Goal: Feedback & Contribution: Contribute content

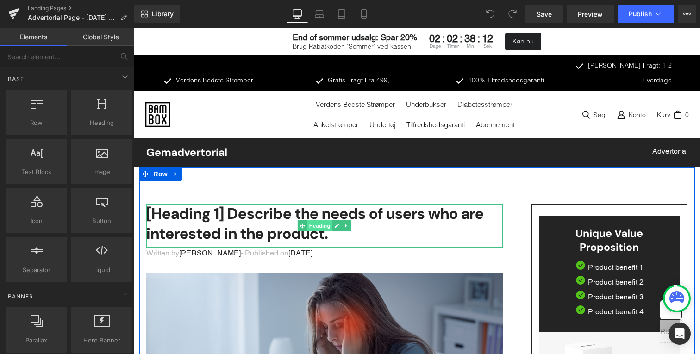
click at [331, 220] on span "Heading" at bounding box center [319, 225] width 25 height 11
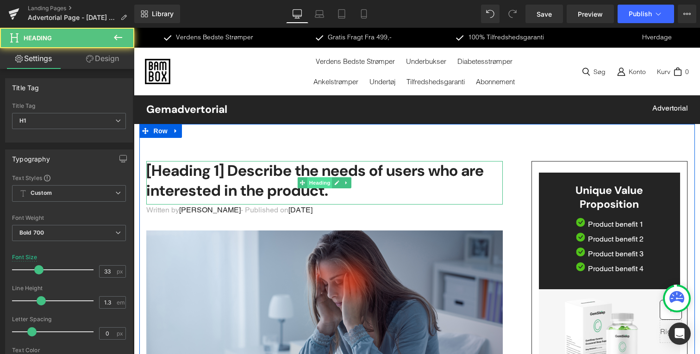
scroll to position [49, 0]
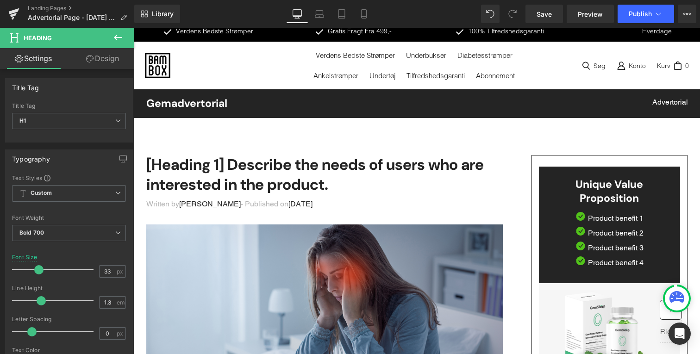
click at [265, 155] on h1 "[Heading 1] Describe the needs of users who are interested in the product." at bounding box center [324, 175] width 357 height 40
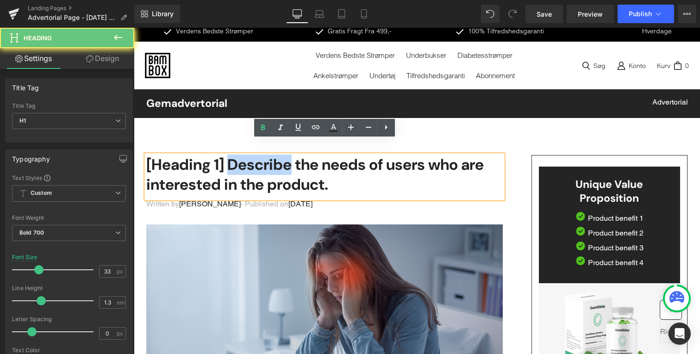
click at [265, 155] on h1 "[Heading 1] Describe the needs of users who are interested in the product." at bounding box center [324, 175] width 357 height 40
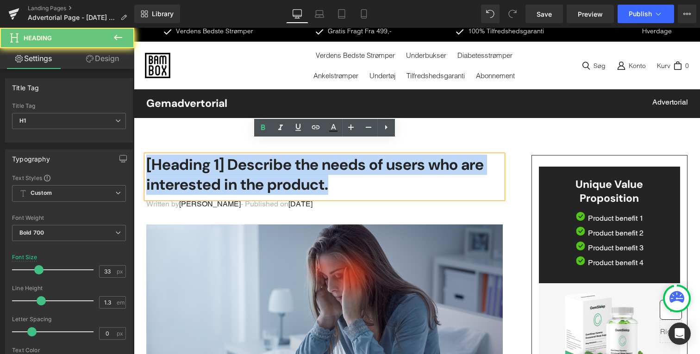
click at [265, 155] on h1 "[Heading 1] Describe the needs of users who are interested in the product." at bounding box center [324, 175] width 357 height 40
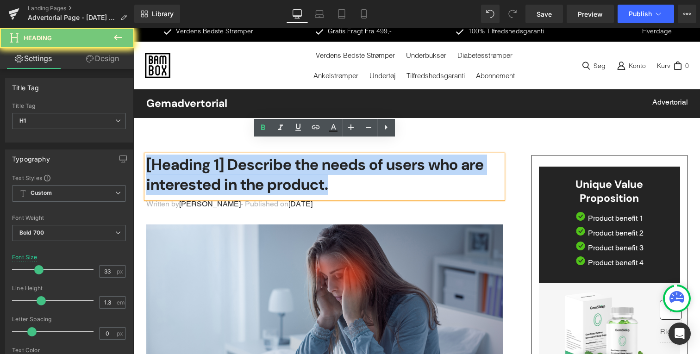
paste div "Main content"
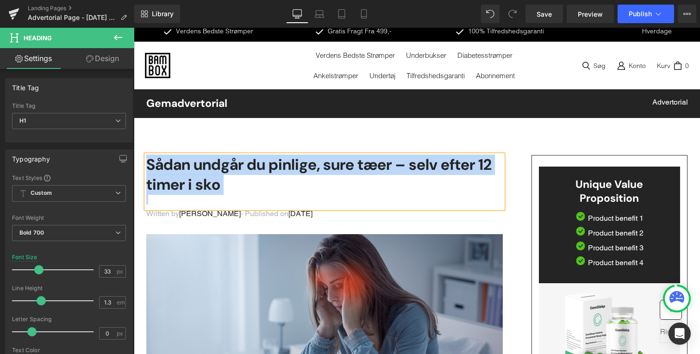
click at [287, 175] on h1 "Sådan undgår du pinlige, sure tæer – selv efter 12 timer i sko" at bounding box center [324, 175] width 357 height 40
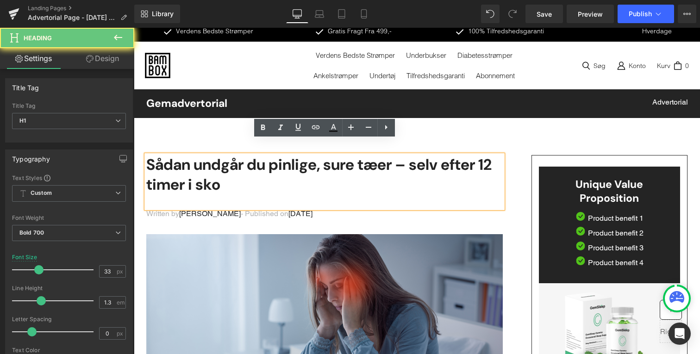
click at [287, 179] on h1 "Sådan undgår du pinlige, sure tæer – selv efter 12 timer i sko" at bounding box center [324, 175] width 357 height 40
click at [282, 195] on div "Main content" at bounding box center [324, 200] width 357 height 10
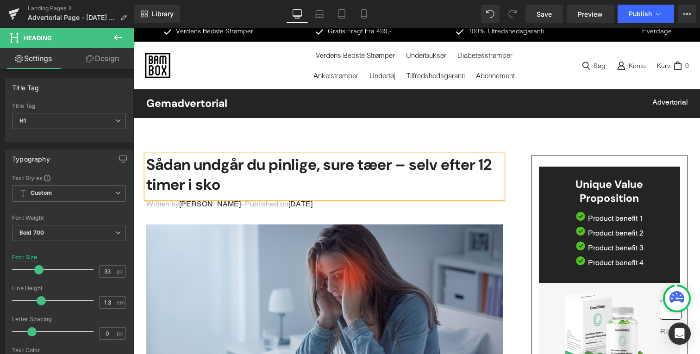
click at [246, 208] on div "Written by Dr.Marcus - Published on Feb 28, 2023 Text Block" at bounding box center [324, 212] width 357 height 26
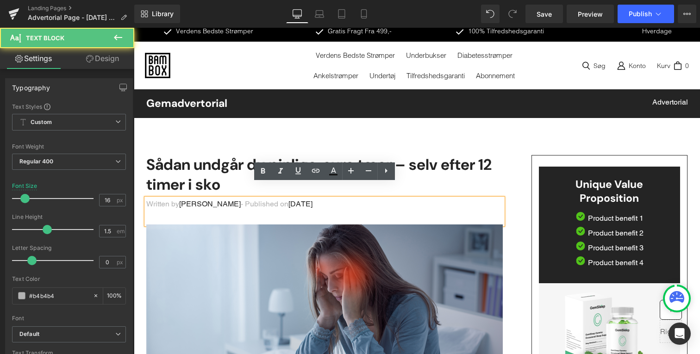
click at [259, 204] on div "Written by Dr.Marcus - Published on Feb 28, 2023" at bounding box center [324, 212] width 357 height 26
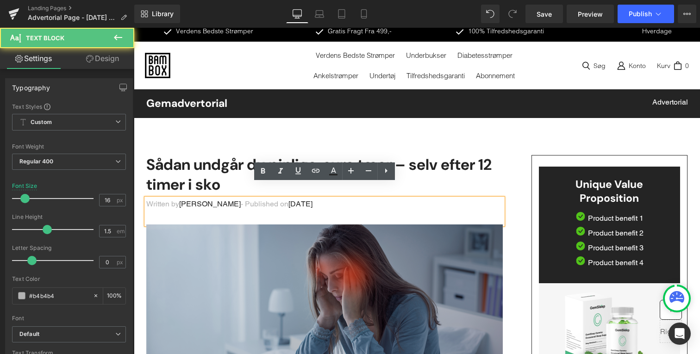
drag, startPoint x: 446, startPoint y: 199, endPoint x: 446, endPoint y: 211, distance: 12.0
click at [446, 199] on div "Written by Dr.Marcus - Published on Feb 28, 2023" at bounding box center [324, 212] width 357 height 26
click at [431, 261] on img "Main content" at bounding box center [324, 325] width 357 height 201
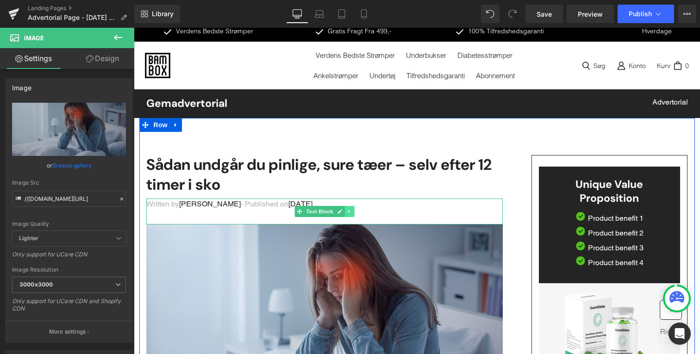
click at [348, 210] on icon "Main content" at bounding box center [348, 211] width 1 height 3
click at [354, 209] on icon "Main content" at bounding box center [354, 212] width 5 height 6
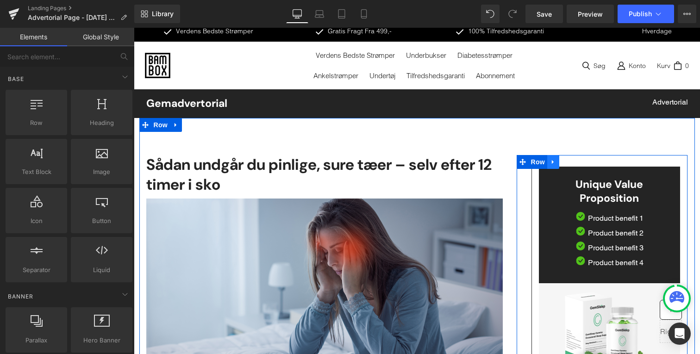
click at [557, 155] on link "Main content" at bounding box center [553, 162] width 12 height 14
click at [579, 159] on icon "Main content" at bounding box center [577, 162] width 6 height 7
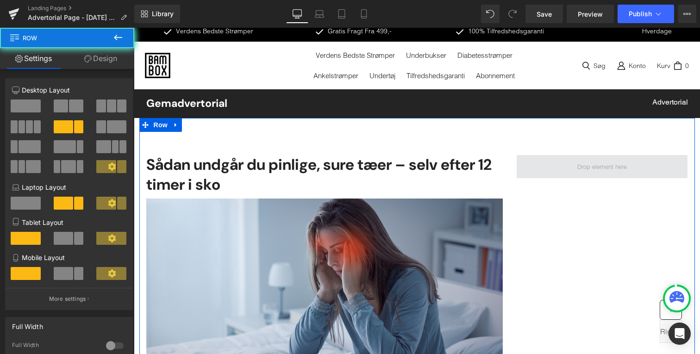
click at [572, 155] on span "Main content" at bounding box center [602, 166] width 171 height 23
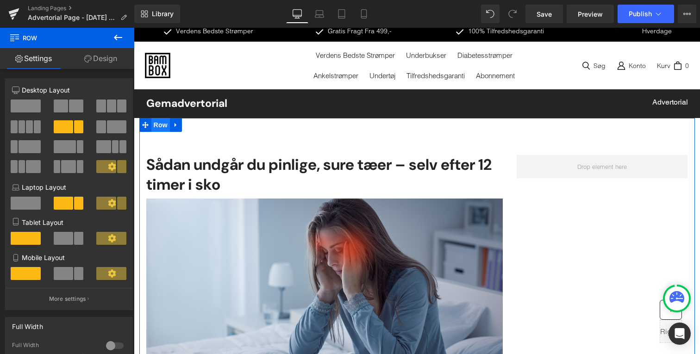
click at [154, 118] on span "Row" at bounding box center [160, 125] width 19 height 14
click at [24, 108] on span at bounding box center [26, 106] width 30 height 13
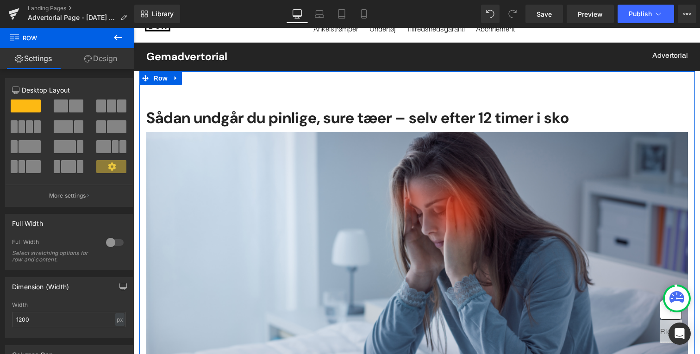
scroll to position [95, 0]
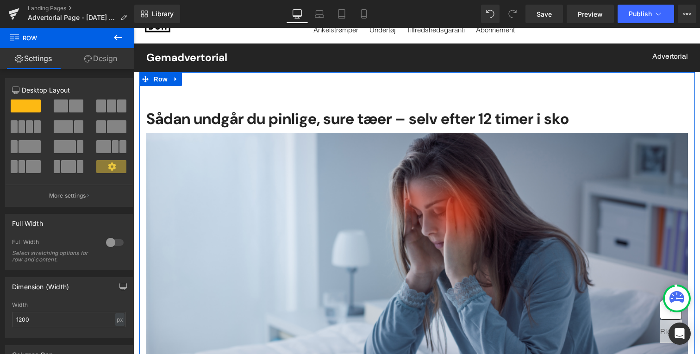
click at [234, 109] on h1 "Sådan undgår du pinlige, sure tæer – selv efter 12 timer i sko" at bounding box center [417, 119] width 542 height 20
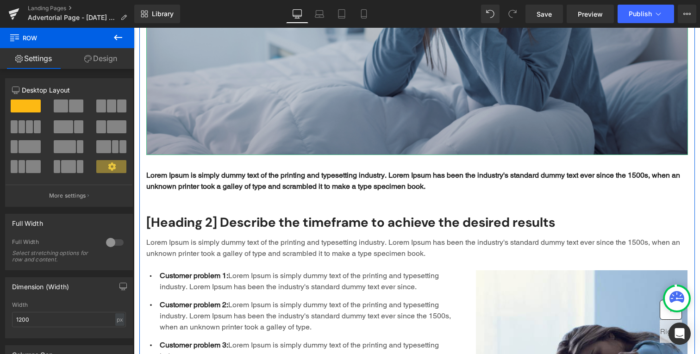
scroll to position [394, 0]
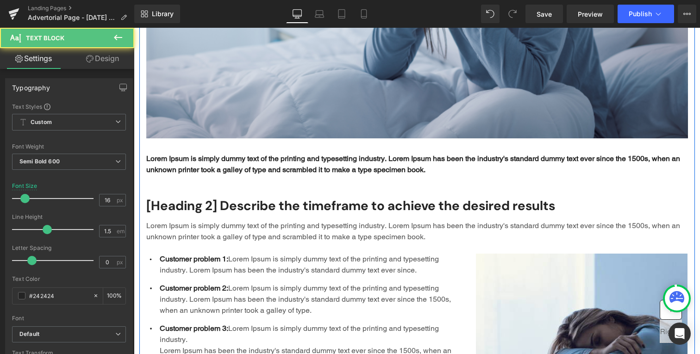
click at [256, 153] on p "Lorem Ipsum is simply dummy text of the printing and typesetting industry. Lore…" at bounding box center [417, 164] width 542 height 22
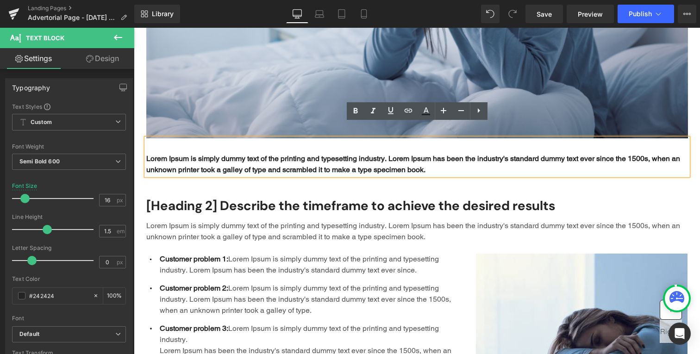
click at [303, 153] on p "Lorem Ipsum is simply dummy text of the printing and typesetting industry. Lore…" at bounding box center [417, 164] width 542 height 22
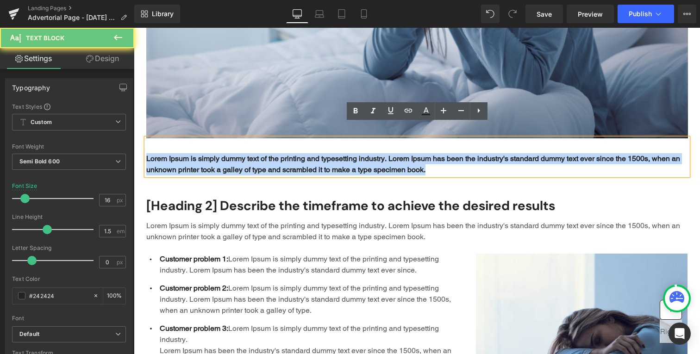
click at [303, 153] on p "Lorem Ipsum is simply dummy text of the printing and typesetting industry. Lore…" at bounding box center [417, 164] width 542 height 22
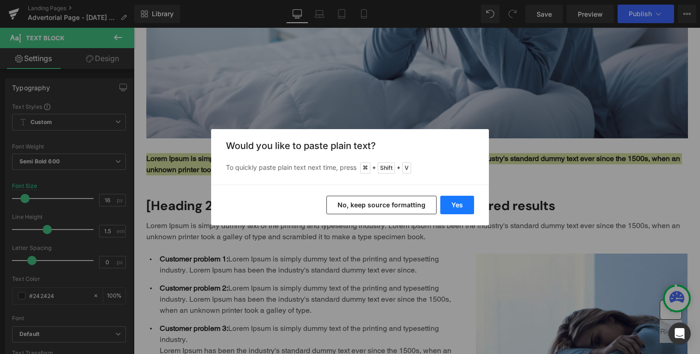
click at [452, 208] on button "Yes" at bounding box center [457, 205] width 34 height 19
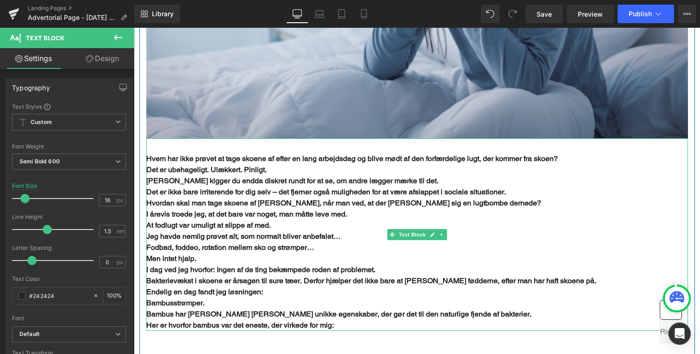
click at [296, 187] on p "Det er ikke bare irriterende for dig selv – det fjerner også muligheden for at …" at bounding box center [417, 192] width 542 height 11
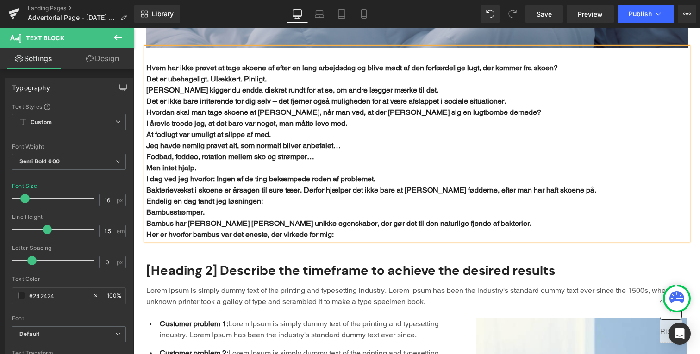
scroll to position [535, 0]
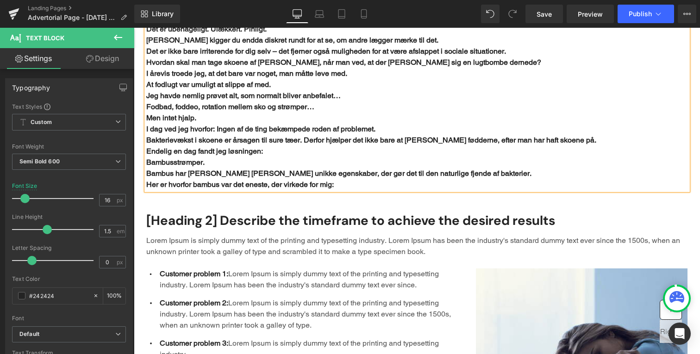
click at [260, 269] on p "Customer problem 1: Lorem Ipsum is simply dummy text of the printing and typese…" at bounding box center [311, 280] width 302 height 22
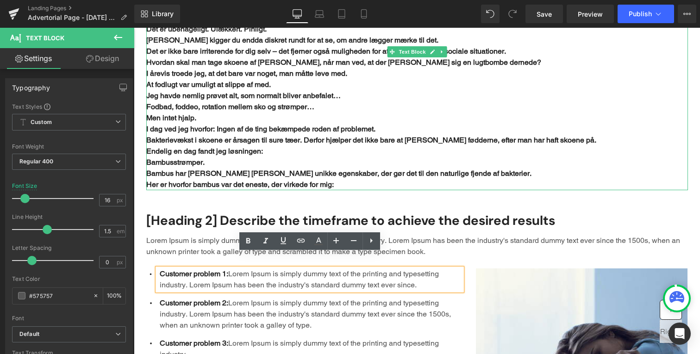
click at [249, 157] on p "Bambusstrømper." at bounding box center [417, 162] width 542 height 11
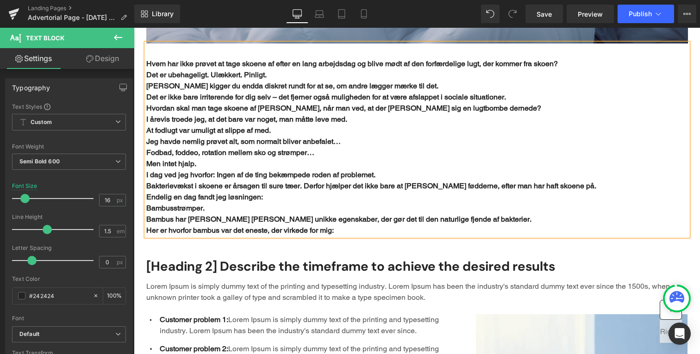
scroll to position [489, 0]
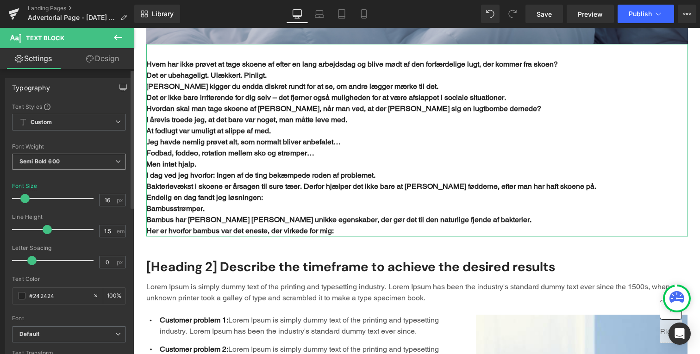
click at [85, 164] on span "Semi Bold 600" at bounding box center [69, 162] width 114 height 16
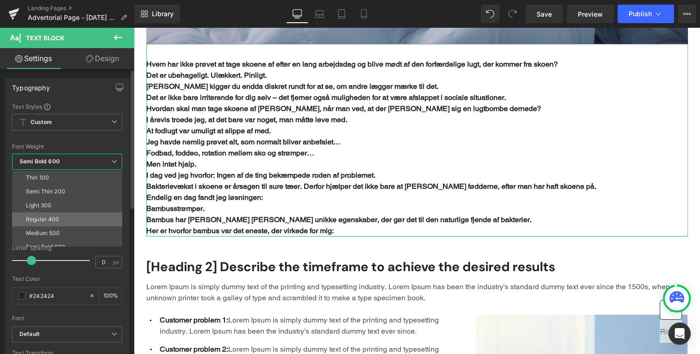
click at [72, 215] on li "Regular 400" at bounding box center [69, 220] width 114 height 14
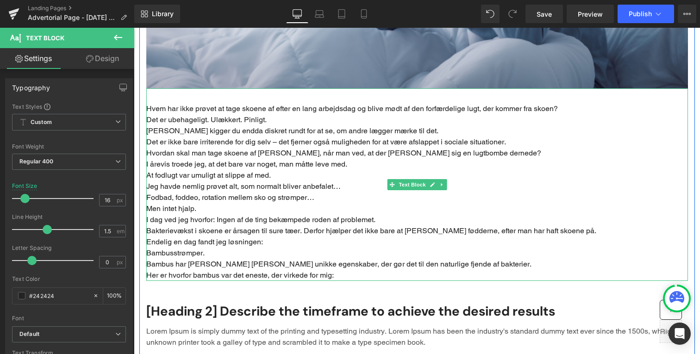
scroll to position [431, 0]
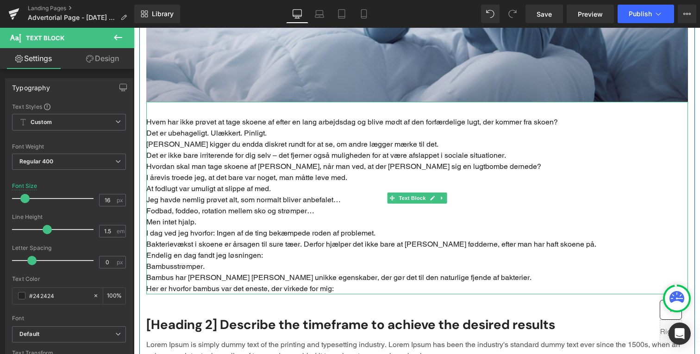
click at [263, 150] on p "Det er ikke bare irriterende for dig selv – det fjerner også muligheden for at …" at bounding box center [417, 155] width 542 height 11
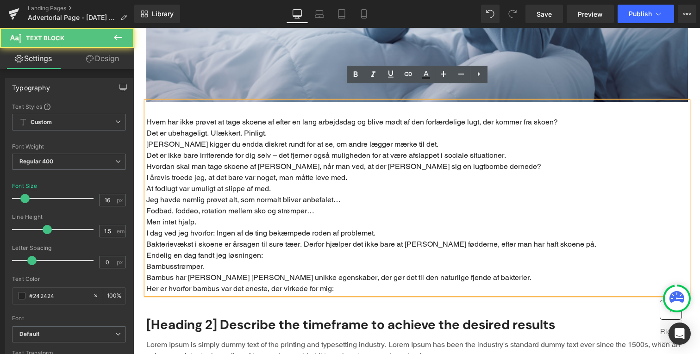
click at [569, 117] on p "Hvem har ikke prøvet at tage skoene af efter en lang arbejdsdag og blive mødt a…" at bounding box center [417, 122] width 542 height 11
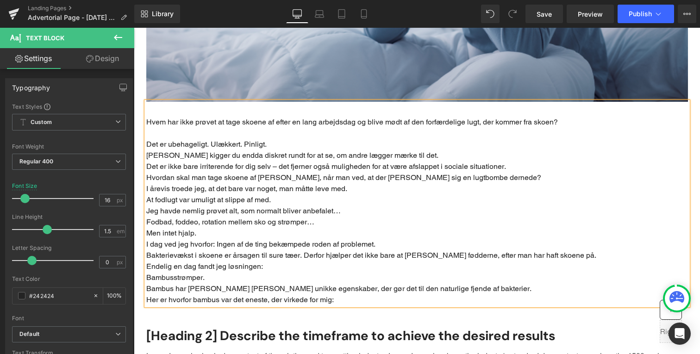
click at [148, 139] on p "Det er ubehageligt. Ulækkert. Pinligt." at bounding box center [417, 144] width 542 height 11
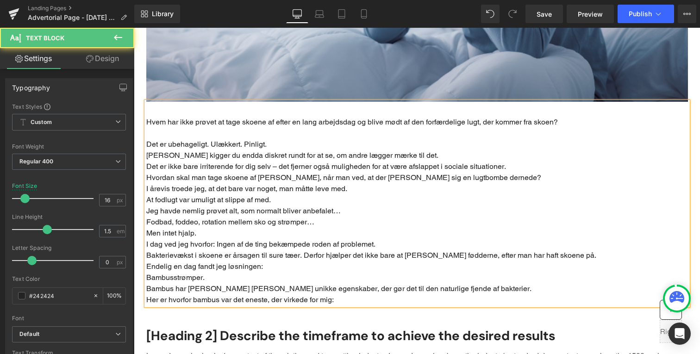
click at [306, 150] on p "Måske kigger du endda diskret rundt for at se, om andre lægger mærke til det." at bounding box center [417, 155] width 542 height 11
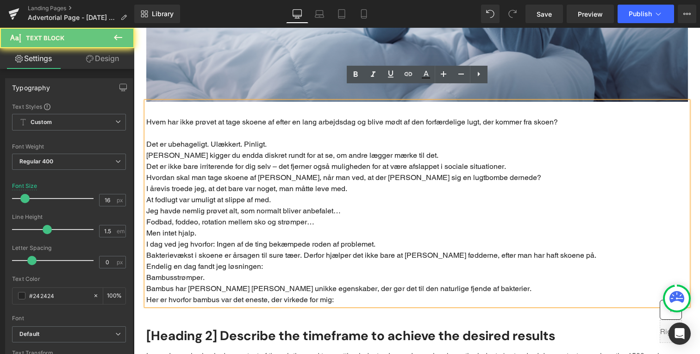
click at [312, 139] on p "Det er ubehageligt. Ulækkert. Pinligt." at bounding box center [417, 144] width 542 height 11
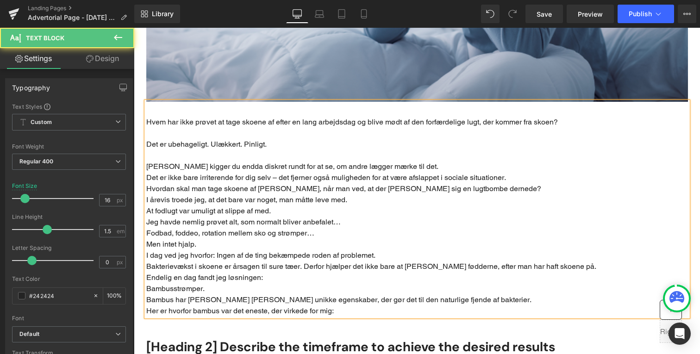
click at [149, 172] on p "Det er ikke bare irriterende for dig selv – det fjerner også muligheden for at …" at bounding box center [417, 177] width 542 height 11
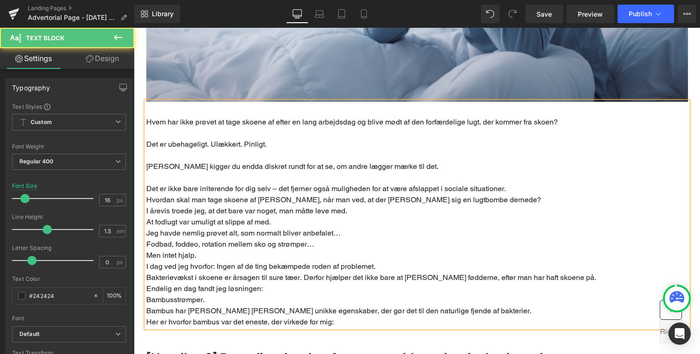
click at [539, 195] on p "Hvordan skal man tage skoene af foran andre, når man ved, at der gemmer sig en …" at bounding box center [417, 200] width 542 height 11
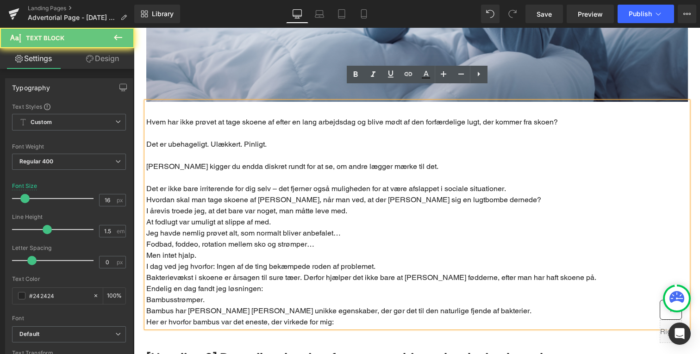
click at [527, 183] on p "Det er ikke bare irriterende for dig selv – det fjerner også muligheden for at …" at bounding box center [417, 188] width 542 height 11
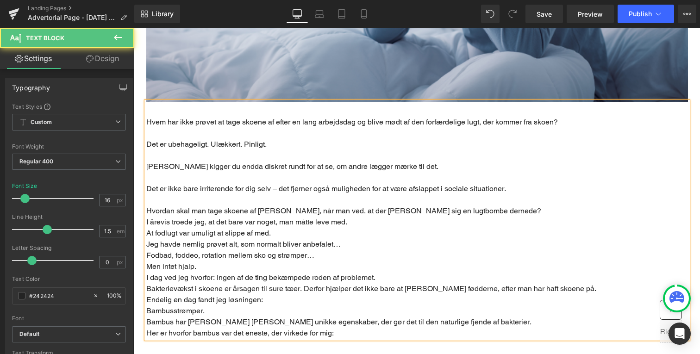
click at [147, 217] on p "I årevis troede jeg, at det bare var noget, man måtte leve med." at bounding box center [417, 222] width 542 height 11
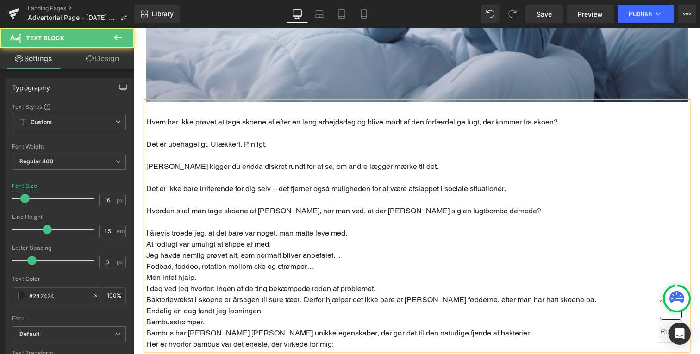
click at [399, 239] on p "At fodlugt var umuligt at slippe af med." at bounding box center [417, 244] width 542 height 11
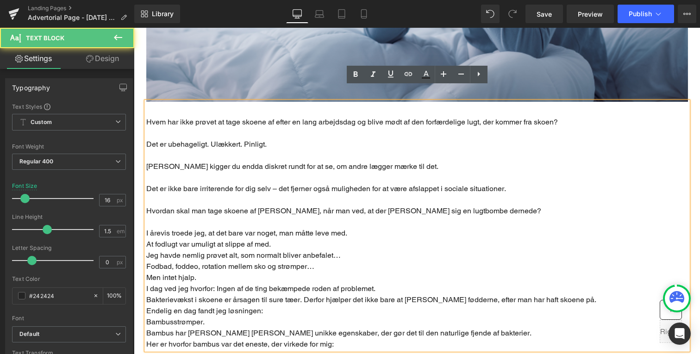
click at [397, 228] on p "I årevis troede jeg, at det bare var noget, man måtte leve med." at bounding box center [417, 233] width 542 height 11
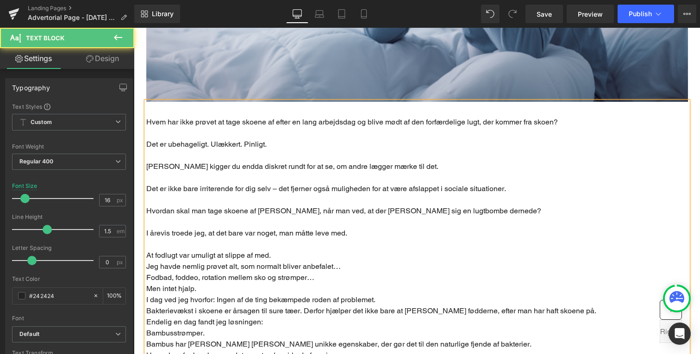
click at [151, 250] on p "At fodlugt var umuligt at slippe af med." at bounding box center [417, 255] width 542 height 11
click at [329, 250] on p "At fodlugt var umuligt at slippe af med." at bounding box center [417, 255] width 542 height 11
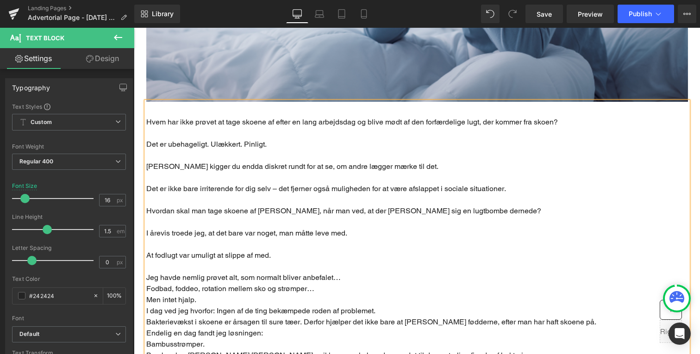
click at [149, 295] on p "Men intet hjalp." at bounding box center [417, 300] width 542 height 11
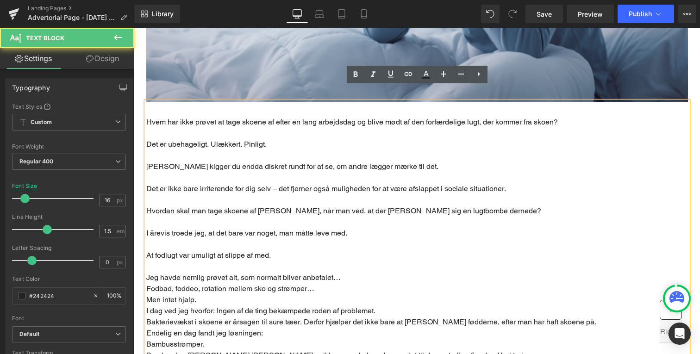
click at [149, 283] on p "Fodbad, foddeo, rotation mellem sko og strømper…" at bounding box center [417, 288] width 542 height 11
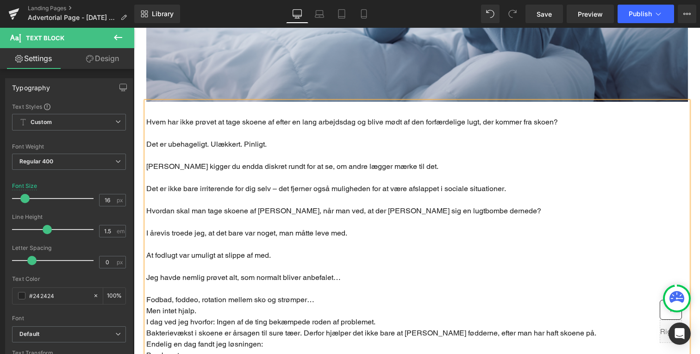
click at [150, 306] on p "Men intet hjalp." at bounding box center [417, 311] width 542 height 11
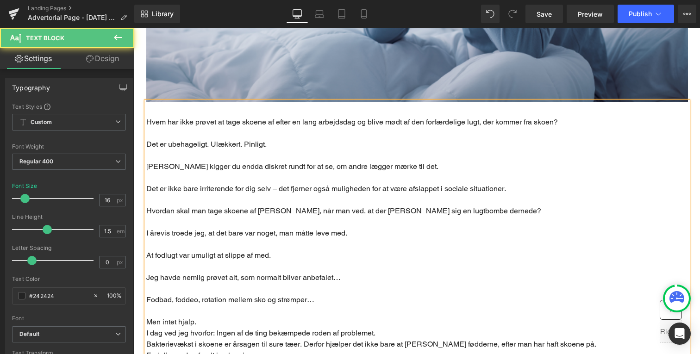
scroll to position [495, 0]
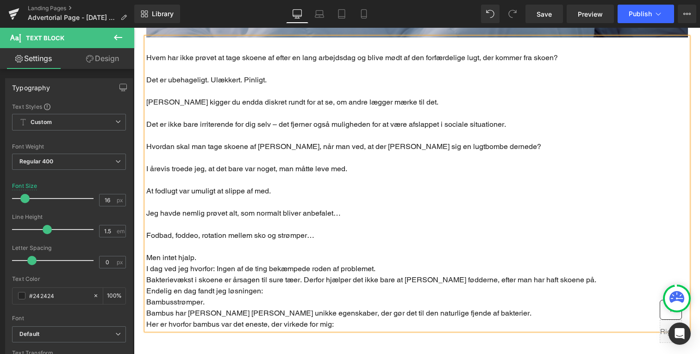
click at [146, 255] on div "Hvem har ikke prøvet at tage skoene af efter en lang arbejdsdag og blive mødt a…" at bounding box center [417, 184] width 542 height 293
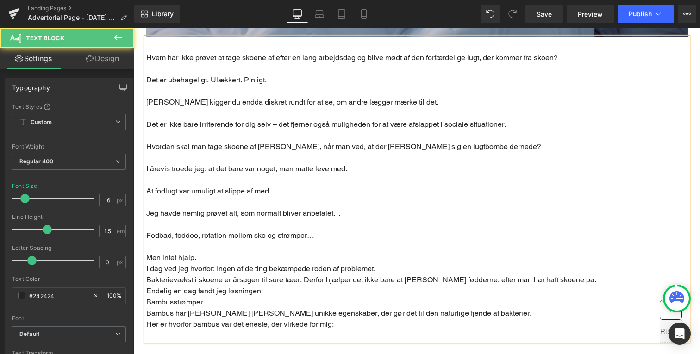
click at [147, 264] on p "I dag ved jeg hvorfor: Ingen af de ting bekæmpede roden af problemet." at bounding box center [417, 269] width 542 height 11
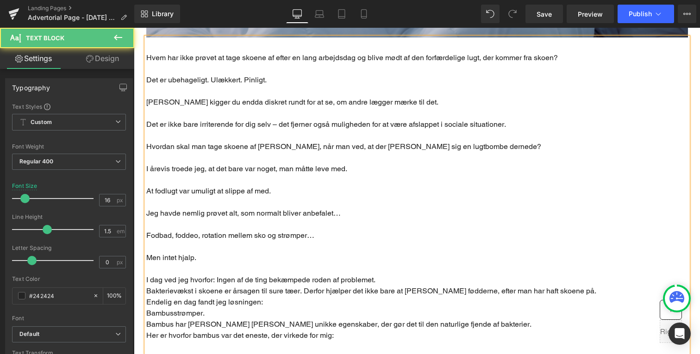
click at [409, 275] on p "I dag ved jeg hvorfor: Ingen af de ting bekæmpede roden af problemet." at bounding box center [417, 280] width 542 height 11
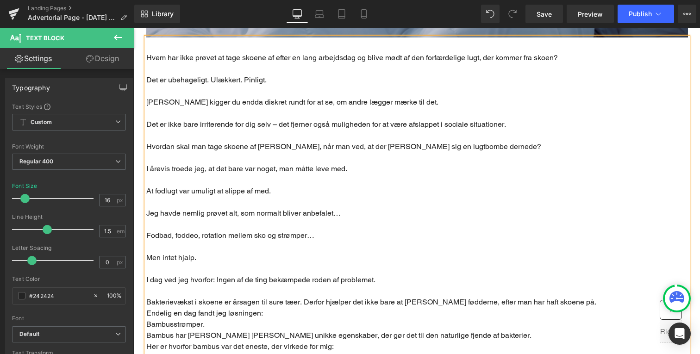
click at [150, 297] on p "Bakterievækst i skoene er årsagen til sure tæer. Derfor hjælper det ikke bare a…" at bounding box center [417, 302] width 542 height 11
click at [572, 297] on p "Bakterievækst i skoene er årsagen til sure tæer. Derfor hjælper det ikke bare a…" at bounding box center [417, 302] width 542 height 11
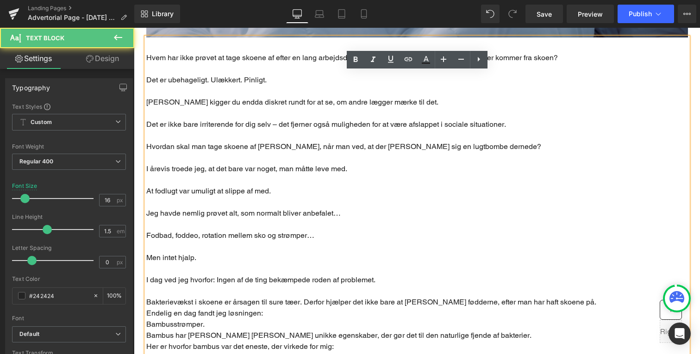
click at [571, 297] on p "Bakterievækst i skoene er årsagen til sure tæer. Derfor hjælper det ikke bare a…" at bounding box center [417, 302] width 542 height 11
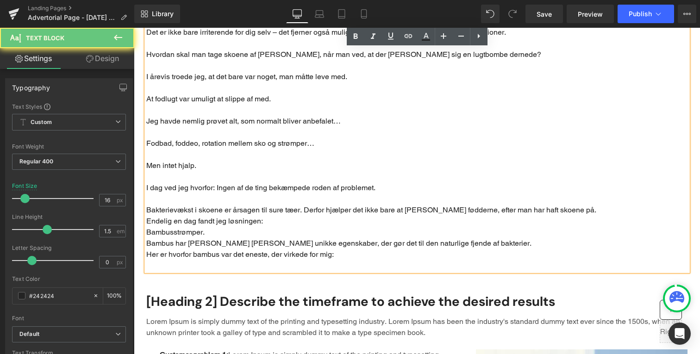
scroll to position [589, 0]
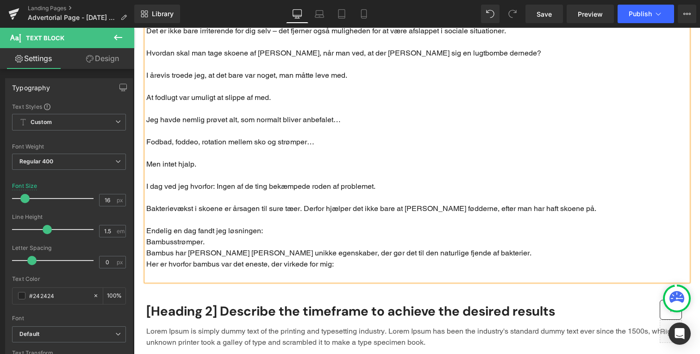
click at [310, 203] on p "Bakterievækst i skoene er årsagen til sure tæer. Derfor hjælper det ikke bare a…" at bounding box center [417, 208] width 542 height 11
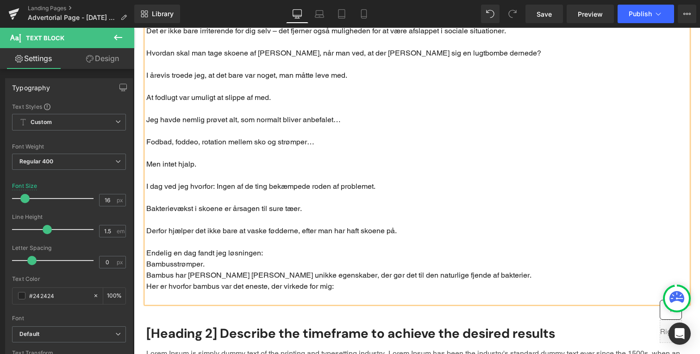
click at [249, 248] on p "Endelig en dag fandt jeg løsningen:" at bounding box center [417, 253] width 542 height 11
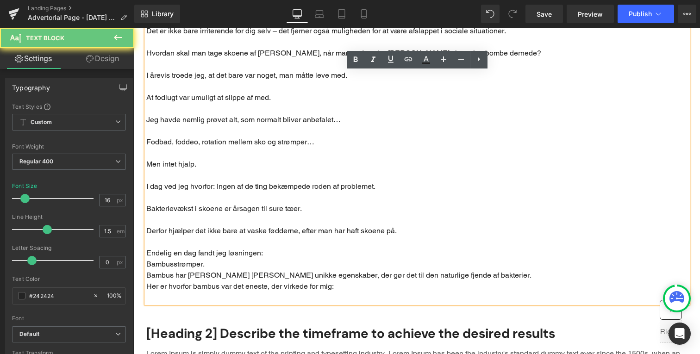
click at [150, 259] on p "Bambusstrømper." at bounding box center [417, 264] width 542 height 11
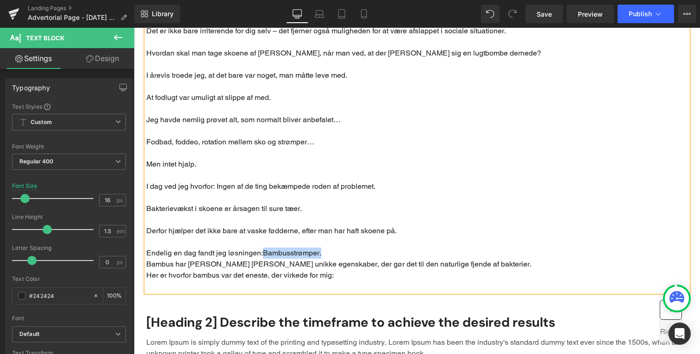
click at [351, 248] on p "Endelig en dag fandt jeg løsningen: Bambusstrømper." at bounding box center [417, 253] width 542 height 11
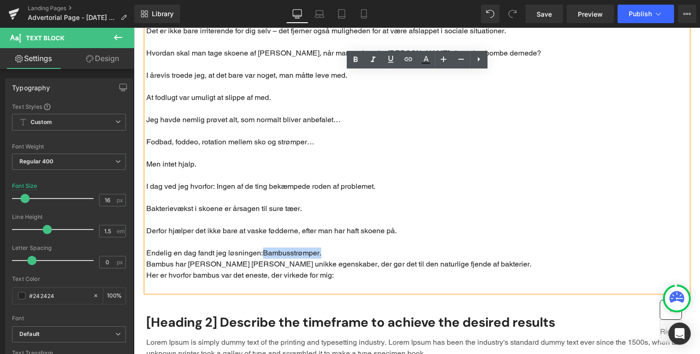
drag, startPoint x: 147, startPoint y: 237, endPoint x: 265, endPoint y: 239, distance: 118.1
click at [265, 248] on p "Endelig en dag fandt jeg løsningen: Bambusstrømper." at bounding box center [417, 253] width 542 height 11
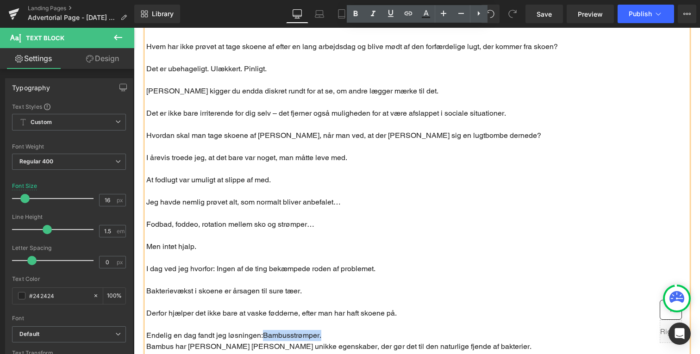
scroll to position [457, 0]
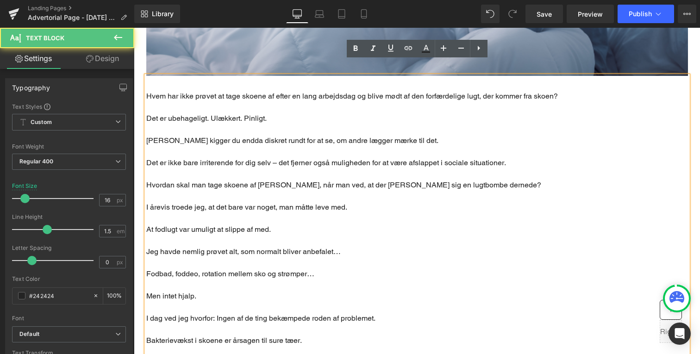
click at [486, 135] on p "Måske kigger du endda diskret rundt for at se, om andre lægger mærke til det." at bounding box center [417, 140] width 542 height 11
click at [481, 50] on icon at bounding box center [478, 48] width 11 height 11
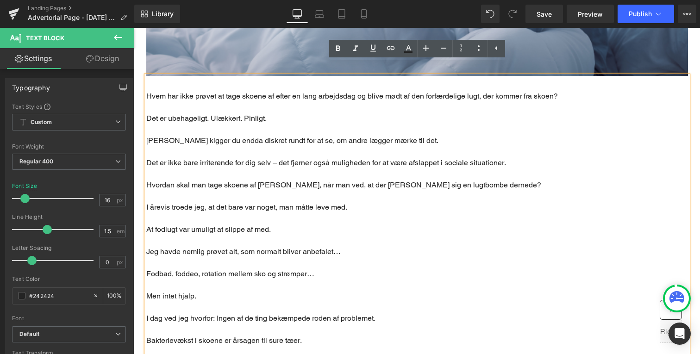
click at [416, 146] on p "Main content" at bounding box center [417, 151] width 542 height 11
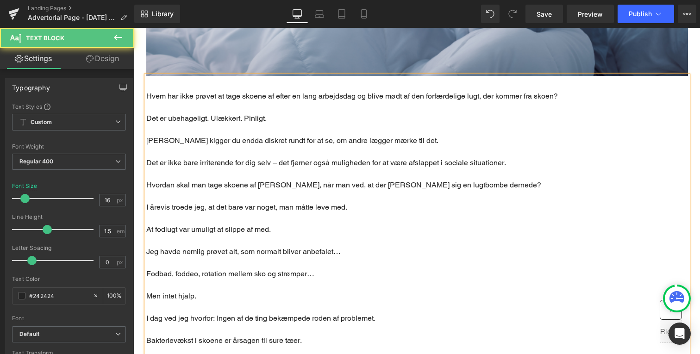
click at [258, 76] on div "Hvem har ikke prøvet at tage skoene af efter en lang arbejdsdag og blive mødt a…" at bounding box center [417, 250] width 542 height 348
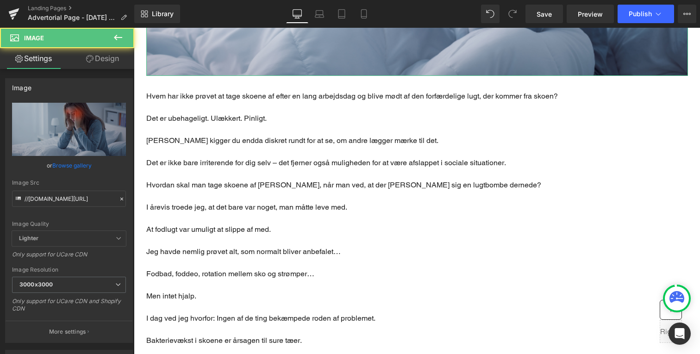
click at [239, 113] on p "Det er ubehageligt. Ulækkert. Pinligt." at bounding box center [417, 118] width 542 height 11
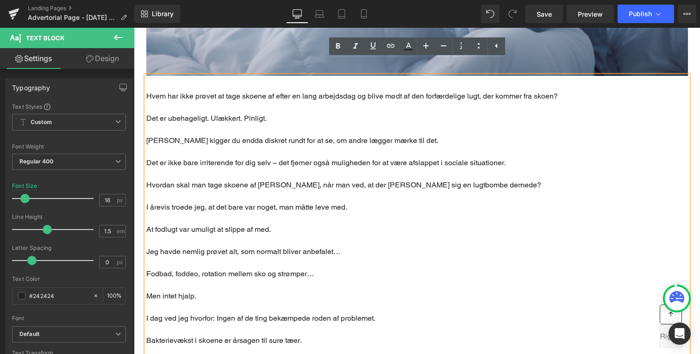
drag, startPoint x: 378, startPoint y: 218, endPoint x: 245, endPoint y: 190, distance: 136.7
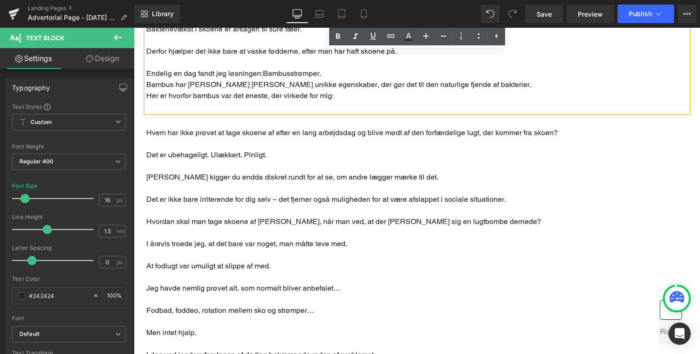
scroll to position [767, 0]
click at [233, 139] on p "Main content" at bounding box center [417, 144] width 542 height 11
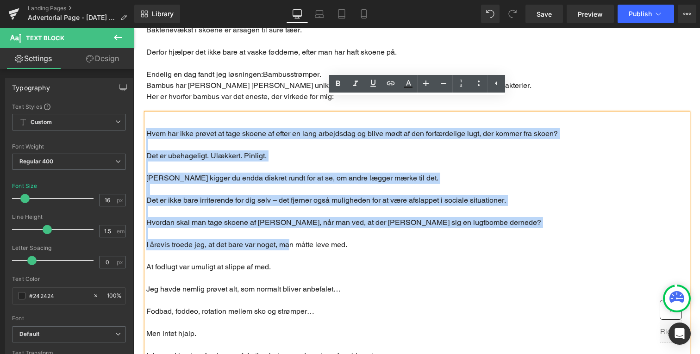
drag, startPoint x: 147, startPoint y: 120, endPoint x: 290, endPoint y: 227, distance: 179.1
click at [290, 227] on div "Hvem har ikke prøvet at tage skoene af efter en lang arbejdsdag og blive mødt a…" at bounding box center [417, 287] width 542 height 348
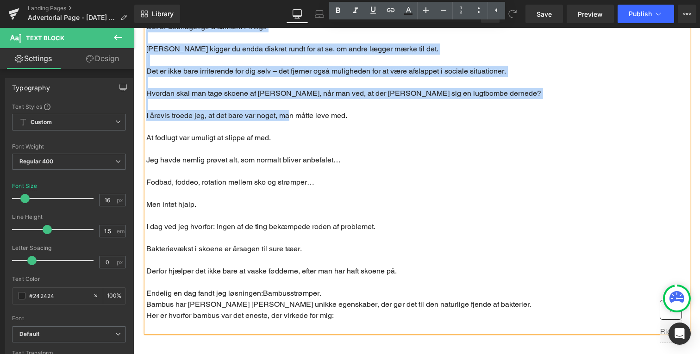
scroll to position [898, 0]
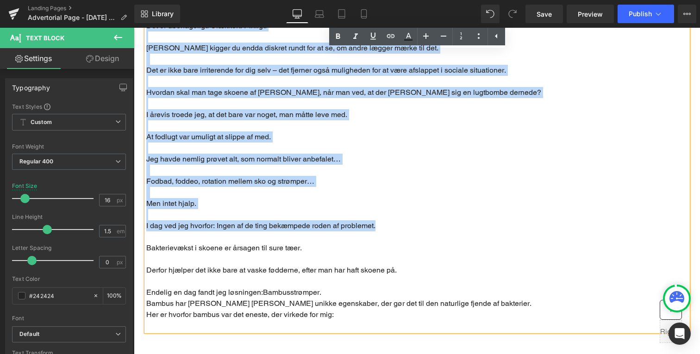
click at [401, 220] on p "I dag ved jeg hvorfor: Ingen af de ting bekæmpede roden af problemet." at bounding box center [417, 225] width 542 height 11
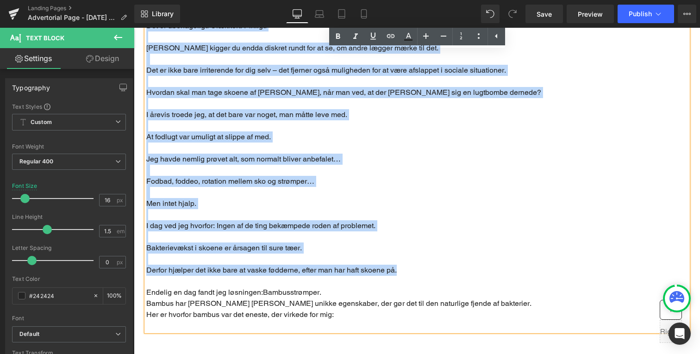
click at [414, 265] on p "Derfor hjælper det ikke bare at vaske fødderne, efter man har haft skoene på." at bounding box center [417, 270] width 542 height 11
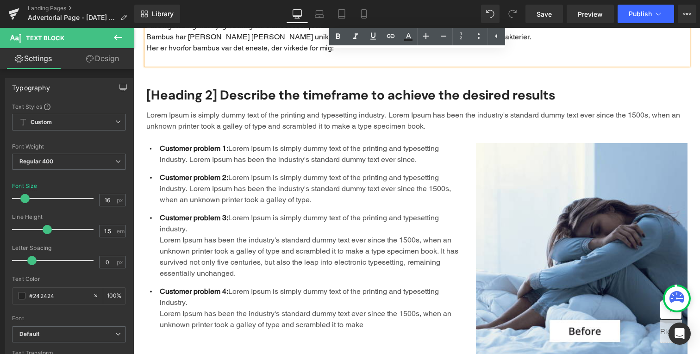
scroll to position [631, 0]
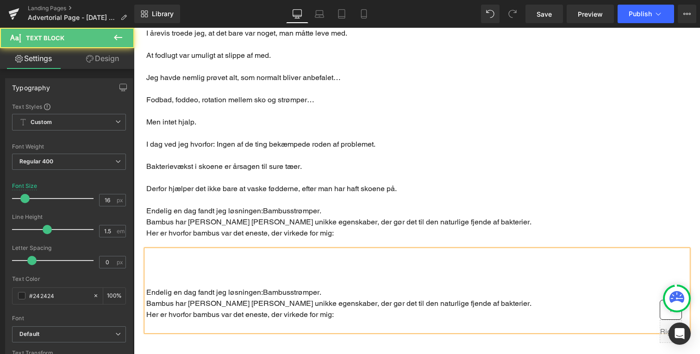
click at [146, 287] on p "Endelig en dag fandt jeg løsningen: Bambusstrømper." at bounding box center [417, 292] width 542 height 11
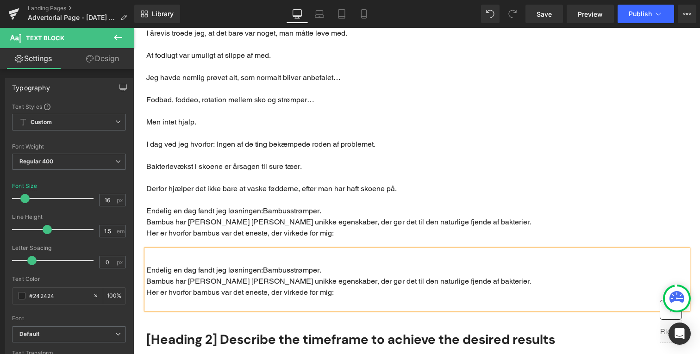
click at [173, 206] on p "Endelig en dag fandt jeg løsningen: Bambusstrømper." at bounding box center [417, 211] width 542 height 11
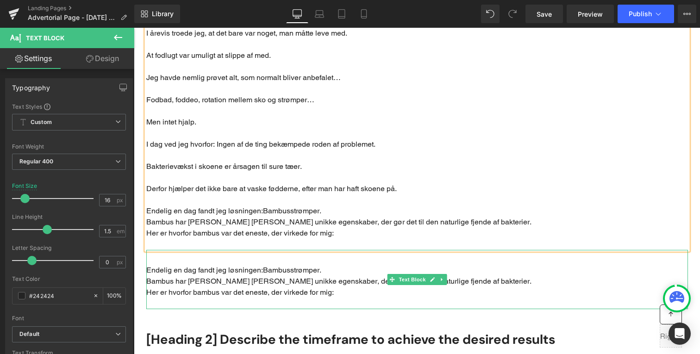
drag, startPoint x: 410, startPoint y: 301, endPoint x: 276, endPoint y: 273, distance: 136.8
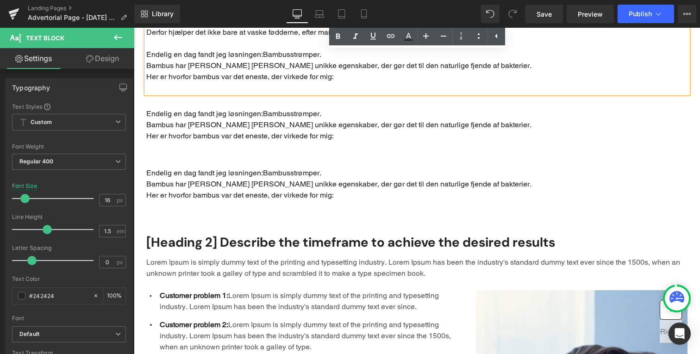
click at [216, 234] on h2 "[Heading 2] Describe the timeframe to achieve the desired results" at bounding box center [417, 242] width 542 height 17
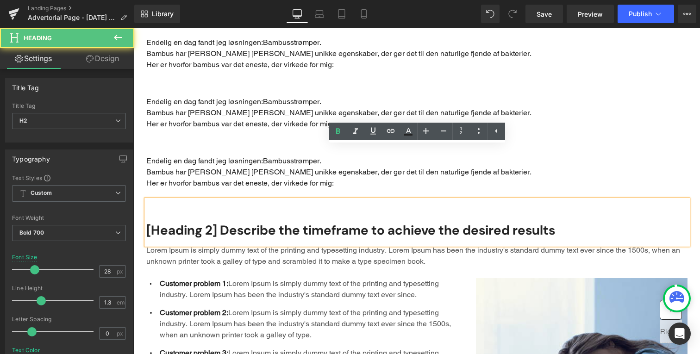
scroll to position [787, 0]
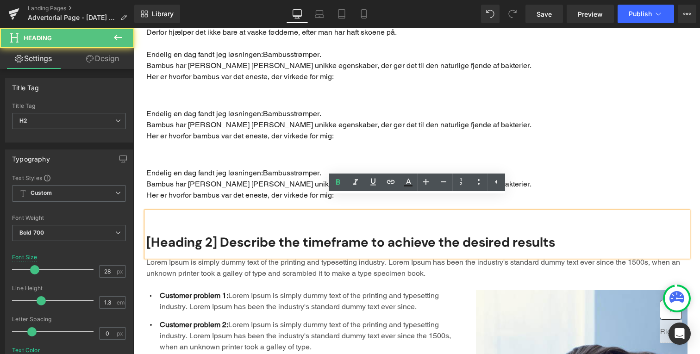
click at [266, 109] on span "Bambusstrømper." at bounding box center [292, 113] width 58 height 9
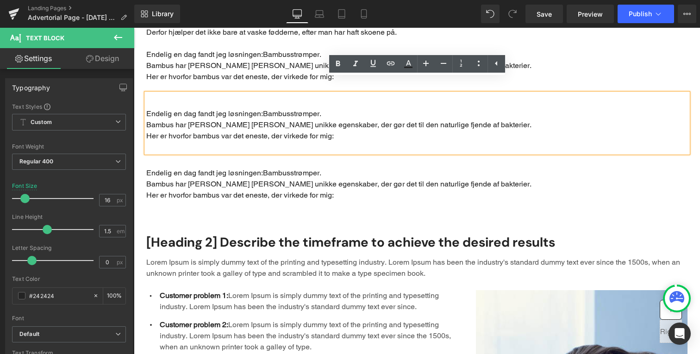
drag, startPoint x: 265, startPoint y: 99, endPoint x: 366, endPoint y: 122, distance: 103.6
click at [366, 122] on div "Endelig en dag fandt jeg løsningen: Bambusstrømper. Bambus har nogle helt unikk…" at bounding box center [417, 123] width 542 height 59
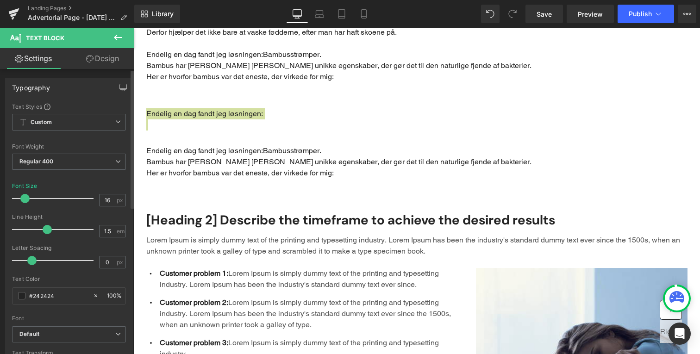
click at [78, 150] on div "Font Weight Regular 400 Thin 100 Semi Thin 200 Light 300 Regular 400 Medium 500…" at bounding box center [69, 162] width 114 height 37
click at [79, 175] on div at bounding box center [69, 178] width 114 height 6
click at [87, 159] on span "Regular 400" at bounding box center [69, 162] width 114 height 16
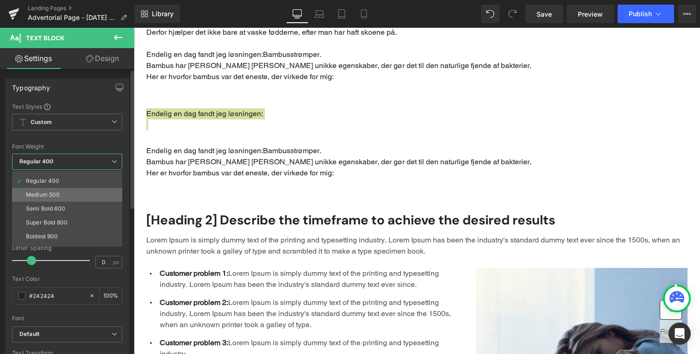
scroll to position [52, 0]
click at [86, 213] on li "Super Bold 800" at bounding box center [69, 209] width 114 height 14
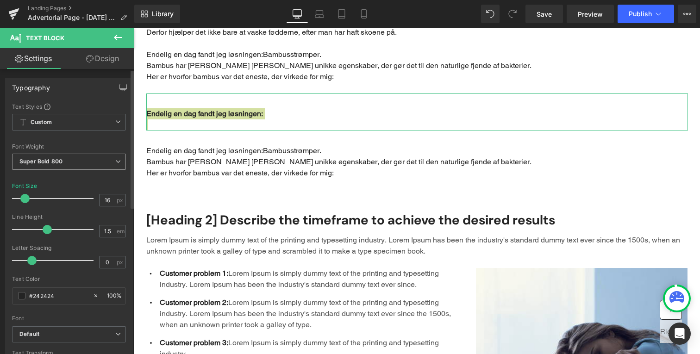
click at [109, 155] on span "Super Bold 800" at bounding box center [69, 162] width 114 height 16
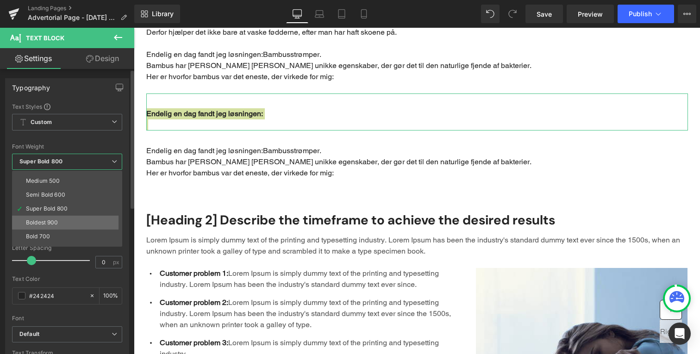
click at [92, 227] on li "Boldest 900" at bounding box center [69, 223] width 114 height 14
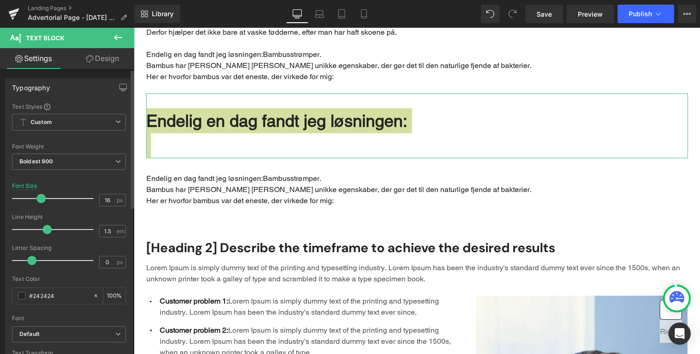
drag, startPoint x: 29, startPoint y: 204, endPoint x: 40, endPoint y: 204, distance: 10.7
click at [40, 204] on div at bounding box center [55, 198] width 77 height 19
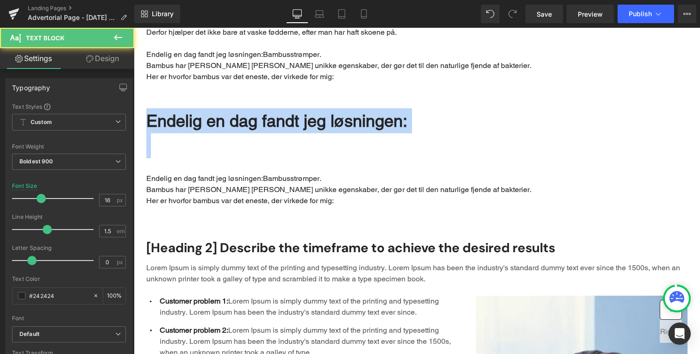
click at [218, 113] on span "Endelig en dag fandt jeg løsningen:" at bounding box center [276, 120] width 261 height 19
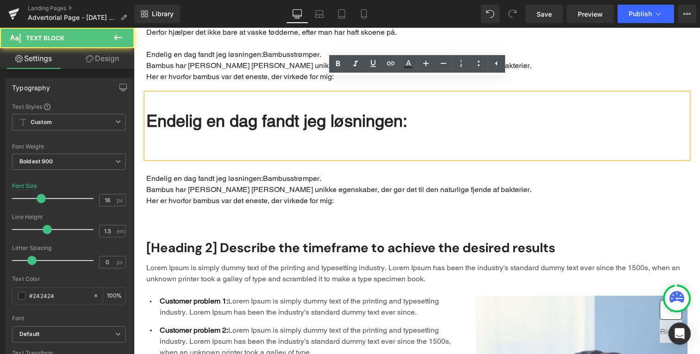
click at [202, 133] on p "Main content" at bounding box center [417, 145] width 542 height 25
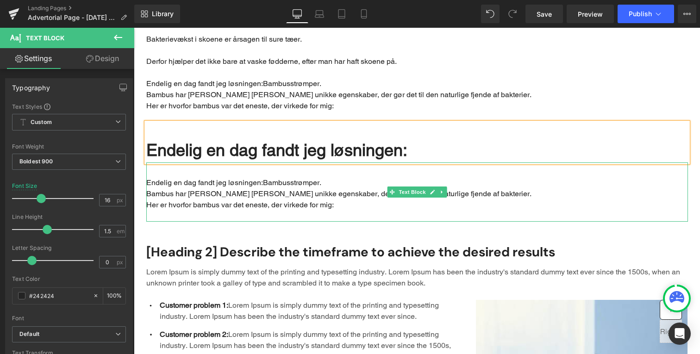
scroll to position [757, 0]
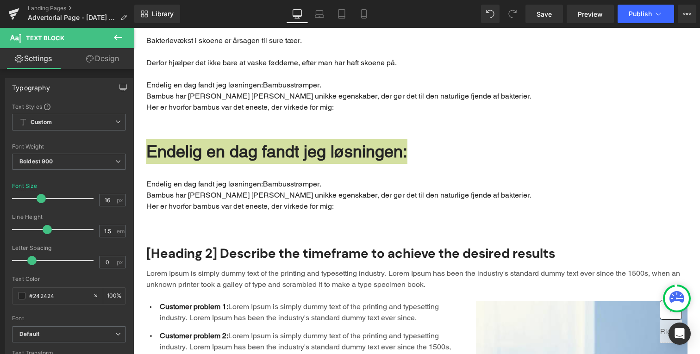
click at [94, 51] on link "Design" at bounding box center [102, 58] width 67 height 21
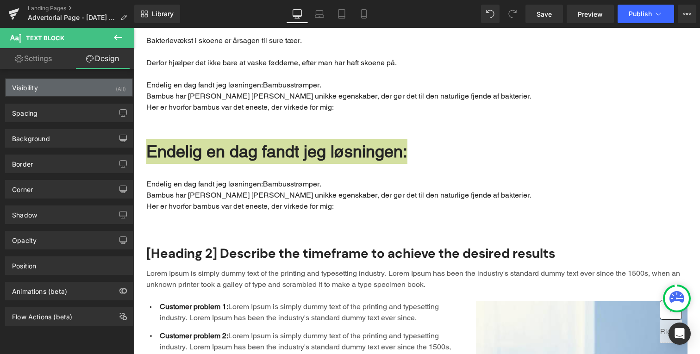
click at [92, 90] on div "Visibility (All)" at bounding box center [69, 88] width 127 height 18
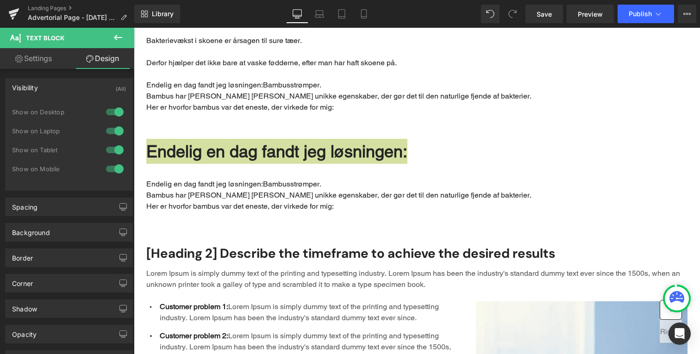
click at [84, 94] on div "Visibility (All)" at bounding box center [69, 88] width 127 height 18
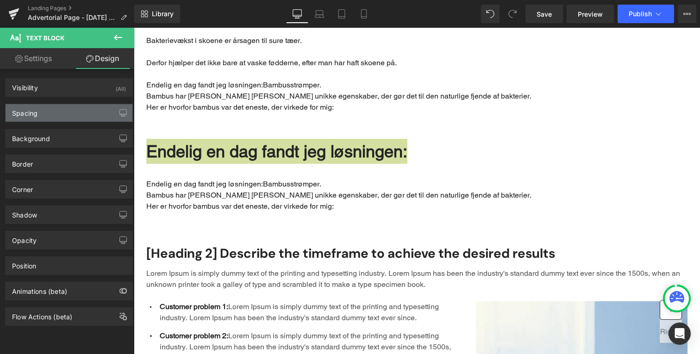
click at [93, 107] on div "Spacing" at bounding box center [69, 113] width 127 height 18
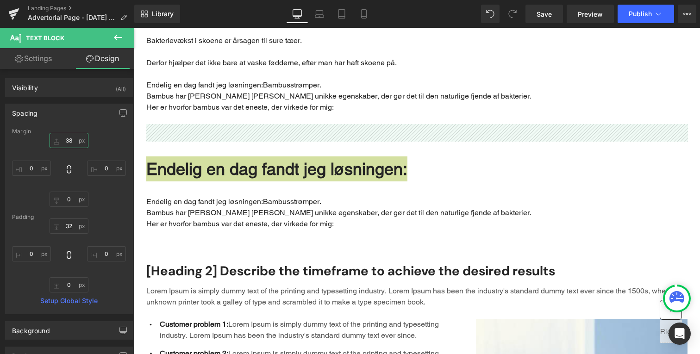
drag, startPoint x: 70, startPoint y: 142, endPoint x: 83, endPoint y: 125, distance: 21.8
click at [83, 125] on div "Spacing Margin 0 0 0 0 Padding 32 0 0 0 Setup Global Style" at bounding box center [69, 209] width 128 height 211
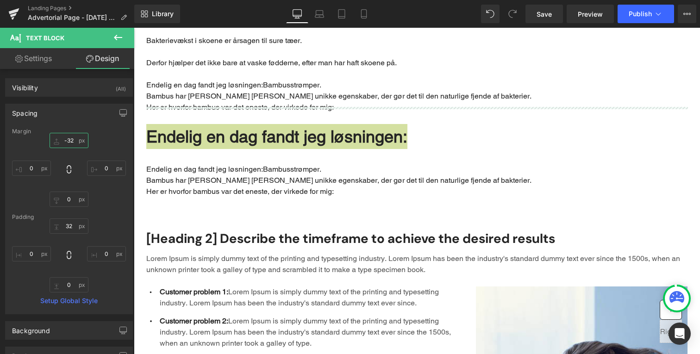
drag, startPoint x: 78, startPoint y: 140, endPoint x: 81, endPoint y: 172, distance: 32.5
click at [81, 172] on div "0 0 0 0" at bounding box center [69, 170] width 114 height 74
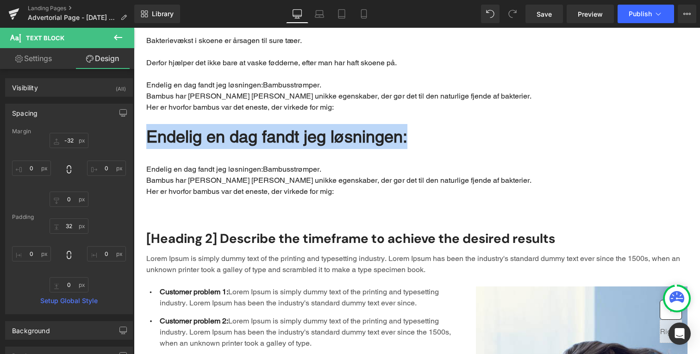
click at [249, 149] on div "Endelig en dag fandt jeg løsningen: Bambusstrømper. Bambus har nogle helt unikk…" at bounding box center [417, 178] width 542 height 59
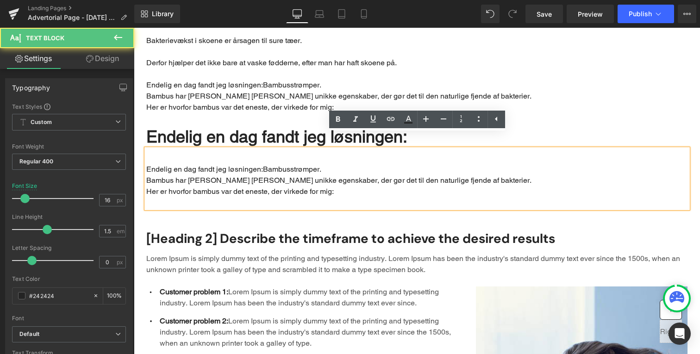
click at [247, 165] on span "Endelig en dag fandt jeg løsningen:" at bounding box center [204, 169] width 117 height 9
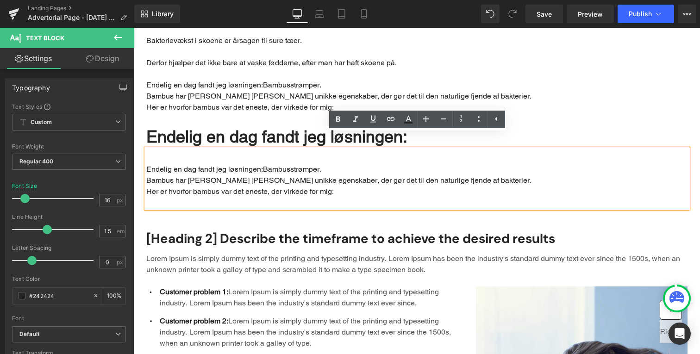
drag, startPoint x: 266, startPoint y: 157, endPoint x: 153, endPoint y: 146, distance: 113.1
click at [153, 149] on div "Endelig en dag fandt jeg løsningen: Bambusstrømper. Bambus har nogle helt unikk…" at bounding box center [417, 178] width 542 height 59
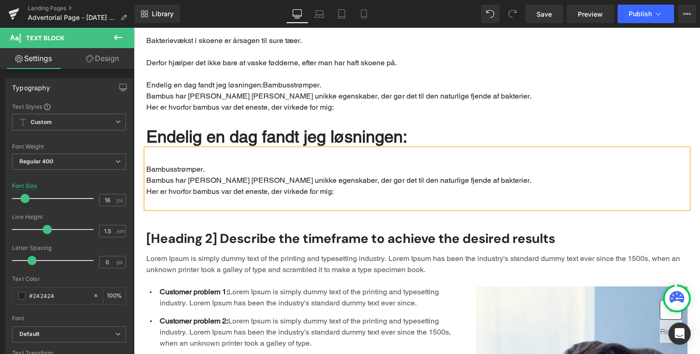
click at [167, 164] on p "Bambusstrømper." at bounding box center [417, 169] width 542 height 11
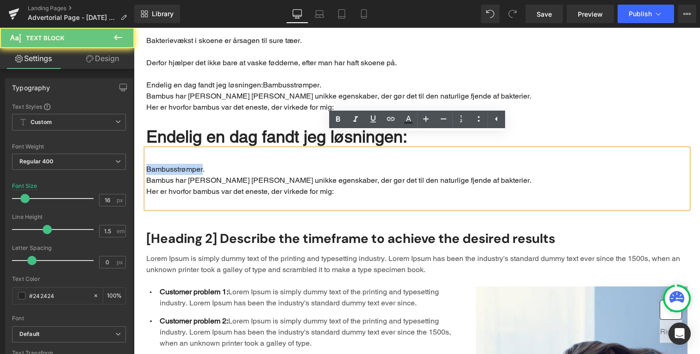
click at [167, 164] on p "Bambusstrømper." at bounding box center [417, 169] width 542 height 11
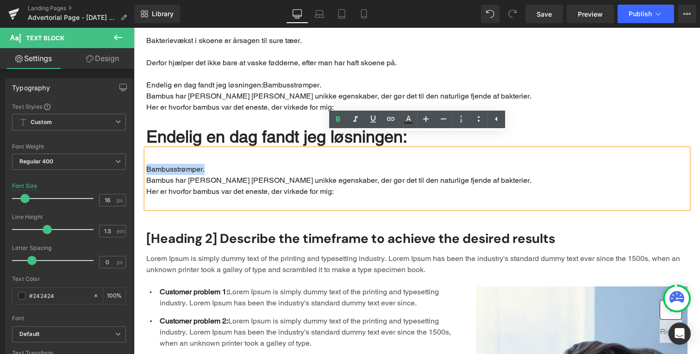
drag, startPoint x: 212, startPoint y: 155, endPoint x: 135, endPoint y: 154, distance: 76.9
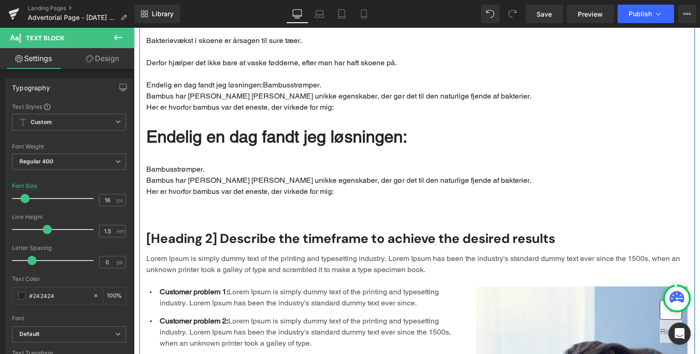
click at [194, 165] on strong "Bambusstrømper." at bounding box center [175, 169] width 58 height 9
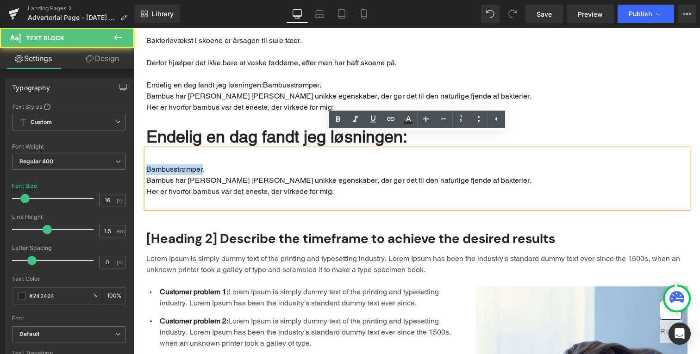
click at [194, 165] on strong "Bambusstrømper." at bounding box center [175, 169] width 58 height 9
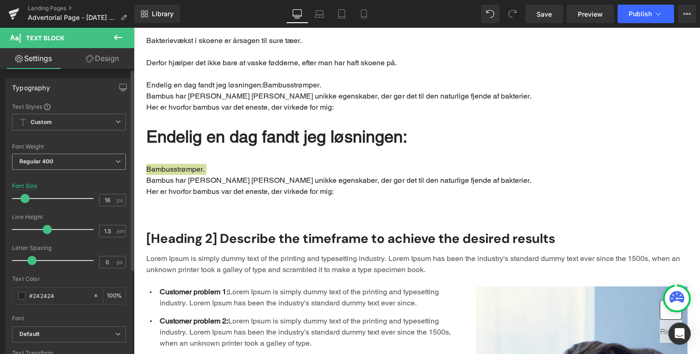
click at [100, 157] on span "Regular 400" at bounding box center [69, 162] width 114 height 16
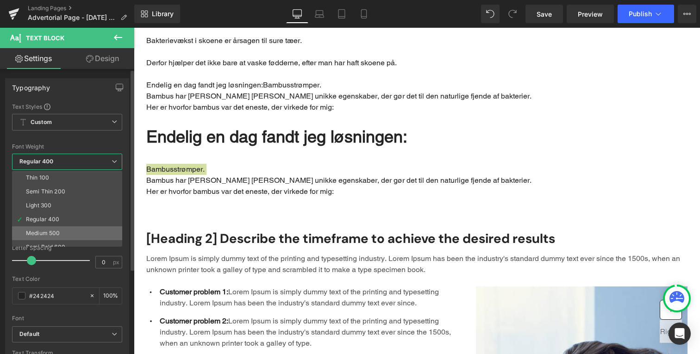
click at [88, 231] on li "Medium 500" at bounding box center [69, 233] width 114 height 14
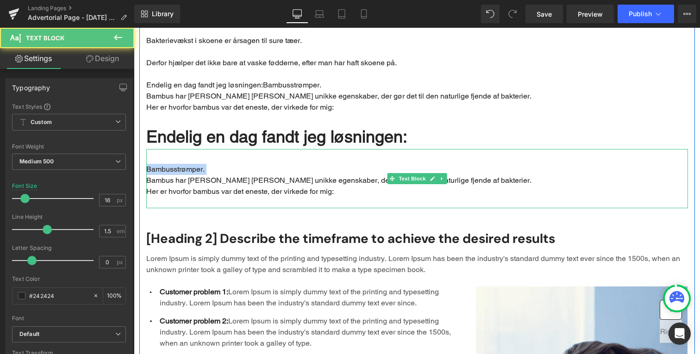
click at [262, 149] on div "Bambusstrømper. Bambus har nogle helt unikke egenskaber, der gør det til den na…" at bounding box center [417, 178] width 542 height 59
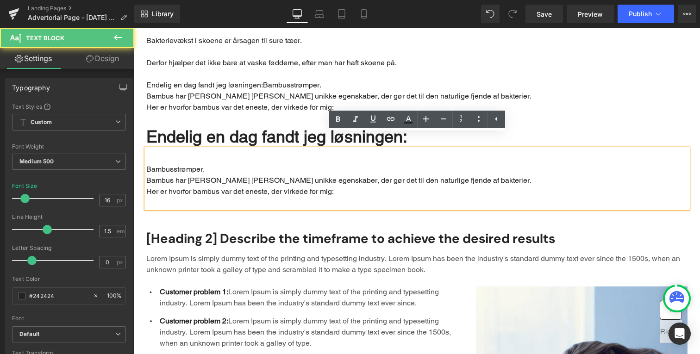
click at [254, 164] on p "Bambusstrømper." at bounding box center [417, 169] width 542 height 11
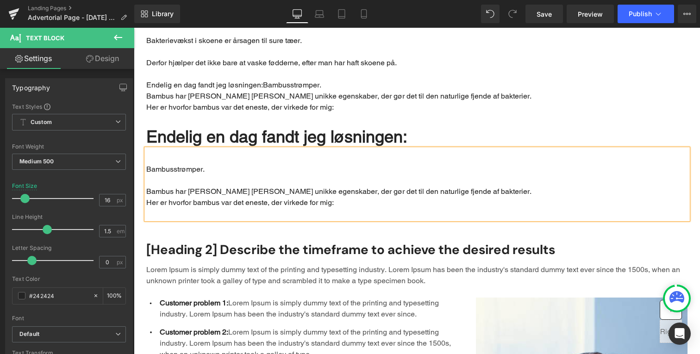
click at [152, 197] on p "Her er hvorfor bambus var det eneste, der virkede for mig:" at bounding box center [417, 202] width 542 height 11
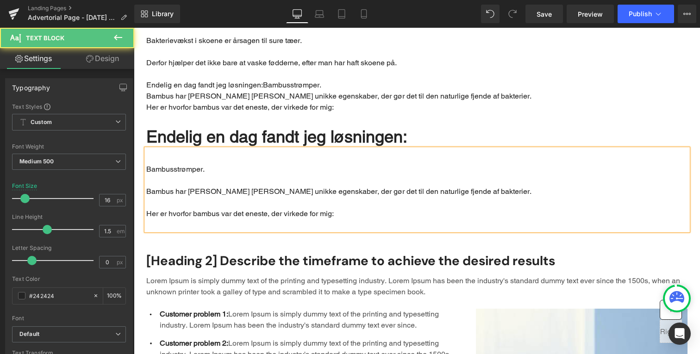
click at [441, 186] on p "Bambus har nogle helt unikke egenskaber, der gør det til den naturlige fjende a…" at bounding box center [417, 191] width 542 height 11
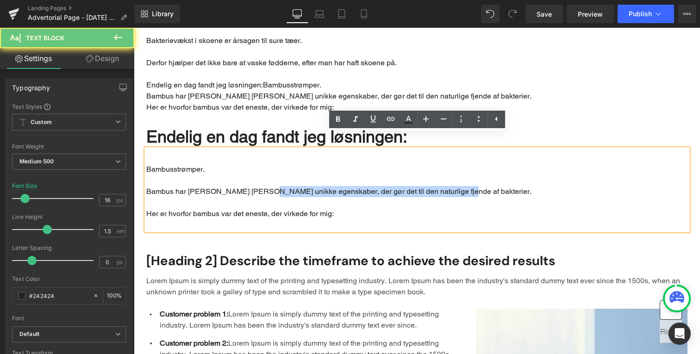
drag, startPoint x: 447, startPoint y: 176, endPoint x: 254, endPoint y: 176, distance: 193.1
click at [254, 186] on p "Bambus har nogle helt unikke egenskaber, der gør det til den naturlige fjende a…" at bounding box center [417, 191] width 542 height 11
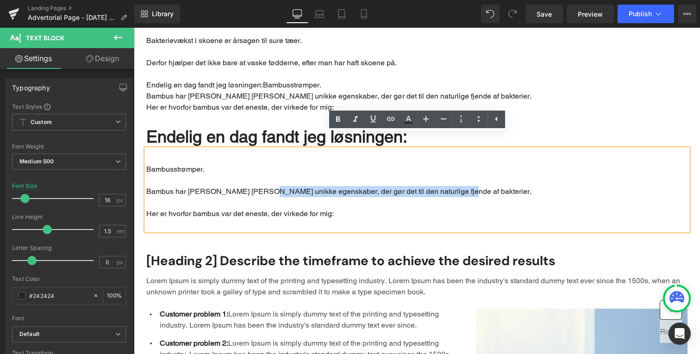
click at [254, 186] on p "Bambus har nogle helt unikke egenskaber, der gør det til den naturlige fjende a…" at bounding box center [417, 191] width 542 height 11
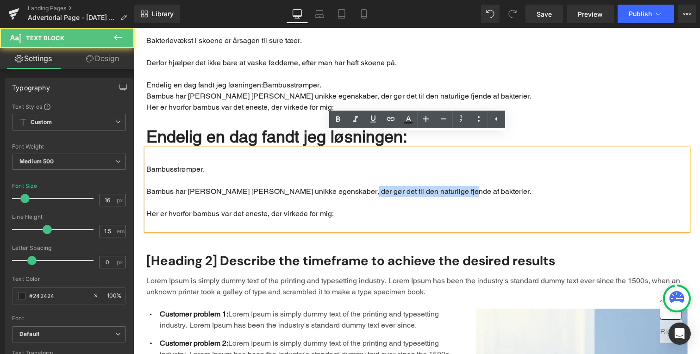
drag, startPoint x: 397, startPoint y: 177, endPoint x: 471, endPoint y: 177, distance: 73.6
click at [471, 186] on p "Bambus har nogle helt unikke egenskaber, der gør det til den naturlige fjende a…" at bounding box center [417, 191] width 542 height 11
click at [348, 116] on link at bounding box center [356, 120] width 18 height 18
click at [347, 197] on p "Main content" at bounding box center [417, 202] width 542 height 11
click at [362, 208] on p "Her er hvorfor bambus var det eneste, der virkede for mig:" at bounding box center [417, 213] width 542 height 11
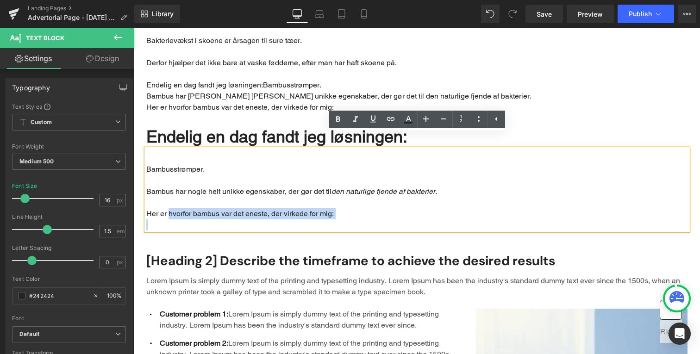
drag, startPoint x: 371, startPoint y: 207, endPoint x: 170, endPoint y: 197, distance: 201.3
click at [169, 197] on div "Bambusstrømper. Bambus har nogle helt unikke egenskaber, der gør det til den na…" at bounding box center [417, 190] width 542 height 82
click at [170, 208] on p "Her er hvorfor bambus var det eneste, der virkede for mig:" at bounding box center [417, 213] width 542 height 11
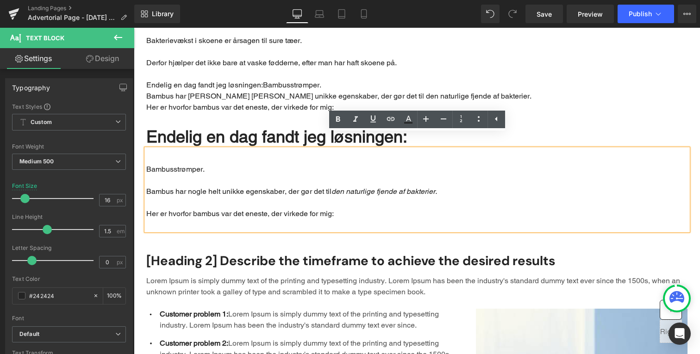
click at [159, 220] on p "Main content" at bounding box center [417, 225] width 542 height 11
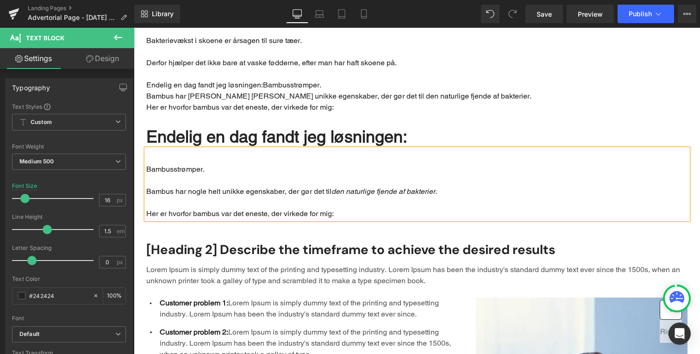
click at [262, 208] on p "Her er hvorfor bambus var det eneste, der virkede for mig:" at bounding box center [417, 213] width 542 height 11
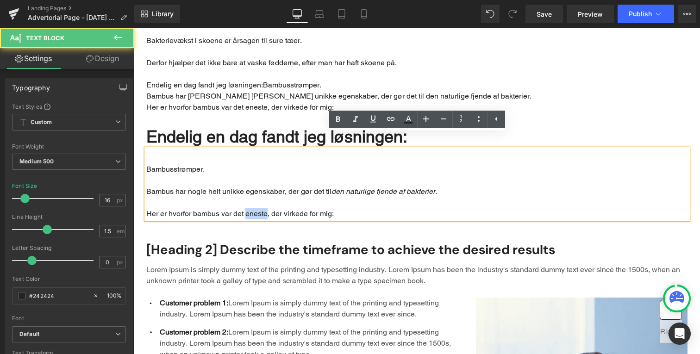
click at [262, 208] on p "Her er hvorfor bambus var det eneste, der virkede for mig:" at bounding box center [417, 213] width 542 height 11
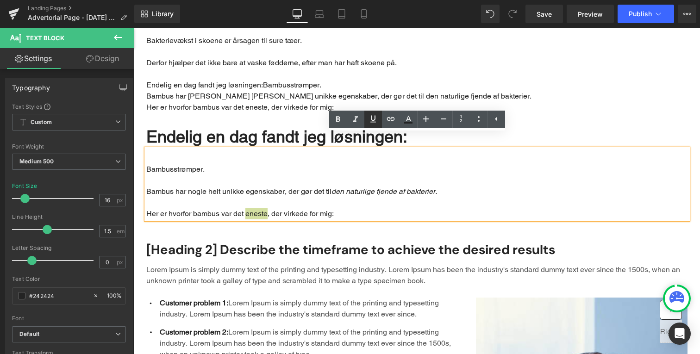
click at [378, 123] on icon at bounding box center [373, 118] width 11 height 11
click at [353, 187] on icon "den naturlige fjende af bakterier." at bounding box center [385, 191] width 106 height 9
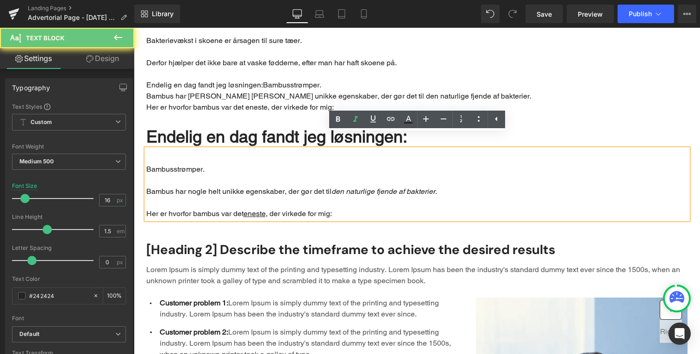
click at [355, 208] on p "Her er hvorfor bambus var det eneste , der virkede for mig:" at bounding box center [417, 213] width 542 height 11
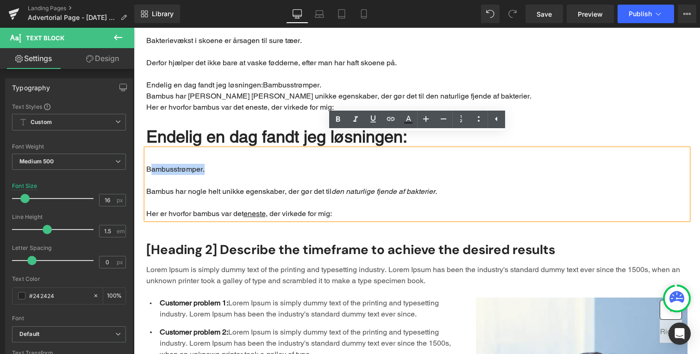
drag, startPoint x: 150, startPoint y: 151, endPoint x: 251, endPoint y: 152, distance: 101.0
click at [246, 164] on p "Bambusstrømper." at bounding box center [417, 169] width 542 height 11
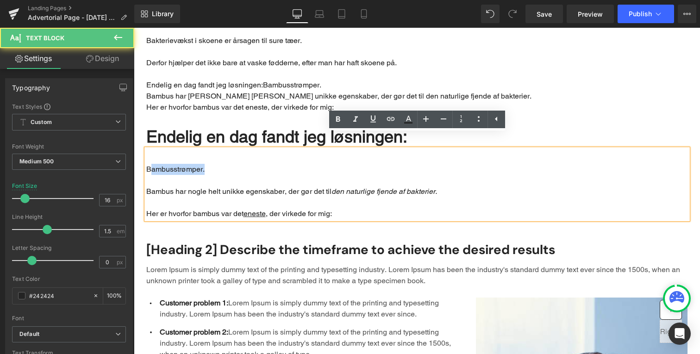
click at [251, 164] on p "Bambusstrømper." at bounding box center [417, 169] width 542 height 11
click at [185, 164] on p "Bambusstrømper." at bounding box center [417, 169] width 542 height 11
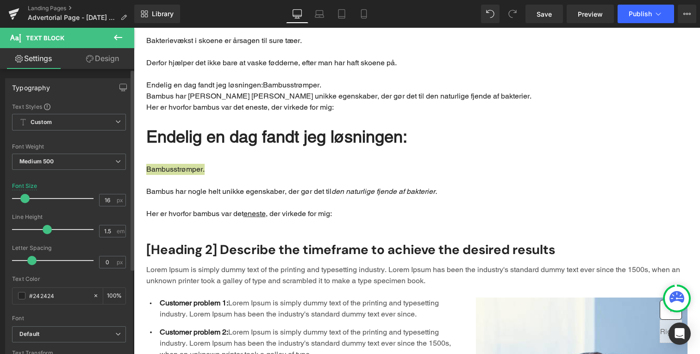
click at [87, 151] on div "Font Weight Medium 500 Thin 100 Semi Thin 200 Light 300 Regular 400 Medium 500 …" at bounding box center [69, 162] width 114 height 37
click at [87, 154] on span "Medium 500" at bounding box center [69, 162] width 114 height 16
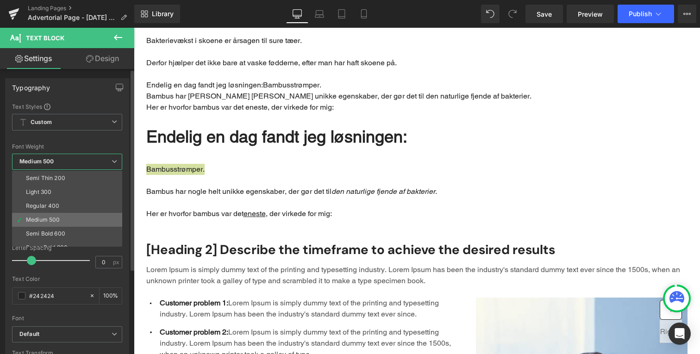
scroll to position [19, 0]
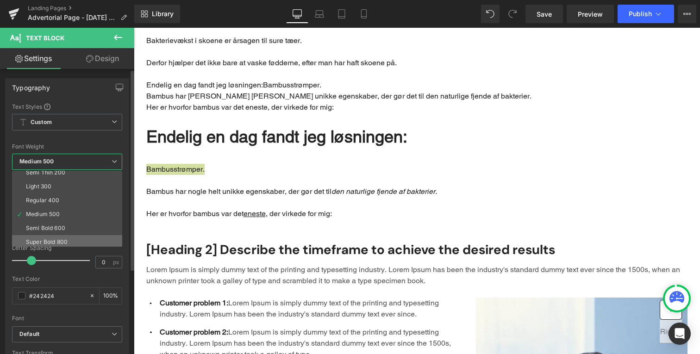
click at [73, 243] on li "Super Bold 800" at bounding box center [69, 242] width 114 height 14
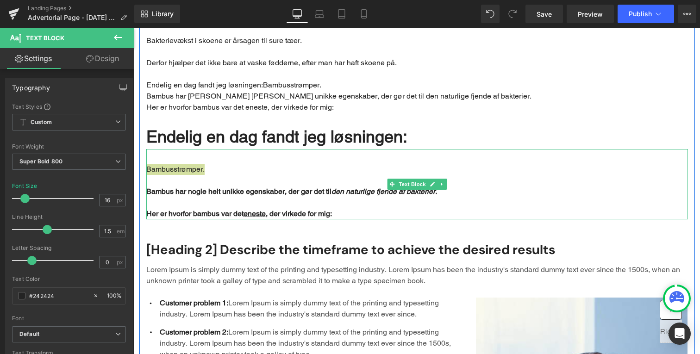
click at [245, 203] on div "Bambusstrømper. Bambus har nogle helt unikke egenskaber, der gør det til den na…" at bounding box center [417, 184] width 542 height 70
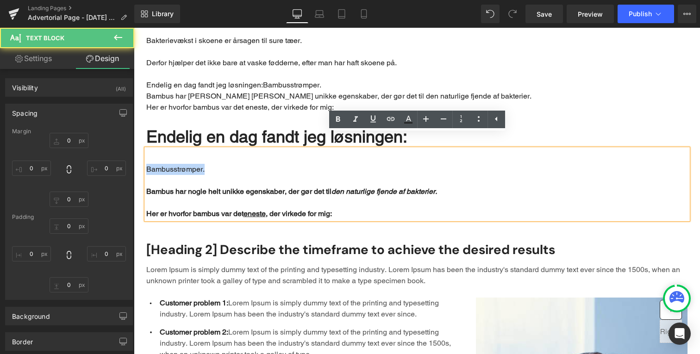
click at [243, 242] on h2 "[Heading 2] Describe the timeframe to achieve the desired results" at bounding box center [417, 250] width 542 height 17
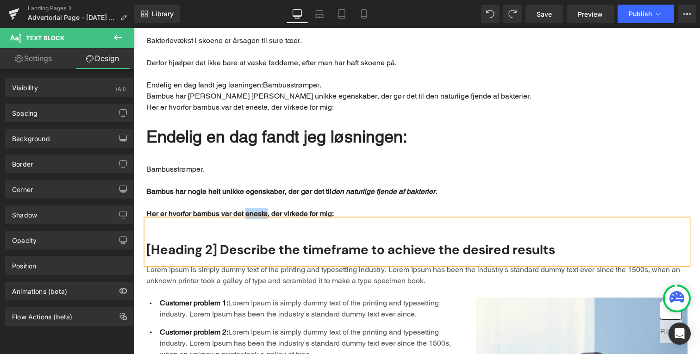
click at [230, 267] on p "Lorem Ipsum is simply dummy text of the printing and typesetting industry. Lore…" at bounding box center [417, 275] width 542 height 22
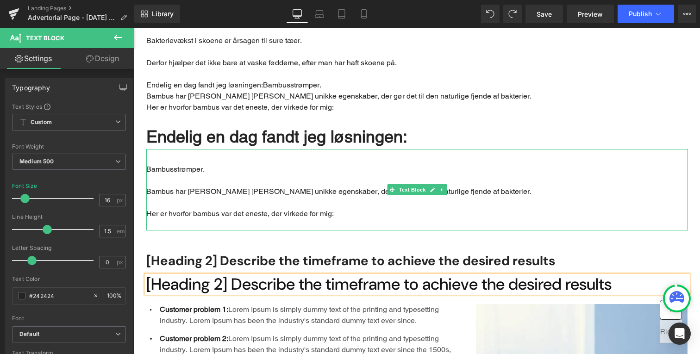
click at [246, 197] on p "Main content" at bounding box center [417, 202] width 542 height 11
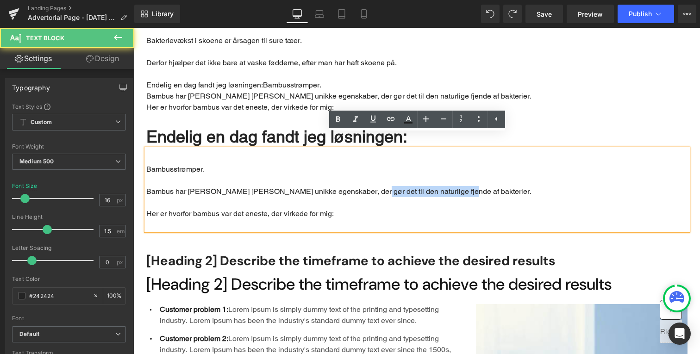
drag, startPoint x: 350, startPoint y: 174, endPoint x: 479, endPoint y: 174, distance: 128.8
click at [478, 186] on p "Bambus har nogle helt unikke egenskaber, der gør det til den naturlige fjende a…" at bounding box center [417, 191] width 542 height 11
click at [340, 208] on p "Her er hvorfor bambus var det eneste, der virkede for mig:" at bounding box center [417, 213] width 542 height 11
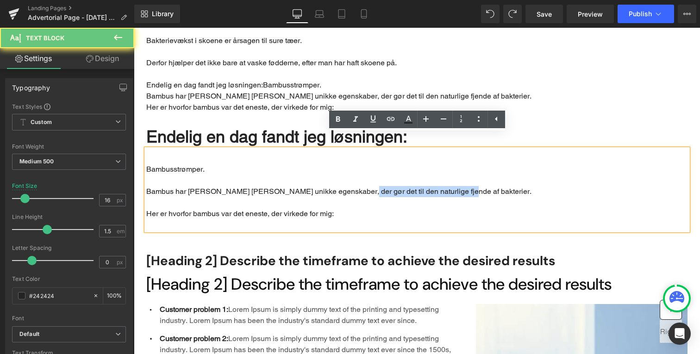
drag, startPoint x: 336, startPoint y: 177, endPoint x: 514, endPoint y: 179, distance: 177.9
click at [514, 186] on p "Bambus har nogle helt unikke egenskaber, der gør det til den naturlige fjende a…" at bounding box center [417, 191] width 542 height 11
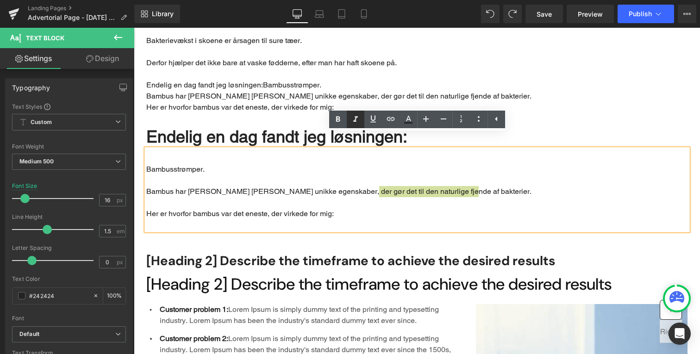
click at [355, 119] on icon at bounding box center [355, 119] width 5 height 6
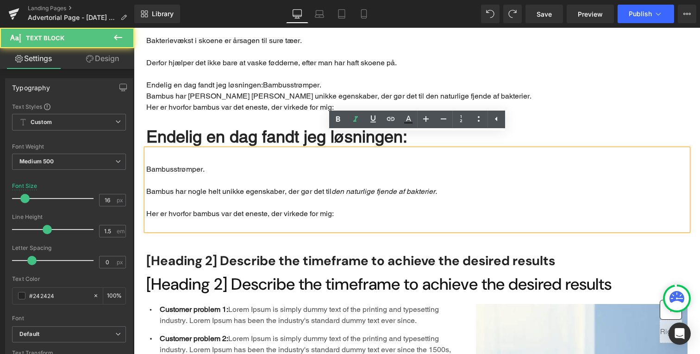
click at [232, 220] on p "Main content" at bounding box center [417, 225] width 542 height 11
click at [255, 208] on p "Her er hvorfor bambus var det eneste, der virkede for mig:" at bounding box center [417, 213] width 542 height 11
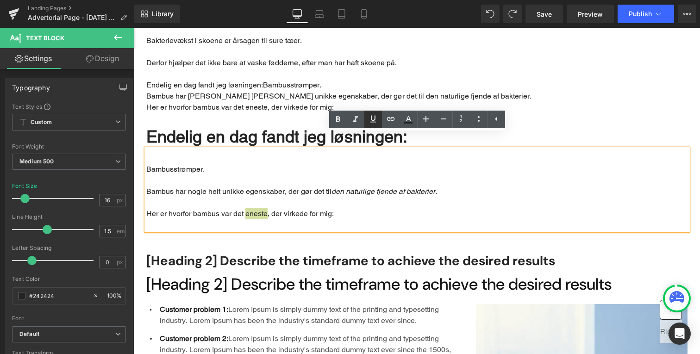
click at [373, 119] on icon at bounding box center [373, 118] width 11 height 11
click at [273, 109] on div "Endelig en dag fandt jeg løsningen:" at bounding box center [417, 129] width 542 height 40
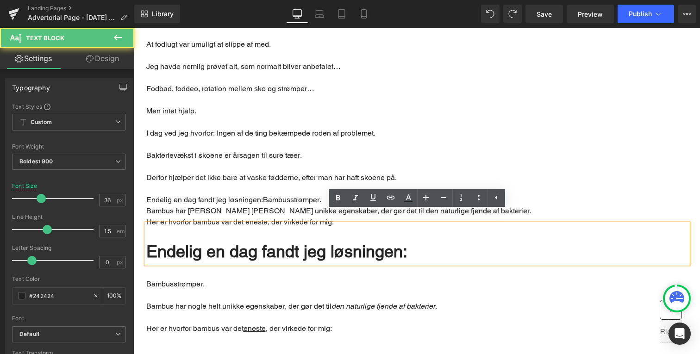
scroll to position [638, 0]
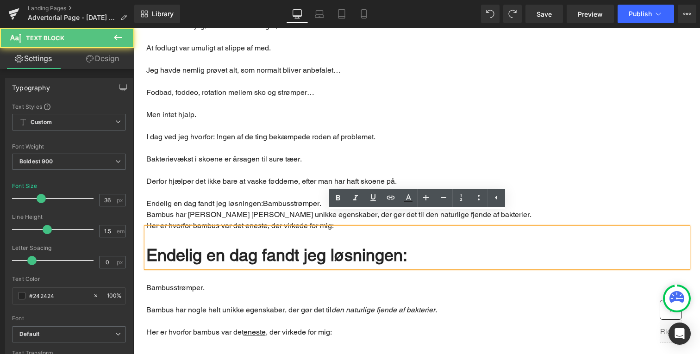
click at [248, 154] on p "Bakterievækst i skoene er årsagen til sure tæer." at bounding box center [417, 159] width 542 height 11
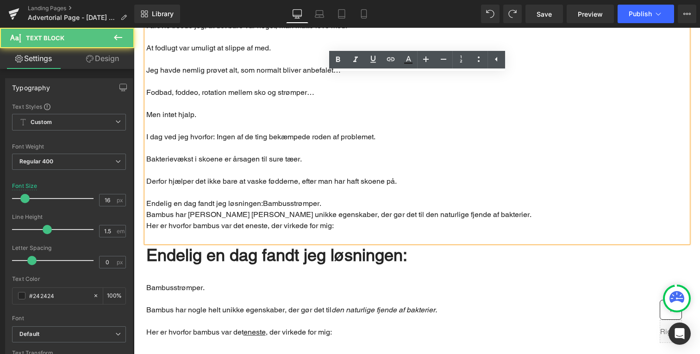
drag, startPoint x: 151, startPoint y: 182, endPoint x: 394, endPoint y: 211, distance: 244.9
click at [394, 211] on div "Hvem har ikke prøvet at tage skoene af efter en lang arbejdsdag og blive mødt a…" at bounding box center [417, 68] width 542 height 348
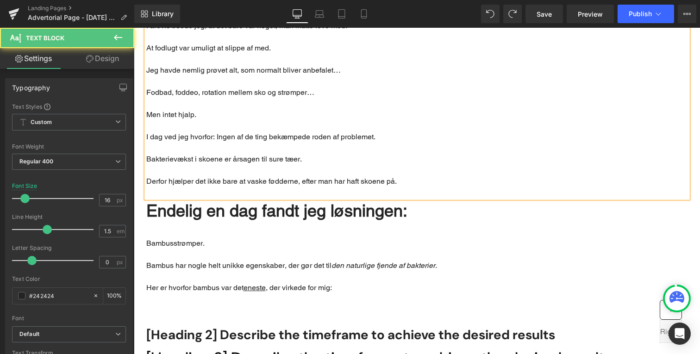
click at [328, 87] on p "Fodbad, foddeo, rotation mellem sko og strømper…" at bounding box center [417, 92] width 542 height 11
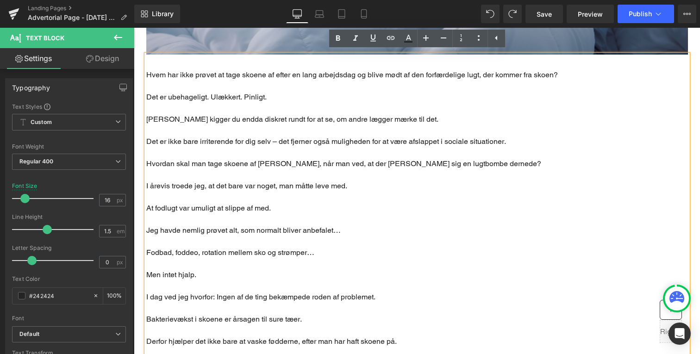
scroll to position [451, 0]
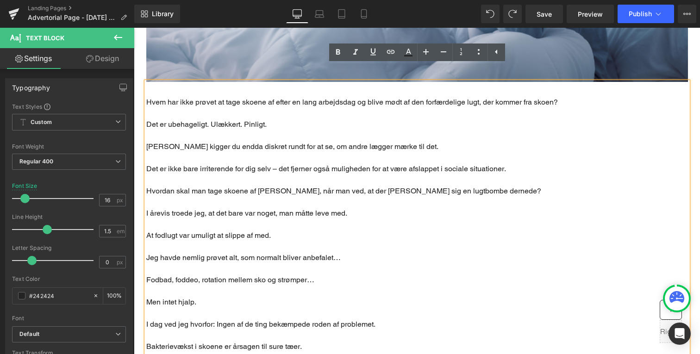
click at [180, 108] on p "Main content" at bounding box center [417, 113] width 542 height 11
click at [316, 252] on p "Jeg havde nemlig prøvet alt, som normalt bliver anbefalet…" at bounding box center [417, 257] width 542 height 11
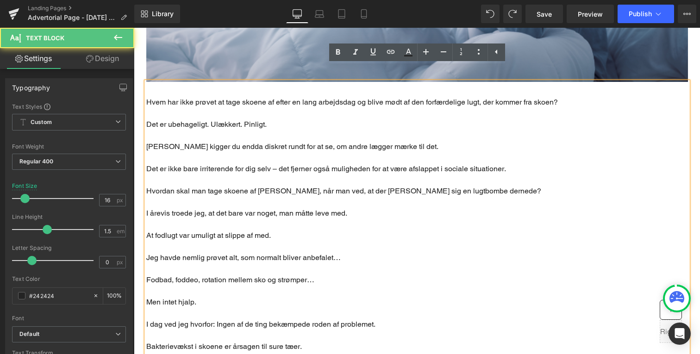
click at [316, 230] on p "At fodlugt var umuligt at slippe af med." at bounding box center [417, 235] width 542 height 11
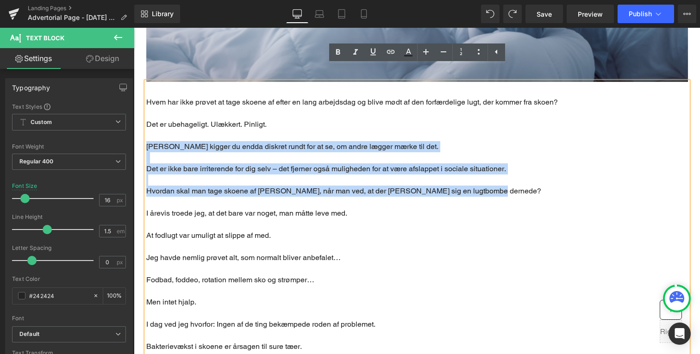
drag, startPoint x: 146, startPoint y: 131, endPoint x: 498, endPoint y: 179, distance: 354.8
click at [498, 179] on div "Hvem har ikke prøvet at tage skoene af efter en lang arbejdsdag og blive mødt a…" at bounding box center [417, 234] width 542 height 304
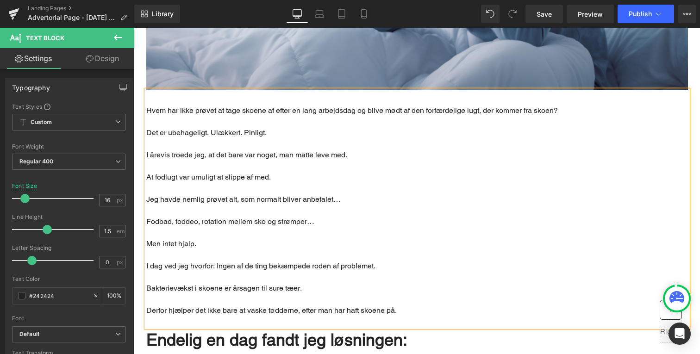
scroll to position [440, 0]
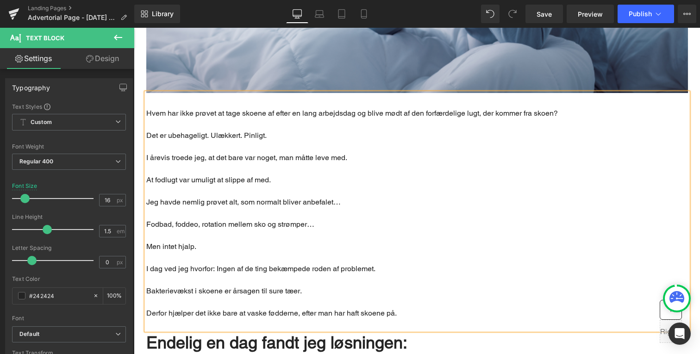
click at [231, 141] on p "Main content" at bounding box center [417, 146] width 542 height 11
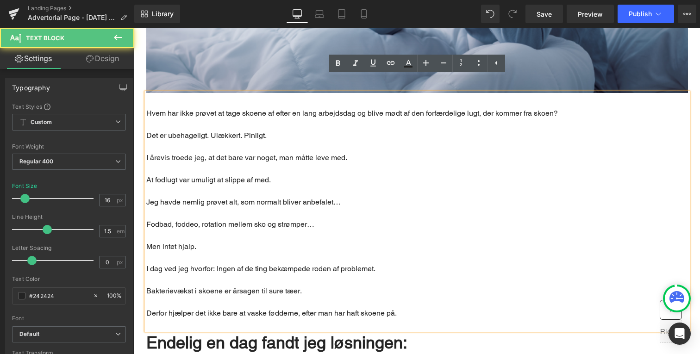
click at [218, 119] on p "Main content" at bounding box center [417, 124] width 542 height 11
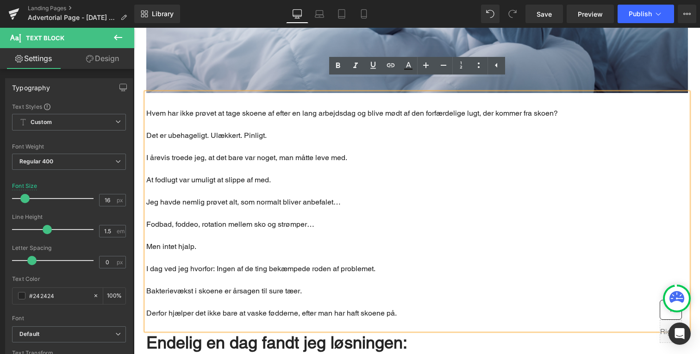
scroll to position [428, 0]
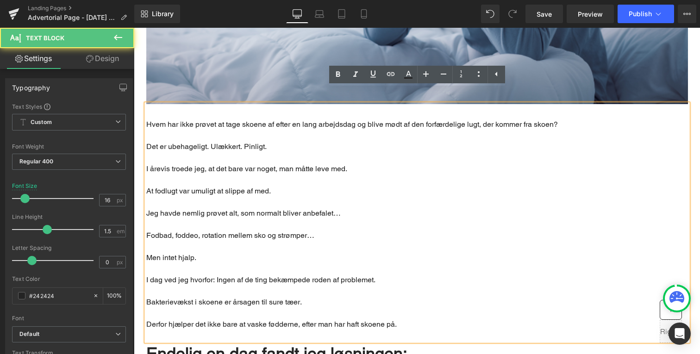
click at [382, 130] on p "Main content" at bounding box center [417, 135] width 542 height 11
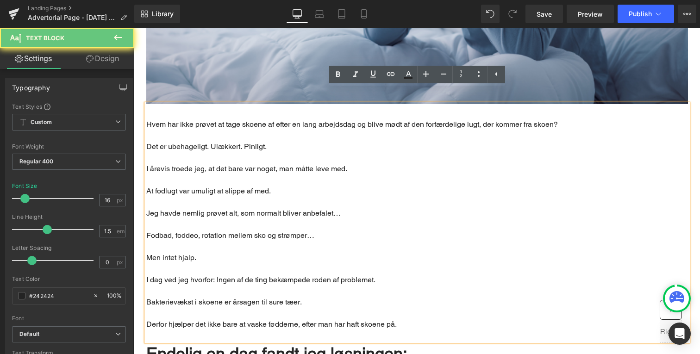
click at [389, 130] on p "Main content" at bounding box center [417, 135] width 542 height 11
click at [383, 141] on p "Det er ubehageligt. Ulækkert. Pinligt." at bounding box center [417, 146] width 542 height 11
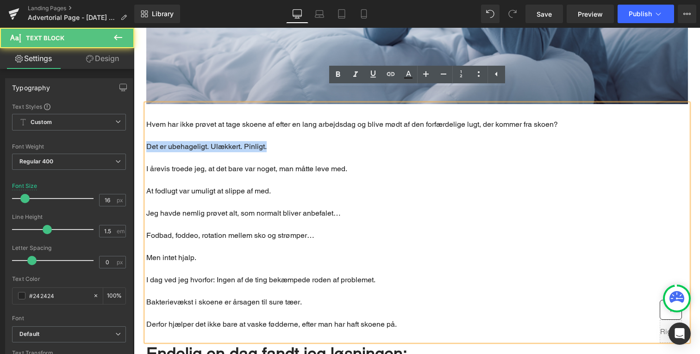
click at [146, 141] on p "Det er ubehageligt. Ulækkert. Pinligt." at bounding box center [417, 146] width 542 height 11
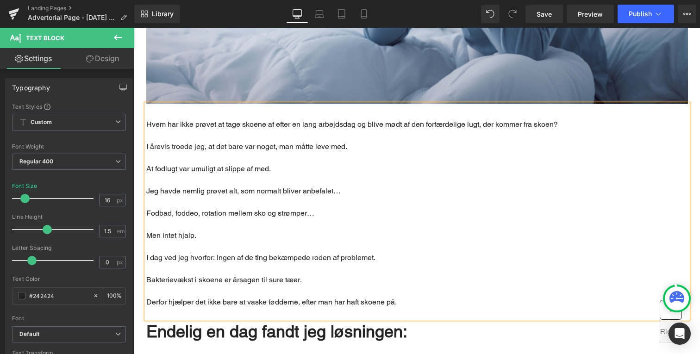
click at [146, 106] on div "Hvem har ikke prøvet at tage skoene af efter en lang arbejdsdag og blive mødt a…" at bounding box center [417, 211] width 542 height 215
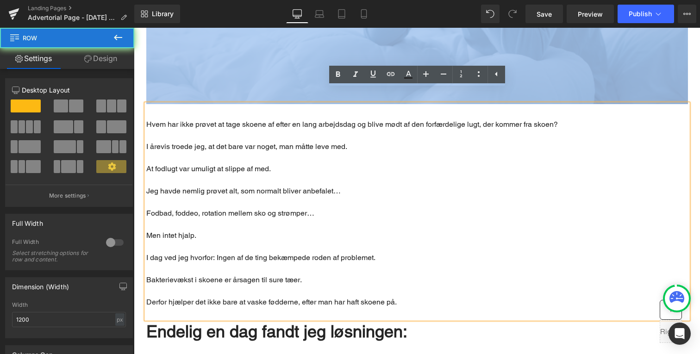
drag, startPoint x: 142, startPoint y: 110, endPoint x: 247, endPoint y: 164, distance: 117.9
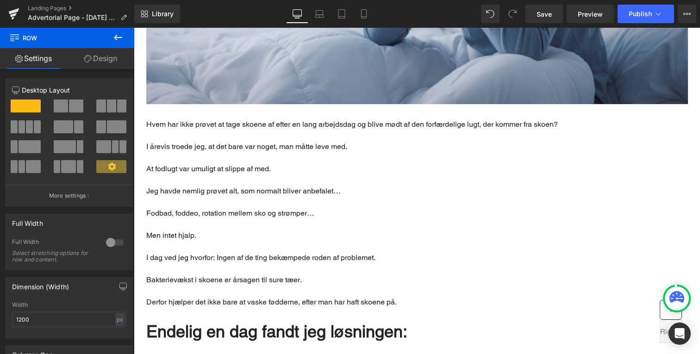
click at [247, 175] on p "Main content" at bounding box center [417, 180] width 542 height 11
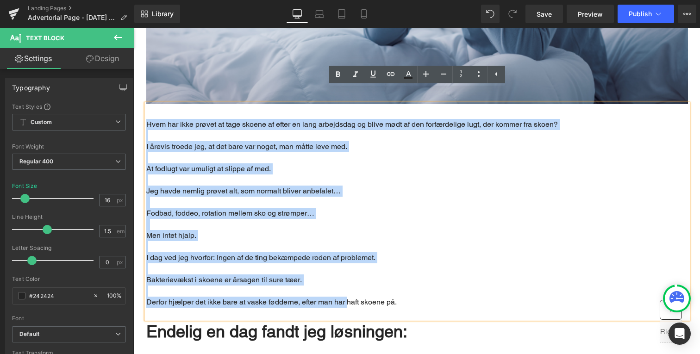
drag, startPoint x: 147, startPoint y: 110, endPoint x: 349, endPoint y: 293, distance: 272.2
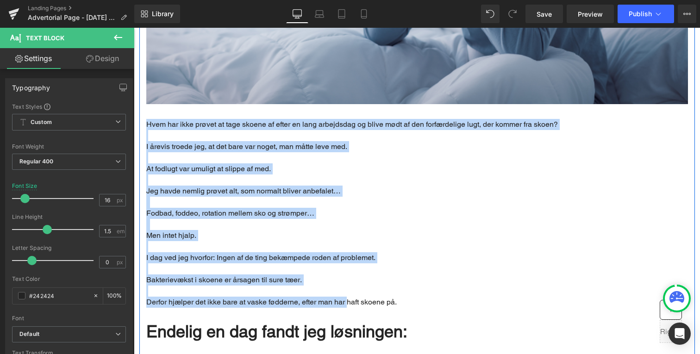
click at [394, 304] on div "Endelig en dag fandt jeg løsningen: Text Block" at bounding box center [417, 324] width 542 height 40
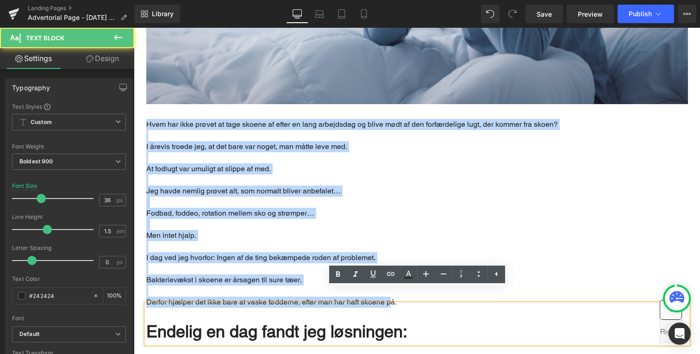
click at [413, 304] on div "Endelig en dag fandt jeg løsningen: Text Block" at bounding box center [417, 324] width 542 height 40
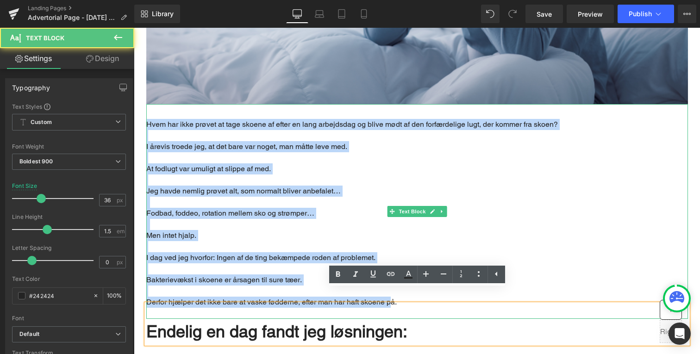
click at [357, 197] on p "Main content" at bounding box center [417, 202] width 542 height 11
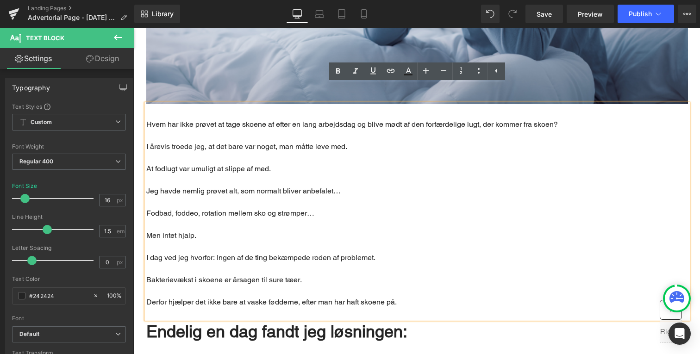
scroll to position [450, 0]
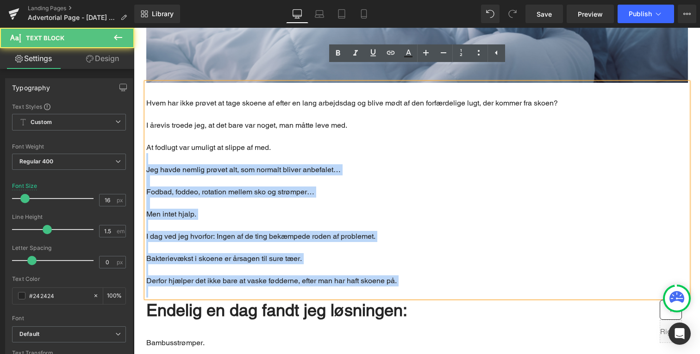
drag, startPoint x: 145, startPoint y: 134, endPoint x: 282, endPoint y: 133, distance: 137.1
click at [282, 133] on div "Hvem har ikke prøvet at tage skoene af efter en lang arbejdsdag og blive mødt a…" at bounding box center [417, 190] width 542 height 215
click at [282, 142] on p "At fodlugt var umuligt at slippe af med." at bounding box center [417, 147] width 542 height 11
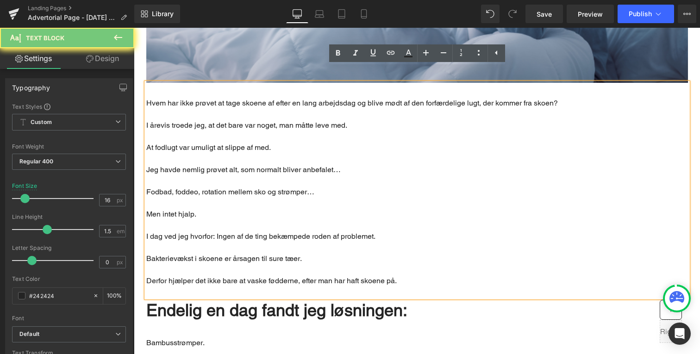
click at [210, 142] on p "At fodlugt var umuligt at slippe af med." at bounding box center [417, 147] width 542 height 11
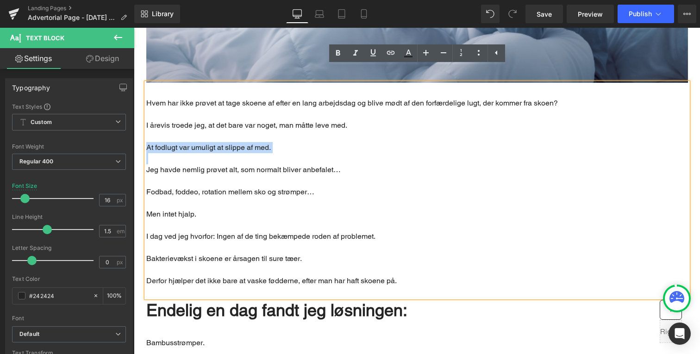
click at [210, 142] on p "At fodlugt var umuligt at slippe af med." at bounding box center [417, 147] width 542 height 11
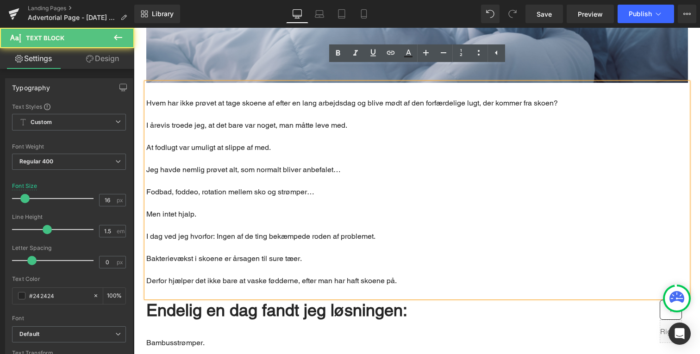
click at [167, 142] on p "At fodlugt var umuligt at slippe af med." at bounding box center [417, 147] width 542 height 11
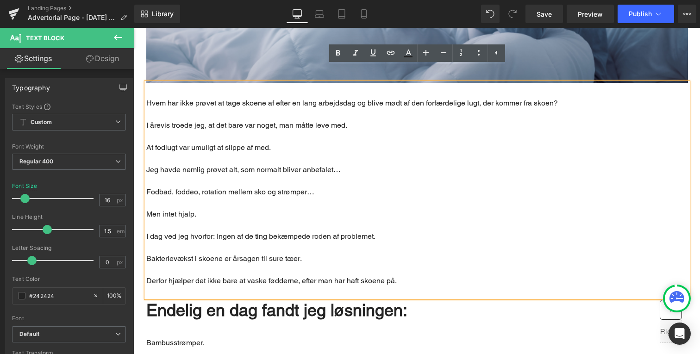
click at [180, 164] on p "Jeg havde nemlig prøvet alt, som normalt bliver anbefalet…" at bounding box center [417, 169] width 542 height 11
click at [156, 164] on p "Jeg havde nemlig prøvet alt, som normalt bliver anbefalet…" at bounding box center [417, 169] width 542 height 11
drag, startPoint x: 148, startPoint y: 134, endPoint x: 245, endPoint y: 134, distance: 97.3
click at [244, 142] on p "At fodlugt var umuligt at slippe af med." at bounding box center [417, 147] width 542 height 11
click at [245, 142] on p "At fodlugt var umuligt at slippe af med." at bounding box center [417, 147] width 542 height 11
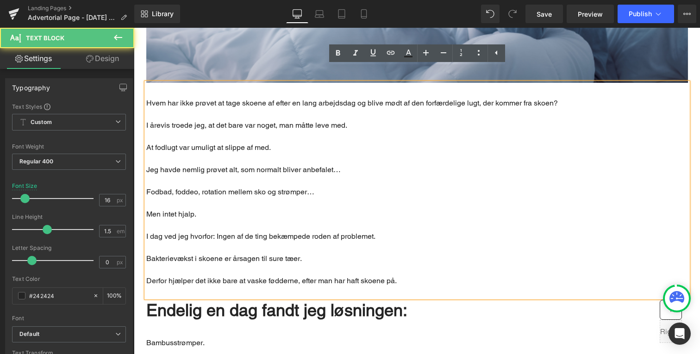
click at [202, 142] on p "At fodlugt var umuligt at slippe af med." at bounding box center [417, 147] width 542 height 11
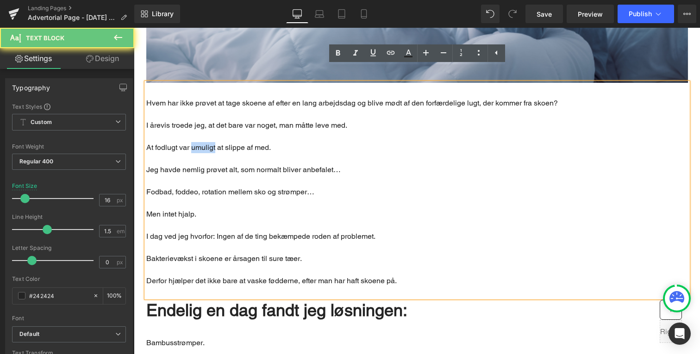
click at [202, 142] on p "At fodlugt var umuligt at slippe af med." at bounding box center [417, 147] width 542 height 11
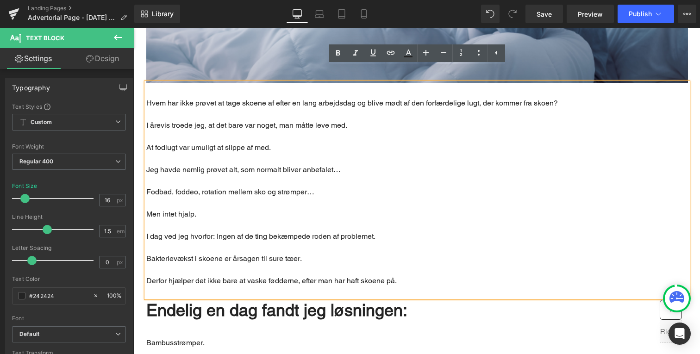
click at [220, 142] on p "At fodlugt var umuligt at slippe af med." at bounding box center [417, 147] width 542 height 11
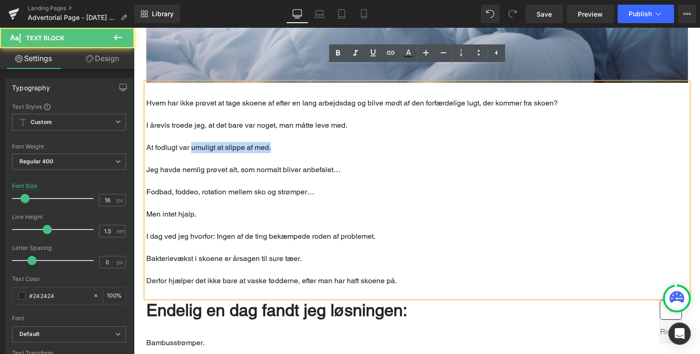
drag, startPoint x: 194, startPoint y: 133, endPoint x: 314, endPoint y: 133, distance: 120.0
click at [314, 142] on p "At fodlugt var umuligt at slippe af med." at bounding box center [417, 147] width 542 height 11
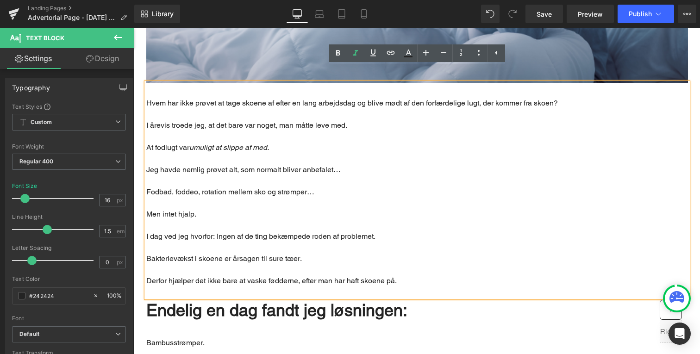
click at [301, 176] on p "Main content" at bounding box center [417, 181] width 542 height 11
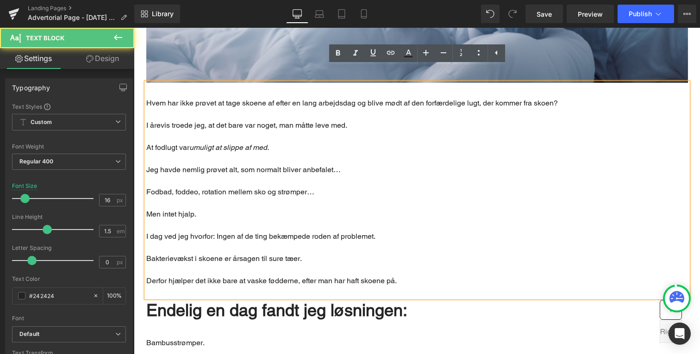
click at [351, 164] on p "Jeg havde nemlig prøvet alt, som normalt bliver anbefalet…" at bounding box center [417, 169] width 542 height 11
click at [233, 164] on p "Jeg havde nemlig prøvet alt, som normalt bliver anbefalet…" at bounding box center [417, 169] width 542 height 11
click at [234, 165] on strong "alt" at bounding box center [231, 169] width 8 height 9
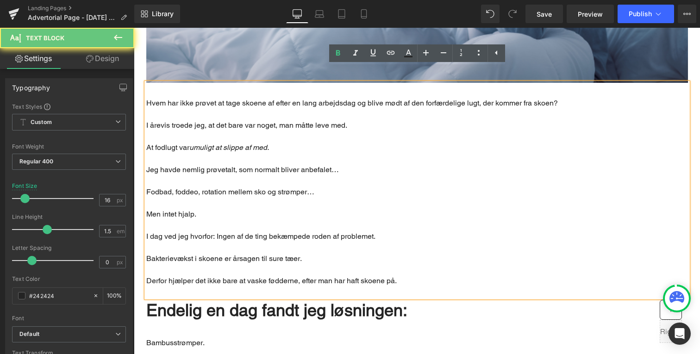
click at [234, 165] on strong "alt" at bounding box center [231, 169] width 8 height 9
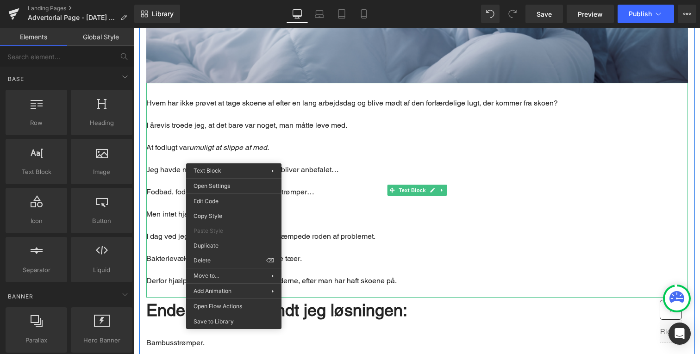
click at [274, 142] on p "At fodlugt var umuligt at slippe af med." at bounding box center [417, 147] width 542 height 11
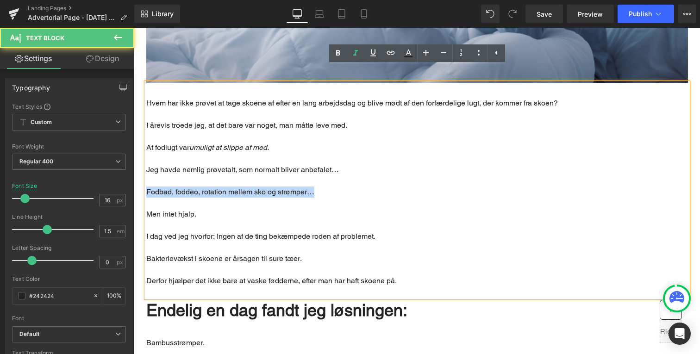
drag, startPoint x: 147, startPoint y: 179, endPoint x: 320, endPoint y: 182, distance: 172.8
click at [320, 182] on div "Hvem har ikke prøvet at tage skoene af efter en lang arbejdsdag og blive mødt a…" at bounding box center [417, 190] width 542 height 215
click at [320, 198] on p "Main content" at bounding box center [417, 203] width 542 height 11
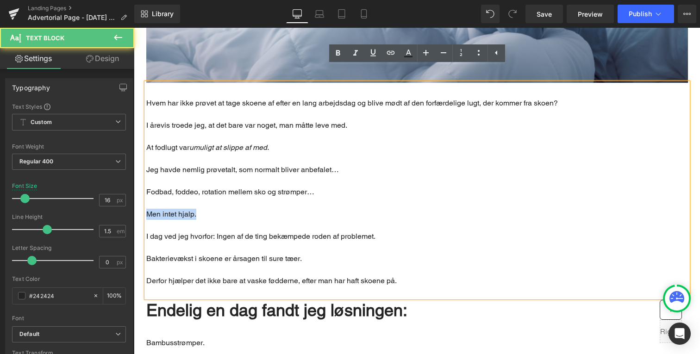
drag, startPoint x: 147, startPoint y: 200, endPoint x: 240, endPoint y: 200, distance: 93.6
click at [240, 209] on p "Men intet hjalp." at bounding box center [417, 214] width 542 height 11
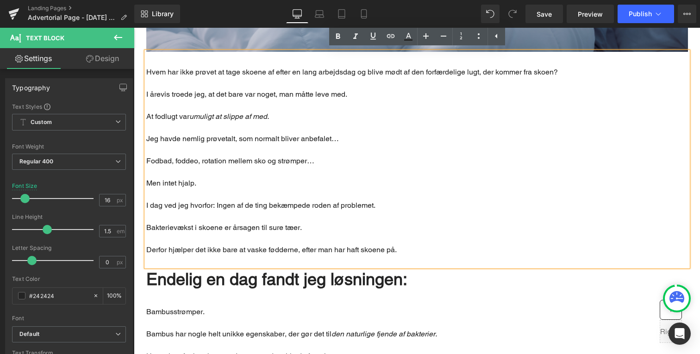
scroll to position [523, 0]
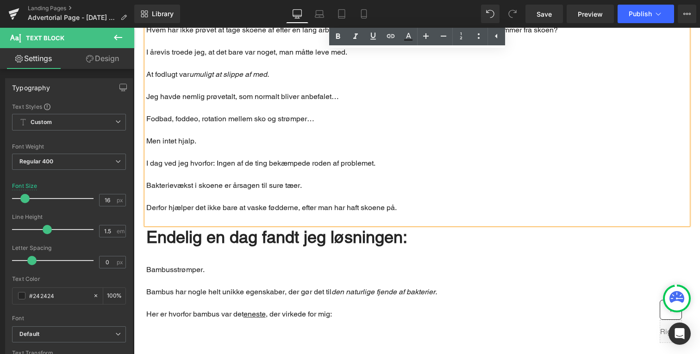
click at [238, 180] on p "Bakterievækst i skoene er årsagen til sure tæer." at bounding box center [417, 185] width 542 height 11
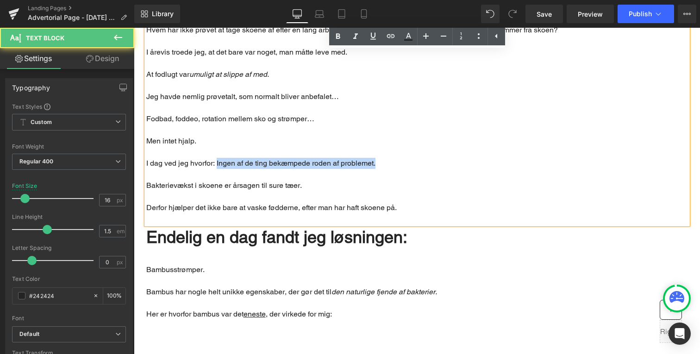
drag, startPoint x: 217, startPoint y: 148, endPoint x: 399, endPoint y: 145, distance: 182.0
click at [399, 158] on p "I dag ved jeg hvorfor: Ingen af de ting bekæmpede roden af problemet." at bounding box center [417, 163] width 542 height 11
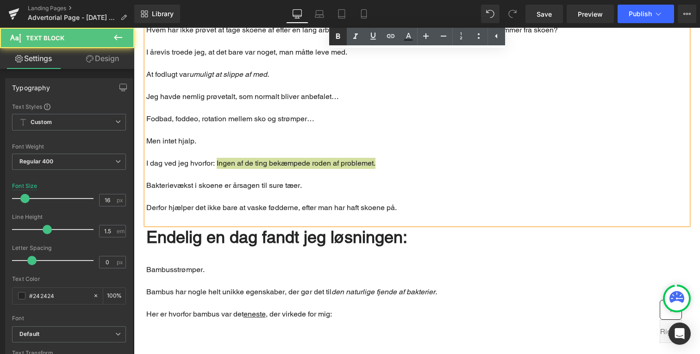
click at [341, 36] on icon at bounding box center [338, 36] width 11 height 11
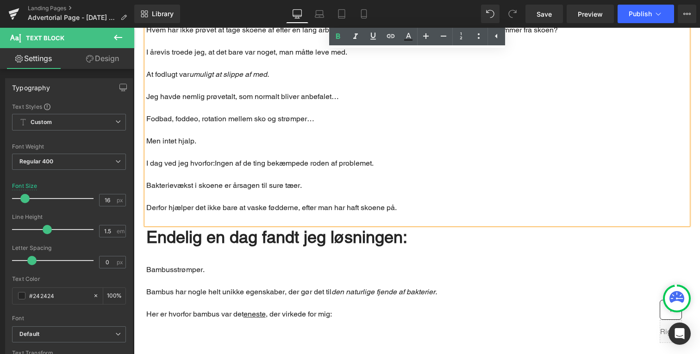
click at [262, 158] on p "I dag ved jeg hvorfor: Ingen af de ting bekæmpede roden af problemet." at bounding box center [417, 163] width 542 height 11
drag, startPoint x: 217, startPoint y: 149, endPoint x: 405, endPoint y: 145, distance: 187.6
click at [404, 158] on p "I dag ved jeg hvorfor: Ingen af de ting bekæmpede roden af problemet." at bounding box center [417, 163] width 542 height 11
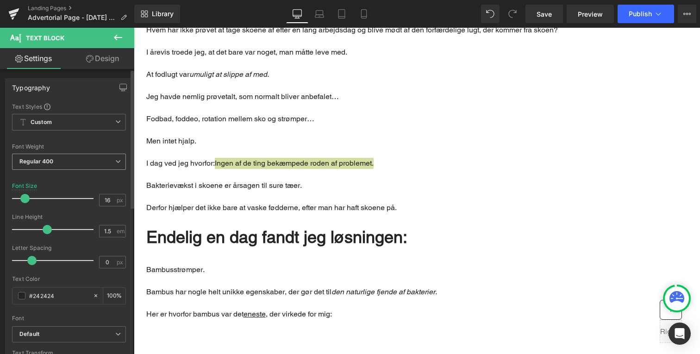
click at [45, 170] on div "Regular 400 Thin 100 Semi Thin 200 Light 300 Regular 400 Medium 500 Semi Bold 6…" at bounding box center [69, 164] width 114 height 21
click at [72, 159] on span "Regular 400" at bounding box center [69, 162] width 114 height 16
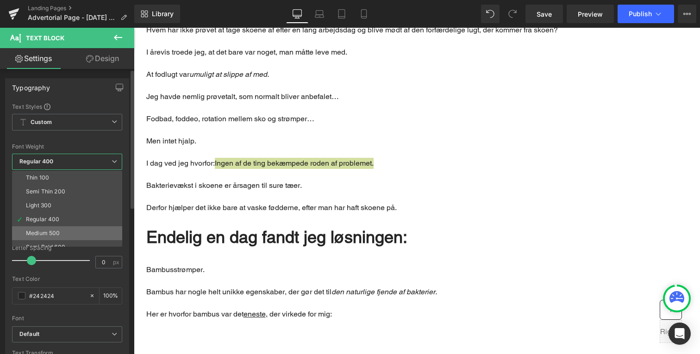
click at [69, 232] on li "Medium 500" at bounding box center [69, 233] width 114 height 14
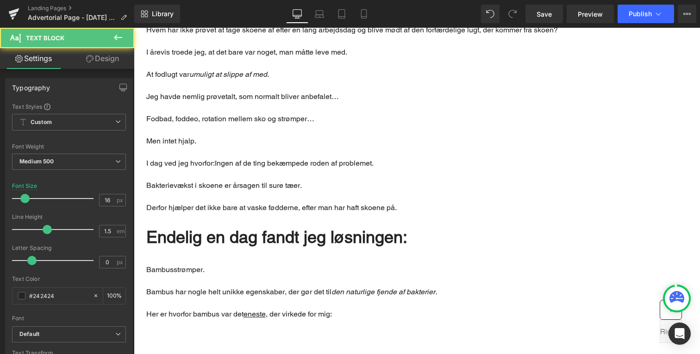
click at [232, 136] on p "Men intet hjalp." at bounding box center [417, 141] width 542 height 11
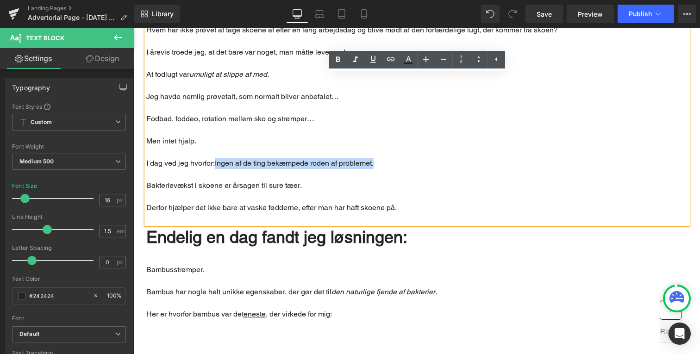
drag, startPoint x: 216, startPoint y: 149, endPoint x: 407, endPoint y: 149, distance: 190.8
click at [407, 158] on p "I dag ved jeg hvorfor: Ingen af de ting bekæmpede roden af problemet." at bounding box center [417, 163] width 542 height 11
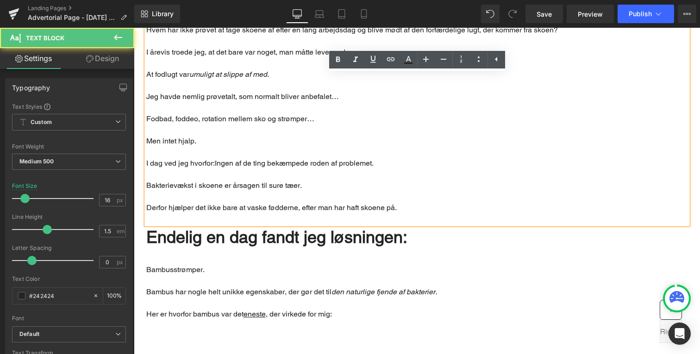
click at [220, 159] on strong "Ingen af de ting bekæmpede roden af problemet." at bounding box center [294, 163] width 159 height 9
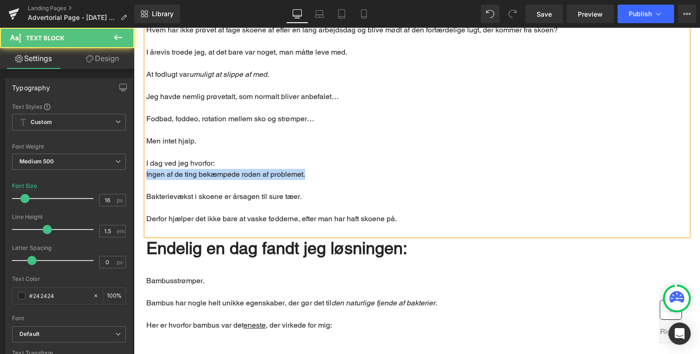
click at [314, 169] on p "Ingen af de ting bekæmpede roden af problemet." at bounding box center [417, 174] width 542 height 11
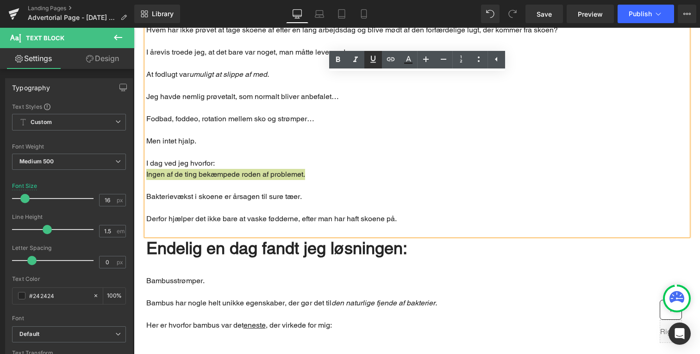
click at [375, 57] on icon at bounding box center [373, 59] width 11 height 11
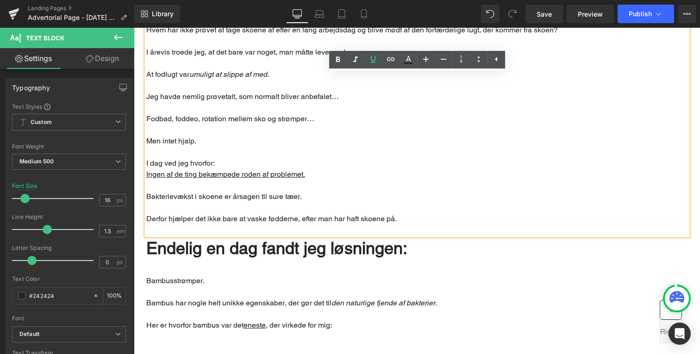
click at [327, 191] on p "Bakterievækst i skoene er årsagen til sure tæer." at bounding box center [417, 196] width 542 height 11
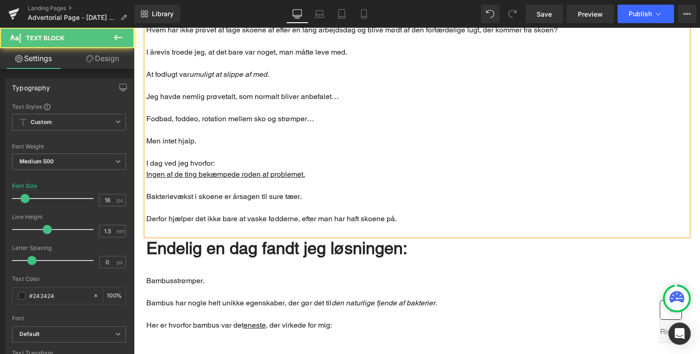
scroll to position [538, 0]
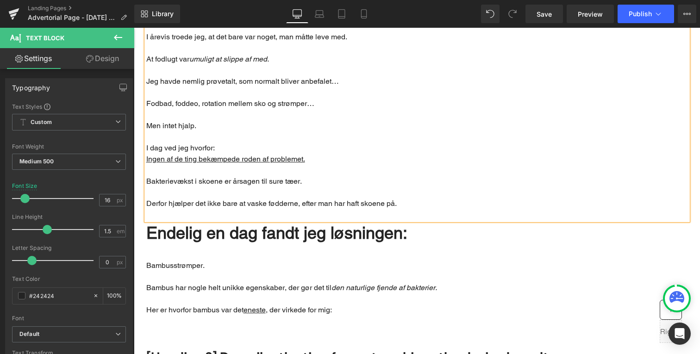
click at [181, 176] on p "Bakterievækst i skoene er årsagen til sure tæer." at bounding box center [417, 181] width 542 height 11
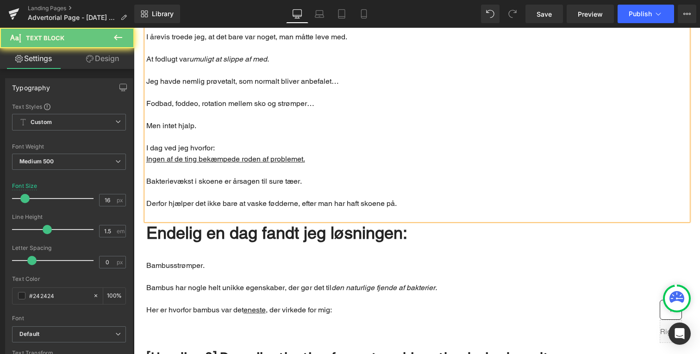
drag, startPoint x: 145, startPoint y: 167, endPoint x: 310, endPoint y: 166, distance: 164.4
click at [310, 166] on div "Hvem har ikke prøvet at tage skoene af efter en lang arbejdsdag og blive mødt a…" at bounding box center [417, 107] width 542 height 226
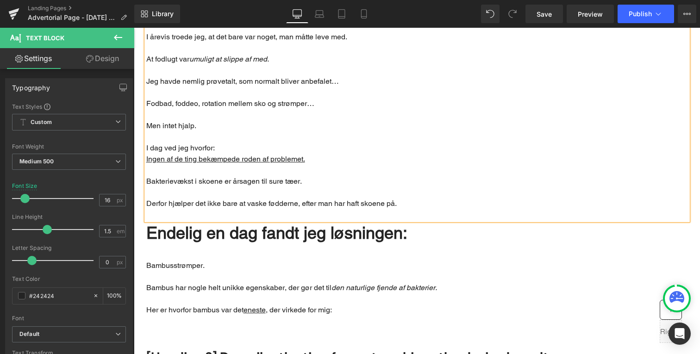
click at [310, 176] on p "Bakterievækst i skoene er årsagen til sure tæer." at bounding box center [417, 181] width 542 height 11
drag, startPoint x: 308, startPoint y: 167, endPoint x: 149, endPoint y: 167, distance: 158.9
click at [149, 176] on p "Bakterievækst i skoene er årsagen til sure tæer." at bounding box center [417, 181] width 542 height 11
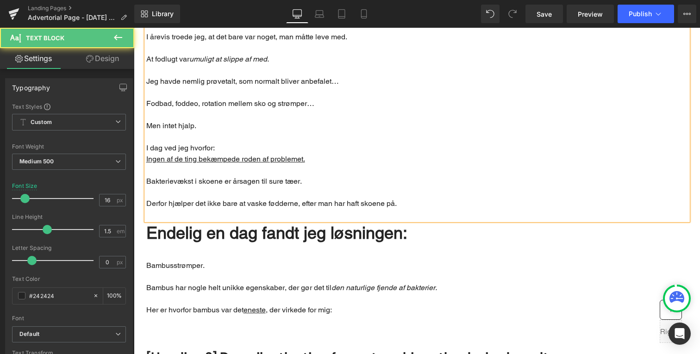
drag, startPoint x: 147, startPoint y: 167, endPoint x: 316, endPoint y: 167, distance: 169.1
click at [316, 176] on p "Bakterievækst i skoene er årsagen til sure tæer." at bounding box center [417, 181] width 542 height 11
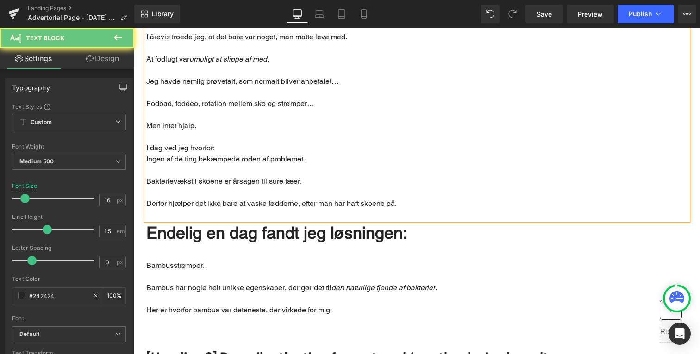
click at [316, 176] on p "Bakterievækst i skoene er årsagen til sure tæer." at bounding box center [417, 181] width 542 height 11
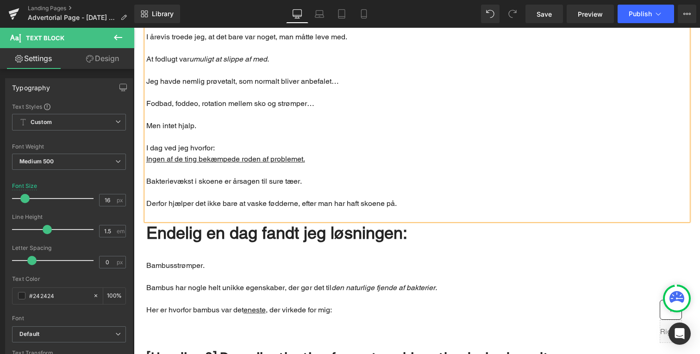
click at [165, 176] on p "Bakterievækst i skoene er årsagen til sure tæer." at bounding box center [417, 181] width 542 height 11
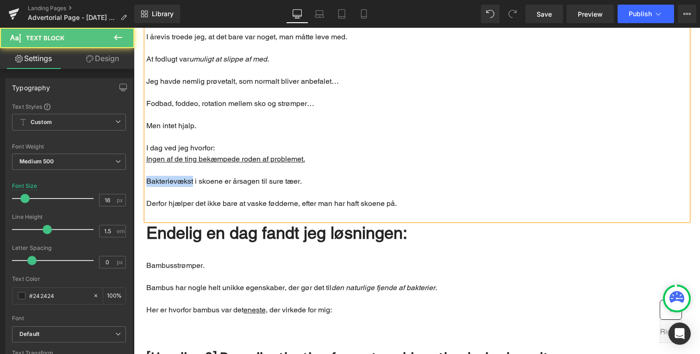
click at [165, 176] on p "Bakterievækst i skoene er årsagen til sure tæer." at bounding box center [417, 181] width 542 height 11
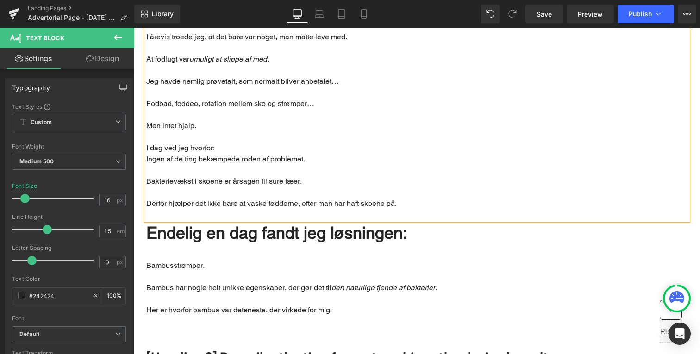
click at [200, 187] on p "Main content" at bounding box center [417, 192] width 542 height 11
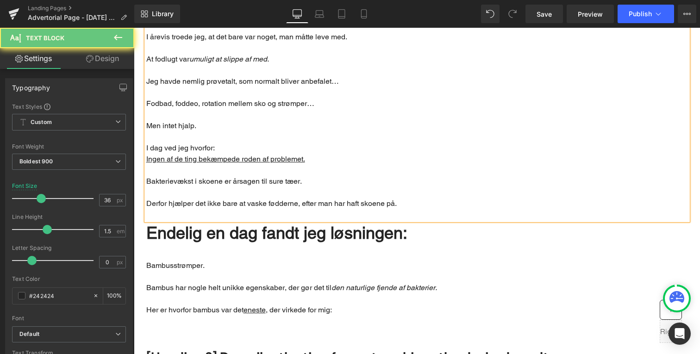
click at [194, 206] on div "Endelig en dag fandt jeg løsningen: Text Block" at bounding box center [417, 226] width 542 height 40
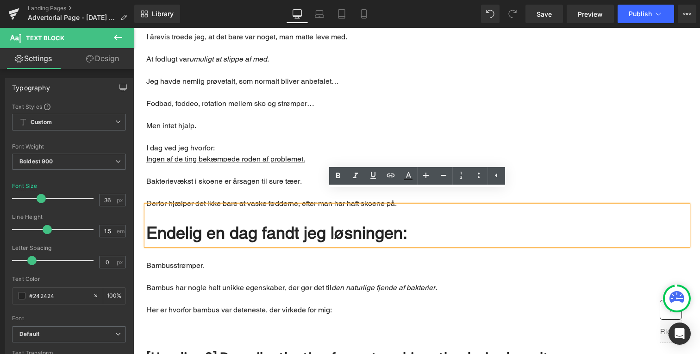
click at [223, 260] on p "Bambusstrømper." at bounding box center [417, 265] width 542 height 11
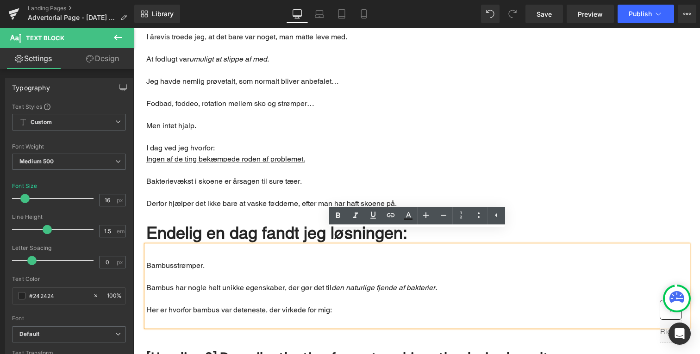
click at [236, 294] on p "Main content" at bounding box center [417, 299] width 542 height 11
click at [254, 245] on div "Bambusstrømper. Bambus har nogle helt unikke egenskaber, der gør det til den na…" at bounding box center [417, 286] width 542 height 82
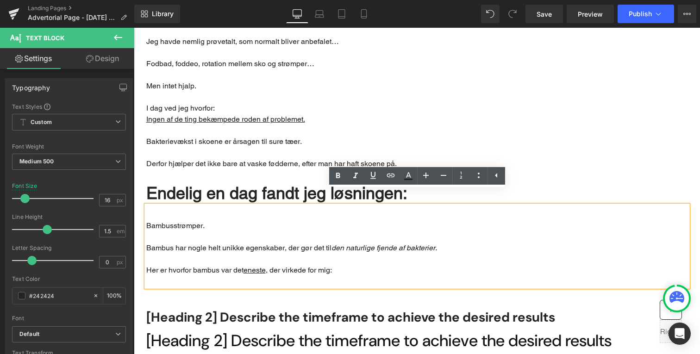
click at [236, 166] on div "Endelig en dag fandt jeg løsningen:" at bounding box center [417, 186] width 542 height 40
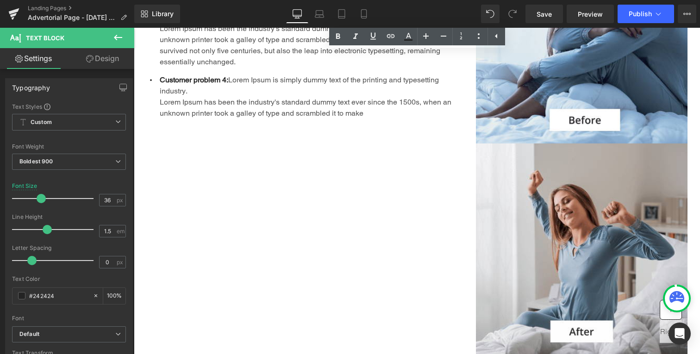
scroll to position [931, 0]
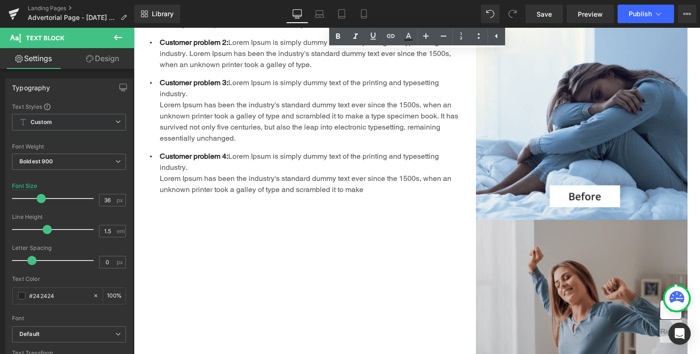
click at [541, 234] on img "Main content" at bounding box center [582, 326] width 212 height 212
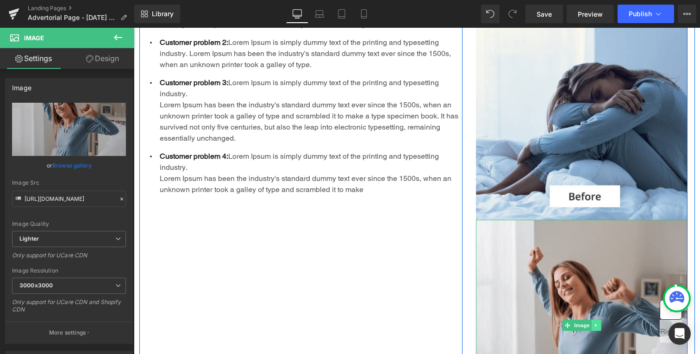
click at [597, 320] on link "Main content" at bounding box center [597, 325] width 10 height 11
click at [601, 323] on icon "Main content" at bounding box center [601, 326] width 5 height 6
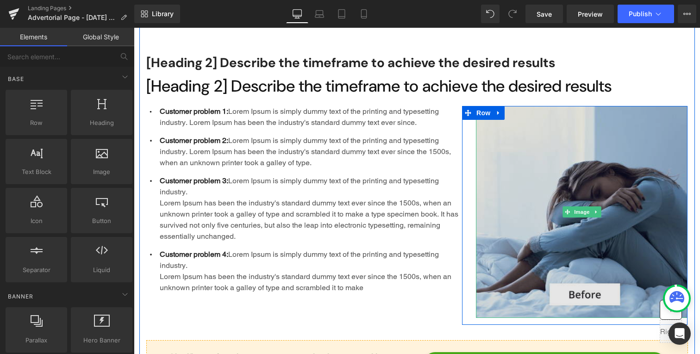
scroll to position [830, 0]
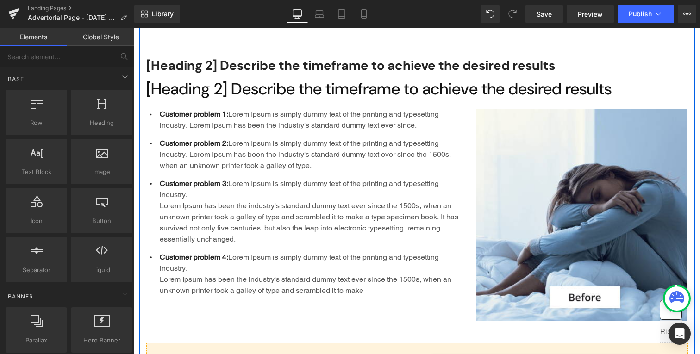
click at [315, 138] on div "Customer problem 2: Lorem Ipsum is simply dummy text of the printing and typese…" at bounding box center [309, 154] width 305 height 33
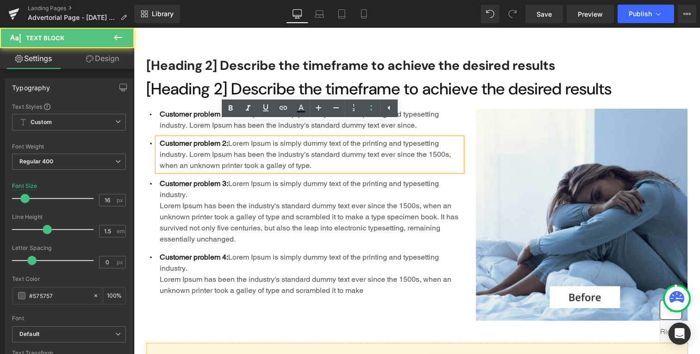
click at [208, 109] on p "Customer problem 1: Lorem Ipsum is simply dummy text of the printing and typese…" at bounding box center [311, 120] width 302 height 22
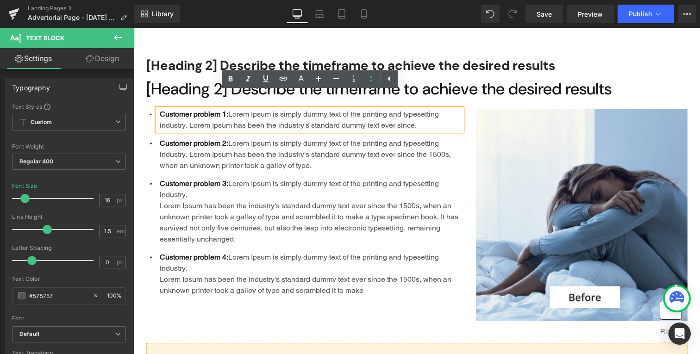
click at [176, 80] on h2 "[Heading 2] Describe the timeframe to achieve the desired results" at bounding box center [417, 89] width 542 height 18
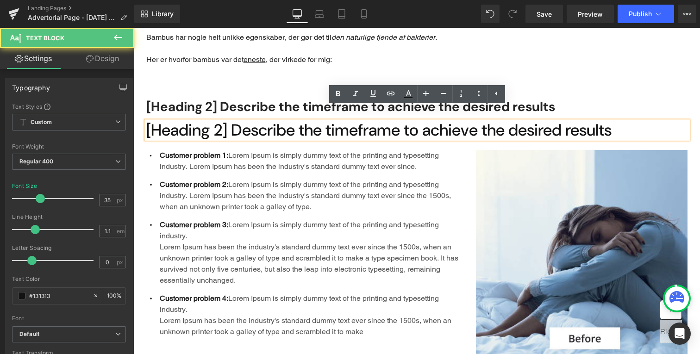
scroll to position [785, 0]
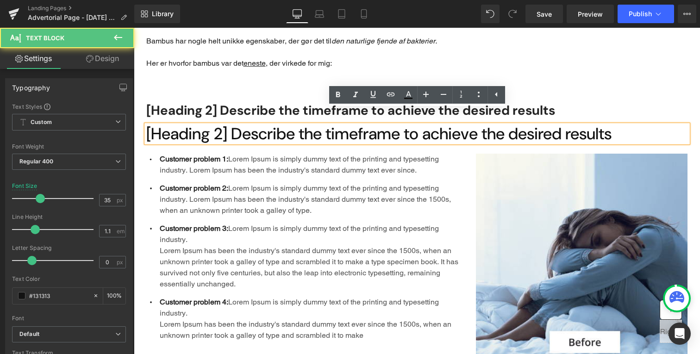
click at [251, 102] on h2 "[Heading 2] Describe the timeframe to achieve the desired results" at bounding box center [417, 110] width 542 height 17
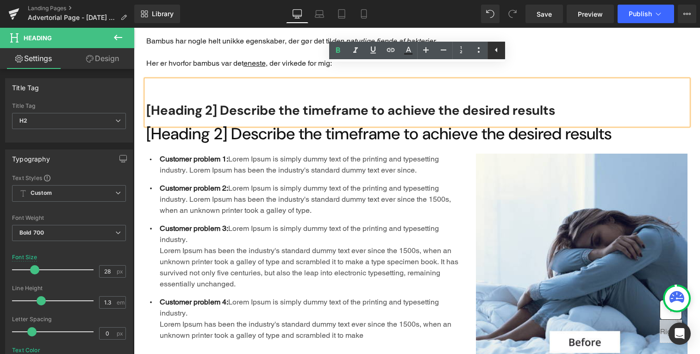
click at [491, 50] on link at bounding box center [497, 51] width 18 height 18
click at [485, 50] on link at bounding box center [479, 51] width 18 height 18
click at [339, 102] on h2 "[Heading 2] Describe the timeframe to achieve the desired results" at bounding box center [417, 110] width 542 height 17
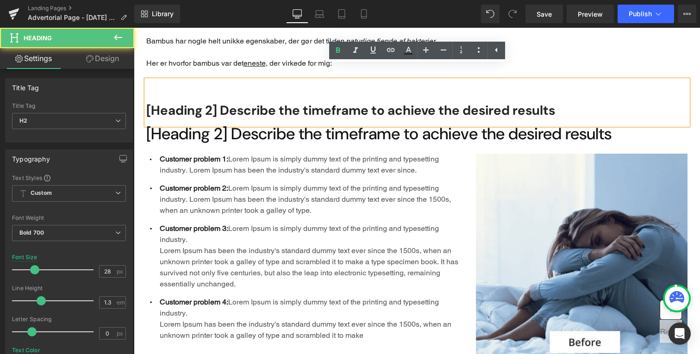
click at [338, 154] on div "Icon Customer problem 1: Lorem Ipsum is simply dummy text of the printing and t…" at bounding box center [304, 251] width 316 height 195
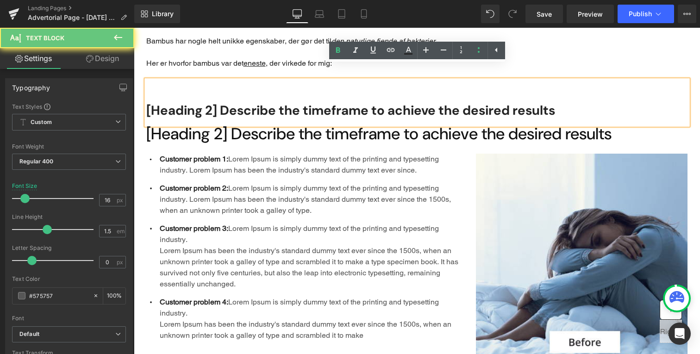
click at [318, 102] on h2 "[Heading 2] Describe the timeframe to achieve the desired results" at bounding box center [417, 110] width 542 height 17
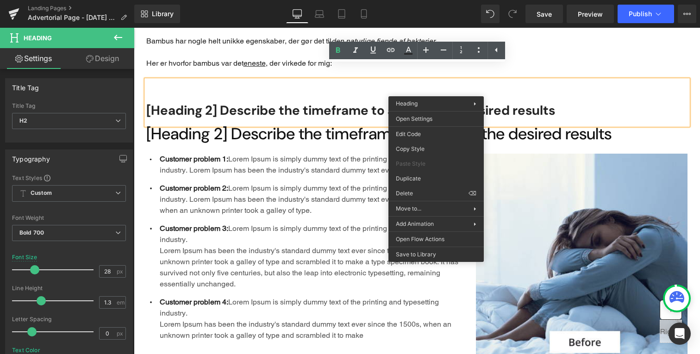
drag, startPoint x: 570, startPoint y: 220, endPoint x: 436, endPoint y: 193, distance: 136.7
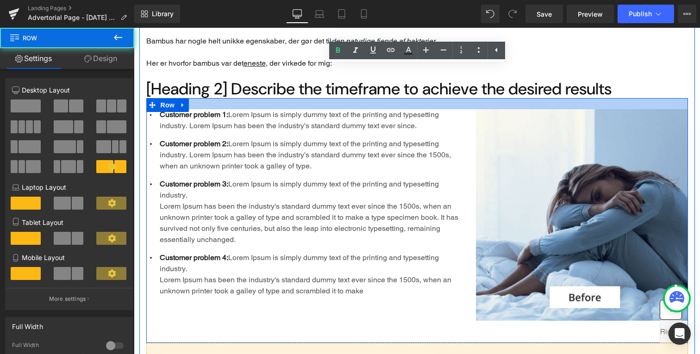
click at [284, 98] on div "Main content" at bounding box center [417, 103] width 542 height 11
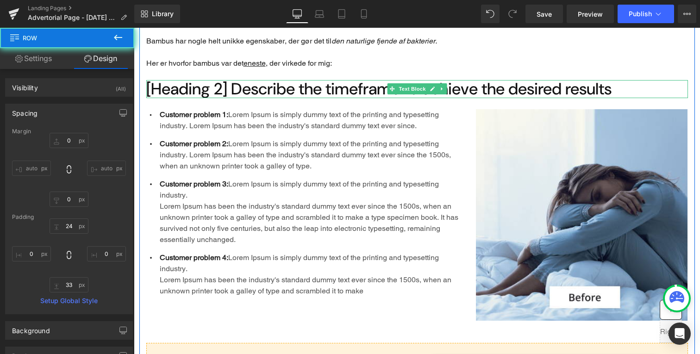
click at [286, 80] on h2 "[Heading 2] Describe the timeframe to achieve the desired results" at bounding box center [417, 89] width 542 height 18
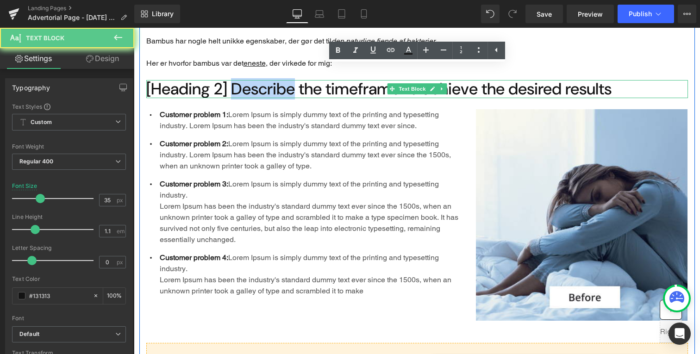
click at [286, 80] on h2 "[Heading 2] Describe the timeframe to achieve the desired results" at bounding box center [417, 89] width 542 height 18
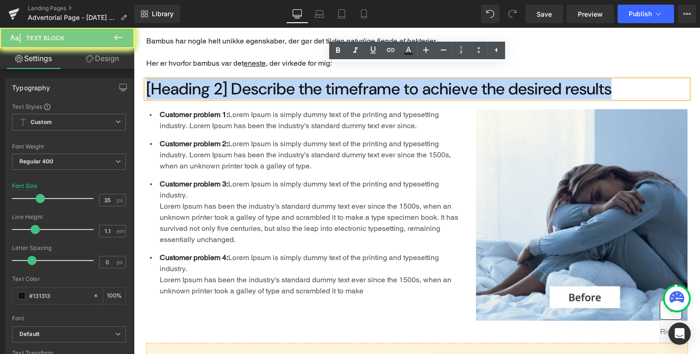
click at [286, 80] on h2 "[Heading 2] Describe the timeframe to achieve the desired results" at bounding box center [417, 89] width 542 height 18
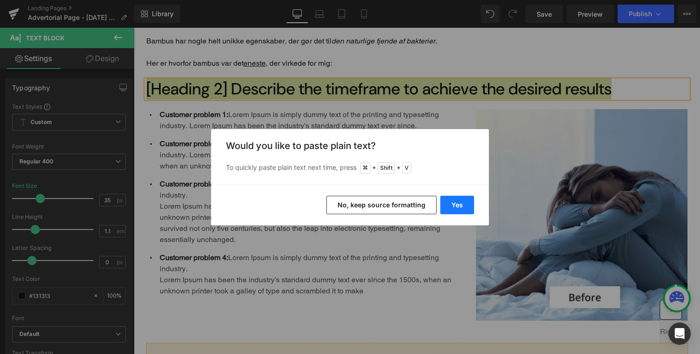
click at [472, 199] on button "Yes" at bounding box center [457, 205] width 34 height 19
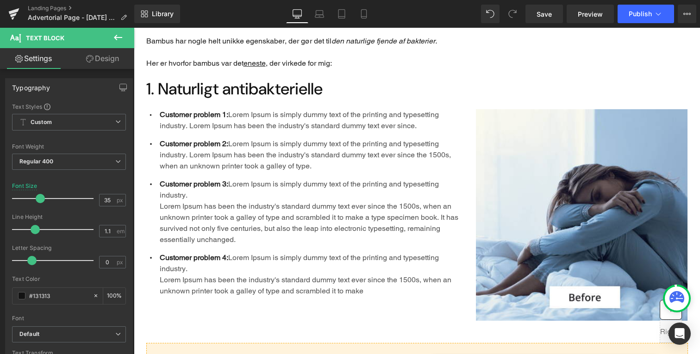
click at [292, 179] on p "Customer problem 3: Lorem Ipsum is simply dummy text of the printing and typese…" at bounding box center [311, 190] width 302 height 22
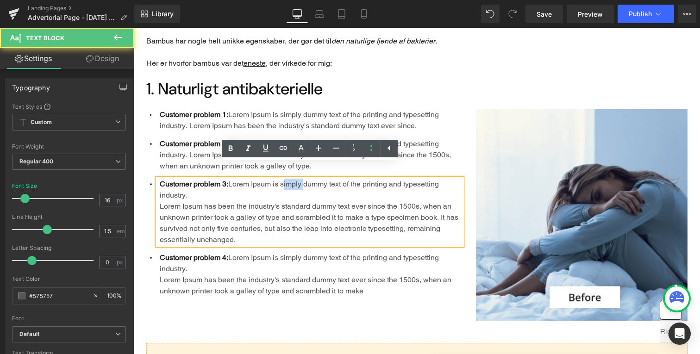
click at [292, 179] on p "Customer problem 3: Lorem Ipsum is simply dummy text of the printing and typese…" at bounding box center [311, 190] width 302 height 22
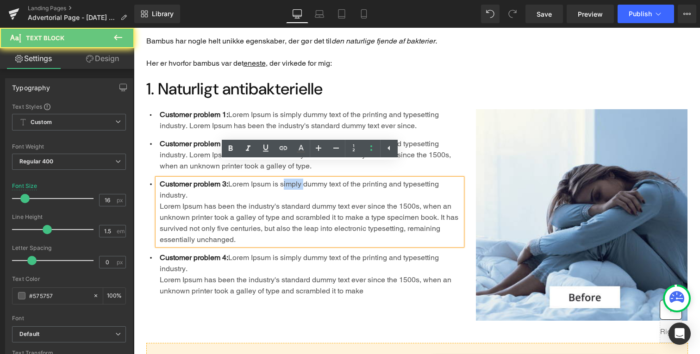
click at [277, 233] on ul "Icon Customer problem 1: Lorem Ipsum is simply dummy text of the printing and t…" at bounding box center [304, 206] width 316 height 195
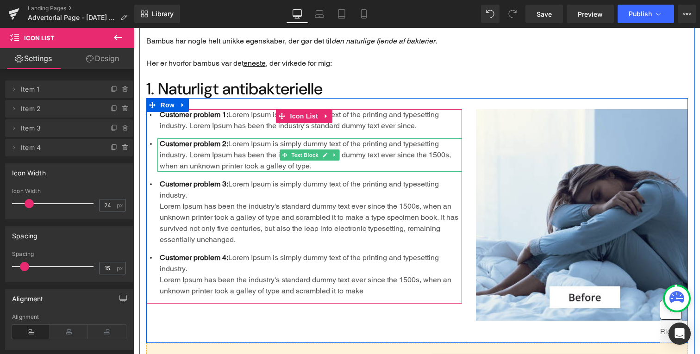
click at [203, 138] on p "Customer problem 2: Lorem Ipsum is simply dummy text of the printing and typese…" at bounding box center [311, 154] width 302 height 33
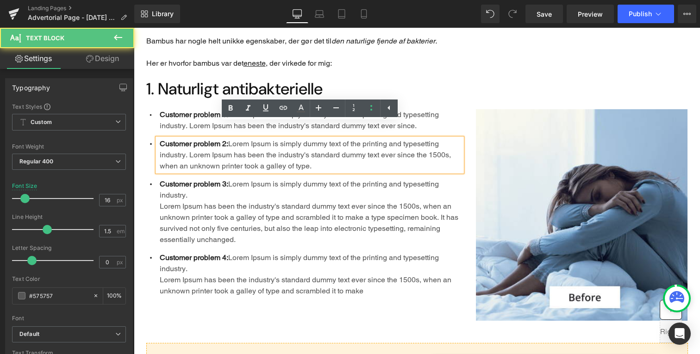
click at [180, 109] on div "Customer problem 1: Lorem Ipsum is simply dummy text of the printing and typese…" at bounding box center [309, 120] width 305 height 22
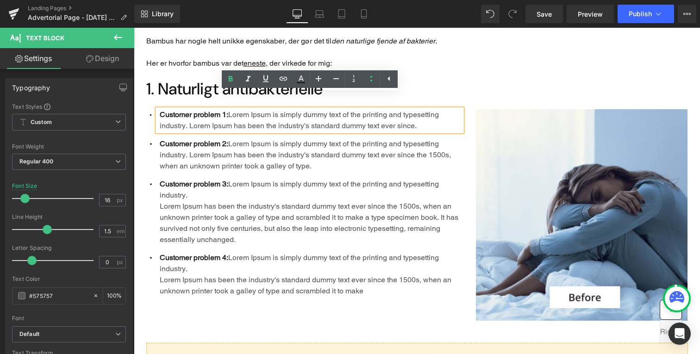
click at [181, 98] on div "Icon Customer problem 1: Lorem Ipsum is simply dummy text of the printing and t…" at bounding box center [417, 220] width 542 height 245
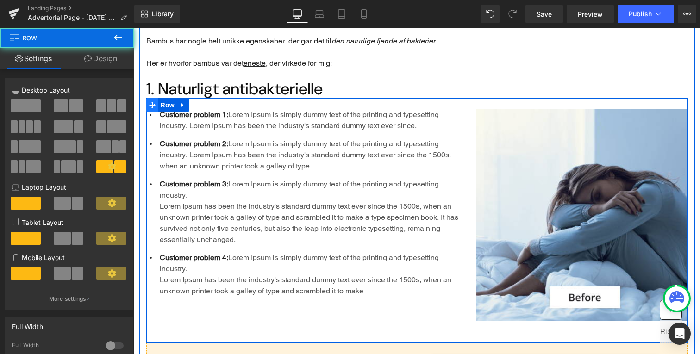
click at [156, 98] on div "Icon Customer problem 1: Lorem Ipsum is simply dummy text of the printing and t…" at bounding box center [417, 220] width 542 height 245
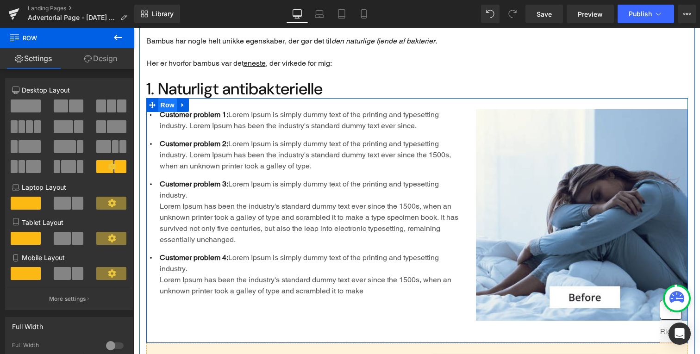
click at [165, 98] on span "Row" at bounding box center [167, 105] width 19 height 14
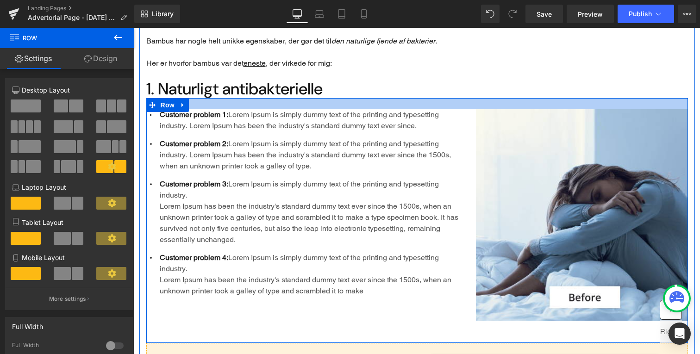
click at [217, 98] on div "Main content" at bounding box center [417, 103] width 542 height 11
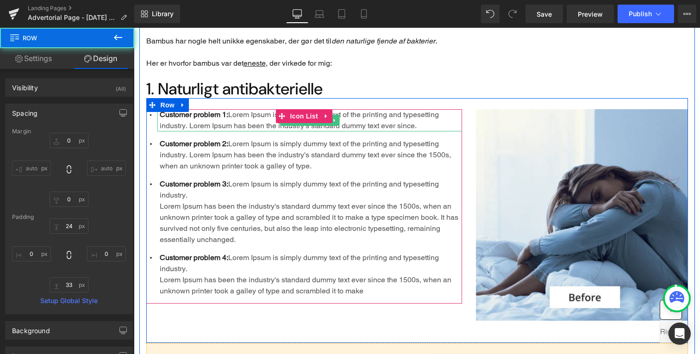
click at [223, 110] on span "Customer problem 1:" at bounding box center [194, 114] width 69 height 9
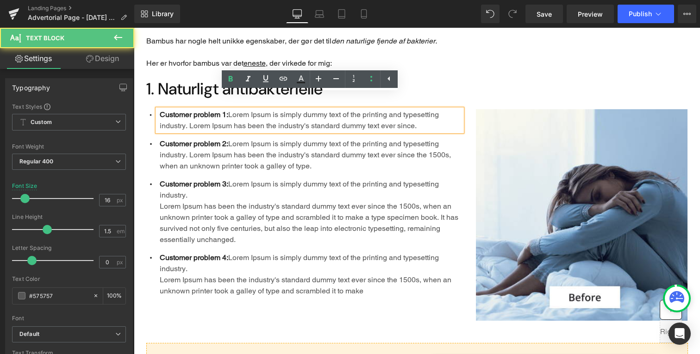
click at [282, 138] on div "Customer problem 2: Lorem Ipsum is simply dummy text of the printing and typese…" at bounding box center [309, 154] width 305 height 33
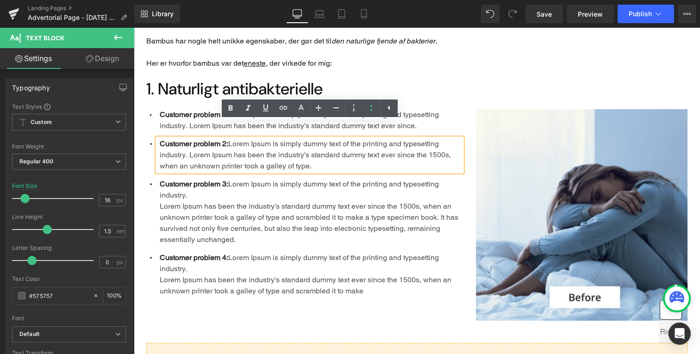
click at [402, 98] on div "Icon Customer problem 1: Lorem Ipsum is simply dummy text of the printing and t…" at bounding box center [417, 220] width 542 height 245
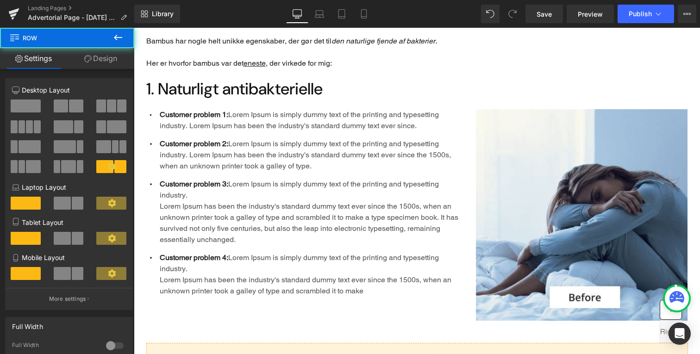
click at [333, 98] on div "Icon Customer problem 1: Lorem Ipsum is simply dummy text of the printing and t…" at bounding box center [417, 220] width 542 height 245
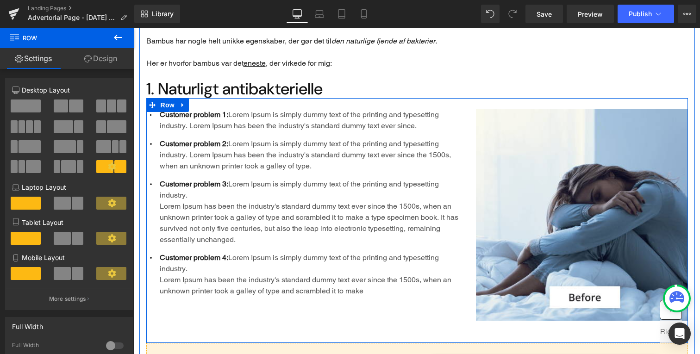
click at [327, 111] on link "Main content" at bounding box center [322, 116] width 10 height 11
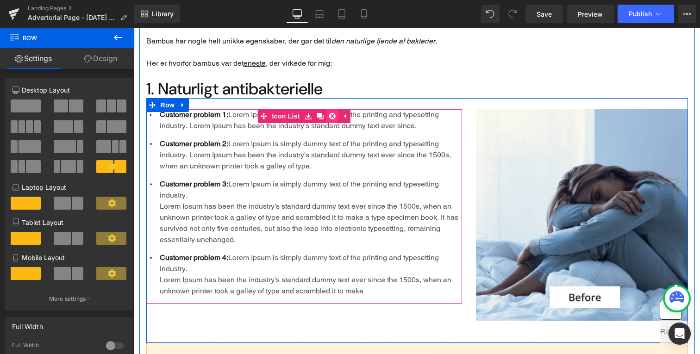
click at [332, 113] on icon "Main content" at bounding box center [332, 116] width 6 height 7
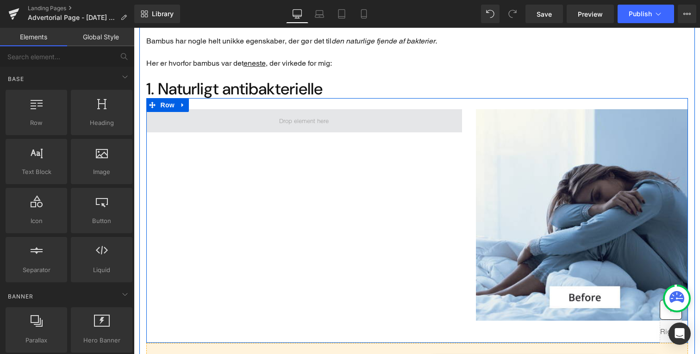
click at [313, 114] on span "Main content" at bounding box center [304, 120] width 316 height 23
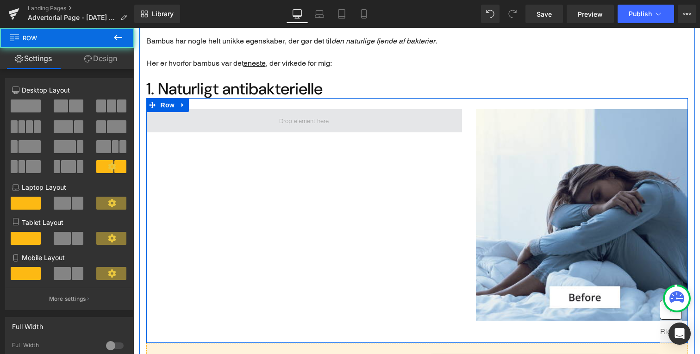
click at [318, 114] on span "Main content" at bounding box center [304, 120] width 56 height 13
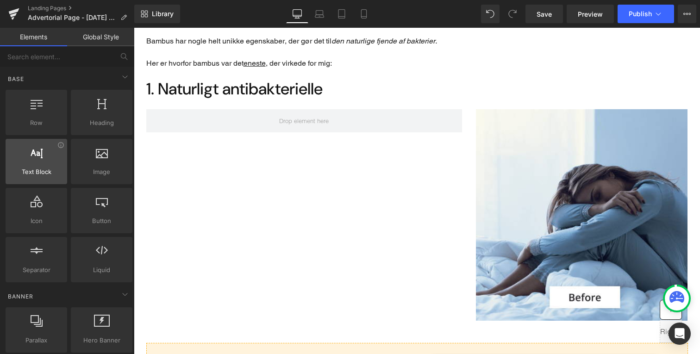
click at [43, 168] on span "Text Block" at bounding box center [36, 172] width 56 height 10
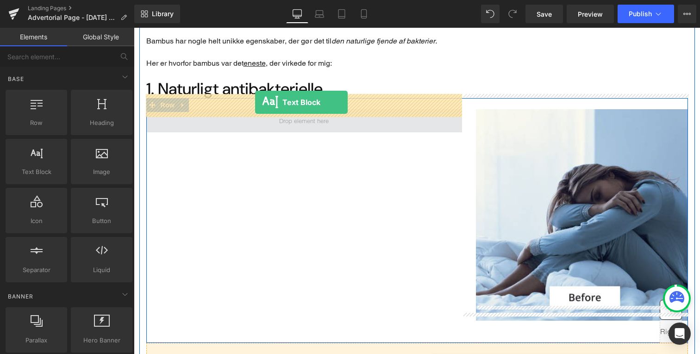
drag, startPoint x: 177, startPoint y: 195, endPoint x: 255, endPoint y: 103, distance: 121.0
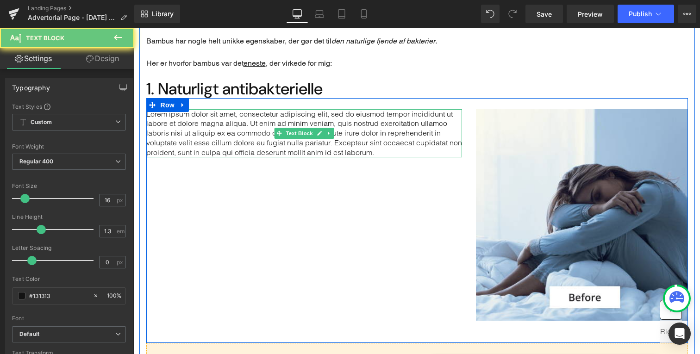
click at [258, 123] on p "Lorem ipsum dolor sit amet, consectetur adipiscing elit, sed do eiusmod tempor …" at bounding box center [304, 133] width 316 height 48
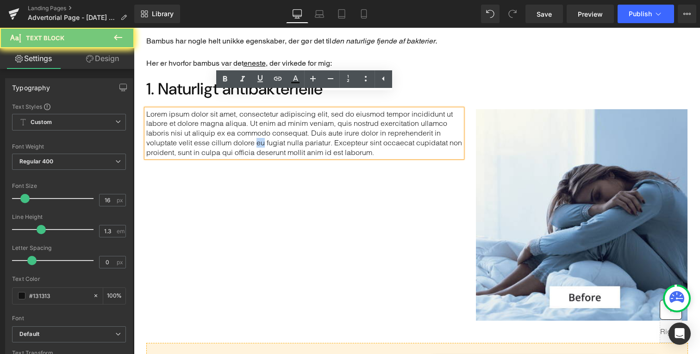
click at [258, 123] on p "Lorem ipsum dolor sit amet, consectetur adipiscing elit, sed do eiusmod tempor …" at bounding box center [304, 133] width 316 height 48
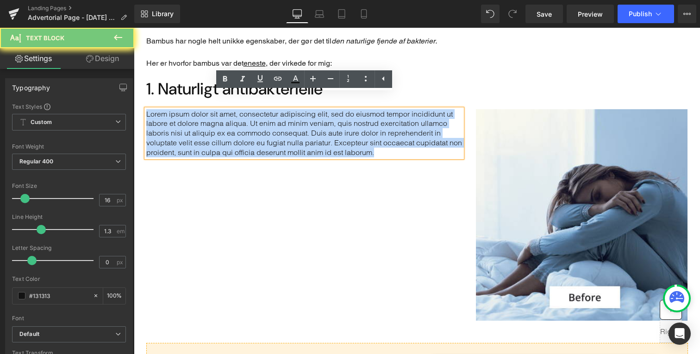
click at [258, 123] on p "Lorem ipsum dolor sit amet, consectetur adipiscing elit, sed do eiusmod tempor …" at bounding box center [304, 133] width 316 height 48
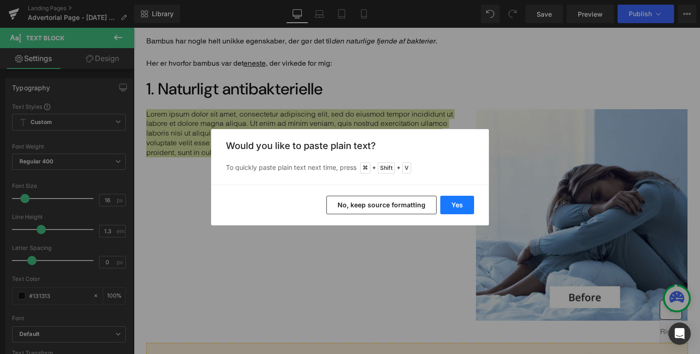
click at [463, 213] on button "Yes" at bounding box center [457, 205] width 34 height 19
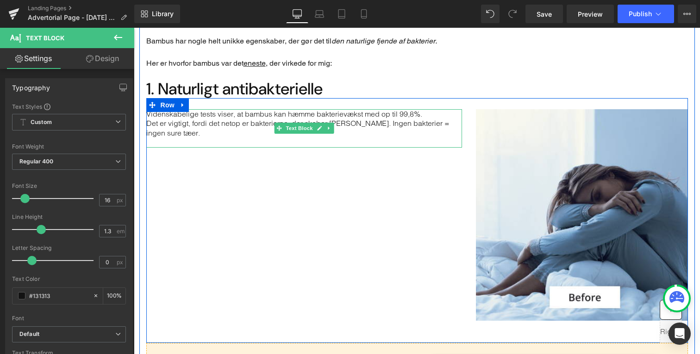
click at [349, 138] on p "Main content" at bounding box center [304, 143] width 316 height 10
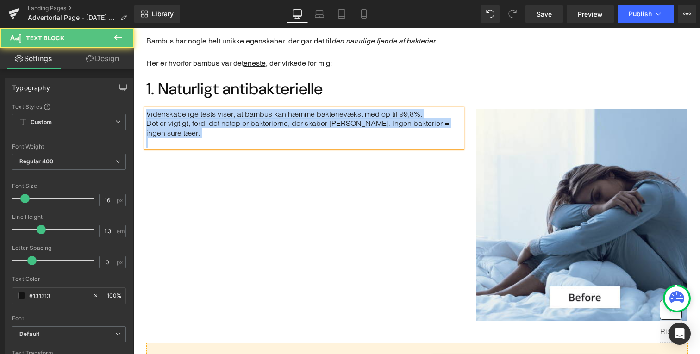
scroll to position [762, 0]
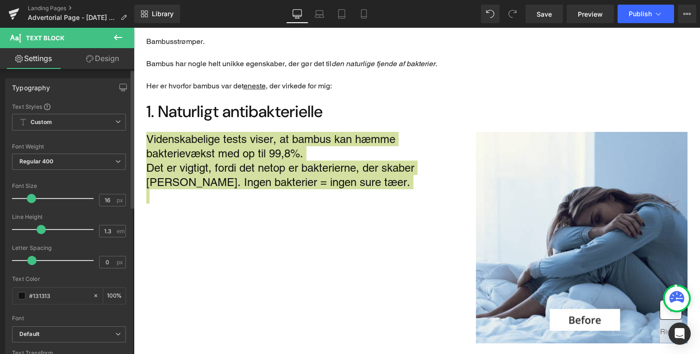
click at [31, 203] on div at bounding box center [55, 198] width 77 height 19
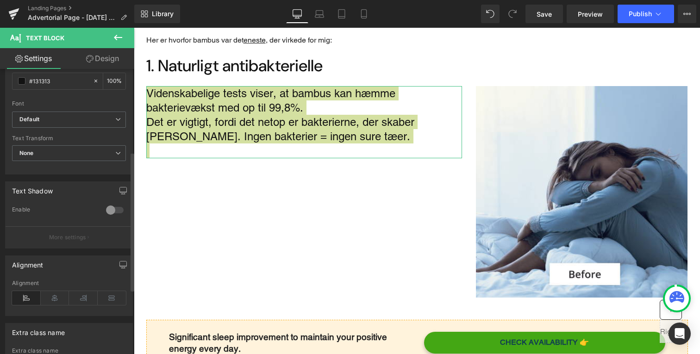
scroll to position [217, 0]
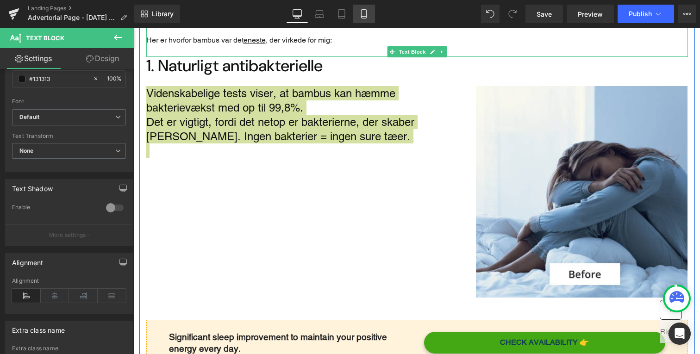
click at [370, 22] on link "Mobile" at bounding box center [364, 14] width 22 height 19
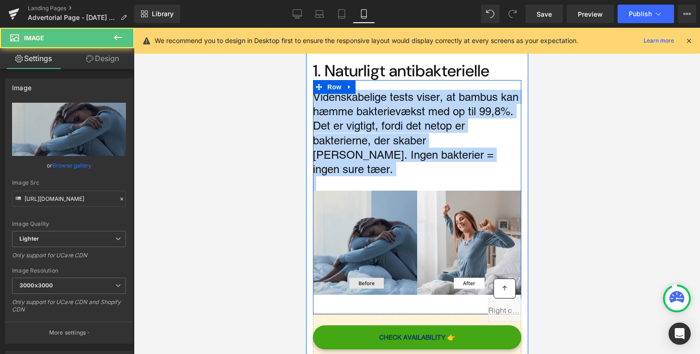
click at [366, 209] on img "Main content" at bounding box center [365, 243] width 104 height 104
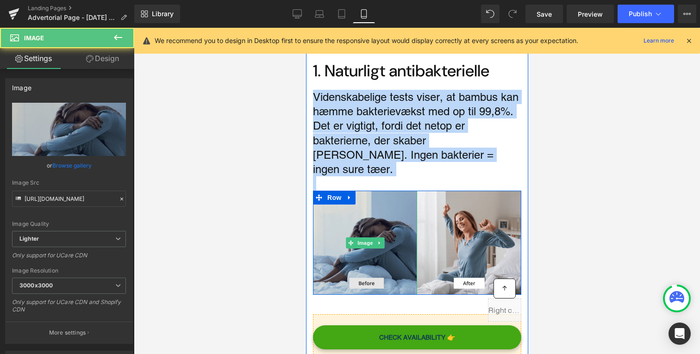
scroll to position [561, 0]
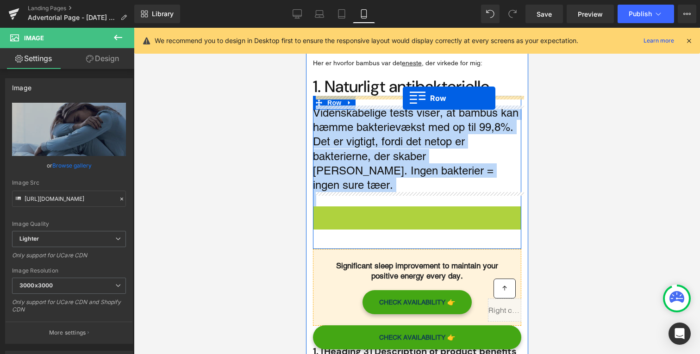
drag, startPoint x: 320, startPoint y: 201, endPoint x: 402, endPoint y: 98, distance: 131.4
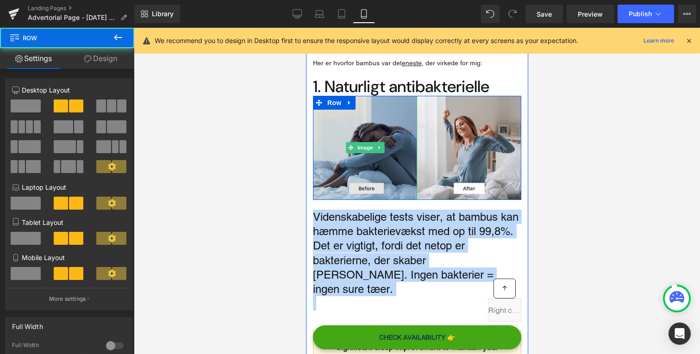
click at [411, 154] on img "Main content" at bounding box center [365, 148] width 104 height 104
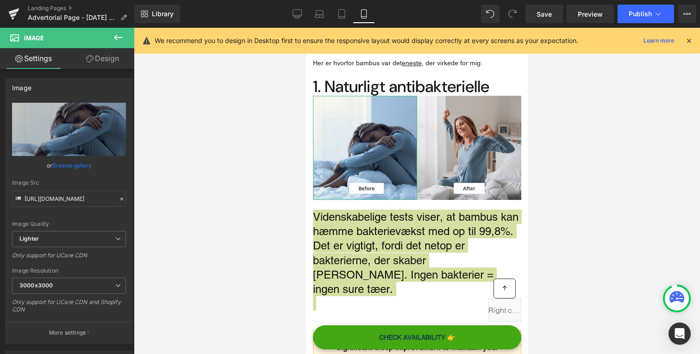
click at [106, 64] on link "Design" at bounding box center [102, 58] width 67 height 21
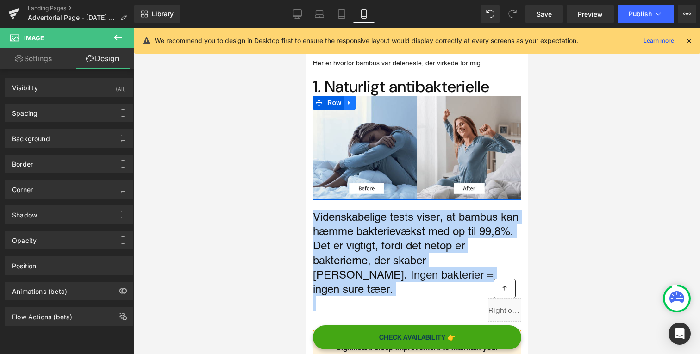
click at [355, 104] on link "Main content" at bounding box center [349, 103] width 12 height 14
click at [375, 106] on icon "Main content" at bounding box center [373, 103] width 6 height 6
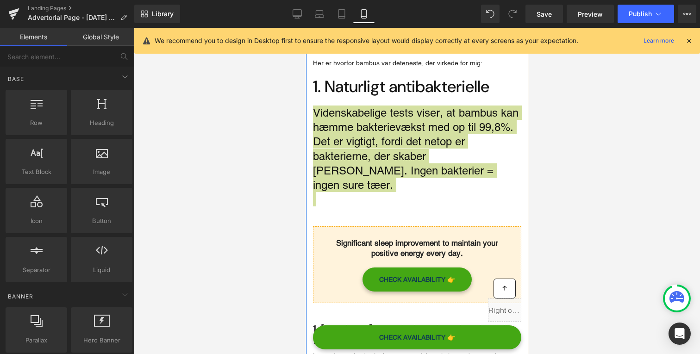
click at [285, 21] on div "Library Mobile Desktop Laptop Tablet Mobile Save Preview Publish Scheduled View…" at bounding box center [417, 14] width 566 height 19
click at [292, 19] on link "Desktop" at bounding box center [297, 14] width 22 height 19
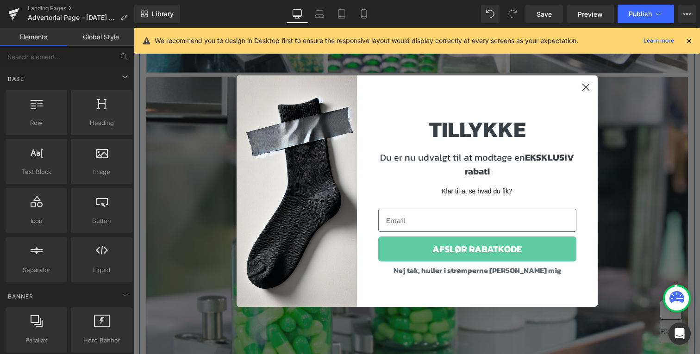
scroll to position [3303, 0]
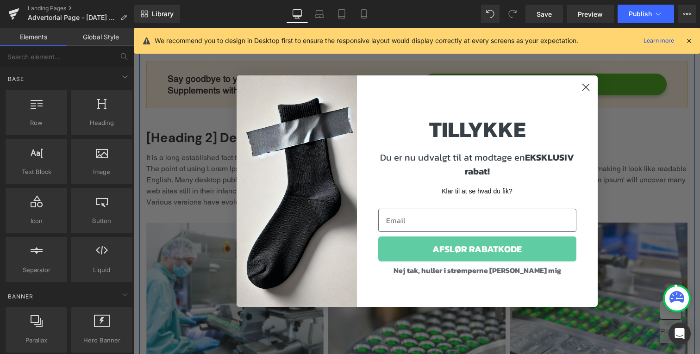
click at [598, 88] on div "Close dialog TILLYKKE Du er nu udvalgt til at modtage en EKSKLUSIV rabat! Klar …" at bounding box center [417, 191] width 380 height 250
click at [588, 88] on icon "Close dialog" at bounding box center [586, 87] width 6 height 6
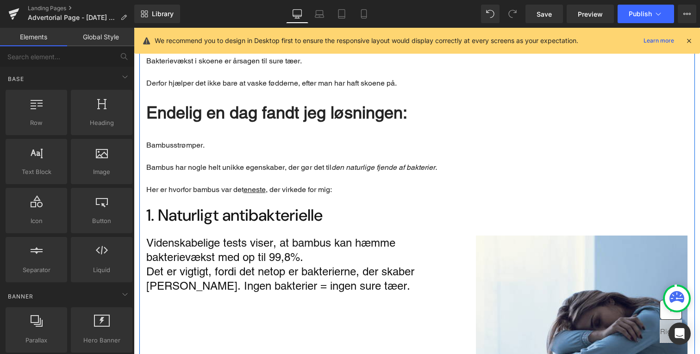
scroll to position [692, 0]
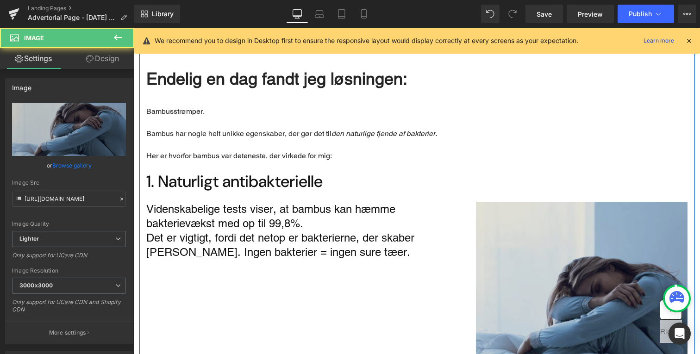
click at [527, 220] on img "Main content" at bounding box center [582, 308] width 212 height 212
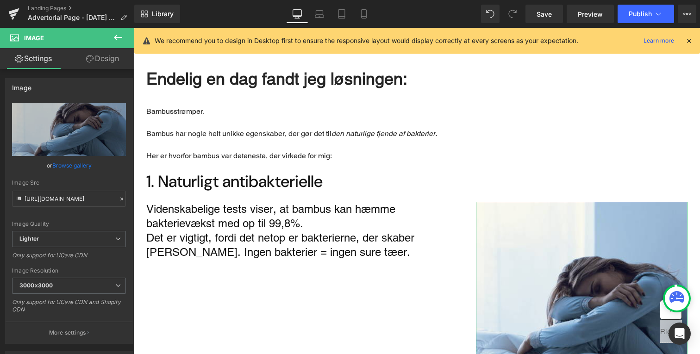
click at [101, 62] on link "Design" at bounding box center [102, 58] width 67 height 21
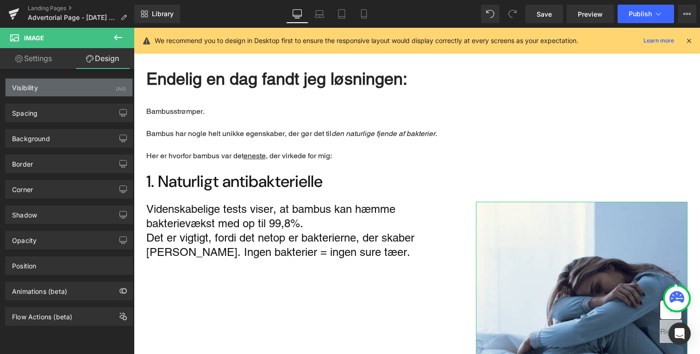
click at [83, 85] on div "Visibility (All)" at bounding box center [69, 88] width 127 height 18
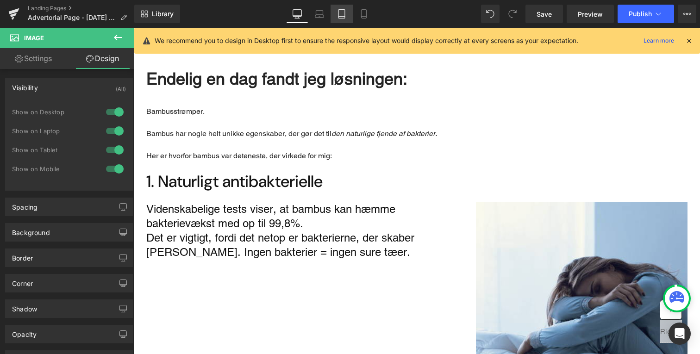
click at [335, 17] on link "Tablet" at bounding box center [342, 14] width 22 height 19
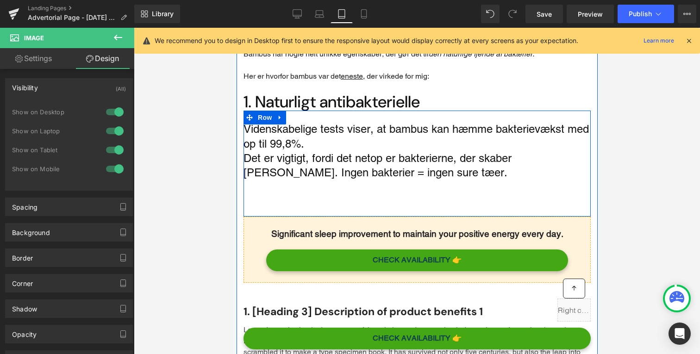
scroll to position [703, 0]
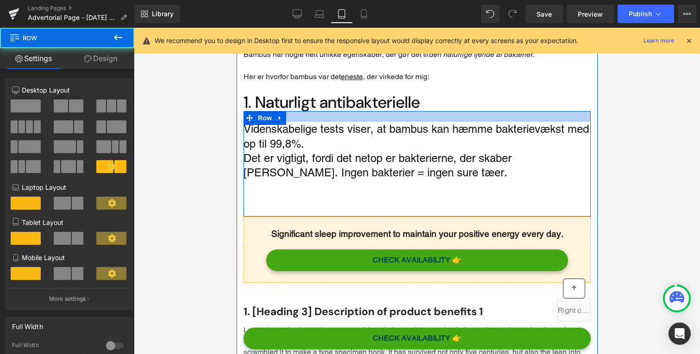
click at [340, 122] on div "Main content" at bounding box center [416, 116] width 347 height 11
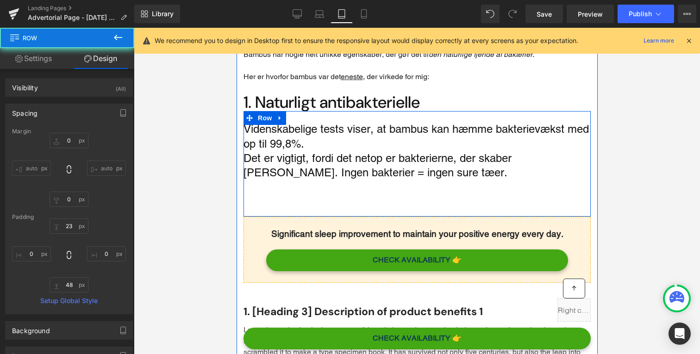
click at [312, 112] on h2 "1. Naturligt antibakterielle" at bounding box center [416, 103] width 347 height 18
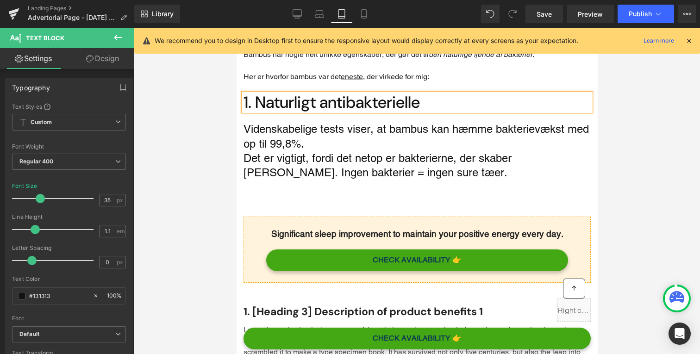
click at [286, 15] on div "Library Tablet Desktop Laptop Tablet Mobile Save Preview Publish Scheduled View…" at bounding box center [417, 14] width 566 height 19
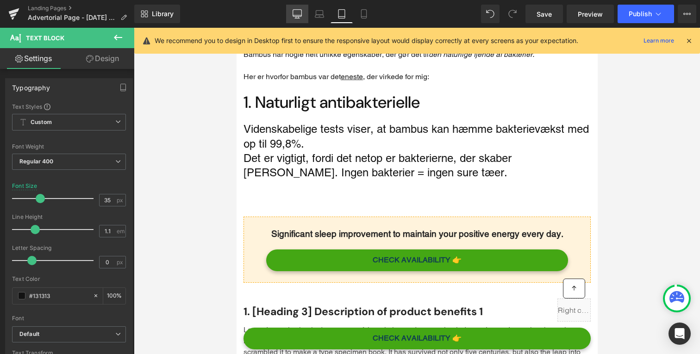
click at [298, 15] on icon at bounding box center [297, 13] width 9 height 9
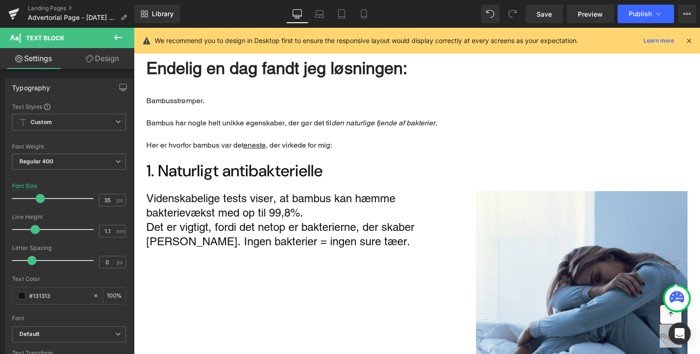
scroll to position [736, 0]
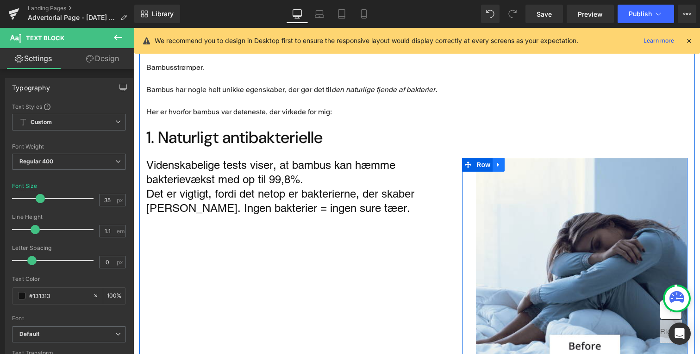
click at [493, 158] on link "Main content" at bounding box center [499, 165] width 12 height 14
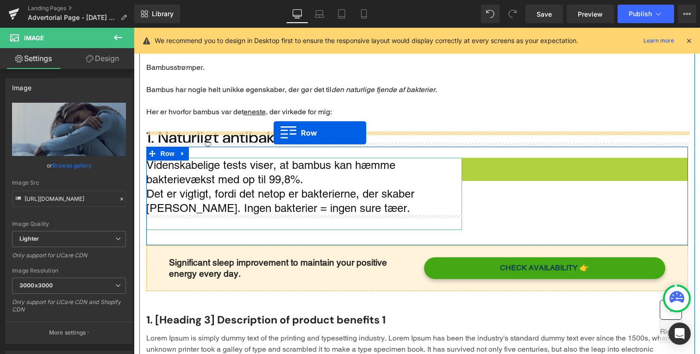
drag, startPoint x: 467, startPoint y: 151, endPoint x: 271, endPoint y: 132, distance: 196.8
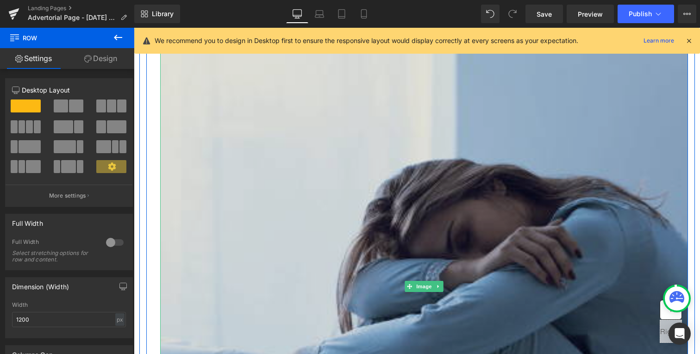
click at [297, 186] on img "Main content" at bounding box center [424, 287] width 528 height 528
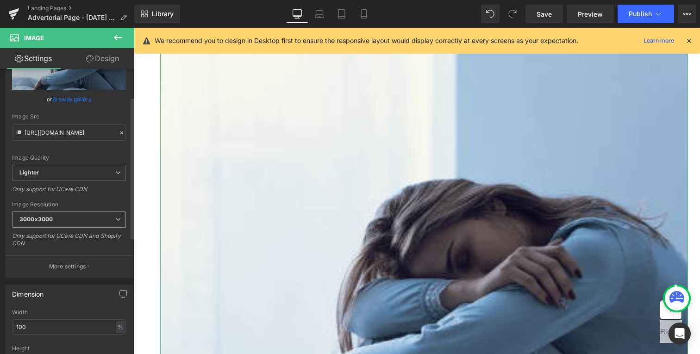
scroll to position [67, 0]
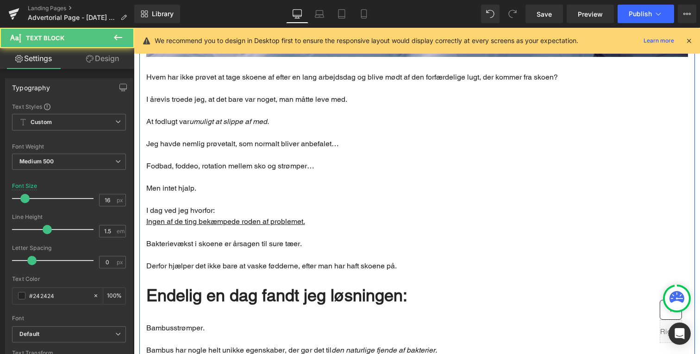
click at [242, 261] on p "Derfor hjælper det ikke bare at vaske fødderne, efter man har haft skoene på." at bounding box center [417, 266] width 542 height 11
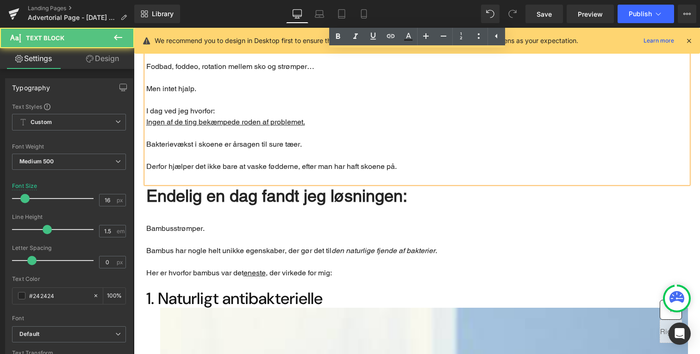
scroll to position [579, 0]
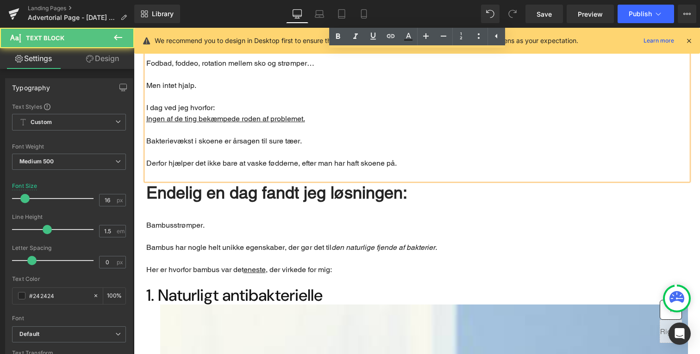
click at [242, 253] on p "Main content" at bounding box center [417, 258] width 542 height 11
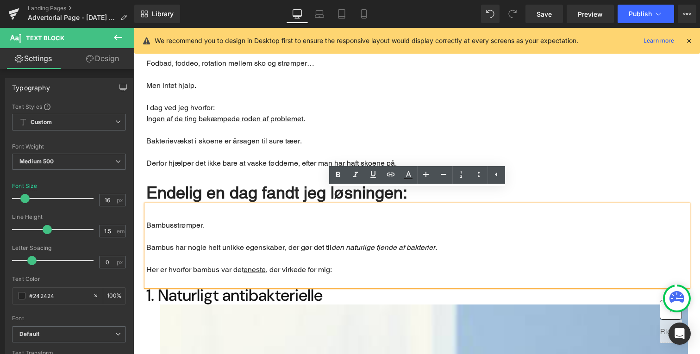
click at [247, 265] on u "eneste" at bounding box center [255, 269] width 22 height 9
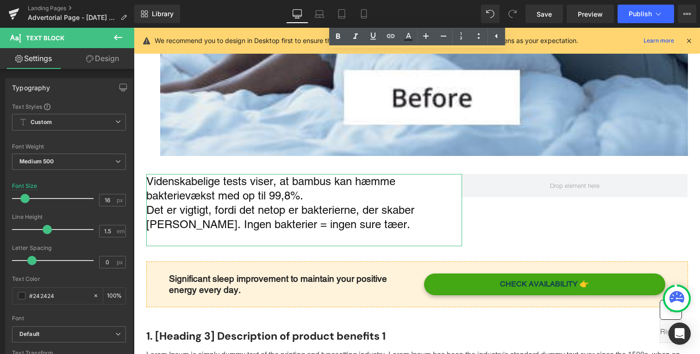
scroll to position [1252, 0]
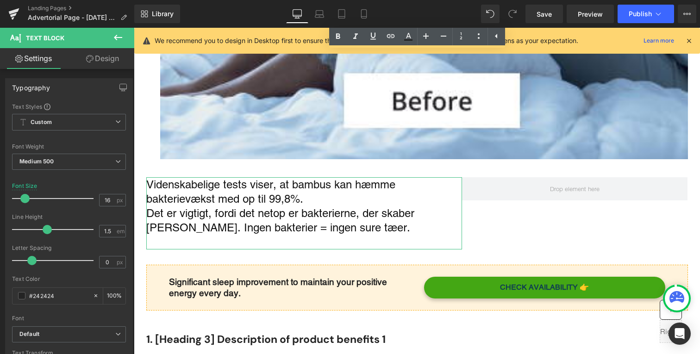
click at [245, 187] on p "Videnskabelige tests viser, at bambus kan hæmme bakterievækst med op til 99,8%." at bounding box center [304, 191] width 316 height 29
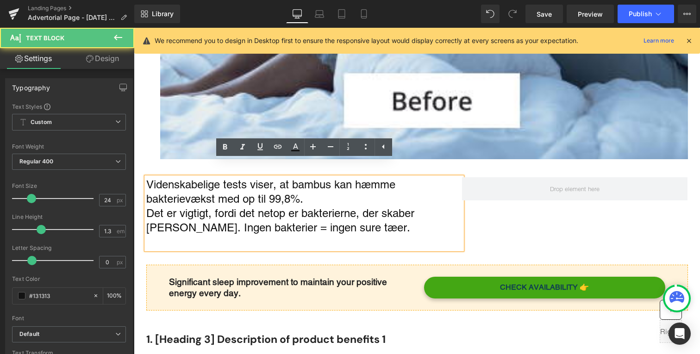
click at [494, 192] on div "Videnskabelige tests viser, at bambus kan hæmme bakterievækst med op til 99,8%.…" at bounding box center [417, 215] width 542 height 99
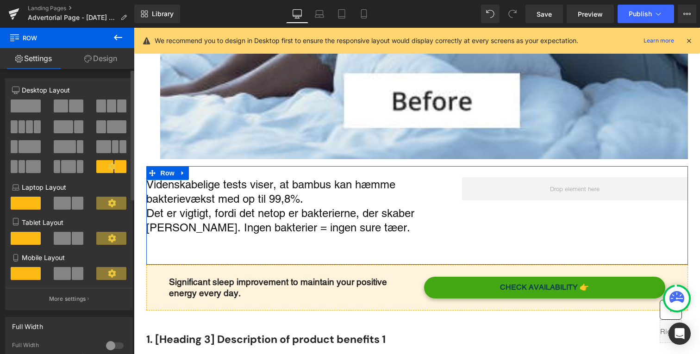
click at [31, 106] on span at bounding box center [26, 106] width 30 height 13
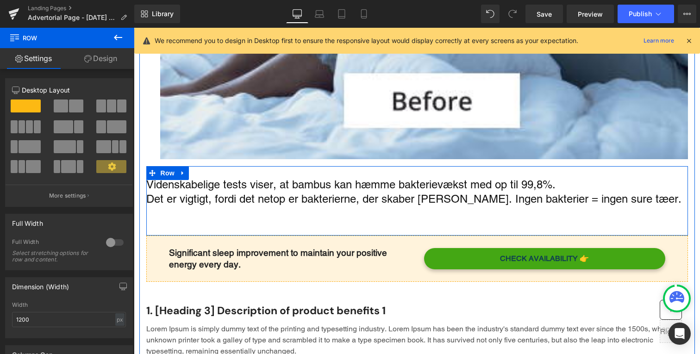
click at [388, 177] on p "Videnskabelige tests viser, at bambus kan hæmme bakterievækst med op til 99,8%." at bounding box center [417, 184] width 542 height 14
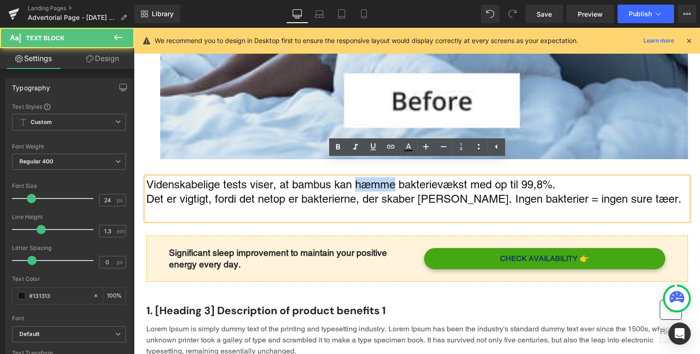
click at [388, 177] on p "Videnskabelige tests viser, at bambus kan hæmme bakterievækst med op til 99,8%." at bounding box center [417, 184] width 542 height 14
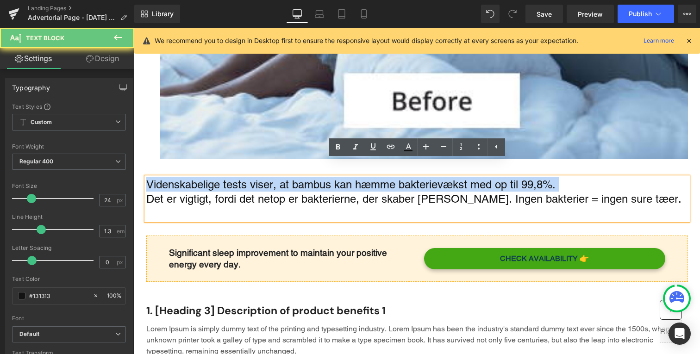
click at [388, 177] on p "Videnskabelige tests viser, at bambus kan hæmme bakterievækst med op til 99,8%." at bounding box center [417, 184] width 542 height 14
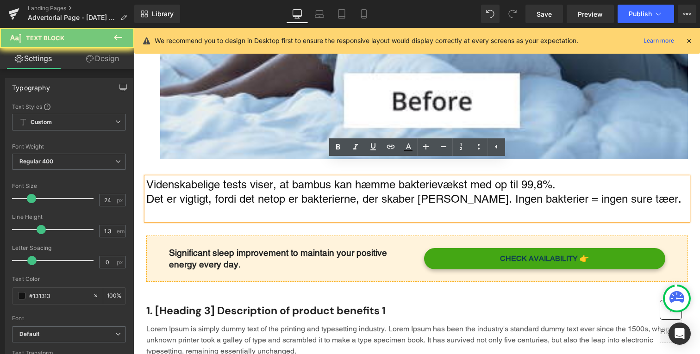
click at [364, 206] on p "Main content" at bounding box center [417, 213] width 542 height 14
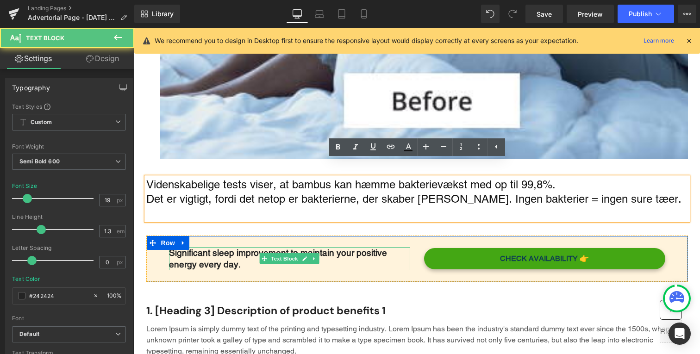
click at [362, 247] on p "Significant sleep improvement to maintain your positive energy every day." at bounding box center [289, 258] width 241 height 23
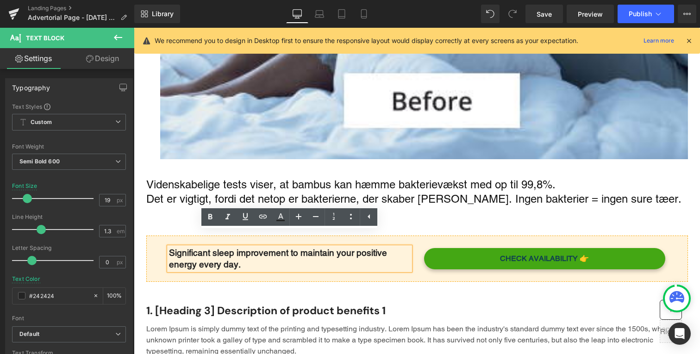
click at [158, 238] on span "Main content" at bounding box center [156, 243] width 10 height 11
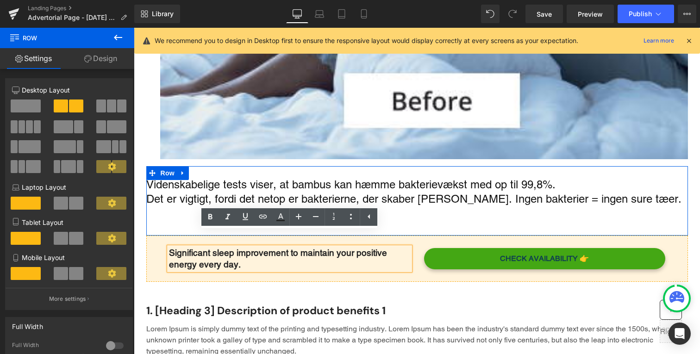
click at [156, 217] on div "Videnskabelige tests viser, at bambus kan hæmme bakterievækst med op til 99,8%.…" at bounding box center [417, 201] width 542 height 70
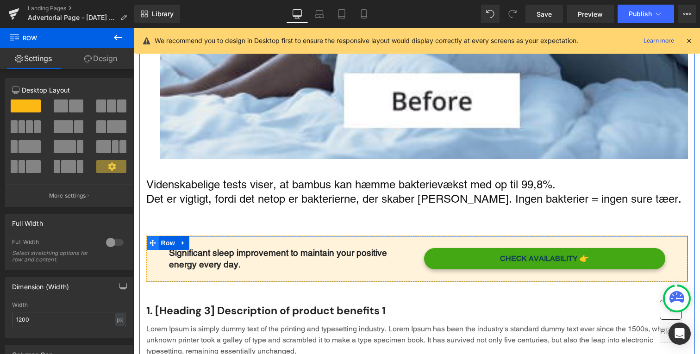
click at [152, 240] on icon "Main content" at bounding box center [153, 243] width 6 height 6
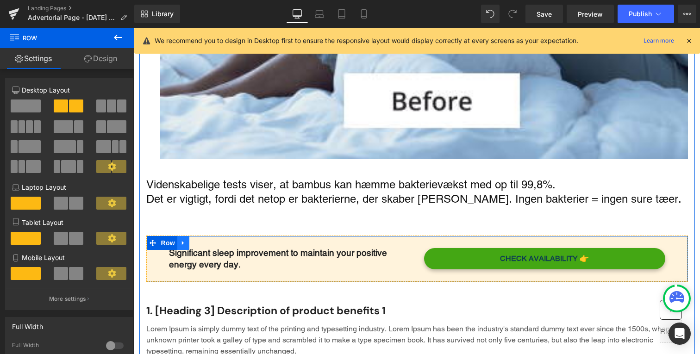
click at [179, 236] on link "Main content" at bounding box center [183, 243] width 12 height 14
click at [205, 240] on icon "Main content" at bounding box center [207, 243] width 6 height 6
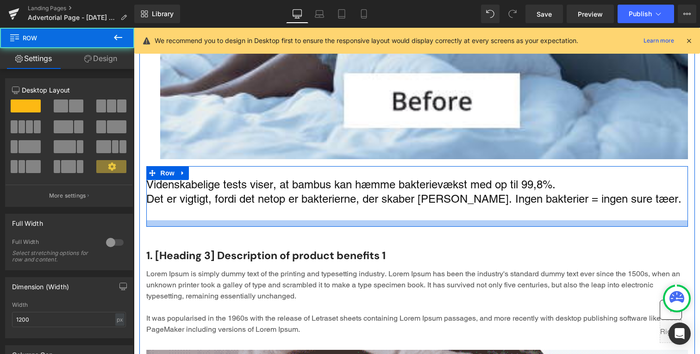
drag, startPoint x: 249, startPoint y: 217, endPoint x: 255, endPoint y: 208, distance: 10.9
click at [255, 220] on div "Main content" at bounding box center [417, 223] width 542 height 6
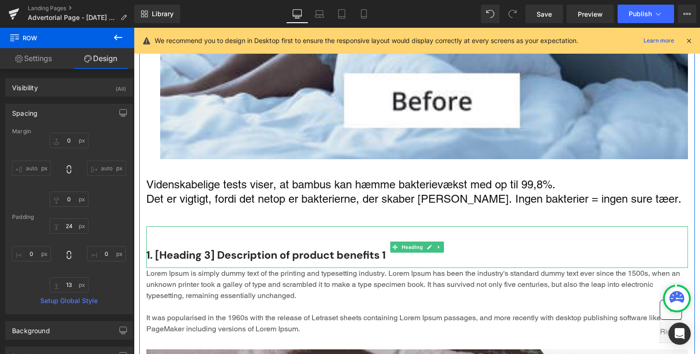
scroll to position [1294, 0]
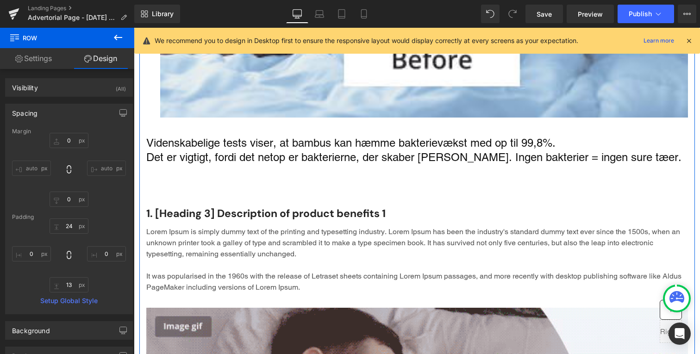
click at [642, 189] on div "1. [Heading 3] Description of product benefits 1" at bounding box center [417, 206] width 542 height 42
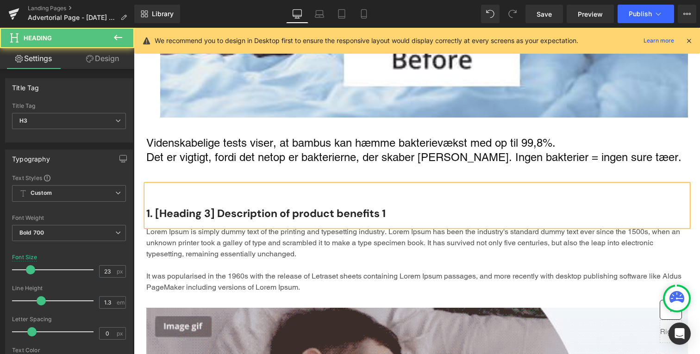
click at [476, 185] on div "1. [Heading 3] Description of product benefits 1" at bounding box center [417, 206] width 542 height 42
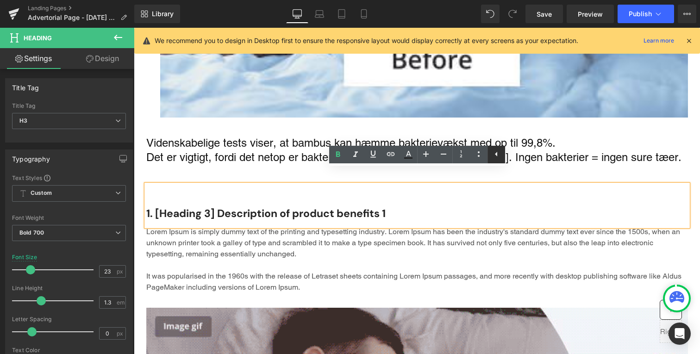
click at [492, 154] on icon at bounding box center [496, 154] width 11 height 11
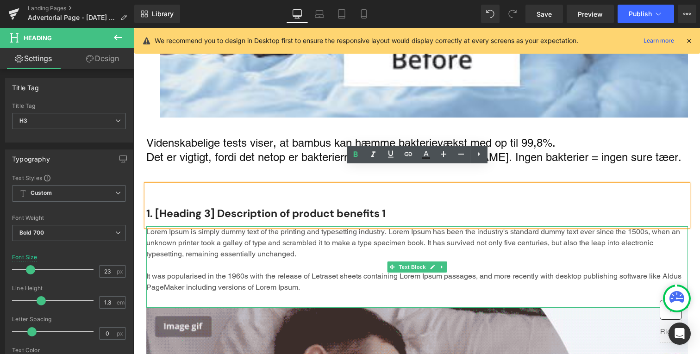
click at [325, 249] on p "Lorem Ipsum is simply dummy text of the printing and typesetting industry. Lore…" at bounding box center [417, 259] width 542 height 67
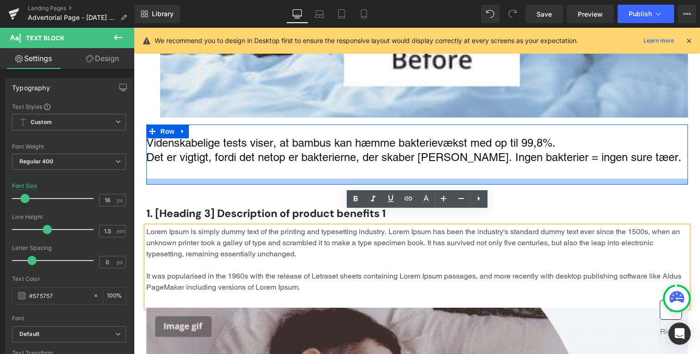
click at [337, 179] on div "Main content" at bounding box center [417, 182] width 542 height 6
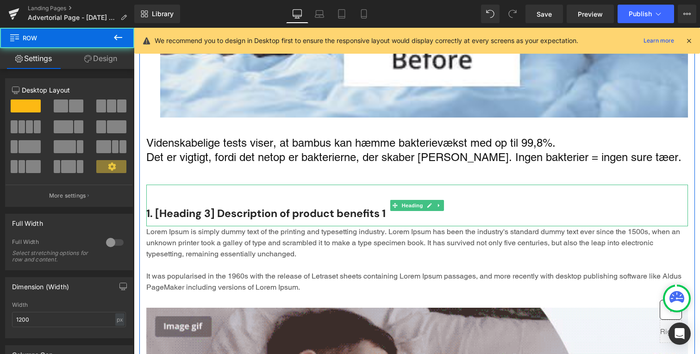
click at [336, 185] on div "1. [Heading 3] Description of product benefits 1" at bounding box center [417, 206] width 542 height 42
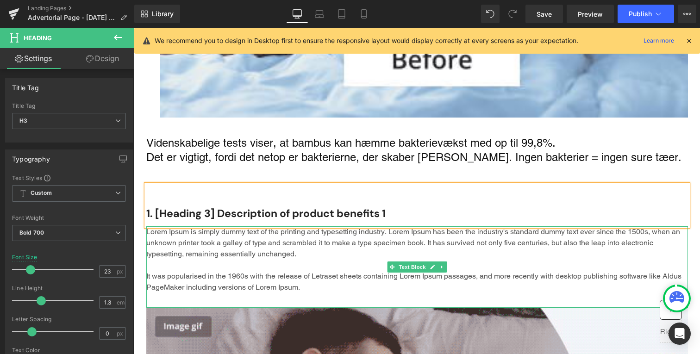
click at [412, 245] on p "Lorem Ipsum is simply dummy text of the printing and typesetting industry. Lore…" at bounding box center [417, 259] width 542 height 67
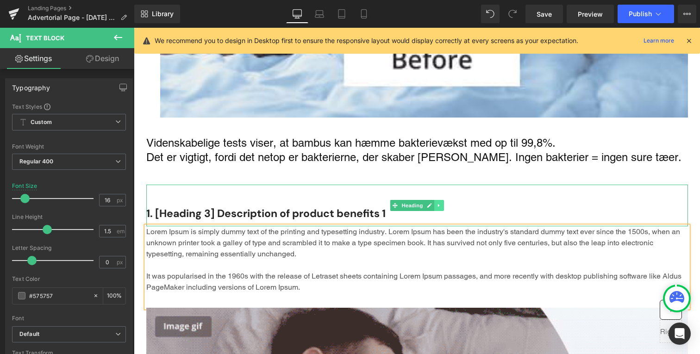
click at [435, 200] on link "Main content" at bounding box center [439, 205] width 10 height 11
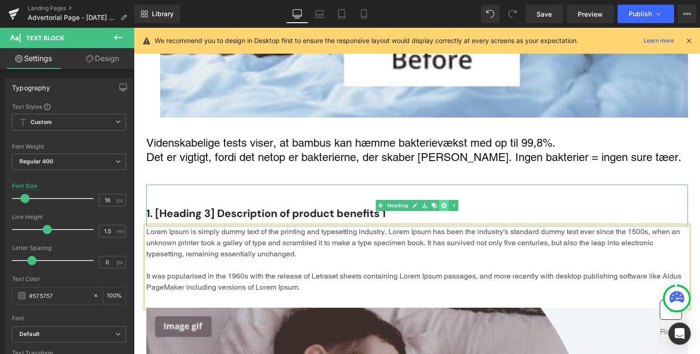
click at [443, 203] on icon "Main content" at bounding box center [443, 206] width 5 height 6
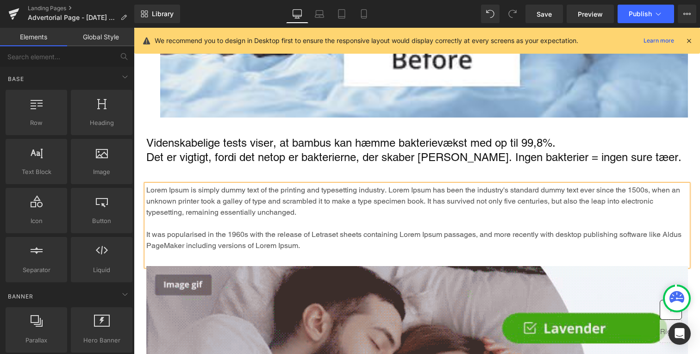
click at [443, 191] on p "Lorem Ipsum is simply dummy text of the printing and typesetting industry. Lore…" at bounding box center [417, 218] width 542 height 67
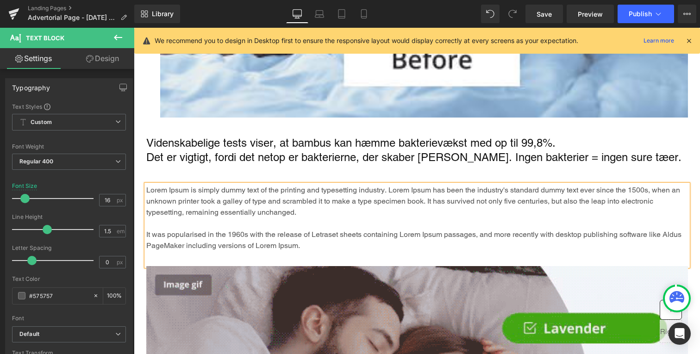
click at [319, 136] on p "Videnskabelige tests viser, at bambus kan hæmme bakterievækst med op til 99,8%." at bounding box center [417, 143] width 542 height 14
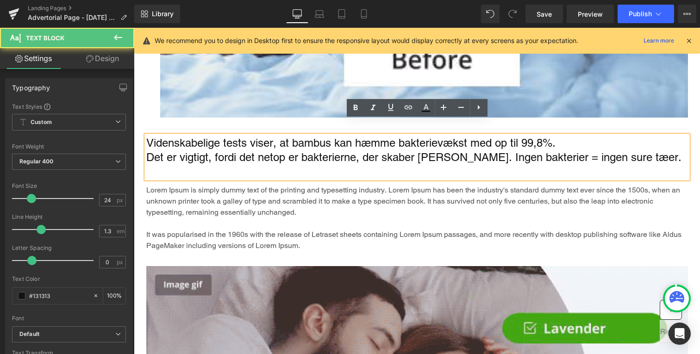
click at [282, 185] on p "Lorem Ipsum is simply dummy text of the printing and typesetting industry. Lore…" at bounding box center [417, 218] width 542 height 67
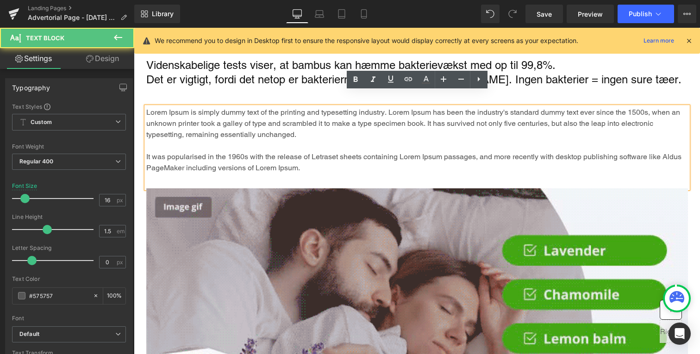
scroll to position [1374, 0]
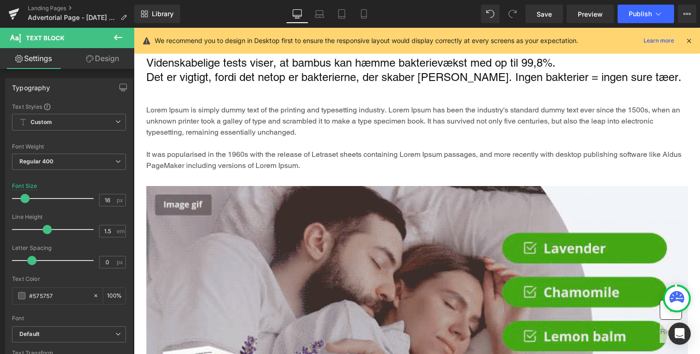
click at [111, 36] on button at bounding box center [118, 38] width 32 height 20
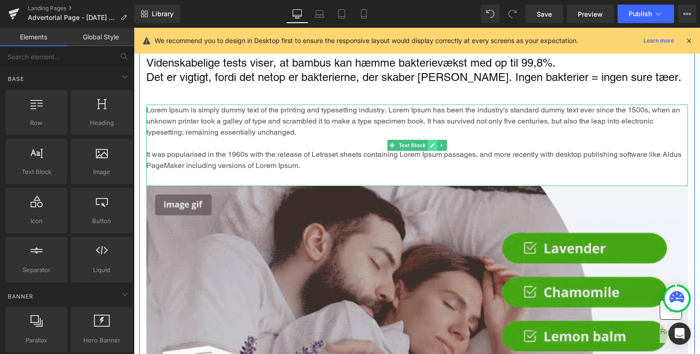
click at [436, 140] on link "Main content" at bounding box center [433, 145] width 10 height 11
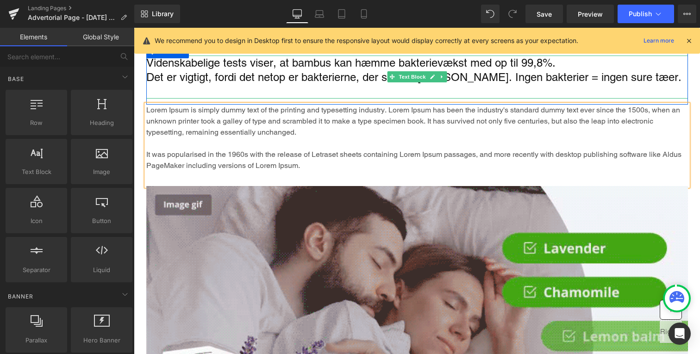
click at [328, 70] on p "Det er vigtigt, fordi det netop er bakterierne, der skaber lugten. Ingen bakter…" at bounding box center [417, 77] width 542 height 14
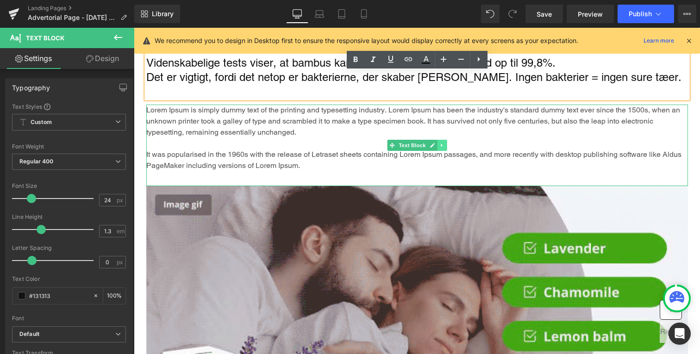
click at [440, 143] on icon "Main content" at bounding box center [442, 146] width 5 height 6
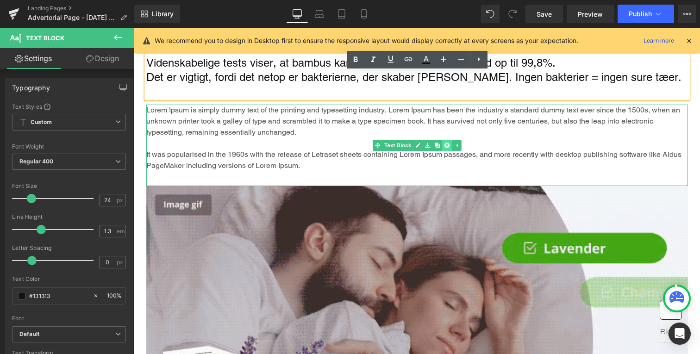
click at [443, 140] on link "Main content" at bounding box center [447, 145] width 10 height 11
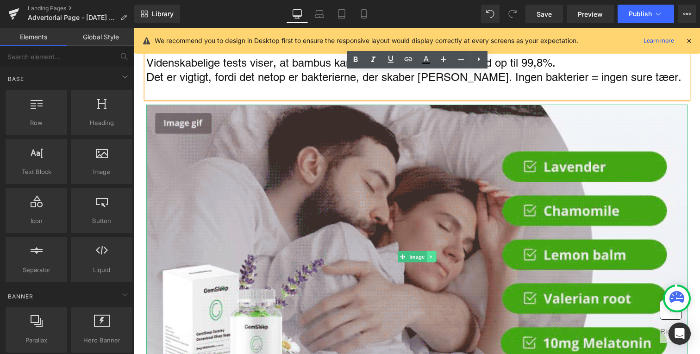
click at [432, 254] on icon "Main content" at bounding box center [431, 257] width 5 height 6
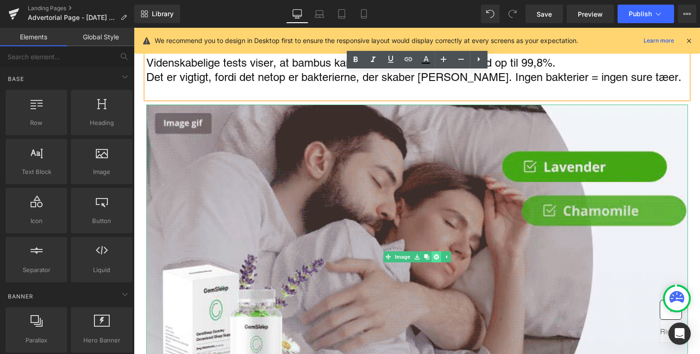
click at [437, 255] on icon "Main content" at bounding box center [436, 257] width 5 height 5
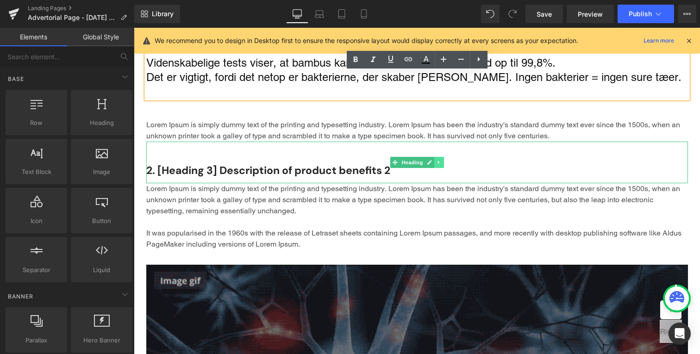
click at [440, 157] on link "Main content" at bounding box center [439, 162] width 10 height 11
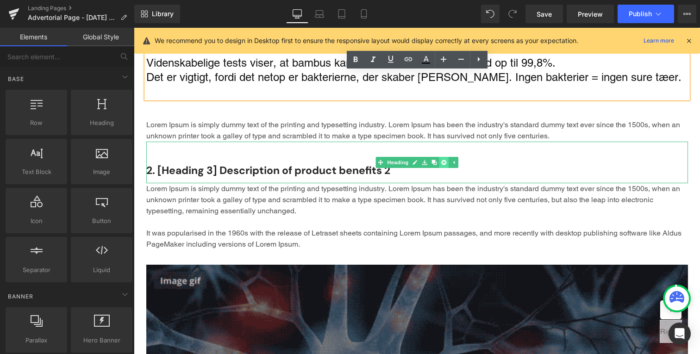
click at [446, 160] on icon "Main content" at bounding box center [443, 162] width 5 height 5
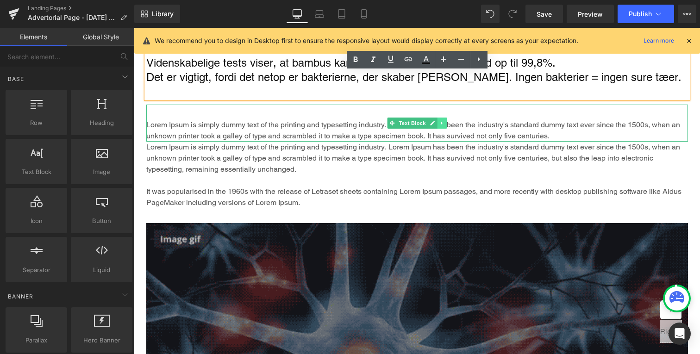
click at [442, 120] on icon "Main content" at bounding box center [442, 123] width 5 height 6
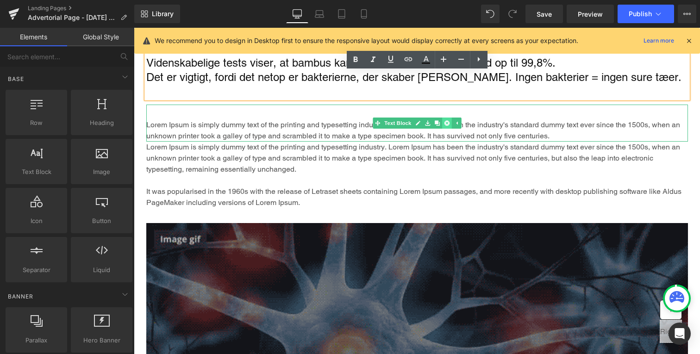
click at [444, 121] on icon "Main content" at bounding box center [446, 123] width 5 height 5
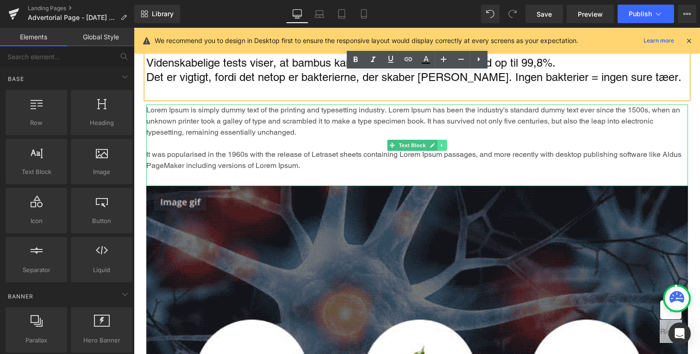
click at [441, 140] on link "Main content" at bounding box center [442, 145] width 10 height 11
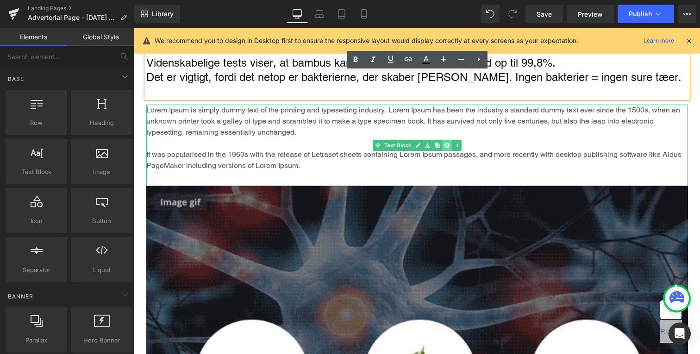
click at [448, 143] on icon "Main content" at bounding box center [446, 145] width 5 height 5
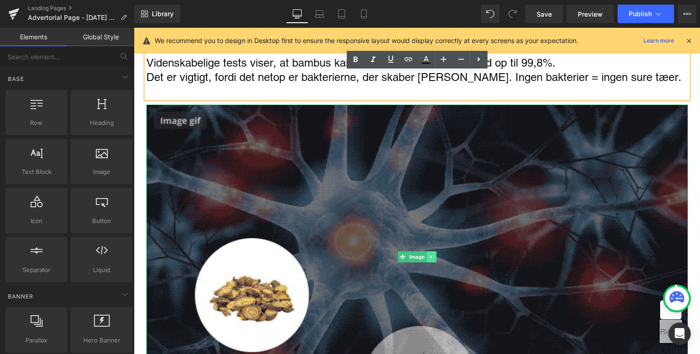
click at [430, 256] on icon "Main content" at bounding box center [430, 257] width 1 height 3
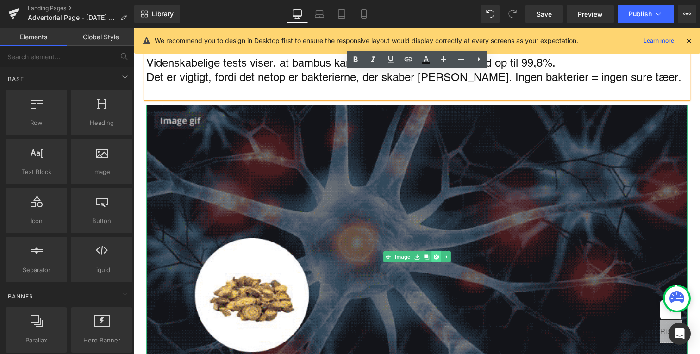
click at [435, 255] on icon "Main content" at bounding box center [436, 257] width 5 height 5
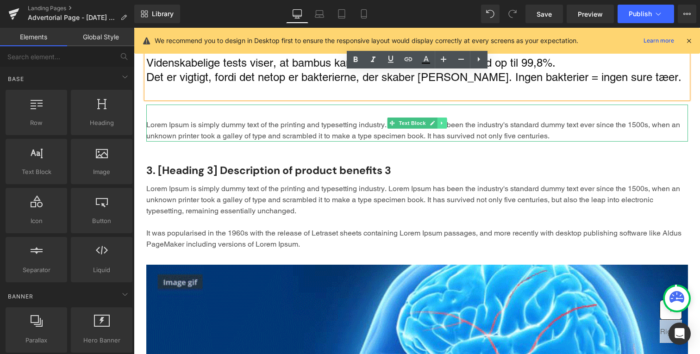
click at [444, 118] on link "Main content" at bounding box center [442, 123] width 10 height 11
click at [445, 118] on link "Main content" at bounding box center [447, 123] width 10 height 11
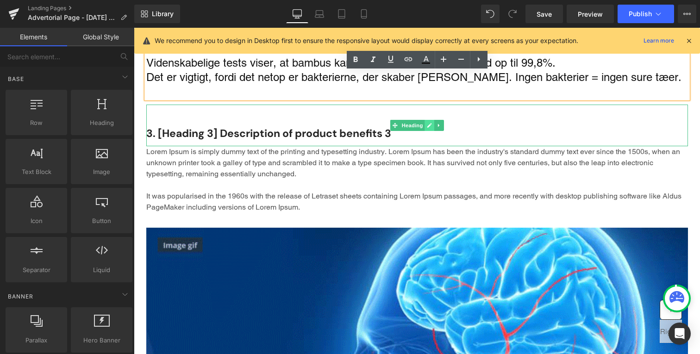
click at [434, 120] on link "Main content" at bounding box center [430, 125] width 10 height 11
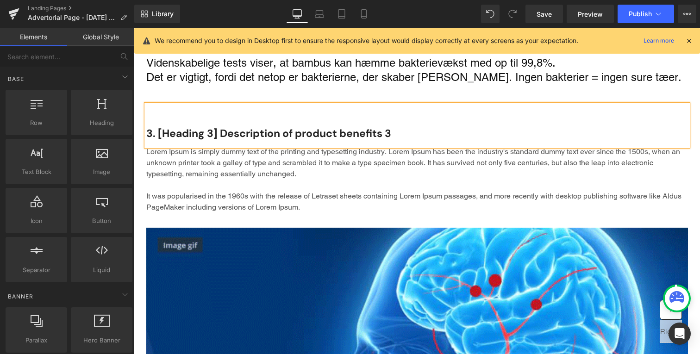
click at [421, 182] on span "Text Block" at bounding box center [412, 187] width 31 height 11
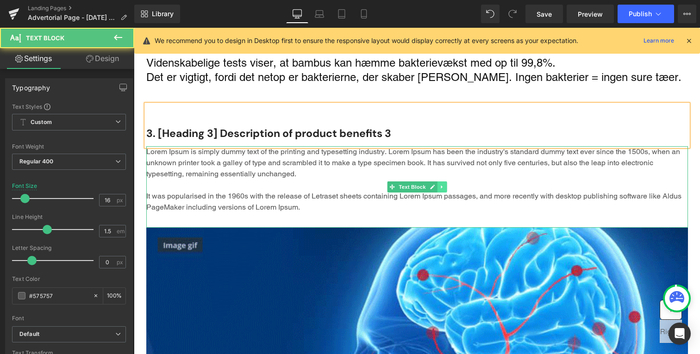
click at [442, 184] on icon "Main content" at bounding box center [442, 187] width 5 height 6
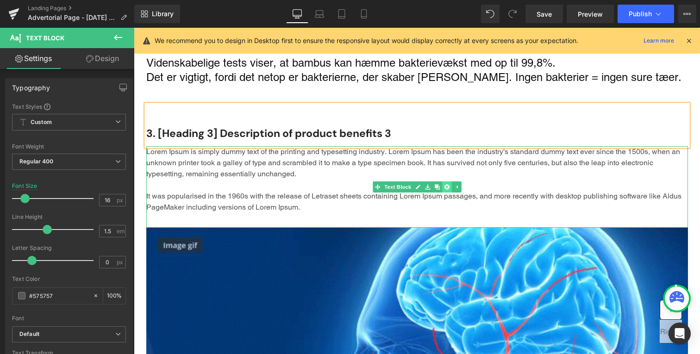
click at [446, 185] on icon "Main content" at bounding box center [446, 187] width 5 height 5
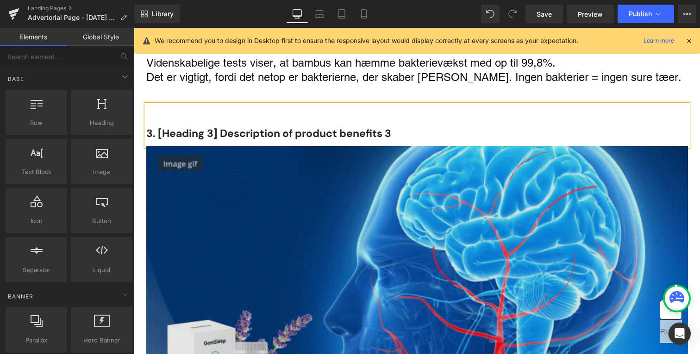
click at [396, 178] on img "Main content" at bounding box center [417, 298] width 542 height 305
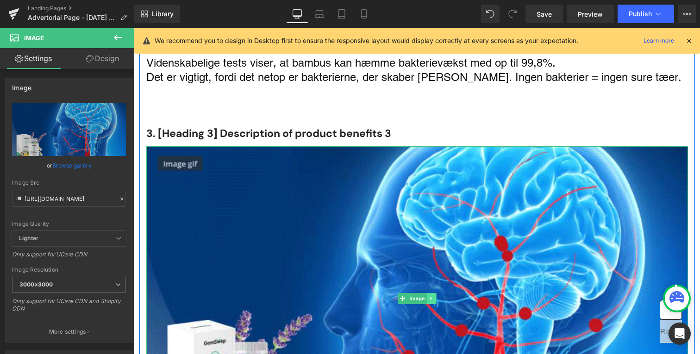
click at [430, 297] on icon "Main content" at bounding box center [430, 298] width 1 height 3
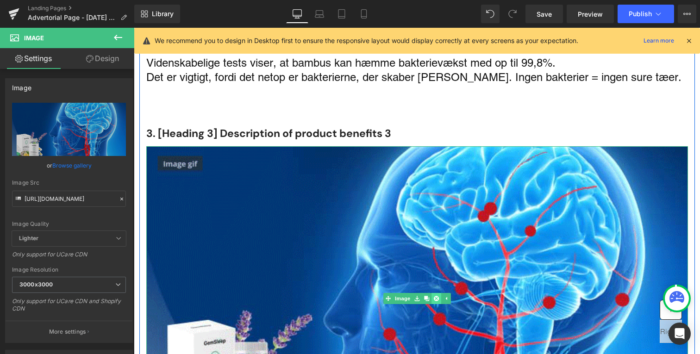
click at [436, 296] on icon "Main content" at bounding box center [436, 298] width 5 height 5
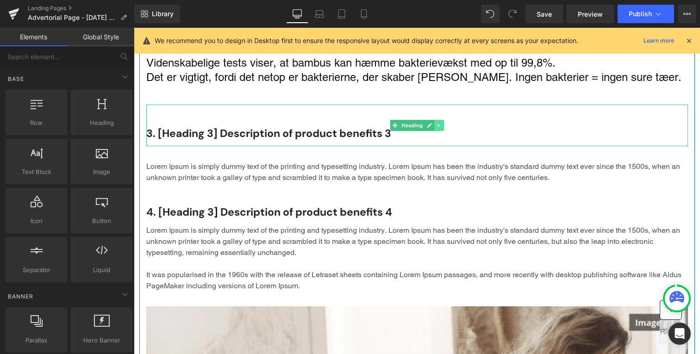
click at [438, 120] on link "Main content" at bounding box center [439, 125] width 10 height 11
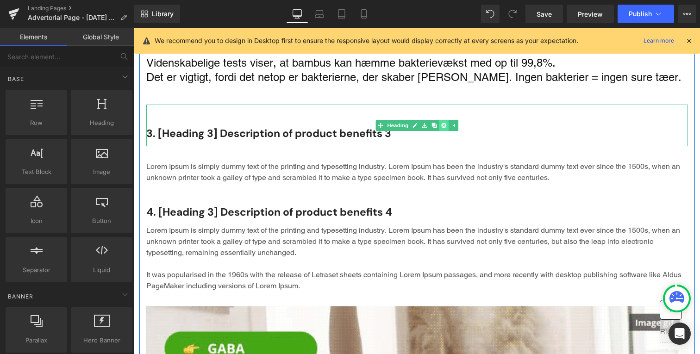
click at [445, 120] on link "Main content" at bounding box center [444, 125] width 10 height 11
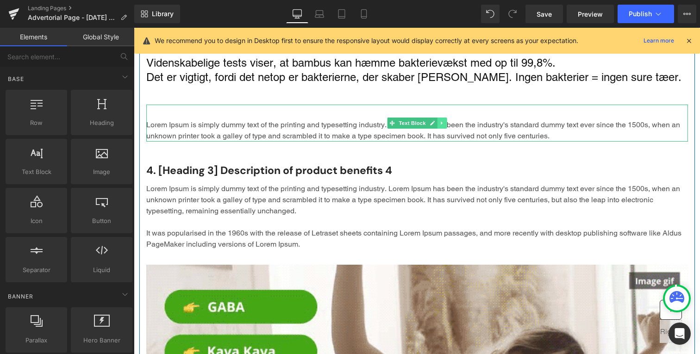
click at [443, 120] on icon "Main content" at bounding box center [442, 123] width 5 height 6
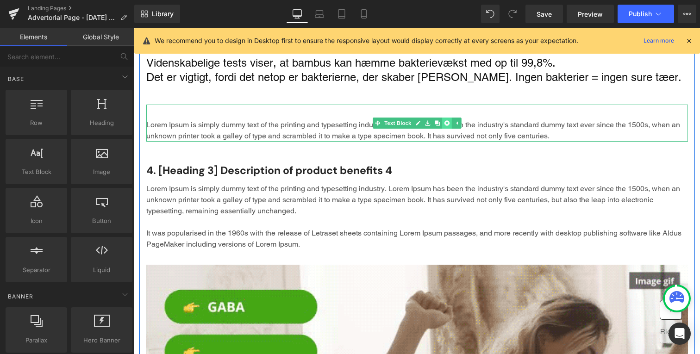
click at [446, 118] on link "Main content" at bounding box center [447, 123] width 10 height 11
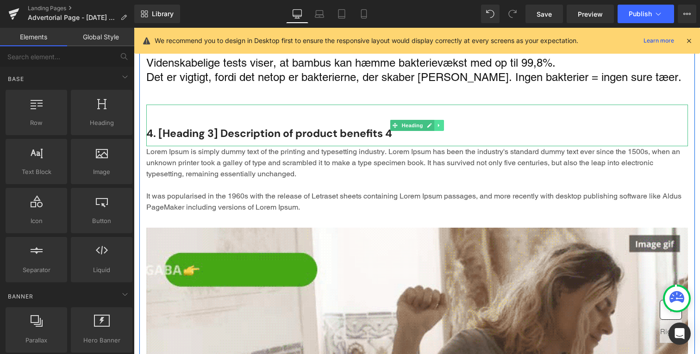
click at [438, 123] on icon "Main content" at bounding box center [439, 126] width 5 height 6
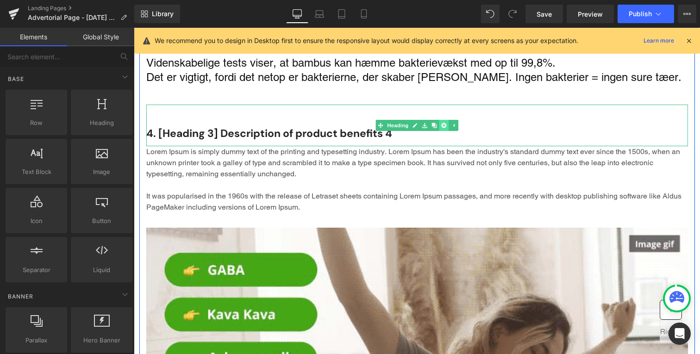
click at [443, 123] on icon "Main content" at bounding box center [443, 125] width 5 height 5
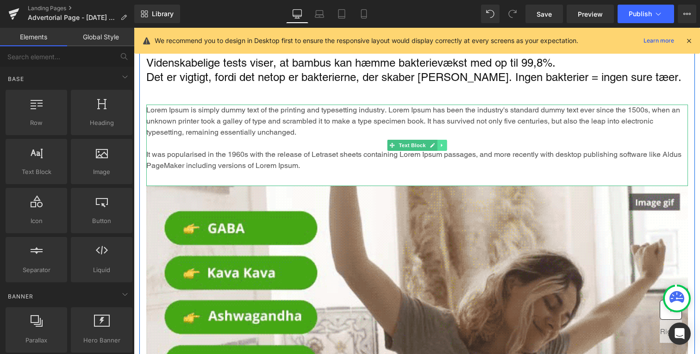
click at [440, 140] on link "Main content" at bounding box center [442, 145] width 10 height 11
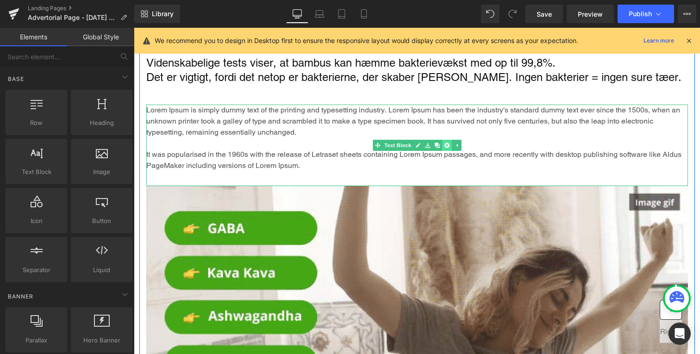
click at [446, 143] on icon "Main content" at bounding box center [446, 146] width 5 height 6
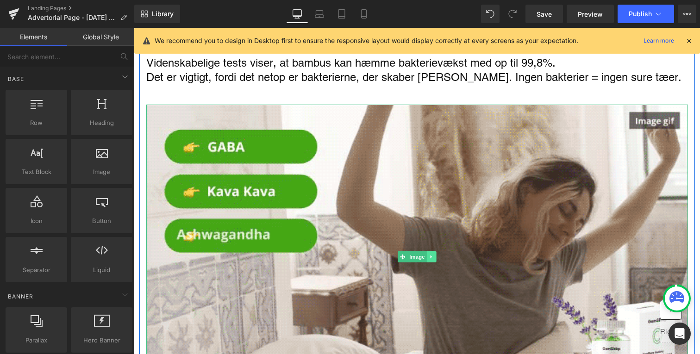
click at [430, 252] on link "Main content" at bounding box center [432, 257] width 10 height 11
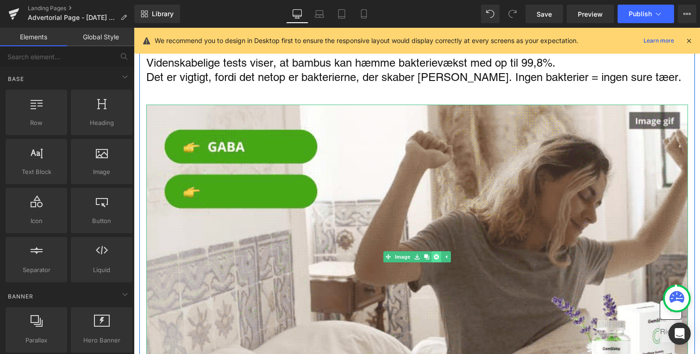
click at [438, 252] on link "Main content" at bounding box center [437, 257] width 10 height 11
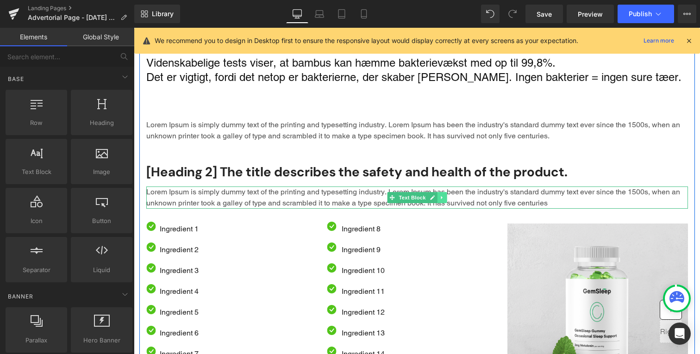
click at [441, 196] on icon "Main content" at bounding box center [441, 197] width 1 height 3
click at [447, 195] on icon "Main content" at bounding box center [446, 197] width 5 height 5
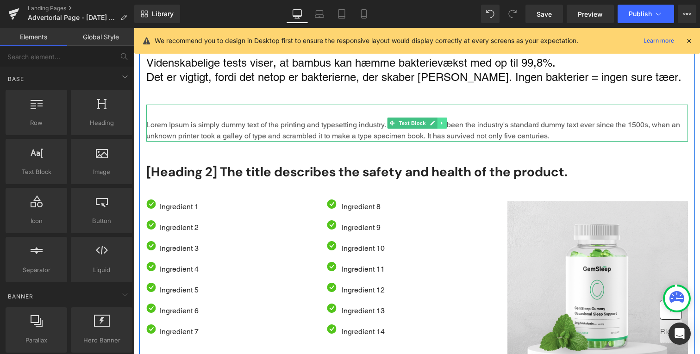
click at [440, 120] on icon "Main content" at bounding box center [442, 123] width 5 height 6
click at [444, 121] on icon "Main content" at bounding box center [446, 123] width 5 height 5
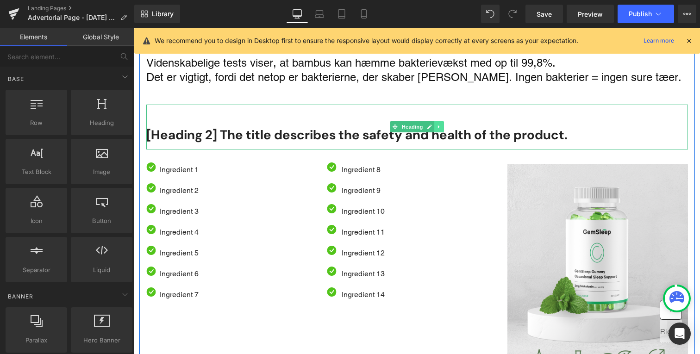
click at [442, 121] on link "Main content" at bounding box center [439, 126] width 10 height 11
click at [443, 124] on icon "Main content" at bounding box center [443, 127] width 5 height 6
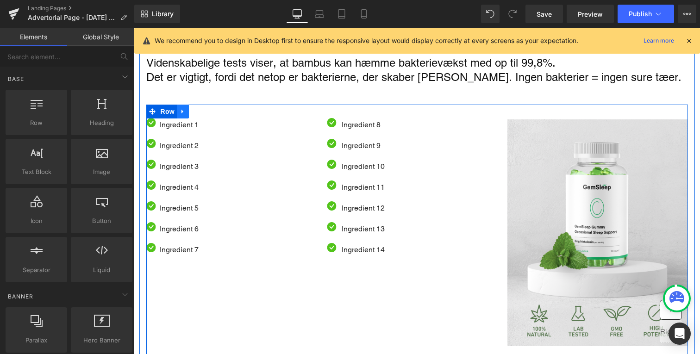
click at [185, 108] on icon "Main content" at bounding box center [183, 111] width 6 height 7
click at [204, 105] on link "Main content" at bounding box center [207, 112] width 12 height 14
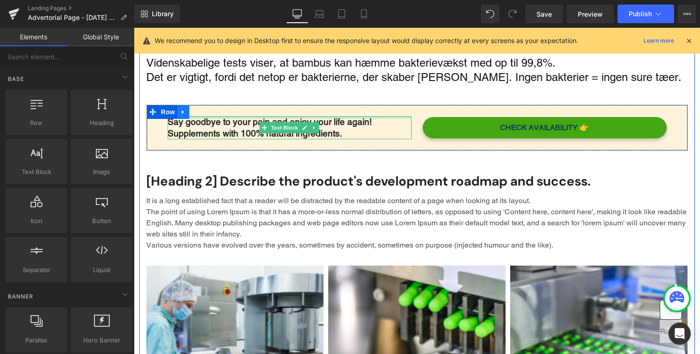
click at [186, 109] on icon "Main content" at bounding box center [183, 112] width 6 height 7
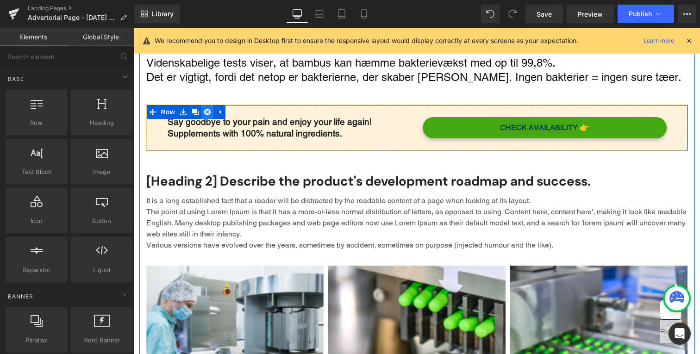
click at [213, 105] on link "Main content" at bounding box center [207, 112] width 12 height 14
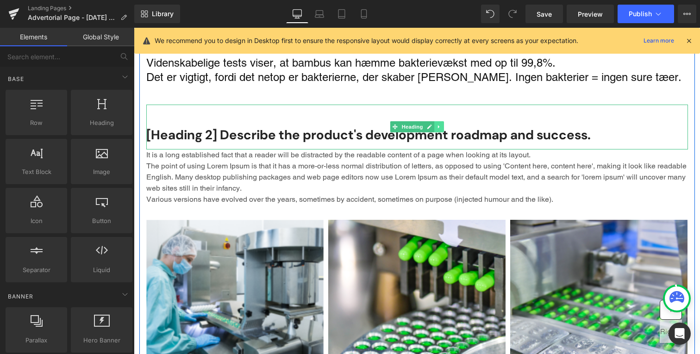
click at [438, 124] on icon "Main content" at bounding box center [439, 127] width 5 height 6
click at [446, 121] on link "Main content" at bounding box center [444, 126] width 10 height 11
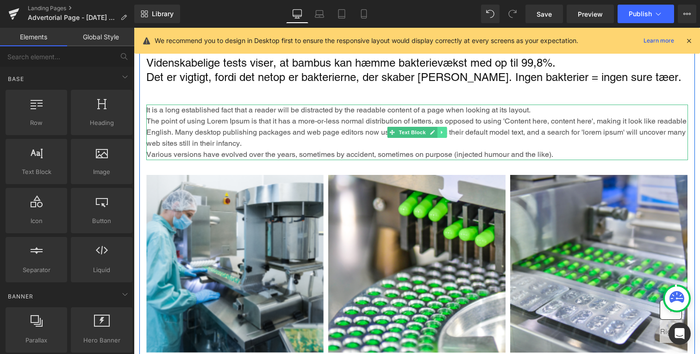
click at [441, 130] on icon "Main content" at bounding box center [442, 133] width 5 height 6
click at [447, 130] on icon "Main content" at bounding box center [446, 132] width 5 height 5
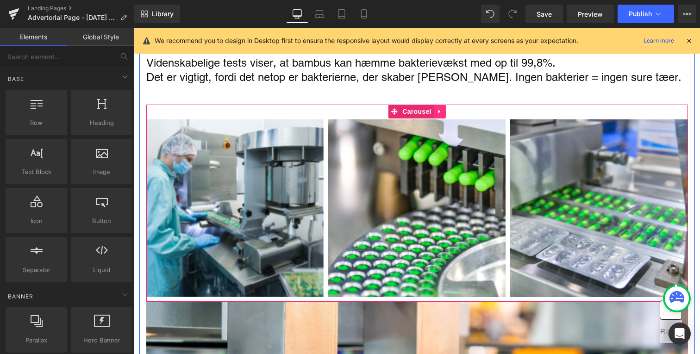
click at [439, 108] on icon "Main content" at bounding box center [440, 111] width 6 height 7
click at [447, 108] on icon "Main content" at bounding box center [446, 111] width 6 height 6
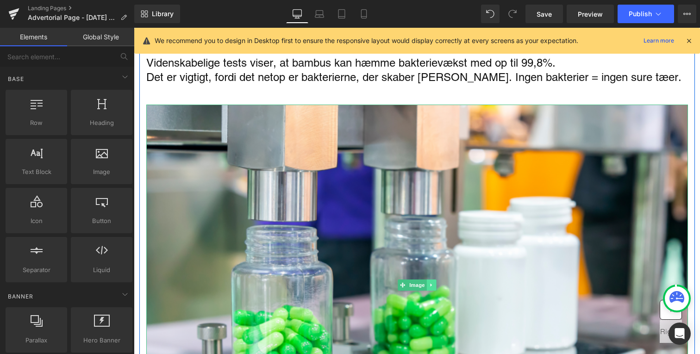
click at [431, 283] on icon "Main content" at bounding box center [431, 286] width 5 height 6
click at [434, 283] on icon "Main content" at bounding box center [436, 286] width 5 height 6
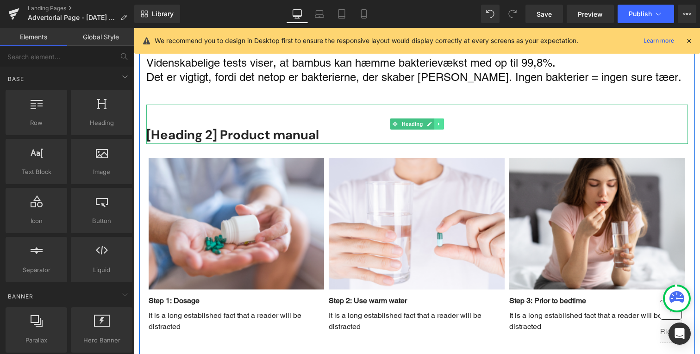
click at [442, 119] on link "Main content" at bounding box center [439, 124] width 10 height 11
click at [445, 122] on icon "Main content" at bounding box center [443, 124] width 5 height 5
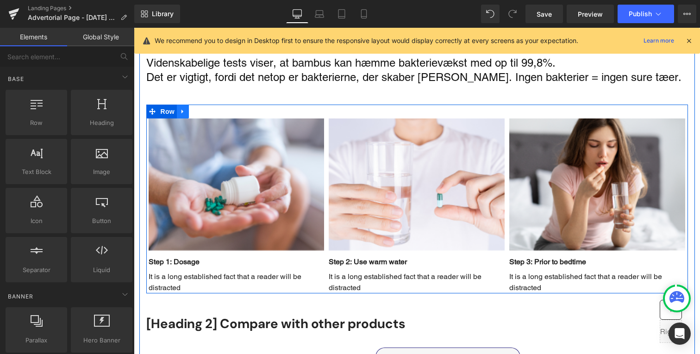
click at [182, 110] on icon "Main content" at bounding box center [183, 112] width 2 height 4
click at [208, 108] on icon "Main content" at bounding box center [207, 111] width 6 height 7
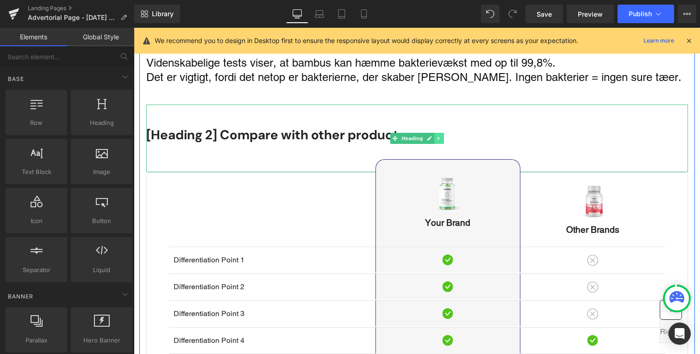
click at [436, 133] on link "Main content" at bounding box center [439, 138] width 10 height 11
click at [445, 136] on icon "Main content" at bounding box center [443, 138] width 5 height 5
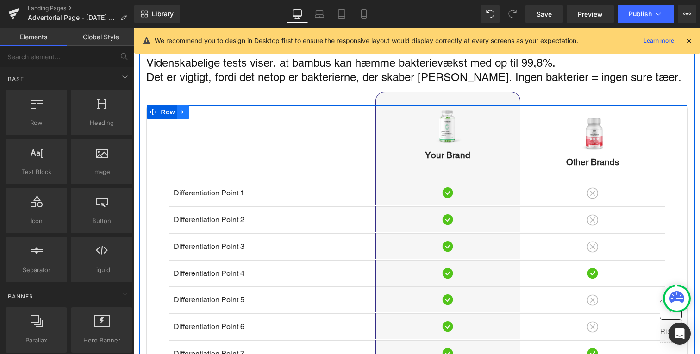
click at [177, 105] on ul "Row" at bounding box center [168, 112] width 43 height 14
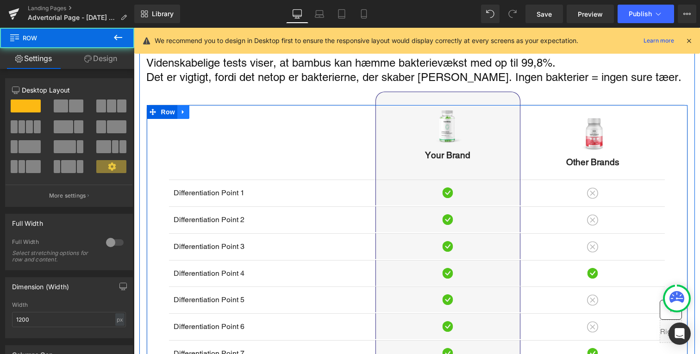
click at [183, 110] on icon "Main content" at bounding box center [183, 112] width 2 height 4
click at [208, 109] on icon "Main content" at bounding box center [207, 112] width 6 height 7
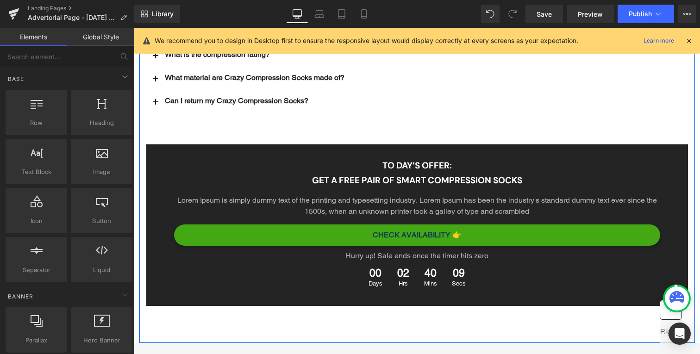
scroll to position [2198, 0]
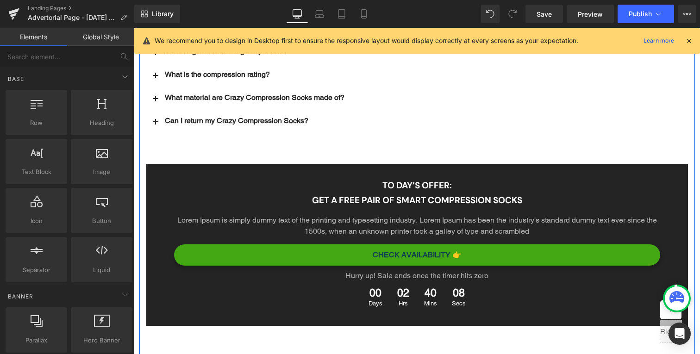
click at [337, 164] on div "To day’s offer: Heading Get a free pair of smart compression socks Heading Lore…" at bounding box center [417, 245] width 542 height 162
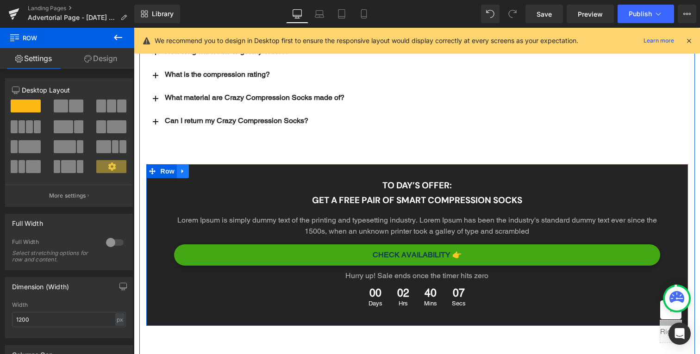
click at [181, 168] on icon "Main content" at bounding box center [183, 171] width 6 height 7
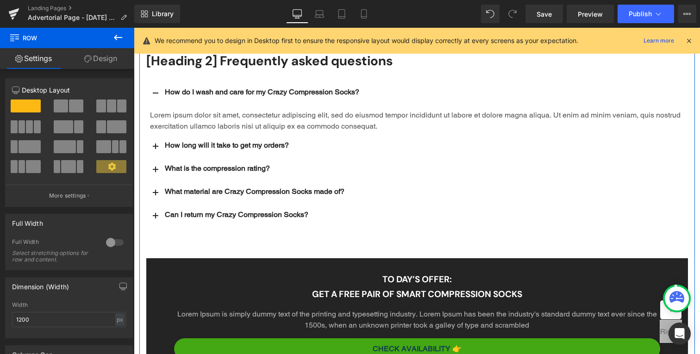
click at [293, 159] on div "What is the compression rating? Text Block" at bounding box center [417, 170] width 542 height 23
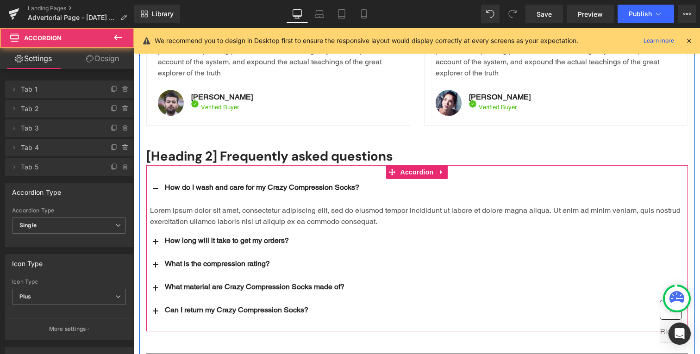
scroll to position [2004, 0]
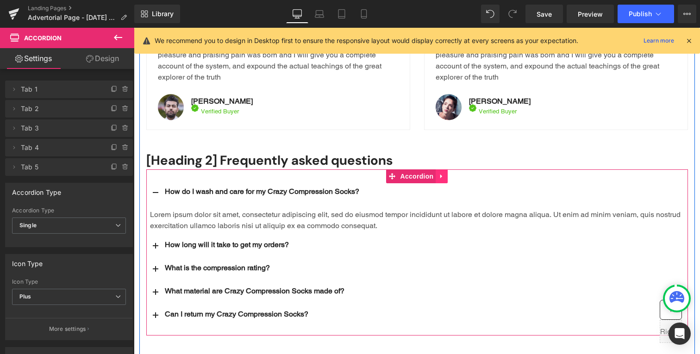
click at [439, 173] on icon "Main content" at bounding box center [442, 176] width 6 height 7
click at [448, 173] on icon "Main content" at bounding box center [448, 176] width 6 height 6
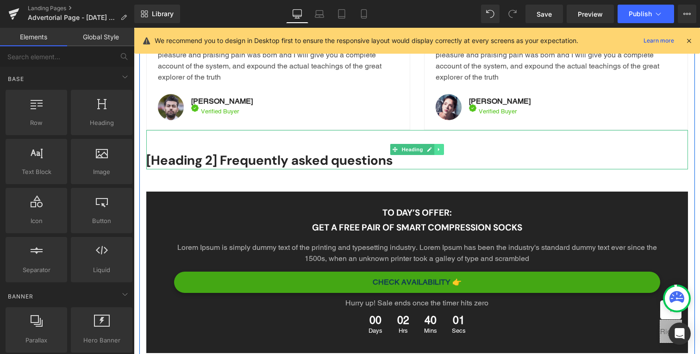
click at [435, 144] on link "Main content" at bounding box center [439, 149] width 10 height 11
click at [439, 144] on link "Main content" at bounding box center [444, 149] width 10 height 11
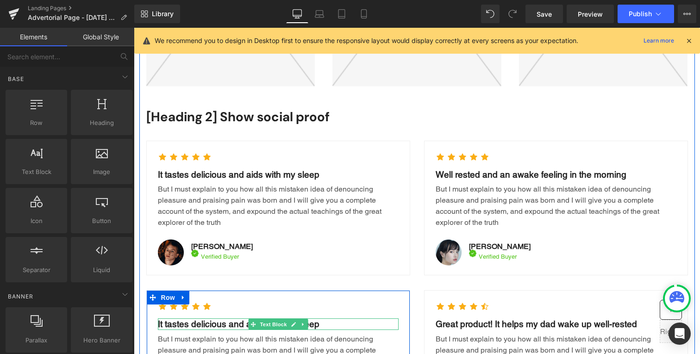
scroll to position [1703, 0]
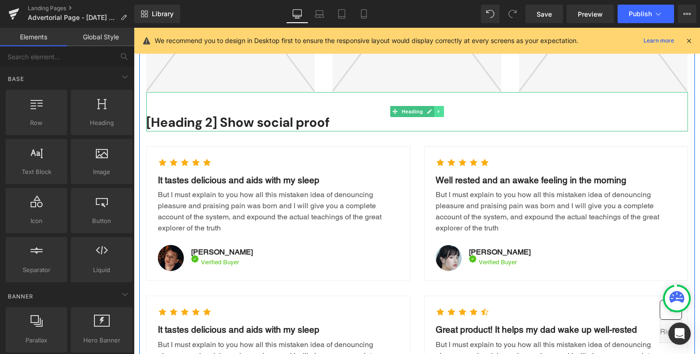
click at [437, 106] on link "Main content" at bounding box center [439, 111] width 10 height 11
click at [443, 109] on icon "Main content" at bounding box center [443, 111] width 5 height 5
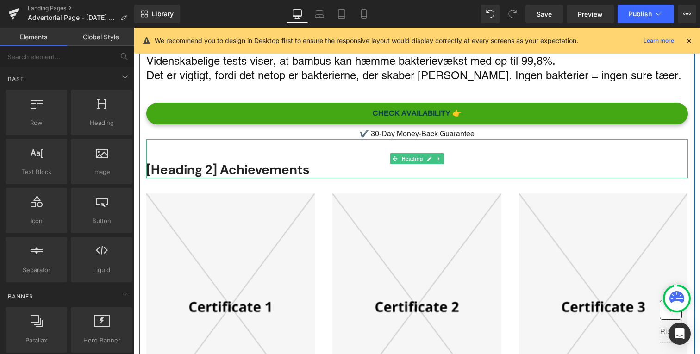
scroll to position [1377, 0]
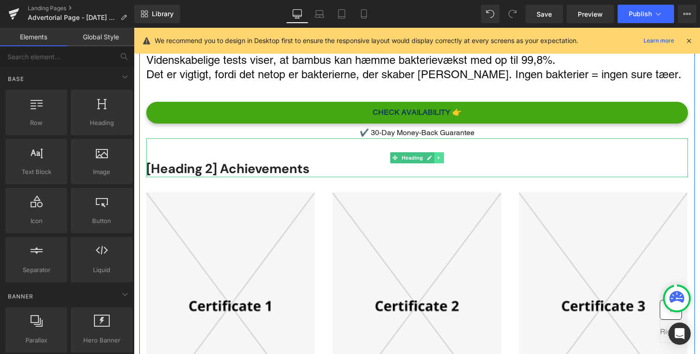
click at [435, 152] on link "Main content" at bounding box center [439, 157] width 10 height 11
click at [443, 152] on link "Main content" at bounding box center [444, 157] width 10 height 11
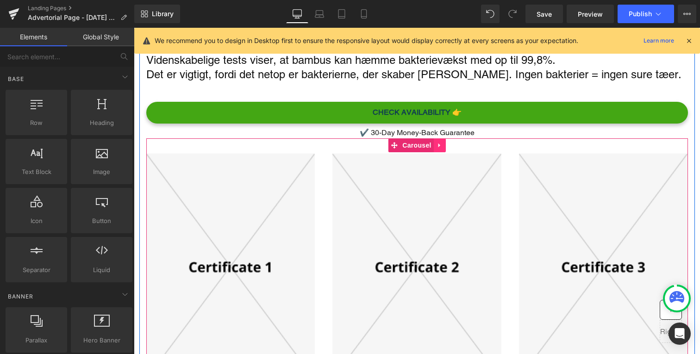
click at [439, 144] on icon "Main content" at bounding box center [439, 146] width 2 height 4
click at [443, 142] on icon "Main content" at bounding box center [446, 145] width 6 height 7
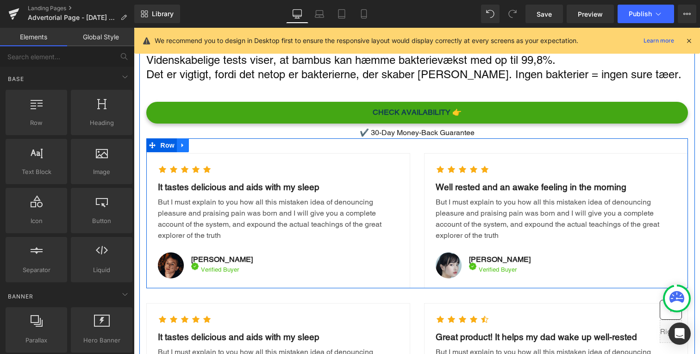
click at [187, 138] on link "Main content" at bounding box center [183, 145] width 12 height 14
click at [210, 142] on icon "Main content" at bounding box center [207, 145] width 6 height 7
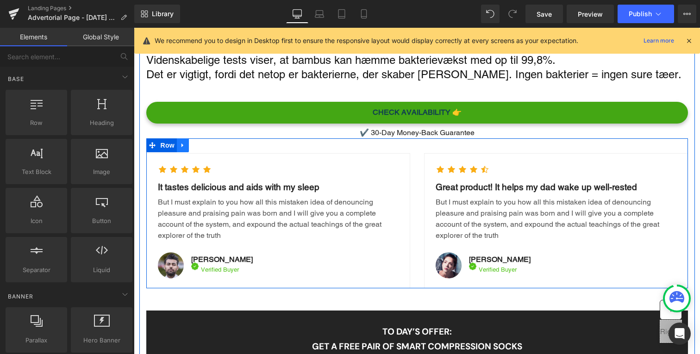
click at [181, 142] on icon "Main content" at bounding box center [183, 145] width 6 height 7
click at [205, 142] on icon "Main content" at bounding box center [207, 145] width 6 height 6
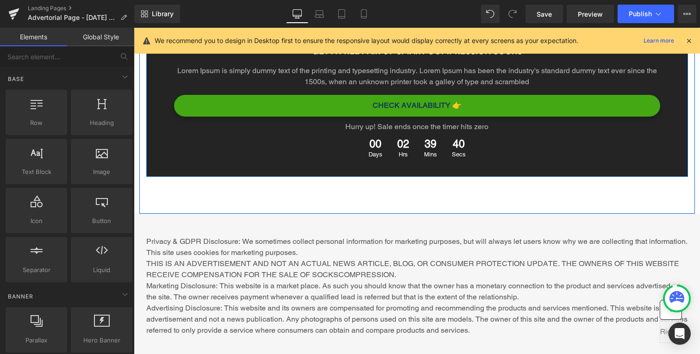
scroll to position [1528, 0]
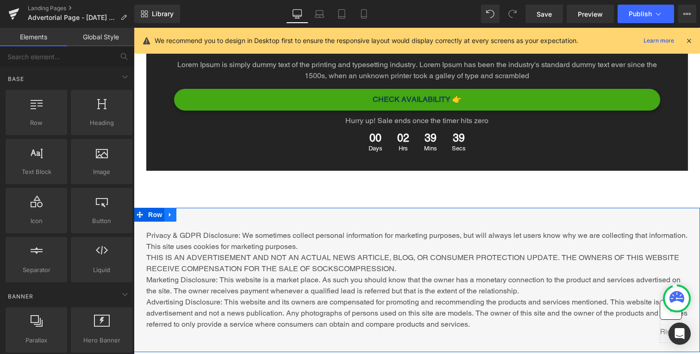
click at [176, 208] on link "Main content" at bounding box center [170, 215] width 12 height 14
click at [195, 211] on icon "Main content" at bounding box center [194, 214] width 6 height 7
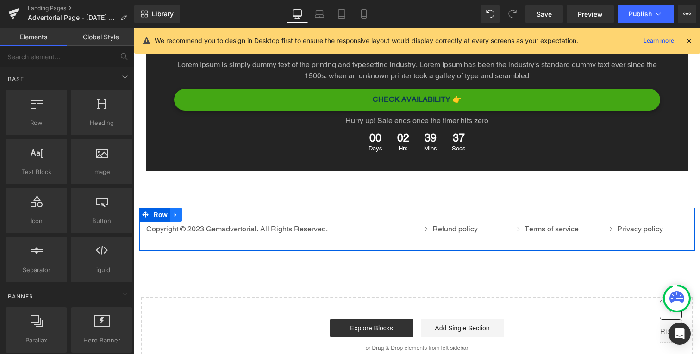
click at [182, 208] on link "Main content" at bounding box center [176, 215] width 12 height 14
click at [206, 208] on link "Main content" at bounding box center [200, 215] width 12 height 14
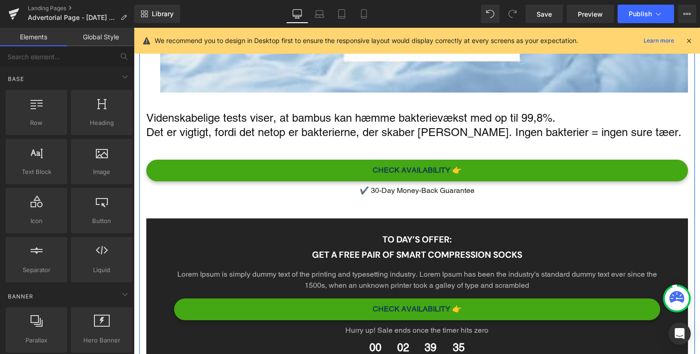
scroll to position [1320, 0]
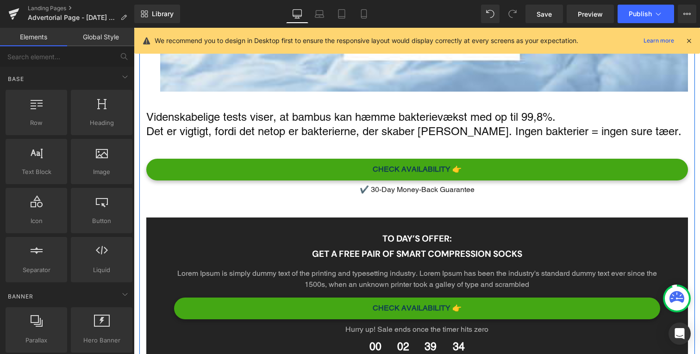
click at [371, 184] on p "✔️ 30-Day Money-Back Guarantee" at bounding box center [417, 189] width 542 height 11
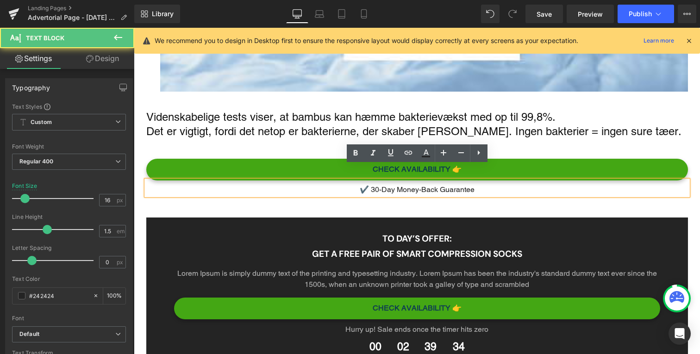
click at [396, 184] on p "✔️ 30-Day Money-Back Guarantee" at bounding box center [417, 189] width 542 height 11
drag, startPoint x: 371, startPoint y: 175, endPoint x: 464, endPoint y: 175, distance: 92.6
click at [464, 184] on p "✔️ 30-Day Money-Back Guarantee" at bounding box center [417, 189] width 542 height 11
click at [485, 184] on p "✔️ 30-Day Money-Back Guarantee" at bounding box center [417, 189] width 542 height 11
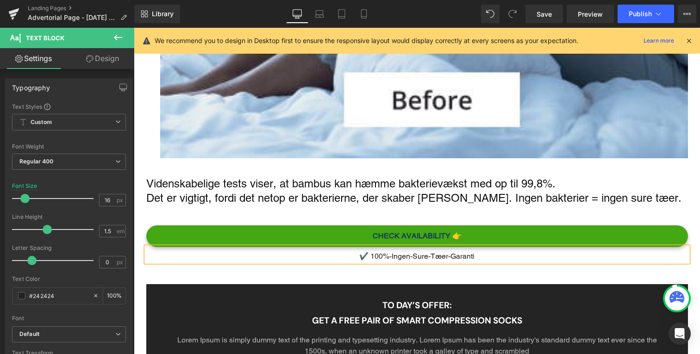
scroll to position [1268, 0]
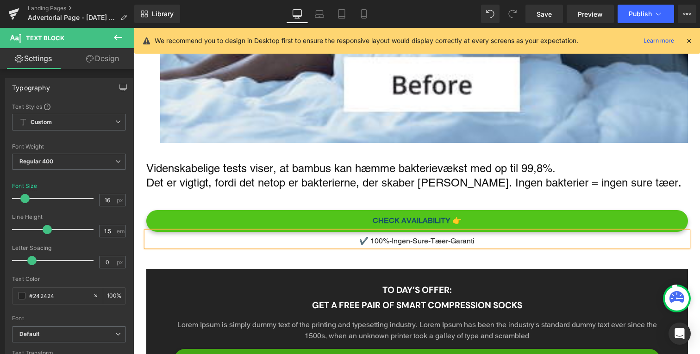
click at [342, 210] on link "CHECK AVAILABILITY 👉" at bounding box center [417, 221] width 542 height 22
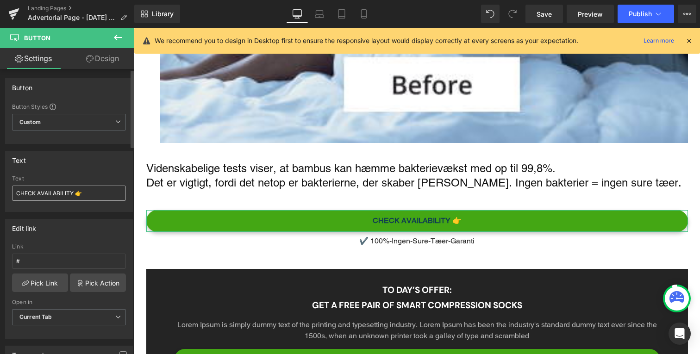
click at [88, 192] on input "CHECK AVAILABILITY 👉" at bounding box center [69, 193] width 114 height 15
drag, startPoint x: 75, startPoint y: 192, endPoint x: 15, endPoint y: 192, distance: 60.7
click at [15, 192] on input "CHECK AVAILABILITY 👉" at bounding box center [69, 193] width 114 height 15
type input "TJEK TILGÆNGELIGHED 👉"
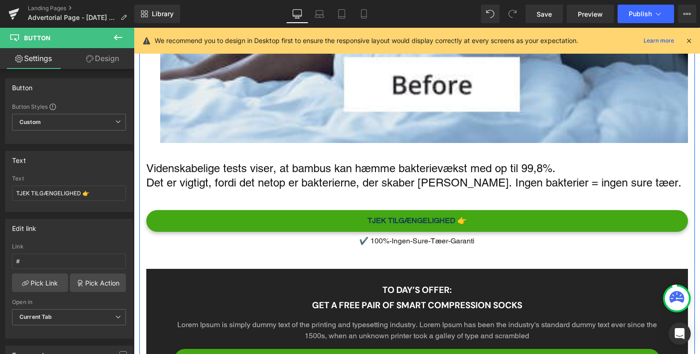
click at [207, 176] on p "Det er vigtigt, fordi det netop er bakterierne, der skaber lugten. Ingen bakter…" at bounding box center [417, 183] width 542 height 14
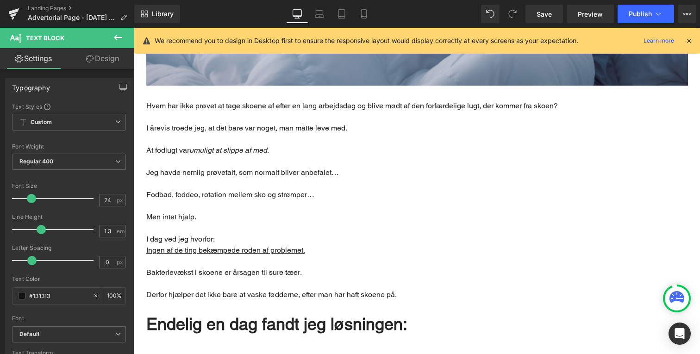
click at [218, 223] on p "Main content" at bounding box center [417, 228] width 542 height 11
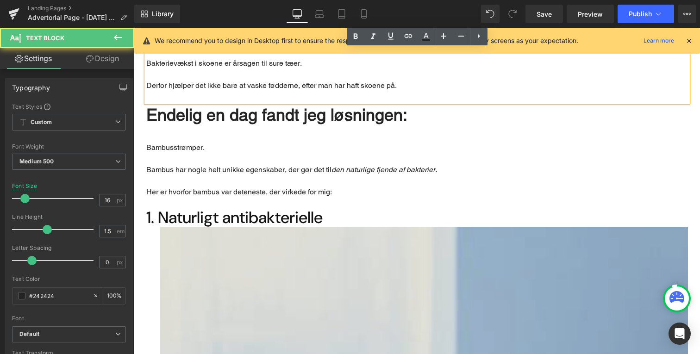
scroll to position [654, 0]
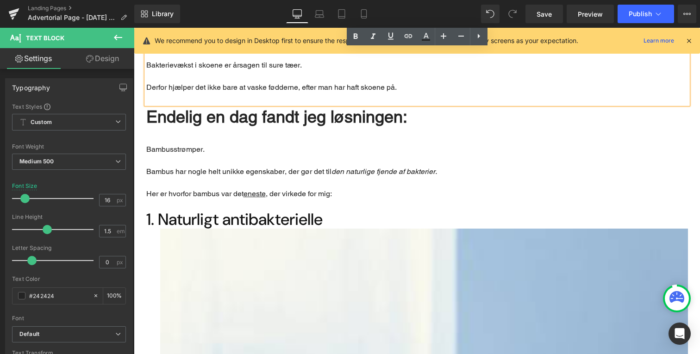
click at [229, 155] on p "Main content" at bounding box center [417, 160] width 542 height 11
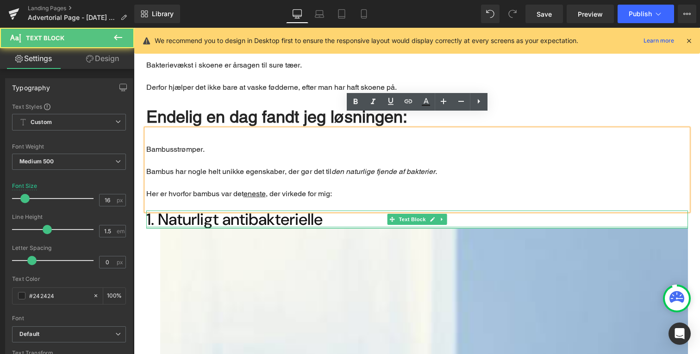
click at [212, 226] on div "Main content" at bounding box center [417, 227] width 542 height 2
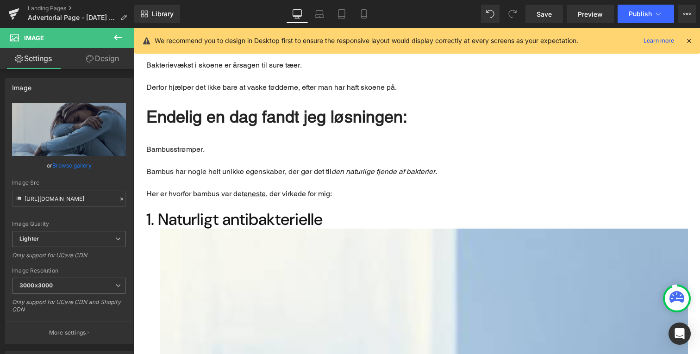
click at [122, 39] on icon at bounding box center [118, 37] width 11 height 11
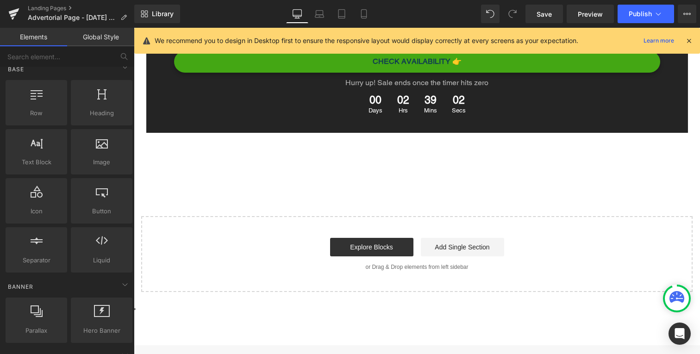
scroll to position [1540, 0]
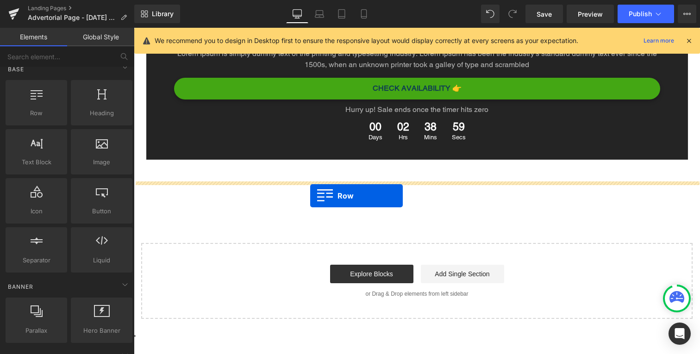
drag, startPoint x: 171, startPoint y: 126, endPoint x: 318, endPoint y: 193, distance: 160.7
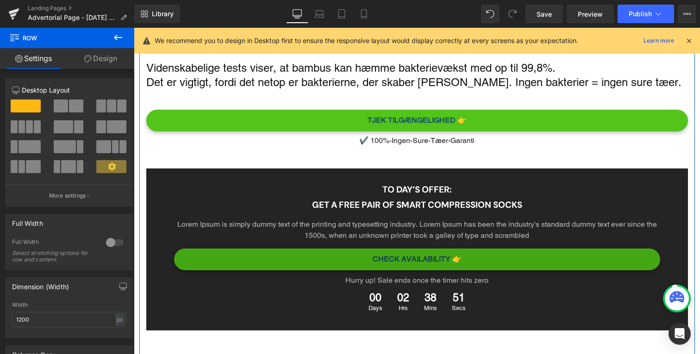
scroll to position [1377, 0]
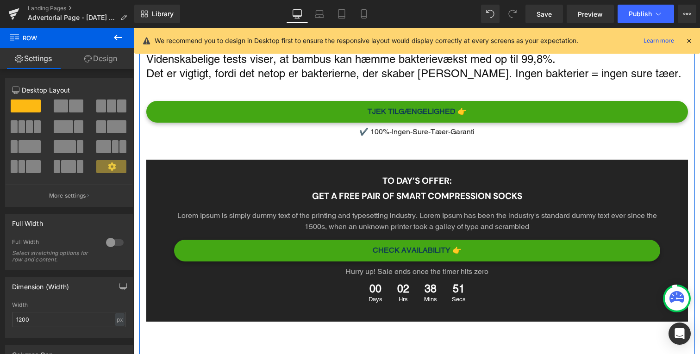
click at [231, 160] on div "To day’s offer: Heading Get a free pair of smart compression socks Heading Lore…" at bounding box center [417, 241] width 542 height 162
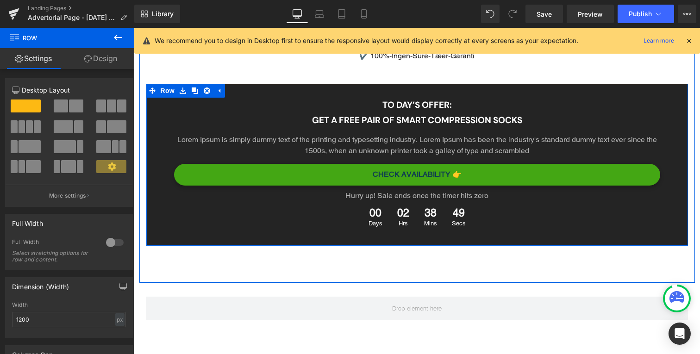
scroll to position [1451, 0]
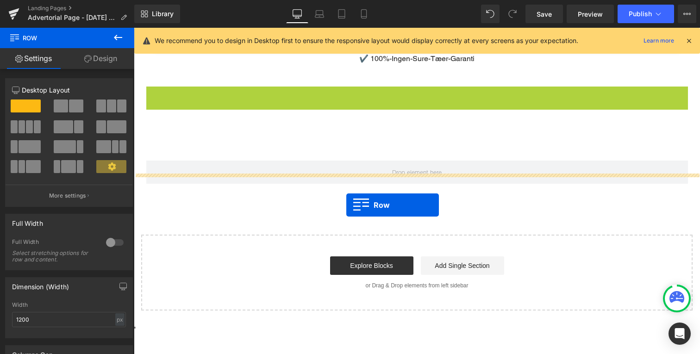
drag, startPoint x: 155, startPoint y: 82, endPoint x: 347, endPoint y: 204, distance: 227.7
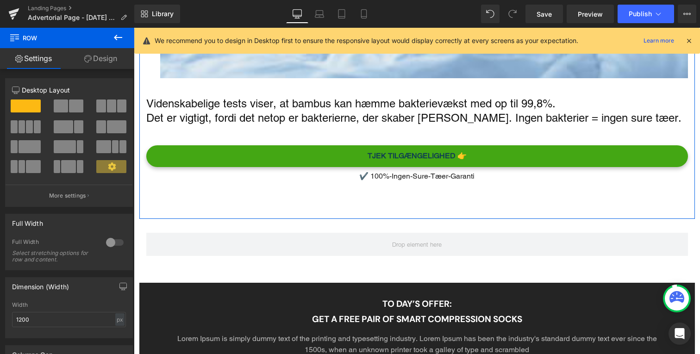
scroll to position [1348, 0]
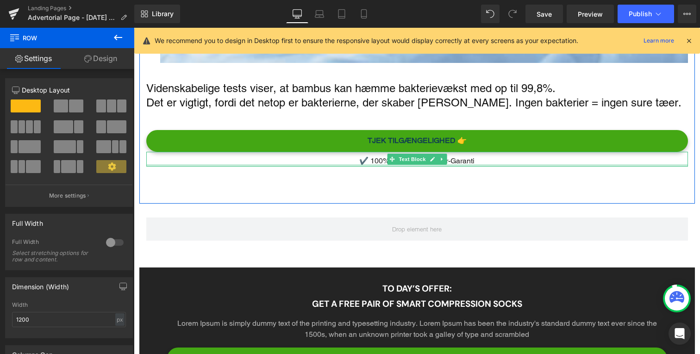
click at [325, 164] on div "Main content" at bounding box center [417, 165] width 542 height 2
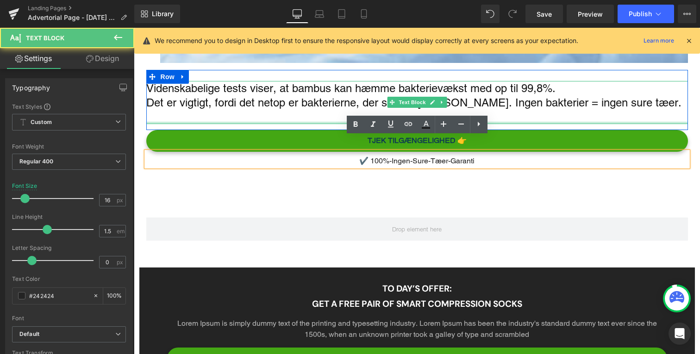
click at [243, 108] on div "Videnskabelige tests viser, at bambus kan hæmme bakterievækst med op til 99,8%.…" at bounding box center [417, 103] width 542 height 44
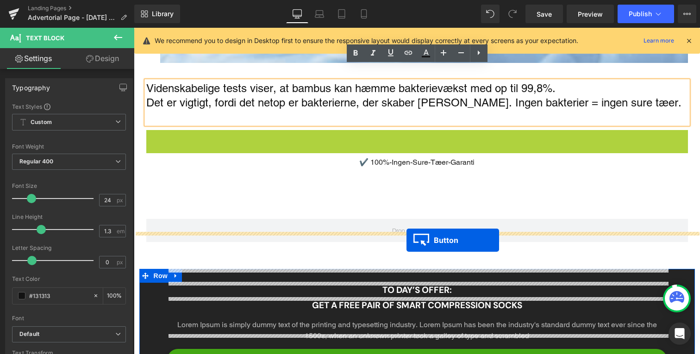
drag, startPoint x: 402, startPoint y: 125, endPoint x: 407, endPoint y: 240, distance: 115.4
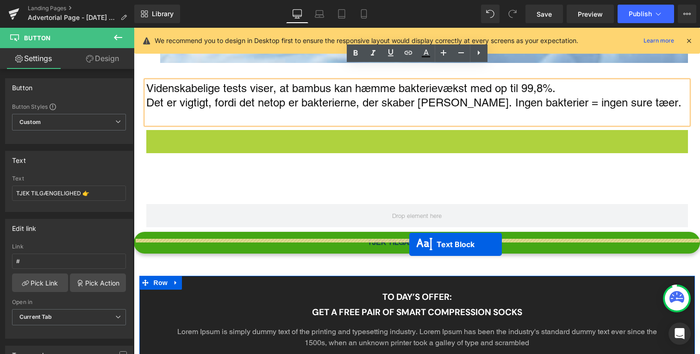
drag, startPoint x: 394, startPoint y: 123, endPoint x: 409, endPoint y: 244, distance: 122.3
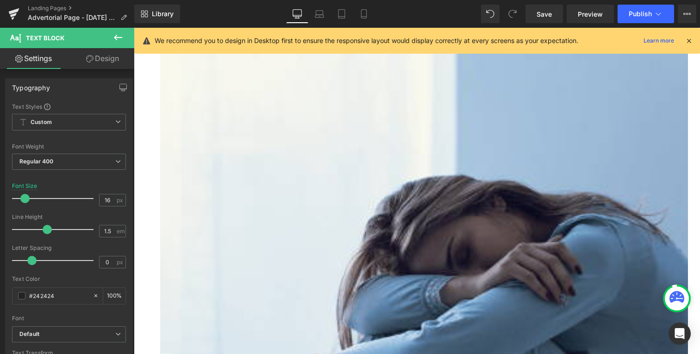
scroll to position [781, 0]
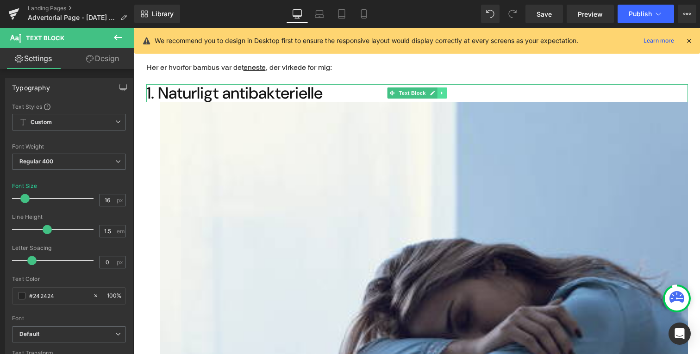
click at [437, 88] on link "Main content" at bounding box center [442, 93] width 10 height 11
click at [435, 91] on icon "Main content" at bounding box center [436, 93] width 5 height 5
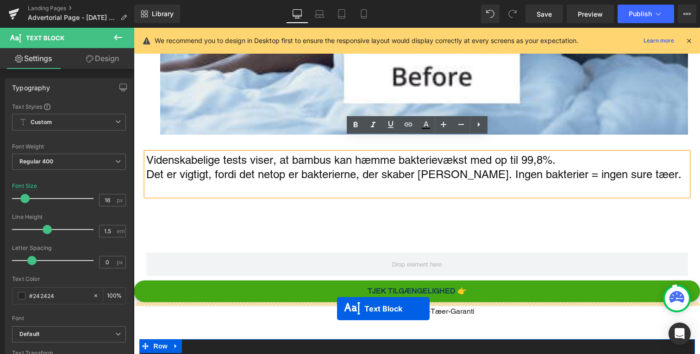
scroll to position [1337, 0]
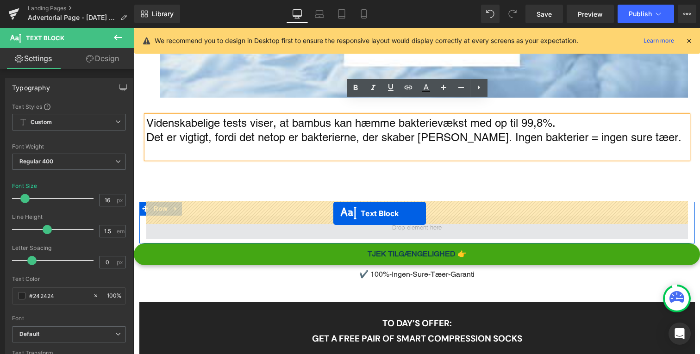
drag, startPoint x: 395, startPoint y: 96, endPoint x: 333, endPoint y: 214, distance: 132.2
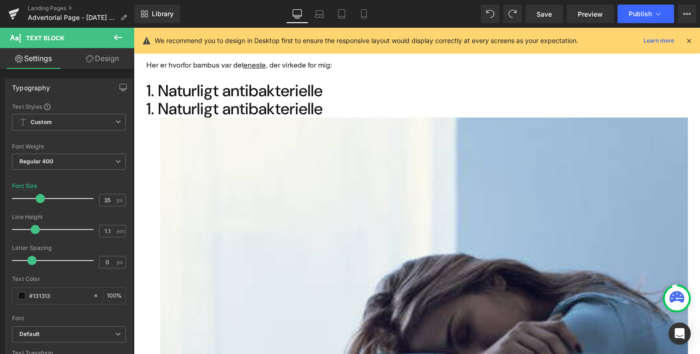
scroll to position [730, 0]
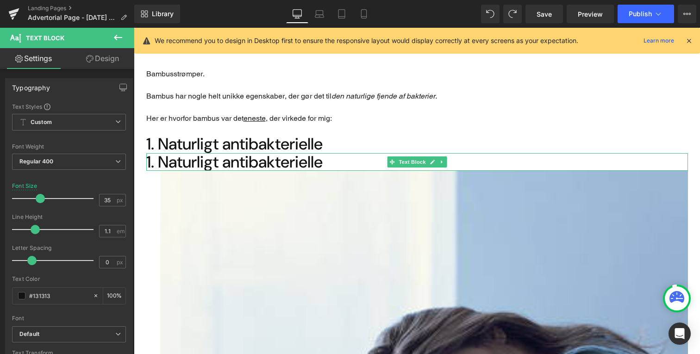
click at [287, 153] on h2 "1. Naturligt antibakterielle" at bounding box center [417, 162] width 542 height 18
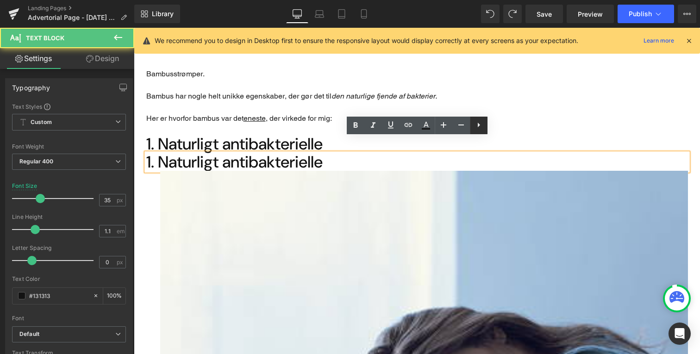
click at [479, 129] on icon at bounding box center [478, 124] width 11 height 11
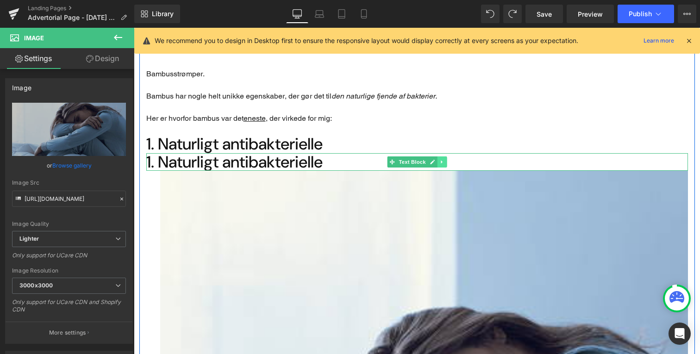
click at [446, 157] on link "Main content" at bounding box center [442, 162] width 10 height 11
click at [446, 159] on icon "Main content" at bounding box center [446, 161] width 5 height 5
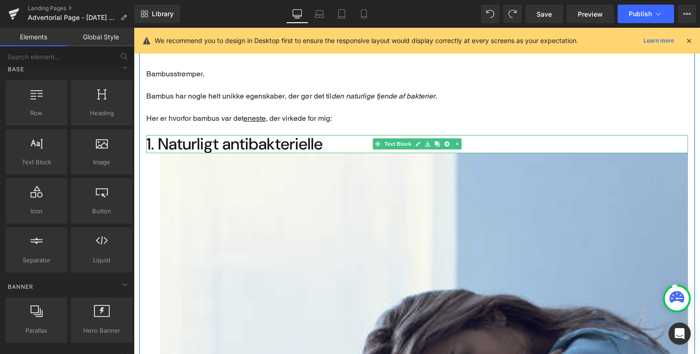
click at [254, 135] on h2 "1. Naturligt antibakterielle" at bounding box center [417, 144] width 542 height 18
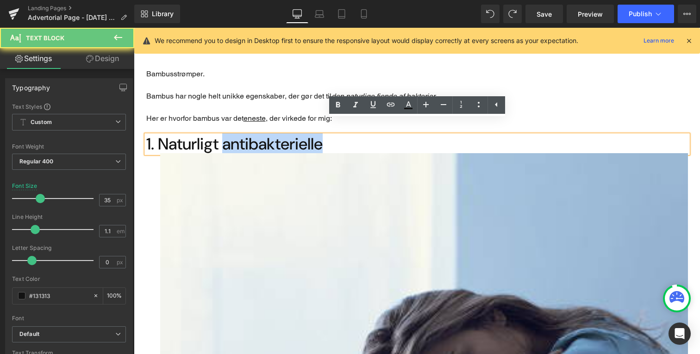
click at [254, 135] on h2 "1. Naturligt antibakterielle" at bounding box center [417, 144] width 542 height 18
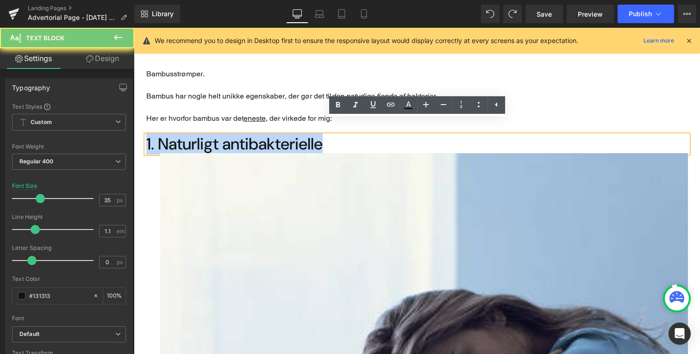
click at [254, 135] on h2 "1. Naturligt antibakterielle" at bounding box center [417, 144] width 542 height 18
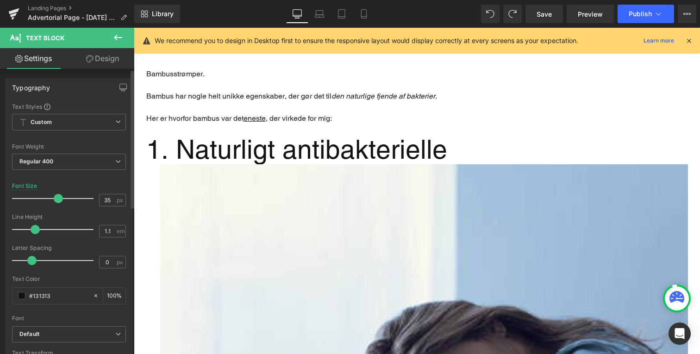
drag, startPoint x: 37, startPoint y: 201, endPoint x: 53, endPoint y: 200, distance: 16.7
click at [54, 200] on span at bounding box center [58, 198] width 9 height 9
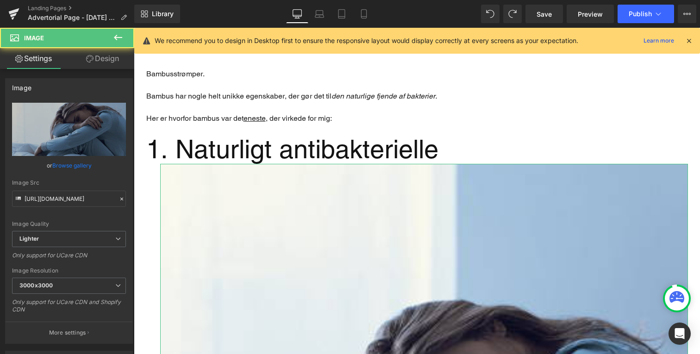
click at [114, 65] on link "Design" at bounding box center [102, 58] width 67 height 21
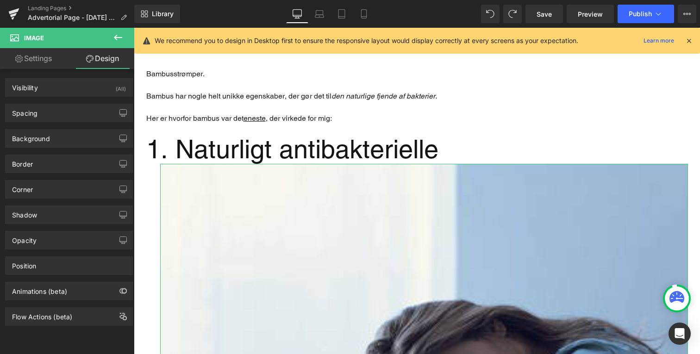
click at [94, 96] on div "Visibility (All) 0|0|0|0 1 Show on Desktop 1 Show on Laptop 1 Show on Tablet 1 …" at bounding box center [69, 87] width 128 height 19
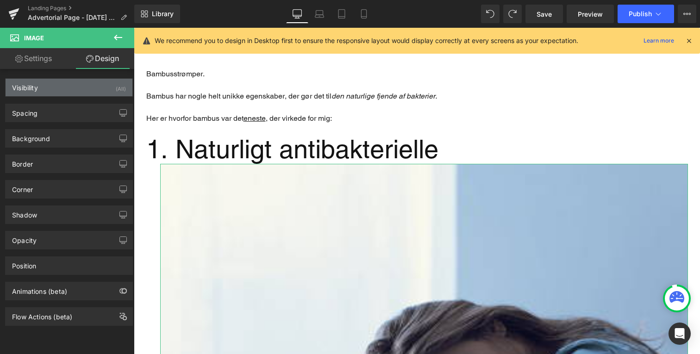
click at [98, 86] on div "Visibility (All)" at bounding box center [69, 88] width 127 height 18
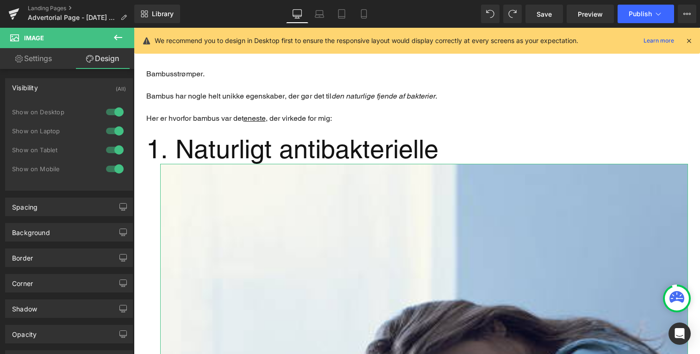
click at [83, 89] on div "Visibility (All)" at bounding box center [69, 88] width 127 height 18
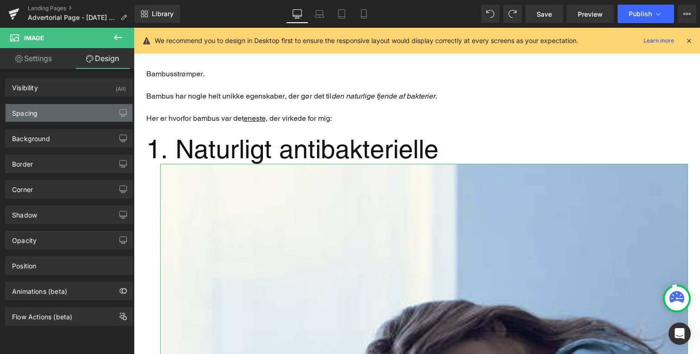
click at [82, 116] on div "Spacing" at bounding box center [69, 113] width 127 height 18
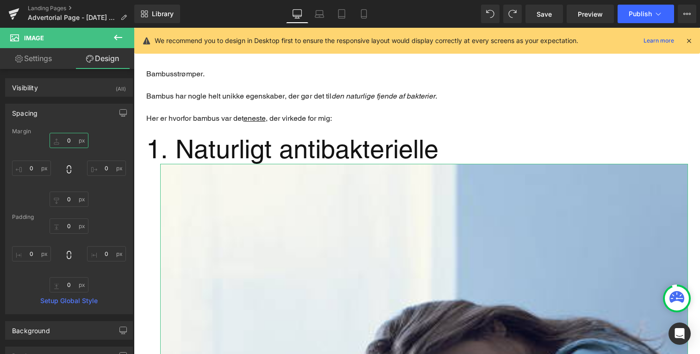
click at [68, 142] on input "text" at bounding box center [69, 140] width 39 height 15
type input "30"
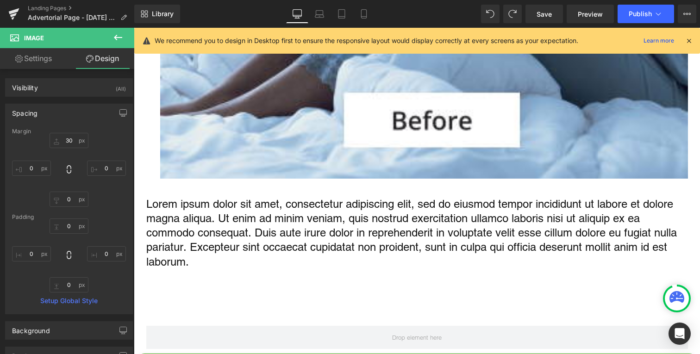
click at [270, 224] on p "Lorem ipsum dolor sit amet, consectetur adipiscing elit, sed do eiusmod tempor …" at bounding box center [417, 233] width 542 height 72
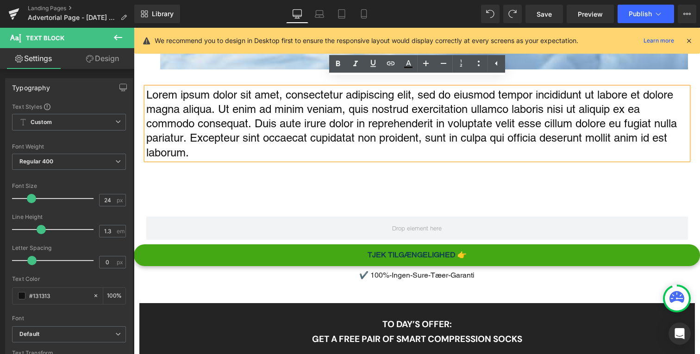
scroll to position [1350, 0]
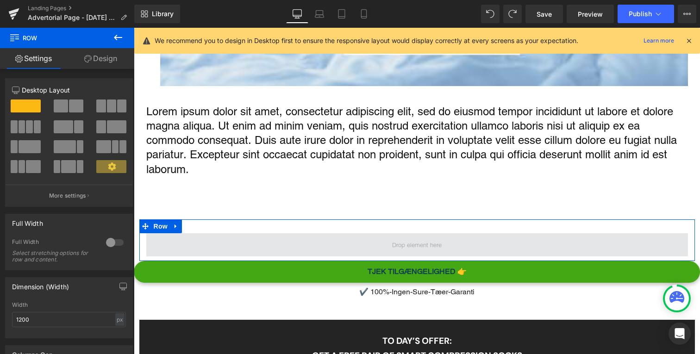
click at [324, 235] on span "Main content" at bounding box center [417, 244] width 542 height 23
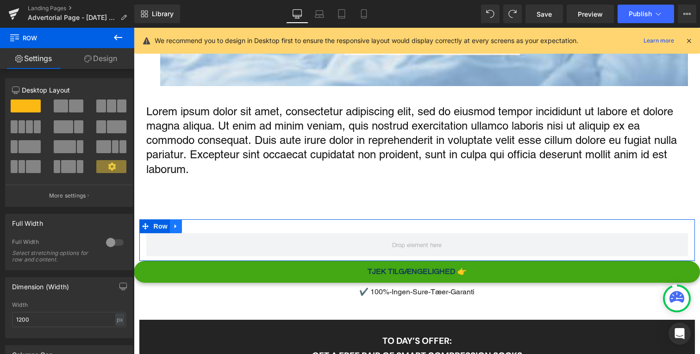
click at [178, 223] on icon "Main content" at bounding box center [176, 226] width 6 height 7
click at [201, 223] on icon "Main content" at bounding box center [200, 226] width 6 height 6
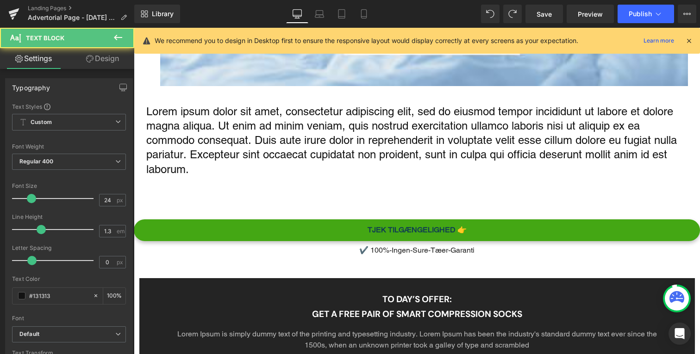
click at [276, 107] on p "Lorem ipsum dolor sit amet, consectetur adipiscing elit, sed do eiusmod tempor …" at bounding box center [417, 140] width 542 height 72
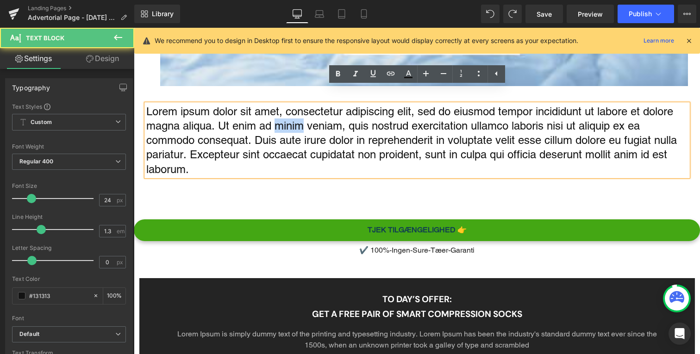
click at [276, 107] on p "Lorem ipsum dolor sit amet, consectetur adipiscing elit, sed do eiusmod tempor …" at bounding box center [417, 140] width 542 height 72
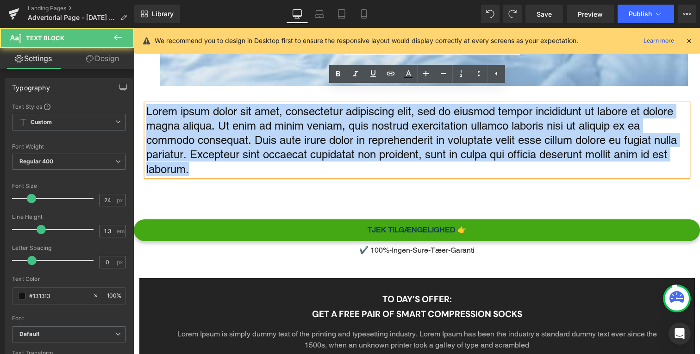
click at [276, 107] on p "Lorem ipsum dolor sit amet, consectetur adipiscing elit, sed do eiusmod tempor …" at bounding box center [417, 140] width 542 height 72
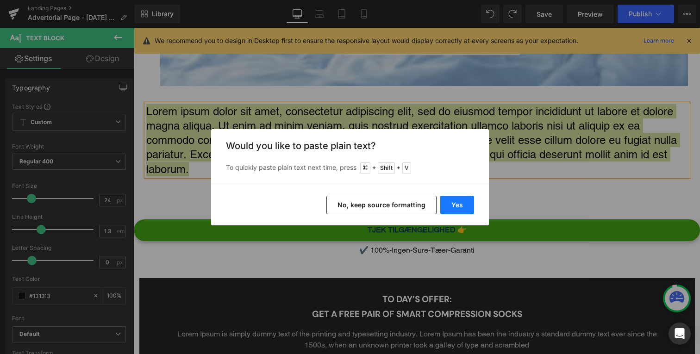
click at [465, 206] on button "Yes" at bounding box center [457, 205] width 34 height 19
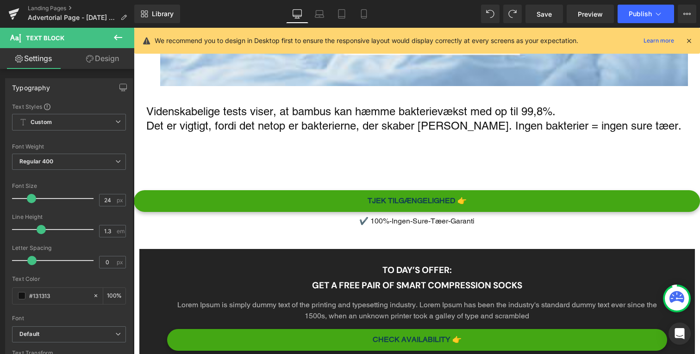
click at [441, 119] on p "Det er vigtigt, fordi det netop er bakterierne, der skaber lugten. Ingen bakter…" at bounding box center [417, 126] width 542 height 14
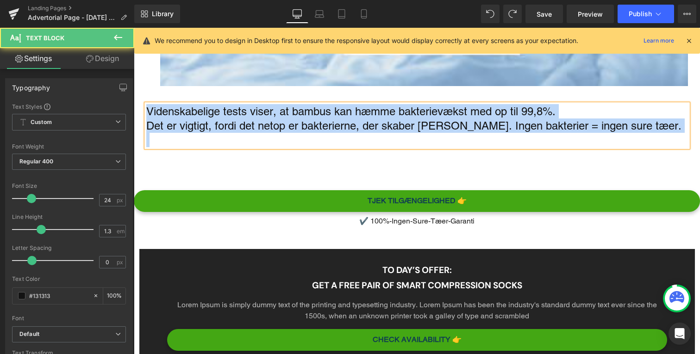
click at [564, 104] on p "Videnskabelige tests viser, at bambus kan hæmme bakterievækst med op til 99,8%." at bounding box center [417, 111] width 542 height 14
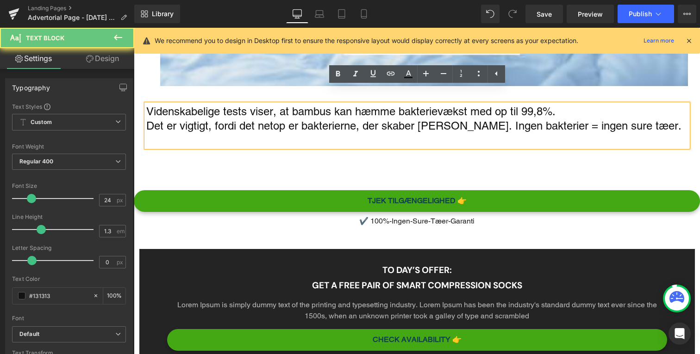
click at [568, 104] on p "Videnskabelige tests viser, at bambus kan hæmme bakterievækst med op til 99,8%." at bounding box center [417, 111] width 542 height 14
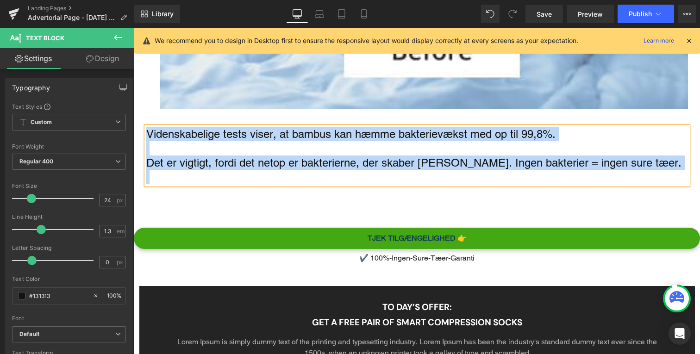
scroll to position [1318, 0]
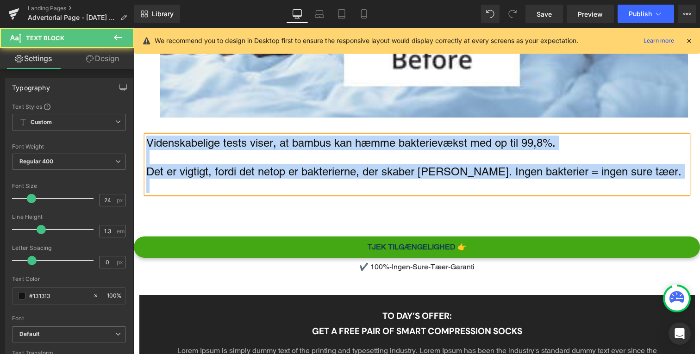
click at [456, 164] on p "Det er vigtigt, fordi det netop er bakterierne, der skaber lugten. Ingen bakter…" at bounding box center [417, 171] width 542 height 14
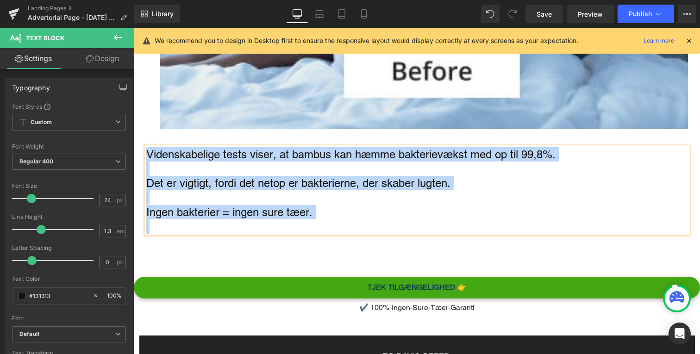
scroll to position [1300, 0]
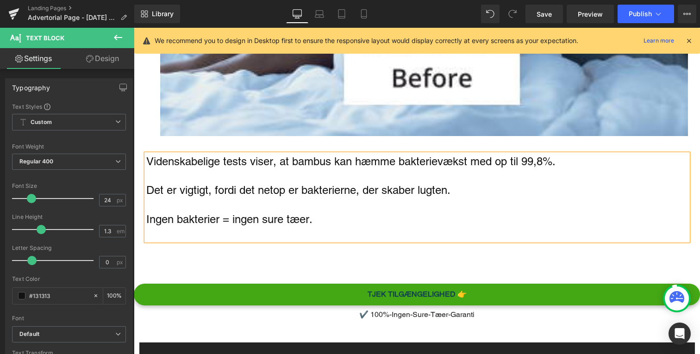
click at [332, 212] on p "Ingen bakterier = ingen sure tæer." at bounding box center [417, 219] width 542 height 14
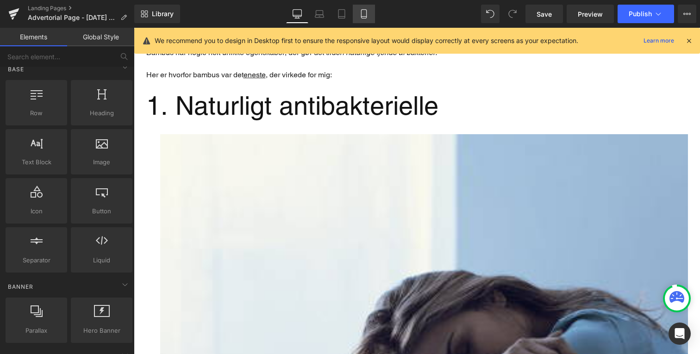
click at [366, 11] on icon at bounding box center [363, 13] width 9 height 9
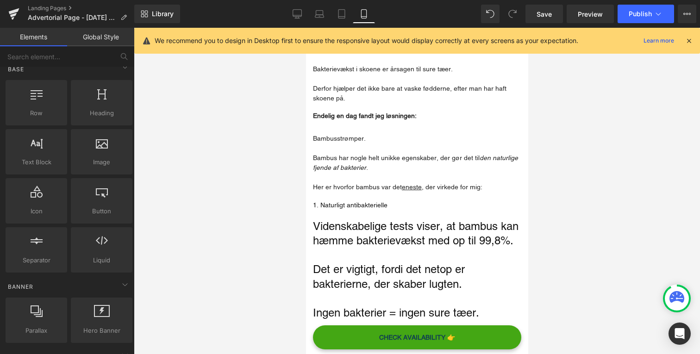
scroll to position [454, 0]
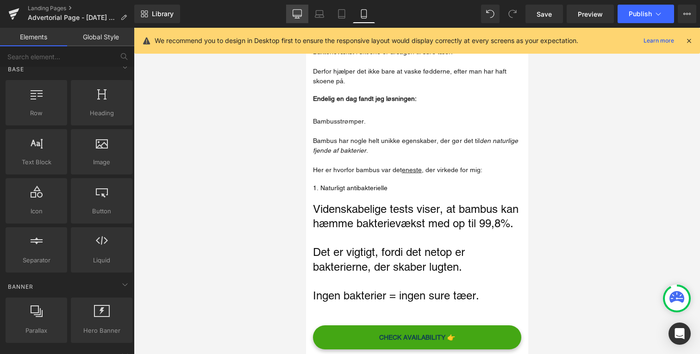
click at [307, 13] on link "Desktop" at bounding box center [297, 14] width 22 height 19
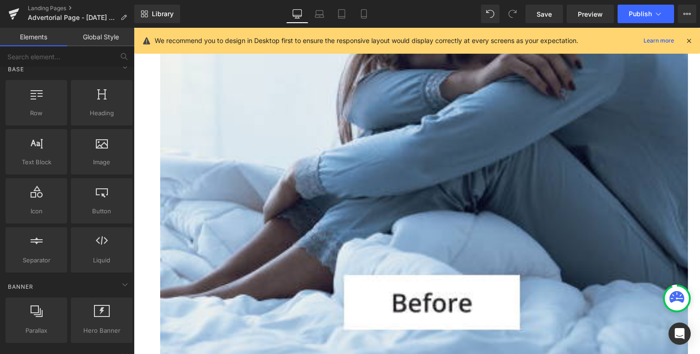
scroll to position [1073, 0]
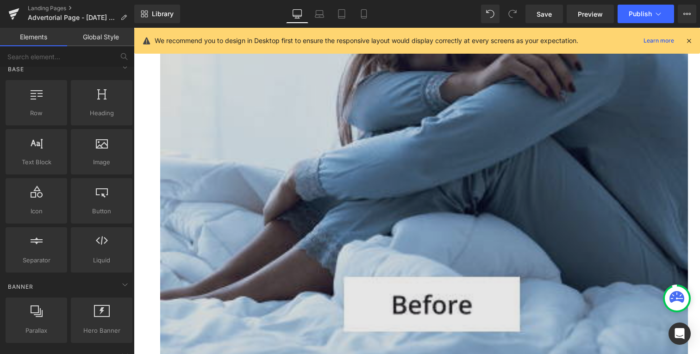
click at [322, 172] on img "Main content" at bounding box center [424, 99] width 528 height 528
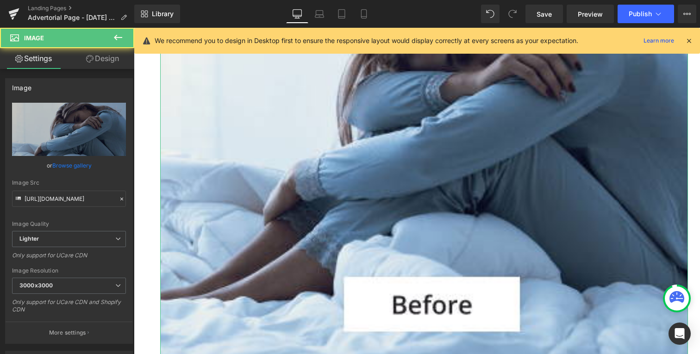
click at [91, 59] on icon at bounding box center [89, 58] width 7 height 7
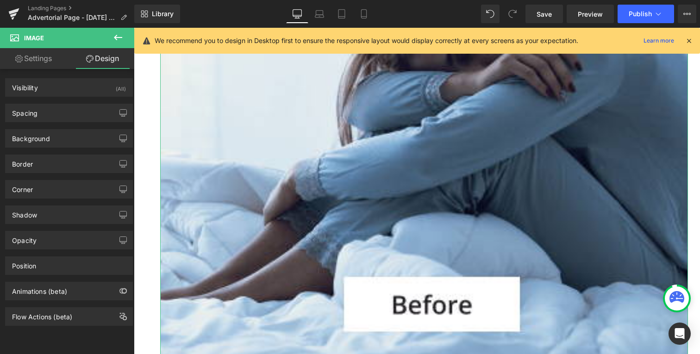
click at [74, 78] on div "Visibility (All) 0|0|0|0 1 Show on Desktop 1 Show on Laptop 1 Show on Tablet 1 …" at bounding box center [69, 83] width 138 height 25
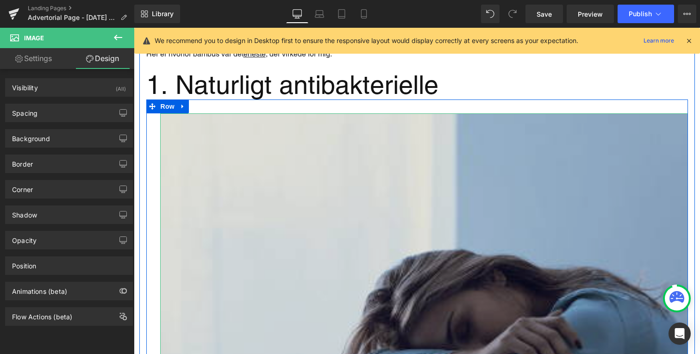
scroll to position [861, 0]
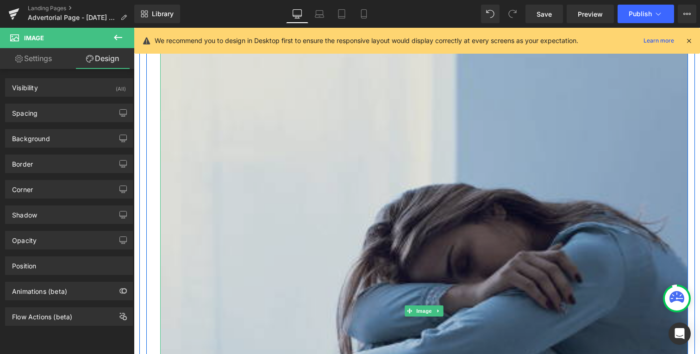
click at [444, 296] on img "Main content" at bounding box center [424, 311] width 528 height 528
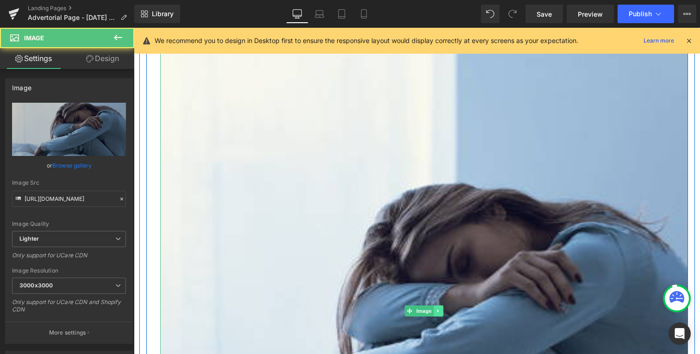
click at [441, 308] on icon "Main content" at bounding box center [438, 311] width 5 height 6
click at [441, 308] on icon "Main content" at bounding box center [442, 311] width 5 height 6
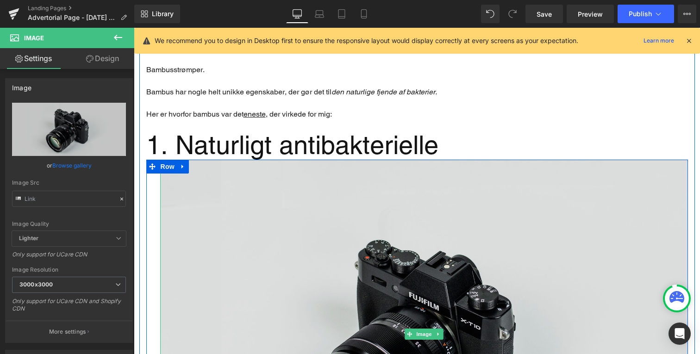
scroll to position [734, 0]
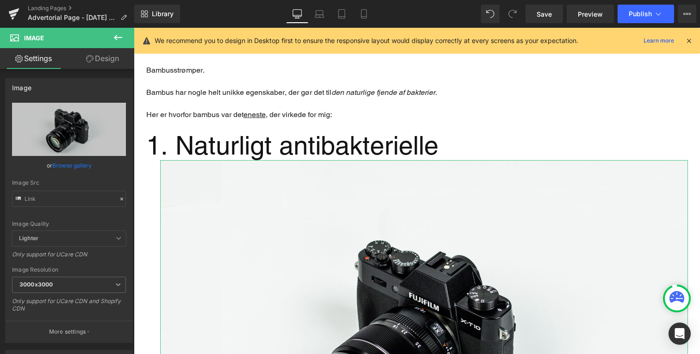
click at [94, 66] on link "Design" at bounding box center [102, 58] width 67 height 21
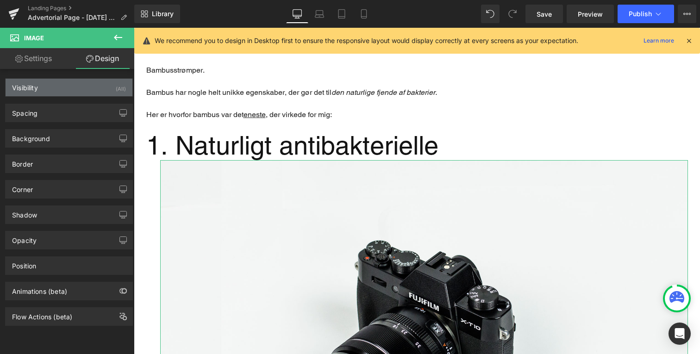
click at [84, 88] on div "Visibility (All)" at bounding box center [69, 88] width 127 height 18
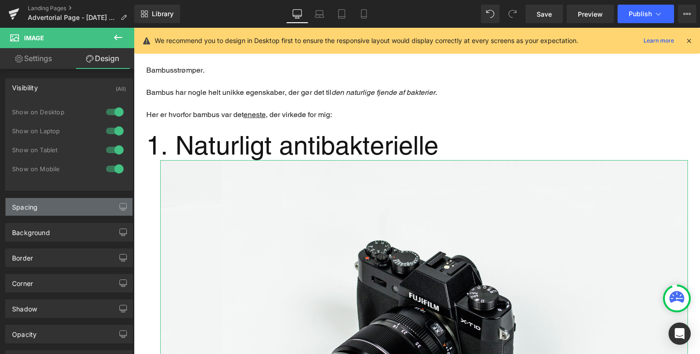
click at [64, 208] on div "Spacing" at bounding box center [69, 207] width 127 height 18
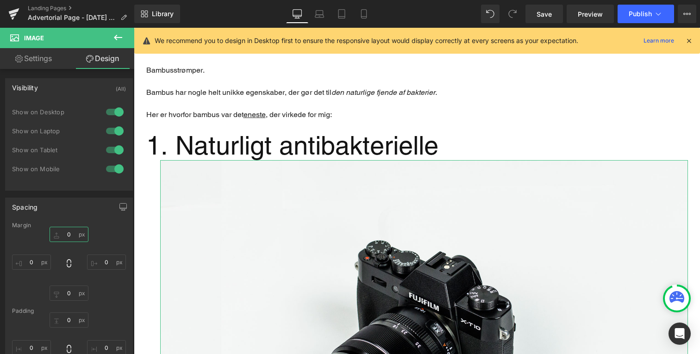
click at [69, 237] on input "0" at bounding box center [69, 234] width 39 height 15
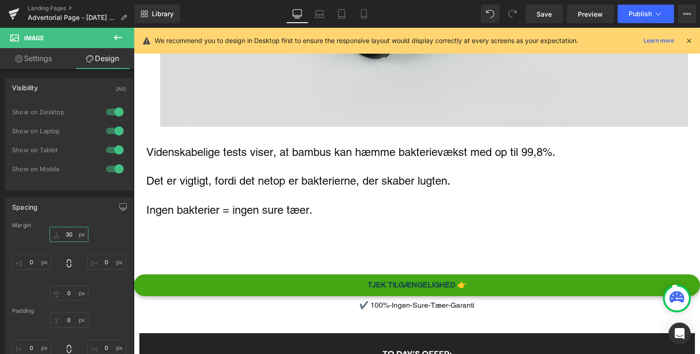
scroll to position [1113, 0]
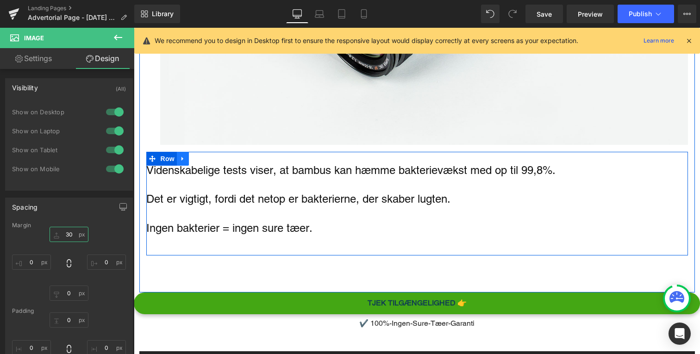
type input "30"
click at [186, 155] on icon "Main content" at bounding box center [183, 158] width 6 height 7
click at [185, 177] on p "Main content" at bounding box center [417, 184] width 542 height 14
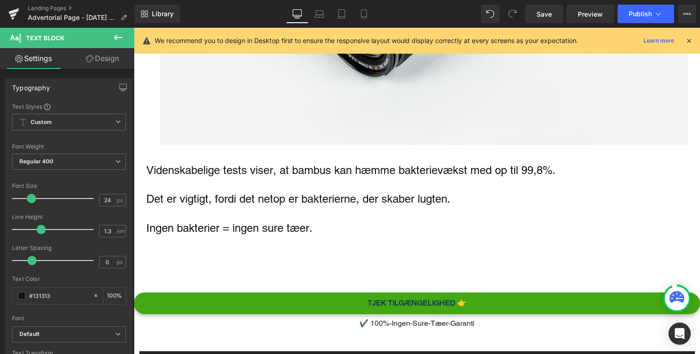
click at [108, 64] on link "Design" at bounding box center [102, 58] width 67 height 21
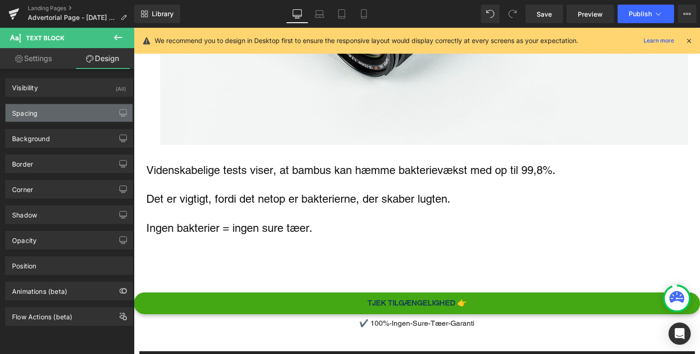
click at [89, 108] on div "Spacing" at bounding box center [69, 113] width 127 height 18
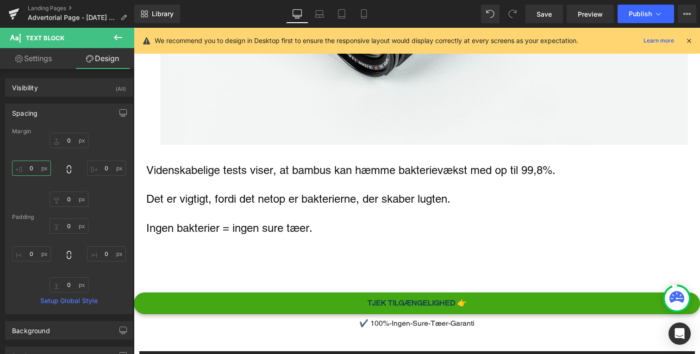
click at [43, 169] on input "0" at bounding box center [31, 168] width 39 height 15
type input "30"
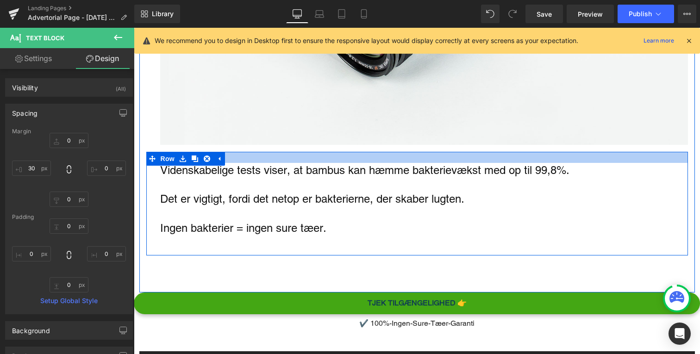
click at [288, 152] on div "Main content" at bounding box center [417, 157] width 542 height 11
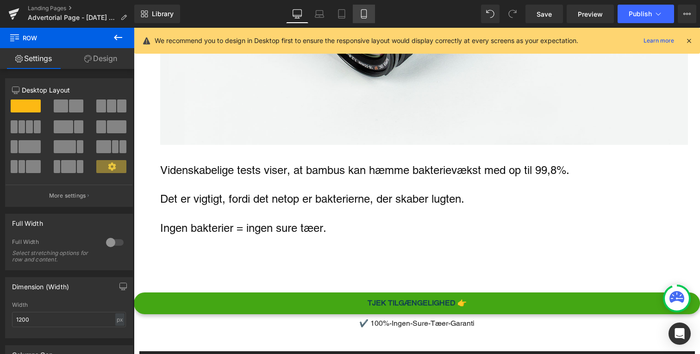
click at [365, 16] on icon at bounding box center [363, 13] width 9 height 9
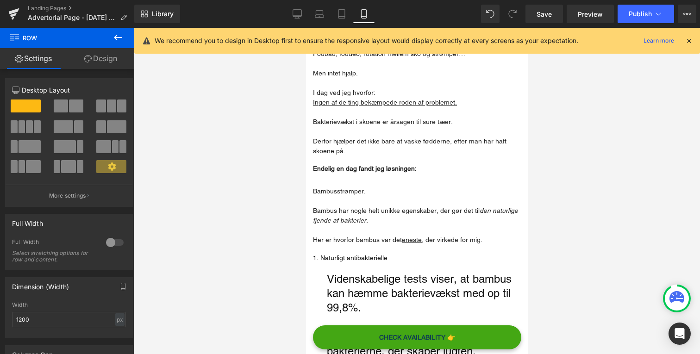
scroll to position [289, 0]
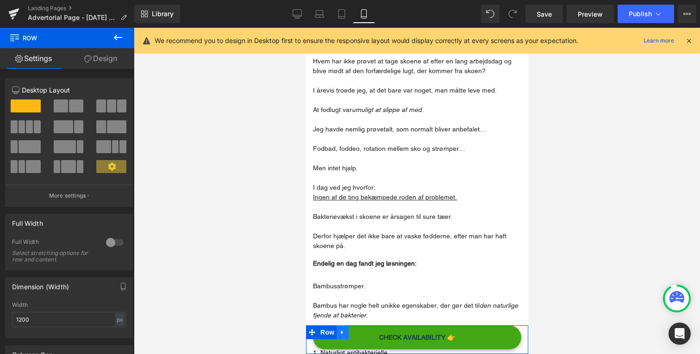
click at [339, 333] on link "Main content" at bounding box center [342, 333] width 12 height 14
click at [367, 328] on link "Main content" at bounding box center [366, 333] width 12 height 14
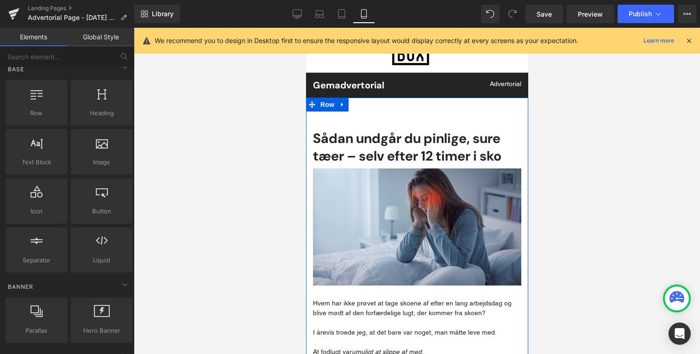
scroll to position [48, 0]
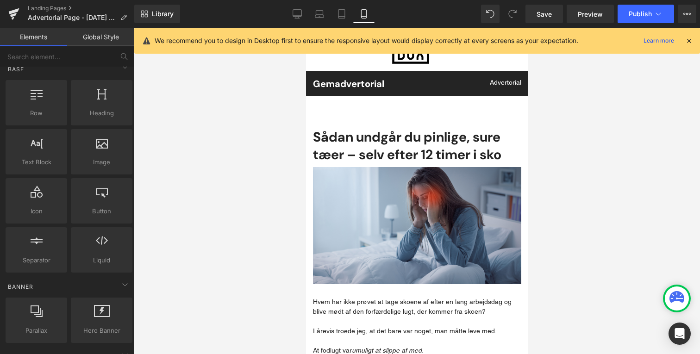
click at [264, 164] on div at bounding box center [417, 191] width 566 height 327
click at [344, 74] on link "Main content" at bounding box center [342, 78] width 12 height 14
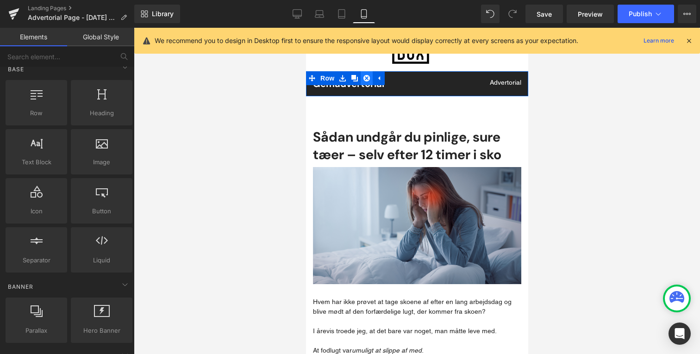
click at [363, 75] on link "Main content" at bounding box center [366, 78] width 12 height 14
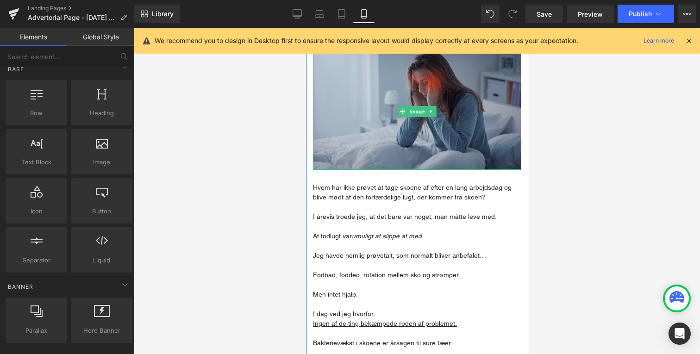
scroll to position [140, 0]
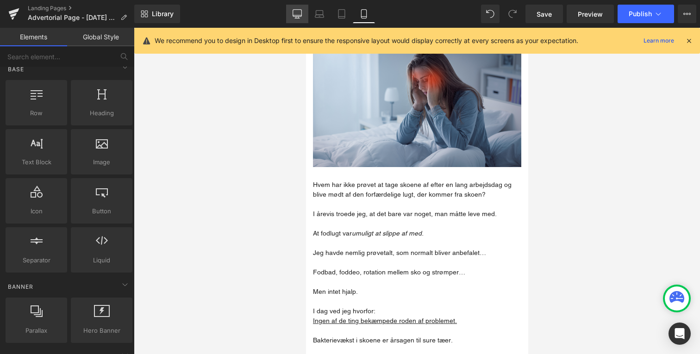
click at [288, 14] on link "Desktop" at bounding box center [297, 14] width 22 height 19
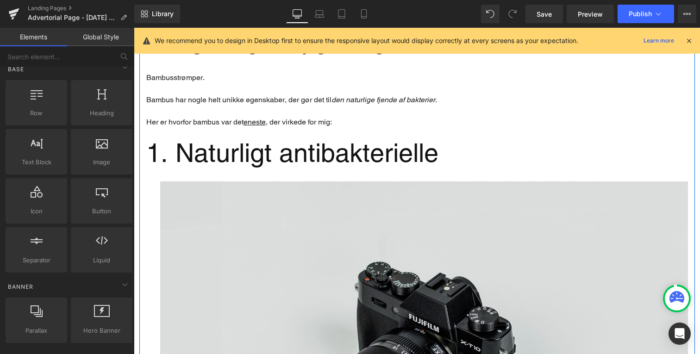
scroll to position [688, 0]
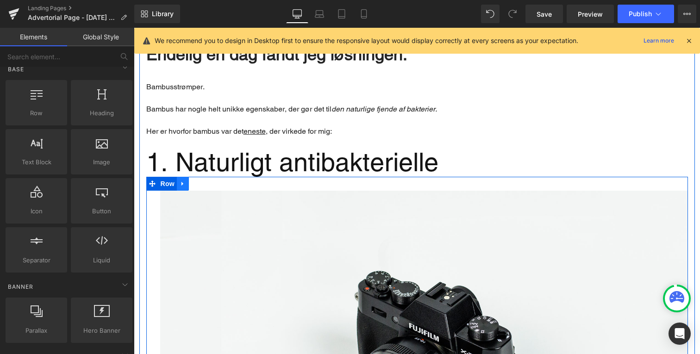
click at [182, 182] on icon "Main content" at bounding box center [183, 184] width 2 height 4
click at [153, 180] on icon "Main content" at bounding box center [152, 183] width 6 height 7
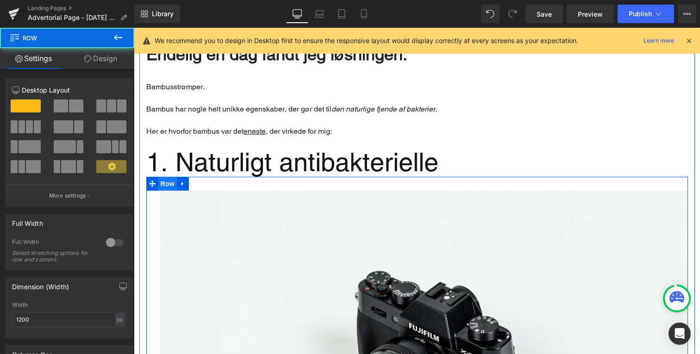
click at [159, 177] on span "Row" at bounding box center [167, 184] width 19 height 14
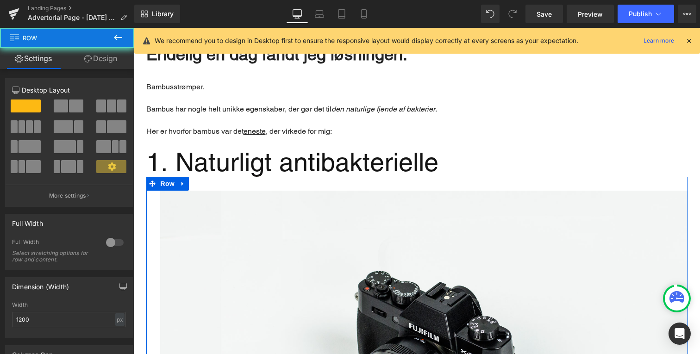
click at [99, 57] on link "Design" at bounding box center [100, 58] width 67 height 21
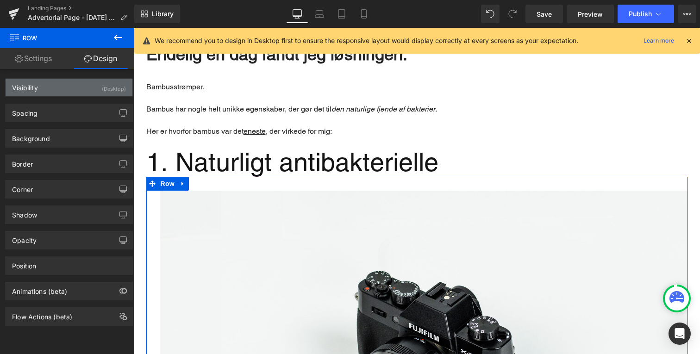
click at [97, 91] on div "Visibility (Desktop)" at bounding box center [69, 88] width 127 height 18
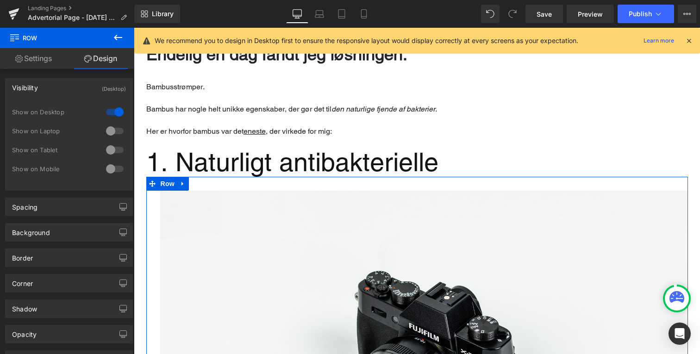
click at [110, 129] on div at bounding box center [115, 131] width 22 height 15
click at [111, 154] on div at bounding box center [115, 150] width 22 height 15
click at [111, 169] on div at bounding box center [115, 169] width 22 height 15
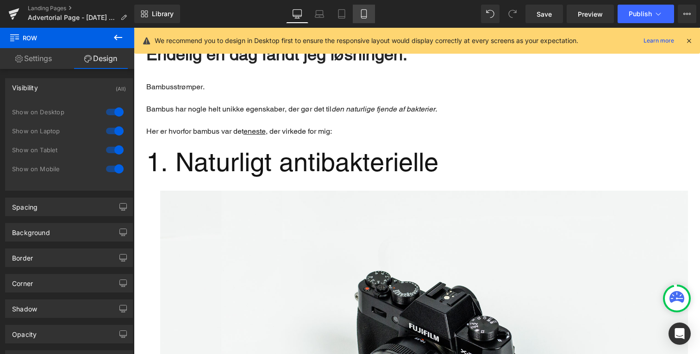
click at [367, 7] on link "Mobile" at bounding box center [364, 14] width 22 height 19
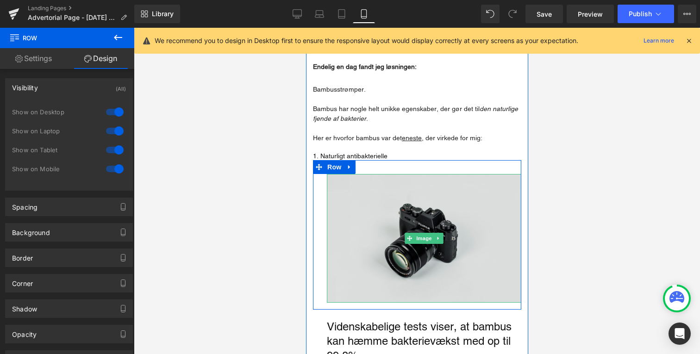
scroll to position [460, 0]
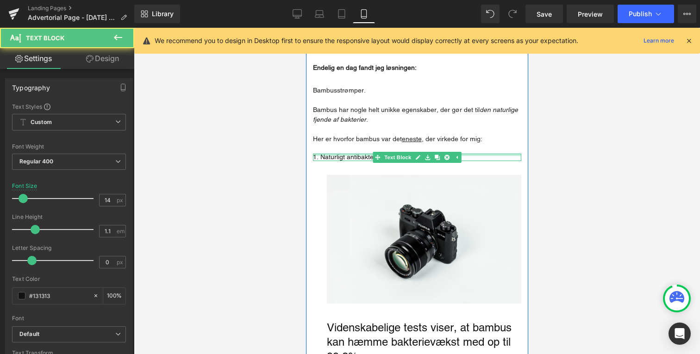
click at [348, 156] on div "Main content" at bounding box center [417, 155] width 208 height 2
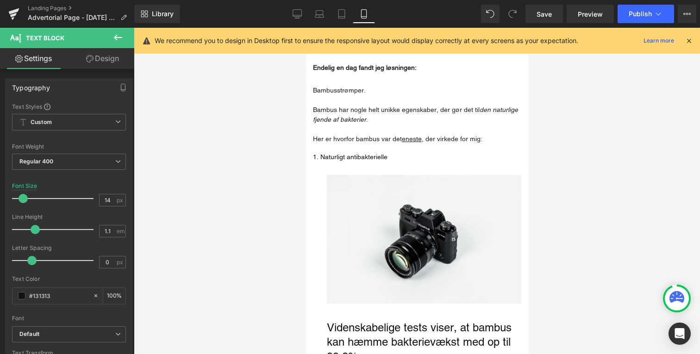
click at [109, 63] on link "Design" at bounding box center [102, 58] width 67 height 21
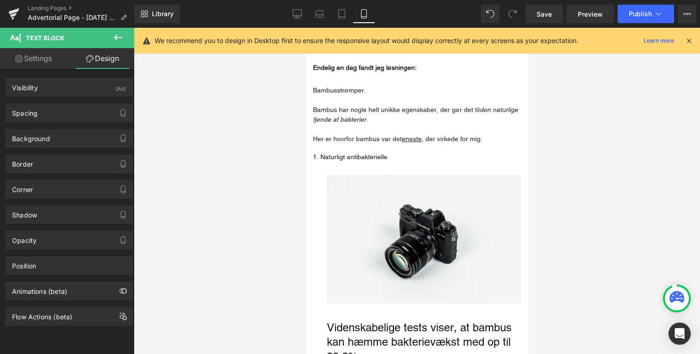
click at [51, 63] on link "Settings" at bounding box center [33, 58] width 67 height 21
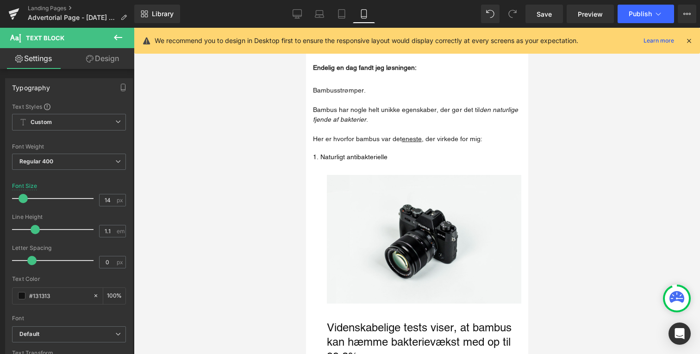
click at [82, 60] on link "Design" at bounding box center [102, 58] width 67 height 21
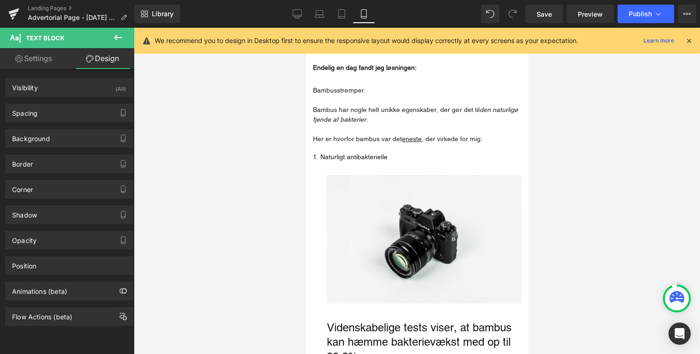
click at [42, 63] on link "Settings" at bounding box center [33, 58] width 67 height 21
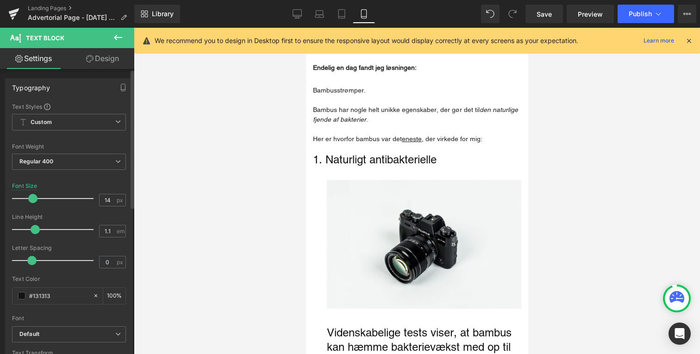
drag, startPoint x: 22, startPoint y: 199, endPoint x: 32, endPoint y: 199, distance: 9.7
click at [32, 199] on span at bounding box center [32, 198] width 9 height 9
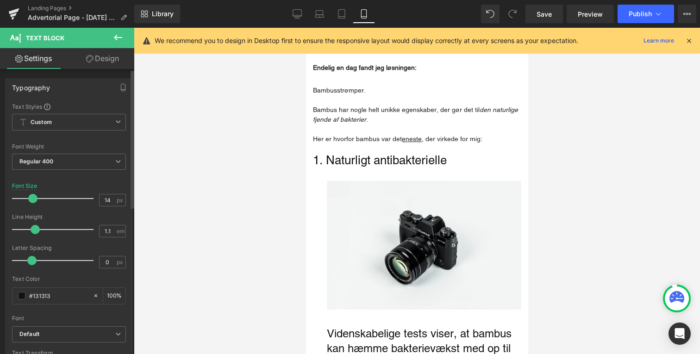
scroll to position [21, 0]
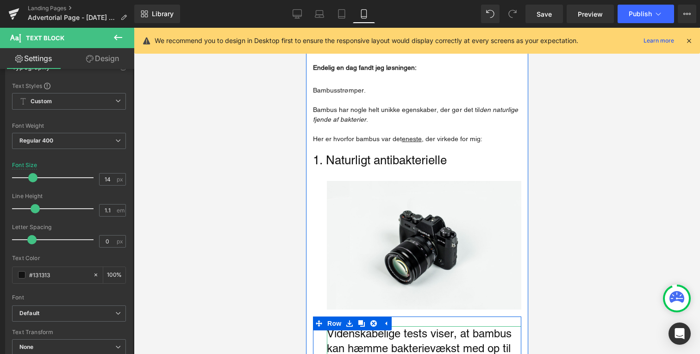
click at [349, 332] on p "Videnskabelige tests viser, at bambus kan hæmme bakterievækst med op til 99,8%." at bounding box center [424, 349] width 195 height 44
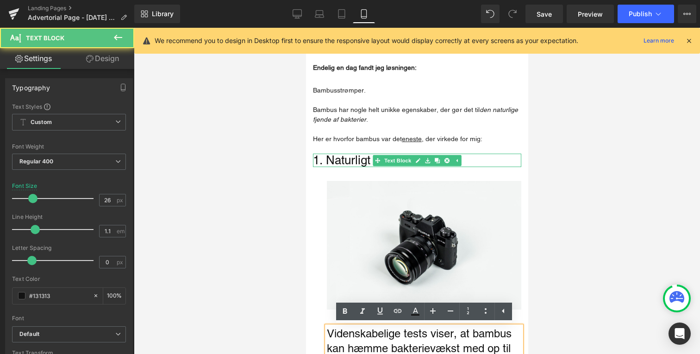
click at [362, 158] on undefined "1. Naturligt antibakterielle" at bounding box center [380, 160] width 134 height 14
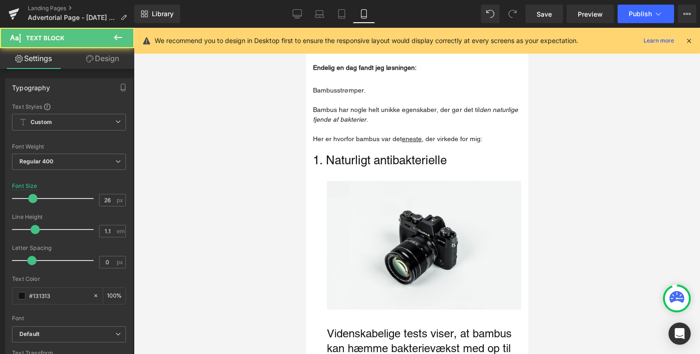
click at [93, 53] on link "Design" at bounding box center [102, 58] width 67 height 21
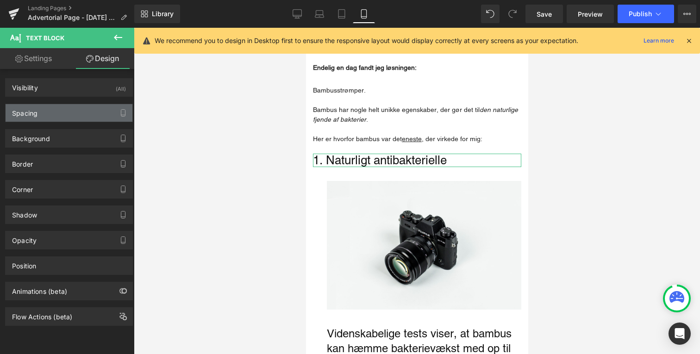
click at [60, 116] on div "Spacing" at bounding box center [69, 113] width 127 height 18
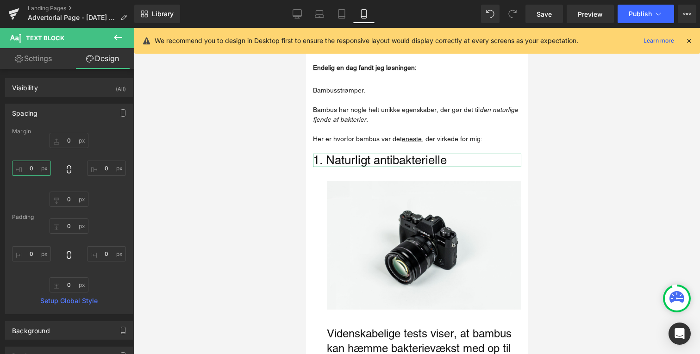
click at [40, 172] on input "0" at bounding box center [31, 168] width 39 height 15
type input "30"
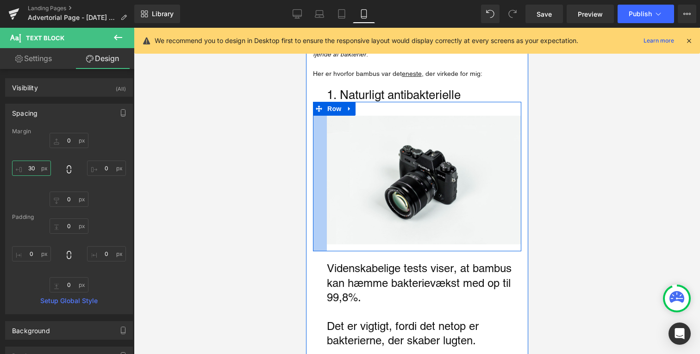
scroll to position [527, 0]
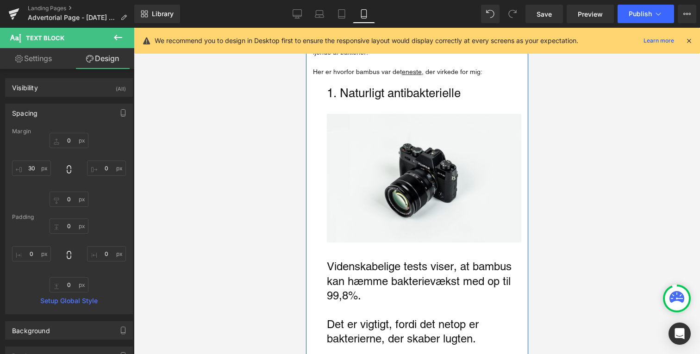
click at [408, 78] on p "Main content" at bounding box center [417, 82] width 208 height 10
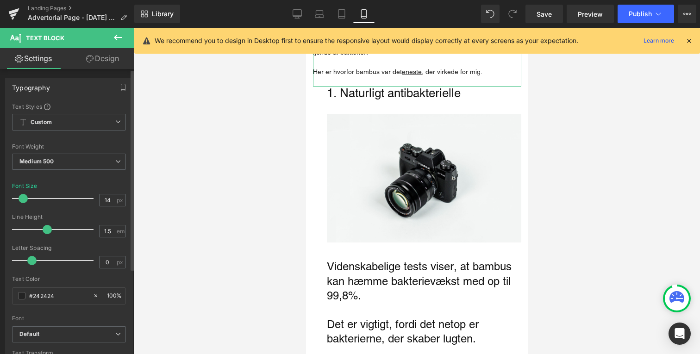
click at [115, 69] on div "Typography Text Styles Custom Custom Setup Global Style Custom Setup Global Sty…" at bounding box center [69, 349] width 138 height 560
click at [111, 54] on link "Design" at bounding box center [102, 58] width 67 height 21
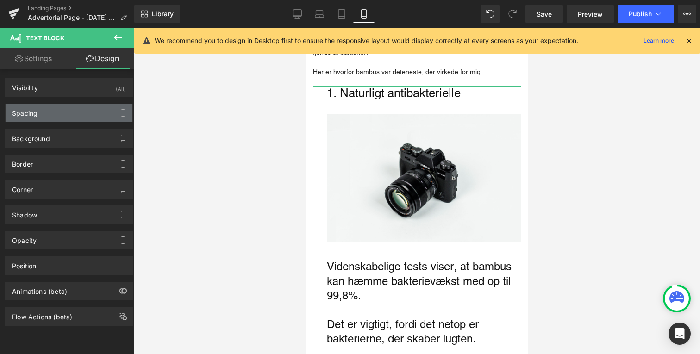
click at [69, 117] on div "Spacing" at bounding box center [69, 113] width 127 height 18
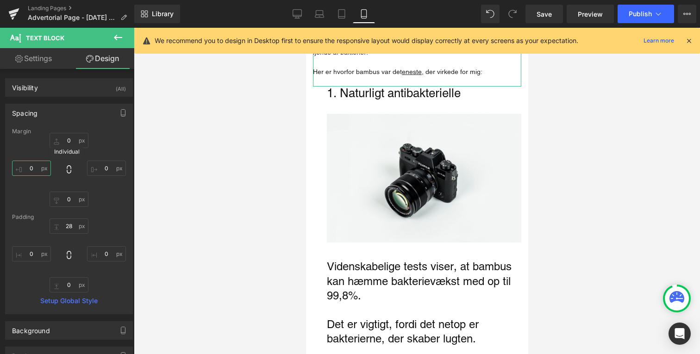
click at [45, 169] on input "0" at bounding box center [31, 168] width 39 height 15
type input "30"
click at [308, 141] on div "Sådan undgår du pinlige, sure tæer – selv efter 12 timer i sko Heading Image Hv…" at bounding box center [417, 17] width 222 height 784
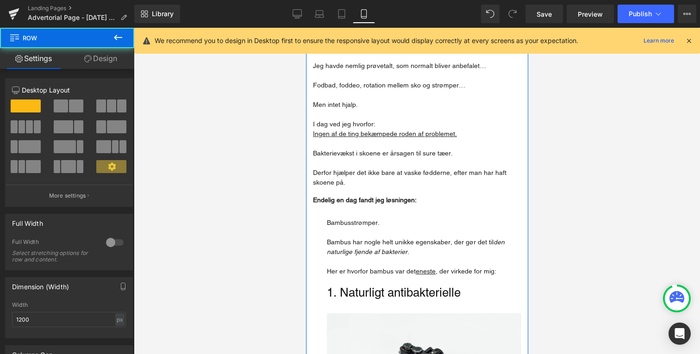
scroll to position [327, 0]
click at [343, 152] on p "Bakterievækst i skoene er årsagen til sure tæer." at bounding box center [417, 154] width 208 height 10
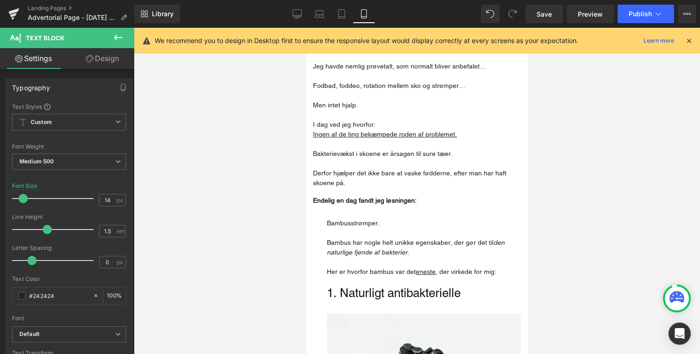
click at [103, 52] on link "Design" at bounding box center [102, 58] width 67 height 21
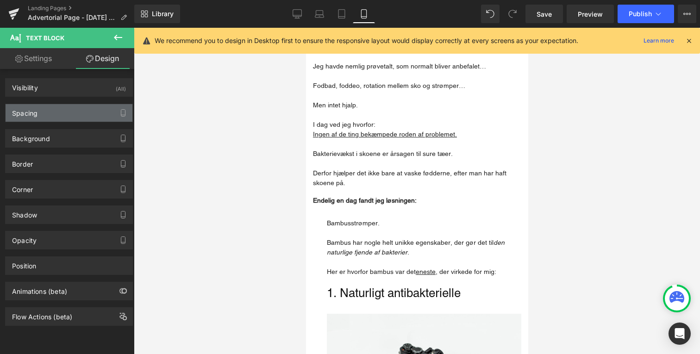
click at [73, 111] on div "Spacing" at bounding box center [69, 113] width 127 height 18
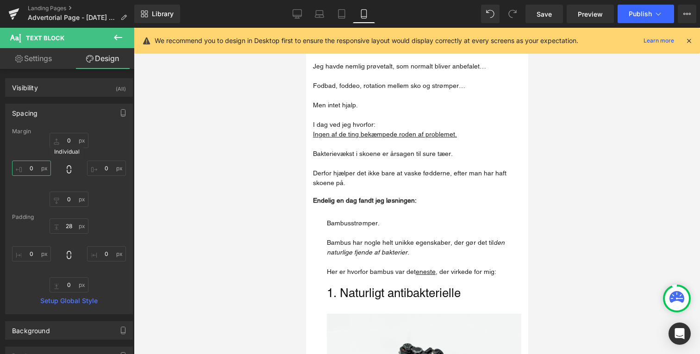
click at [41, 170] on input "0" at bounding box center [31, 168] width 39 height 15
type input "30"
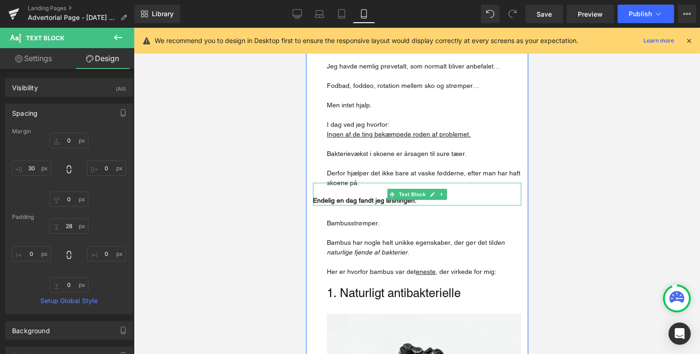
click at [318, 201] on span "Endelig en dag fandt jeg løsningen:" at bounding box center [365, 200] width 104 height 7
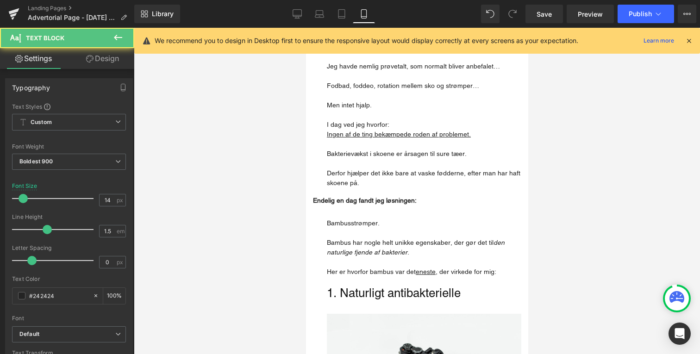
click at [119, 66] on link "Design" at bounding box center [102, 58] width 67 height 21
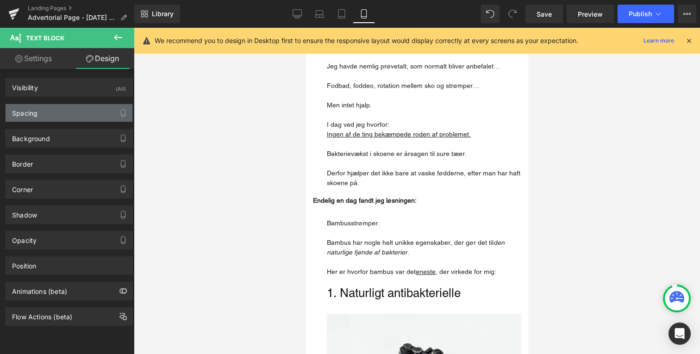
click at [70, 108] on div "Spacing" at bounding box center [69, 113] width 127 height 18
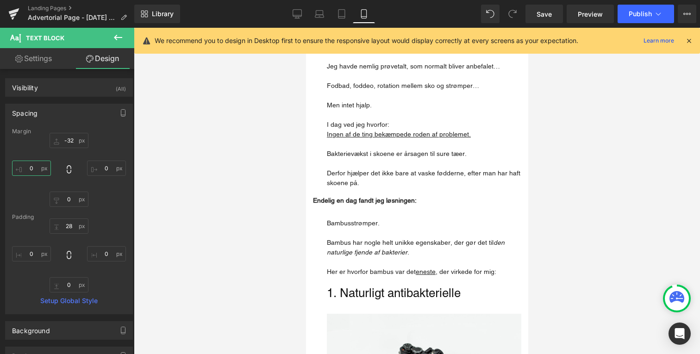
click at [41, 166] on input "0" at bounding box center [31, 168] width 39 height 15
type input "30"
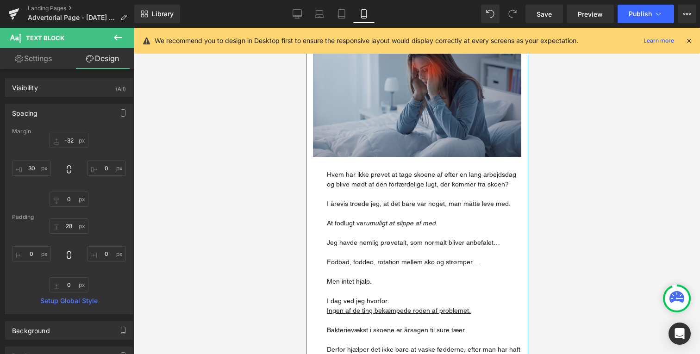
click at [365, 113] on img "Main content" at bounding box center [417, 98] width 208 height 117
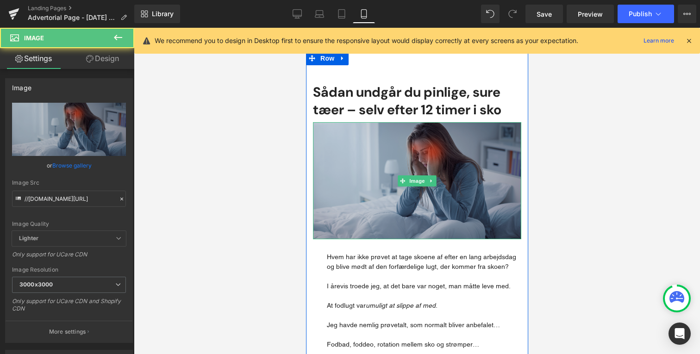
scroll to position [60, 0]
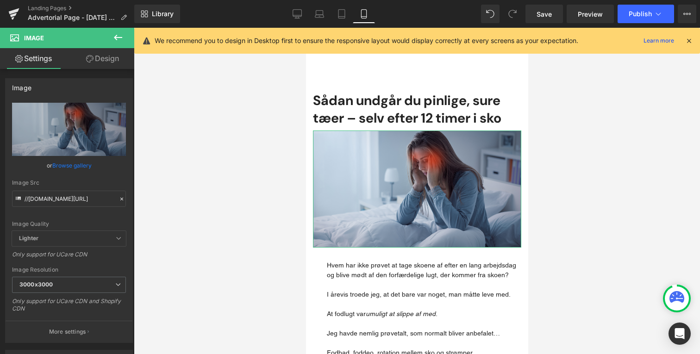
click at [126, 66] on link "Design" at bounding box center [102, 58] width 67 height 21
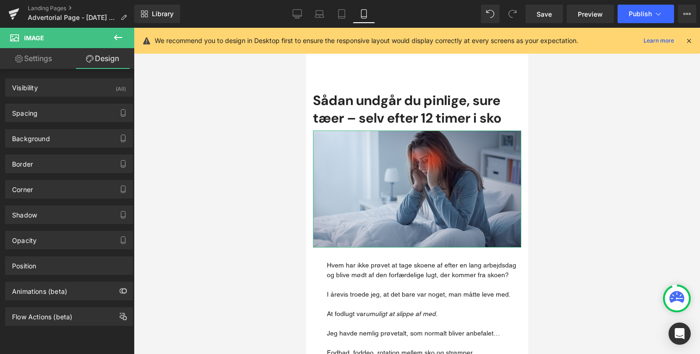
click at [79, 102] on div "Spacing Margin 0 0 0 0 Padding 0 0 0 0 Setup Global Style" at bounding box center [69, 109] width 138 height 25
click at [79, 107] on div "Spacing" at bounding box center [69, 113] width 127 height 18
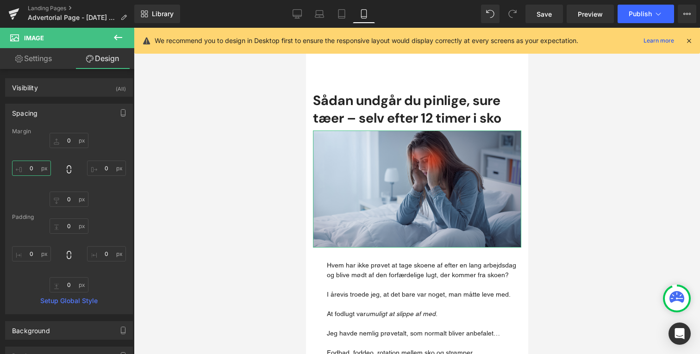
click at [39, 170] on input "0" at bounding box center [31, 168] width 39 height 15
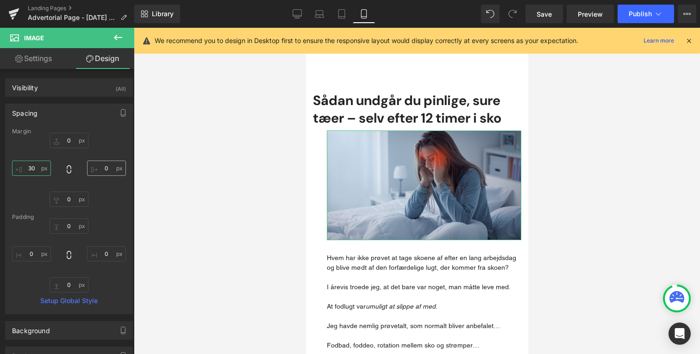
type input "30"
click at [100, 174] on input "0" at bounding box center [106, 168] width 39 height 15
type input "30"
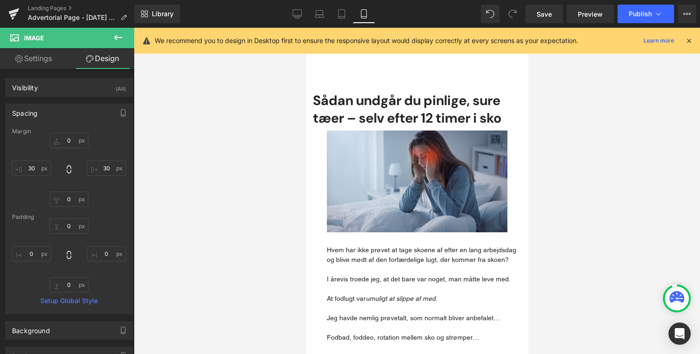
click at [384, 105] on h1 "Sådan undgår du pinlige, sure tæer – selv efter 12 timer i sko" at bounding box center [417, 109] width 208 height 35
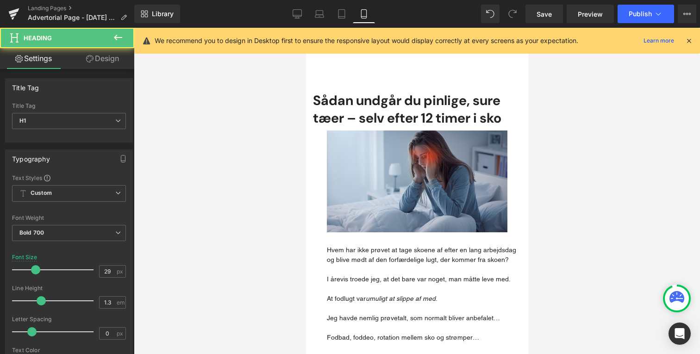
click at [112, 61] on link "Design" at bounding box center [102, 58] width 67 height 21
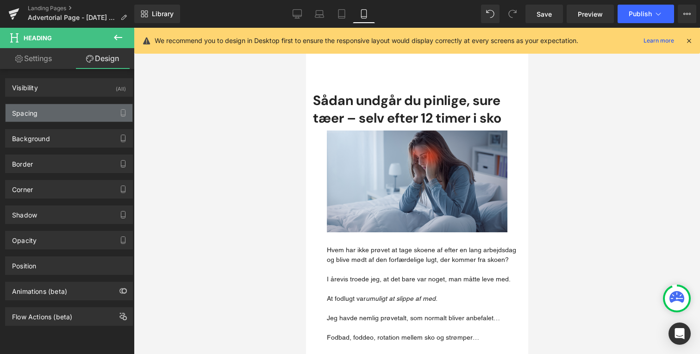
click at [91, 114] on div "Spacing" at bounding box center [69, 113] width 127 height 18
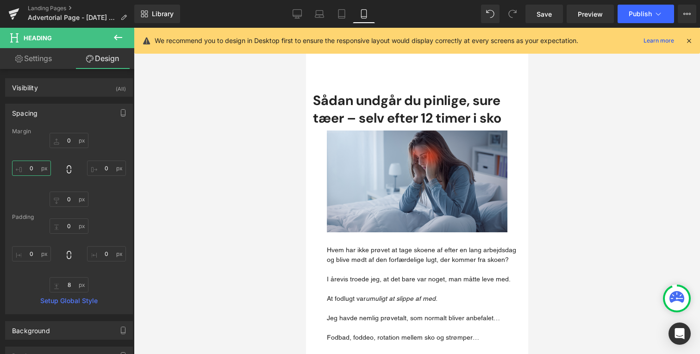
click at [43, 161] on input "0" at bounding box center [31, 168] width 39 height 15
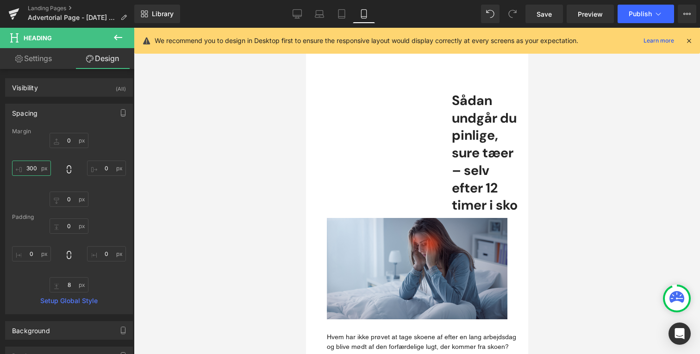
click at [43, 169] on input "300" at bounding box center [31, 168] width 39 height 15
type input "3"
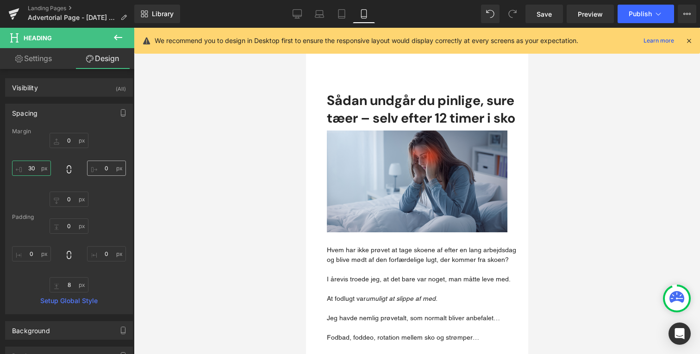
type input "30"
click at [94, 173] on input "0" at bounding box center [106, 168] width 39 height 15
type input "30"
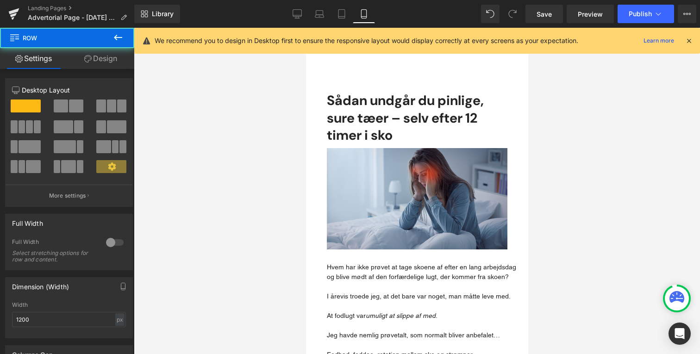
click at [541, 145] on div at bounding box center [417, 191] width 566 height 327
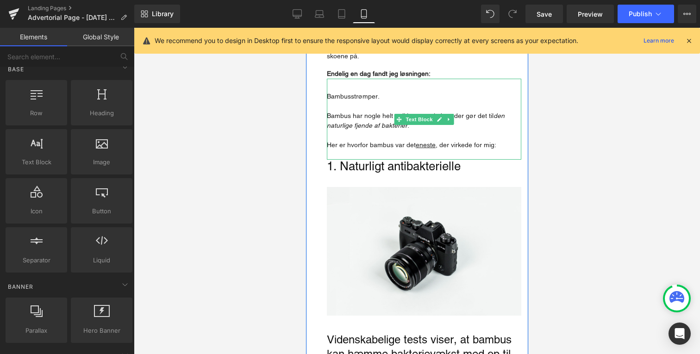
scroll to position [459, 0]
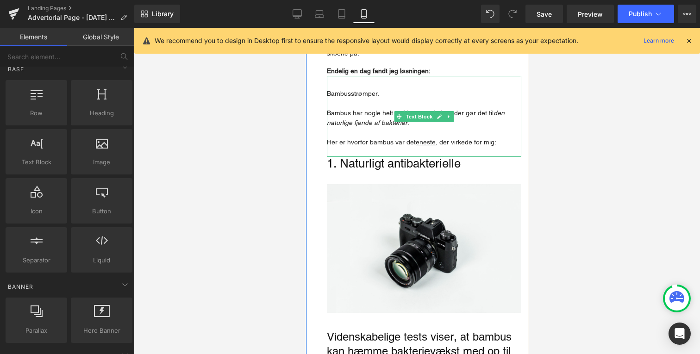
click at [381, 141] on p "Her er hvorfor bambus var det eneste , der virkede for mig:" at bounding box center [424, 143] width 195 height 10
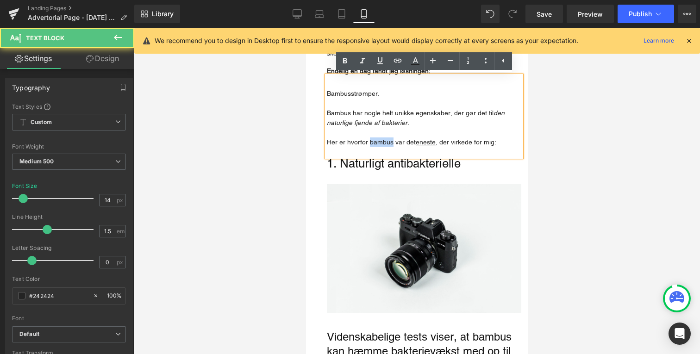
click at [381, 141] on p "Her er hvorfor bambus var det eneste , der virkede for mig:" at bounding box center [424, 143] width 195 height 10
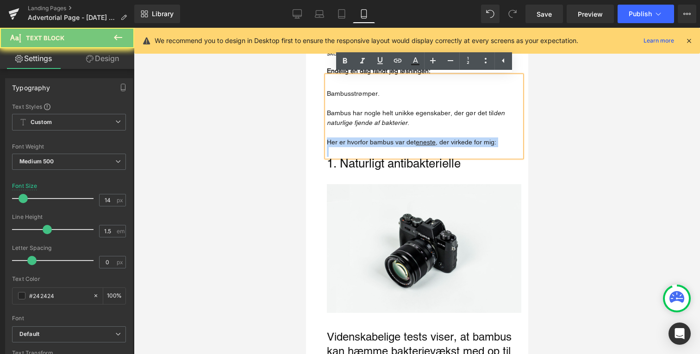
click at [381, 141] on p "Her er hvorfor bambus var det eneste , der virkede for mig:" at bounding box center [424, 143] width 195 height 10
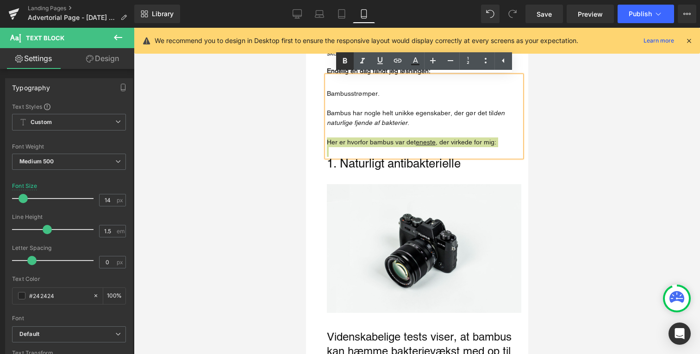
click at [348, 60] on icon at bounding box center [345, 61] width 11 height 11
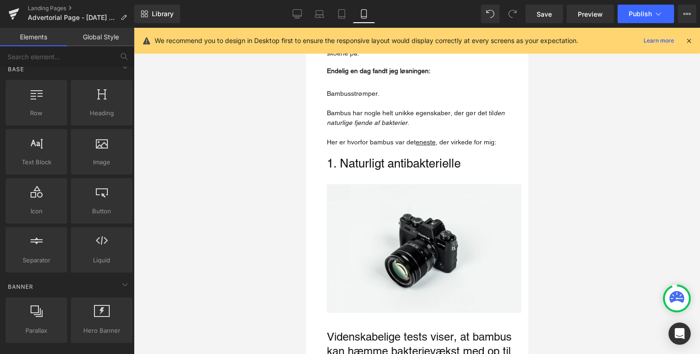
click at [272, 128] on div at bounding box center [417, 191] width 566 height 327
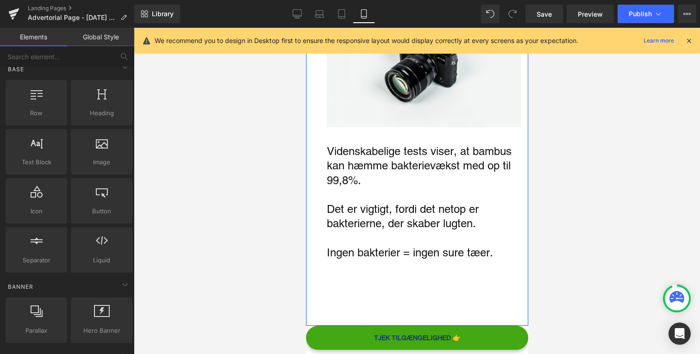
click at [396, 222] on p "Det er vigtigt, fordi det netop er bakterierne, der skaber lugten." at bounding box center [424, 216] width 195 height 29
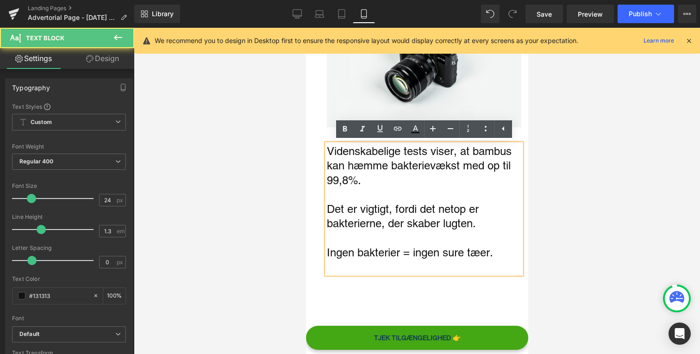
scroll to position [670, 0]
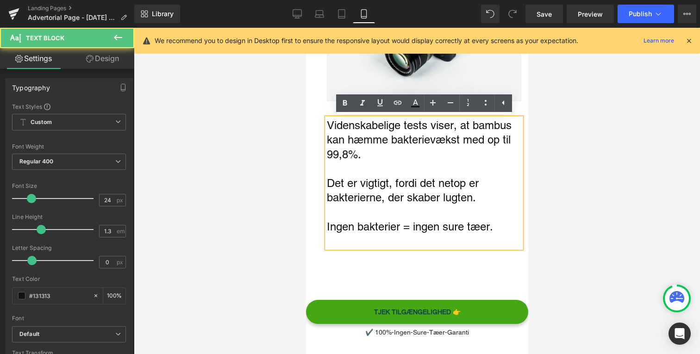
click at [282, 230] on div at bounding box center [417, 191] width 566 height 327
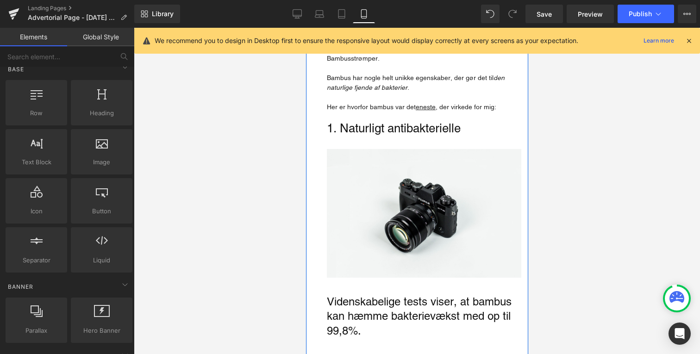
scroll to position [489, 0]
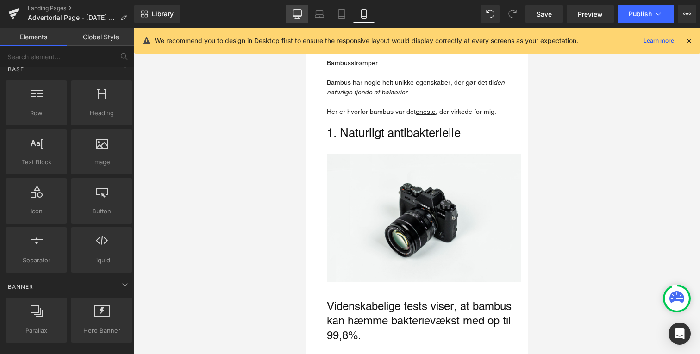
click at [302, 16] on icon at bounding box center [297, 13] width 9 height 9
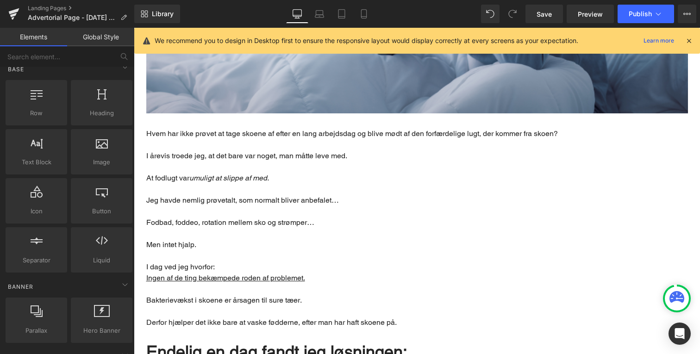
scroll to position [483, 0]
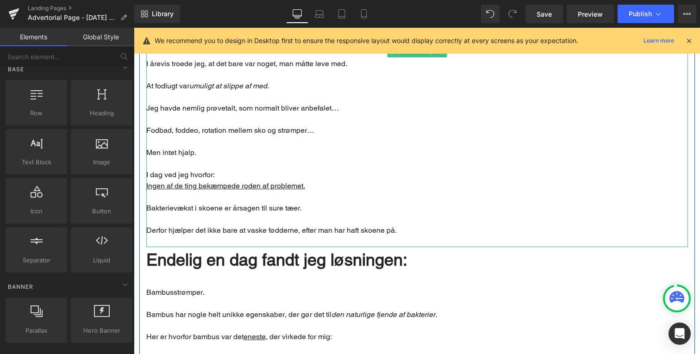
click at [218, 182] on u "Ingen af de ting bekæmpede roden af problemet." at bounding box center [225, 186] width 159 height 9
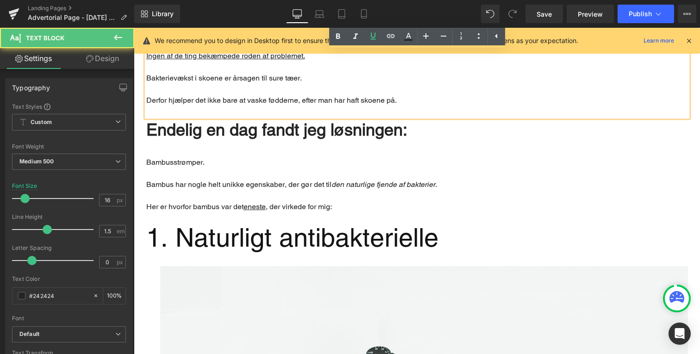
scroll to position [613, 0]
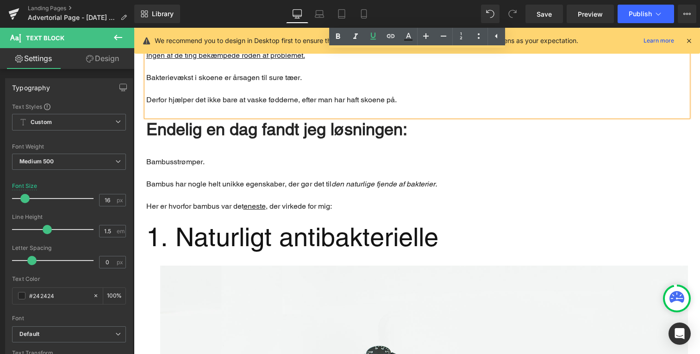
click at [201, 222] on undefined "1. Naturligt antibakterielle" at bounding box center [292, 237] width 292 height 30
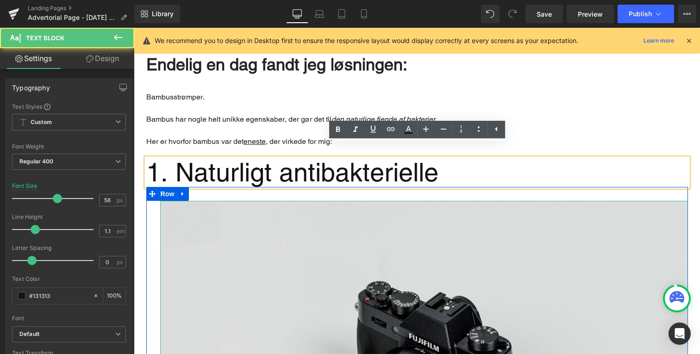
scroll to position [677, 0]
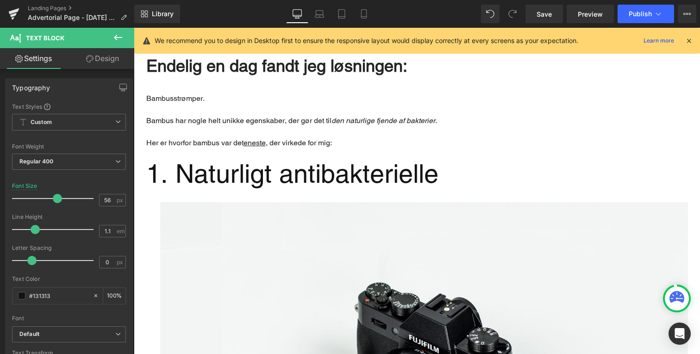
click at [107, 58] on link "Design" at bounding box center [102, 58] width 67 height 21
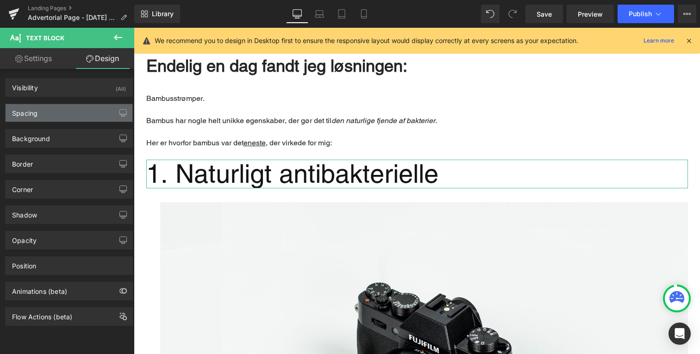
click at [83, 108] on div "Spacing" at bounding box center [69, 113] width 127 height 18
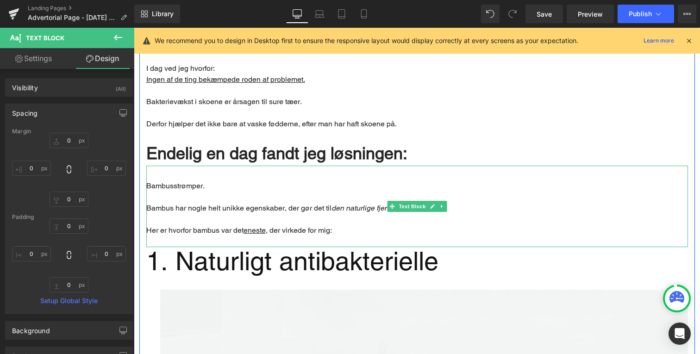
scroll to position [587, 0]
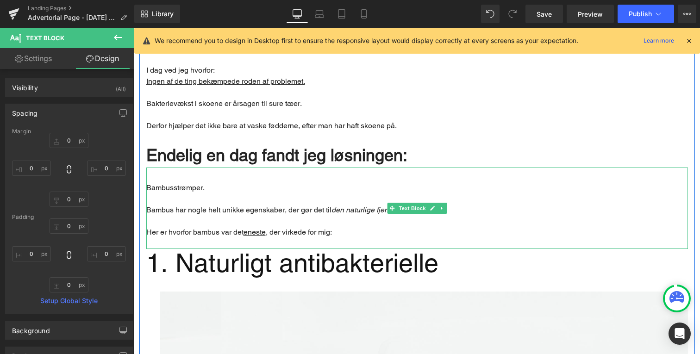
click at [203, 182] on p "Bambusstrømper." at bounding box center [417, 187] width 542 height 11
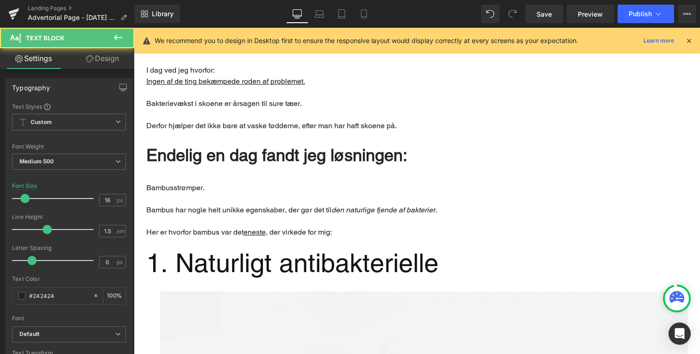
click at [98, 56] on link "Design" at bounding box center [102, 58] width 67 height 21
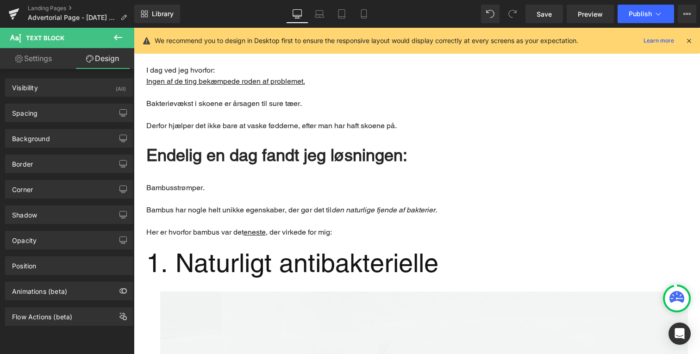
click at [94, 99] on div "Spacing Margin 0 0 0 0 Padding 32 0 0 0 Setup Global Style" at bounding box center [69, 109] width 138 height 25
click at [94, 104] on div "Spacing Margin 0 0 0 0 Padding 32 0 0 0 Setup Global Style" at bounding box center [69, 113] width 128 height 19
click at [95, 109] on div "Spacing" at bounding box center [69, 113] width 127 height 18
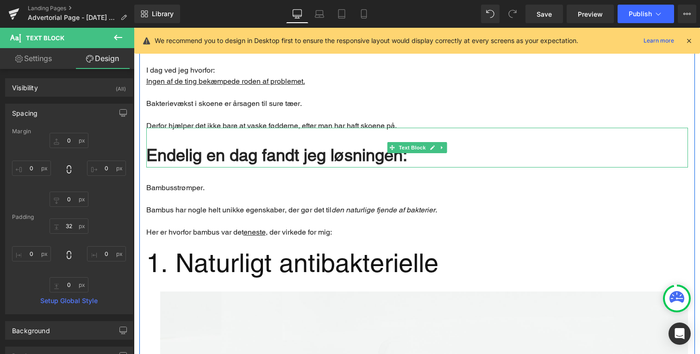
scroll to position [587, 0]
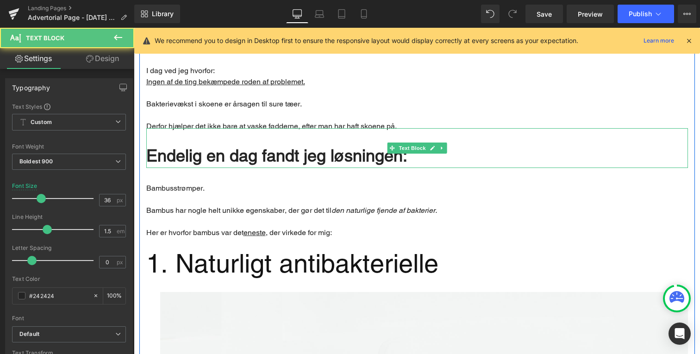
click at [242, 146] on span "Endelig en dag fandt jeg løsningen:" at bounding box center [276, 155] width 261 height 19
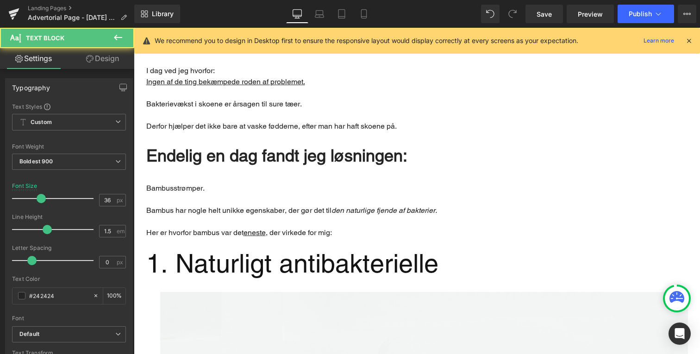
click at [115, 66] on link "Design" at bounding box center [102, 58] width 67 height 21
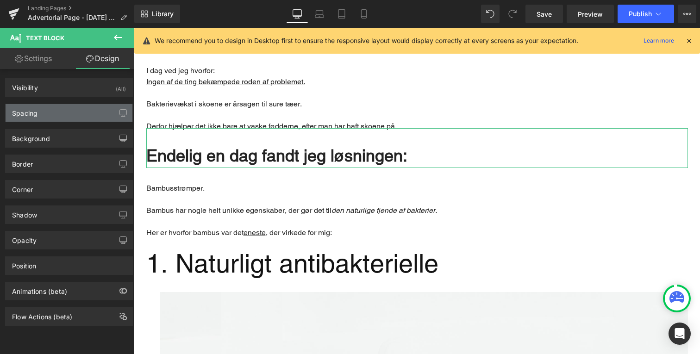
click at [98, 115] on div "Spacing" at bounding box center [69, 113] width 127 height 18
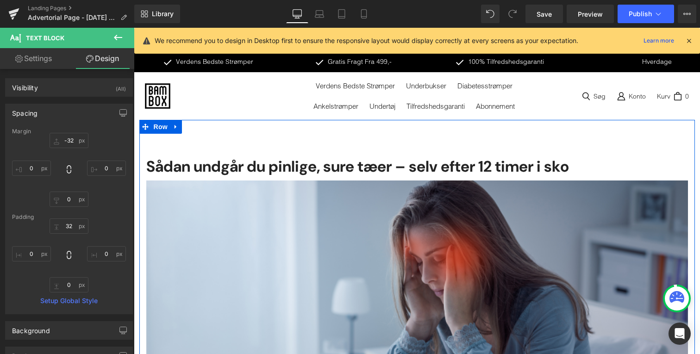
scroll to position [0, 0]
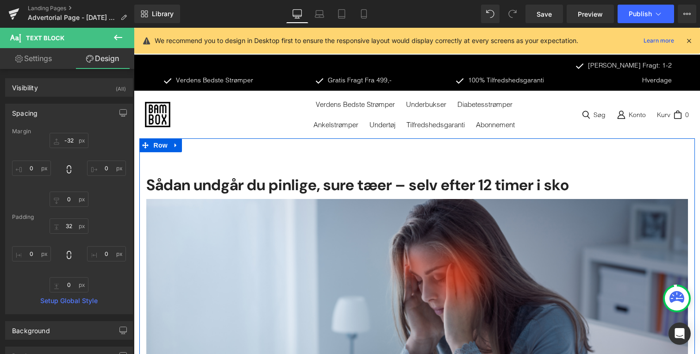
click at [217, 176] on h1 "Sådan undgår du pinlige, sure tæer – selv efter 12 timer i sko" at bounding box center [417, 186] width 542 height 20
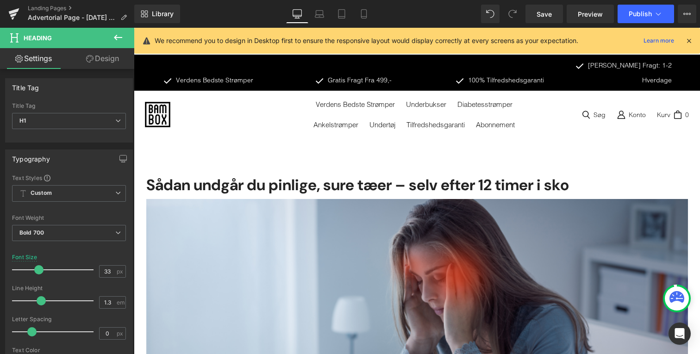
click at [95, 61] on link "Design" at bounding box center [102, 58] width 67 height 21
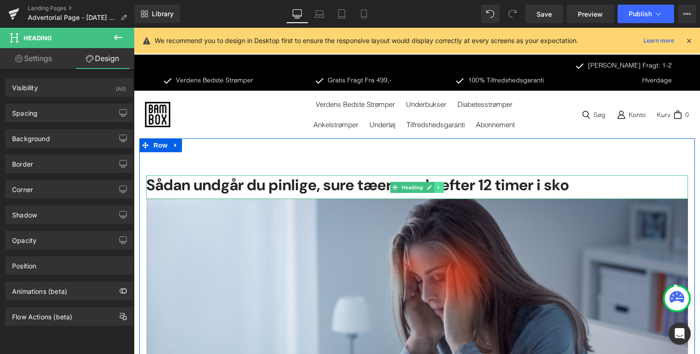
click at [442, 182] on link "Main content" at bounding box center [439, 187] width 10 height 11
click at [435, 185] on icon "Main content" at bounding box center [434, 187] width 5 height 5
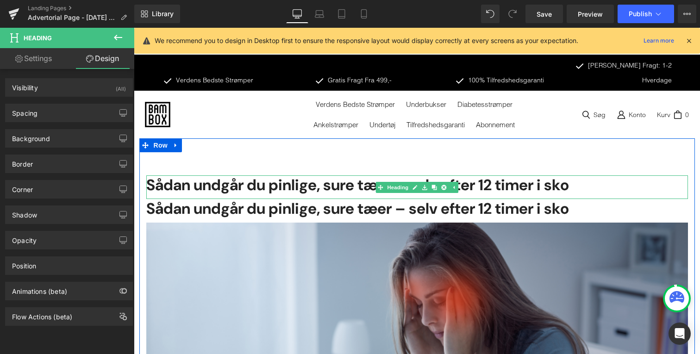
click at [323, 176] on h1 "Sådan undgår du pinlige, sure tæer – selv efter 12 timer i sko" at bounding box center [417, 186] width 542 height 20
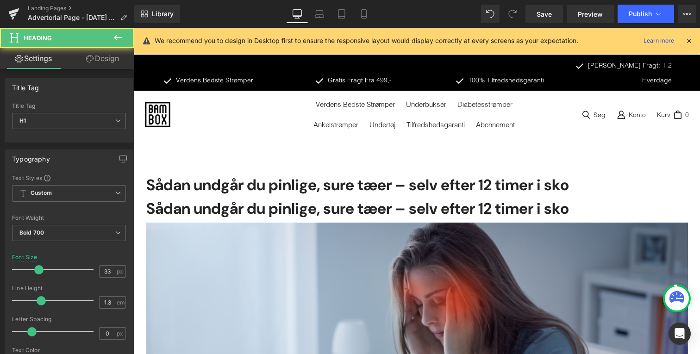
click at [116, 65] on link "Design" at bounding box center [102, 58] width 67 height 21
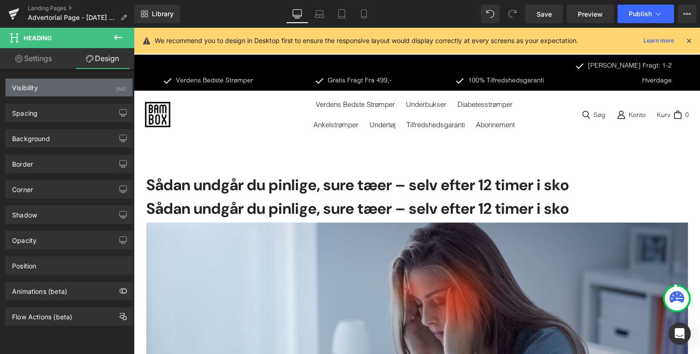
click at [78, 84] on div "Visibility (All)" at bounding box center [69, 88] width 127 height 18
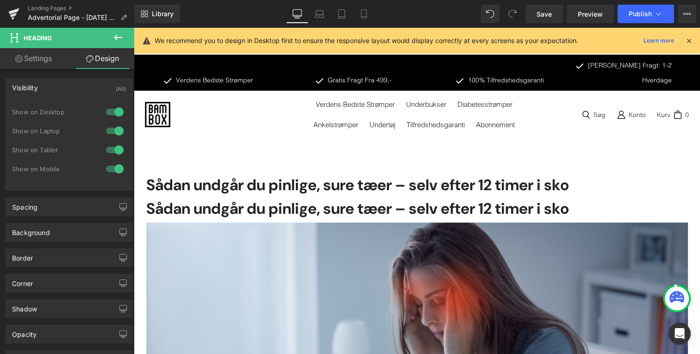
click at [111, 111] on div at bounding box center [115, 112] width 22 height 15
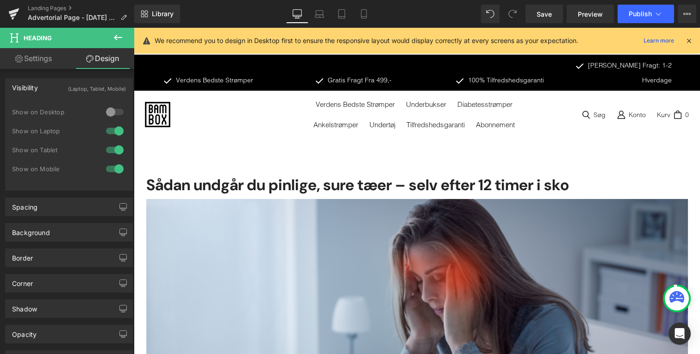
click at [113, 129] on div at bounding box center [115, 131] width 22 height 15
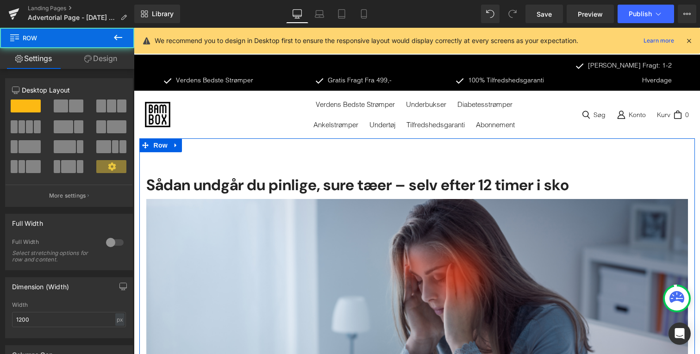
click at [210, 176] on h1 "Sådan undgår du pinlige, sure tæer – selv efter 12 timer i sko" at bounding box center [417, 186] width 542 height 20
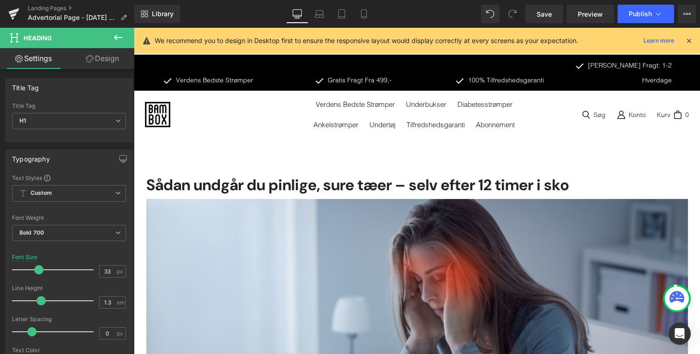
click at [100, 55] on link "Design" at bounding box center [102, 58] width 67 height 21
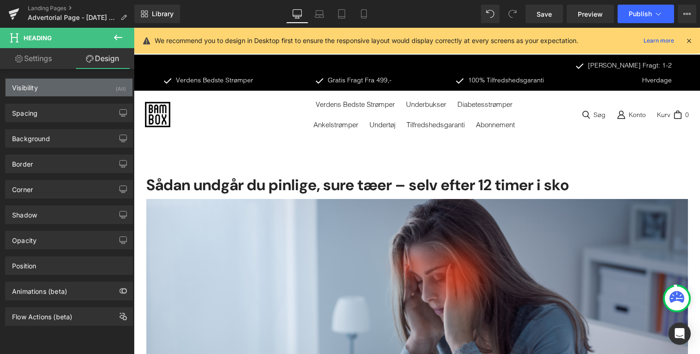
click at [79, 95] on div "Visibility (All)" at bounding box center [69, 88] width 127 height 18
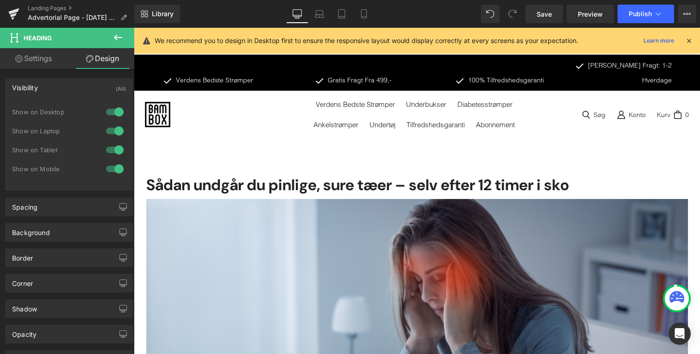
click at [113, 171] on div at bounding box center [115, 169] width 22 height 15
click at [112, 156] on div at bounding box center [115, 150] width 22 height 15
click at [44, 62] on link "Settings" at bounding box center [33, 58] width 67 height 21
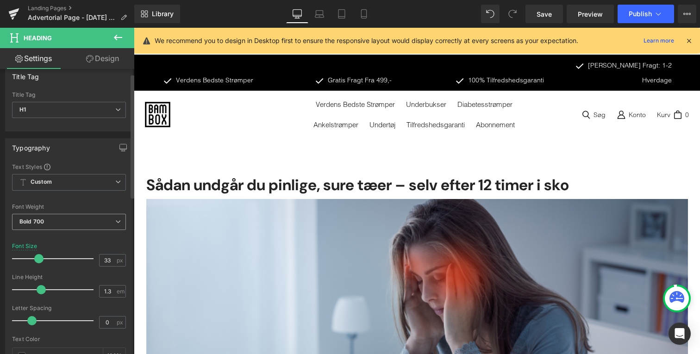
scroll to position [12, 0]
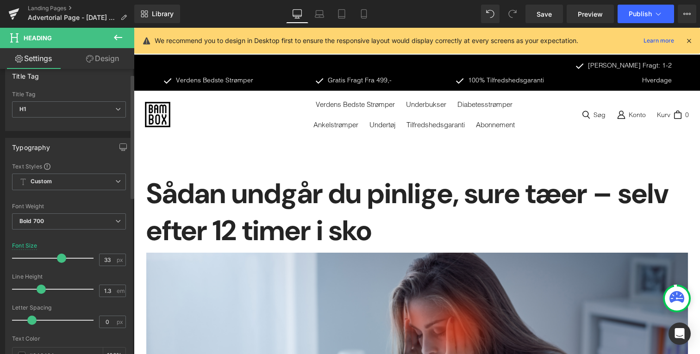
drag, startPoint x: 44, startPoint y: 255, endPoint x: 59, endPoint y: 254, distance: 14.9
click at [59, 254] on div at bounding box center [55, 258] width 77 height 19
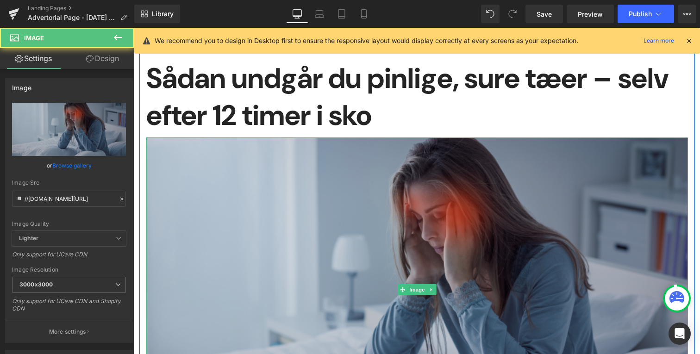
click at [237, 239] on img "Main content" at bounding box center [417, 290] width 542 height 305
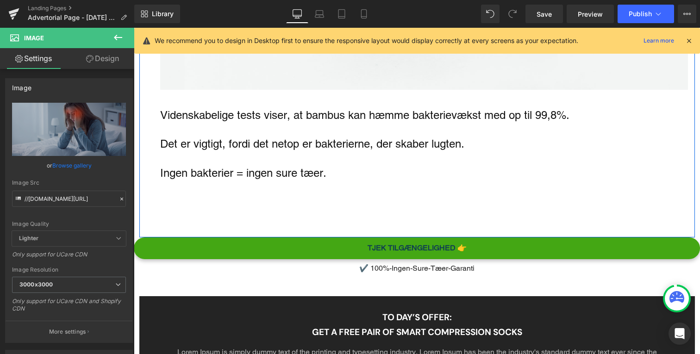
scroll to position [1225, 0]
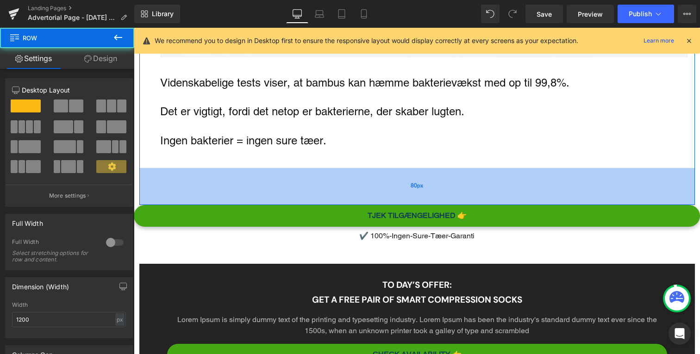
click at [290, 168] on div "80px" at bounding box center [417, 186] width 556 height 37
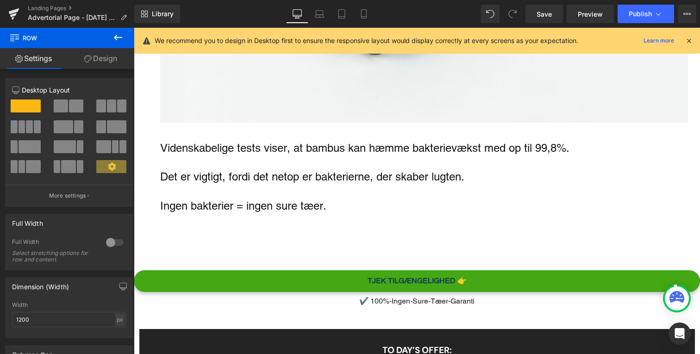
scroll to position [1158, 0]
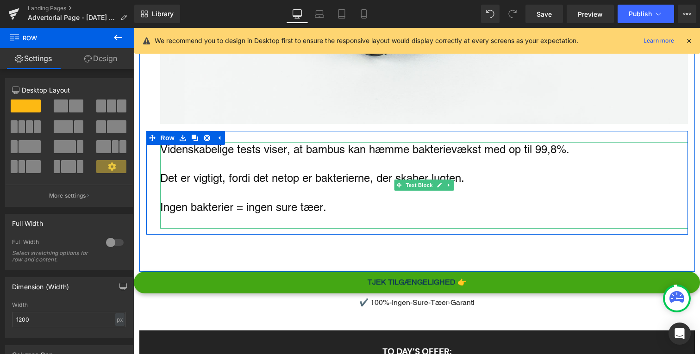
click at [314, 200] on p "Ingen bakterier = ingen sure tæer." at bounding box center [424, 207] width 528 height 14
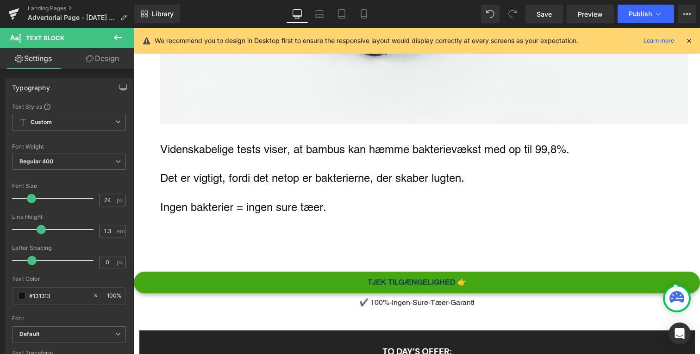
click at [126, 43] on button at bounding box center [118, 38] width 32 height 20
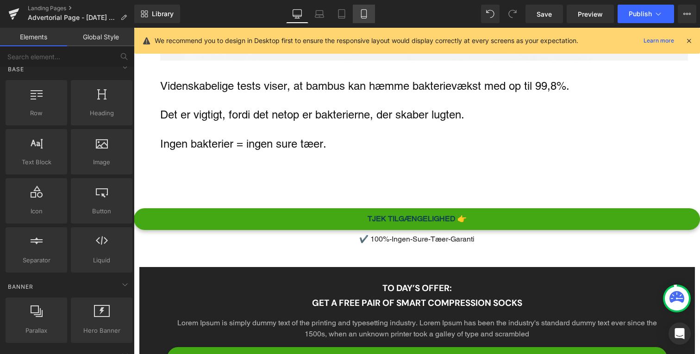
click at [365, 17] on icon at bounding box center [363, 17] width 5 height 0
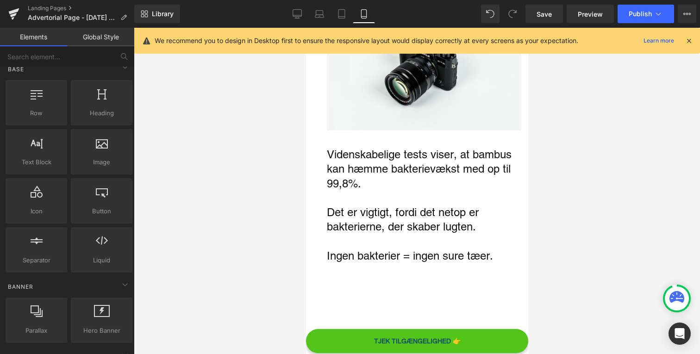
scroll to position [745, 0]
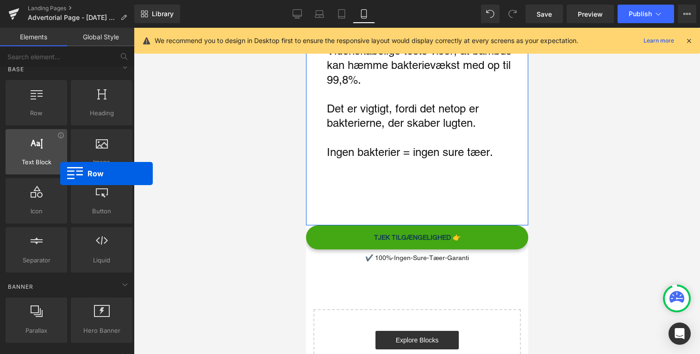
drag, startPoint x: 41, startPoint y: 112, endPoint x: 61, endPoint y: 172, distance: 63.4
click at [60, 173] on div "Row rows, columns, layouts, div Heading headings, titles, h1,h2,h3,h4,h5,h6 Tex…" at bounding box center [69, 176] width 131 height 196
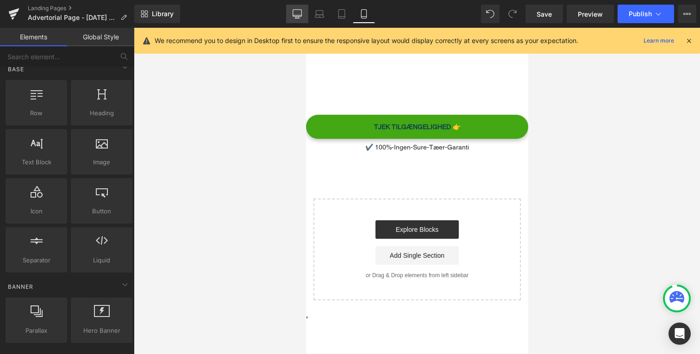
click at [295, 13] on icon at bounding box center [297, 13] width 9 height 9
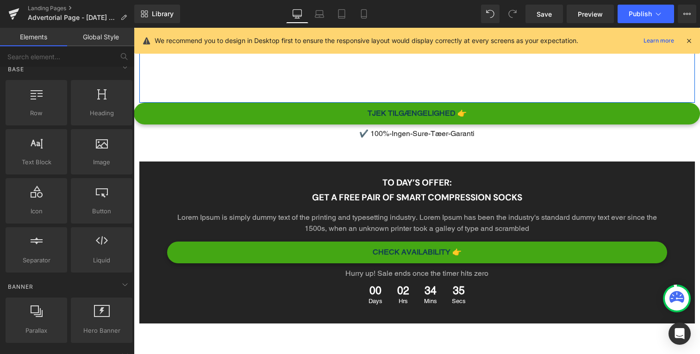
scroll to position [1312, 0]
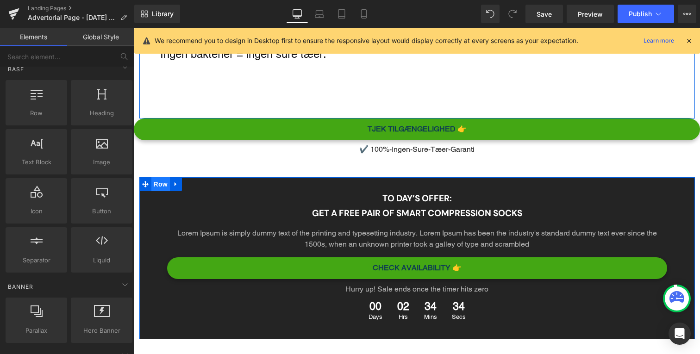
click at [157, 177] on div "To day’s offer: Heading Get a free pair of smart compression socks Heading Lore…" at bounding box center [417, 258] width 556 height 162
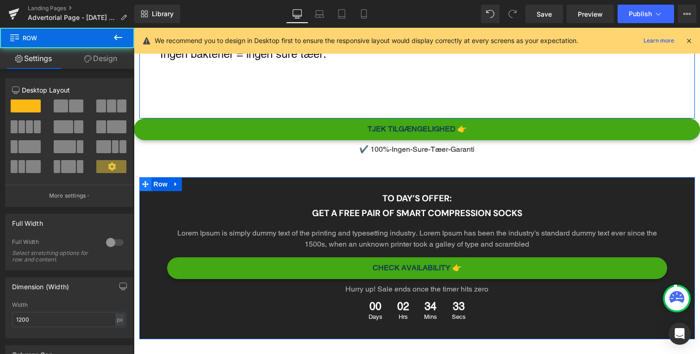
click at [149, 177] on span "Main content" at bounding box center [145, 184] width 12 height 14
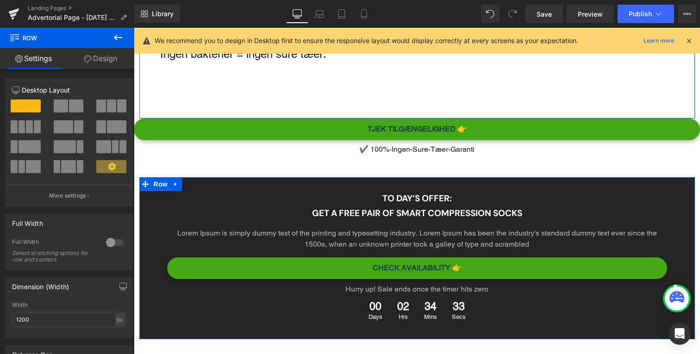
click at [98, 62] on link "Design" at bounding box center [100, 58] width 67 height 21
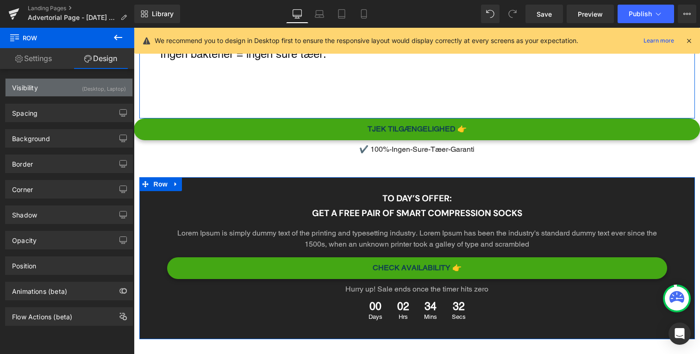
click at [92, 88] on div "(Desktop, Laptop)" at bounding box center [104, 86] width 44 height 15
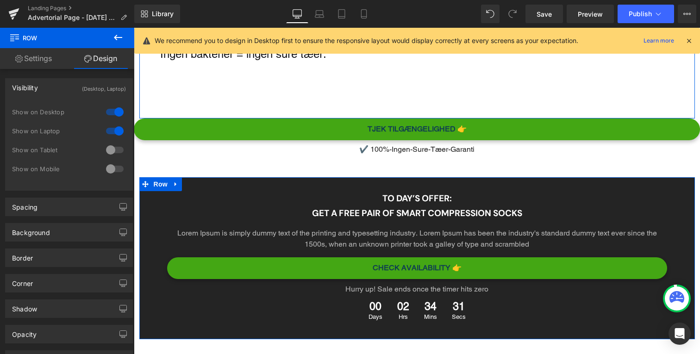
click at [111, 156] on div at bounding box center [115, 150] width 22 height 15
click at [111, 167] on div at bounding box center [115, 169] width 22 height 15
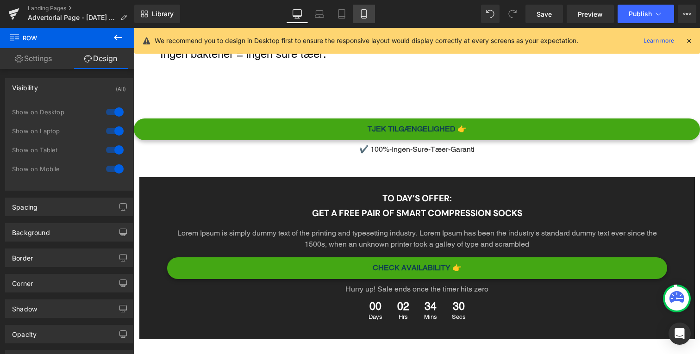
click at [365, 17] on icon at bounding box center [363, 17] width 5 height 0
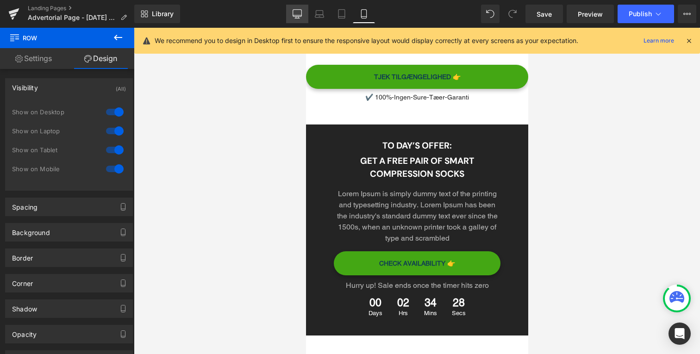
click at [301, 15] on icon at bounding box center [297, 13] width 9 height 9
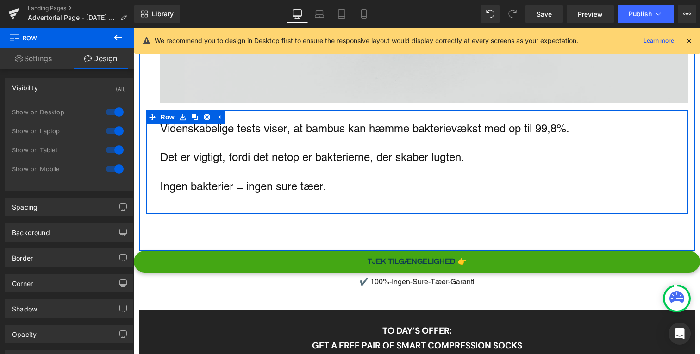
scroll to position [1169, 0]
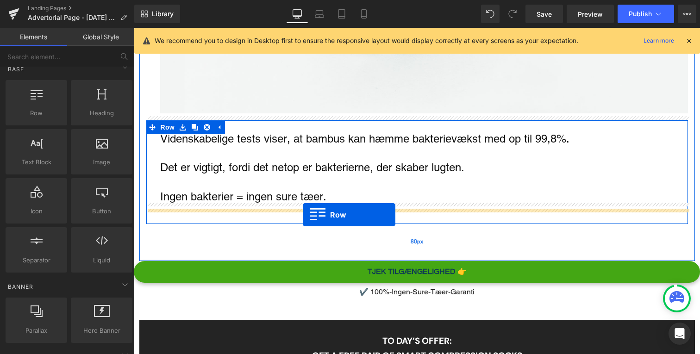
drag, startPoint x: 186, startPoint y: 131, endPoint x: 303, endPoint y: 215, distance: 144.4
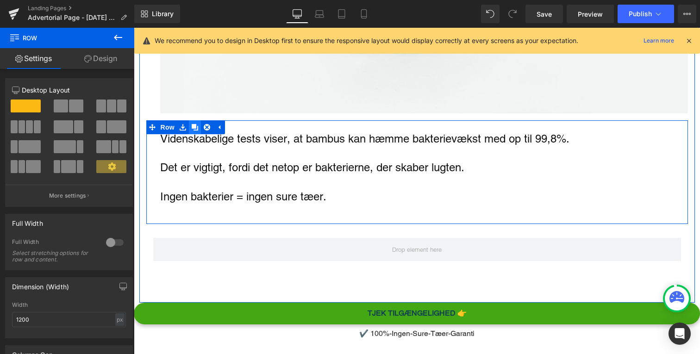
click at [195, 124] on icon "Main content" at bounding box center [195, 127] width 6 height 7
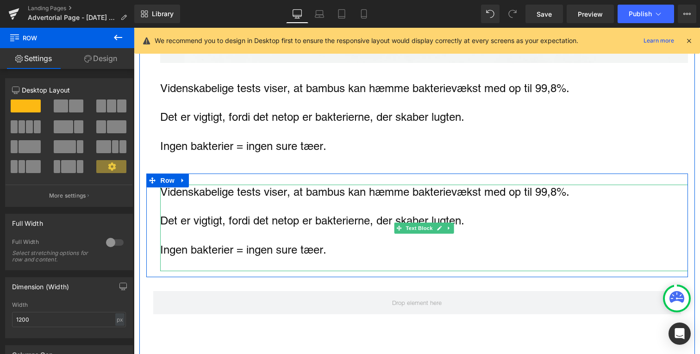
scroll to position [1219, 0]
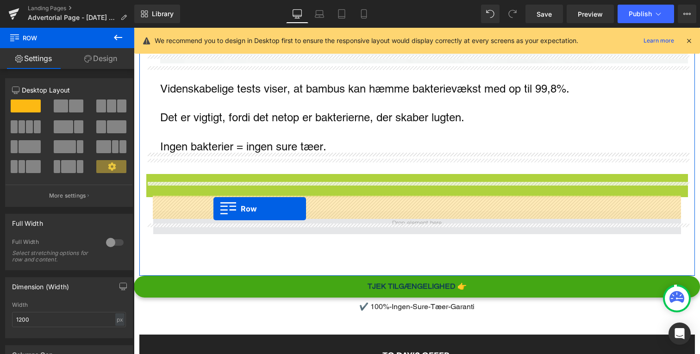
drag, startPoint x: 154, startPoint y: 170, endPoint x: 209, endPoint y: 209, distance: 68.4
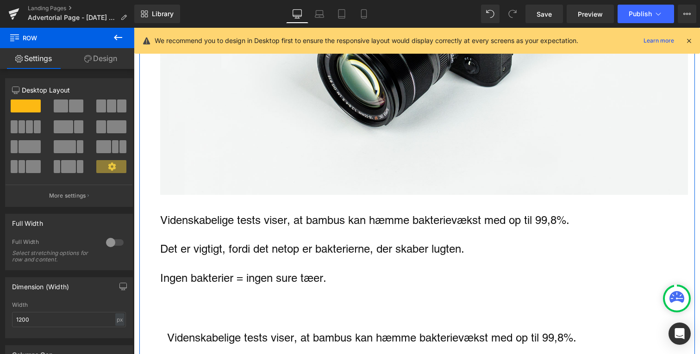
click at [253, 150] on img "Main content" at bounding box center [424, 20] width 528 height 350
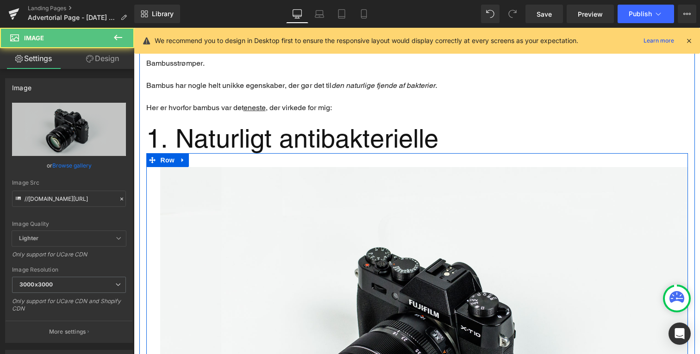
scroll to position [762, 0]
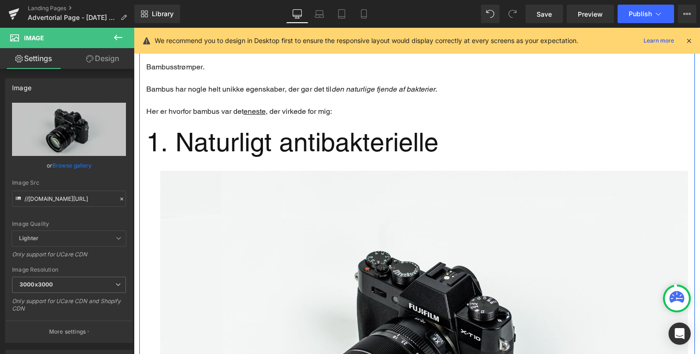
click at [208, 127] on undefined "1. Naturligt antibakterielle" at bounding box center [292, 142] width 292 height 30
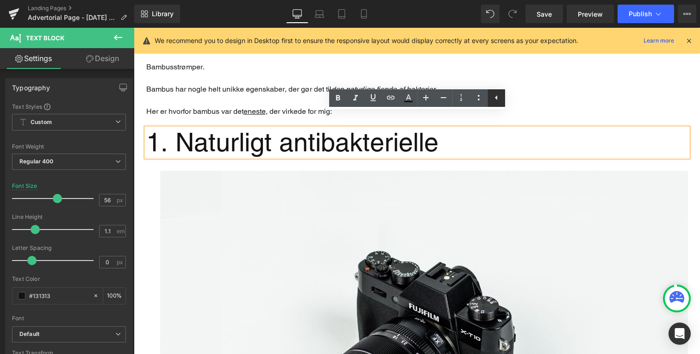
click at [501, 97] on icon at bounding box center [496, 97] width 11 height 11
click at [481, 100] on icon at bounding box center [478, 97] width 11 height 11
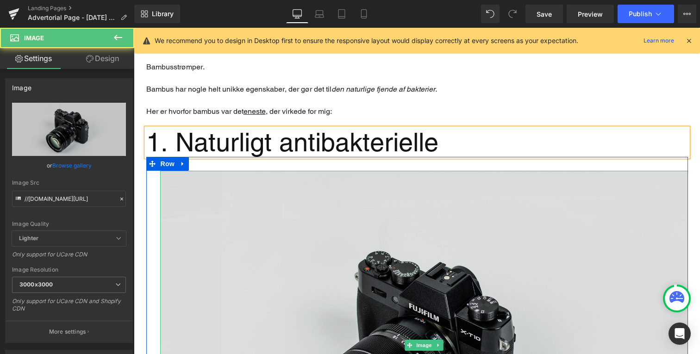
click at [300, 221] on img "Main content" at bounding box center [424, 346] width 528 height 350
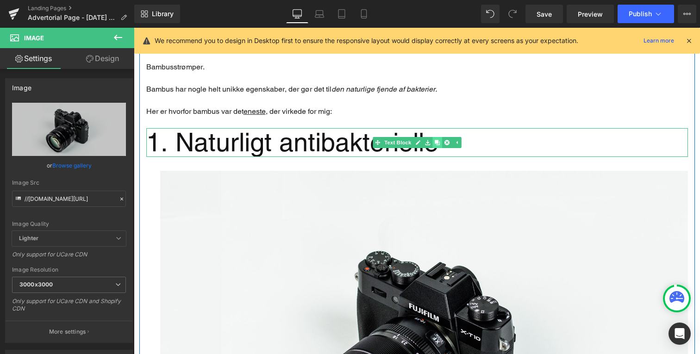
click at [438, 137] on link "Main content" at bounding box center [438, 142] width 10 height 11
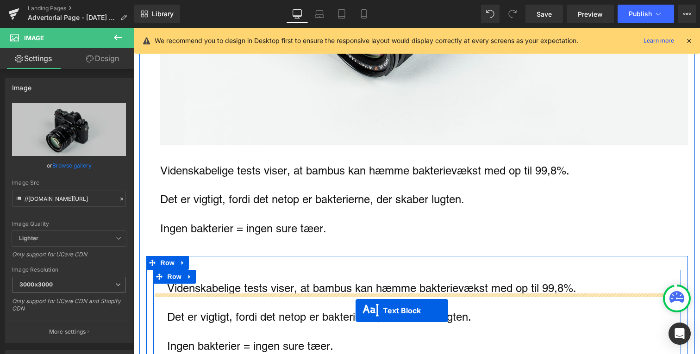
scroll to position [1179, 0]
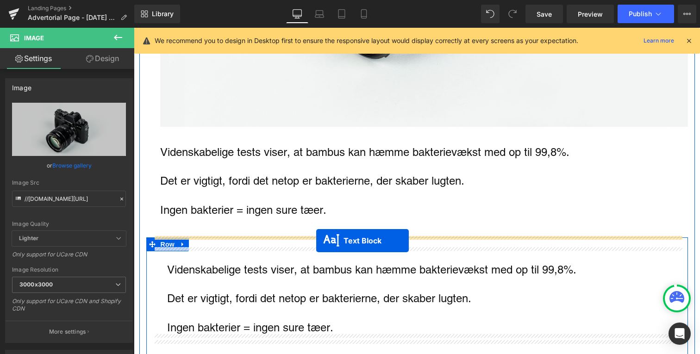
drag, startPoint x: 394, startPoint y: 157, endPoint x: 316, endPoint y: 240, distance: 114.1
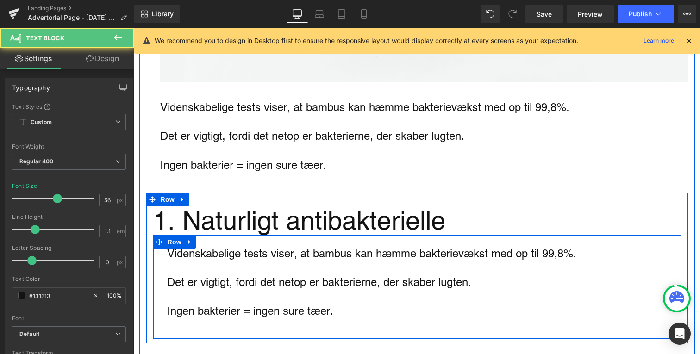
scroll to position [1205, 0]
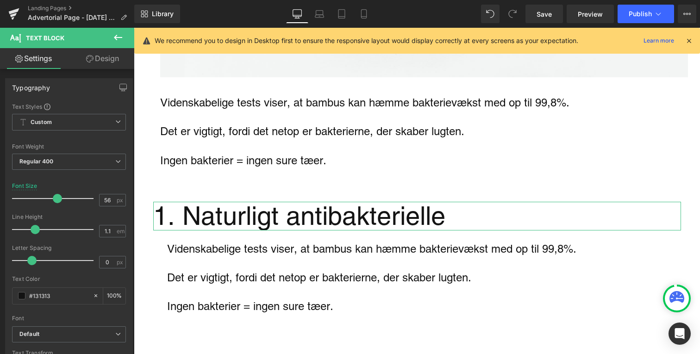
click at [110, 66] on link "Design" at bounding box center [102, 58] width 67 height 21
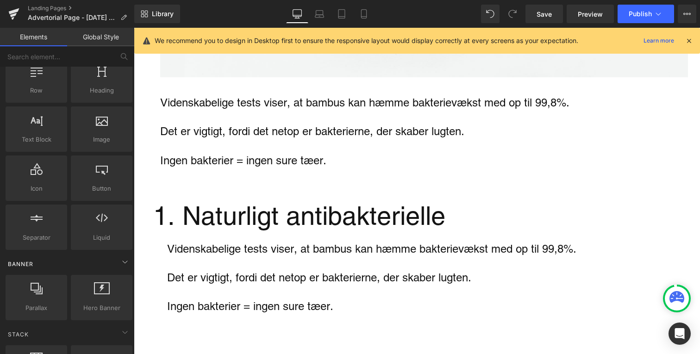
scroll to position [33, 0]
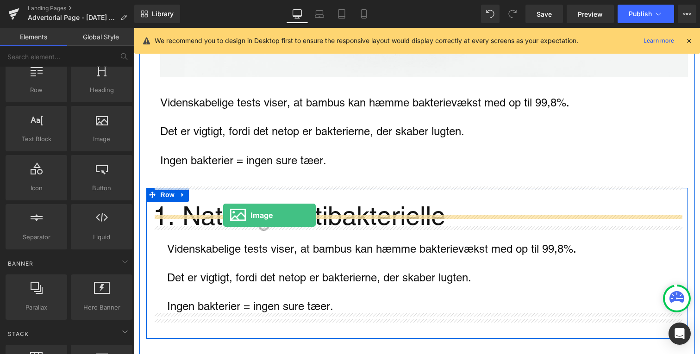
drag, startPoint x: 229, startPoint y: 161, endPoint x: 223, endPoint y: 215, distance: 54.1
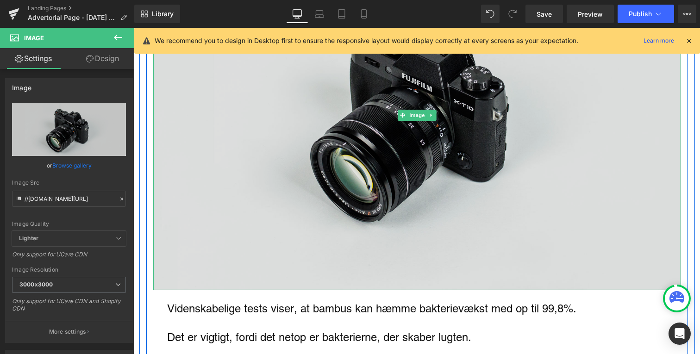
scroll to position [1497, 0]
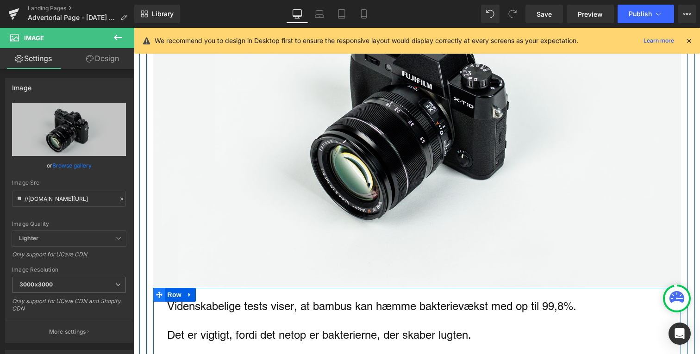
click at [161, 292] on icon "Main content" at bounding box center [159, 295] width 6 height 6
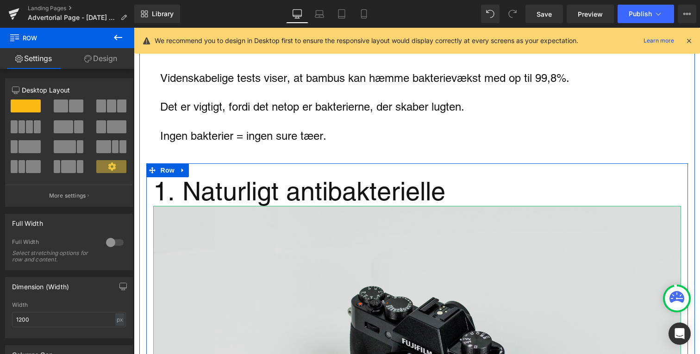
scroll to position [1226, 0]
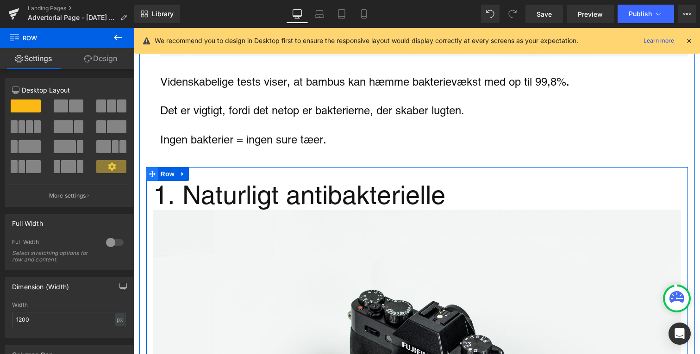
click at [155, 167] on span "Main content" at bounding box center [152, 174] width 12 height 14
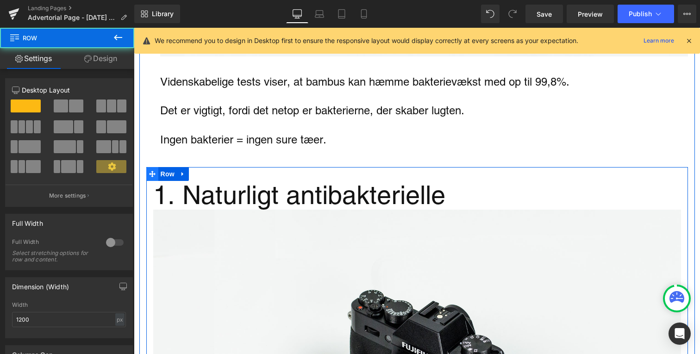
click at [155, 170] on icon "Main content" at bounding box center [152, 173] width 6 height 7
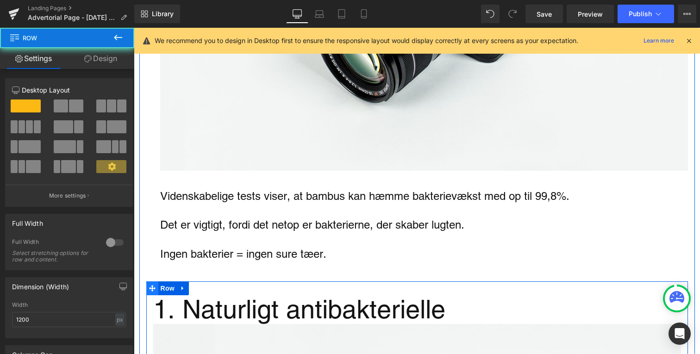
scroll to position [1104, 0]
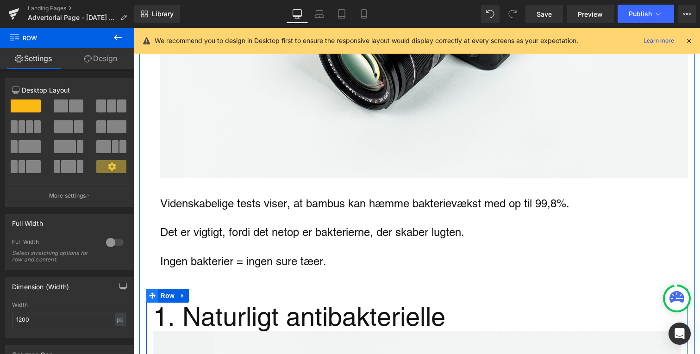
click at [155, 289] on span "Main content" at bounding box center [152, 296] width 12 height 14
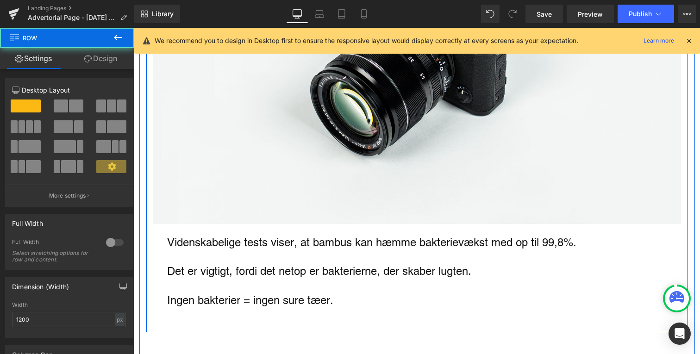
scroll to position [1565, 0]
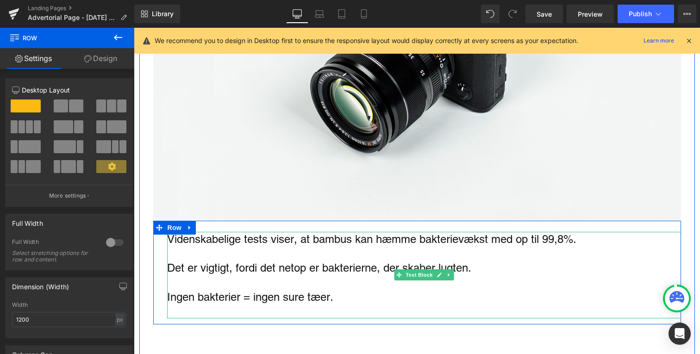
click at [187, 232] on p "Videnskabelige tests viser, at bambus kan hæmme bakterievækst med op til 99,8%." at bounding box center [424, 239] width 514 height 14
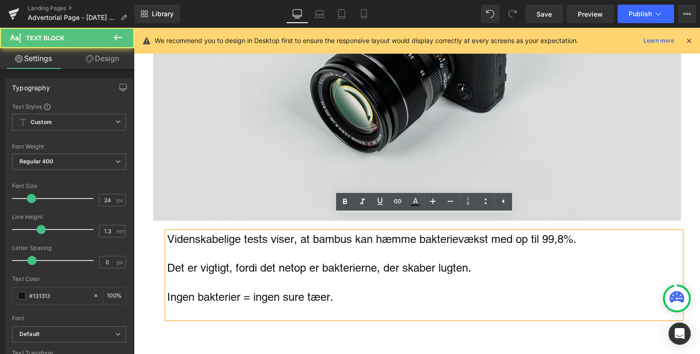
click at [226, 198] on img "Main content" at bounding box center [417, 46] width 528 height 350
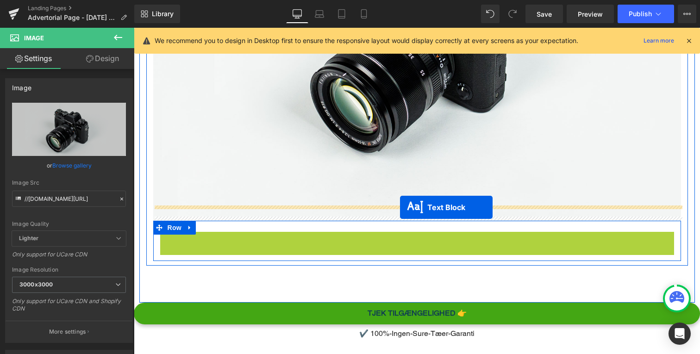
drag, startPoint x: 400, startPoint y: 262, endPoint x: 400, endPoint y: 208, distance: 54.2
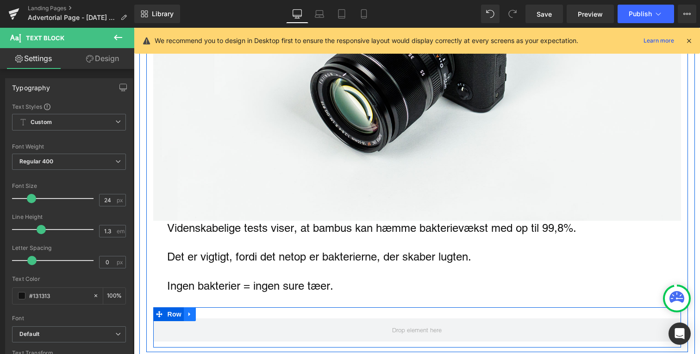
click at [190, 311] on icon "Main content" at bounding box center [190, 314] width 6 height 7
click at [214, 311] on icon "Main content" at bounding box center [214, 314] width 6 height 7
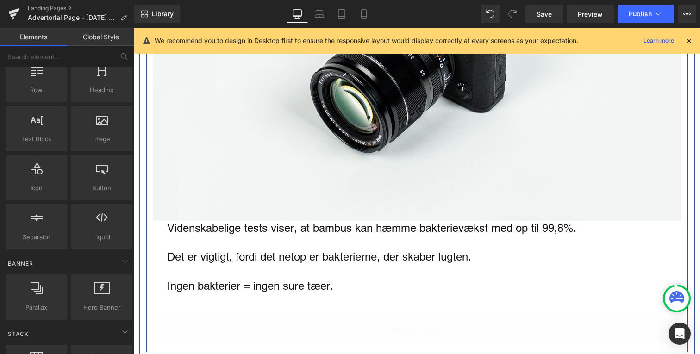
click at [215, 235] on p "Main content" at bounding box center [424, 242] width 514 height 14
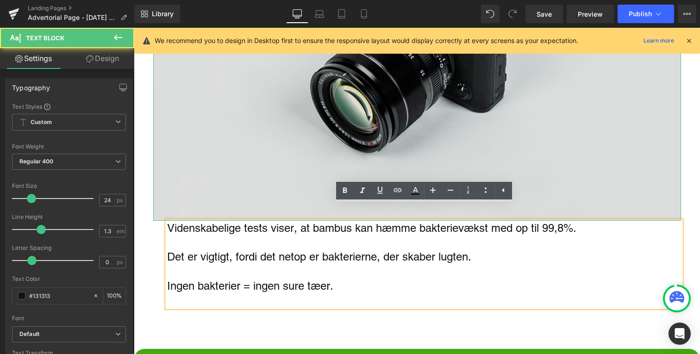
click at [218, 172] on img "Main content" at bounding box center [417, 46] width 528 height 350
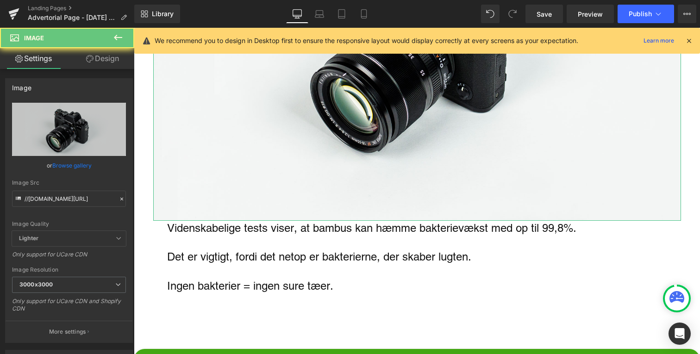
click at [214, 221] on p "Videnskabelige tests viser, at bambus kan hæmme bakterievækst med op til 99,8%." at bounding box center [424, 228] width 514 height 14
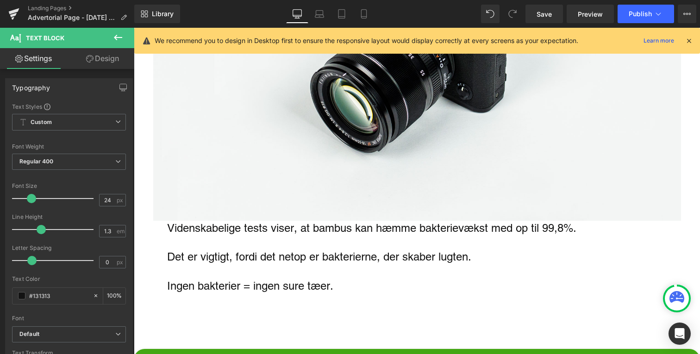
click at [103, 60] on link "Design" at bounding box center [102, 58] width 67 height 21
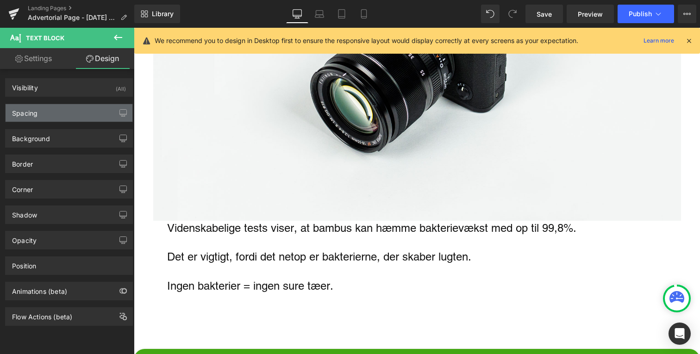
click at [82, 109] on div "Spacing" at bounding box center [69, 113] width 127 height 18
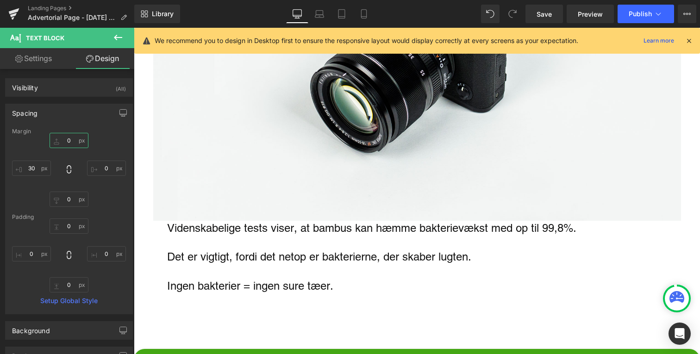
click at [74, 143] on input "text" at bounding box center [69, 140] width 39 height 15
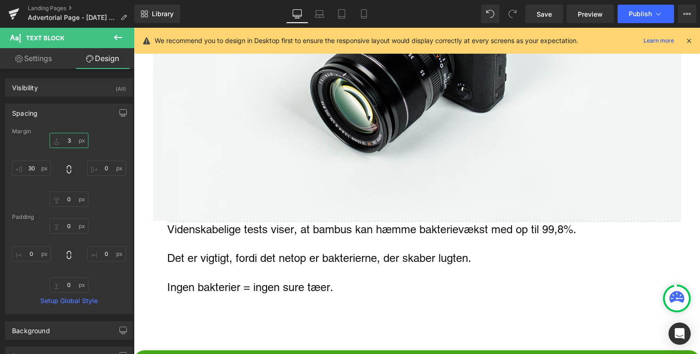
type input "30"
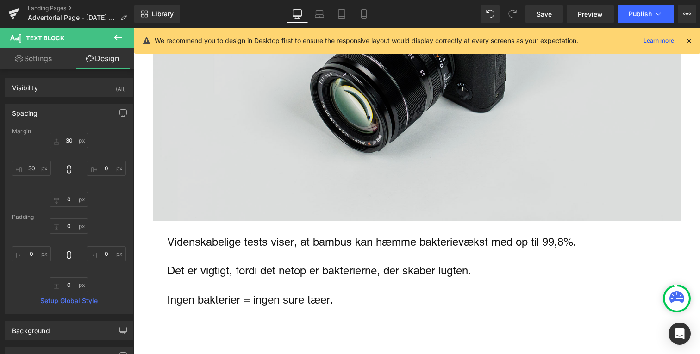
click at [220, 129] on img "Main content" at bounding box center [417, 46] width 528 height 350
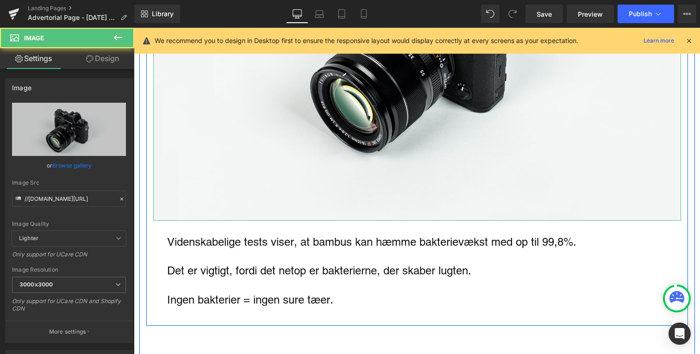
click at [221, 235] on p "Videnskabelige tests viser, at bambus kan hæmme bakterievækst med op til 99,8%." at bounding box center [424, 242] width 514 height 14
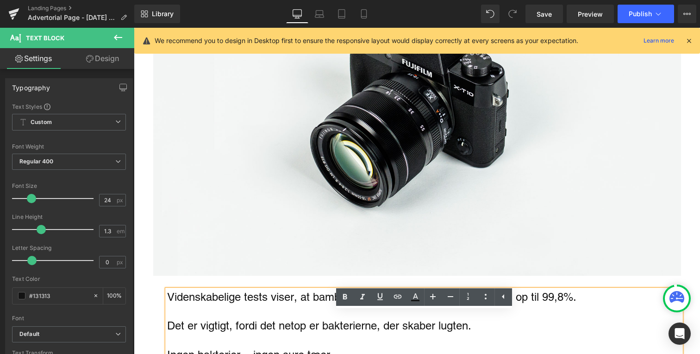
scroll to position [1573, 0]
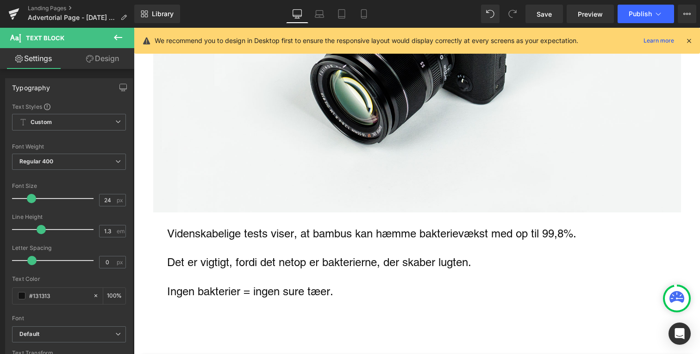
click at [115, 53] on link "Design" at bounding box center [102, 58] width 67 height 21
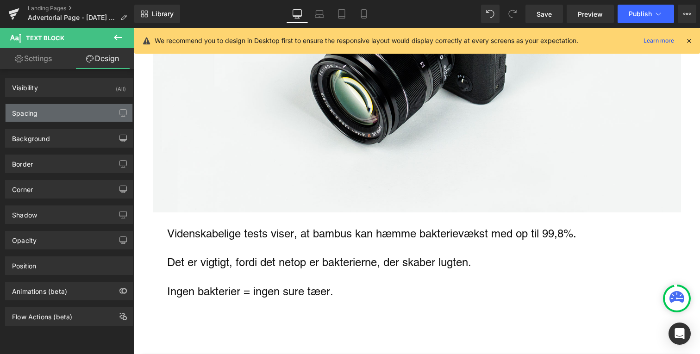
click at [80, 115] on div "Spacing" at bounding box center [69, 113] width 127 height 18
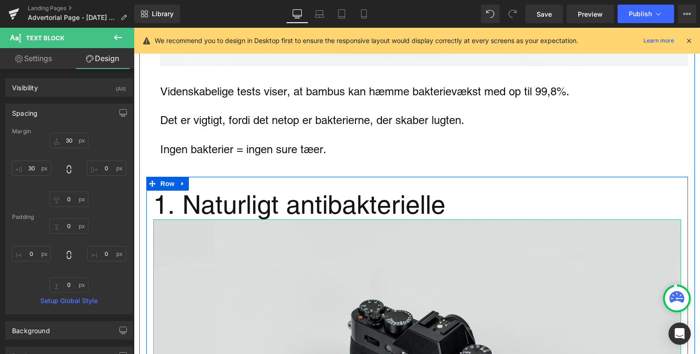
scroll to position [1173, 0]
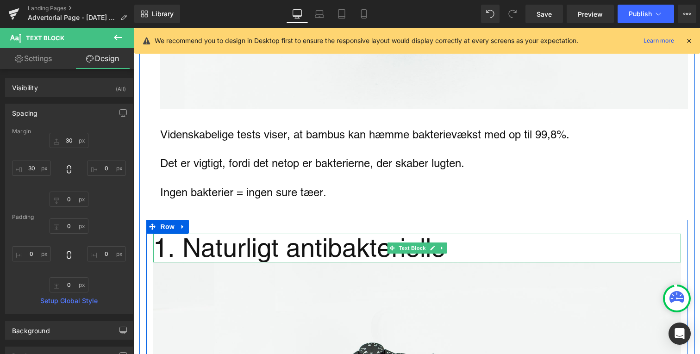
click at [205, 234] on undefined "1. Naturligt antibakterielle" at bounding box center [299, 248] width 292 height 30
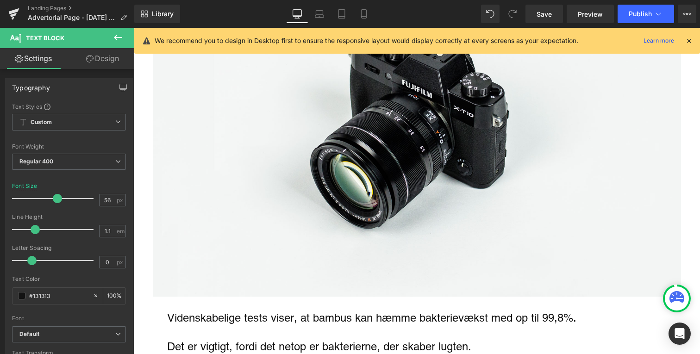
click at [96, 64] on link "Design" at bounding box center [102, 58] width 67 height 21
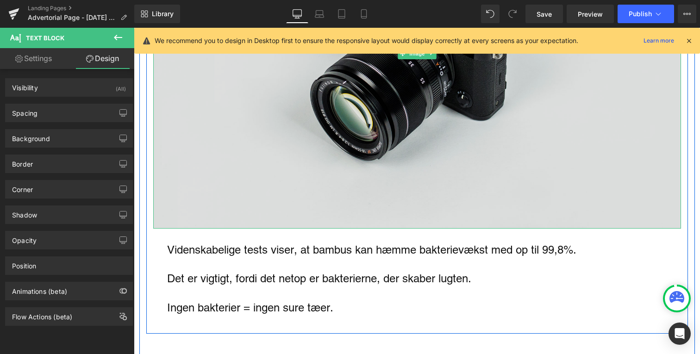
scroll to position [1578, 0]
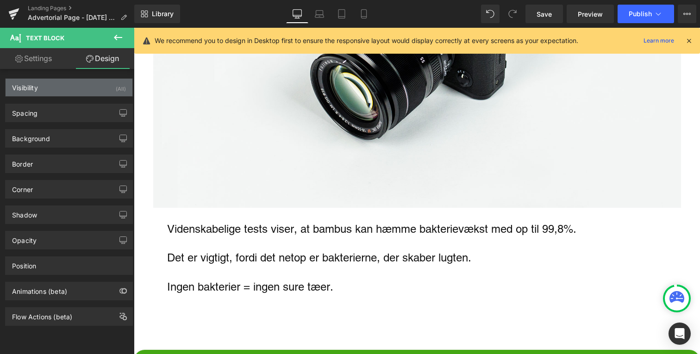
click at [106, 94] on div "Visibility (All)" at bounding box center [69, 88] width 127 height 18
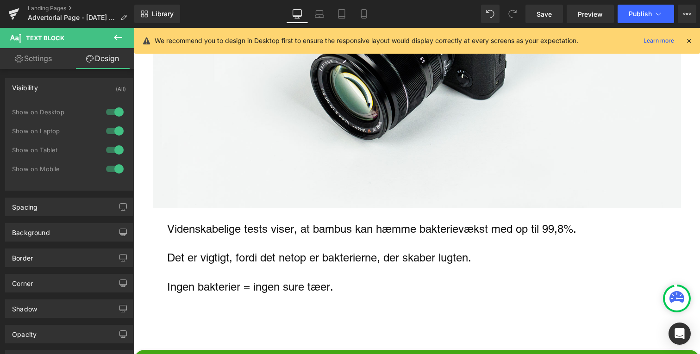
click at [103, 103] on div "1 Show on Desktop 1 Show on Laptop 1 Show on Tablet 1 Show on Mobile" at bounding box center [69, 143] width 114 height 81
click at [102, 93] on div "Visibility (All)" at bounding box center [69, 88] width 127 height 18
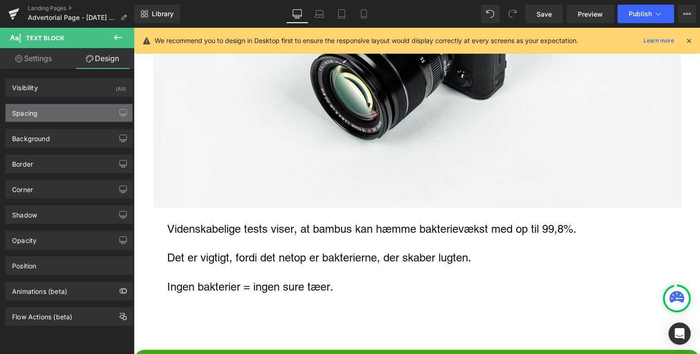
click at [84, 117] on div "Spacing" at bounding box center [69, 113] width 127 height 18
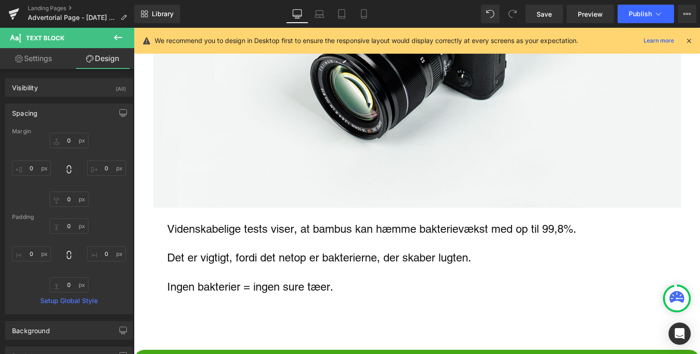
click at [98, 113] on div "Spacing" at bounding box center [69, 113] width 127 height 18
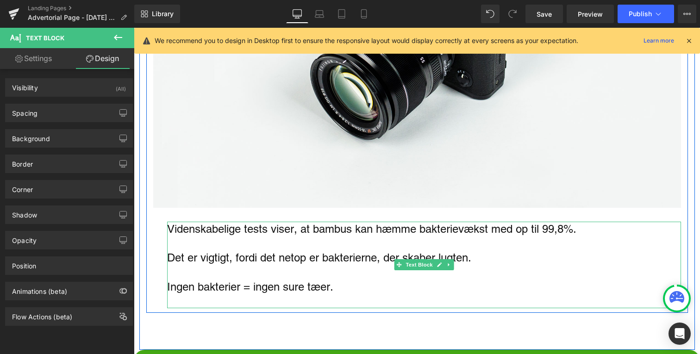
click at [227, 236] on p "Main content" at bounding box center [424, 243] width 514 height 14
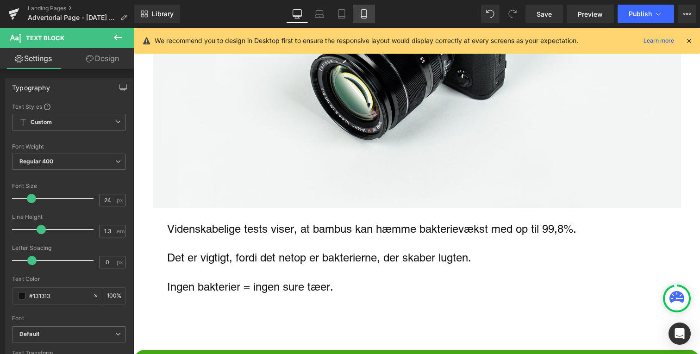
click at [358, 11] on link "Mobile" at bounding box center [364, 14] width 22 height 19
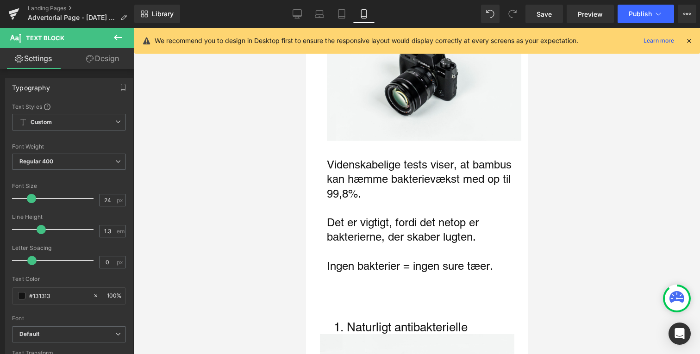
scroll to position [635, 0]
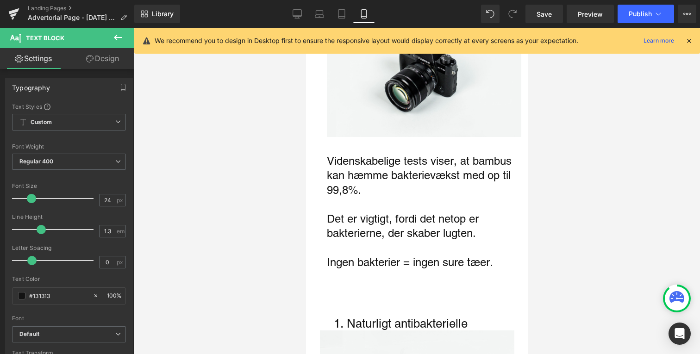
click at [370, 318] on div "Rendering Content" at bounding box center [350, 318] width 57 height 10
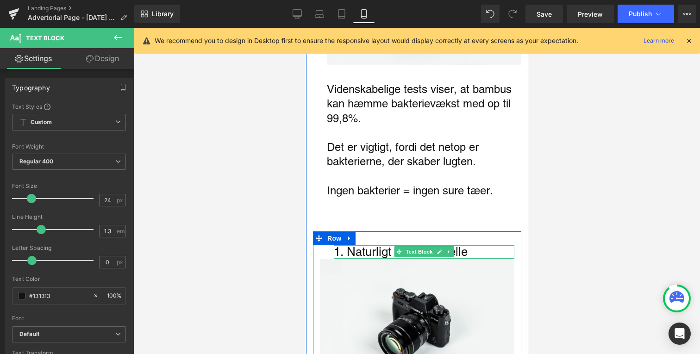
scroll to position [704, 0]
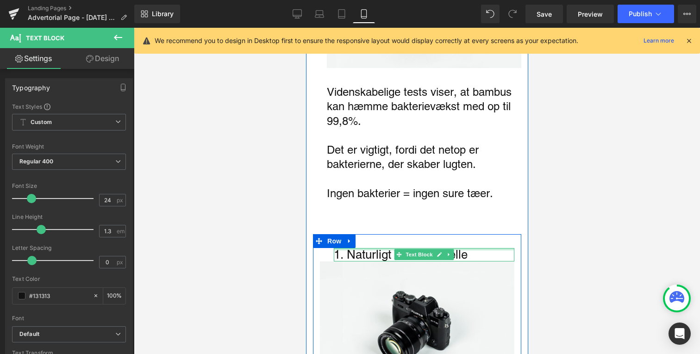
click at [368, 251] on undefined "1. Naturligt antibakterielle" at bounding box center [400, 255] width 134 height 14
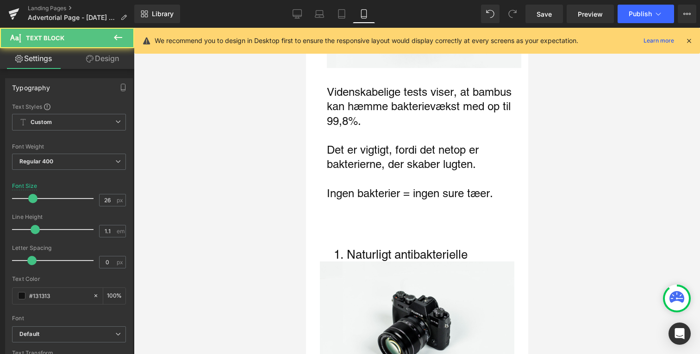
click at [107, 60] on link "Design" at bounding box center [102, 58] width 67 height 21
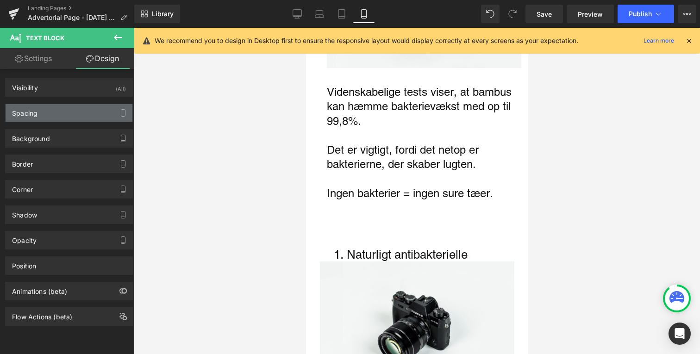
click at [81, 106] on div "Spacing" at bounding box center [69, 113] width 127 height 18
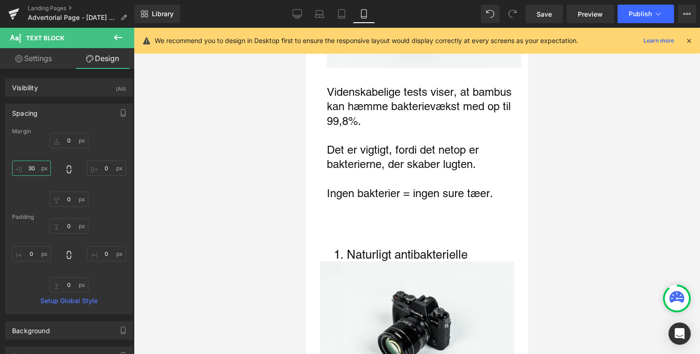
click at [36, 164] on input "30" at bounding box center [31, 168] width 39 height 15
type input "0"
click at [72, 202] on input "0" at bounding box center [69, 199] width 39 height 15
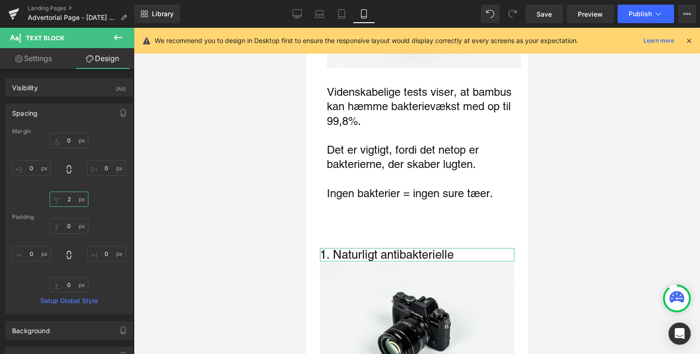
type input "20"
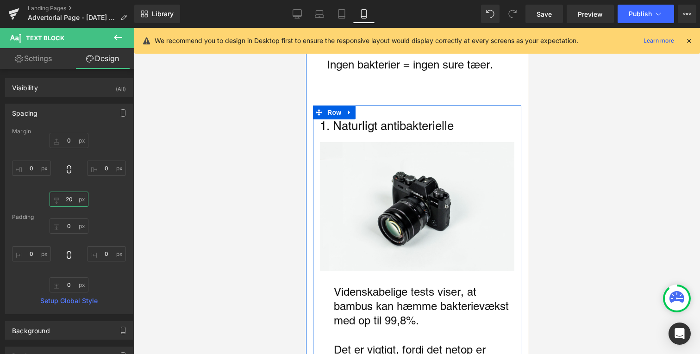
scroll to position [852, 0]
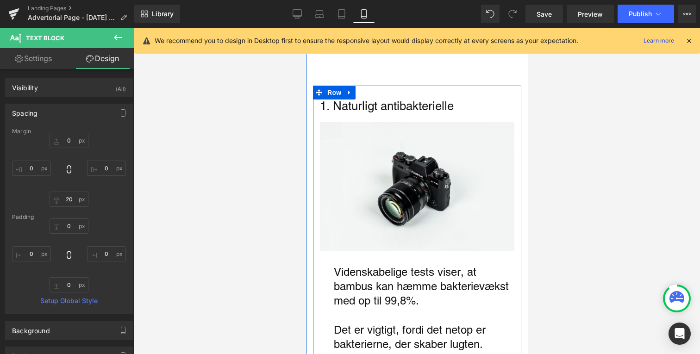
click at [359, 278] on p "Videnskabelige tests viser, at bambus kan hæmme bakterievækst med op til 99,8%." at bounding box center [423, 287] width 181 height 44
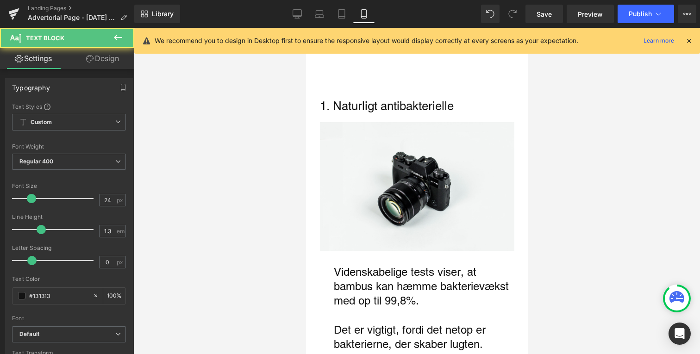
click at [110, 65] on link "Design" at bounding box center [102, 58] width 67 height 21
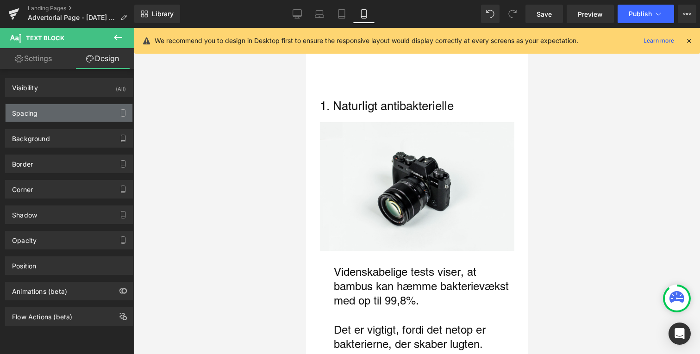
click at [82, 107] on div "Spacing" at bounding box center [69, 113] width 127 height 18
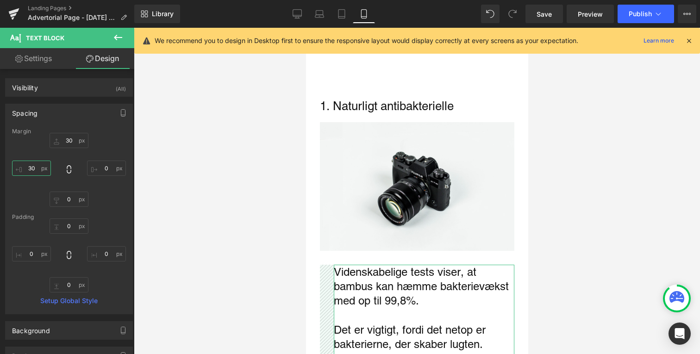
click at [38, 170] on input "30" at bounding box center [31, 168] width 39 height 15
type input "0"
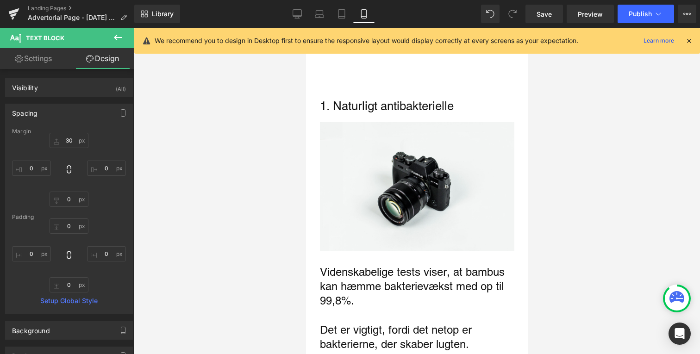
click at [231, 157] on div at bounding box center [417, 191] width 566 height 327
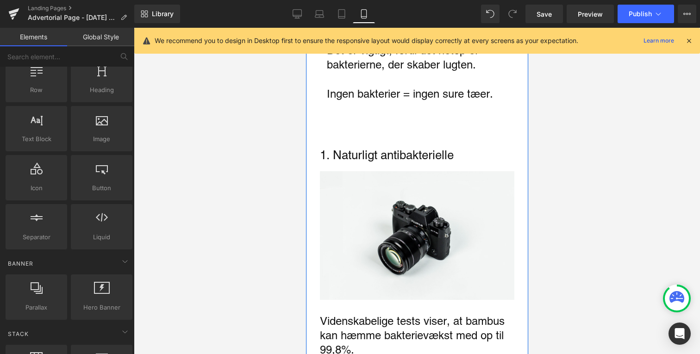
scroll to position [789, 0]
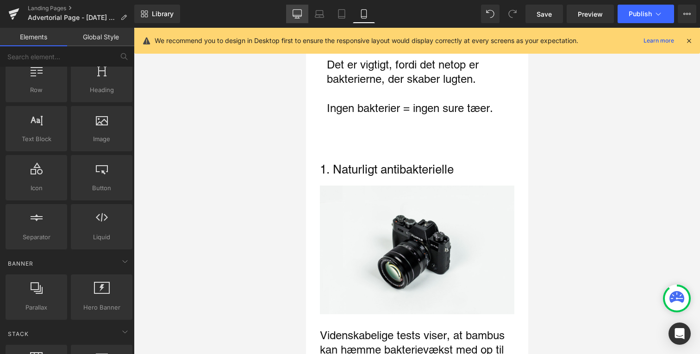
click at [307, 19] on link "Desktop" at bounding box center [297, 14] width 22 height 19
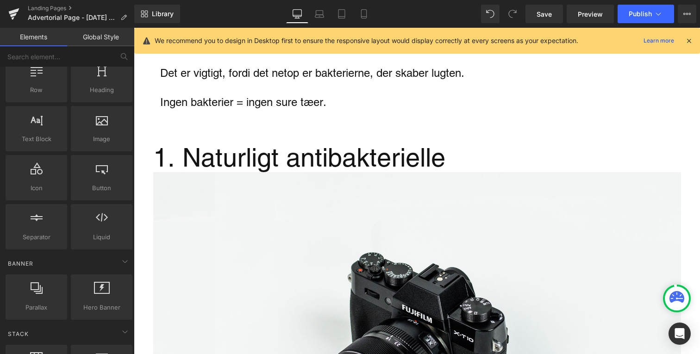
scroll to position [1230, 0]
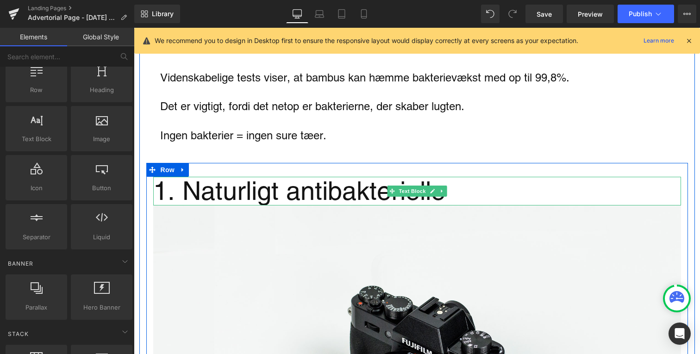
click at [284, 176] on undefined "1. Naturligt antibakterielle" at bounding box center [299, 191] width 292 height 30
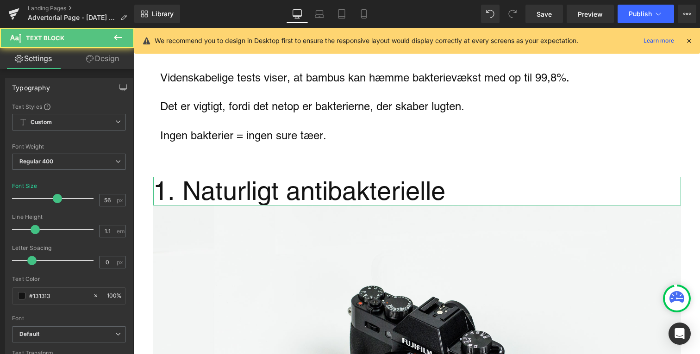
click at [77, 50] on link "Design" at bounding box center [102, 58] width 67 height 21
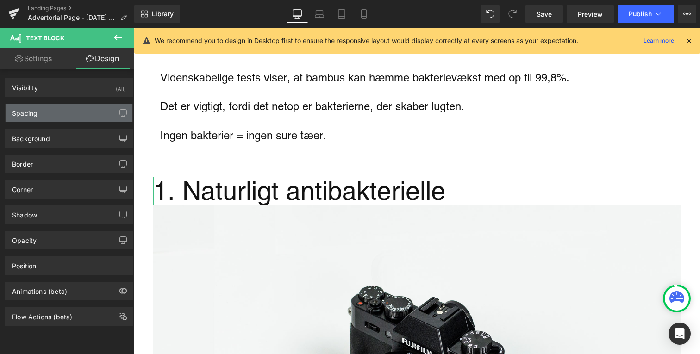
click at [63, 112] on div "Spacing" at bounding box center [69, 113] width 127 height 18
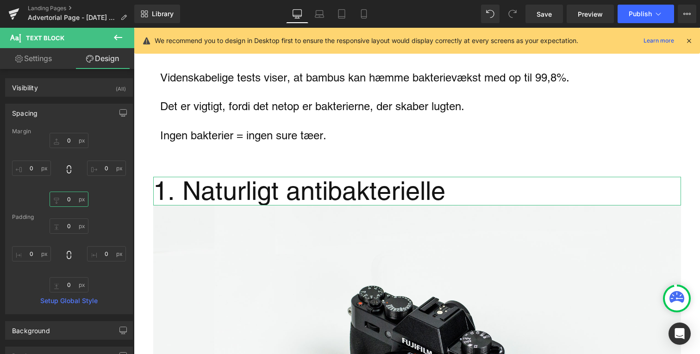
click at [67, 195] on input "0" at bounding box center [69, 199] width 39 height 15
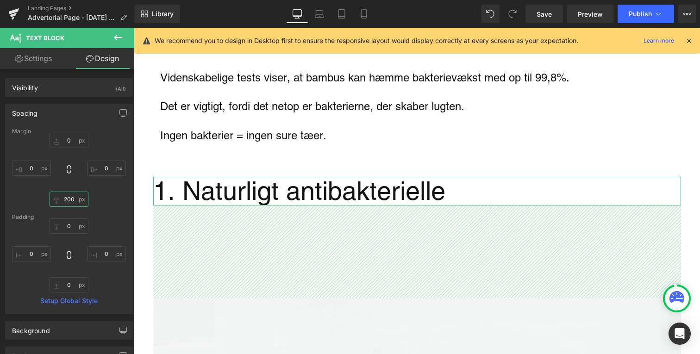
type input "20"
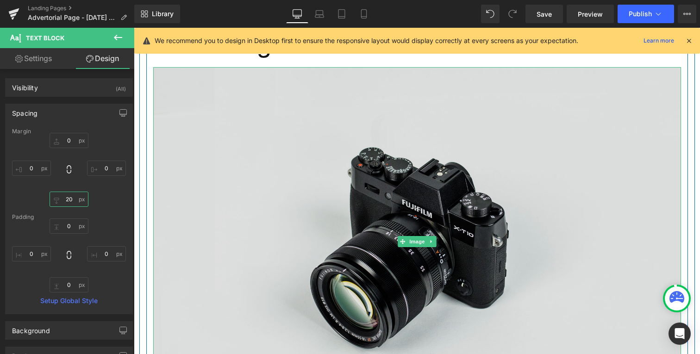
scroll to position [1561, 0]
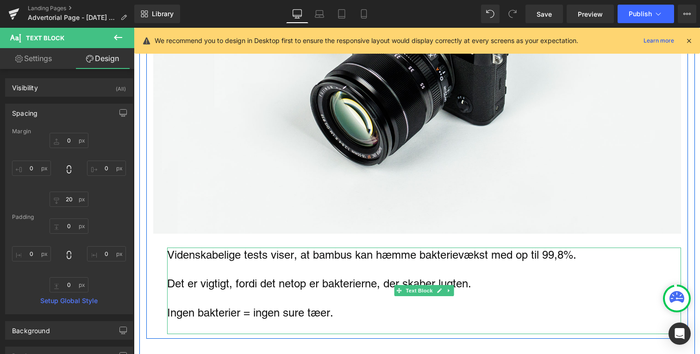
click at [312, 277] on p "Det er vigtigt, fordi det netop er bakterierne, der skaber lugten." at bounding box center [424, 284] width 514 height 14
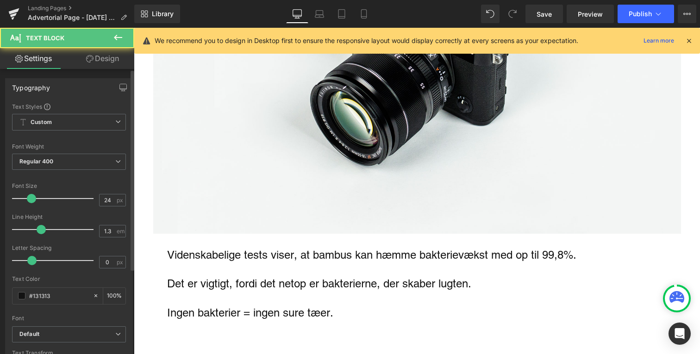
click at [100, 72] on div "Typography Text Styles Custom Custom Setup Global Style Custom Setup Global Sty…" at bounding box center [69, 230] width 138 height 318
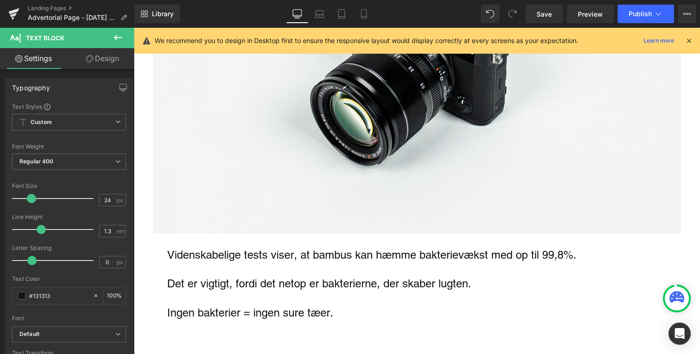
click at [102, 68] on link "Design" at bounding box center [102, 58] width 67 height 21
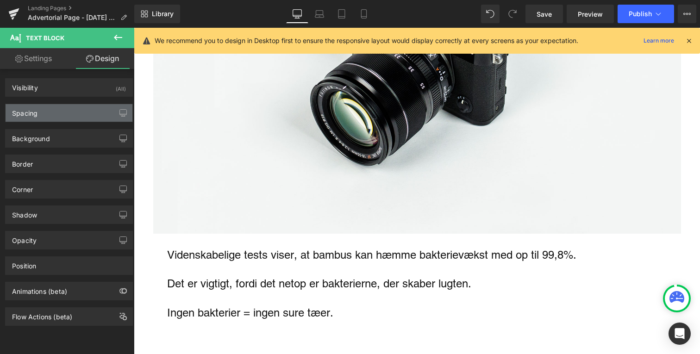
click at [63, 108] on div "Spacing" at bounding box center [69, 113] width 127 height 18
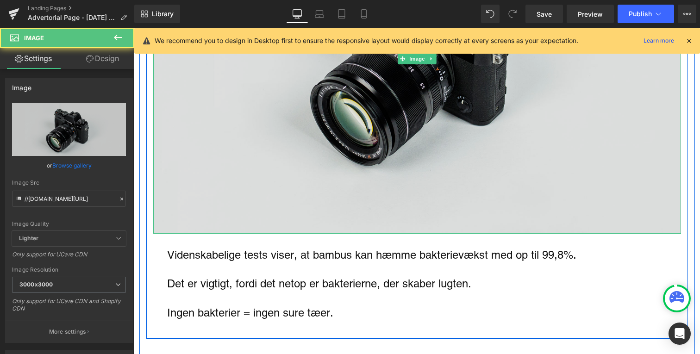
click at [204, 192] on img "Main content" at bounding box center [417, 59] width 528 height 350
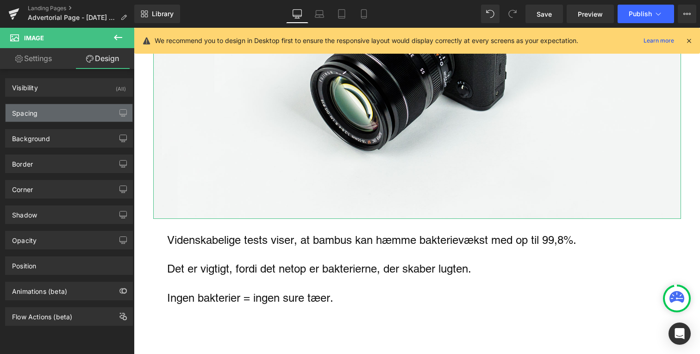
click at [69, 119] on div "Spacing" at bounding box center [69, 113] width 127 height 18
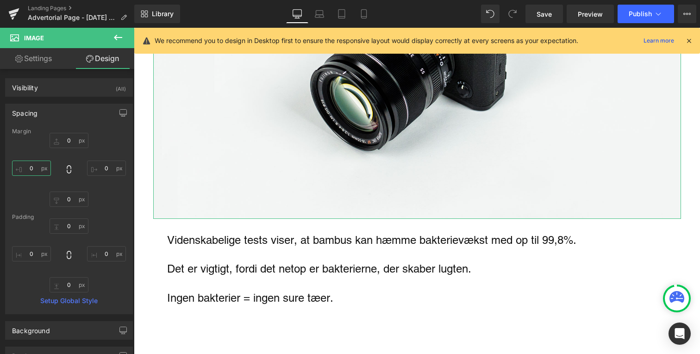
click at [36, 163] on input "0" at bounding box center [31, 168] width 39 height 15
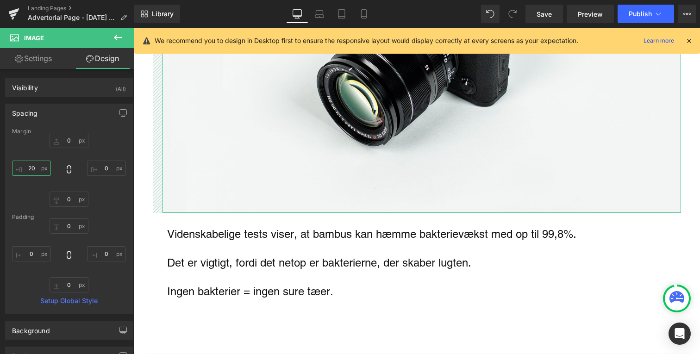
type input "2"
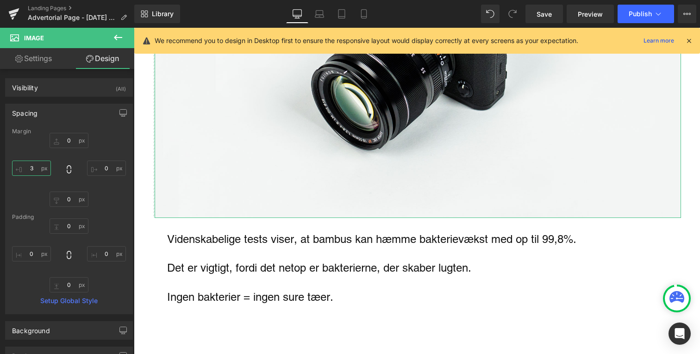
type input "30"
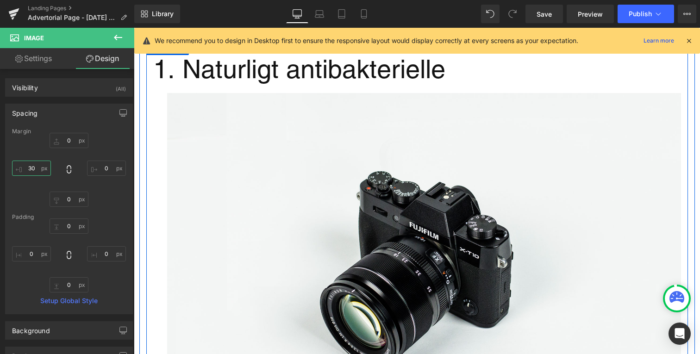
scroll to position [1245, 0]
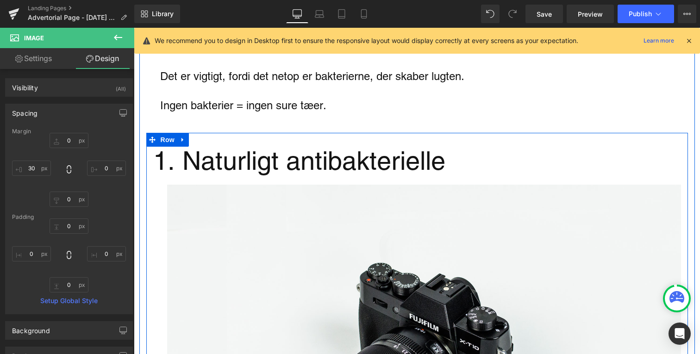
click at [201, 164] on undefined "1. Naturligt antibakterielle" at bounding box center [299, 161] width 292 height 30
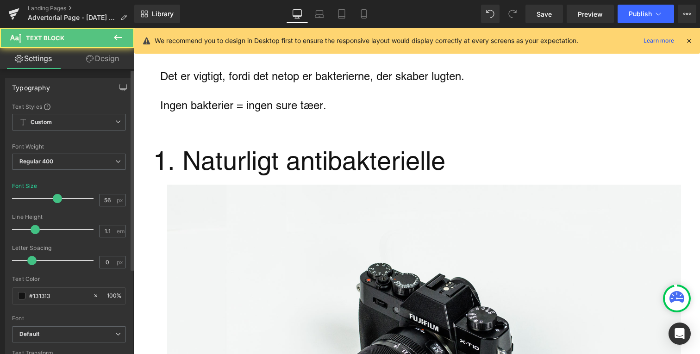
click at [102, 73] on div "Typography Text Styles Custom Custom Setup Global Style Custom Setup Global Sty…" at bounding box center [69, 230] width 138 height 318
click at [105, 63] on link "Design" at bounding box center [102, 58] width 67 height 21
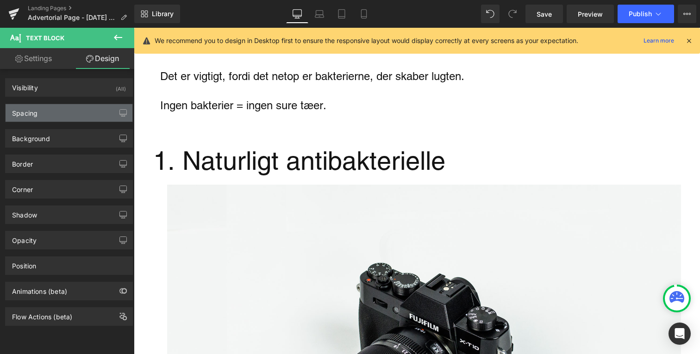
click at [80, 120] on div "Spacing" at bounding box center [69, 113] width 127 height 18
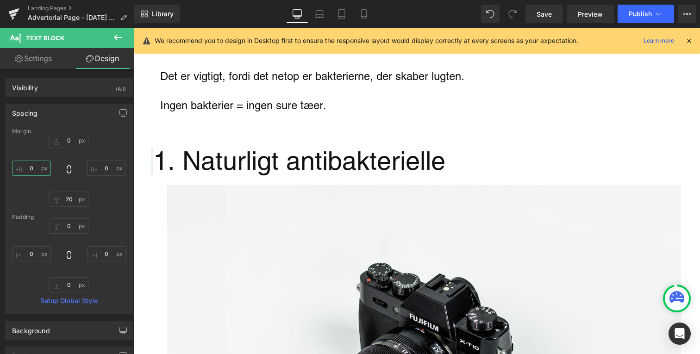
click at [44, 170] on input "0" at bounding box center [31, 168] width 39 height 15
type input "30"
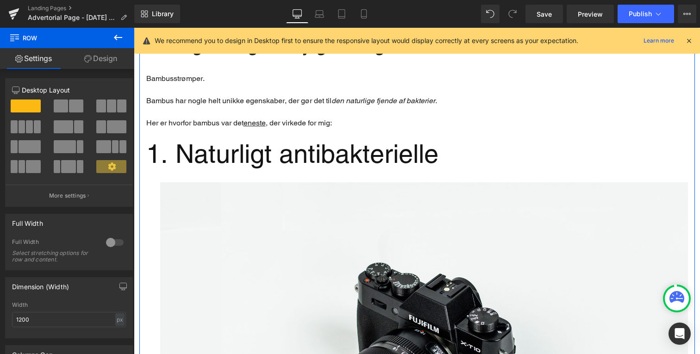
scroll to position [740, 0]
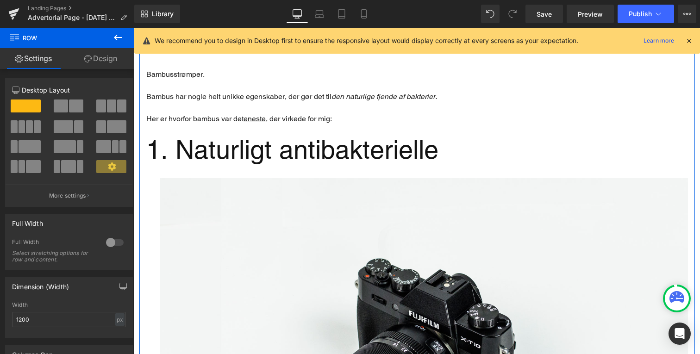
click at [230, 161] on undefined "1. Naturligt antibakterielle" at bounding box center [292, 150] width 292 height 30
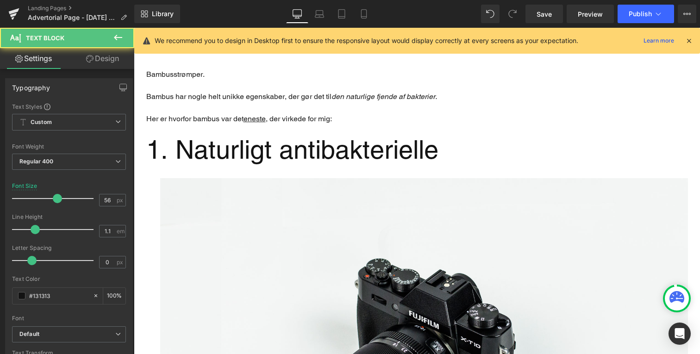
click at [117, 53] on link "Design" at bounding box center [102, 58] width 67 height 21
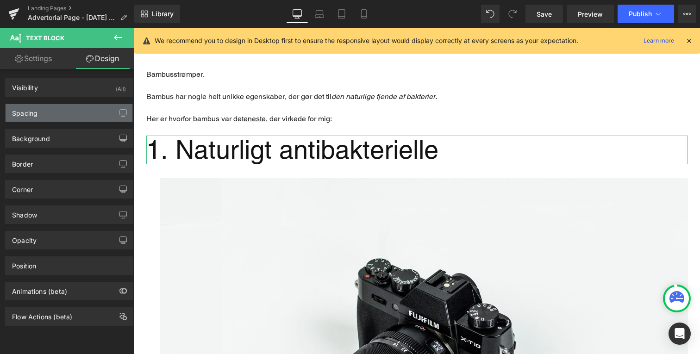
click at [80, 111] on div "Spacing" at bounding box center [69, 113] width 127 height 18
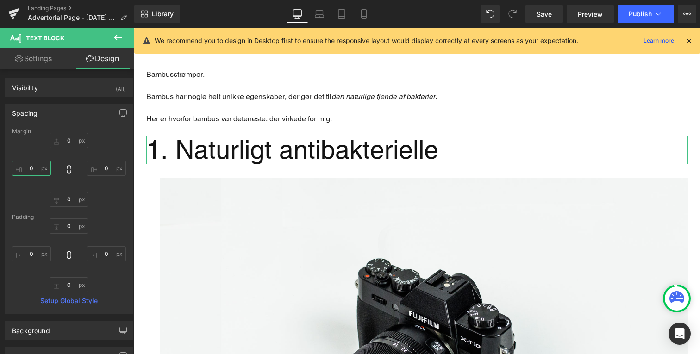
click at [43, 163] on input "0" at bounding box center [31, 168] width 39 height 15
type input "30"
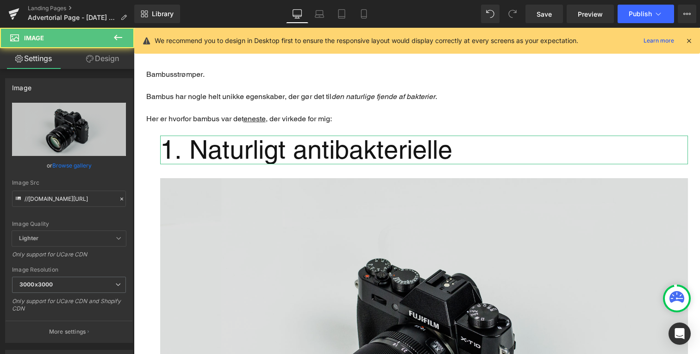
click at [189, 204] on img "Main content" at bounding box center [424, 353] width 528 height 350
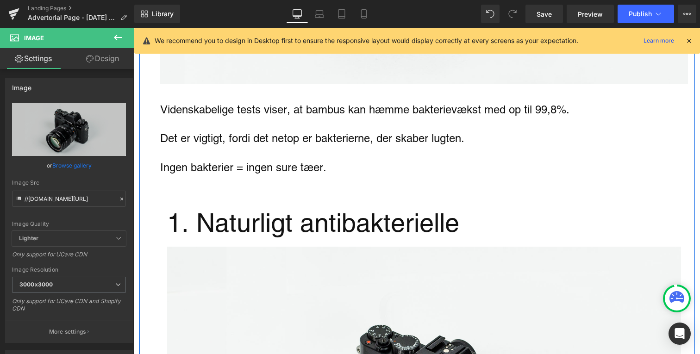
scroll to position [1175, 0]
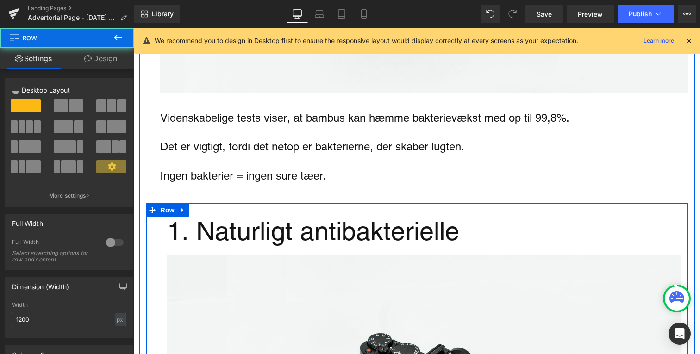
click at [157, 214] on link "Row" at bounding box center [161, 210] width 31 height 14
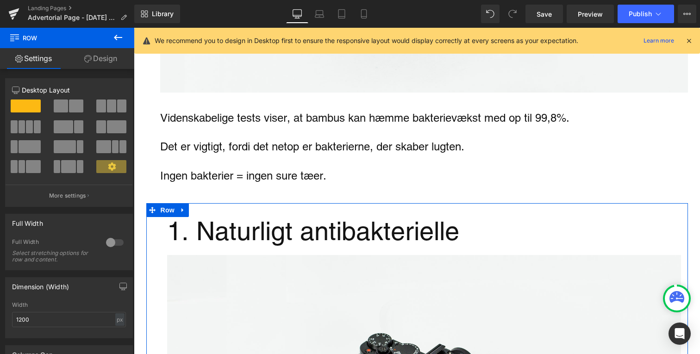
click at [116, 75] on div "Column Size Customizer 12 Desktop Layout Laptop Layout Tablet Layout Mobile Lay…" at bounding box center [69, 139] width 138 height 136
click at [97, 65] on link "Design" at bounding box center [100, 58] width 67 height 21
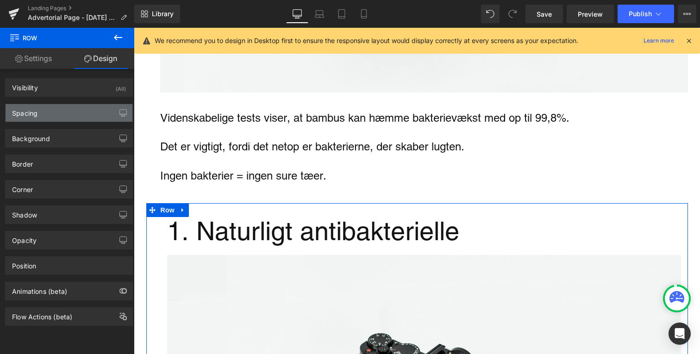
click at [75, 117] on div "Spacing" at bounding box center [69, 113] width 127 height 18
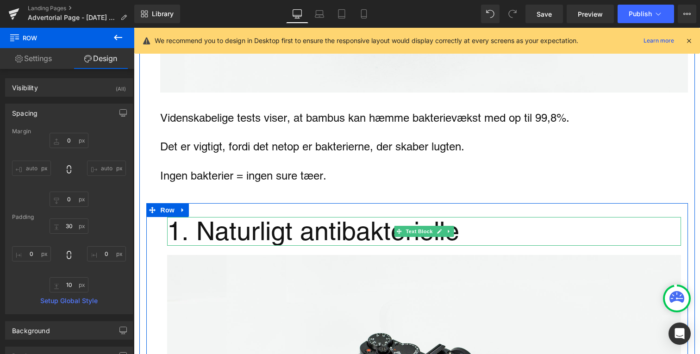
click at [212, 233] on undefined "1. Naturligt antibakterielle" at bounding box center [313, 231] width 292 height 30
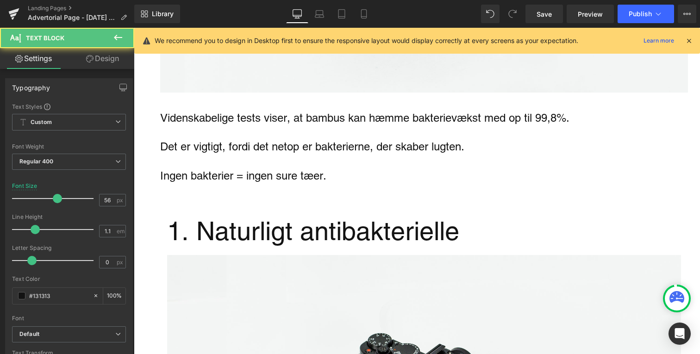
click at [81, 56] on link "Design" at bounding box center [102, 58] width 67 height 21
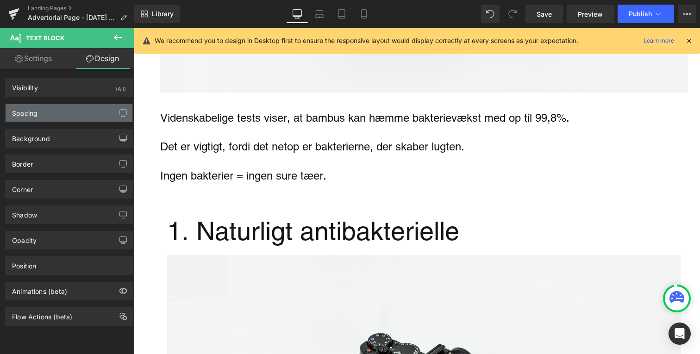
click at [80, 108] on div "Spacing" at bounding box center [69, 113] width 127 height 18
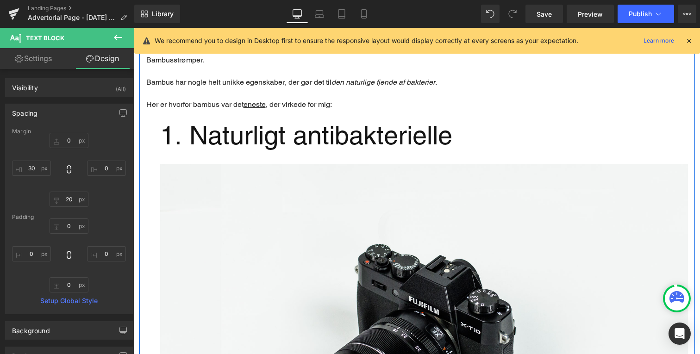
scroll to position [733, 0]
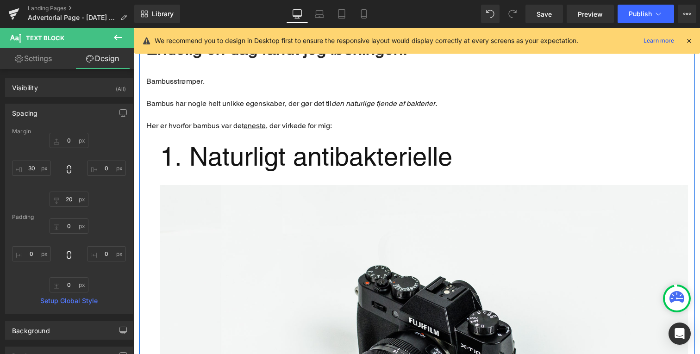
click at [227, 160] on undefined "1. Naturligt antibakterielle" at bounding box center [306, 157] width 292 height 30
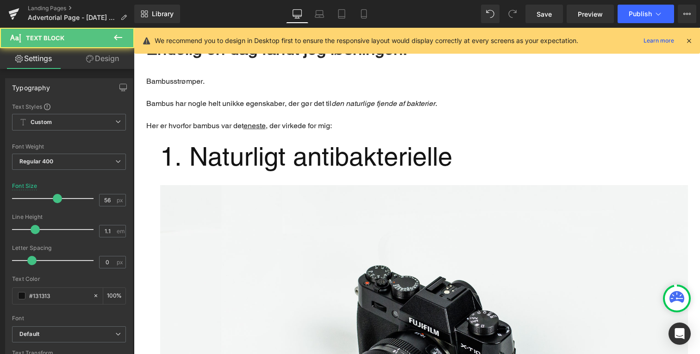
click at [109, 65] on link "Design" at bounding box center [102, 58] width 67 height 21
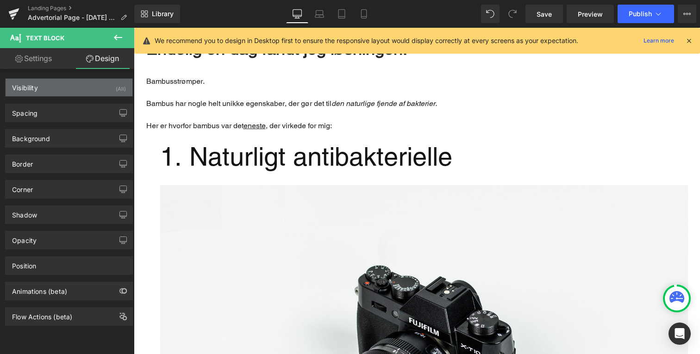
click at [94, 82] on div "Visibility (All)" at bounding box center [69, 88] width 127 height 18
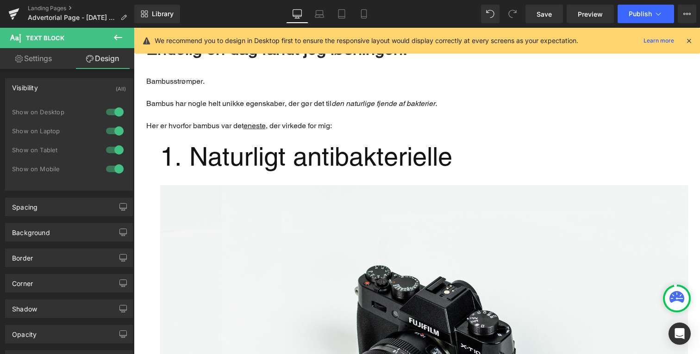
click at [94, 83] on div "Visibility (All)" at bounding box center [69, 88] width 127 height 18
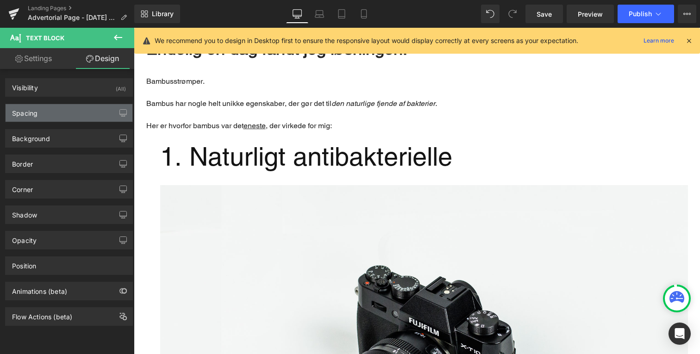
click at [93, 114] on div "Spacing" at bounding box center [69, 113] width 127 height 18
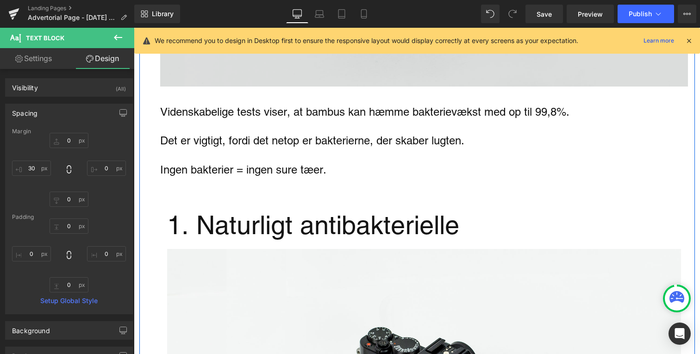
scroll to position [1189, 0]
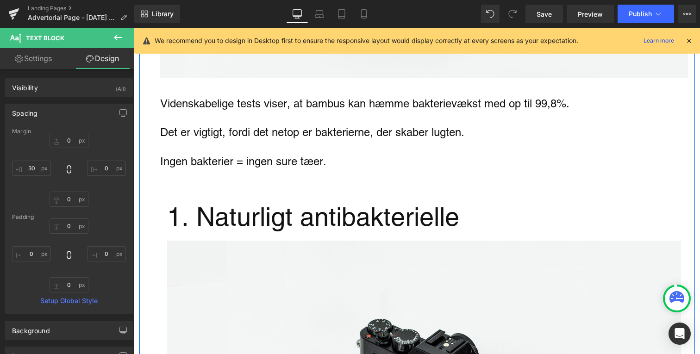
click at [239, 208] on undefined "1. Naturligt antibakterielle" at bounding box center [313, 217] width 292 height 30
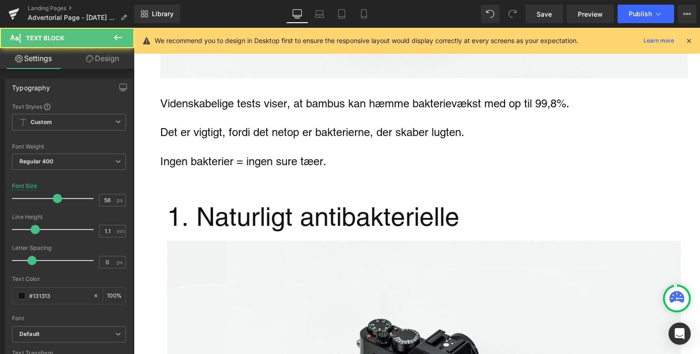
click at [102, 63] on link "Design" at bounding box center [102, 58] width 67 height 21
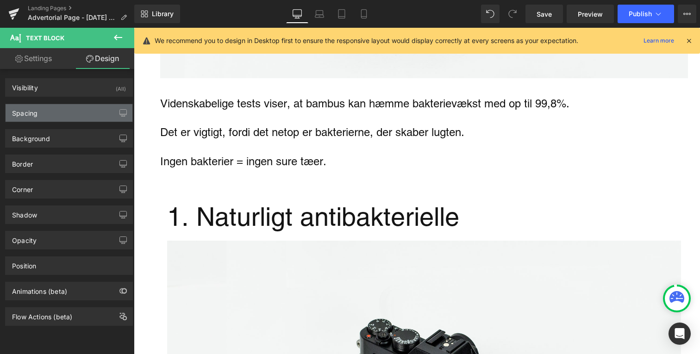
click at [85, 108] on div "Spacing" at bounding box center [69, 113] width 127 height 18
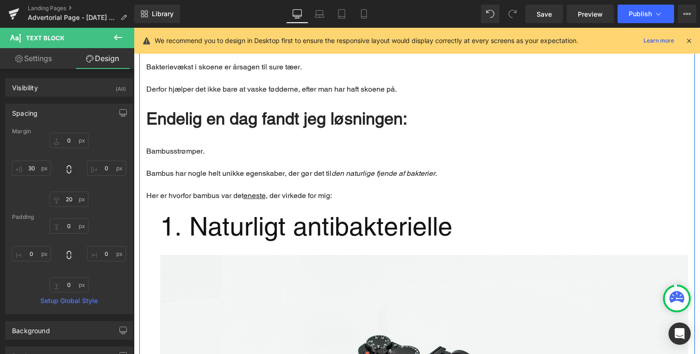
scroll to position [656, 0]
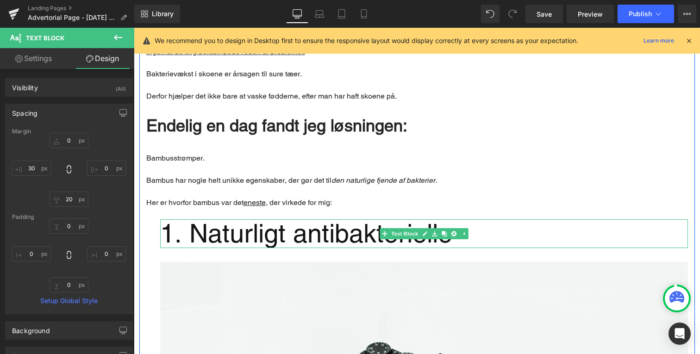
click at [252, 235] on undefined "1. Naturligt antibakterielle" at bounding box center [306, 234] width 292 height 30
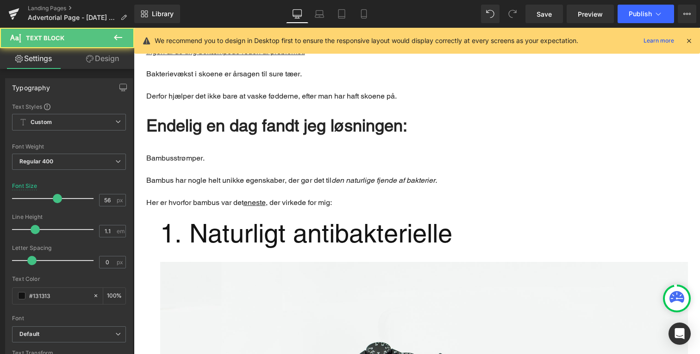
click at [96, 57] on link "Design" at bounding box center [102, 58] width 67 height 21
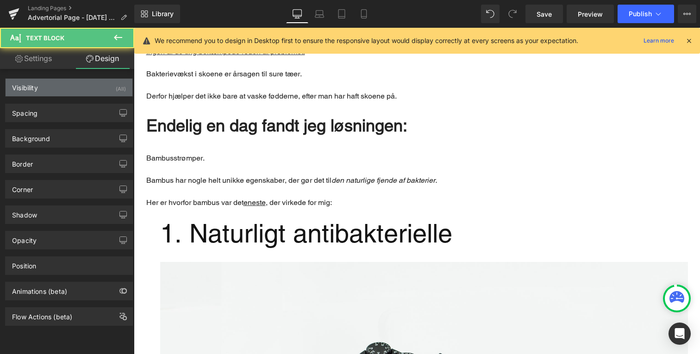
click at [95, 94] on div "Visibility (All)" at bounding box center [69, 88] width 127 height 18
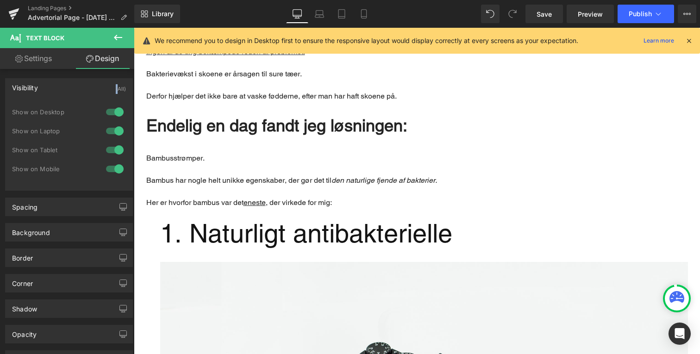
click at [95, 94] on div "Visibility (All)" at bounding box center [69, 88] width 127 height 18
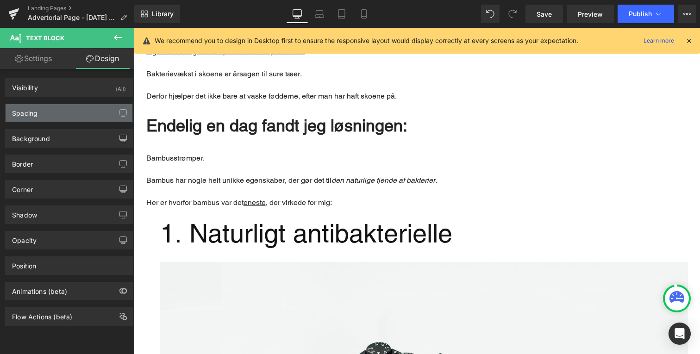
click at [88, 111] on div "Spacing" at bounding box center [69, 113] width 127 height 18
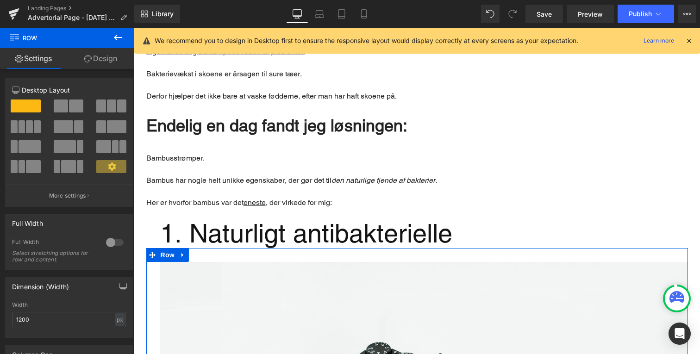
click at [115, 66] on link "Design" at bounding box center [100, 58] width 67 height 21
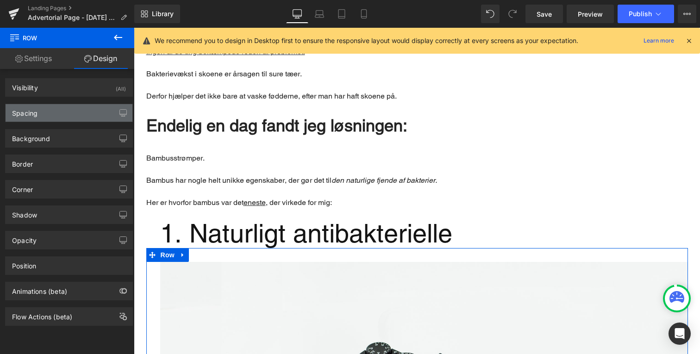
click at [90, 110] on div "Spacing" at bounding box center [69, 113] width 127 height 18
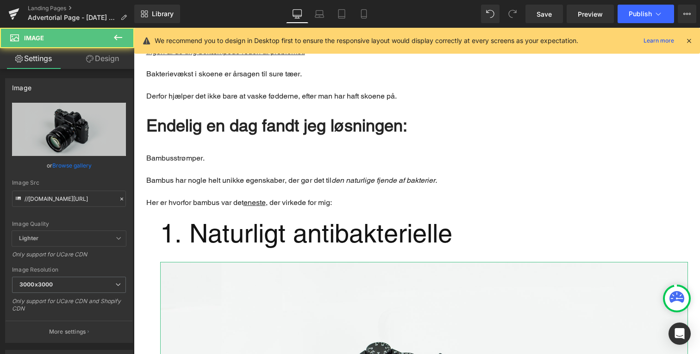
click at [104, 55] on link "Design" at bounding box center [102, 58] width 67 height 21
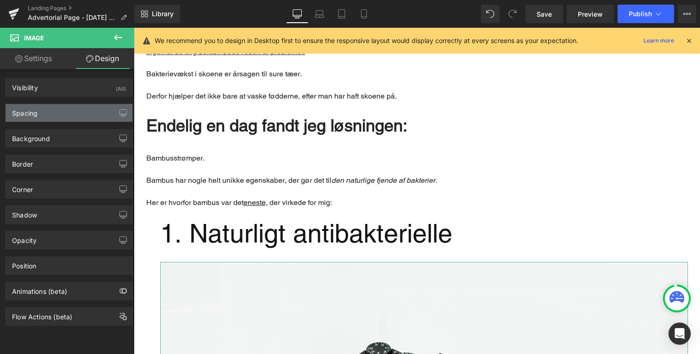
click at [94, 114] on div "Spacing" at bounding box center [69, 113] width 127 height 18
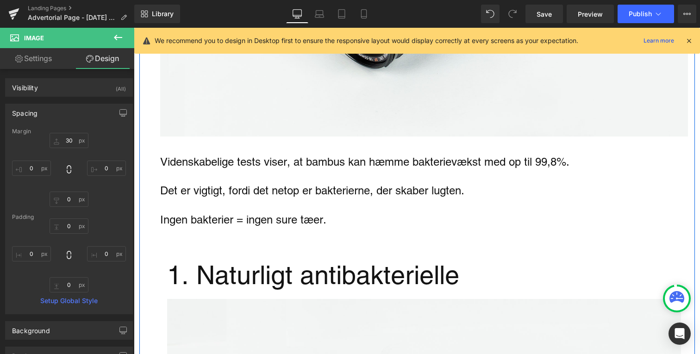
scroll to position [1150, 0]
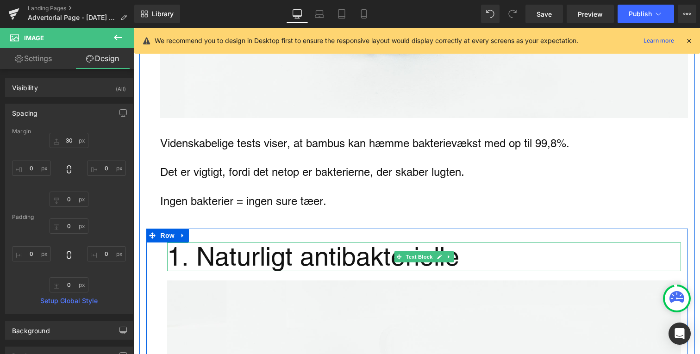
click at [210, 266] on undefined "1. Naturligt antibakterielle" at bounding box center [313, 257] width 292 height 30
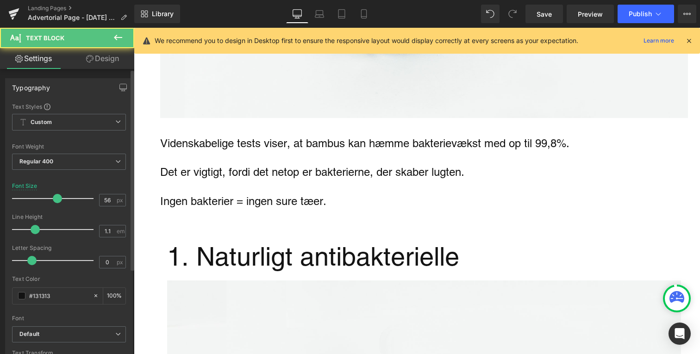
click at [104, 77] on div "Typography Text Styles Custom Custom Setup Global Style Custom Setup Global Sty…" at bounding box center [69, 230] width 138 height 318
click at [104, 73] on div "Typography Text Styles Custom Custom Setup Global Style Custom Setup Global Sty…" at bounding box center [69, 230] width 138 height 318
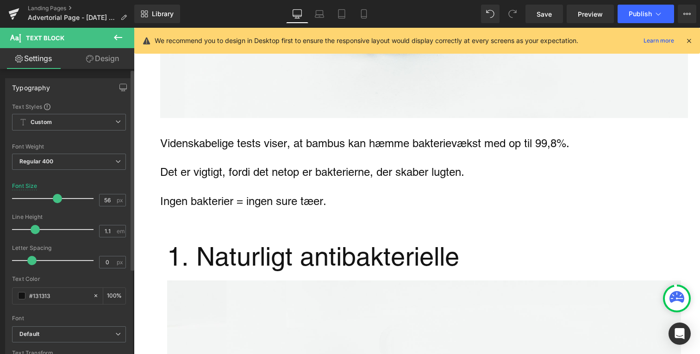
click at [108, 69] on div "Typography Text Styles Custom Custom Setup Global Style Custom Setup Global Sty…" at bounding box center [69, 349] width 138 height 560
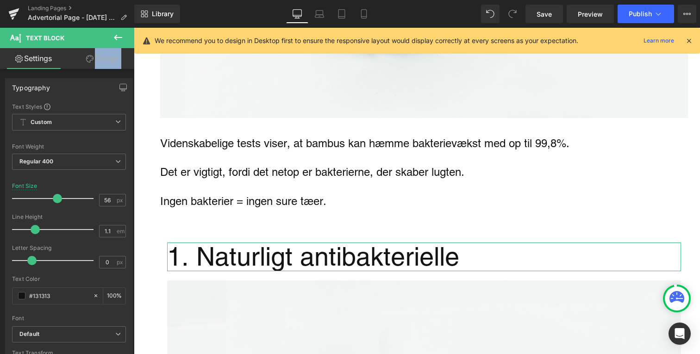
click at [84, 69] on div "Settings Design Typography Text Styles Custom Custom Setup Global Style Custom …" at bounding box center [67, 213] width 134 height 331
click at [86, 67] on link "Design" at bounding box center [102, 58] width 67 height 21
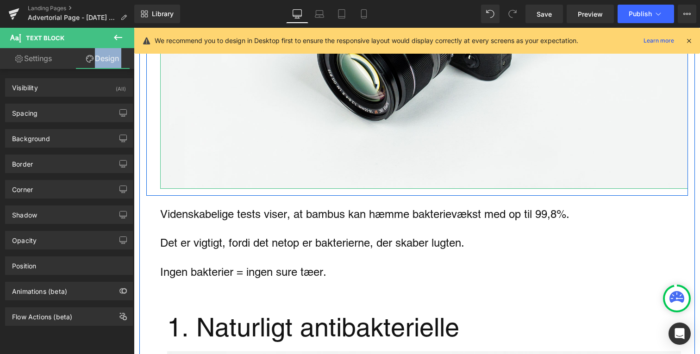
scroll to position [1056, 0]
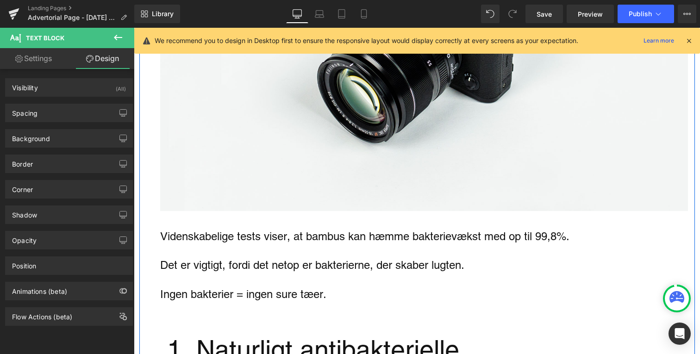
click at [105, 102] on div "Spacing [GEOGRAPHIC_DATA] 0px 0 0px 0 20px 20 30px 30 [GEOGRAPHIC_DATA] 0px 0 0…" at bounding box center [69, 109] width 138 height 25
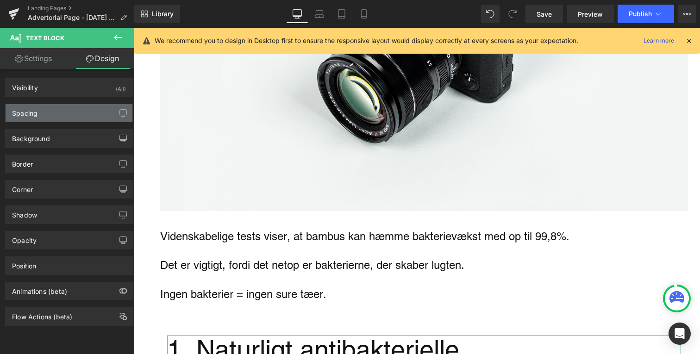
click at [81, 107] on div "Spacing" at bounding box center [69, 113] width 127 height 18
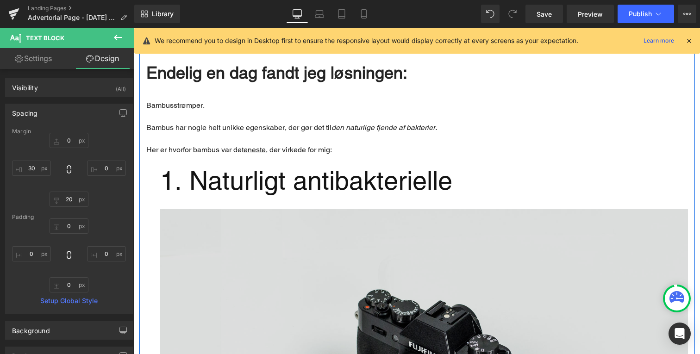
scroll to position [696, 0]
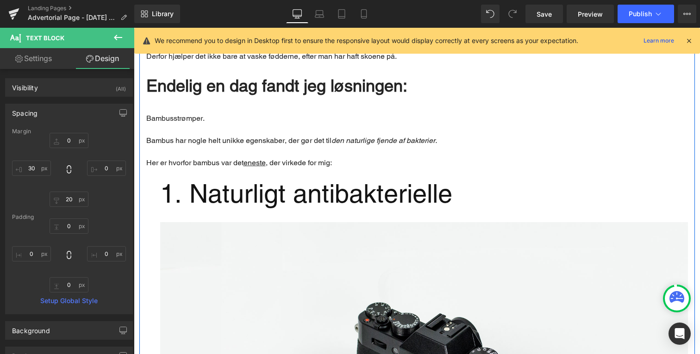
click at [233, 195] on undefined "1. Naturligt antibakterielle" at bounding box center [306, 194] width 292 height 30
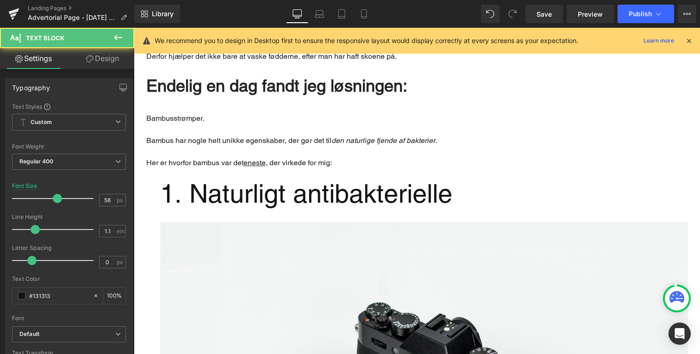
click at [113, 58] on link "Design" at bounding box center [102, 58] width 67 height 21
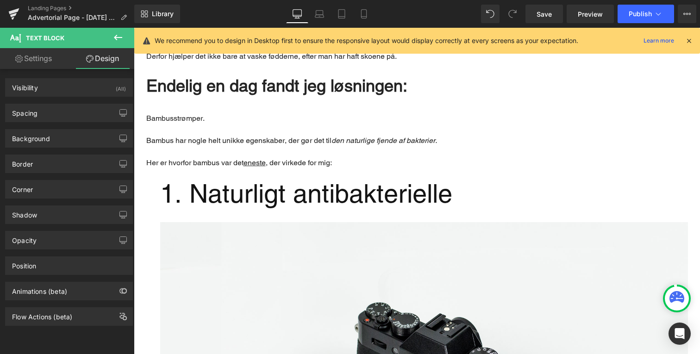
click at [75, 103] on div "Spacing [GEOGRAPHIC_DATA] 0px 0 0px 0 0px 0 30px 30 [GEOGRAPHIC_DATA] 0px 0 0px…" at bounding box center [69, 109] width 138 height 25
click at [75, 107] on div "Spacing" at bounding box center [69, 113] width 127 height 18
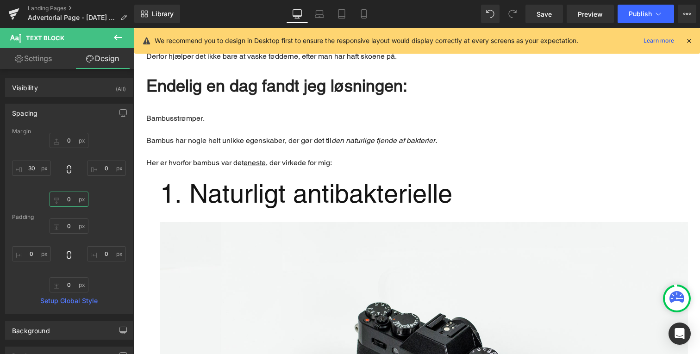
click at [69, 204] on input "0" at bounding box center [69, 199] width 39 height 15
type input "2o"
type input "0"
type input "20"
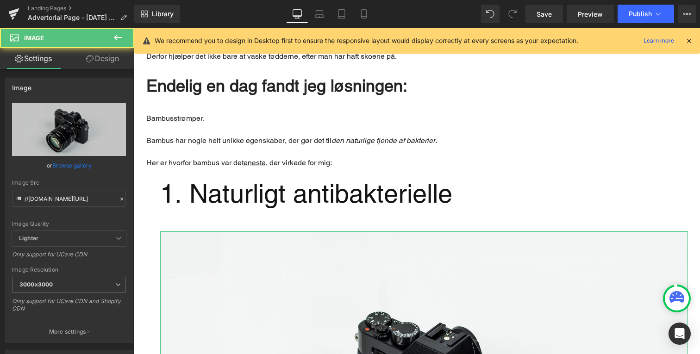
click at [102, 63] on link "Design" at bounding box center [102, 58] width 67 height 21
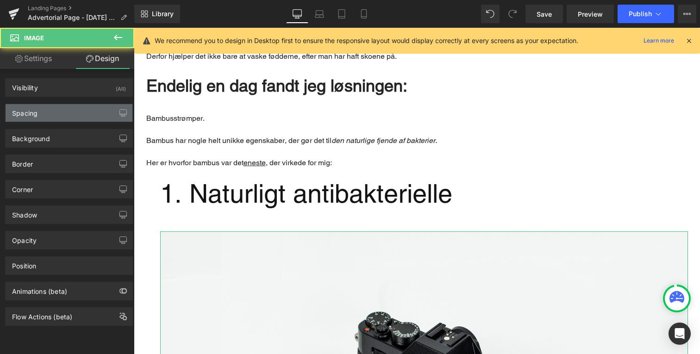
click at [83, 113] on div "Spacing" at bounding box center [69, 113] width 127 height 18
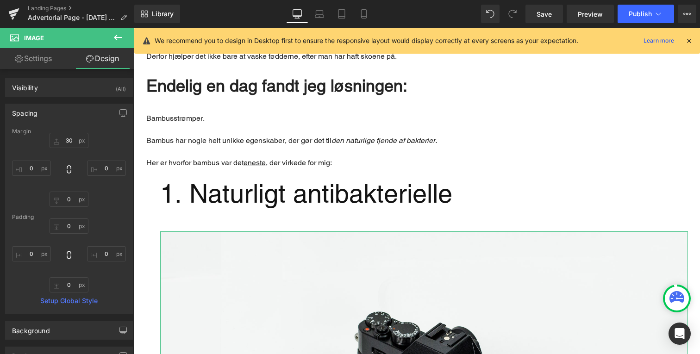
click at [77, 132] on div "Margin" at bounding box center [69, 131] width 114 height 6
click at [76, 144] on input "30" at bounding box center [69, 140] width 39 height 15
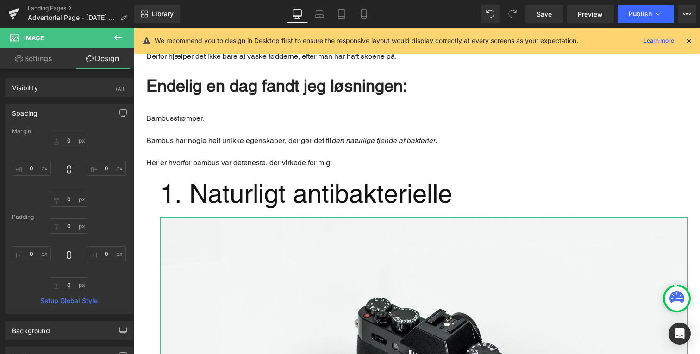
click at [313, 144] on p "Bambus har nogle helt unikke egenskaber, der gør det til den naturlige fjende a…" at bounding box center [417, 140] width 542 height 11
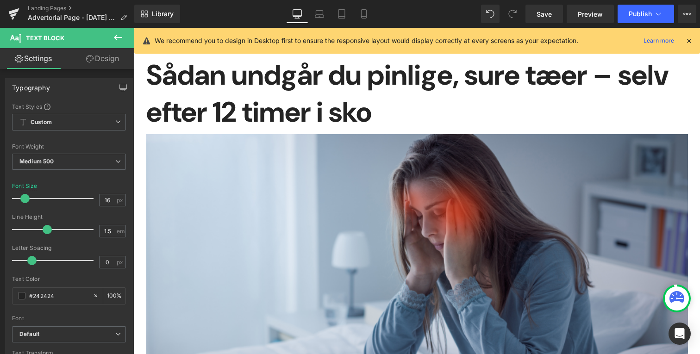
scroll to position [138, 0]
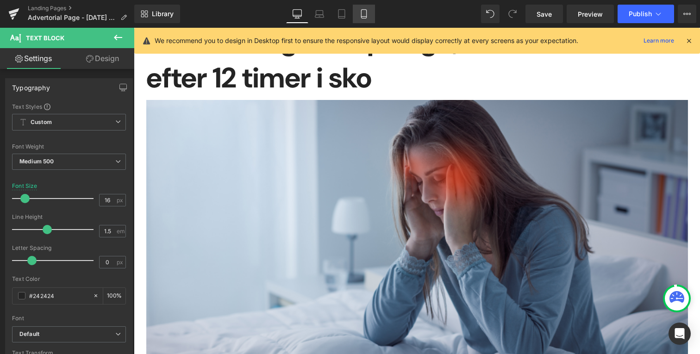
click at [368, 11] on icon at bounding box center [363, 13] width 9 height 9
type input "14"
type input "100"
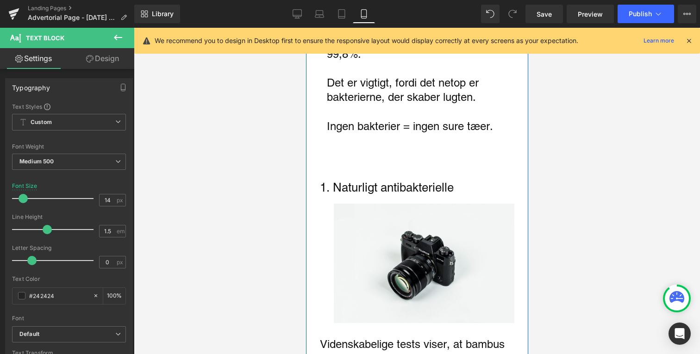
scroll to position [781, 0]
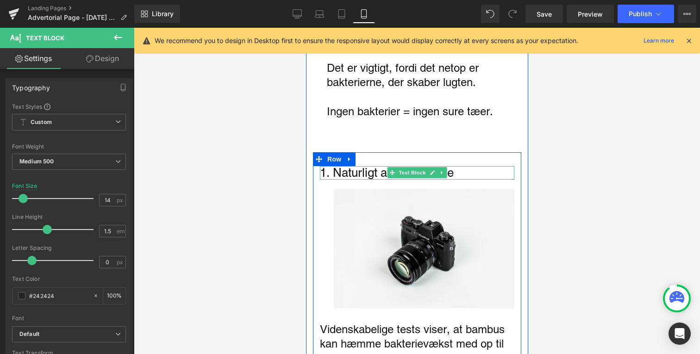
click at [367, 170] on undefined "1. Naturligt antibakterielle" at bounding box center [387, 173] width 134 height 14
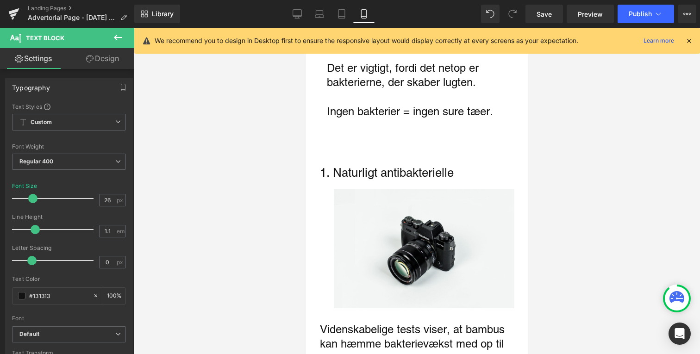
click at [111, 52] on link "Design" at bounding box center [102, 58] width 67 height 21
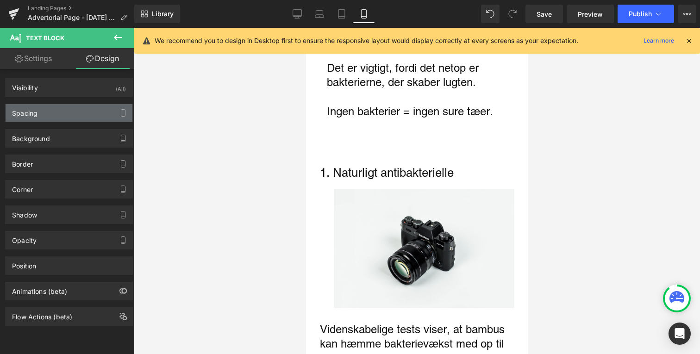
click at [71, 120] on div "Spacing" at bounding box center [69, 113] width 127 height 18
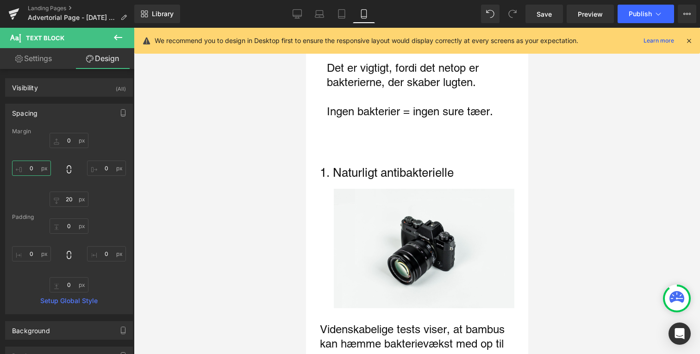
click at [37, 164] on input "0" at bounding box center [31, 168] width 39 height 15
type input "30"
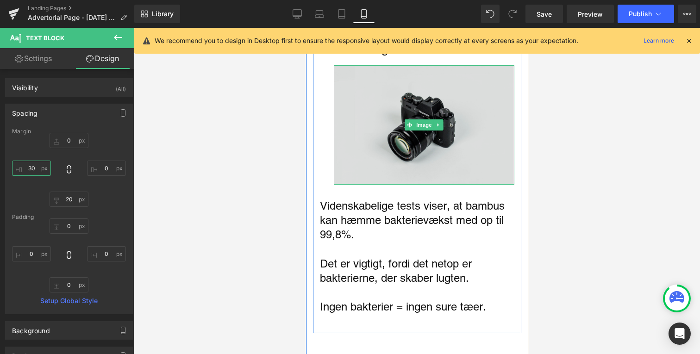
scroll to position [927, 0]
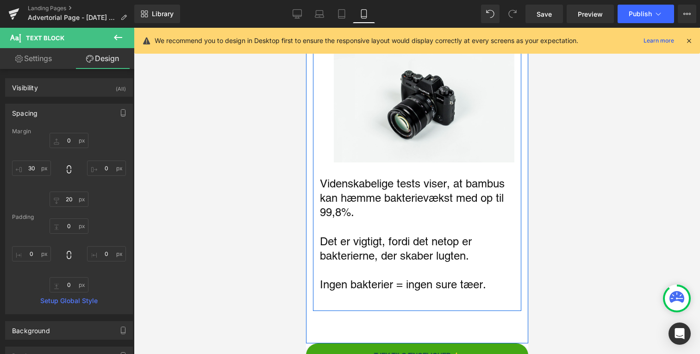
click at [378, 258] on p "Det er vigtigt, fordi det netop er bakterierne, der skaber lugten." at bounding box center [417, 248] width 195 height 29
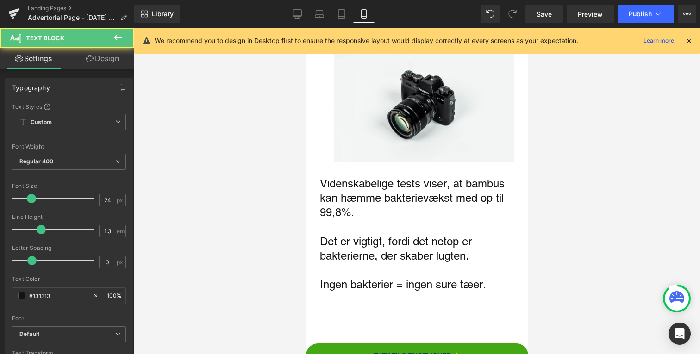
click at [104, 62] on link "Design" at bounding box center [102, 58] width 67 height 21
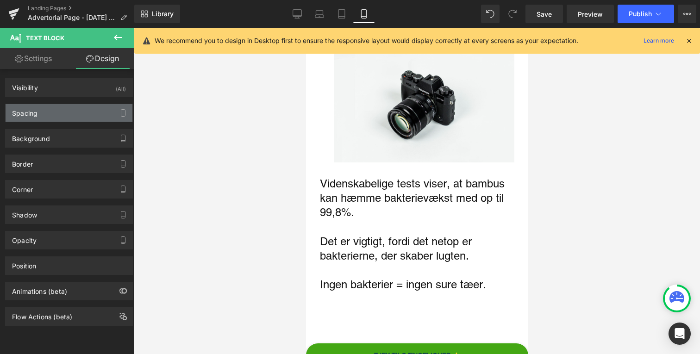
click at [76, 119] on div "Spacing" at bounding box center [69, 113] width 127 height 18
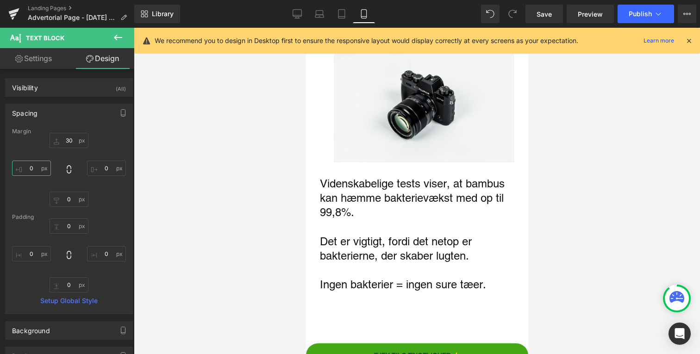
click at [47, 167] on input "0" at bounding box center [31, 168] width 39 height 15
type input "30"
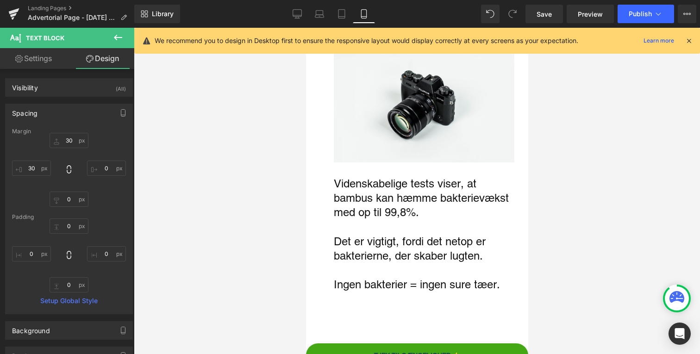
click at [172, 163] on div at bounding box center [417, 191] width 566 height 327
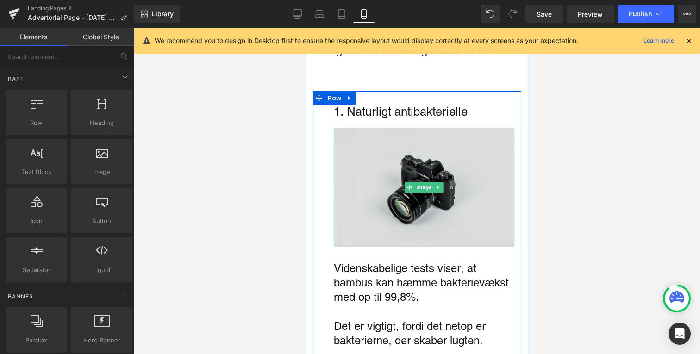
scroll to position [847, 0]
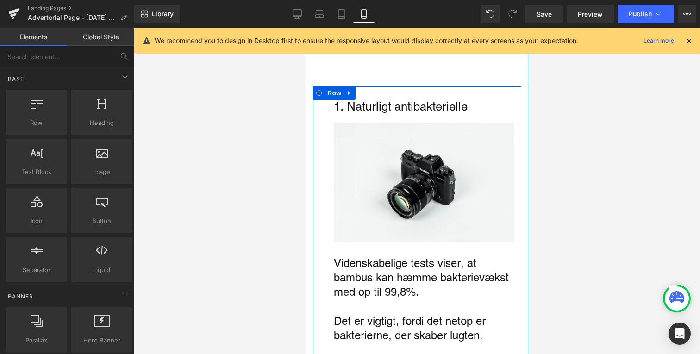
click at [369, 288] on p "Videnskabelige tests viser, at bambus kan hæmme bakterievækst med op til 99,8%." at bounding box center [423, 278] width 181 height 44
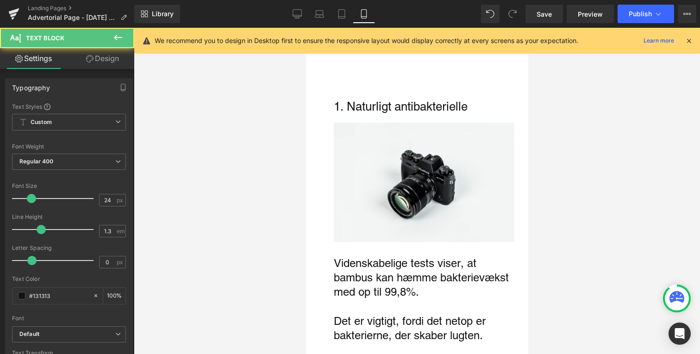
click at [107, 50] on link "Design" at bounding box center [102, 58] width 67 height 21
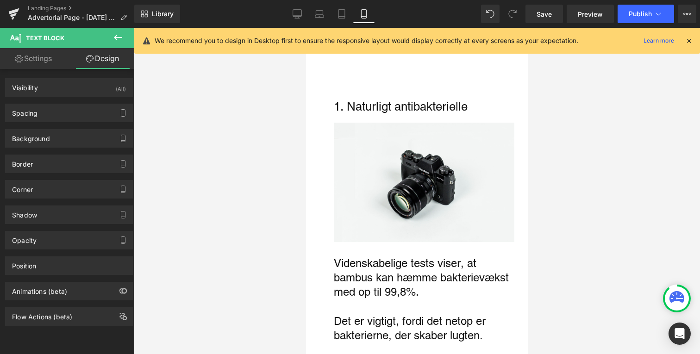
click at [377, 294] on p "Videnskabelige tests viser, at bambus kan hæmme bakterievækst med op til 99,8%." at bounding box center [423, 278] width 181 height 44
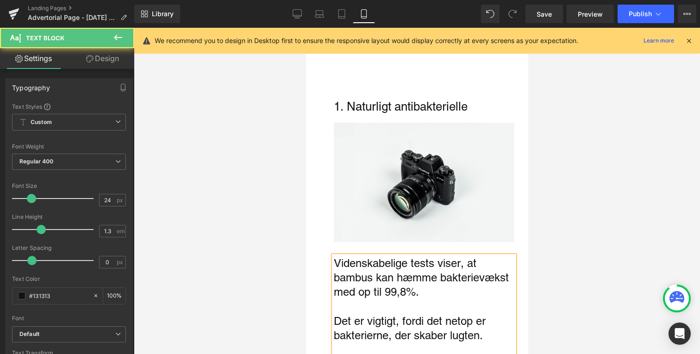
click at [117, 56] on link "Design" at bounding box center [102, 58] width 67 height 21
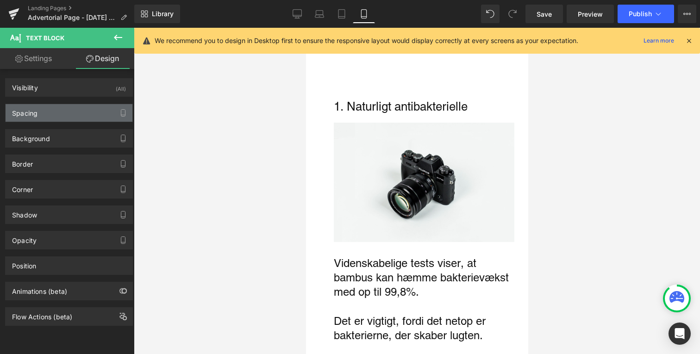
click at [60, 110] on div "Spacing" at bounding box center [69, 113] width 127 height 18
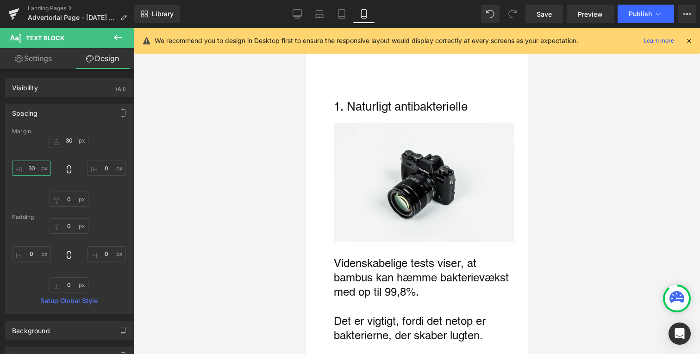
click at [42, 170] on input "30" at bounding box center [31, 168] width 39 height 15
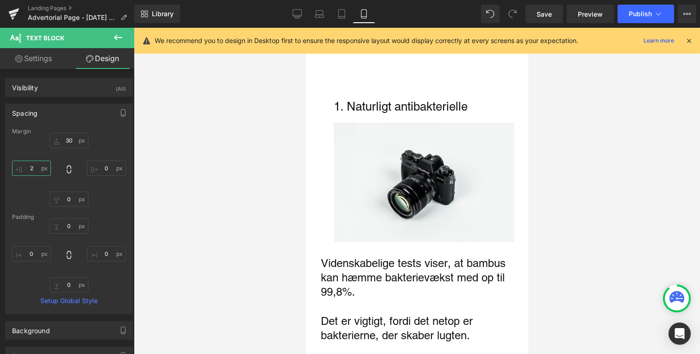
type input "20"
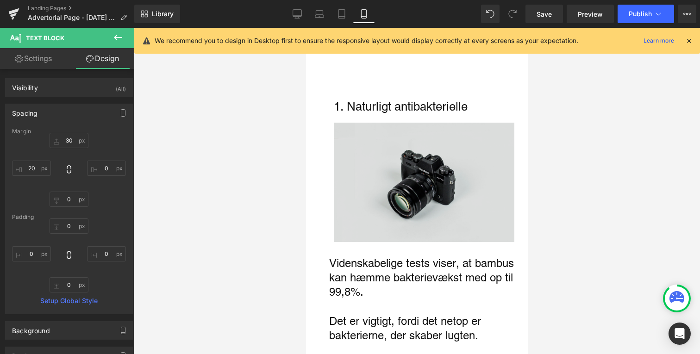
click at [341, 190] on img "Main content" at bounding box center [423, 182] width 181 height 119
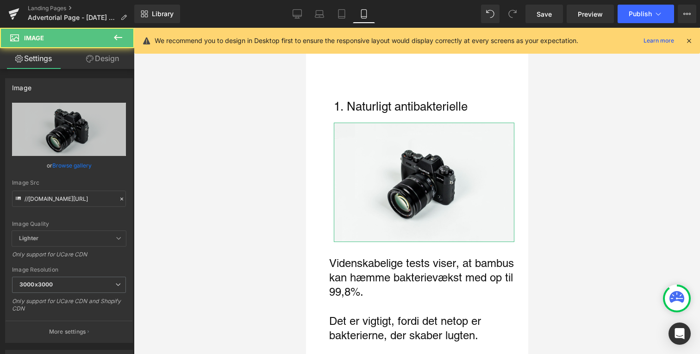
click at [75, 64] on link "Design" at bounding box center [102, 58] width 67 height 21
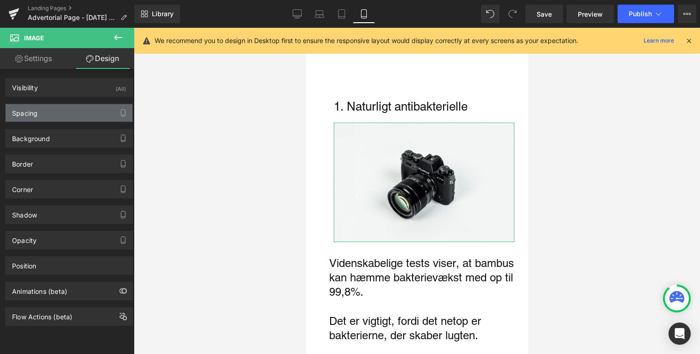
click at [82, 119] on div "Spacing" at bounding box center [69, 113] width 127 height 18
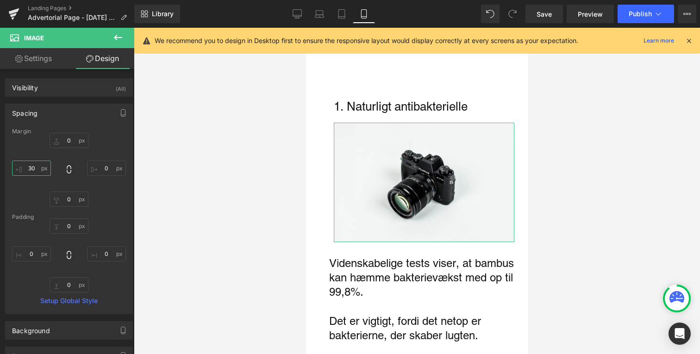
click at [41, 168] on input "30" at bounding box center [31, 168] width 39 height 15
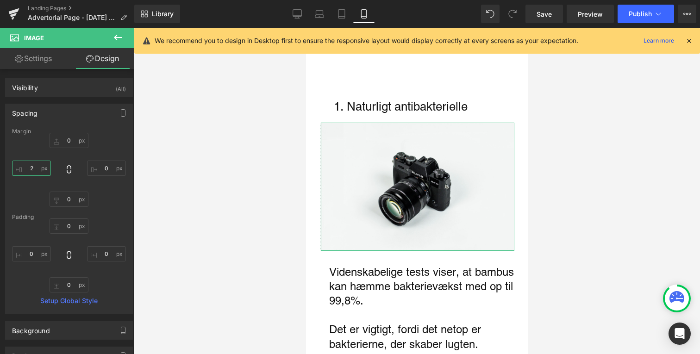
type input "20"
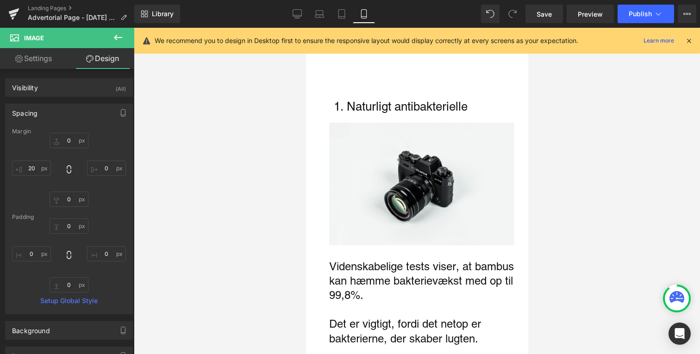
click at [341, 111] on div "1. Naturligt antibakterielle Text Block" at bounding box center [423, 106] width 181 height 13
click at [41, 167] on input "30" at bounding box center [31, 168] width 39 height 15
type input "20"
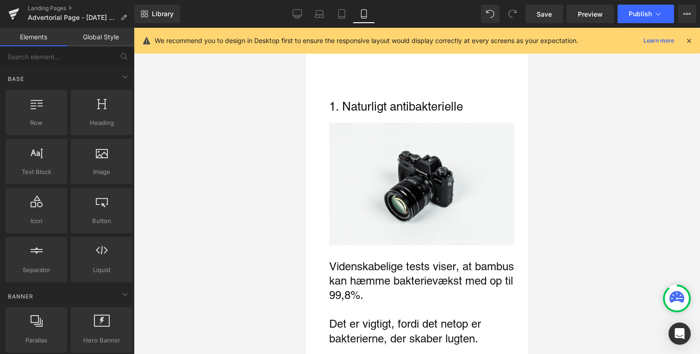
click at [224, 159] on div at bounding box center [417, 191] width 566 height 327
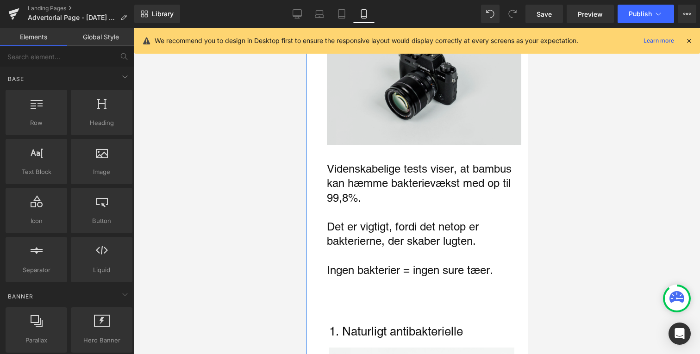
scroll to position [604, 0]
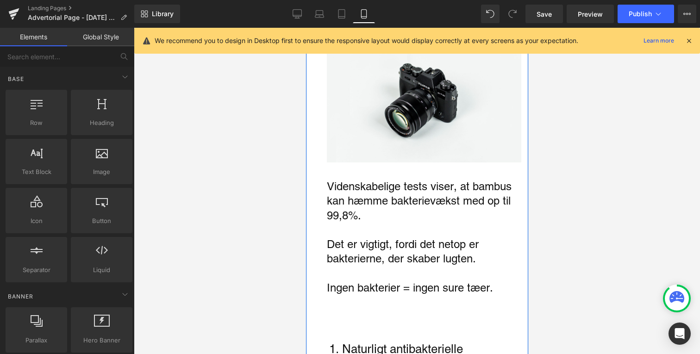
click at [463, 186] on p "Videnskabelige tests viser, at bambus kan hæmme bakterievækst med op til 99,8%." at bounding box center [424, 201] width 195 height 44
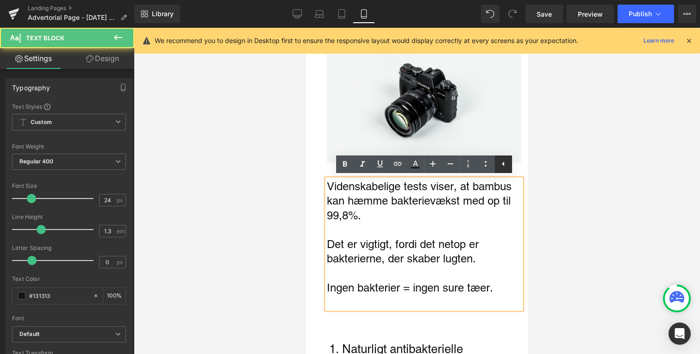
click at [510, 166] on link at bounding box center [504, 165] width 18 height 18
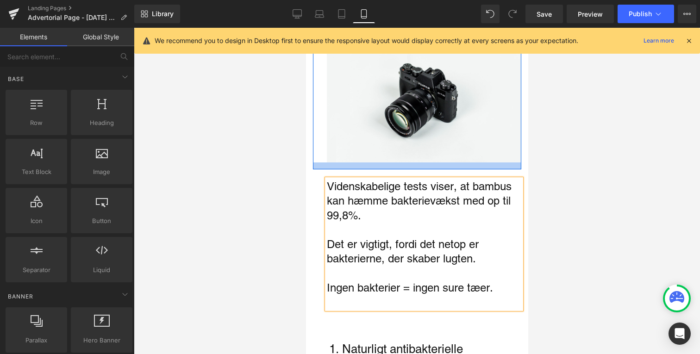
click at [541, 171] on div at bounding box center [417, 191] width 566 height 327
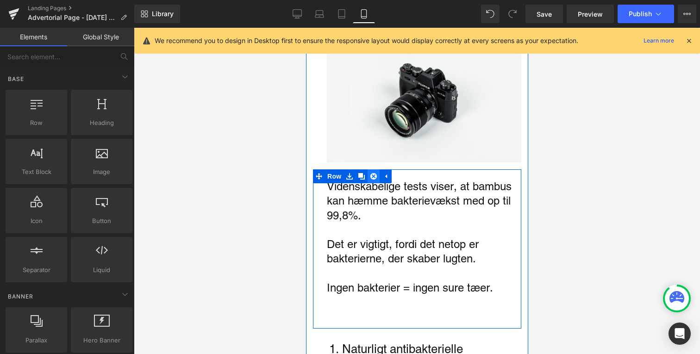
click at [373, 176] on icon "Main content" at bounding box center [373, 176] width 6 height 7
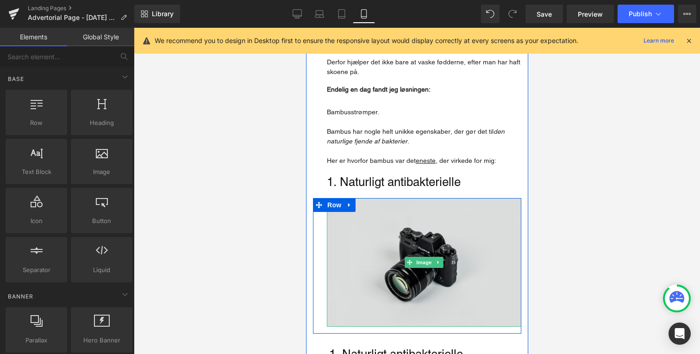
scroll to position [441, 0]
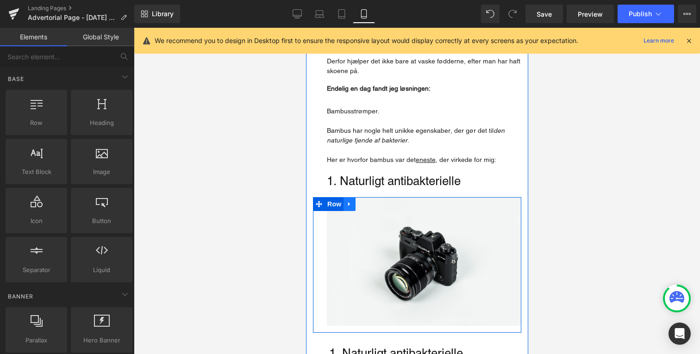
click at [350, 203] on icon "Main content" at bounding box center [349, 204] width 6 height 7
click at [371, 204] on icon "Main content" at bounding box center [373, 204] width 6 height 6
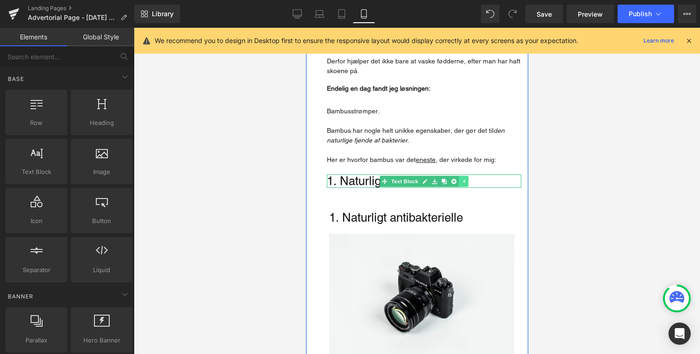
click at [467, 178] on link "Main content" at bounding box center [464, 181] width 10 height 11
click at [453, 185] on link "Main content" at bounding box center [449, 181] width 10 height 11
click at [455, 183] on icon "Main content" at bounding box center [453, 181] width 5 height 5
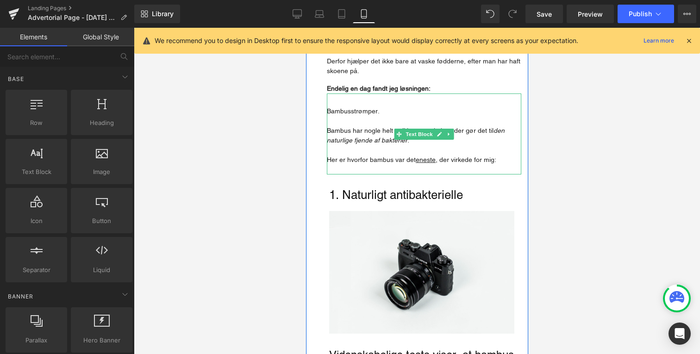
click at [347, 170] on p "Main content" at bounding box center [424, 170] width 195 height 10
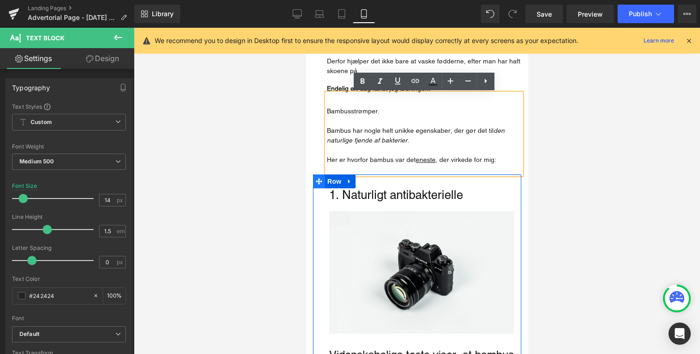
click at [318, 184] on icon "Main content" at bounding box center [318, 181] width 6 height 6
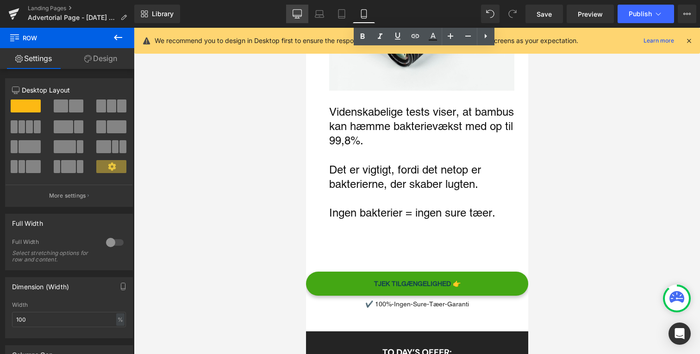
click at [296, 21] on link "Desktop" at bounding box center [297, 14] width 22 height 19
type input "1200"
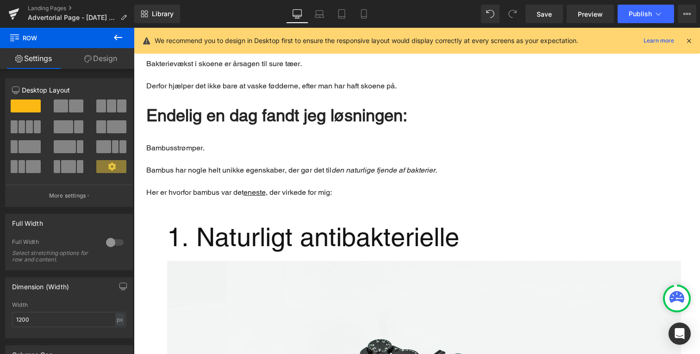
scroll to position [662, 0]
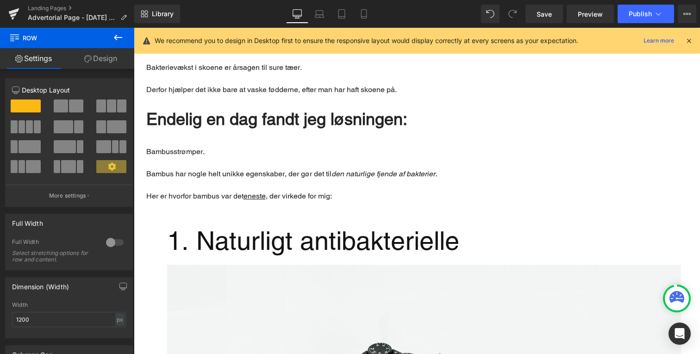
click at [269, 183] on p "Main content" at bounding box center [417, 185] width 542 height 11
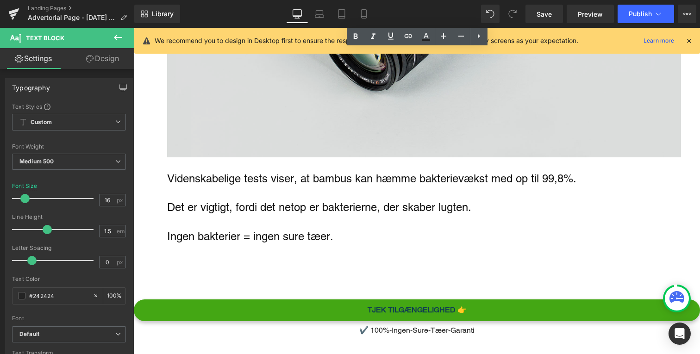
scroll to position [1083, 0]
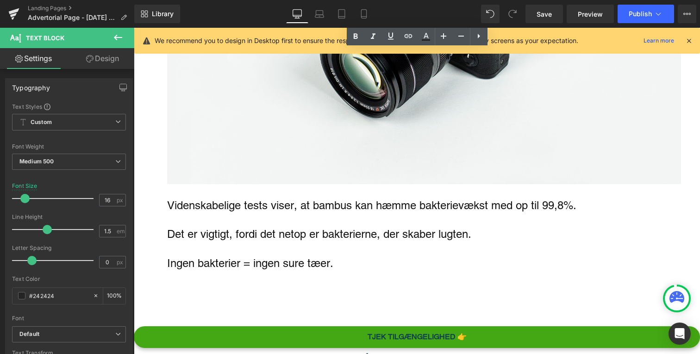
click at [217, 230] on p "Det er vigtigt, fordi det netop er bakterierne, der skaber lugten." at bounding box center [424, 234] width 514 height 14
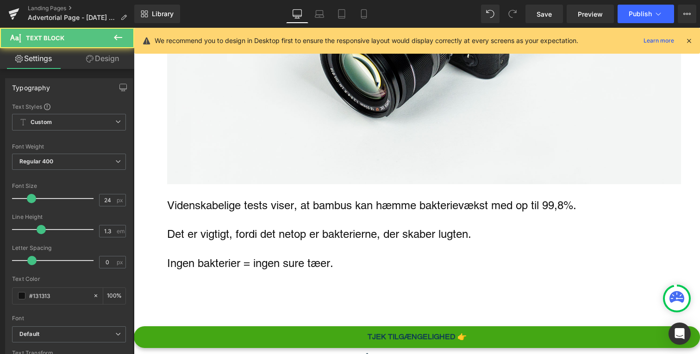
click at [109, 58] on link "Design" at bounding box center [102, 58] width 67 height 21
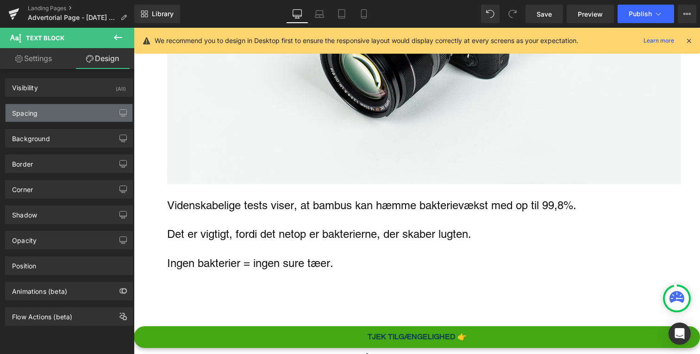
click at [75, 116] on div "Spacing" at bounding box center [69, 113] width 127 height 18
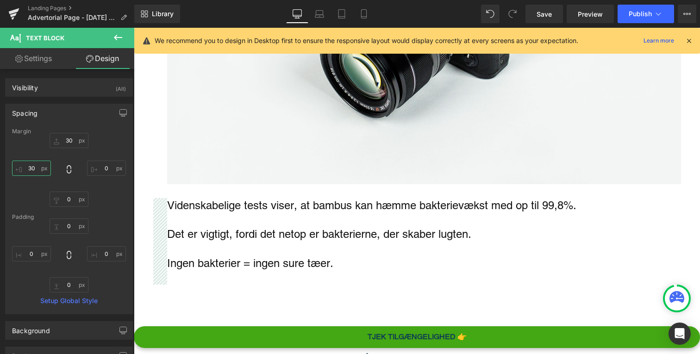
click at [48, 170] on input "30" at bounding box center [31, 168] width 39 height 15
type input "20"
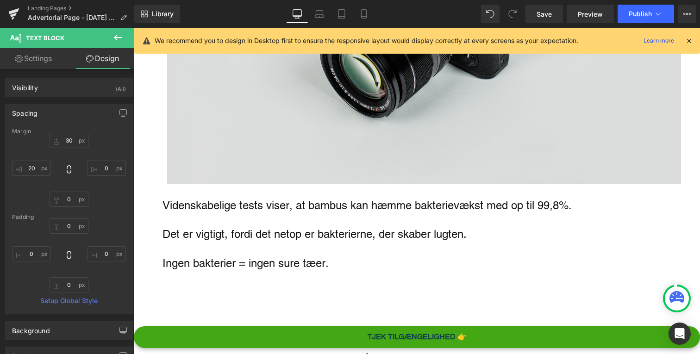
click at [238, 126] on img "Main content" at bounding box center [424, 14] width 514 height 340
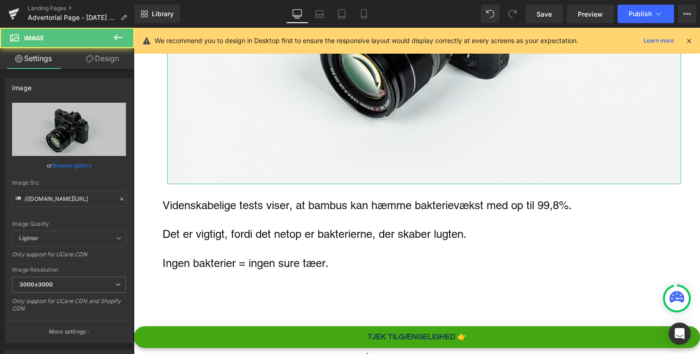
click at [89, 60] on icon at bounding box center [89, 58] width 7 height 7
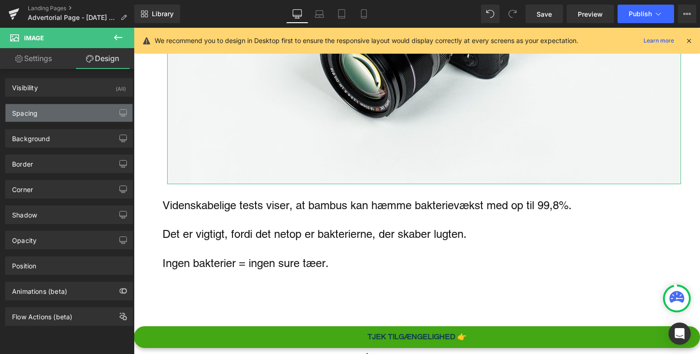
click at [64, 117] on div "Spacing" at bounding box center [69, 113] width 127 height 18
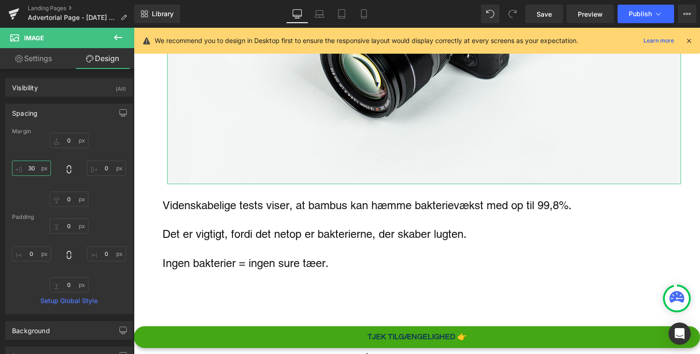
click at [45, 168] on input "30" at bounding box center [31, 168] width 39 height 15
type input "20"
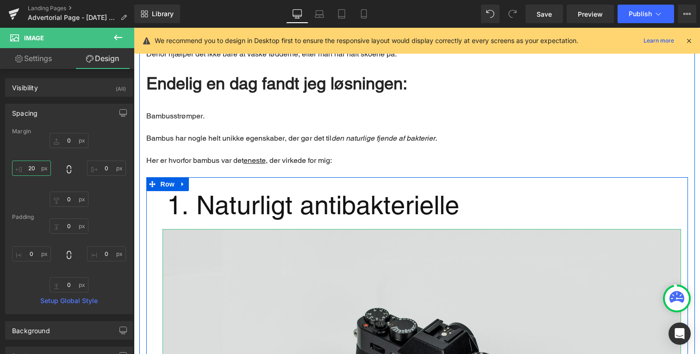
scroll to position [600, 0]
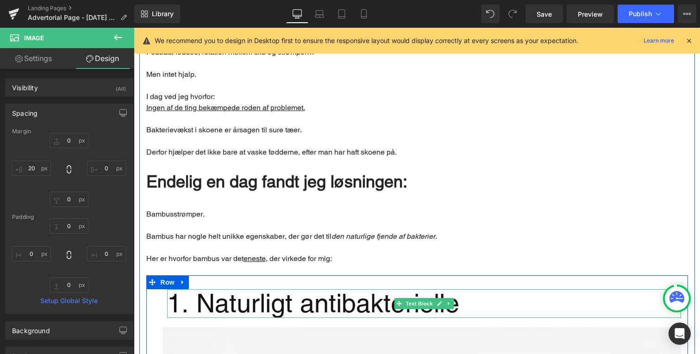
click at [205, 309] on undefined "1. Naturligt antibakterielle" at bounding box center [313, 304] width 292 height 30
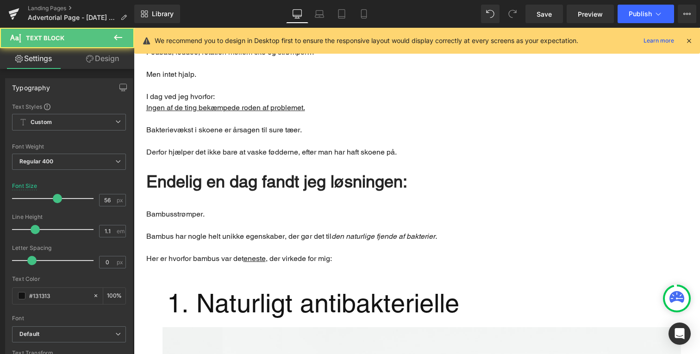
click at [97, 64] on link "Design" at bounding box center [102, 58] width 67 height 21
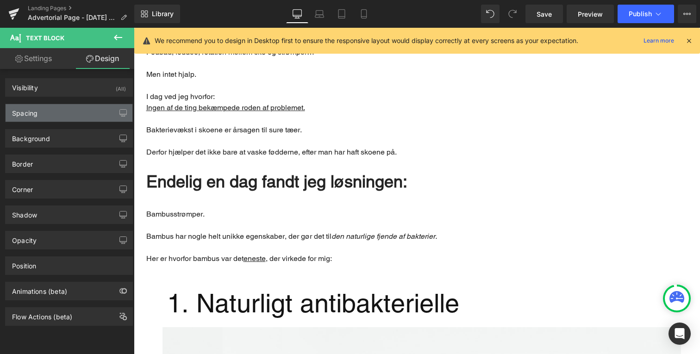
click at [73, 120] on div "Spacing" at bounding box center [69, 113] width 127 height 18
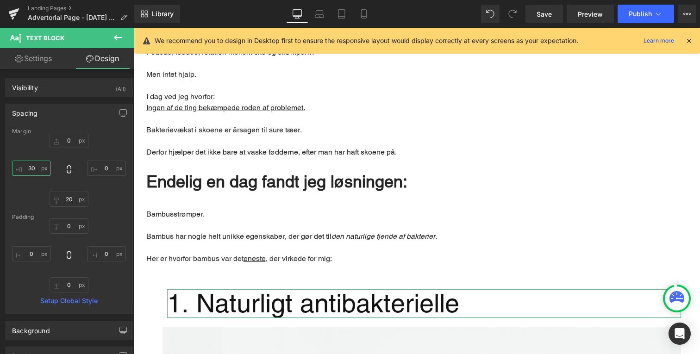
click at [38, 165] on input "30" at bounding box center [31, 168] width 39 height 15
type input "20"
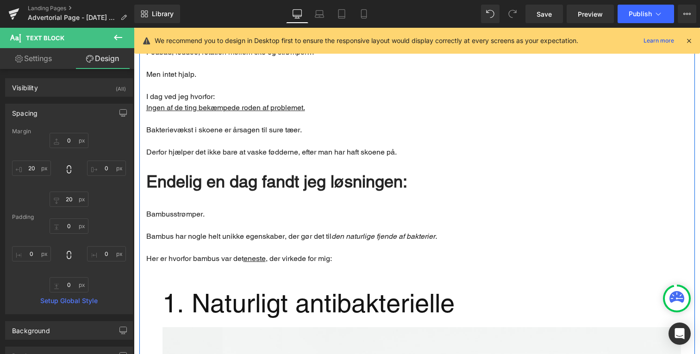
click at [143, 192] on div "Sådan undgår du pinlige, sure tæer – selv efter 12 timer i sko Heading Sådan un…" at bounding box center [417, 168] width 556 height 1215
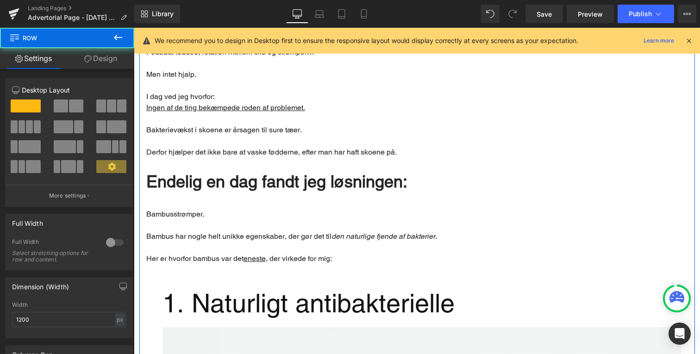
click at [173, 219] on p "Bambusstrømper." at bounding box center [417, 214] width 542 height 11
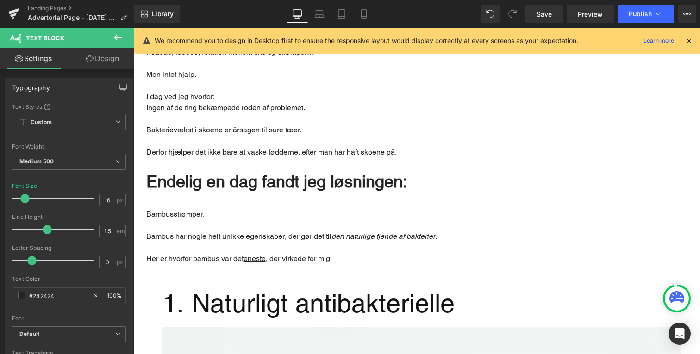
drag, startPoint x: 101, startPoint y: 59, endPoint x: 83, endPoint y: 116, distance: 59.6
click at [101, 59] on link "Design" at bounding box center [102, 58] width 67 height 21
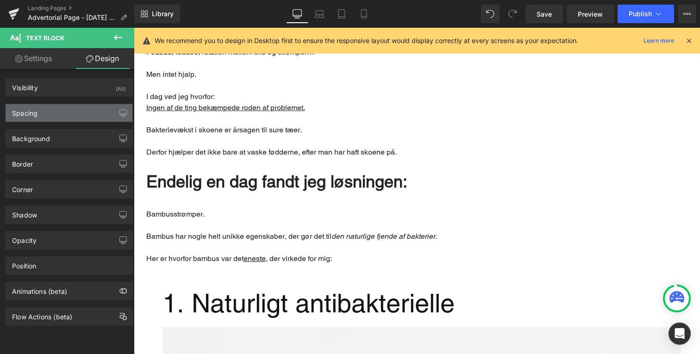
click at [75, 117] on div "Spacing" at bounding box center [69, 113] width 127 height 18
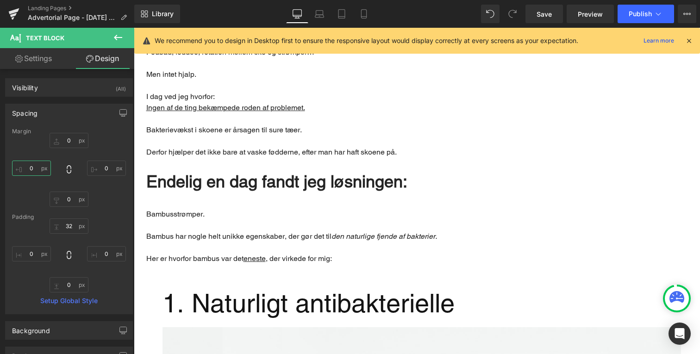
click at [40, 167] on input "0" at bounding box center [31, 168] width 39 height 15
type input "20"
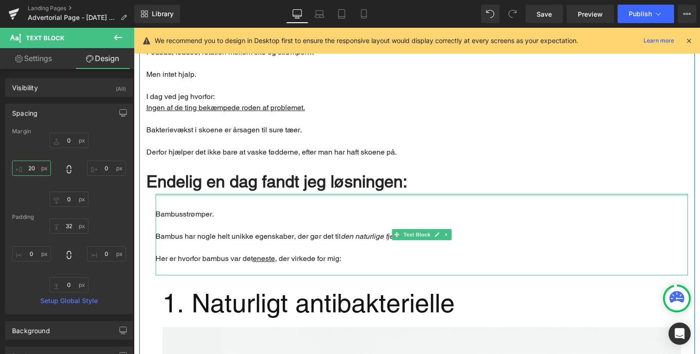
type input "31px"
click at [171, 194] on div "Main content" at bounding box center [422, 195] width 533 height 2
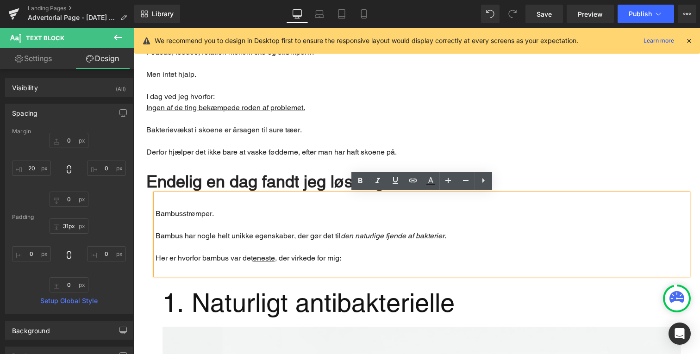
click at [173, 181] on span "Endelig en dag fandt jeg løsningen:" at bounding box center [276, 181] width 261 height 19
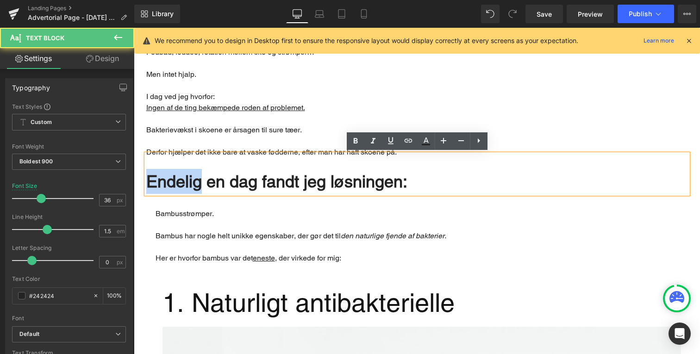
click at [173, 181] on span "Endelig en dag fandt jeg løsningen:" at bounding box center [276, 181] width 261 height 19
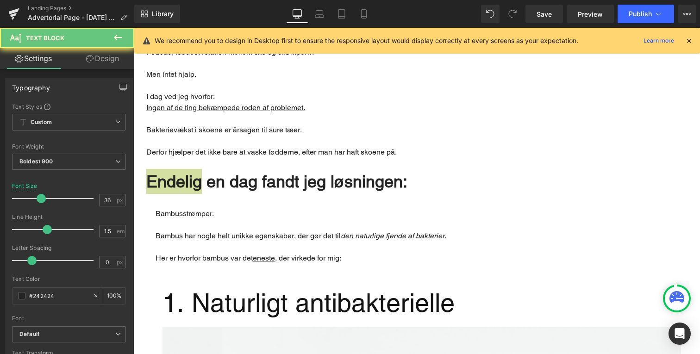
click at [104, 67] on link "Design" at bounding box center [102, 58] width 67 height 21
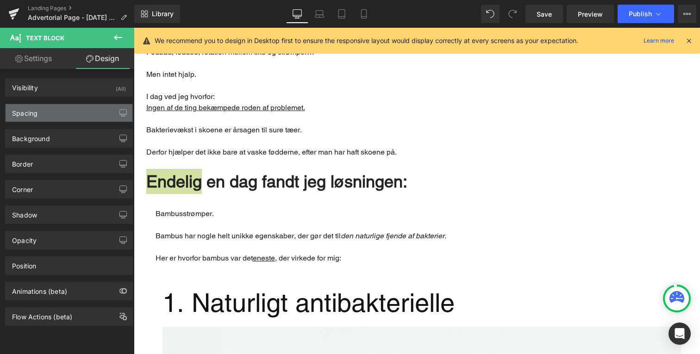
click at [55, 113] on div "Spacing" at bounding box center [69, 113] width 127 height 18
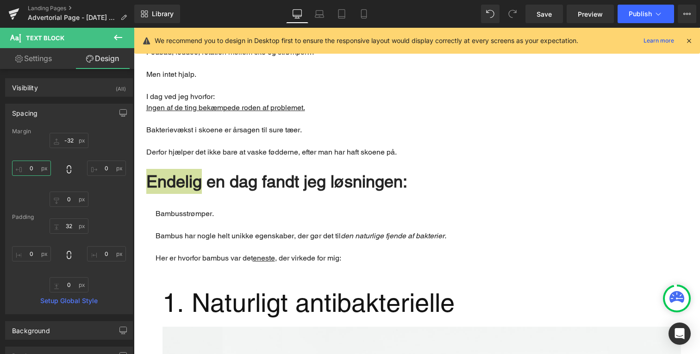
click at [47, 167] on input "0" at bounding box center [31, 168] width 39 height 15
type input "20"
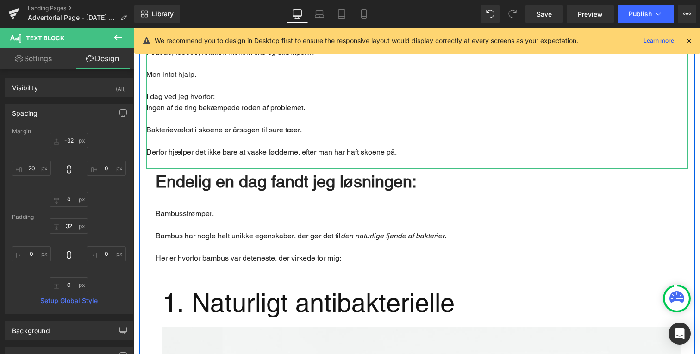
click at [203, 126] on p "Bakterievækst i skoene er årsagen til sure tæer." at bounding box center [417, 130] width 542 height 11
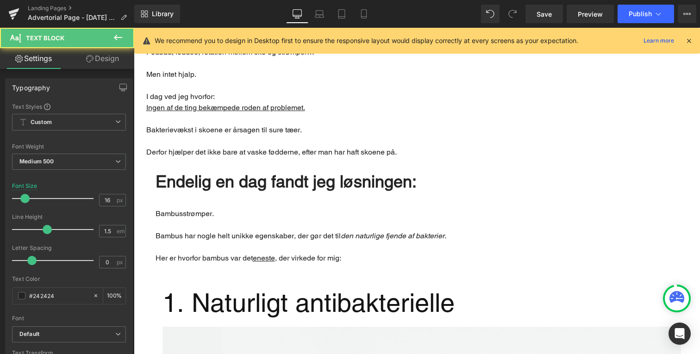
click at [85, 66] on link "Design" at bounding box center [102, 58] width 67 height 21
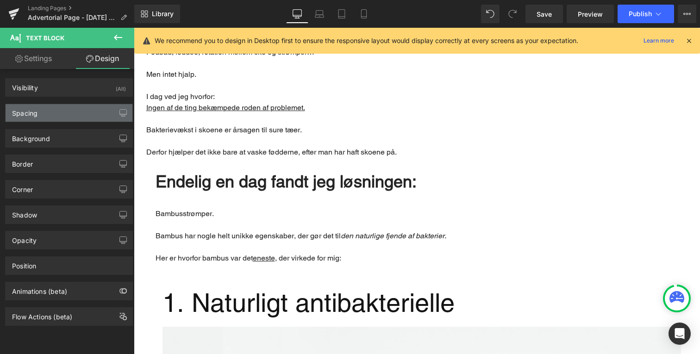
click at [68, 105] on div "Spacing" at bounding box center [69, 113] width 127 height 18
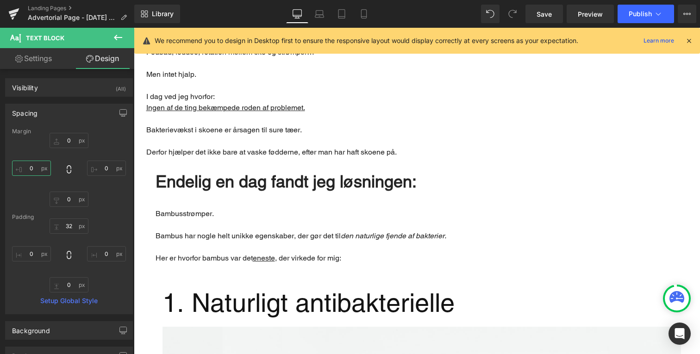
click at [35, 175] on input "0" at bounding box center [31, 168] width 39 height 15
type input "20"
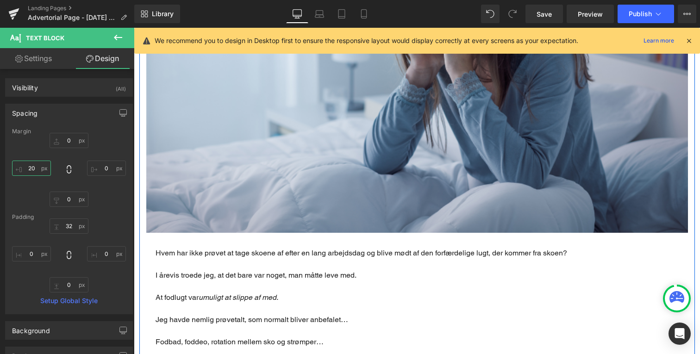
scroll to position [313, 0]
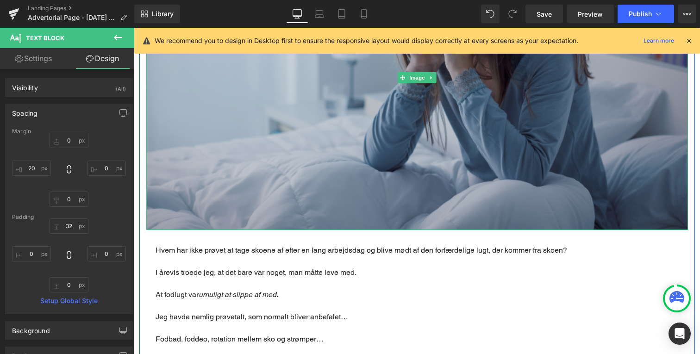
click at [201, 126] on img "Main content" at bounding box center [417, 77] width 542 height 305
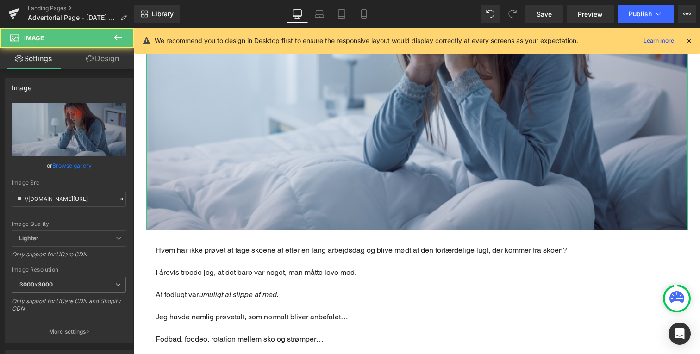
click at [98, 56] on link "Design" at bounding box center [102, 58] width 67 height 21
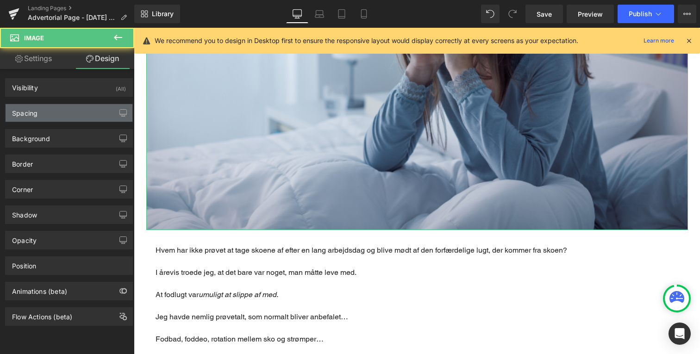
type input "0"
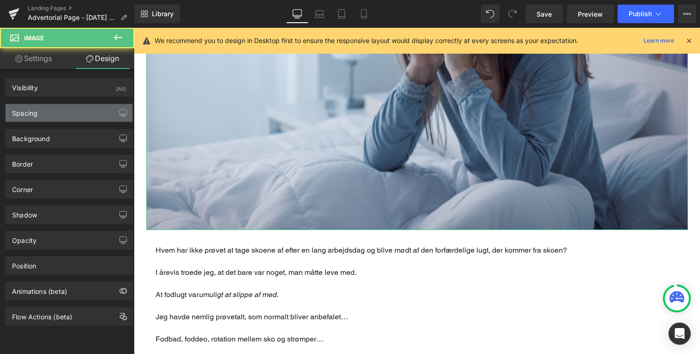
type input "0"
click at [69, 110] on div "Spacing" at bounding box center [69, 113] width 127 height 18
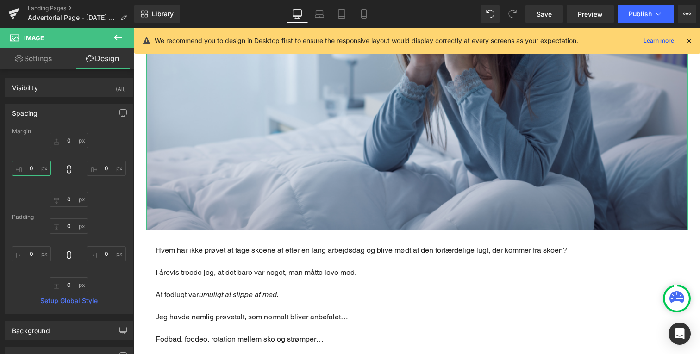
click at [32, 169] on input "0" at bounding box center [31, 168] width 39 height 15
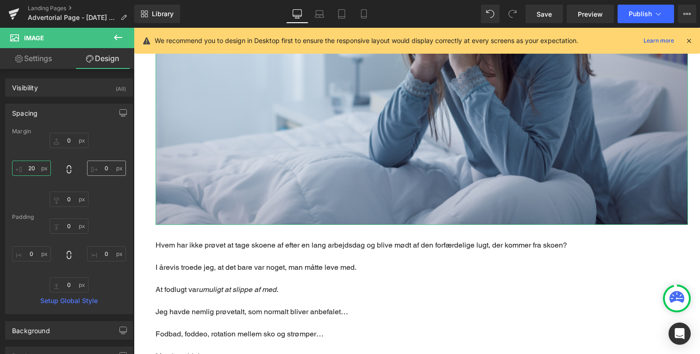
type input "20"
click at [102, 170] on input "0" at bounding box center [106, 168] width 39 height 15
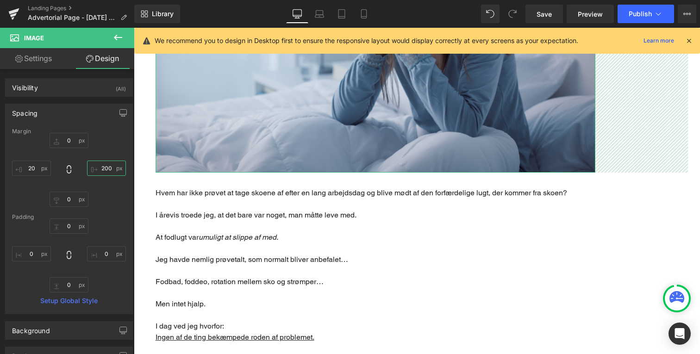
type input "20"
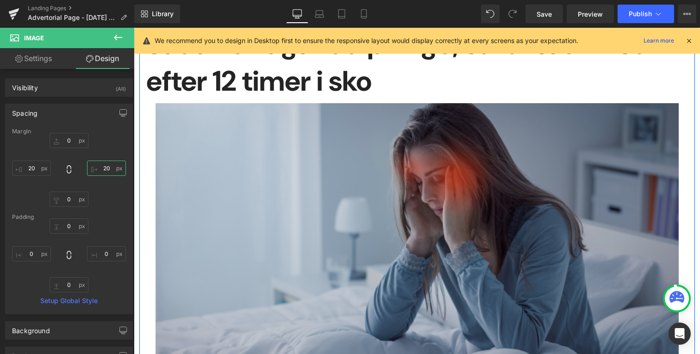
scroll to position [51, 0]
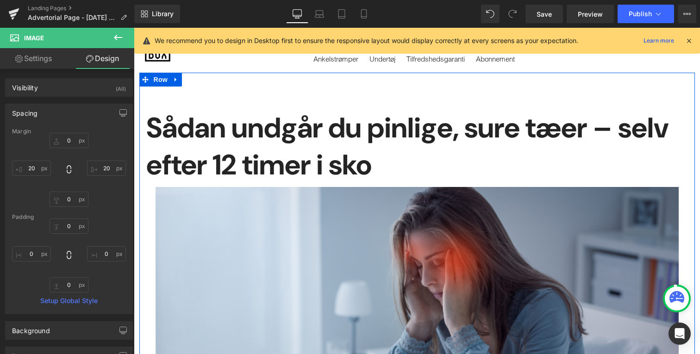
click at [236, 157] on h1 "Sådan undgår du pinlige, sure tæer – selv efter 12 timer i sko" at bounding box center [417, 147] width 542 height 74
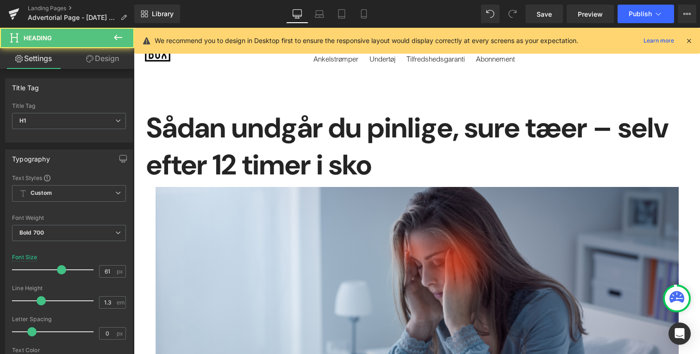
click at [96, 62] on link "Design" at bounding box center [102, 58] width 67 height 21
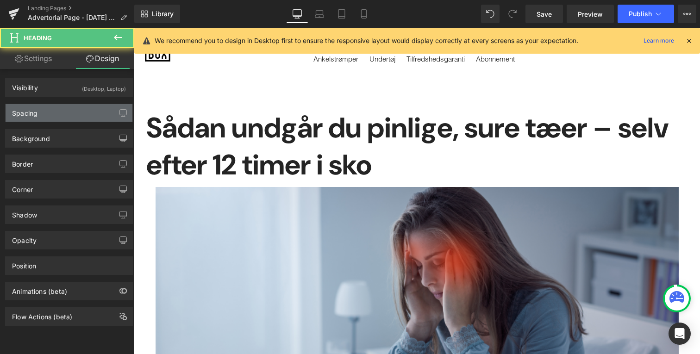
type input "0"
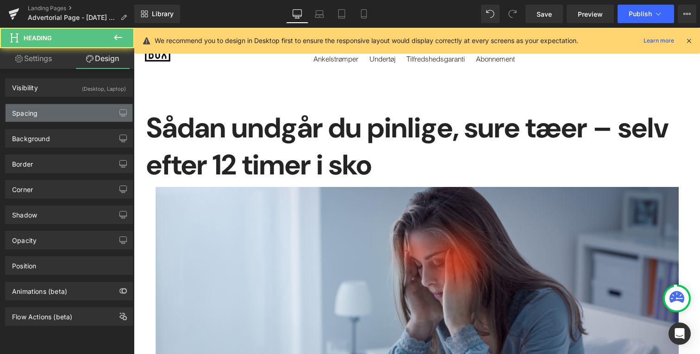
type input "0"
type input "8"
type input "0"
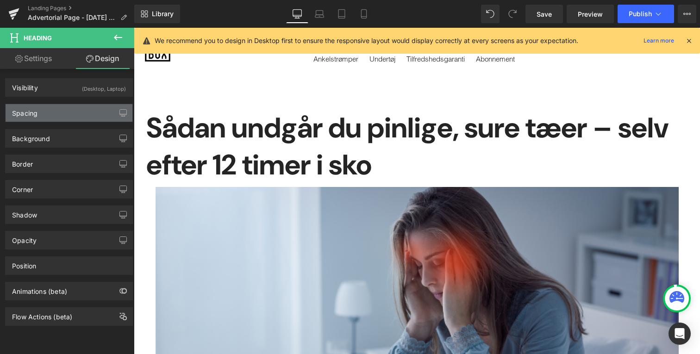
click at [86, 112] on div "Spacing" at bounding box center [69, 113] width 127 height 18
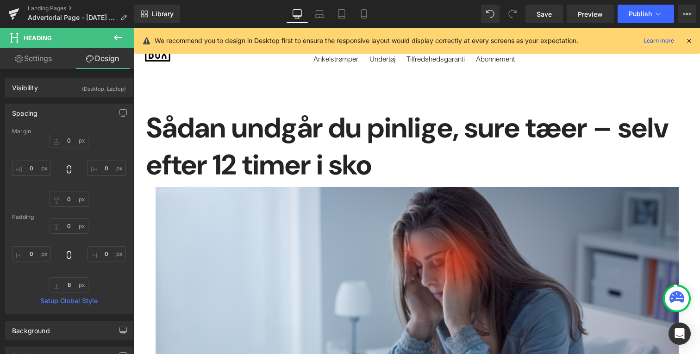
click at [47, 157] on div "0px 0 0px 0 0px 0 0px 0" at bounding box center [69, 170] width 114 height 74
click at [43, 170] on input "0" at bounding box center [31, 168] width 39 height 15
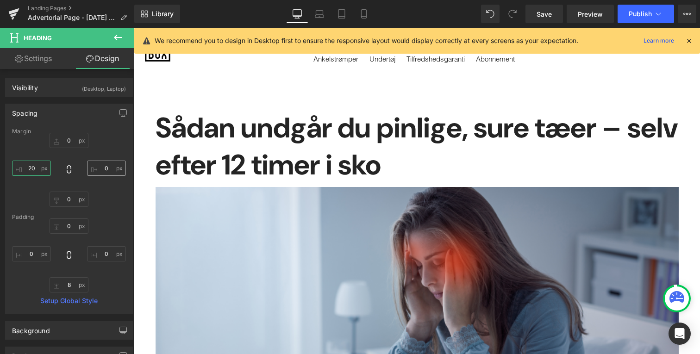
type input "20"
click at [108, 172] on input "0" at bounding box center [106, 168] width 39 height 15
type input "20"
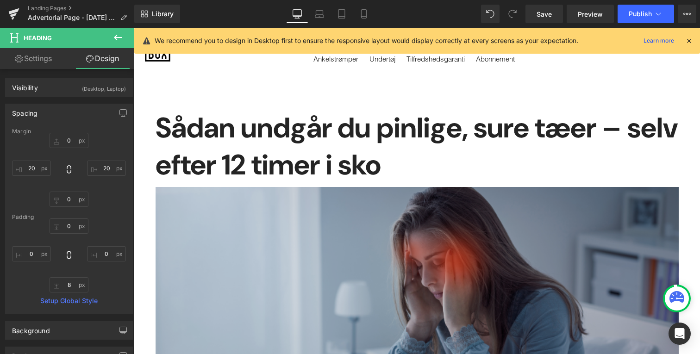
click at [194, 193] on img "Main content" at bounding box center [417, 334] width 523 height 294
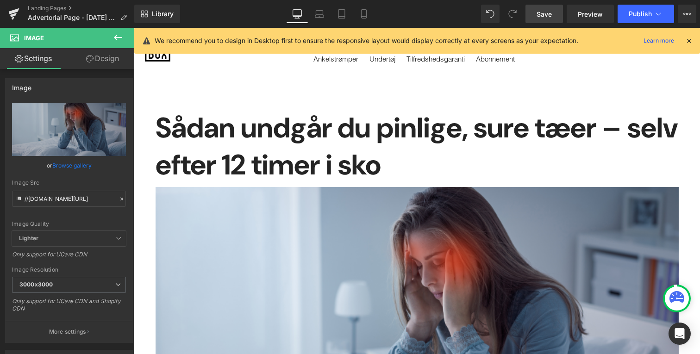
click at [530, 20] on link "Save" at bounding box center [545, 14] width 38 height 19
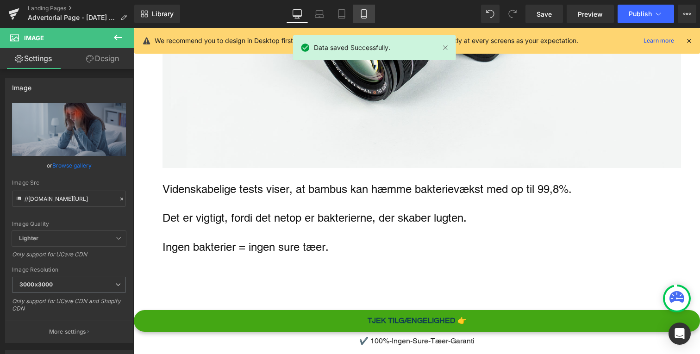
click at [361, 14] on icon at bounding box center [363, 13] width 9 height 9
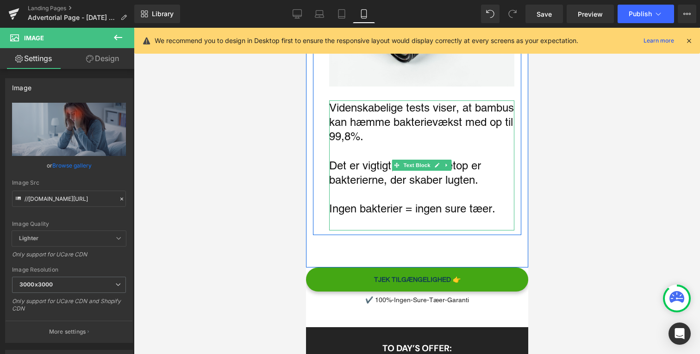
scroll to position [698, 0]
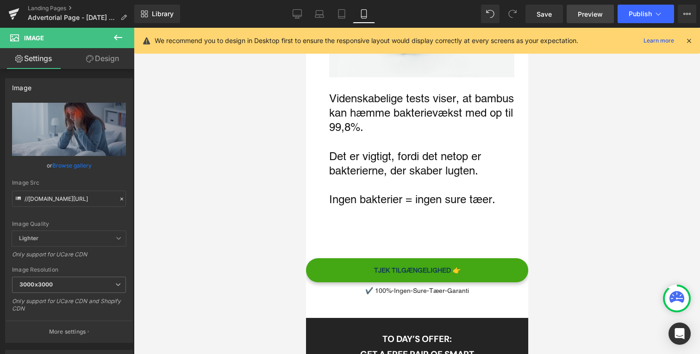
click at [578, 17] on link "Preview" at bounding box center [590, 14] width 47 height 19
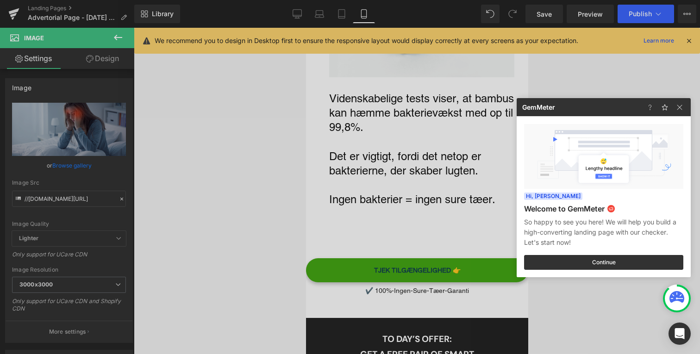
click at [355, 148] on div at bounding box center [350, 177] width 700 height 354
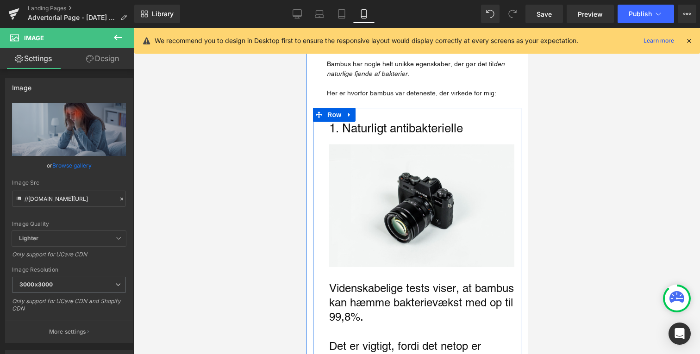
scroll to position [467, 0]
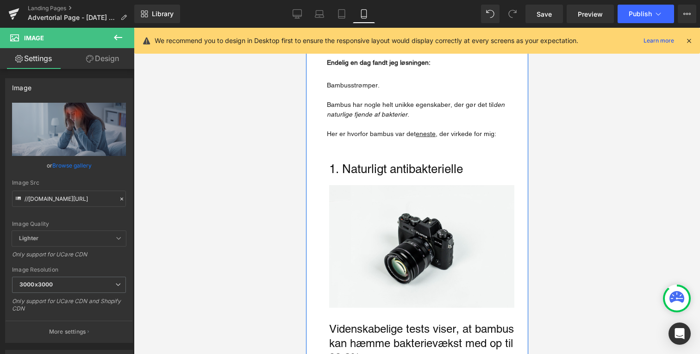
click at [401, 164] on div "1. Naturligt antibakterielle Text Block" at bounding box center [421, 169] width 185 height 13
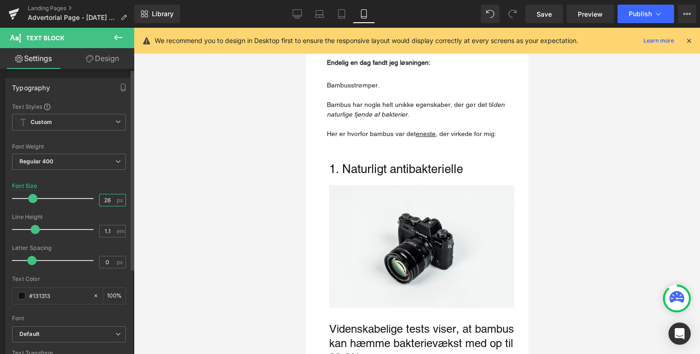
click at [104, 204] on input "26" at bounding box center [108, 201] width 16 height 12
type input "2"
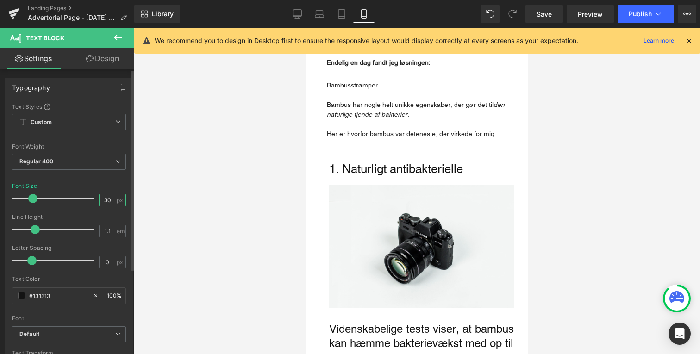
type input "30"
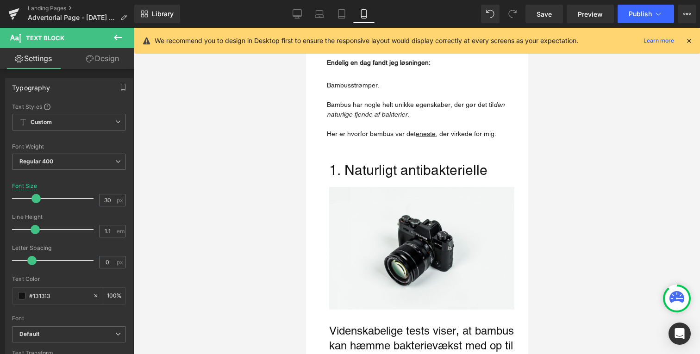
click at [278, 189] on div at bounding box center [417, 191] width 566 height 327
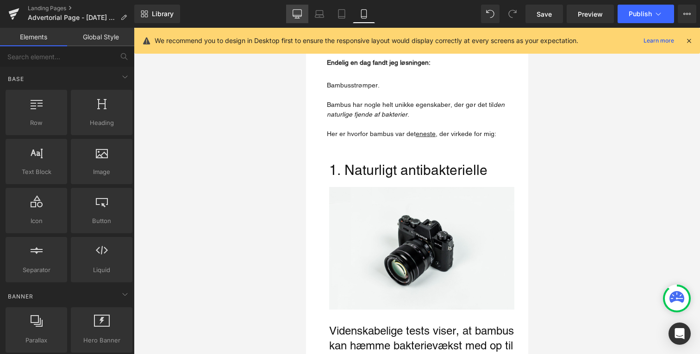
click at [303, 16] on link "Desktop" at bounding box center [297, 14] width 22 height 19
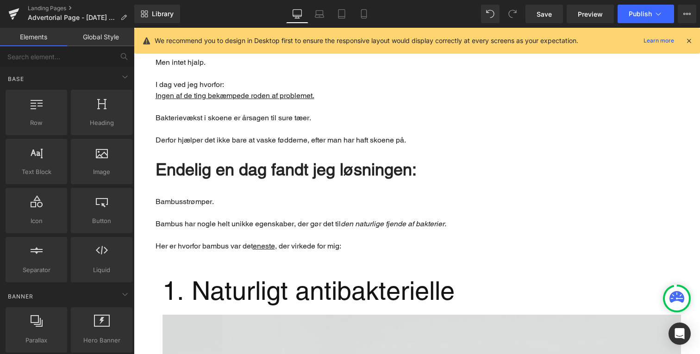
scroll to position [602, 0]
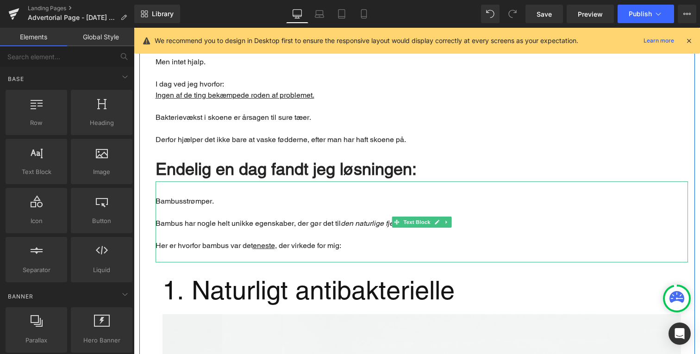
click at [170, 220] on p "Bambus har nogle helt unikke egenskaber, der gør det til den naturlige fjende a…" at bounding box center [422, 223] width 533 height 11
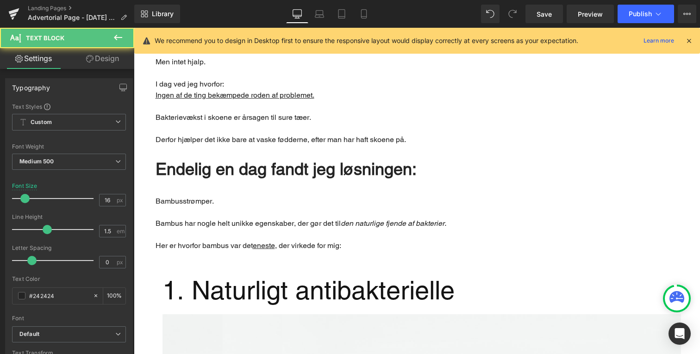
click at [109, 61] on link "Design" at bounding box center [102, 58] width 67 height 21
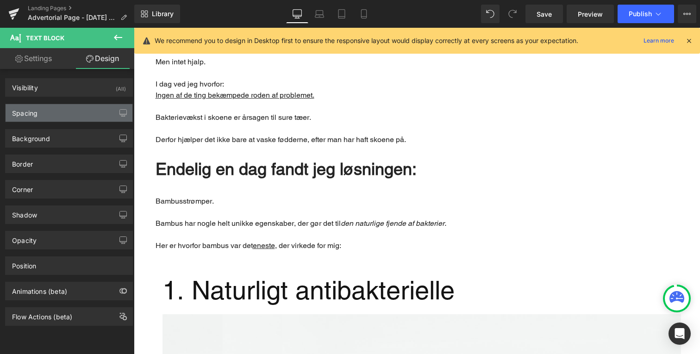
click at [73, 104] on div "Spacing" at bounding box center [69, 113] width 127 height 18
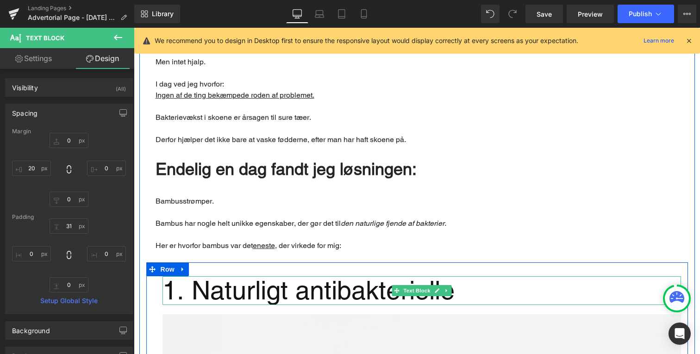
click at [199, 293] on undefined "1. Naturligt antibakterielle" at bounding box center [309, 291] width 292 height 30
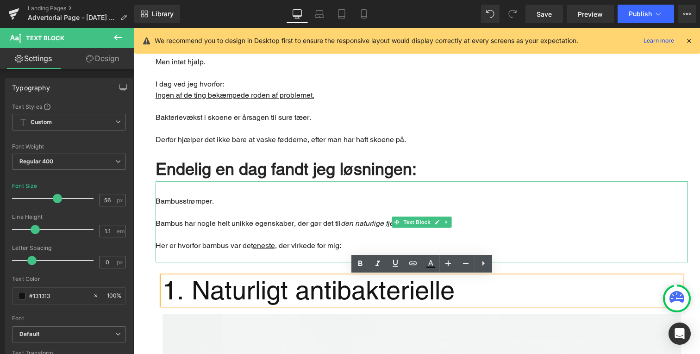
click at [166, 239] on p "Main content" at bounding box center [422, 234] width 533 height 11
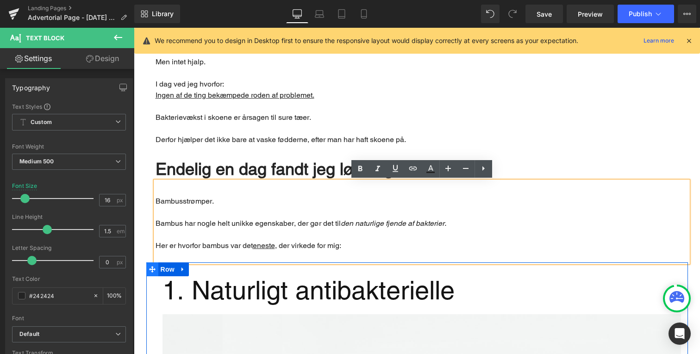
click at [157, 273] on span "Main content" at bounding box center [152, 270] width 12 height 14
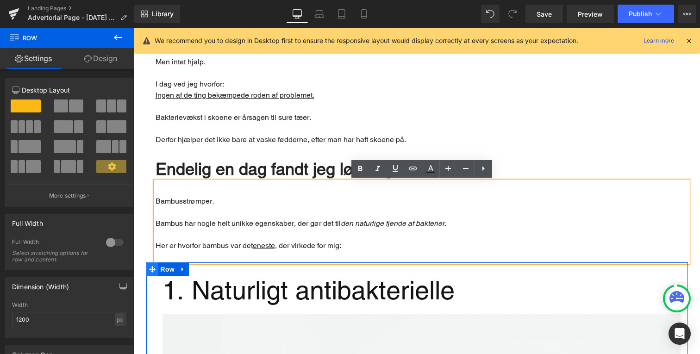
click at [151, 271] on icon "Main content" at bounding box center [152, 269] width 6 height 7
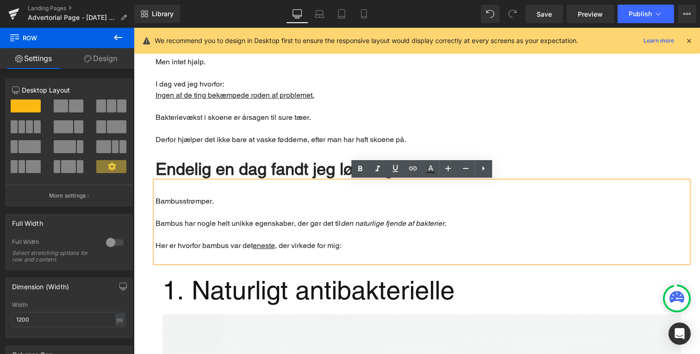
click at [298, 15] on icon at bounding box center [297, 15] width 9 height 0
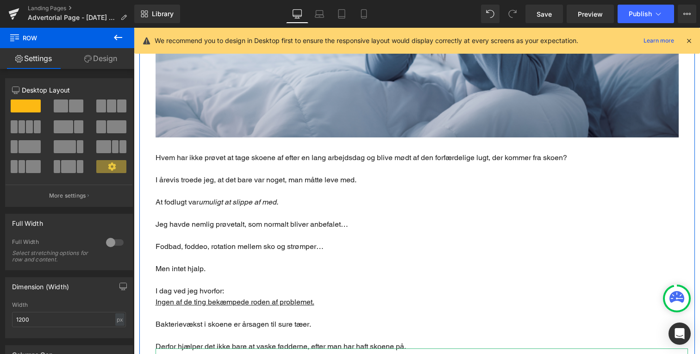
scroll to position [267, 0]
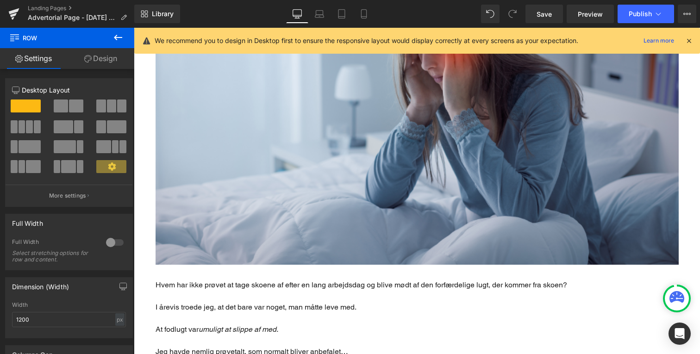
click at [78, 54] on link "Design" at bounding box center [100, 58] width 67 height 21
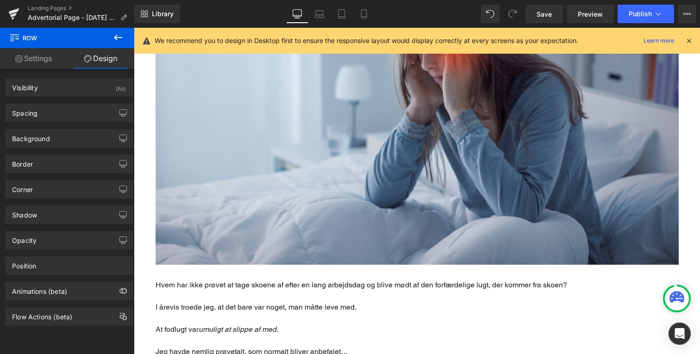
click at [41, 63] on link "Settings" at bounding box center [33, 58] width 67 height 21
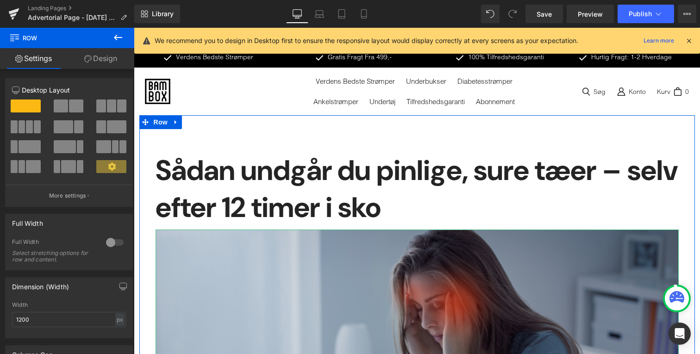
scroll to position [0, 0]
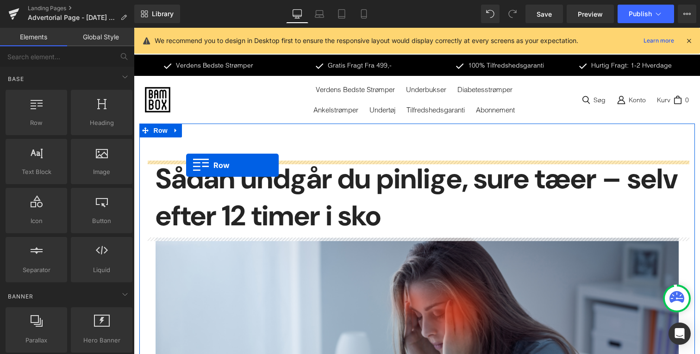
drag, startPoint x: 171, startPoint y: 113, endPoint x: 186, endPoint y: 165, distance: 54.4
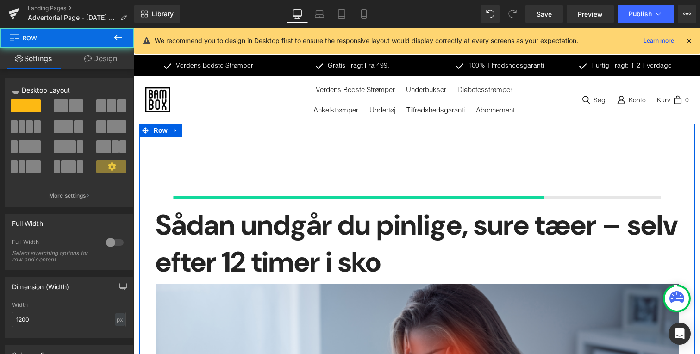
click at [223, 238] on h1 "Sådan undgår du pinlige, sure tæer – selv efter 12 timer i sko" at bounding box center [417, 244] width 523 height 74
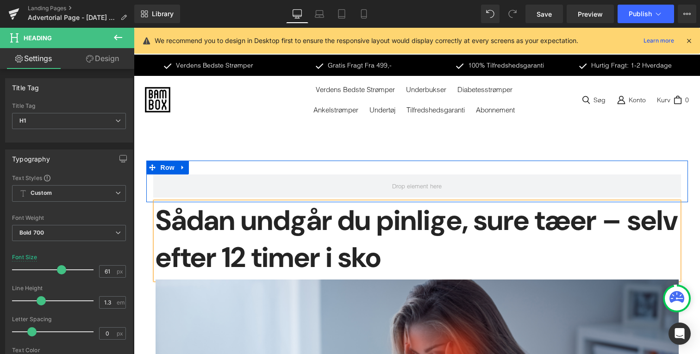
click at [243, 169] on div "Row" at bounding box center [417, 182] width 542 height 42
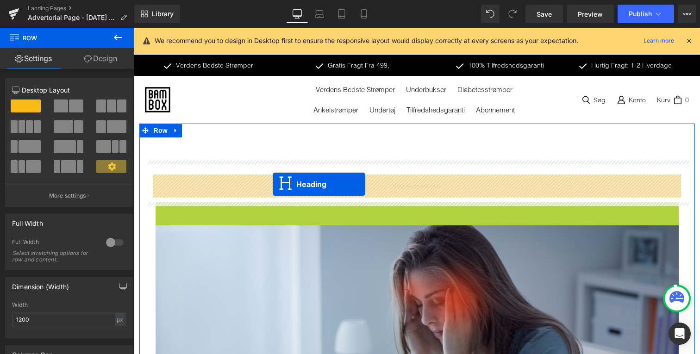
drag, startPoint x: 394, startPoint y: 239, endPoint x: 273, endPoint y: 184, distance: 132.9
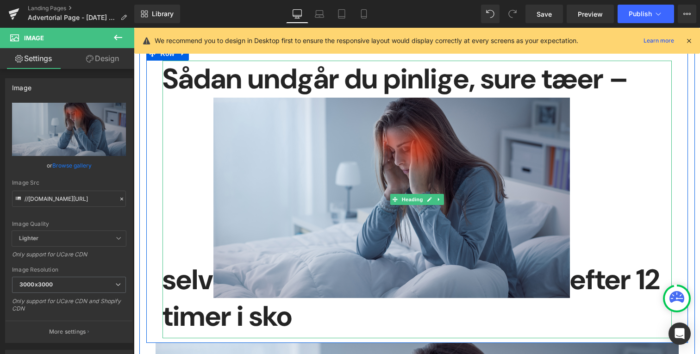
scroll to position [118, 0]
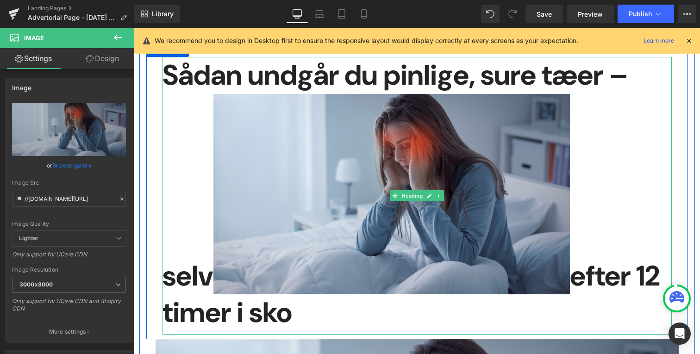
click at [207, 299] on span "efter 12 timer i sko" at bounding box center [412, 294] width 498 height 74
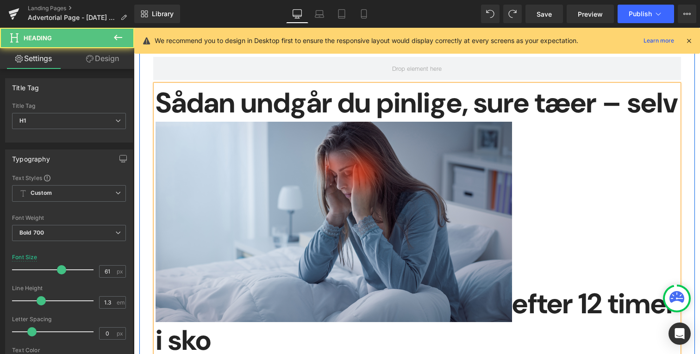
click at [307, 261] on img "Main content" at bounding box center [334, 222] width 357 height 201
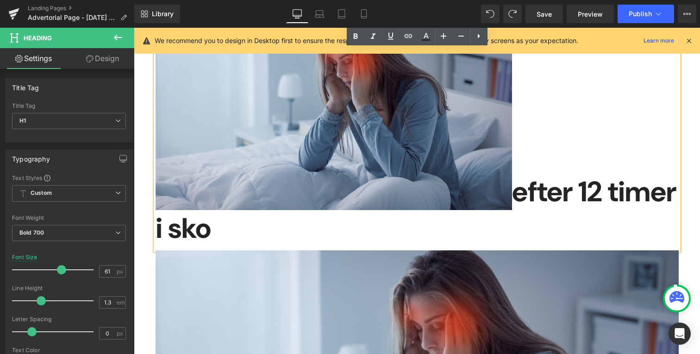
scroll to position [285, 0]
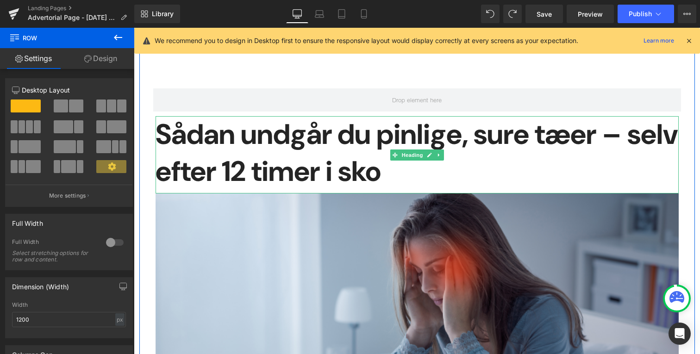
scroll to position [92, 0]
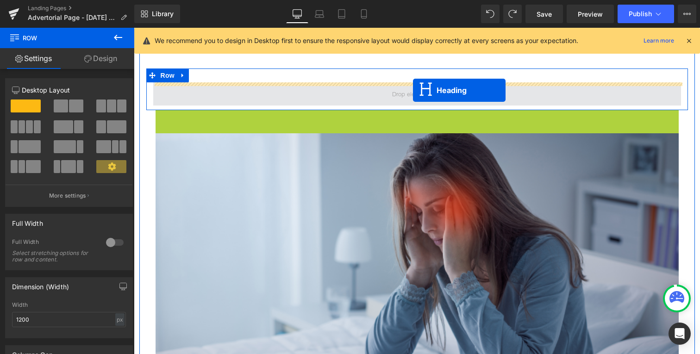
drag, startPoint x: 396, startPoint y: 147, endPoint x: 413, endPoint y: 90, distance: 59.2
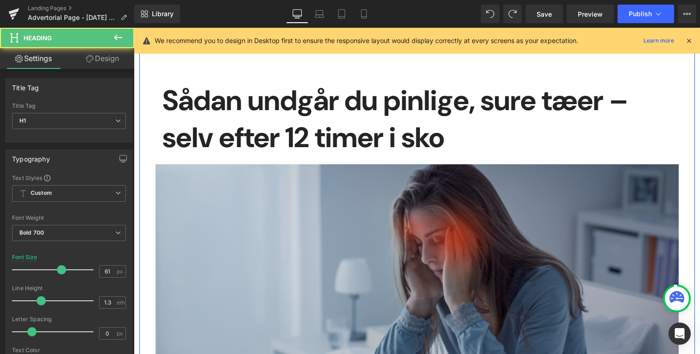
click at [339, 215] on img "Main content" at bounding box center [417, 311] width 523 height 294
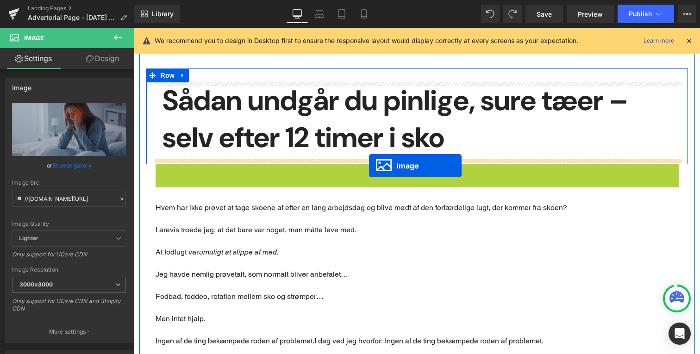
drag, startPoint x: 405, startPoint y: 308, endPoint x: 366, endPoint y: 166, distance: 147.1
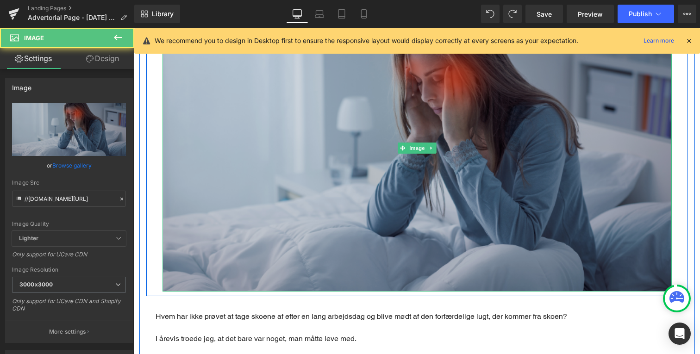
scroll to position [373, 0]
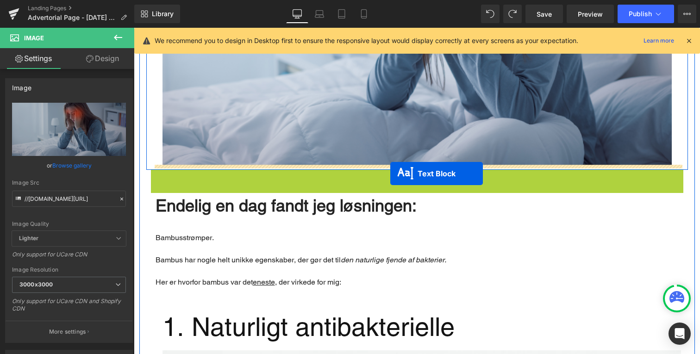
drag, startPoint x: 396, startPoint y: 278, endPoint x: 390, endPoint y: 174, distance: 104.4
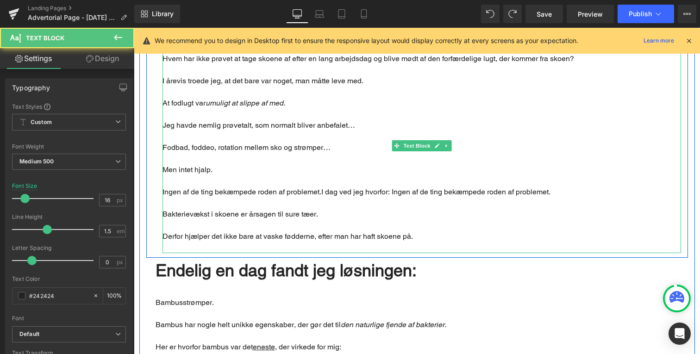
scroll to position [513, 0]
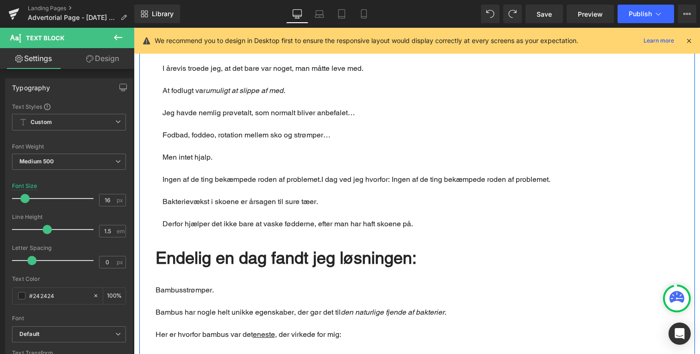
click at [261, 259] on span "Endelig en dag fandt jeg løsningen:" at bounding box center [286, 257] width 261 height 19
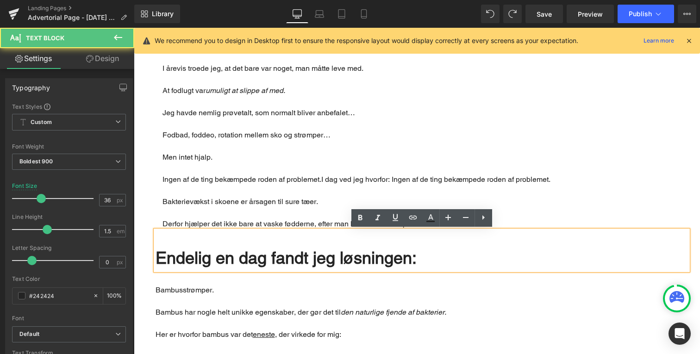
click at [325, 313] on div "Rendering Content" at bounding box center [350, 318] width 57 height 10
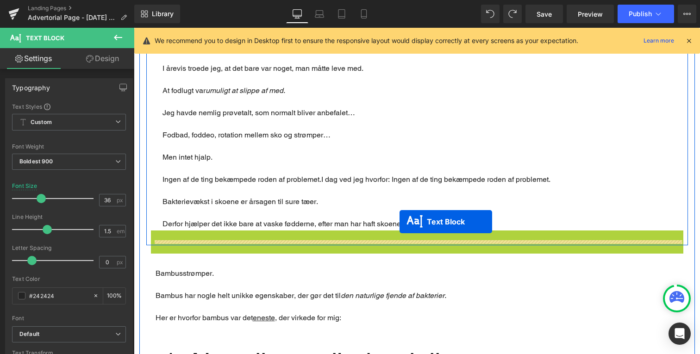
drag, startPoint x: 400, startPoint y: 251, endPoint x: 400, endPoint y: 222, distance: 28.7
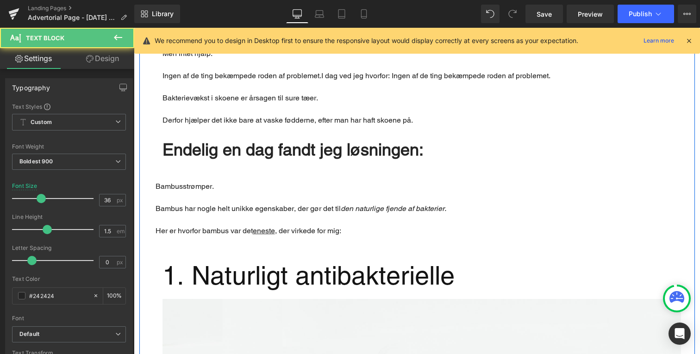
scroll to position [628, 0]
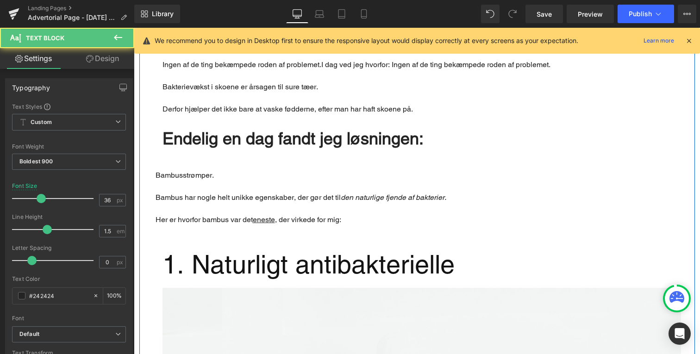
click at [329, 219] on strong "Her er hvorfor bambus var det eneste , der virkede for mig:" at bounding box center [249, 219] width 186 height 9
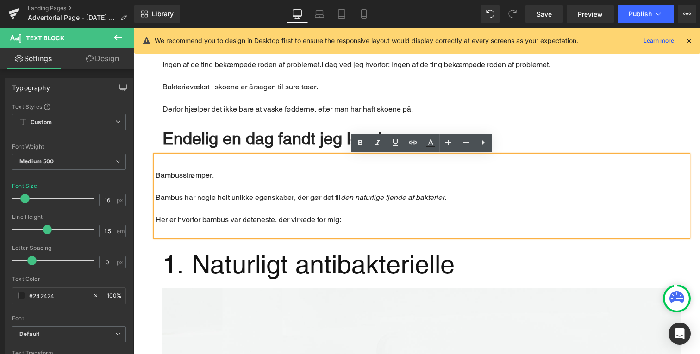
click at [326, 260] on undefined "1. Naturligt antibakterielle" at bounding box center [309, 265] width 292 height 30
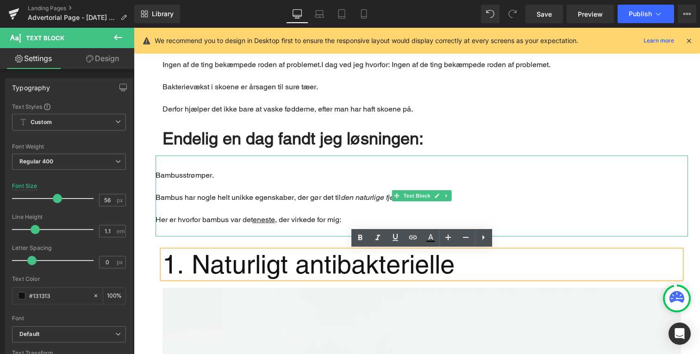
scroll to position [570, 0]
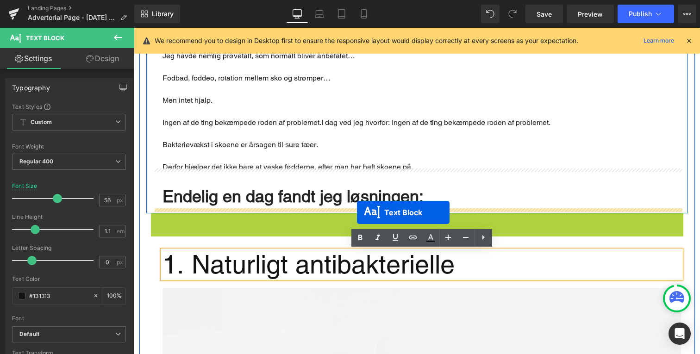
drag, startPoint x: 397, startPoint y: 197, endPoint x: 357, endPoint y: 213, distance: 43.3
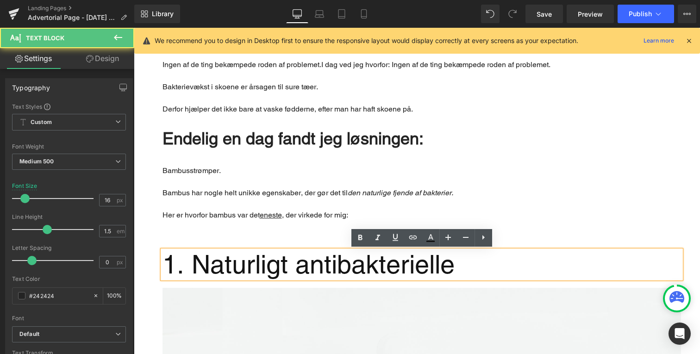
click at [250, 181] on p "Main content" at bounding box center [422, 181] width 519 height 11
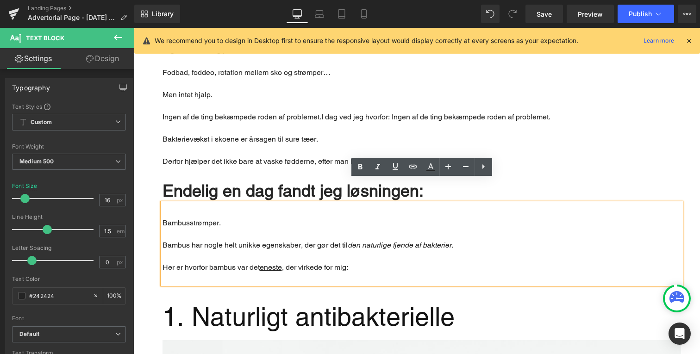
scroll to position [573, 0]
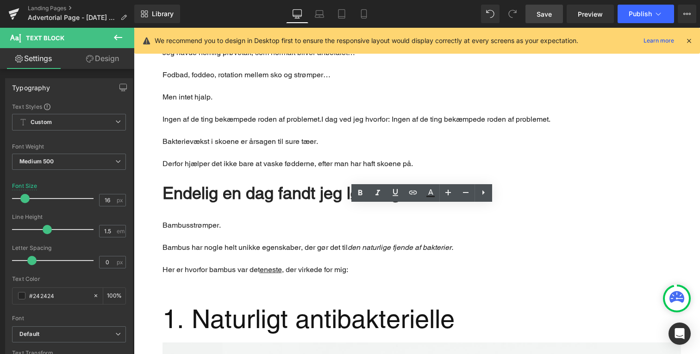
click at [534, 18] on link "Save" at bounding box center [545, 14] width 38 height 19
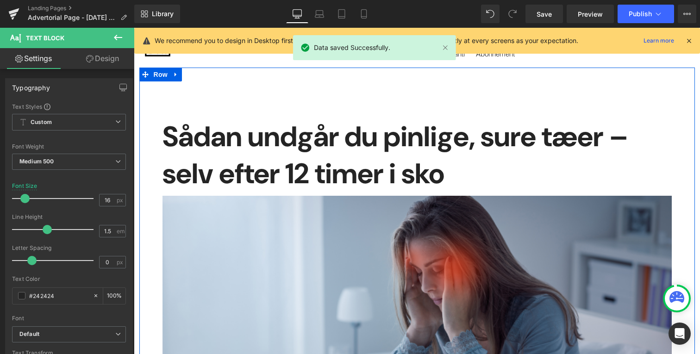
scroll to position [0, 0]
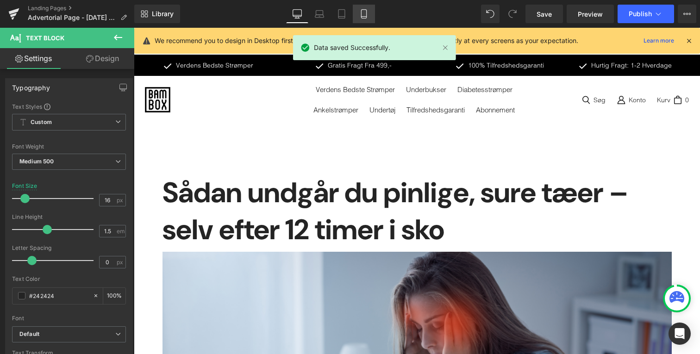
click at [361, 15] on icon at bounding box center [363, 13] width 9 height 9
type input "14"
type input "100"
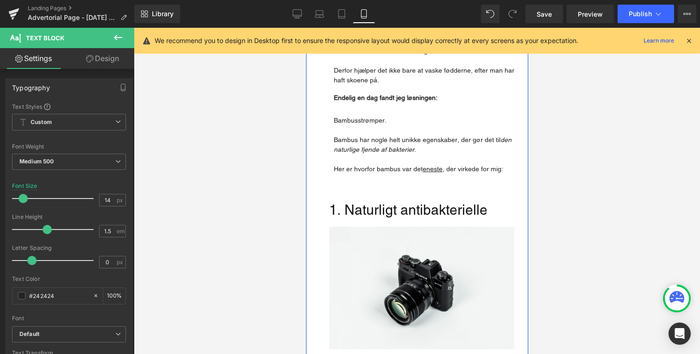
scroll to position [456, 0]
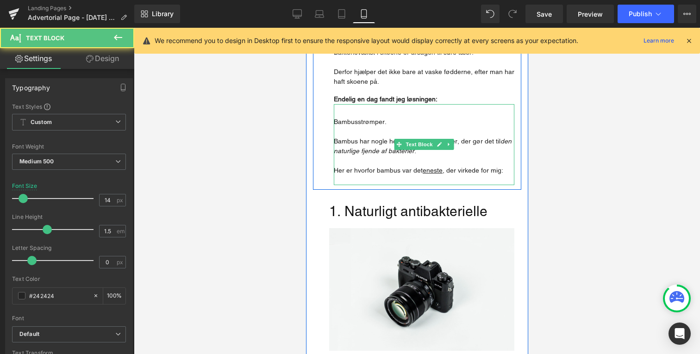
click at [341, 156] on p "Main content" at bounding box center [423, 161] width 181 height 10
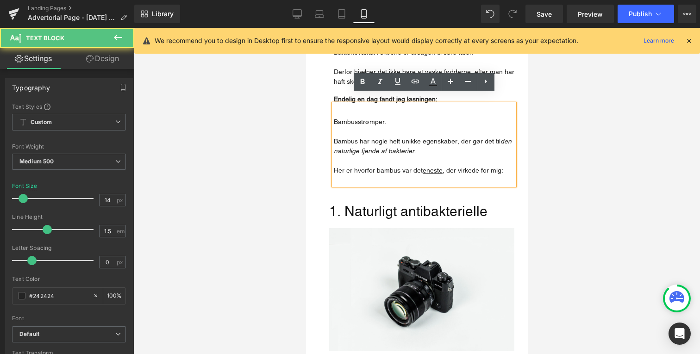
click at [122, 59] on link "Design" at bounding box center [102, 58] width 67 height 21
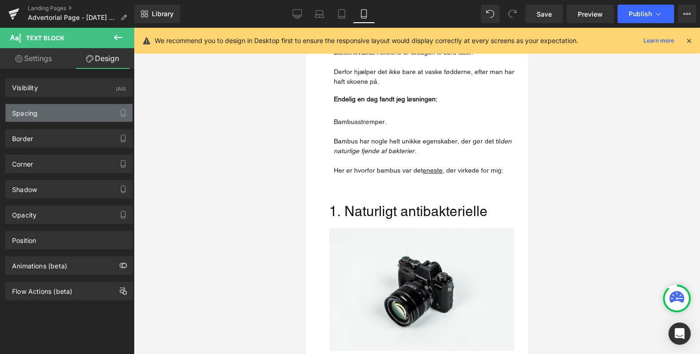
click at [92, 111] on div "Spacing" at bounding box center [69, 113] width 127 height 18
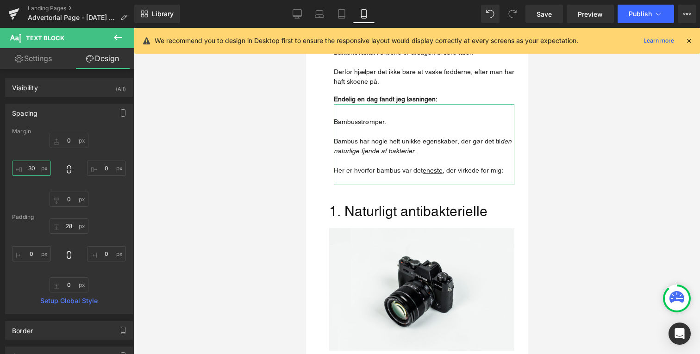
click at [48, 167] on input "30" at bounding box center [31, 168] width 39 height 15
type input "2+"
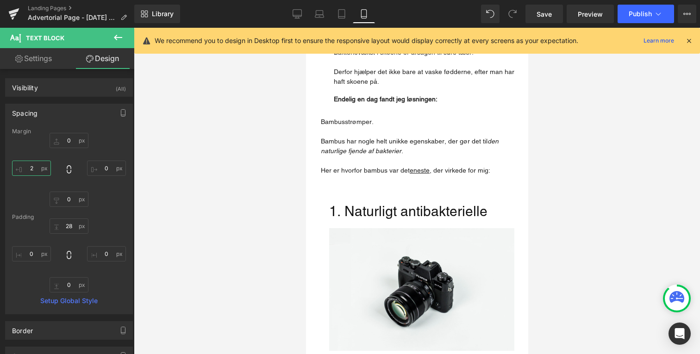
type input "20"
click at [337, 207] on undefined "1. Naturligt antibakterielle" at bounding box center [408, 211] width 158 height 16
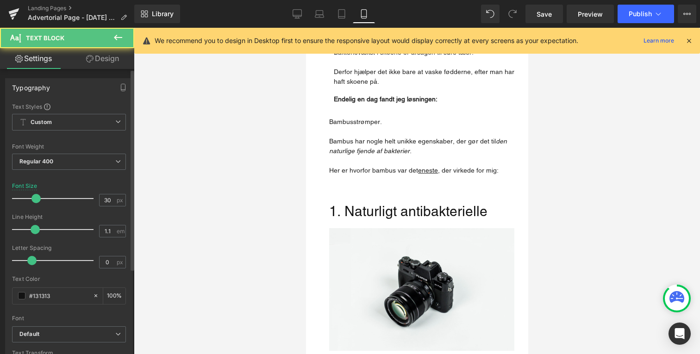
click at [107, 82] on div "Typography" at bounding box center [69, 88] width 127 height 18
click at [107, 62] on link "Design" at bounding box center [102, 58] width 67 height 21
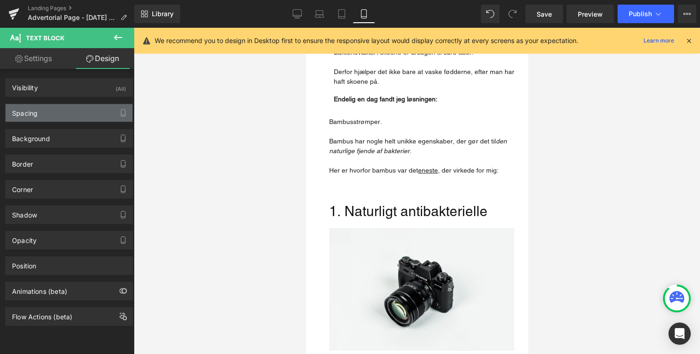
click at [74, 110] on div "Spacing" at bounding box center [69, 113] width 127 height 18
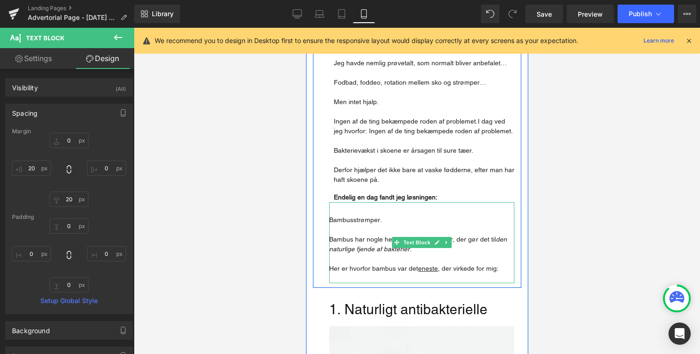
scroll to position [349, 0]
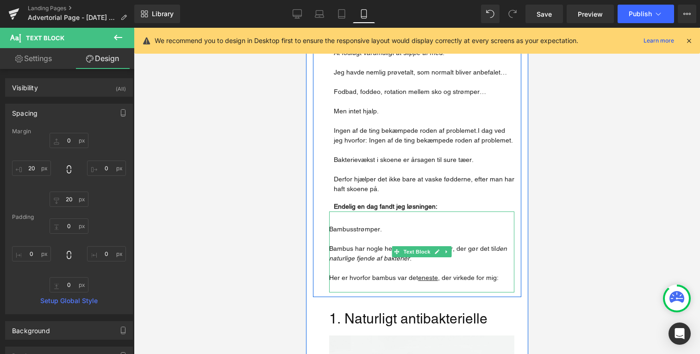
click at [390, 145] on p "Main content" at bounding box center [423, 150] width 181 height 10
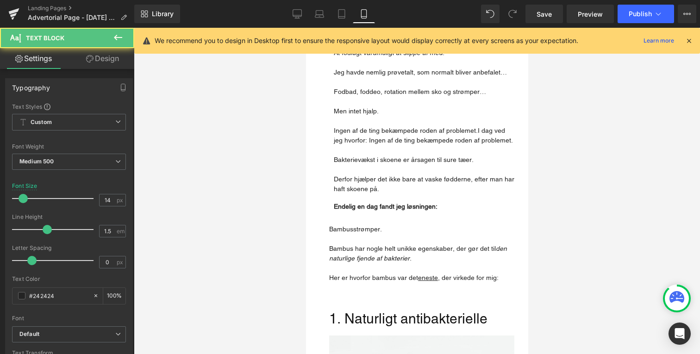
click at [112, 68] on link "Design" at bounding box center [102, 58] width 67 height 21
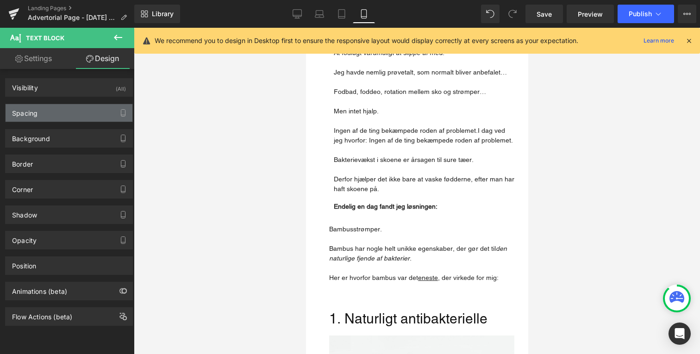
click at [75, 115] on div "Spacing" at bounding box center [69, 113] width 127 height 18
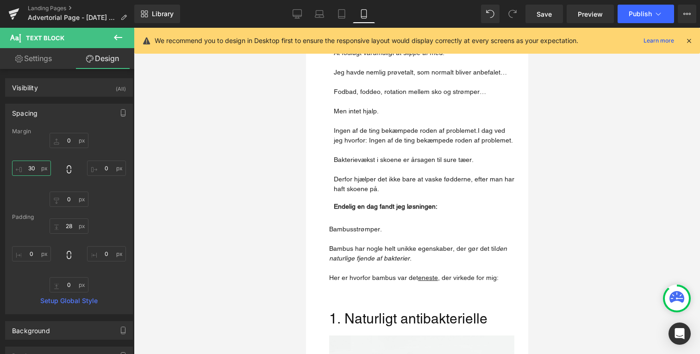
click at [37, 166] on input "30" at bounding box center [31, 168] width 39 height 15
type input "20"
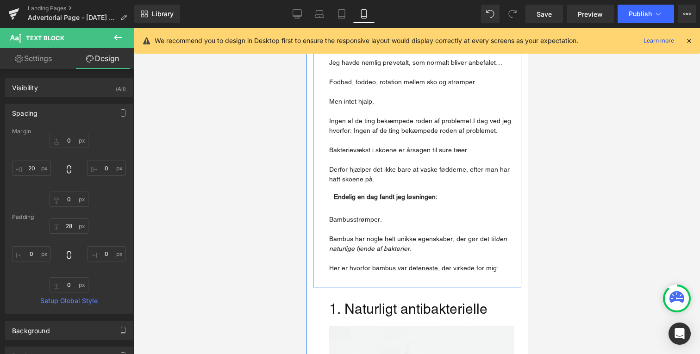
click at [349, 193] on span "Endelig en dag fandt jeg løsningen:" at bounding box center [385, 196] width 104 height 7
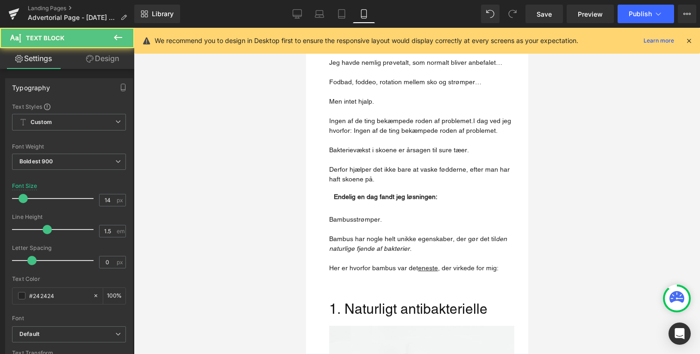
click at [105, 63] on link "Design" at bounding box center [102, 58] width 67 height 21
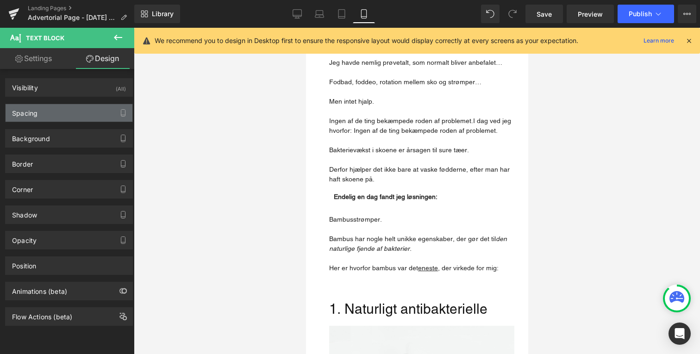
click at [72, 106] on div "Spacing" at bounding box center [69, 113] width 127 height 18
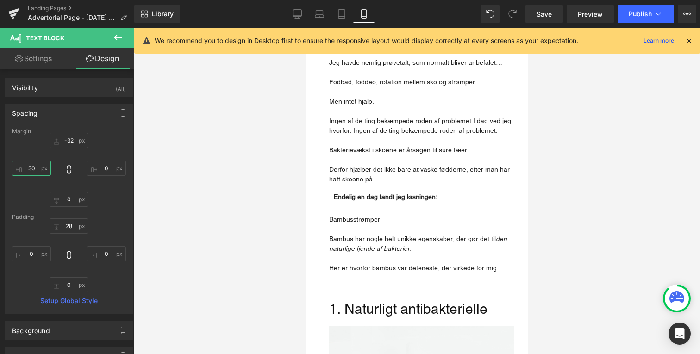
click at [44, 169] on input "30" at bounding box center [31, 168] width 39 height 15
type input "20"
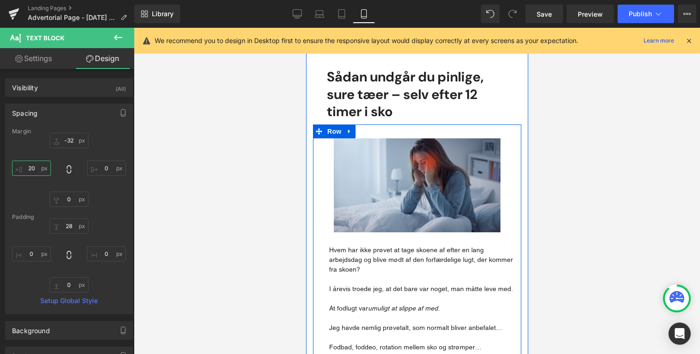
scroll to position [81, 0]
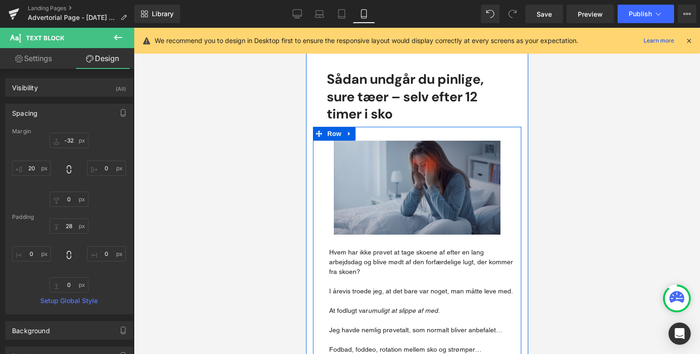
click at [358, 161] on img "Main content" at bounding box center [416, 188] width 167 height 94
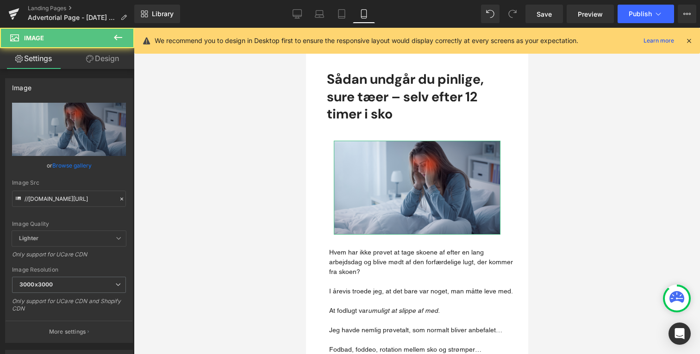
click at [110, 67] on link "Design" at bounding box center [102, 58] width 67 height 21
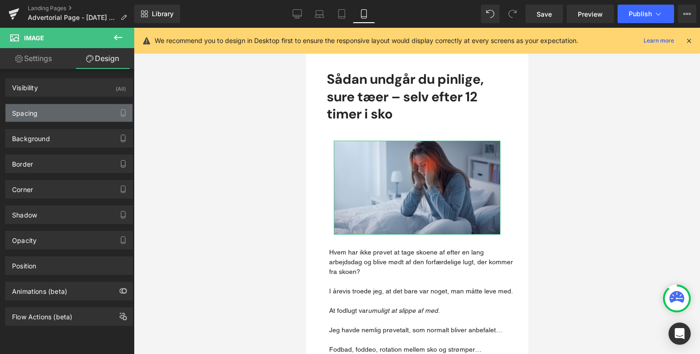
click at [62, 113] on div "Spacing" at bounding box center [69, 113] width 127 height 18
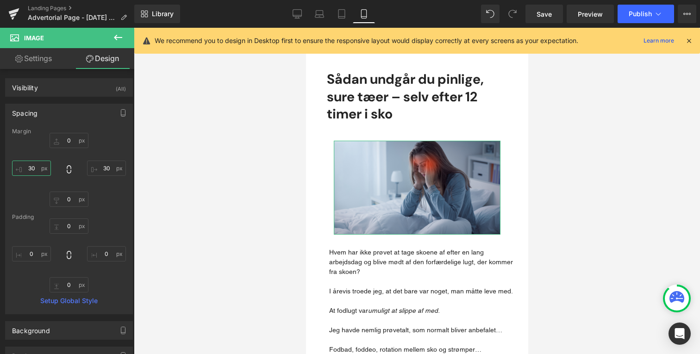
click at [31, 175] on input "30" at bounding box center [31, 168] width 39 height 15
type input "0"
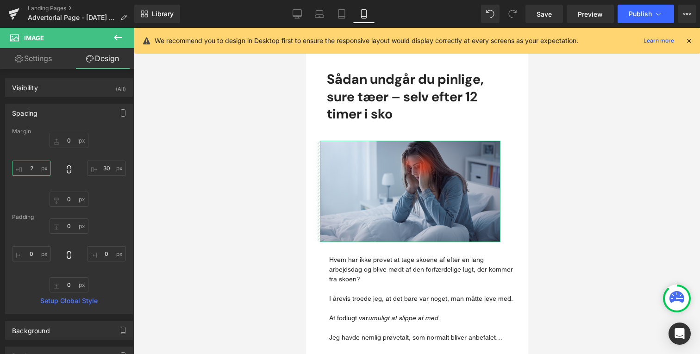
type input "20"
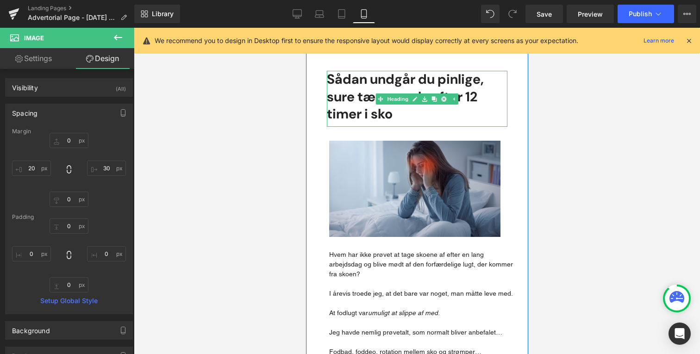
click at [353, 104] on h1 "Sådan undgår du pinlige, sure tæer – selv efter 12 timer i sko" at bounding box center [417, 97] width 181 height 52
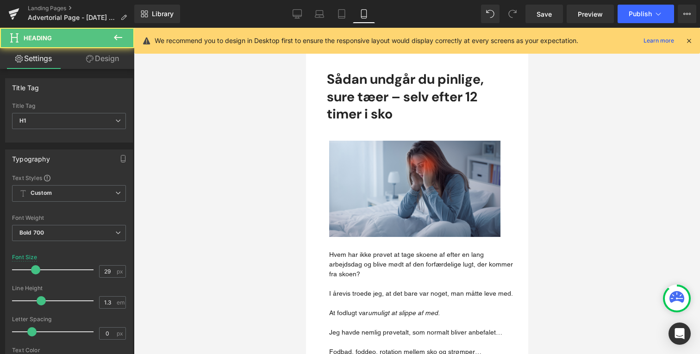
click at [109, 59] on link "Design" at bounding box center [102, 58] width 67 height 21
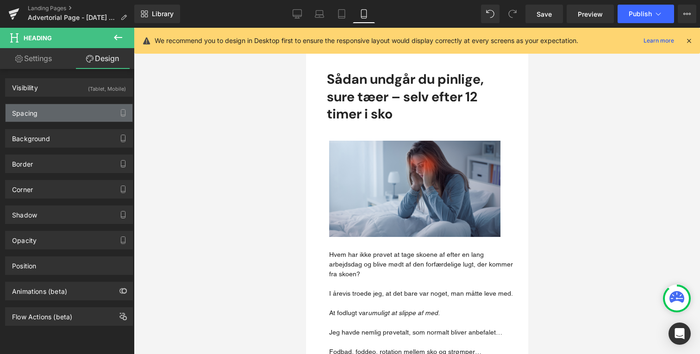
click at [76, 121] on div "Spacing" at bounding box center [69, 113] width 127 height 18
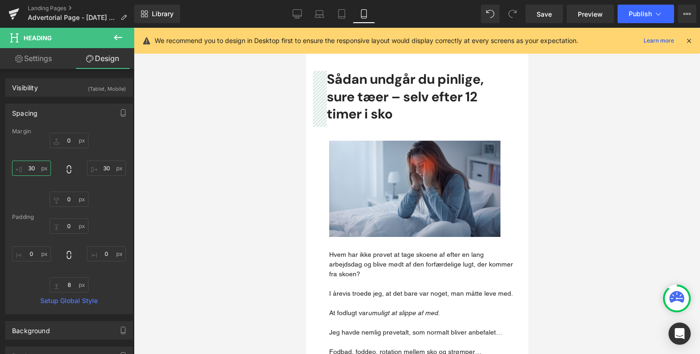
click at [38, 167] on input "30" at bounding box center [31, 168] width 39 height 15
type input "20"
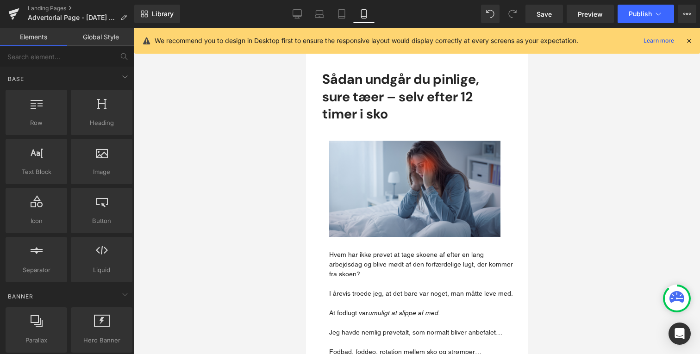
click at [195, 153] on div at bounding box center [417, 191] width 566 height 327
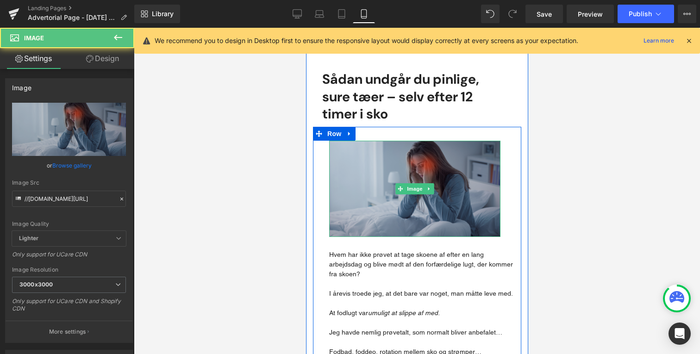
click at [365, 156] on img "Main content" at bounding box center [414, 189] width 171 height 96
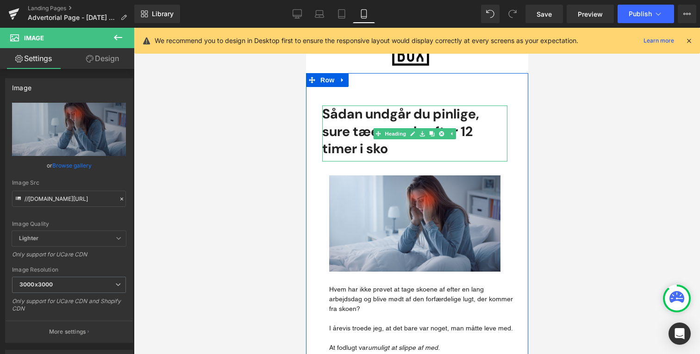
scroll to position [45, 0]
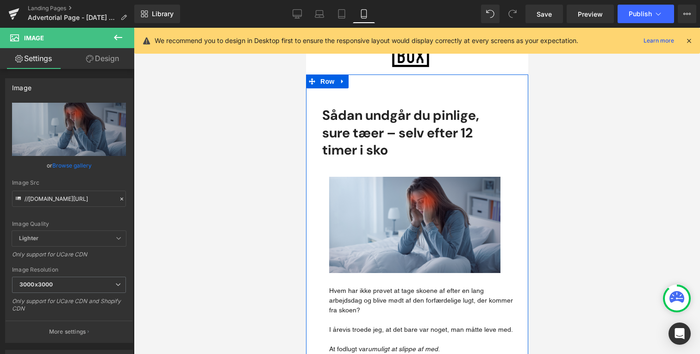
click at [367, 134] on h1 "Sådan undgår du pinlige, sure tæer – selv efter 12 timer i sko" at bounding box center [414, 133] width 185 height 52
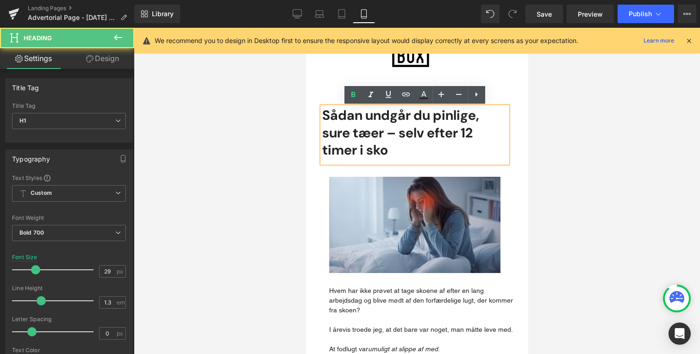
click at [290, 208] on div at bounding box center [417, 191] width 566 height 327
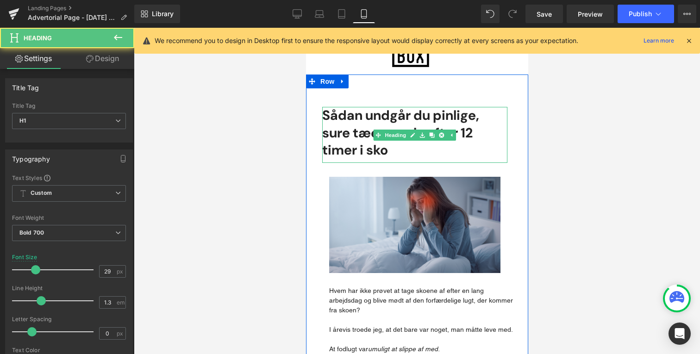
click at [381, 141] on h1 "Sådan undgår du pinlige, sure tæer – selv efter 12 timer i sko" at bounding box center [414, 133] width 185 height 52
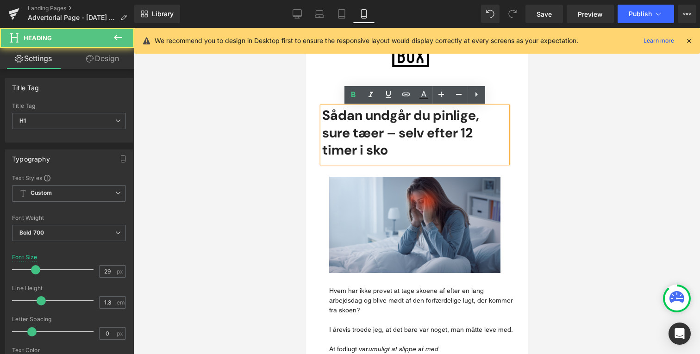
click at [294, 166] on div at bounding box center [417, 191] width 566 height 327
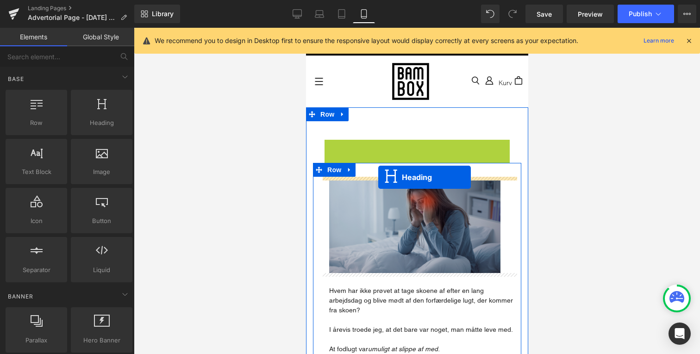
drag, startPoint x: 381, startPoint y: 134, endPoint x: 378, endPoint y: 177, distance: 43.2
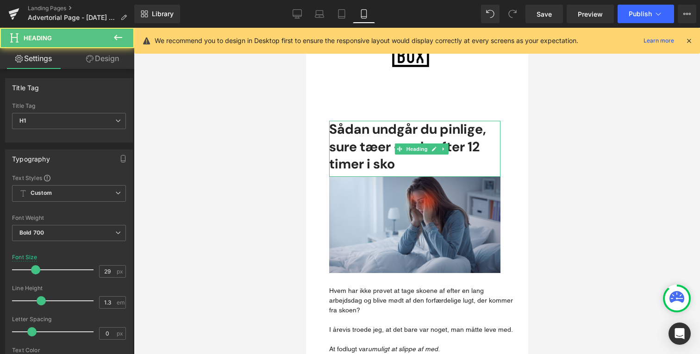
click at [244, 206] on div at bounding box center [417, 191] width 566 height 327
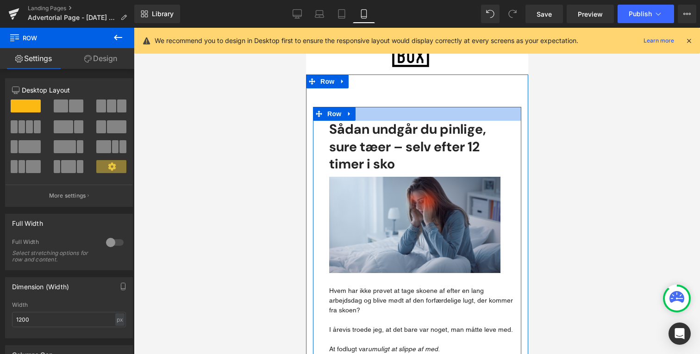
click at [381, 112] on div "Main content" at bounding box center [417, 114] width 208 height 14
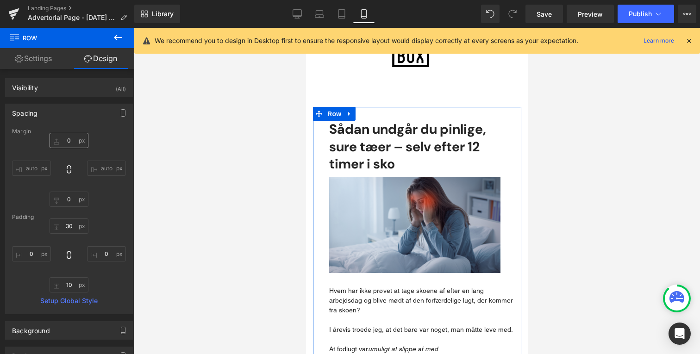
drag, startPoint x: 77, startPoint y: 140, endPoint x: 77, endPoint y: 146, distance: 5.6
click at [77, 146] on input "0" at bounding box center [69, 140] width 39 height 15
click at [73, 144] on input "0" at bounding box center [69, 140] width 39 height 15
type input "0-"
type input "-40"
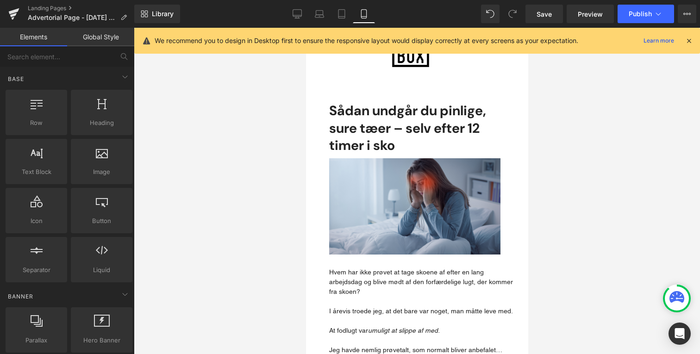
click at [202, 124] on div at bounding box center [417, 191] width 566 height 327
click at [528, 15] on link "Save" at bounding box center [545, 14] width 38 height 19
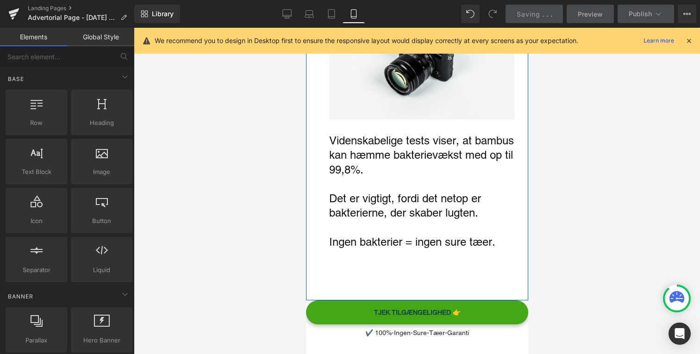
scroll to position [684, 0]
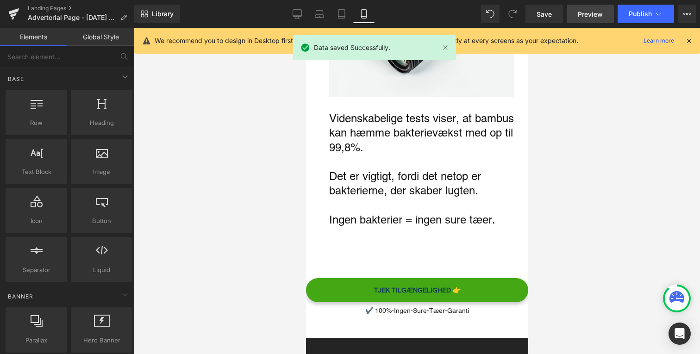
click at [582, 10] on span "Preview" at bounding box center [590, 14] width 25 height 10
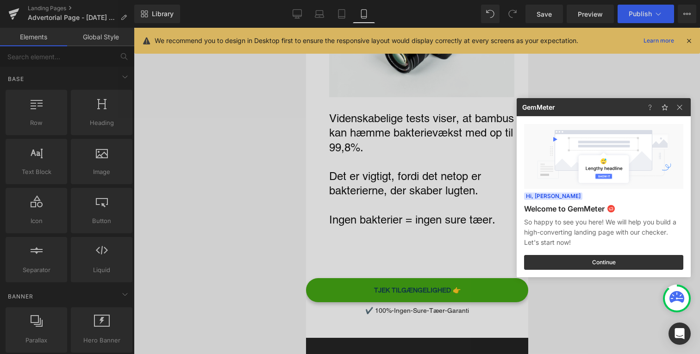
click at [317, 171] on div at bounding box center [350, 177] width 700 height 354
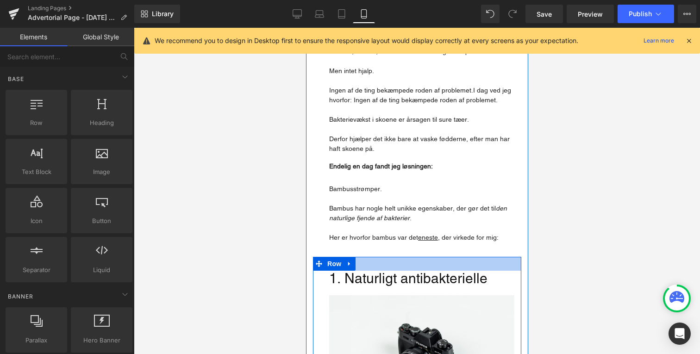
scroll to position [372, 0]
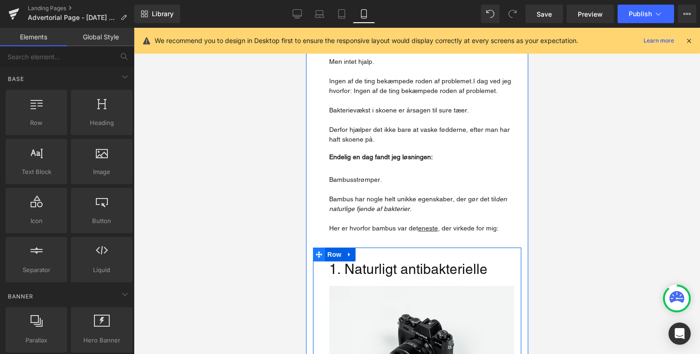
click at [322, 248] on span "Main content" at bounding box center [319, 255] width 12 height 14
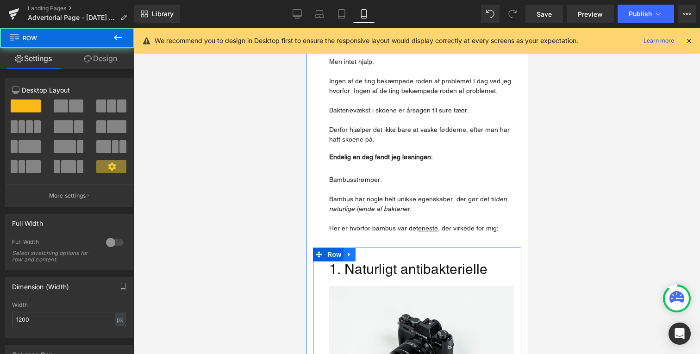
click at [349, 253] on icon "Main content" at bounding box center [349, 255] width 2 height 4
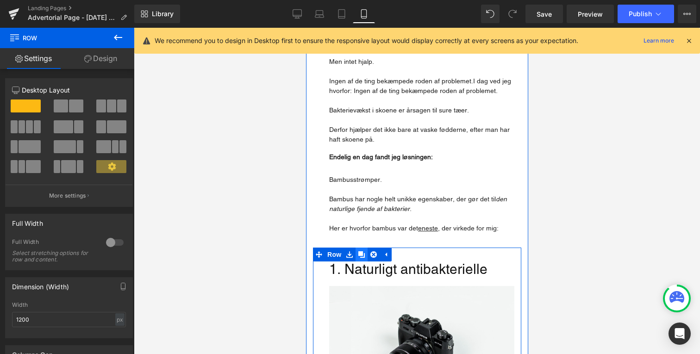
click at [365, 252] on icon "Main content" at bounding box center [361, 255] width 6 height 6
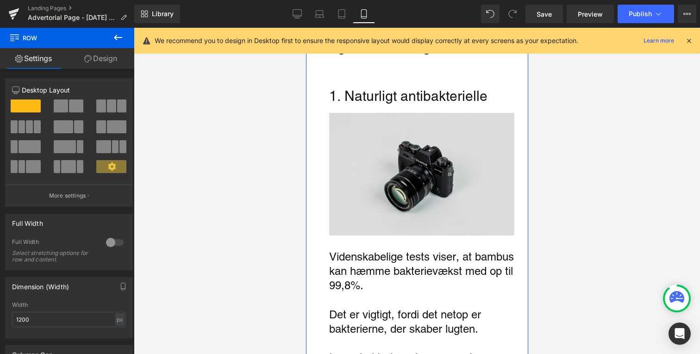
scroll to position [852, 0]
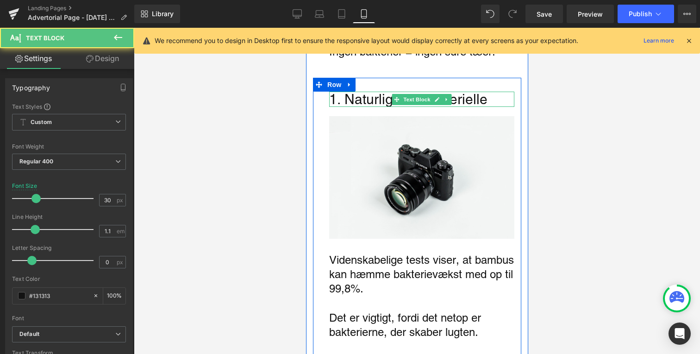
click at [376, 91] on undefined "1. Naturligt antibakterielle" at bounding box center [408, 99] width 158 height 16
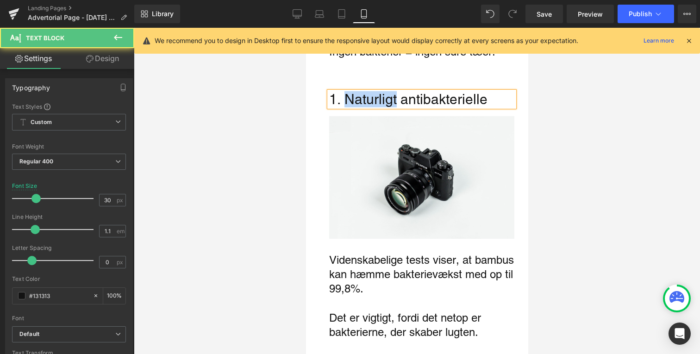
click at [376, 91] on undefined "1. Naturligt antibakterielle" at bounding box center [408, 99] width 158 height 16
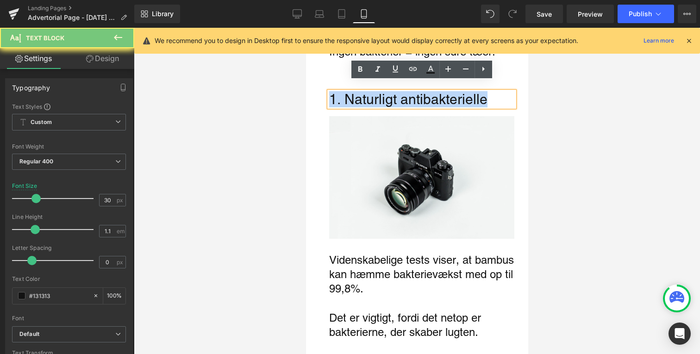
click at [376, 91] on undefined "1. Naturligt antibakterielle" at bounding box center [408, 99] width 158 height 16
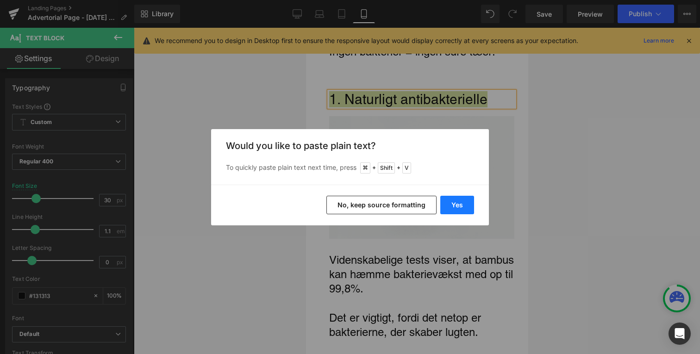
click at [446, 201] on button "Yes" at bounding box center [457, 205] width 34 height 19
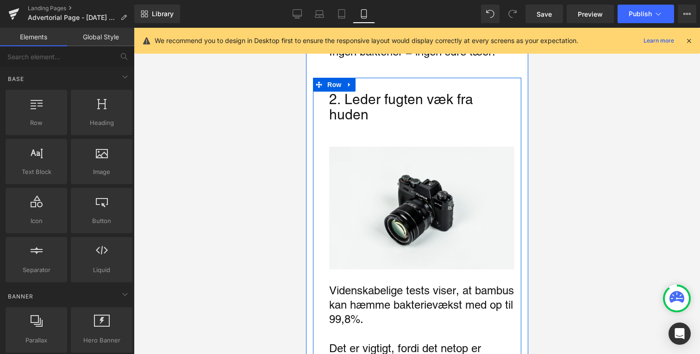
click at [264, 131] on div at bounding box center [417, 191] width 566 height 327
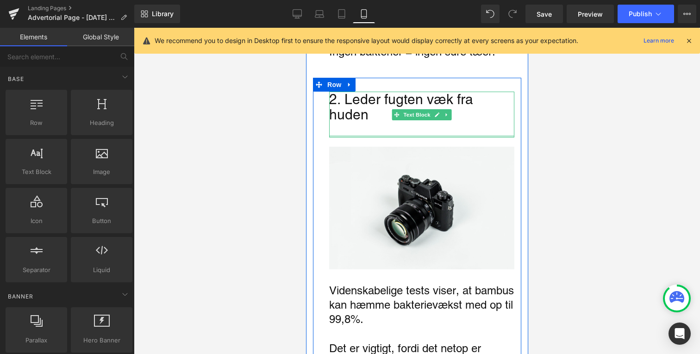
click at [364, 135] on div "Main content" at bounding box center [421, 136] width 185 height 2
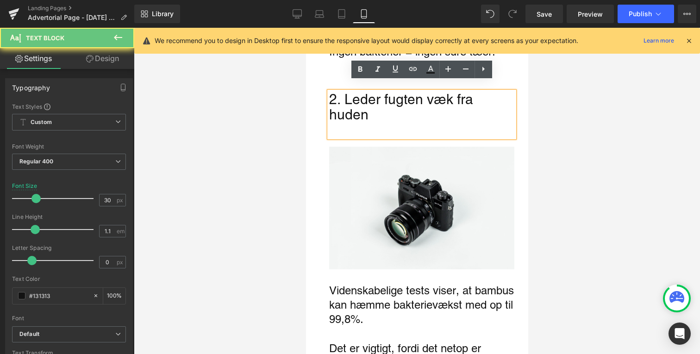
click at [358, 122] on div "Main content" at bounding box center [421, 129] width 185 height 15
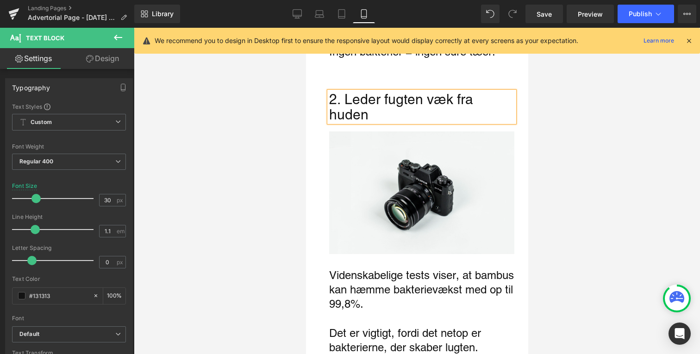
click at [238, 146] on div at bounding box center [417, 191] width 566 height 327
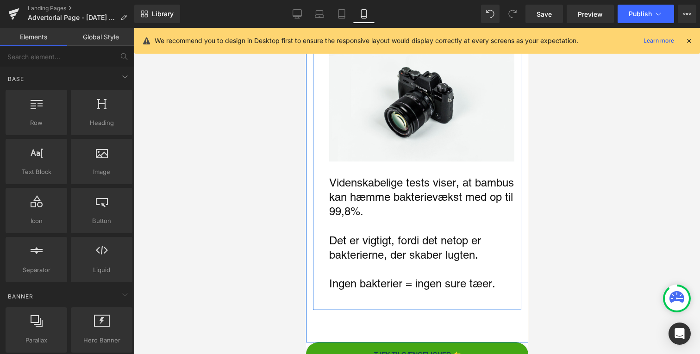
scroll to position [946, 0]
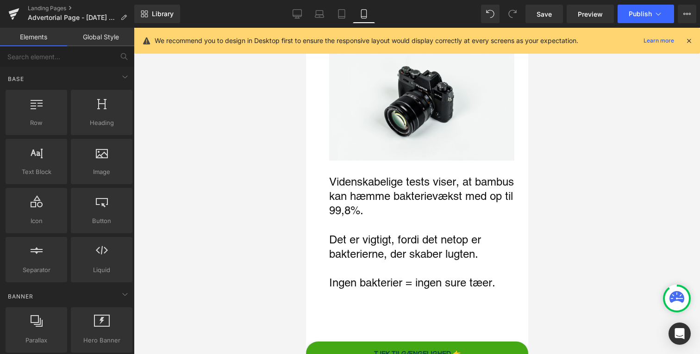
click at [364, 196] on p "Videnskabelige tests viser, at bambus kan hæmme bakterievækst med op til 99,8%." at bounding box center [421, 197] width 185 height 44
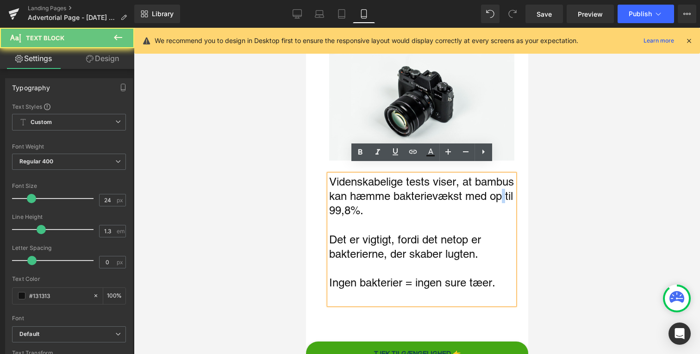
click at [364, 196] on p "Videnskabelige tests viser, at bambus kan hæmme bakterievækst med op til 99,8%." at bounding box center [421, 197] width 185 height 44
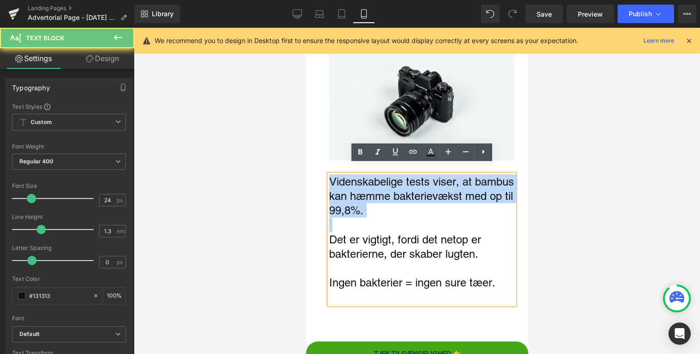
click at [364, 196] on p "Videnskabelige tests viser, at bambus kan hæmme bakterievækst med op til 99,8%." at bounding box center [421, 197] width 185 height 44
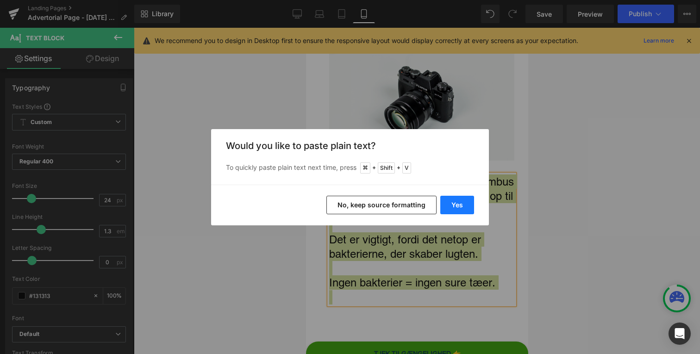
click at [464, 209] on button "Yes" at bounding box center [457, 205] width 34 height 19
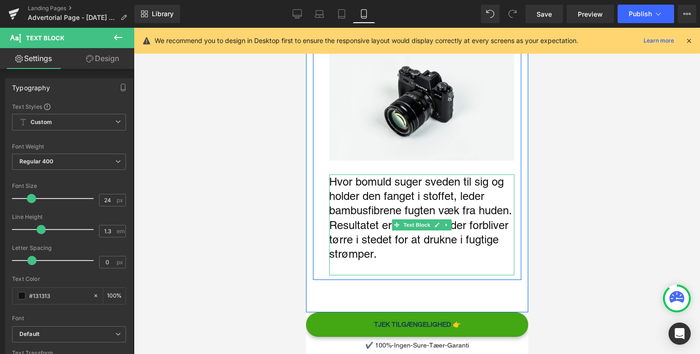
click at [496, 188] on p "Hvor bomuld suger sveden til sig og holder den fanget i stoffet, leder bambusfi…" at bounding box center [421, 218] width 185 height 87
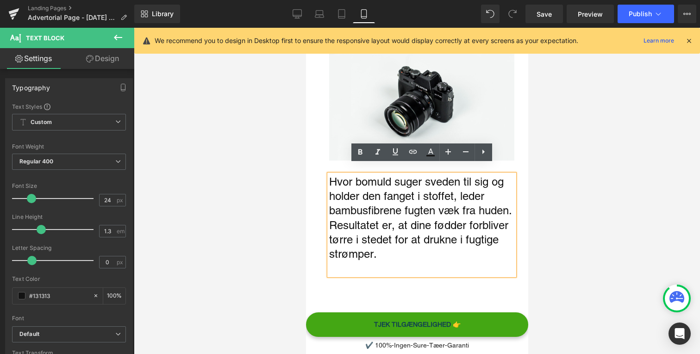
click at [512, 201] on p "Hvor bomuld suger sveden til sig og holder den fanget i stoffet, leder bambusfi…" at bounding box center [421, 218] width 185 height 87
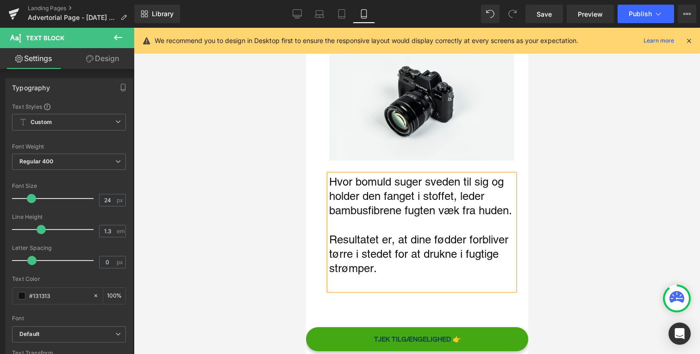
click at [555, 238] on div at bounding box center [417, 191] width 566 height 327
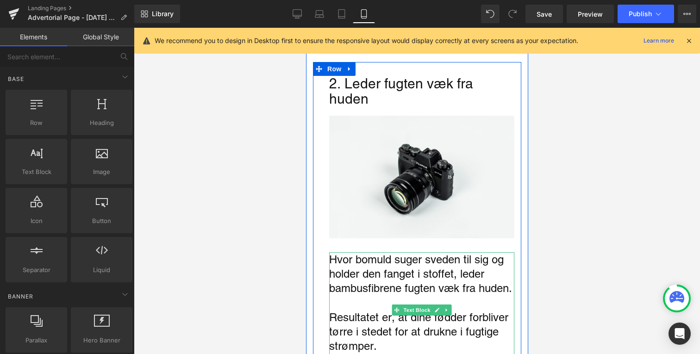
scroll to position [769, 0]
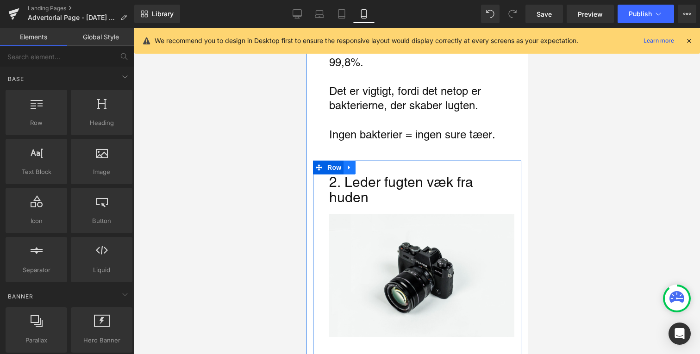
click at [354, 161] on link "Main content" at bounding box center [349, 168] width 12 height 14
click at [361, 164] on icon "Main content" at bounding box center [361, 167] width 6 height 6
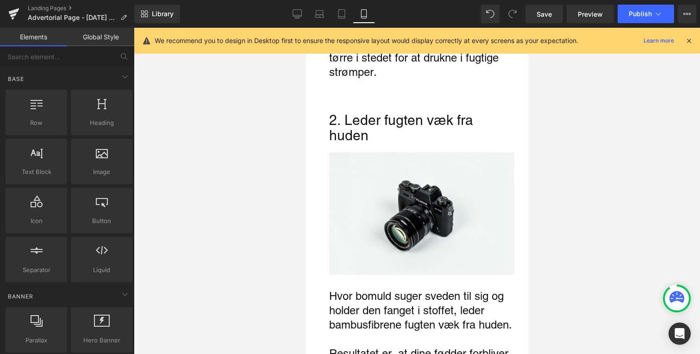
scroll to position [1166, 0]
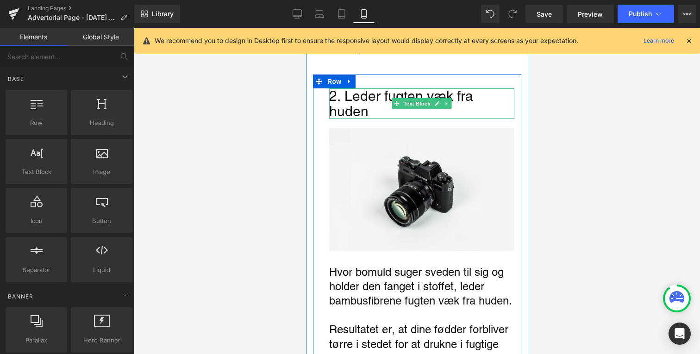
click at [355, 98] on div "2. Leder fugten væk fra huden" at bounding box center [421, 103] width 185 height 31
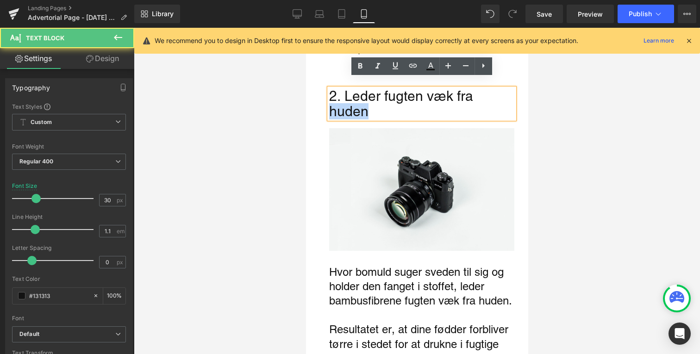
click at [355, 98] on div "2. Leder fugten væk fra huden" at bounding box center [421, 103] width 185 height 31
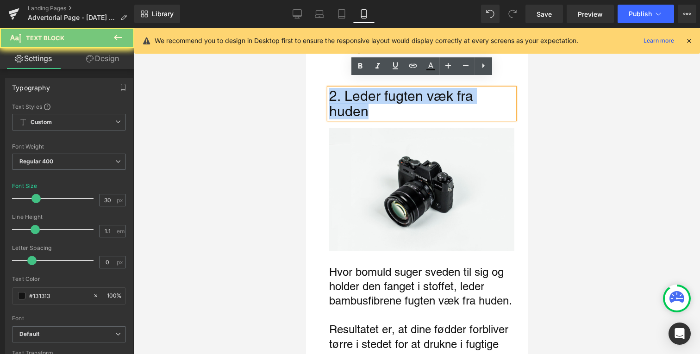
click at [355, 98] on div "2. Leder fugten væk fra huden" at bounding box center [421, 103] width 185 height 31
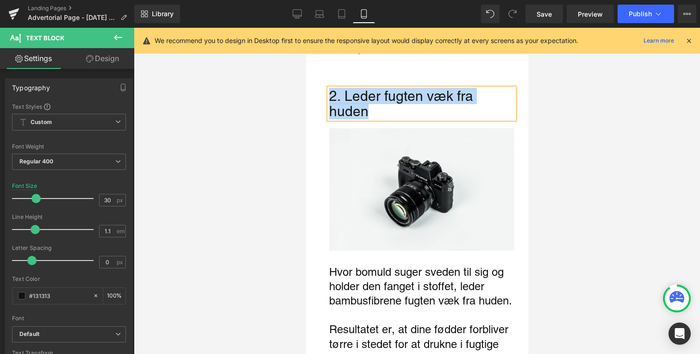
paste div "Main content"
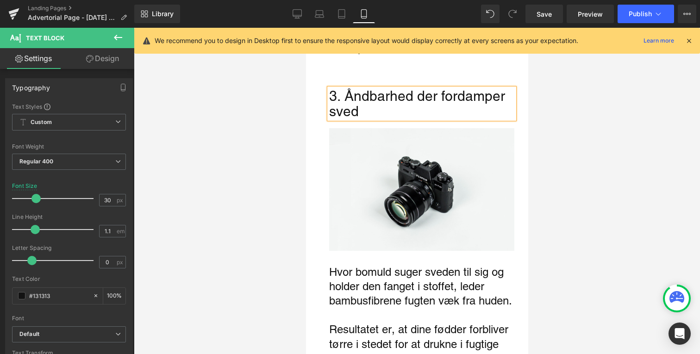
click at [256, 131] on div at bounding box center [417, 191] width 566 height 327
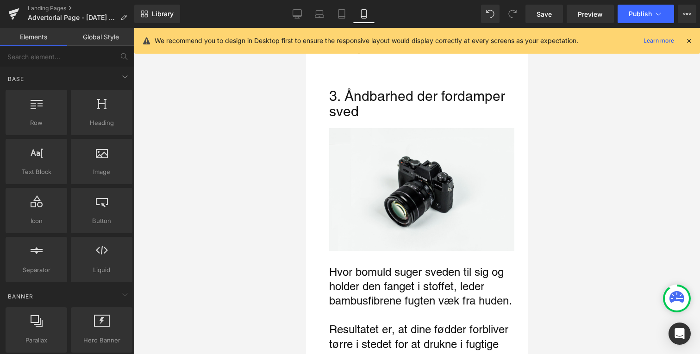
click at [382, 282] on p "Hvor bomuld suger sveden til sig og holder den fanget i stoffet, leder bambusfi…" at bounding box center [421, 287] width 185 height 44
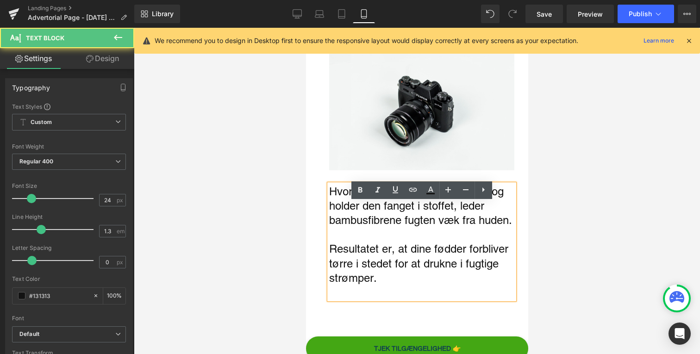
scroll to position [1248, 0]
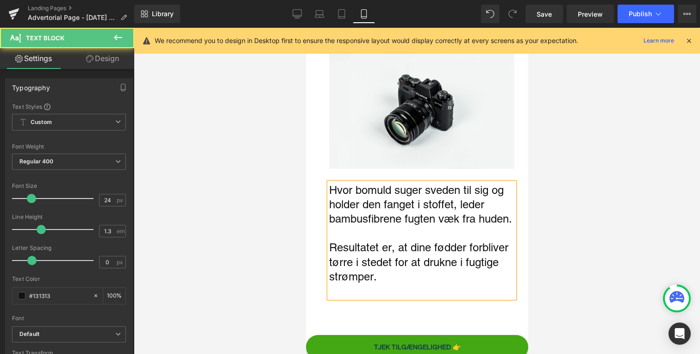
click at [352, 241] on p "Resultatet er, at dine fødder forbliver tørre i stedet for at drukne i fugtige …" at bounding box center [421, 262] width 185 height 44
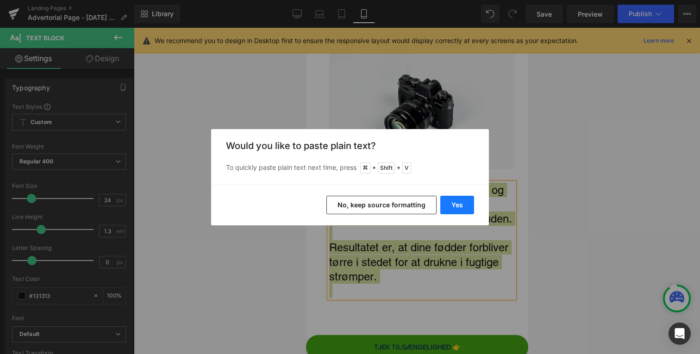
click at [456, 208] on button "Yes" at bounding box center [457, 205] width 34 height 19
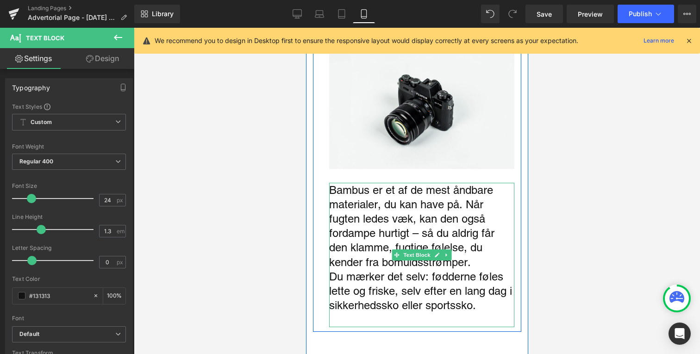
click at [497, 209] on p "Bambus er et af de mest åndbare materialer, du kan have på. Når fugten ledes væ…" at bounding box center [421, 226] width 185 height 87
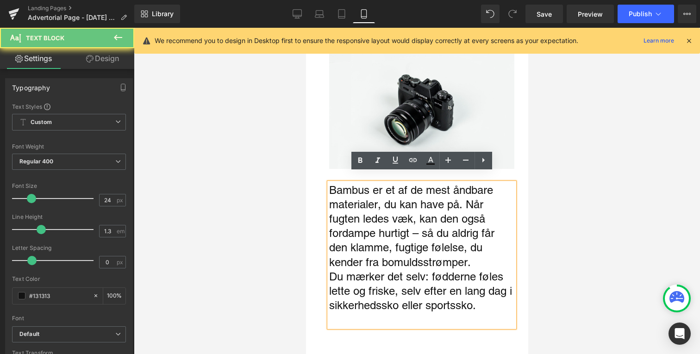
click at [491, 245] on p "Bambus er et af de mest åndbare materialer, du kan have på. Når fugten ledes væ…" at bounding box center [421, 226] width 185 height 87
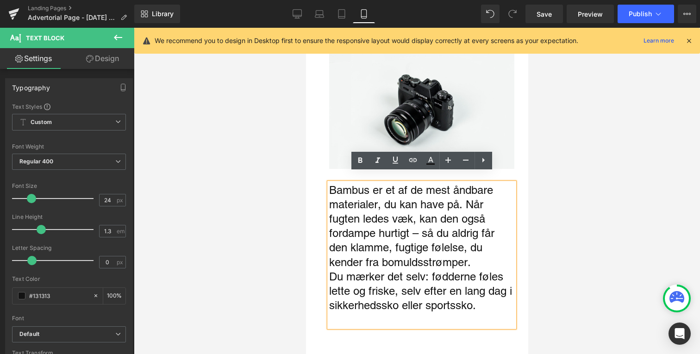
click at [490, 252] on p "Bambus er et af de mest åndbare materialer, du kan have på. Når fugten ledes væ…" at bounding box center [421, 226] width 185 height 87
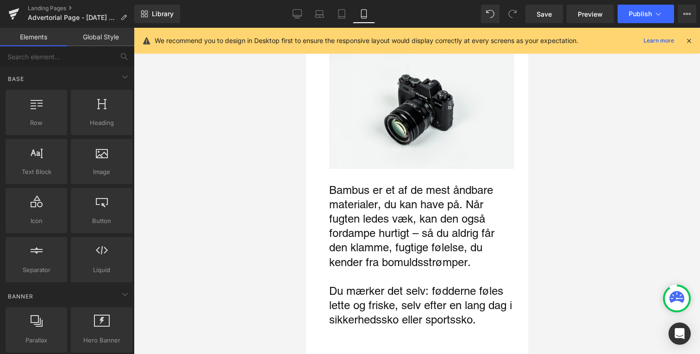
click at [541, 233] on div at bounding box center [417, 191] width 566 height 327
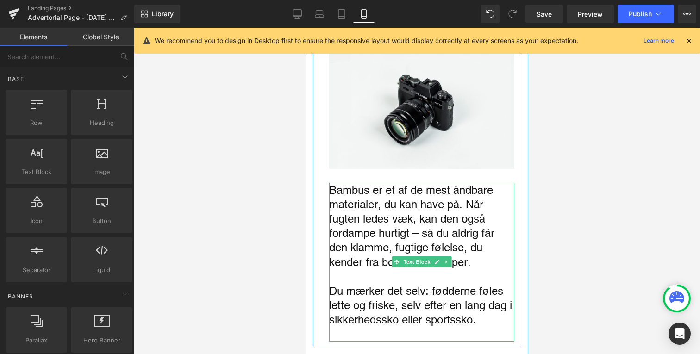
click at [465, 197] on p "Bambus er et af de mest åndbare materialer, du kan have på. Når fugten ledes væ…" at bounding box center [421, 226] width 185 height 87
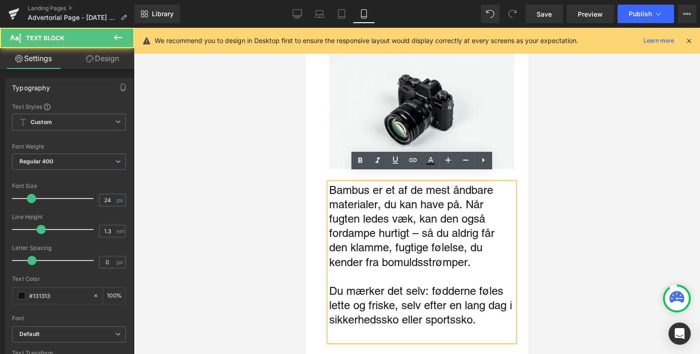
click at [469, 197] on p "Bambus er et af de mest åndbare materialer, du kan have på. Når fugten ledes væ…" at bounding box center [421, 226] width 185 height 87
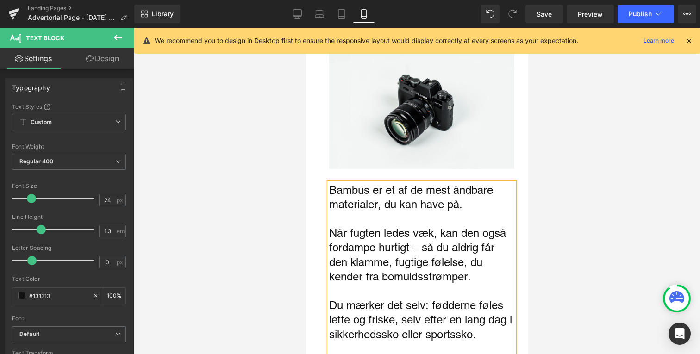
click at [535, 199] on div at bounding box center [417, 191] width 566 height 327
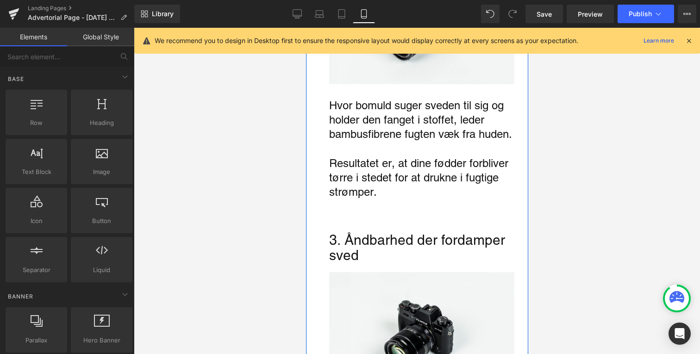
scroll to position [996, 0]
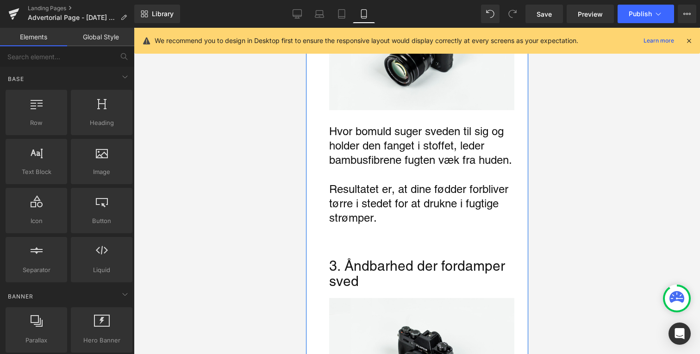
click at [422, 225] on p "Main content" at bounding box center [421, 232] width 185 height 14
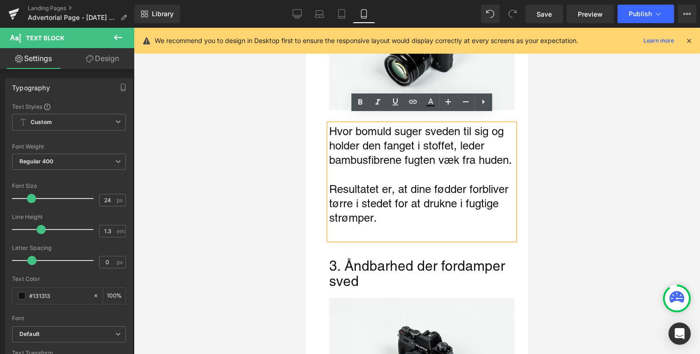
click at [408, 210] on p "Resultatet er, at dine fødder forbliver tørre i stedet for at drukne i fugtige …" at bounding box center [421, 204] width 185 height 44
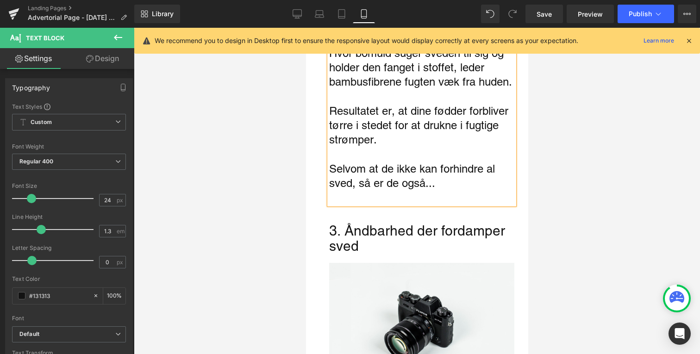
scroll to position [1081, 0]
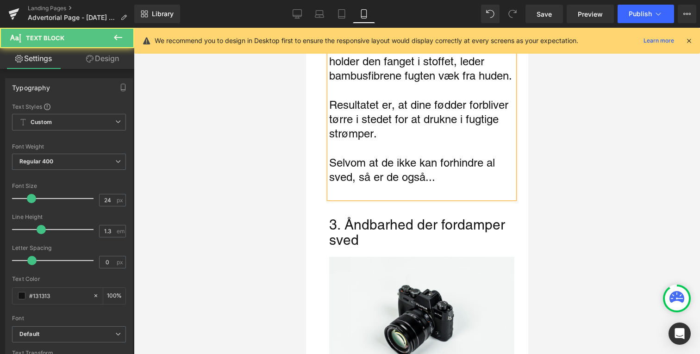
click at [378, 169] on p "Selvom at de ikke kan forhindre al sved, så er de også..." at bounding box center [421, 170] width 185 height 29
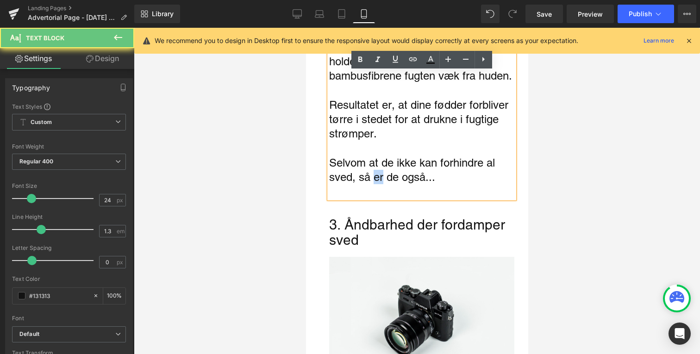
click at [378, 169] on p "Selvom at de ikke kan forhindre al sved, så er de også..." at bounding box center [421, 170] width 185 height 29
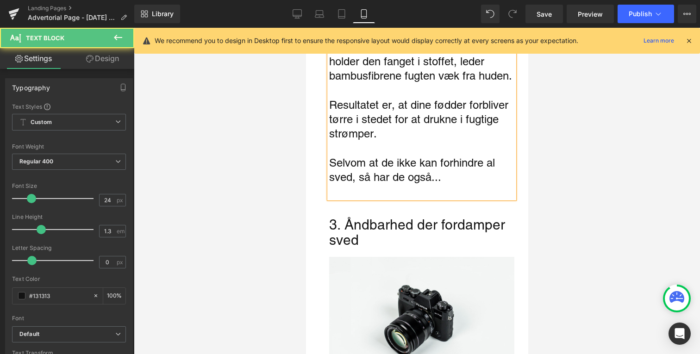
click at [431, 168] on p "Selvom at de ikke kan forhindre al sved, så har de også..." at bounding box center [421, 170] width 185 height 29
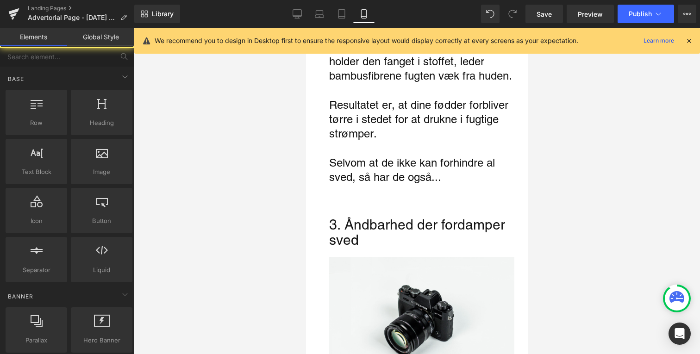
click at [296, 188] on div at bounding box center [417, 191] width 566 height 327
click at [366, 157] on p "Selvom at de ikke kan forhindre al sved, så har de også..." at bounding box center [421, 170] width 185 height 29
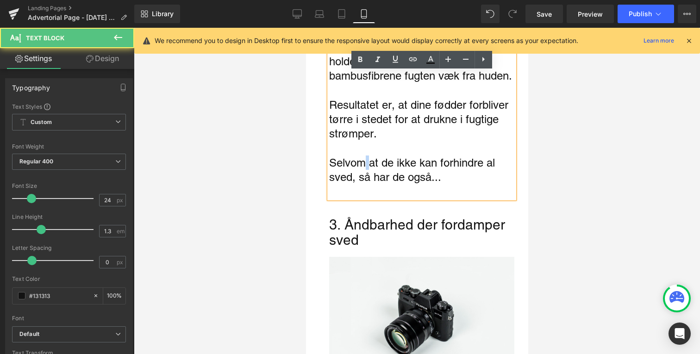
click at [366, 157] on p "Selvom at de ikke kan forhindre al sved, så har de også..." at bounding box center [421, 170] width 185 height 29
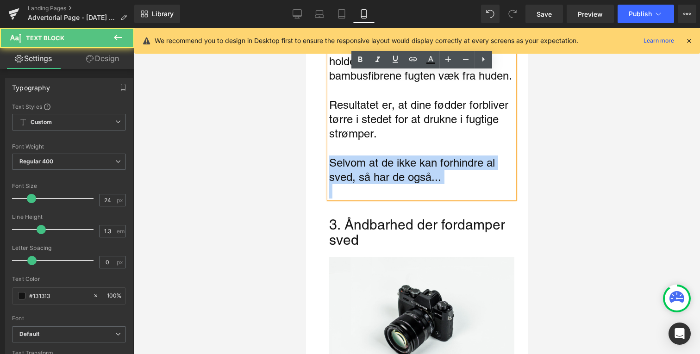
click at [366, 157] on p "Selvom at de ikke kan forhindre al sved, så har de også..." at bounding box center [421, 170] width 185 height 29
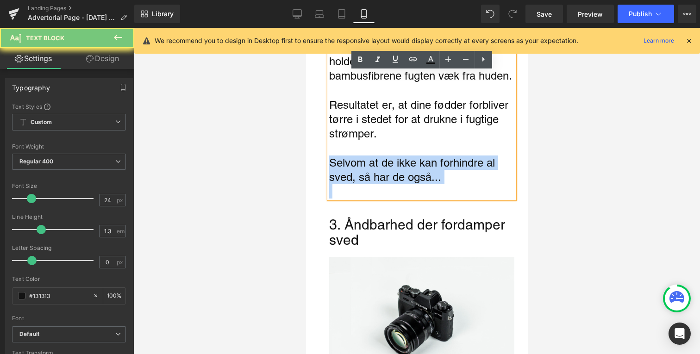
copy p "Selvom at de ikke kan forhindre al sved, så har de også..."
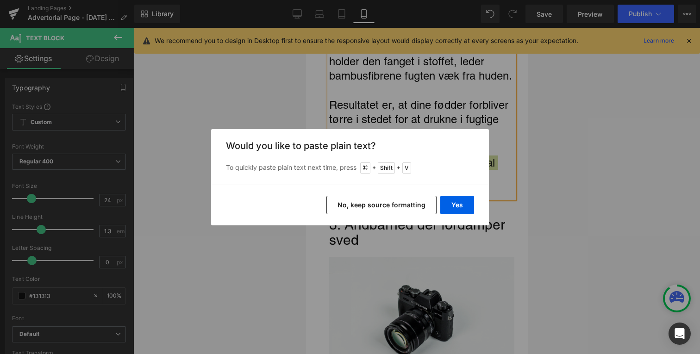
click at [452, 214] on div "Yes No, keep source formatting" at bounding box center [350, 205] width 278 height 41
click at [456, 206] on button "Yes" at bounding box center [457, 205] width 34 height 19
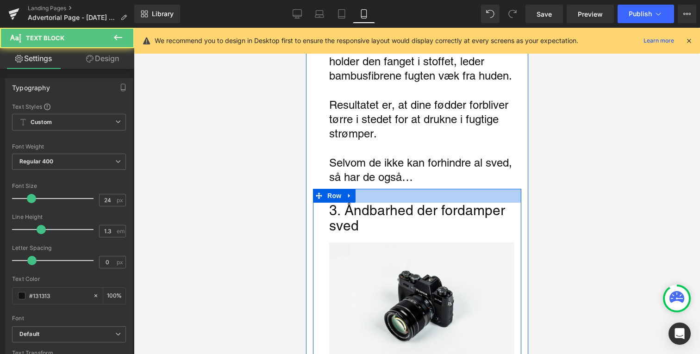
click at [416, 168] on p "Selvom de ikke kan forhindre al sved, så har de også…" at bounding box center [421, 170] width 185 height 29
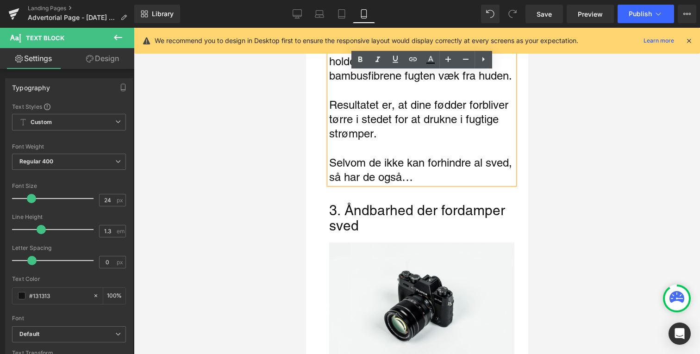
click at [271, 218] on div at bounding box center [417, 191] width 566 height 327
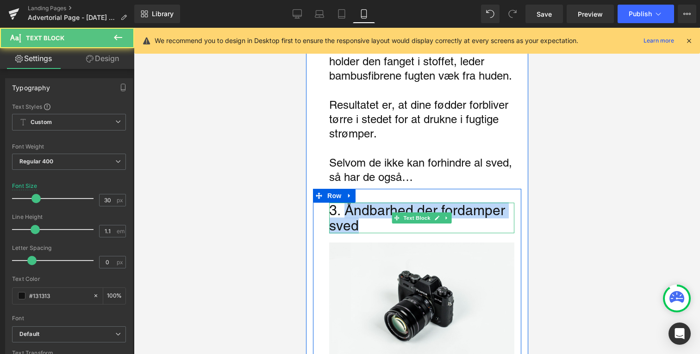
drag, startPoint x: 346, startPoint y: 202, endPoint x: 389, endPoint y: 215, distance: 44.5
click at [389, 215] on div "3. Åndbarhed der fordamper sved" at bounding box center [421, 218] width 185 height 31
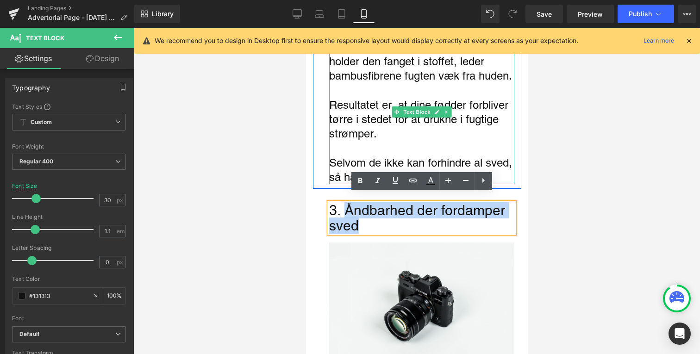
click at [356, 163] on p "Selvom de ikke kan forhindre al sved, så har de også…" at bounding box center [421, 170] width 185 height 29
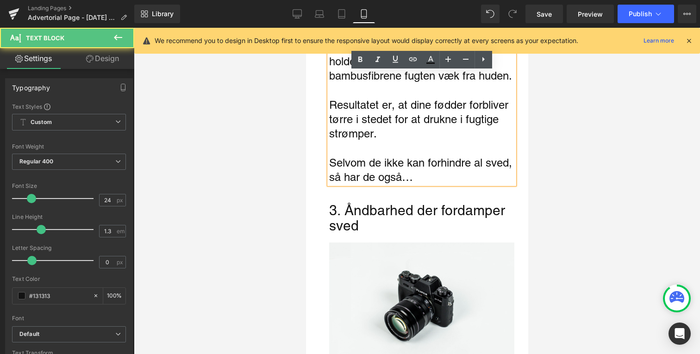
click at [348, 167] on p "Selvom de ikke kan forhindre al sved, så har de også…" at bounding box center [421, 170] width 185 height 29
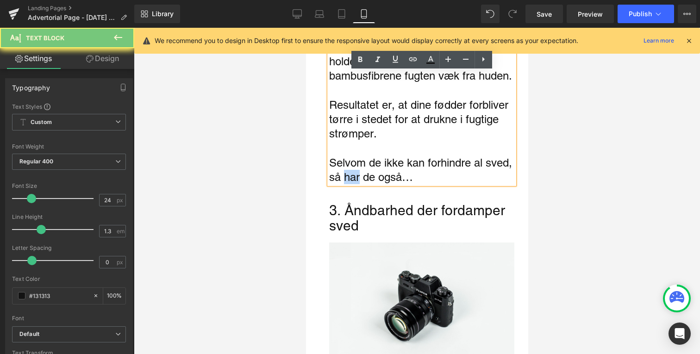
click at [348, 167] on p "Selvom de ikke kan forhindre al sved, så har de også…" at bounding box center [421, 170] width 185 height 29
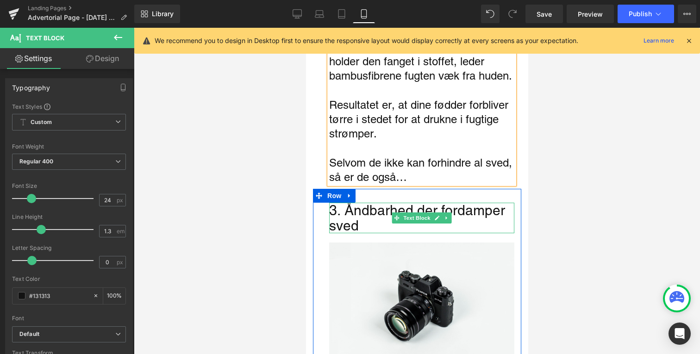
click at [382, 216] on div "3. Åndbarhed der fordamper sved" at bounding box center [421, 218] width 185 height 31
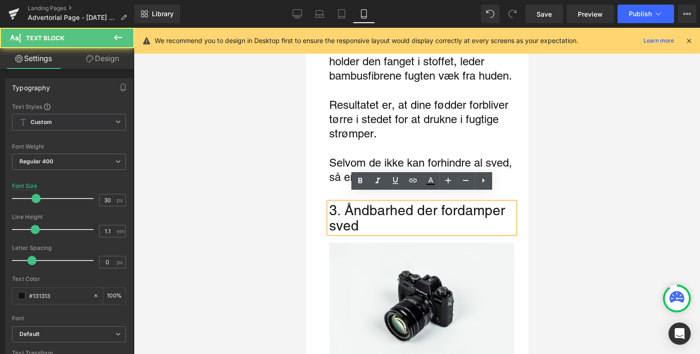
click at [382, 216] on div "3. Åndbarhed der fordamper sved" at bounding box center [421, 218] width 185 height 31
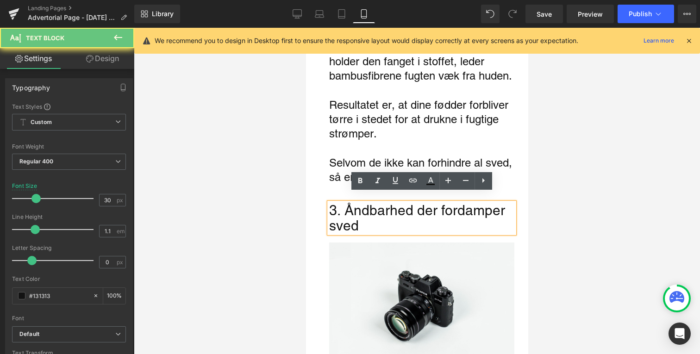
click at [357, 203] on div "3. Åndbarhed der fordamper sved" at bounding box center [421, 218] width 185 height 31
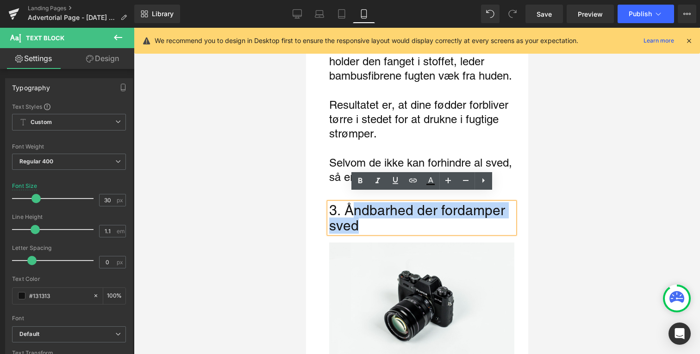
drag, startPoint x: 351, startPoint y: 199, endPoint x: 380, endPoint y: 213, distance: 32.7
click at [380, 213] on div "3. Åndbarhed der fordamper sved" at bounding box center [421, 218] width 185 height 31
click at [349, 203] on div "3. Åndbarhed der fordamper sved" at bounding box center [421, 218] width 185 height 31
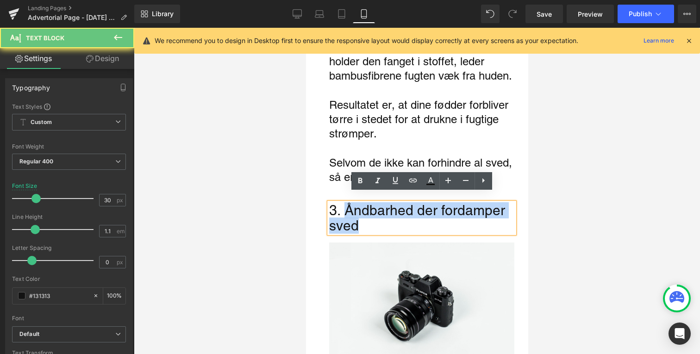
drag, startPoint x: 346, startPoint y: 201, endPoint x: 372, endPoint y: 216, distance: 30.3
click at [372, 216] on div "3. Åndbarhed der fordamper sved" at bounding box center [421, 218] width 185 height 31
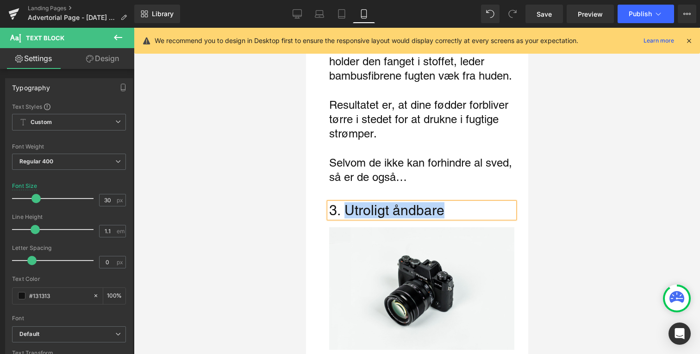
click at [348, 204] on div "3. Utroligt åndbare" at bounding box center [421, 210] width 185 height 15
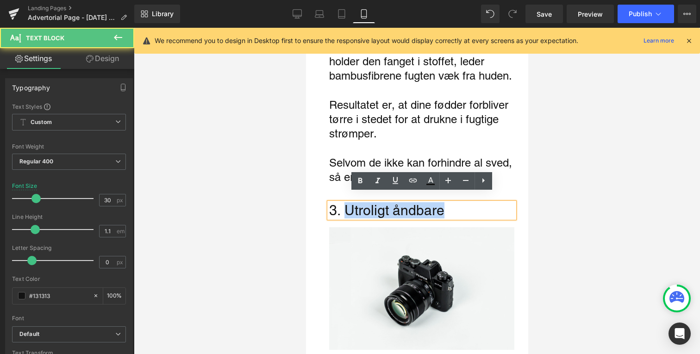
copy div "Utroligt åndbare"
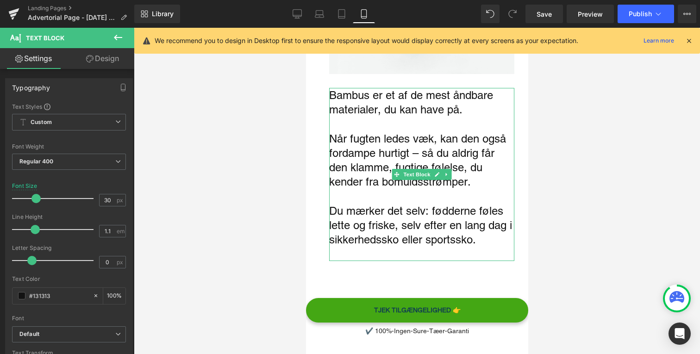
scroll to position [1359, 0]
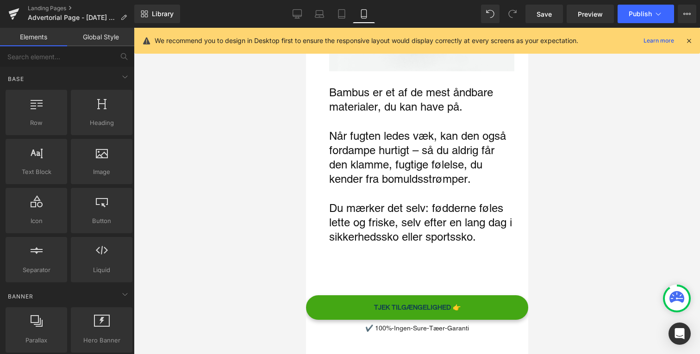
click at [277, 147] on div at bounding box center [417, 191] width 566 height 327
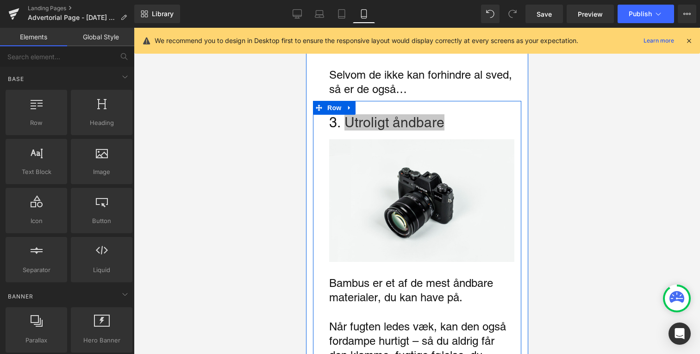
scroll to position [1161, 0]
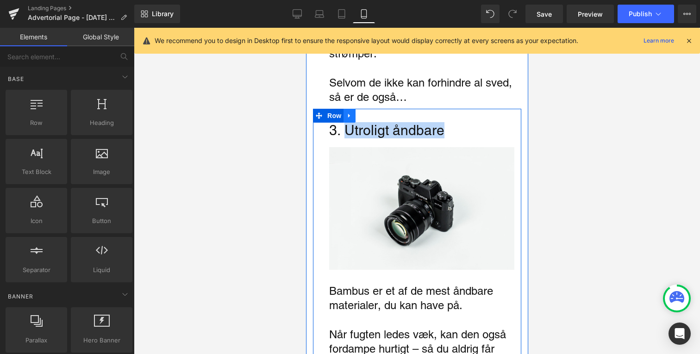
click at [351, 113] on icon "Main content" at bounding box center [349, 116] width 6 height 7
click at [365, 109] on link "Main content" at bounding box center [361, 116] width 12 height 14
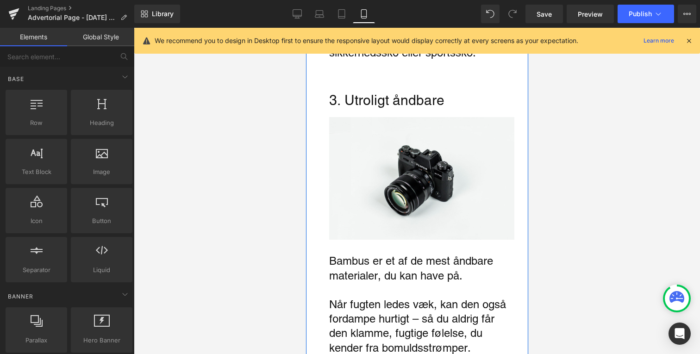
scroll to position [1548, 0]
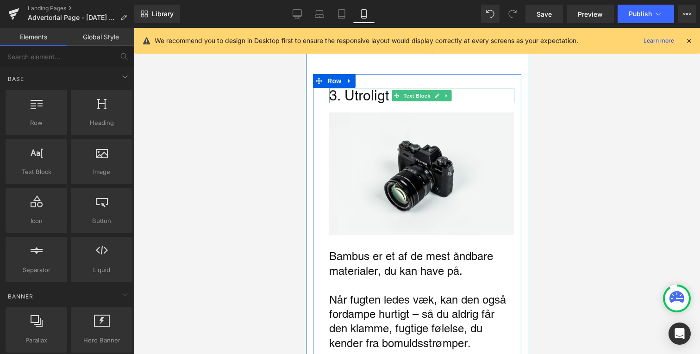
click at [359, 88] on div "3. Utroligt åndbare" at bounding box center [421, 95] width 185 height 15
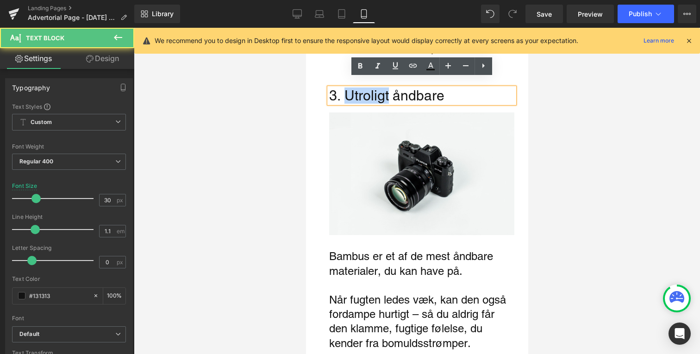
click at [359, 88] on div "3. Utroligt åndbare" at bounding box center [421, 95] width 185 height 15
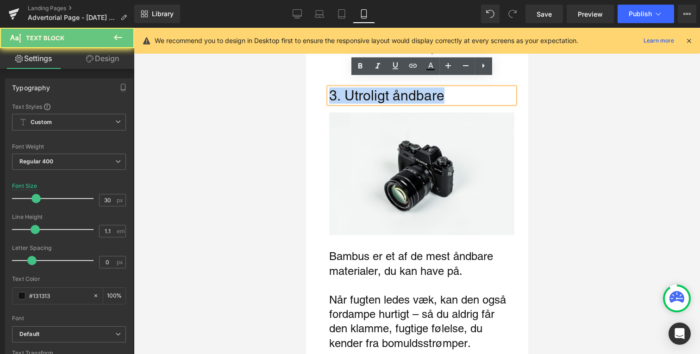
click at [359, 88] on div "3. Utroligt åndbare" at bounding box center [421, 95] width 185 height 15
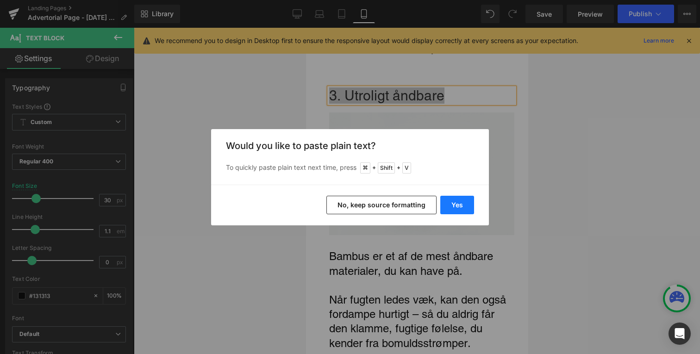
click at [457, 197] on button "Yes" at bounding box center [457, 205] width 34 height 19
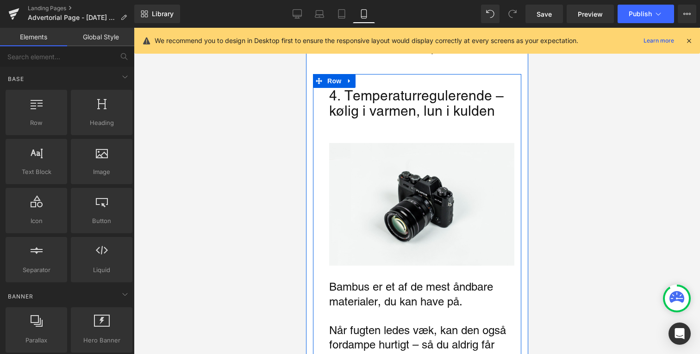
click at [283, 141] on div at bounding box center [417, 191] width 566 height 327
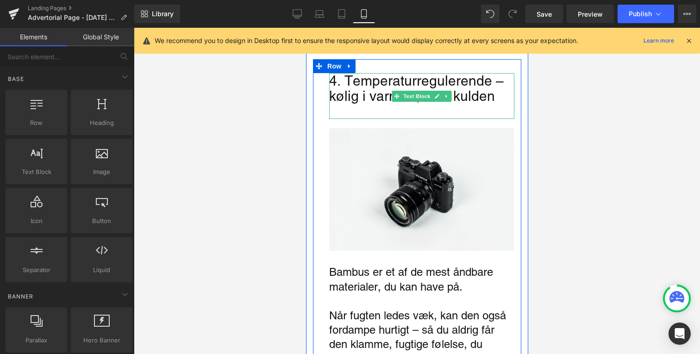
scroll to position [1552, 0]
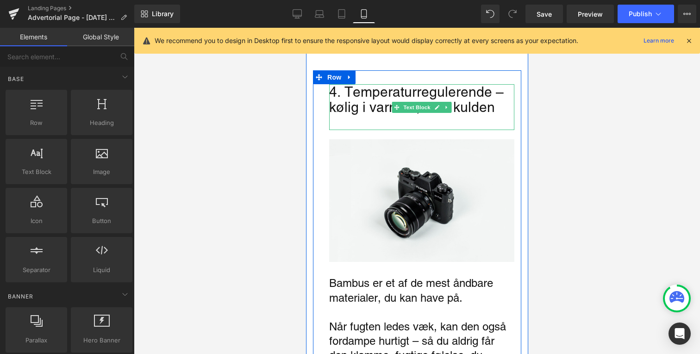
click at [495, 104] on div "4. Temperaturregulerende – kølig i varmen, lun i kulden" at bounding box center [421, 107] width 185 height 46
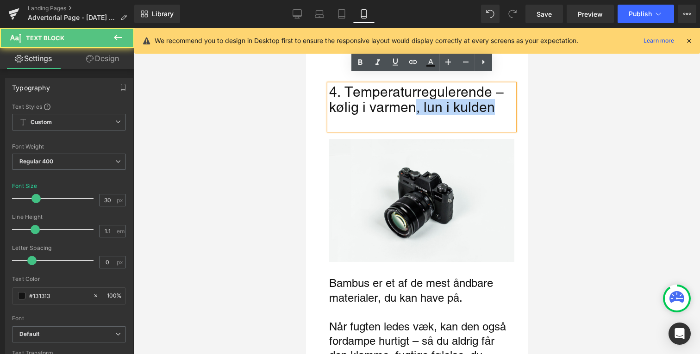
click at [412, 99] on div "4. Temperaturregulerende – kølig i varmen, lun i kulden" at bounding box center [421, 107] width 185 height 46
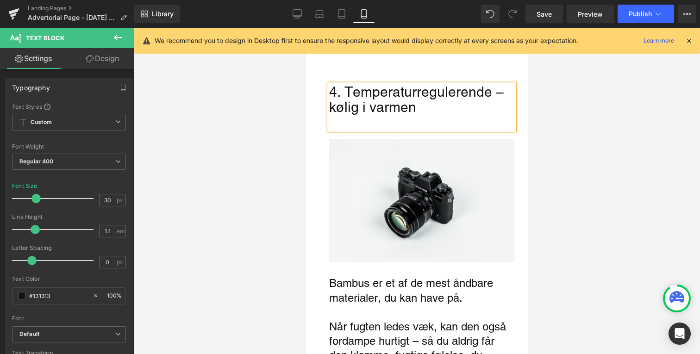
click at [289, 124] on div at bounding box center [417, 191] width 566 height 327
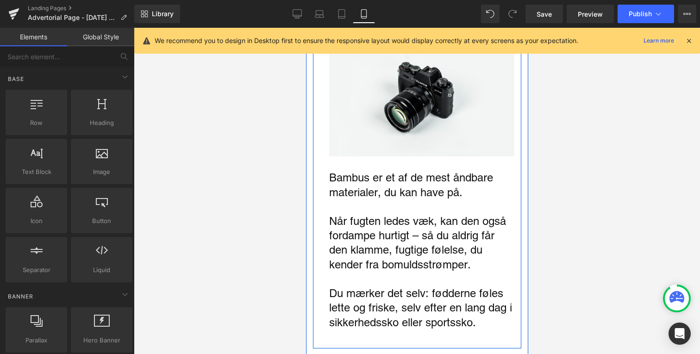
scroll to position [1663, 0]
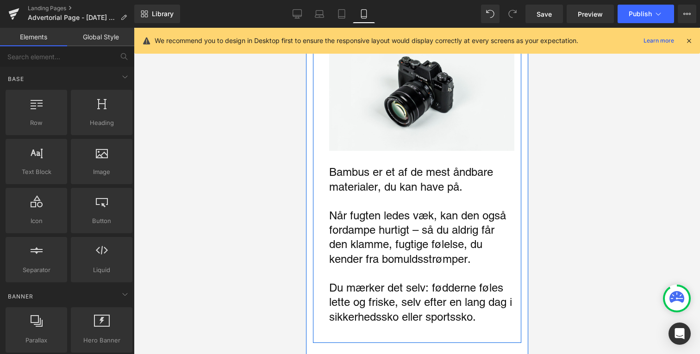
click at [369, 232] on p "Når fugten ledes væk, kan den også fordampe hurtigt – så du aldrig får den klam…" at bounding box center [421, 237] width 185 height 58
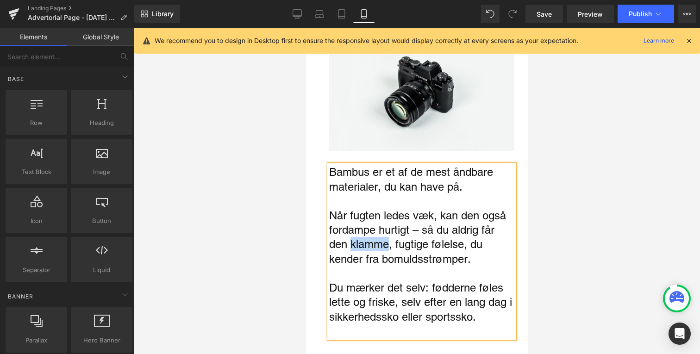
click at [369, 232] on p "Når fugten ledes væk, kan den også fordampe hurtigt – så du aldrig får den klam…" at bounding box center [421, 237] width 185 height 58
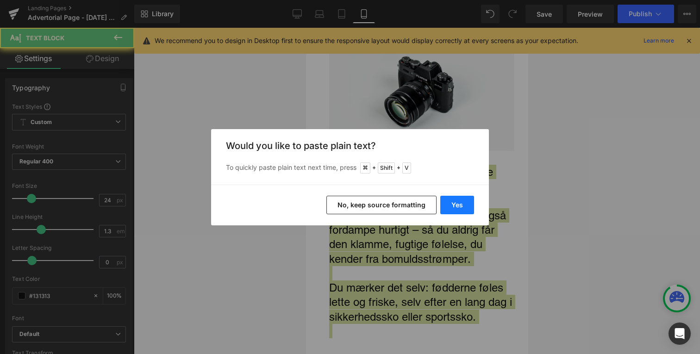
click at [461, 209] on button "Yes" at bounding box center [457, 205] width 34 height 19
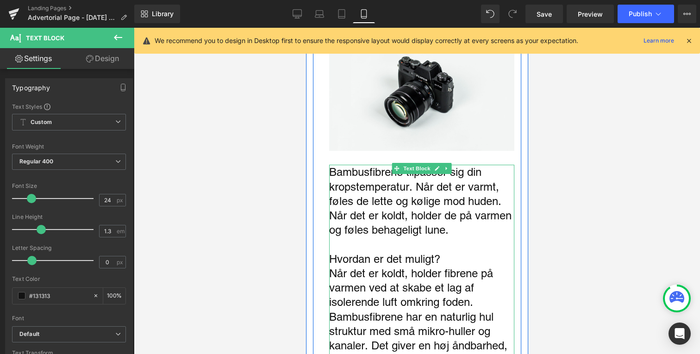
scroll to position [1677, 0]
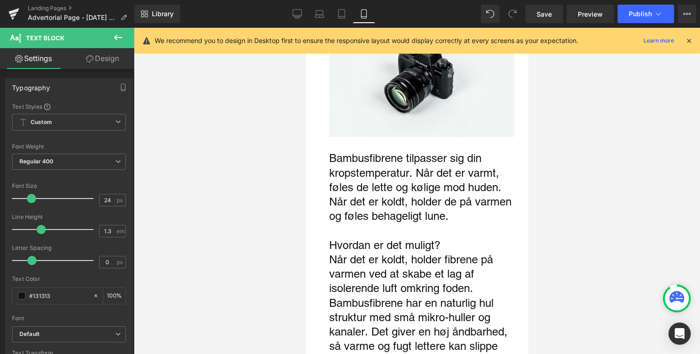
click at [287, 238] on div at bounding box center [417, 191] width 566 height 327
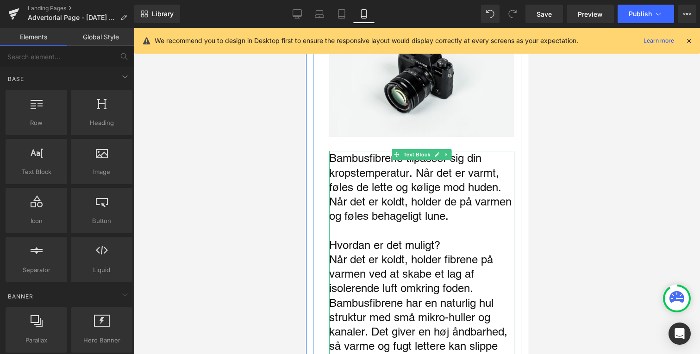
click at [439, 175] on p "Bambusfibrene tilpasser sig din kropstemperatur. Når det er varmt, føles de let…" at bounding box center [421, 187] width 185 height 72
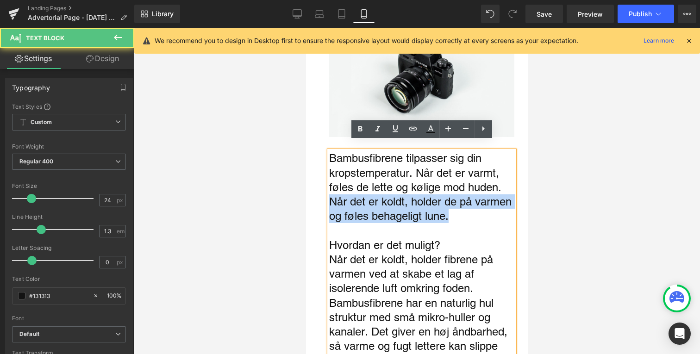
drag, startPoint x: 331, startPoint y: 191, endPoint x: 463, endPoint y: 209, distance: 133.6
click at [463, 209] on p "Bambusfibrene tilpasser sig din kropstemperatur. Når det er varmt, føles de let…" at bounding box center [421, 187] width 185 height 72
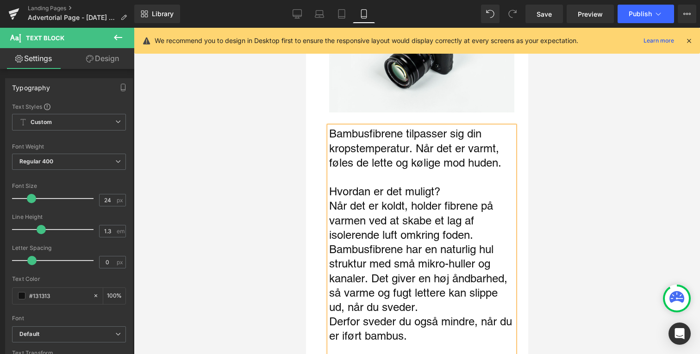
scroll to position [1710, 0]
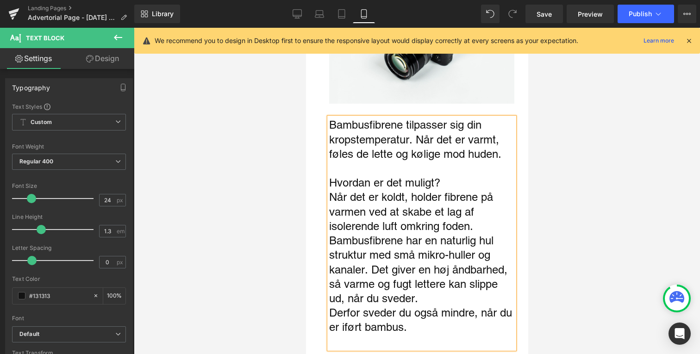
click at [452, 176] on p "Hvordan er det muligt?" at bounding box center [421, 183] width 185 height 14
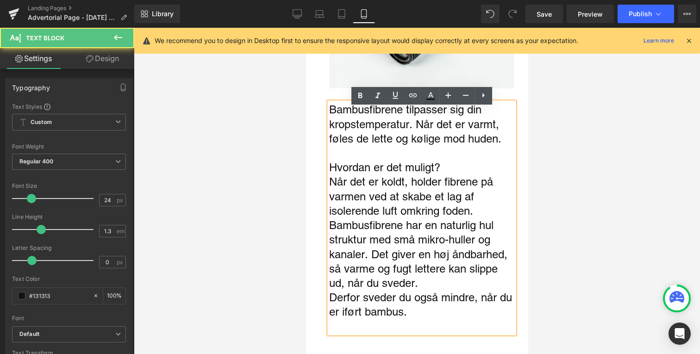
scroll to position [1736, 0]
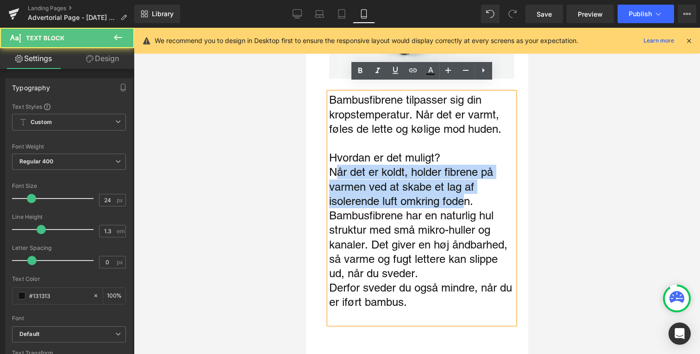
drag, startPoint x: 333, startPoint y: 164, endPoint x: 466, endPoint y: 195, distance: 136.6
click at [466, 195] on p "Når det er koldt, holder fibrene på varmen ved at skabe et lag af isolerende lu…" at bounding box center [421, 187] width 185 height 44
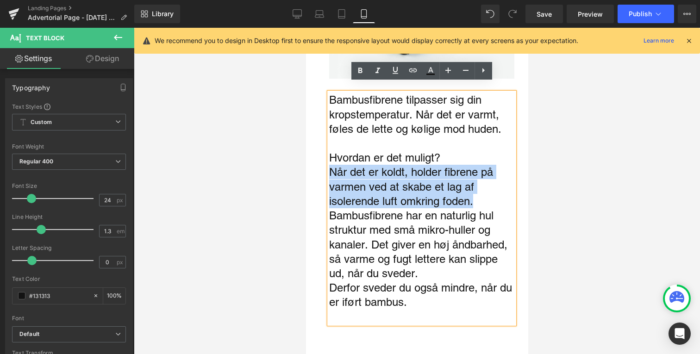
drag, startPoint x: 478, startPoint y: 195, endPoint x: 330, endPoint y: 160, distance: 152.3
click at [330, 165] on p "Når det er koldt, holder fibrene på varmen ved at skabe et lag af isolerende lu…" at bounding box center [421, 187] width 185 height 44
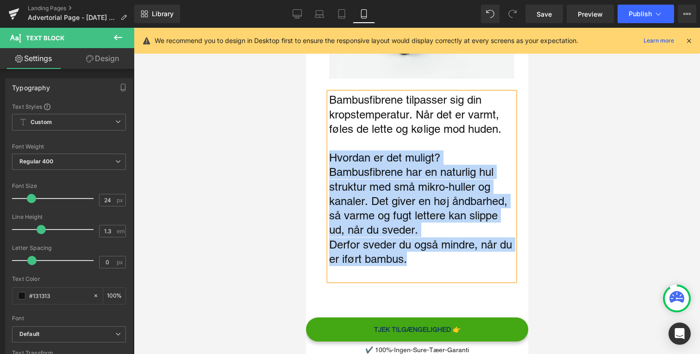
drag, startPoint x: 425, startPoint y: 252, endPoint x: 330, endPoint y: 145, distance: 142.7
click at [330, 145] on div "Bambusfibrene tilpasser sig din kropstemperatur. Når det er varmt, føles de let…" at bounding box center [421, 187] width 185 height 188
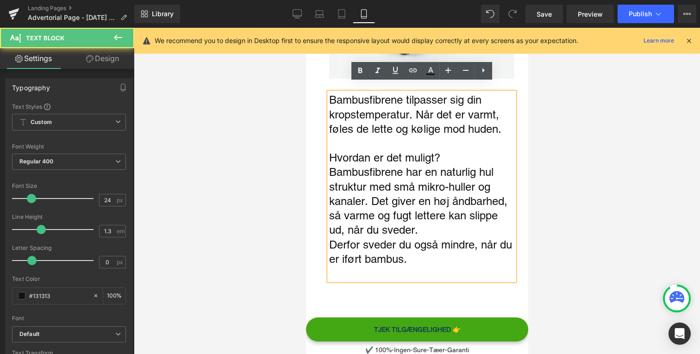
click at [387, 165] on p "Bambusfibrene har en naturlig hul struktur med små mikro-huller og kanaler. Det…" at bounding box center [421, 201] width 185 height 72
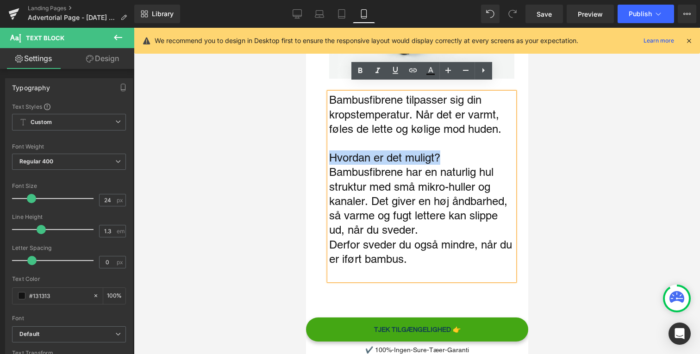
drag, startPoint x: 457, startPoint y: 146, endPoint x: 331, endPoint y: 146, distance: 126.0
click at [331, 151] on p "Hvordan er det muligt?" at bounding box center [421, 158] width 185 height 14
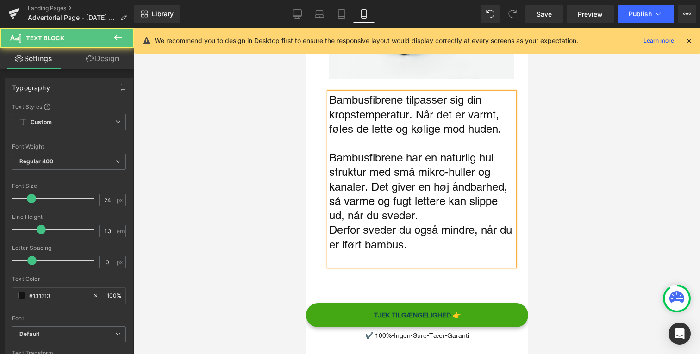
click at [388, 188] on p "Bambusfibrene har en naturlig hul struktur med små mikro-huller og kanaler. Det…" at bounding box center [421, 187] width 185 height 72
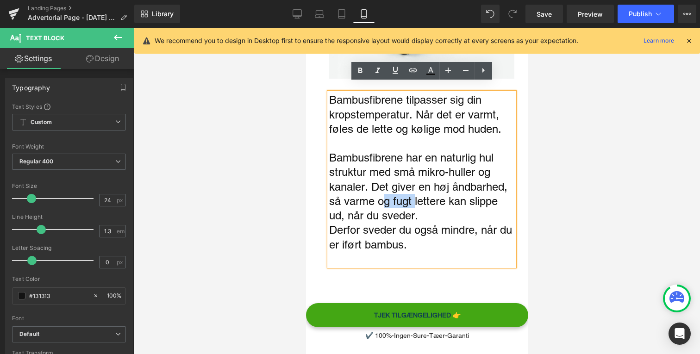
drag, startPoint x: 382, startPoint y: 191, endPoint x: 415, endPoint y: 193, distance: 33.0
click at [415, 193] on p "Bambusfibrene har en naturlig hul struktur med små mikro-huller og kanaler. Det…" at bounding box center [421, 187] width 185 height 72
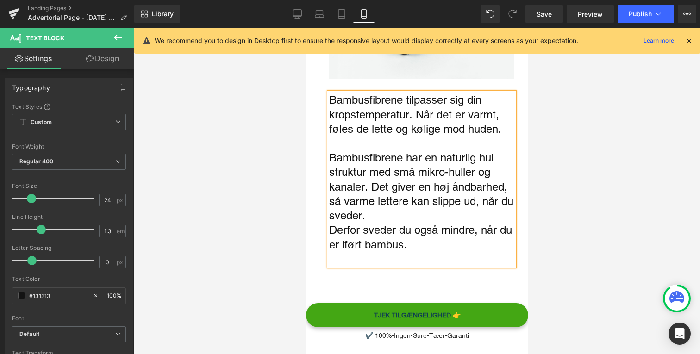
click at [447, 204] on p "Bambusfibrene har en naturlig hul struktur med små mikro-huller og kanaler. Det…" at bounding box center [421, 187] width 185 height 72
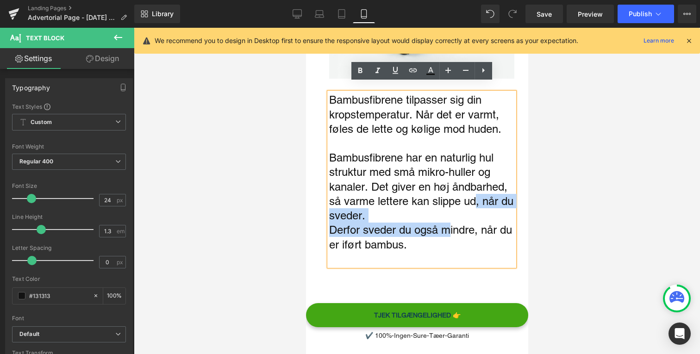
drag, startPoint x: 450, startPoint y: 214, endPoint x: 478, endPoint y: 195, distance: 33.8
click at [478, 195] on div "Bambusfibrene tilpasser sig din kropstemperatur. Når det er varmt, føles de let…" at bounding box center [421, 179] width 185 height 173
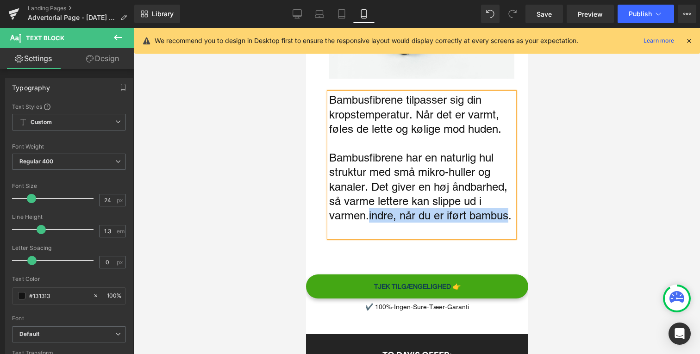
drag, startPoint x: 510, startPoint y: 207, endPoint x: 836, endPoint y: 256, distance: 329.7
click at [510, 209] on span "indre, når du er iført bambus." at bounding box center [440, 215] width 143 height 13
click at [294, 177] on div at bounding box center [417, 191] width 566 height 327
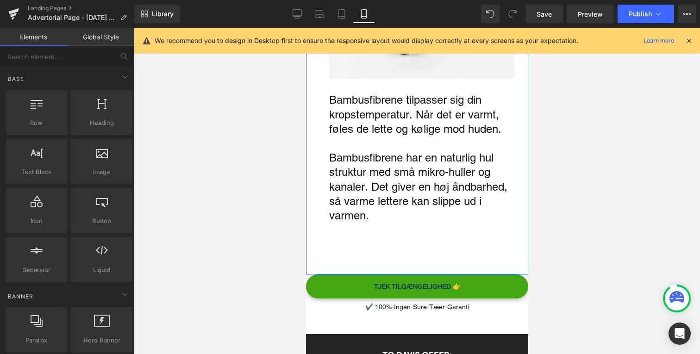
click at [283, 189] on div at bounding box center [417, 191] width 566 height 327
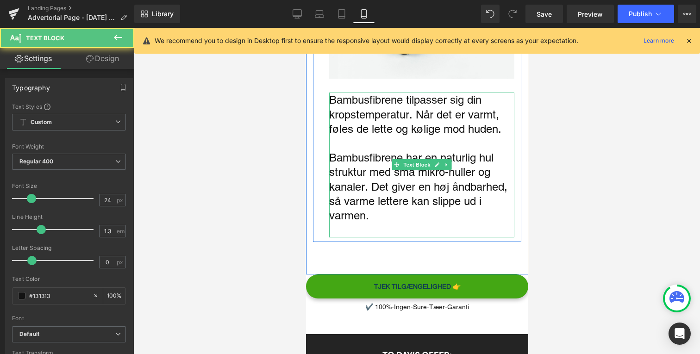
click at [377, 178] on p "Bambusfibrene har en naturlig hul struktur med små mikro-huller og kanaler. Det…" at bounding box center [421, 187] width 185 height 72
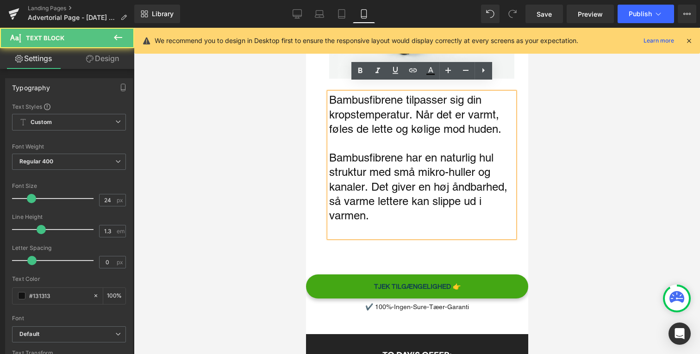
click at [372, 180] on p "Bambusfibrene har en naturlig hul struktur med små mikro-huller og kanaler. Det…" at bounding box center [421, 187] width 185 height 72
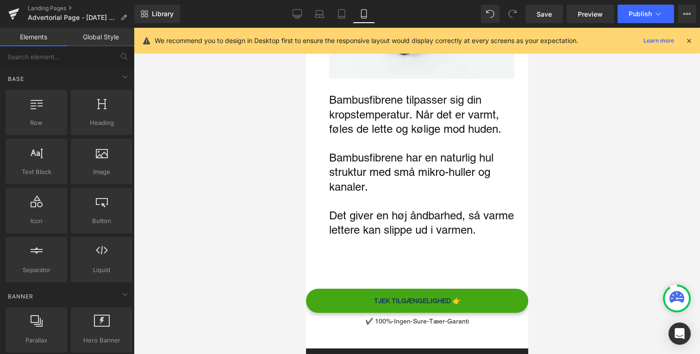
click at [268, 206] on div at bounding box center [417, 191] width 566 height 327
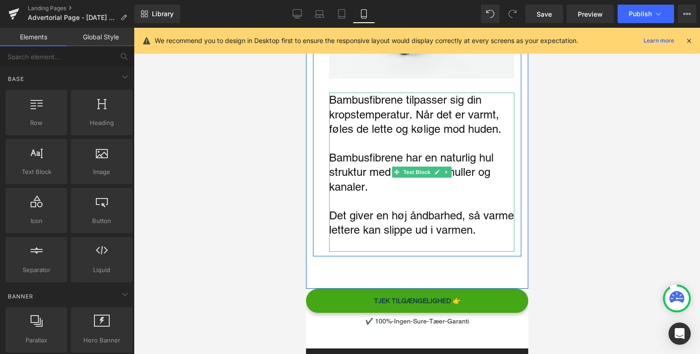
click at [437, 216] on p "Det giver en høj åndbarhed, så varme lettere kan slippe ud i varmen." at bounding box center [421, 222] width 185 height 29
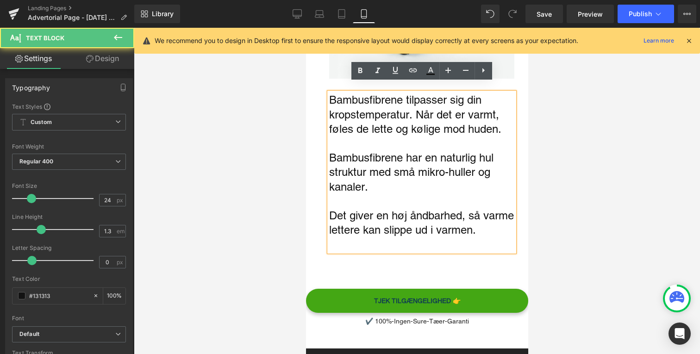
click at [386, 208] on p "Det giver en høj åndbarhed, så varme lettere kan slippe ud i varmen." at bounding box center [421, 222] width 185 height 29
drag, startPoint x: 487, startPoint y: 204, endPoint x: 349, endPoint y: 208, distance: 137.6
click at [349, 208] on p "Det giver en høj åndbarhed, så varme lettere kan slippe ud i varmen." at bounding box center [421, 222] width 185 height 29
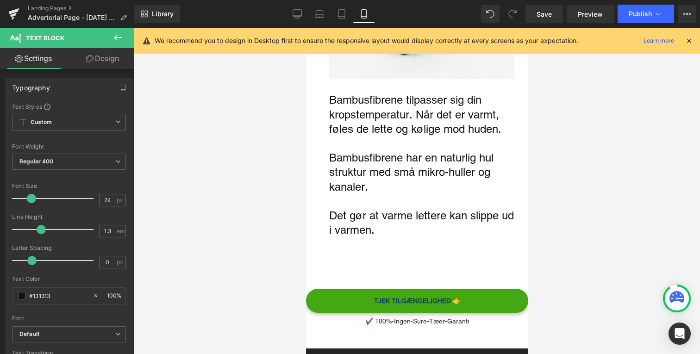
click at [289, 234] on div at bounding box center [417, 191] width 566 height 327
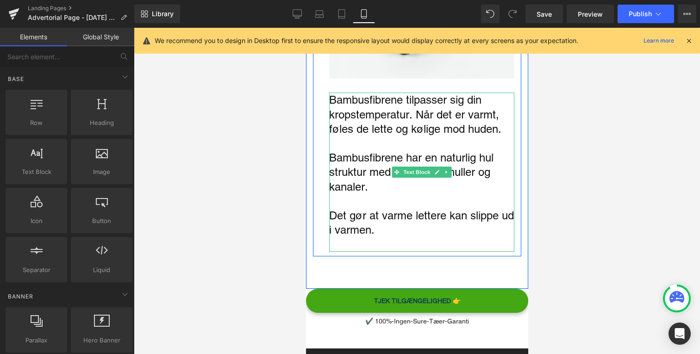
click at [426, 214] on p "Det gør at varme lettere kan slippe ud i varmen." at bounding box center [421, 222] width 185 height 29
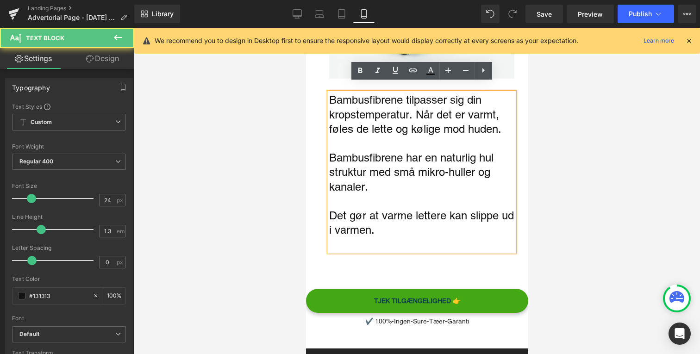
click at [392, 217] on p "Det gør at varme lettere kan slippe ud i varmen." at bounding box center [421, 222] width 185 height 29
click at [345, 218] on p "Det gør at varme lettere kan slippe ud i varmen." at bounding box center [421, 222] width 185 height 29
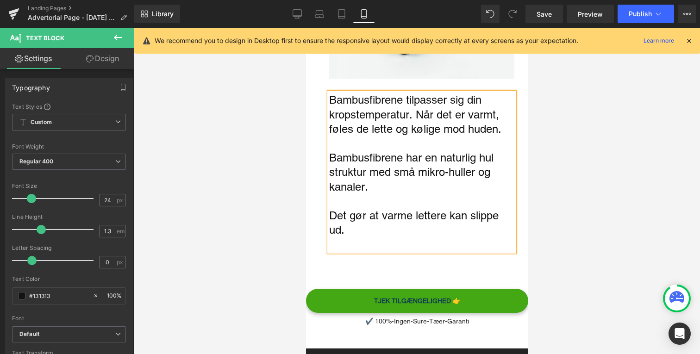
click at [292, 201] on div at bounding box center [417, 191] width 566 height 327
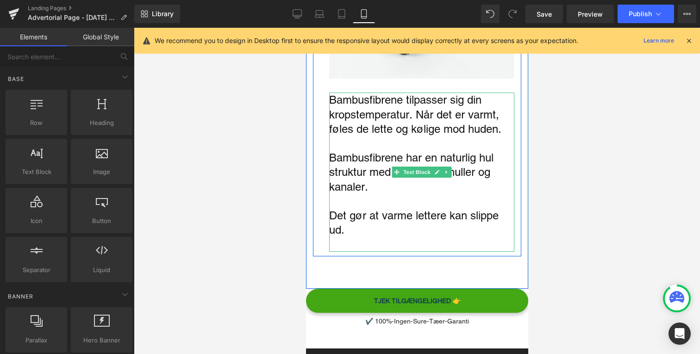
click at [418, 106] on p "Bambusfibrene tilpasser sig din kropstemperatur. Når det er varmt, føles de let…" at bounding box center [421, 115] width 185 height 44
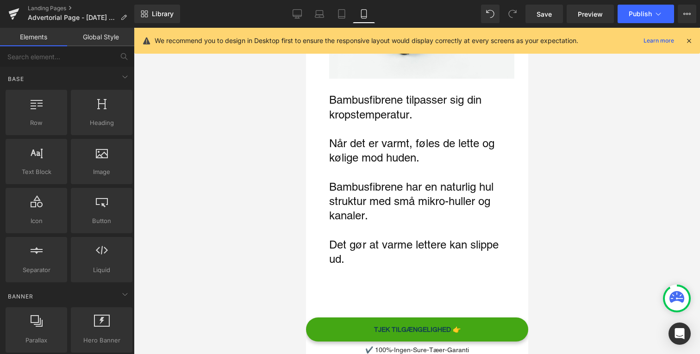
click at [244, 149] on div at bounding box center [417, 191] width 566 height 327
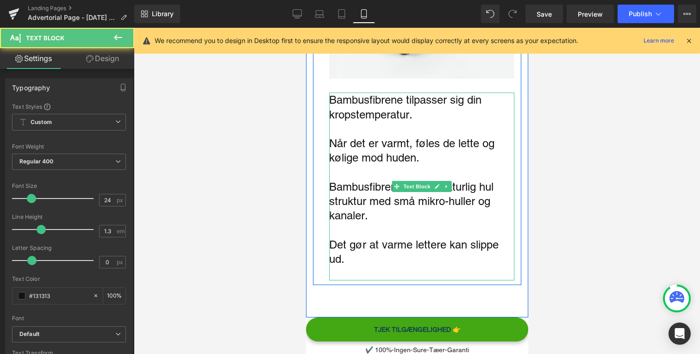
click at [333, 136] on p "Når det er varmt, føles de lette og kølige mod huden." at bounding box center [421, 150] width 185 height 29
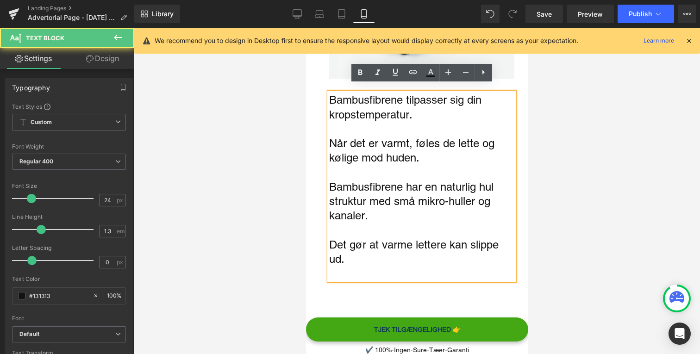
scroll to position [1713, 0]
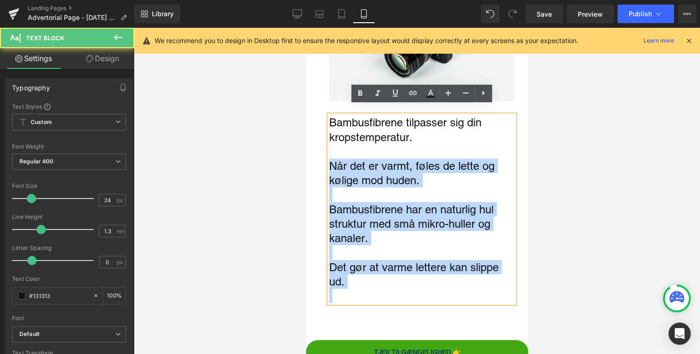
click at [329, 115] on div "Bambusfibrene tilpasser sig din kropstemperatur. Når det er varmt, føles de let…" at bounding box center [421, 209] width 185 height 188
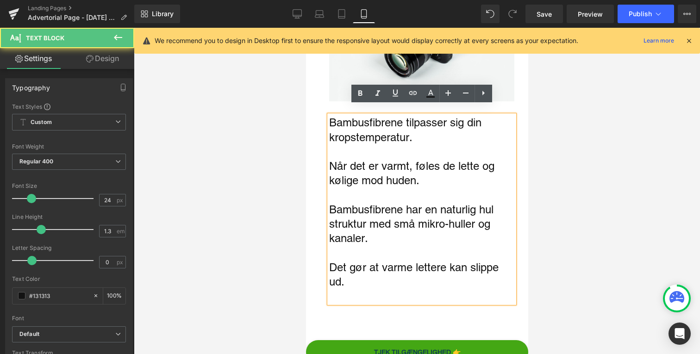
click at [339, 125] on p "Bambusfibrene tilpasser sig din kropstemperatur." at bounding box center [421, 129] width 185 height 29
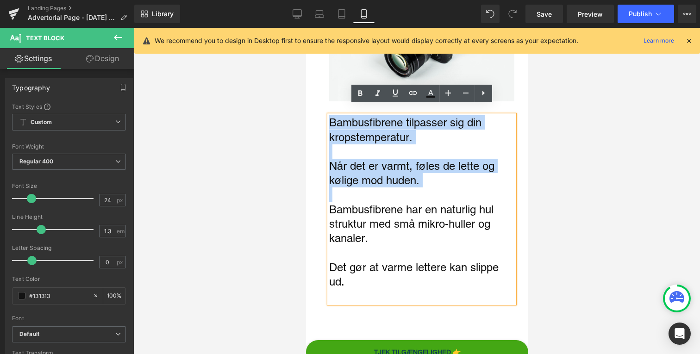
drag, startPoint x: 330, startPoint y: 114, endPoint x: 375, endPoint y: 189, distance: 86.9
click at [375, 189] on div "Bambusfibrene tilpasser sig din kropstemperatur. Når det er varmt, føles de let…" at bounding box center [421, 209] width 185 height 188
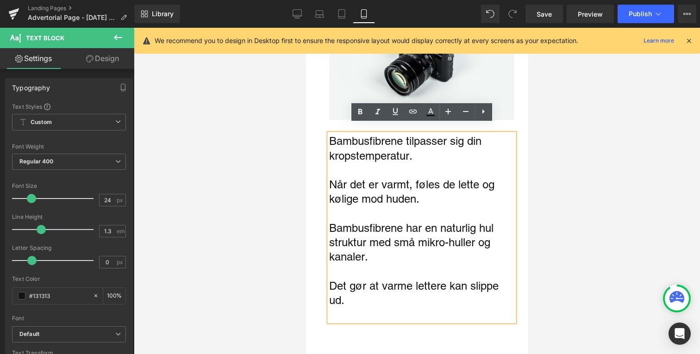
click at [367, 282] on p "Det gør at varme lettere kan slippe ud." at bounding box center [421, 293] width 185 height 29
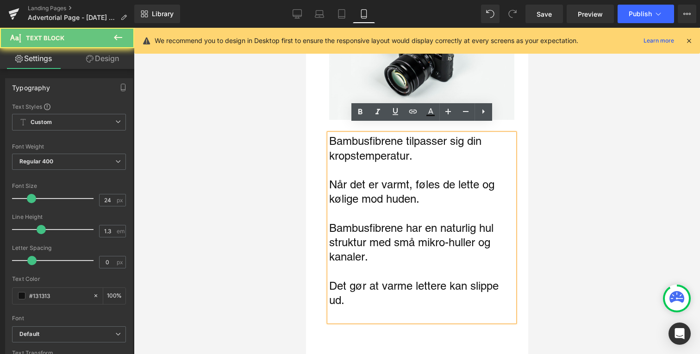
click at [367, 288] on p "Det gør at varme lettere kan slippe ud." at bounding box center [421, 293] width 185 height 29
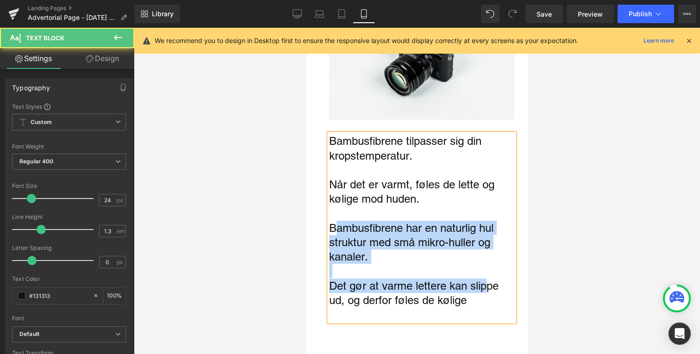
drag, startPoint x: 333, startPoint y: 220, endPoint x: 491, endPoint y: 283, distance: 170.0
click at [491, 283] on div "Bambusfibrene tilpasser sig din kropstemperatur. Når det er varmt, føles de let…" at bounding box center [421, 228] width 185 height 188
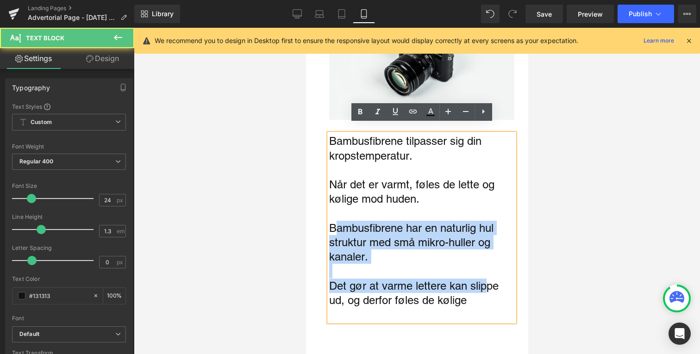
click at [491, 283] on p "Det gør at varme lettere kan slippe ud, og derfor føles de kølige" at bounding box center [421, 293] width 185 height 29
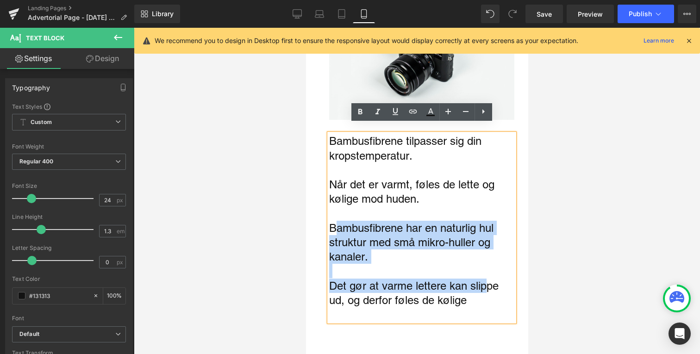
drag, startPoint x: 488, startPoint y: 296, endPoint x: 331, endPoint y: 217, distance: 176.1
click at [331, 217] on div "Bambusfibrene tilpasser sig din kropstemperatur. Når det er varmt, føles de let…" at bounding box center [421, 228] width 185 height 188
click at [384, 253] on p "Bambusfibrene har en naturlig hul struktur med små mikro-huller og kanaler." at bounding box center [421, 243] width 185 height 44
drag, startPoint x: 422, startPoint y: 194, endPoint x: 332, endPoint y: 175, distance: 92.3
click at [332, 177] on p "Når det er varmt, føles de lette og kølige mod huden." at bounding box center [421, 191] width 185 height 29
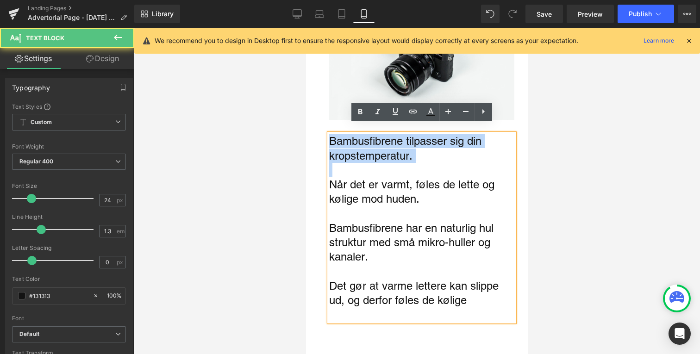
drag, startPoint x: 329, startPoint y: 132, endPoint x: 429, endPoint y: 153, distance: 102.1
click at [429, 153] on div "Bambusfibrene tilpasser sig din kropstemperatur. Når det er varmt, føles de let…" at bounding box center [421, 228] width 185 height 188
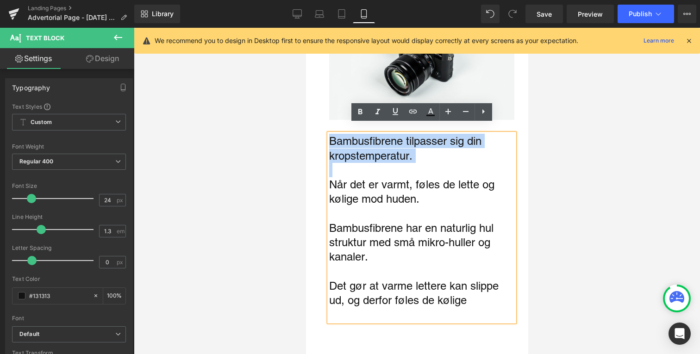
click at [422, 163] on p "Main content" at bounding box center [421, 170] width 185 height 14
drag, startPoint x: 330, startPoint y: 174, endPoint x: 439, endPoint y: 194, distance: 110.7
click at [439, 194] on p "Når det er varmt, føles de lette og kølige mod huden." at bounding box center [421, 191] width 185 height 29
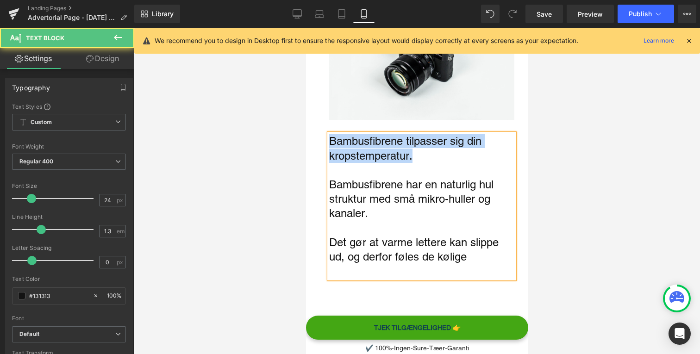
drag, startPoint x: 395, startPoint y: 197, endPoint x: 331, endPoint y: 174, distance: 68.3
click at [331, 177] on p "Bambusfibrene har en naturlig hul struktur med små mikro-huller og kanaler." at bounding box center [421, 199] width 185 height 44
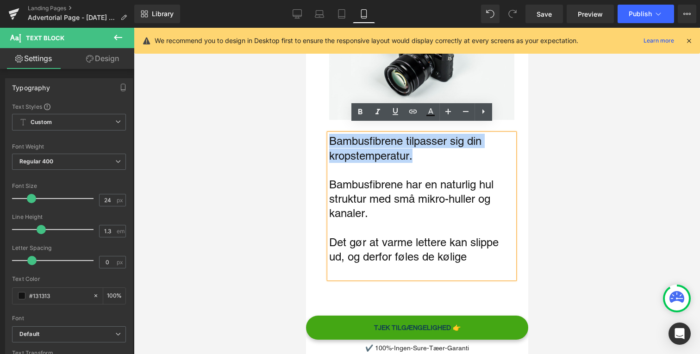
copy p "Bambusfibrene har en naturlig hul struktur med små mikro-huller og kanaler."
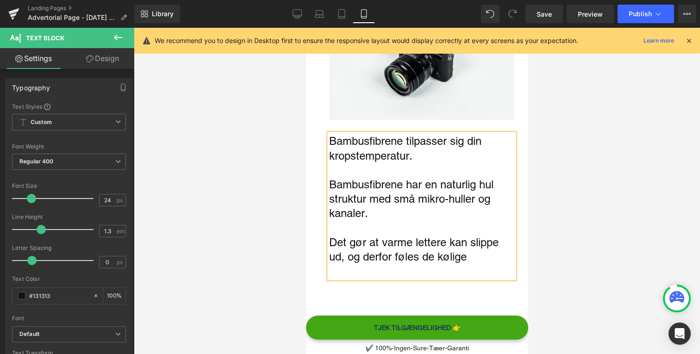
click at [329, 177] on p "Bambusfibrene har en naturlig hul struktur med små mikro-huller og kanaler." at bounding box center [421, 199] width 185 height 44
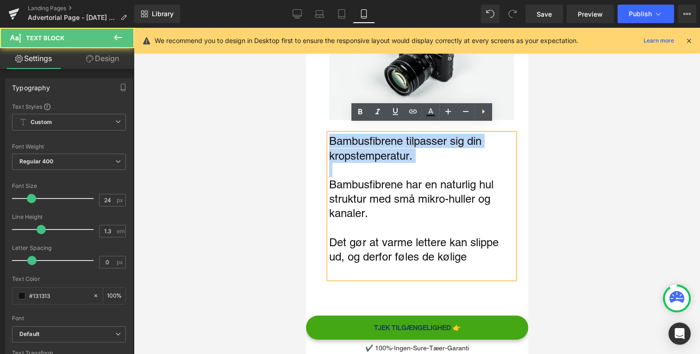
click at [331, 134] on p "Bambusfibrene tilpasser sig din kropstemperatur." at bounding box center [421, 148] width 185 height 29
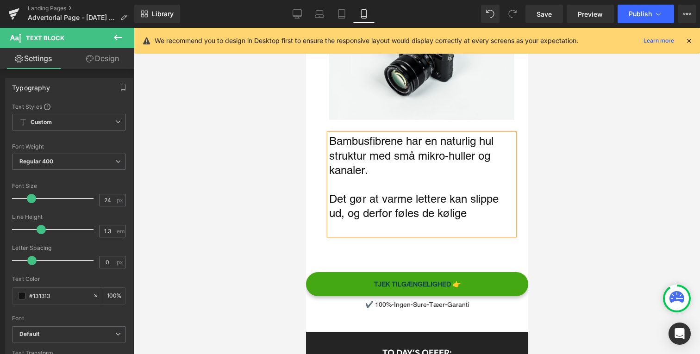
click at [416, 160] on p "Bambusfibrene har en naturlig hul struktur med små mikro-huller og kanaler." at bounding box center [421, 156] width 185 height 44
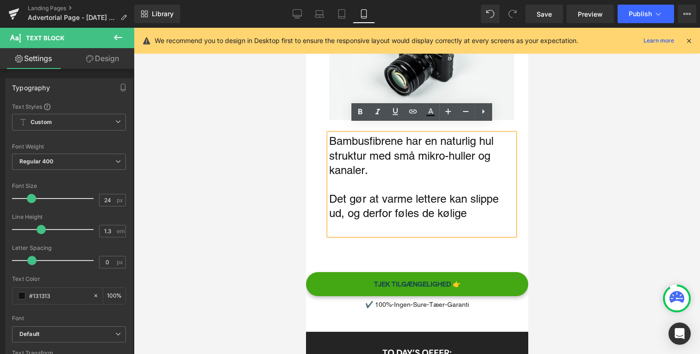
click at [467, 208] on p "Det gør at varme lettere kan slippe ud, og derfor føles de kølige" at bounding box center [421, 206] width 185 height 29
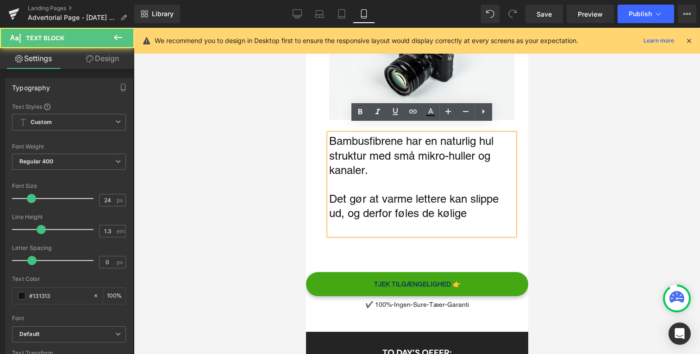
click at [464, 222] on p "Main content" at bounding box center [421, 228] width 185 height 14
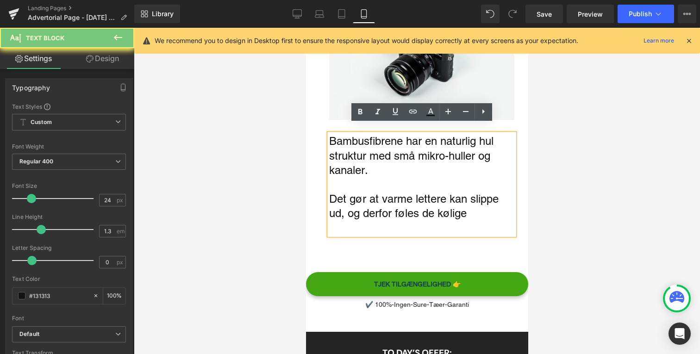
click at [480, 208] on p "Det gør at varme lettere kan slippe ud, og derfor føles de kølige" at bounding box center [421, 206] width 185 height 29
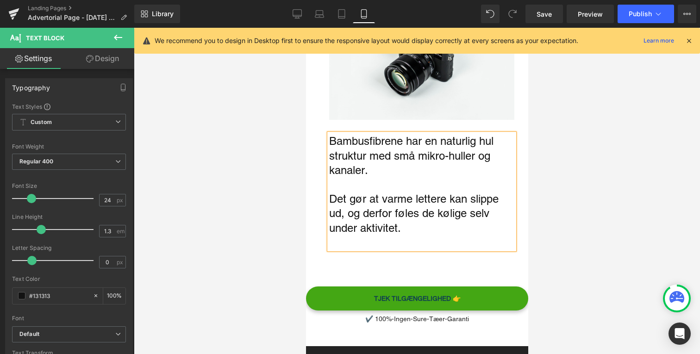
click at [474, 225] on p "Det gør at varme lettere kan slippe ud, og derfor føles de kølige selv under ak…" at bounding box center [421, 214] width 185 height 44
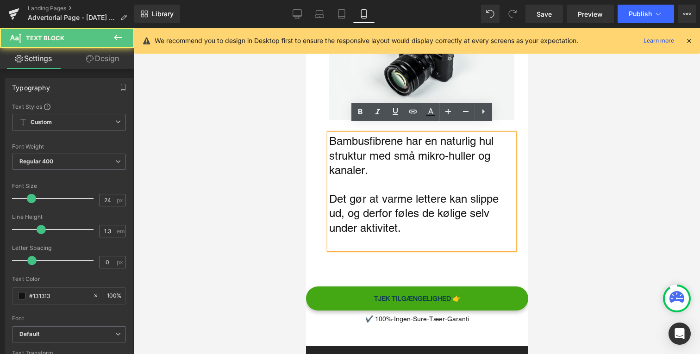
click at [465, 237] on p "Main content" at bounding box center [421, 242] width 185 height 14
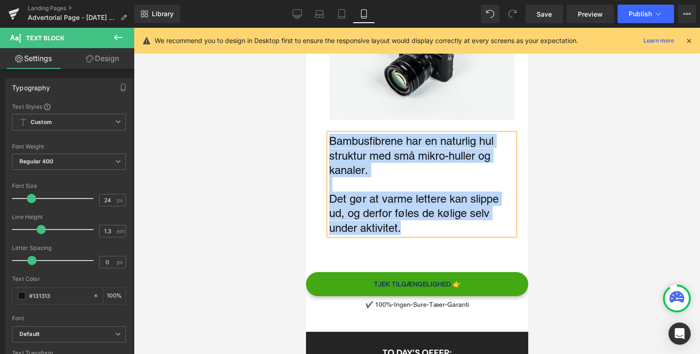
copy div "Bambusfibrene har en naturlig hul struktur med små mikro-huller og kanaler. Det…"
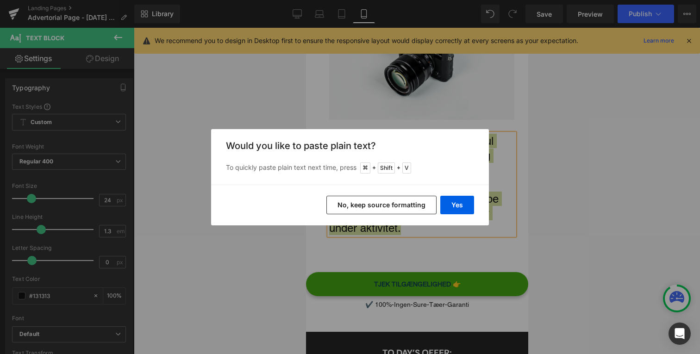
click at [474, 216] on div "Yes No, keep source formatting" at bounding box center [350, 205] width 278 height 41
click at [469, 213] on button "Yes" at bounding box center [457, 205] width 34 height 19
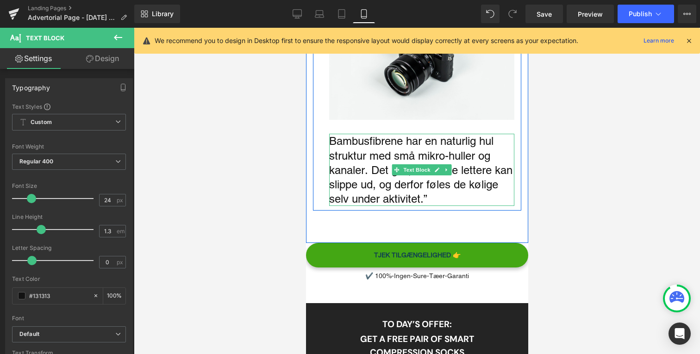
click at [440, 189] on p "Bambusfibrene har en naturlig hul struktur med små mikro-huller og kanaler. Det…" at bounding box center [421, 170] width 185 height 72
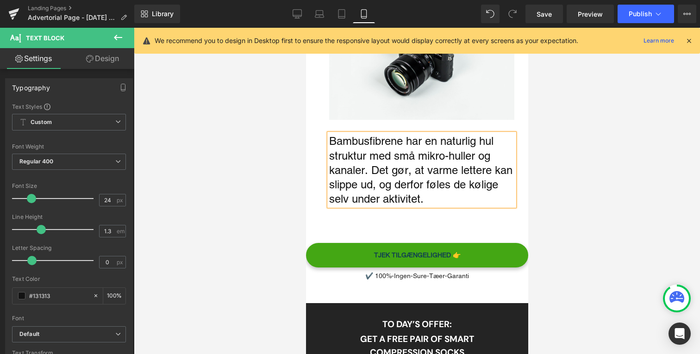
click at [372, 158] on p "Bambusfibrene har en naturlig hul struktur med små mikro-huller og kanaler. Det…" at bounding box center [421, 170] width 185 height 72
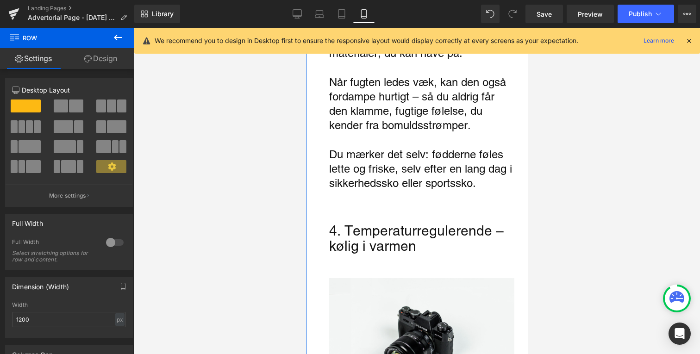
scroll to position [1415, 0]
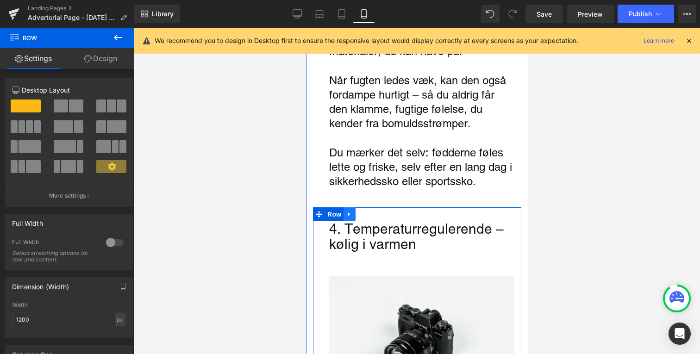
click at [349, 209] on link "Main content" at bounding box center [349, 215] width 12 height 14
click at [365, 208] on link "Main content" at bounding box center [361, 215] width 12 height 14
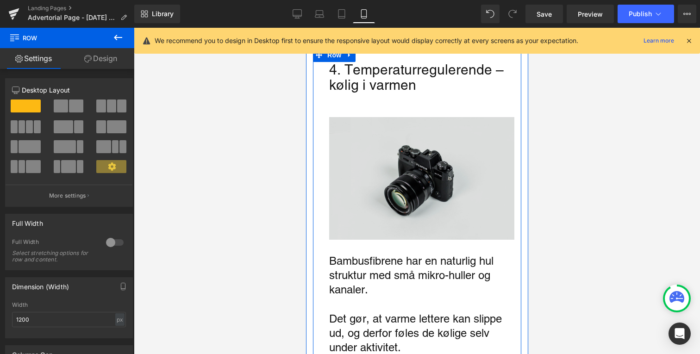
scroll to position [1795, 0]
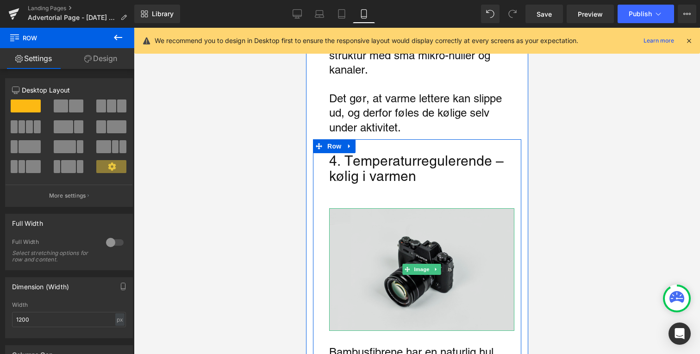
click at [465, 213] on img "Main content" at bounding box center [421, 269] width 185 height 123
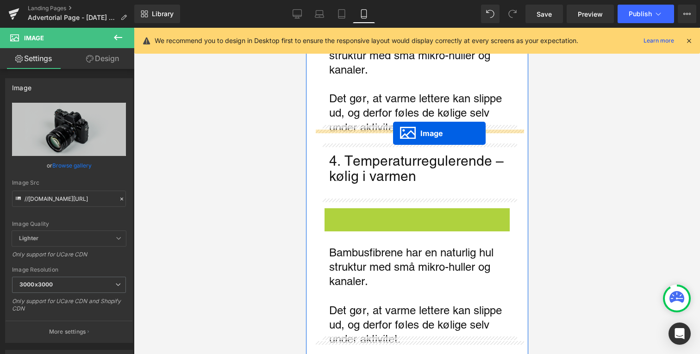
drag, startPoint x: 407, startPoint y: 261, endPoint x: 393, endPoint y: 133, distance: 128.6
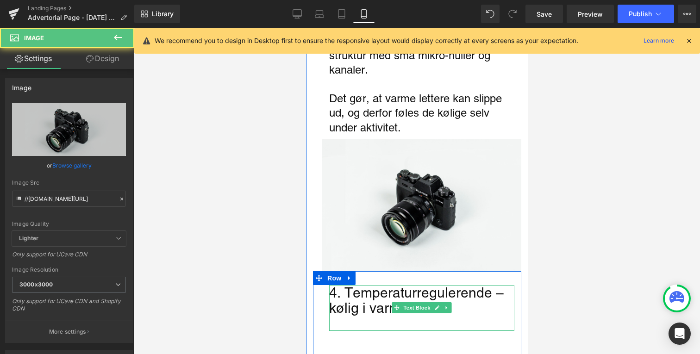
click at [416, 285] on div "4. Temperaturregulerende – kølig i varmen" at bounding box center [421, 308] width 185 height 46
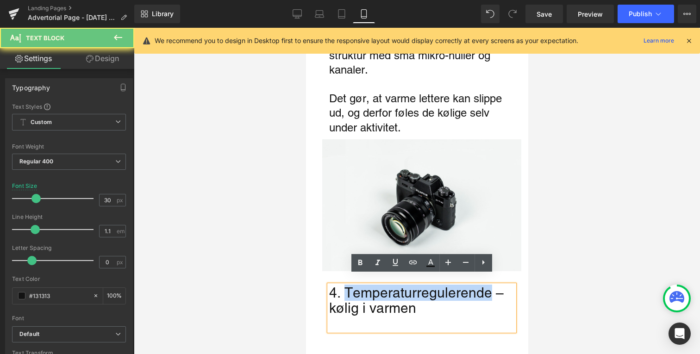
click at [416, 285] on div "4. Temperaturregulerende – kølig i varmen" at bounding box center [421, 308] width 185 height 46
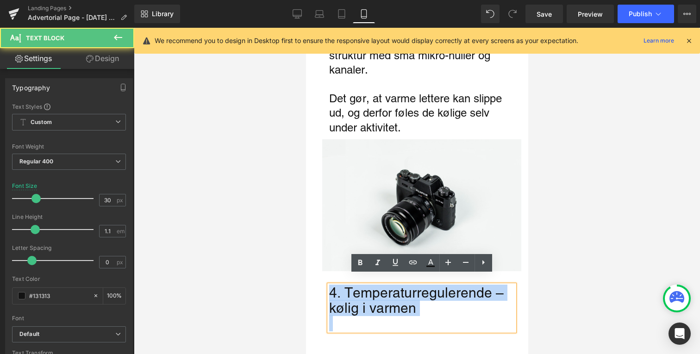
click at [416, 285] on div "4. Temperaturregulerende – kølig i varmen" at bounding box center [421, 308] width 185 height 46
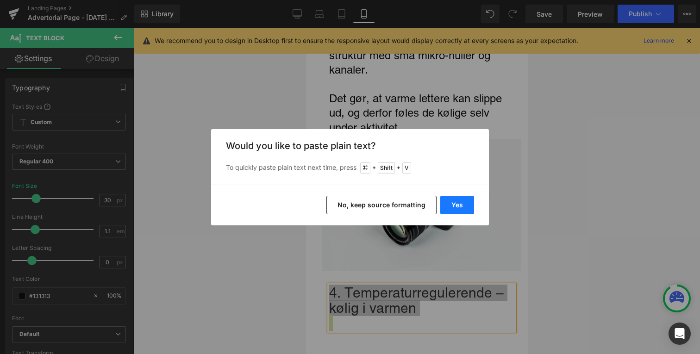
click at [458, 207] on button "Yes" at bounding box center [457, 205] width 34 height 19
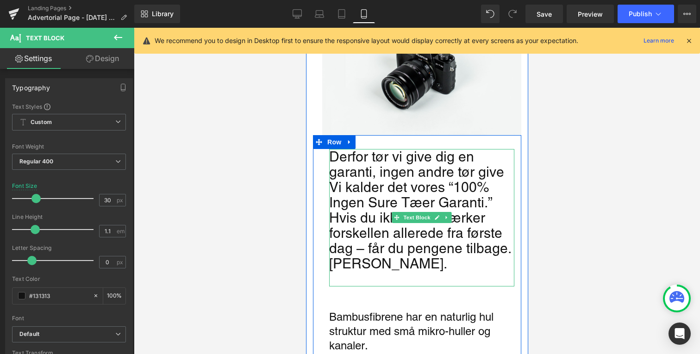
scroll to position [1932, 0]
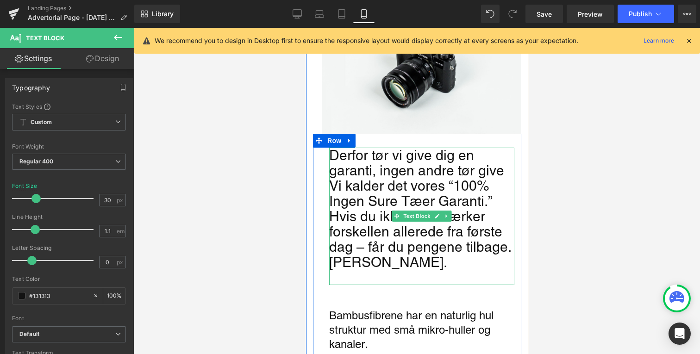
click at [442, 317] on p "Bambusfibrene har en naturlig hul struktur med små mikro-huller og kanaler." at bounding box center [421, 330] width 185 height 44
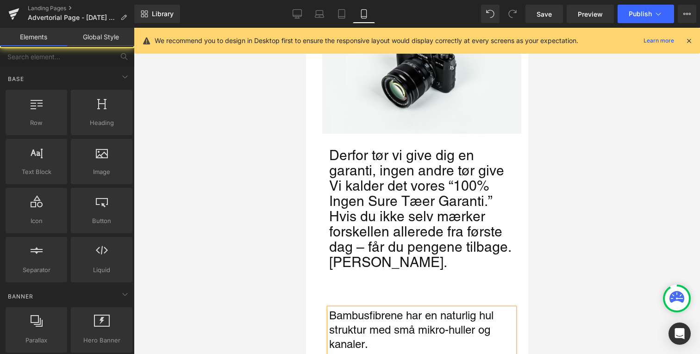
click at [576, 189] on div at bounding box center [417, 191] width 566 height 327
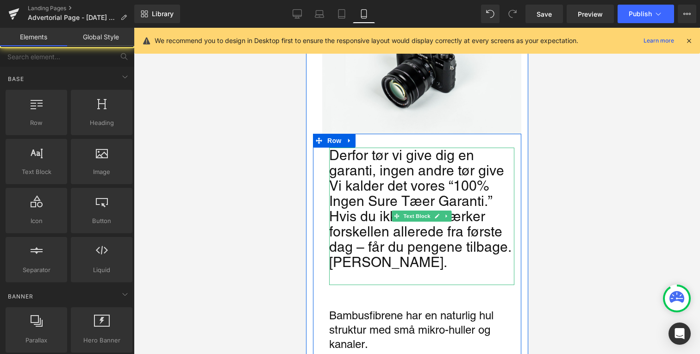
click at [414, 179] on div "Vi kalder det vores “100% Ingen Sure Tæer Garanti.”" at bounding box center [421, 193] width 185 height 31
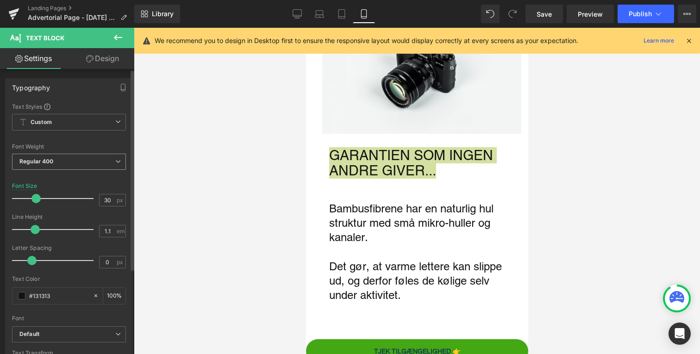
click at [88, 160] on span "Regular 400" at bounding box center [69, 162] width 114 height 16
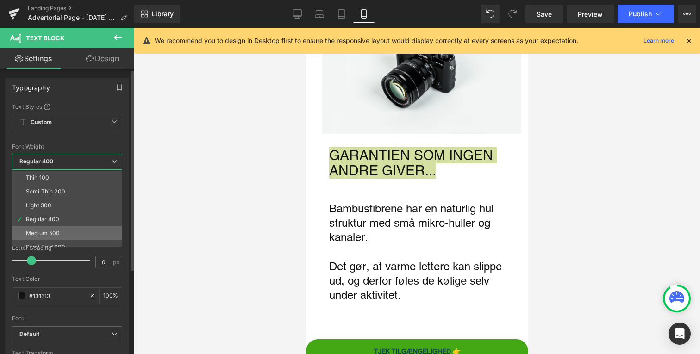
click at [75, 234] on li "Medium 500" at bounding box center [69, 233] width 114 height 14
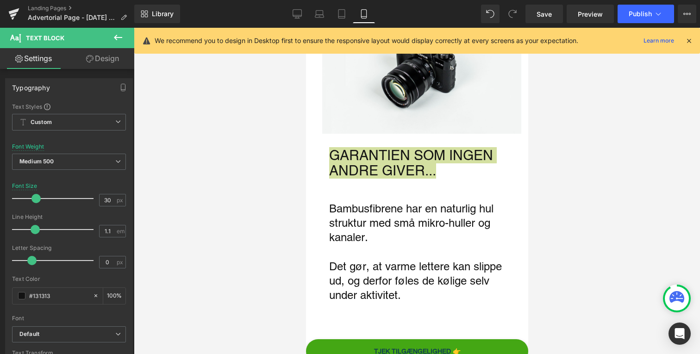
click at [264, 187] on div at bounding box center [417, 191] width 566 height 327
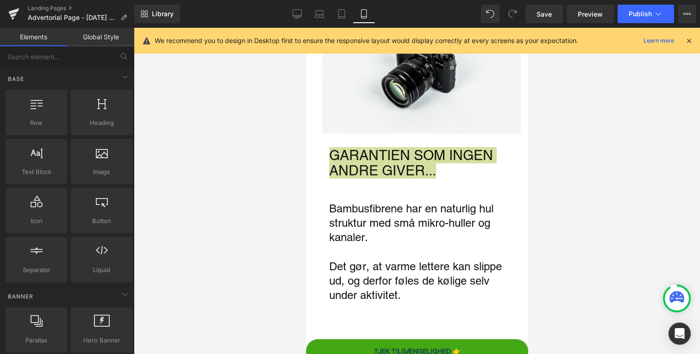
click at [264, 187] on div at bounding box center [417, 191] width 566 height 327
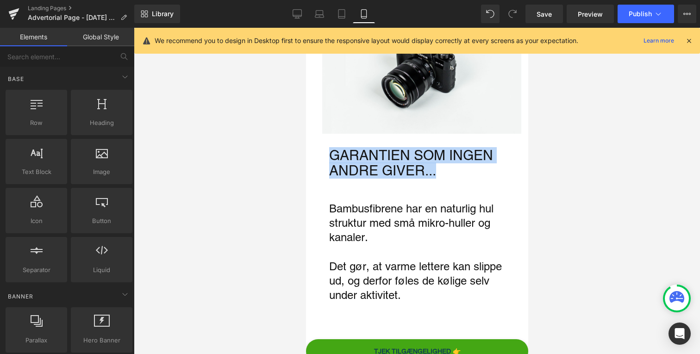
click at [361, 154] on div "GARANTIEN SOM INGEN ANDRE GIVER..." at bounding box center [421, 163] width 185 height 31
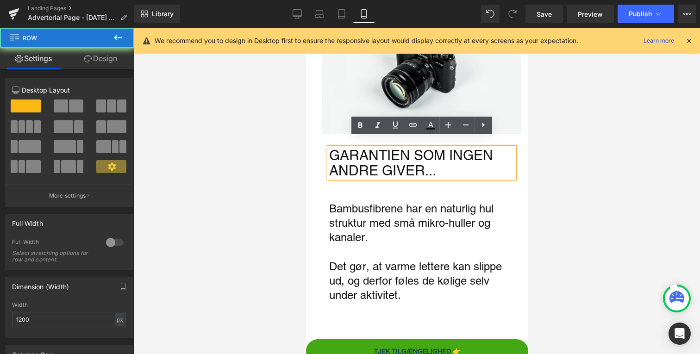
click at [358, 189] on div "GARANTIEN SOM INGEN ANDRE GIVER... Text Block Bambusfibrene har en naturlig hul…" at bounding box center [417, 225] width 208 height 155
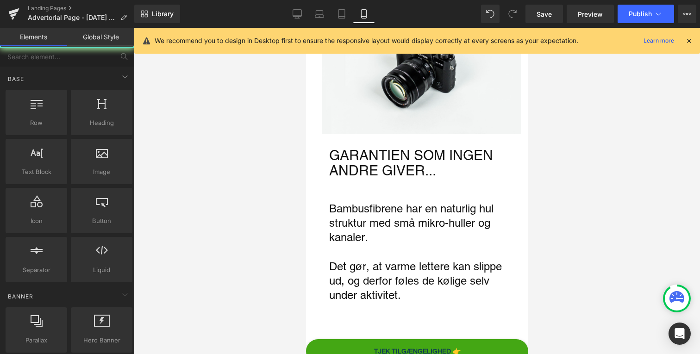
click at [252, 158] on div at bounding box center [417, 191] width 566 height 327
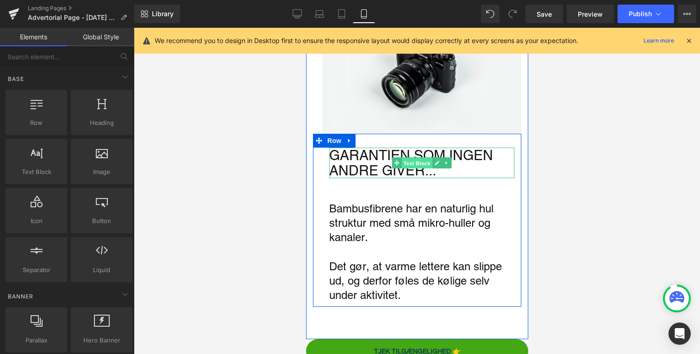
click at [411, 158] on span "Text Block" at bounding box center [416, 163] width 31 height 11
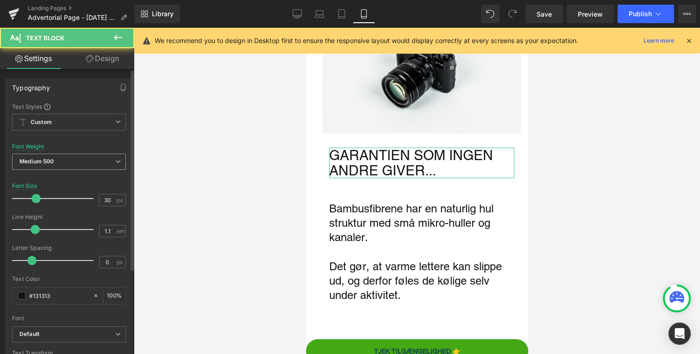
click at [85, 155] on span "Medium 500" at bounding box center [69, 162] width 114 height 16
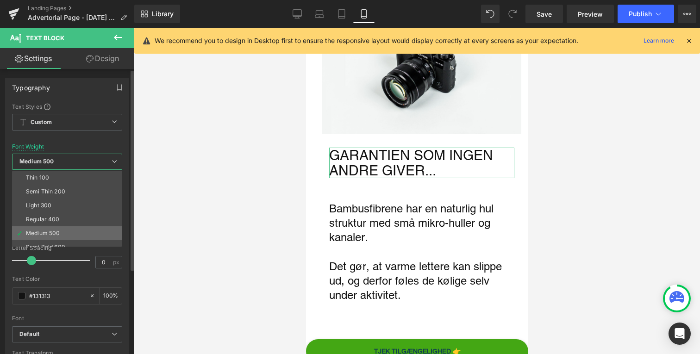
click at [70, 239] on li "Medium 500" at bounding box center [69, 233] width 114 height 14
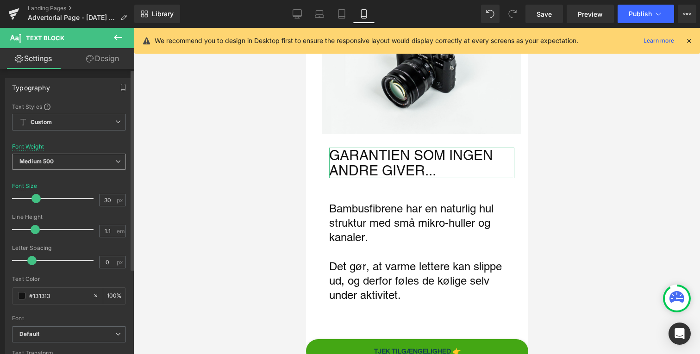
click at [88, 165] on span "Medium 500" at bounding box center [69, 162] width 114 height 16
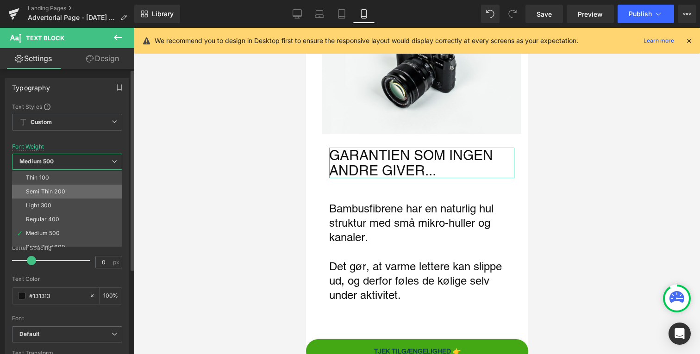
click at [72, 198] on li "Semi Thin 200" at bounding box center [69, 192] width 114 height 14
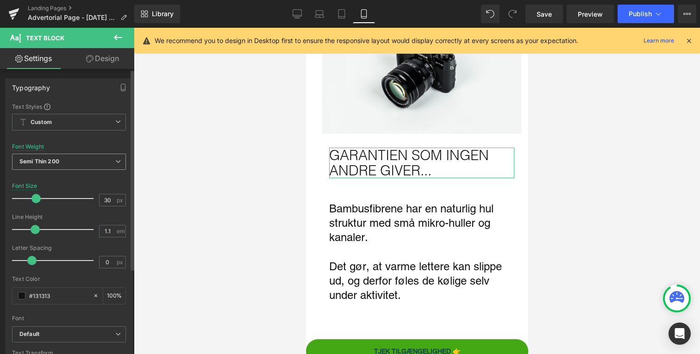
click at [93, 162] on span "Semi Thin 200" at bounding box center [69, 162] width 114 height 16
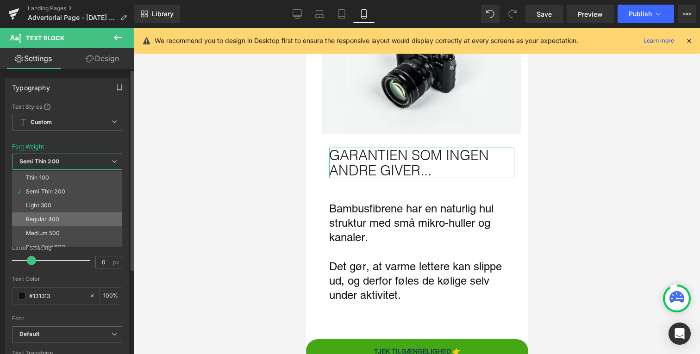
scroll to position [31, 0]
click at [72, 227] on li "Super Bold 800" at bounding box center [69, 230] width 114 height 14
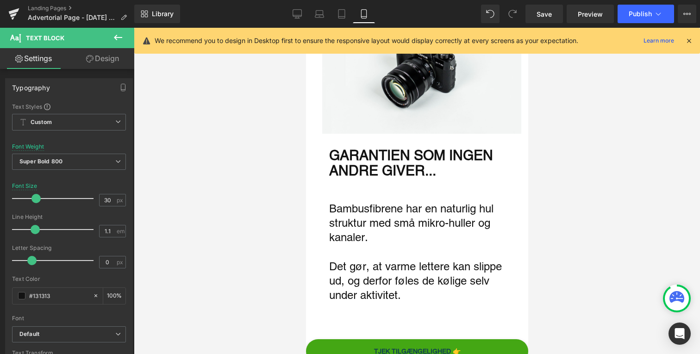
click at [395, 204] on p "Bambusfibrene har en naturlig hul struktur med små mikro-huller og kanaler." at bounding box center [421, 223] width 185 height 44
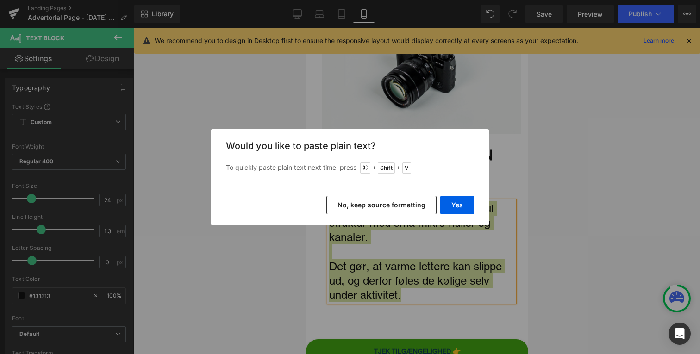
click at [458, 215] on div "Yes No, keep source formatting" at bounding box center [350, 205] width 278 height 41
click at [459, 202] on button "Yes" at bounding box center [457, 205] width 34 height 19
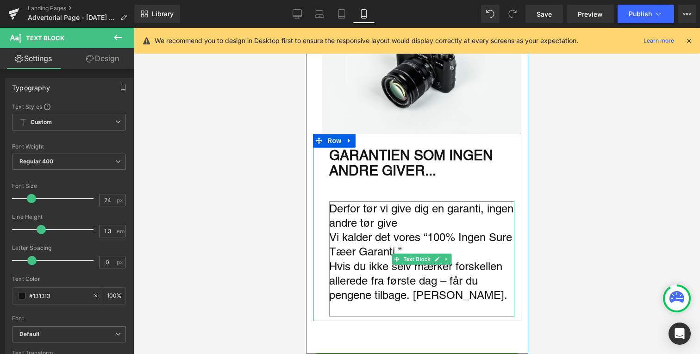
scroll to position [1947, 0]
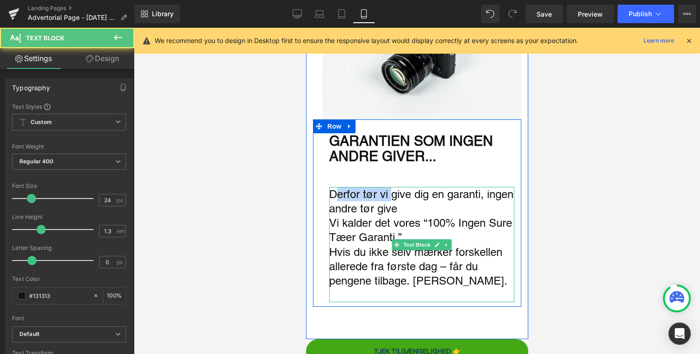
drag, startPoint x: 389, startPoint y: 184, endPoint x: 334, endPoint y: 184, distance: 54.7
click at [334, 187] on p "Derfor tør vi give dig en garanti, ingen andre tør give" at bounding box center [421, 201] width 185 height 29
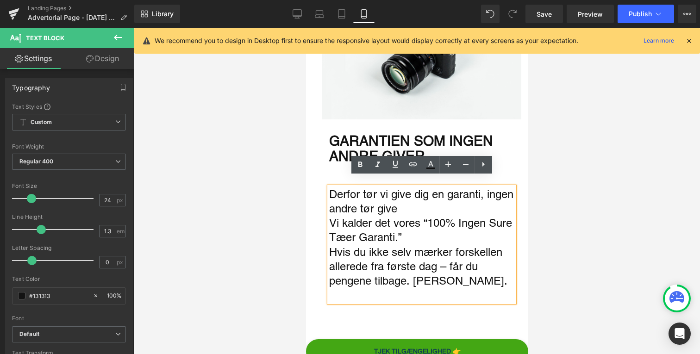
click at [385, 199] on p "Derfor tør vi give dig en garanti, ingen andre tør give" at bounding box center [421, 201] width 185 height 29
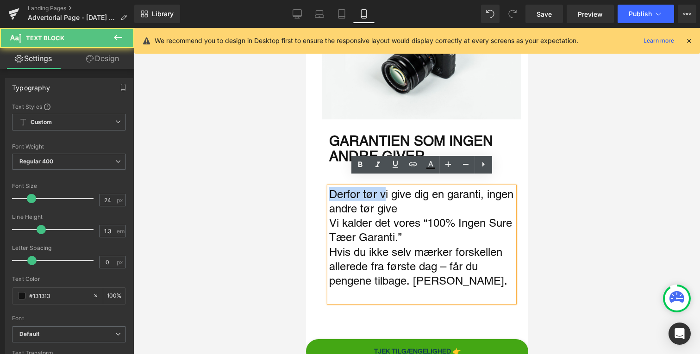
drag, startPoint x: 331, startPoint y: 189, endPoint x: 384, endPoint y: 189, distance: 53.7
click at [384, 189] on p "Derfor tør vi give dig en garanti, ingen andre tør give" at bounding box center [421, 201] width 185 height 29
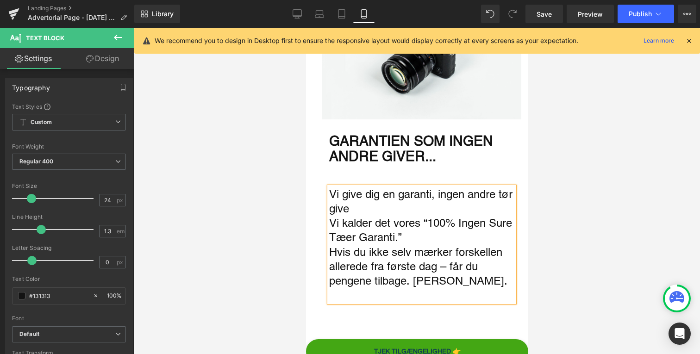
click at [362, 187] on p "Vi give dig en garanti, ingen andre tør give" at bounding box center [421, 201] width 185 height 29
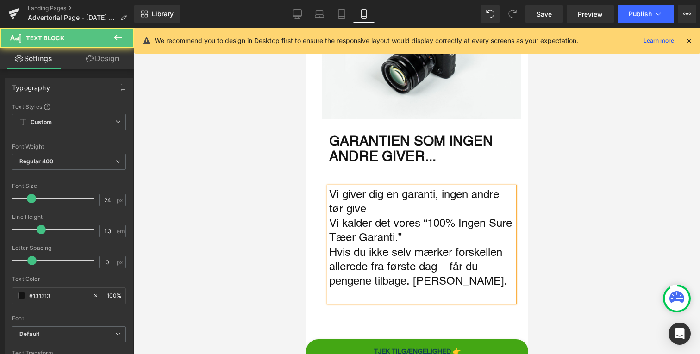
click at [391, 199] on p "Vi giver dig en garanti, ingen andre tør give" at bounding box center [421, 201] width 185 height 29
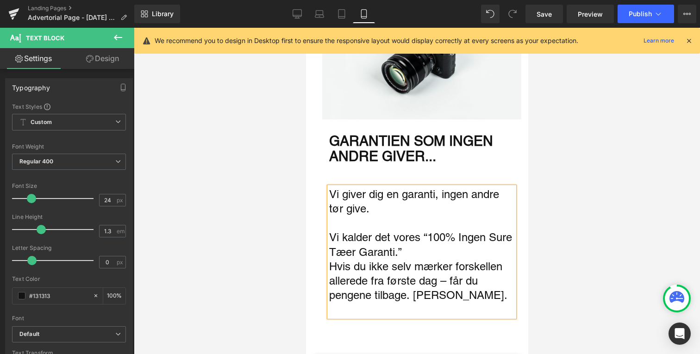
click at [412, 239] on p "Vi kalder det vores “100% Ingen Sure Tæer Garanti.”" at bounding box center [421, 244] width 185 height 29
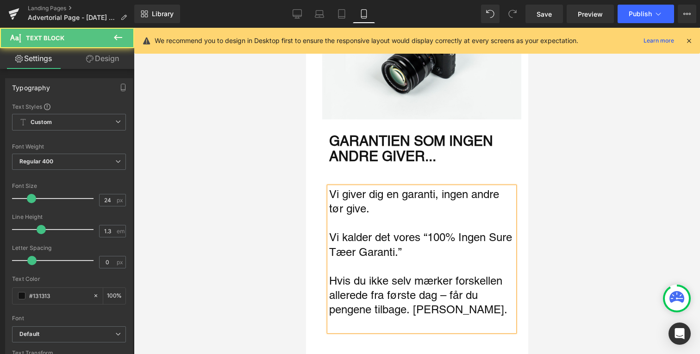
click at [423, 230] on p "Vi kalder det vores “100% Ingen Sure Tæer Garanti.”" at bounding box center [421, 244] width 185 height 29
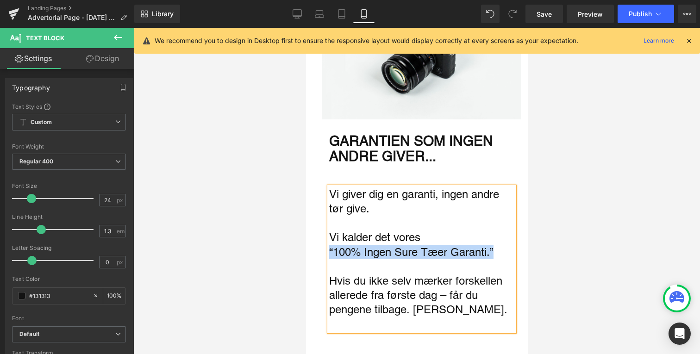
click at [495, 245] on p "“100% Ingen Sure Tæer Garanti.”" at bounding box center [421, 252] width 185 height 14
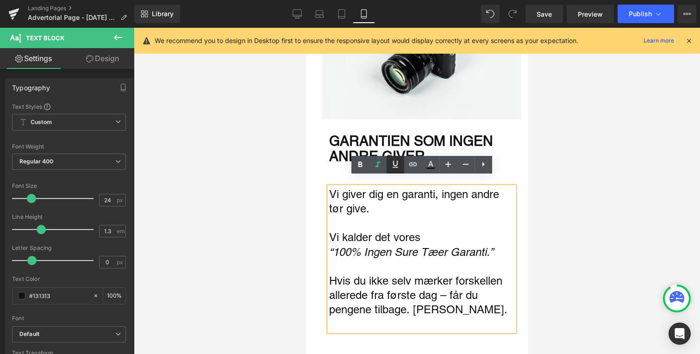
click at [402, 162] on link at bounding box center [396, 165] width 18 height 18
click at [558, 217] on div at bounding box center [417, 191] width 566 height 327
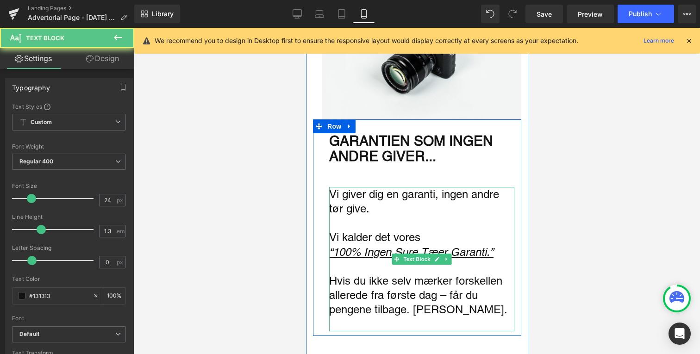
click at [495, 259] on p "Main content" at bounding box center [421, 266] width 185 height 14
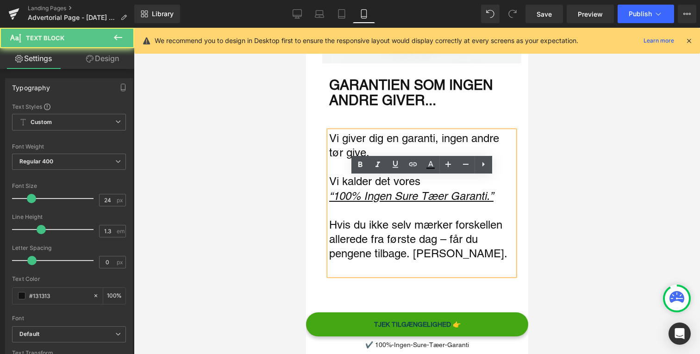
scroll to position [2005, 0]
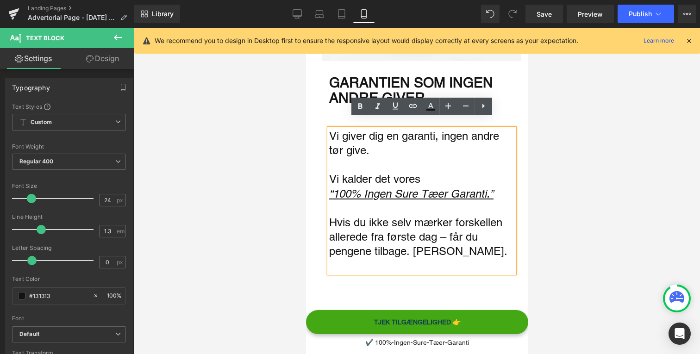
click at [492, 229] on p "Hvis du ikke selv mærker forskellen allerede fra første dag – får du pengene ti…" at bounding box center [421, 237] width 185 height 44
click at [415, 244] on p "Hvis du ikke selv mærker forskellen allerede fra første dag – får du pengene ti…" at bounding box center [421, 237] width 185 height 44
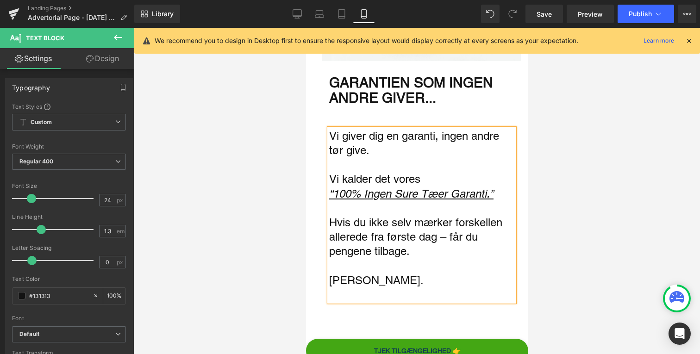
click at [345, 274] on p "[PERSON_NAME]." at bounding box center [421, 280] width 185 height 14
drag, startPoint x: 389, startPoint y: 271, endPoint x: 296, endPoint y: 271, distance: 93.1
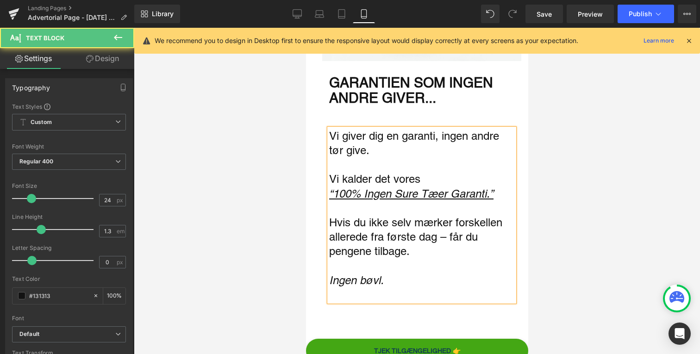
click at [277, 272] on div at bounding box center [417, 191] width 566 height 327
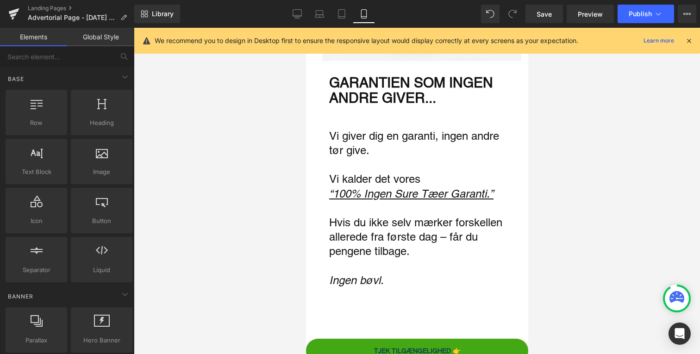
click at [348, 201] on p "Main content" at bounding box center [421, 208] width 185 height 14
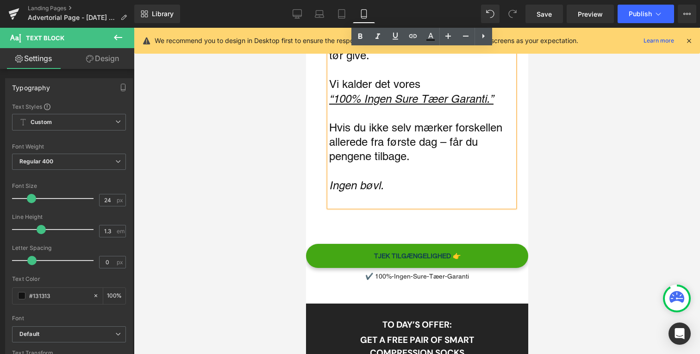
scroll to position [2118, 0]
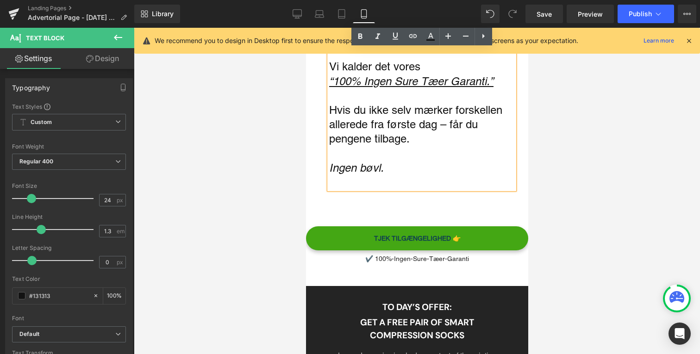
click at [263, 261] on div at bounding box center [417, 191] width 566 height 327
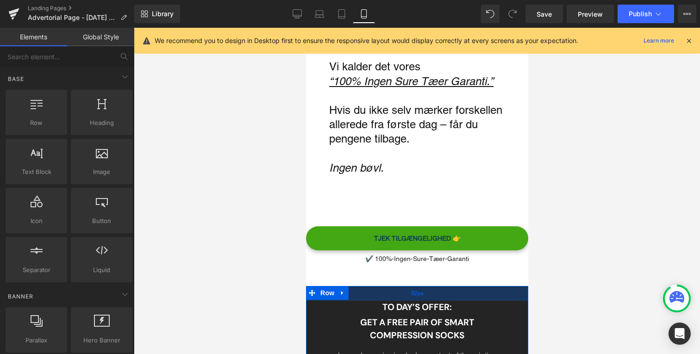
click at [412, 290] on span "32px" at bounding box center [417, 293] width 13 height 7
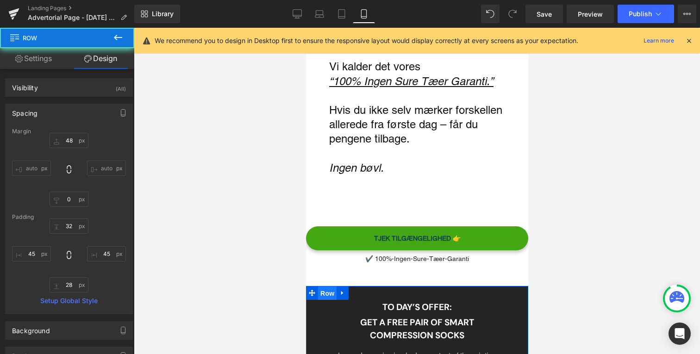
click at [335, 287] on span "Row" at bounding box center [327, 294] width 19 height 14
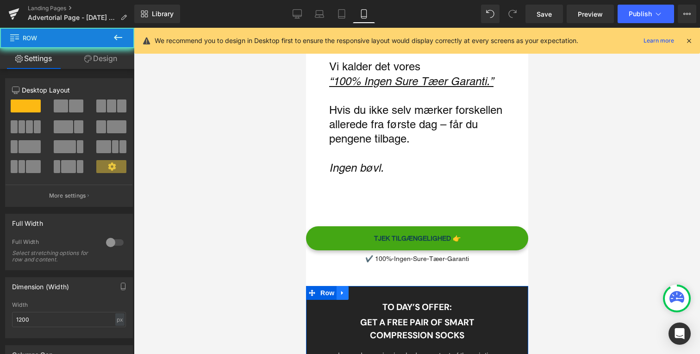
click at [340, 290] on icon "Main content" at bounding box center [342, 293] width 6 height 7
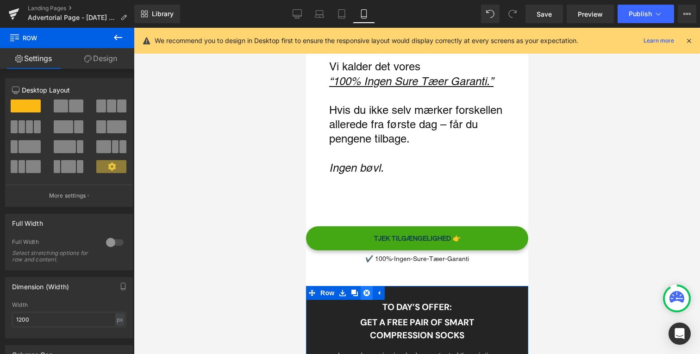
click at [366, 290] on icon "Main content" at bounding box center [366, 293] width 6 height 7
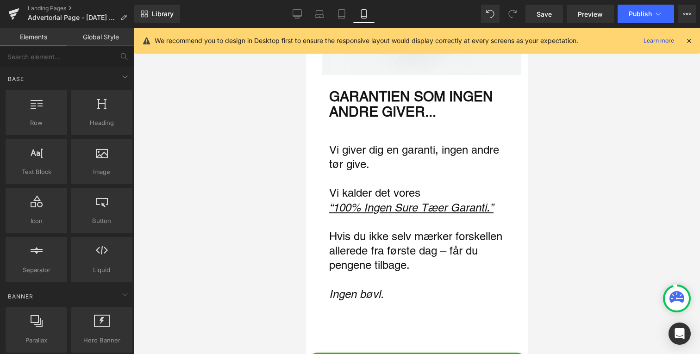
scroll to position [1983, 0]
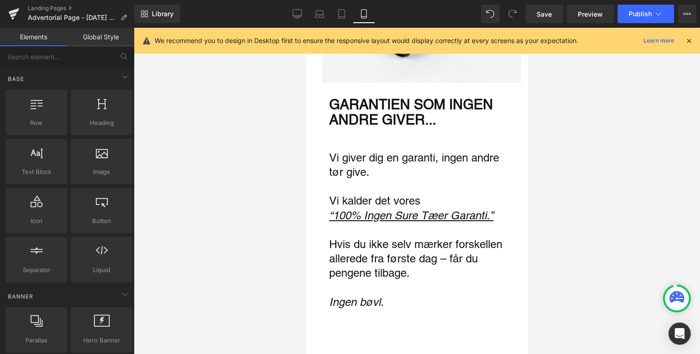
click at [383, 194] on p "Vi kalder det vores" at bounding box center [421, 201] width 185 height 14
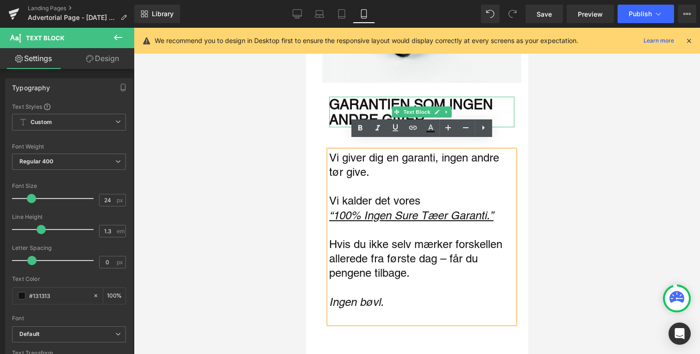
click at [417, 97] on div "GARANTIEN SOM INGEN ANDRE GIVER..." at bounding box center [421, 112] width 185 height 31
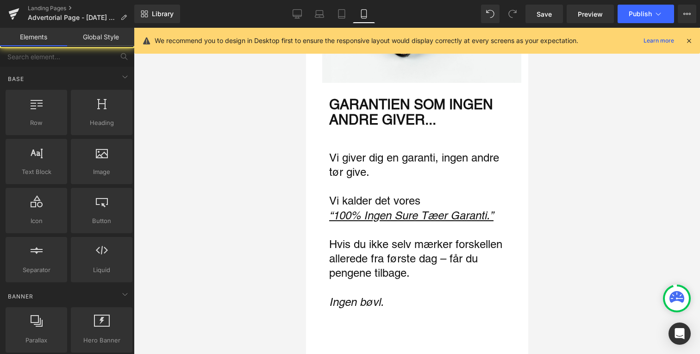
click at [289, 164] on div at bounding box center [417, 191] width 566 height 327
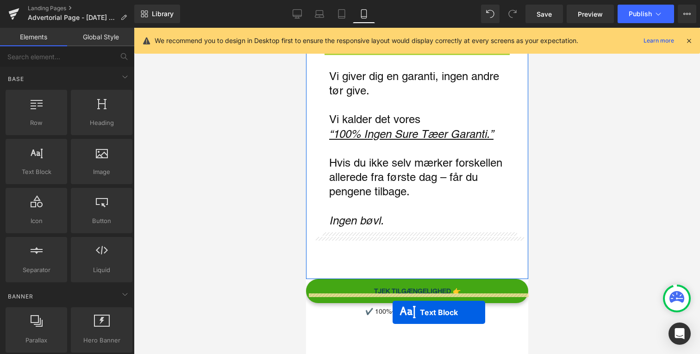
scroll to position [2094, 0]
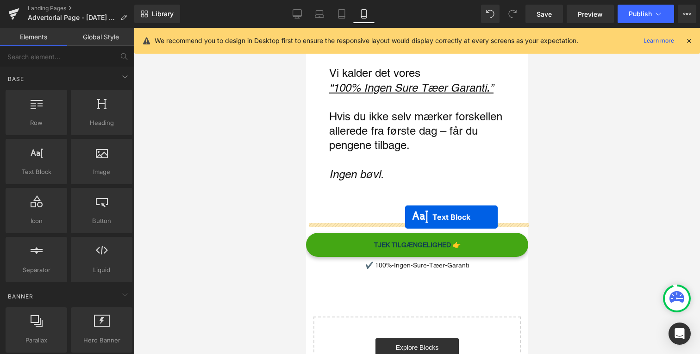
drag, startPoint x: 397, startPoint y: 105, endPoint x: 405, endPoint y: 217, distance: 112.8
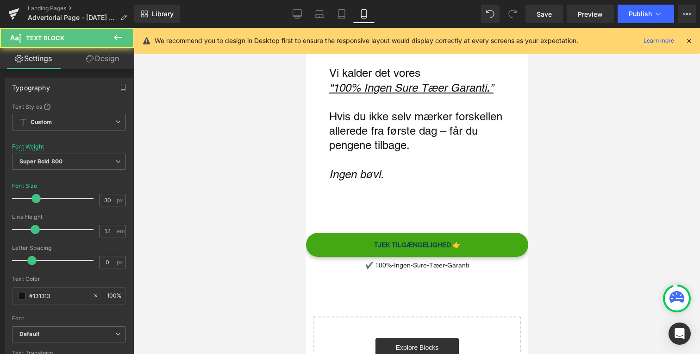
scroll to position [2071, 0]
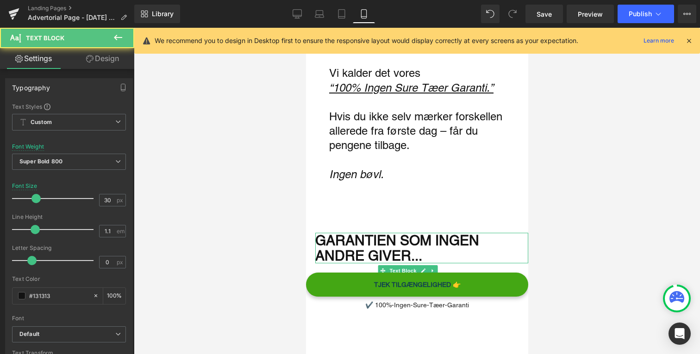
click at [403, 233] on div "GARANTIEN SOM INGEN ANDRE GIVER..." at bounding box center [421, 248] width 213 height 31
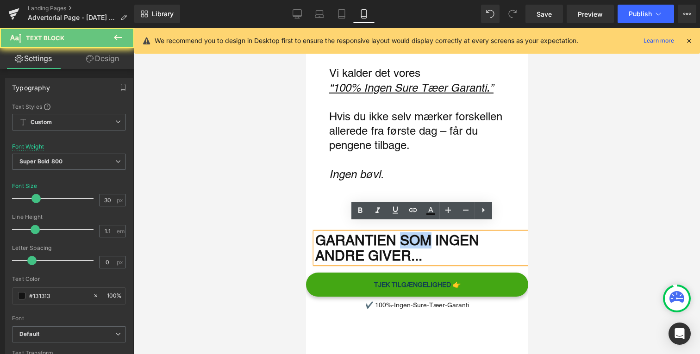
click at [403, 233] on div "GARANTIEN SOM INGEN ANDRE GIVER..." at bounding box center [421, 248] width 213 height 31
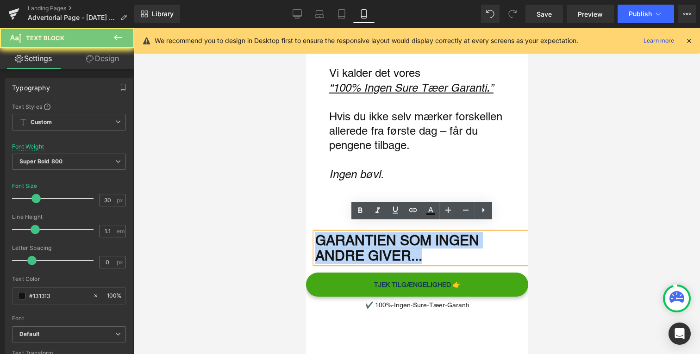
click at [403, 233] on div "GARANTIEN SOM INGEN ANDRE GIVER..." at bounding box center [421, 248] width 213 height 31
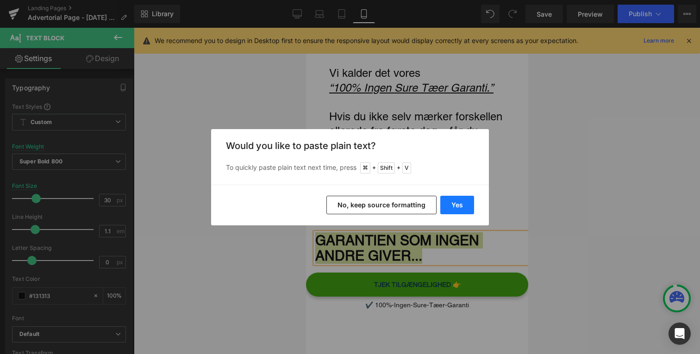
click at [459, 211] on button "Yes" at bounding box center [457, 205] width 34 height 19
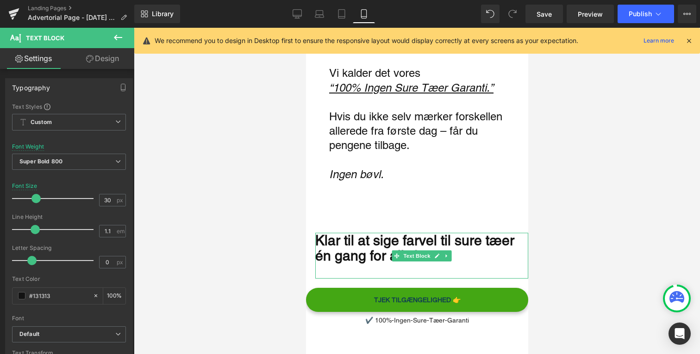
click at [459, 238] on div "Klar til at sige farvel til sure tæer én gang for alle?" at bounding box center [421, 248] width 213 height 31
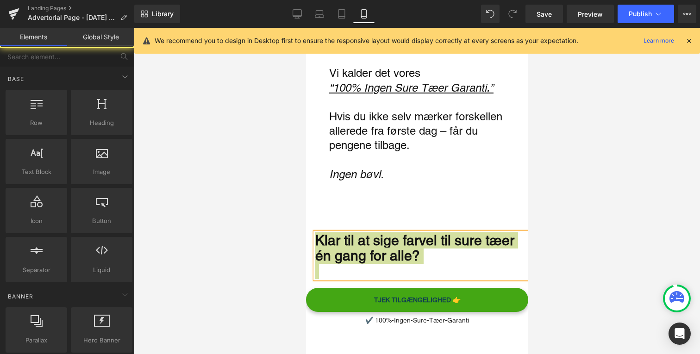
click at [252, 240] on div at bounding box center [417, 191] width 566 height 327
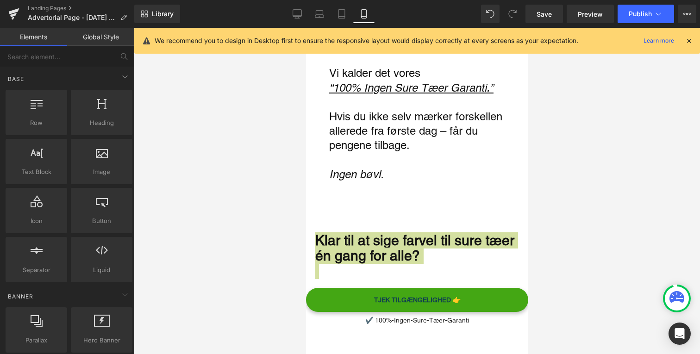
click at [306, 28] on div "70px" at bounding box center [306, 28] width 0 height 0
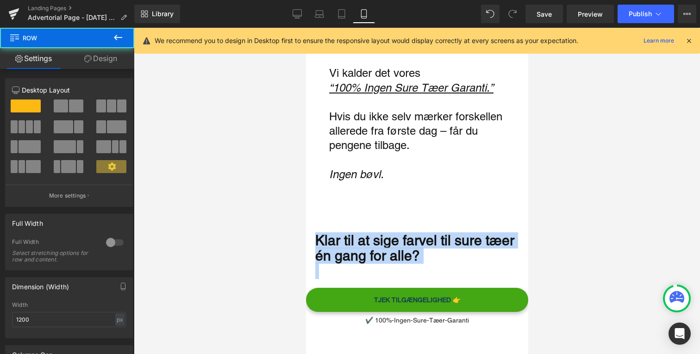
click at [333, 233] on div "Klar til at sige farvel til sure tæer én gang for alle? Text Block" at bounding box center [421, 256] width 213 height 46
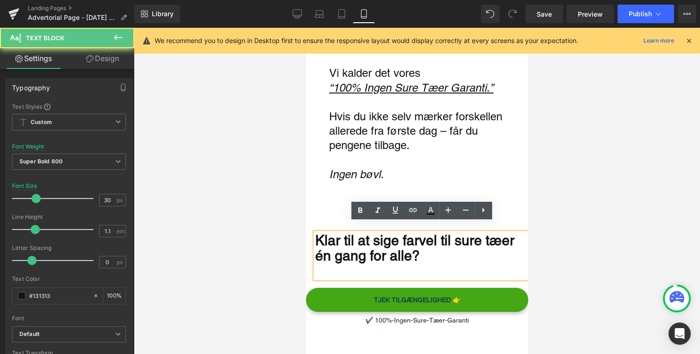
click at [261, 241] on div at bounding box center [417, 191] width 566 height 327
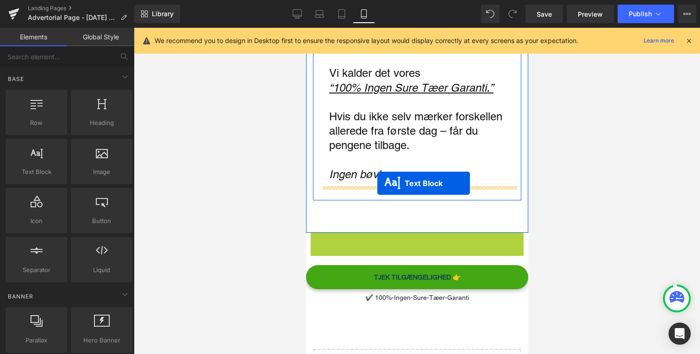
drag, startPoint x: 397, startPoint y: 245, endPoint x: 377, endPoint y: 183, distance: 65.2
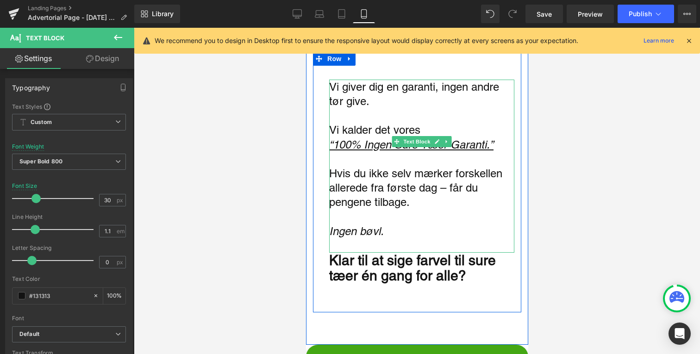
scroll to position [2012, 0]
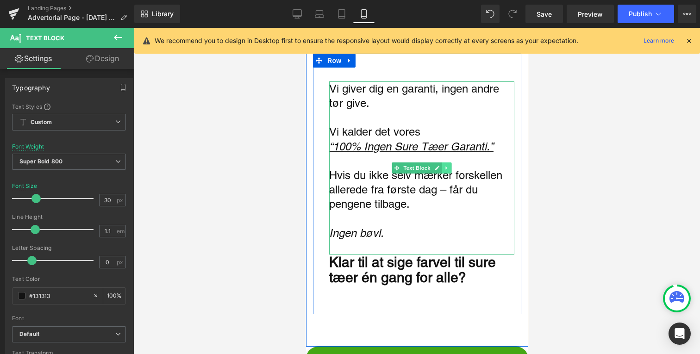
click at [447, 165] on icon "Main content" at bounding box center [446, 168] width 5 height 6
click at [441, 165] on icon "Main content" at bounding box center [441, 167] width 5 height 5
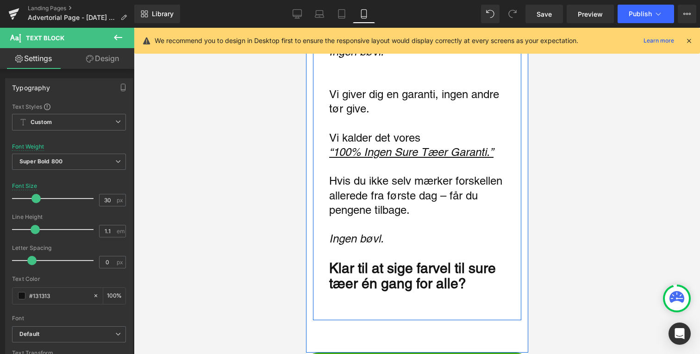
scroll to position [2207, 0]
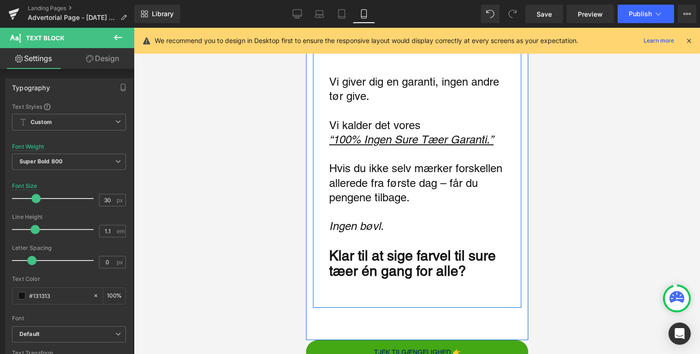
click at [346, 88] on p "Vi giver dig en garanti, ingen andre tør give." at bounding box center [421, 89] width 185 height 29
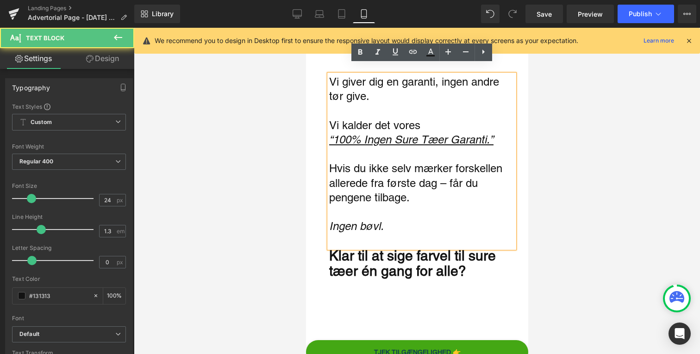
click at [277, 129] on div at bounding box center [417, 191] width 566 height 327
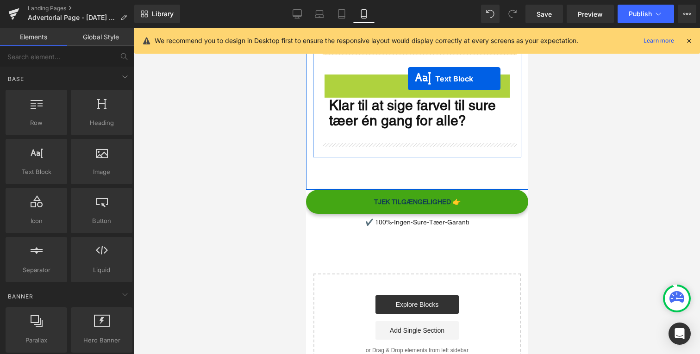
drag, startPoint x: 396, startPoint y: 157, endPoint x: 406, endPoint y: 78, distance: 79.0
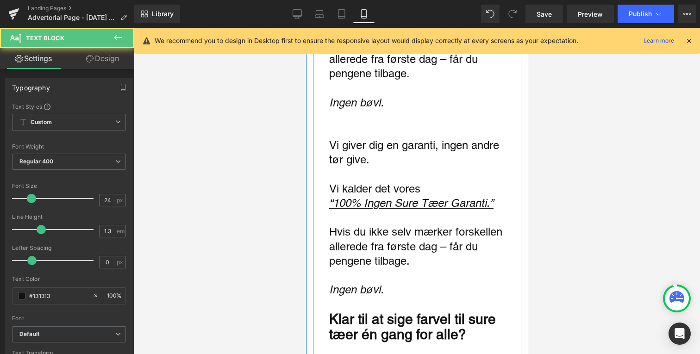
scroll to position [2130, 0]
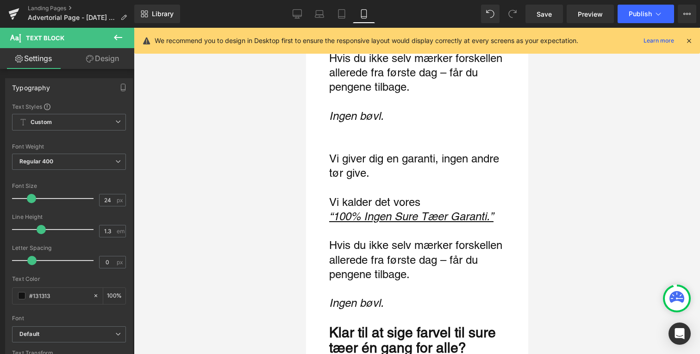
click at [388, 164] on p "Vi giver dig en garanti, ingen andre tør give." at bounding box center [421, 165] width 185 height 29
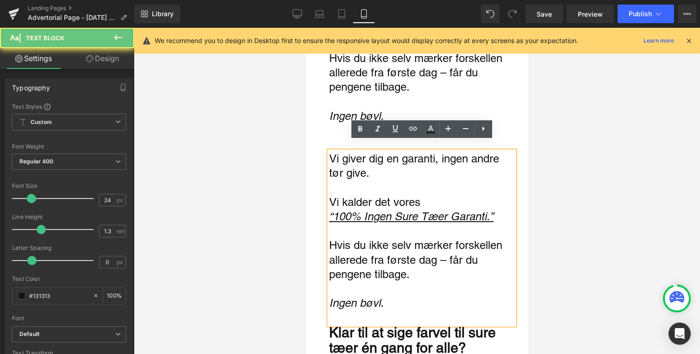
click at [388, 164] on p "Vi giver dig en garanti, ingen andre tør give." at bounding box center [421, 165] width 185 height 29
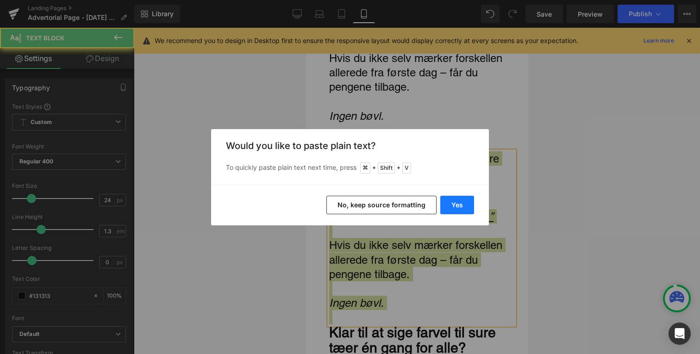
click at [454, 199] on button "Yes" at bounding box center [457, 205] width 34 height 19
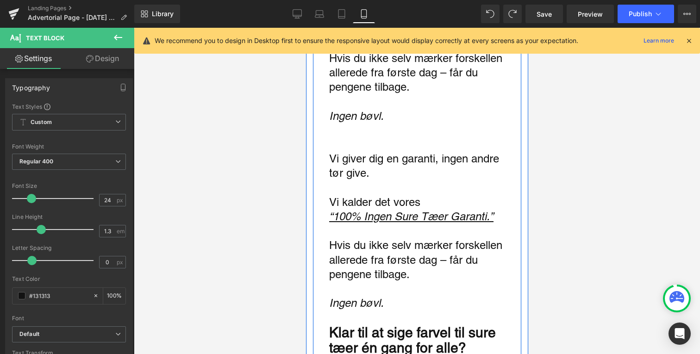
click at [368, 181] on p "Main content" at bounding box center [421, 188] width 185 height 14
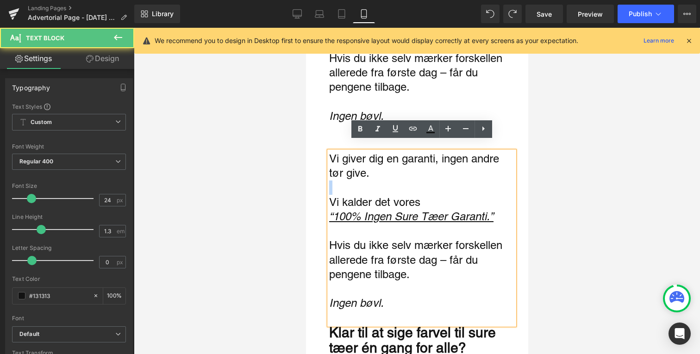
click at [368, 181] on p "Main content" at bounding box center [421, 188] width 185 height 14
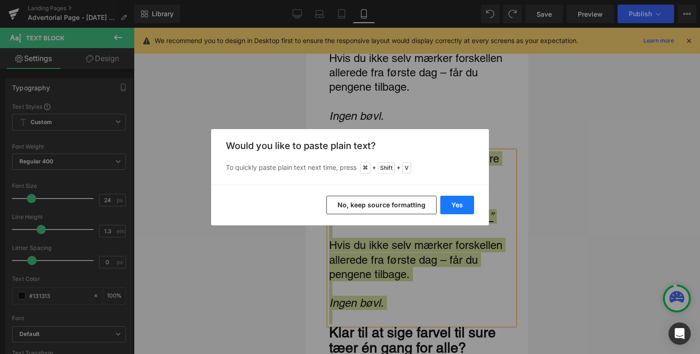
click at [470, 206] on button "Yes" at bounding box center [457, 205] width 34 height 19
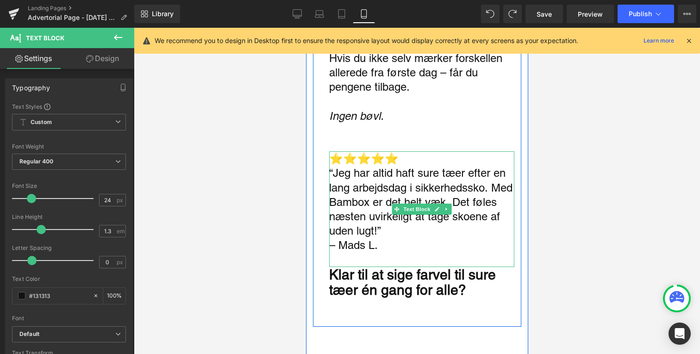
click at [411, 166] on p "“Jeg har altid haft sure tæer efter en lang arbejdsdag i sikkerhedssko. Med Bam…" at bounding box center [421, 202] width 185 height 72
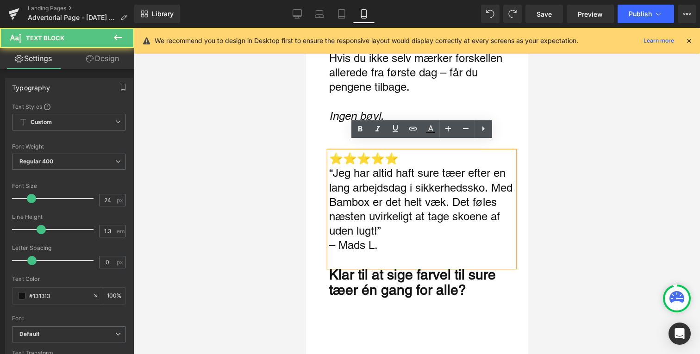
click at [415, 151] on p "⭐⭐⭐⭐⭐" at bounding box center [421, 158] width 185 height 14
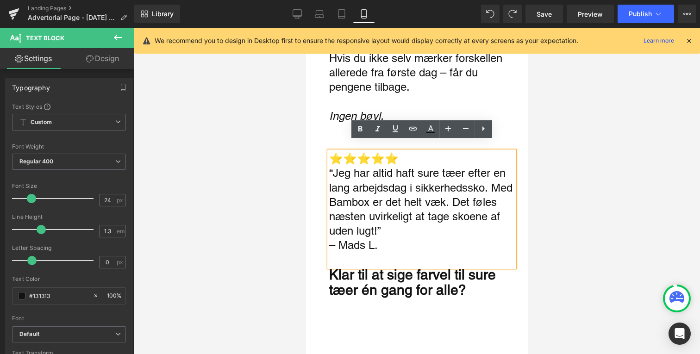
click at [471, 214] on p "“Jeg har altid haft sure tæer efter en lang arbejdsdag i sikkerhedssko. Med Bam…" at bounding box center [421, 202] width 185 height 72
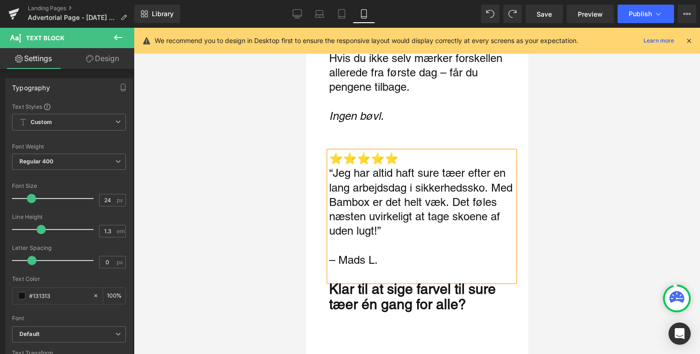
click at [413, 152] on p "⭐⭐⭐⭐⭐" at bounding box center [421, 158] width 185 height 14
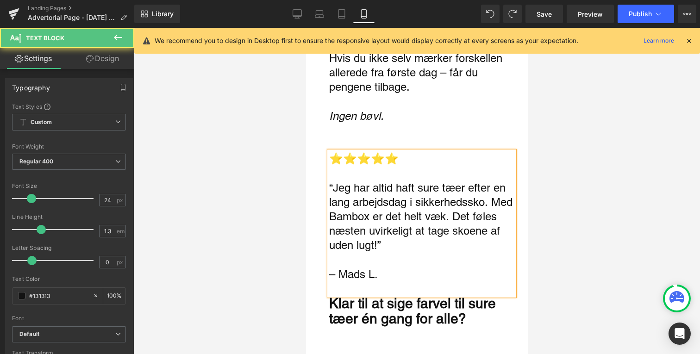
click at [263, 181] on div at bounding box center [417, 191] width 566 height 327
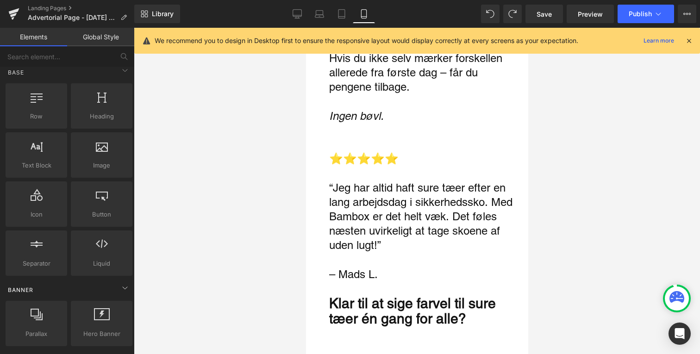
scroll to position [0, 0]
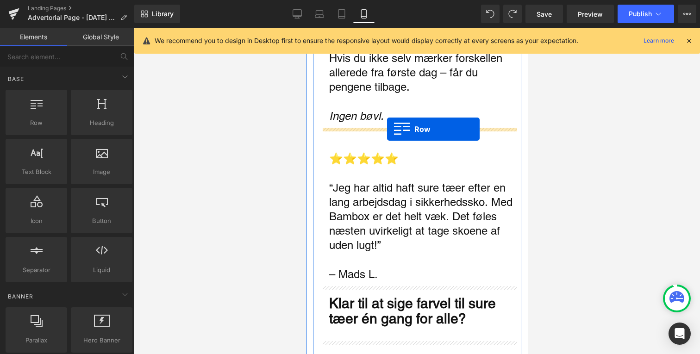
drag, startPoint x: 342, startPoint y: 141, endPoint x: 387, endPoint y: 129, distance: 46.5
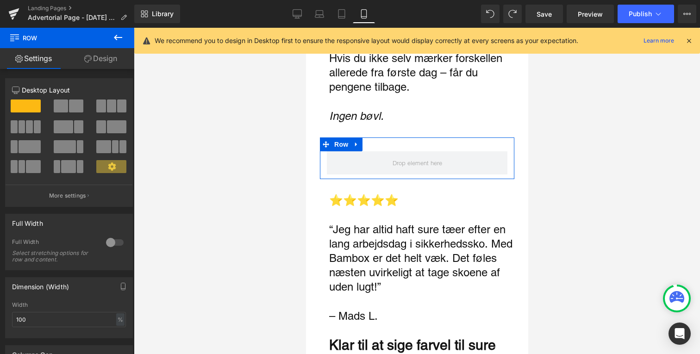
click at [96, 61] on link "Design" at bounding box center [100, 58] width 67 height 21
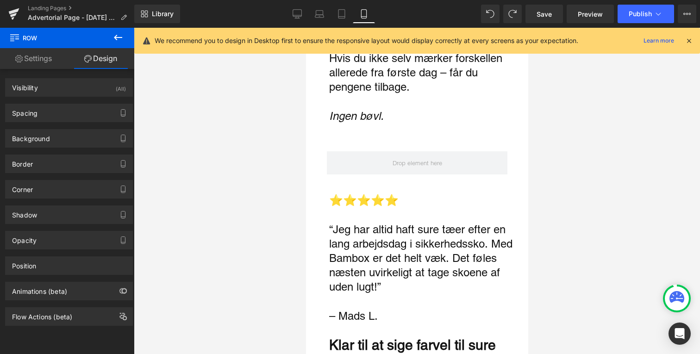
click at [126, 39] on button at bounding box center [118, 38] width 32 height 20
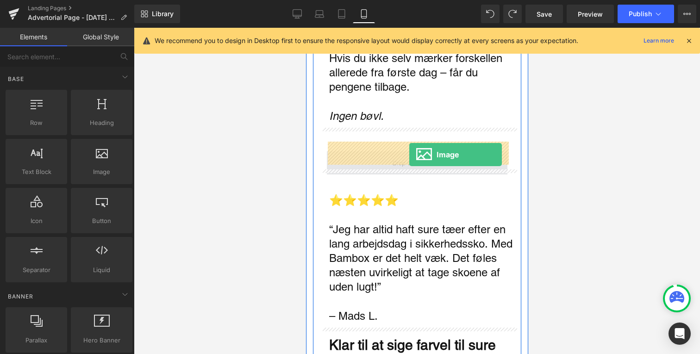
drag, startPoint x: 419, startPoint y: 193, endPoint x: 409, endPoint y: 154, distance: 39.8
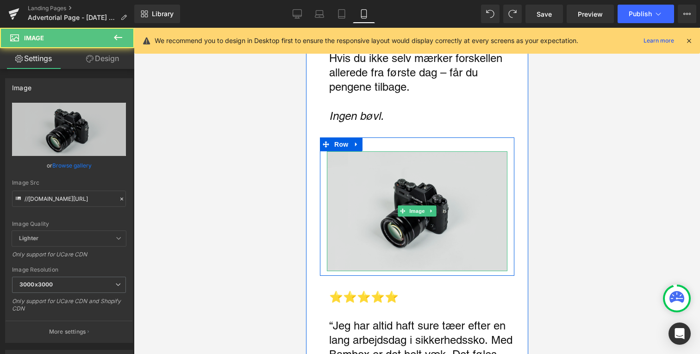
click at [390, 196] on img "Main content" at bounding box center [417, 210] width 181 height 119
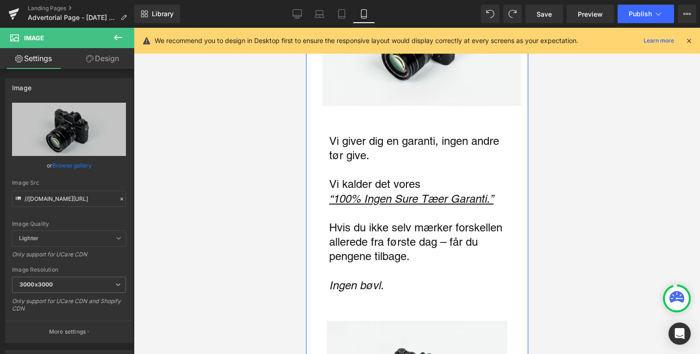
scroll to position [1999, 0]
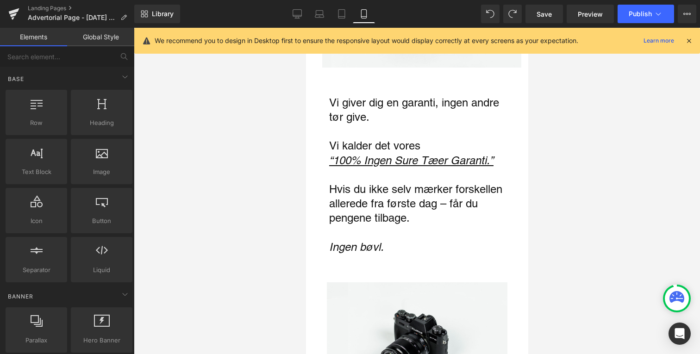
click at [250, 240] on div at bounding box center [417, 191] width 566 height 327
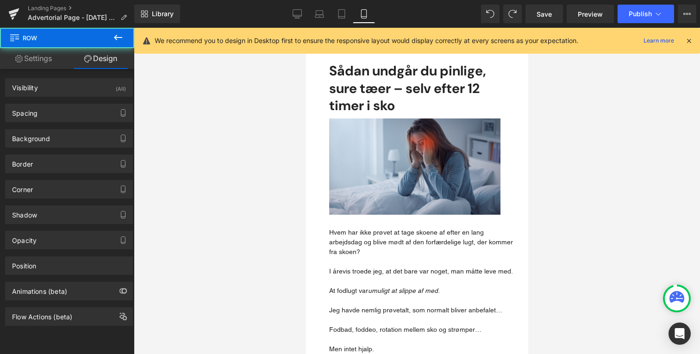
scroll to position [0, 0]
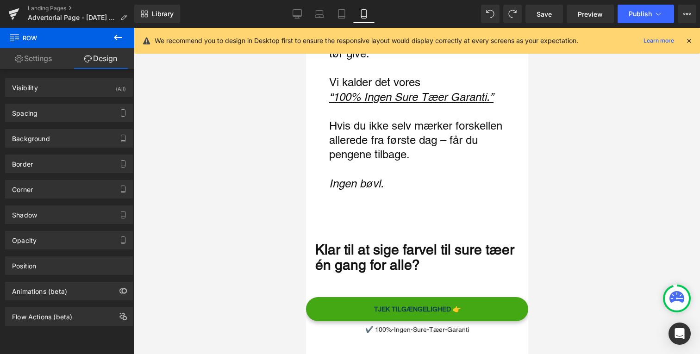
click at [422, 244] on div "Klar til at sige farvel til sure tæer én gang for alle?" at bounding box center [421, 257] width 213 height 31
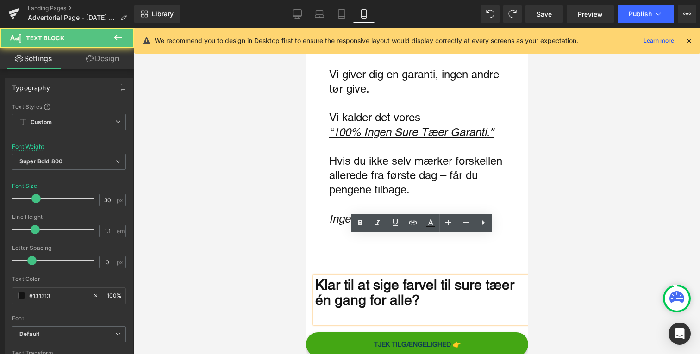
scroll to position [2024, 0]
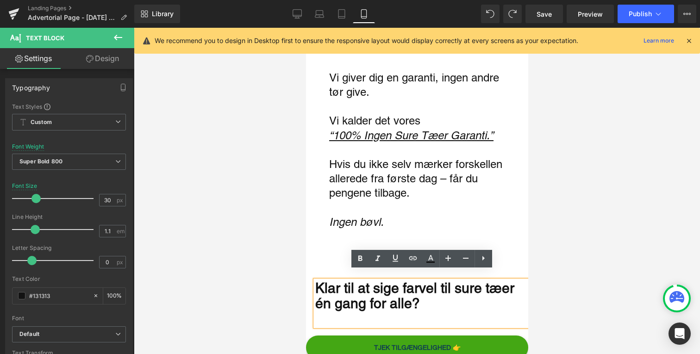
click at [302, 272] on div at bounding box center [417, 191] width 566 height 327
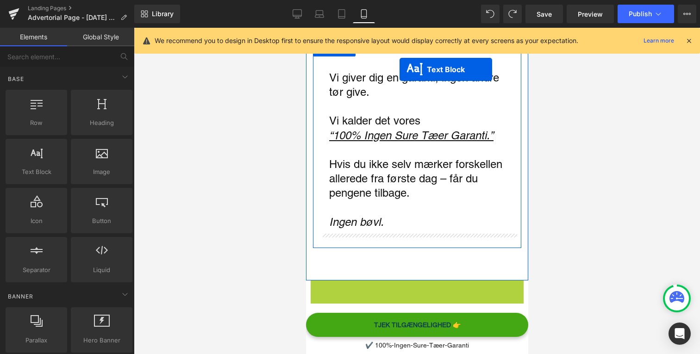
scroll to position [1922, 0]
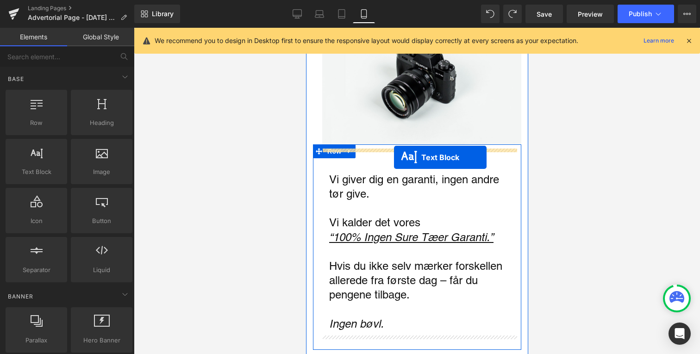
drag, startPoint x: 399, startPoint y: 296, endPoint x: 394, endPoint y: 157, distance: 138.1
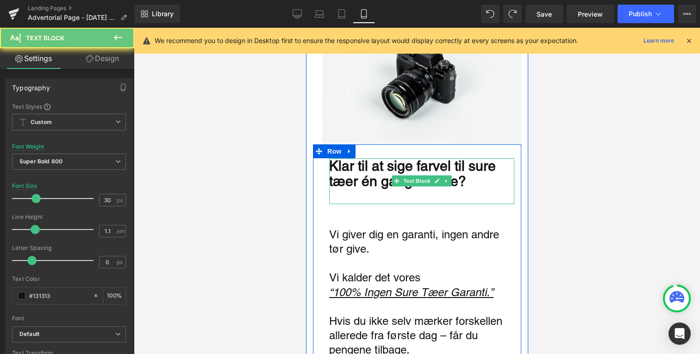
click at [362, 169] on div "Klar til at sige farvel til sure tæer én gang for alle?" at bounding box center [421, 173] width 185 height 31
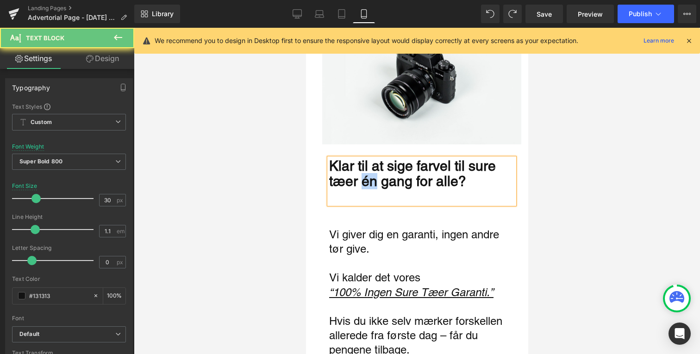
click at [362, 169] on div "Klar til at sige farvel til sure tæer én gang for alle?" at bounding box center [421, 173] width 185 height 31
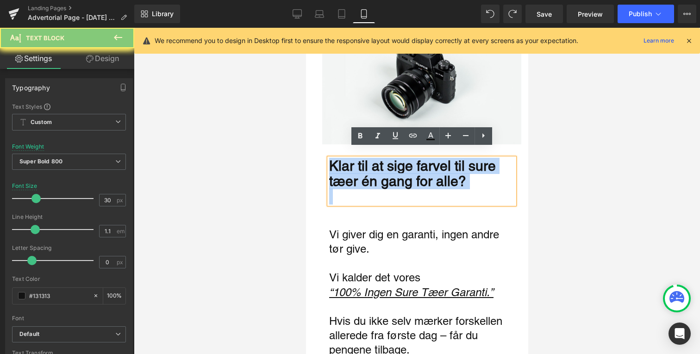
click at [362, 169] on div "Klar til at sige farvel til sure tæer én gang for alle?" at bounding box center [421, 173] width 185 height 31
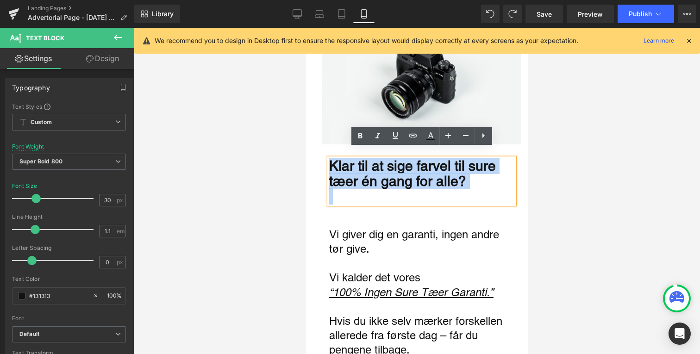
scroll to position [1950, 0]
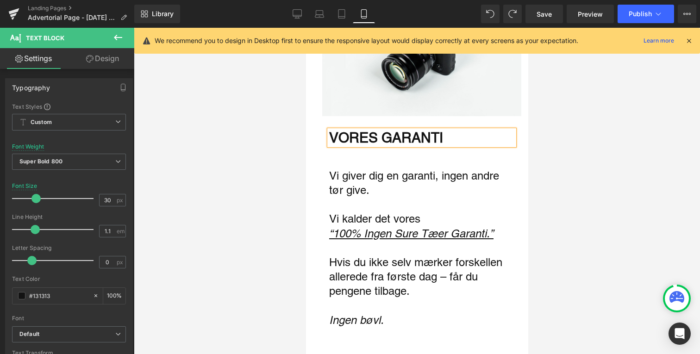
click at [352, 149] on div "VORES GARANTI Text Block Vi giver dig en garanti, ingen andre tør give. Vi kald…" at bounding box center [417, 236] width 208 height 212
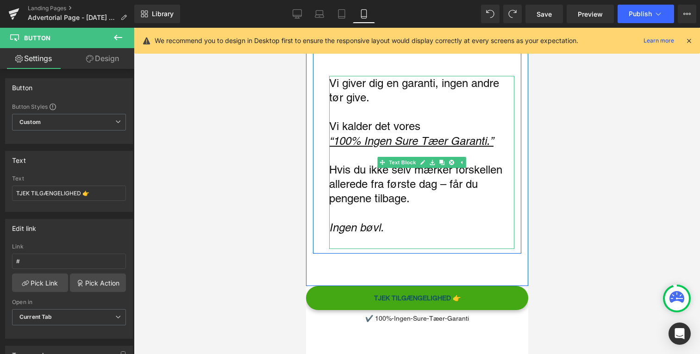
scroll to position [2028, 0]
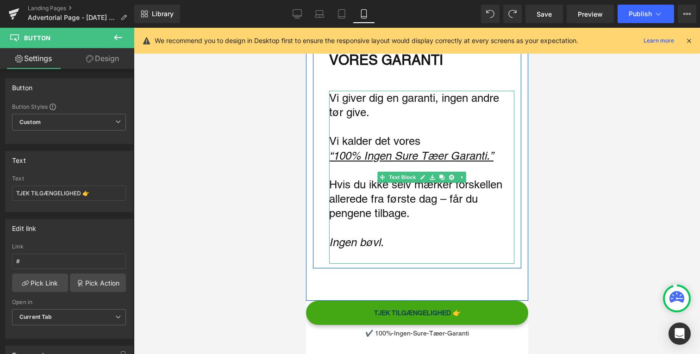
click at [404, 225] on p "Main content" at bounding box center [421, 228] width 185 height 14
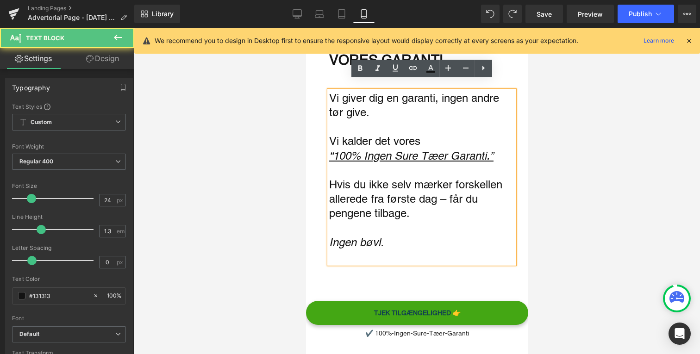
click at [403, 235] on p "Ingen bøvl." at bounding box center [421, 242] width 185 height 14
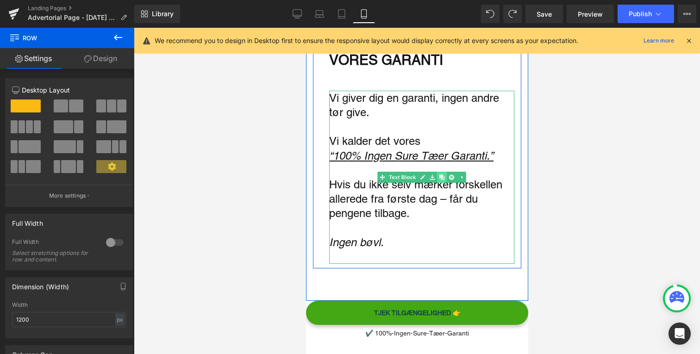
click at [441, 175] on icon "Main content" at bounding box center [441, 177] width 5 height 5
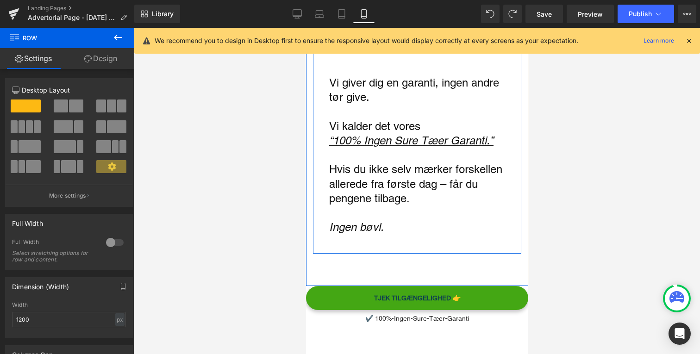
scroll to position [2231, 0]
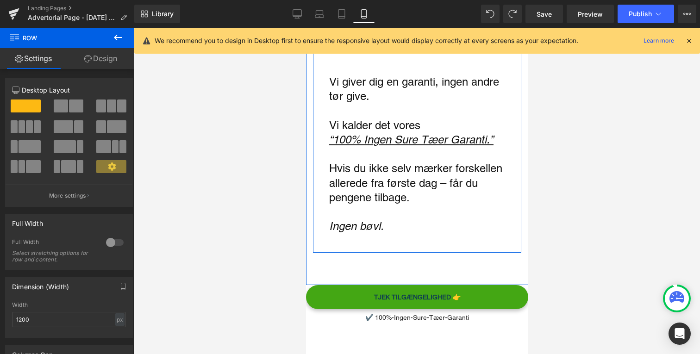
click at [402, 174] on p "Hvis du ikke selv mærker forskellen allerede fra første dag – får du pengene ti…" at bounding box center [421, 183] width 185 height 44
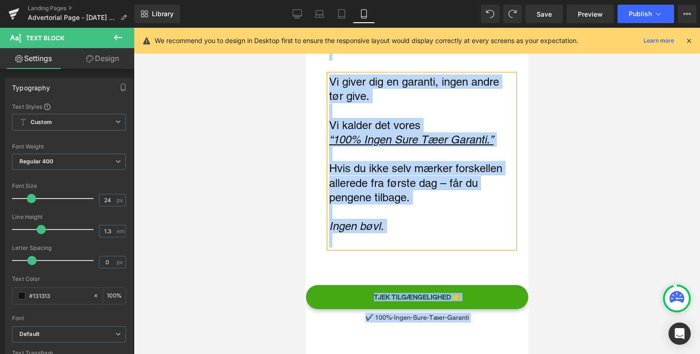
click at [401, 174] on p "Hvis du ikke selv mærker forskellen allerede fra første dag – får du pengene ti…" at bounding box center [421, 183] width 185 height 44
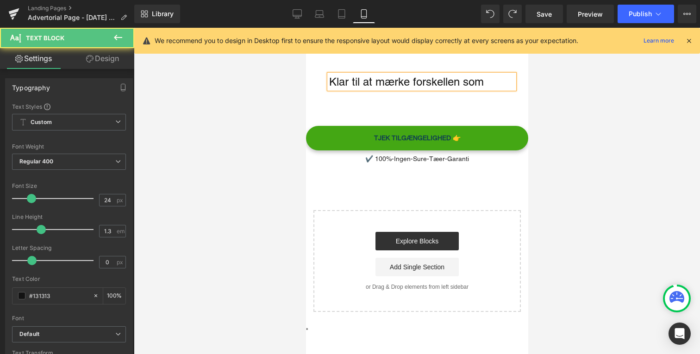
click at [404, 75] on p "Klar til at mærke forskellen som" at bounding box center [421, 82] width 185 height 14
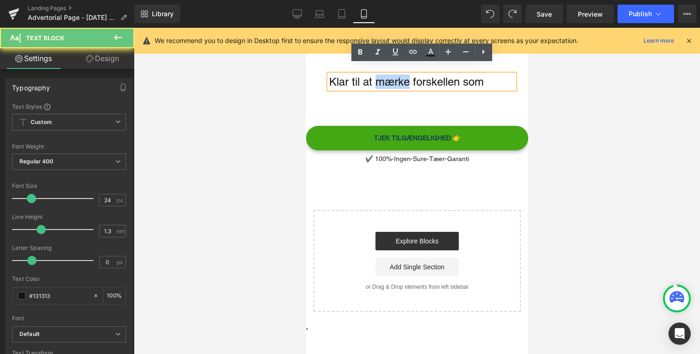
click at [404, 75] on p "Klar til at mærke forskellen som" at bounding box center [421, 82] width 185 height 14
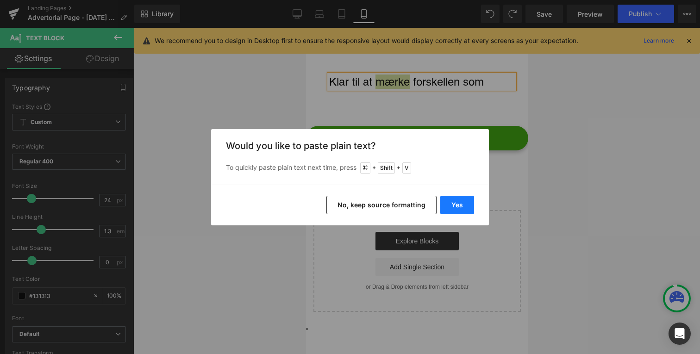
click at [469, 208] on button "Yes" at bounding box center [457, 205] width 34 height 19
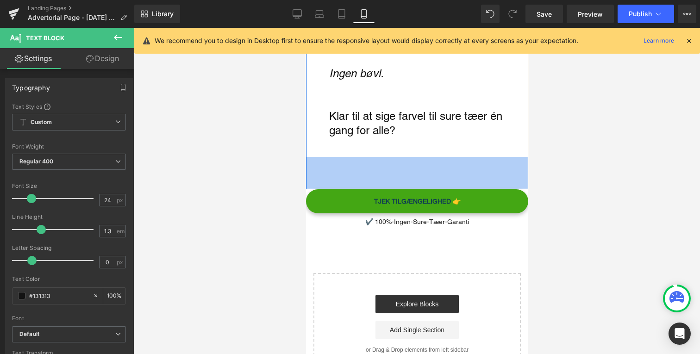
scroll to position [2183, 0]
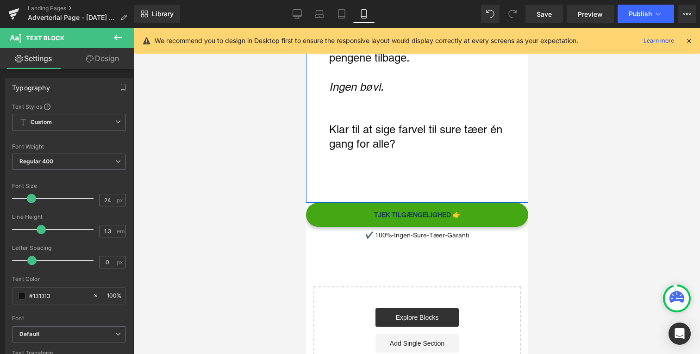
click at [385, 134] on p "Klar til at sige farvel til sure tæer én gang for alle?" at bounding box center [421, 136] width 185 height 29
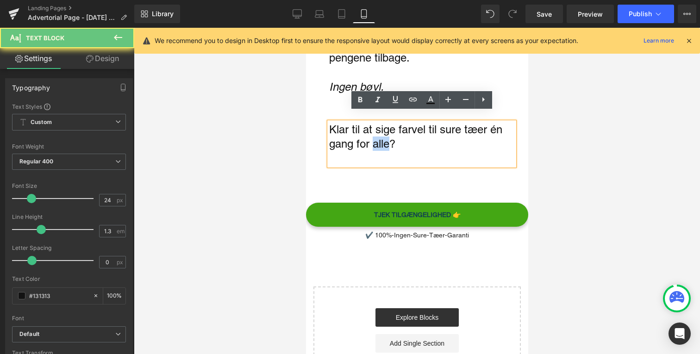
click at [385, 134] on p "Klar til at sige farvel til sure tæer én gang for alle?" at bounding box center [421, 136] width 185 height 29
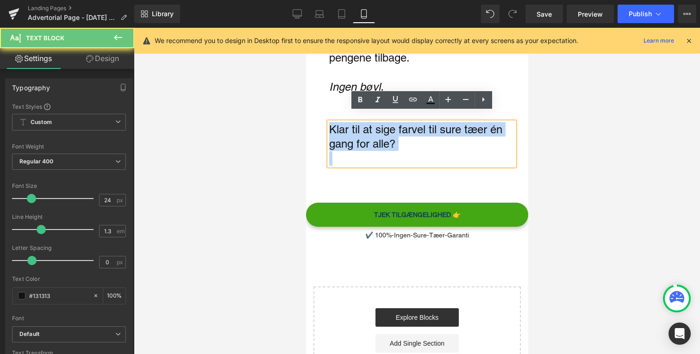
click at [385, 134] on p "Klar til at sige farvel til sure tæer én gang for alle?" at bounding box center [421, 136] width 185 height 29
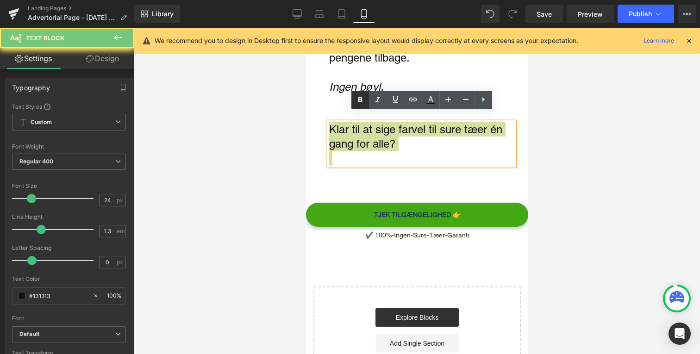
click at [356, 100] on icon at bounding box center [360, 99] width 11 height 11
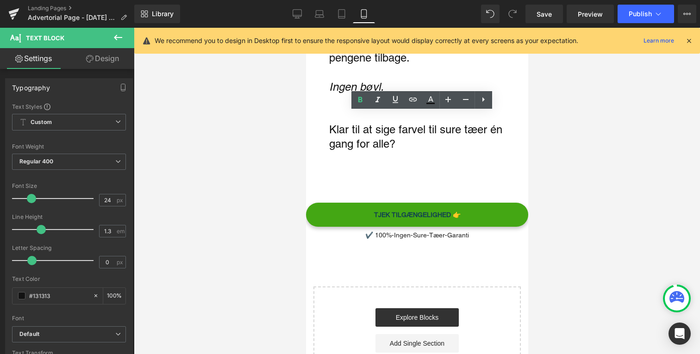
click at [239, 134] on div at bounding box center [417, 191] width 566 height 327
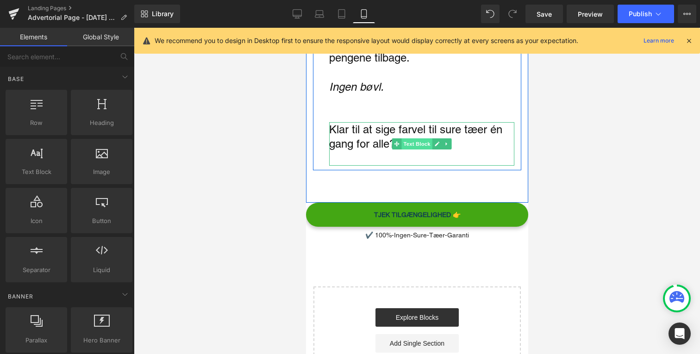
click at [419, 138] on span "Text Block" at bounding box center [416, 143] width 31 height 11
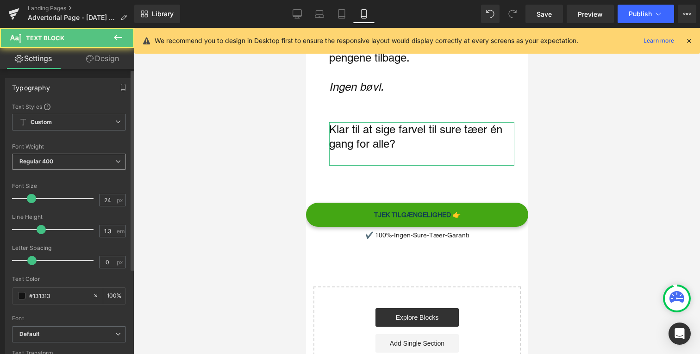
click at [85, 164] on span "Regular 400" at bounding box center [69, 162] width 114 height 16
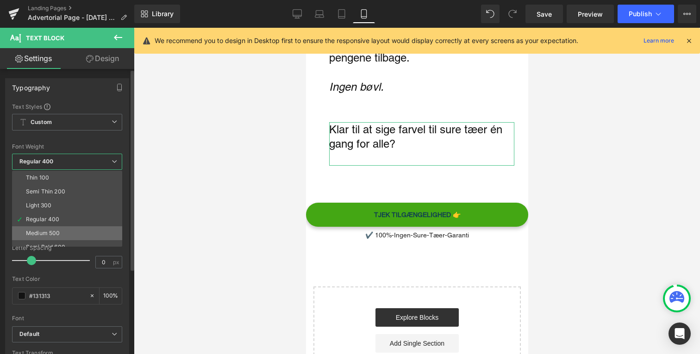
scroll to position [17, 0]
click at [74, 228] on li "Semi Bold 600" at bounding box center [69, 230] width 114 height 14
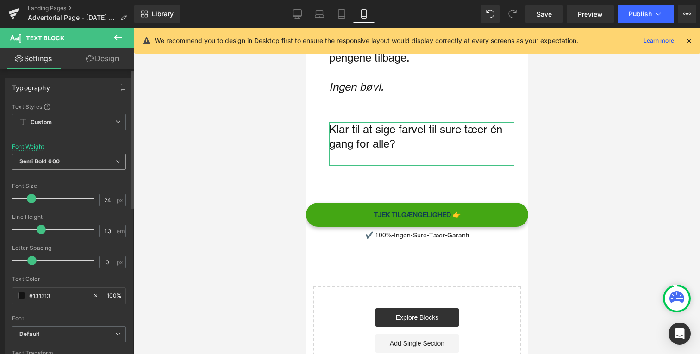
click at [94, 161] on span "Semi Bold 600" at bounding box center [69, 162] width 114 height 16
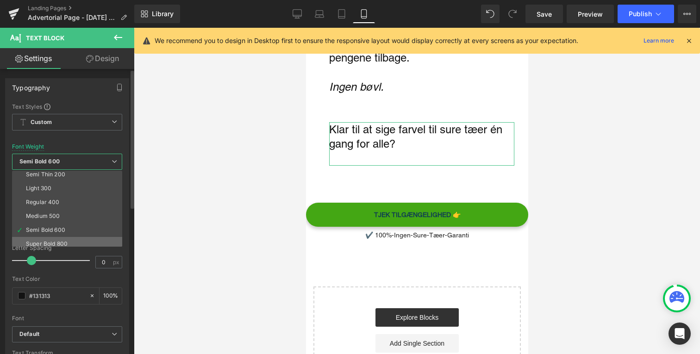
click at [84, 242] on li "Super Bold 800" at bounding box center [69, 244] width 114 height 14
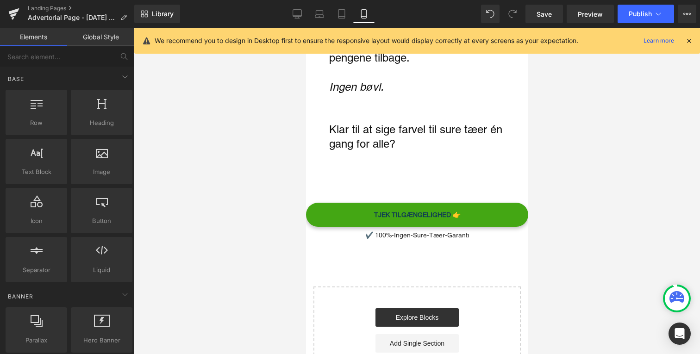
click at [279, 147] on div at bounding box center [417, 191] width 566 height 327
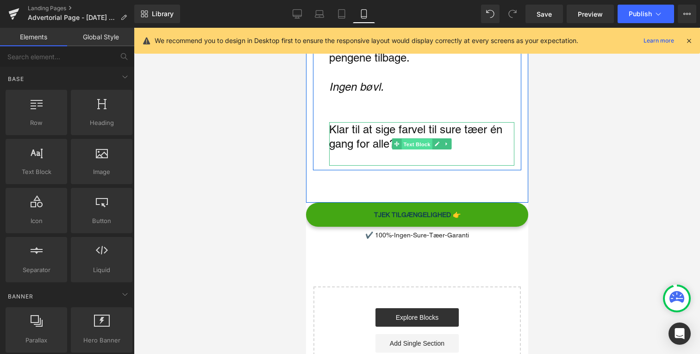
click at [422, 139] on span "Text Block" at bounding box center [416, 144] width 31 height 11
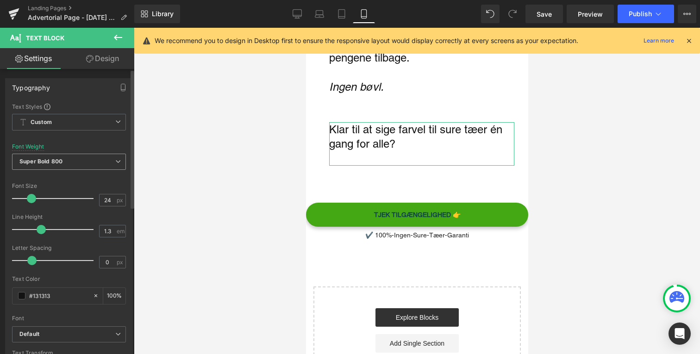
click at [105, 161] on span "Super Bold 800" at bounding box center [69, 162] width 114 height 16
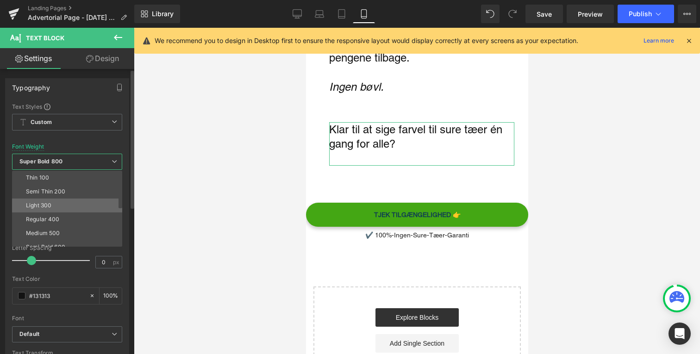
click at [86, 207] on li "Light 300" at bounding box center [69, 206] width 114 height 14
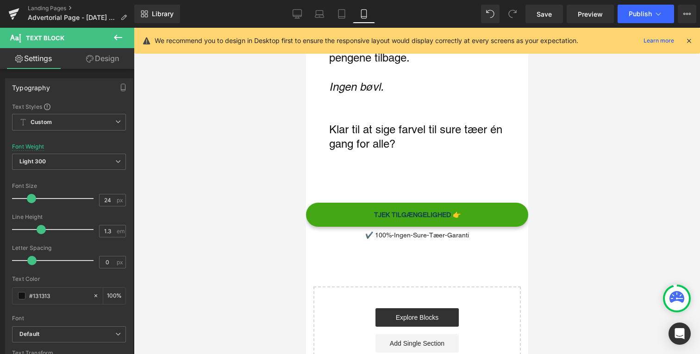
click at [238, 161] on div at bounding box center [417, 191] width 566 height 327
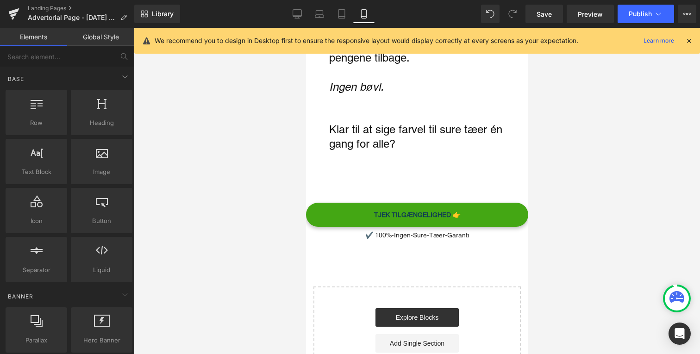
click at [396, 124] on strong "Klar til at sige farvel til sure tæer én gang for alle?" at bounding box center [415, 136] width 173 height 27
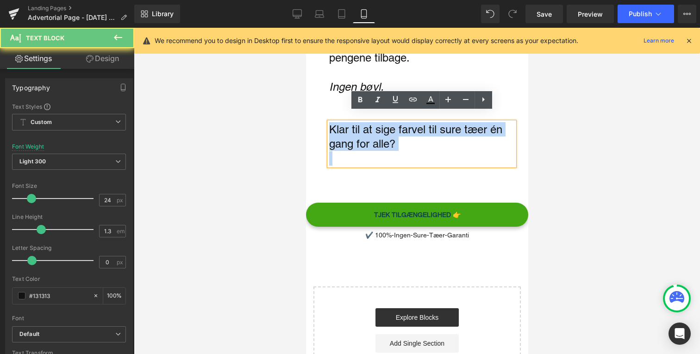
click at [396, 124] on strong "Klar til at sige farvel til sure tæer én gang for alle?" at bounding box center [415, 136] width 173 height 27
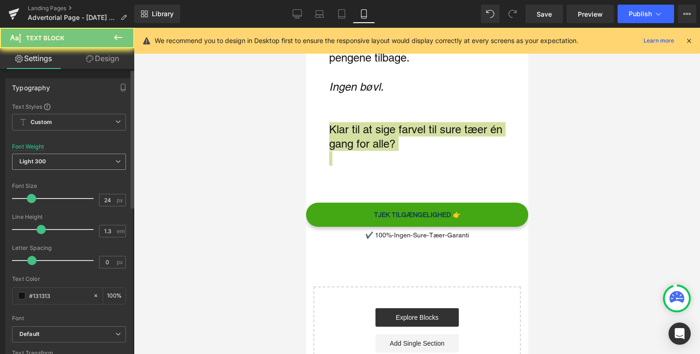
click at [93, 154] on span "Light 300" at bounding box center [69, 162] width 114 height 16
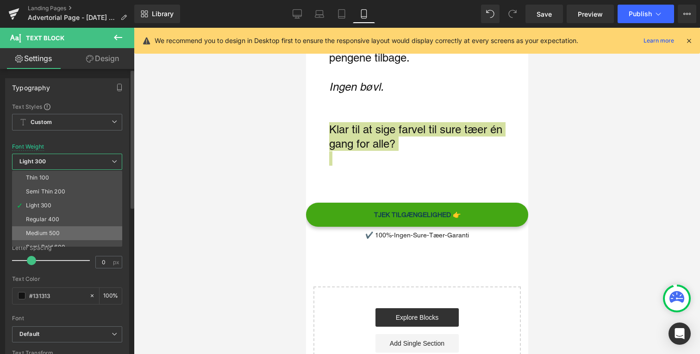
click at [63, 230] on li "Medium 500" at bounding box center [69, 233] width 114 height 14
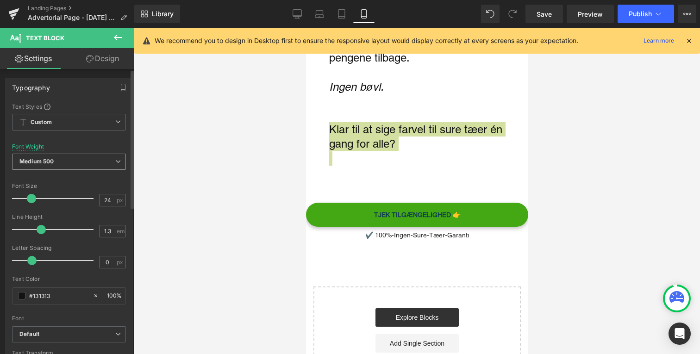
click at [89, 164] on span "Medium 500" at bounding box center [69, 162] width 114 height 16
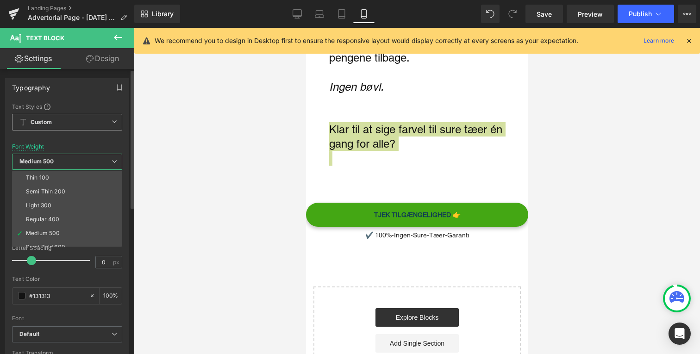
click at [89, 115] on span "Custom Setup Global Style" at bounding box center [67, 122] width 110 height 17
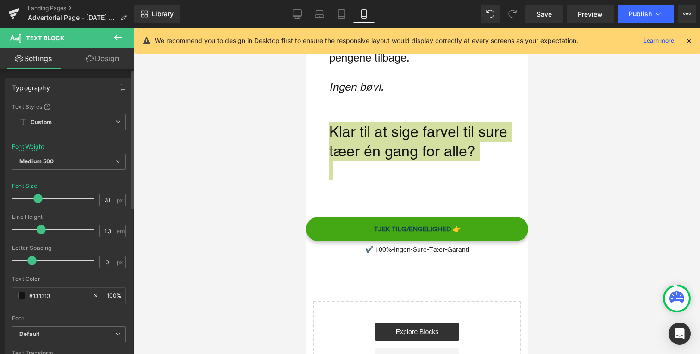
type input "30"
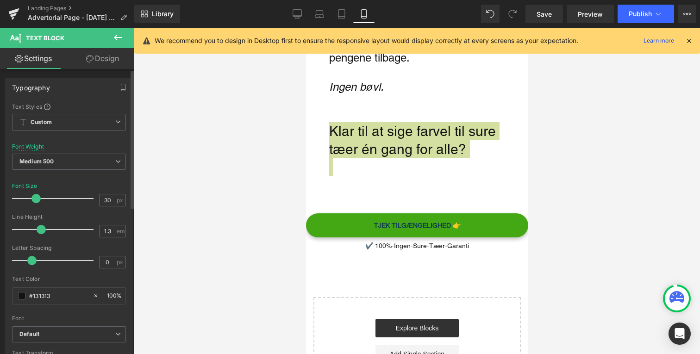
drag, startPoint x: 28, startPoint y: 203, endPoint x: 36, endPoint y: 202, distance: 7.5
click at [36, 202] on div at bounding box center [55, 198] width 77 height 19
click at [86, 159] on span "Medium 500" at bounding box center [69, 162] width 114 height 16
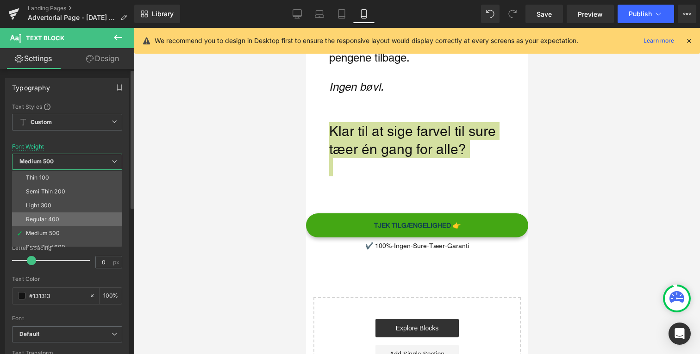
scroll to position [33, 0]
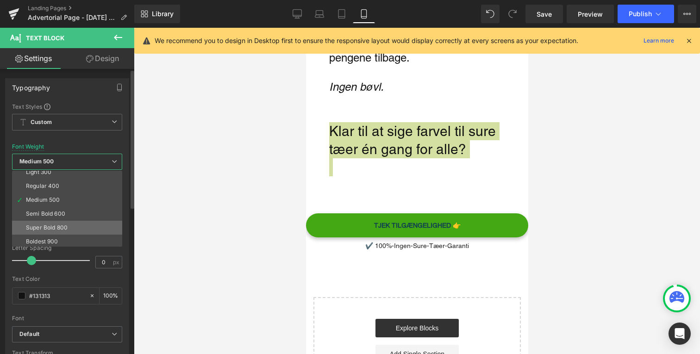
click at [81, 225] on li "Super Bold 800" at bounding box center [69, 228] width 114 height 14
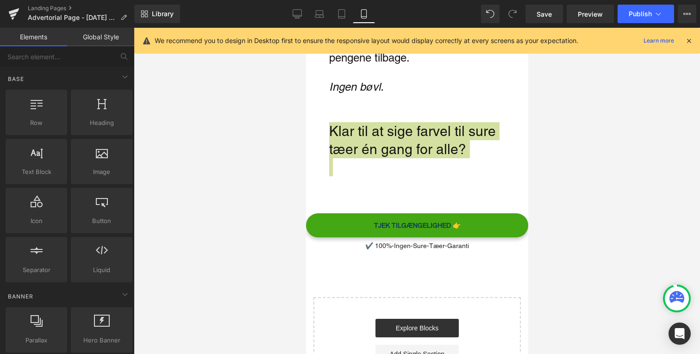
click at [234, 172] on div at bounding box center [417, 191] width 566 height 327
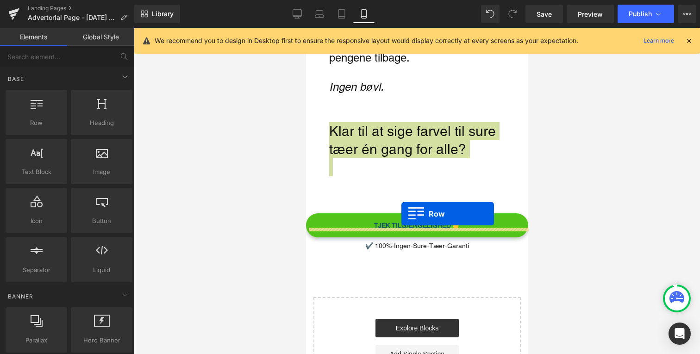
drag, startPoint x: 365, startPoint y: 154, endPoint x: 401, endPoint y: 214, distance: 69.2
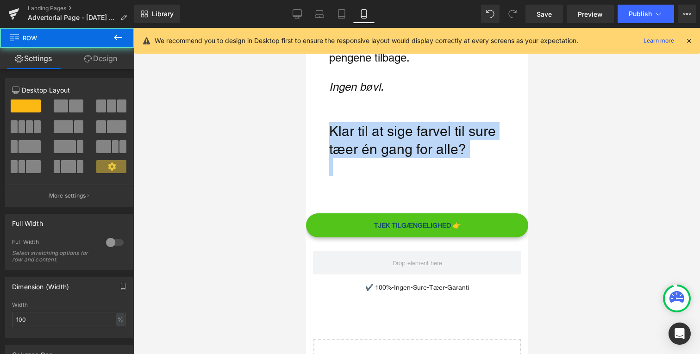
click at [393, 221] on span "TJEK TILGÆNGELIGHED 👉" at bounding box center [417, 225] width 87 height 8
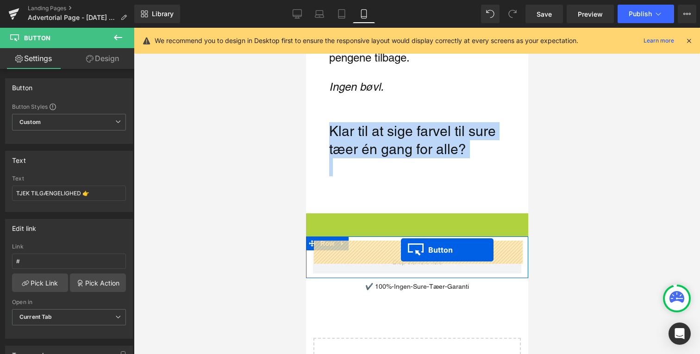
drag, startPoint x: 400, startPoint y: 219, endPoint x: 401, endPoint y: 250, distance: 30.6
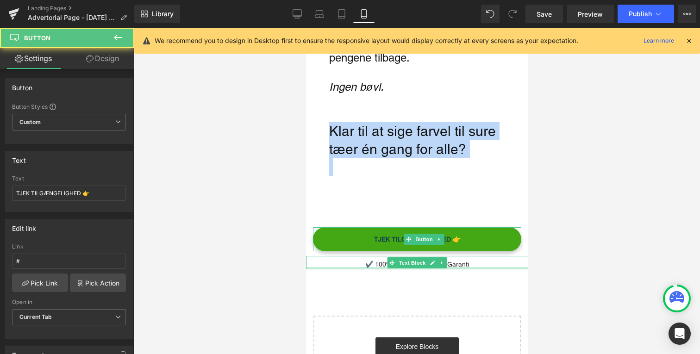
click at [375, 267] on div "Main content" at bounding box center [417, 268] width 222 height 2
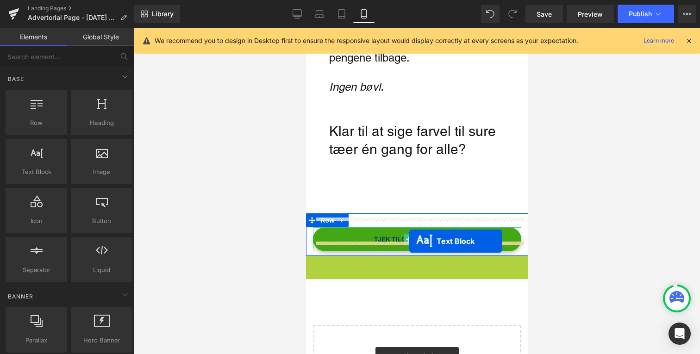
drag, startPoint x: 394, startPoint y: 252, endPoint x: 409, endPoint y: 241, distance: 18.9
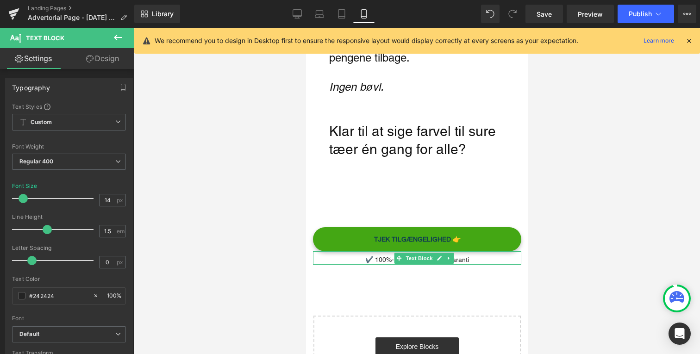
click at [428, 146] on strong "Klar til at sige farvel til sure tæer én gang for alle?" at bounding box center [412, 140] width 167 height 34
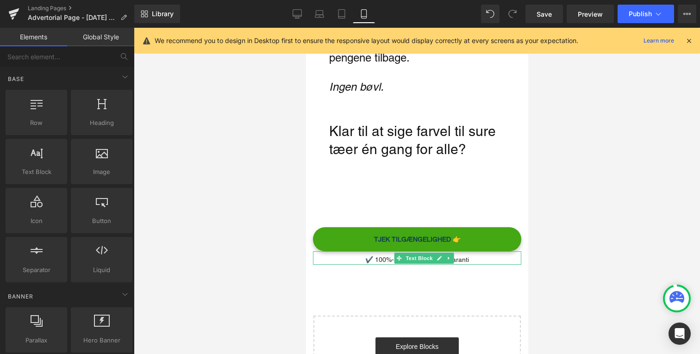
click at [276, 178] on div at bounding box center [417, 191] width 566 height 327
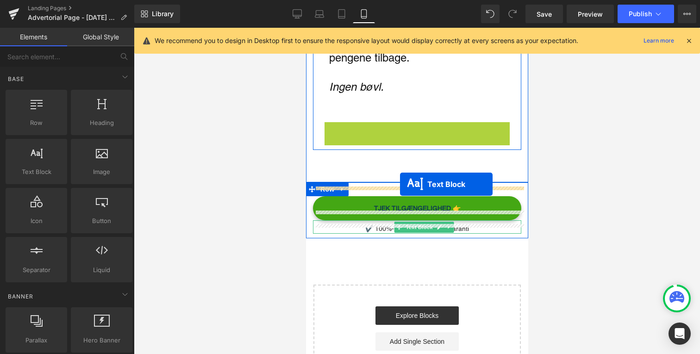
drag, startPoint x: 395, startPoint y: 140, endPoint x: 400, endPoint y: 184, distance: 44.7
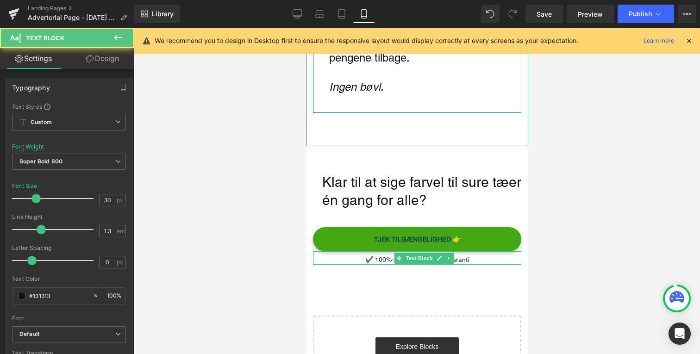
click at [257, 211] on div at bounding box center [417, 191] width 566 height 327
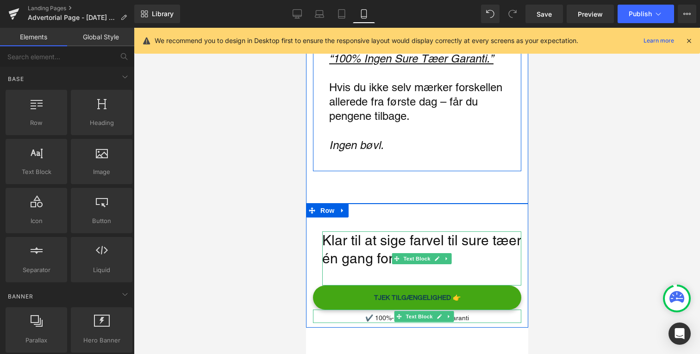
scroll to position [2108, 0]
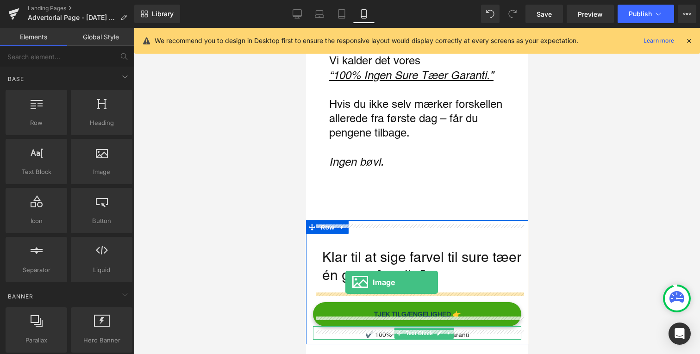
drag, startPoint x: 410, startPoint y: 200, endPoint x: 345, endPoint y: 283, distance: 104.9
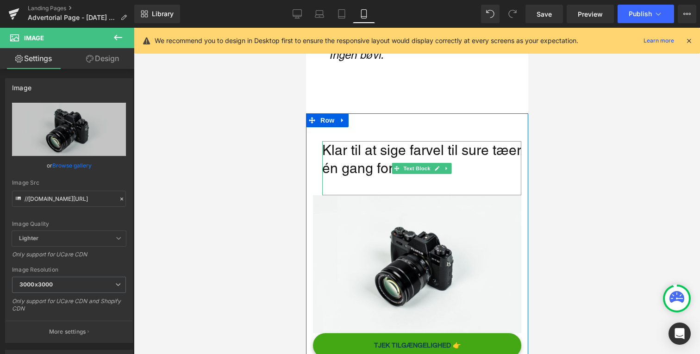
scroll to position [2219, 0]
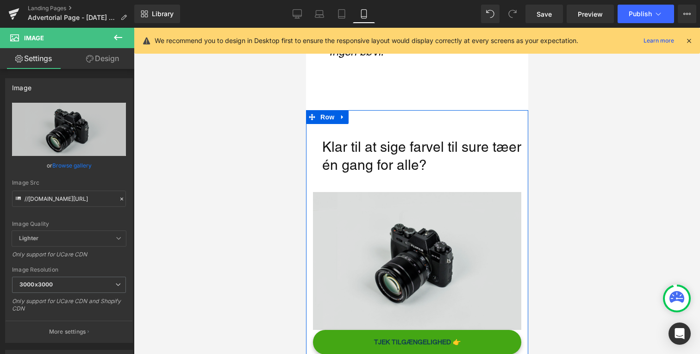
click at [375, 226] on img "Main content" at bounding box center [417, 261] width 208 height 138
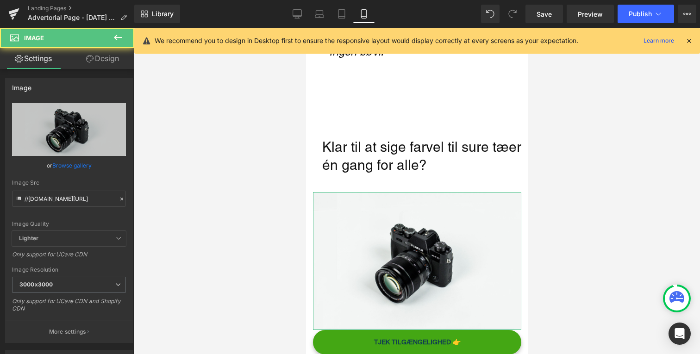
click at [113, 65] on link "Design" at bounding box center [102, 58] width 67 height 21
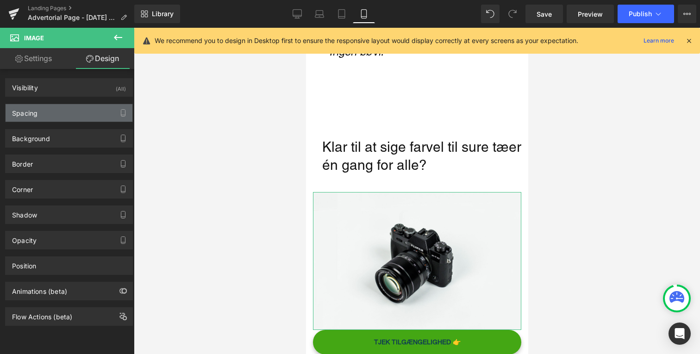
click at [60, 113] on div "Spacing" at bounding box center [69, 113] width 127 height 18
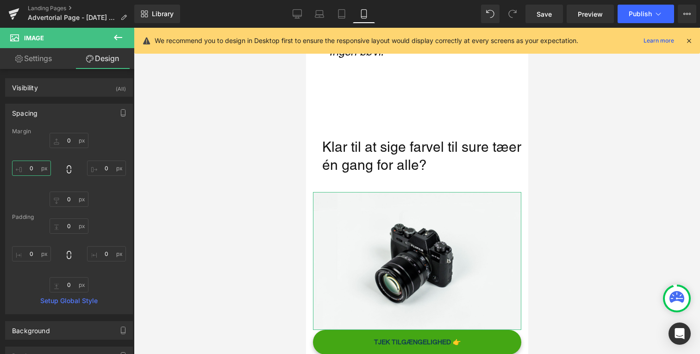
click at [33, 170] on input "0" at bounding box center [31, 168] width 39 height 15
type input "20"
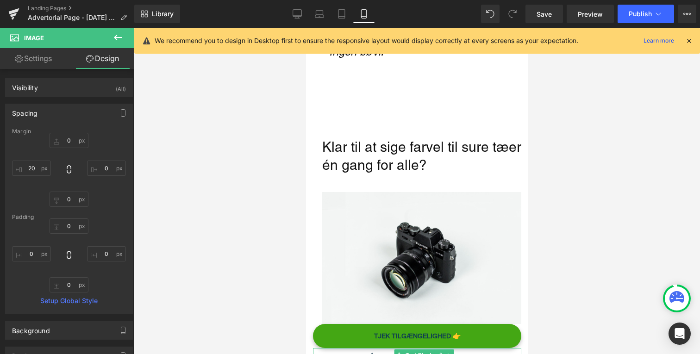
click at [324, 151] on div "Klar til at sige farvel til sure tæer én gang for alle? Text Block" at bounding box center [421, 165] width 199 height 54
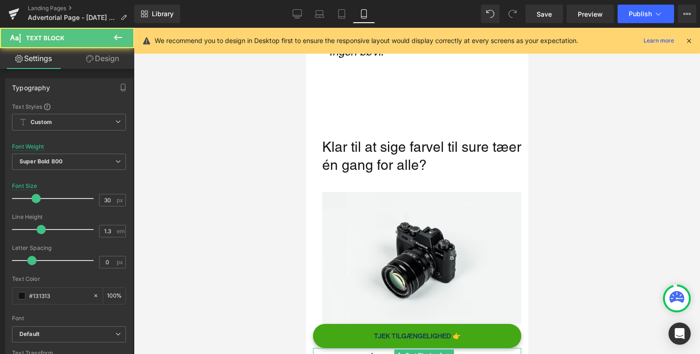
click at [112, 58] on link "Design" at bounding box center [102, 58] width 67 height 21
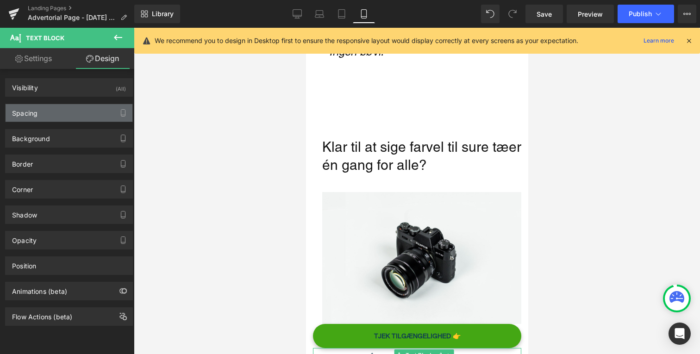
click at [75, 114] on div "Spacing" at bounding box center [69, 113] width 127 height 18
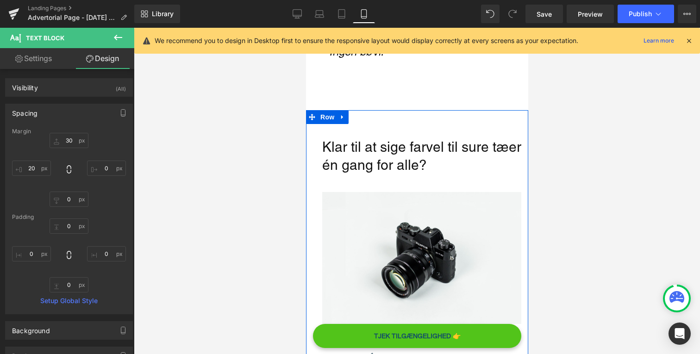
click at [337, 333] on link "TJEK TILGÆNGELIGHED 👉" at bounding box center [417, 336] width 208 height 24
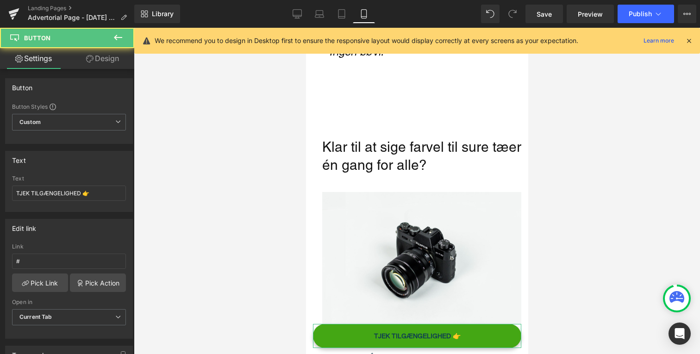
click at [109, 66] on link "Design" at bounding box center [102, 58] width 67 height 21
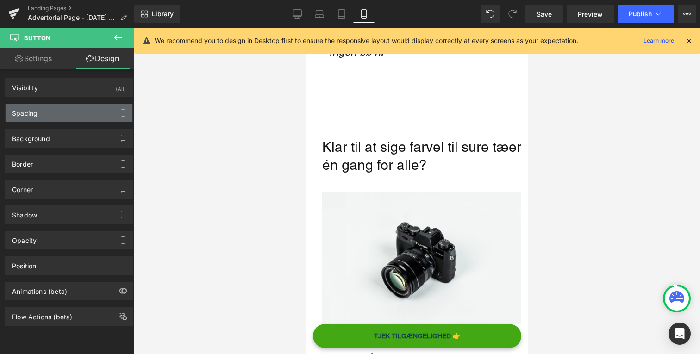
click at [61, 115] on div "Spacing" at bounding box center [69, 113] width 127 height 18
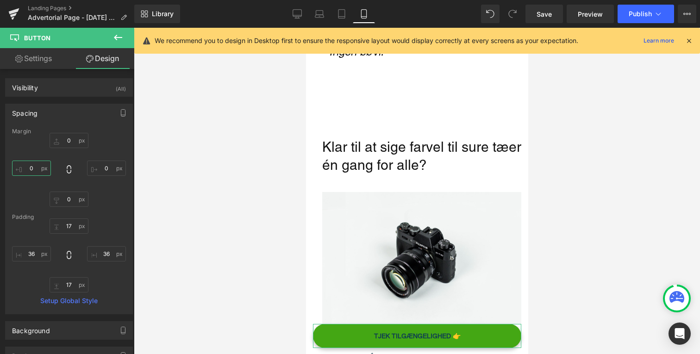
click at [38, 162] on input "0" at bounding box center [31, 168] width 39 height 15
click at [27, 168] on input "0" at bounding box center [31, 168] width 39 height 15
type input "2o"
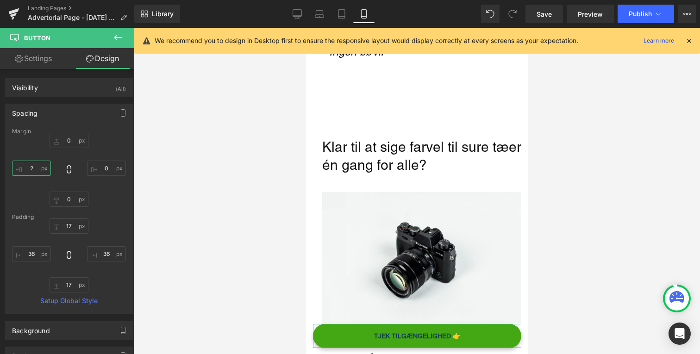
type input "2+"
click at [27, 168] on input "text" at bounding box center [31, 168] width 39 height 15
type input "20"
click at [103, 167] on input "0" at bounding box center [106, 168] width 39 height 15
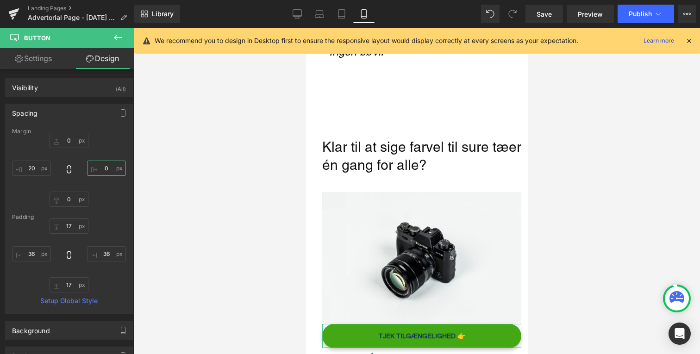
click at [103, 167] on input "0" at bounding box center [106, 168] width 39 height 15
type input "20"
click at [75, 136] on input "0" at bounding box center [69, 140] width 39 height 15
type input "10"
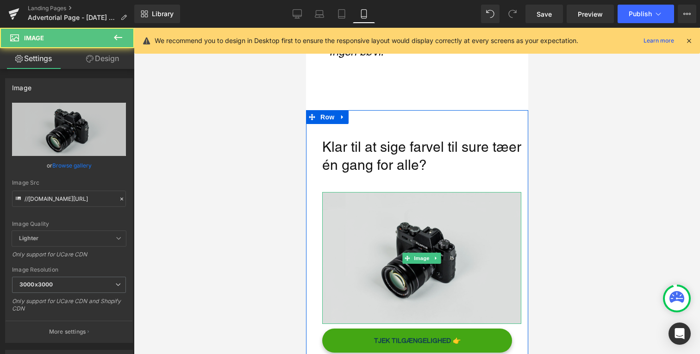
drag, startPoint x: 365, startPoint y: 208, endPoint x: 485, endPoint y: 141, distance: 137.8
click at [365, 208] on img "Main content" at bounding box center [421, 258] width 199 height 132
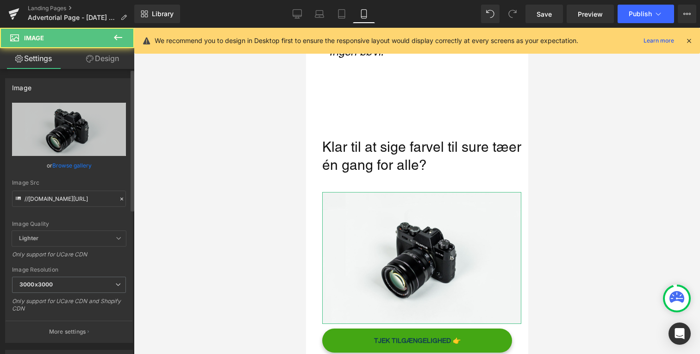
click at [98, 71] on div "Image //[DOMAIN_NAME][URL] Replace Image Upload image or Browse gallery Image S…" at bounding box center [69, 207] width 138 height 272
click at [101, 58] on link "Design" at bounding box center [102, 58] width 67 height 21
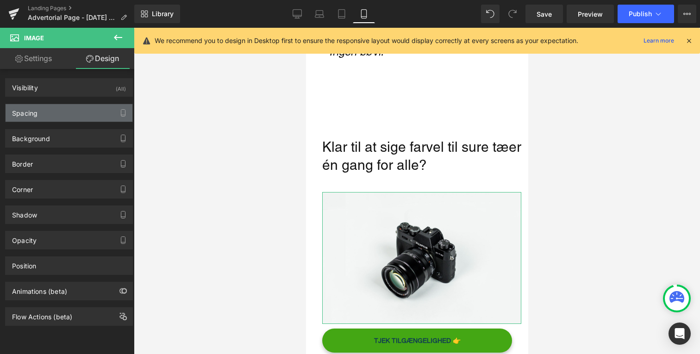
type input "0"
type input "20"
type input "0"
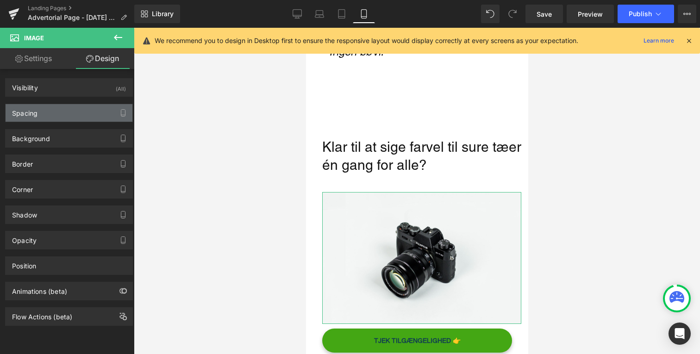
type input "0"
click at [69, 116] on div "Spacing" at bounding box center [69, 113] width 127 height 18
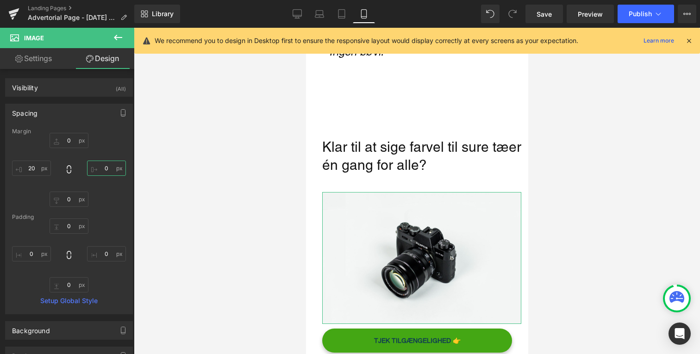
click at [100, 167] on input "0" at bounding box center [106, 168] width 39 height 15
type input "20"
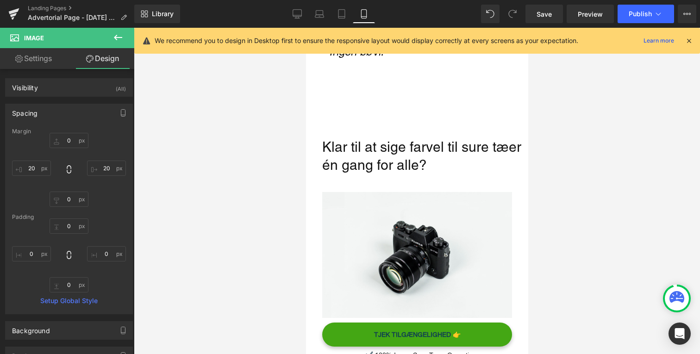
click at [215, 145] on div at bounding box center [417, 191] width 566 height 327
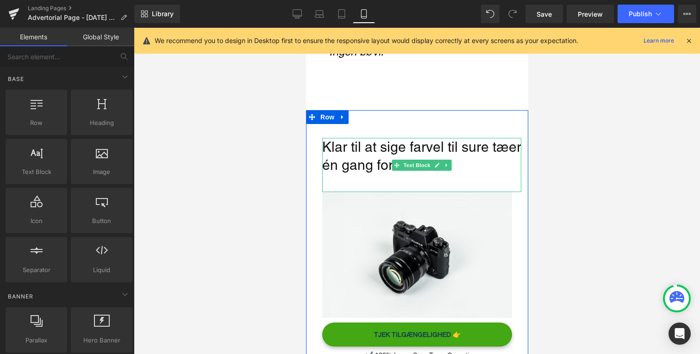
click at [352, 175] on p "Main content" at bounding box center [421, 183] width 199 height 18
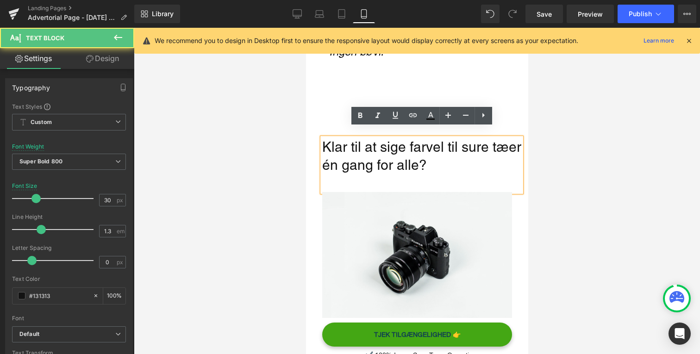
click at [351, 175] on p "Main content" at bounding box center [421, 183] width 199 height 18
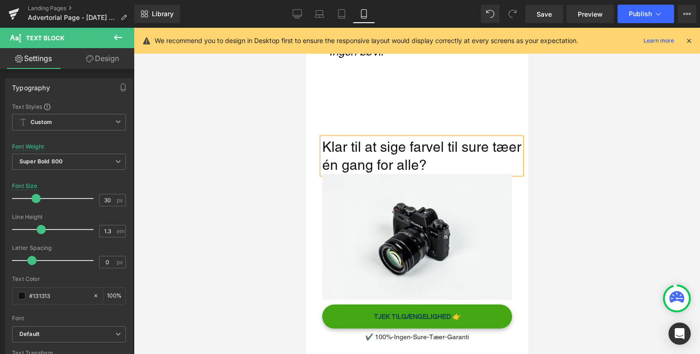
click at [256, 168] on div at bounding box center [417, 191] width 566 height 327
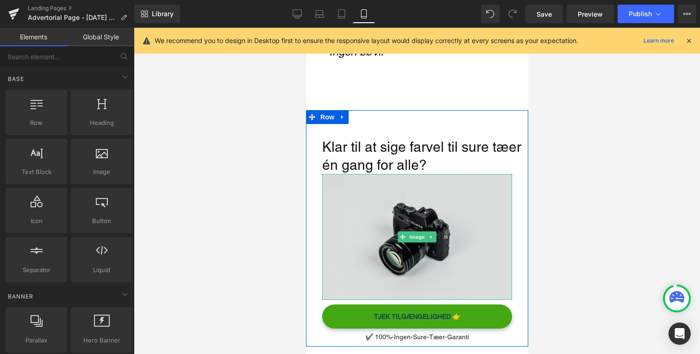
click at [379, 177] on img "Main content" at bounding box center [417, 237] width 190 height 126
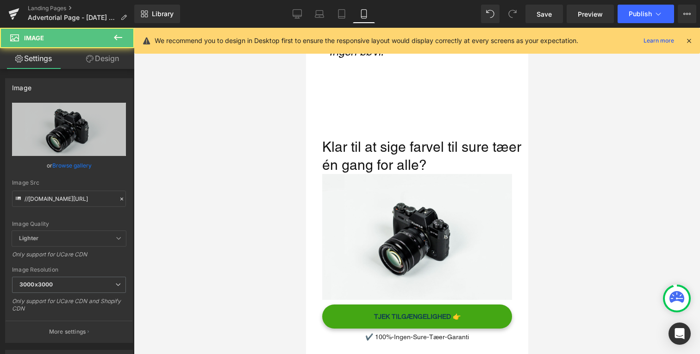
click at [118, 58] on link "Design" at bounding box center [102, 58] width 67 height 21
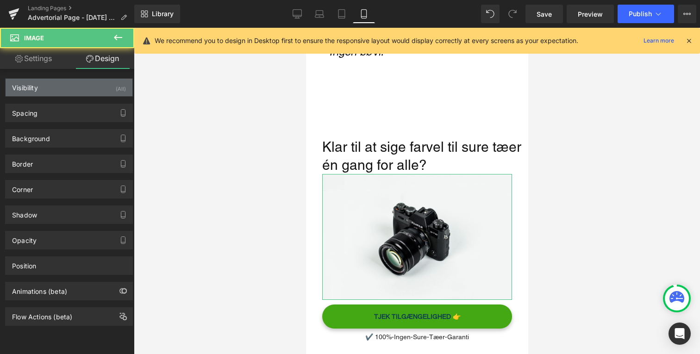
click at [75, 96] on div "Visibility (All)" at bounding box center [69, 88] width 127 height 18
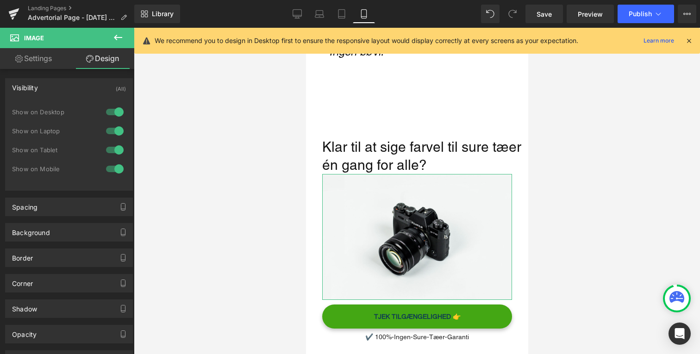
click at [75, 91] on div "Visibility (All)" at bounding box center [69, 88] width 127 height 18
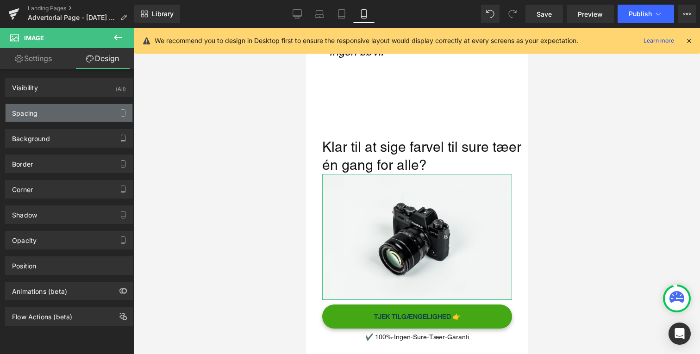
click at [75, 107] on div "Spacing" at bounding box center [69, 113] width 127 height 18
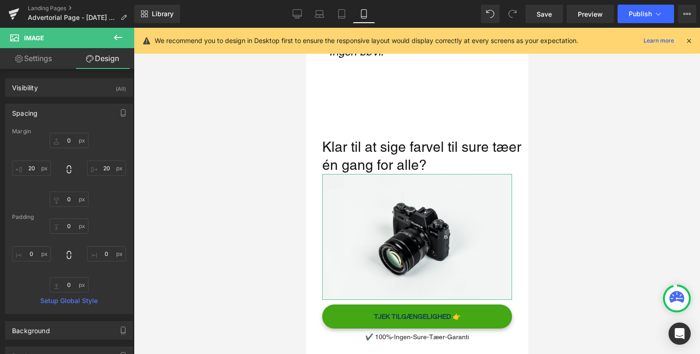
click at [55, 133] on div "Margin" at bounding box center [69, 131] width 114 height 6
click at [67, 138] on input "0" at bounding box center [69, 140] width 39 height 15
type input "20"
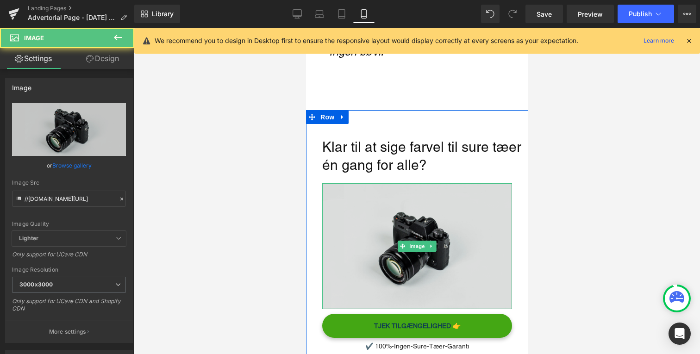
click at [325, 238] on img "Main content" at bounding box center [417, 246] width 190 height 126
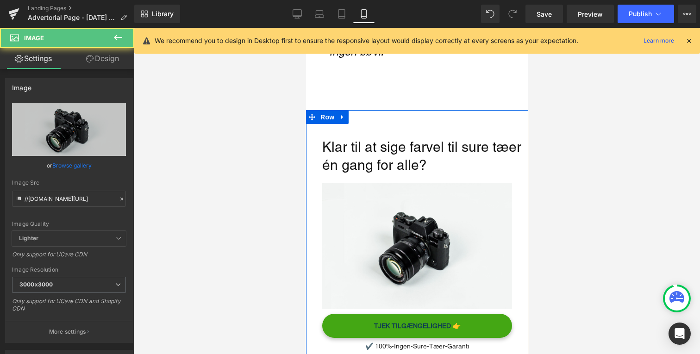
click at [258, 242] on div at bounding box center [417, 191] width 566 height 327
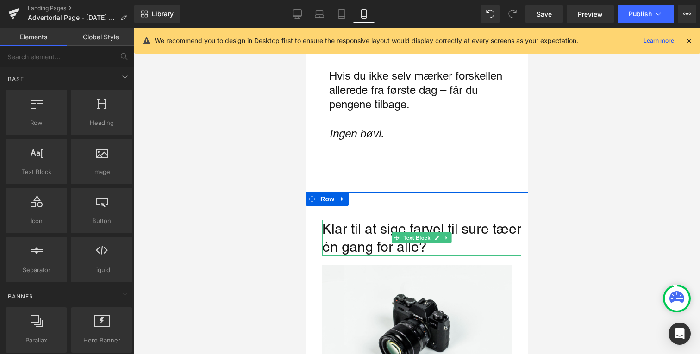
scroll to position [2119, 0]
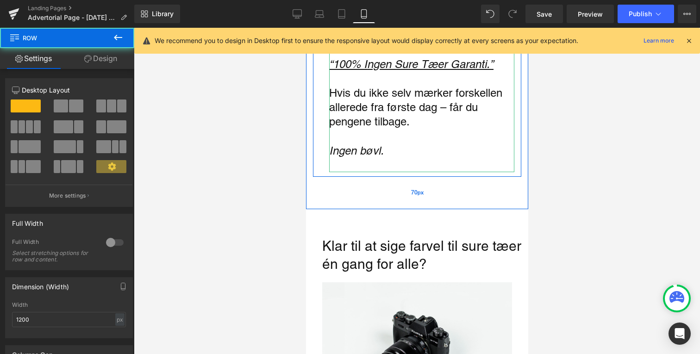
click at [365, 186] on div "70px" at bounding box center [417, 193] width 222 height 32
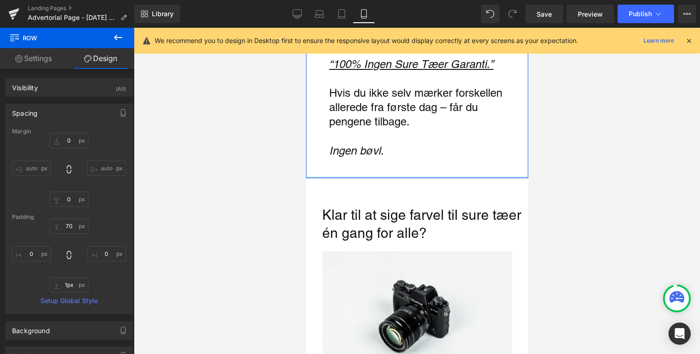
type input "0px"
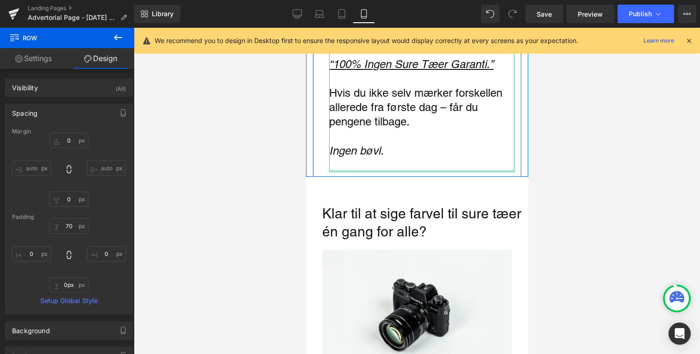
drag, startPoint x: 385, startPoint y: 199, endPoint x: 384, endPoint y: 161, distance: 37.5
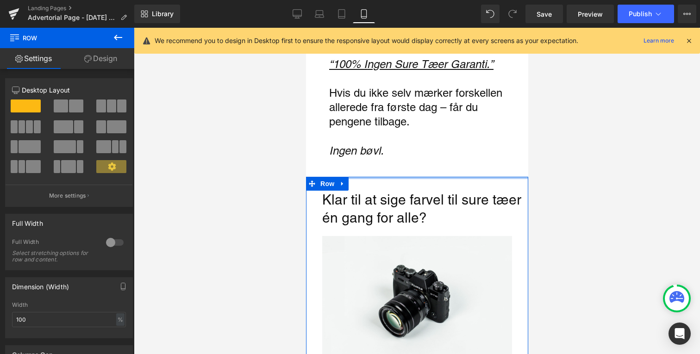
drag, startPoint x: 380, startPoint y: 167, endPoint x: 380, endPoint y: 157, distance: 10.2
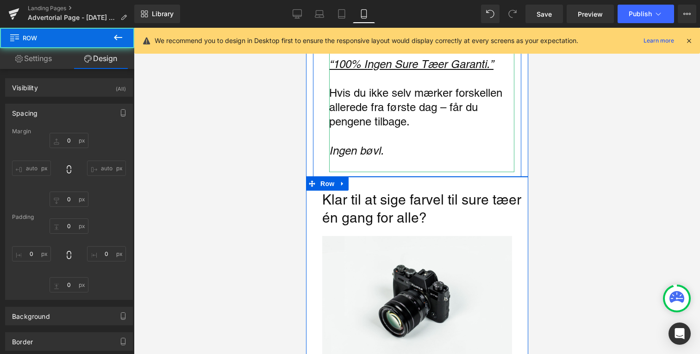
type input "0"
type input "10"
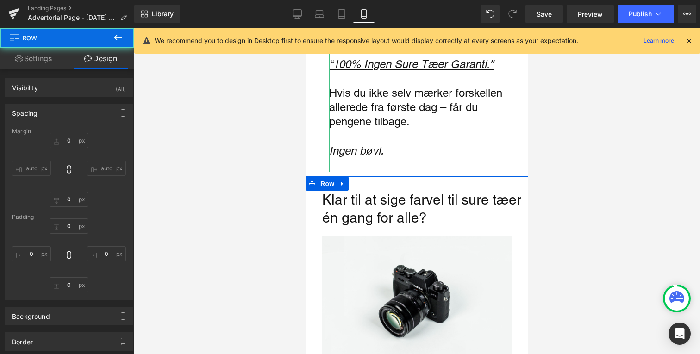
type input "0"
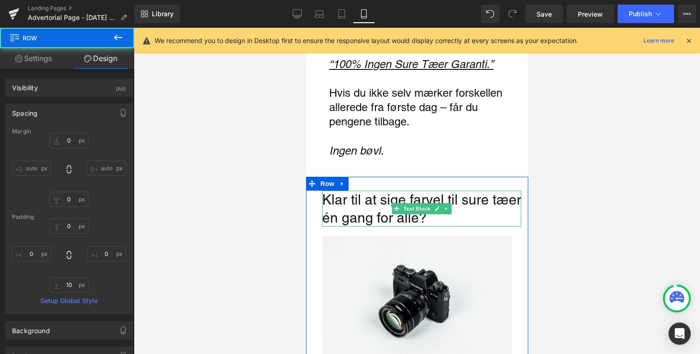
click at [380, 197] on strong "Klar til at sige farvel til sure tæer én gang for alle?" at bounding box center [421, 209] width 199 height 34
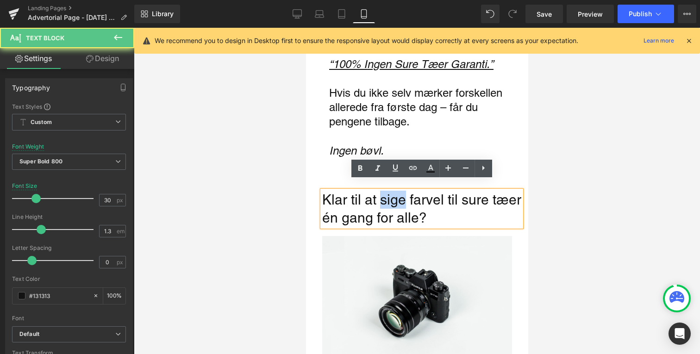
click at [380, 197] on strong "Klar til at sige farvel til sure tæer én gang for alle?" at bounding box center [421, 209] width 199 height 34
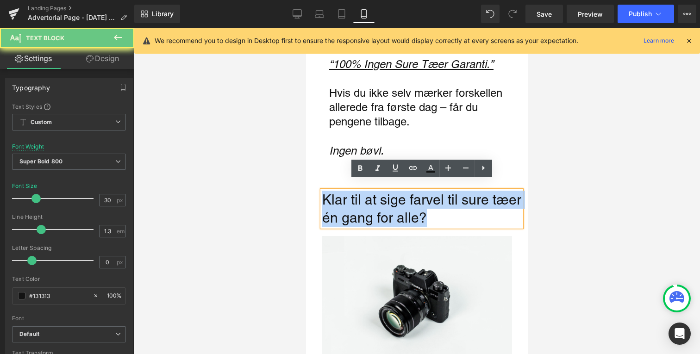
click at [380, 197] on strong "Klar til at sige farvel til sure tæer én gang for alle?" at bounding box center [421, 209] width 199 height 34
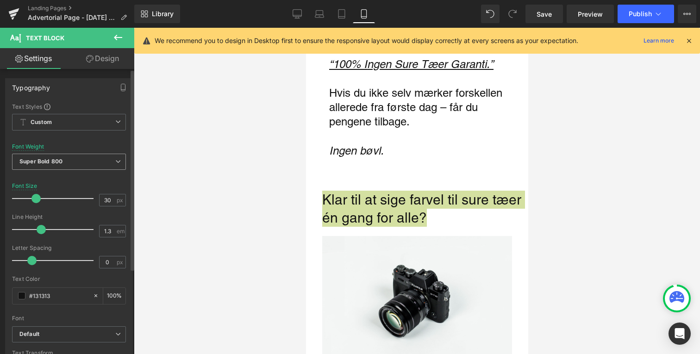
click at [94, 156] on span "Super Bold 800" at bounding box center [69, 162] width 114 height 16
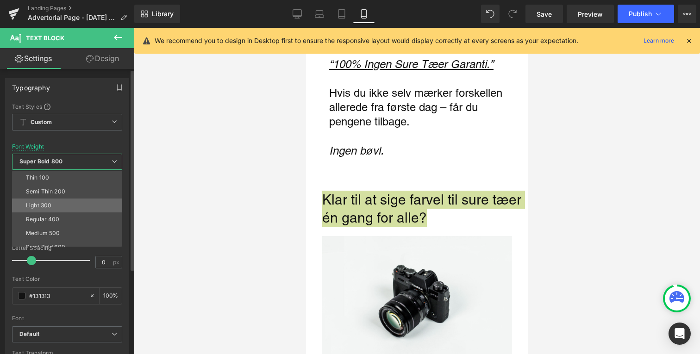
click at [80, 205] on li "Light 300" at bounding box center [69, 206] width 114 height 14
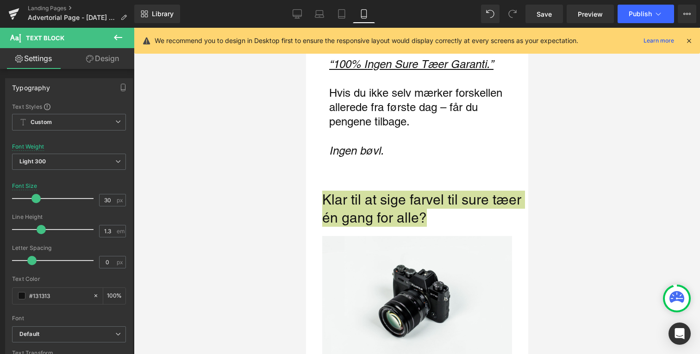
click at [283, 183] on div at bounding box center [417, 191] width 566 height 327
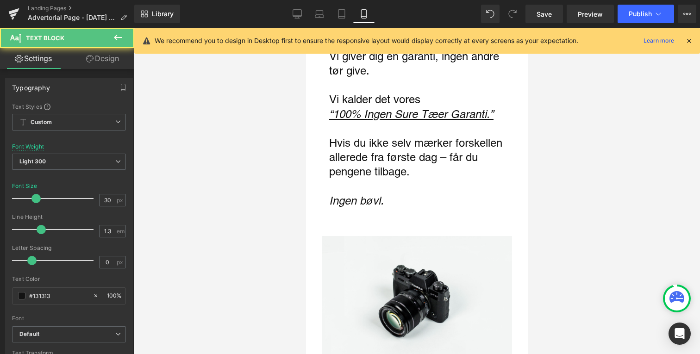
scroll to position [2170, 0]
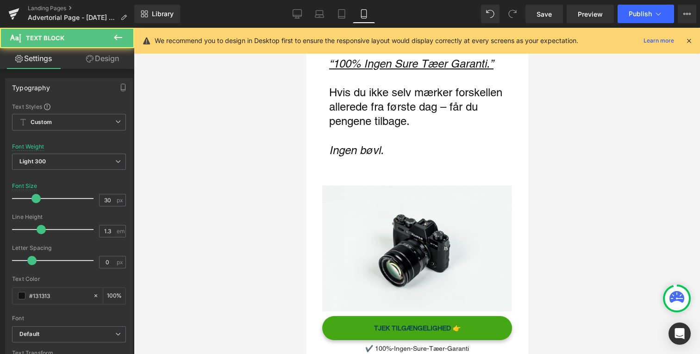
click at [278, 202] on div at bounding box center [417, 191] width 566 height 327
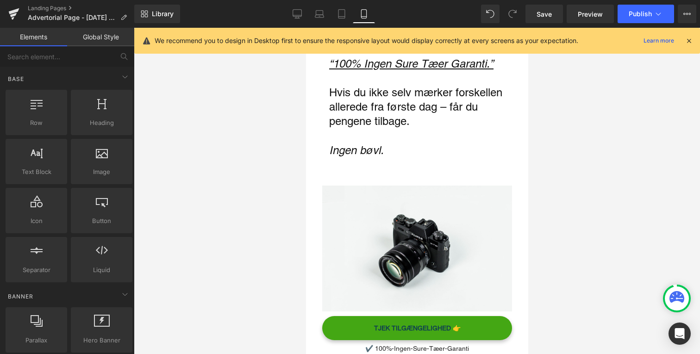
click at [254, 202] on div at bounding box center [417, 191] width 566 height 327
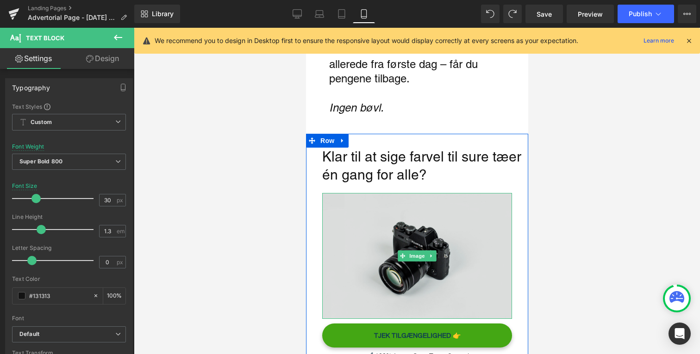
scroll to position [2159, 0]
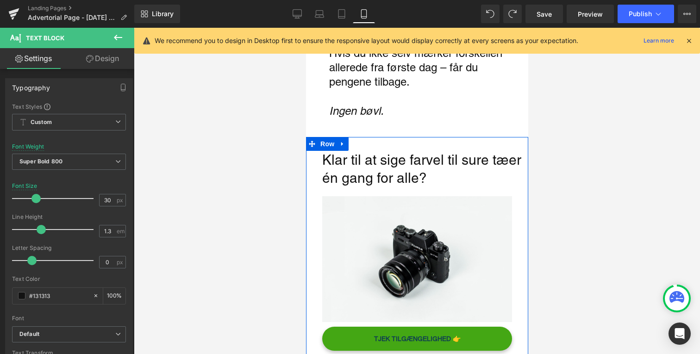
click at [453, 152] on strong "Klar til at sige farvel til sure tæer én gang for alle?" at bounding box center [421, 169] width 199 height 34
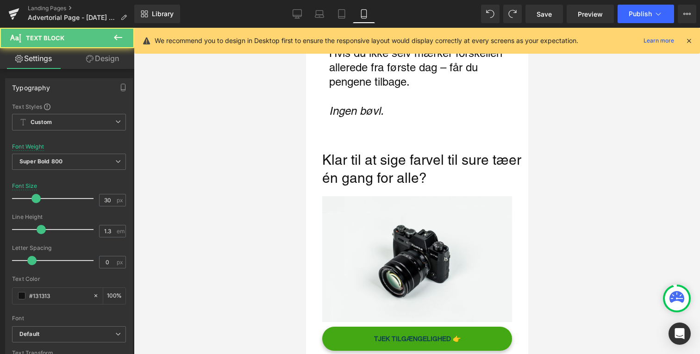
click at [98, 61] on link "Design" at bounding box center [102, 58] width 67 height 21
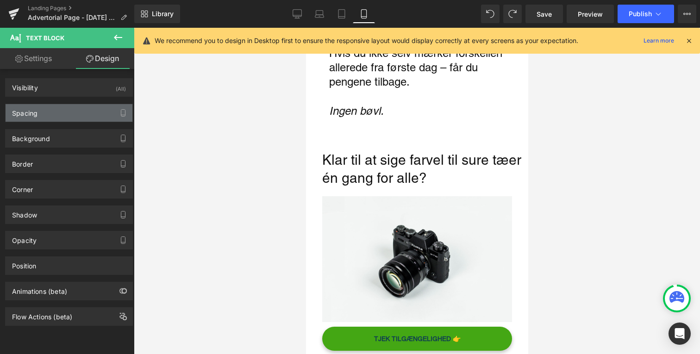
click at [76, 116] on div "Spacing" at bounding box center [69, 113] width 127 height 18
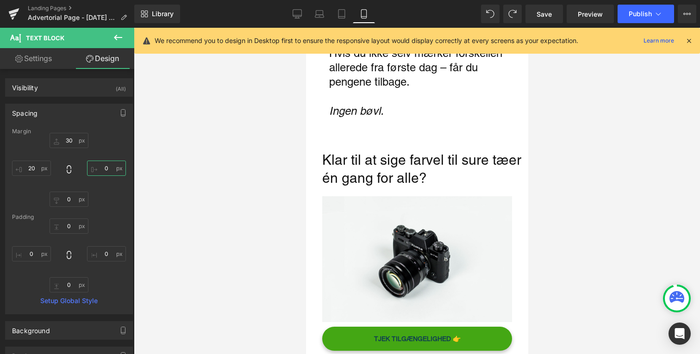
click at [97, 173] on input "0" at bounding box center [106, 168] width 39 height 15
type input "20"
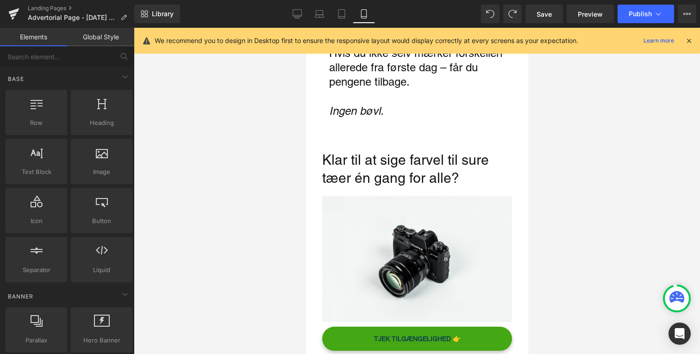
click at [208, 158] on div at bounding box center [417, 191] width 566 height 327
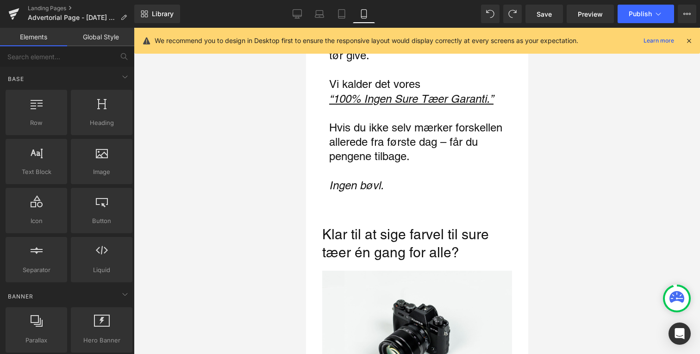
scroll to position [2079, 0]
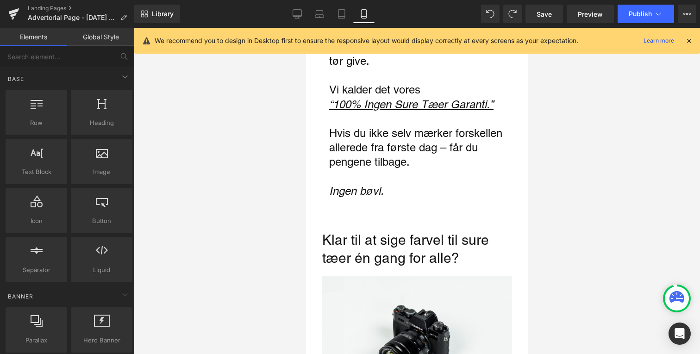
click at [261, 183] on div at bounding box center [417, 191] width 566 height 327
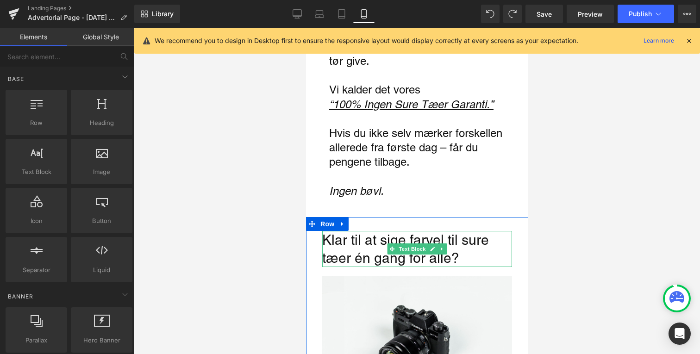
click at [381, 235] on strong "Klar til at sige farvel til sure tæer én gang for alle?" at bounding box center [405, 249] width 167 height 34
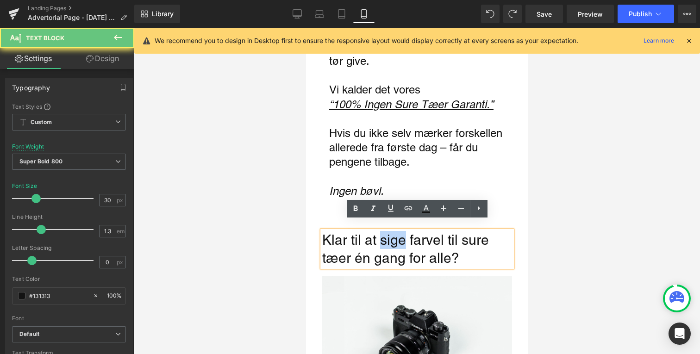
click at [381, 235] on strong "Klar til at sige farvel til sure tæer én gang for alle?" at bounding box center [405, 249] width 167 height 34
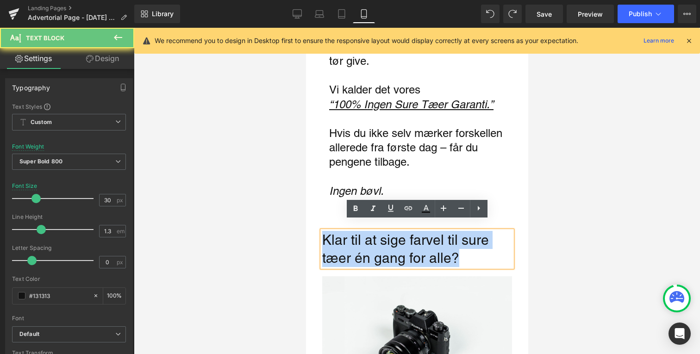
click at [381, 235] on strong "Klar til at sige farvel til sure tæer én gang for alle?" at bounding box center [405, 249] width 167 height 34
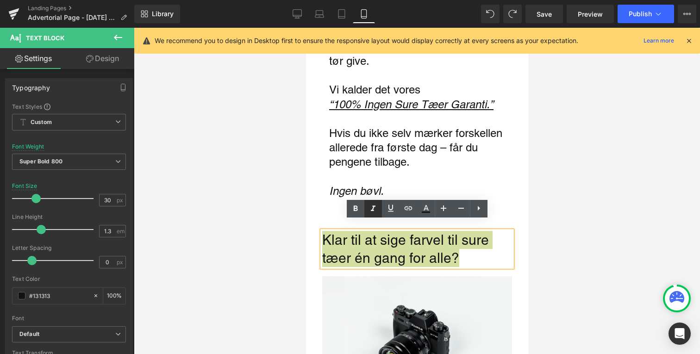
click at [370, 207] on icon at bounding box center [373, 208] width 11 height 11
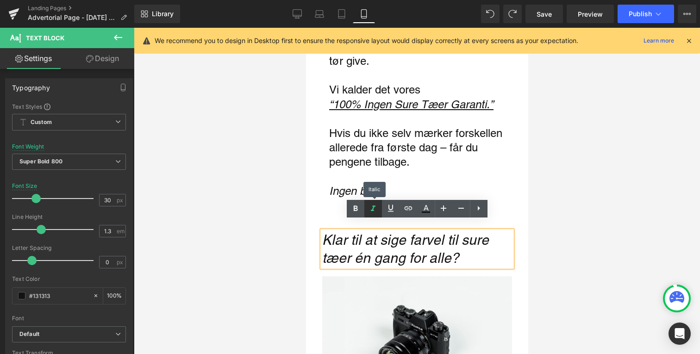
click at [371, 207] on icon at bounding box center [373, 208] width 11 height 11
click at [359, 207] on icon at bounding box center [355, 208] width 11 height 11
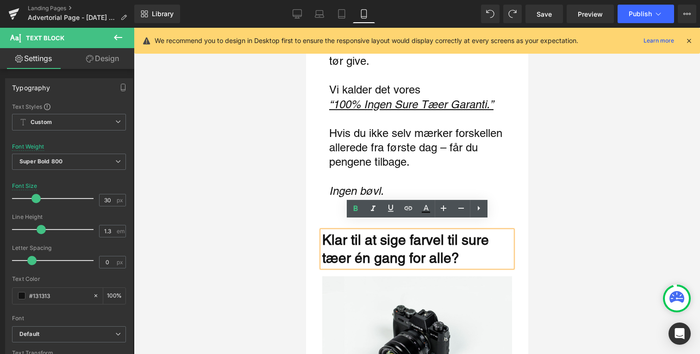
click at [256, 242] on div at bounding box center [417, 191] width 566 height 327
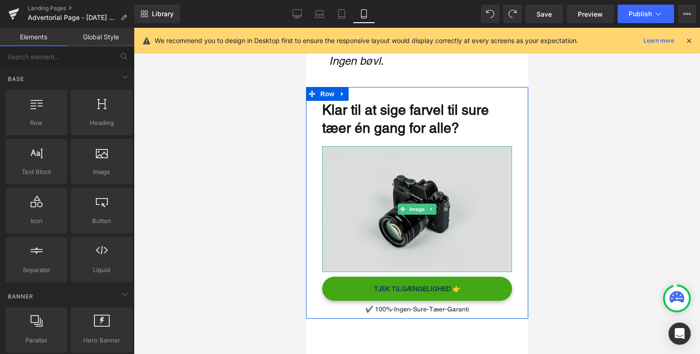
scroll to position [2219, 0]
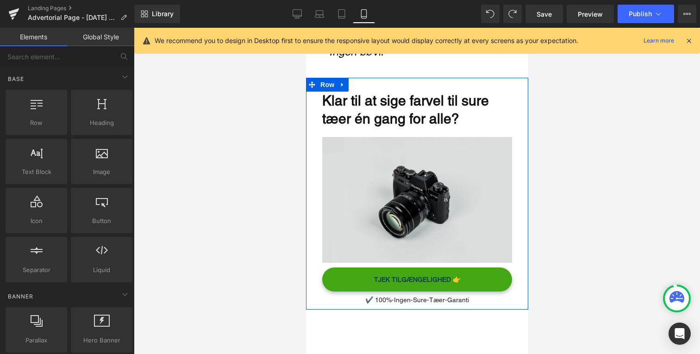
click at [363, 215] on img "Main content" at bounding box center [417, 200] width 190 height 126
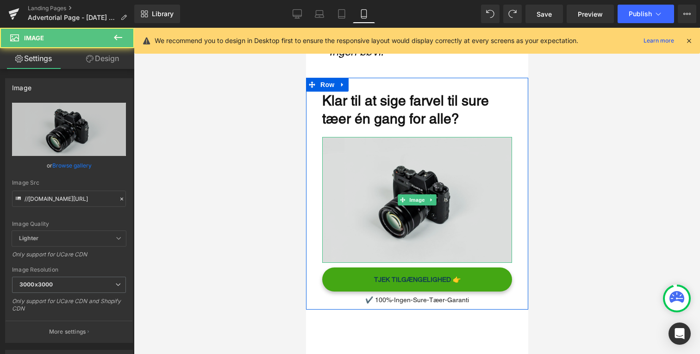
scroll to position [2281, 0]
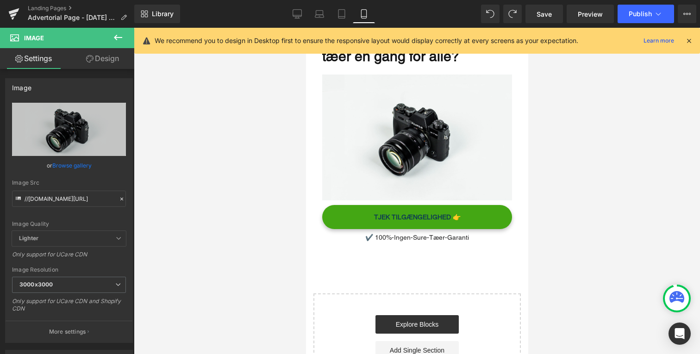
click at [225, 235] on div at bounding box center [417, 191] width 566 height 327
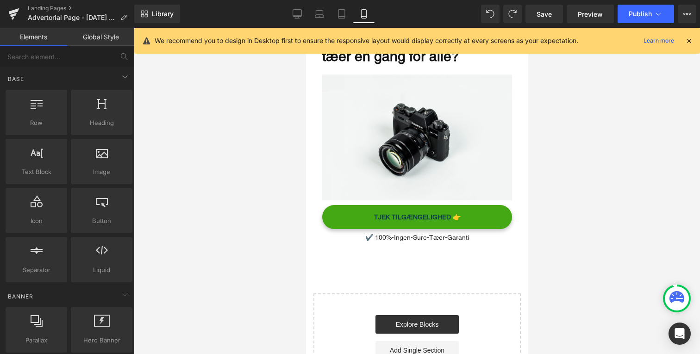
scroll to position [2314, 0]
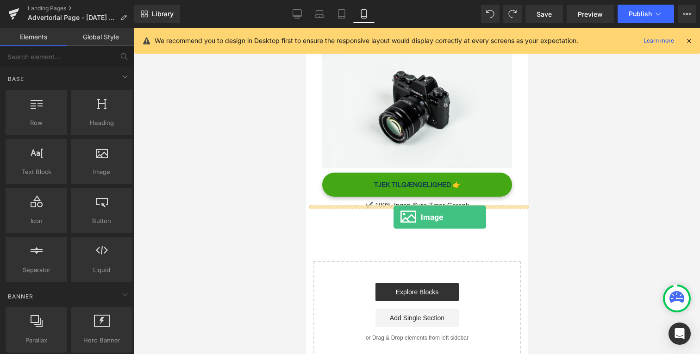
drag, startPoint x: 443, startPoint y: 189, endPoint x: 393, endPoint y: 217, distance: 57.2
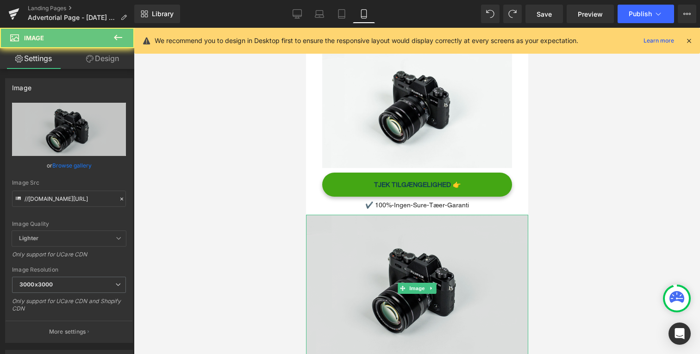
click at [411, 239] on img "Main content" at bounding box center [417, 288] width 222 height 147
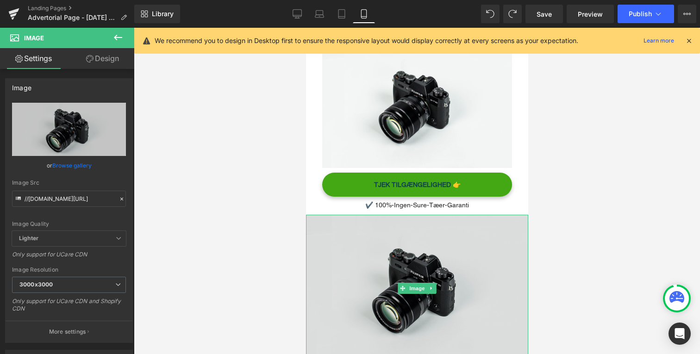
click at [345, 245] on img "Main content" at bounding box center [417, 288] width 222 height 147
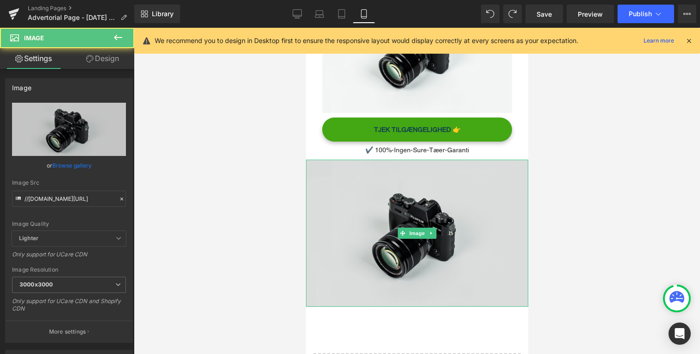
scroll to position [2377, 0]
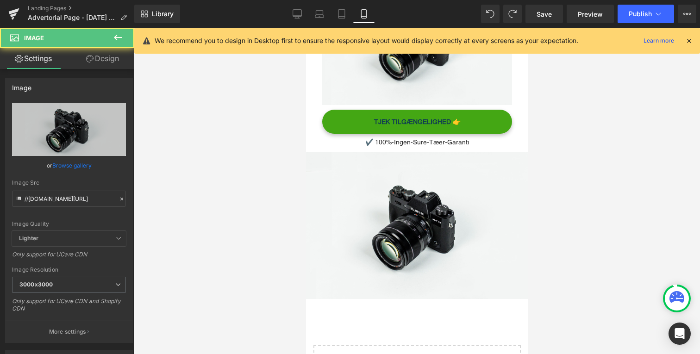
click at [250, 233] on div at bounding box center [417, 191] width 566 height 327
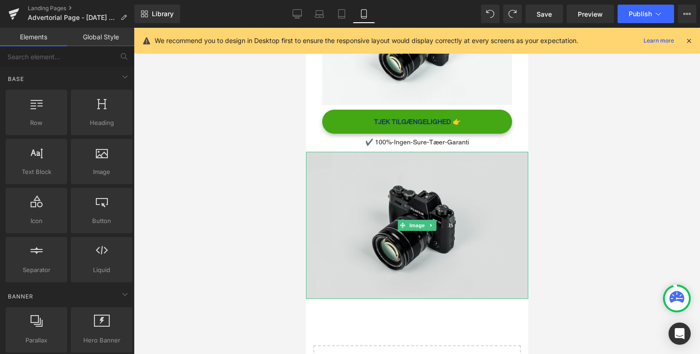
click at [420, 203] on img "Main content" at bounding box center [417, 225] width 222 height 147
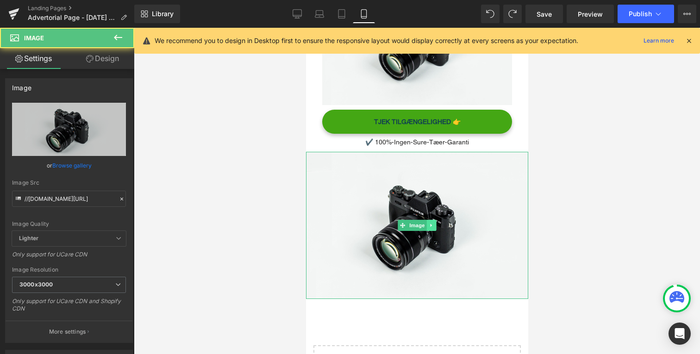
click at [436, 220] on link "Main content" at bounding box center [432, 225] width 10 height 11
click at [313, 179] on img "Main content" at bounding box center [417, 225] width 222 height 147
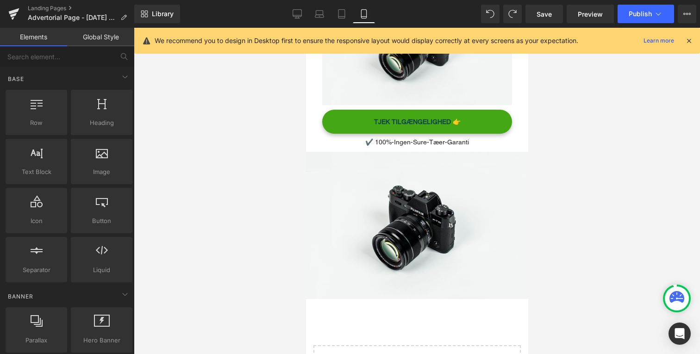
click at [280, 194] on div at bounding box center [417, 191] width 566 height 327
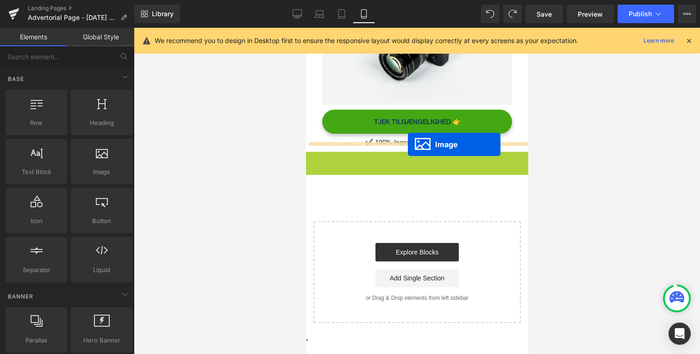
drag, startPoint x: 390, startPoint y: 217, endPoint x: 408, endPoint y: 144, distance: 74.7
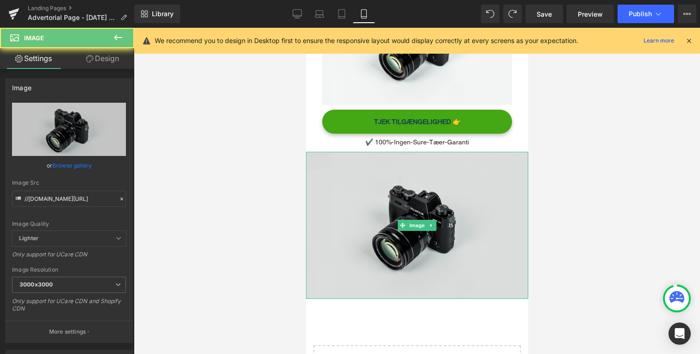
click at [398, 187] on img "Main content" at bounding box center [417, 225] width 222 height 147
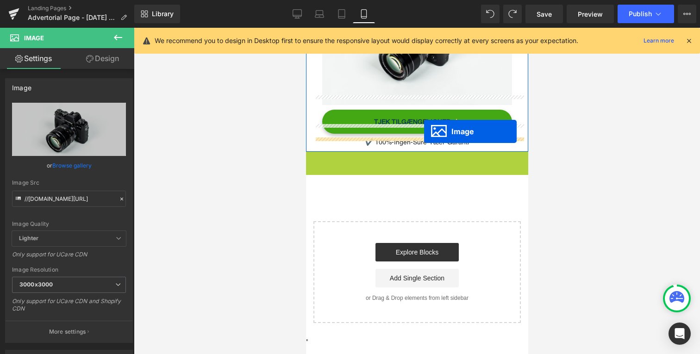
drag, startPoint x: 402, startPoint y: 215, endPoint x: 424, endPoint y: 132, distance: 85.7
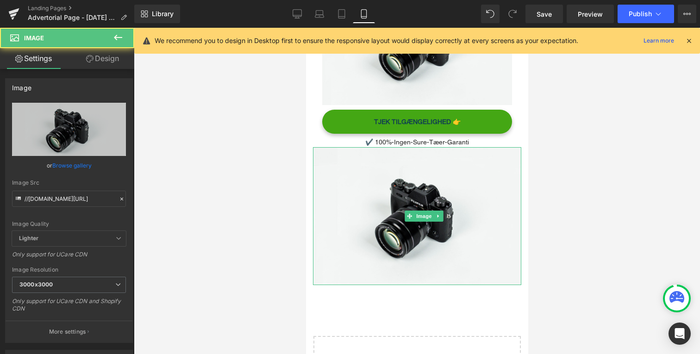
click at [114, 60] on link "Design" at bounding box center [102, 58] width 67 height 21
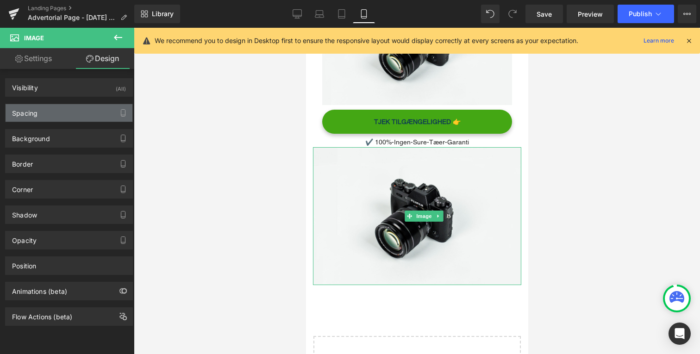
click at [63, 109] on div "Spacing" at bounding box center [69, 113] width 127 height 18
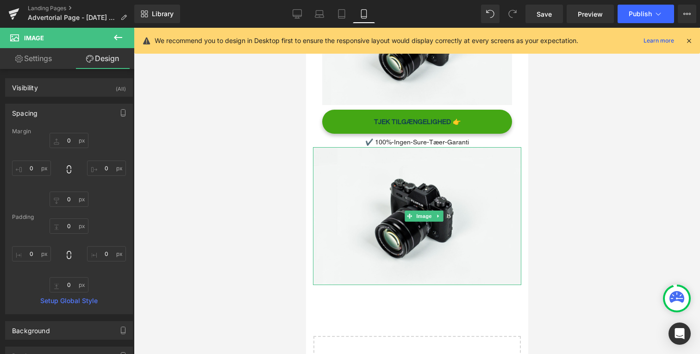
click at [76, 131] on div "Margin" at bounding box center [69, 131] width 114 height 6
click at [75, 134] on div "Margin" at bounding box center [69, 131] width 114 height 6
click at [74, 136] on input "0" at bounding box center [69, 140] width 39 height 15
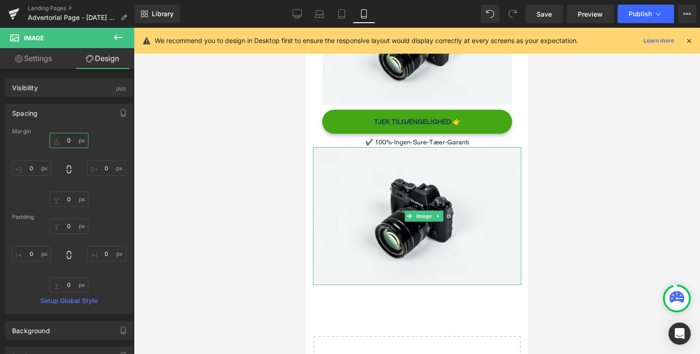
click at [74, 136] on input "0" at bounding box center [69, 140] width 39 height 15
type input "30"
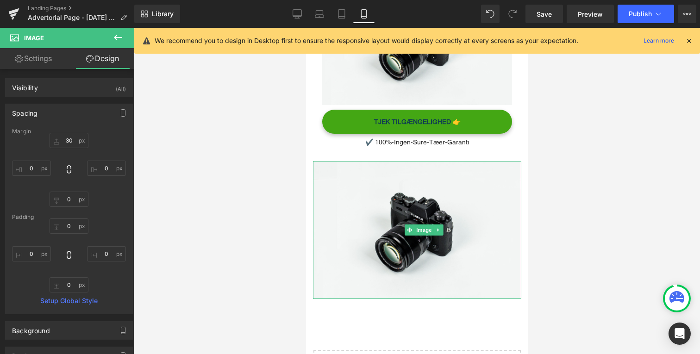
click at [192, 163] on div at bounding box center [417, 191] width 566 height 327
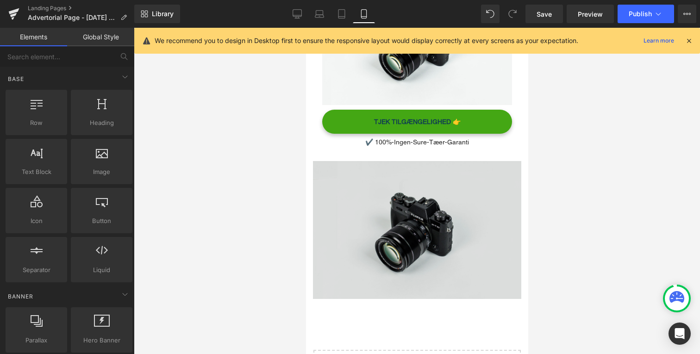
click at [366, 176] on img "Main content" at bounding box center [417, 230] width 208 height 138
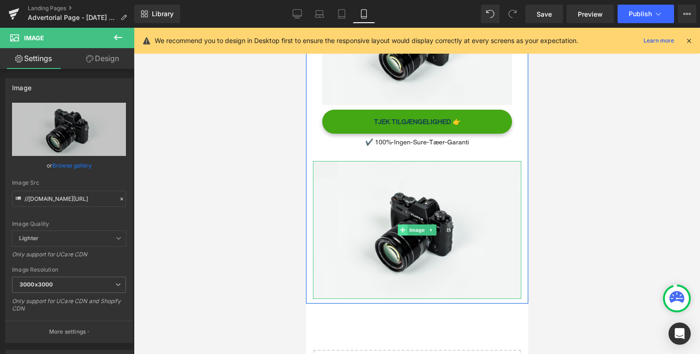
click at [405, 225] on span "Main content" at bounding box center [402, 230] width 10 height 11
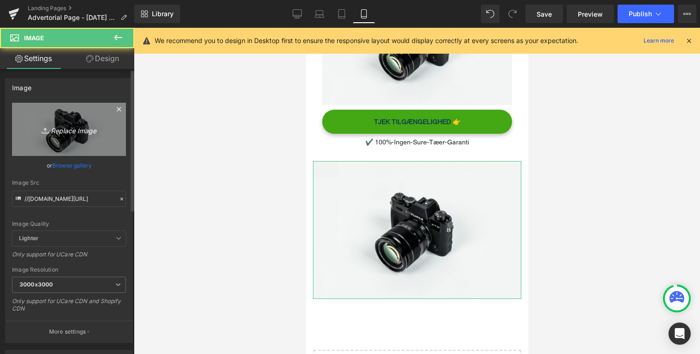
click at [87, 128] on icon "Replace Image" at bounding box center [69, 130] width 74 height 12
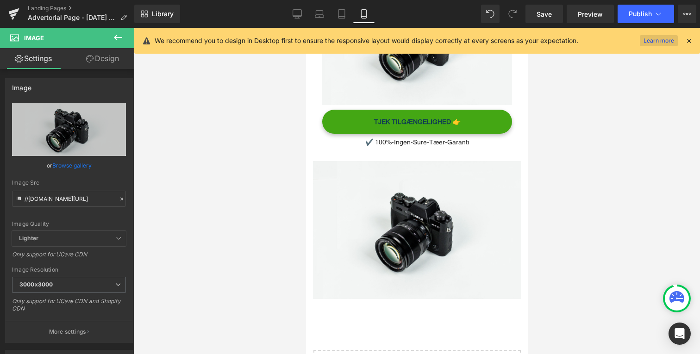
type input "C:\fakepath\Screenshot [DATE] 20.54.52.png"
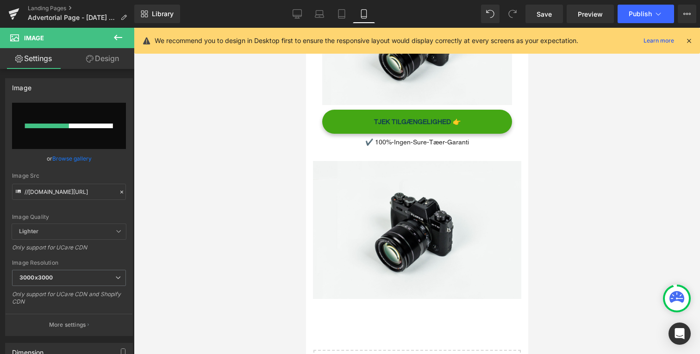
type input "[URL][DOMAIN_NAME]"
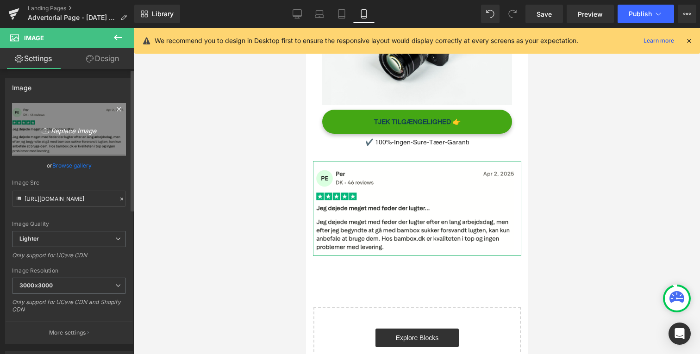
click at [61, 139] on link "Replace Image" at bounding box center [69, 129] width 114 height 53
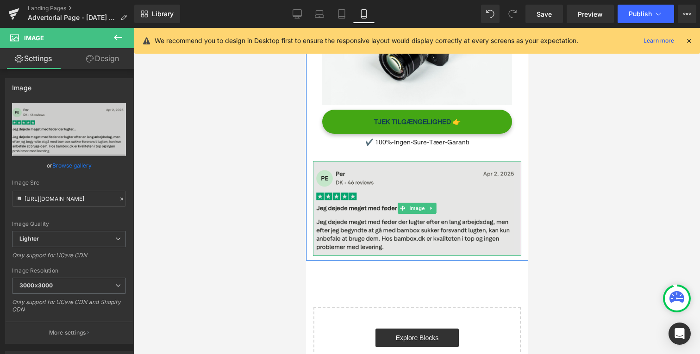
click at [481, 164] on img "Main content" at bounding box center [417, 208] width 208 height 95
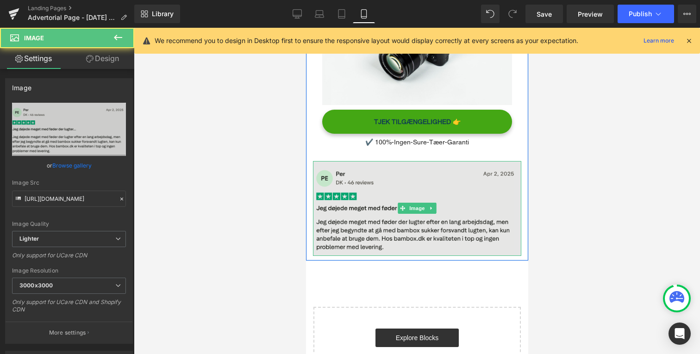
click at [437, 196] on img "Main content" at bounding box center [417, 208] width 208 height 95
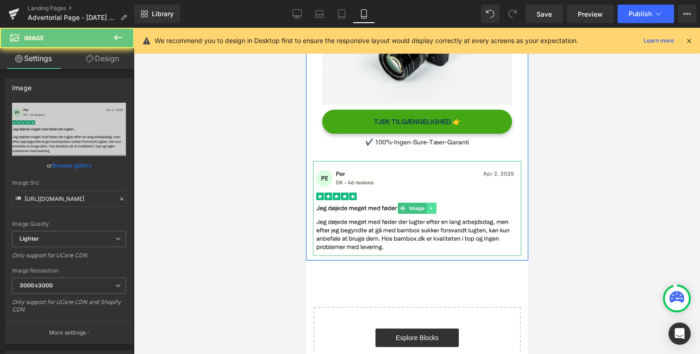
click at [434, 206] on icon "Main content" at bounding box center [431, 209] width 5 height 6
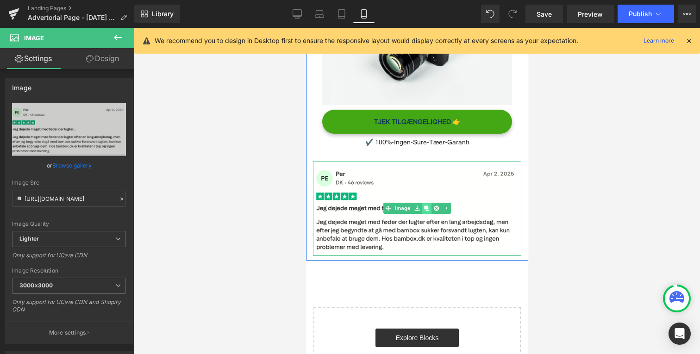
click at [424, 206] on icon "Main content" at bounding box center [426, 209] width 5 height 6
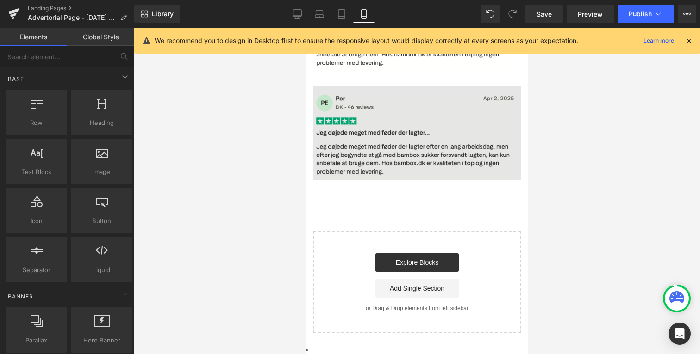
scroll to position [2572, 0]
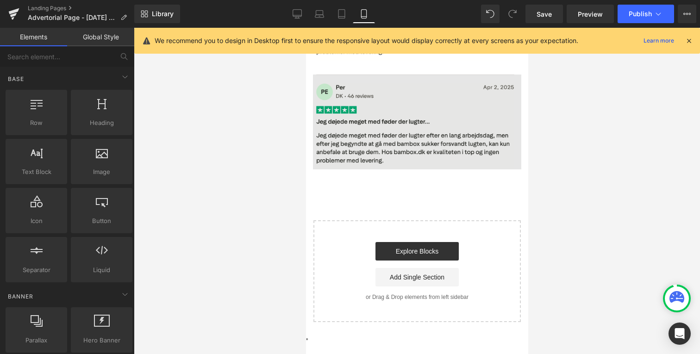
click at [420, 142] on img "Main content" at bounding box center [417, 122] width 208 height 95
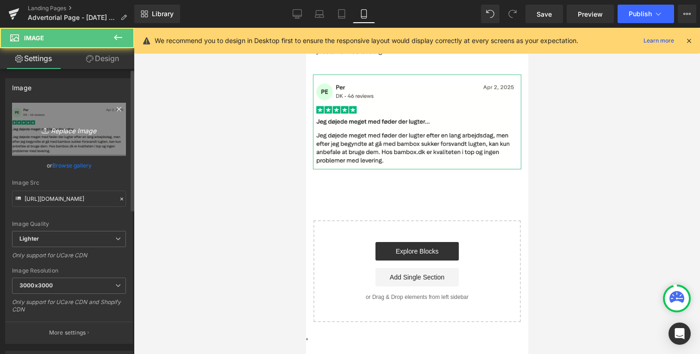
click at [68, 125] on icon "Replace Image" at bounding box center [69, 130] width 74 height 12
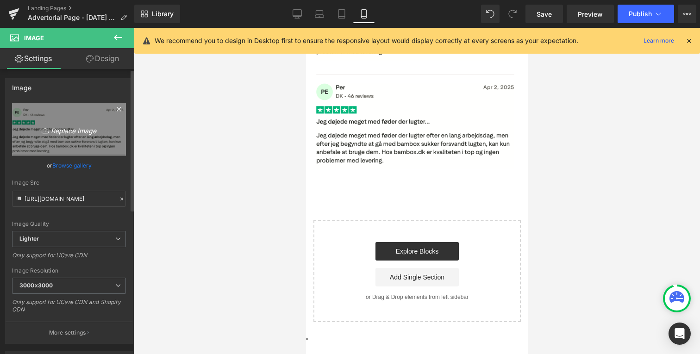
type input "C:\fakepath\Screenshot [DATE] 20.56.33.png"
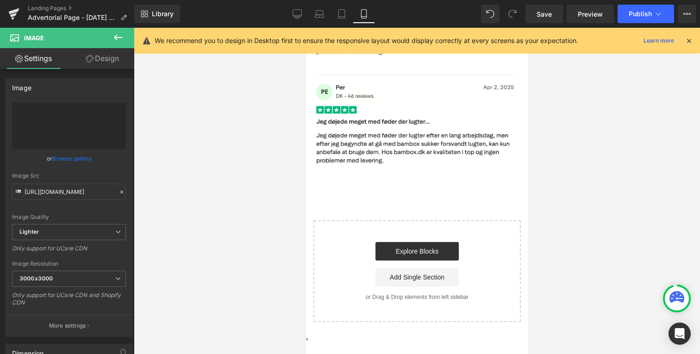
type input "[URL][DOMAIN_NAME]"
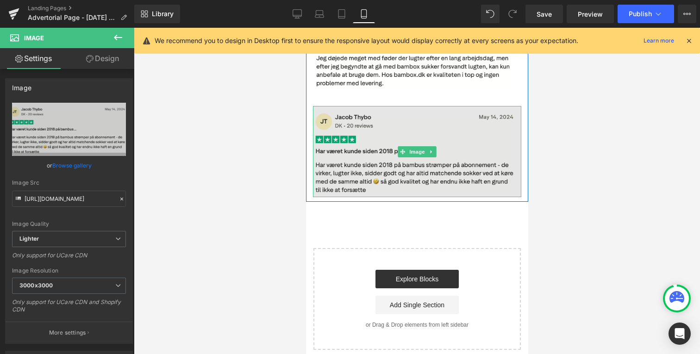
scroll to position [2523, 0]
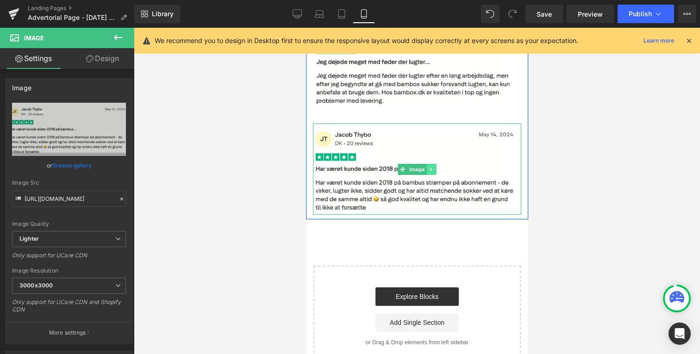
click at [432, 164] on link "Main content" at bounding box center [432, 169] width 10 height 11
click at [427, 167] on icon "Main content" at bounding box center [426, 170] width 5 height 6
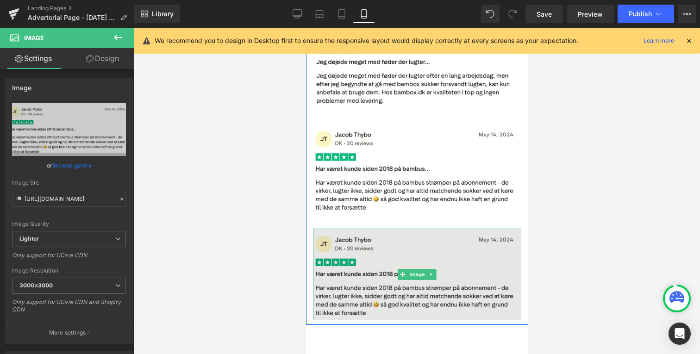
click at [374, 277] on img "Main content" at bounding box center [417, 275] width 208 height 92
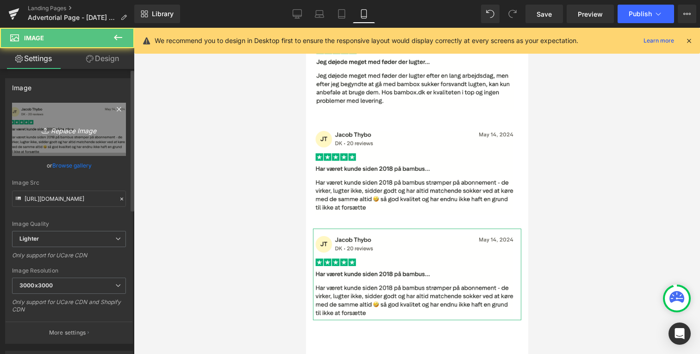
click at [86, 127] on icon "Replace Image" at bounding box center [69, 130] width 74 height 12
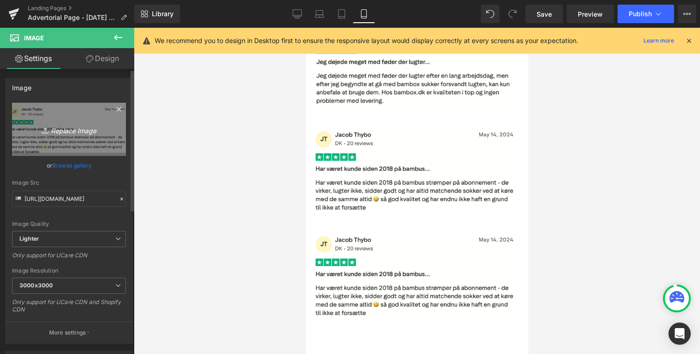
type input "C:\fakepath\Screenshot [DATE] 20.57.14.png"
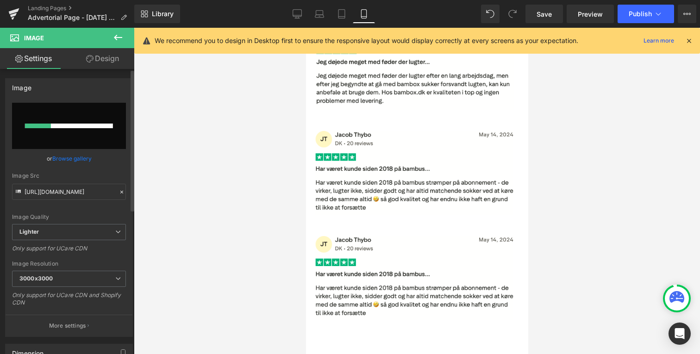
type input "[URL][DOMAIN_NAME]"
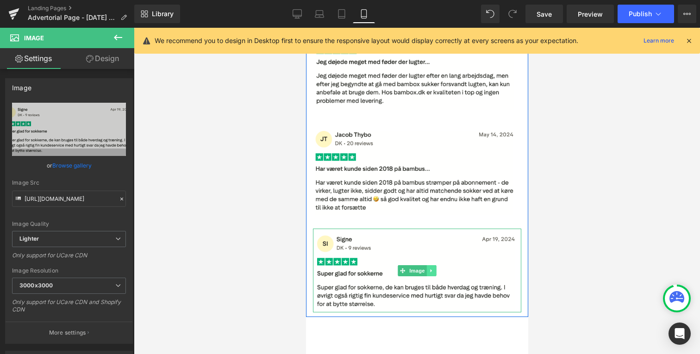
click at [428, 265] on link "Main content" at bounding box center [432, 270] width 10 height 11
click at [427, 268] on icon "Main content" at bounding box center [426, 270] width 5 height 5
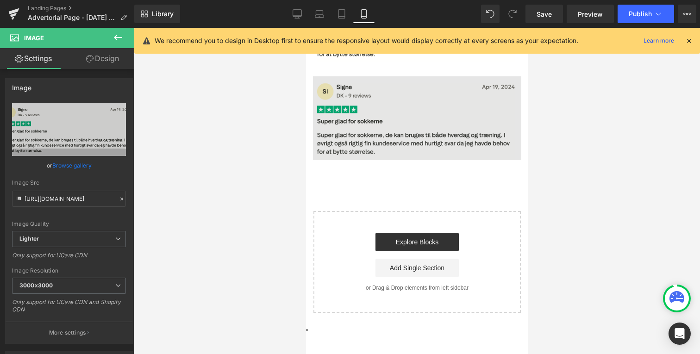
scroll to position [2775, 0]
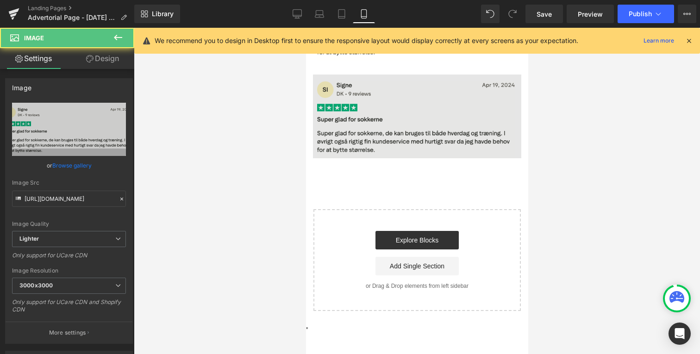
click at [365, 122] on img "Main content" at bounding box center [417, 117] width 208 height 84
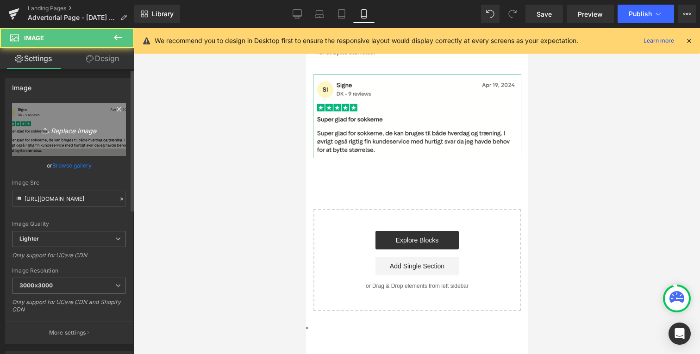
click at [83, 116] on link "Replace Image" at bounding box center [69, 129] width 114 height 53
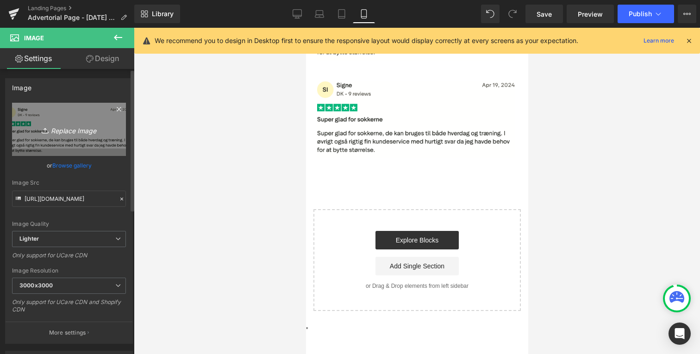
type input "C:\fakepath\Screenshot [DATE] 20.58.04.png"
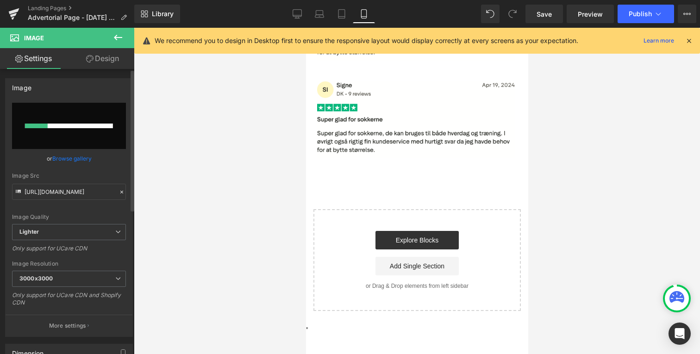
type input "[URL][DOMAIN_NAME]"
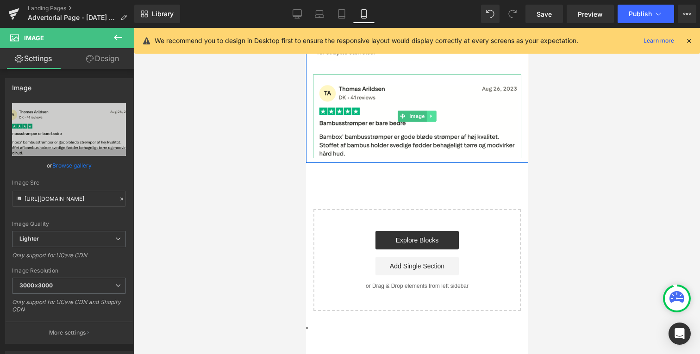
click at [429, 113] on icon "Main content" at bounding box center [431, 116] width 5 height 6
click at [428, 114] on icon "Main content" at bounding box center [426, 116] width 5 height 5
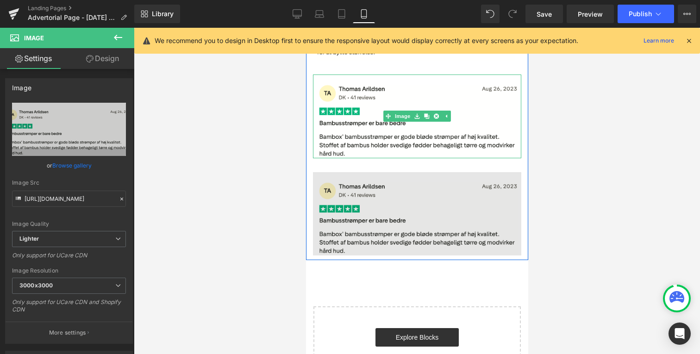
click at [401, 172] on img "Main content" at bounding box center [417, 214] width 208 height 84
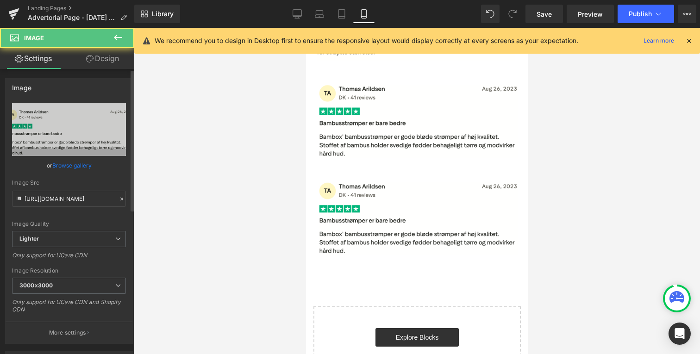
click at [81, 82] on div "Image" at bounding box center [69, 88] width 127 height 18
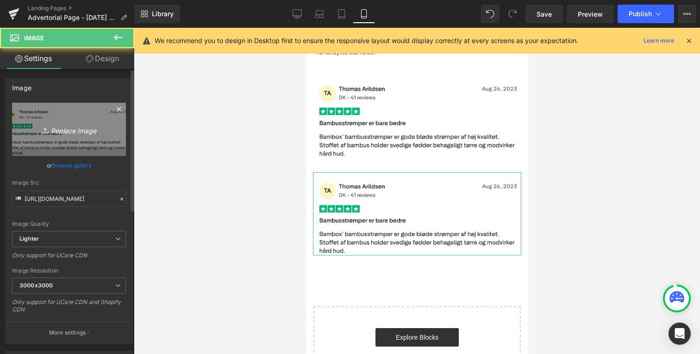
click at [82, 107] on link "Replace Image" at bounding box center [69, 129] width 114 height 53
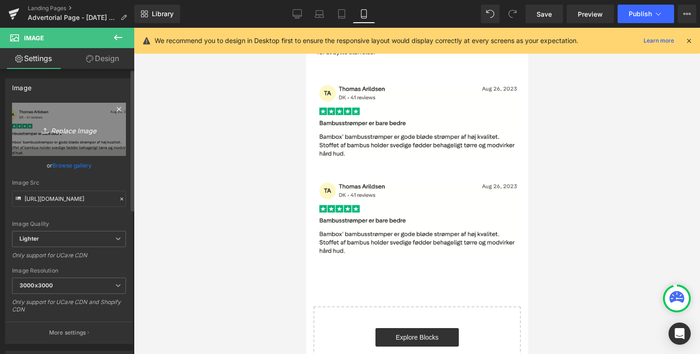
type input "C:\fakepath\Screenshot [DATE] 20.58.33.png"
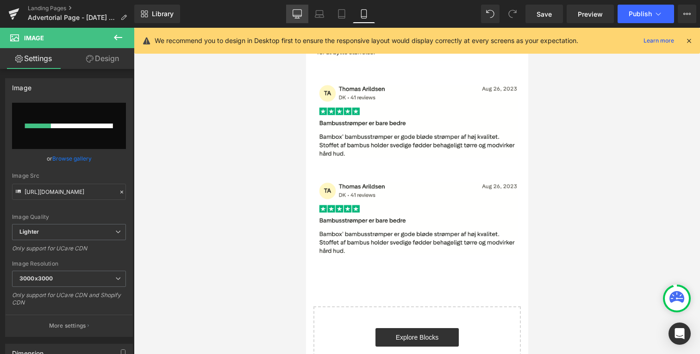
type input "[URL][DOMAIN_NAME]"
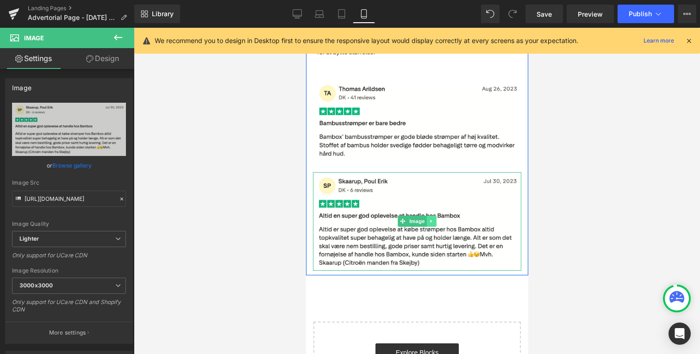
click at [429, 219] on icon "Main content" at bounding box center [431, 222] width 5 height 6
click at [429, 219] on icon "Main content" at bounding box center [426, 221] width 5 height 5
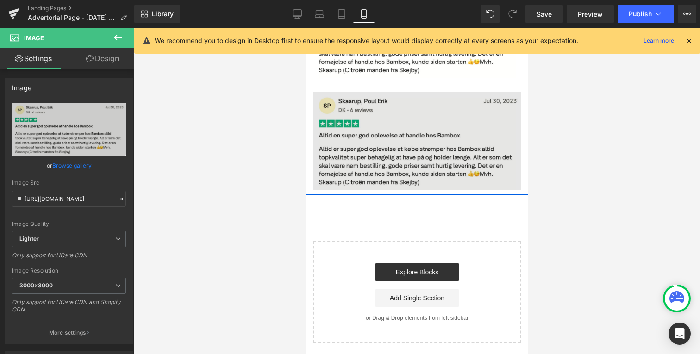
click at [350, 164] on img "Main content" at bounding box center [417, 141] width 208 height 99
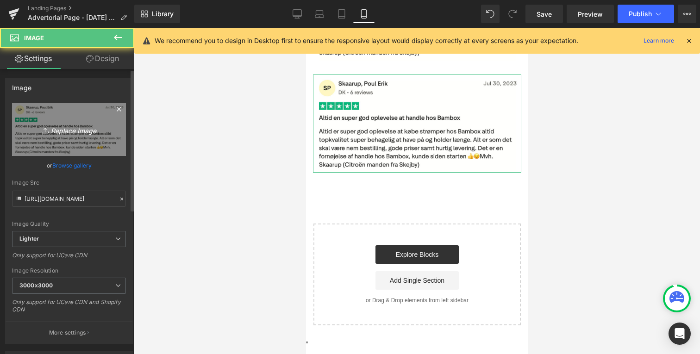
click at [80, 128] on icon "Replace Image" at bounding box center [69, 130] width 74 height 12
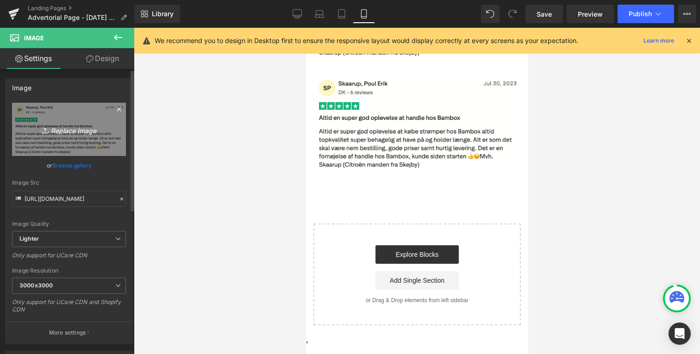
type input "C:\fakepath\Screenshot [DATE] 20.58.48.png"
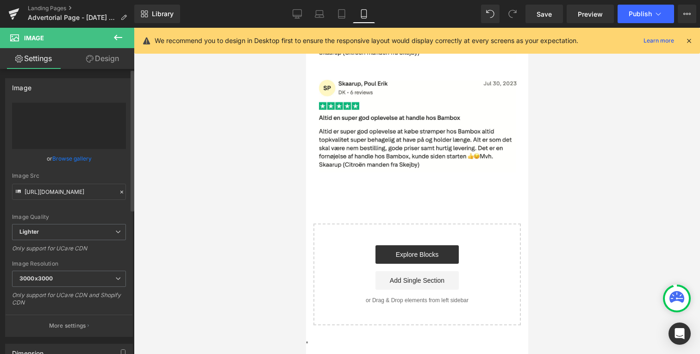
type input "[URL][DOMAIN_NAME]"
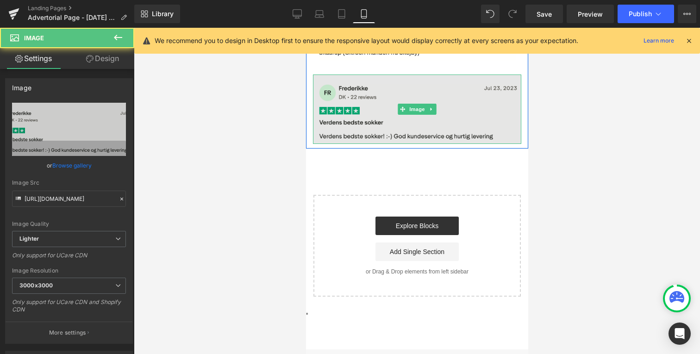
click at [377, 107] on img "Main content" at bounding box center [417, 109] width 208 height 69
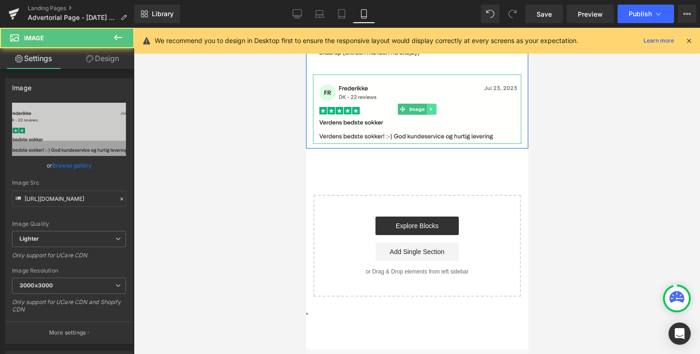
click at [428, 104] on link "Main content" at bounding box center [432, 109] width 10 height 11
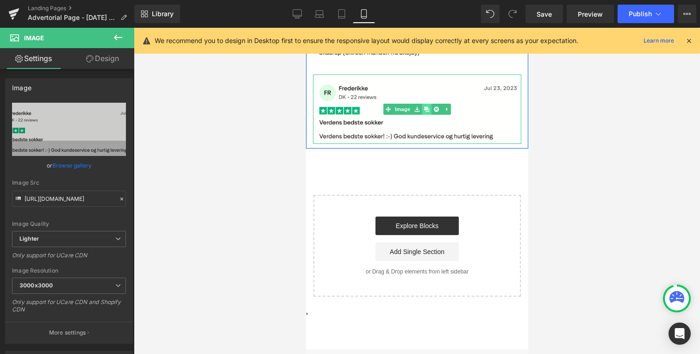
click at [427, 107] on icon "Main content" at bounding box center [426, 109] width 5 height 5
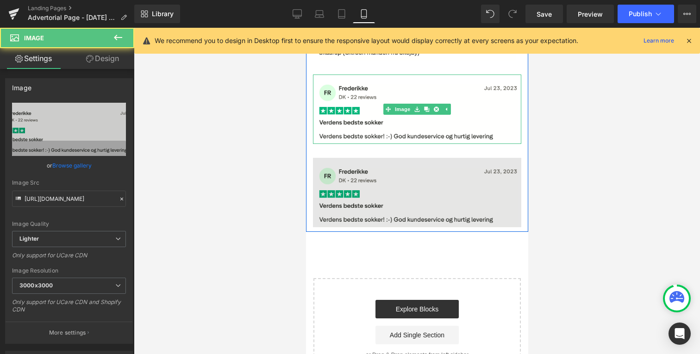
click at [379, 165] on img "Main content" at bounding box center [417, 192] width 208 height 69
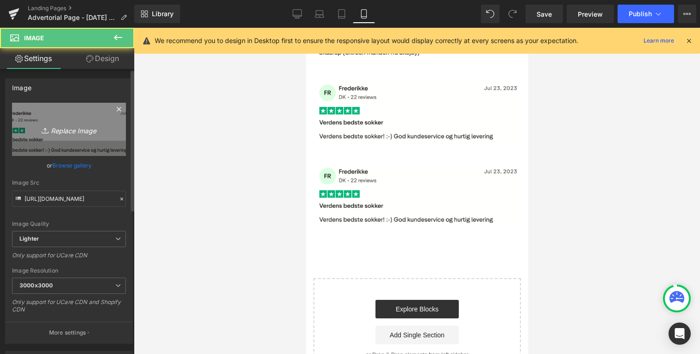
click at [66, 128] on icon "Replace Image" at bounding box center [69, 130] width 74 height 12
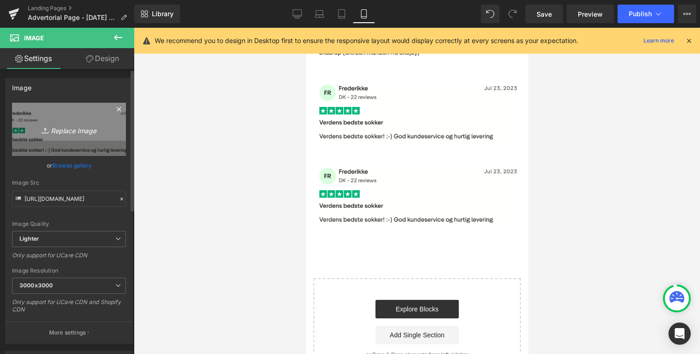
type input "C:\fakepath\Screenshot [DATE] 20.59.07.png"
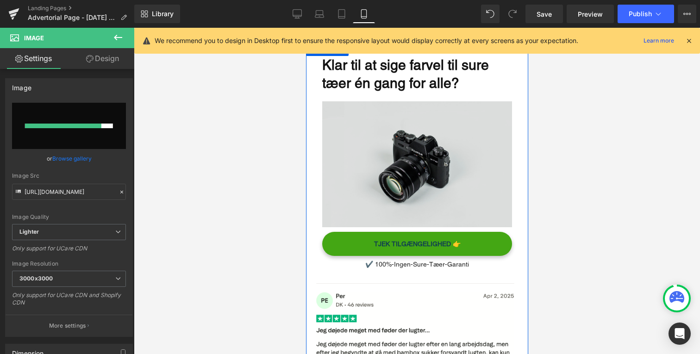
scroll to position [2251, 0]
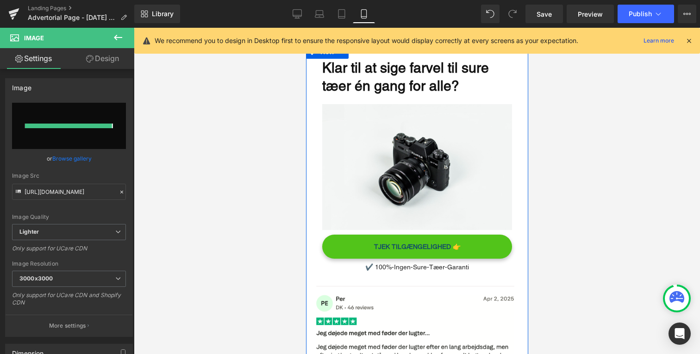
type input "[URL][DOMAIN_NAME]"
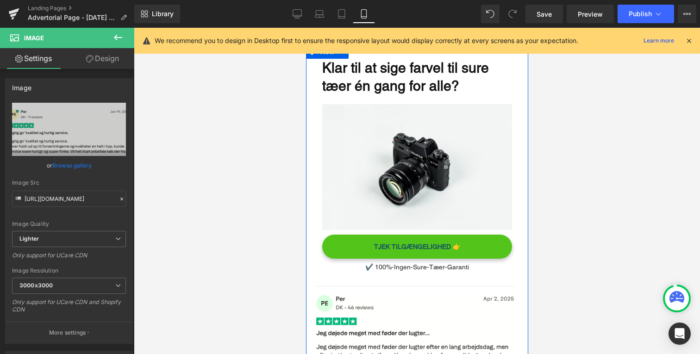
click at [346, 240] on link "TJEK TILGÆNGELIGHED 👉" at bounding box center [417, 247] width 190 height 24
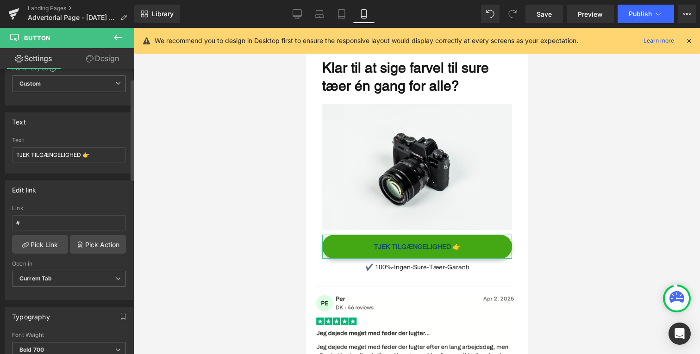
scroll to position [39, 0]
click at [92, 242] on link "Pick Action" at bounding box center [98, 243] width 56 height 19
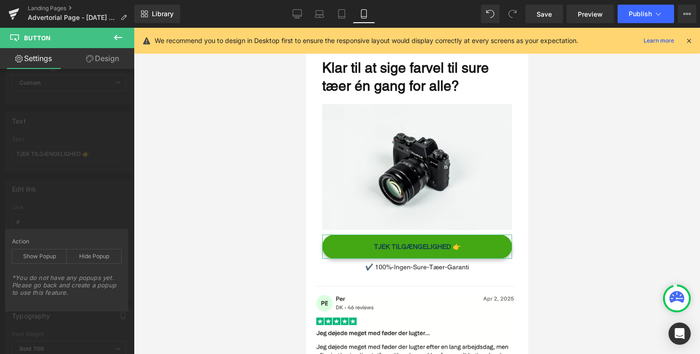
click at [101, 213] on div "Edit link # Link # Pick Link Pick Action Current Tab New Tab Open in Current Ta…" at bounding box center [69, 236] width 138 height 127
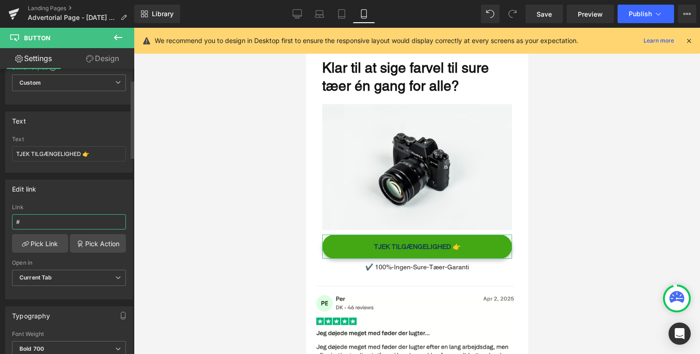
click at [78, 217] on input "#" at bounding box center [69, 221] width 114 height 15
click at [50, 239] on link "Pick Link" at bounding box center [40, 243] width 56 height 19
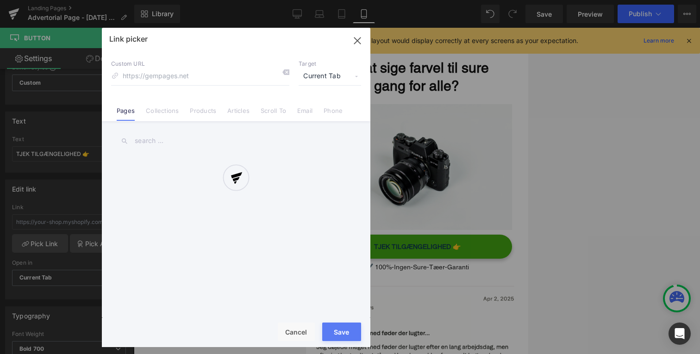
click at [161, 113] on div at bounding box center [236, 188] width 269 height 320
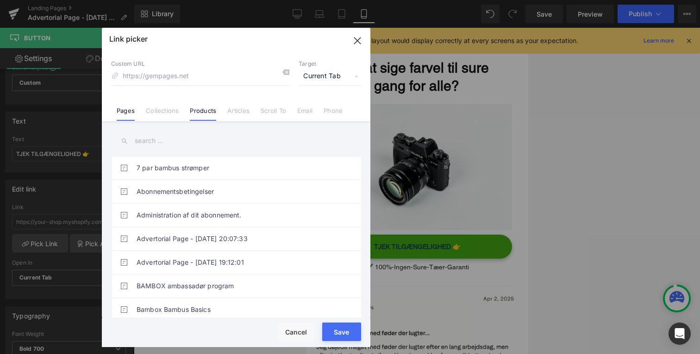
click at [196, 113] on link "Products" at bounding box center [203, 114] width 26 height 14
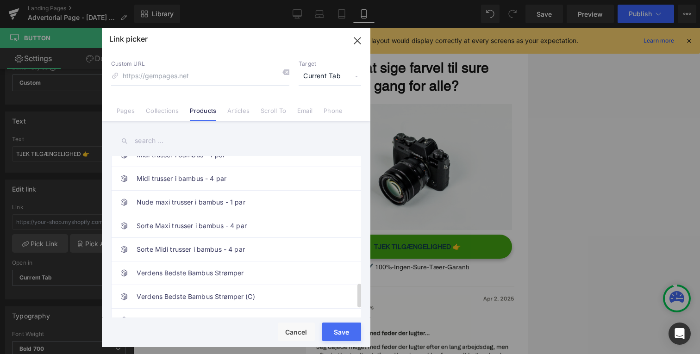
scroll to position [906, 0]
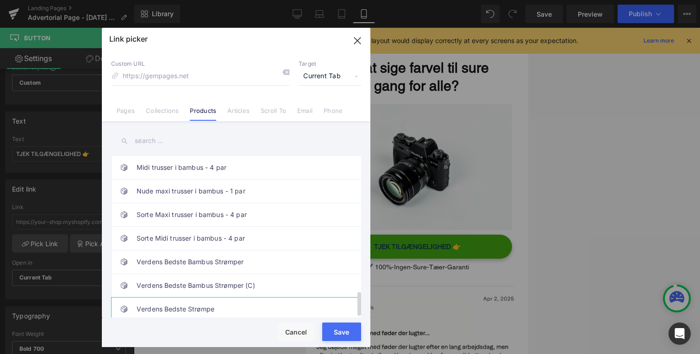
click at [216, 307] on link "Verdens Bedste Strømpe" at bounding box center [239, 309] width 204 height 23
type input "/products/bf-strompe"
click at [345, 333] on button "Save" at bounding box center [341, 332] width 39 height 19
type input "/products/bf-strompe"
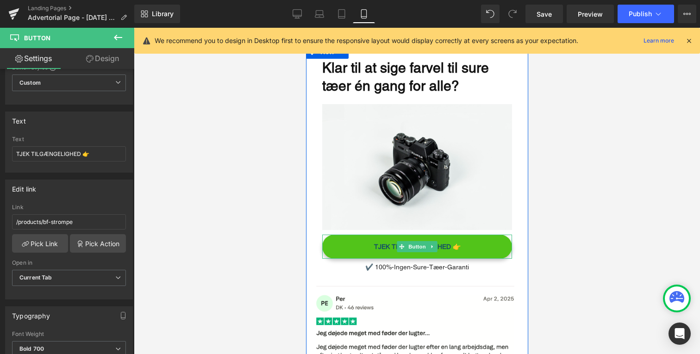
click at [360, 239] on link "TJEK TILGÆNGELIGHED 👉" at bounding box center [417, 247] width 190 height 24
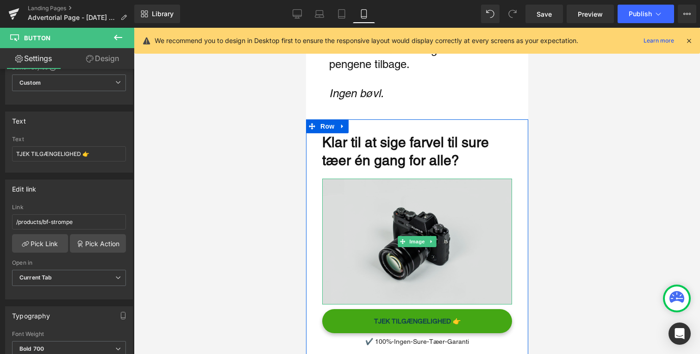
click at [388, 203] on img "Main content" at bounding box center [417, 242] width 190 height 126
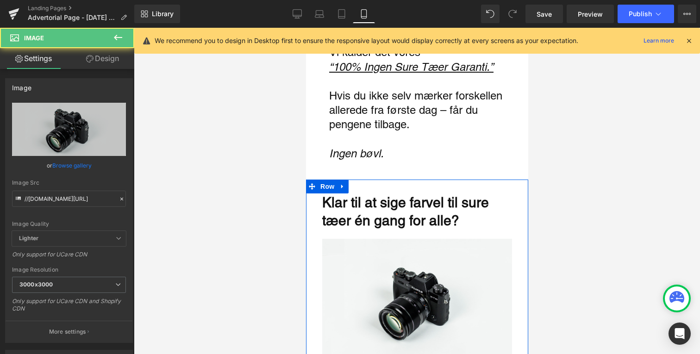
click at [386, 204] on p "Klar til at sige farvel til sure tæer én gang for alle?" at bounding box center [417, 212] width 190 height 36
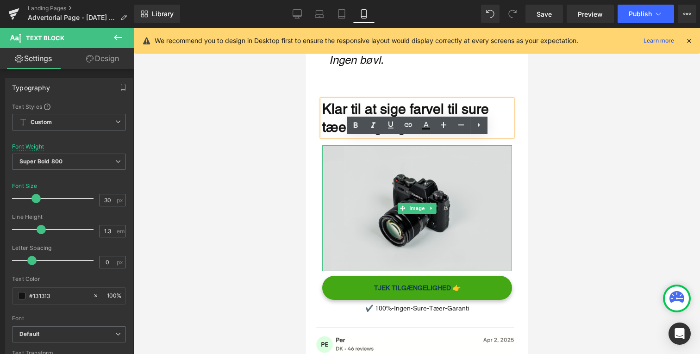
scroll to position [2214, 0]
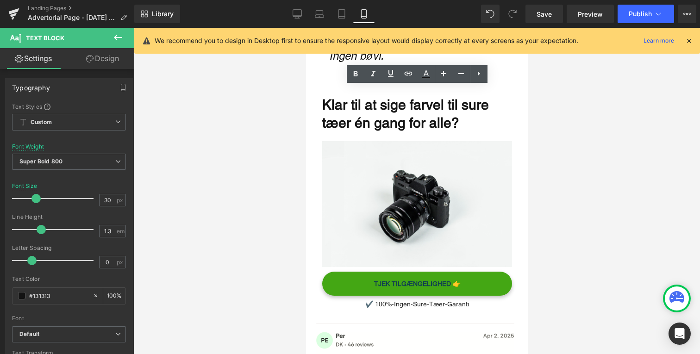
click at [299, 248] on div at bounding box center [417, 191] width 566 height 327
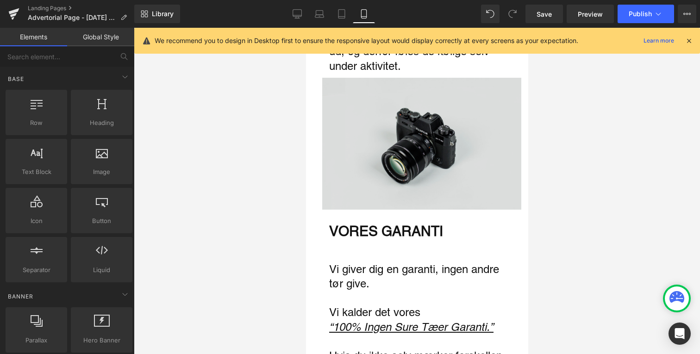
scroll to position [1861, 0]
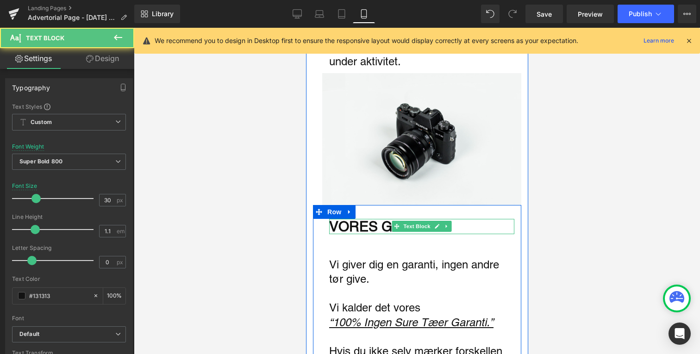
click at [345, 220] on div "VORES GARANTI" at bounding box center [421, 226] width 185 height 15
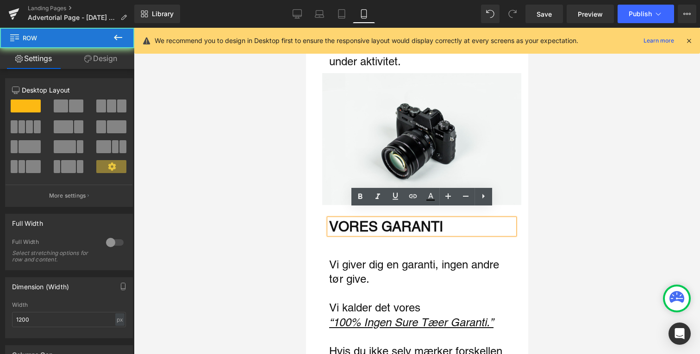
click at [355, 239] on div "VORES GARANTI Text Block Vi giver dig en garanti, ingen andre tør give. Vi kald…" at bounding box center [417, 325] width 208 height 212
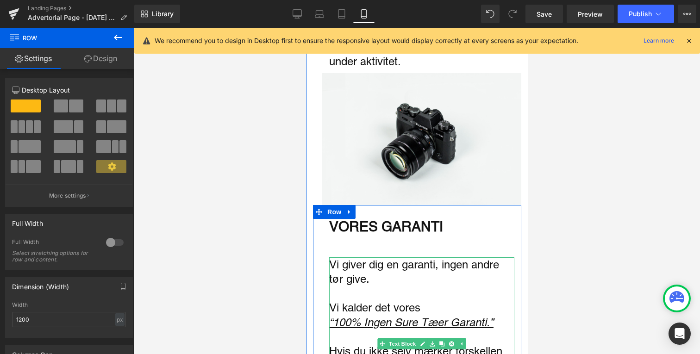
click at [353, 258] on p "Vi giver dig en garanti, ingen andre tør give." at bounding box center [421, 272] width 185 height 29
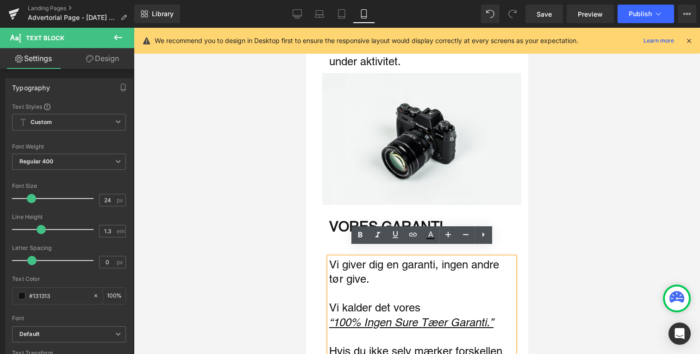
click at [98, 61] on link "Design" at bounding box center [102, 58] width 67 height 21
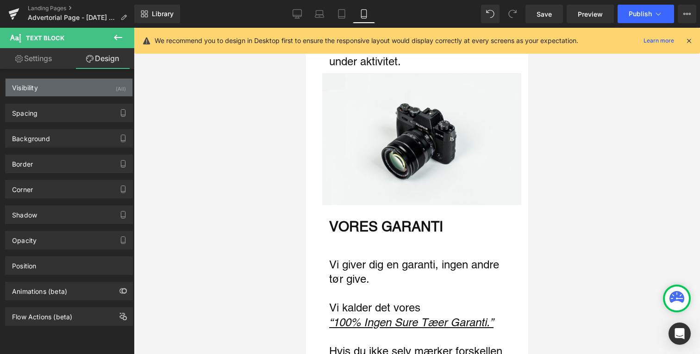
click at [89, 87] on div "Visibility (All)" at bounding box center [69, 88] width 127 height 18
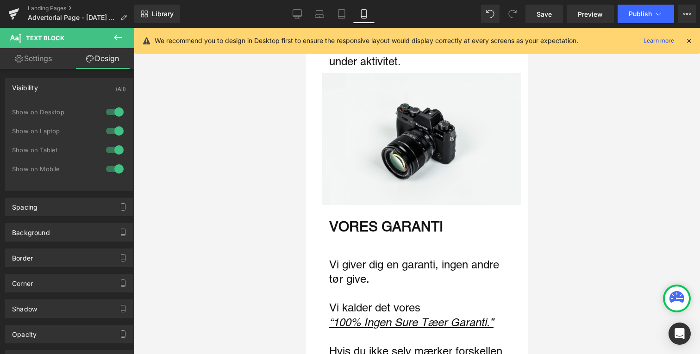
click at [88, 87] on div "Visibility (All)" at bounding box center [69, 88] width 127 height 18
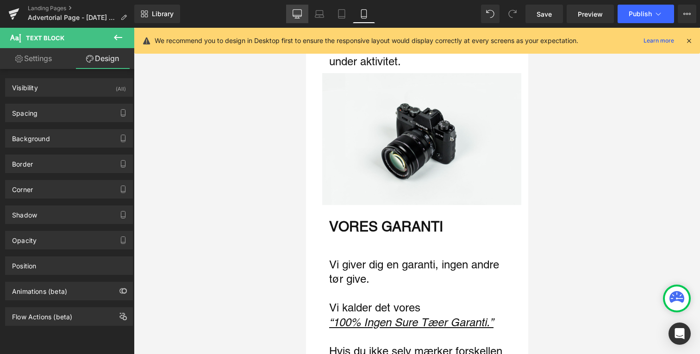
click at [296, 12] on icon at bounding box center [297, 13] width 9 height 9
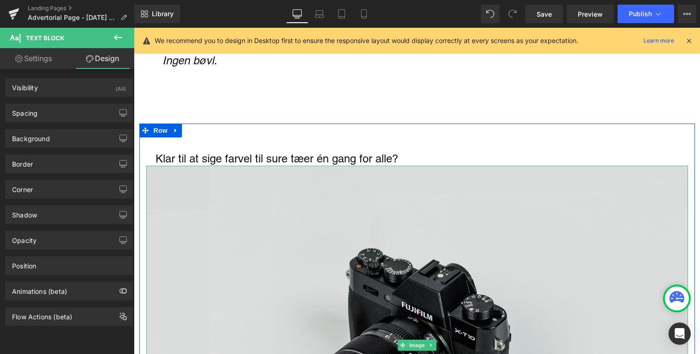
click at [296, 189] on img "Main content" at bounding box center [417, 345] width 542 height 359
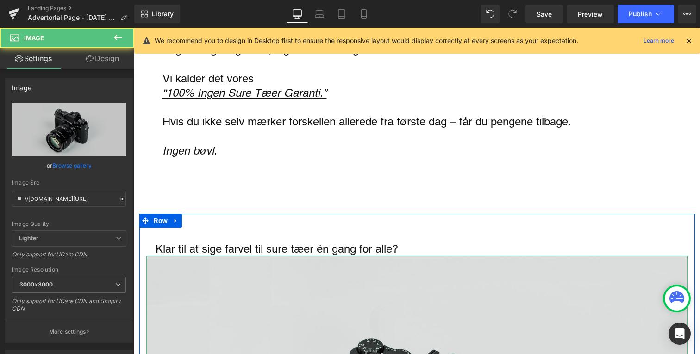
scroll to position [3229, 0]
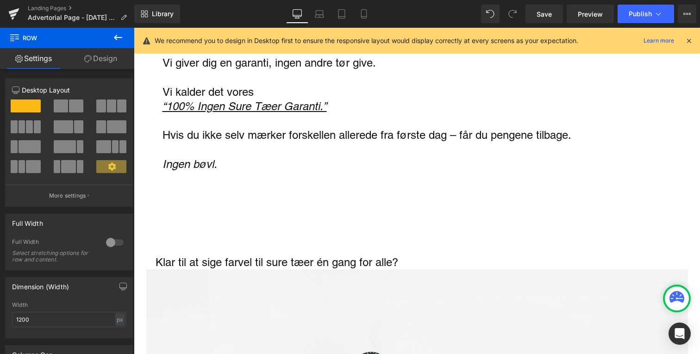
click at [259, 265] on p "Klar til at sige farvel til sure tæer én gang for alle?" at bounding box center [422, 262] width 533 height 14
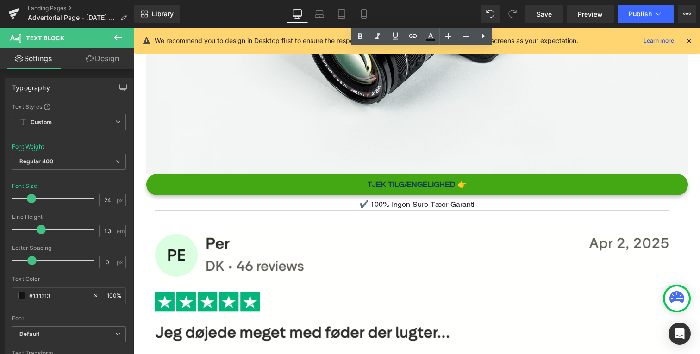
scroll to position [3805, 0]
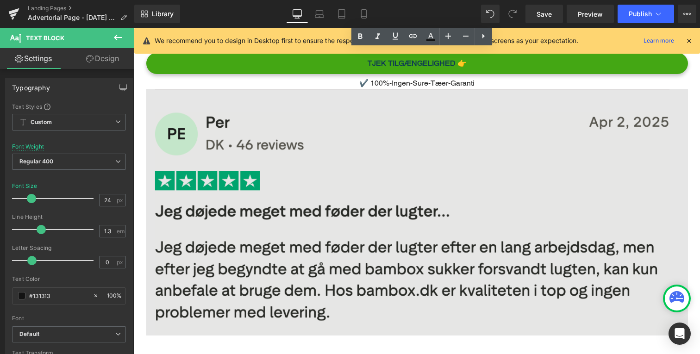
click at [265, 253] on img "Main content" at bounding box center [417, 212] width 542 height 247
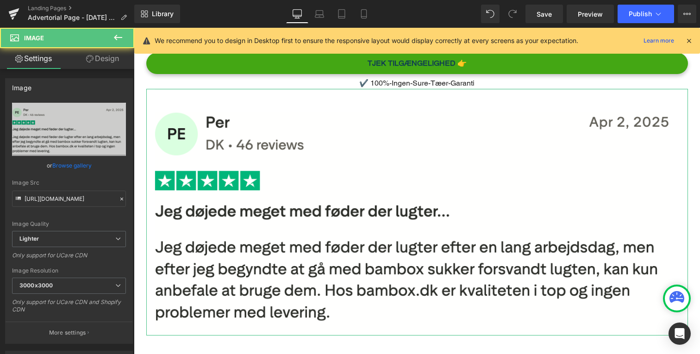
click at [93, 60] on link "Design" at bounding box center [102, 58] width 67 height 21
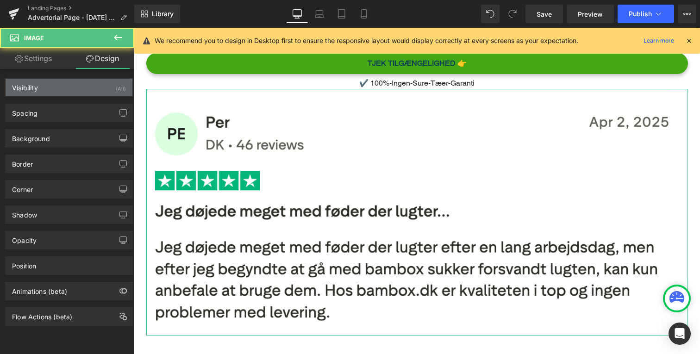
type input "0"
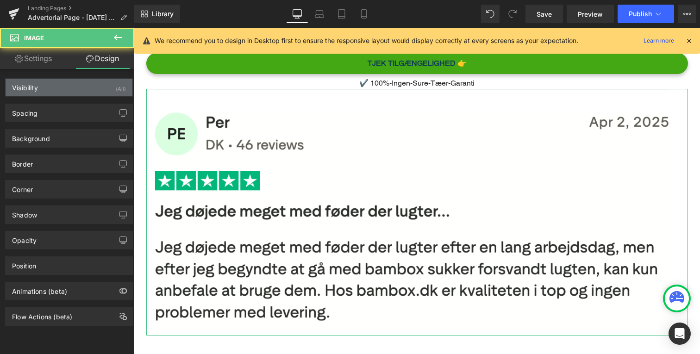
type input "0"
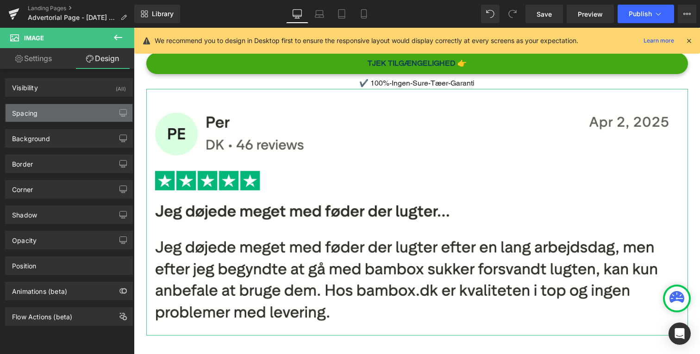
click at [86, 109] on div "Spacing" at bounding box center [69, 113] width 127 height 18
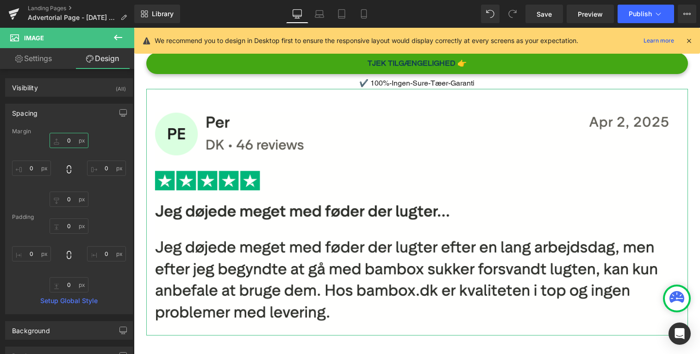
click at [74, 145] on input "0" at bounding box center [69, 140] width 39 height 15
type input "30"
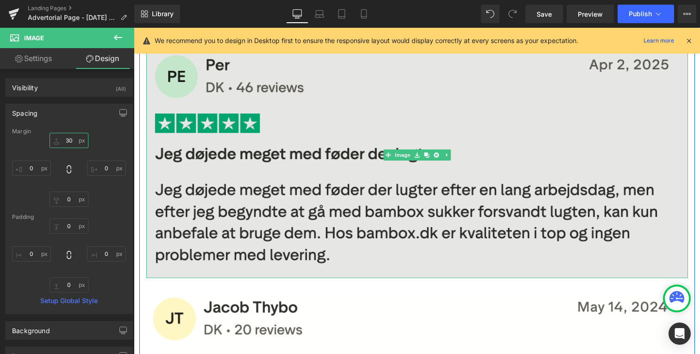
scroll to position [3879, 0]
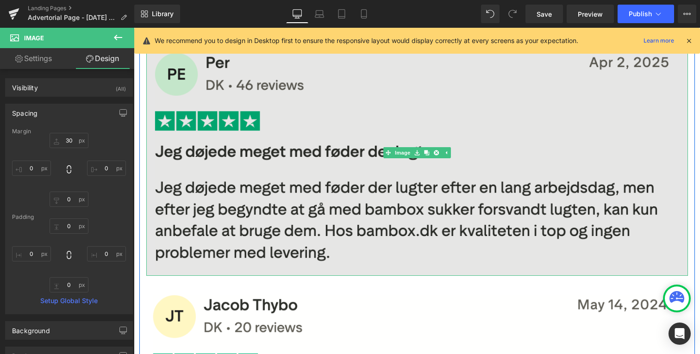
click at [239, 184] on img "Main content" at bounding box center [417, 152] width 542 height 247
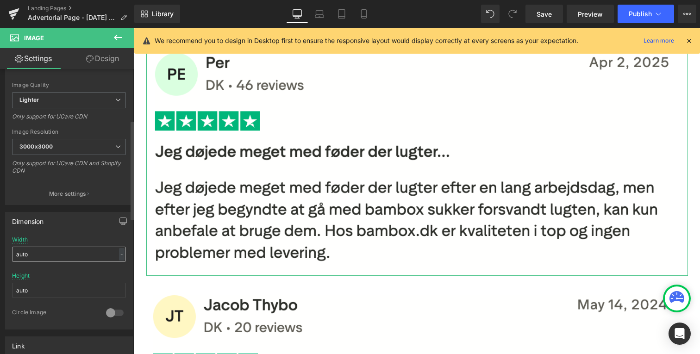
scroll to position [149, 0]
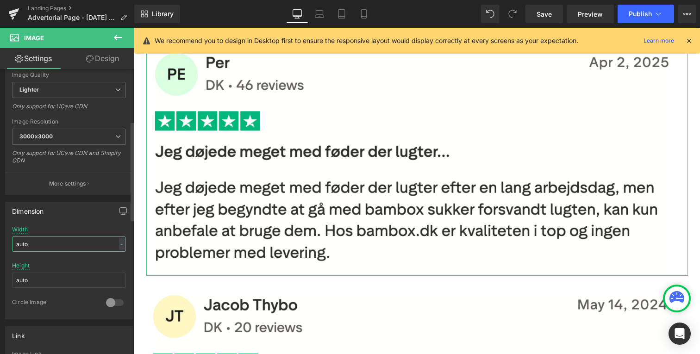
click at [95, 247] on input "auto" at bounding box center [69, 244] width 114 height 15
click at [119, 247] on div "-" at bounding box center [122, 244] width 6 height 13
click at [119, 246] on div "-" at bounding box center [122, 244] width 6 height 13
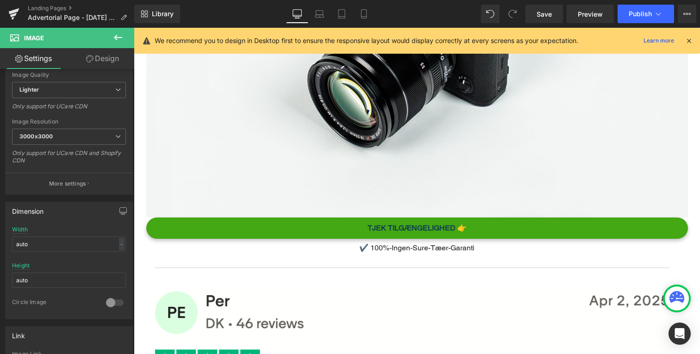
scroll to position [3588, 0]
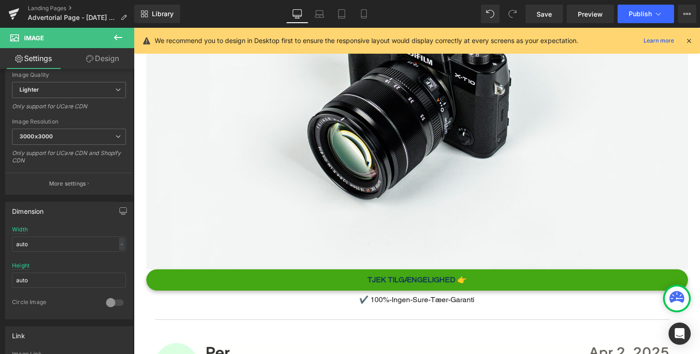
click at [259, 294] on div "✔️ 100%-Ingen-Sure-Tæer-Garanti" at bounding box center [417, 298] width 542 height 15
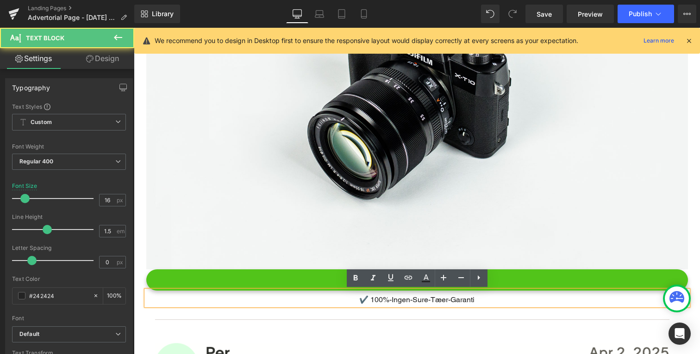
click at [263, 286] on link "TJEK TILGÆNGELIGHED 👉" at bounding box center [417, 281] width 542 height 22
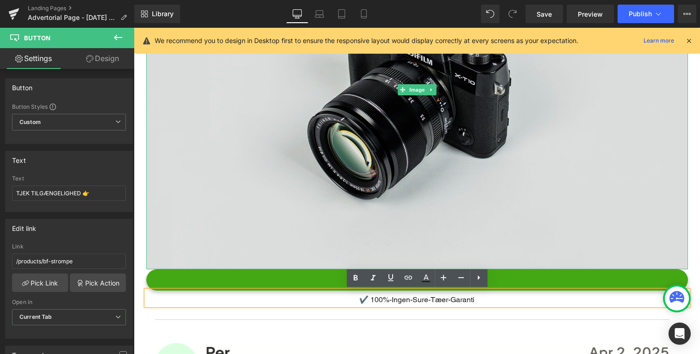
click at [270, 226] on img "Main content" at bounding box center [417, 89] width 542 height 359
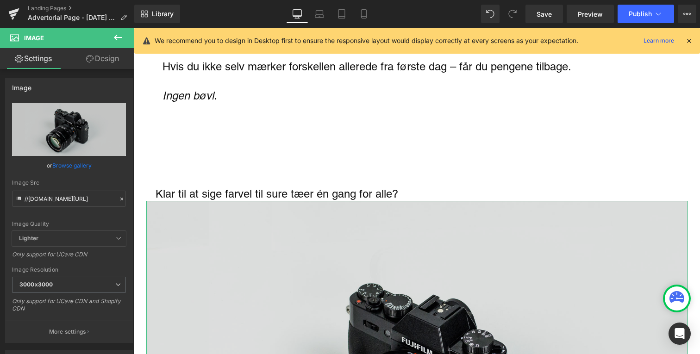
scroll to position [3299, 0]
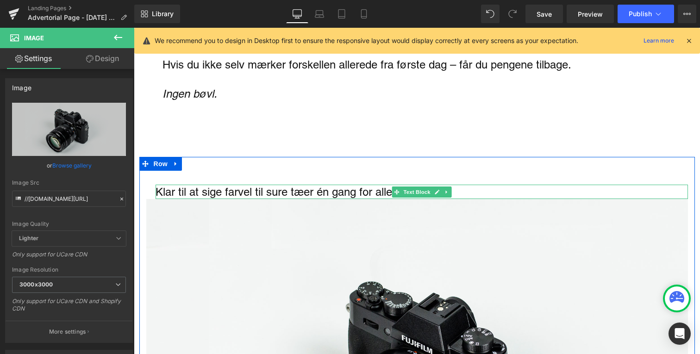
click at [267, 188] on p "Klar til at sige farvel til sure tæer én gang for alle?" at bounding box center [422, 192] width 533 height 14
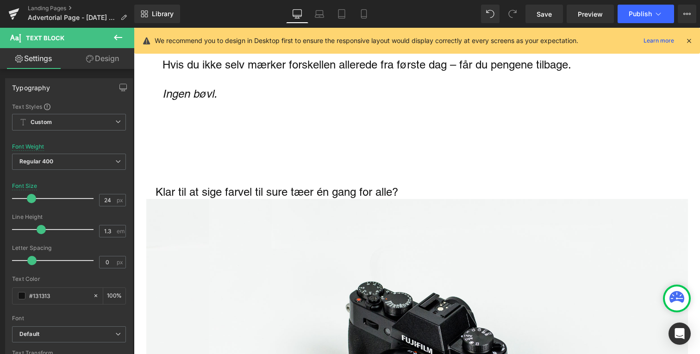
click at [94, 60] on link "Design" at bounding box center [102, 58] width 67 height 21
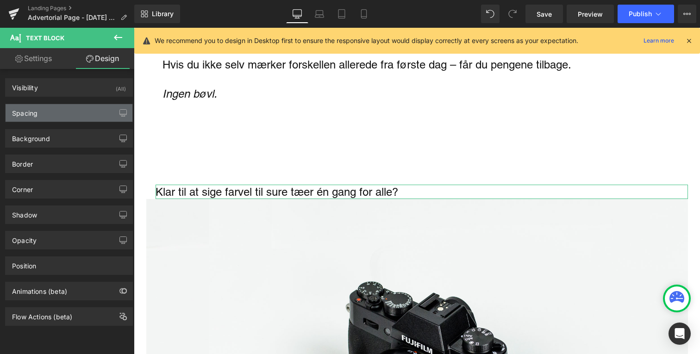
click at [85, 121] on div "Spacing" at bounding box center [69, 113] width 127 height 18
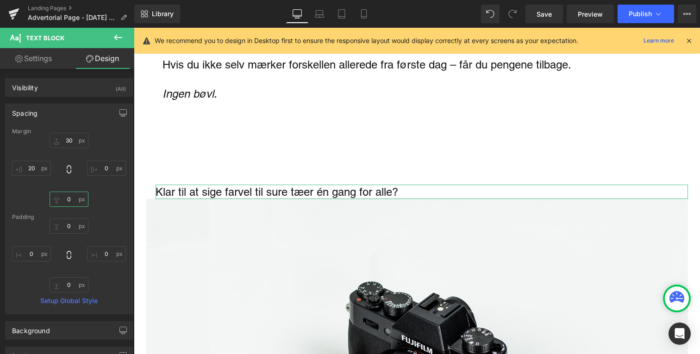
click at [70, 196] on input "0" at bounding box center [69, 199] width 39 height 15
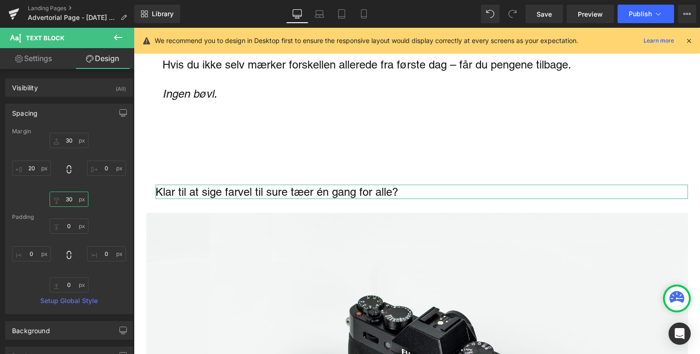
type input "30"
click at [53, 59] on link "Settings" at bounding box center [33, 58] width 67 height 21
type input "100"
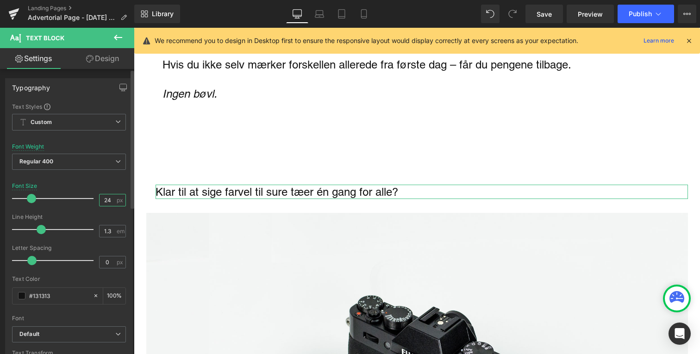
click at [105, 197] on input "24" at bounding box center [108, 201] width 16 height 12
type input "35"
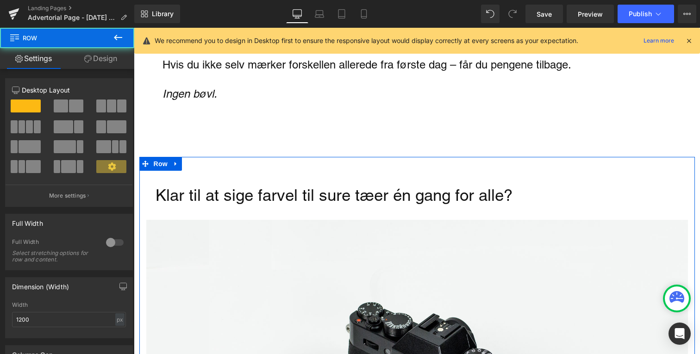
click at [234, 196] on p "Klar til at sige farvel til sure tæer én gang for alle?" at bounding box center [422, 195] width 533 height 21
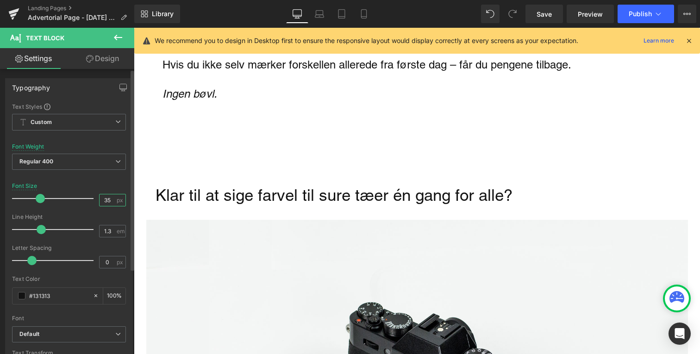
click at [104, 201] on input "35" at bounding box center [108, 201] width 16 height 12
type input "40"
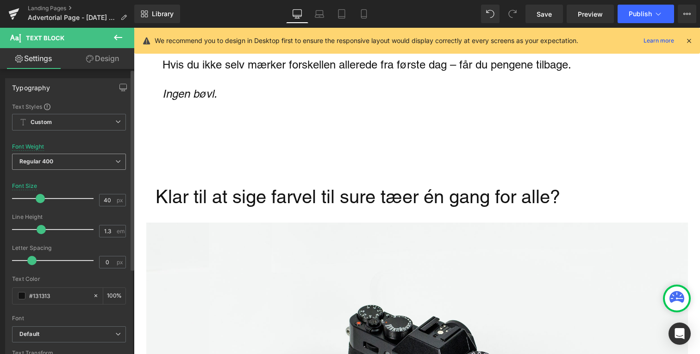
click at [92, 164] on span "Regular 400" at bounding box center [69, 162] width 114 height 16
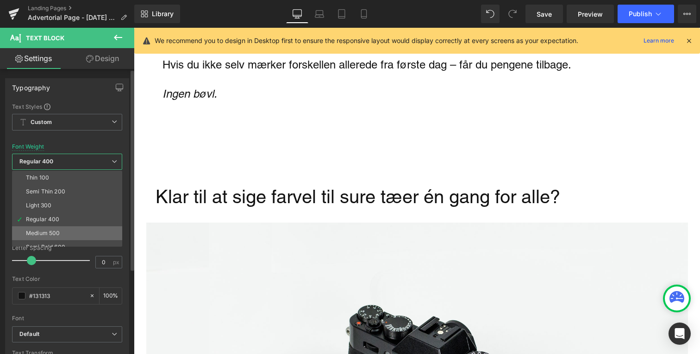
scroll to position [25, 0]
click at [79, 234] on li "Super Bold 800" at bounding box center [69, 236] width 114 height 14
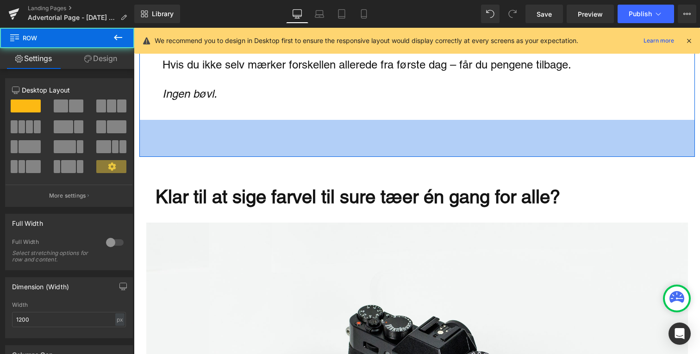
click at [221, 186] on div "Klar til at sige farvel til sure tæer én gang for alle? Text Block" at bounding box center [422, 197] width 533 height 24
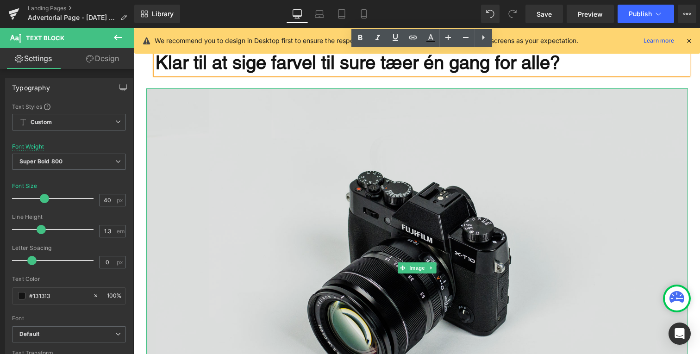
click at [222, 186] on img "Main content" at bounding box center [417, 267] width 542 height 359
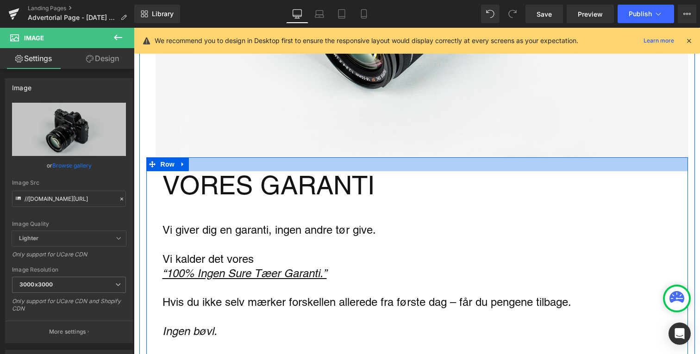
scroll to position [3131, 0]
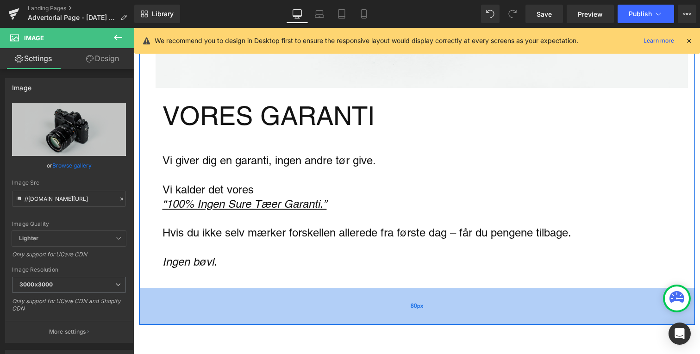
click at [245, 311] on div "80px" at bounding box center [417, 306] width 556 height 37
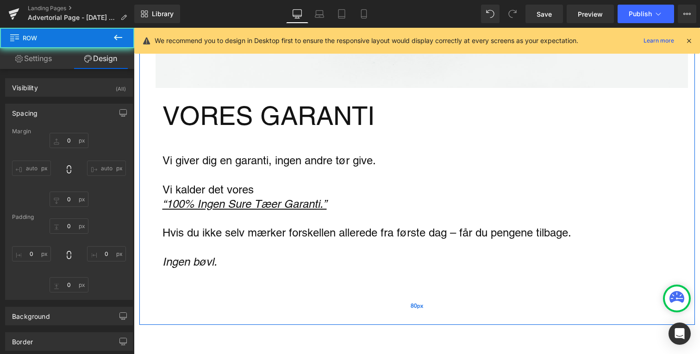
type input "0"
type input "80"
type input "0"
type input "80"
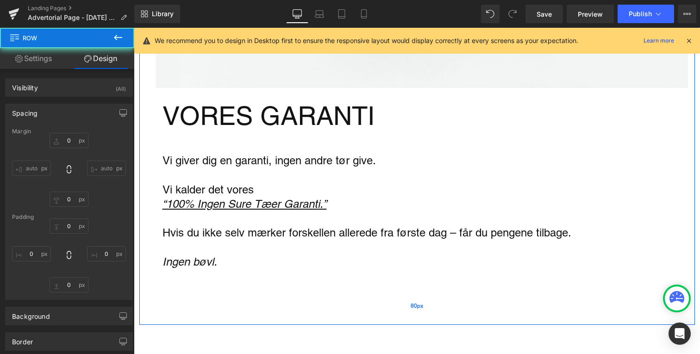
type input "0"
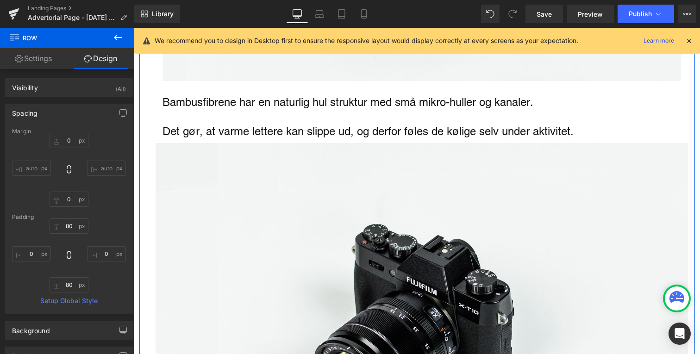
scroll to position [2729, 0]
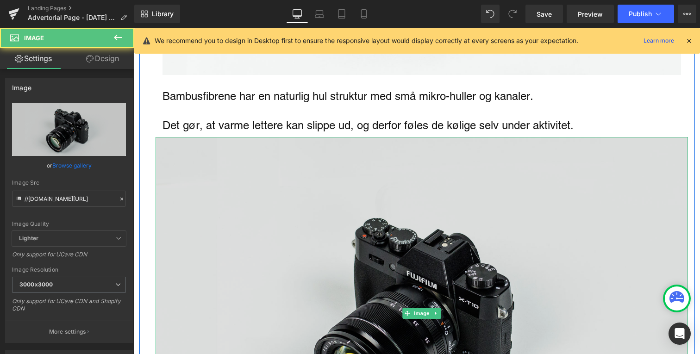
click at [247, 223] on img "Main content" at bounding box center [422, 313] width 533 height 353
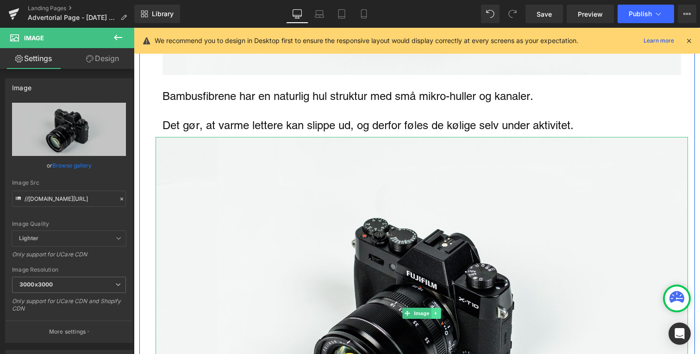
click at [437, 308] on link "Main content" at bounding box center [436, 313] width 10 height 11
click at [440, 312] on icon "Main content" at bounding box center [440, 313] width 5 height 5
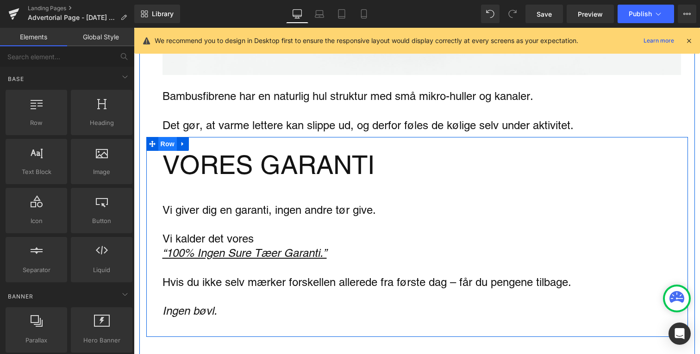
click at [158, 144] on span "Row" at bounding box center [167, 144] width 19 height 14
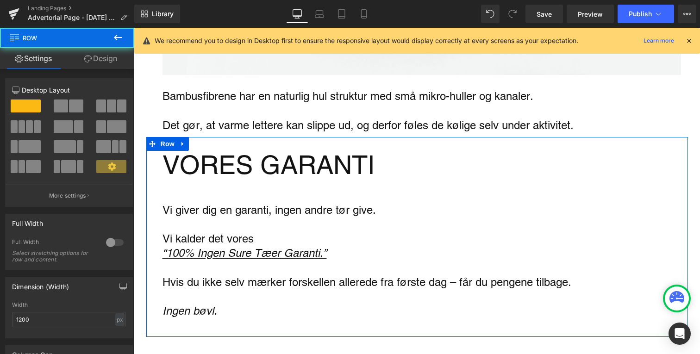
click at [94, 58] on link "Design" at bounding box center [100, 58] width 67 height 21
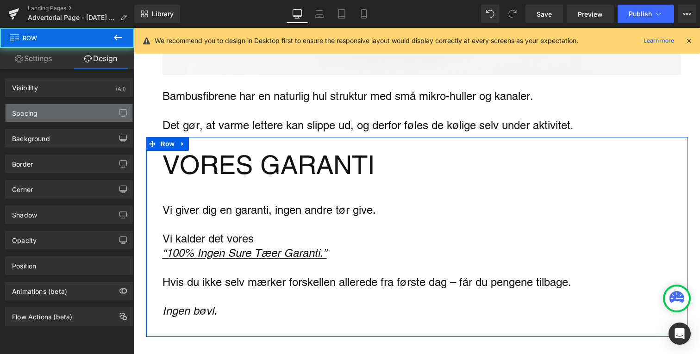
click at [88, 112] on div "Spacing" at bounding box center [69, 113] width 127 height 18
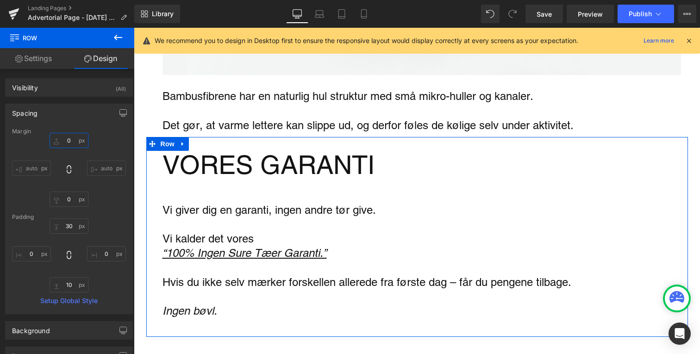
click at [71, 142] on input "0" at bounding box center [69, 140] width 39 height 15
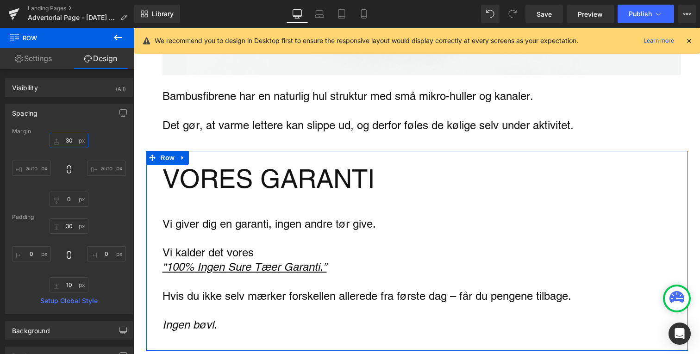
click at [71, 142] on input "30" at bounding box center [69, 140] width 39 height 15
type input "40"
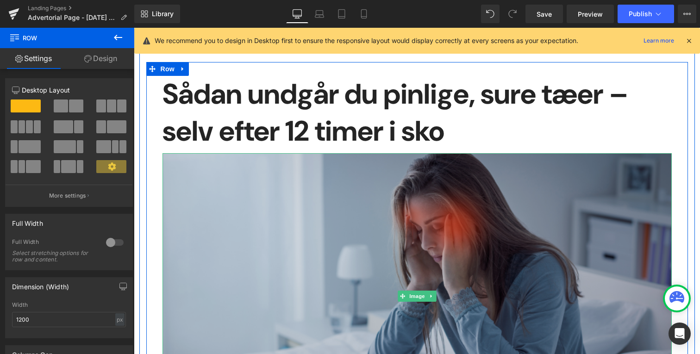
click at [287, 245] on img "Main content" at bounding box center [417, 296] width 509 height 287
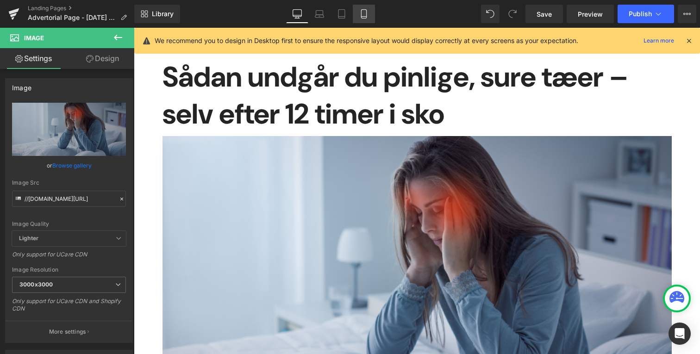
click at [358, 15] on link "Mobile" at bounding box center [364, 14] width 22 height 19
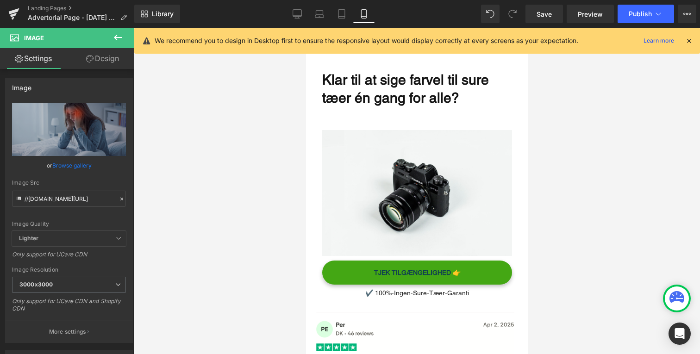
scroll to position [2153, 0]
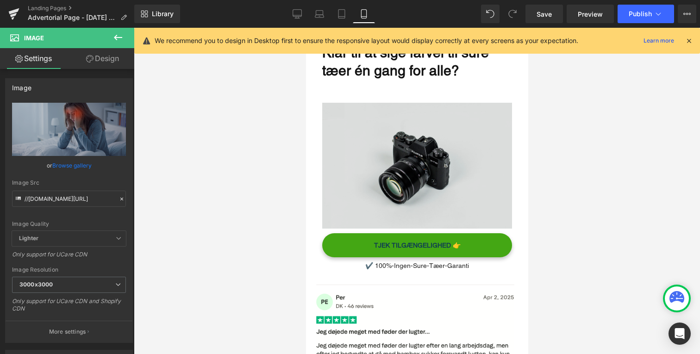
click at [388, 172] on img "Main content" at bounding box center [417, 166] width 190 height 126
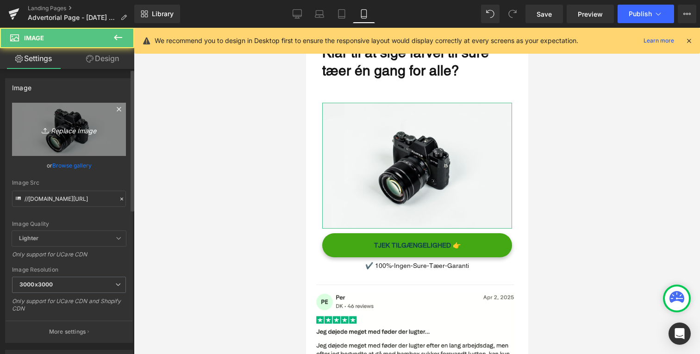
click at [72, 136] on link "Replace Image" at bounding box center [69, 129] width 114 height 53
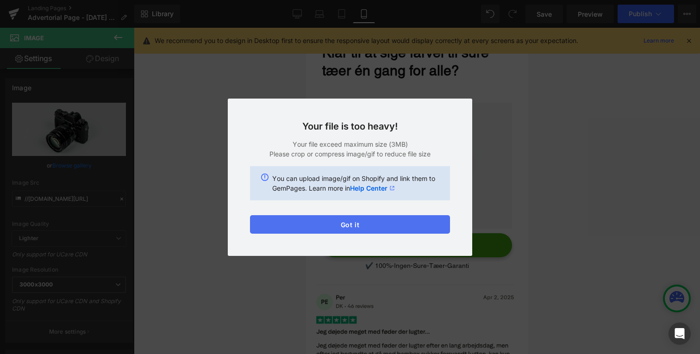
click at [380, 224] on button "Got it" at bounding box center [350, 224] width 200 height 19
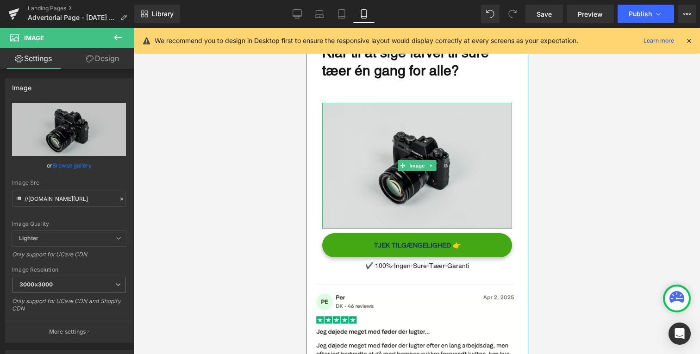
click at [384, 157] on img "Main content" at bounding box center [417, 166] width 190 height 126
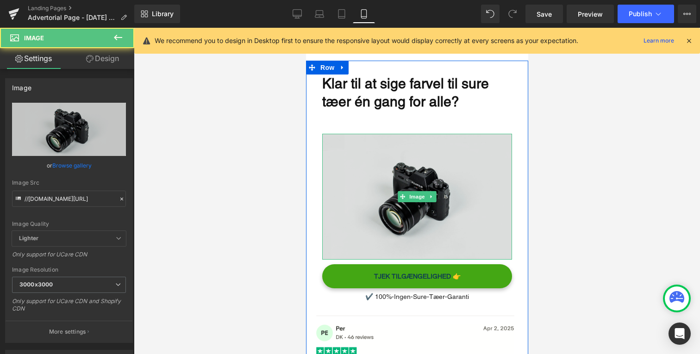
scroll to position [2122, 0]
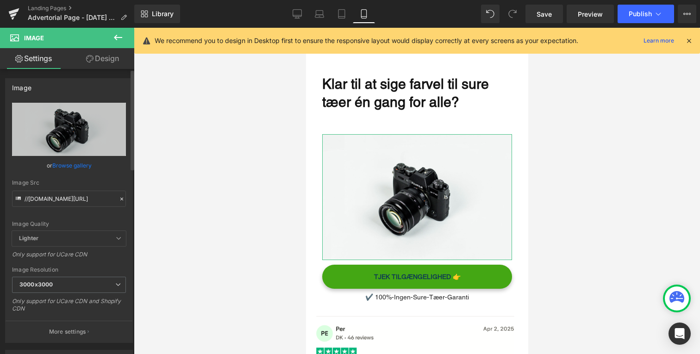
click at [73, 163] on link "Browse gallery" at bounding box center [71, 165] width 39 height 16
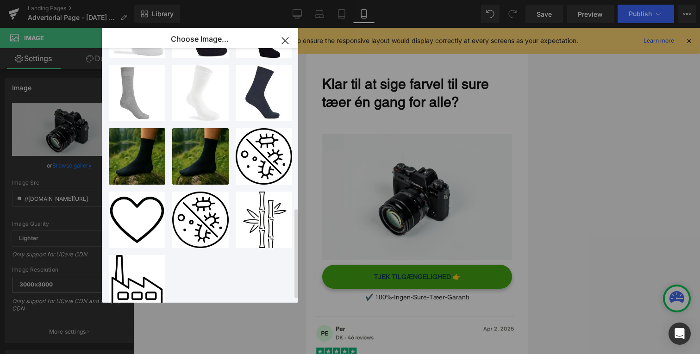
scroll to position [439, 0]
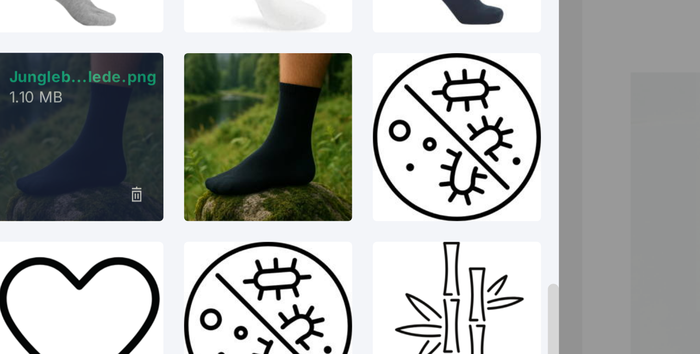
click at [148, 154] on div "Jungleb...lede.png 1.10 MB" at bounding box center [137, 156] width 57 height 57
type input "[URL][DOMAIN_NAME]"
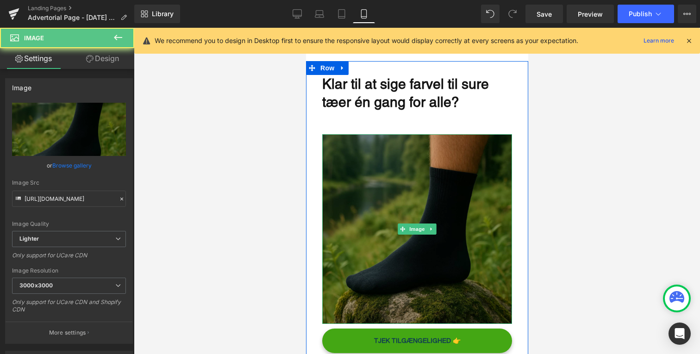
click at [342, 142] on img "Main content" at bounding box center [417, 229] width 190 height 190
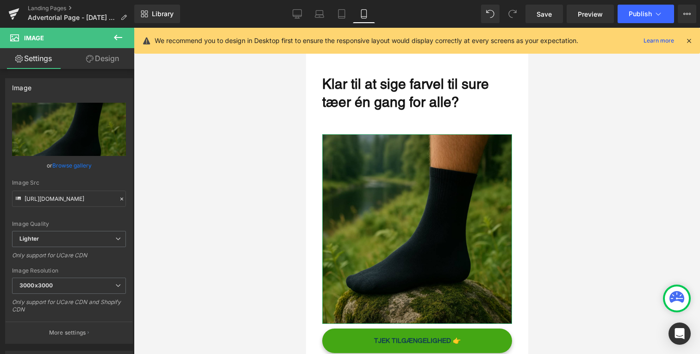
click at [105, 67] on link "Design" at bounding box center [102, 58] width 67 height 21
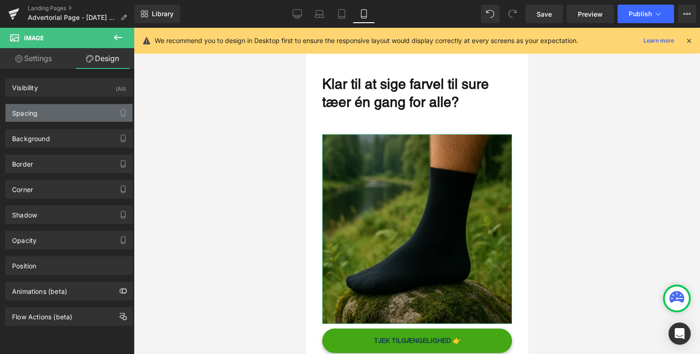
click at [73, 112] on div "Spacing" at bounding box center [69, 113] width 127 height 18
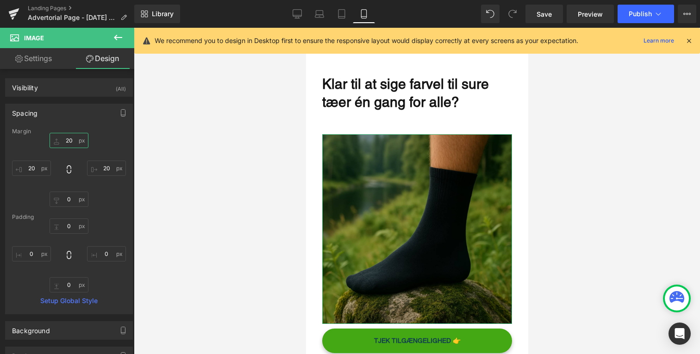
click at [70, 137] on input "20" at bounding box center [69, 140] width 39 height 15
type input "0"
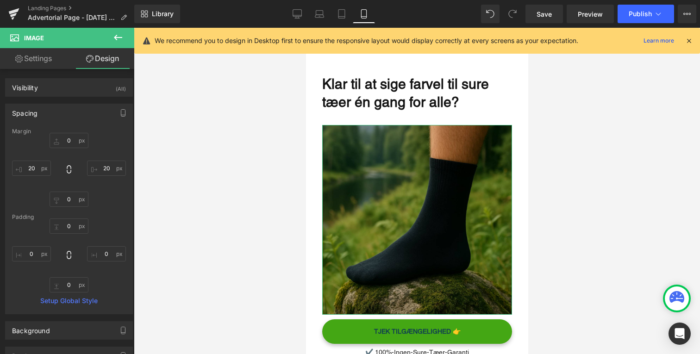
click at [262, 131] on div at bounding box center [417, 191] width 566 height 327
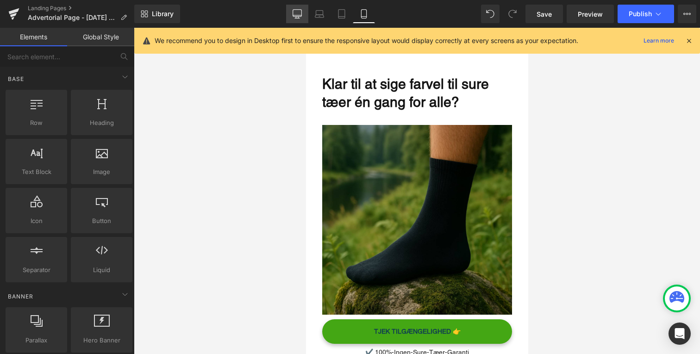
click at [290, 19] on link "Desktop" at bounding box center [297, 14] width 22 height 19
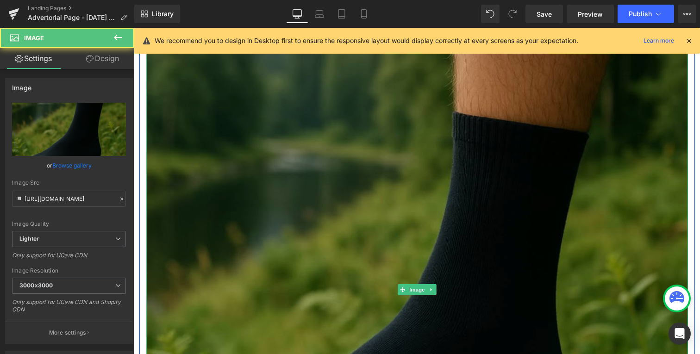
click at [315, 150] on img "Main content" at bounding box center [417, 290] width 542 height 542
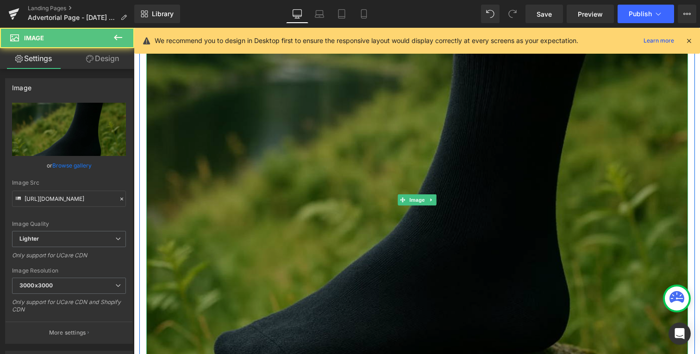
scroll to position [3267, 0]
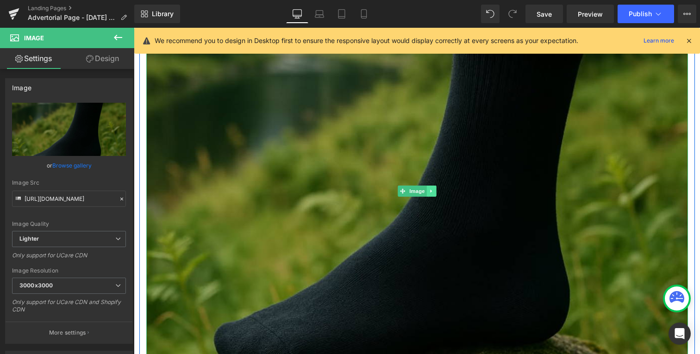
click at [432, 186] on link "Main content" at bounding box center [432, 191] width 10 height 11
click at [427, 190] on icon "Main content" at bounding box center [426, 191] width 5 height 5
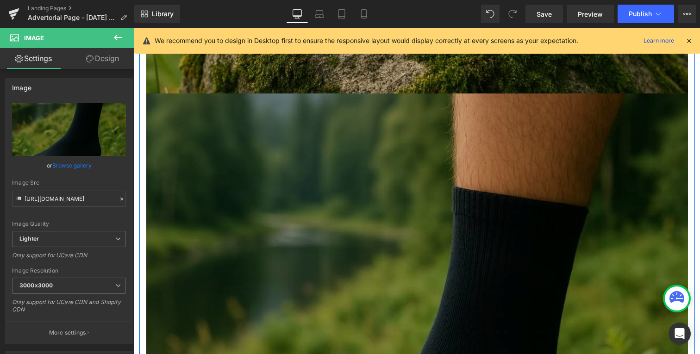
scroll to position [3665, 0]
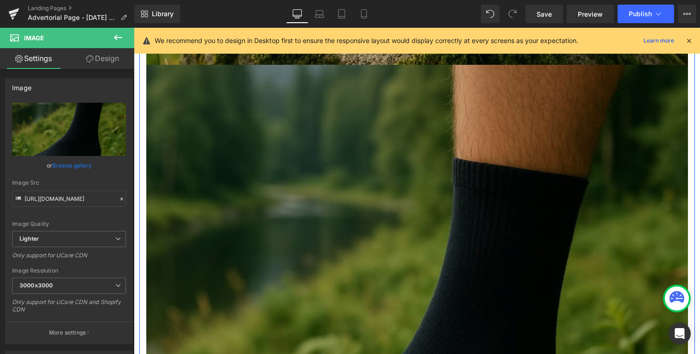
click at [378, 182] on img "Main content" at bounding box center [417, 336] width 542 height 542
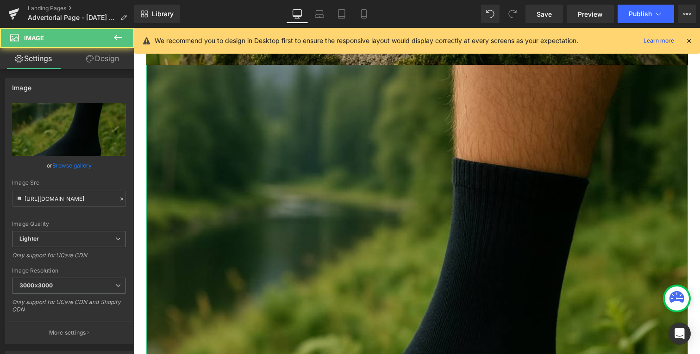
click at [80, 67] on link "Design" at bounding box center [102, 58] width 67 height 21
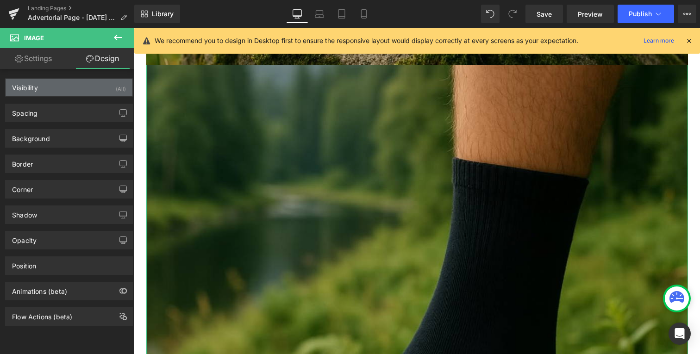
click at [75, 90] on div "Visibility (All)" at bounding box center [69, 88] width 127 height 18
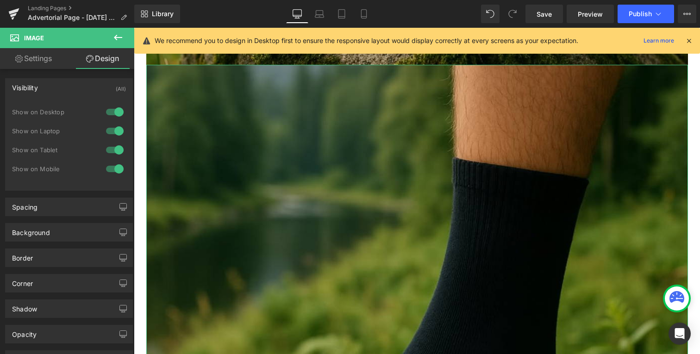
click at [112, 114] on div at bounding box center [115, 112] width 22 height 15
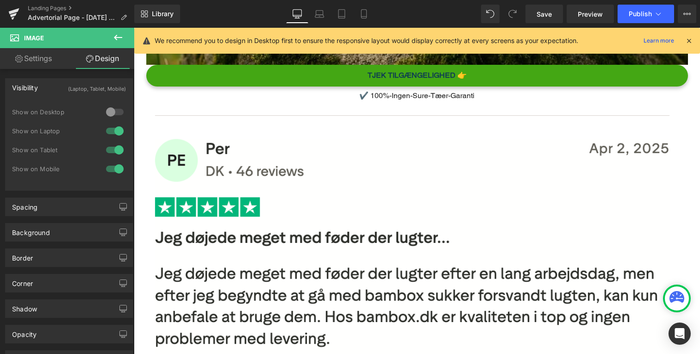
click at [112, 129] on div at bounding box center [115, 131] width 22 height 15
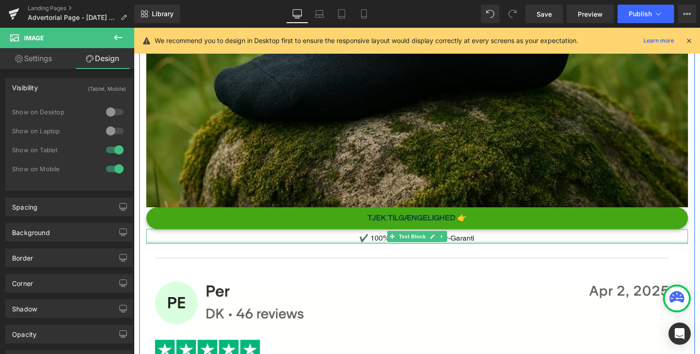
scroll to position [3452, 0]
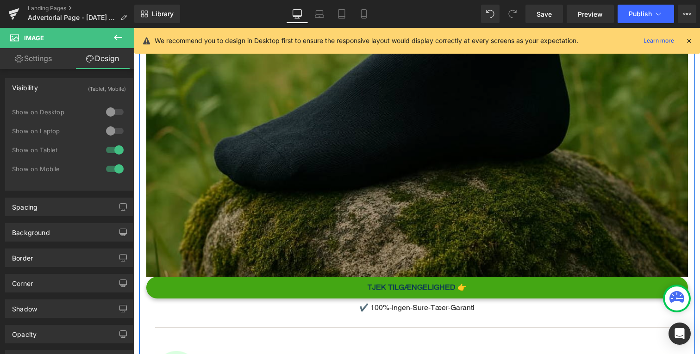
click at [312, 149] on img "Main content" at bounding box center [417, 6] width 542 height 542
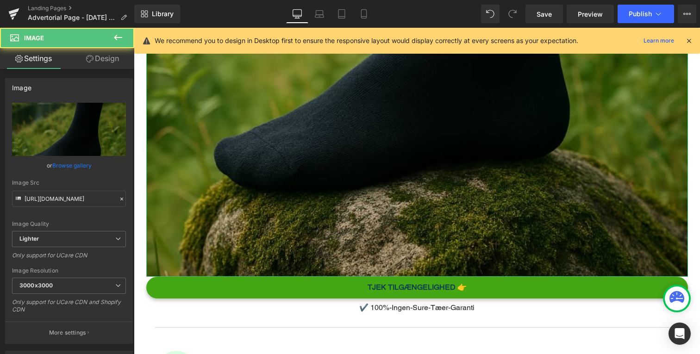
click at [97, 62] on link "Design" at bounding box center [102, 58] width 67 height 21
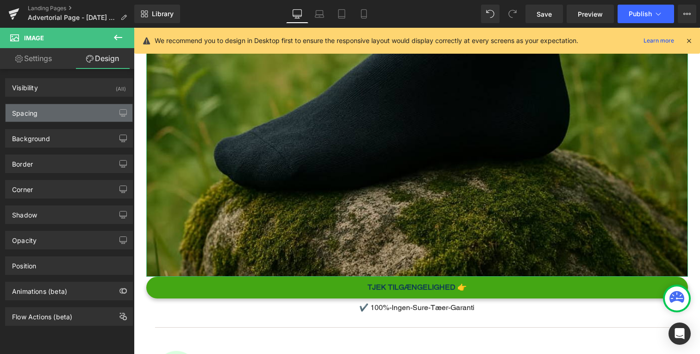
click at [81, 111] on div "Spacing" at bounding box center [69, 113] width 127 height 18
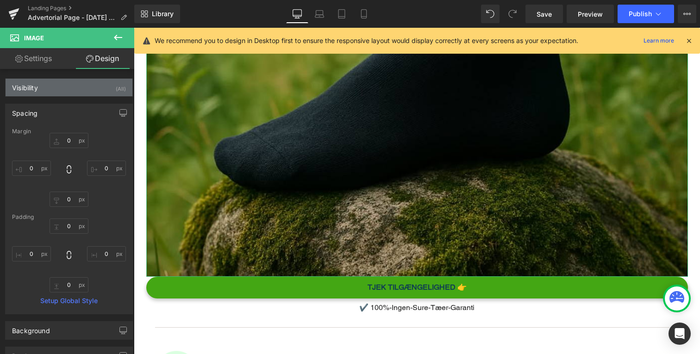
click at [86, 93] on div "Visibility (All)" at bounding box center [69, 88] width 127 height 18
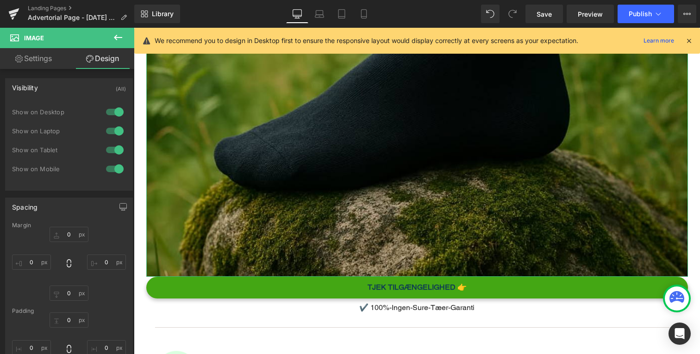
click at [112, 164] on div at bounding box center [115, 169] width 22 height 15
click at [118, 155] on div at bounding box center [115, 150] width 22 height 15
click at [33, 59] on link "Settings" at bounding box center [33, 58] width 67 height 21
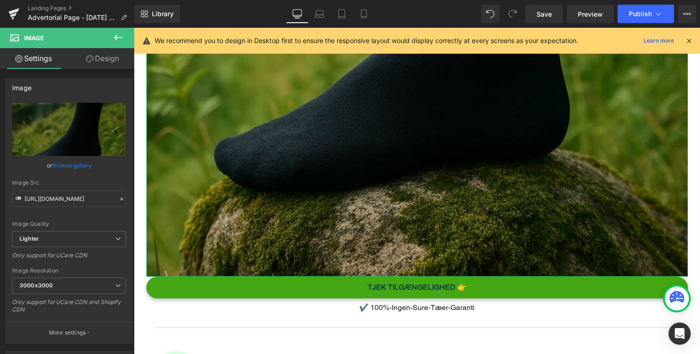
click at [75, 65] on link "Design" at bounding box center [102, 58] width 67 height 21
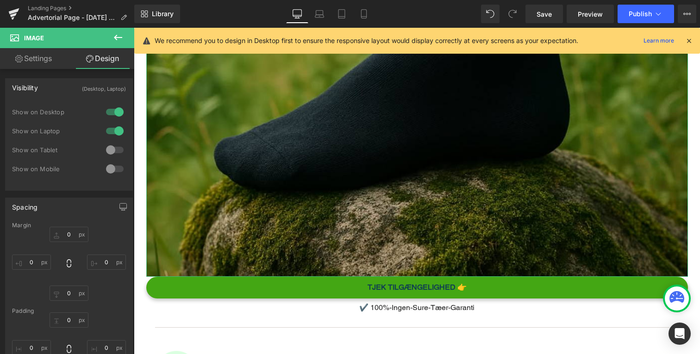
type input "0"
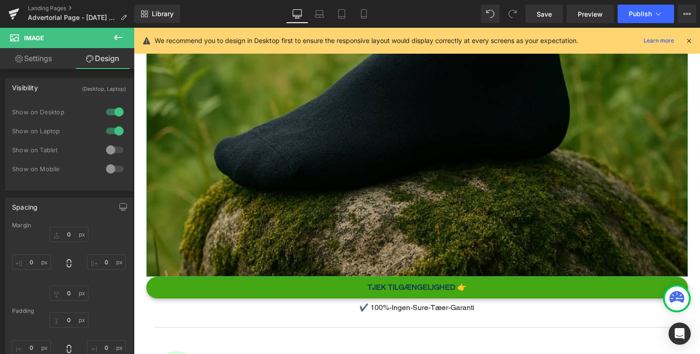
type input "0"
click at [71, 297] on input "0" at bounding box center [69, 293] width 39 height 15
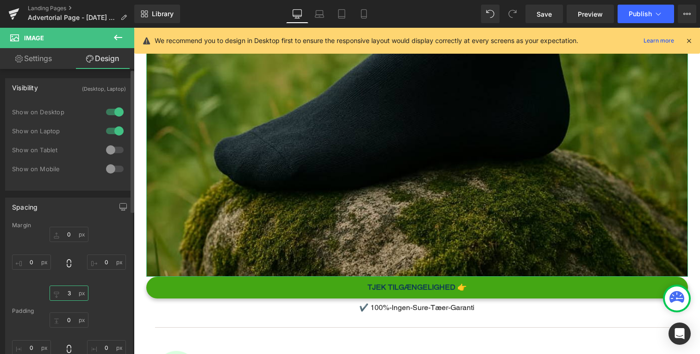
type input "30"
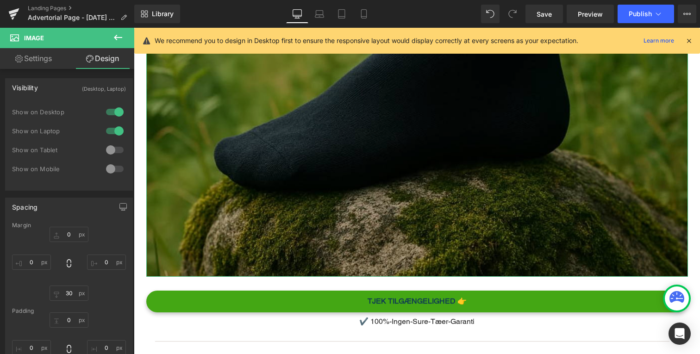
click at [184, 174] on img "Main content" at bounding box center [417, 6] width 542 height 542
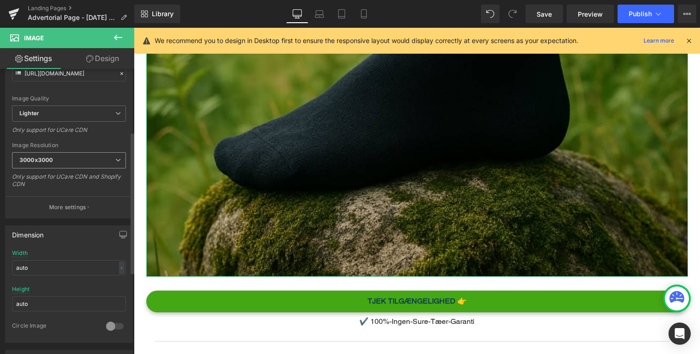
scroll to position [148, 0]
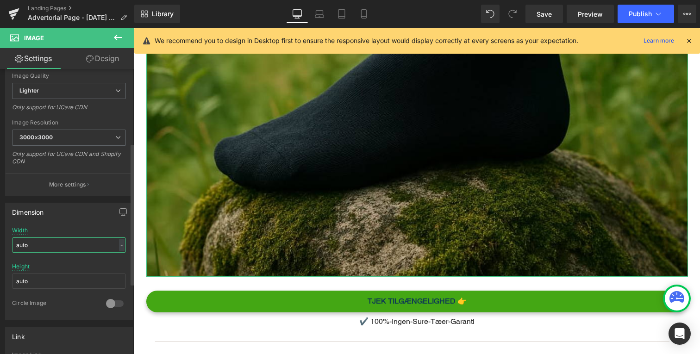
click at [62, 247] on input "auto" at bounding box center [69, 245] width 114 height 15
click at [121, 249] on input "auto" at bounding box center [69, 245] width 114 height 15
click at [119, 244] on div "-" at bounding box center [122, 245] width 6 height 13
click at [118, 260] on li "%" at bounding box center [120, 259] width 12 height 13
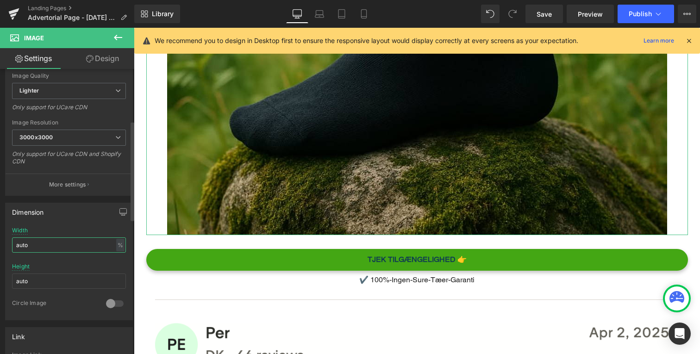
click at [72, 242] on input "auto" at bounding box center [69, 245] width 114 height 15
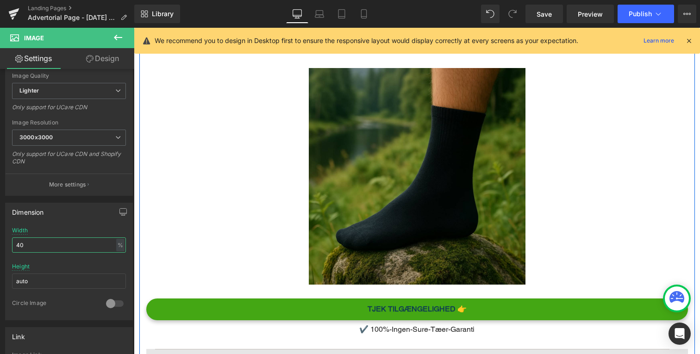
scroll to position [3113, 0]
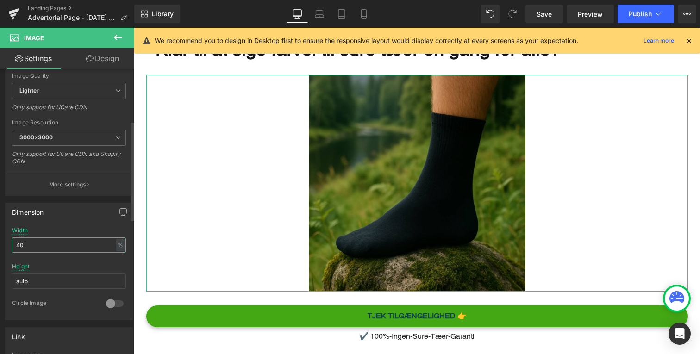
click at [69, 246] on input "40" at bounding box center [69, 245] width 114 height 15
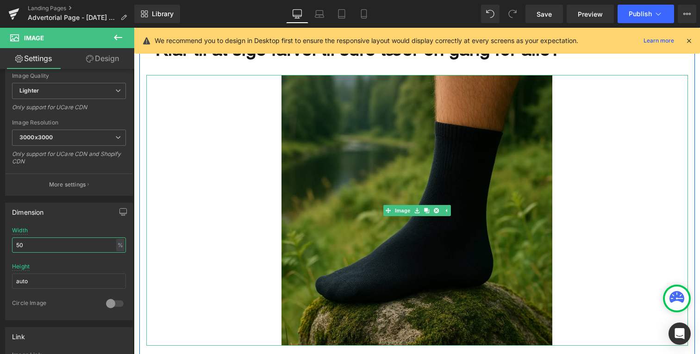
scroll to position [3125, 0]
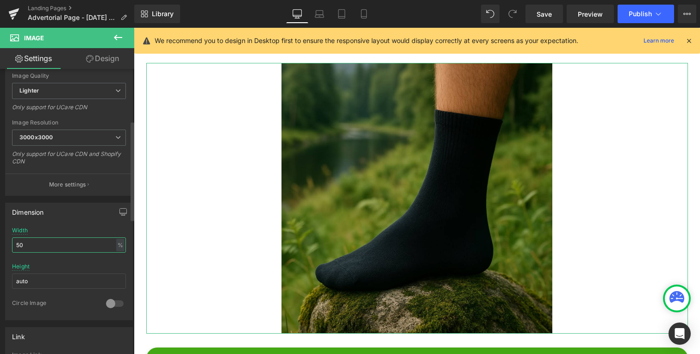
click at [68, 244] on input "50" at bounding box center [69, 245] width 114 height 15
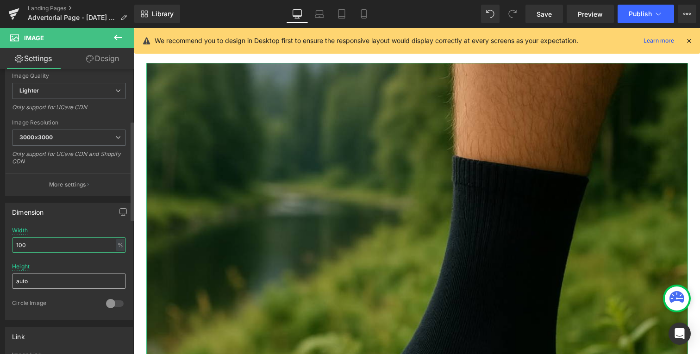
type input "100"
click at [72, 280] on input "auto" at bounding box center [69, 281] width 114 height 15
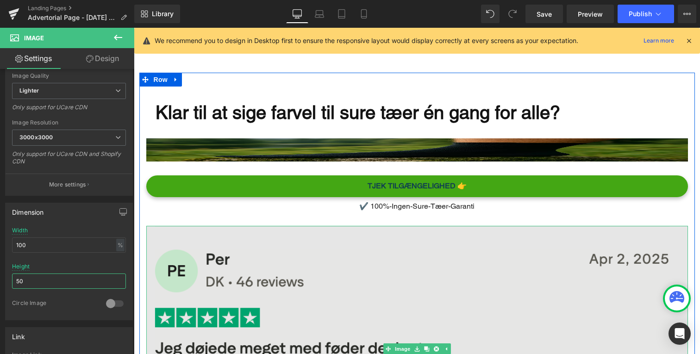
scroll to position [3043, 0]
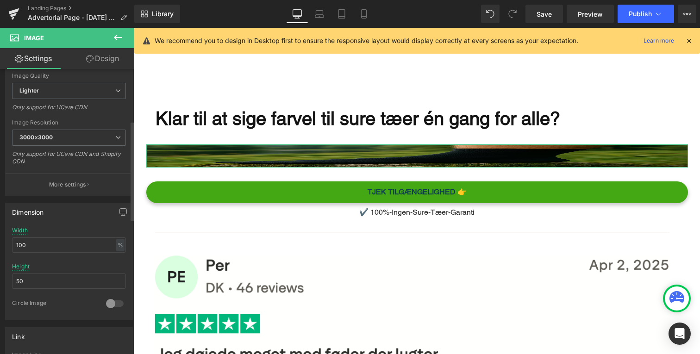
click at [91, 261] on div at bounding box center [69, 261] width 114 height 6
click at [91, 285] on input "50" at bounding box center [69, 281] width 114 height 15
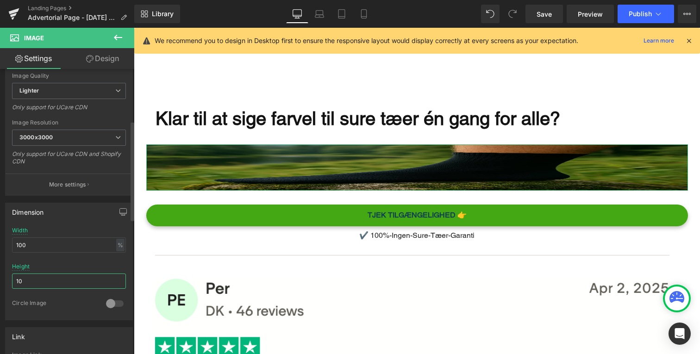
type input "1"
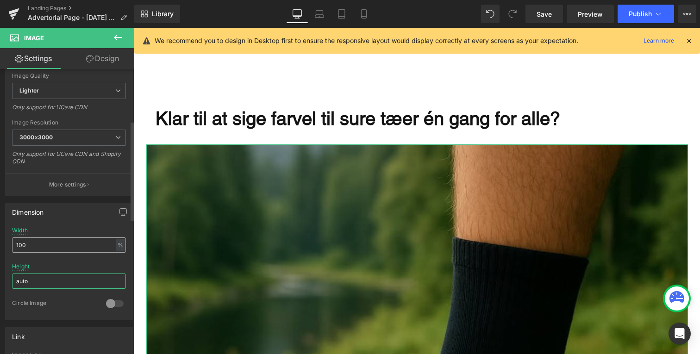
type input "auto"
click at [56, 244] on input "100" at bounding box center [69, 245] width 114 height 15
click at [63, 262] on div at bounding box center [69, 261] width 114 height 6
click at [77, 248] on input "100" at bounding box center [69, 245] width 114 height 15
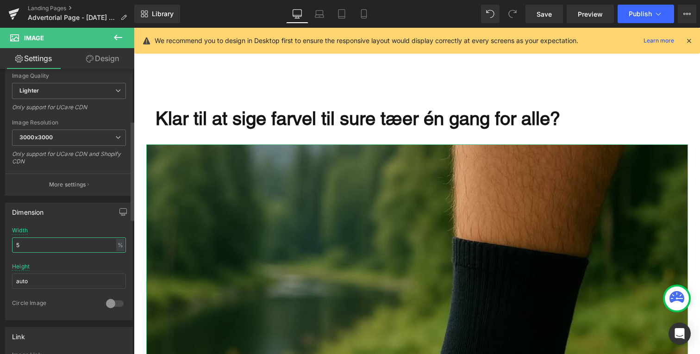
type input "50"
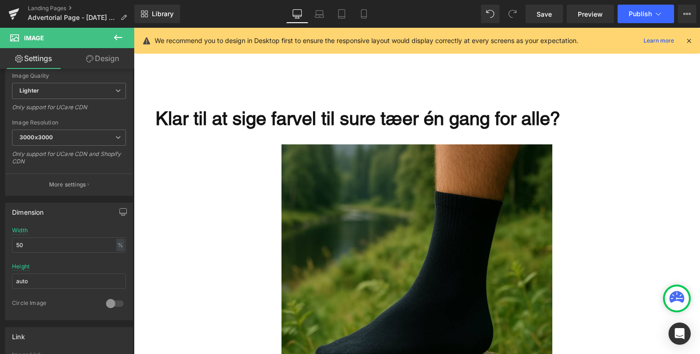
click at [288, 113] on p "Klar til at sige farvel til sure tæer én gang for alle?" at bounding box center [422, 119] width 533 height 24
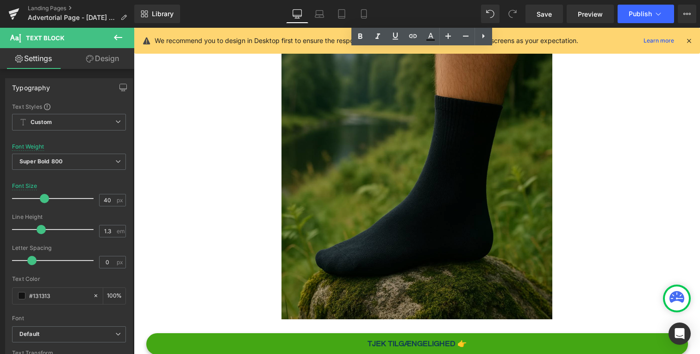
click at [322, 156] on img "Main content" at bounding box center [417, 184] width 271 height 271
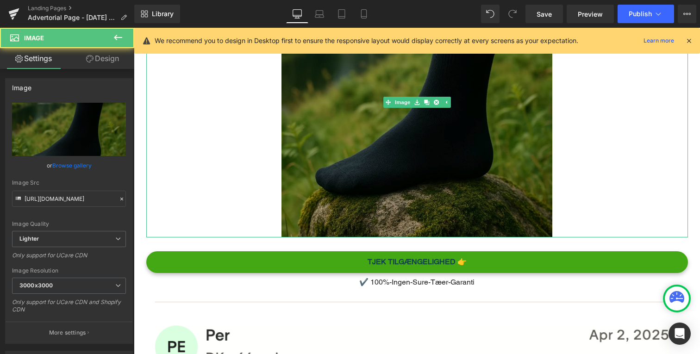
scroll to position [3221, 0]
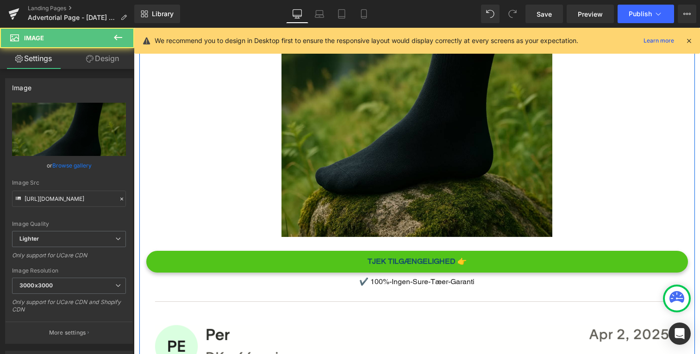
click at [325, 258] on link "TJEK TILGÆNGELIGHED 👉" at bounding box center [417, 262] width 542 height 22
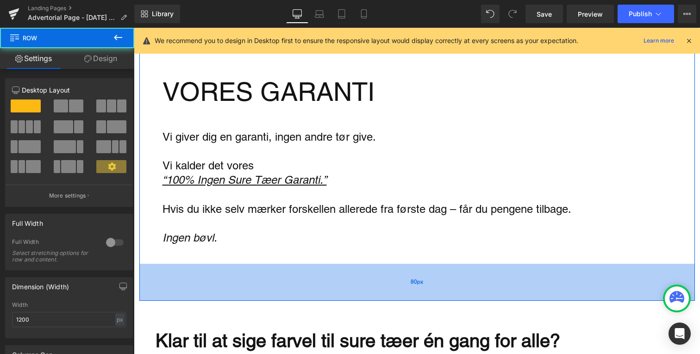
click at [245, 278] on div "80px" at bounding box center [417, 282] width 556 height 37
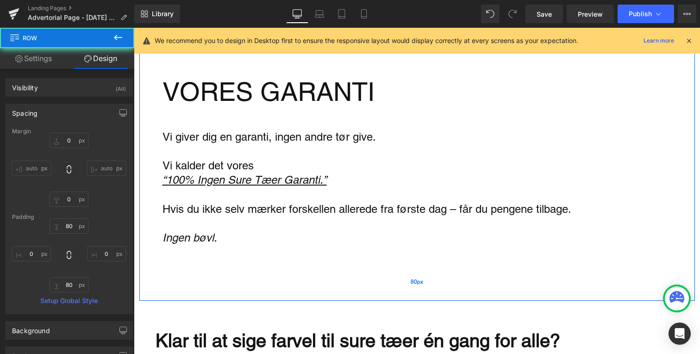
scroll to position [2886, 0]
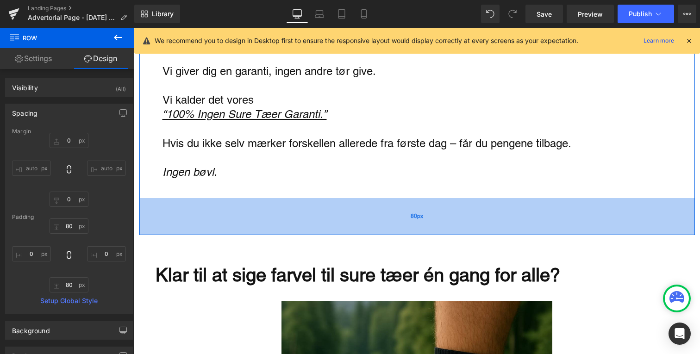
click at [233, 226] on div "80px" at bounding box center [417, 216] width 556 height 37
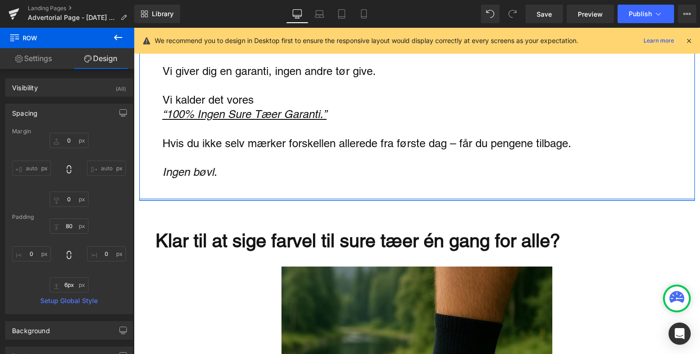
type input "5px"
drag, startPoint x: 418, startPoint y: 229, endPoint x: 421, endPoint y: 194, distance: 35.4
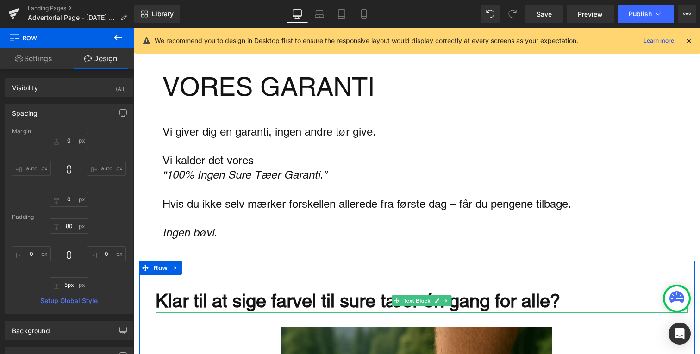
scroll to position [2819, 0]
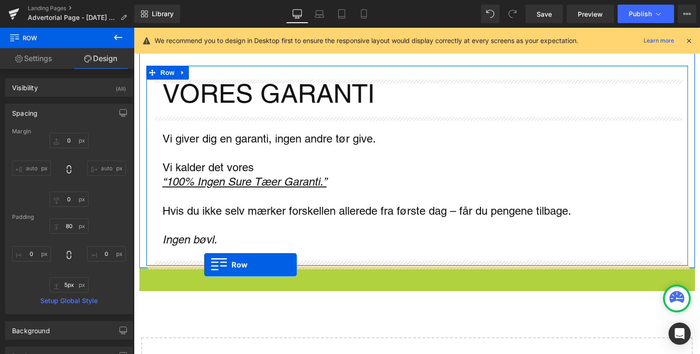
drag, startPoint x: 148, startPoint y: 279, endPoint x: 204, endPoint y: 264, distance: 58.5
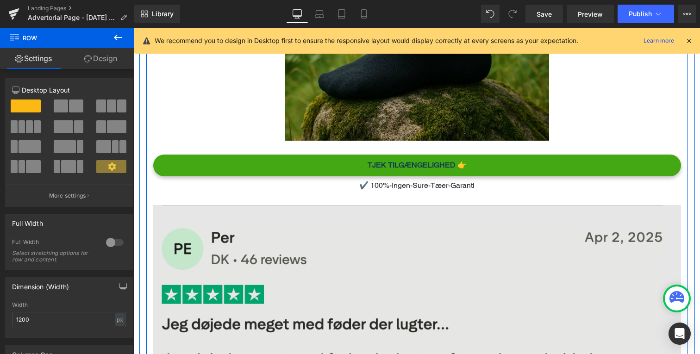
scroll to position [3212, 0]
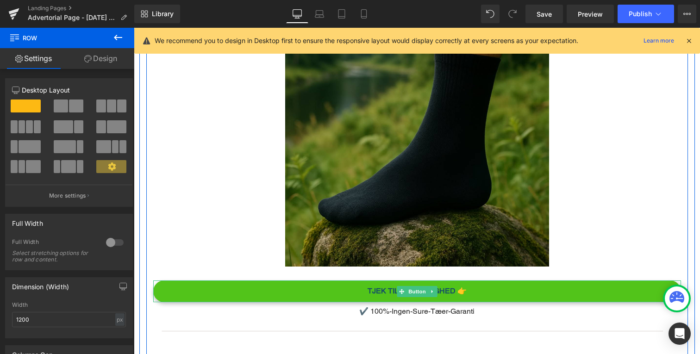
click at [265, 293] on link "TJEK TILGÆNGELIGHED 👉" at bounding box center [417, 292] width 528 height 22
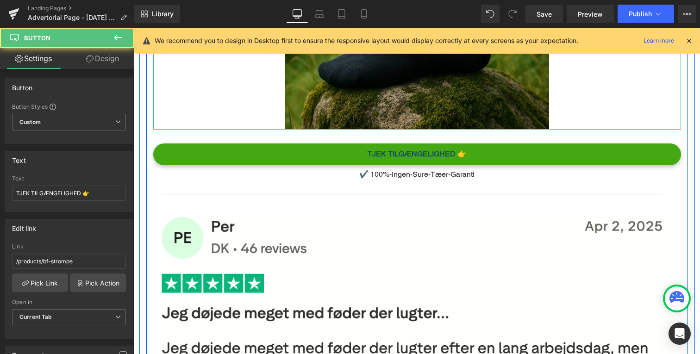
scroll to position [3297, 0]
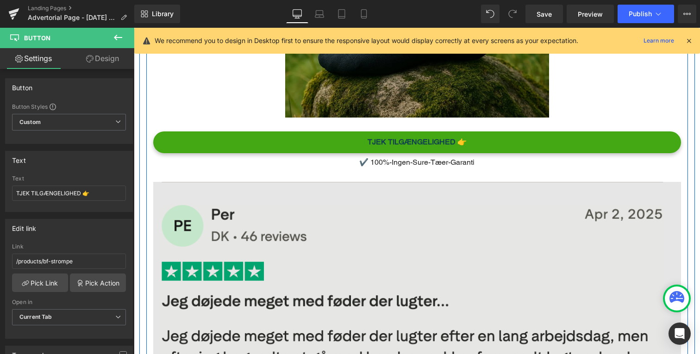
click at [269, 242] on img "Main content" at bounding box center [417, 302] width 528 height 240
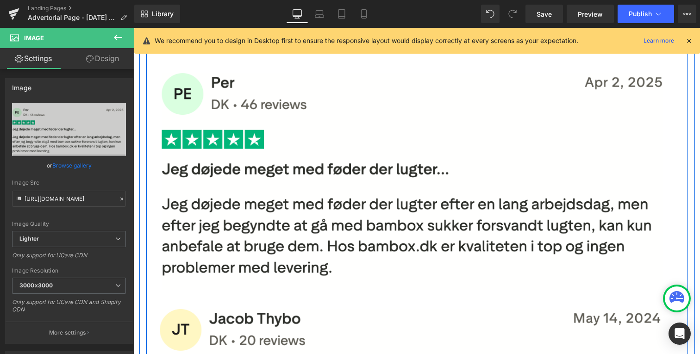
scroll to position [3386, 0]
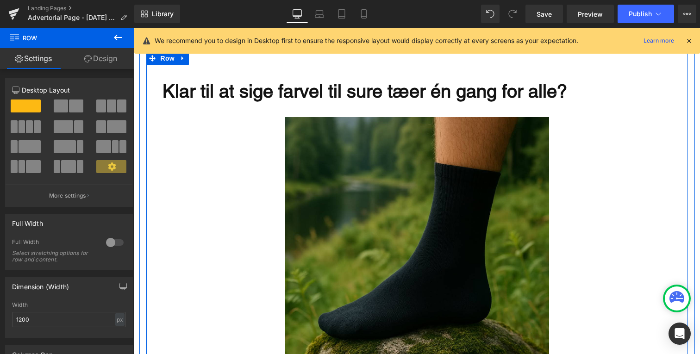
scroll to position [3005, 0]
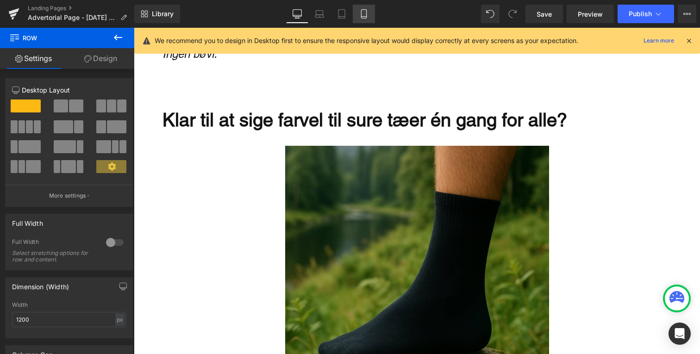
click at [372, 15] on link "Mobile" at bounding box center [364, 14] width 22 height 19
type input "100"
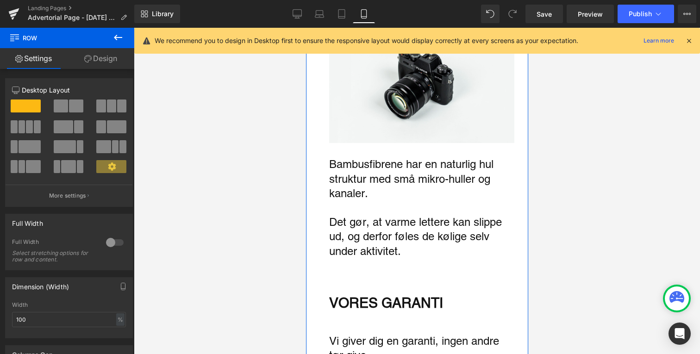
scroll to position [1550, 0]
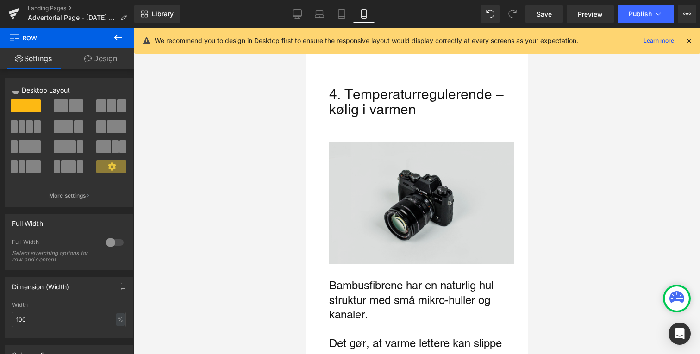
click at [369, 176] on img "Main content" at bounding box center [421, 203] width 185 height 123
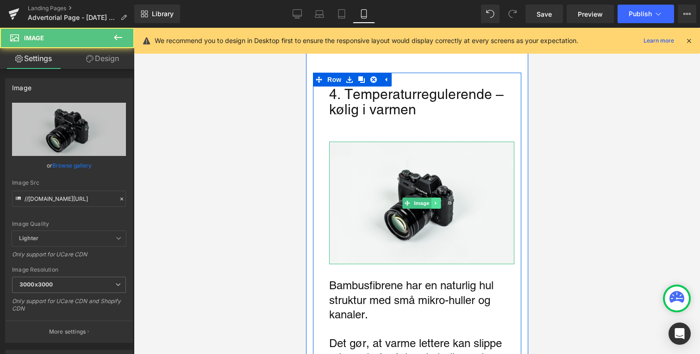
click at [440, 198] on link "Main content" at bounding box center [436, 203] width 10 height 11
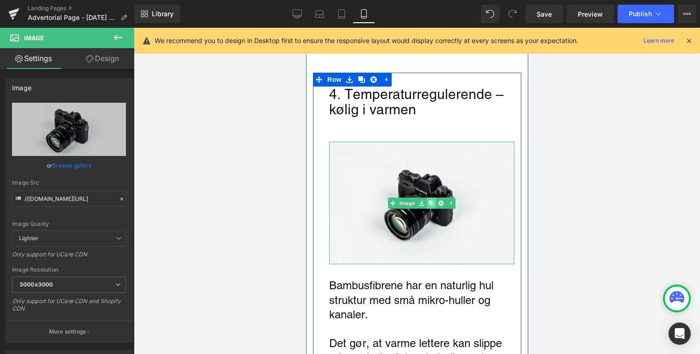
click at [433, 201] on icon "Main content" at bounding box center [430, 204] width 5 height 6
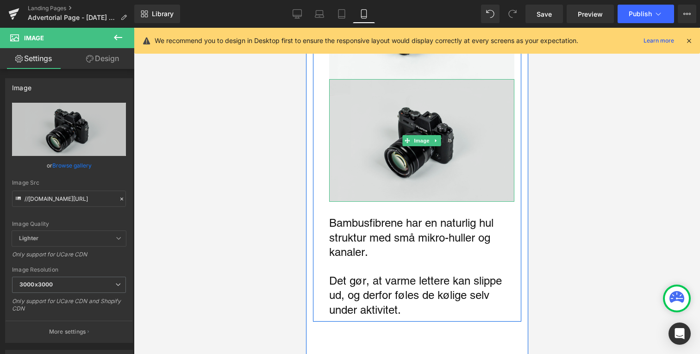
click at [373, 129] on img "Main content" at bounding box center [421, 140] width 185 height 123
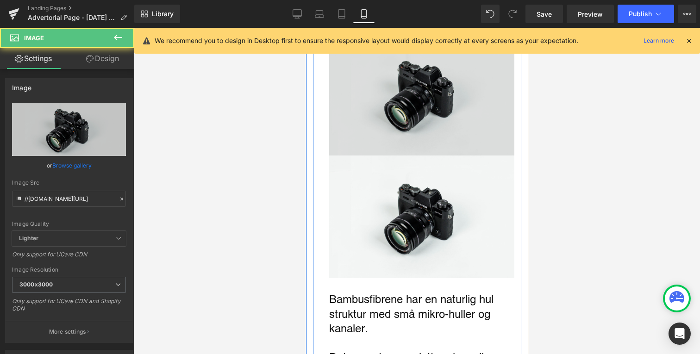
click at [351, 117] on img "Main content" at bounding box center [421, 94] width 185 height 123
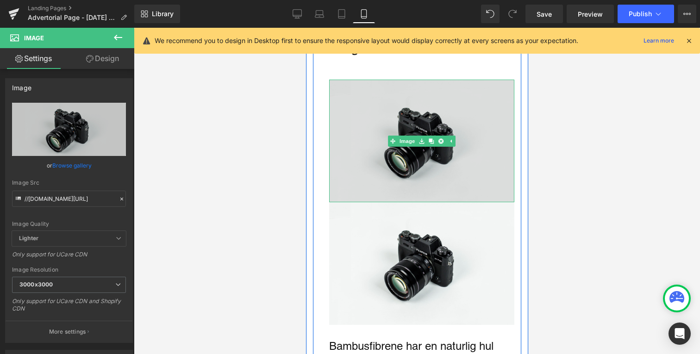
scroll to position [1611, 0]
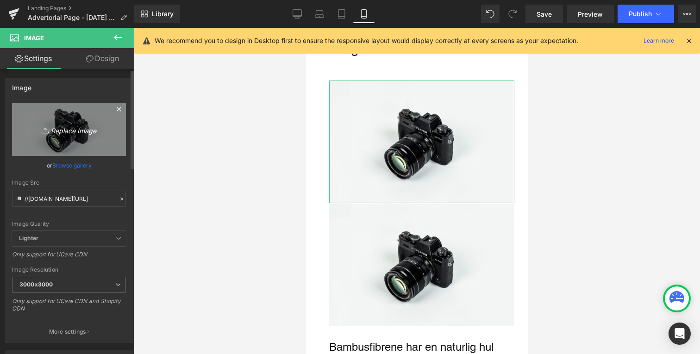
click at [85, 124] on icon "Replace Image" at bounding box center [69, 130] width 74 height 12
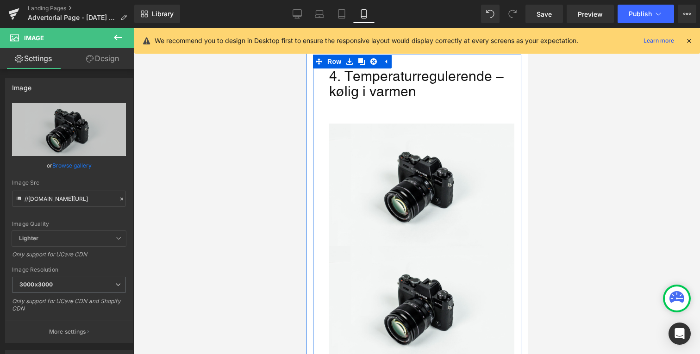
scroll to position [1572, 0]
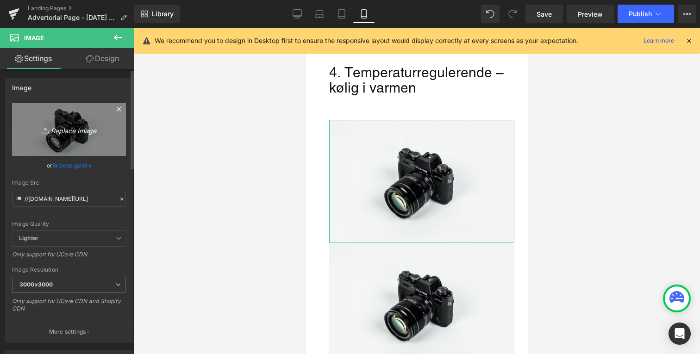
click at [62, 120] on link "Replace Image" at bounding box center [69, 129] width 114 height 53
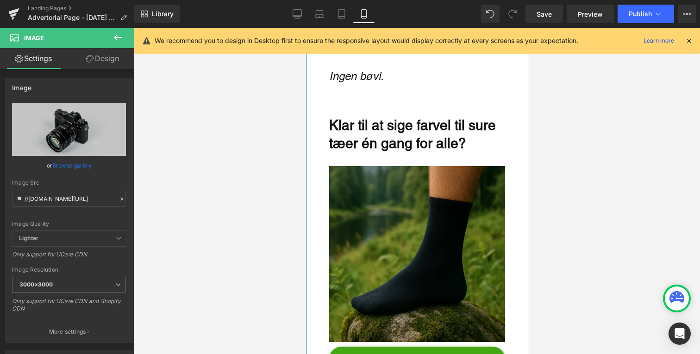
click at [399, 216] on img "Main content" at bounding box center [417, 254] width 176 height 176
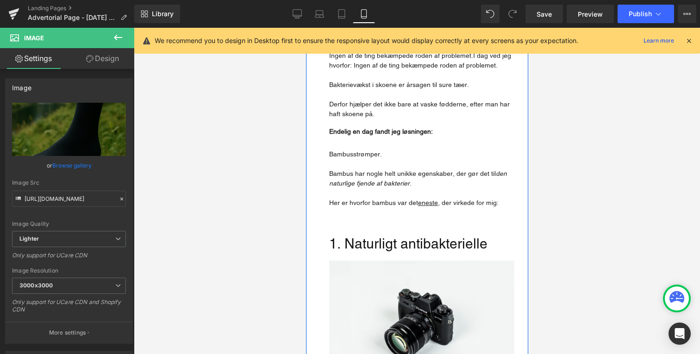
scroll to position [391, 0]
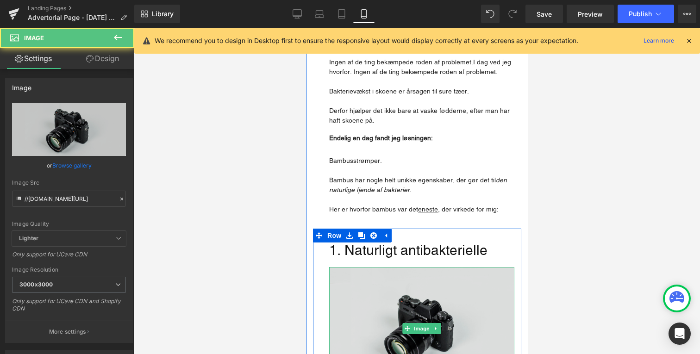
click at [403, 289] on img "Main content" at bounding box center [421, 328] width 185 height 123
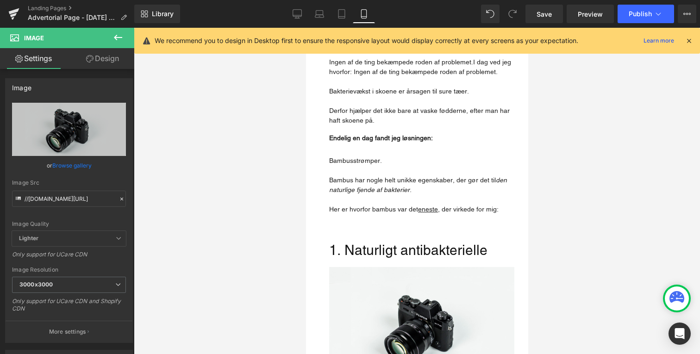
click at [206, 105] on div at bounding box center [417, 191] width 566 height 327
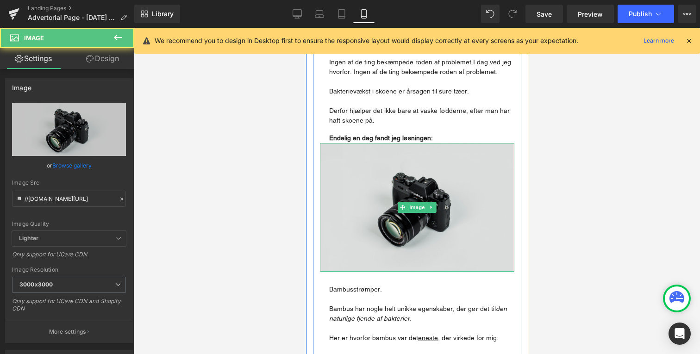
click at [380, 170] on img "Main content" at bounding box center [417, 207] width 195 height 129
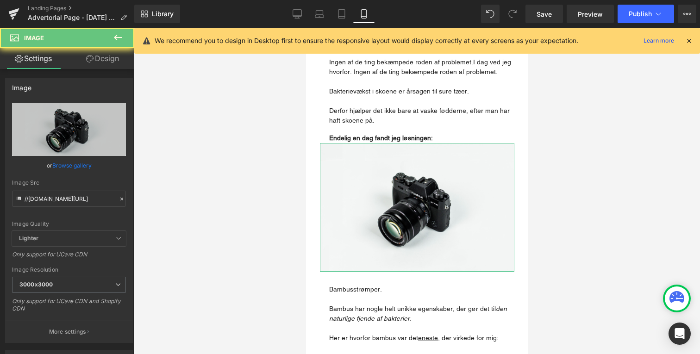
click at [104, 68] on link "Design" at bounding box center [102, 58] width 67 height 21
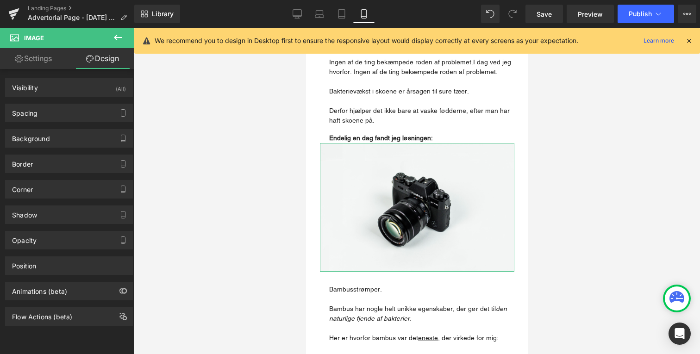
click at [48, 60] on link "Settings" at bounding box center [33, 58] width 67 height 21
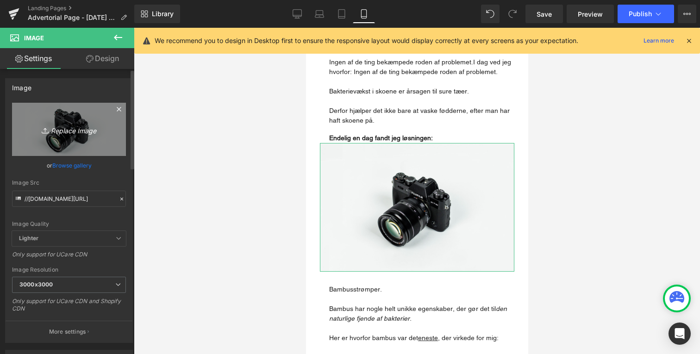
click at [76, 141] on link "Replace Image" at bounding box center [69, 129] width 114 height 53
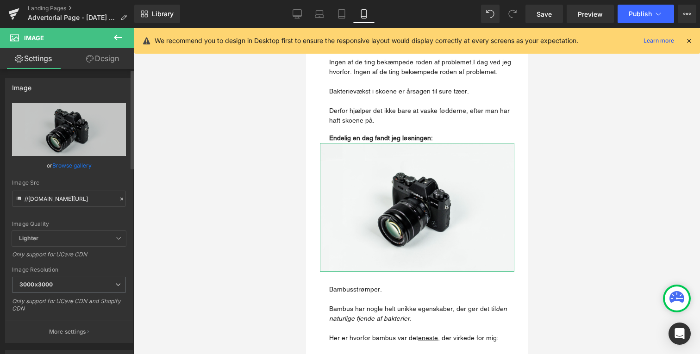
click at [60, 168] on link "Browse gallery" at bounding box center [71, 165] width 39 height 16
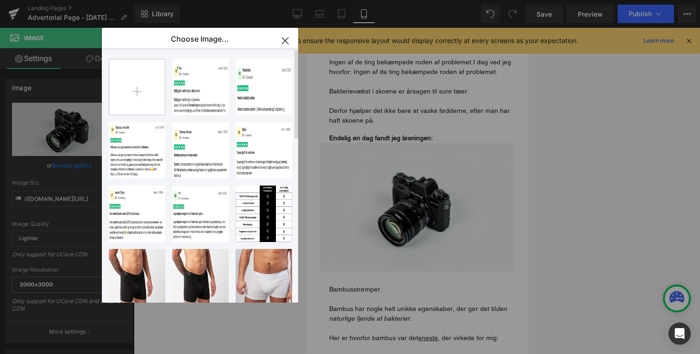
click at [126, 82] on input "file" at bounding box center [137, 87] width 56 height 56
type input "C:\fakepath\broll_2 (1).gif"
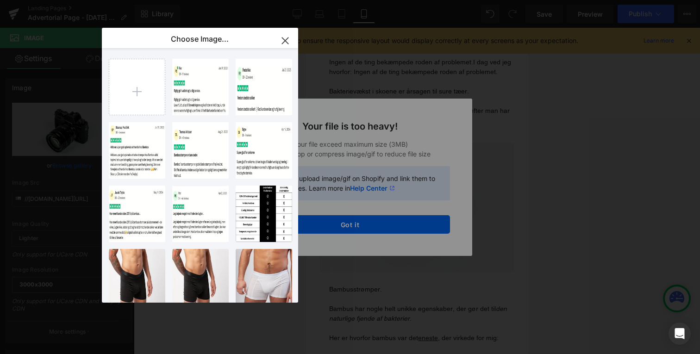
click at [445, 0] on div "Text Color Highlight Color #333333 Edit or remove link: Edit - Unlink - Cancel …" at bounding box center [350, 0] width 700 height 0
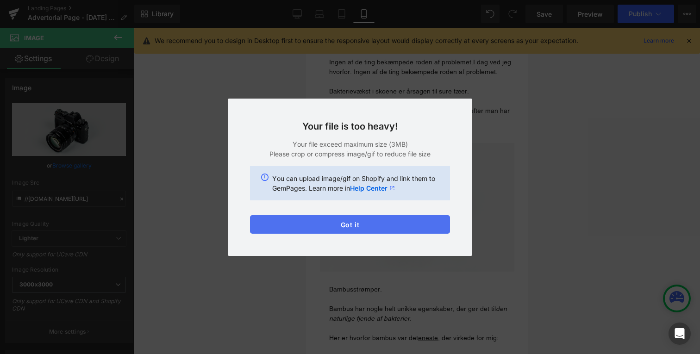
click at [410, 231] on button "Got it" at bounding box center [350, 224] width 200 height 19
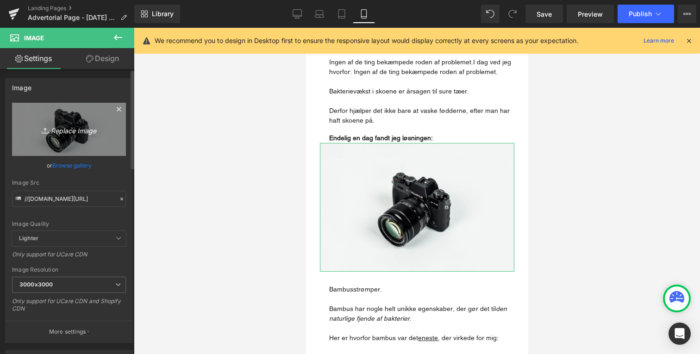
click at [82, 138] on link "Replace Image" at bounding box center [69, 129] width 114 height 53
click at [77, 113] on link "Replace Image" at bounding box center [69, 129] width 114 height 53
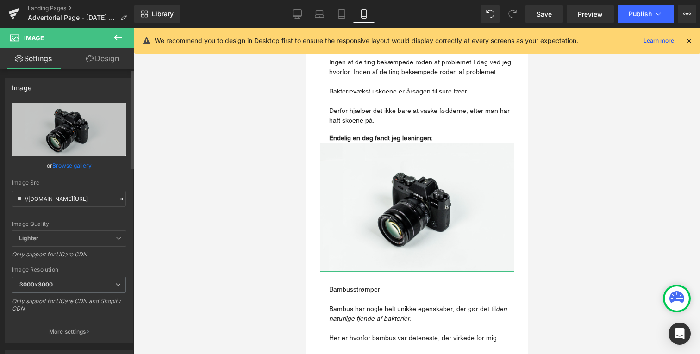
click at [86, 169] on link "Browse gallery" at bounding box center [71, 165] width 39 height 16
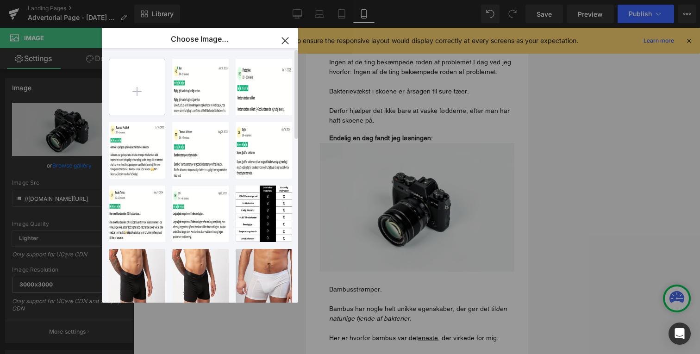
click at [123, 102] on input "file" at bounding box center [137, 87] width 56 height 56
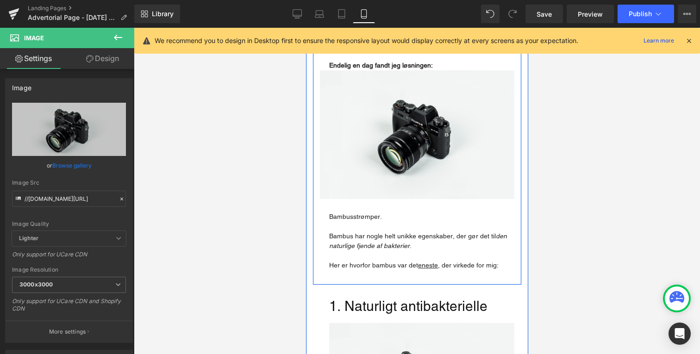
scroll to position [454, 0]
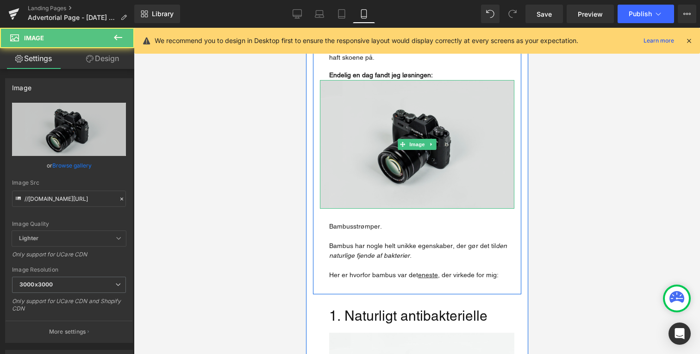
click at [363, 123] on img "Main content" at bounding box center [417, 144] width 195 height 129
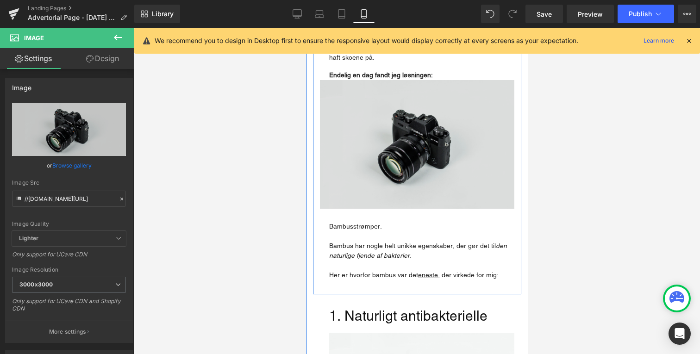
click at [358, 80] on img "Main content" at bounding box center [417, 144] width 195 height 129
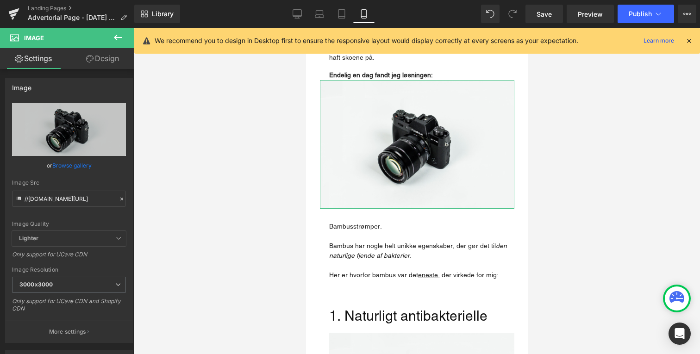
click at [79, 62] on link "Design" at bounding box center [102, 58] width 67 height 21
type input "0"
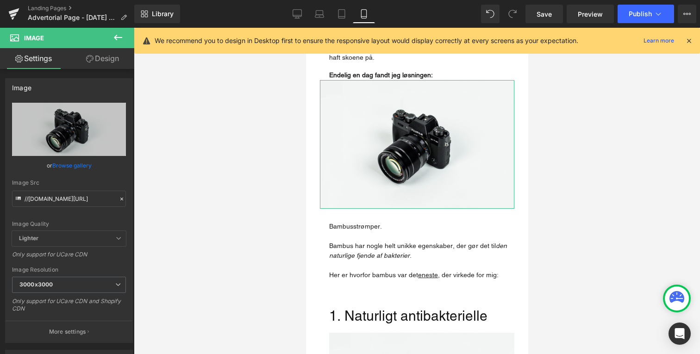
type input "0"
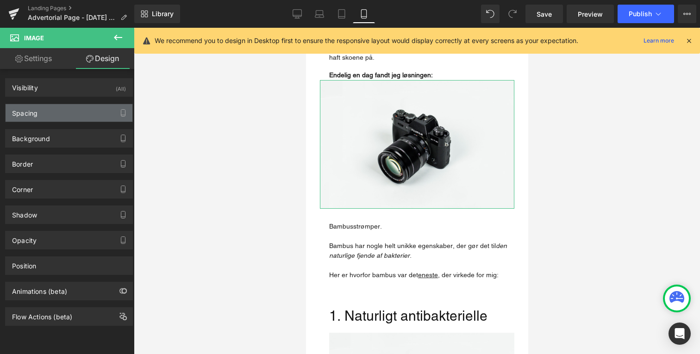
click at [65, 107] on div "Spacing" at bounding box center [69, 113] width 127 height 18
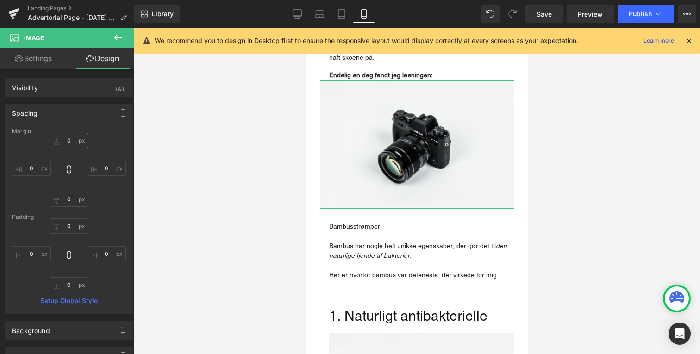
click at [64, 141] on input "0" at bounding box center [69, 140] width 39 height 15
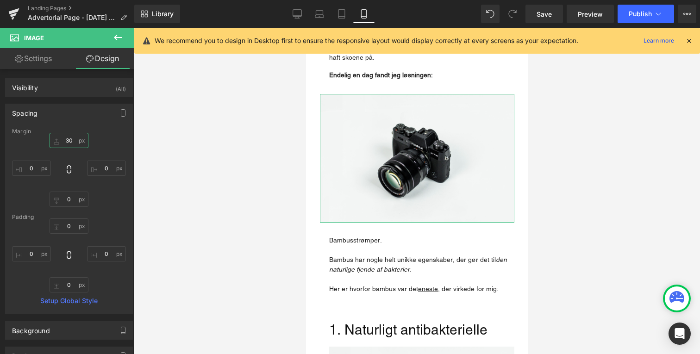
type input "3"
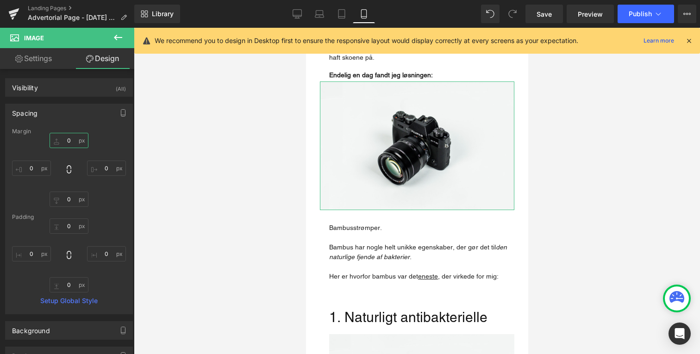
type input "2"
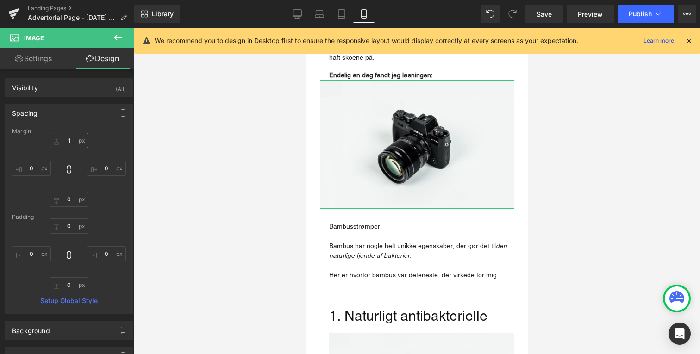
type input "10"
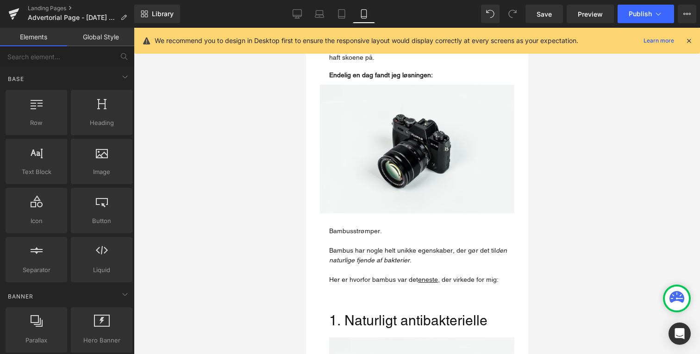
click at [278, 115] on div at bounding box center [417, 191] width 566 height 327
click at [294, 13] on icon at bounding box center [297, 13] width 9 height 9
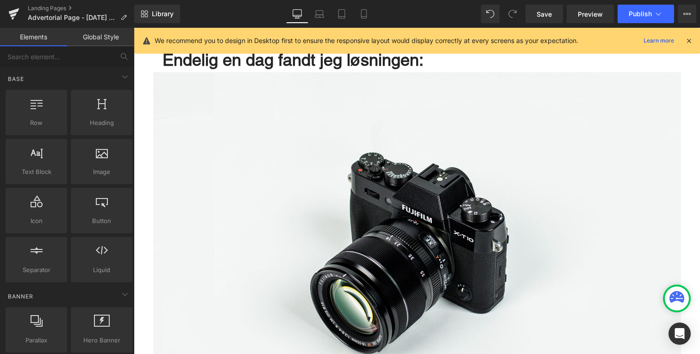
scroll to position [839, 0]
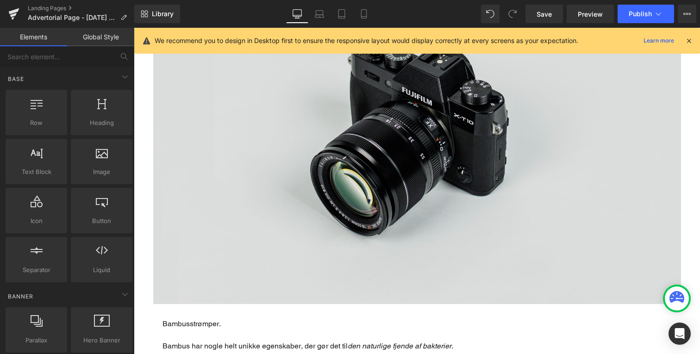
click at [373, 214] on img "Main content" at bounding box center [417, 130] width 528 height 350
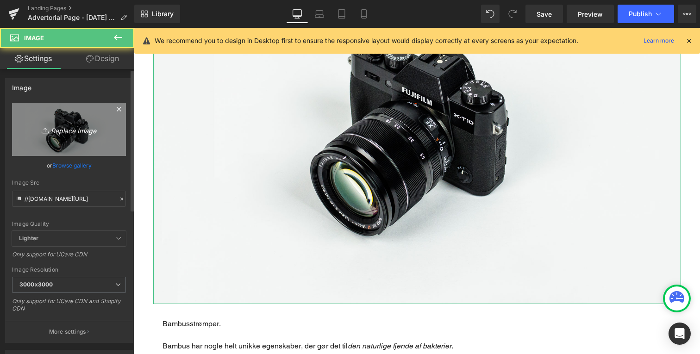
click at [60, 133] on icon "Replace Image" at bounding box center [69, 130] width 74 height 12
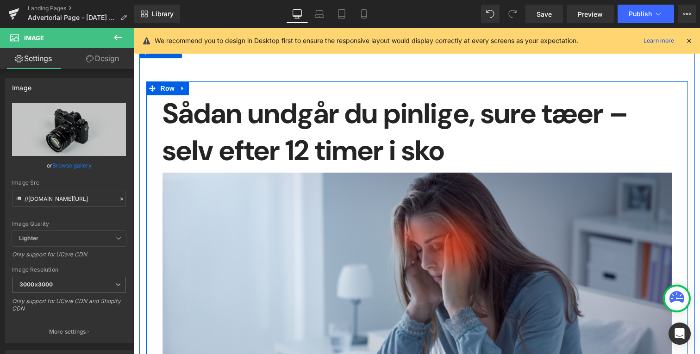
scroll to position [0, 0]
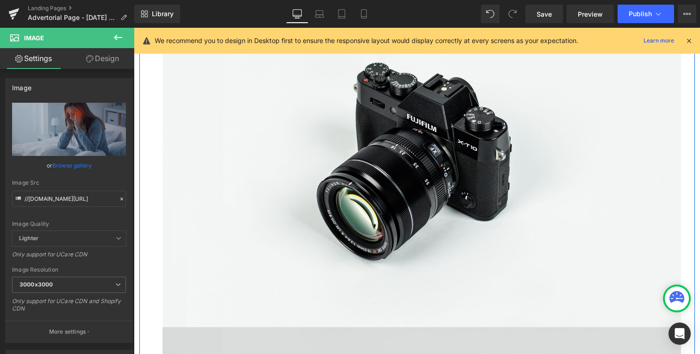
scroll to position [3014, 0]
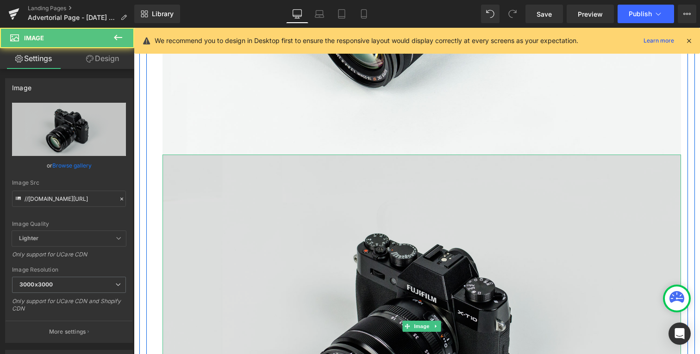
click at [526, 203] on img "Main content" at bounding box center [422, 327] width 519 height 344
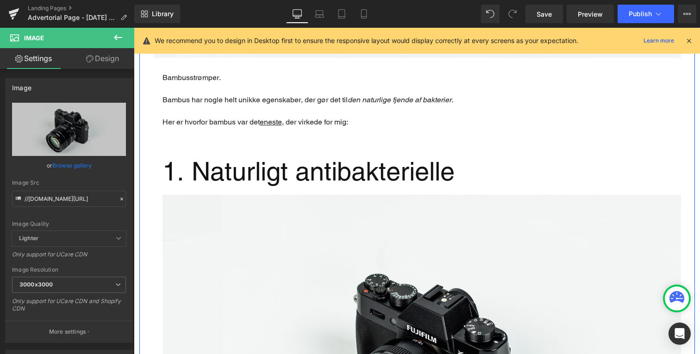
scroll to position [1083, 0]
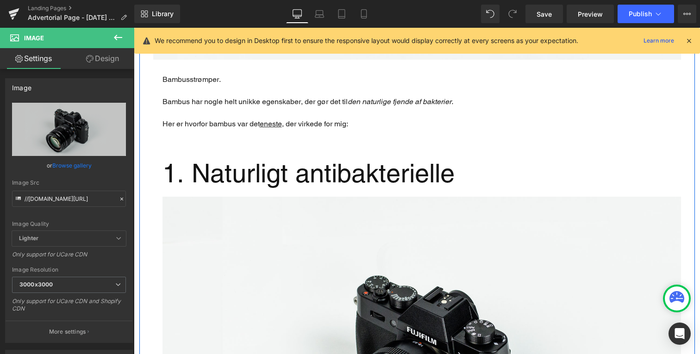
click at [270, 163] on undefined "1. Naturligt antibakterielle" at bounding box center [309, 173] width 292 height 30
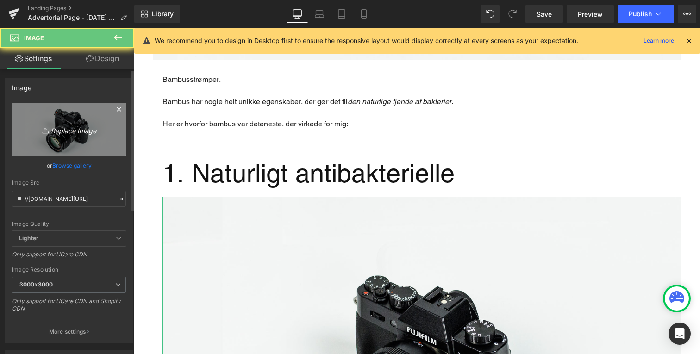
click at [69, 135] on link "Replace Image" at bounding box center [69, 129] width 114 height 53
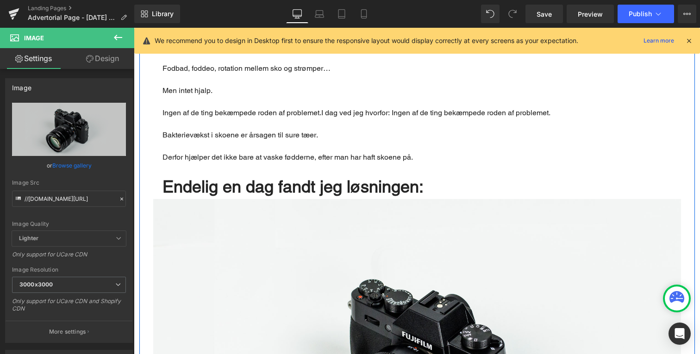
scroll to position [580, 0]
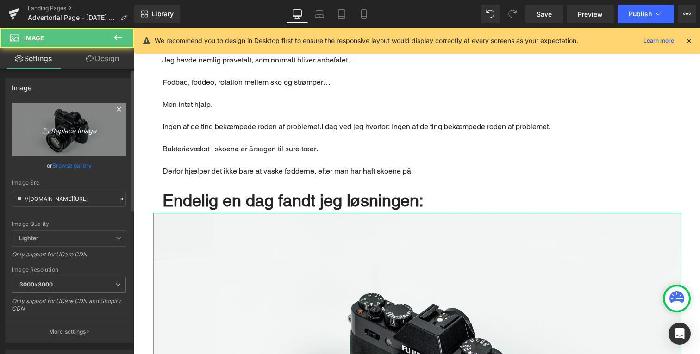
click at [66, 127] on icon "Replace Image" at bounding box center [69, 130] width 74 height 12
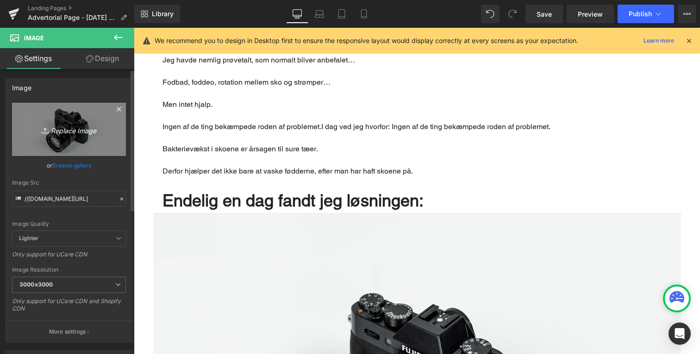
type input "C:\fakepath\Design uden navn.png"
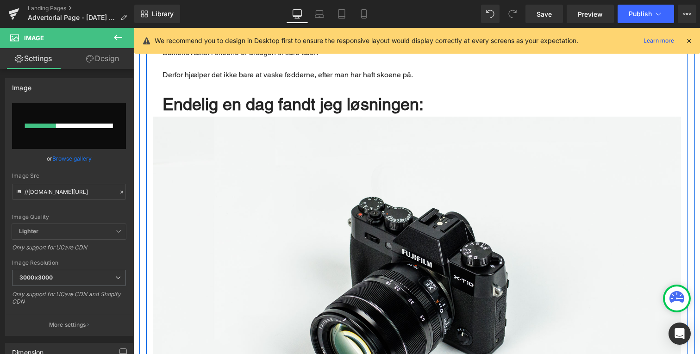
scroll to position [678, 0]
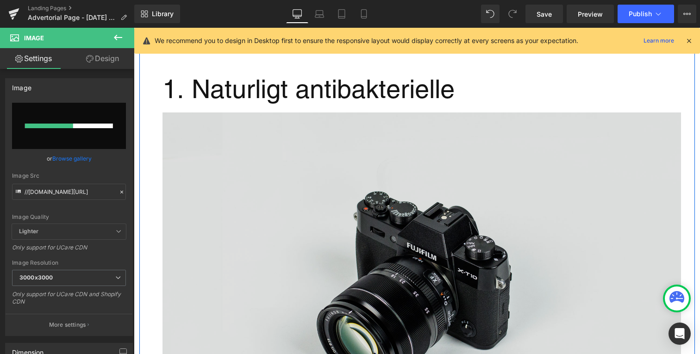
click at [317, 228] on img "Main content" at bounding box center [422, 285] width 519 height 344
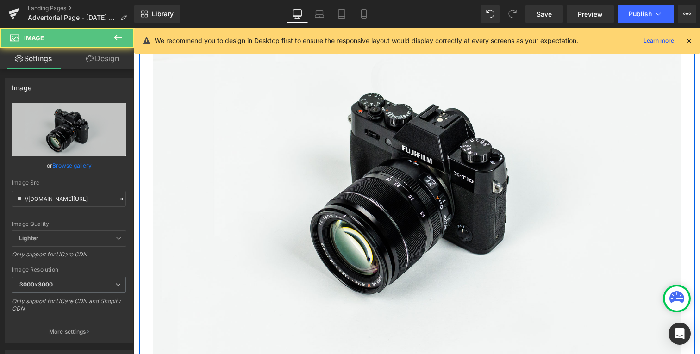
scroll to position [602, 0]
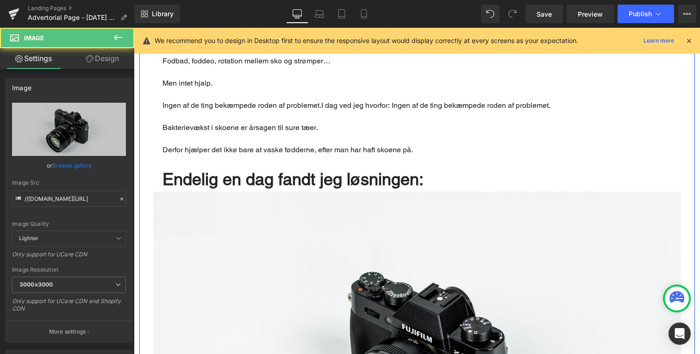
click at [275, 173] on span "Endelig en dag fandt jeg løsningen:" at bounding box center [293, 179] width 261 height 19
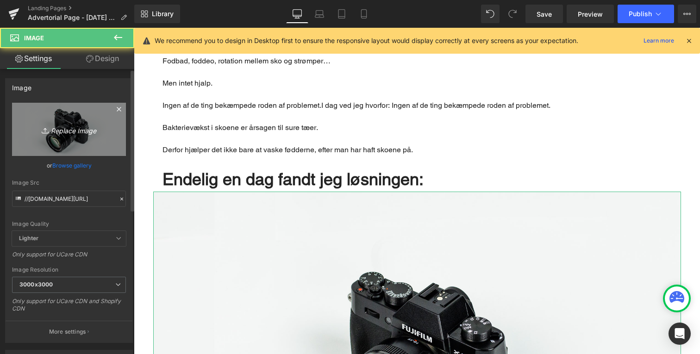
click at [77, 126] on icon "Replace Image" at bounding box center [69, 130] width 74 height 12
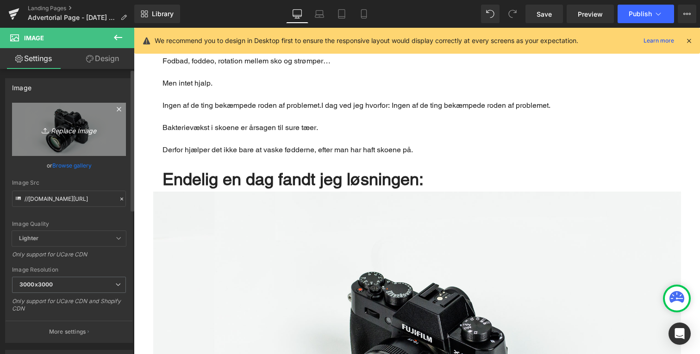
type input "C:\fakepath\Design uden navn.png"
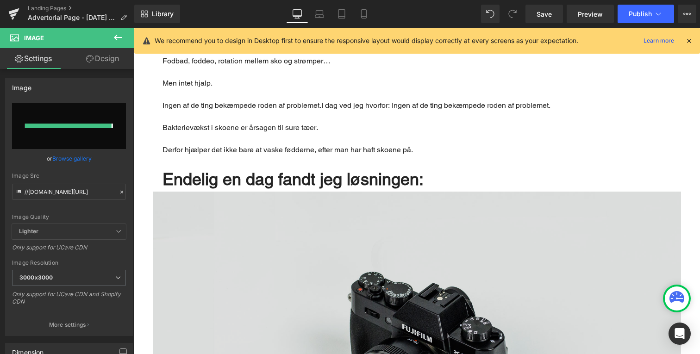
type input "https://ucarecdn.com/2f34c35f-36b6-4b2e-ae9d-8e3c549a78c7/-/format/auto/-/previ…"
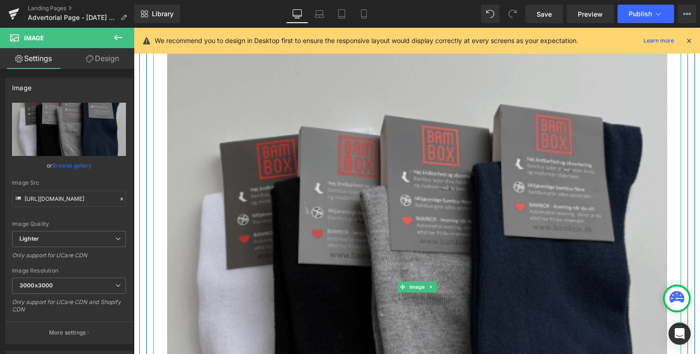
scroll to position [764, 0]
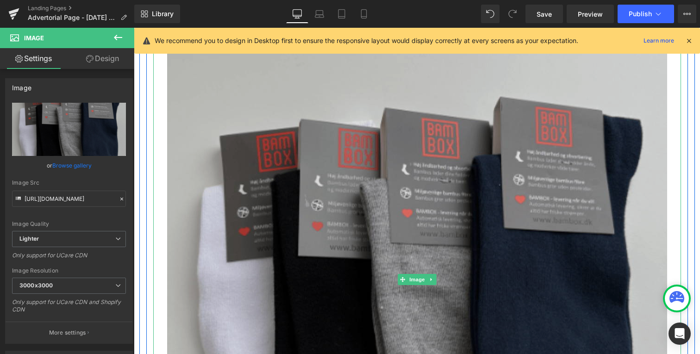
click at [302, 209] on img "Main content" at bounding box center [417, 280] width 500 height 500
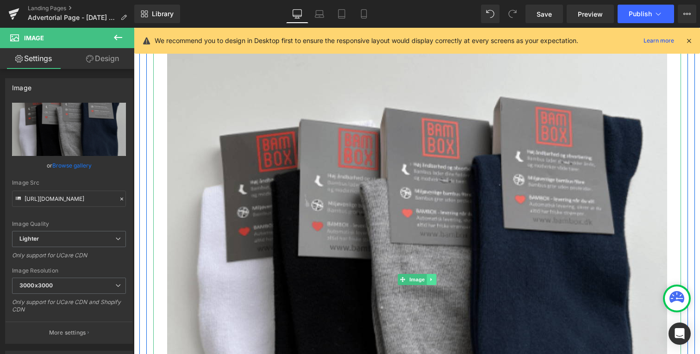
click at [431, 278] on icon "Main content" at bounding box center [430, 279] width 1 height 3
click at [427, 274] on link "Main content" at bounding box center [427, 279] width 10 height 11
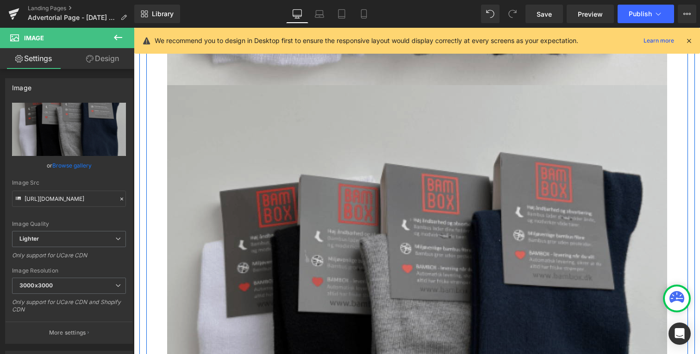
scroll to position [1214, 0]
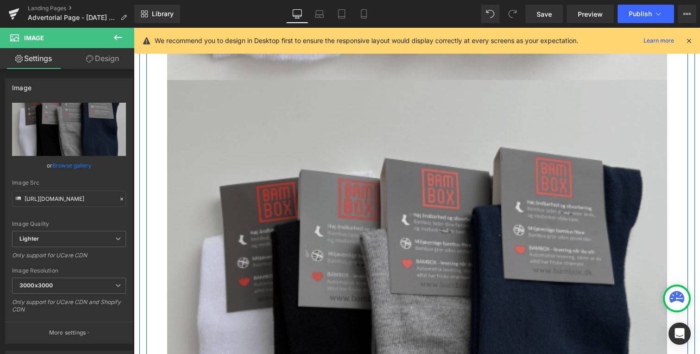
click at [355, 218] on img "Main content" at bounding box center [417, 330] width 500 height 500
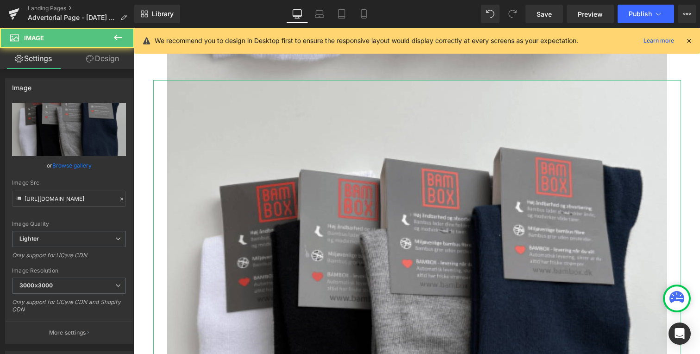
click at [105, 48] on div "Image Settings Design Image https://ucarecdn.com/2f34c35f-36b6-4b2e-ae9d-8e3c54…" at bounding box center [67, 193] width 134 height 331
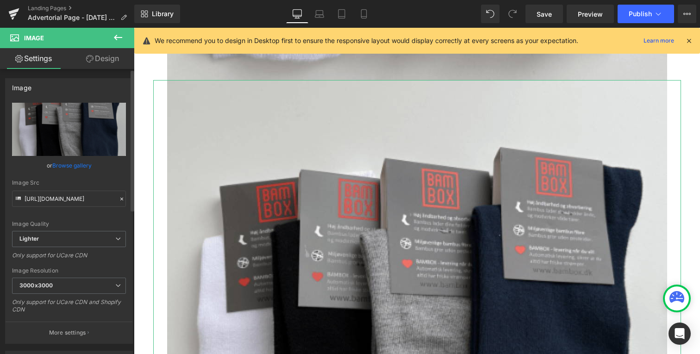
click at [103, 55] on link "Design" at bounding box center [102, 58] width 67 height 21
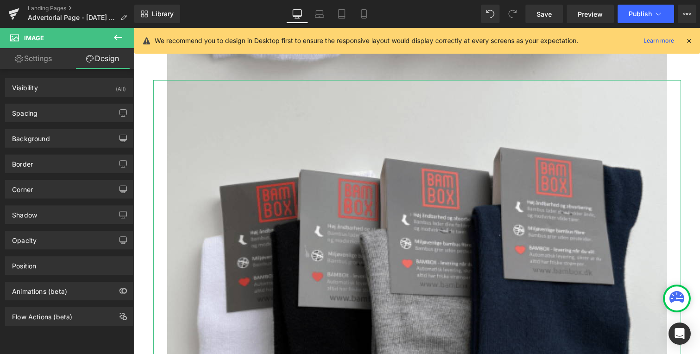
click at [86, 97] on div "Spacing Margin 0px 0 0px 0 0px 0 0px 0 Padding 0px 0 0px 0 0px 0 0px 0 Setup Gl…" at bounding box center [69, 109] width 138 height 25
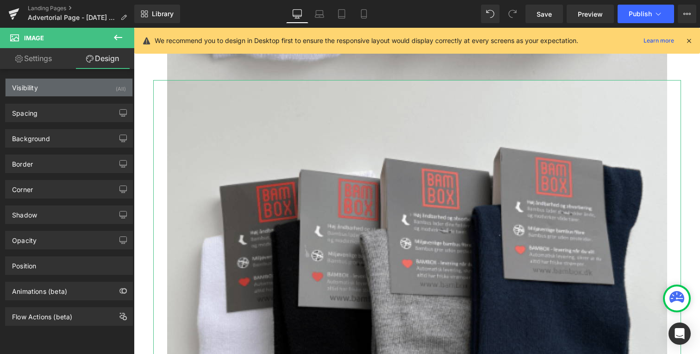
click at [89, 96] on div "Visibility (All)" at bounding box center [69, 88] width 127 height 18
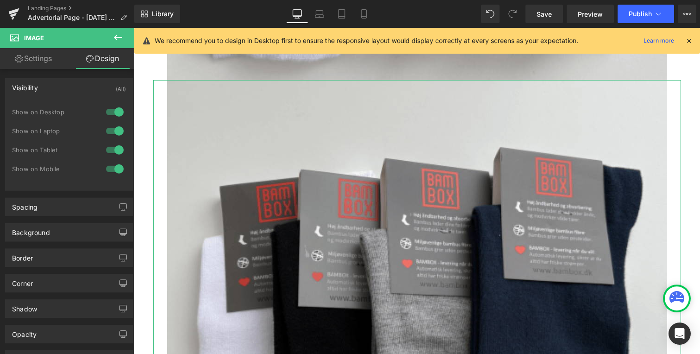
click at [113, 110] on div at bounding box center [115, 112] width 22 height 15
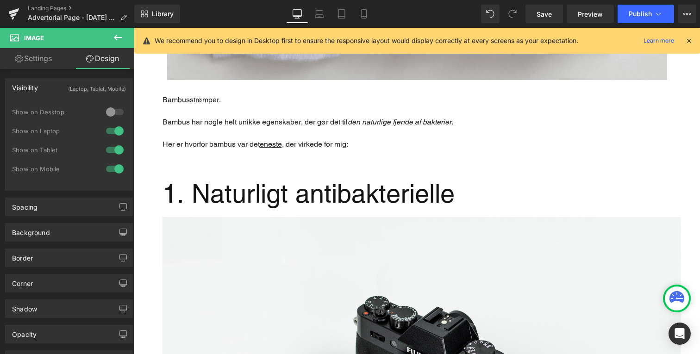
click at [113, 127] on div at bounding box center [115, 131] width 22 height 15
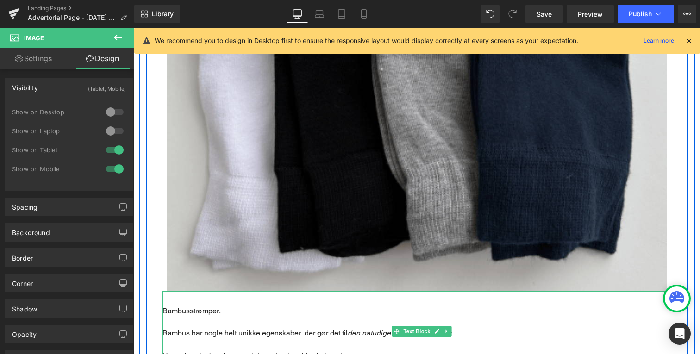
scroll to position [923, 0]
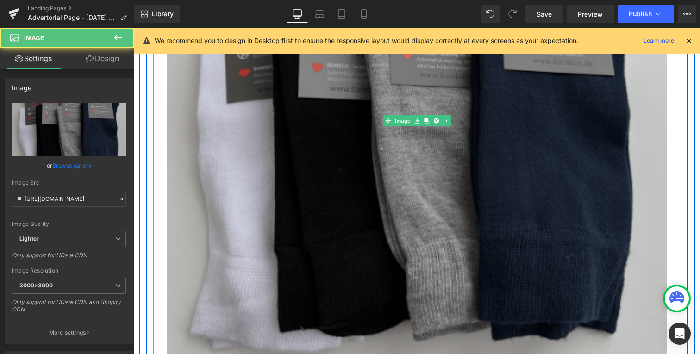
drag, startPoint x: 263, startPoint y: 151, endPoint x: 242, endPoint y: 133, distance: 27.6
click at [263, 151] on img "Main content" at bounding box center [417, 121] width 500 height 500
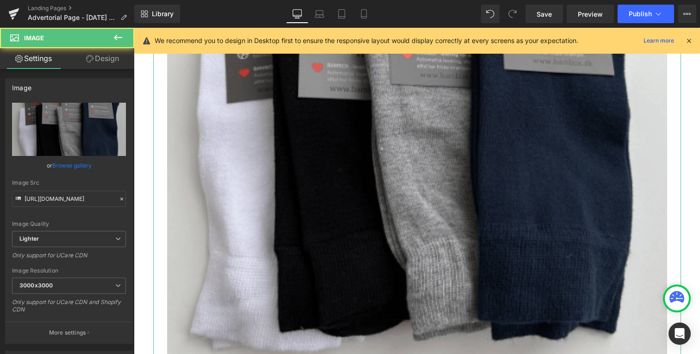
click at [106, 68] on link "Design" at bounding box center [102, 58] width 67 height 21
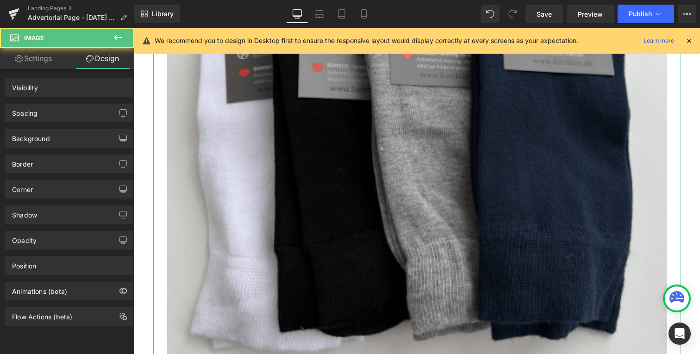
click at [108, 56] on link "Design" at bounding box center [102, 58] width 67 height 21
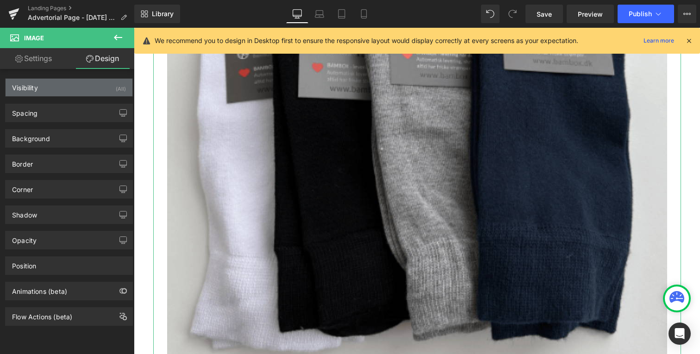
click at [91, 80] on div "Visibility (All)" at bounding box center [69, 88] width 127 height 18
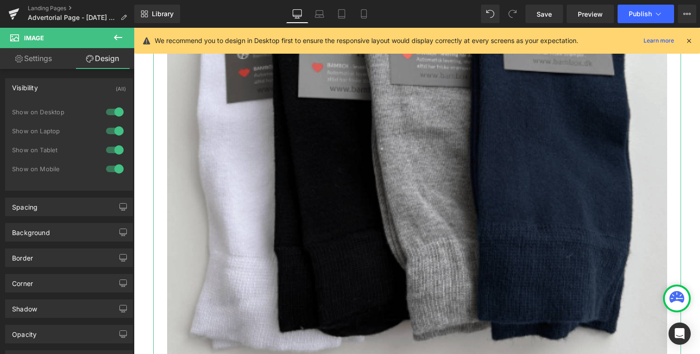
click at [115, 166] on div at bounding box center [115, 169] width 22 height 15
click at [116, 151] on div at bounding box center [115, 150] width 22 height 15
click at [46, 58] on link "Settings" at bounding box center [33, 58] width 67 height 21
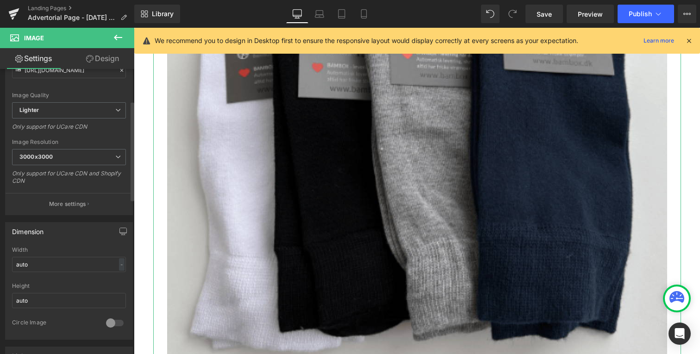
scroll to position [180, 0]
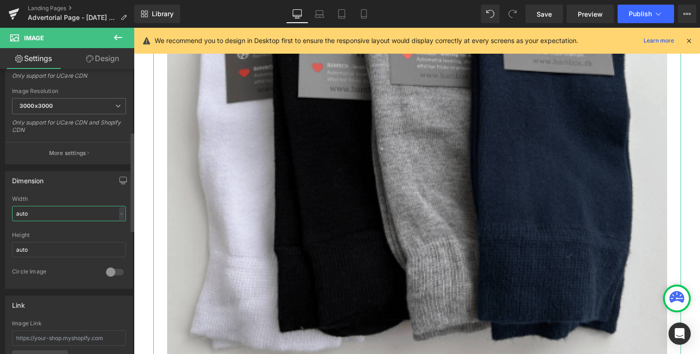
click at [62, 215] on input "auto" at bounding box center [69, 213] width 114 height 15
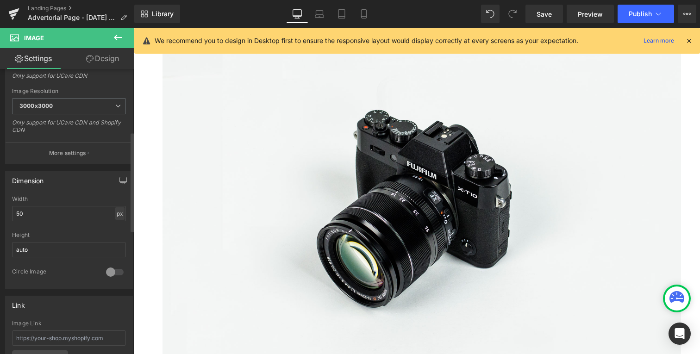
click at [117, 215] on div "px" at bounding box center [119, 214] width 9 height 13
click at [118, 228] on li "%" at bounding box center [120, 227] width 12 height 13
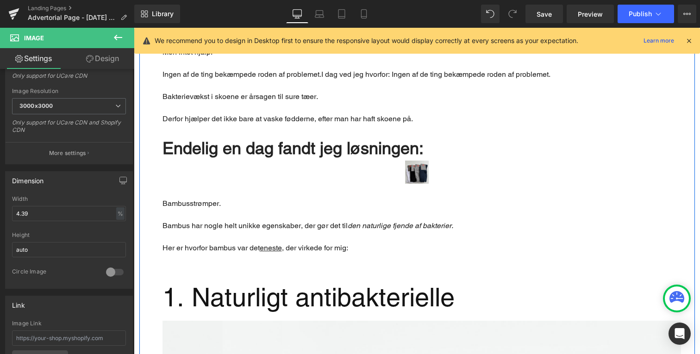
scroll to position [684, 0]
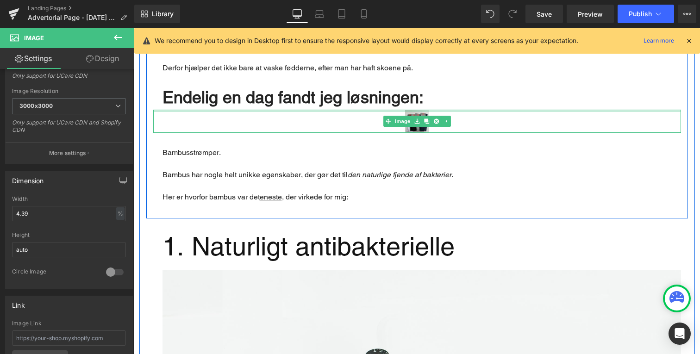
click at [419, 110] on div "Main content" at bounding box center [417, 111] width 528 height 2
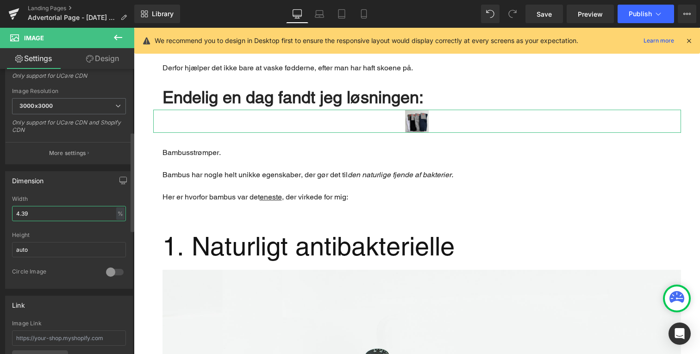
click at [76, 214] on input "4.39" at bounding box center [69, 213] width 114 height 15
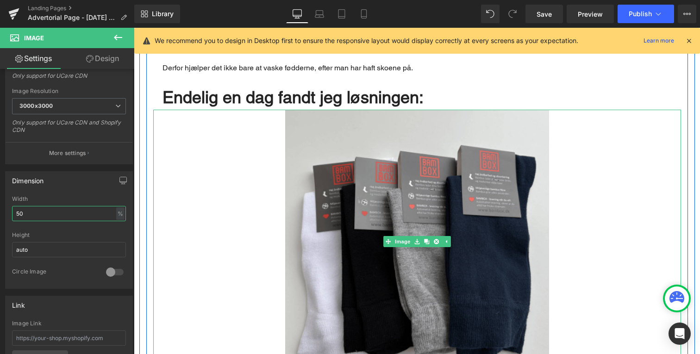
type input "50"
click at [249, 194] on div "Main content" at bounding box center [417, 242] width 528 height 264
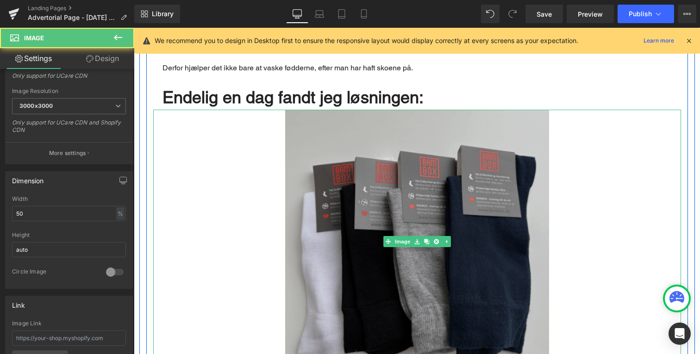
click at [361, 164] on img "Main content" at bounding box center [417, 242] width 264 height 264
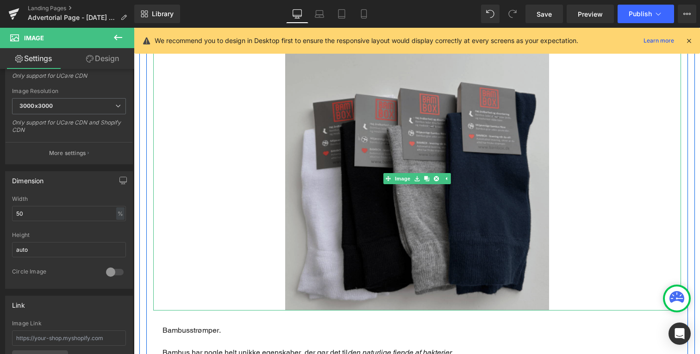
scroll to position [755, 0]
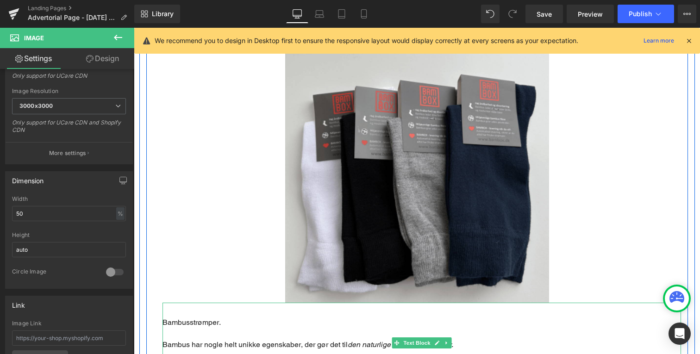
click at [286, 340] on p "Bambus har nogle helt unikke egenskaber, der gør det til den naturlige fjende a…" at bounding box center [422, 345] width 519 height 11
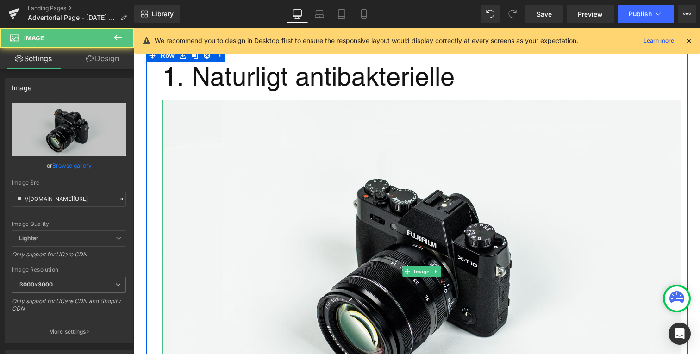
scroll to position [1100, 0]
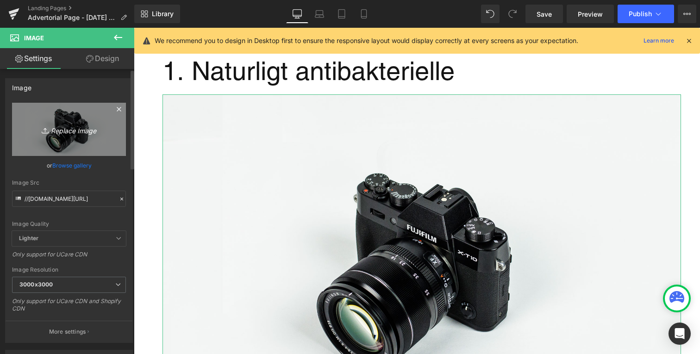
click at [63, 126] on icon "Replace Image" at bounding box center [69, 130] width 74 height 12
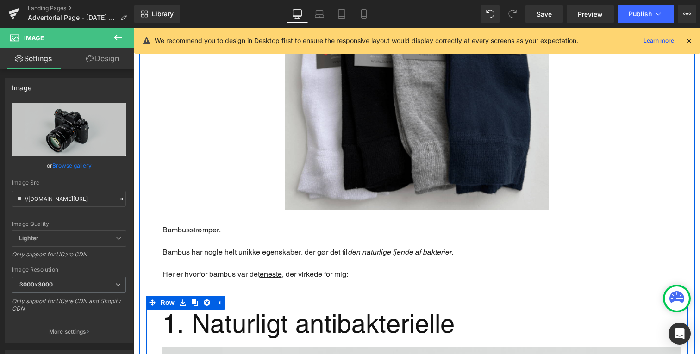
scroll to position [830, 0]
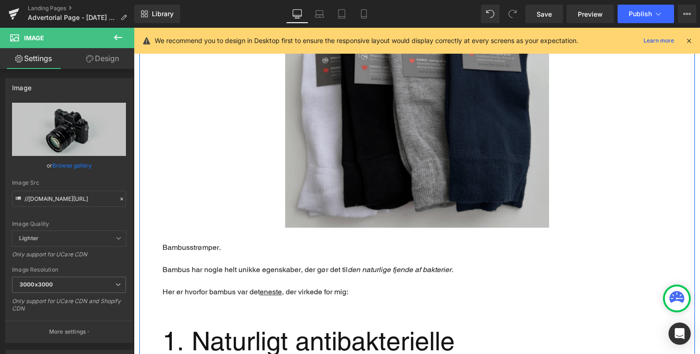
click at [388, 163] on img "Main content" at bounding box center [417, 96] width 264 height 264
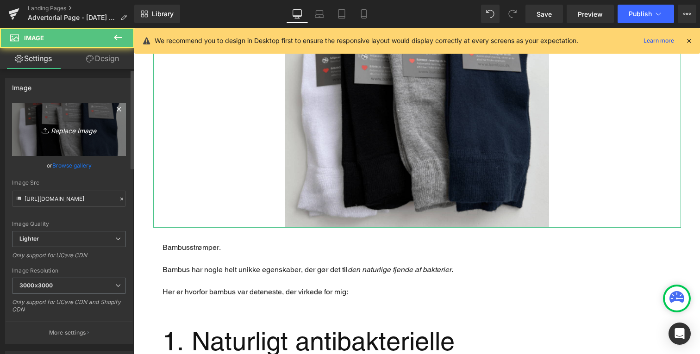
click at [101, 134] on icon "Replace Image" at bounding box center [69, 130] width 74 height 12
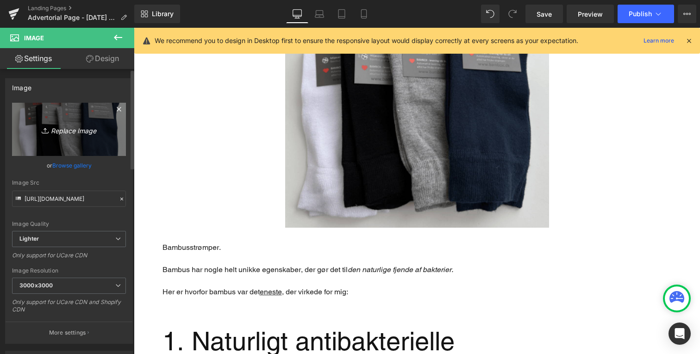
type input "C:\fakepath\Design uden navn (3).png"
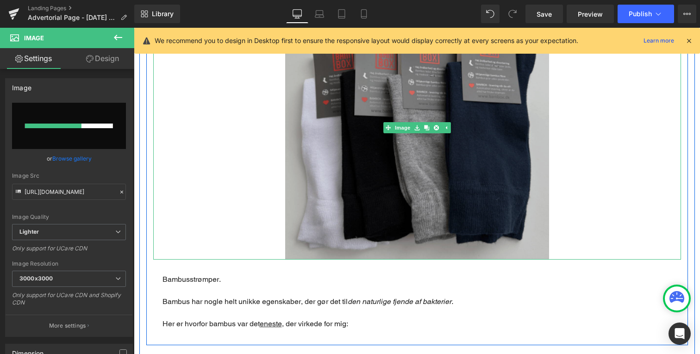
scroll to position [730, 0]
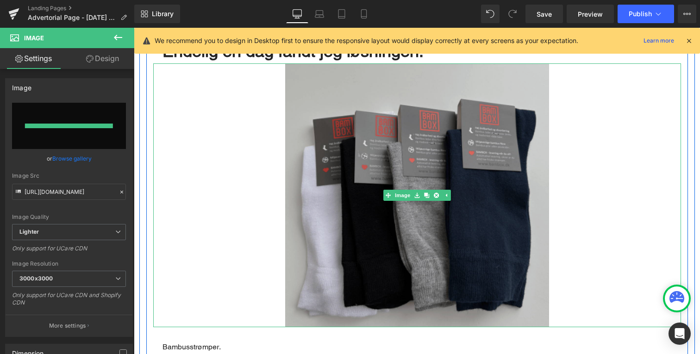
type input "https://ucarecdn.com/76deb0e4-a923-462e-88f9-f5a950468c00/-/format/auto/-/previ…"
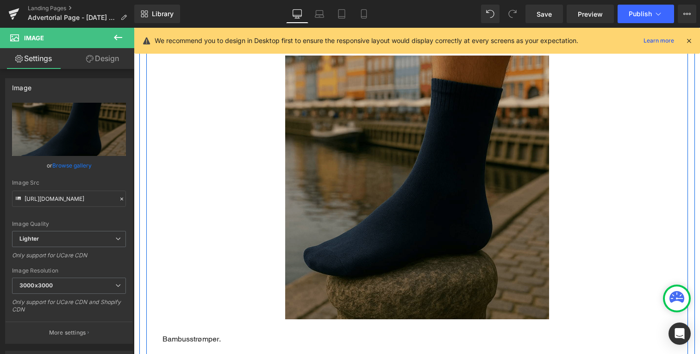
scroll to position [696, 0]
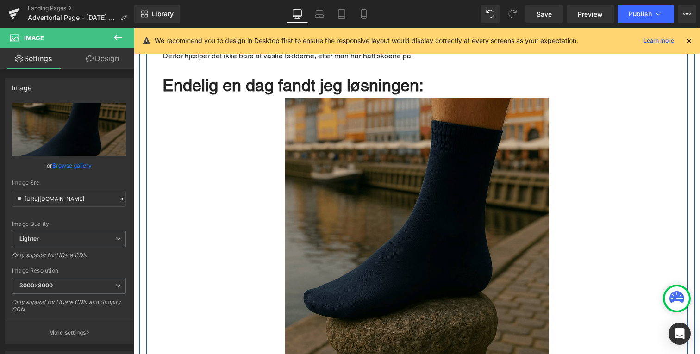
click at [377, 116] on img "Main content" at bounding box center [417, 230] width 264 height 264
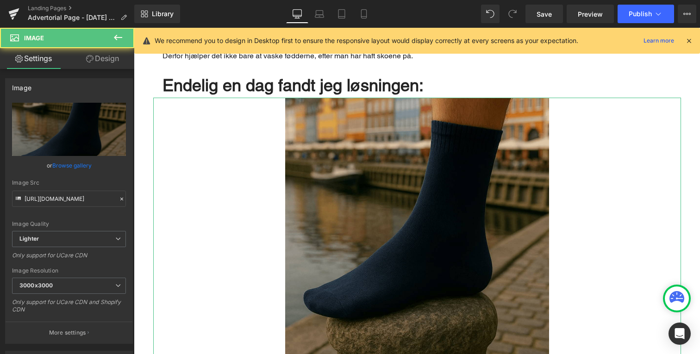
click at [107, 57] on link "Design" at bounding box center [102, 58] width 67 height 21
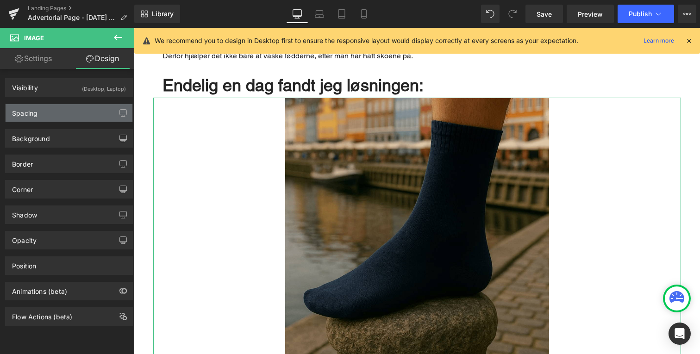
click at [74, 112] on div "Spacing" at bounding box center [69, 113] width 127 height 18
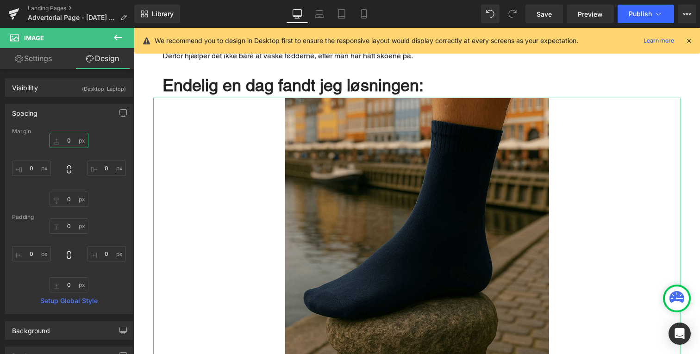
click at [75, 143] on input "0" at bounding box center [69, 140] width 39 height 15
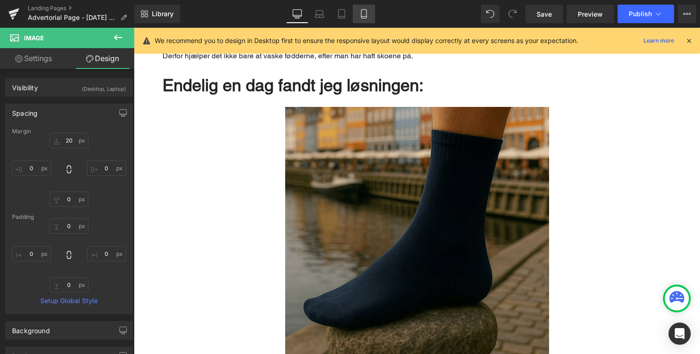
click at [362, 17] on icon at bounding box center [363, 14] width 5 height 9
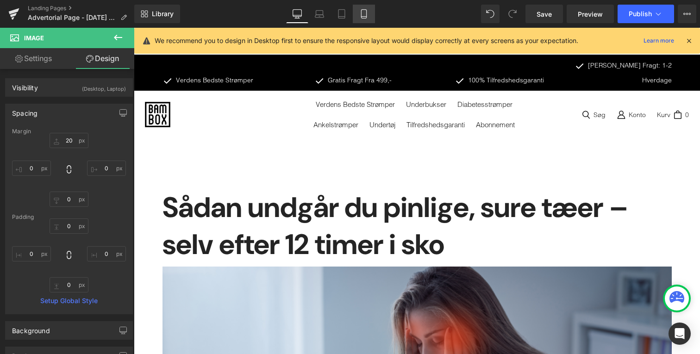
type input "10"
type input "0"
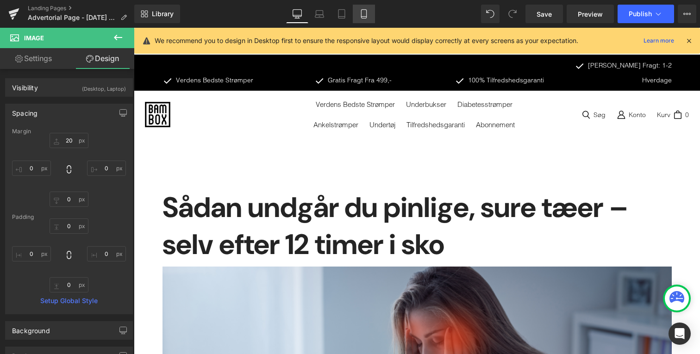
type input "0"
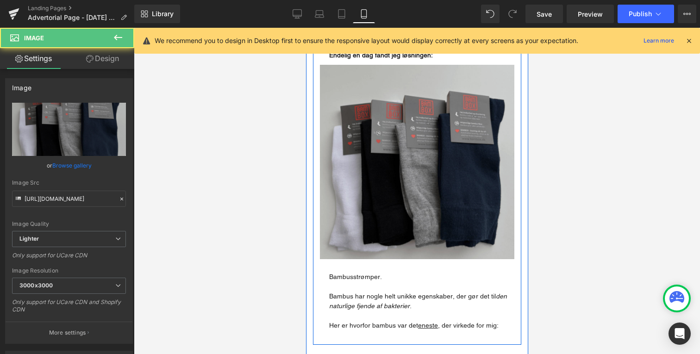
click at [405, 167] on img "Main content" at bounding box center [417, 162] width 195 height 195
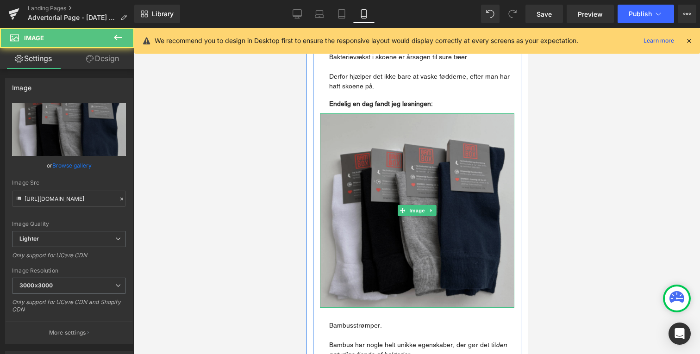
scroll to position [425, 0]
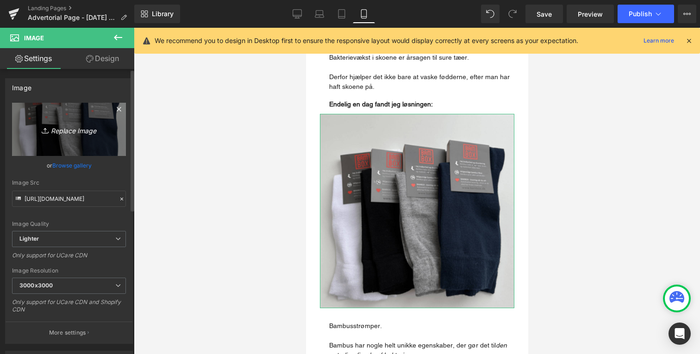
click at [97, 121] on link "Replace Image" at bounding box center [69, 129] width 114 height 53
type input "C:\fakepath\Design uden navn (3).png"
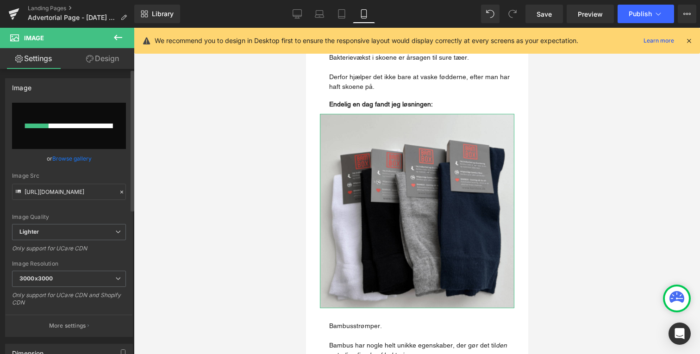
click at [58, 153] on link "Browse gallery" at bounding box center [71, 159] width 39 height 16
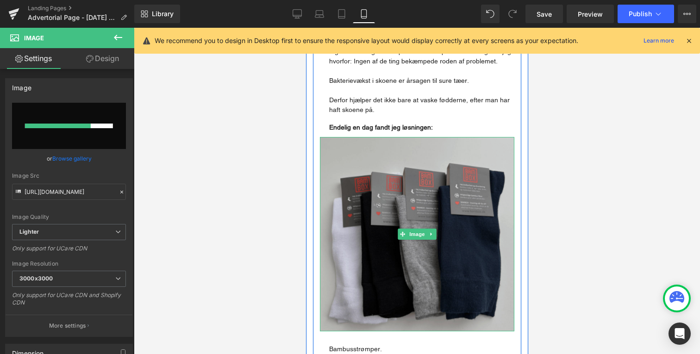
scroll to position [414, 0]
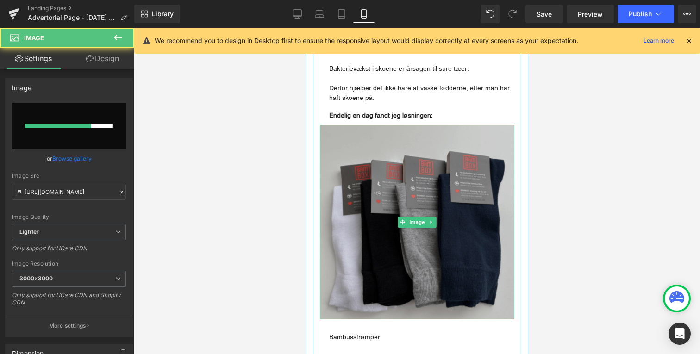
click at [363, 184] on img "Main content" at bounding box center [417, 222] width 195 height 195
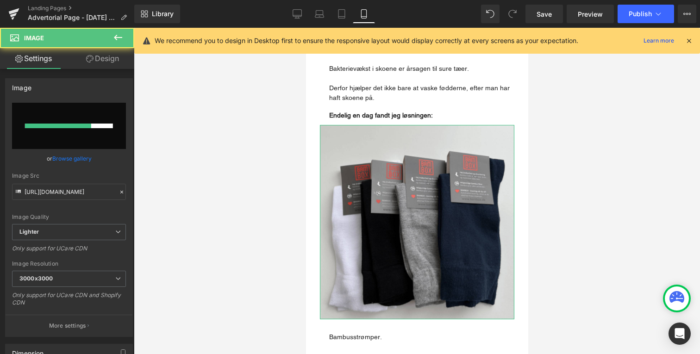
click at [103, 57] on link "Design" at bounding box center [102, 58] width 67 height 21
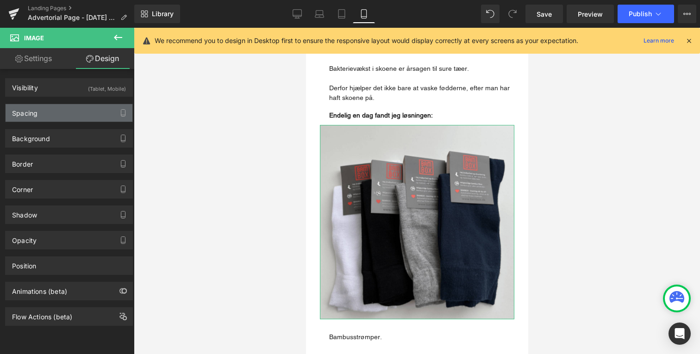
click at [74, 114] on div "Spacing" at bounding box center [69, 113] width 127 height 18
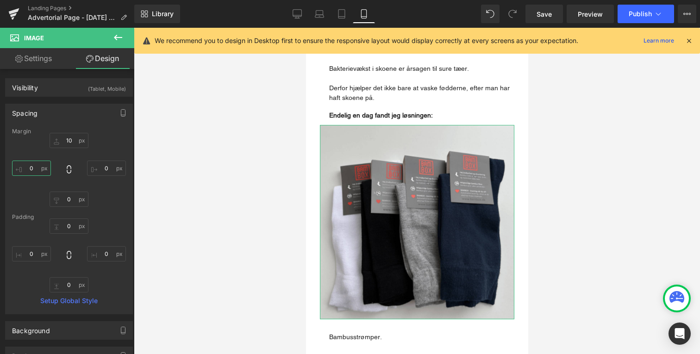
click at [41, 162] on input "0" at bounding box center [31, 168] width 39 height 15
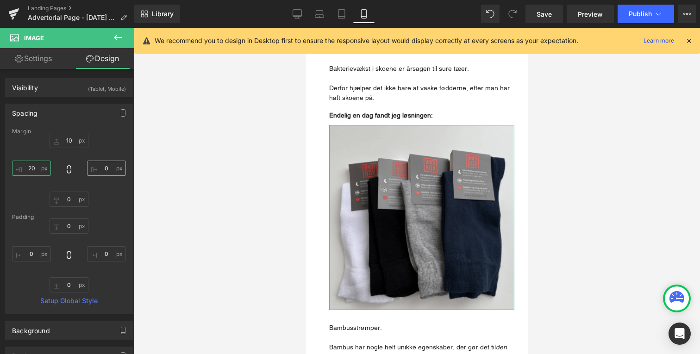
type input "20"
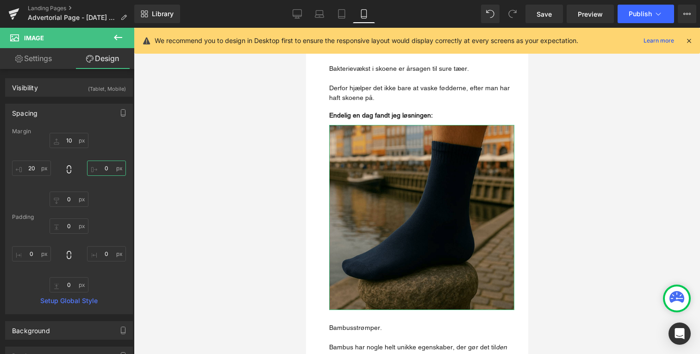
click at [97, 162] on input "0" at bounding box center [106, 168] width 39 height 15
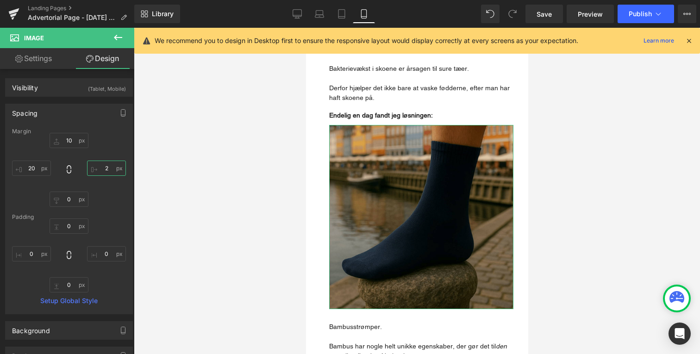
type input "20"
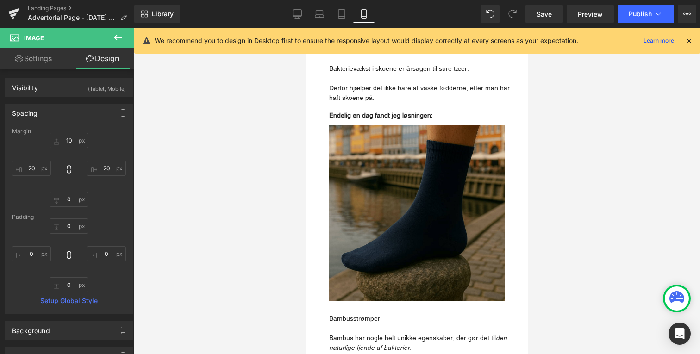
click at [210, 175] on div at bounding box center [417, 191] width 566 height 327
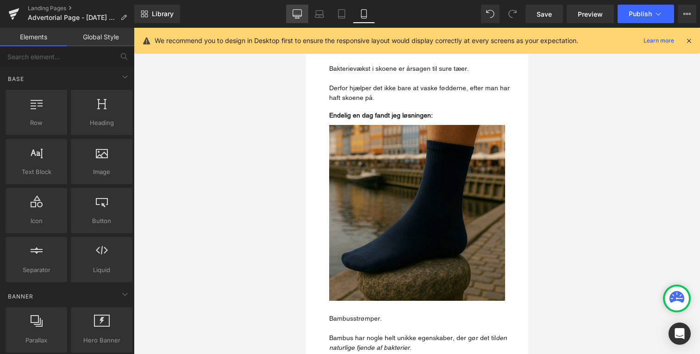
click at [298, 15] on icon at bounding box center [297, 13] width 9 height 9
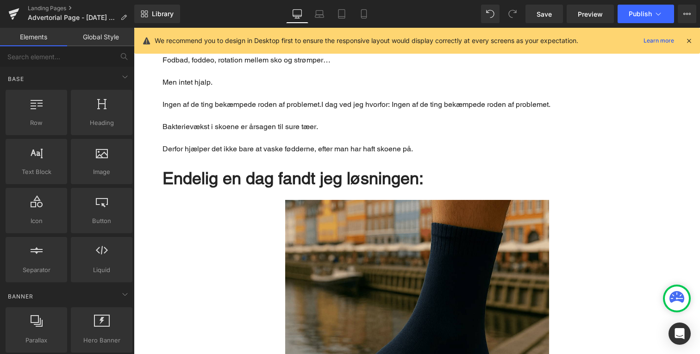
scroll to position [708, 0]
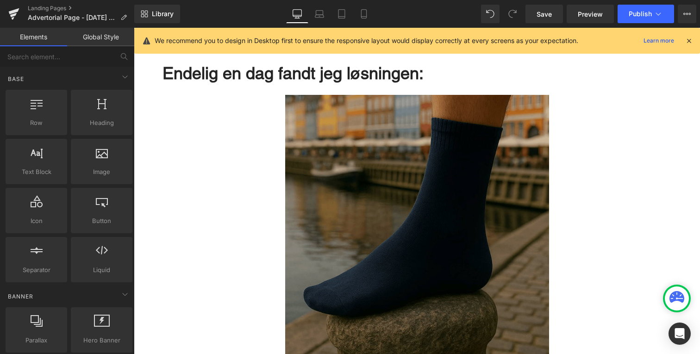
click at [341, 126] on img "Main content" at bounding box center [417, 227] width 264 height 264
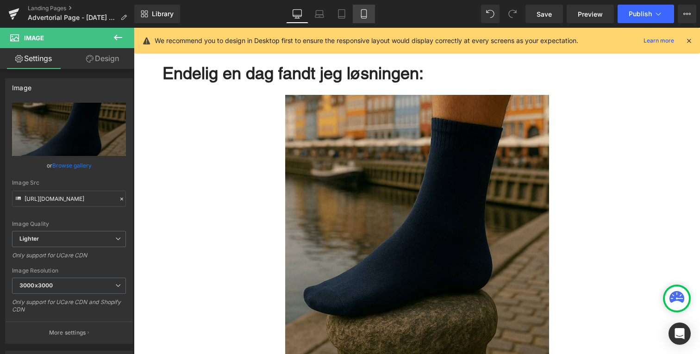
click at [372, 14] on link "Mobile" at bounding box center [364, 14] width 22 height 19
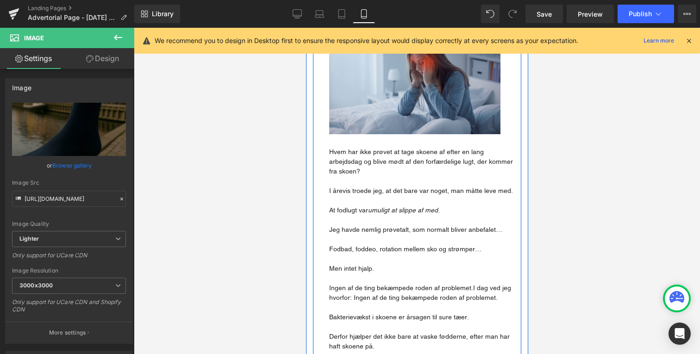
scroll to position [157, 0]
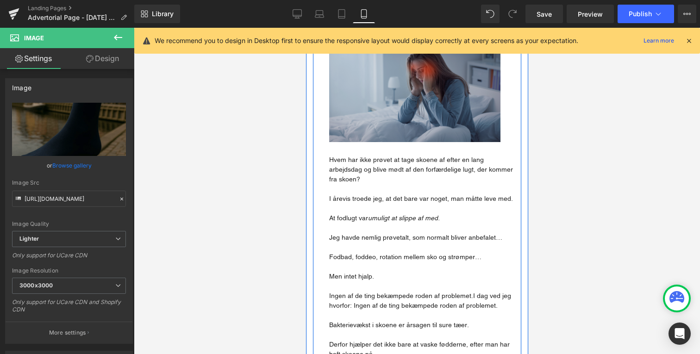
click at [379, 107] on img "Main content" at bounding box center [414, 94] width 171 height 96
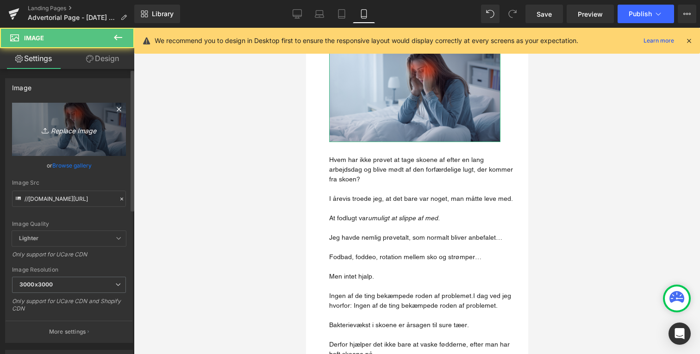
click at [74, 142] on link "Replace Image" at bounding box center [69, 129] width 114 height 53
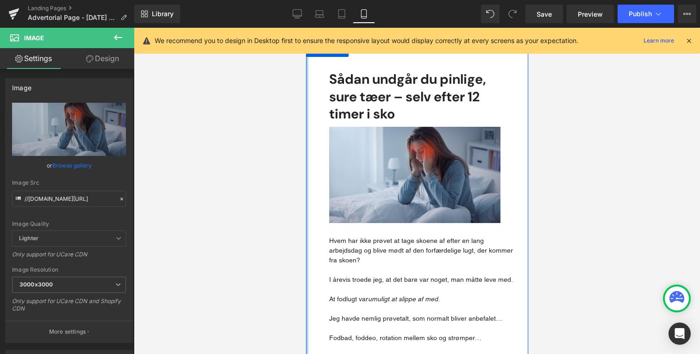
scroll to position [71, 0]
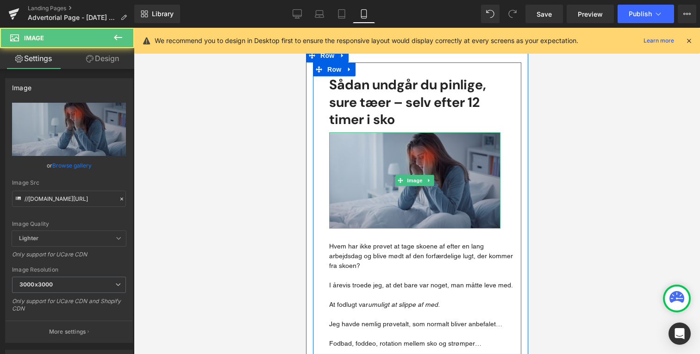
click at [393, 167] on img "Main content" at bounding box center [414, 180] width 171 height 96
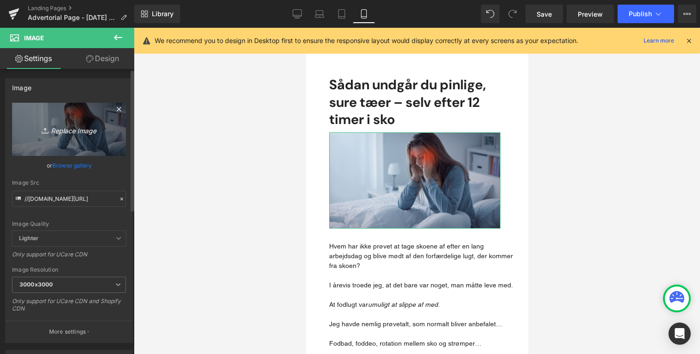
click at [80, 131] on icon "Replace Image" at bounding box center [69, 130] width 74 height 12
type input "C:\fakepath\shoe-7507866_1280.jpg"
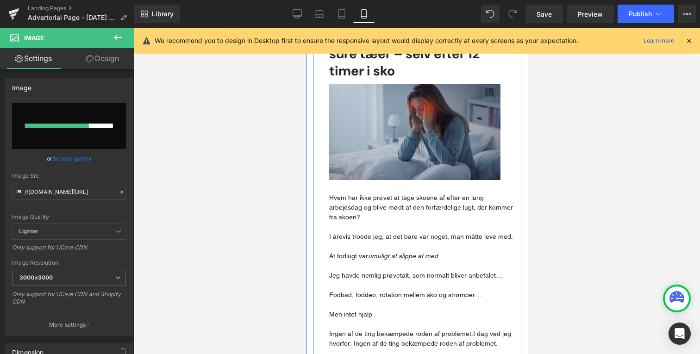
scroll to position [113, 0]
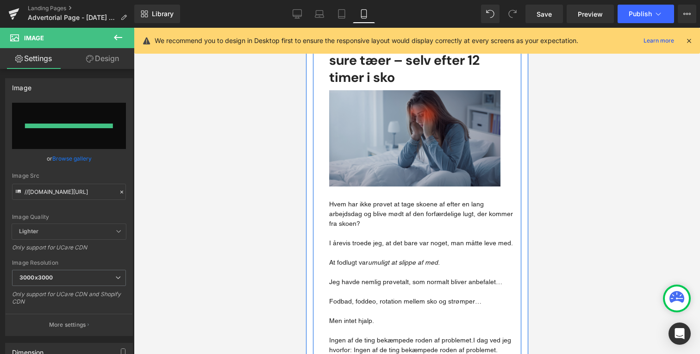
type input "https://ucarecdn.com/2b252f97-19ae-402d-ba11-087201b99965/-/format/auto/-/previ…"
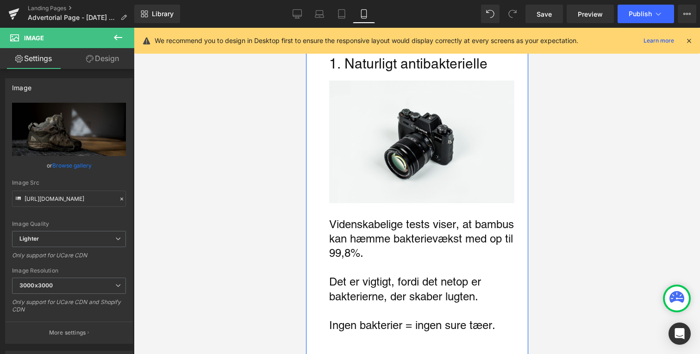
scroll to position [790, 0]
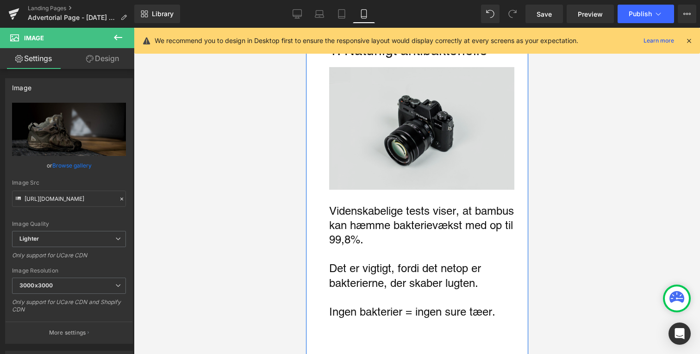
click at [414, 137] on img "Main content" at bounding box center [421, 128] width 185 height 123
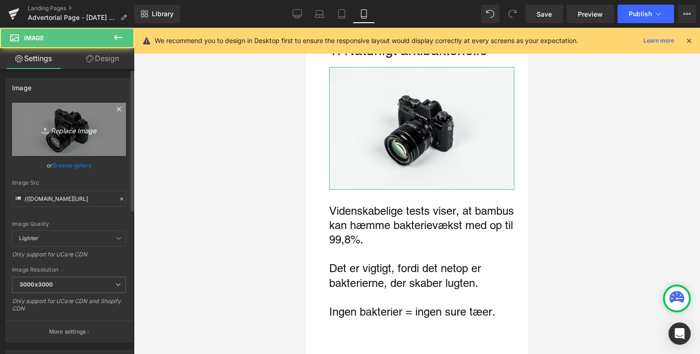
click at [86, 113] on link "Replace Image" at bounding box center [69, 129] width 114 height 53
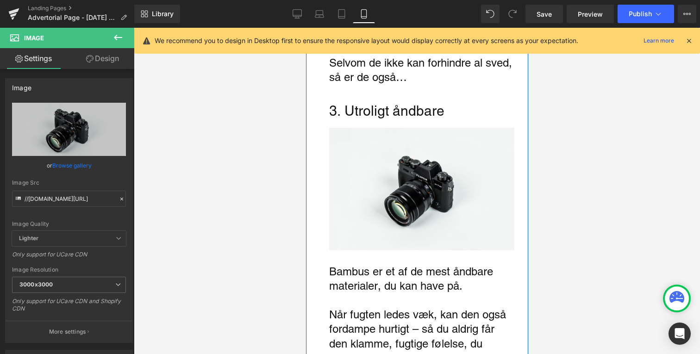
scroll to position [1380, 0]
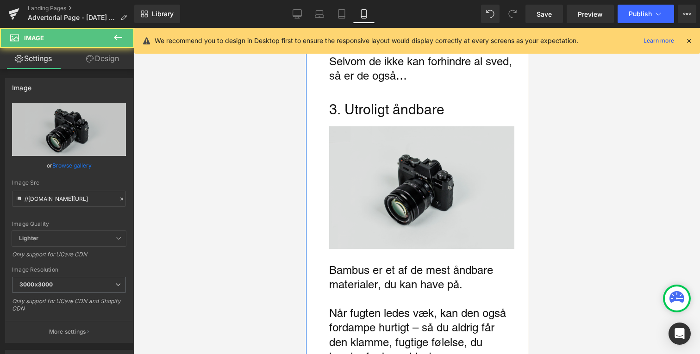
click at [376, 216] on img "Main content" at bounding box center [421, 187] width 185 height 123
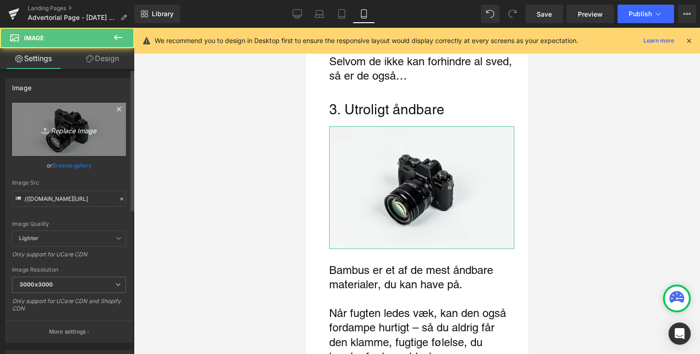
click at [96, 151] on link "Replace Image" at bounding box center [69, 129] width 114 height 53
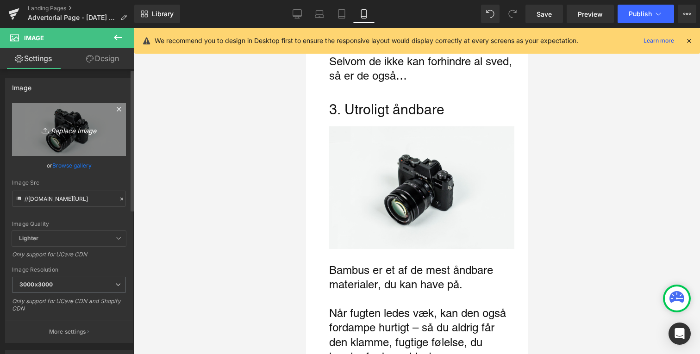
type input "C:\fakepath\Design uden navn (1).png"
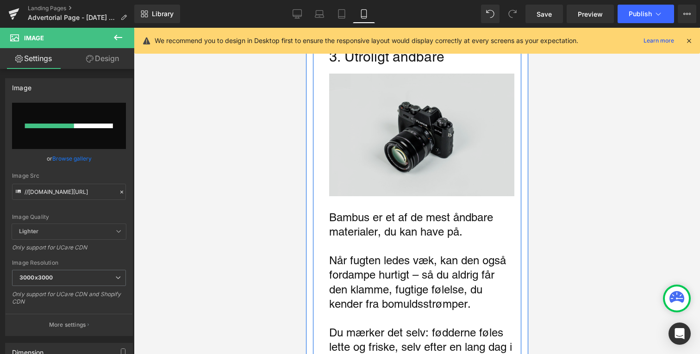
scroll to position [1432, 0]
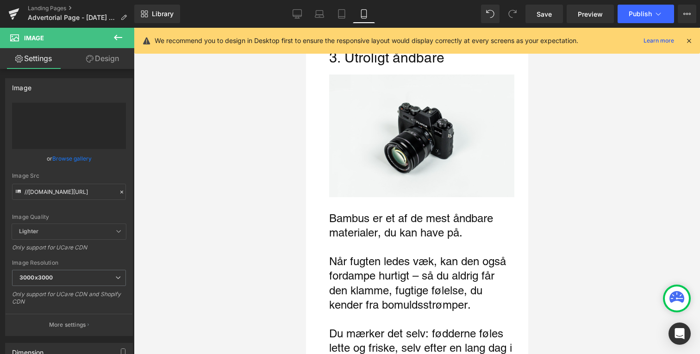
type input "https://ucarecdn.com/82686b90-3180-41de-a7f8-aa4f924dc0cc/-/format/auto/-/previ…"
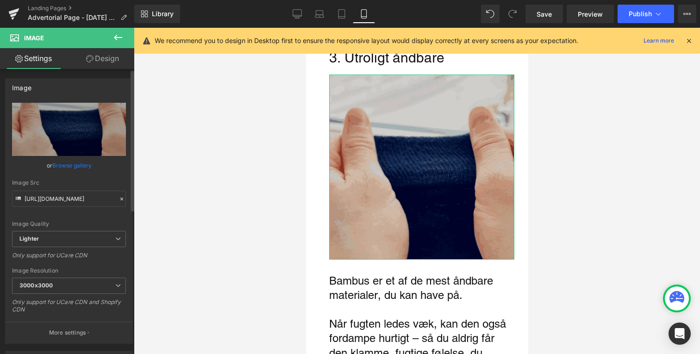
click at [65, 187] on div "Image Src https://ucarecdn.com/82686b90-3180-41de-a7f8-aa4f924dc0cc/-/format/au…" at bounding box center [69, 193] width 114 height 27
click at [119, 199] on icon at bounding box center [122, 199] width 6 height 6
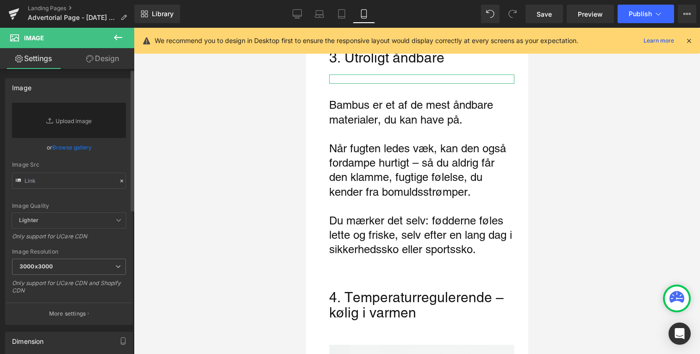
click at [82, 172] on div "Image Src" at bounding box center [69, 175] width 114 height 27
click at [82, 176] on input "text" at bounding box center [69, 181] width 114 height 16
paste input "https://bambox.dk/cdn/shop/files/broll_1080x1080.gif?v=1750507016"
type input "https://bambox.dk/cdn/shop/files/broll_1080x1080.gif?v=1750507016"
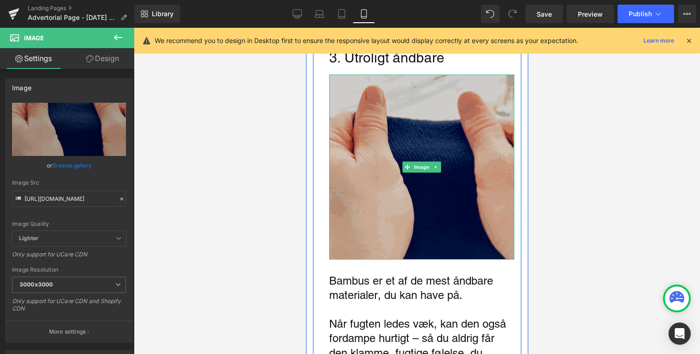
click at [399, 263] on div "3. Utroligt åndbare Text Block Image Bambus er et af de mest åndbare materialer…" at bounding box center [417, 248] width 208 height 397
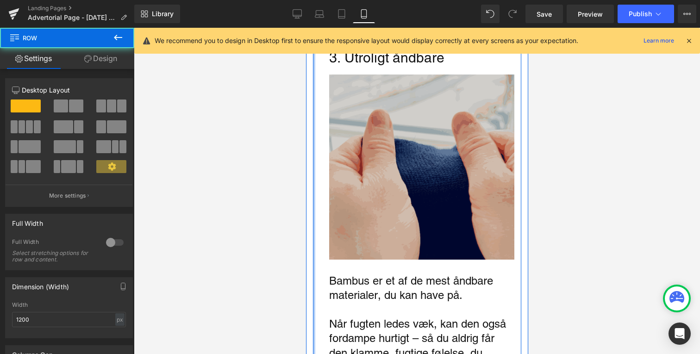
click at [285, 192] on div at bounding box center [417, 191] width 566 height 327
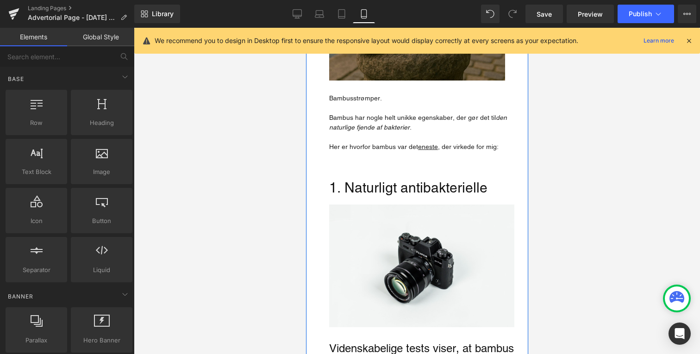
scroll to position [636, 0]
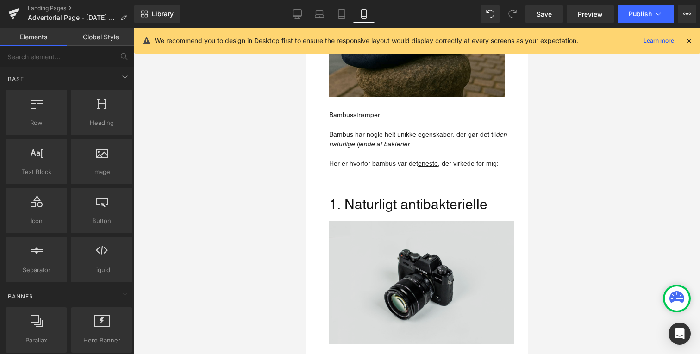
click at [376, 262] on img "Main content" at bounding box center [421, 282] width 185 height 123
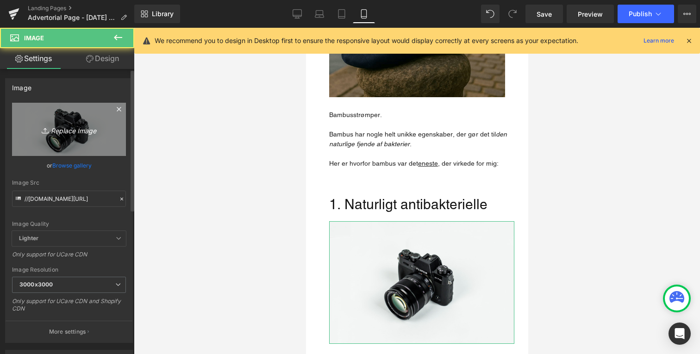
click at [60, 122] on link "Replace Image" at bounding box center [69, 129] width 114 height 53
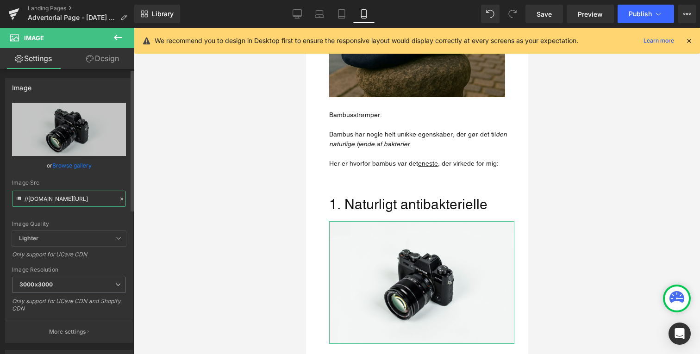
click at [51, 195] on input "//[DOMAIN_NAME][URL]" at bounding box center [69, 199] width 114 height 16
paste input "https://bambox.dk/cdn/shop/files/7_200x.png?v=1755668855"
type input "https://bambox.dk/cdn/shop/files/7_200x.png?v=1755668855"
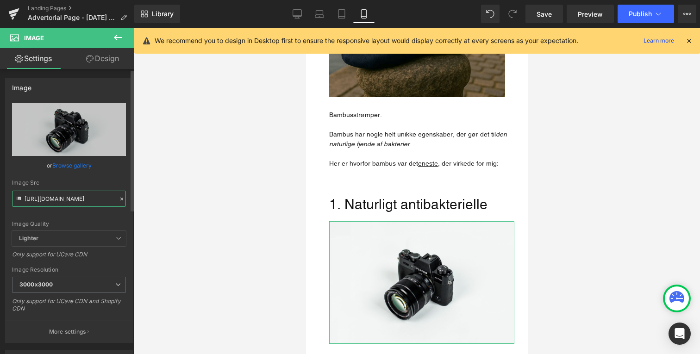
scroll to position [0, 76]
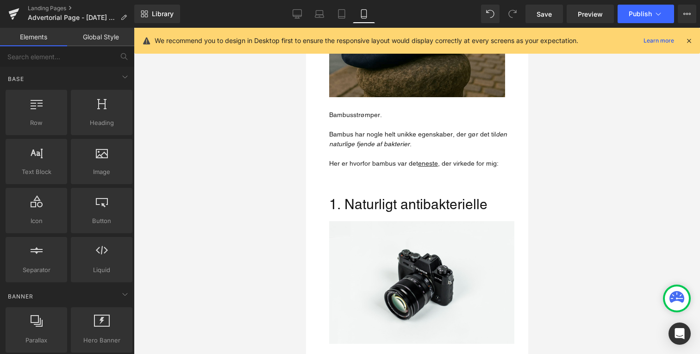
click at [294, 157] on div at bounding box center [417, 191] width 566 height 327
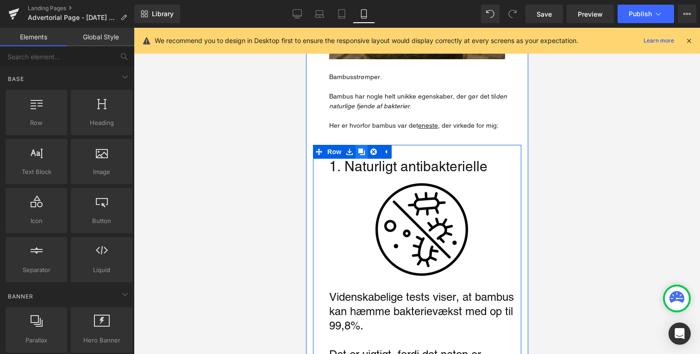
scroll to position [694, 0]
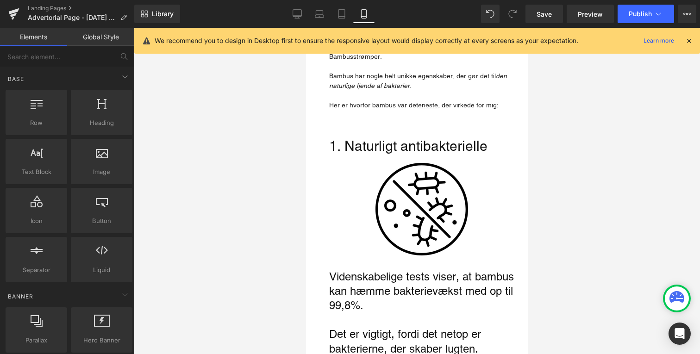
click at [607, 168] on div at bounding box center [417, 191] width 566 height 327
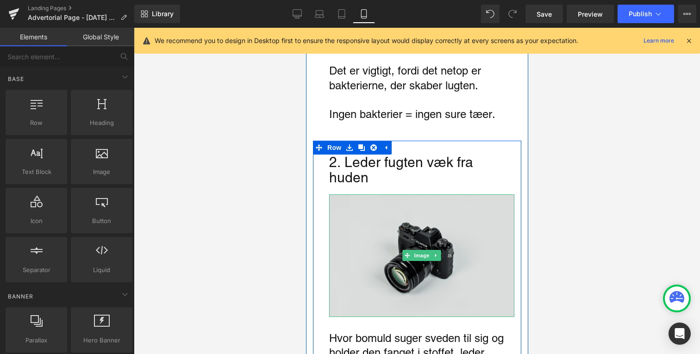
scroll to position [968, 0]
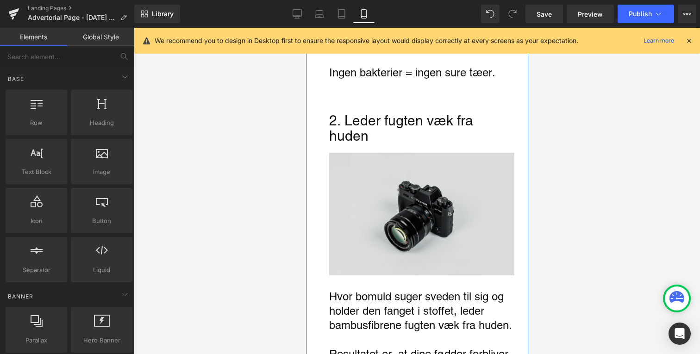
click at [436, 170] on img "Main content" at bounding box center [421, 214] width 185 height 123
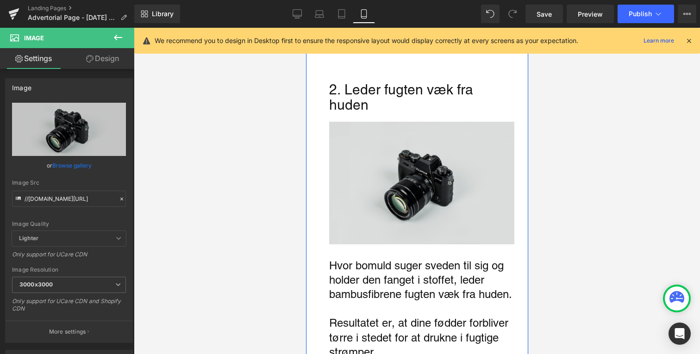
scroll to position [1031, 0]
click at [378, 204] on img "Main content" at bounding box center [421, 182] width 185 height 123
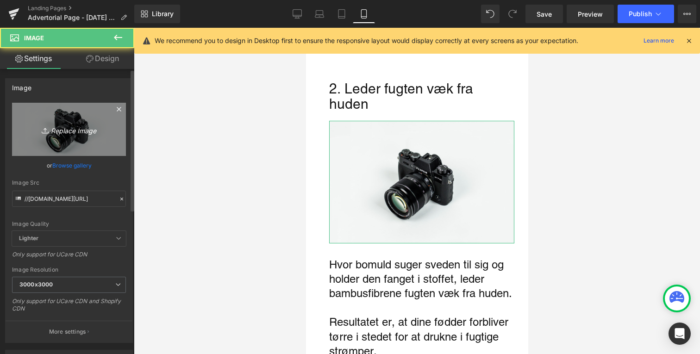
click at [83, 138] on link "Replace Image" at bounding box center [69, 129] width 114 height 53
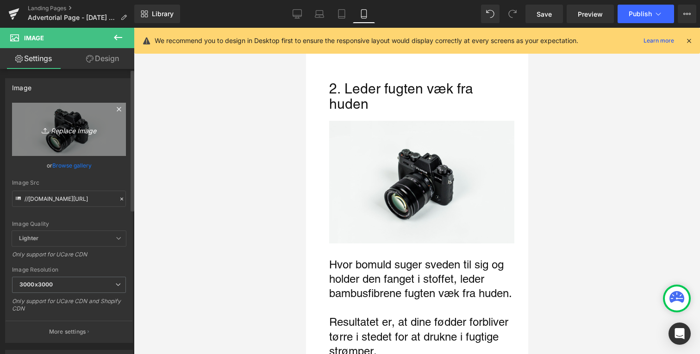
type input "C:\fakepath\Design uden navn (2).png"
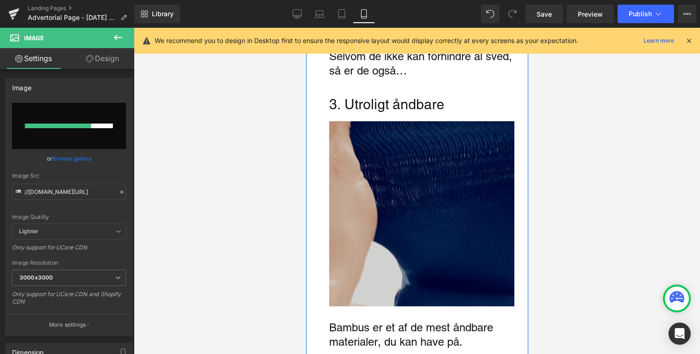
scroll to position [1355, 0]
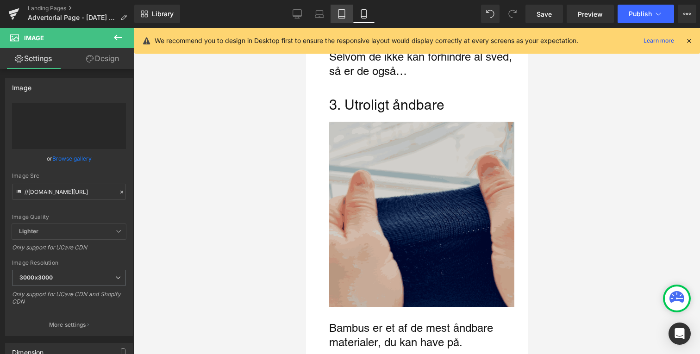
type input "https://ucarecdn.com/aeca6b3d-5759-4473-958d-b872e96f3c7d/-/format/auto/-/previ…"
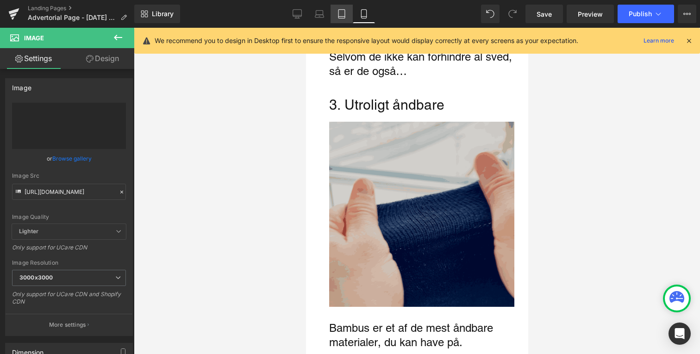
scroll to position [1417, 0]
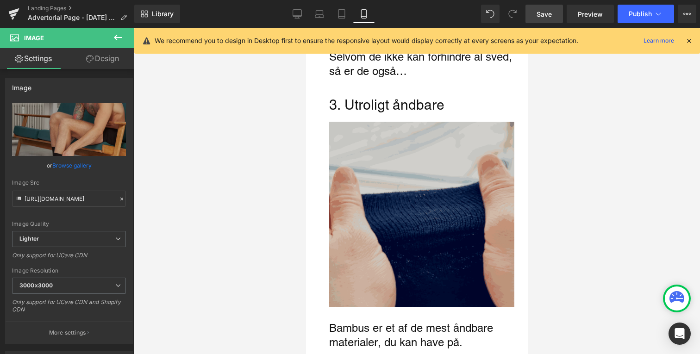
click at [546, 10] on span "Save" at bounding box center [544, 14] width 15 height 10
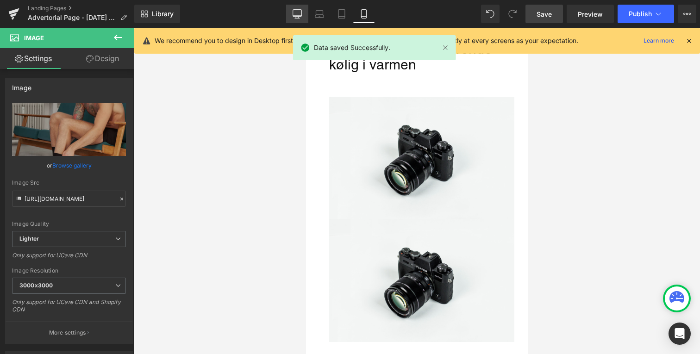
click at [296, 14] on icon at bounding box center [297, 13] width 9 height 9
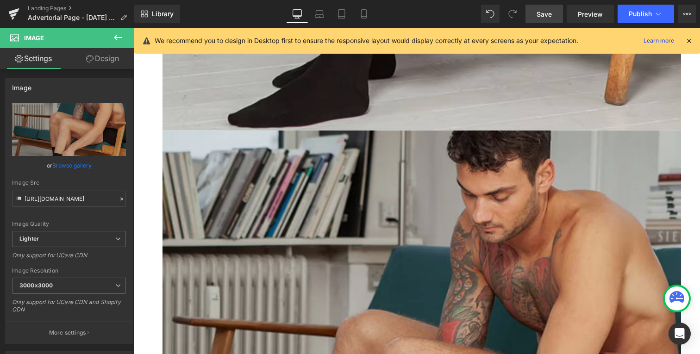
scroll to position [2371, 0]
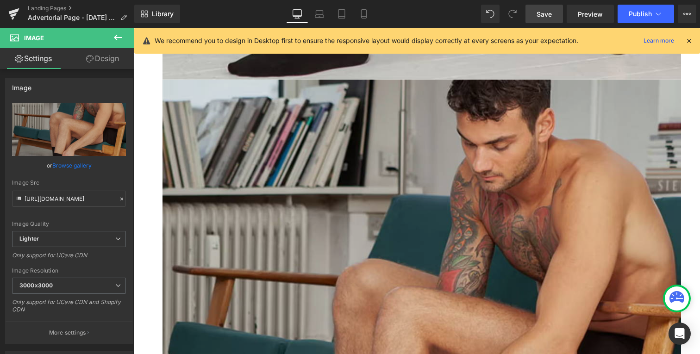
click at [258, 203] on img "Main content" at bounding box center [422, 339] width 519 height 519
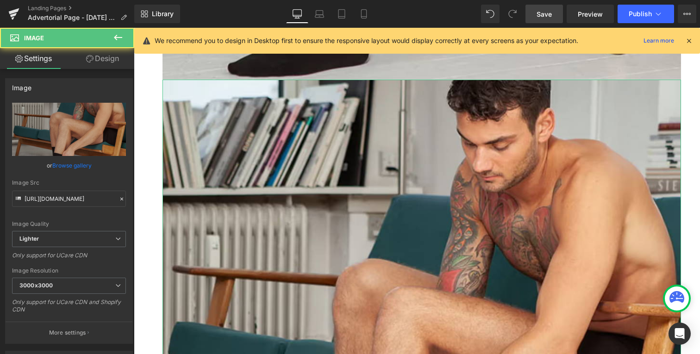
click at [91, 63] on link "Design" at bounding box center [102, 58] width 67 height 21
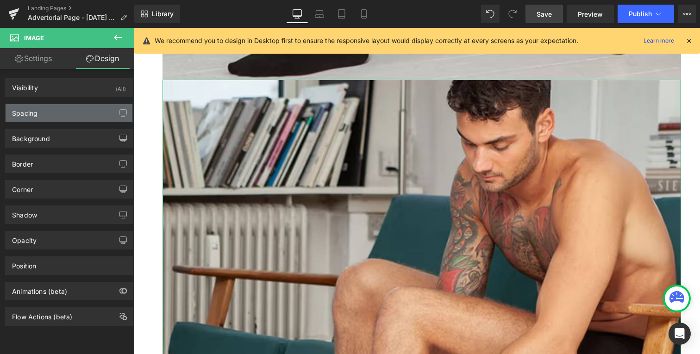
click at [74, 117] on div "Spacing" at bounding box center [69, 113] width 127 height 18
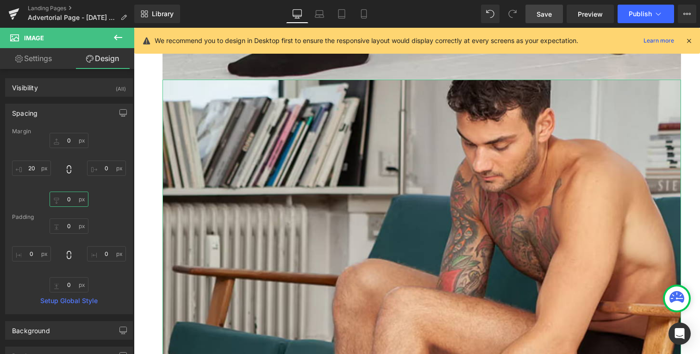
click at [68, 200] on input "0" at bounding box center [69, 199] width 39 height 15
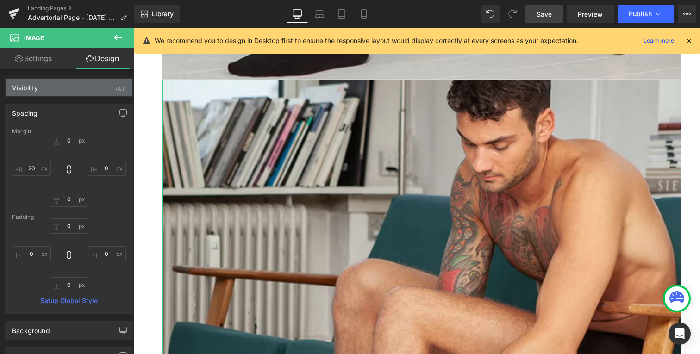
click at [74, 80] on div "Visibility (All)" at bounding box center [69, 88] width 127 height 18
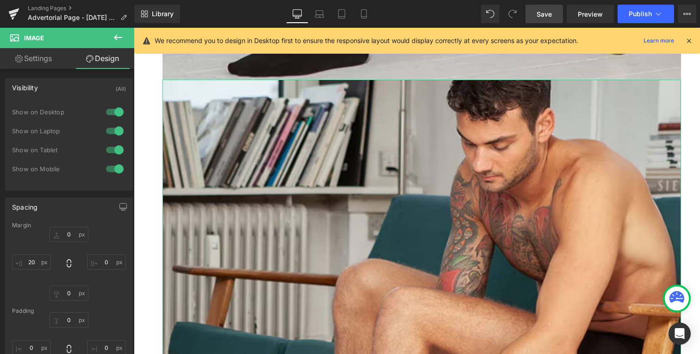
click at [114, 113] on div at bounding box center [115, 112] width 22 height 15
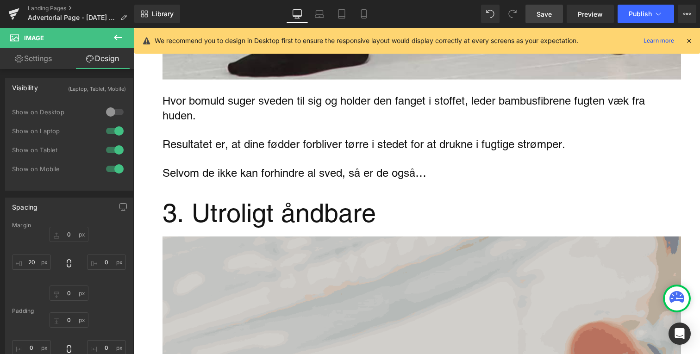
click at [114, 124] on div at bounding box center [115, 131] width 22 height 15
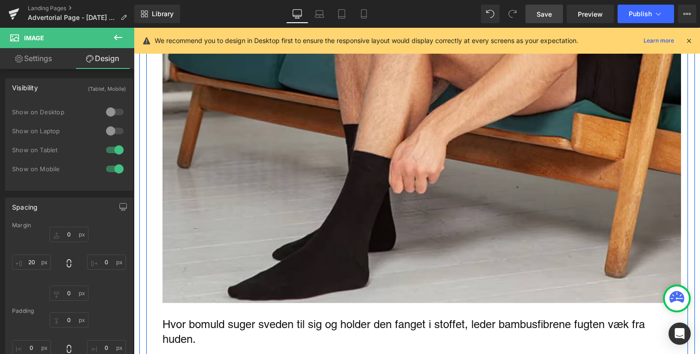
scroll to position [2088, 0]
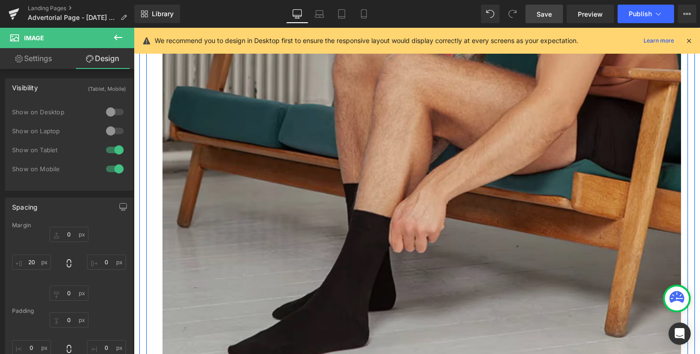
click at [249, 164] on img "Main content" at bounding box center [422, 103] width 519 height 519
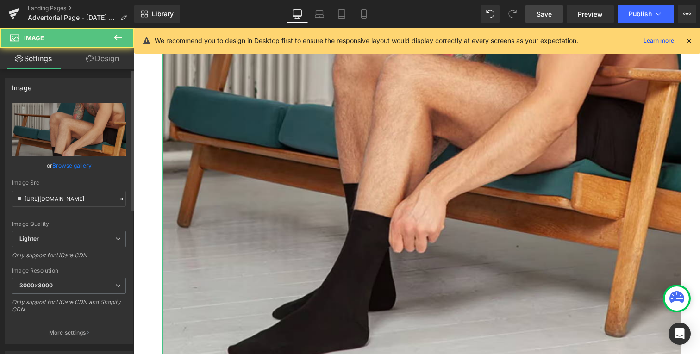
click at [102, 72] on div "Image https://ucarecdn.com/aeca6b3d-5759-4473-958d-b872e96f3c7d/-/format/auto/-…" at bounding box center [69, 207] width 138 height 273
click at [104, 68] on link "Design" at bounding box center [102, 58] width 67 height 21
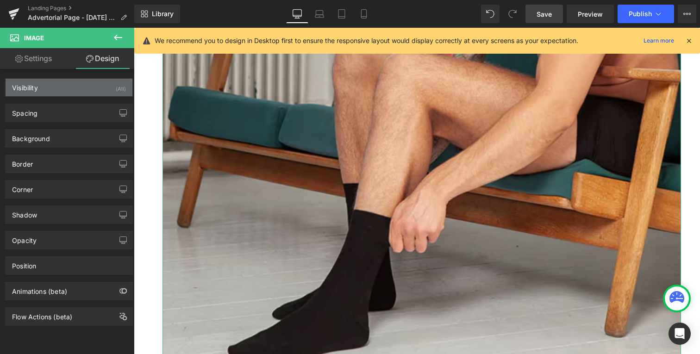
click at [85, 90] on div "Visibility (All)" at bounding box center [69, 88] width 127 height 18
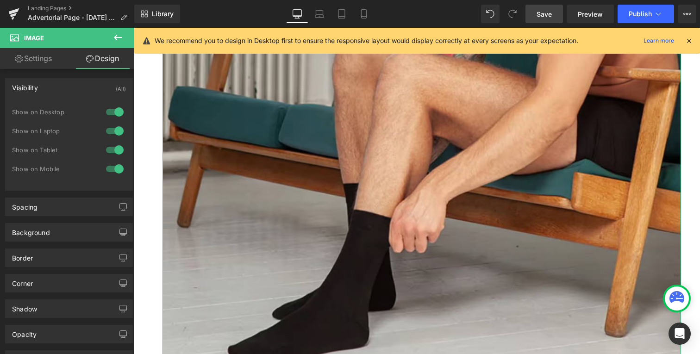
click at [117, 151] on div at bounding box center [115, 150] width 22 height 15
click at [117, 170] on div at bounding box center [115, 169] width 22 height 15
click at [48, 59] on link "Settings" at bounding box center [33, 58] width 67 height 21
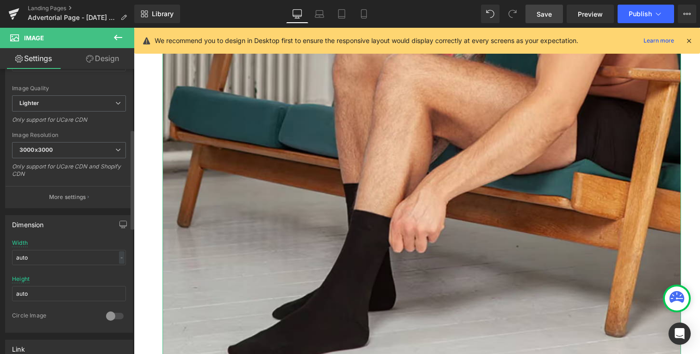
scroll to position [197, 0]
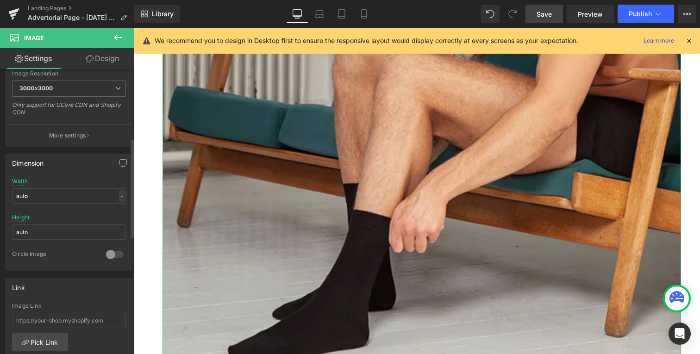
click at [119, 201] on div "-" at bounding box center [122, 196] width 6 height 13
click at [119, 210] on li "%" at bounding box center [120, 210] width 12 height 13
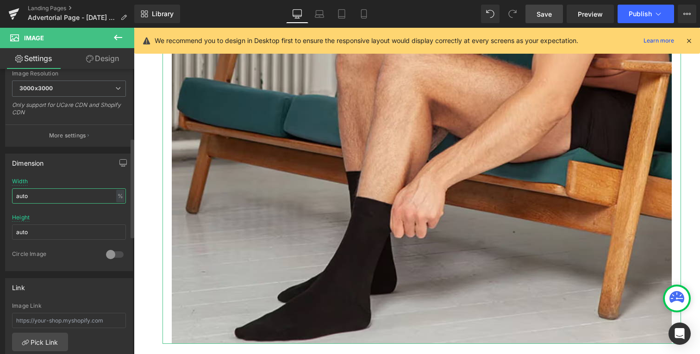
click at [72, 196] on input "auto" at bounding box center [69, 196] width 114 height 15
type input "50"
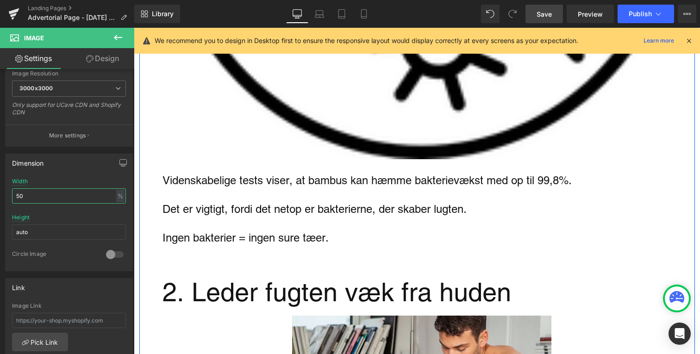
scroll to position [1628, 0]
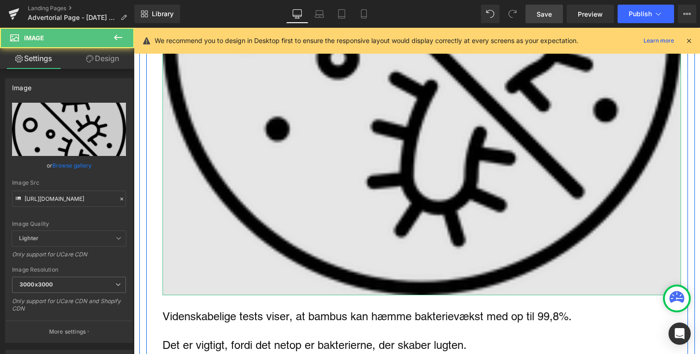
scroll to position [1466, 0]
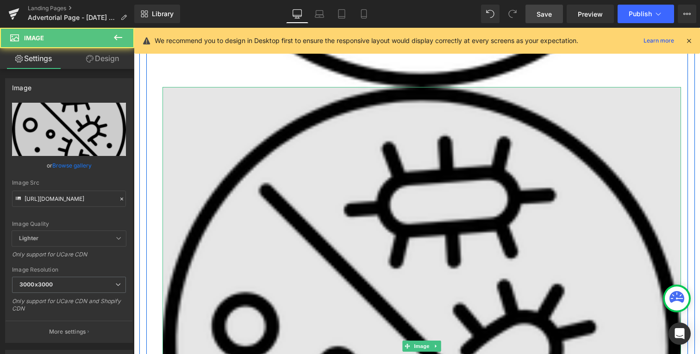
scroll to position [1696, 0]
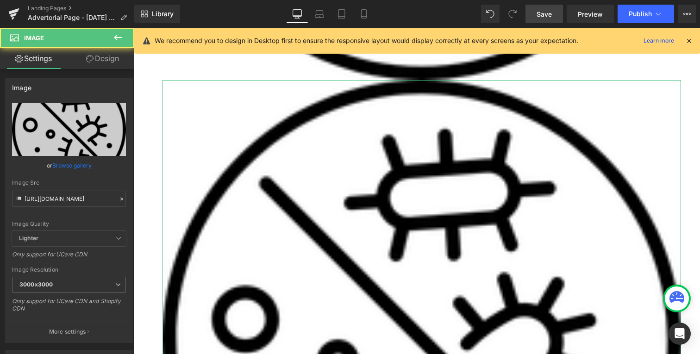
click at [103, 54] on link "Design" at bounding box center [102, 58] width 67 height 21
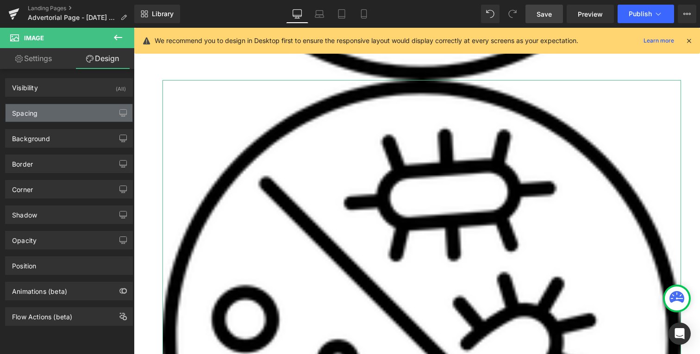
click at [85, 112] on div "Spacing" at bounding box center [69, 113] width 127 height 18
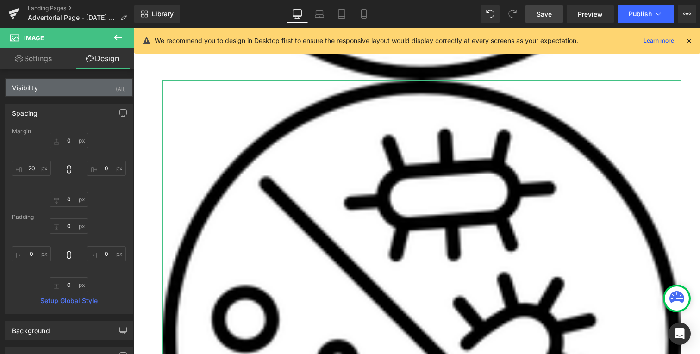
click at [86, 87] on div "Visibility (All)" at bounding box center [69, 88] width 127 height 18
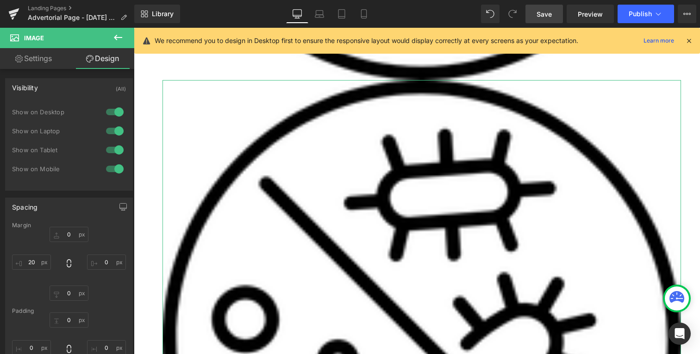
click at [109, 146] on div at bounding box center [115, 150] width 22 height 15
click at [111, 168] on div at bounding box center [115, 169] width 22 height 15
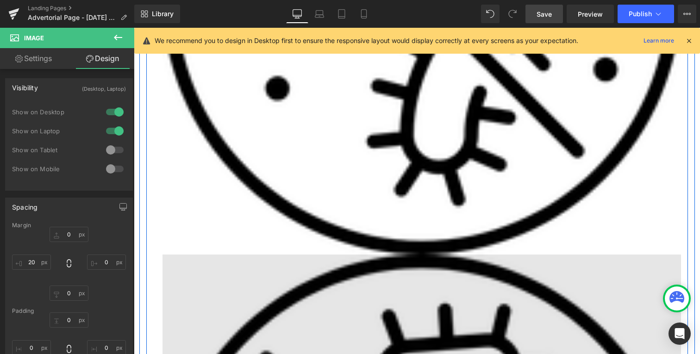
scroll to position [1497, 0]
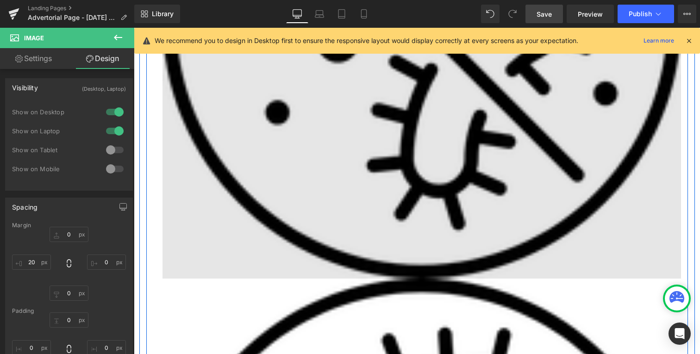
click at [245, 142] on img "Main content" at bounding box center [422, 19] width 519 height 519
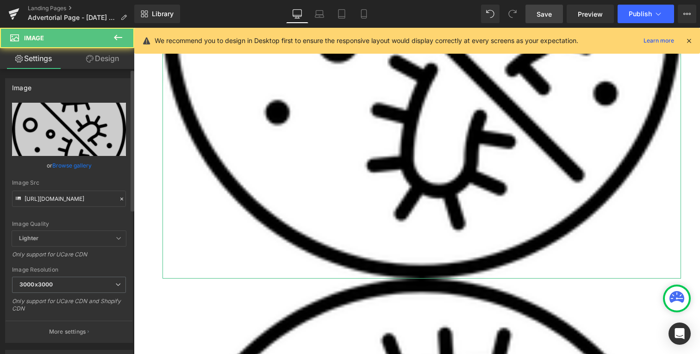
click at [114, 81] on div "Image" at bounding box center [69, 88] width 127 height 18
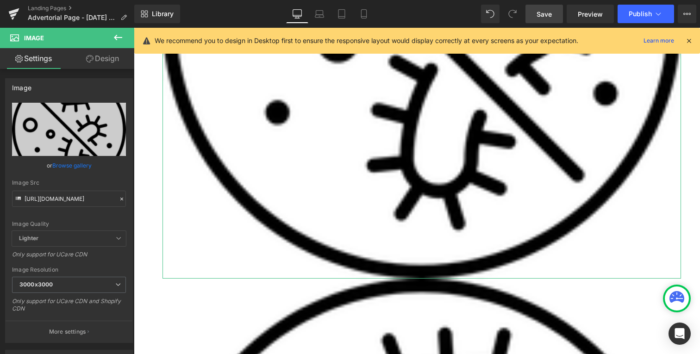
click at [106, 60] on link "Design" at bounding box center [102, 58] width 67 height 21
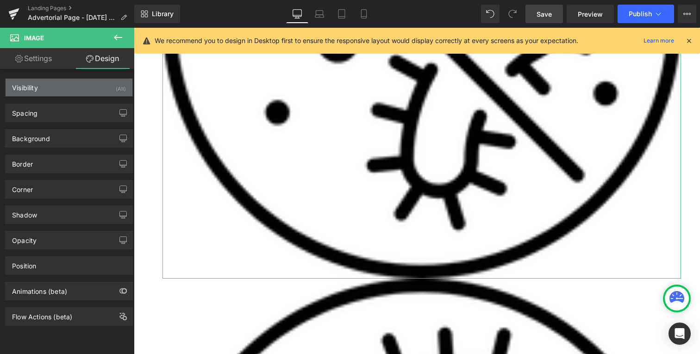
click at [94, 93] on div "Visibility (All)" at bounding box center [69, 88] width 127 height 18
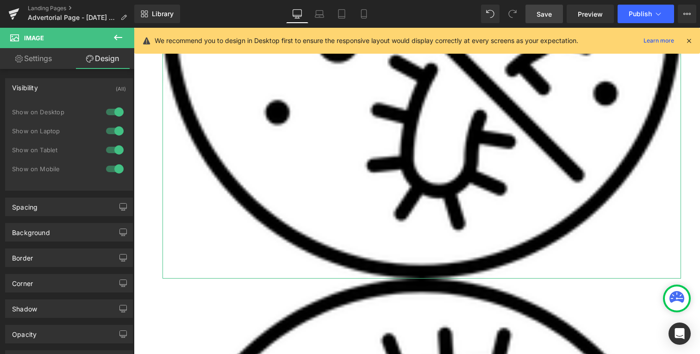
click at [111, 113] on div at bounding box center [115, 112] width 22 height 15
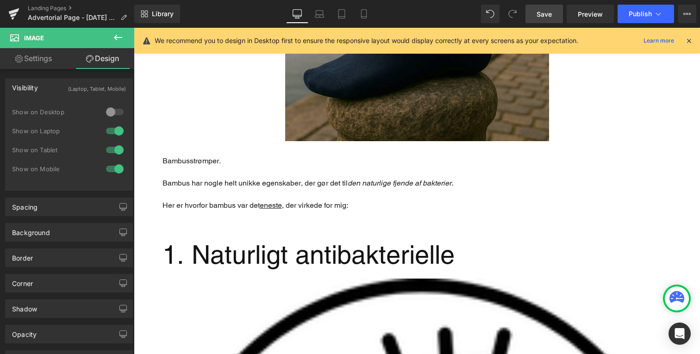
click at [111, 131] on div at bounding box center [115, 131] width 22 height 15
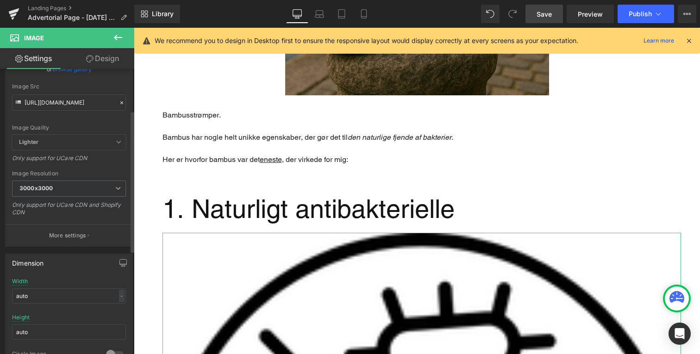
scroll to position [97, 0]
click at [119, 296] on div "-" at bounding box center [122, 295] width 6 height 13
click at [118, 311] on li "%" at bounding box center [120, 309] width 12 height 13
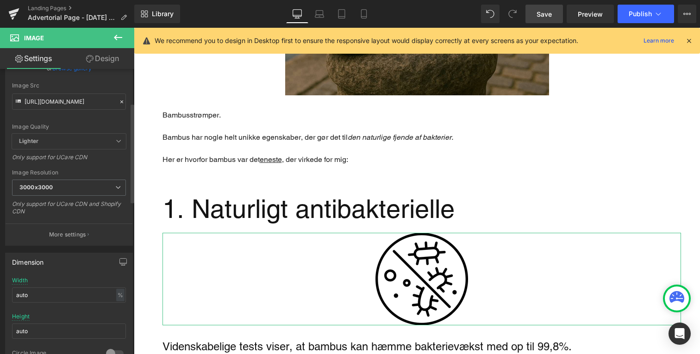
click at [79, 302] on div "Width auto % % px" at bounding box center [69, 295] width 114 height 36
click at [79, 301] on input "auto" at bounding box center [69, 295] width 114 height 15
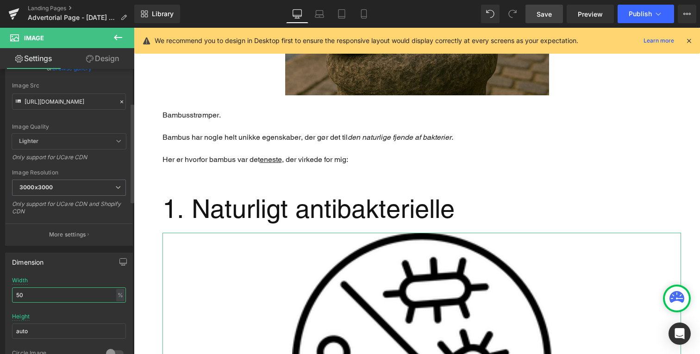
click at [70, 298] on input "50" at bounding box center [69, 295] width 114 height 15
type input "30"
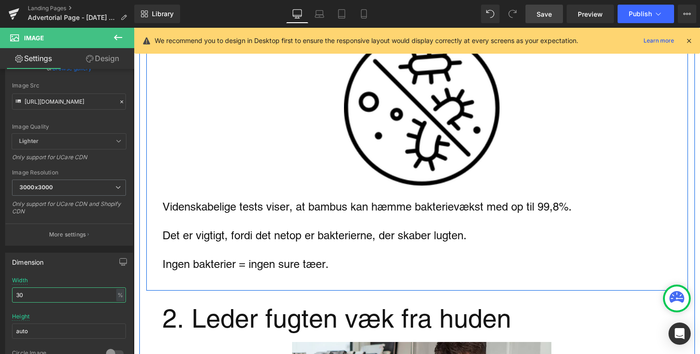
scroll to position [1223, 0]
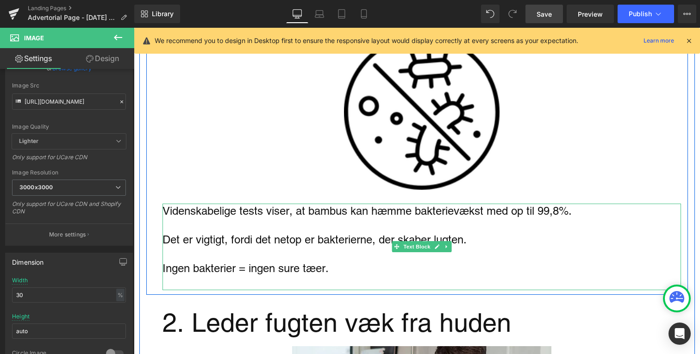
click at [262, 218] on p "Main content" at bounding box center [422, 225] width 519 height 14
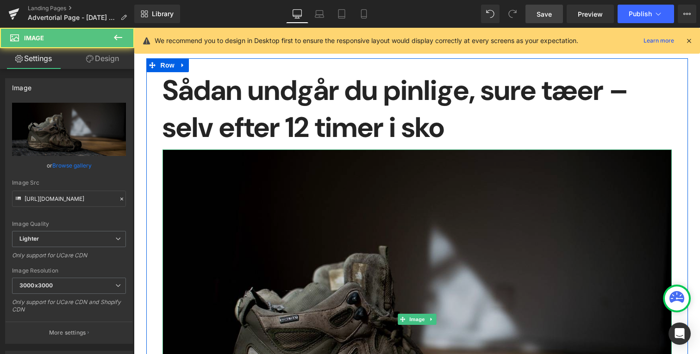
click at [291, 240] on img "Main content" at bounding box center [417, 320] width 509 height 340
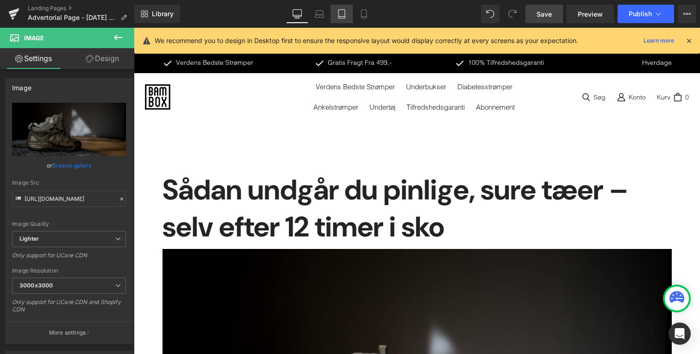
click at [351, 19] on link "Tablet" at bounding box center [342, 14] width 22 height 19
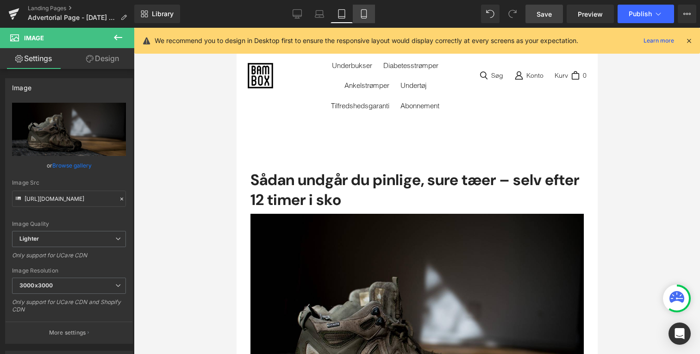
click at [363, 19] on link "Mobile" at bounding box center [364, 14] width 22 height 19
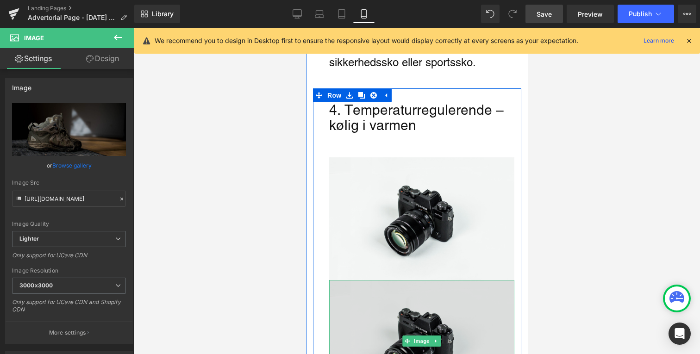
scroll to position [1911, 0]
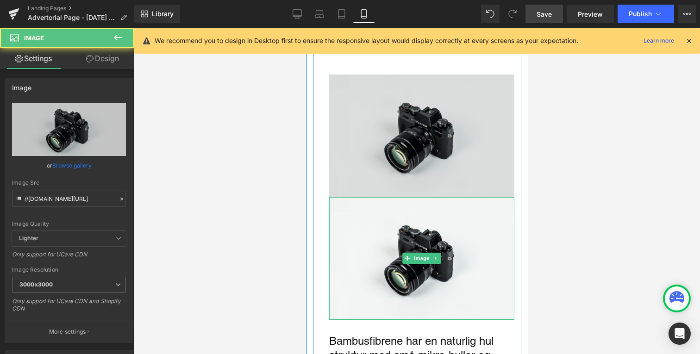
click at [384, 176] on img "Main content" at bounding box center [421, 136] width 185 height 123
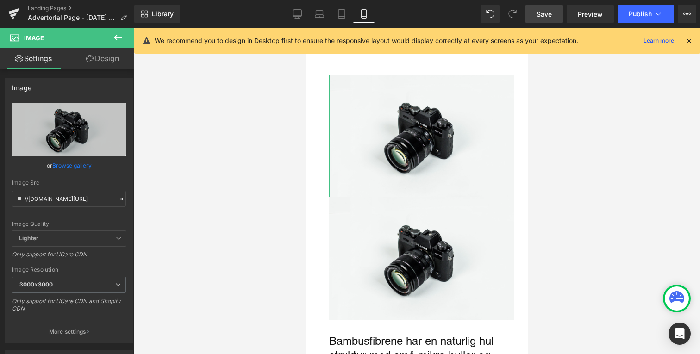
click at [106, 56] on link "Design" at bounding box center [102, 58] width 67 height 21
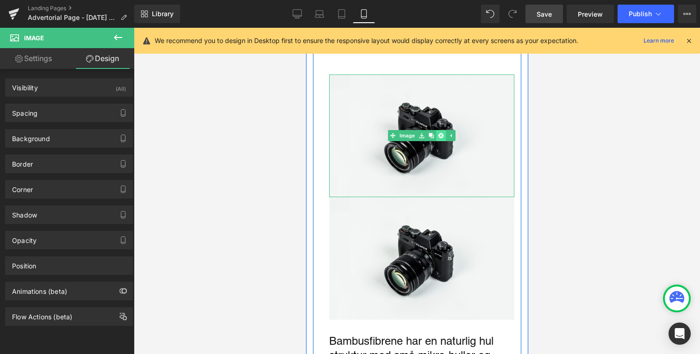
click at [442, 130] on link "Main content" at bounding box center [441, 135] width 10 height 11
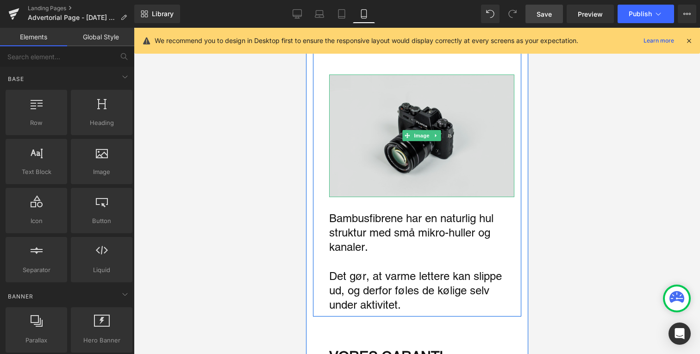
click at [407, 119] on img "Main content" at bounding box center [421, 136] width 185 height 123
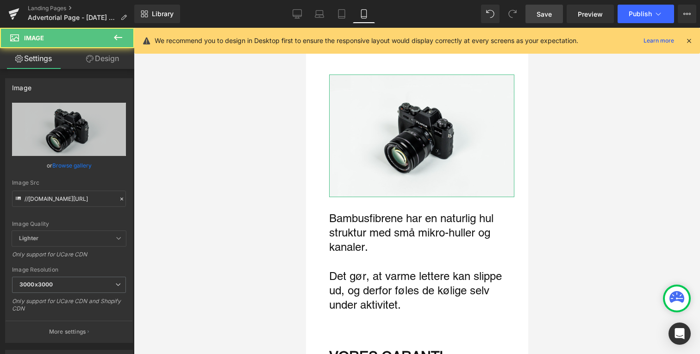
click at [97, 57] on link "Design" at bounding box center [102, 58] width 67 height 21
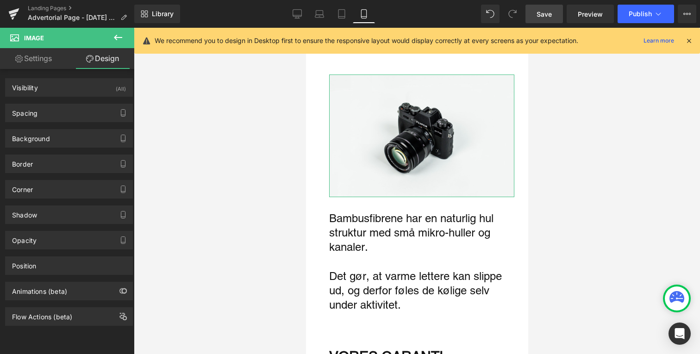
click at [40, 62] on link "Settings" at bounding box center [33, 58] width 67 height 21
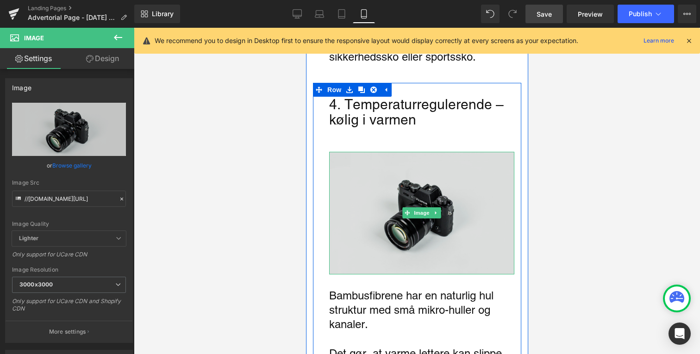
scroll to position [1830, 0]
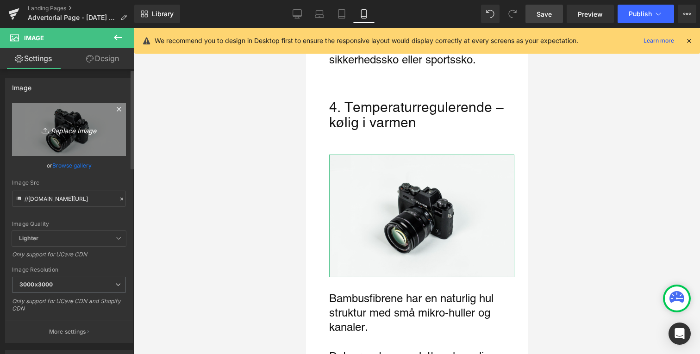
click at [96, 133] on icon "Replace Image" at bounding box center [69, 130] width 74 height 12
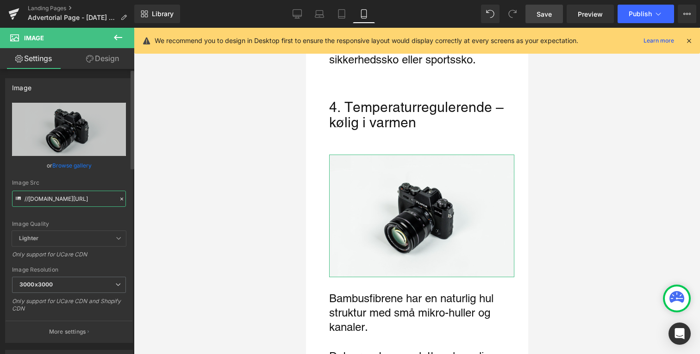
click at [94, 199] on input "//[DOMAIN_NAME][URL]" at bounding box center [69, 199] width 114 height 16
click at [119, 201] on icon at bounding box center [122, 199] width 6 height 6
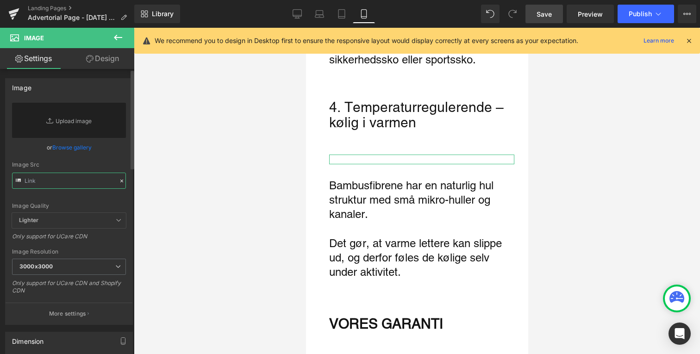
click at [86, 182] on input "text" at bounding box center [69, 181] width 114 height 16
paste input "https://cdn.shopify.com/s/files/1/1099/7182/files/broll_2_3000x3000.gif?v=17505…"
type input "https://cdn.shopify.com/s/files/1/1099/7182/files/broll_2_3000x3000.gif?v=17505…"
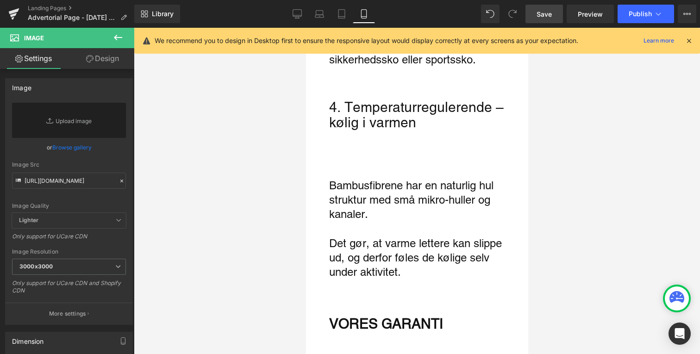
scroll to position [0, 0]
click at [258, 204] on div at bounding box center [417, 191] width 566 height 327
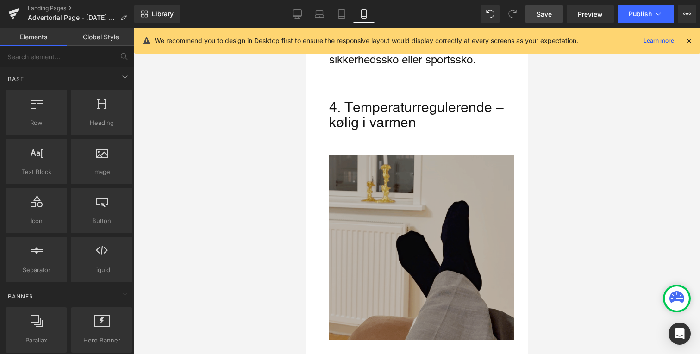
click at [425, 205] on img "Main content" at bounding box center [421, 247] width 185 height 185
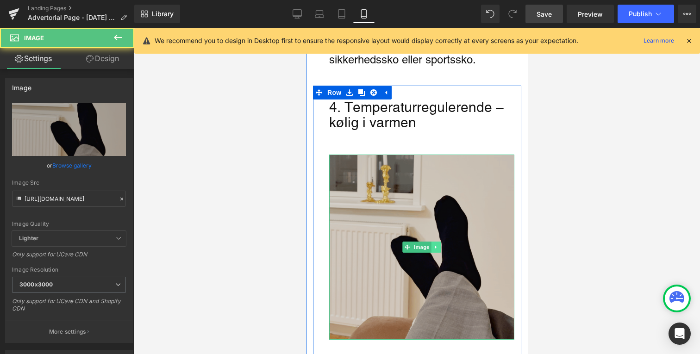
click at [436, 242] on link "Main content" at bounding box center [436, 247] width 10 height 11
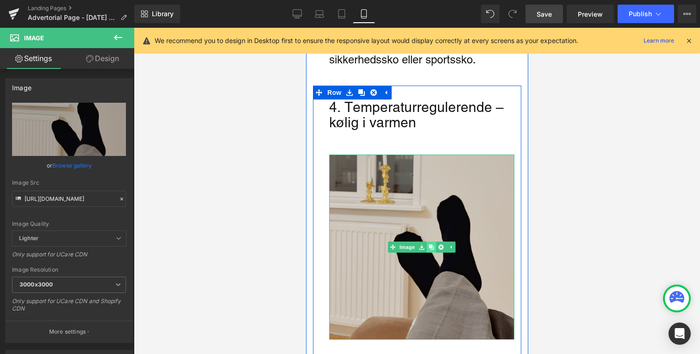
click at [432, 245] on icon "Main content" at bounding box center [430, 247] width 5 height 5
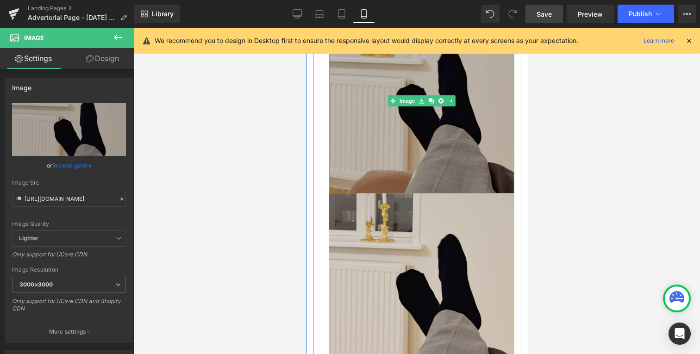
click at [390, 149] on div "4. Temperaturregulerende – kølig i varmen Text Block Image Image Bambusfibrene …" at bounding box center [417, 223] width 208 height 541
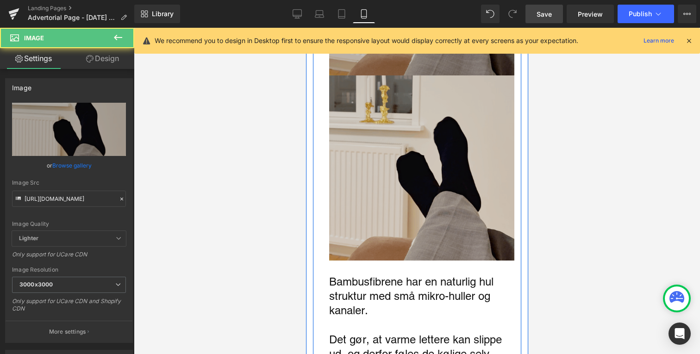
scroll to position [2096, 0]
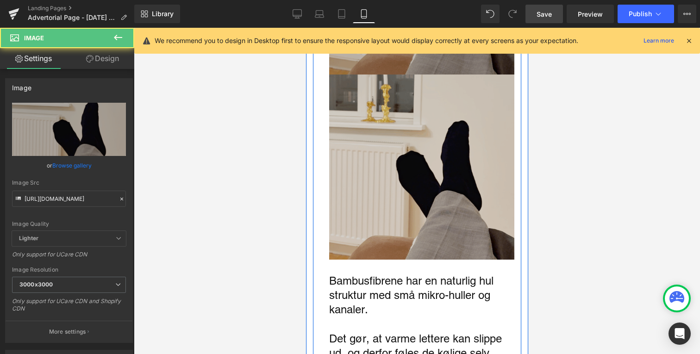
click at [390, 149] on img "Main content" at bounding box center [421, 167] width 185 height 185
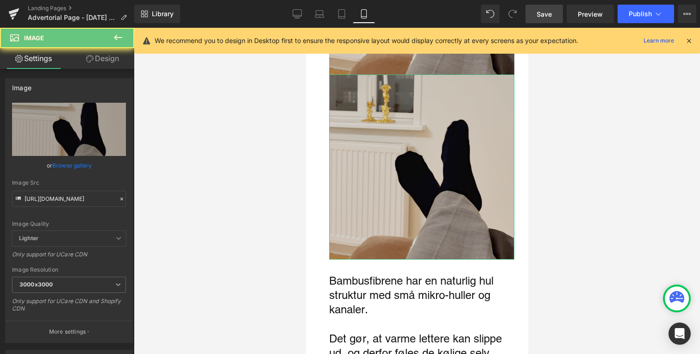
click at [106, 65] on link "Design" at bounding box center [102, 58] width 67 height 21
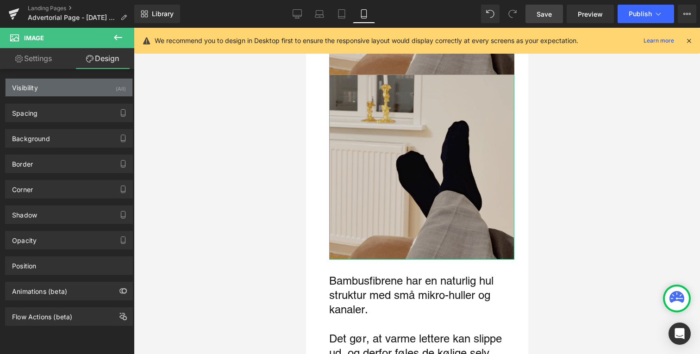
click at [87, 88] on div "Visibility (All)" at bounding box center [69, 88] width 127 height 18
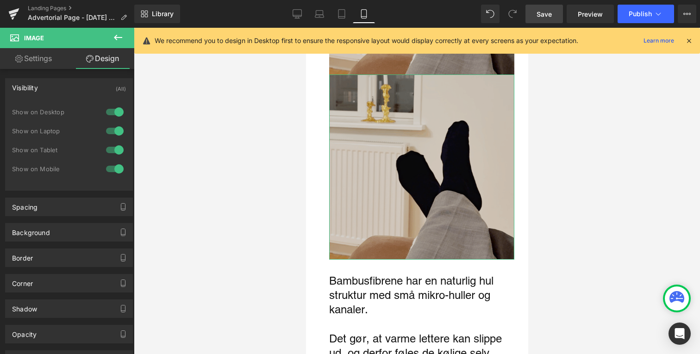
click at [113, 112] on div at bounding box center [115, 112] width 22 height 15
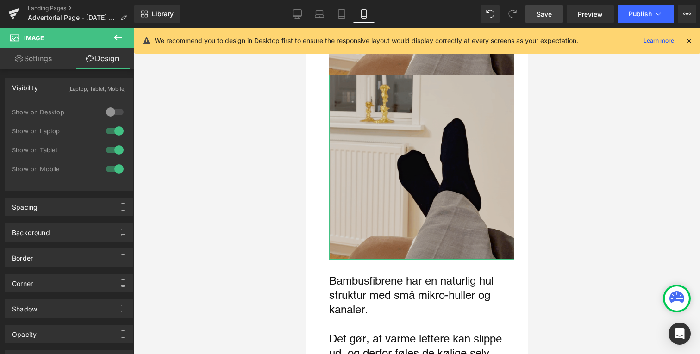
click at [113, 126] on div at bounding box center [115, 131] width 22 height 15
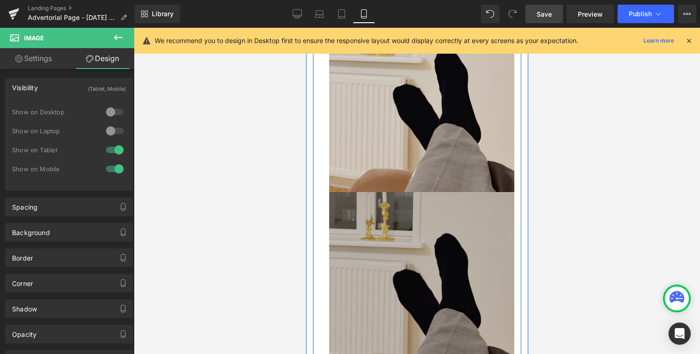
scroll to position [1965, 0]
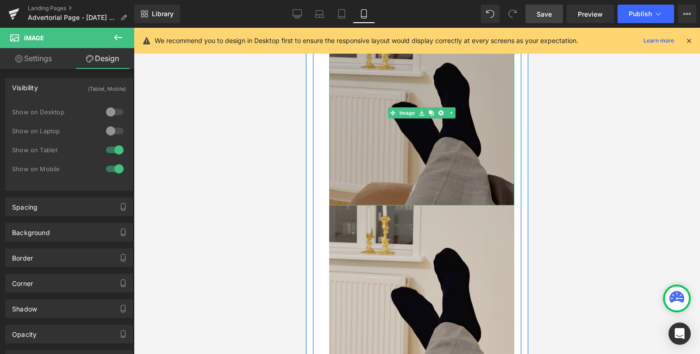
click at [392, 156] on img "Main content" at bounding box center [421, 112] width 185 height 185
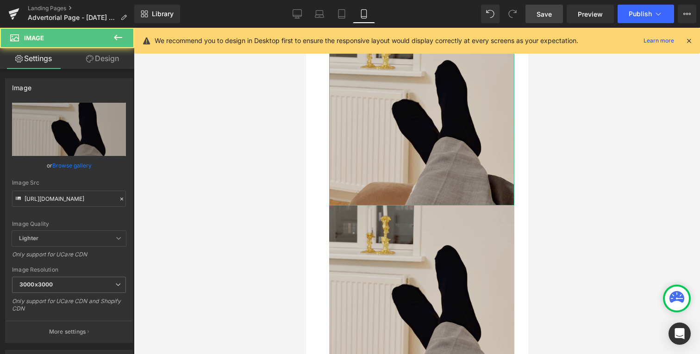
click at [109, 65] on link "Design" at bounding box center [102, 58] width 67 height 21
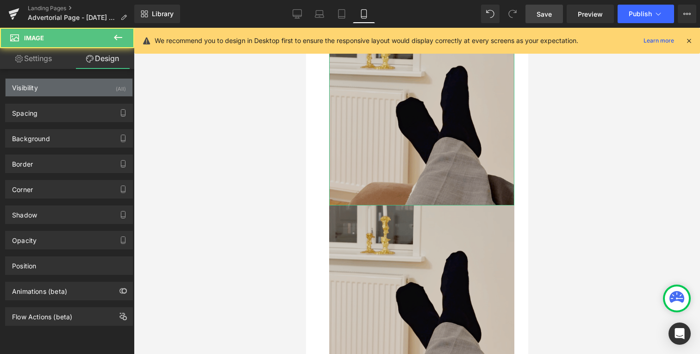
click at [88, 94] on div "Visibility (All)" at bounding box center [69, 88] width 127 height 18
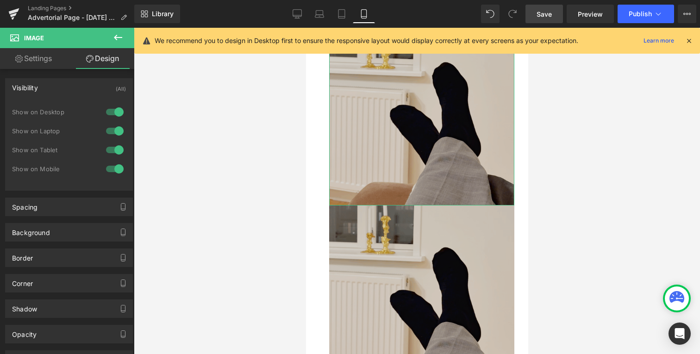
click at [111, 161] on div "Show on Tablet" at bounding box center [69, 154] width 114 height 19
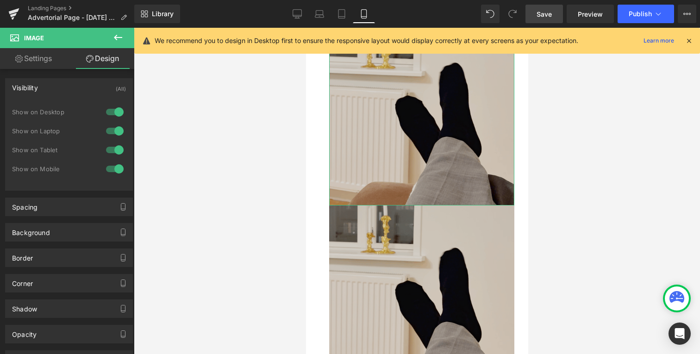
click at [113, 152] on div at bounding box center [115, 150] width 22 height 15
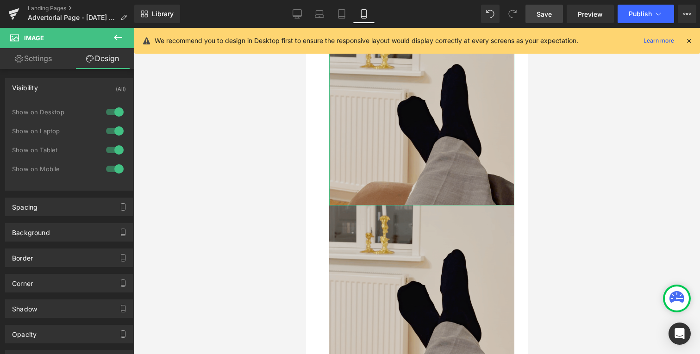
click at [113, 167] on div at bounding box center [115, 169] width 22 height 15
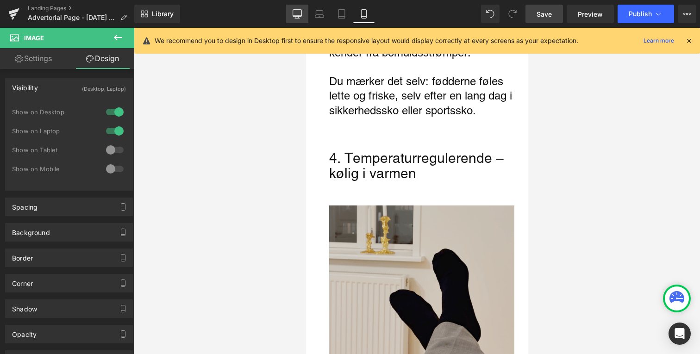
click at [300, 10] on icon at bounding box center [297, 13] width 9 height 9
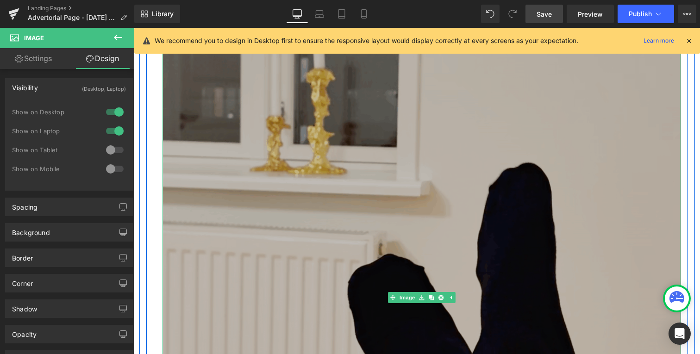
scroll to position [2670, 0]
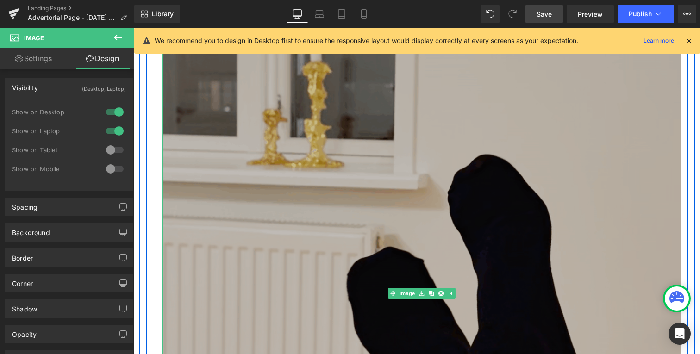
click at [418, 180] on img "Main content" at bounding box center [422, 293] width 519 height 519
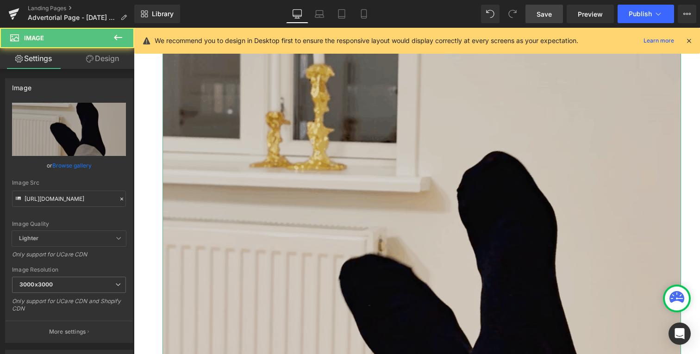
click at [101, 62] on link "Design" at bounding box center [102, 58] width 67 height 21
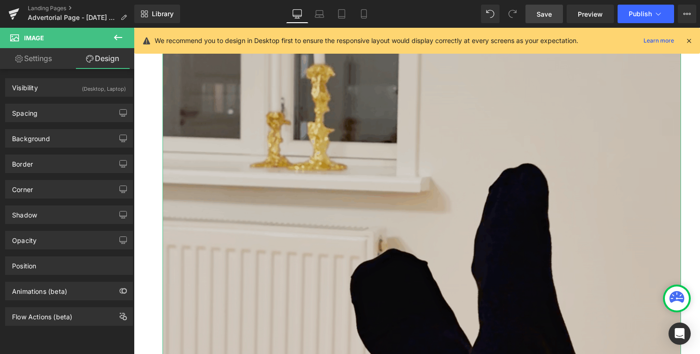
click at [41, 62] on link "Settings" at bounding box center [33, 58] width 67 height 21
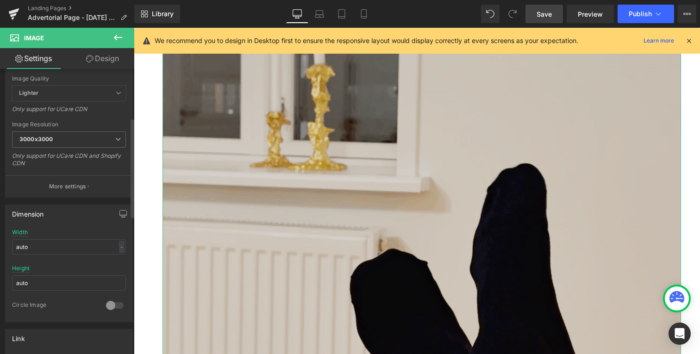
scroll to position [150, 0]
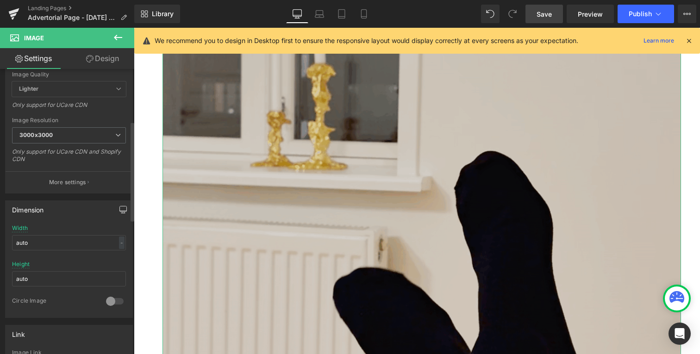
click at [120, 212] on icon "button" at bounding box center [123, 209] width 7 height 6
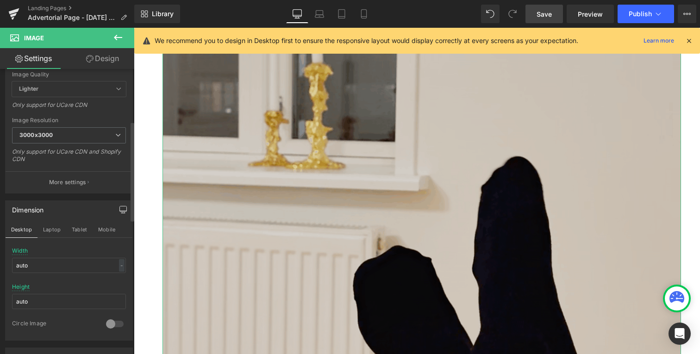
click at [119, 207] on icon "button" at bounding box center [122, 209] width 7 height 7
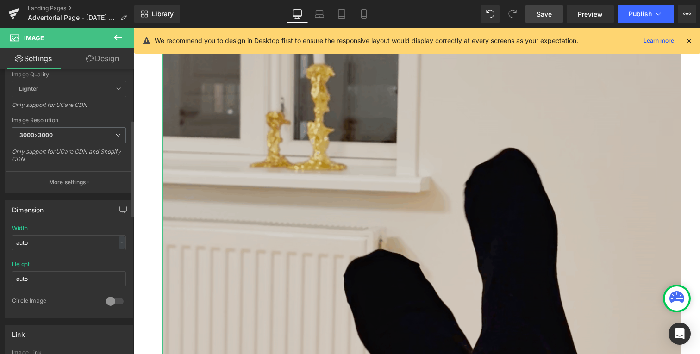
click at [119, 233] on div "Width auto - % px" at bounding box center [69, 243] width 114 height 36
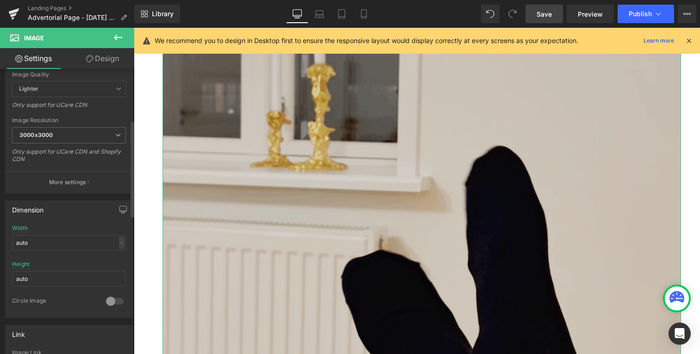
click at [119, 233] on div "Width auto - % px" at bounding box center [69, 243] width 114 height 36
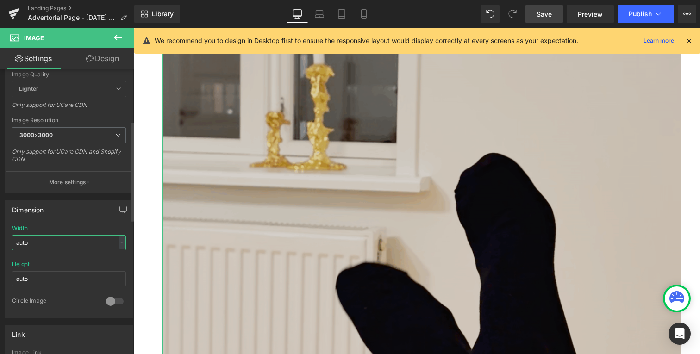
click at [119, 235] on input "auto" at bounding box center [69, 242] width 114 height 15
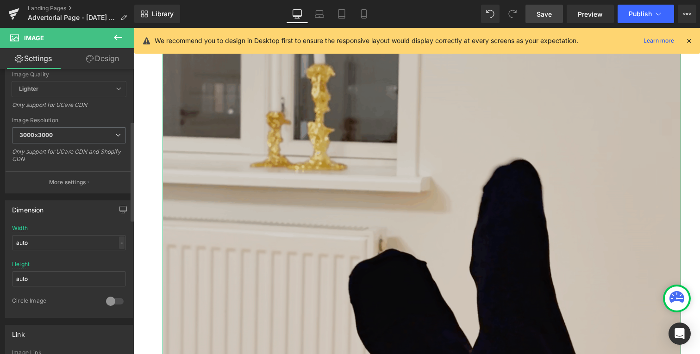
click at [119, 246] on div "-" at bounding box center [122, 243] width 6 height 13
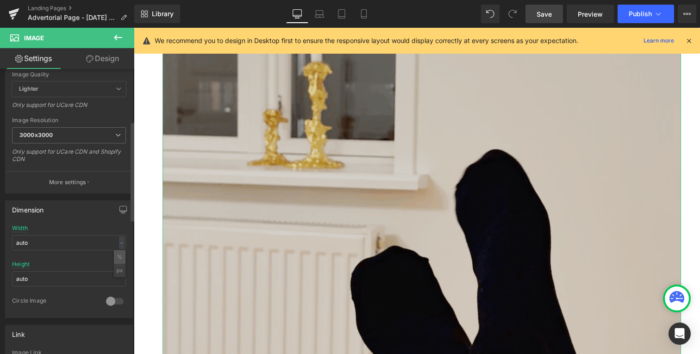
click at [116, 258] on li "%" at bounding box center [120, 257] width 12 height 13
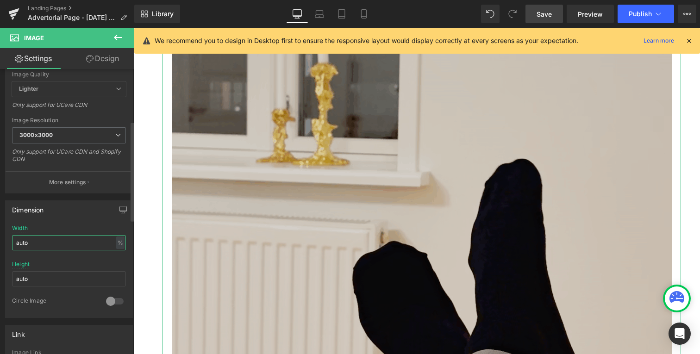
click at [88, 249] on input "auto" at bounding box center [69, 242] width 114 height 15
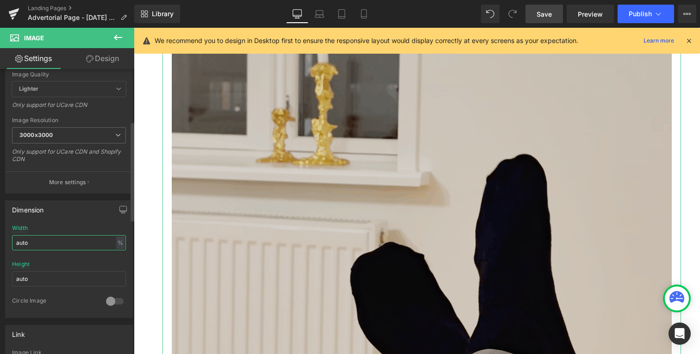
click at [88, 249] on input "auto" at bounding box center [69, 242] width 114 height 15
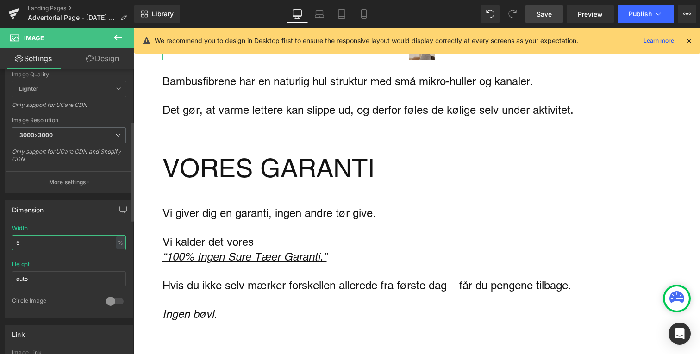
type input "50"
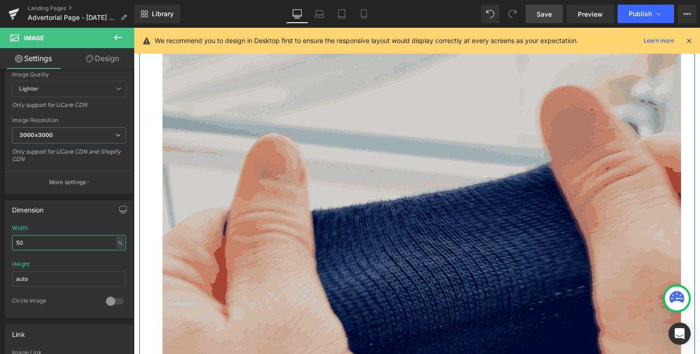
scroll to position [1987, 0]
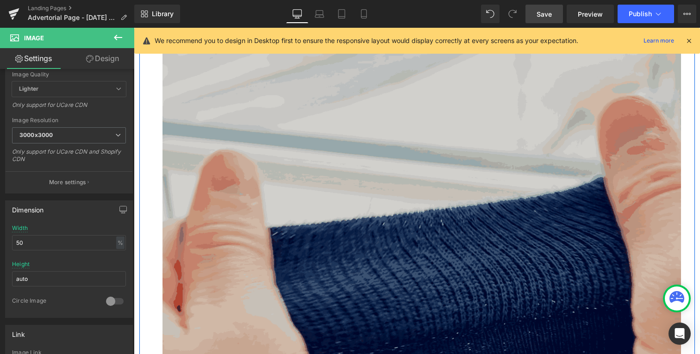
click at [338, 207] on img "Main content" at bounding box center [422, 258] width 519 height 519
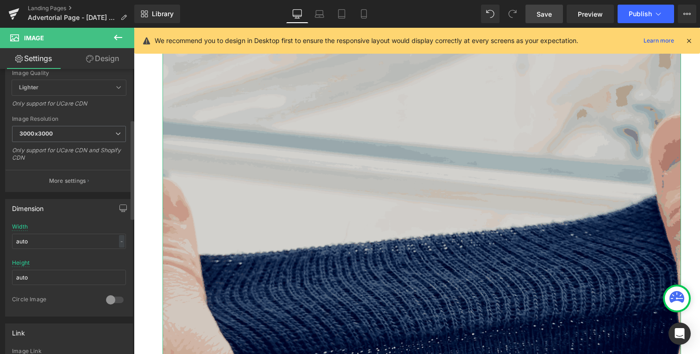
scroll to position [162, 0]
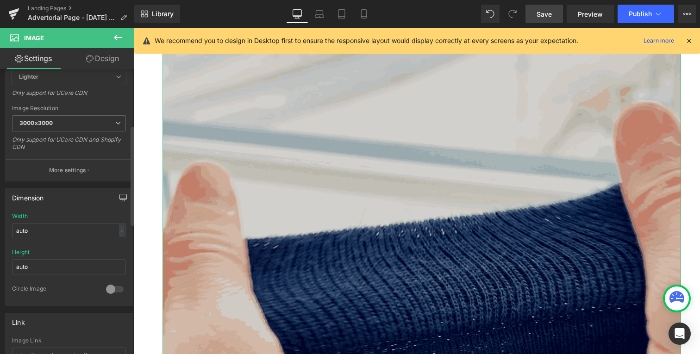
click at [119, 198] on icon "button" at bounding box center [122, 197] width 7 height 7
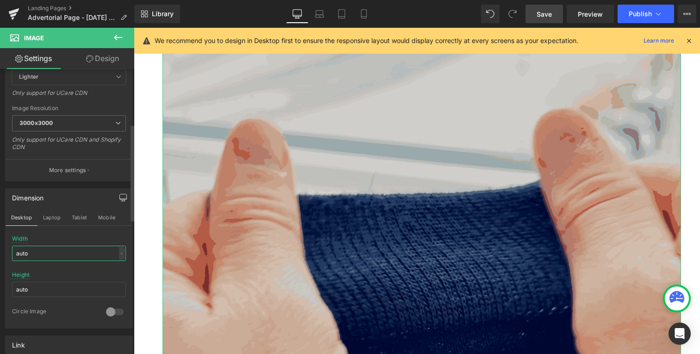
click at [54, 255] on input "auto" at bounding box center [69, 253] width 114 height 15
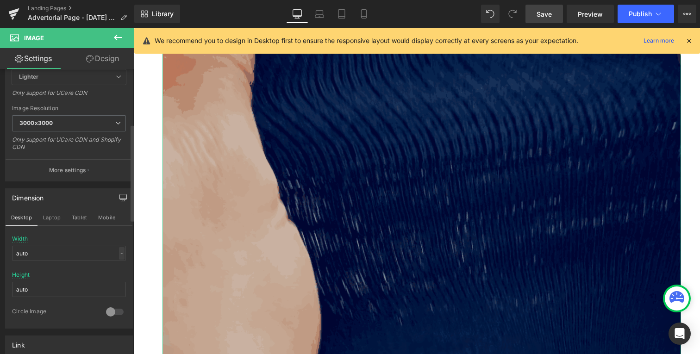
click at [119, 253] on div "-" at bounding box center [122, 253] width 6 height 13
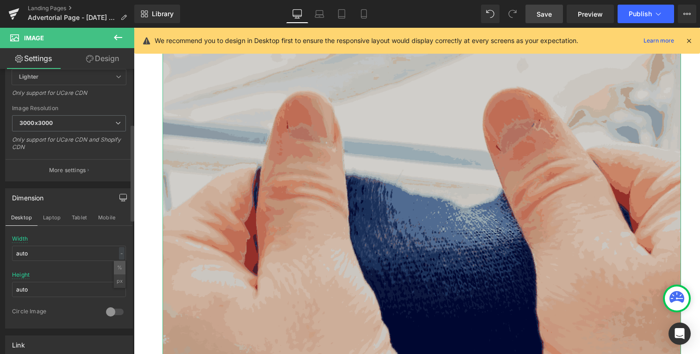
click at [118, 266] on li "%" at bounding box center [120, 267] width 12 height 13
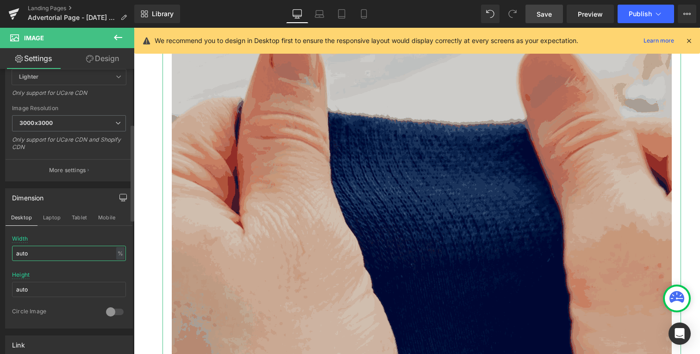
click at [74, 252] on input "auto" at bounding box center [69, 253] width 114 height 15
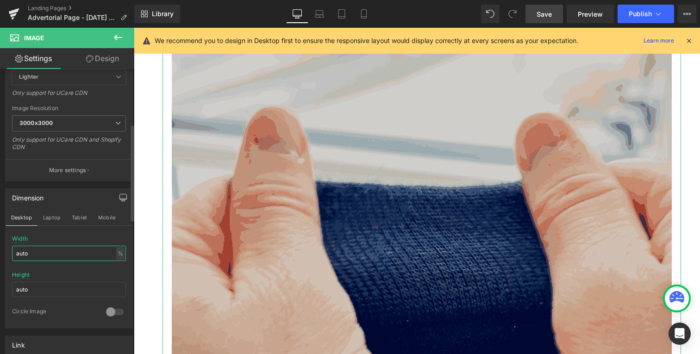
click at [74, 252] on input "auto" at bounding box center [69, 253] width 114 height 15
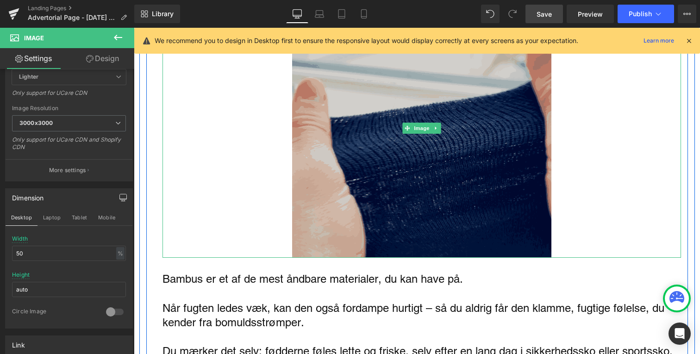
click at [253, 185] on div "Main content" at bounding box center [422, 128] width 519 height 259
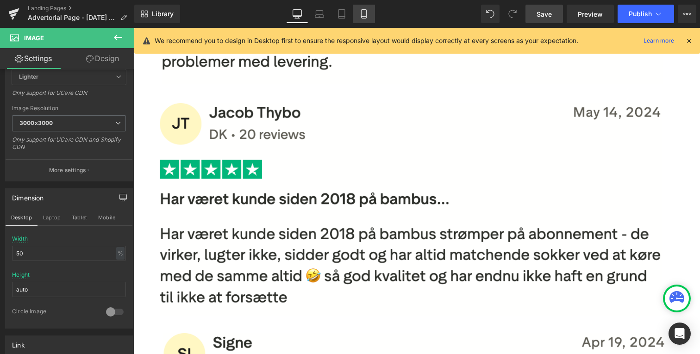
drag, startPoint x: 367, startPoint y: 10, endPoint x: 61, endPoint y: 42, distance: 307.8
click at [366, 10] on icon at bounding box center [363, 14] width 5 height 9
type input "auto"
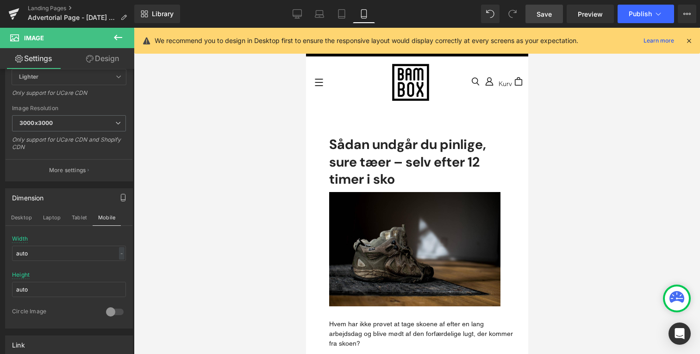
scroll to position [0, 0]
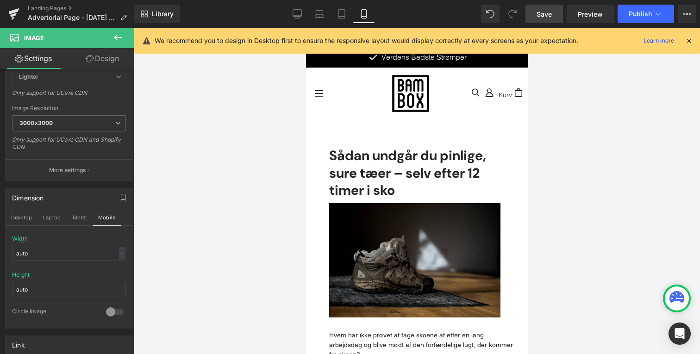
click at [548, 8] on link "Save" at bounding box center [545, 14] width 38 height 19
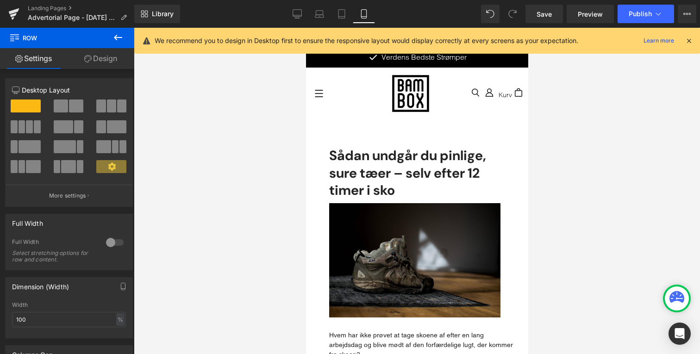
click at [264, 172] on div at bounding box center [417, 191] width 566 height 327
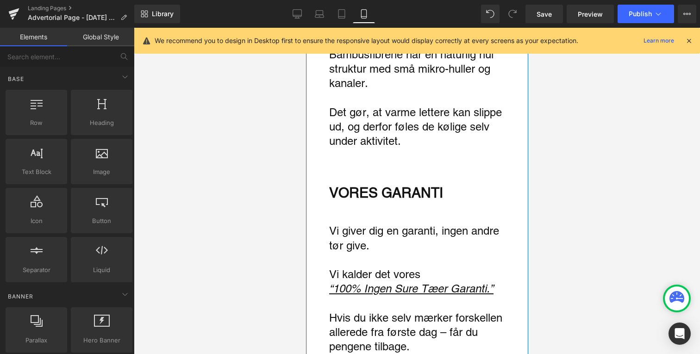
scroll to position [2217, 0]
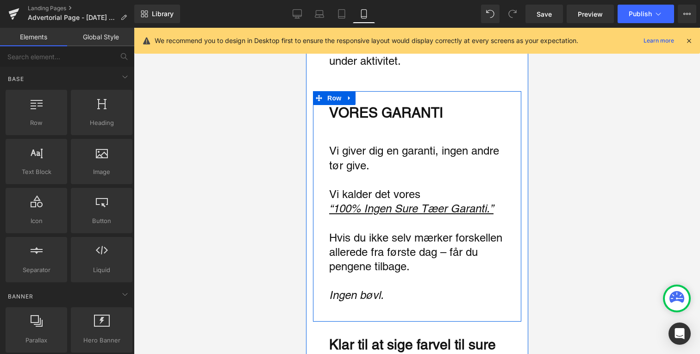
click at [375, 114] on div "VORES GARANTI Text Block Vi giver dig en garanti, ingen andre tør give. Vi kald…" at bounding box center [417, 211] width 208 height 212
click at [269, 184] on div at bounding box center [417, 191] width 566 height 327
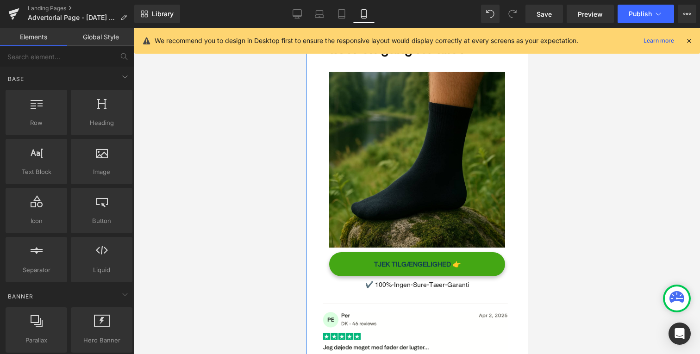
scroll to position [2556, 0]
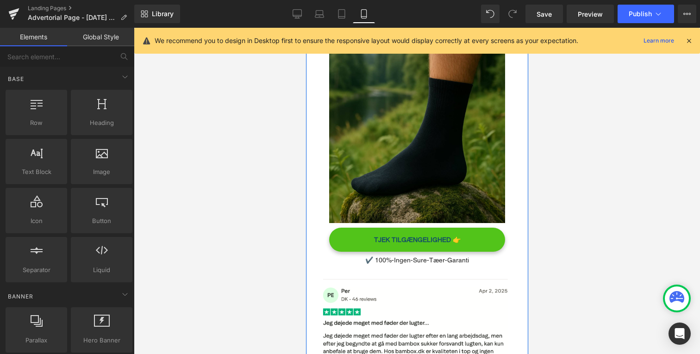
click at [347, 239] on link "TJEK TILGÆNGELIGHED 👉" at bounding box center [417, 240] width 176 height 24
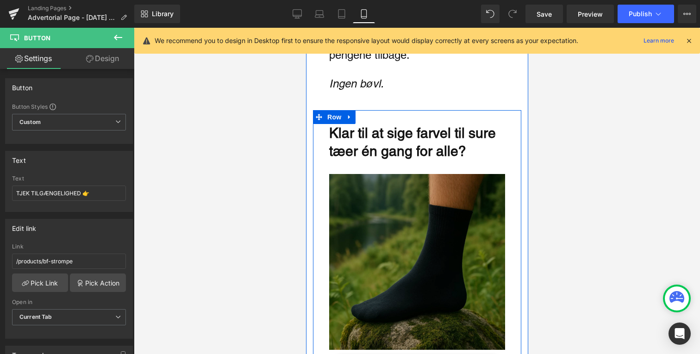
scroll to position [2424, 0]
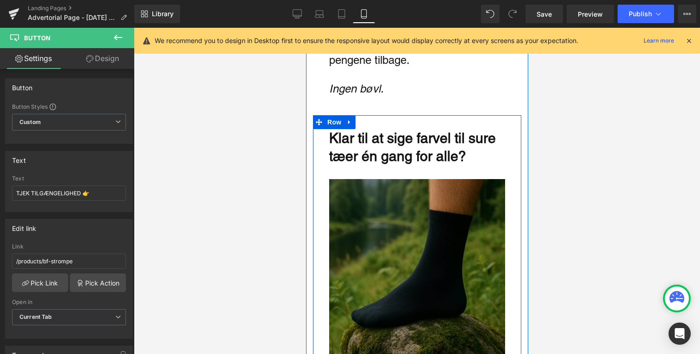
click at [362, 182] on img "Main content" at bounding box center [417, 267] width 176 height 176
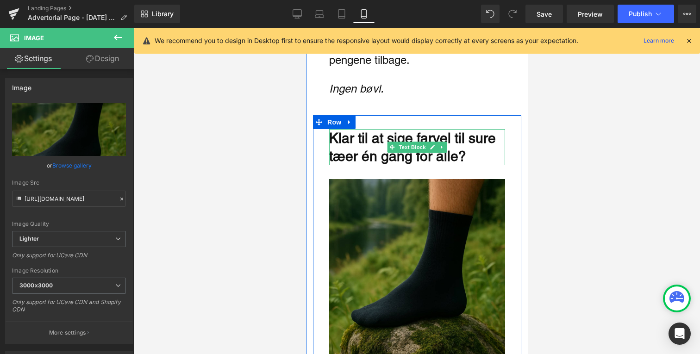
click at [364, 151] on p "Klar til at sige farvel til sure tæer én gang for alle?" at bounding box center [417, 147] width 176 height 36
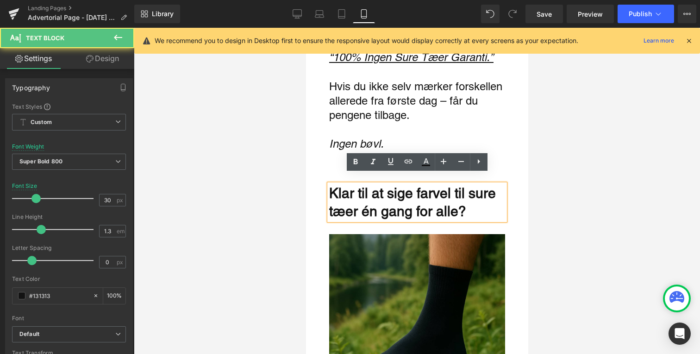
click at [302, 179] on div at bounding box center [417, 191] width 566 height 327
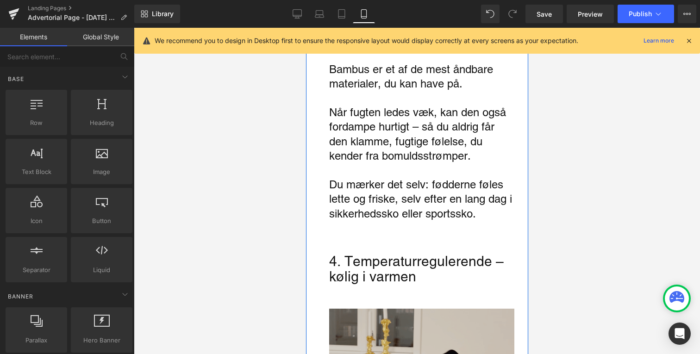
scroll to position [1666, 0]
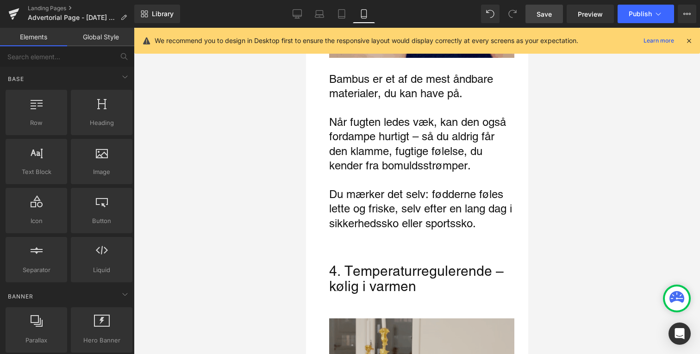
click at [553, 14] on link "Save" at bounding box center [545, 14] width 38 height 19
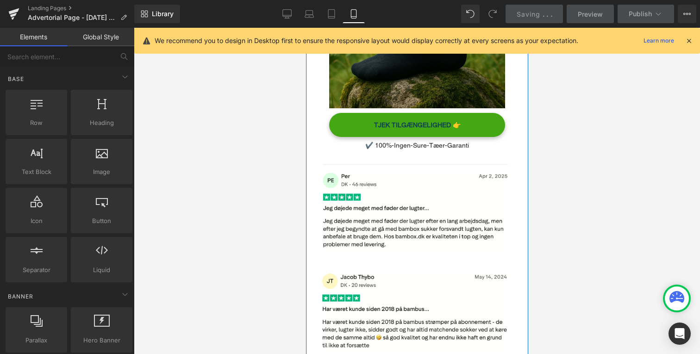
scroll to position [2631, 0]
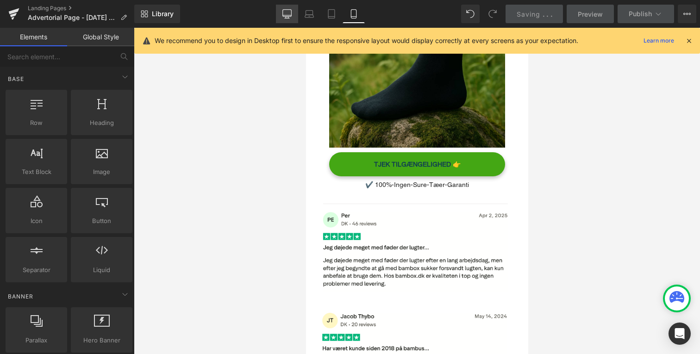
click at [287, 18] on icon at bounding box center [287, 18] width 5 height 0
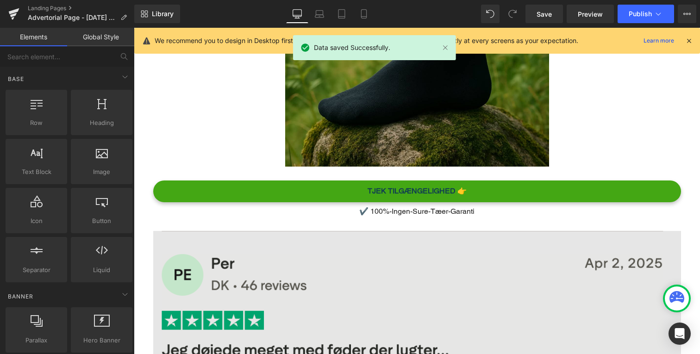
scroll to position [3187, 0]
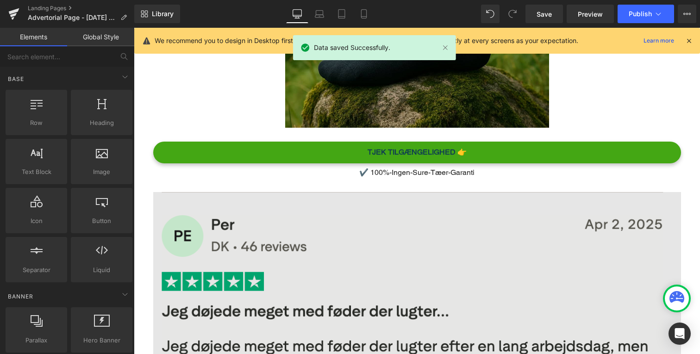
click at [345, 240] on img "Main content" at bounding box center [417, 312] width 528 height 240
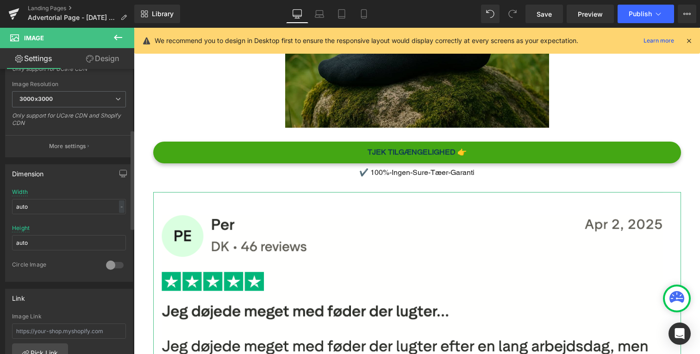
scroll to position [145, 0]
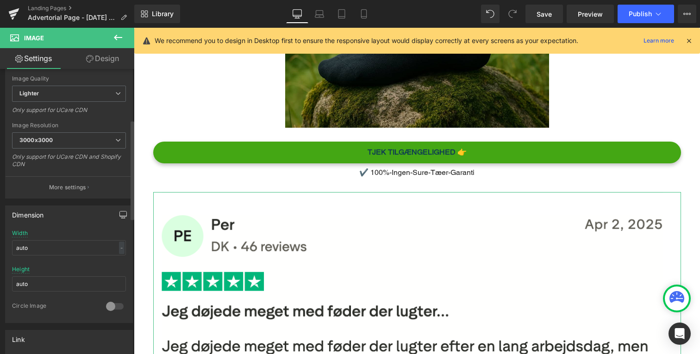
click at [119, 214] on icon "button" at bounding box center [122, 214] width 7 height 7
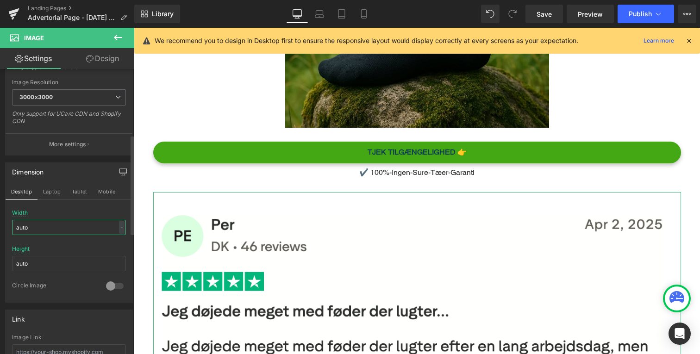
click at [57, 222] on input "auto" at bounding box center [69, 227] width 114 height 15
click at [119, 226] on div "-" at bounding box center [122, 227] width 6 height 13
click at [118, 253] on li "px" at bounding box center [120, 255] width 12 height 13
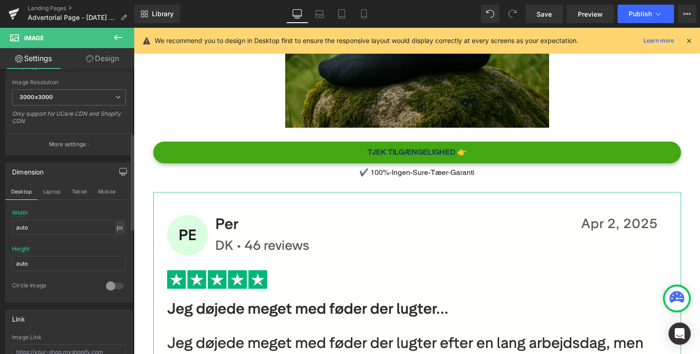
click at [117, 230] on div "px" at bounding box center [119, 227] width 9 height 13
click at [117, 238] on li "%" at bounding box center [120, 241] width 12 height 13
click at [74, 231] on input "auto" at bounding box center [69, 227] width 114 height 15
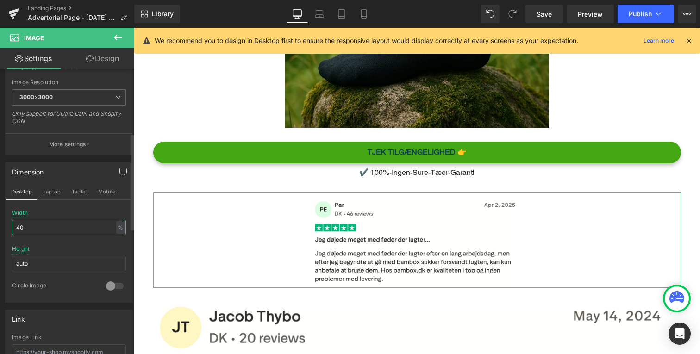
type input "4"
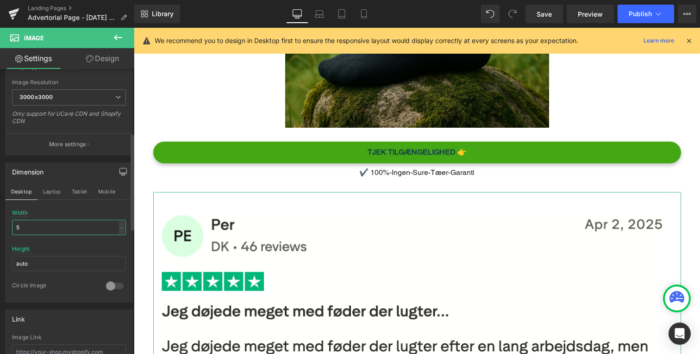
type input "50"
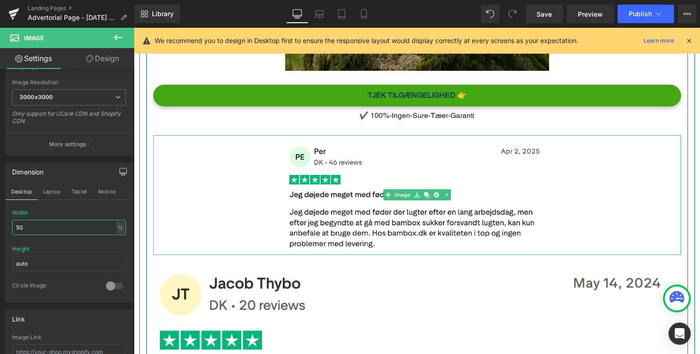
scroll to position [3258, 0]
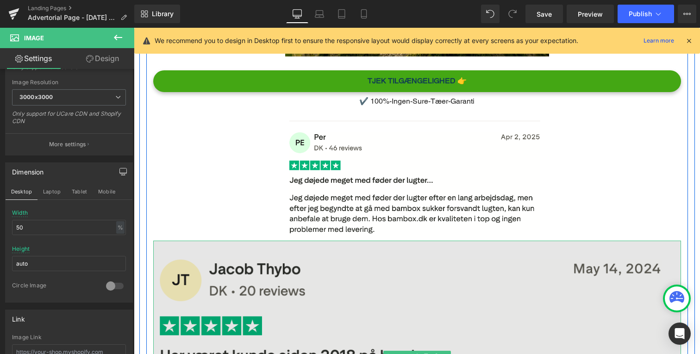
click at [204, 260] on img "Main content" at bounding box center [417, 357] width 528 height 232
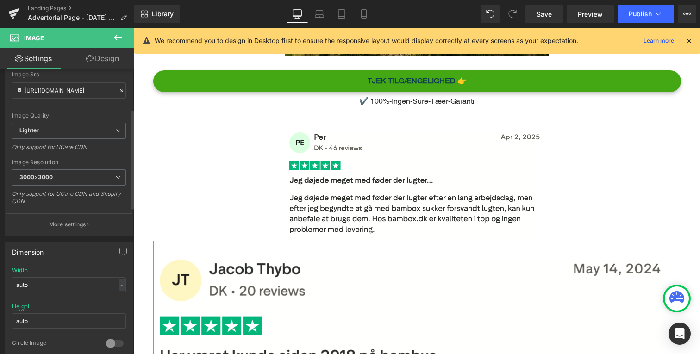
scroll to position [115, 0]
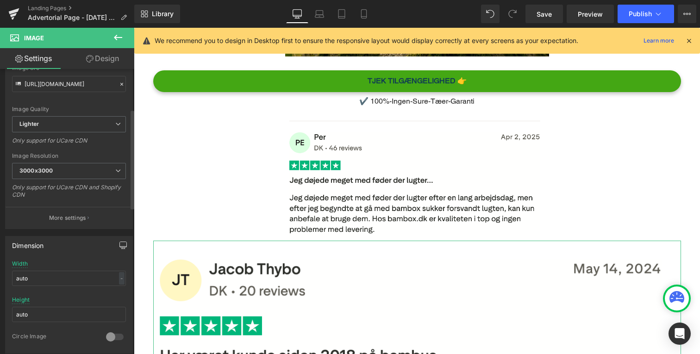
click at [119, 248] on icon "button" at bounding box center [122, 245] width 7 height 7
click at [43, 295] on input "auto" at bounding box center [69, 301] width 114 height 15
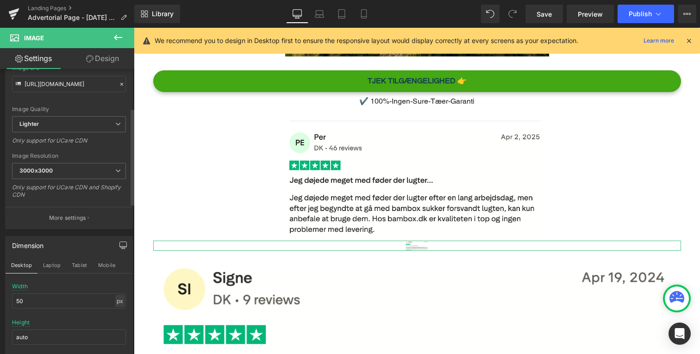
click at [116, 307] on div "px" at bounding box center [119, 301] width 9 height 13
click at [115, 312] on li "%" at bounding box center [120, 315] width 12 height 13
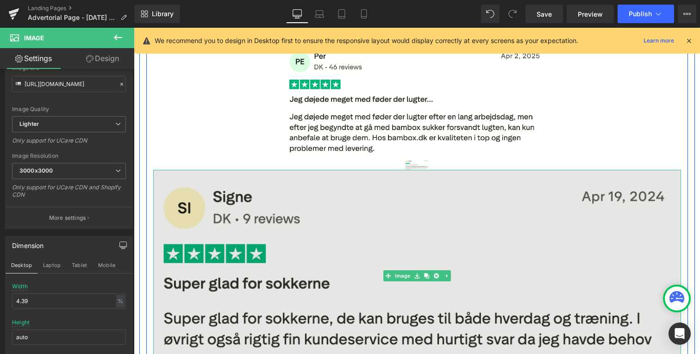
scroll to position [3342, 0]
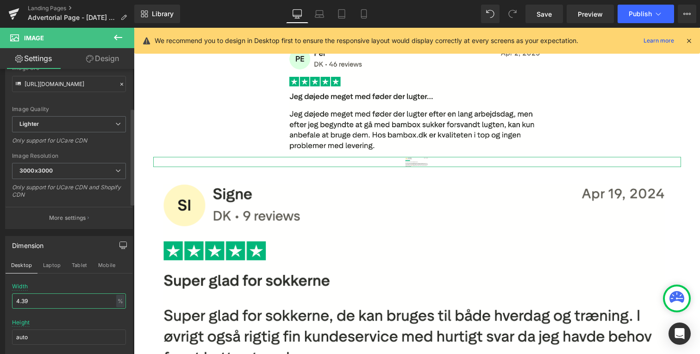
click at [73, 301] on input "4.39" at bounding box center [69, 301] width 114 height 15
type input "50"
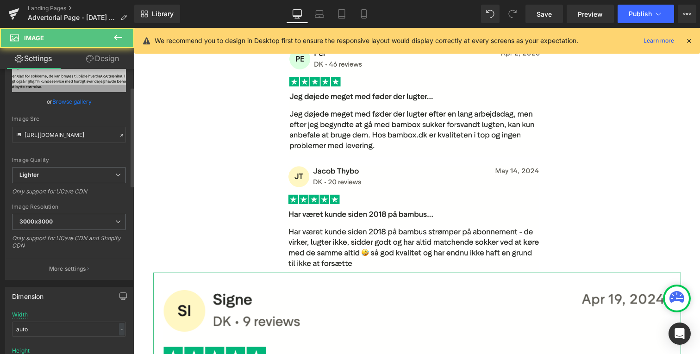
scroll to position [209, 0]
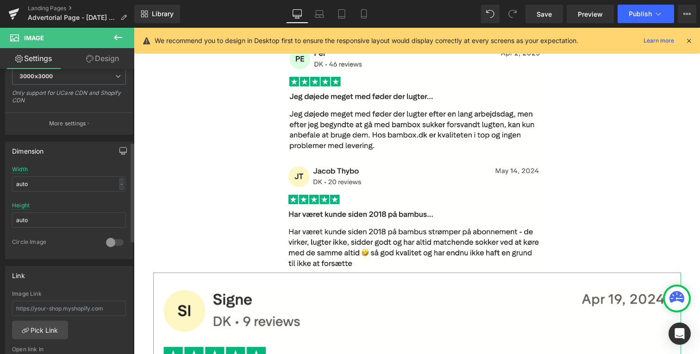
click at [119, 151] on icon "button" at bounding box center [122, 150] width 7 height 7
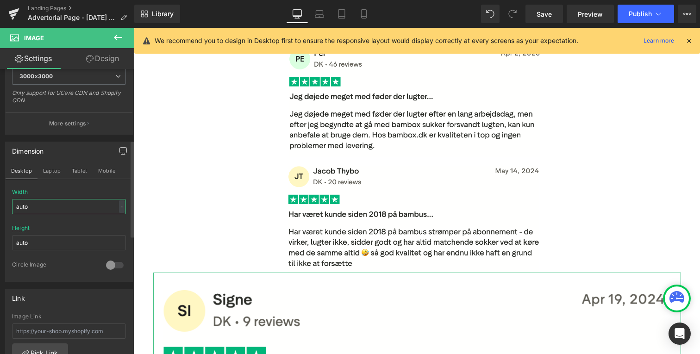
click at [121, 208] on input "auto" at bounding box center [69, 206] width 114 height 15
click at [119, 208] on div "-" at bounding box center [122, 207] width 6 height 13
click at [115, 219] on li "%" at bounding box center [120, 220] width 12 height 13
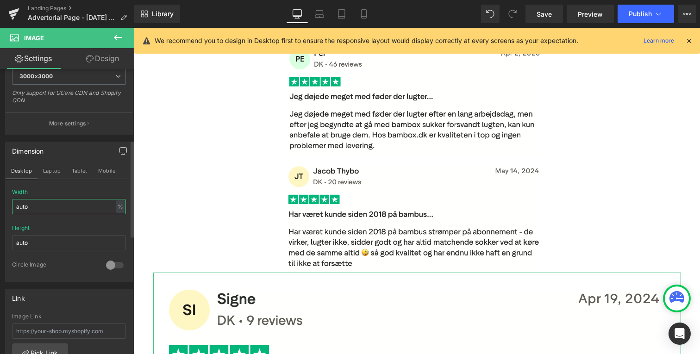
click at [62, 209] on input "auto" at bounding box center [69, 206] width 114 height 15
type input "50"
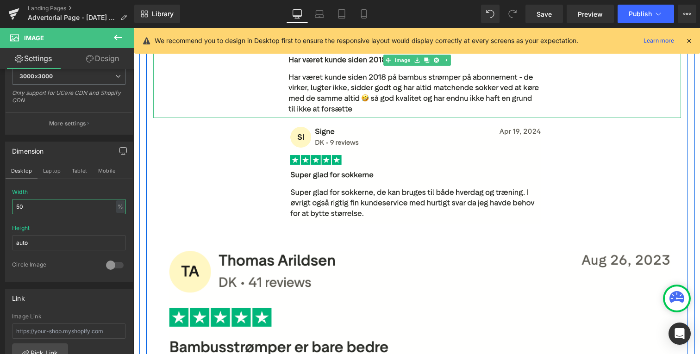
scroll to position [3502, 0]
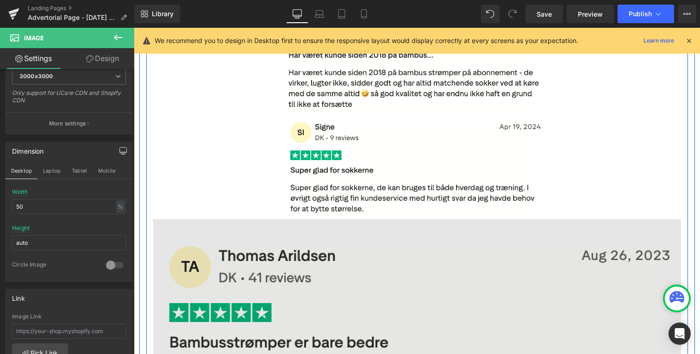
click at [262, 241] on img "Main content" at bounding box center [417, 326] width 528 height 212
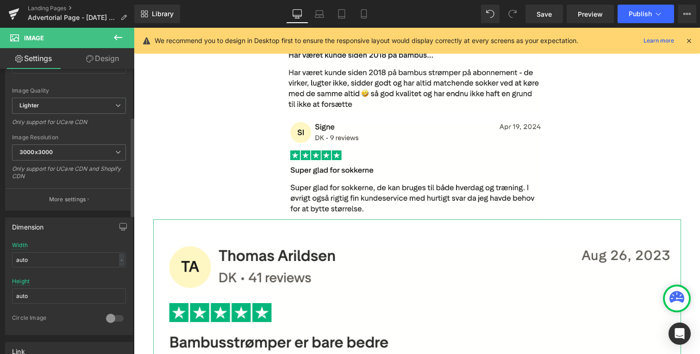
scroll to position [160, 0]
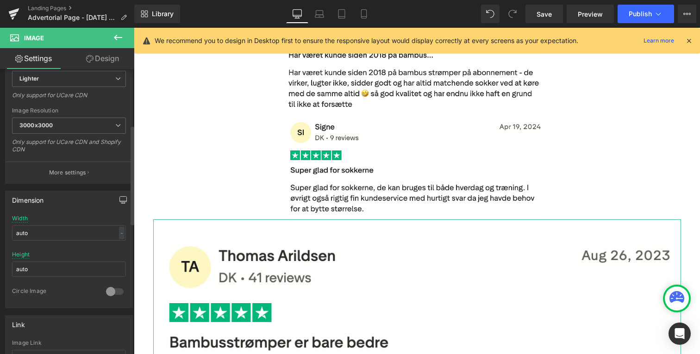
click at [121, 196] on icon "button" at bounding box center [123, 199] width 7 height 6
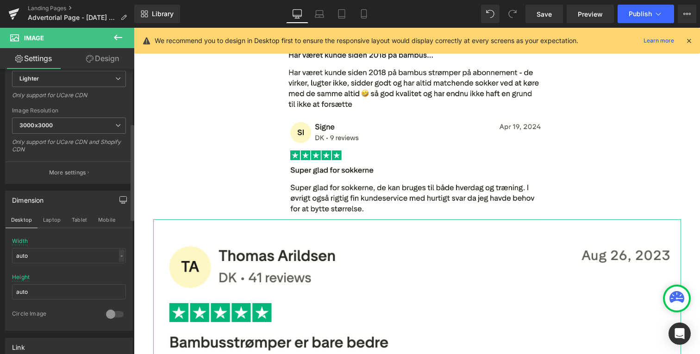
click at [119, 258] on div "-" at bounding box center [122, 256] width 6 height 13
click at [116, 267] on li "%" at bounding box center [120, 270] width 12 height 13
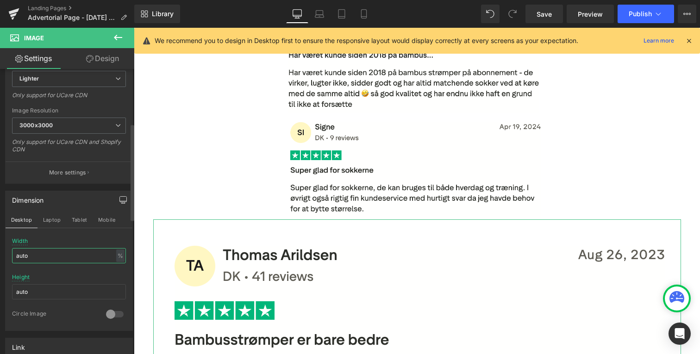
click at [86, 253] on input "auto" at bounding box center [69, 255] width 114 height 15
type input "50"
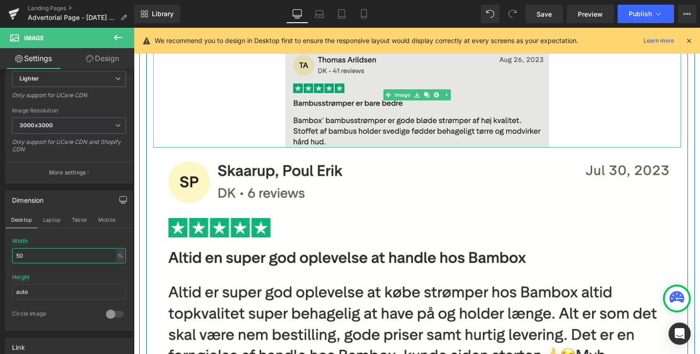
scroll to position [3705, 0]
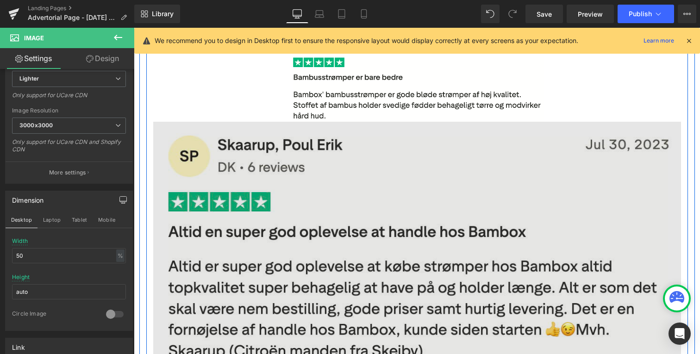
click at [306, 145] on img "Main content" at bounding box center [417, 247] width 528 height 250
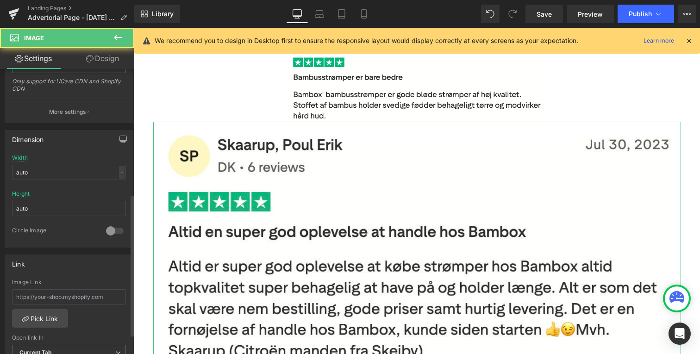
scroll to position [251, 0]
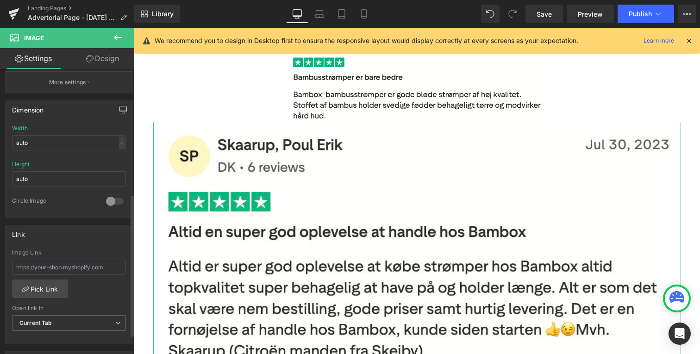
click at [116, 113] on button "button" at bounding box center [123, 110] width 15 height 18
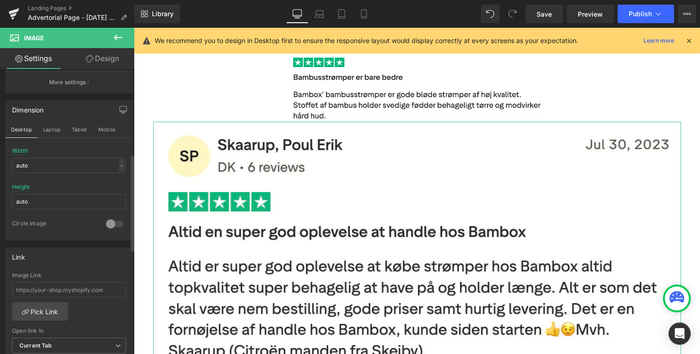
click at [119, 167] on div "-" at bounding box center [122, 165] width 6 height 13
click at [119, 179] on li "%" at bounding box center [120, 179] width 12 height 13
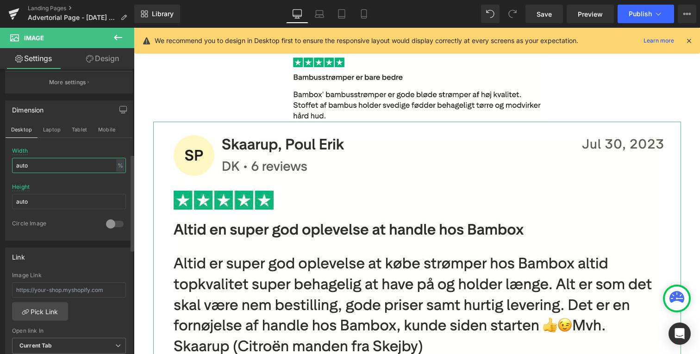
click at [75, 165] on input "auto" at bounding box center [69, 165] width 114 height 15
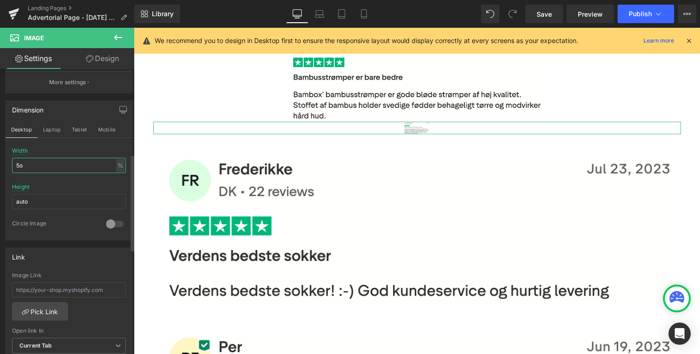
type input "5"
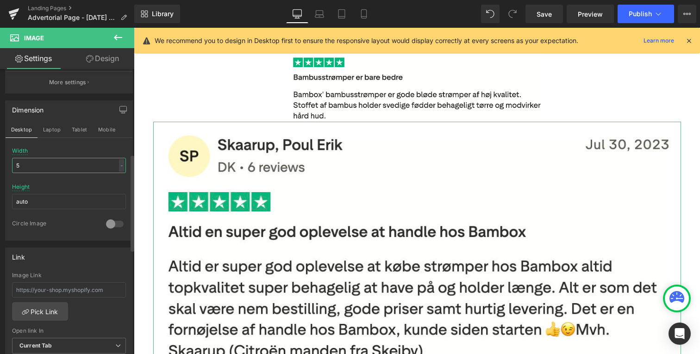
type input "50"
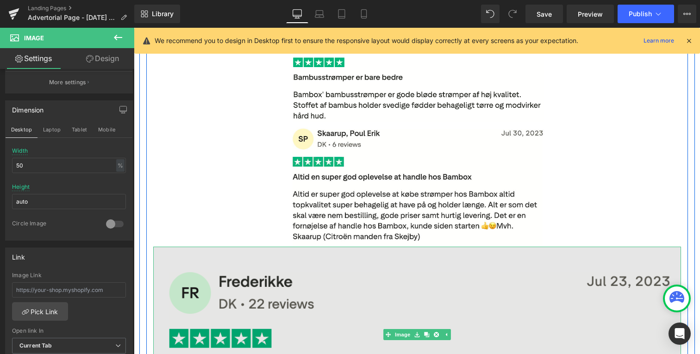
click at [245, 301] on img "Main content" at bounding box center [417, 335] width 528 height 176
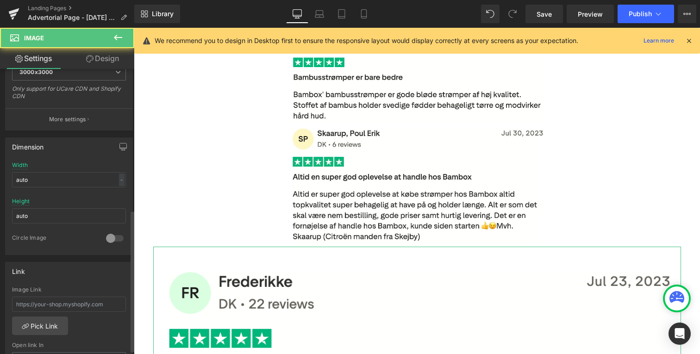
scroll to position [282, 0]
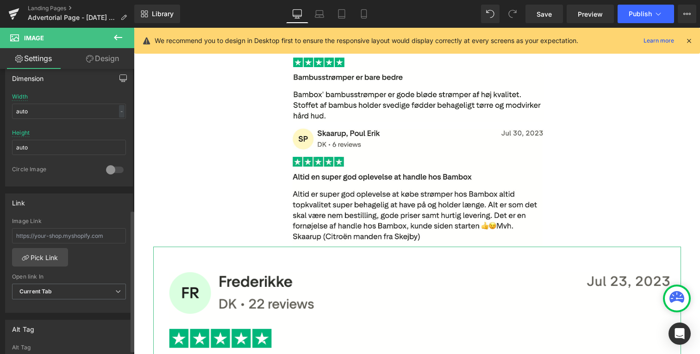
click at [122, 81] on icon "button" at bounding box center [122, 78] width 7 height 7
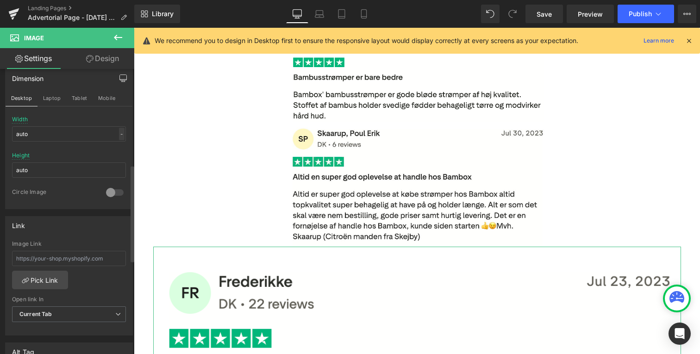
click at [120, 137] on div "-" at bounding box center [122, 134] width 6 height 13
click at [117, 151] on li "%" at bounding box center [120, 148] width 12 height 13
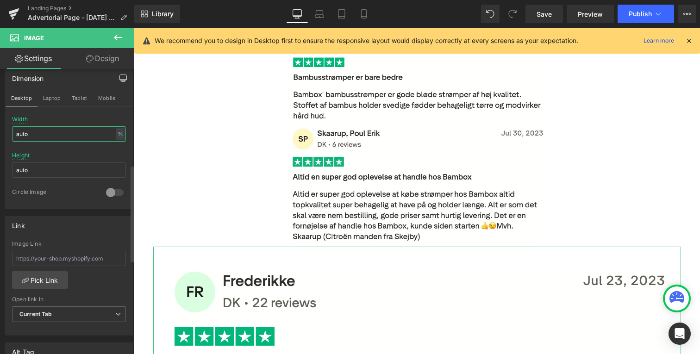
click at [74, 137] on input "auto" at bounding box center [69, 133] width 114 height 15
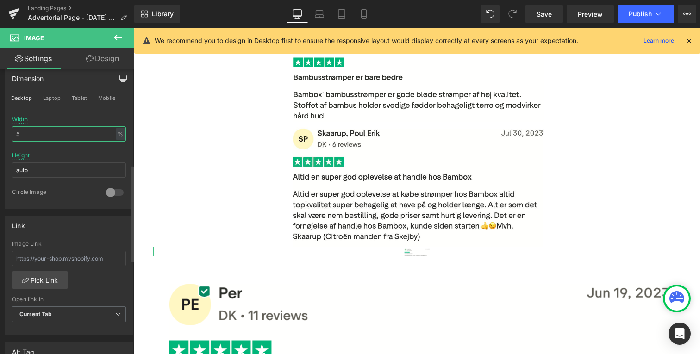
type input "50"
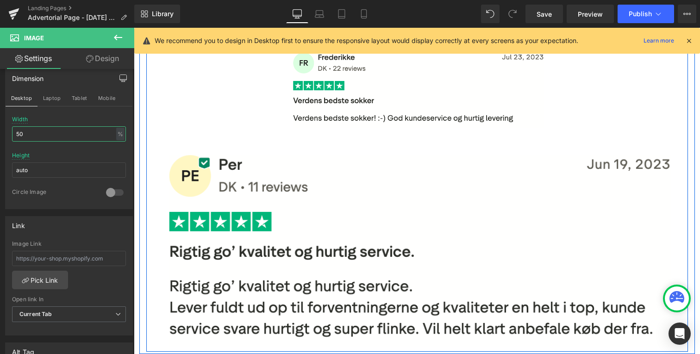
scroll to position [3975, 0]
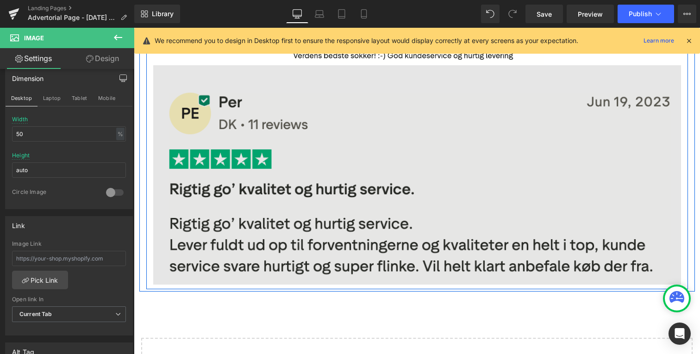
click at [325, 150] on img "Main content" at bounding box center [417, 175] width 528 height 220
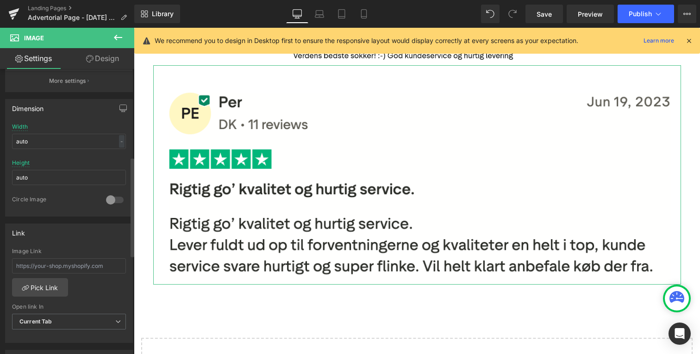
scroll to position [245, 0]
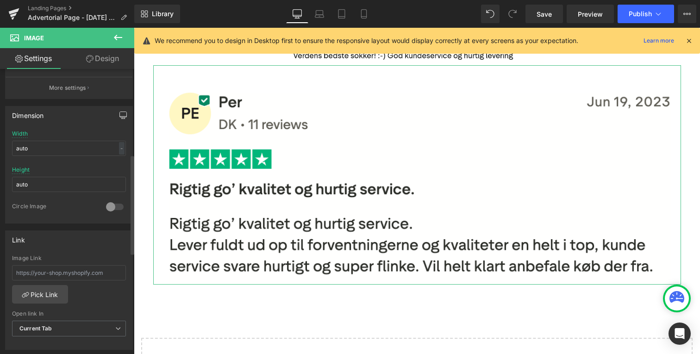
click at [119, 117] on icon "button" at bounding box center [122, 115] width 7 height 7
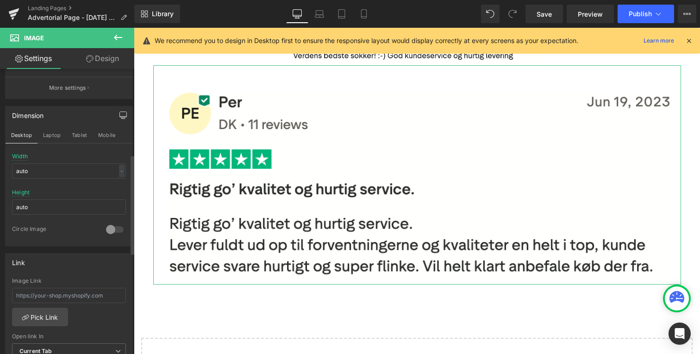
click at [119, 162] on div "Width auto - % px" at bounding box center [69, 171] width 114 height 36
click at [119, 167] on div "-" at bounding box center [122, 171] width 6 height 13
click at [114, 187] on li "%" at bounding box center [120, 185] width 12 height 13
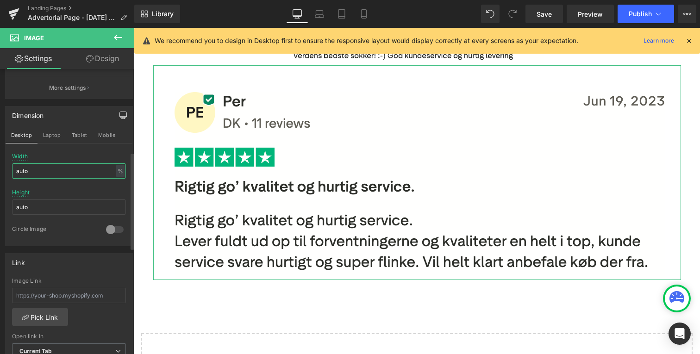
click at [49, 171] on input "auto" at bounding box center [69, 171] width 114 height 15
type input "50"
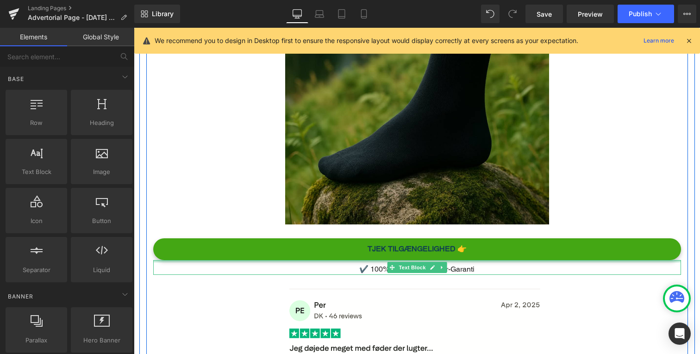
scroll to position [3093, 0]
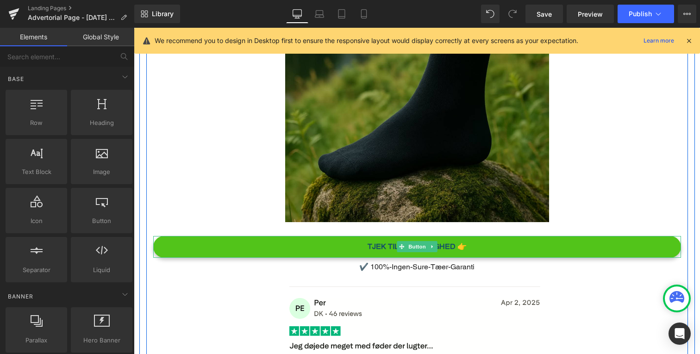
click at [156, 236] on link "TJEK TILGÆNGELIGHED 👉" at bounding box center [417, 247] width 528 height 22
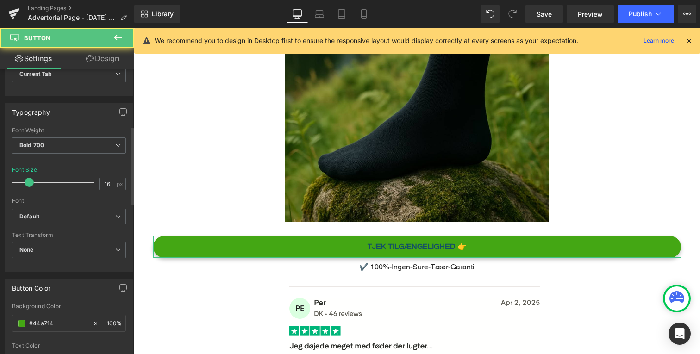
scroll to position [259, 0]
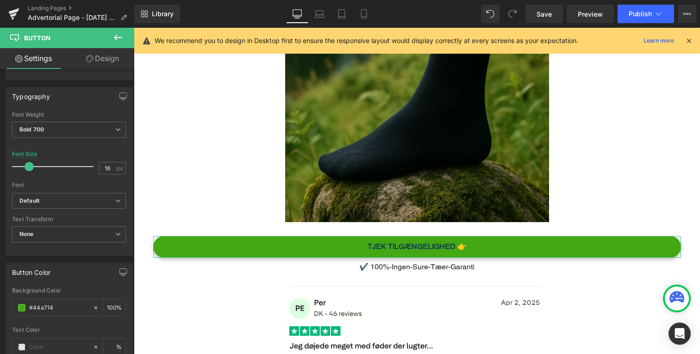
click at [113, 63] on link "Design" at bounding box center [102, 58] width 67 height 21
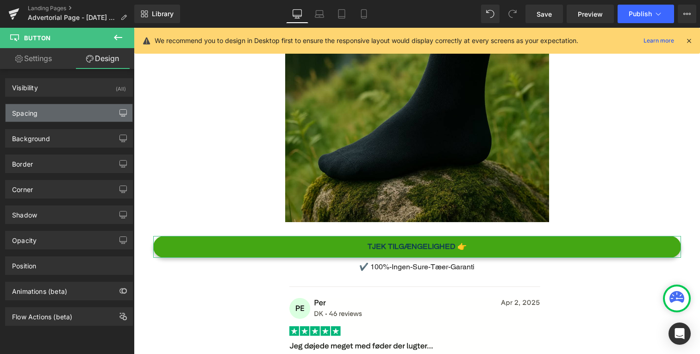
click at [119, 110] on icon "button" at bounding box center [122, 112] width 7 height 7
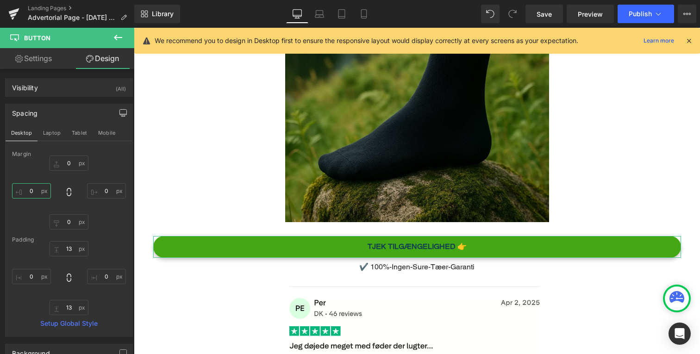
click at [38, 191] on input "0" at bounding box center [31, 190] width 39 height 15
click at [38, 191] on input "50" at bounding box center [31, 190] width 39 height 15
type input "100"
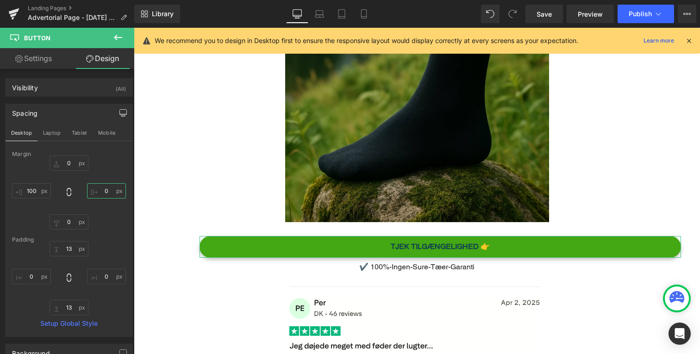
click at [94, 193] on input "0" at bounding box center [106, 190] width 39 height 15
click at [94, 193] on input "100" at bounding box center [106, 190] width 39 height 15
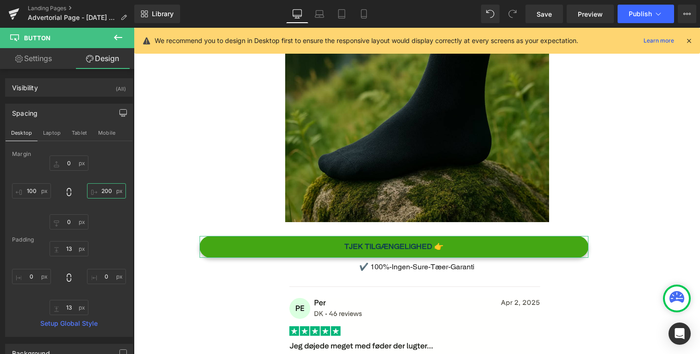
click at [94, 193] on input "200" at bounding box center [106, 190] width 39 height 15
type input "250"
click at [36, 190] on input "100" at bounding box center [31, 190] width 39 height 15
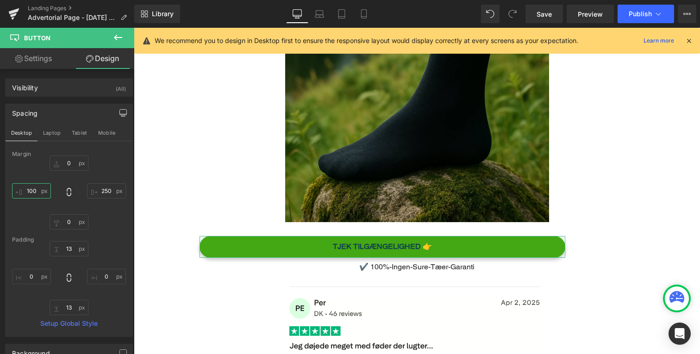
click at [36, 190] on input "100" at bounding box center [31, 190] width 39 height 15
type input "250"
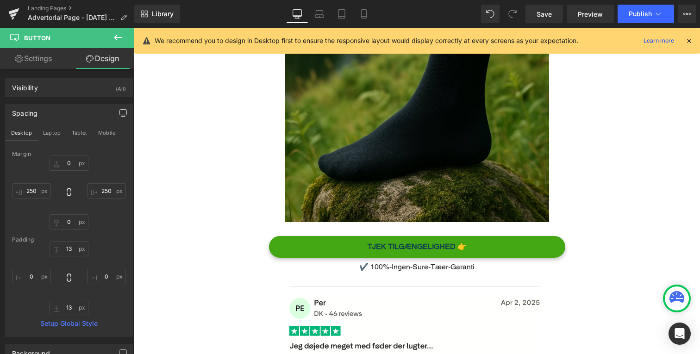
click at [201, 287] on div "Main content" at bounding box center [417, 347] width 528 height 120
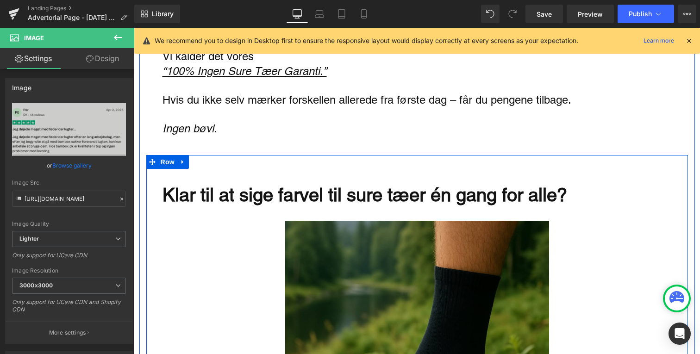
scroll to position [2822, 0]
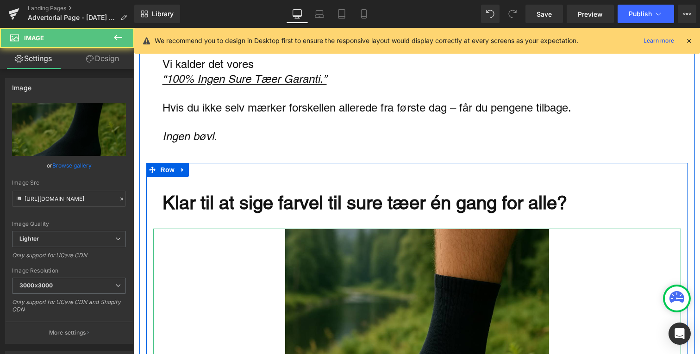
click at [258, 259] on div "Main content" at bounding box center [417, 361] width 528 height 264
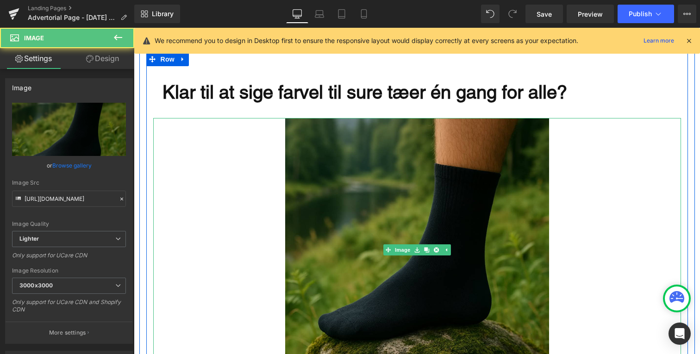
scroll to position [2933, 0]
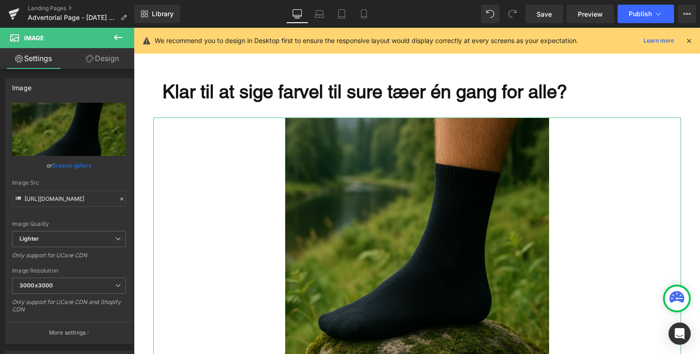
click at [89, 62] on icon at bounding box center [89, 58] width 7 height 7
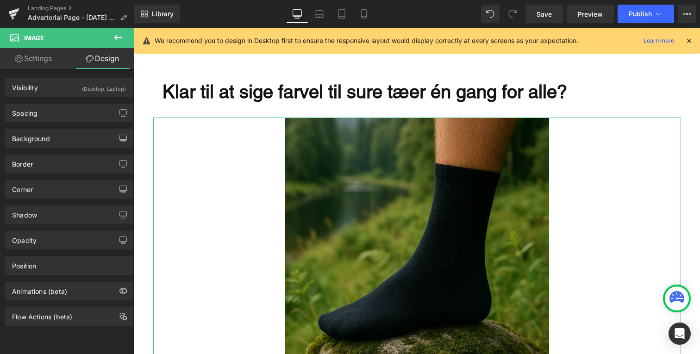
click at [80, 123] on div "Background Color & Image color transparent Color transparent 0 % Image Replace …" at bounding box center [69, 134] width 138 height 25
click at [84, 118] on div "Spacing" at bounding box center [69, 113] width 127 height 18
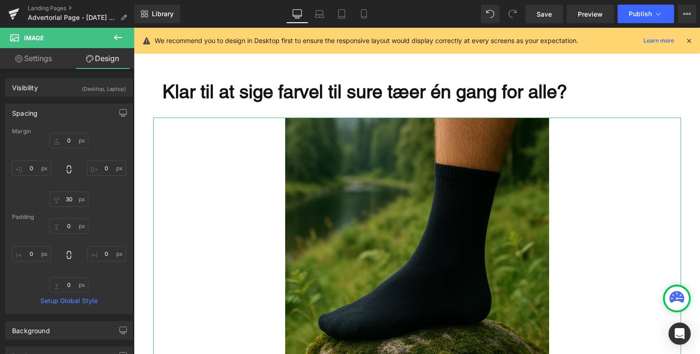
click at [88, 97] on div "Spacing Margin 0px 0 0px 0 30px 30 0px 0 Padding 0px 0 0px 0 0px 0 0px 0 Setup …" at bounding box center [69, 206] width 138 height 218
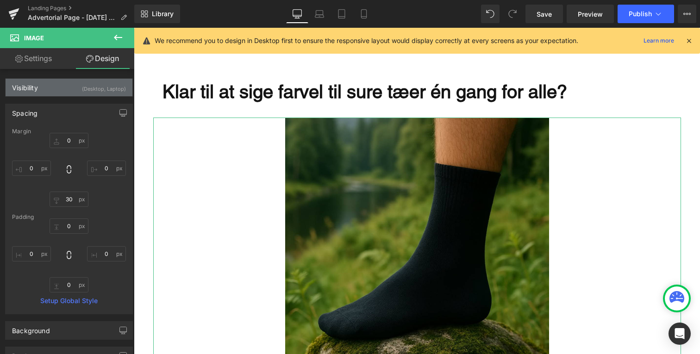
click at [53, 92] on div "Visibility (Desktop, Laptop)" at bounding box center [69, 88] width 127 height 18
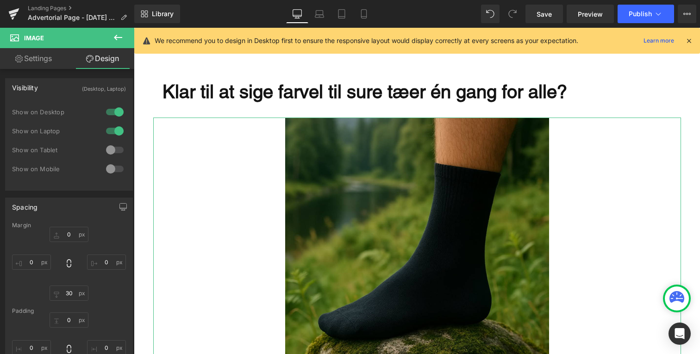
click at [83, 209] on div "Spacing" at bounding box center [69, 207] width 127 height 18
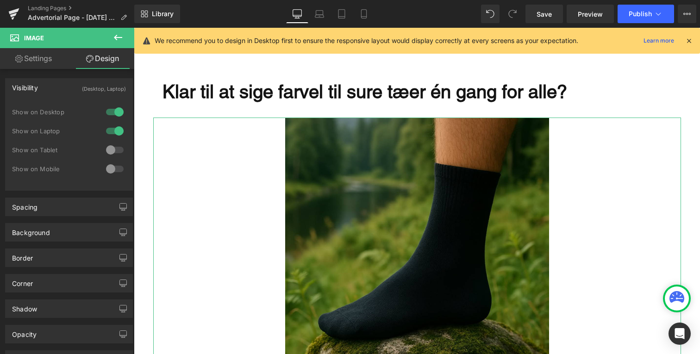
click at [63, 83] on div "Visibility (Desktop, Laptop)" at bounding box center [69, 88] width 127 height 18
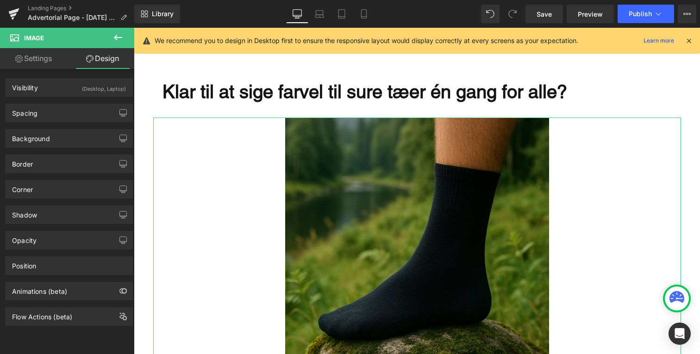
click at [41, 64] on link "Settings" at bounding box center [33, 58] width 67 height 21
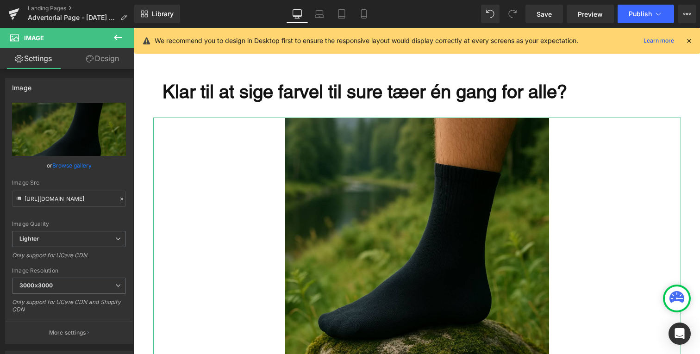
click at [79, 62] on link "Design" at bounding box center [102, 58] width 67 height 21
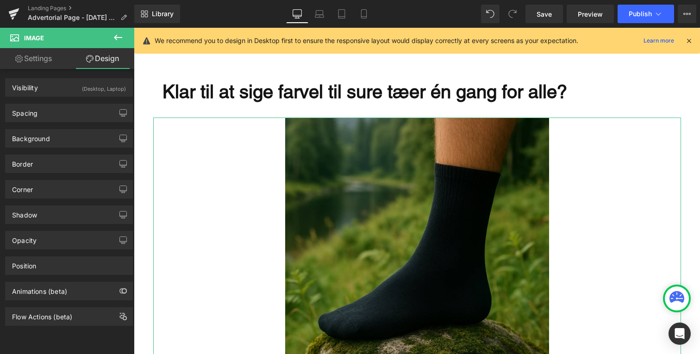
click at [42, 57] on link "Settings" at bounding box center [33, 58] width 67 height 21
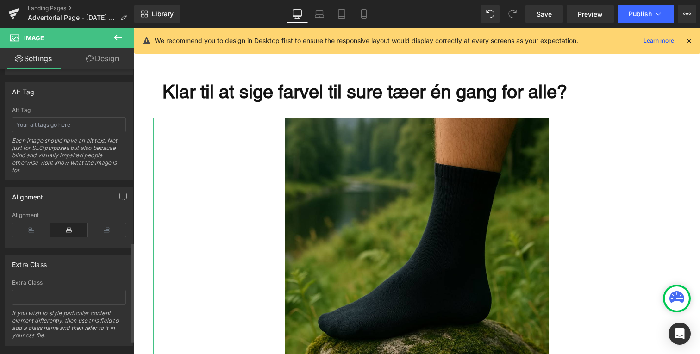
scroll to position [522, 0]
click at [119, 193] on icon "button" at bounding box center [122, 193] width 7 height 7
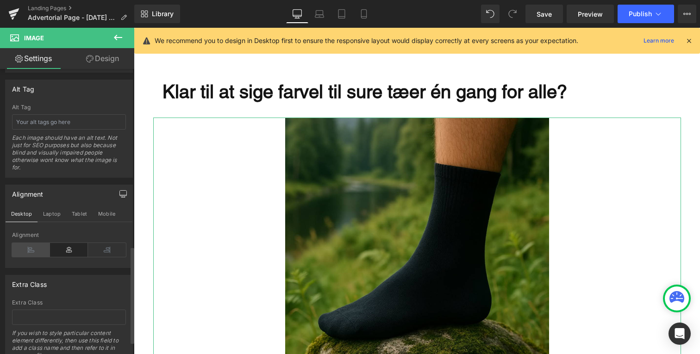
click at [31, 248] on icon at bounding box center [31, 250] width 38 height 14
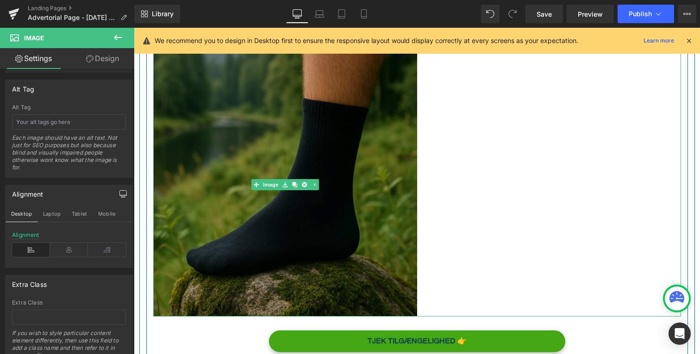
scroll to position [2992, 0]
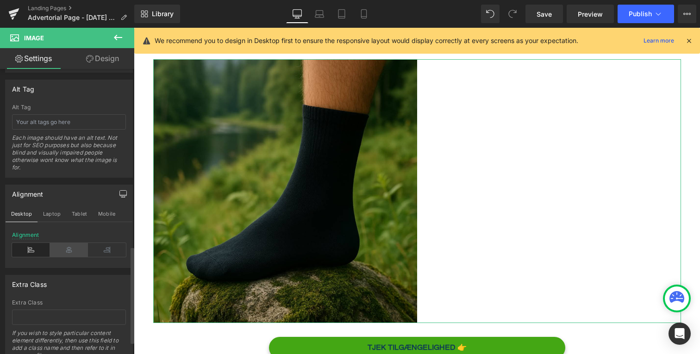
click at [65, 248] on icon at bounding box center [69, 250] width 38 height 14
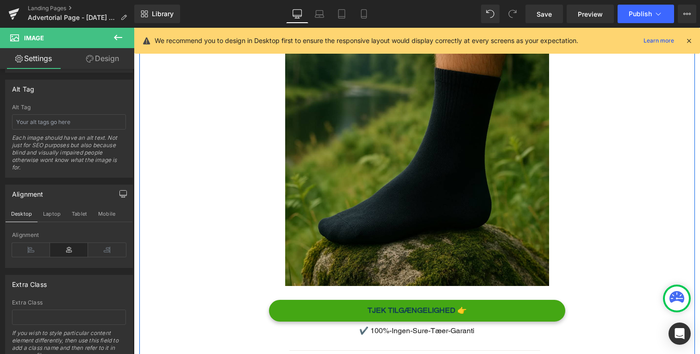
scroll to position [3027, 0]
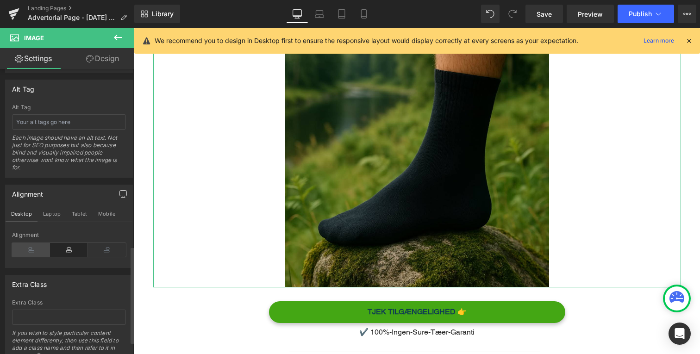
click at [34, 252] on icon at bounding box center [31, 250] width 38 height 14
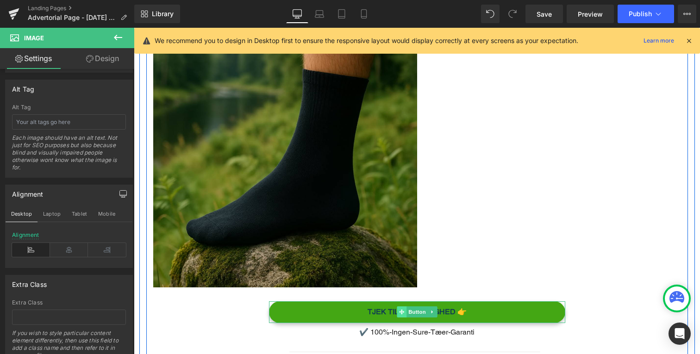
click at [405, 307] on span "Main content" at bounding box center [402, 312] width 10 height 11
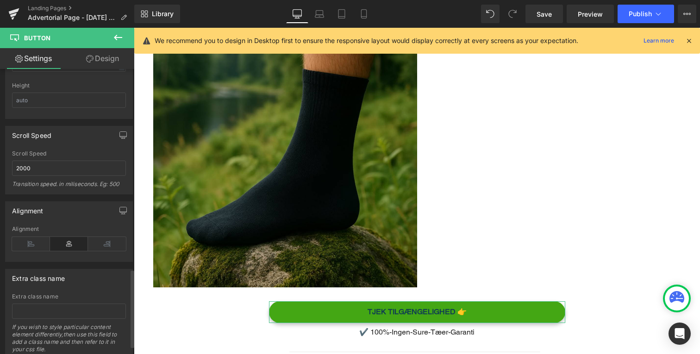
scroll to position [761, 0]
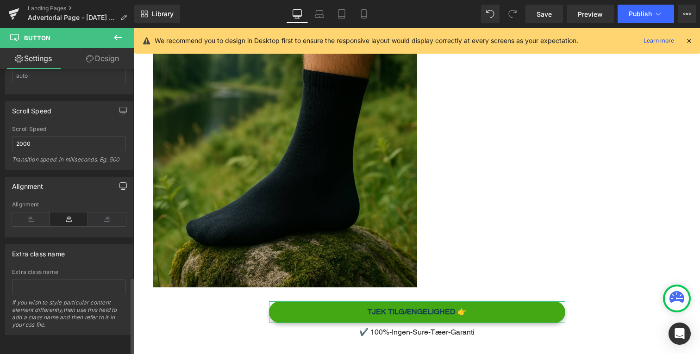
click at [119, 182] on icon "button" at bounding box center [122, 185] width 7 height 7
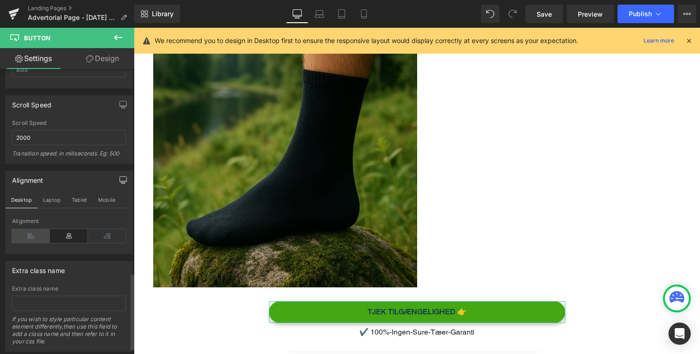
click at [41, 240] on icon at bounding box center [31, 236] width 38 height 14
click at [100, 61] on link "Design" at bounding box center [102, 58] width 67 height 21
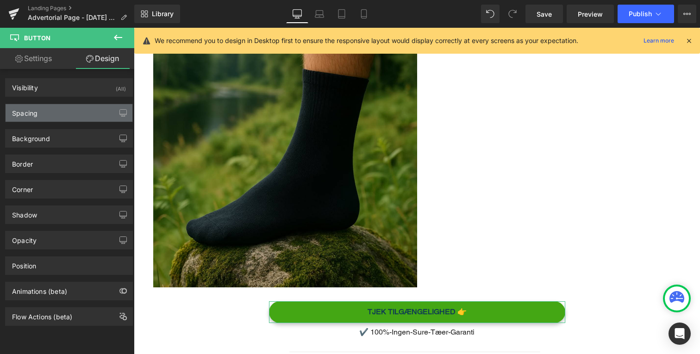
click at [83, 115] on div "Spacing" at bounding box center [69, 113] width 127 height 18
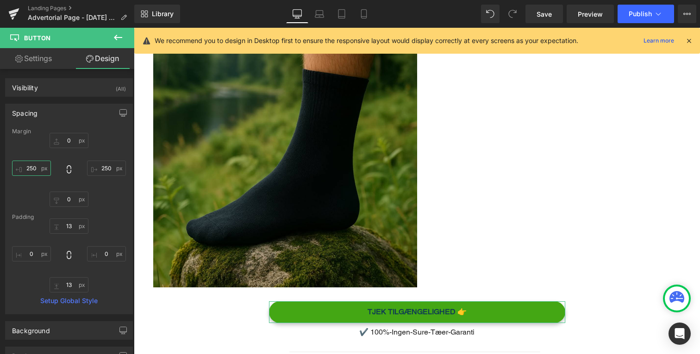
click at [40, 168] on input "250" at bounding box center [31, 168] width 39 height 15
type input "+"
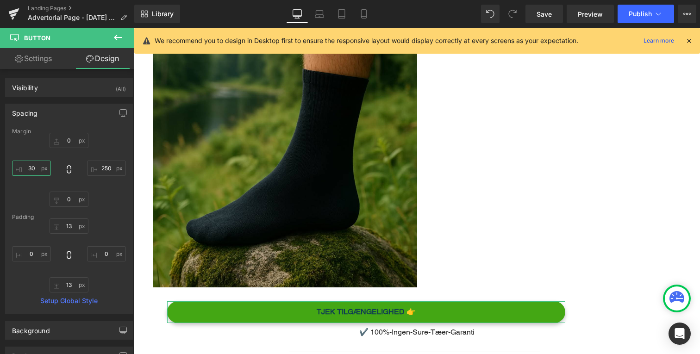
type input "3"
type input "2"
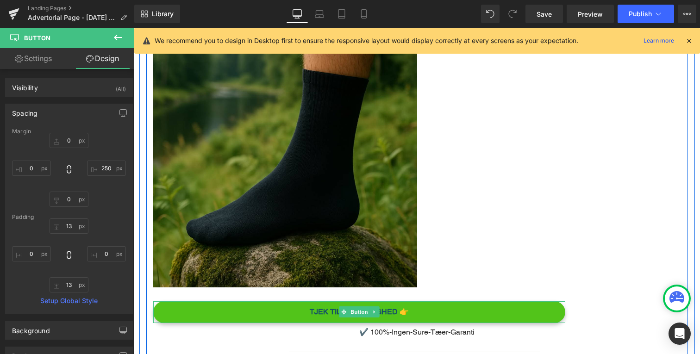
click at [267, 302] on link "TJEK TILGÆNGELIGHED 👉" at bounding box center [359, 313] width 412 height 22
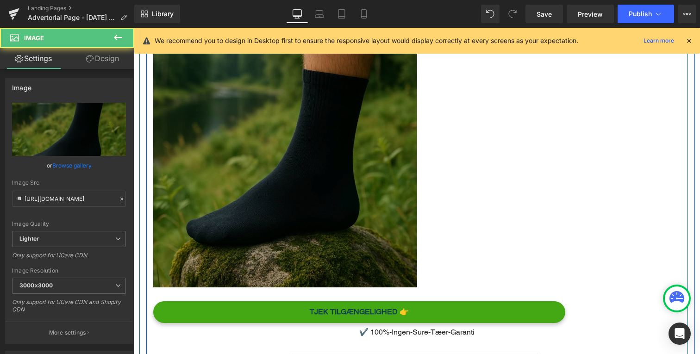
click at [289, 214] on img "Main content" at bounding box center [285, 156] width 264 height 264
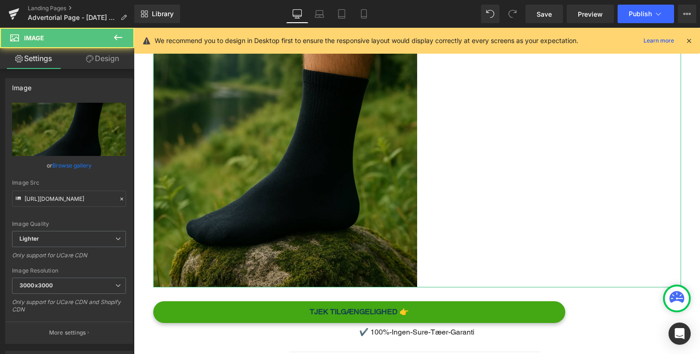
click at [100, 58] on link "Design" at bounding box center [102, 58] width 67 height 21
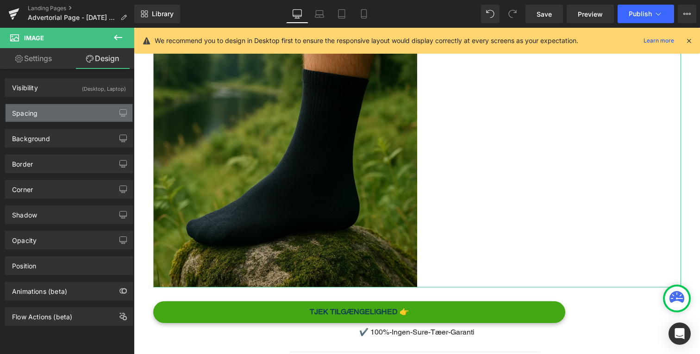
click at [61, 121] on div "Spacing" at bounding box center [69, 113] width 127 height 18
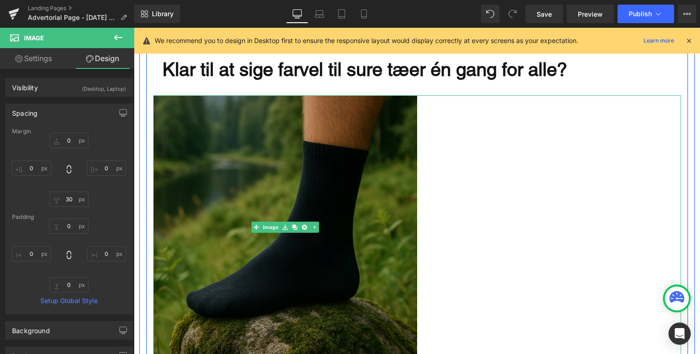
scroll to position [2963, 0]
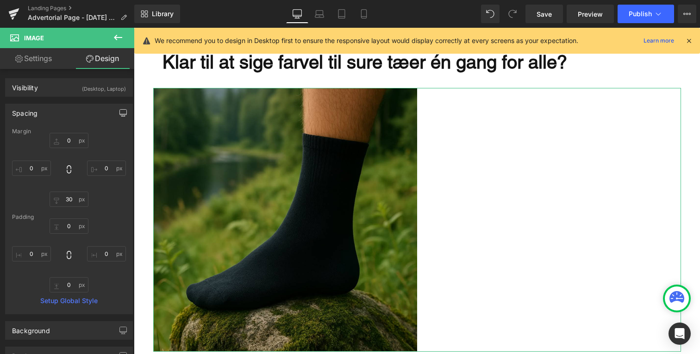
click at [120, 112] on icon "button" at bounding box center [122, 112] width 7 height 7
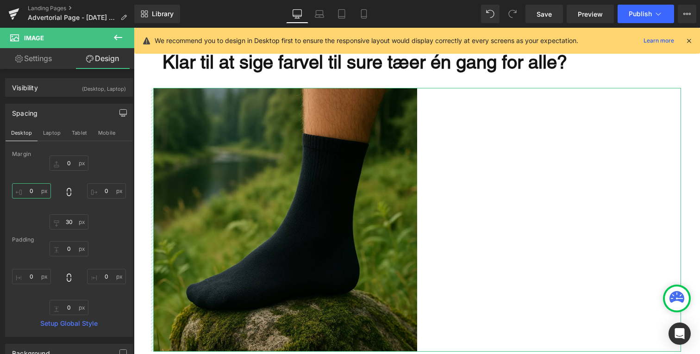
click at [38, 190] on input "0" at bounding box center [31, 190] width 39 height 15
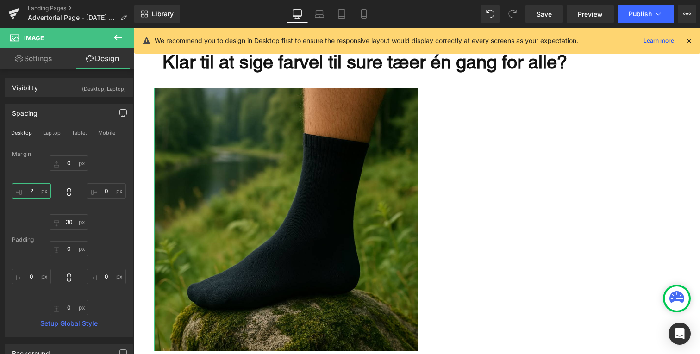
type input "20"
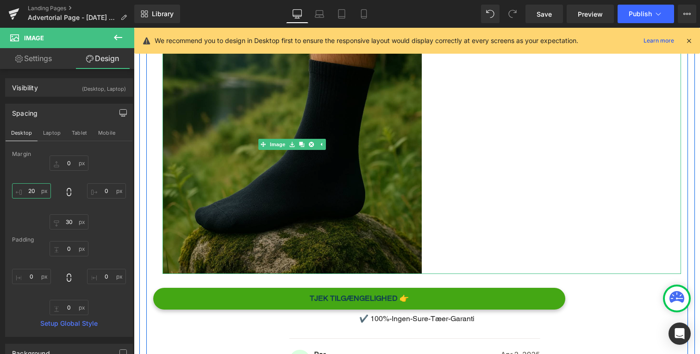
scroll to position [3056, 0]
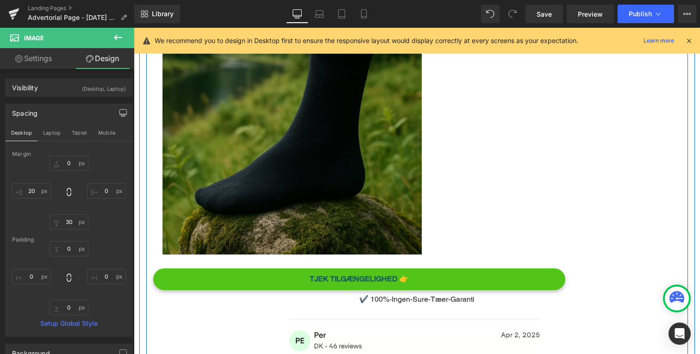
click at [193, 274] on div "TJEK TILGÆNGELIGHED 👉 Button" at bounding box center [359, 280] width 412 height 22
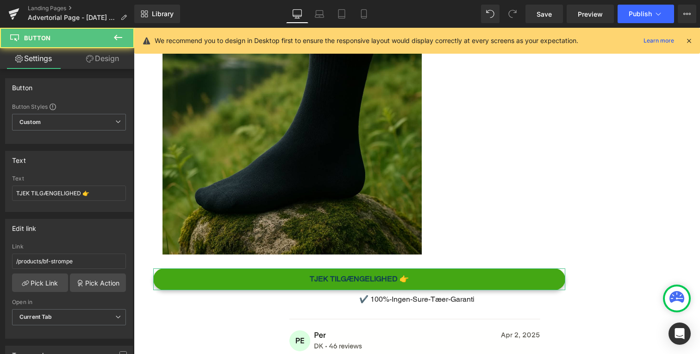
click at [102, 61] on link "Design" at bounding box center [102, 58] width 67 height 21
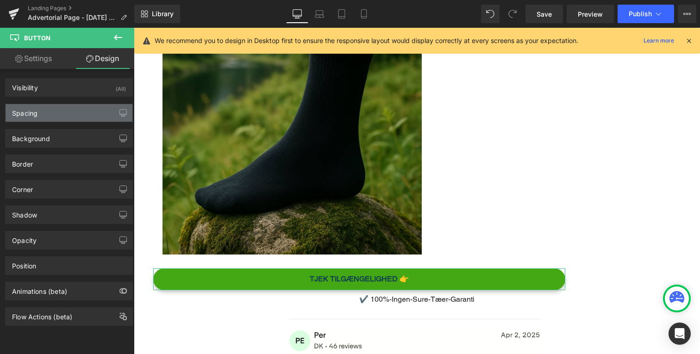
click at [69, 115] on div "Spacing" at bounding box center [69, 113] width 127 height 18
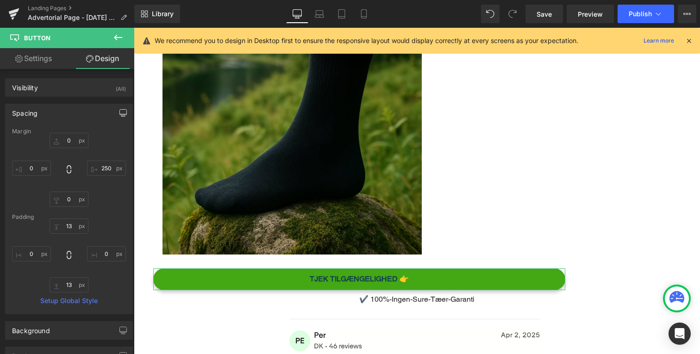
click at [121, 112] on icon "button" at bounding box center [122, 112] width 7 height 7
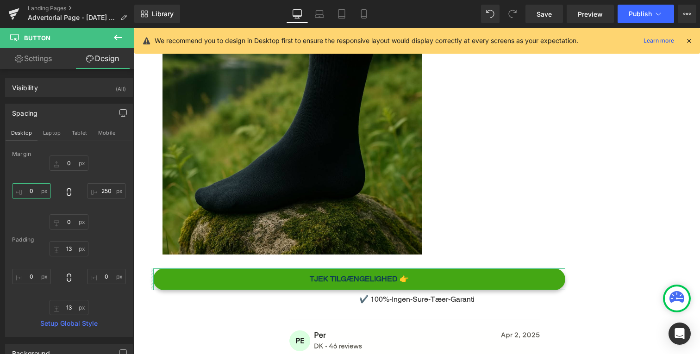
click at [40, 188] on input "0" at bounding box center [31, 190] width 39 height 15
type input "20"
click at [109, 192] on input "250" at bounding box center [106, 190] width 39 height 15
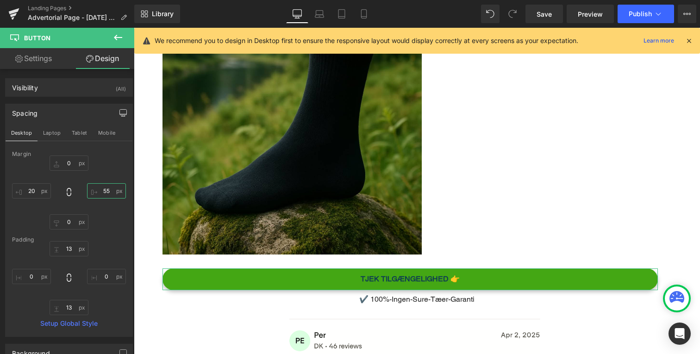
type input "550"
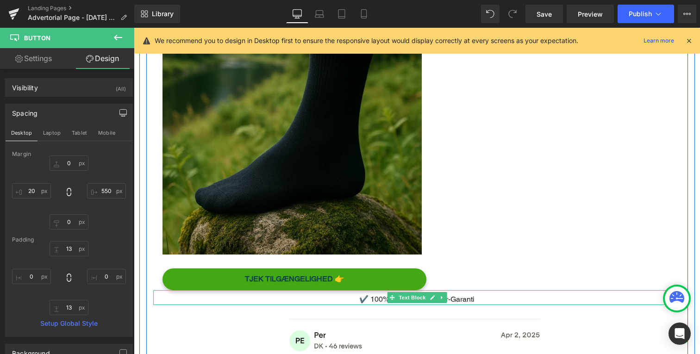
click at [339, 294] on p "✔️ 100%-Ingen-Sure-Tæer-Garanti" at bounding box center [417, 299] width 528 height 11
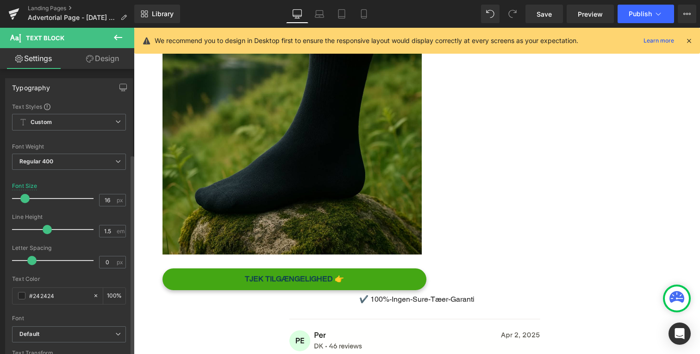
scroll to position [301, 0]
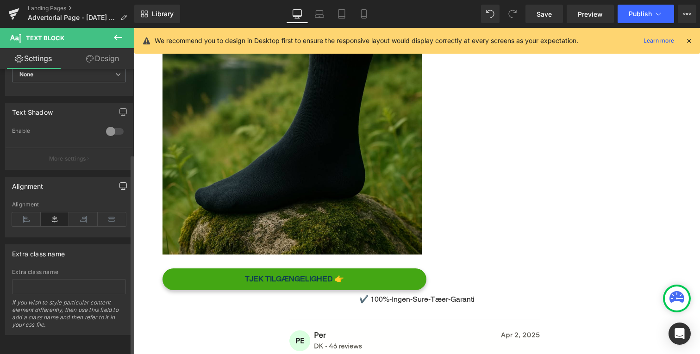
click at [116, 181] on button "button" at bounding box center [123, 186] width 15 height 18
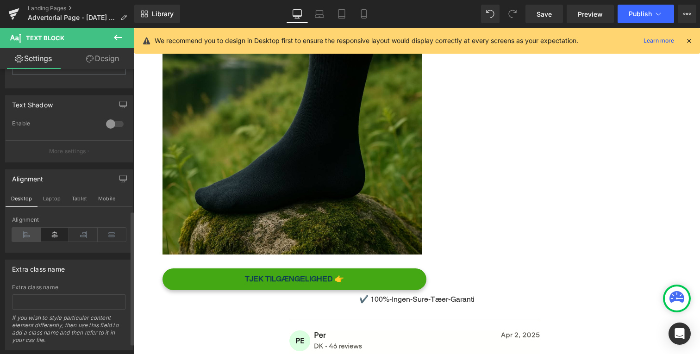
click at [20, 239] on icon at bounding box center [26, 235] width 29 height 14
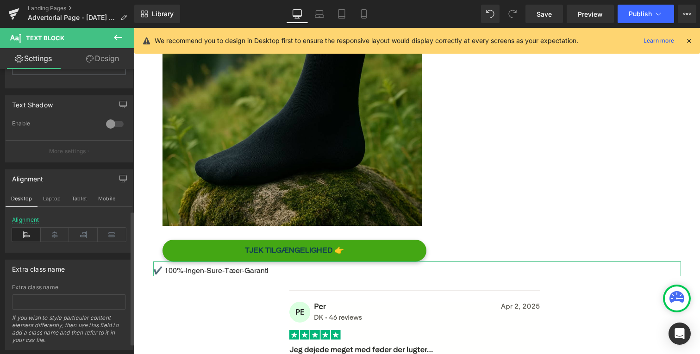
scroll to position [0, 0]
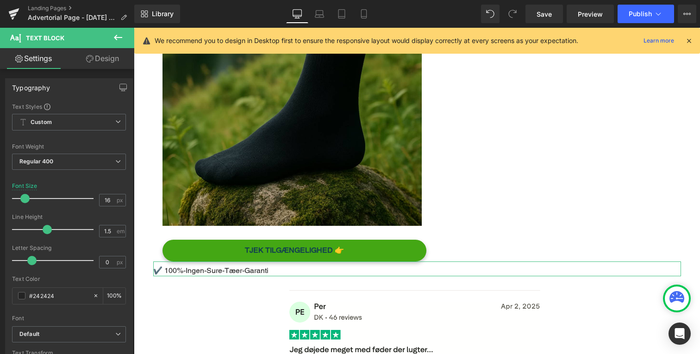
click at [114, 53] on link "Design" at bounding box center [102, 58] width 67 height 21
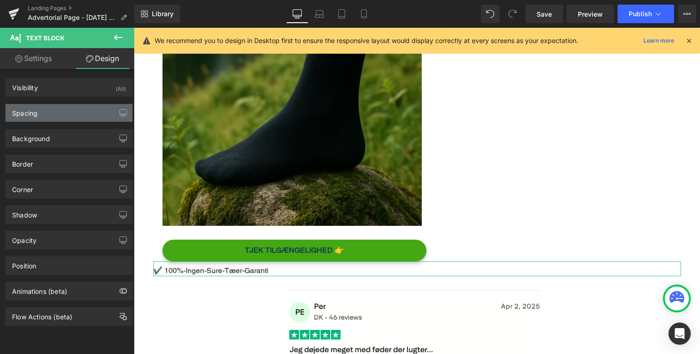
click at [96, 106] on div "Spacing" at bounding box center [69, 113] width 127 height 18
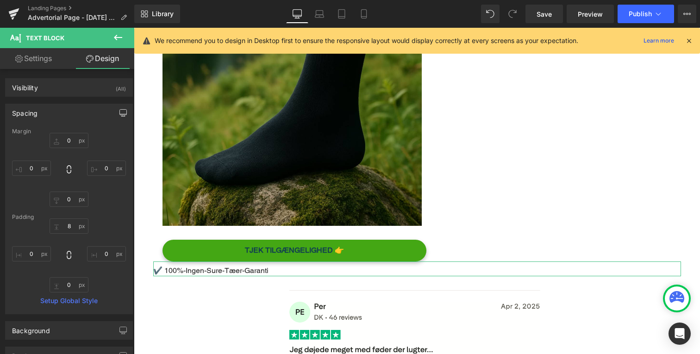
click at [117, 109] on button "button" at bounding box center [123, 113] width 15 height 18
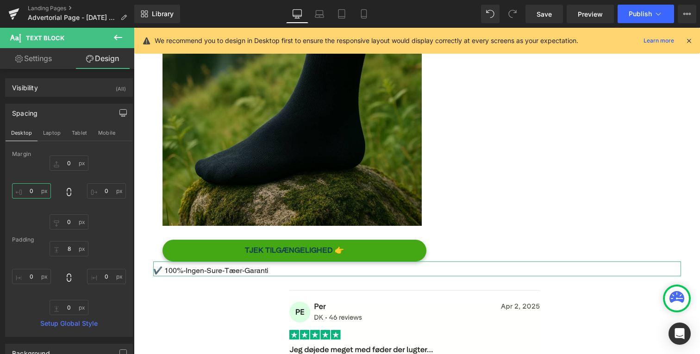
click at [37, 192] on input "0" at bounding box center [31, 190] width 39 height 15
type input "20"
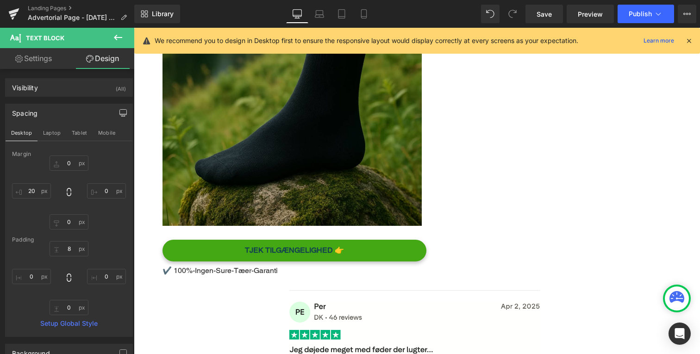
click at [259, 290] on div "Main content" at bounding box center [417, 350] width 528 height 120
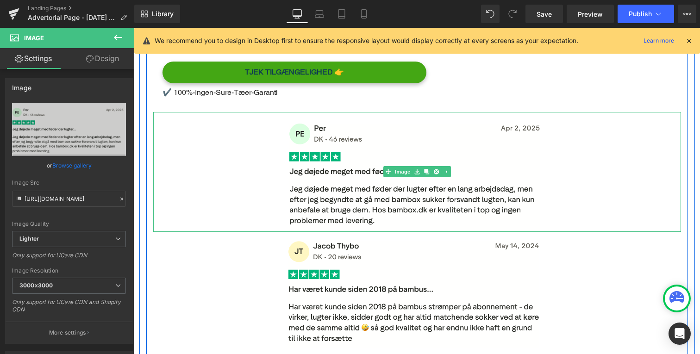
scroll to position [3265, 0]
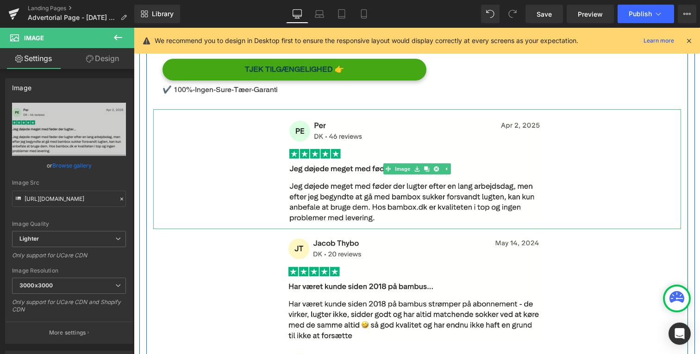
click at [260, 188] on div "Main content" at bounding box center [417, 169] width 528 height 120
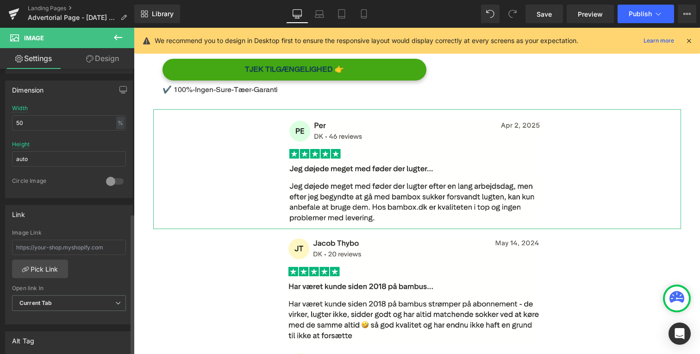
scroll to position [537, 0]
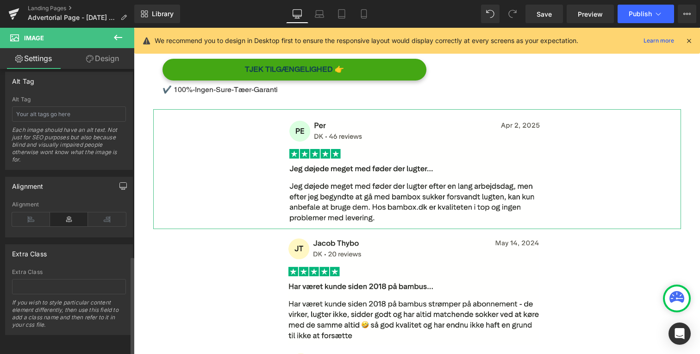
click at [120, 183] on button "button" at bounding box center [123, 186] width 15 height 18
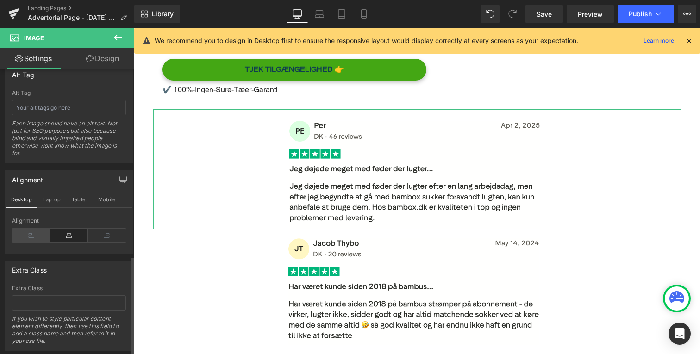
click at [24, 230] on icon at bounding box center [31, 236] width 38 height 14
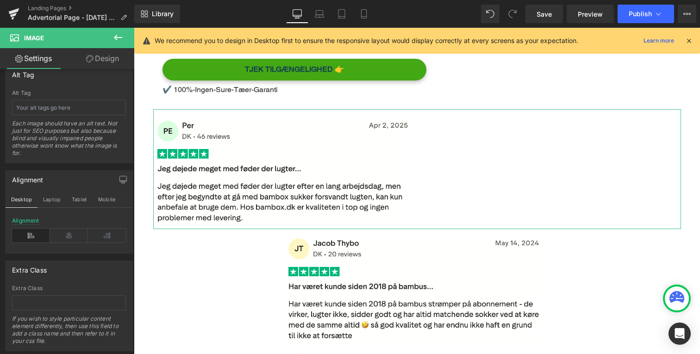
click at [110, 55] on link "Design" at bounding box center [102, 58] width 67 height 21
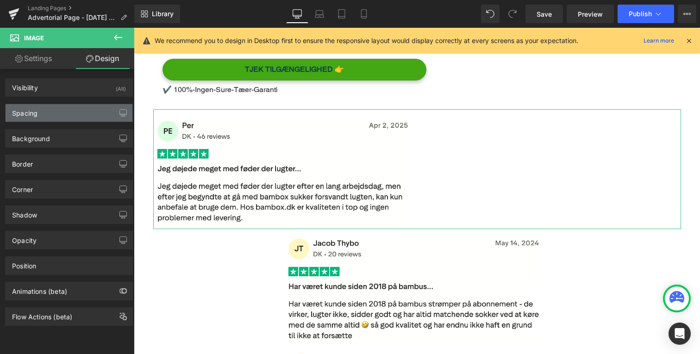
click at [75, 117] on div "Spacing" at bounding box center [69, 113] width 127 height 18
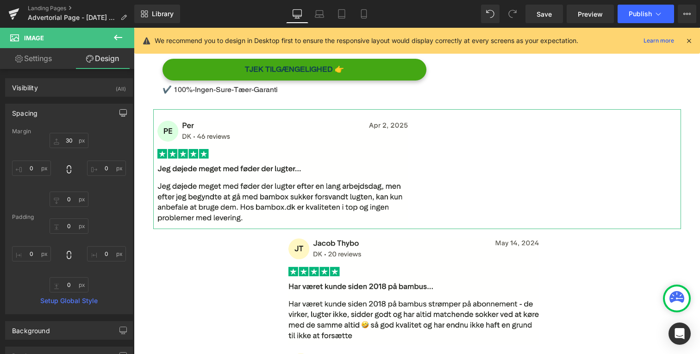
click at [119, 112] on icon "button" at bounding box center [122, 112] width 7 height 7
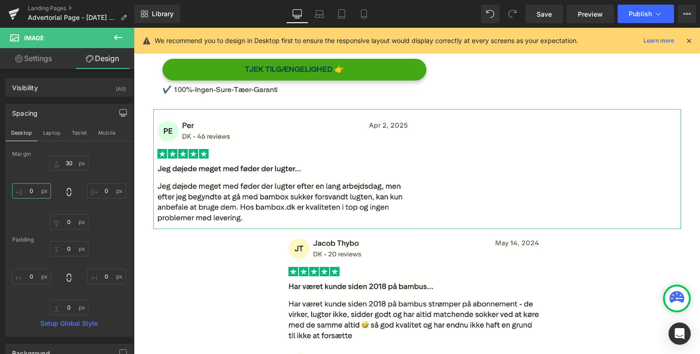
click at [34, 195] on input "0" at bounding box center [31, 190] width 39 height 15
type input "20"
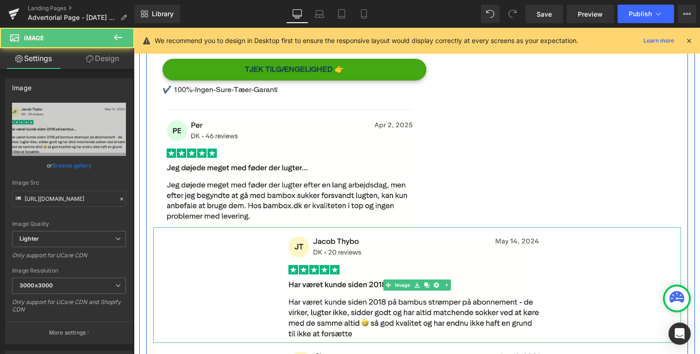
click at [282, 282] on div "Main content" at bounding box center [417, 285] width 528 height 116
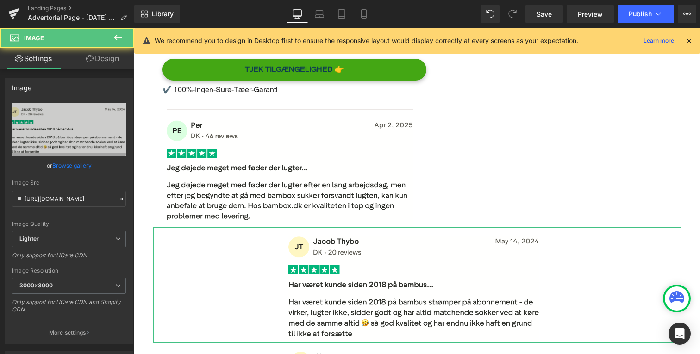
click at [120, 67] on link "Design" at bounding box center [102, 58] width 67 height 21
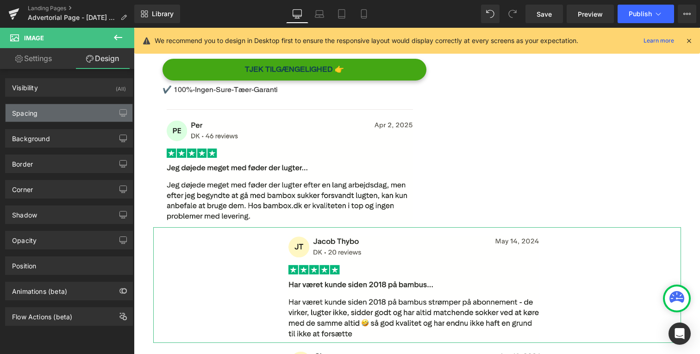
click at [91, 110] on div "Spacing" at bounding box center [69, 113] width 127 height 18
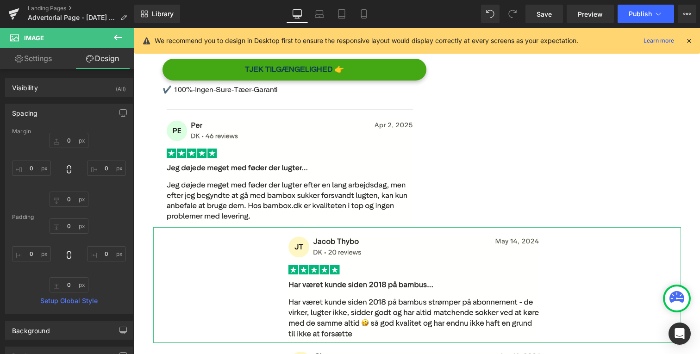
click at [94, 113] on div "Spacing" at bounding box center [69, 113] width 127 height 18
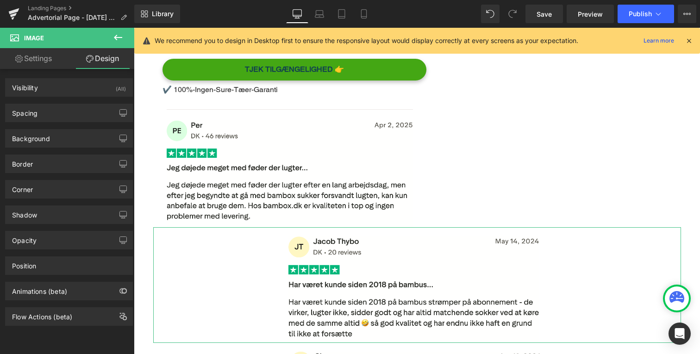
click at [93, 102] on div "Spacing Margin 0px 0 0px 0 0px 0 0px 0 Padding 0px 0 0px 0 0px 0 0px 0 Setup Gl…" at bounding box center [69, 109] width 138 height 25
click at [92, 107] on div "Spacing" at bounding box center [69, 113] width 127 height 18
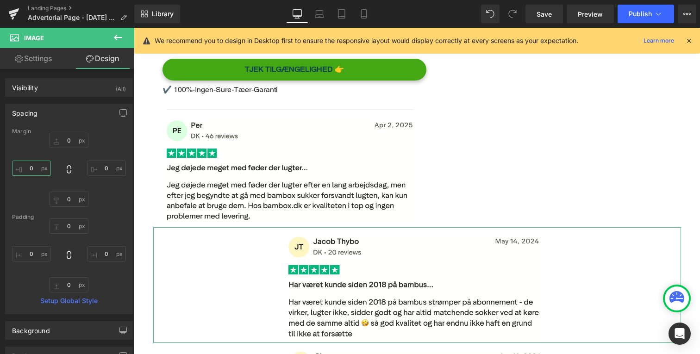
click at [42, 166] on input "0" at bounding box center [31, 168] width 39 height 15
type input "20"
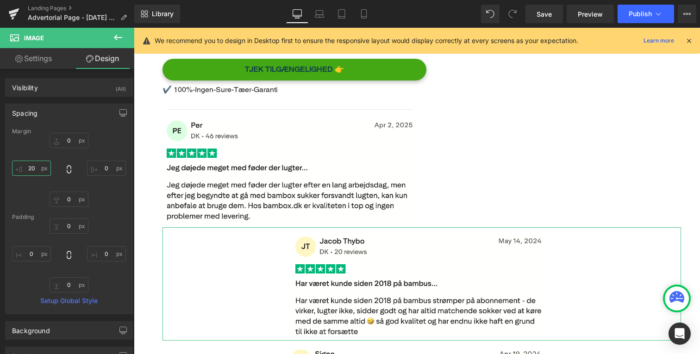
click at [35, 166] on input "20" at bounding box center [31, 168] width 39 height 15
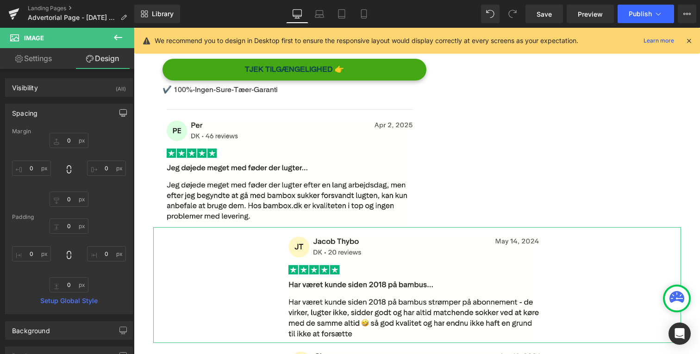
click at [117, 107] on button "button" at bounding box center [123, 113] width 15 height 18
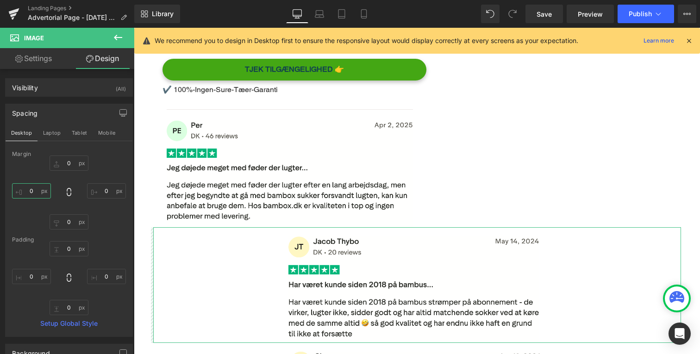
click at [47, 188] on input "text" at bounding box center [31, 190] width 39 height 15
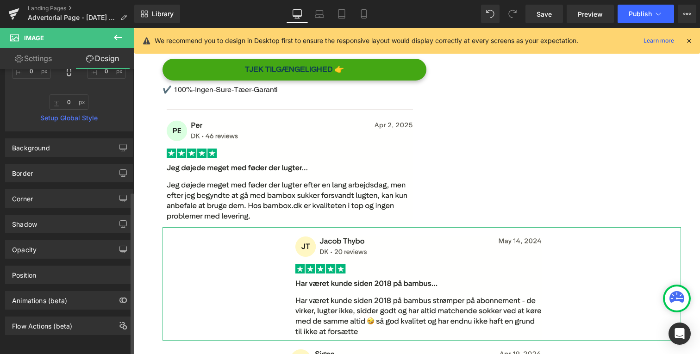
scroll to position [0, 0]
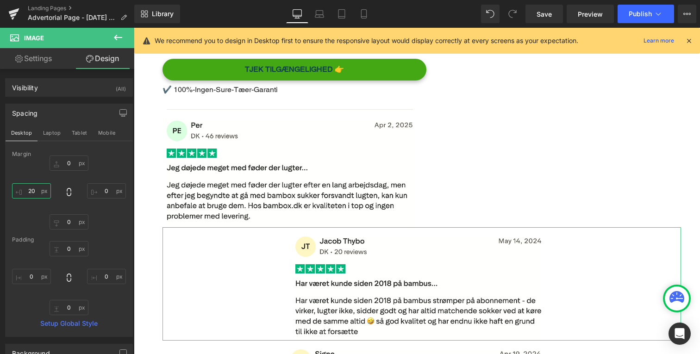
type input "20"
click at [36, 68] on link "Settings" at bounding box center [33, 58] width 67 height 21
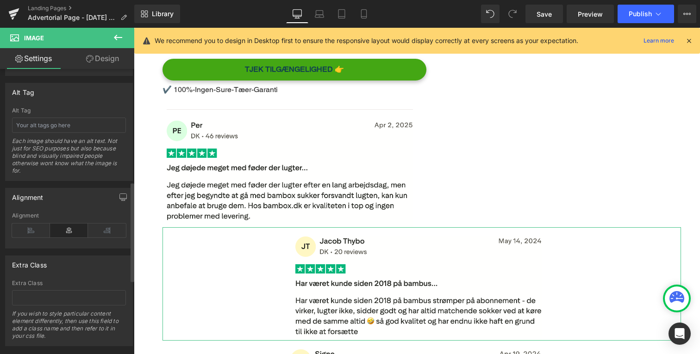
scroll to position [537, 0]
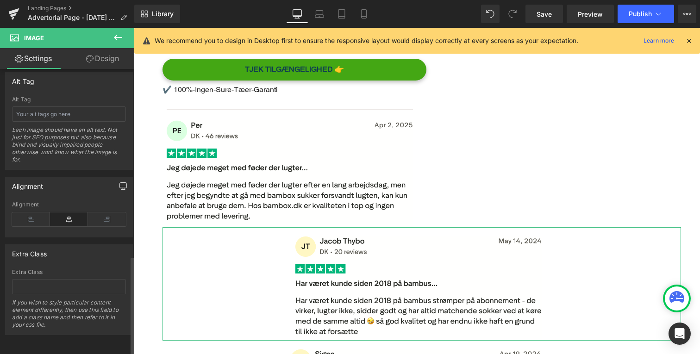
click at [119, 182] on icon "button" at bounding box center [122, 185] width 7 height 7
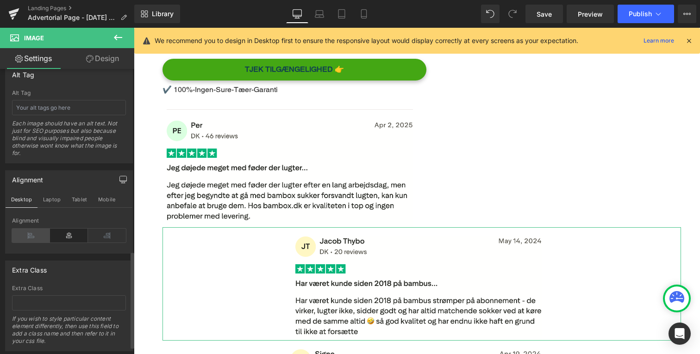
click at [27, 232] on icon at bounding box center [31, 236] width 38 height 14
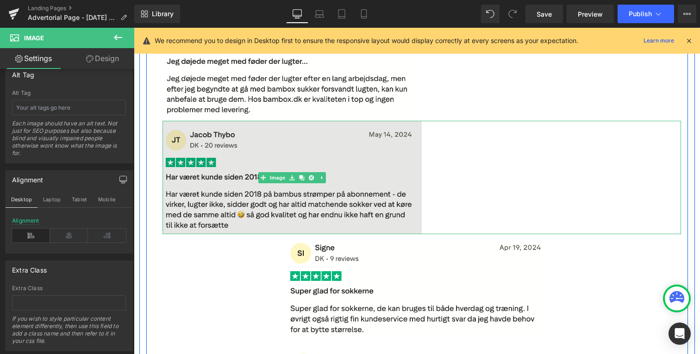
scroll to position [3395, 0]
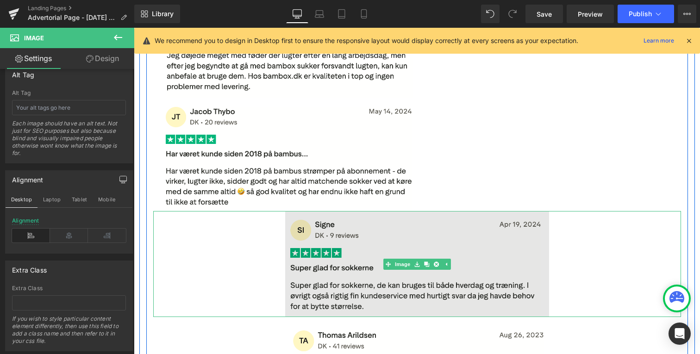
click at [315, 236] on img "Main content" at bounding box center [417, 264] width 264 height 106
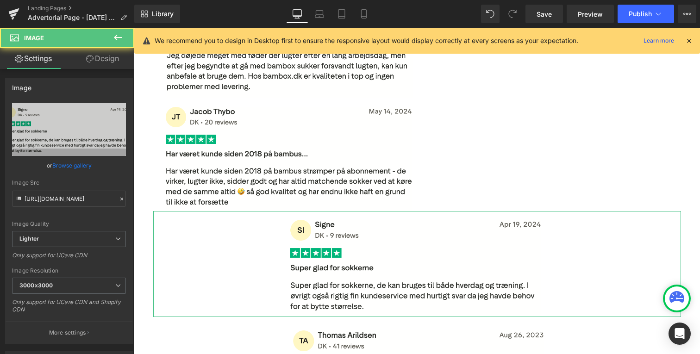
click at [104, 62] on link "Design" at bounding box center [102, 58] width 67 height 21
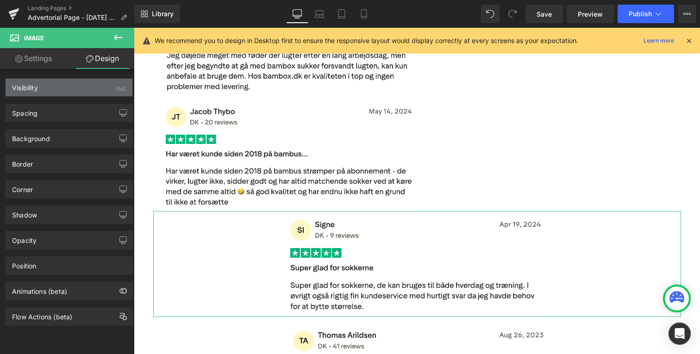
click at [68, 89] on div "Visibility (All)" at bounding box center [69, 88] width 127 height 18
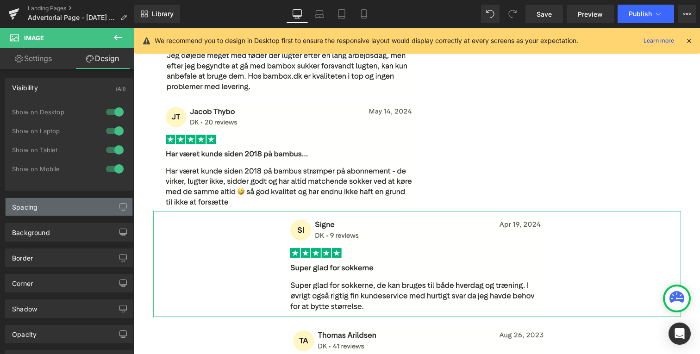
click at [74, 203] on div "Spacing" at bounding box center [69, 207] width 127 height 18
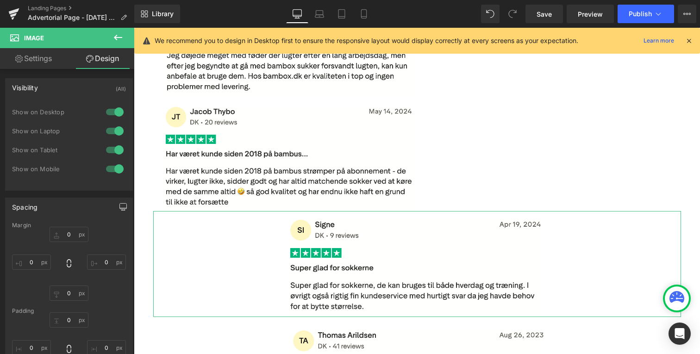
click at [119, 205] on icon "button" at bounding box center [122, 206] width 7 height 7
click at [20, 284] on input "0" at bounding box center [31, 284] width 39 height 15
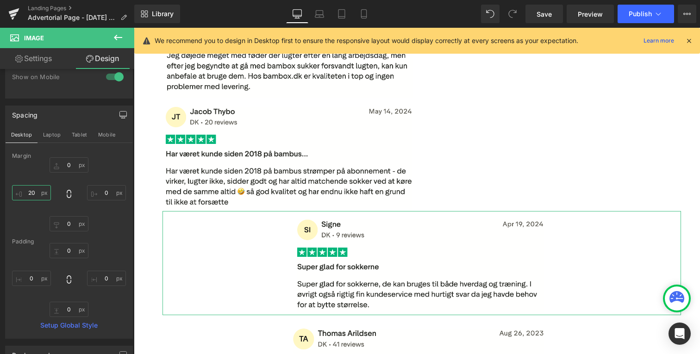
scroll to position [108, 0]
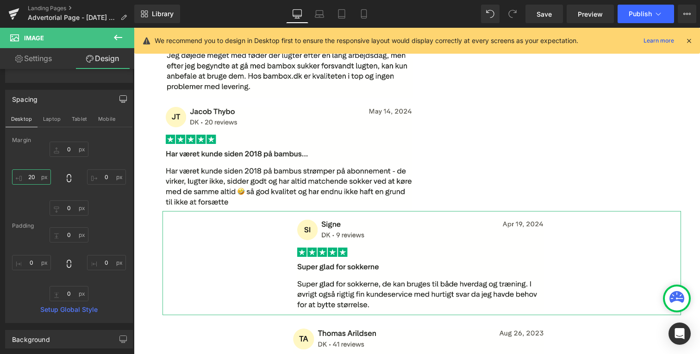
type input "20"
click at [41, 59] on link "Settings" at bounding box center [33, 58] width 67 height 21
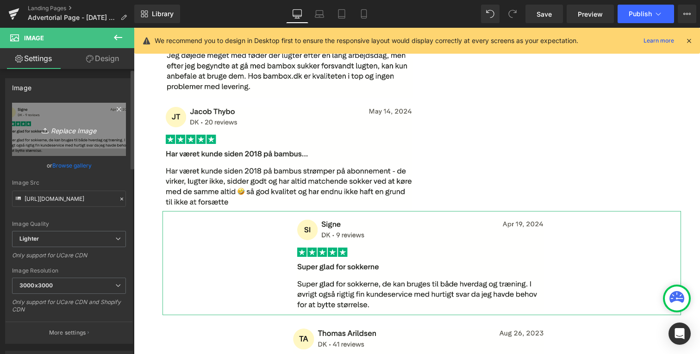
scroll to position [537, 0]
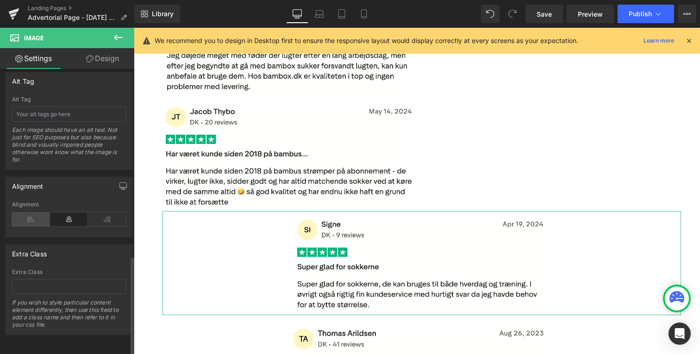
click at [33, 215] on icon at bounding box center [31, 220] width 38 height 14
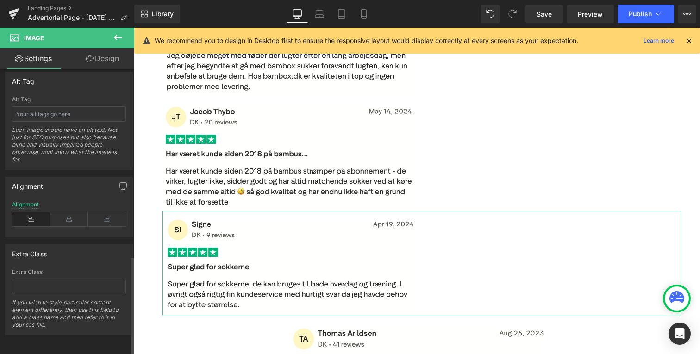
click at [28, 217] on icon at bounding box center [31, 220] width 38 height 14
click at [65, 217] on icon at bounding box center [69, 220] width 38 height 14
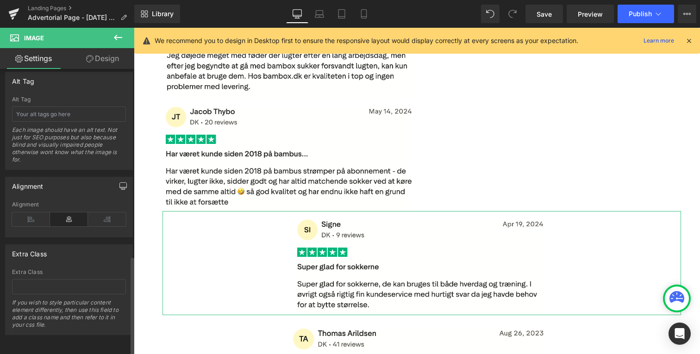
click at [120, 182] on icon "button" at bounding box center [122, 185] width 7 height 7
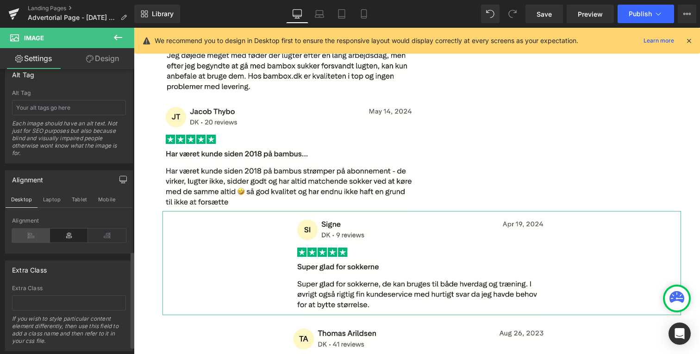
click at [29, 236] on icon at bounding box center [31, 236] width 38 height 14
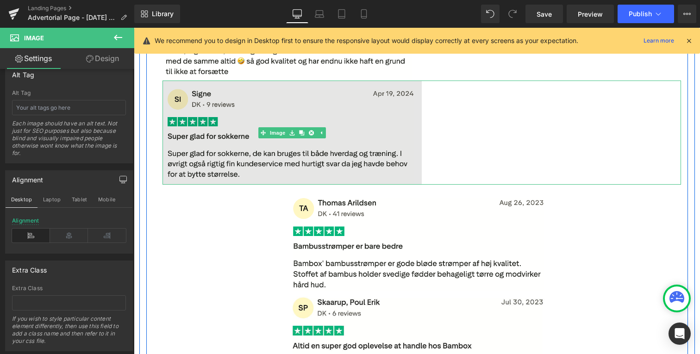
scroll to position [3585, 0]
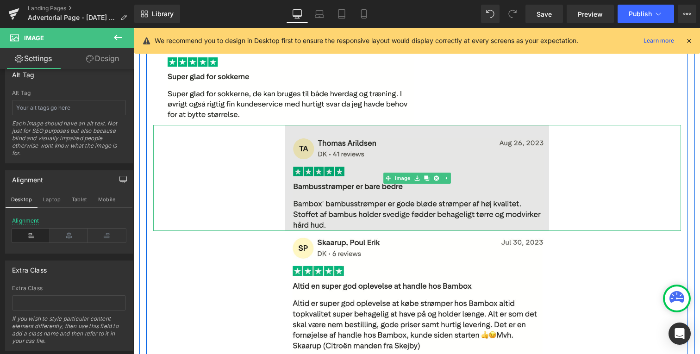
click at [323, 183] on img "Main content" at bounding box center [417, 178] width 264 height 106
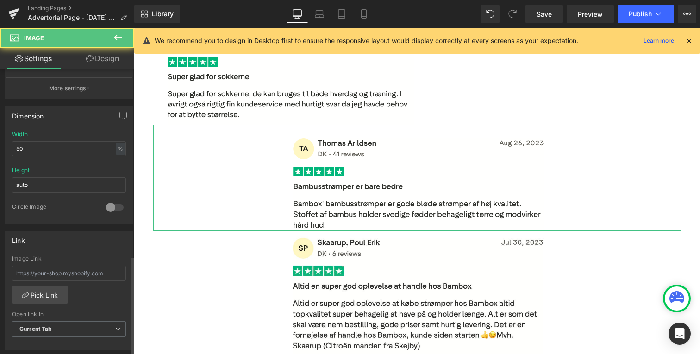
scroll to position [537, 0]
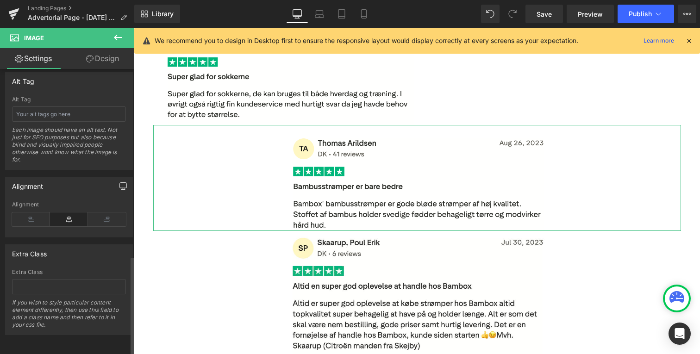
click at [119, 182] on icon "button" at bounding box center [122, 185] width 7 height 7
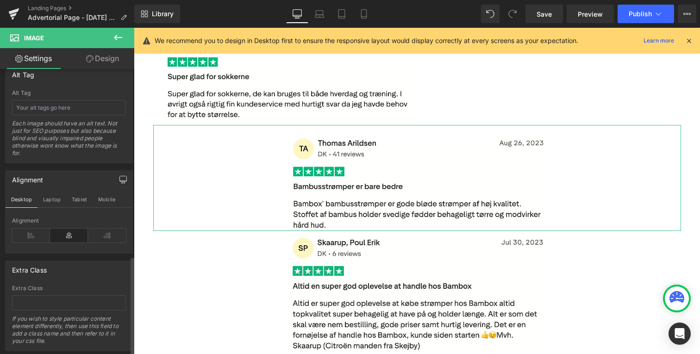
click at [28, 242] on div "Alignment" at bounding box center [69, 236] width 114 height 36
click at [32, 239] on icon at bounding box center [31, 236] width 38 height 14
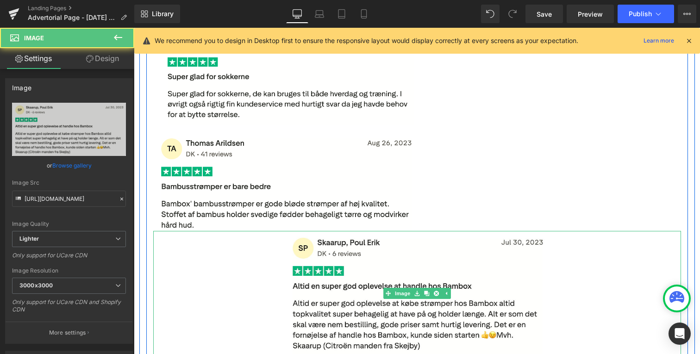
click at [245, 270] on div "Main content" at bounding box center [417, 293] width 528 height 125
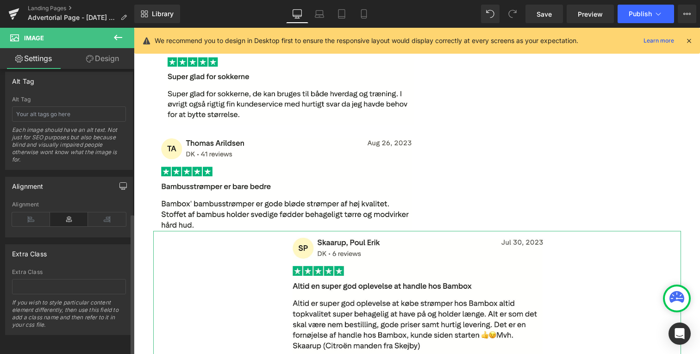
click at [120, 182] on icon "button" at bounding box center [122, 185] width 7 height 7
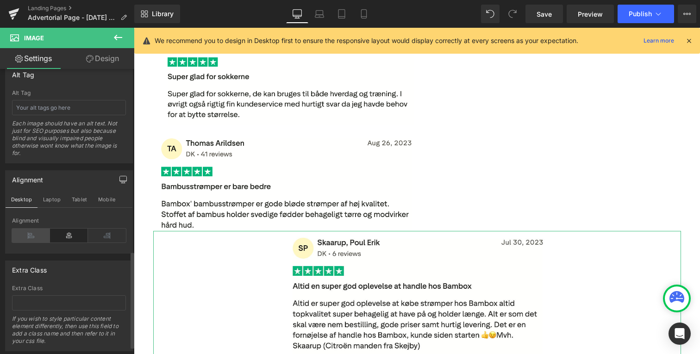
click at [28, 232] on icon at bounding box center [31, 236] width 38 height 14
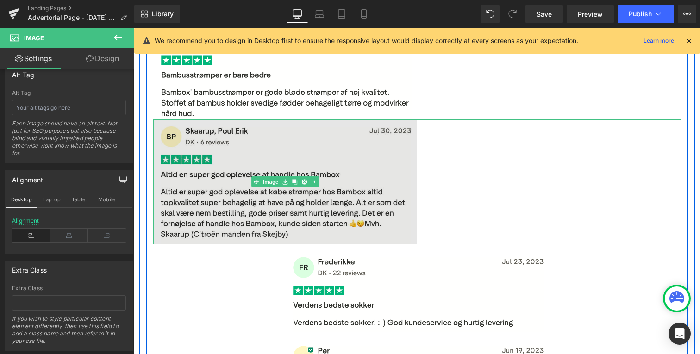
scroll to position [3734, 0]
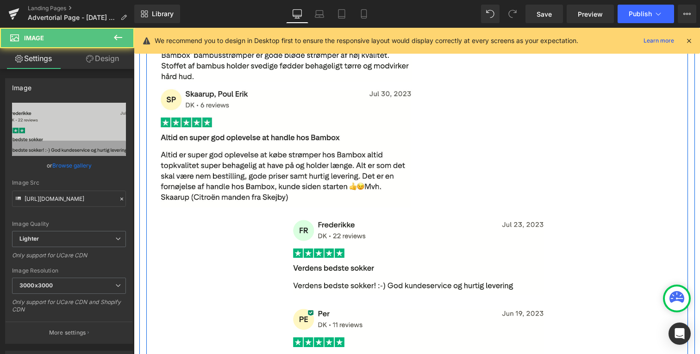
click at [264, 259] on div "Main content" at bounding box center [417, 252] width 528 height 88
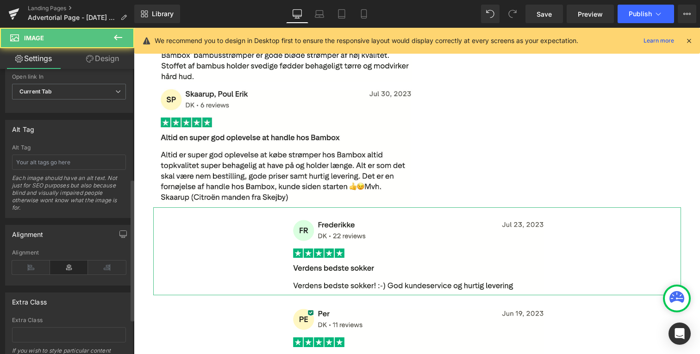
scroll to position [537, 0]
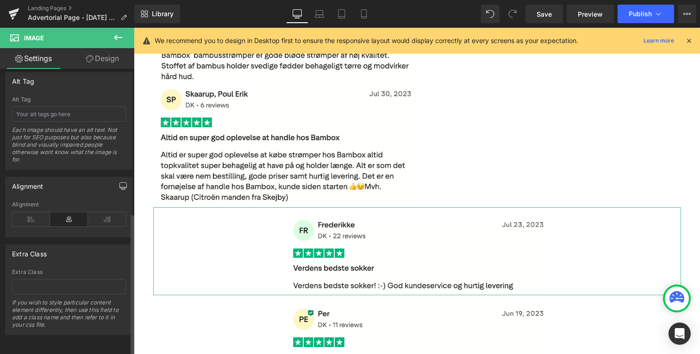
click at [116, 182] on button "button" at bounding box center [123, 186] width 15 height 18
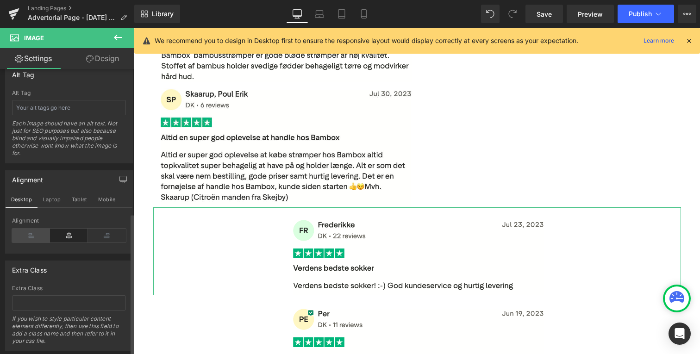
click at [34, 232] on icon at bounding box center [31, 236] width 38 height 14
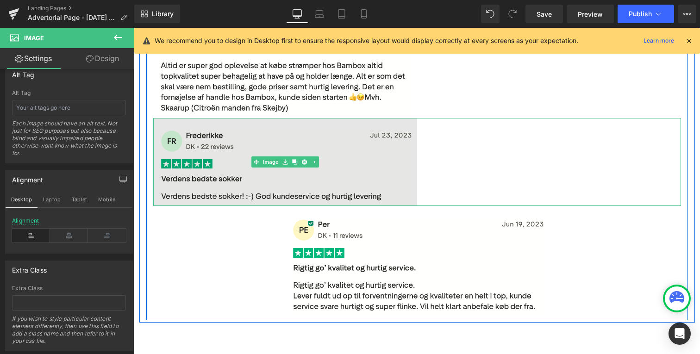
scroll to position [3828, 0]
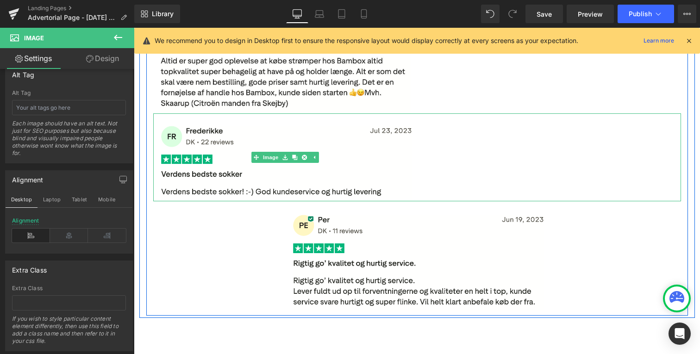
click at [213, 236] on div "Main content" at bounding box center [417, 256] width 528 height 110
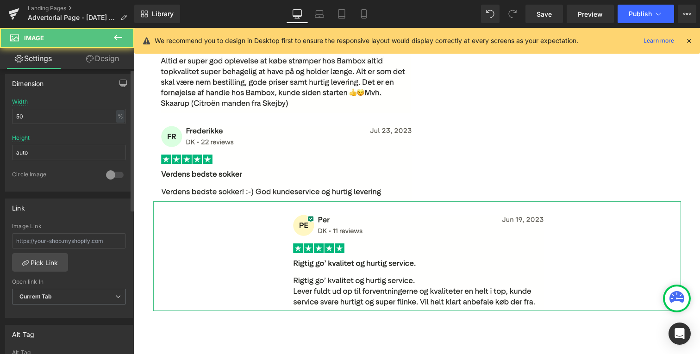
scroll to position [537, 0]
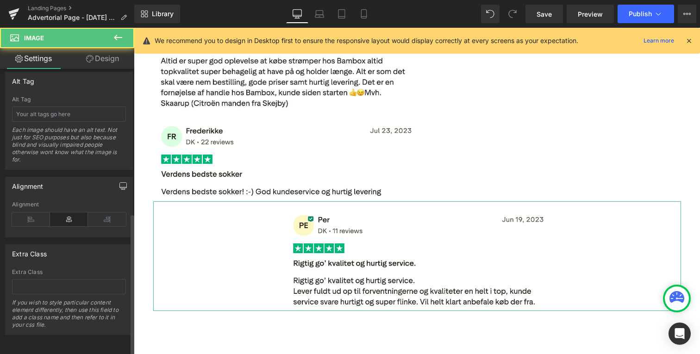
click at [120, 183] on icon "button" at bounding box center [123, 186] width 7 height 6
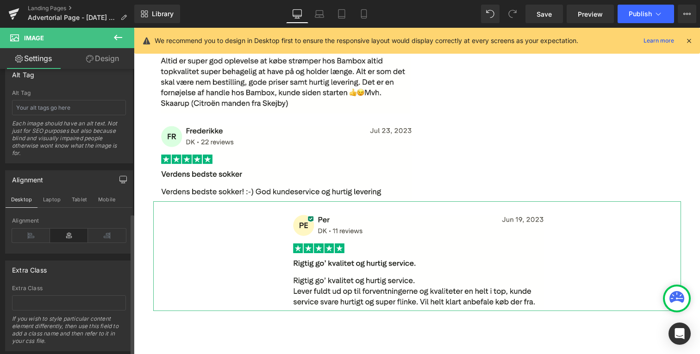
click at [11, 242] on div "Left Center Right Alignment" at bounding box center [69, 236] width 127 height 36
click at [30, 238] on icon at bounding box center [31, 236] width 38 height 14
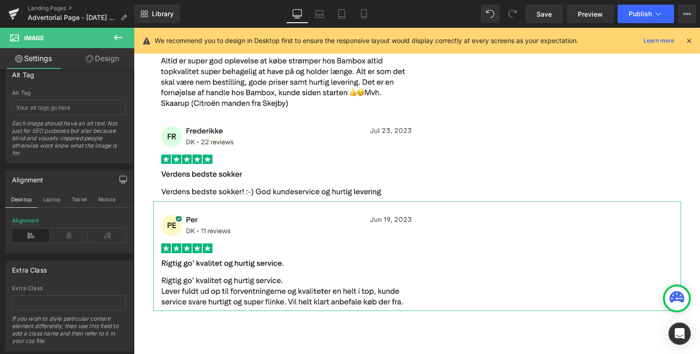
click at [83, 68] on link "Design" at bounding box center [102, 58] width 67 height 21
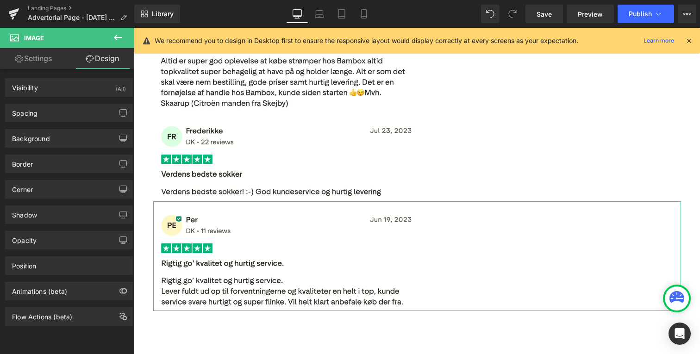
type input "0"
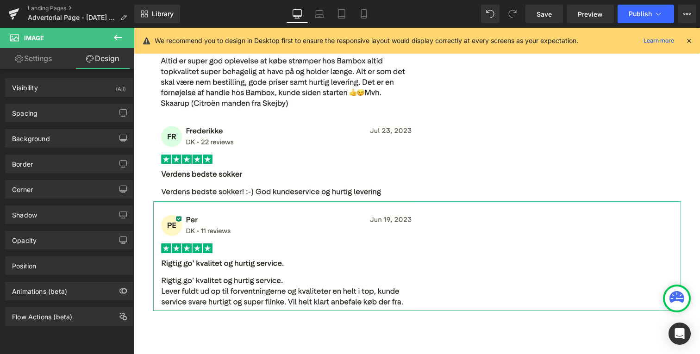
type input "0"
click at [83, 115] on div "Spacing" at bounding box center [69, 113] width 127 height 18
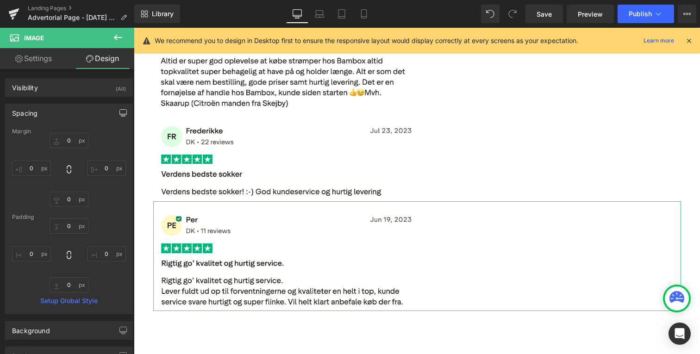
click at [116, 112] on button "button" at bounding box center [123, 113] width 15 height 18
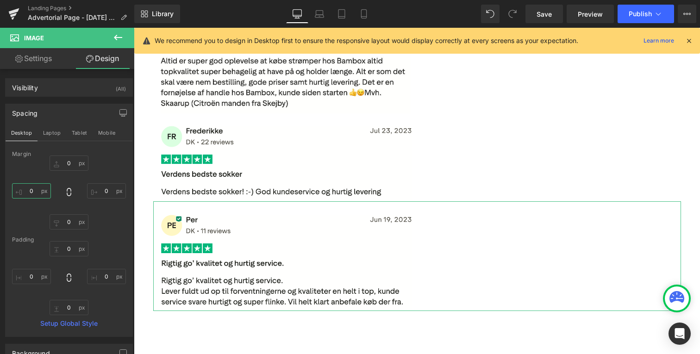
click at [32, 188] on input "0" at bounding box center [31, 190] width 39 height 15
type input "20"
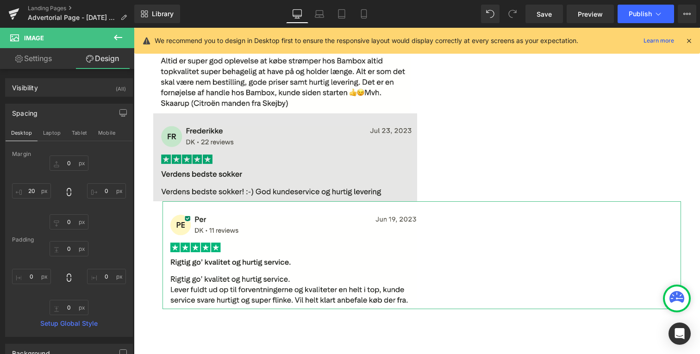
click at [160, 136] on img "Main content" at bounding box center [285, 157] width 264 height 88
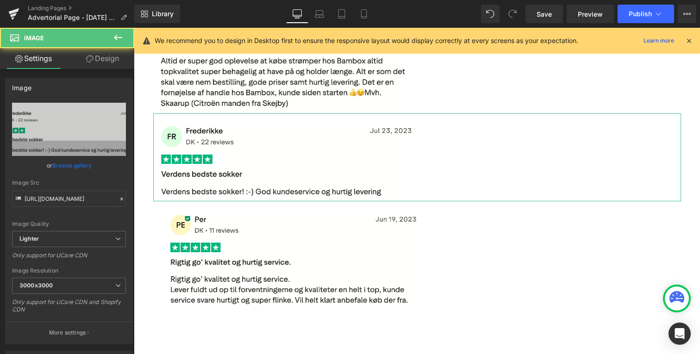
click at [106, 64] on link "Design" at bounding box center [102, 58] width 67 height 21
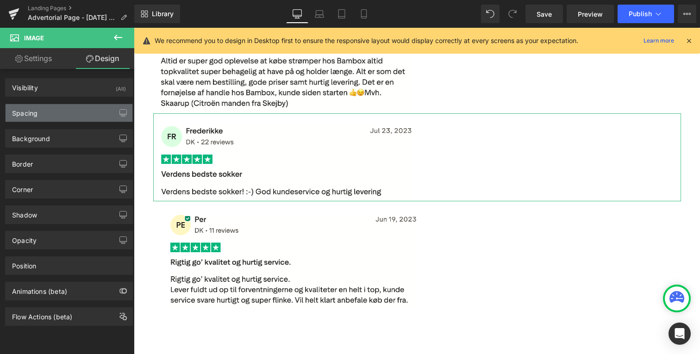
click at [87, 108] on div "Spacing" at bounding box center [69, 113] width 127 height 18
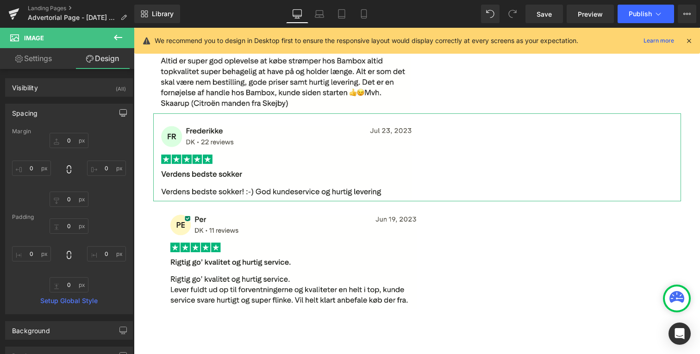
click at [123, 115] on button "button" at bounding box center [123, 113] width 15 height 18
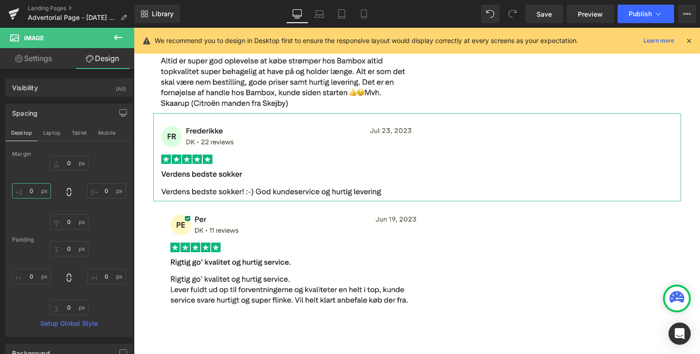
click at [37, 188] on input "0" at bounding box center [31, 190] width 39 height 15
type input "20"
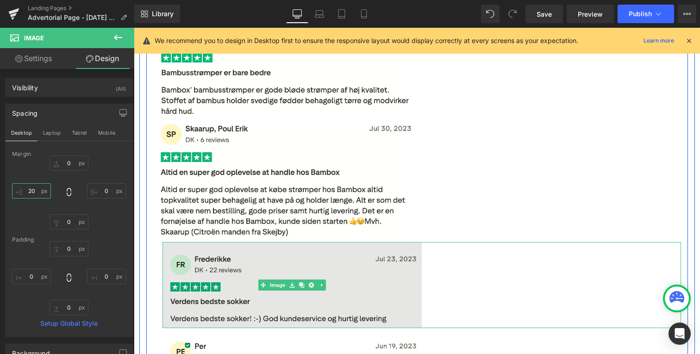
scroll to position [3688, 0]
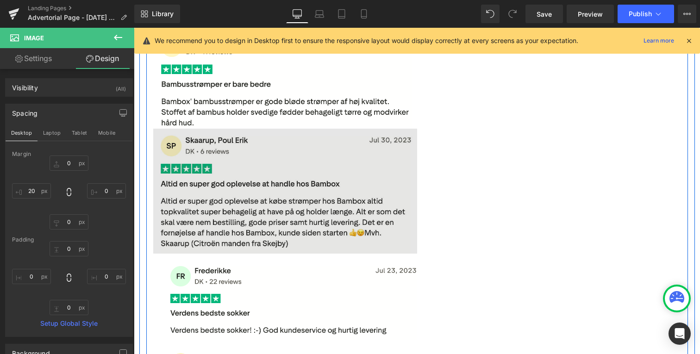
click at [215, 161] on img "Main content" at bounding box center [285, 191] width 264 height 125
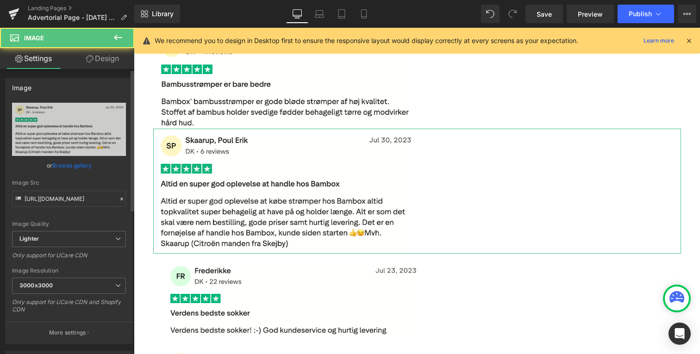
click at [117, 71] on div "Image https://ucarecdn.com/591cc6cc-3cca-430f-8443-604bf7175abf/-/format/auto/-…" at bounding box center [69, 207] width 138 height 273
click at [114, 62] on link "Design" at bounding box center [102, 58] width 67 height 21
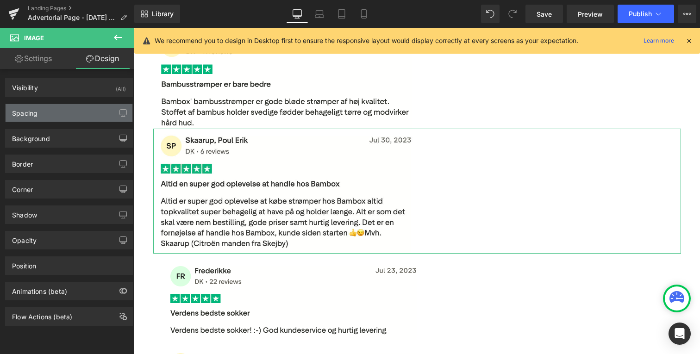
click at [101, 113] on div "Spacing" at bounding box center [69, 113] width 127 height 18
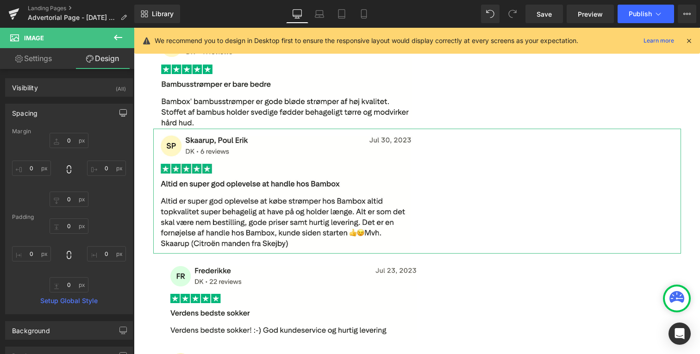
click at [121, 118] on button "button" at bounding box center [123, 113] width 15 height 18
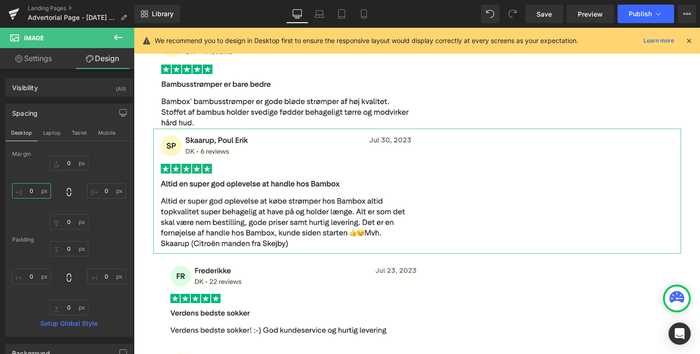
click at [29, 189] on input "0" at bounding box center [31, 190] width 39 height 15
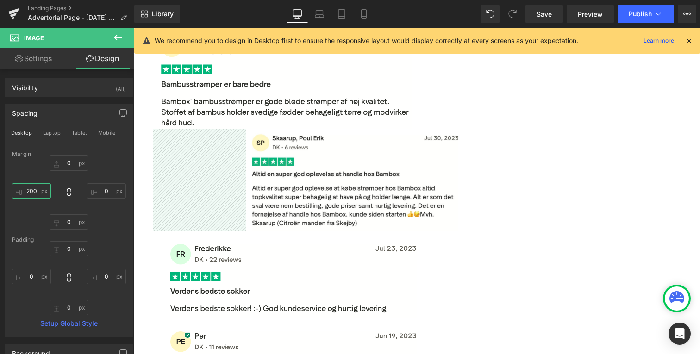
type input "20"
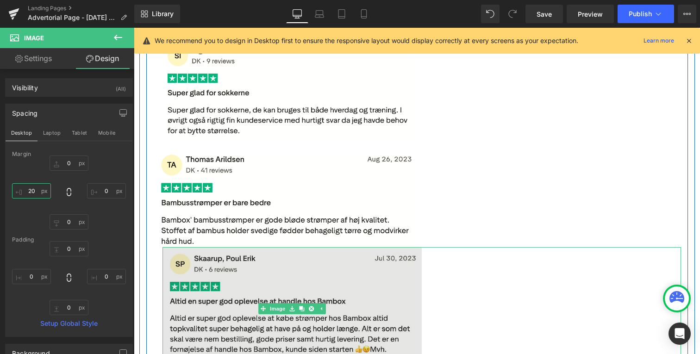
scroll to position [3557, 0]
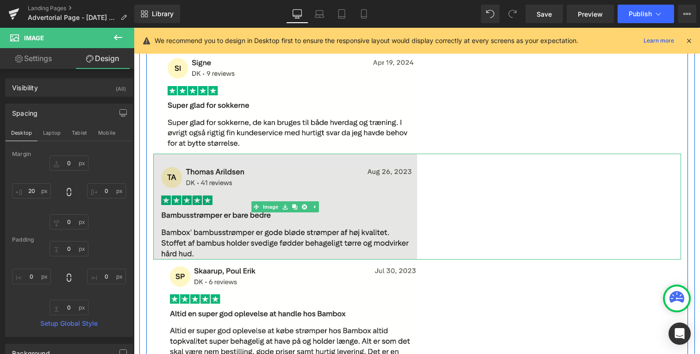
click at [211, 175] on img "Main content" at bounding box center [285, 207] width 264 height 106
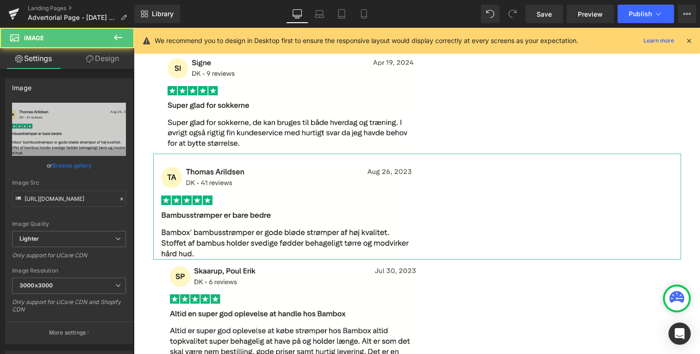
click at [107, 56] on link "Design" at bounding box center [102, 58] width 67 height 21
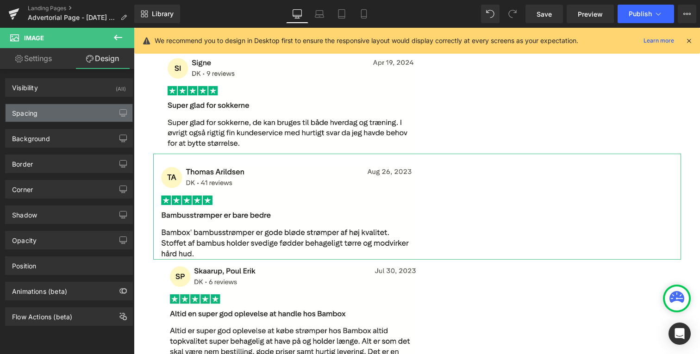
click at [94, 117] on div "Spacing" at bounding box center [69, 113] width 127 height 18
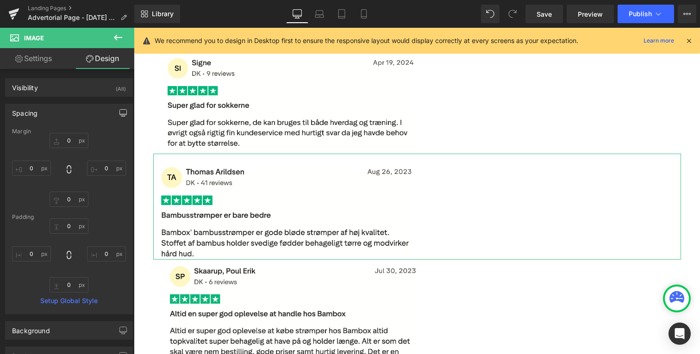
click at [116, 113] on button "button" at bounding box center [123, 113] width 15 height 18
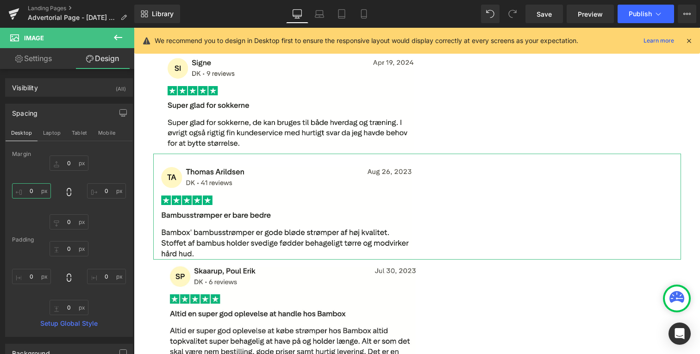
click at [33, 190] on input "0" at bounding box center [31, 190] width 39 height 15
type input "20"
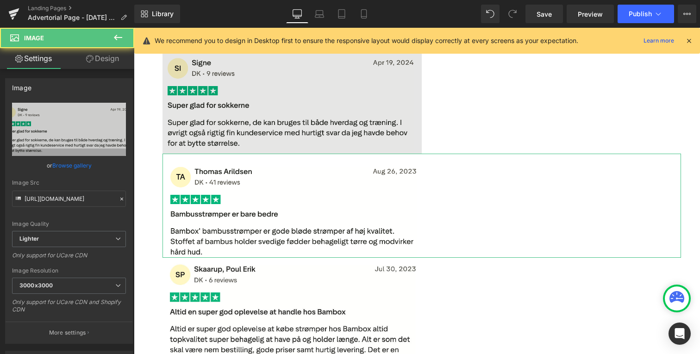
click at [214, 101] on img "Main content" at bounding box center [292, 102] width 259 height 104
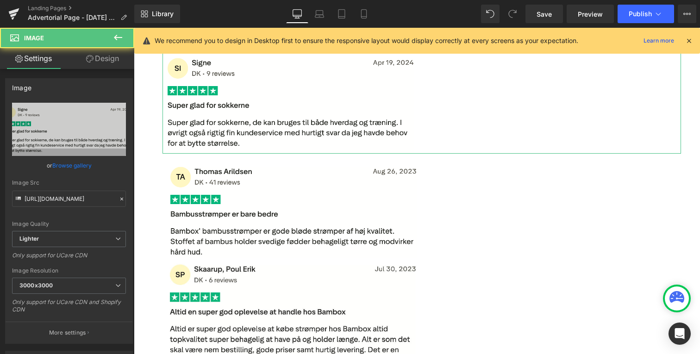
click at [108, 63] on link "Design" at bounding box center [102, 58] width 67 height 21
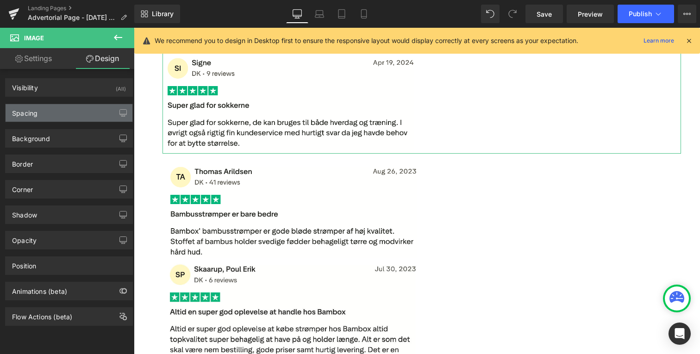
click at [85, 120] on div "Spacing" at bounding box center [69, 113] width 127 height 18
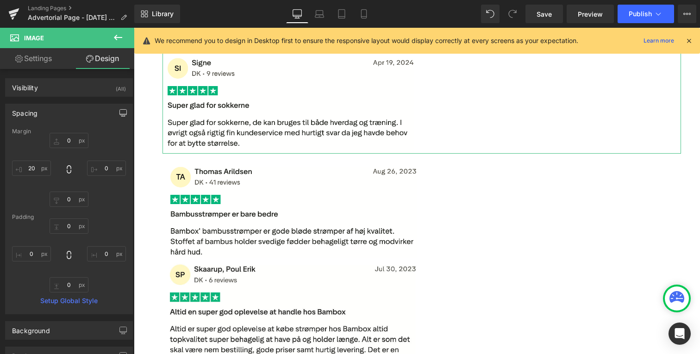
click at [119, 118] on button "button" at bounding box center [123, 113] width 15 height 18
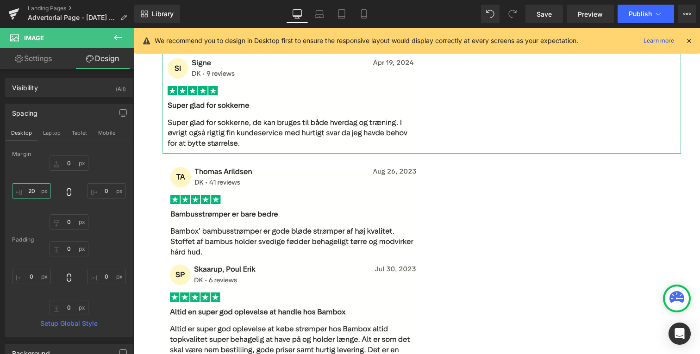
click at [33, 186] on input "20" at bounding box center [31, 190] width 39 height 15
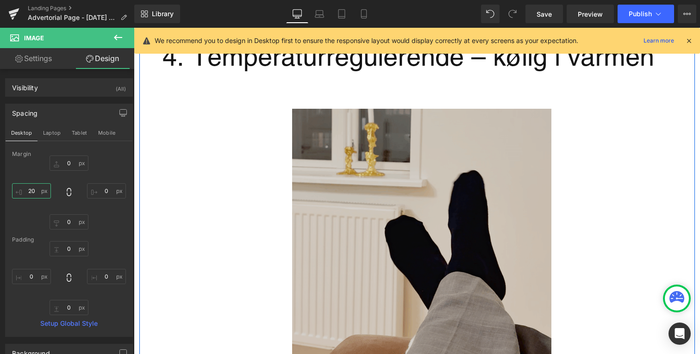
scroll to position [2332, 0]
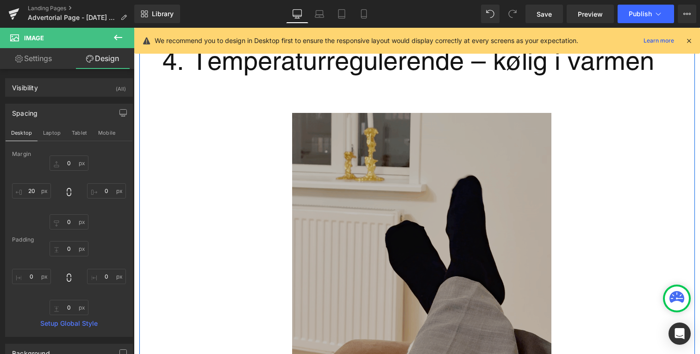
click at [328, 156] on img "Main content" at bounding box center [421, 242] width 259 height 259
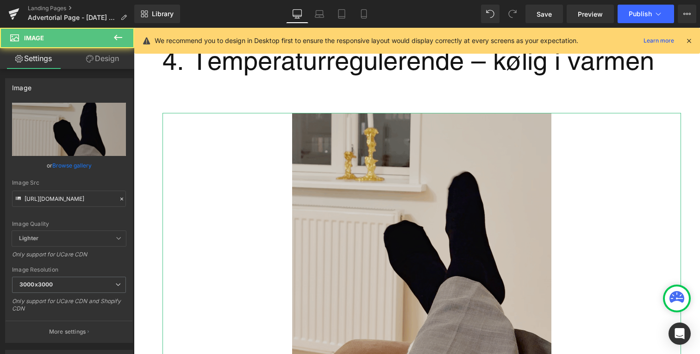
click at [115, 60] on link "Design" at bounding box center [102, 58] width 67 height 21
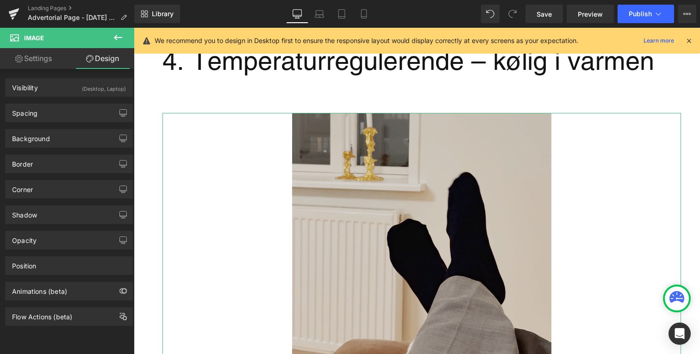
click at [48, 56] on link "Settings" at bounding box center [33, 58] width 67 height 21
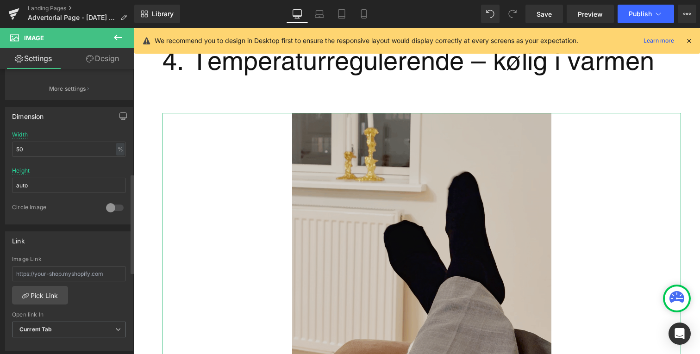
scroll to position [536, 0]
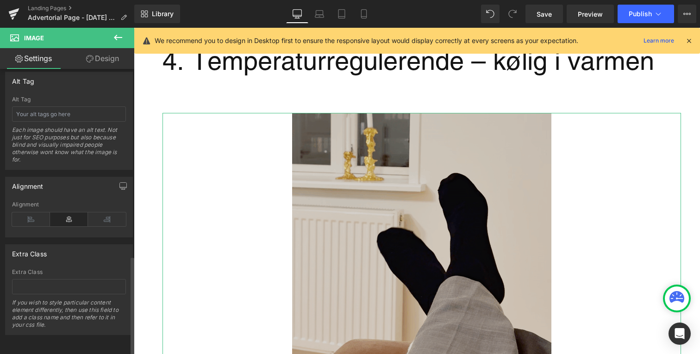
drag, startPoint x: 118, startPoint y: 179, endPoint x: 105, endPoint y: 188, distance: 15.9
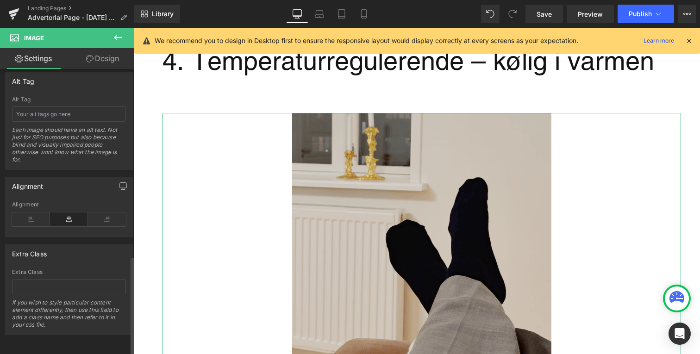
click at [119, 182] on icon "button" at bounding box center [122, 185] width 7 height 7
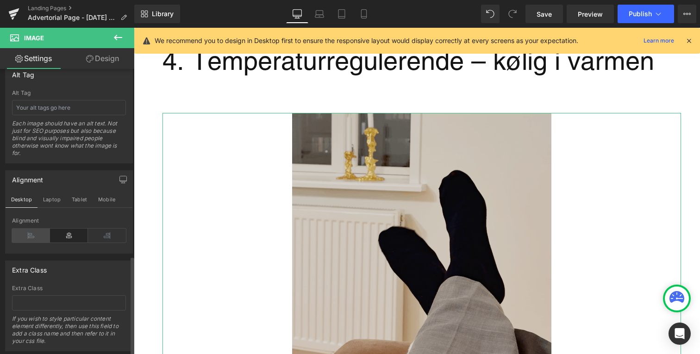
click at [29, 238] on icon at bounding box center [31, 236] width 38 height 14
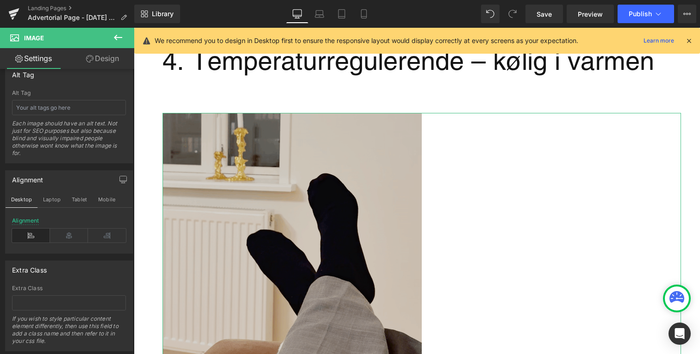
click at [95, 63] on link "Design" at bounding box center [102, 58] width 67 height 21
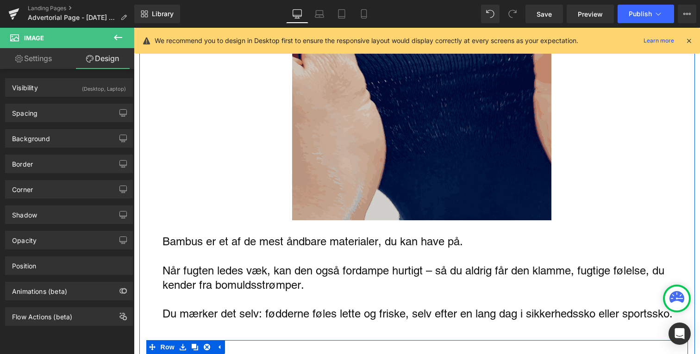
scroll to position [1976, 0]
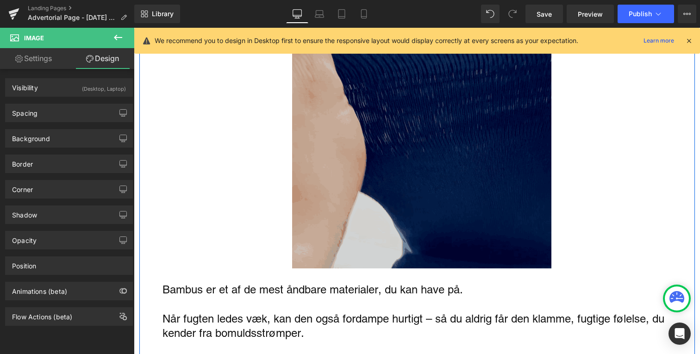
click at [276, 162] on div "Main content" at bounding box center [422, 138] width 519 height 259
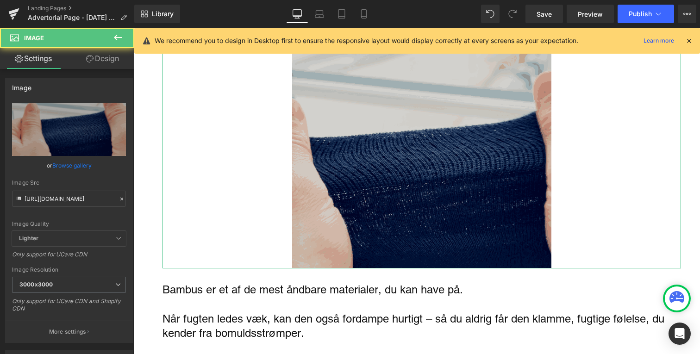
click at [94, 66] on link "Design" at bounding box center [102, 58] width 67 height 21
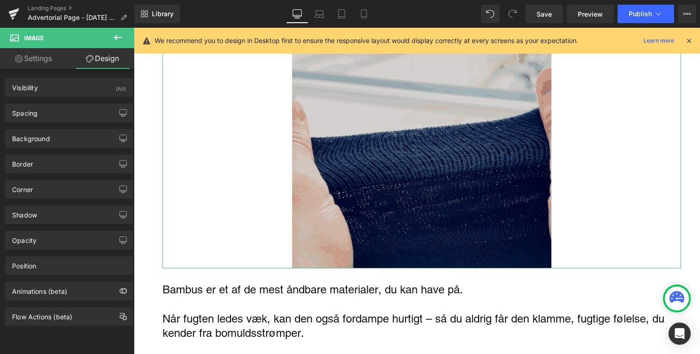
click at [44, 58] on link "Settings" at bounding box center [33, 58] width 67 height 21
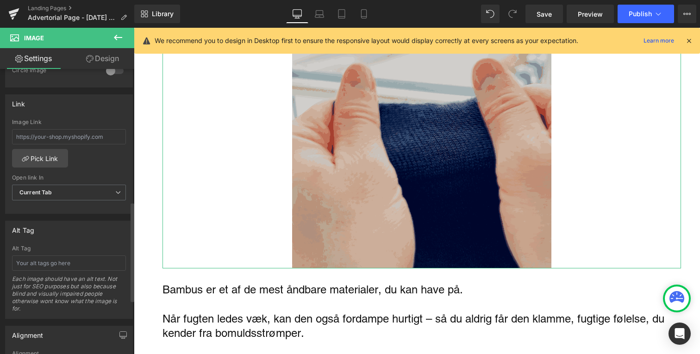
scroll to position [473, 0]
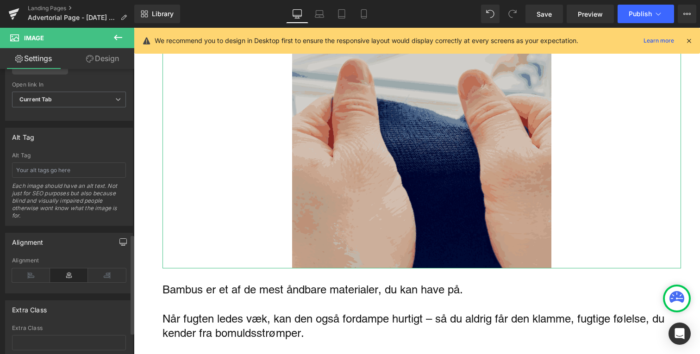
click at [116, 239] on button "button" at bounding box center [123, 242] width 15 height 18
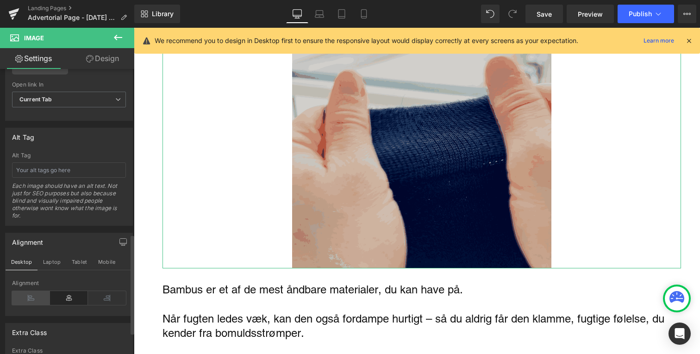
click at [37, 293] on icon at bounding box center [31, 298] width 38 height 14
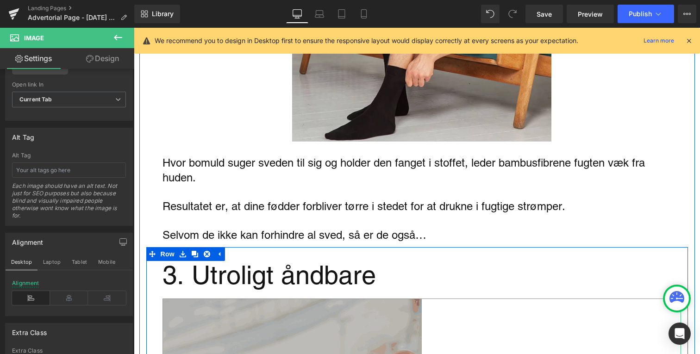
scroll to position [1634, 0]
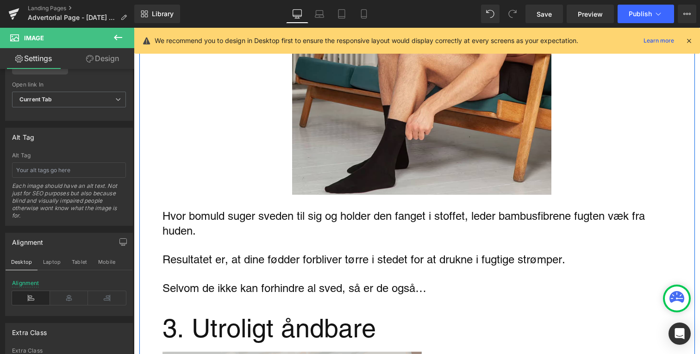
click at [262, 167] on div "Main content" at bounding box center [422, 65] width 519 height 259
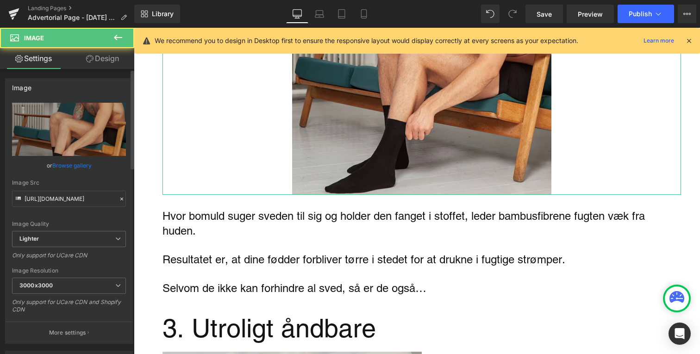
scroll to position [537, 0]
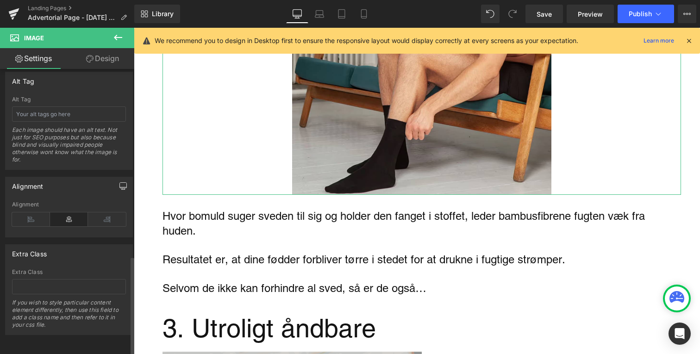
click at [120, 183] on icon "button" at bounding box center [123, 186] width 7 height 6
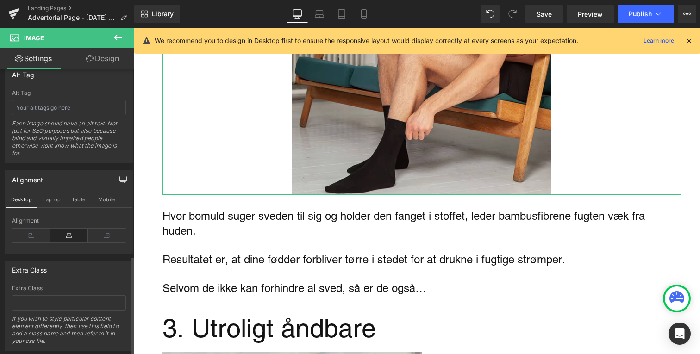
click at [35, 227] on div "Alignment" at bounding box center [69, 236] width 114 height 36
click at [40, 239] on icon at bounding box center [31, 236] width 38 height 14
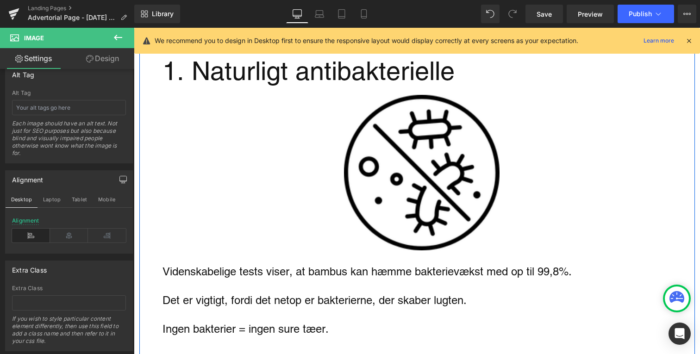
scroll to position [1160, 0]
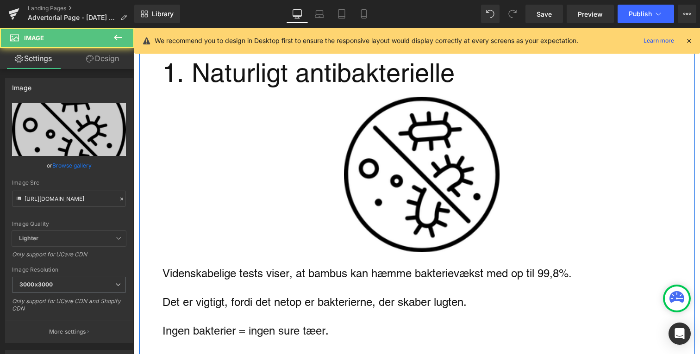
click at [264, 180] on div "Main content" at bounding box center [422, 175] width 519 height 156
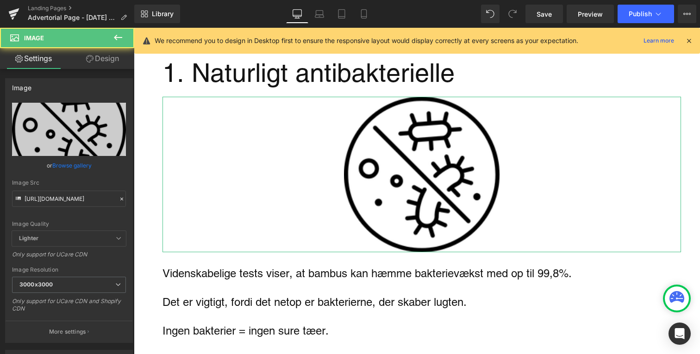
click at [89, 68] on link "Design" at bounding box center [102, 58] width 67 height 21
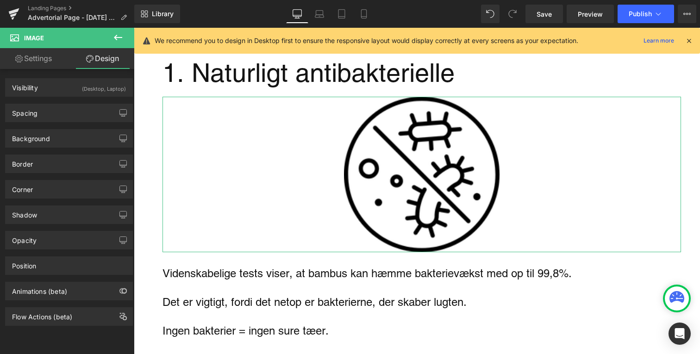
click at [44, 67] on link "Settings" at bounding box center [33, 58] width 67 height 21
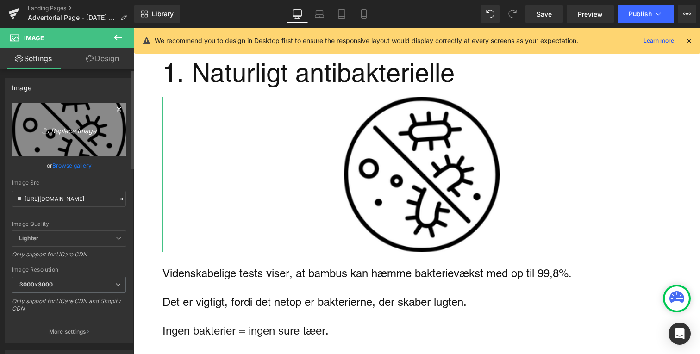
scroll to position [536, 0]
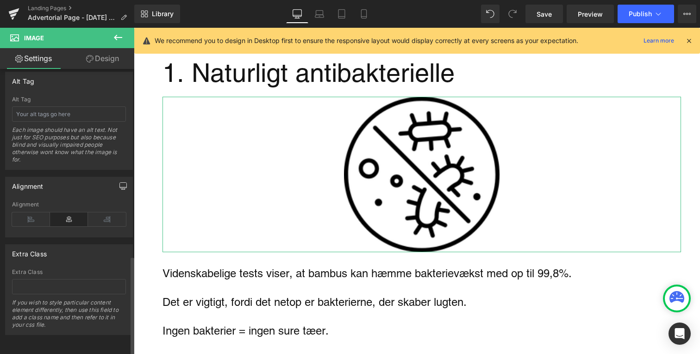
click at [120, 183] on icon "button" at bounding box center [123, 186] width 7 height 6
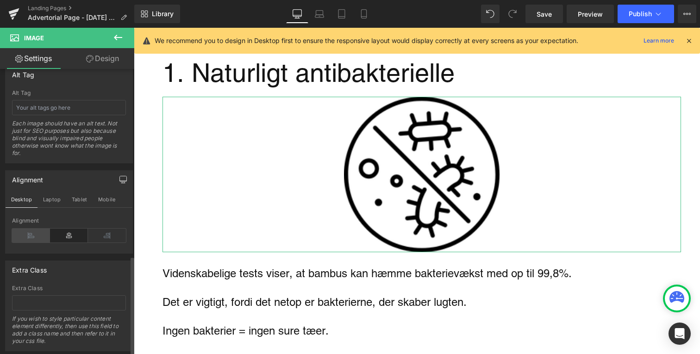
click at [30, 242] on icon at bounding box center [31, 236] width 38 height 14
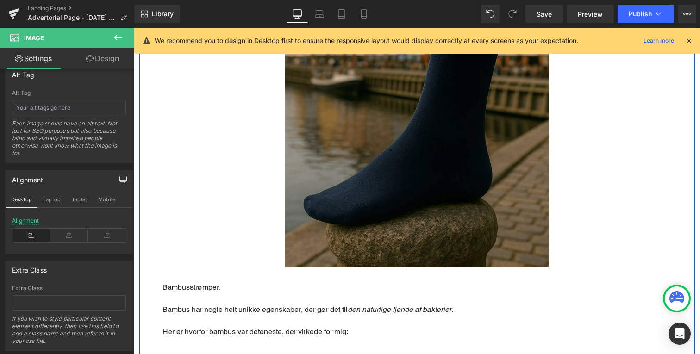
scroll to position [831, 0]
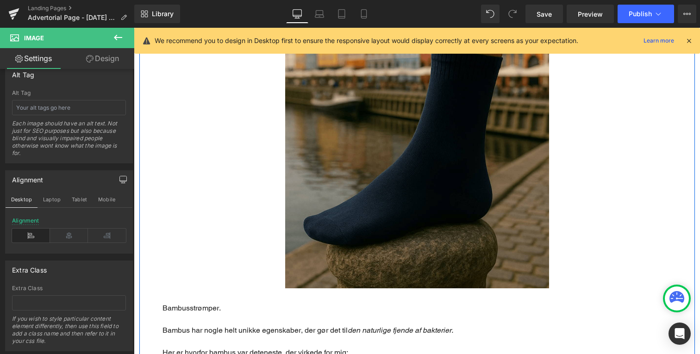
click at [217, 221] on div "Main content" at bounding box center [417, 157] width 528 height 264
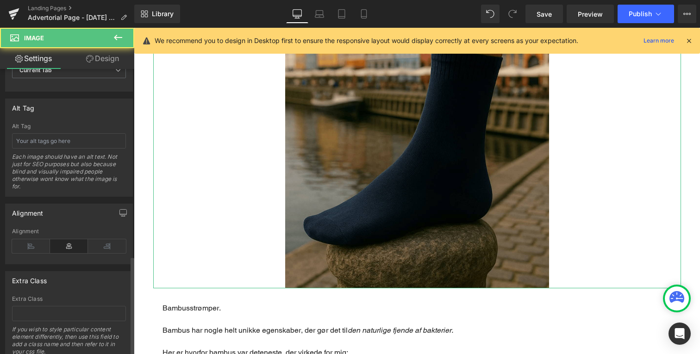
scroll to position [537, 0]
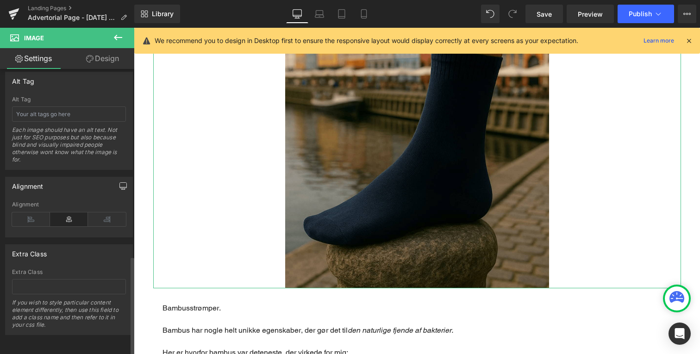
click at [116, 179] on button "button" at bounding box center [123, 186] width 15 height 18
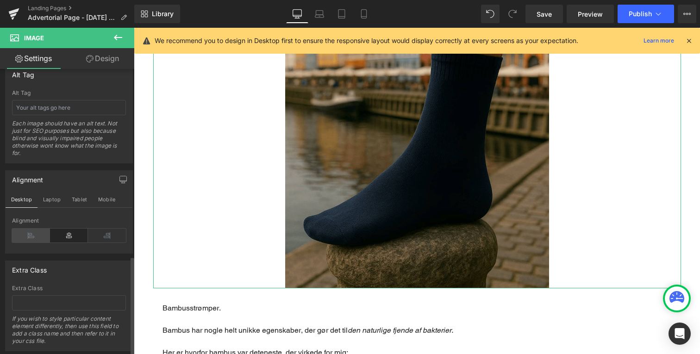
click at [34, 230] on icon at bounding box center [31, 236] width 38 height 14
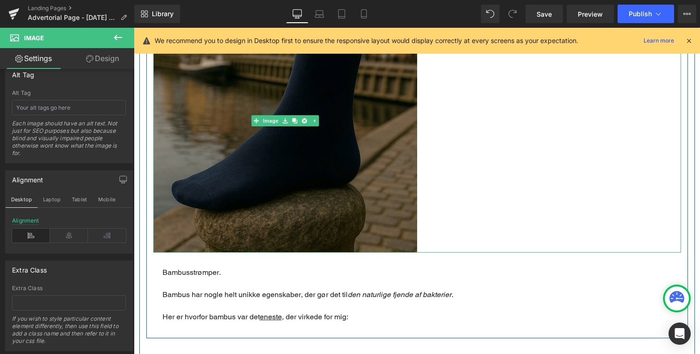
scroll to position [866, 0]
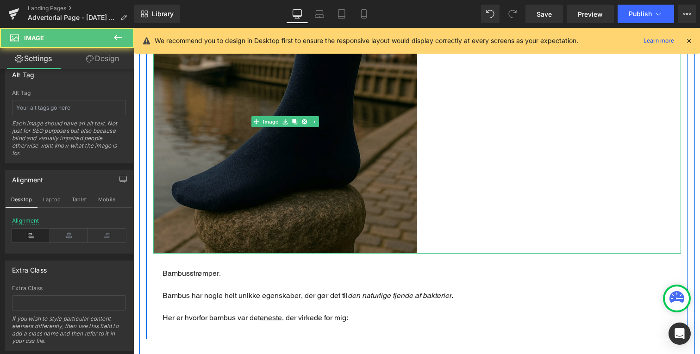
click at [215, 184] on img "Main content" at bounding box center [285, 122] width 264 height 264
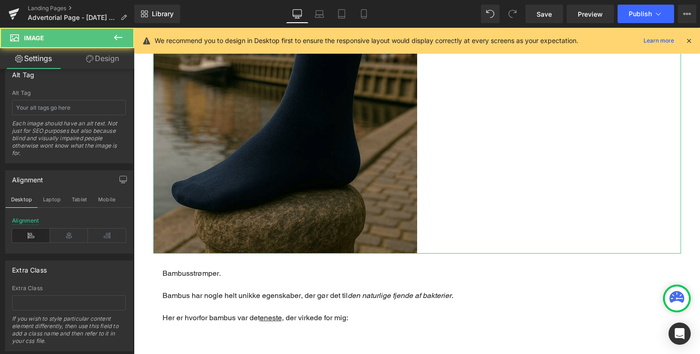
click at [97, 64] on link "Design" at bounding box center [102, 58] width 67 height 21
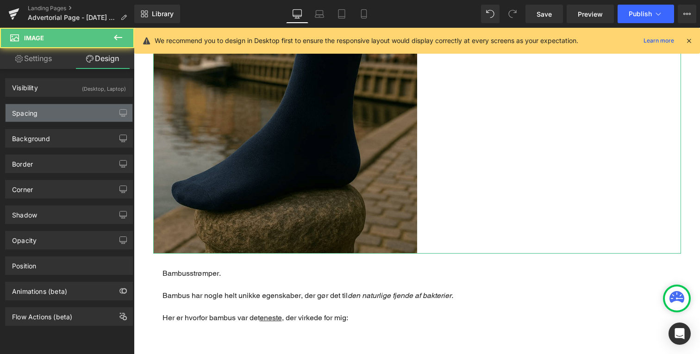
click at [64, 113] on div "Spacing" at bounding box center [69, 113] width 127 height 18
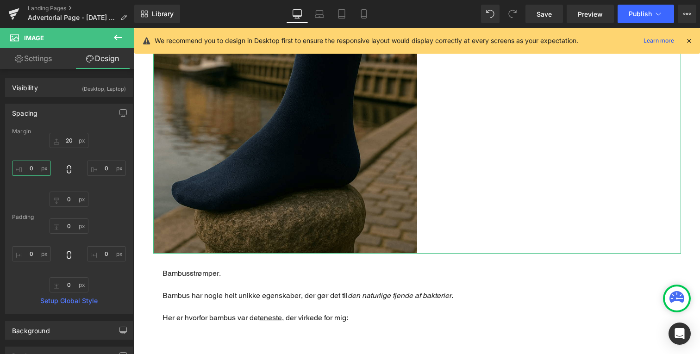
click at [46, 175] on input "0" at bounding box center [31, 168] width 39 height 15
type input "20"
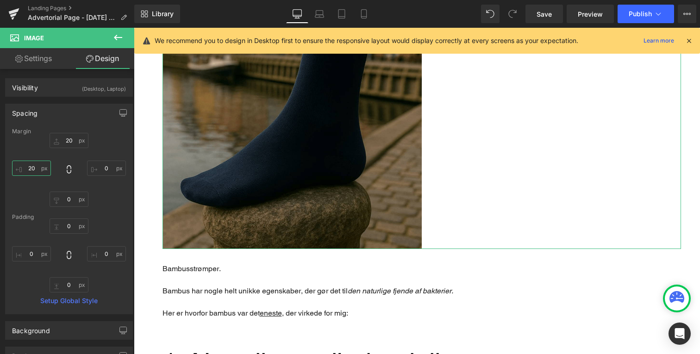
click at [47, 166] on input "20" at bounding box center [31, 168] width 39 height 15
click at [40, 167] on input "20" at bounding box center [31, 168] width 39 height 15
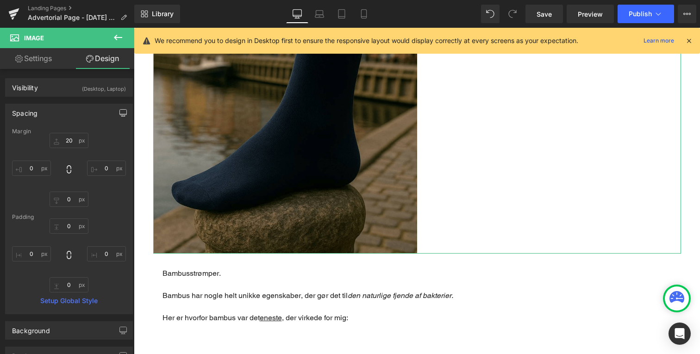
click at [116, 116] on button "button" at bounding box center [123, 113] width 15 height 18
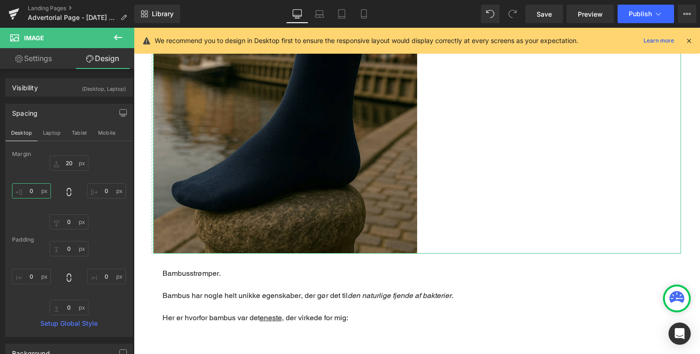
click at [34, 191] on input "text" at bounding box center [31, 190] width 39 height 15
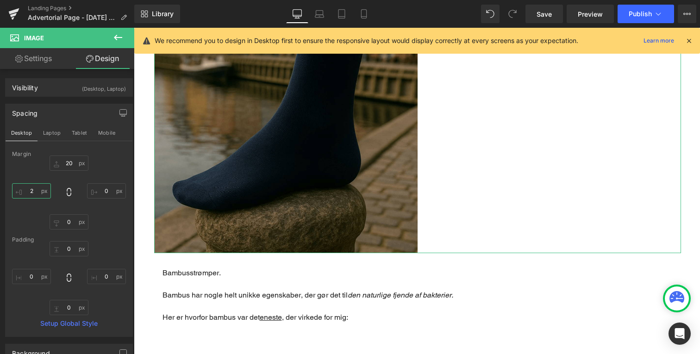
type input "20"
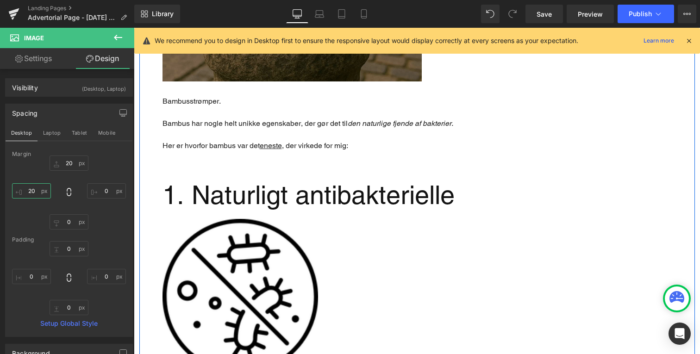
scroll to position [1082, 0]
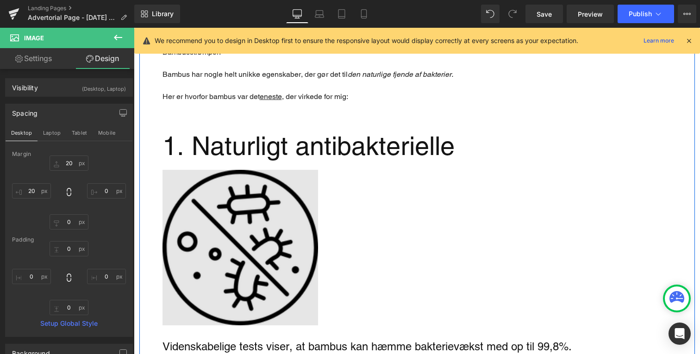
click at [201, 219] on img "Main content" at bounding box center [241, 248] width 156 height 156
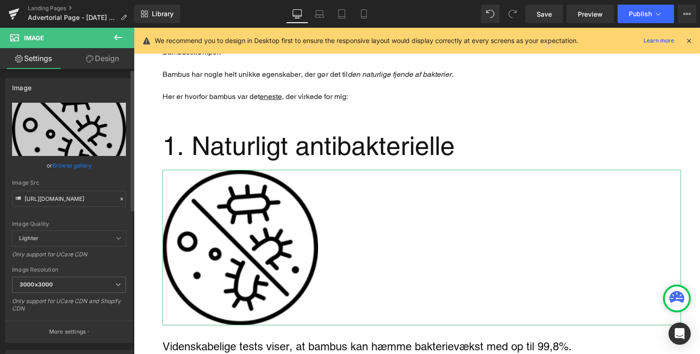
click at [100, 58] on link "Design" at bounding box center [102, 58] width 67 height 21
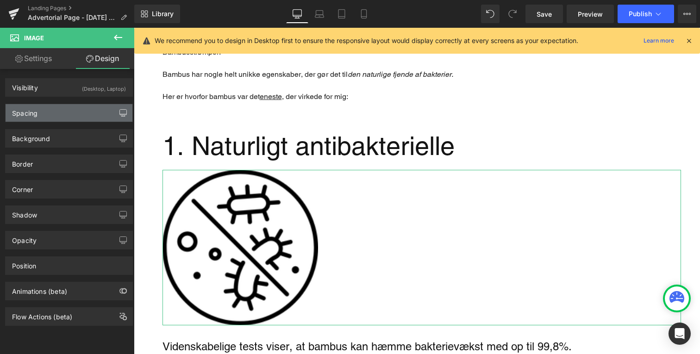
click at [118, 119] on button "button" at bounding box center [123, 113] width 15 height 18
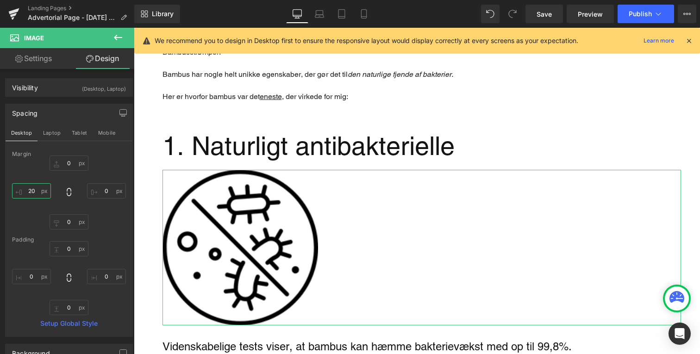
click at [38, 198] on input "20" at bounding box center [31, 190] width 39 height 15
type input "20"
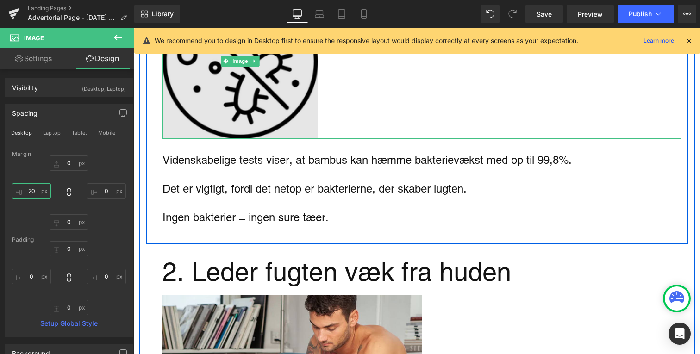
scroll to position [1271, 0]
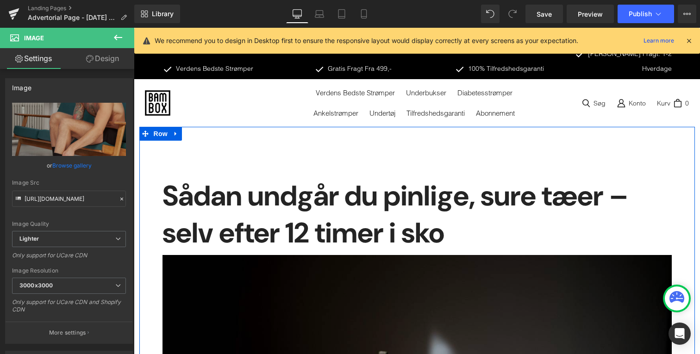
scroll to position [0, 0]
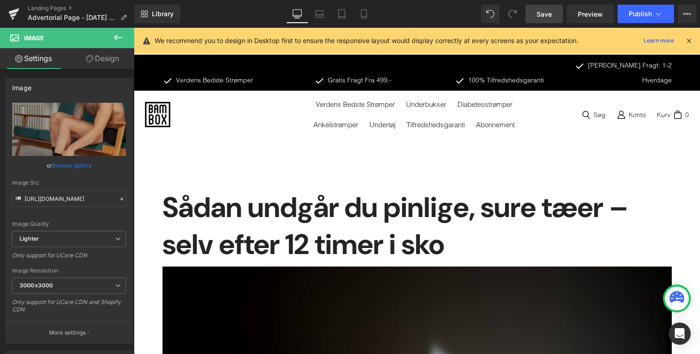
click at [544, 16] on span "Save" at bounding box center [544, 14] width 15 height 10
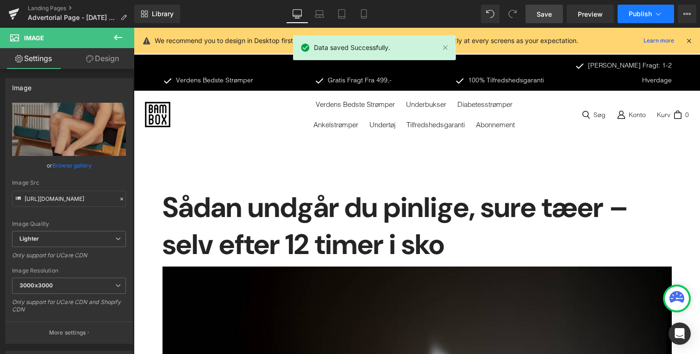
click at [645, 18] on button "Publish" at bounding box center [646, 14] width 57 height 19
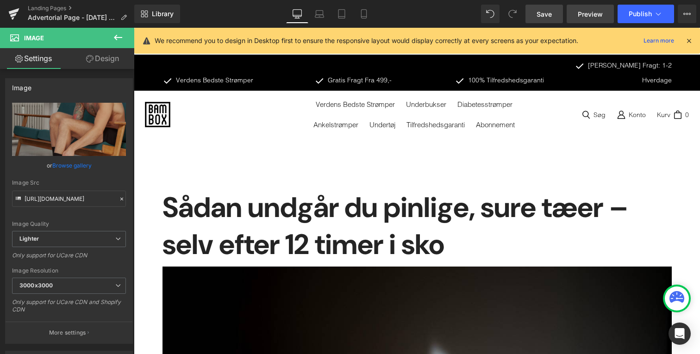
click at [590, 20] on link "Preview" at bounding box center [590, 14] width 47 height 19
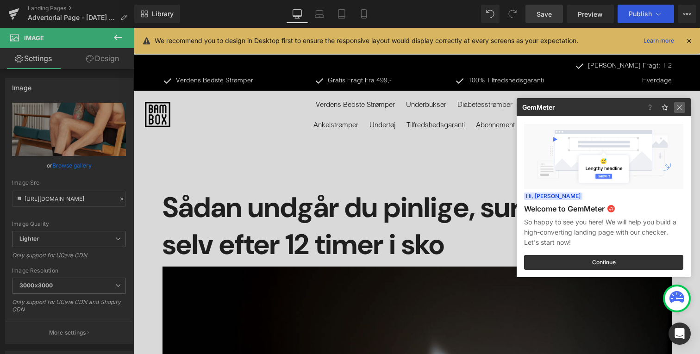
click at [681, 102] on img at bounding box center [679, 107] width 11 height 11
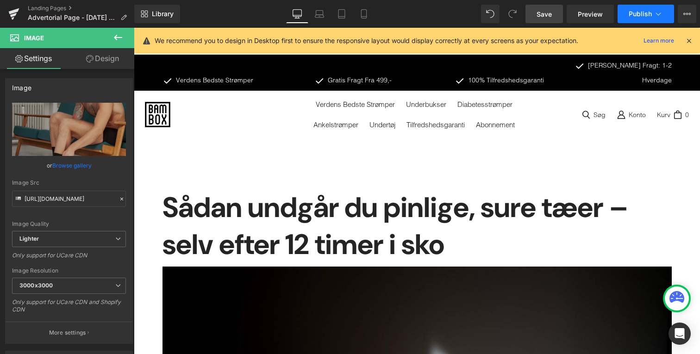
click at [633, 15] on span "Publish" at bounding box center [640, 13] width 23 height 7
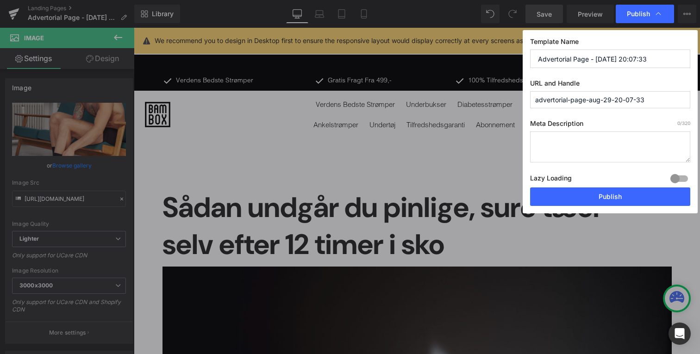
click at [583, 51] on input "Advertorial Page - [DATE] 20:07:33" at bounding box center [610, 59] width 160 height 19
click at [583, 60] on input "Advertorial Page - [DATE] 20:07:33" at bounding box center [610, 59] width 160 height 19
type input "L"
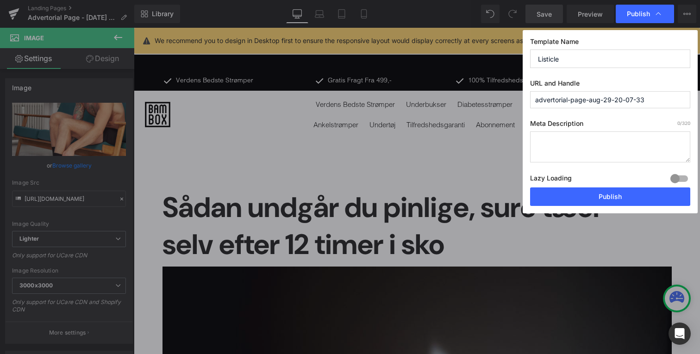
type input "Listicle"
type input "sådan-undgår-du-pinlige-fødder"
click at [645, 195] on button "Publish" at bounding box center [610, 197] width 160 height 19
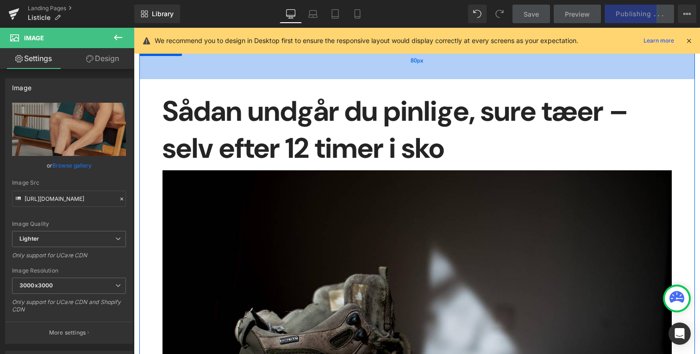
scroll to position [278, 0]
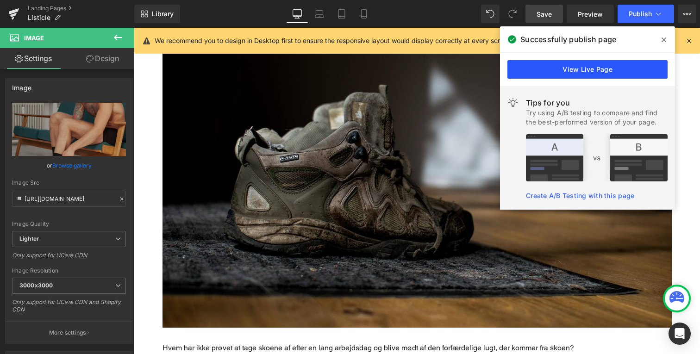
click at [584, 73] on link "View Live Page" at bounding box center [588, 69] width 160 height 19
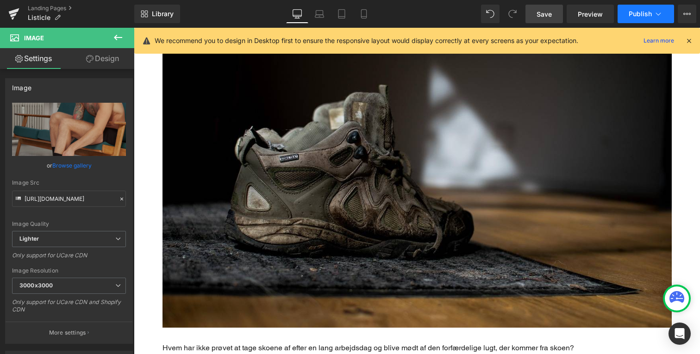
click at [643, 16] on span "Publish" at bounding box center [640, 13] width 23 height 7
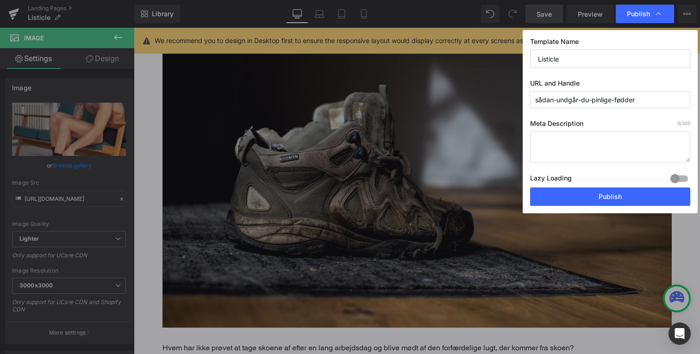
click at [576, 100] on input "sådan-undgår-du-pinlige-fødder" at bounding box center [610, 99] width 160 height 17
click at [623, 100] on input "sådan-undgar-du-pinlige-fødder" at bounding box center [610, 99] width 160 height 17
type input "sådan-undgar-du-pinlige-fodder"
click at [616, 204] on button "Publish" at bounding box center [610, 197] width 160 height 19
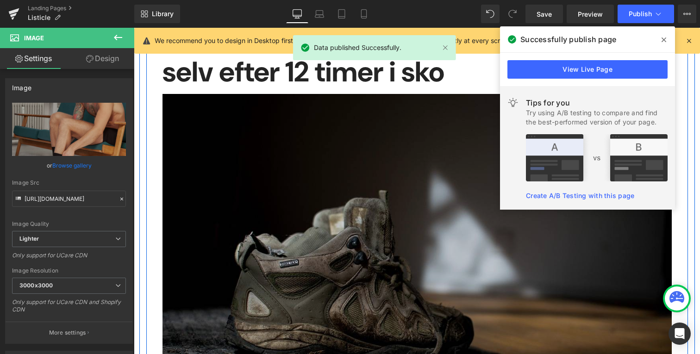
scroll to position [150, 0]
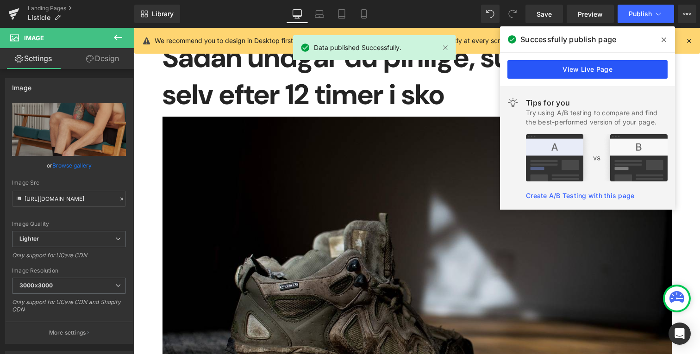
click at [566, 70] on link "View Live Page" at bounding box center [588, 69] width 160 height 19
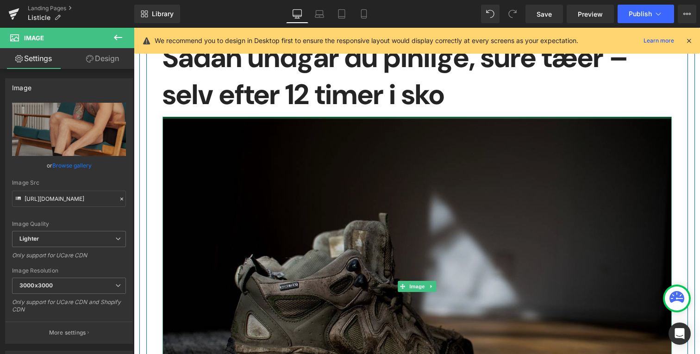
scroll to position [0, 0]
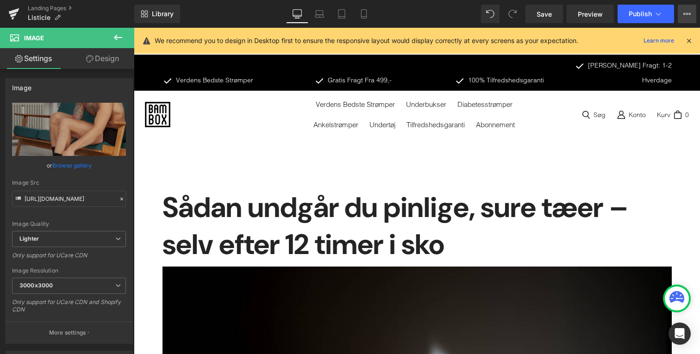
click at [692, 15] on button "View Live Page View with current Template Save Template to Library Schedule Pub…" at bounding box center [687, 14] width 19 height 19
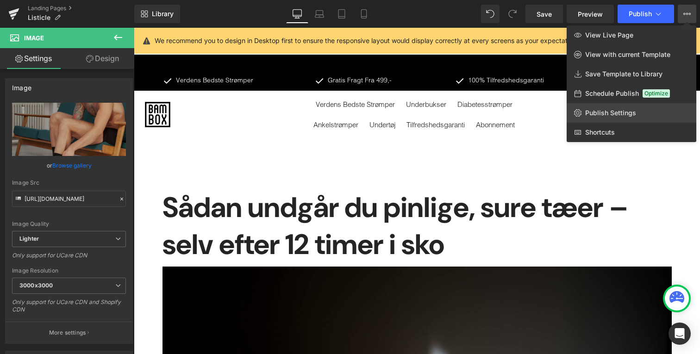
click at [638, 117] on link "Publish Settings" at bounding box center [632, 112] width 130 height 19
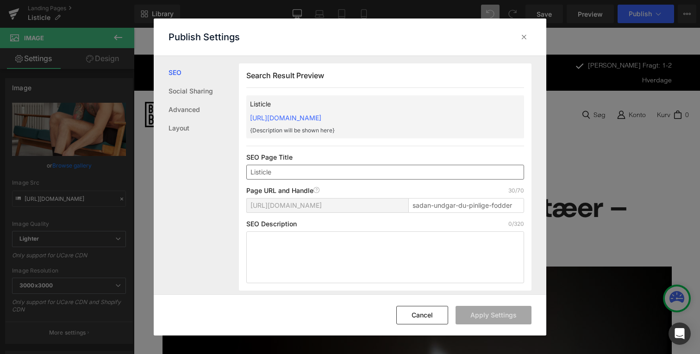
click at [325, 171] on input "Listicle" at bounding box center [385, 172] width 278 height 15
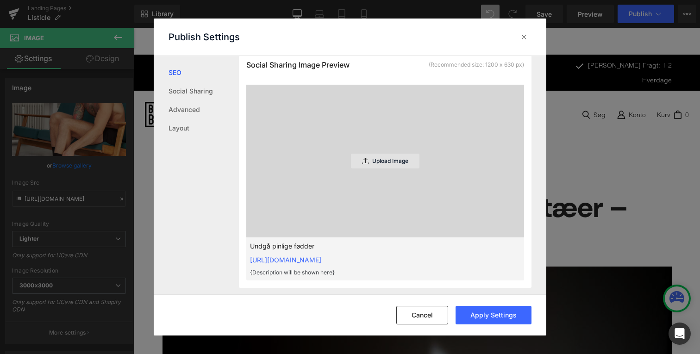
scroll to position [217, 0]
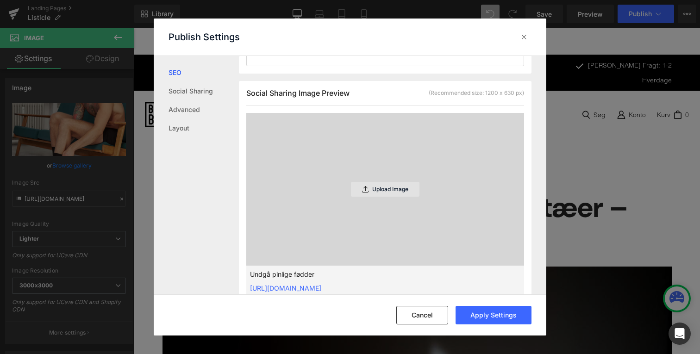
type input "Undgå pinlige fødder"
click at [376, 185] on div "Upload Image" at bounding box center [385, 189] width 69 height 15
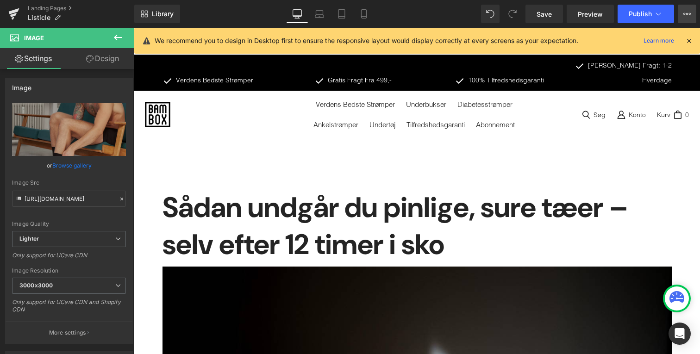
click at [687, 9] on button "View Live Page View with current Template Save Template to Library Schedule Pub…" at bounding box center [687, 14] width 19 height 19
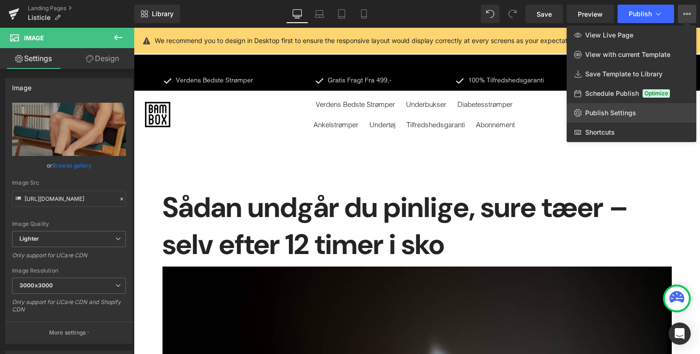
click at [611, 114] on span "Publish Settings" at bounding box center [610, 113] width 51 height 8
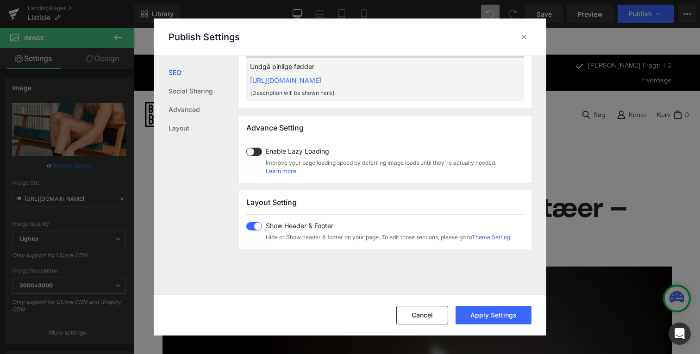
scroll to position [438, 0]
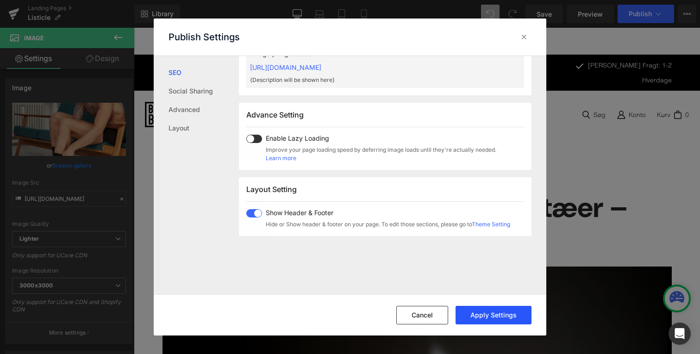
click at [497, 313] on button "Apply Settings" at bounding box center [494, 315] width 76 height 19
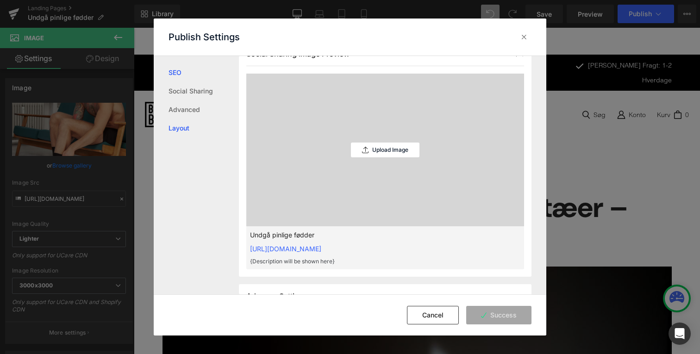
click at [185, 128] on link "Layout" at bounding box center [204, 128] width 70 height 19
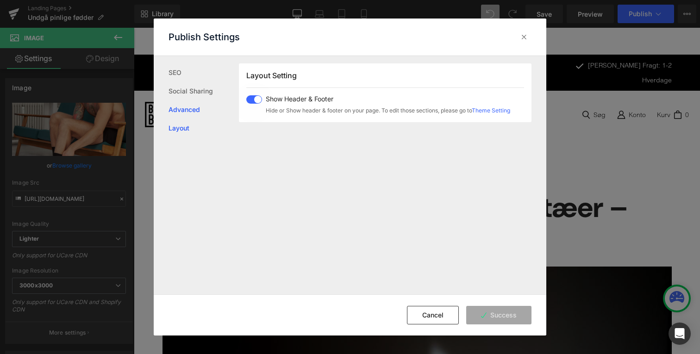
click at [188, 117] on link "Advanced" at bounding box center [204, 110] width 70 height 19
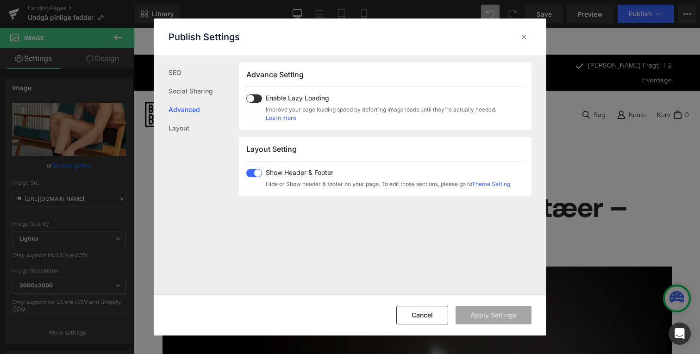
scroll to position [478, 0]
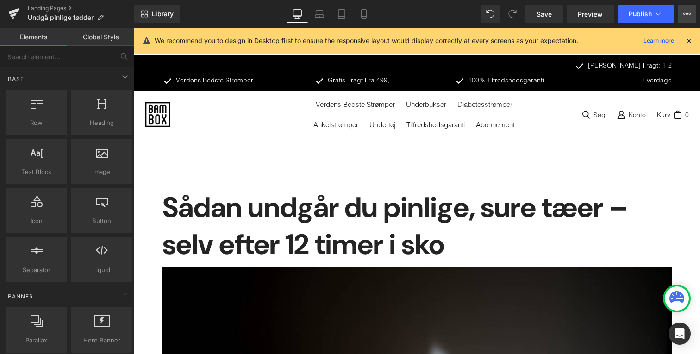
click at [683, 16] on button "View Live Page View with current Template Save Template to Library Schedule Pub…" at bounding box center [687, 14] width 19 height 19
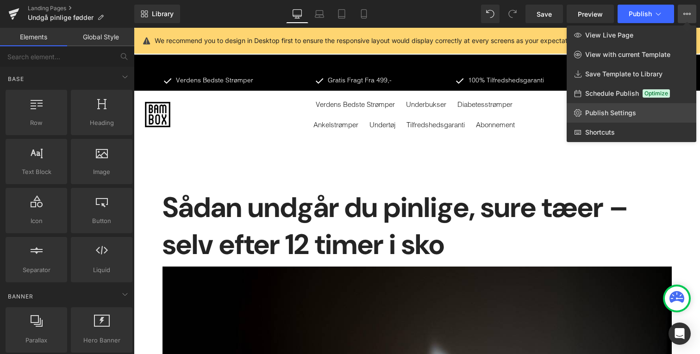
click at [621, 117] on link "Publish Settings" at bounding box center [632, 112] width 130 height 19
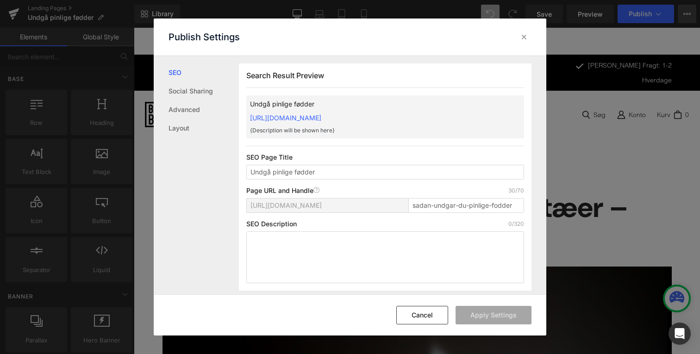
scroll to position [0, 0]
click at [356, 139] on div "Search Result Preview Undgå pinlige fødder https://bambox-dk.myshopify.com/page…" at bounding box center [385, 176] width 293 height 227
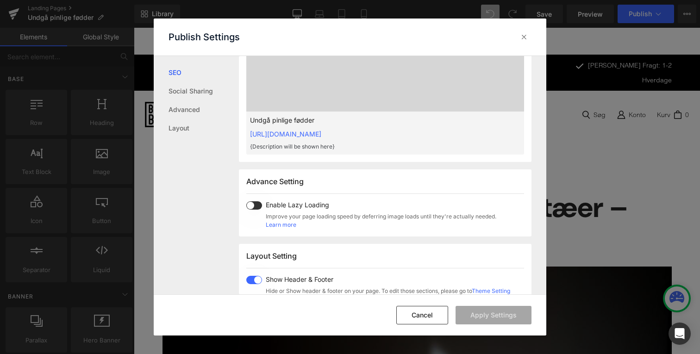
scroll to position [516, 0]
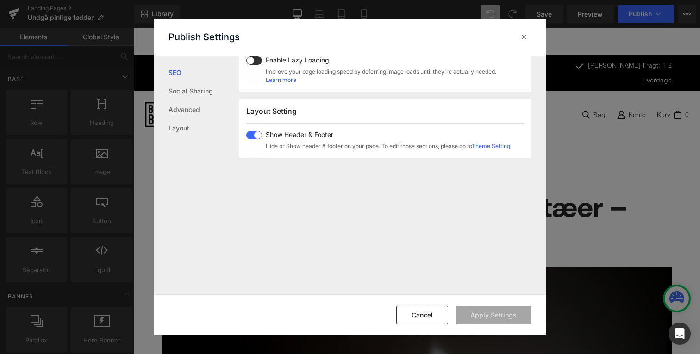
click at [255, 140] on div "Show Header & Footer Hide or Show header & footer on your page. To edit those s…" at bounding box center [378, 140] width 264 height 19
click at [516, 315] on button "Apply Settings" at bounding box center [494, 315] width 76 height 19
click at [434, 314] on button "Cancel" at bounding box center [422, 315] width 52 height 19
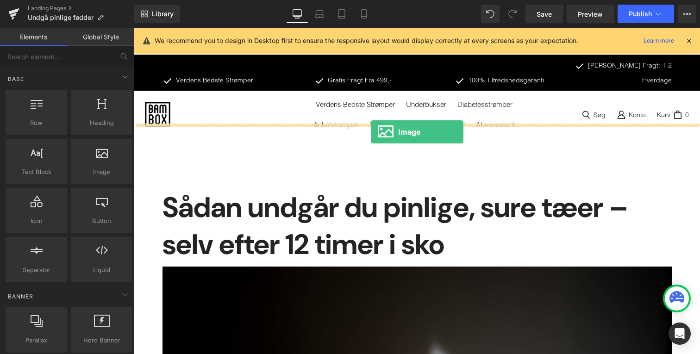
drag, startPoint x: 241, startPoint y: 193, endPoint x: 371, endPoint y: 132, distance: 143.2
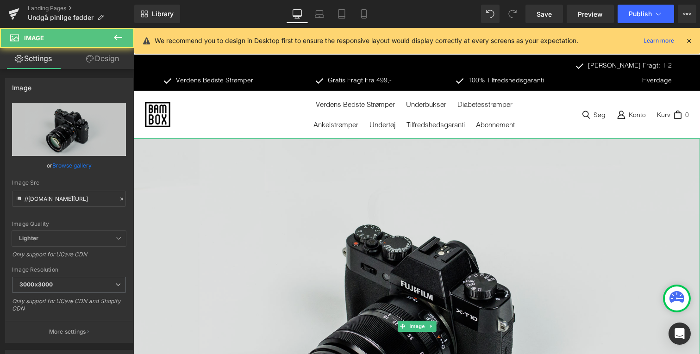
click at [371, 172] on img "Main content" at bounding box center [417, 325] width 566 height 375
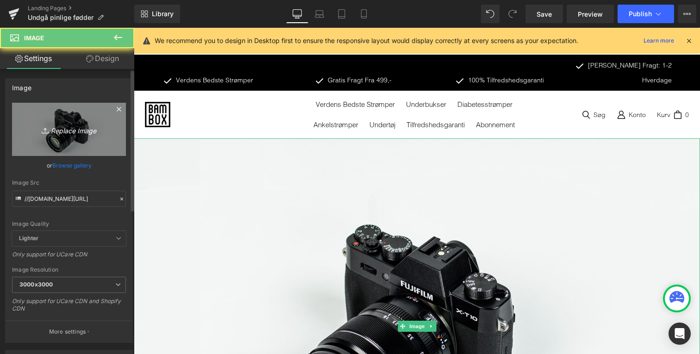
click at [80, 151] on link "Replace Image" at bounding box center [69, 129] width 114 height 53
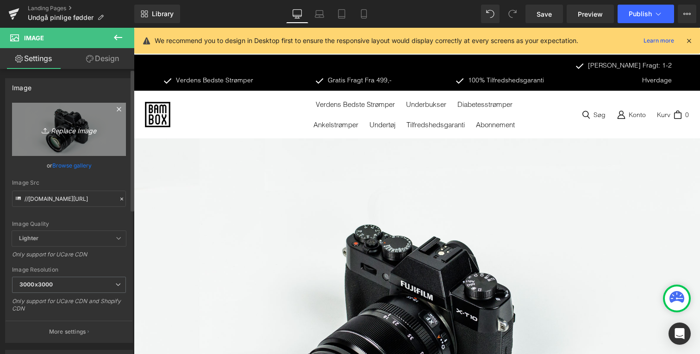
type input "C:\fakepath\checkout_logo_3_80x80.png"
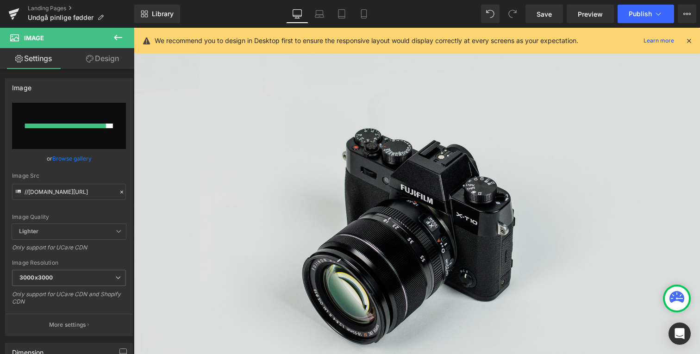
scroll to position [82, 0]
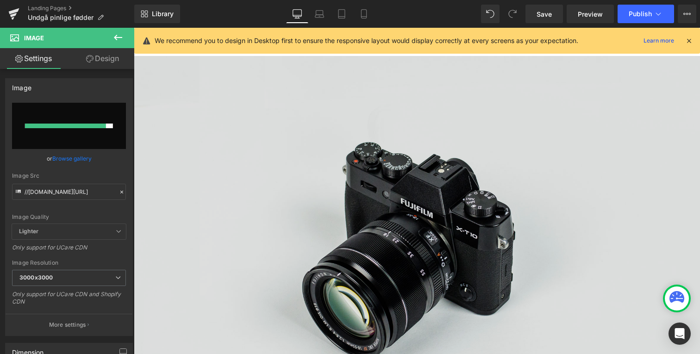
type input "https://ucarecdn.com/80cf4df4-870e-44d1-90cd-670e6c79cea3/-/format/auto/-/previ…"
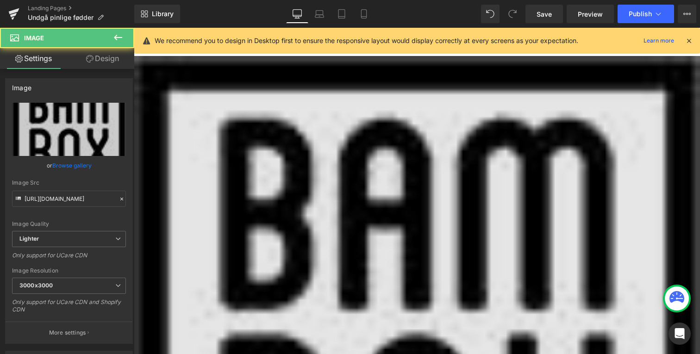
click at [351, 183] on img "Main content" at bounding box center [417, 339] width 566 height 566
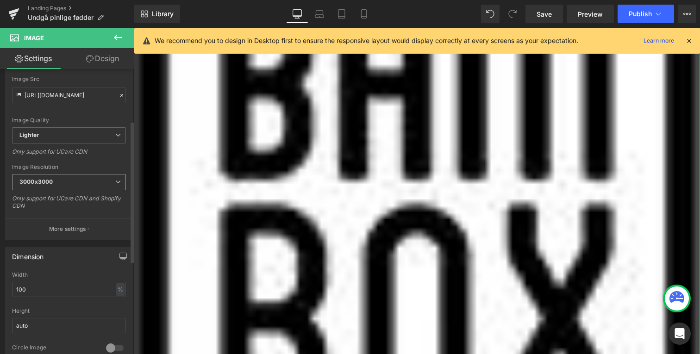
scroll to position [173, 0]
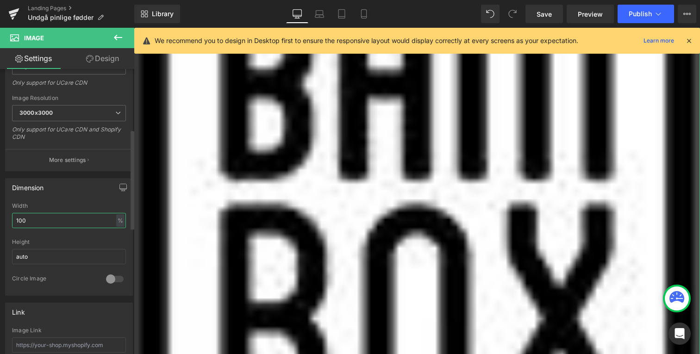
click at [84, 220] on input "100" at bounding box center [69, 220] width 114 height 15
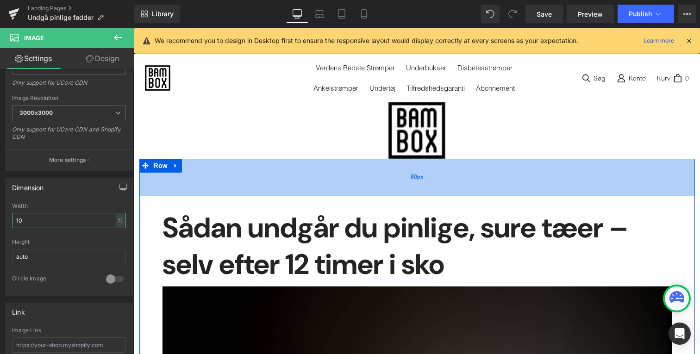
scroll to position [0, 0]
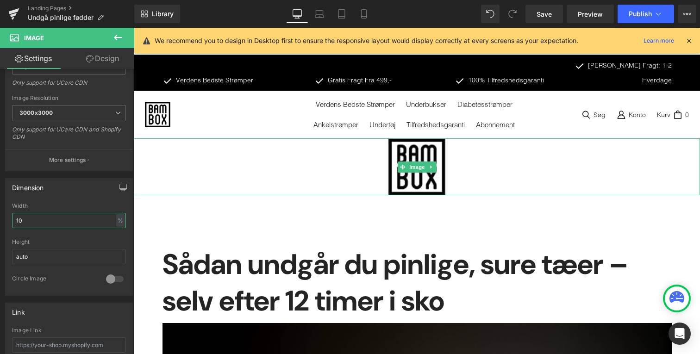
type input "10"
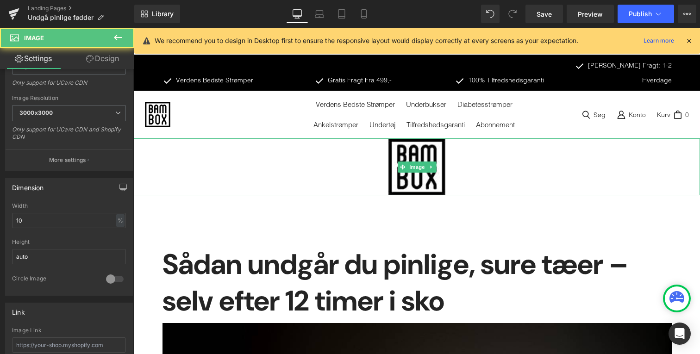
click at [296, 164] on div "Main content" at bounding box center [417, 166] width 566 height 57
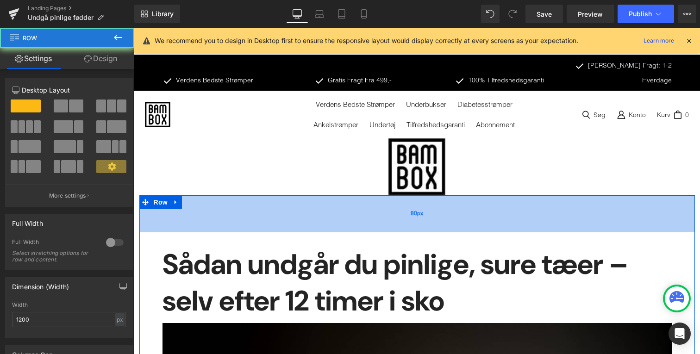
click at [300, 207] on div "80px" at bounding box center [417, 213] width 556 height 37
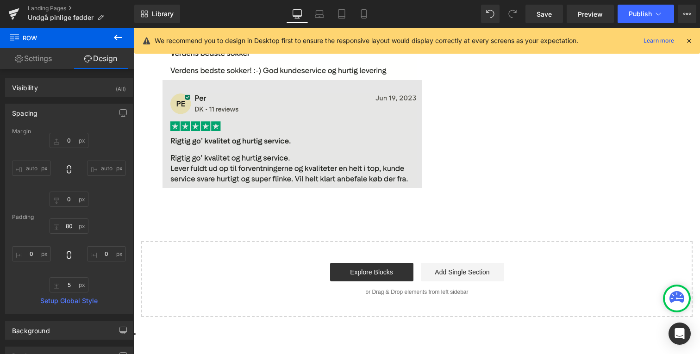
scroll to position [3997, 0]
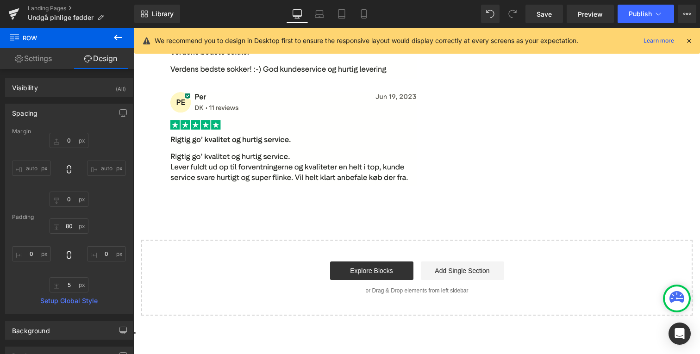
click at [117, 39] on icon at bounding box center [118, 37] width 11 height 11
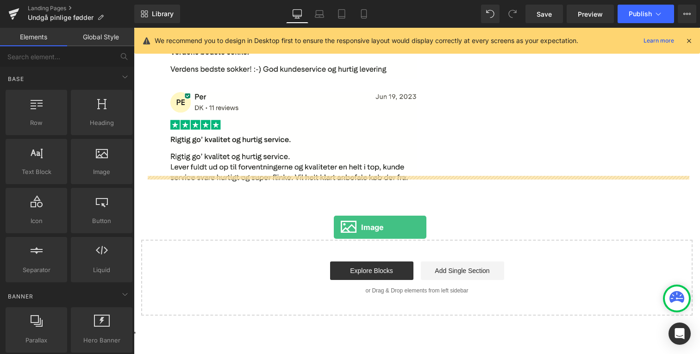
drag, startPoint x: 221, startPoint y: 194, endPoint x: 333, endPoint y: 227, distance: 117.1
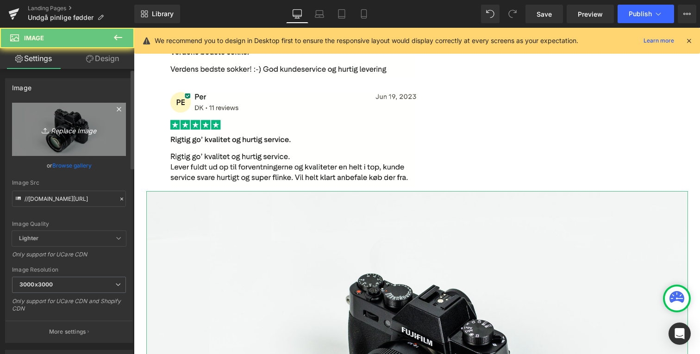
click at [45, 124] on icon "Replace Image" at bounding box center [69, 130] width 74 height 12
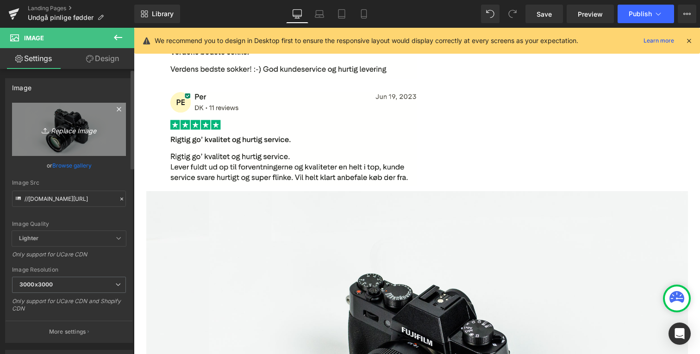
type input "C:\fakepath\Design uden navn (1).png"
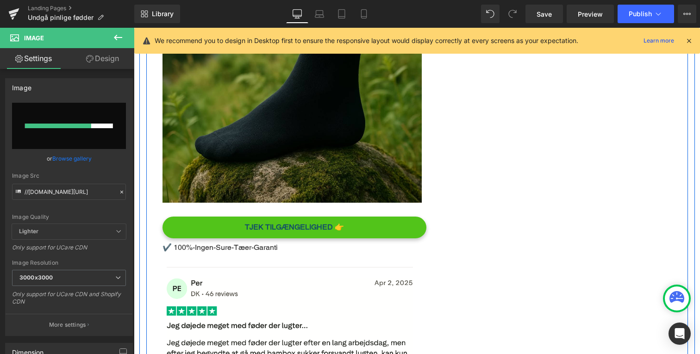
scroll to position [3170, 0]
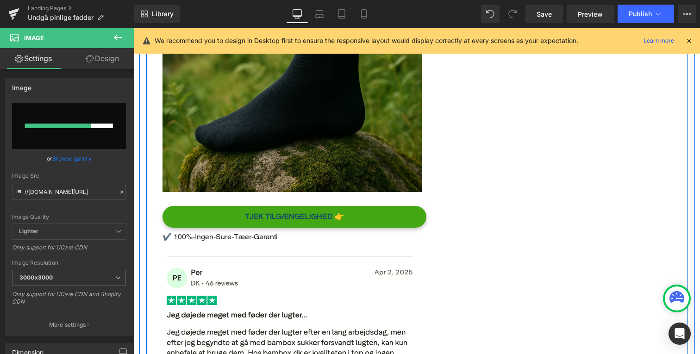
click at [292, 206] on div "TJEK TILGÆNGELIGHED 👉 Button" at bounding box center [295, 217] width 264 height 22
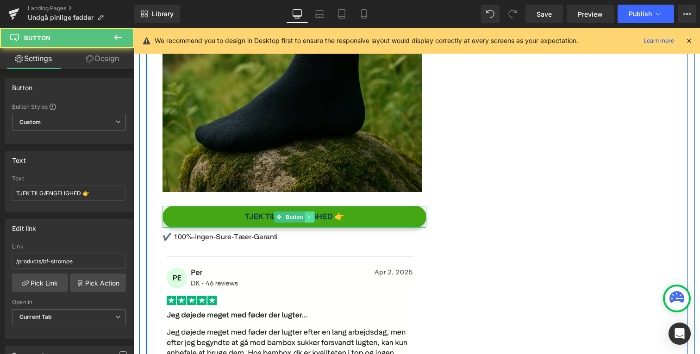
click at [306, 212] on link "Main content" at bounding box center [310, 217] width 10 height 11
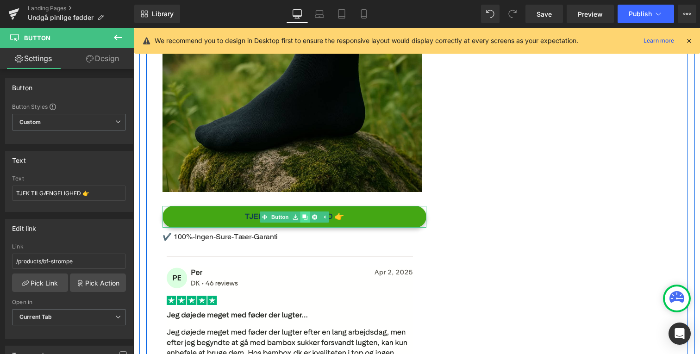
click at [303, 214] on icon "Main content" at bounding box center [304, 216] width 5 height 5
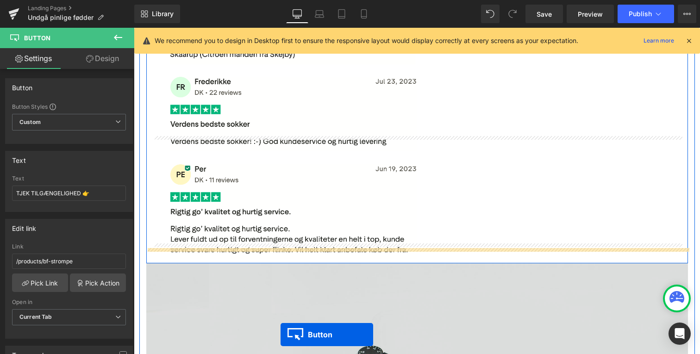
scroll to position [3985, 0]
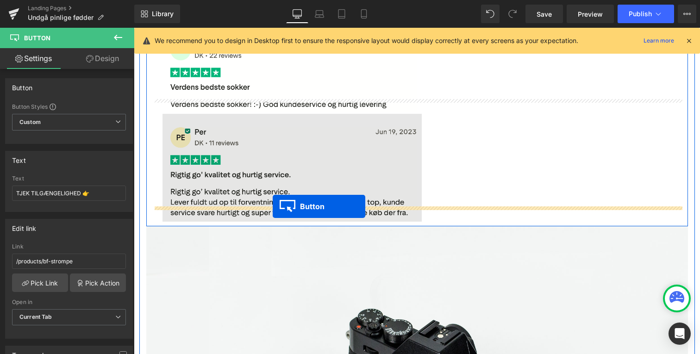
drag, startPoint x: 278, startPoint y: 223, endPoint x: 273, endPoint y: 207, distance: 17.1
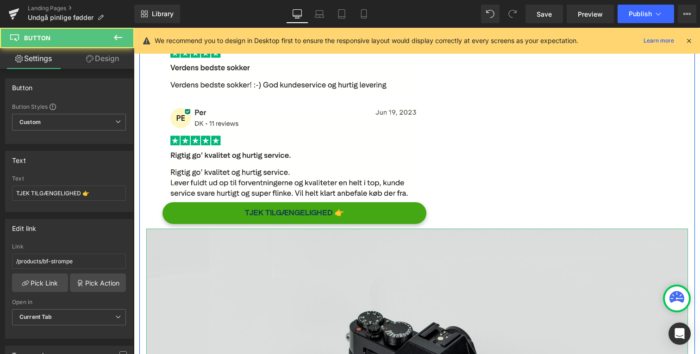
scroll to position [3981, 0]
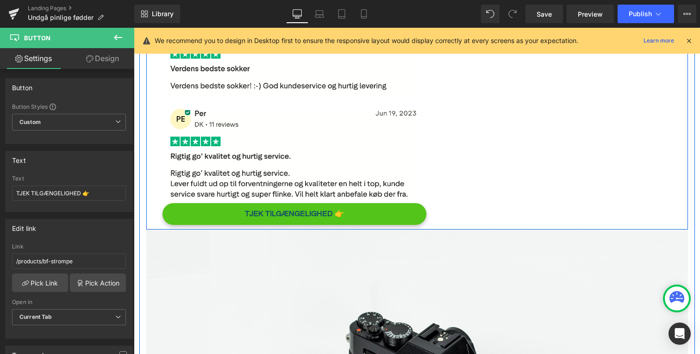
click at [226, 203] on link "TJEK TILGÆNGELIGHED 👉" at bounding box center [295, 214] width 264 height 22
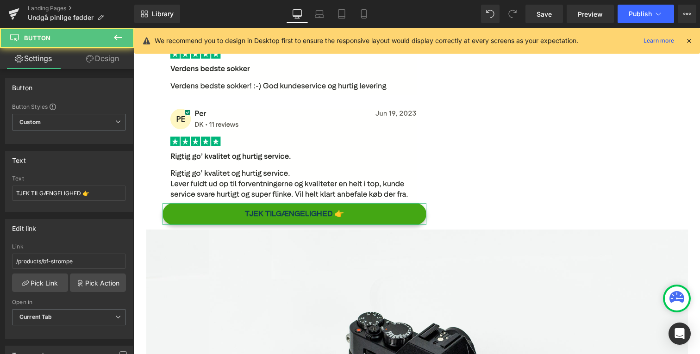
click at [84, 57] on link "Design" at bounding box center [102, 58] width 67 height 21
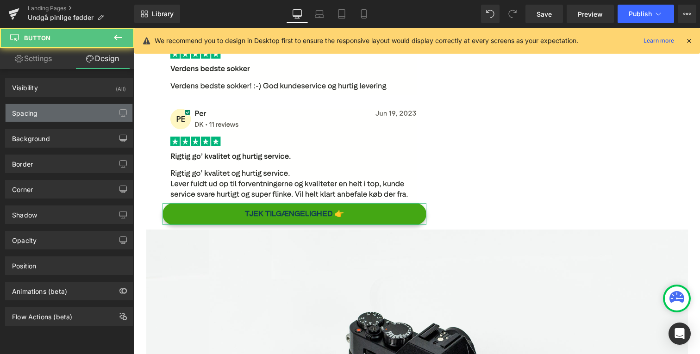
click at [80, 107] on div "Spacing" at bounding box center [69, 113] width 127 height 18
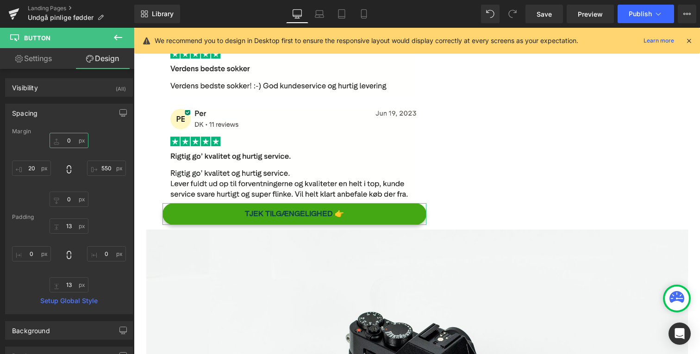
click at [76, 142] on input "0" at bounding box center [69, 140] width 39 height 15
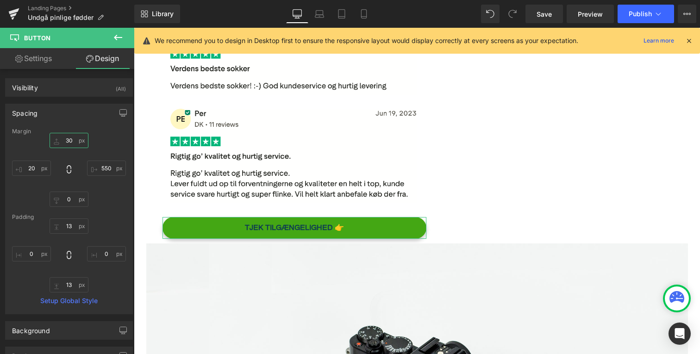
click at [73, 137] on input "30" at bounding box center [69, 140] width 39 height 15
type input "20"
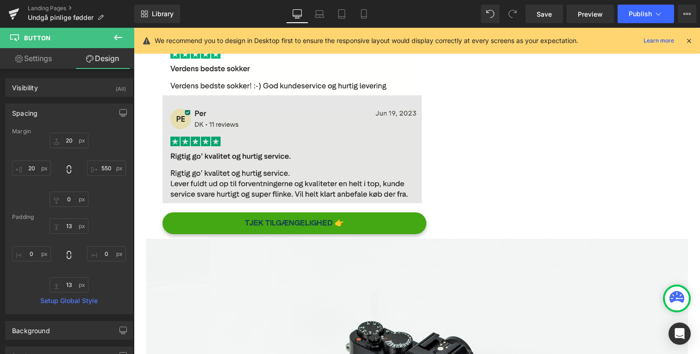
click at [202, 142] on img "Main content" at bounding box center [292, 149] width 259 height 108
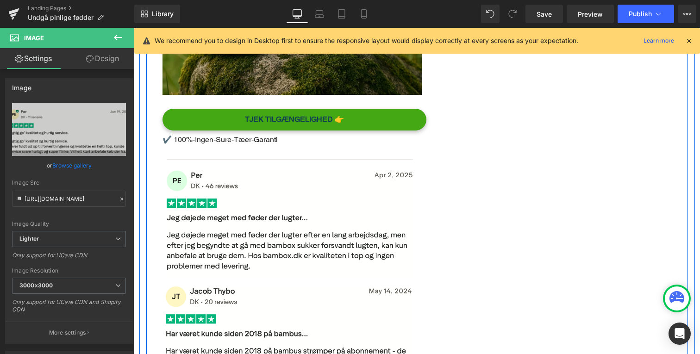
scroll to position [3265, 0]
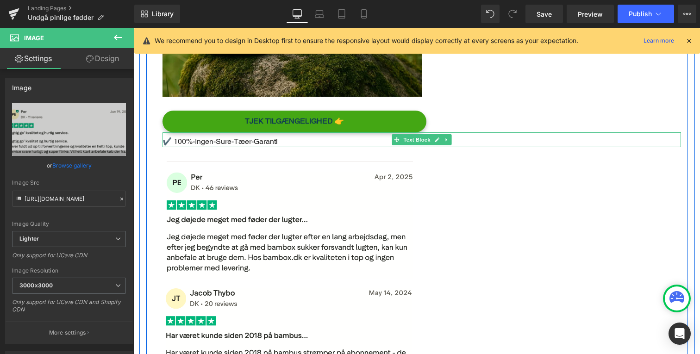
click at [452, 136] on p "✔️ 100%-Ingen-Sure-Tæer-Garanti" at bounding box center [422, 141] width 519 height 11
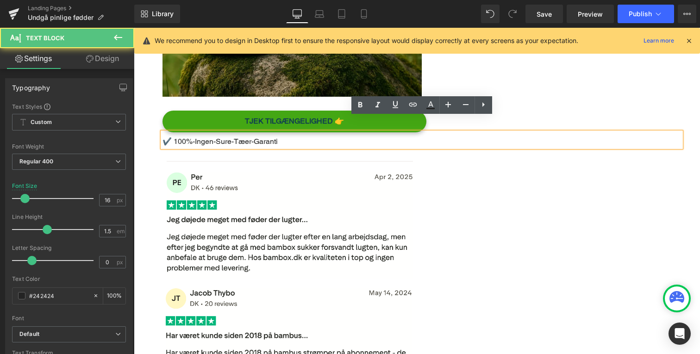
click at [433, 169] on div "Main content" at bounding box center [422, 220] width 519 height 118
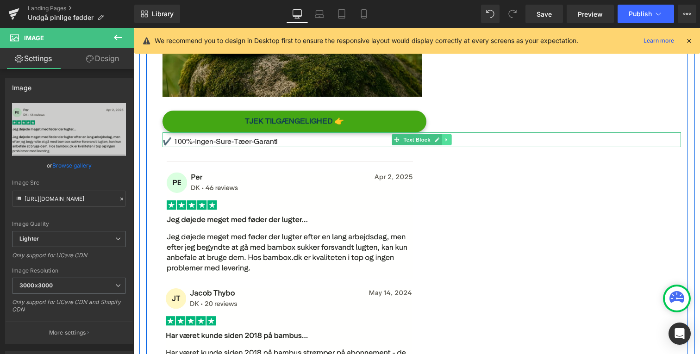
click at [448, 137] on icon "Main content" at bounding box center [446, 140] width 5 height 6
click at [442, 137] on icon "Main content" at bounding box center [441, 139] width 5 height 5
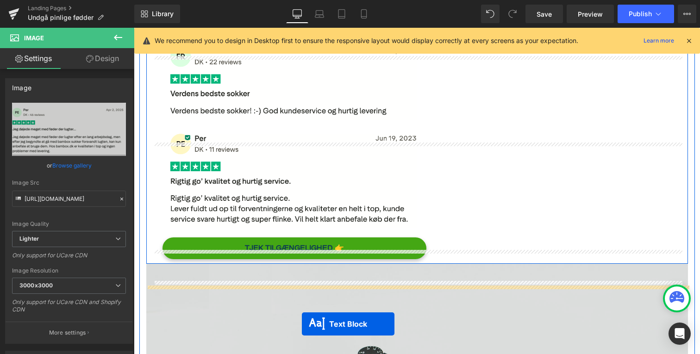
scroll to position [4006, 0]
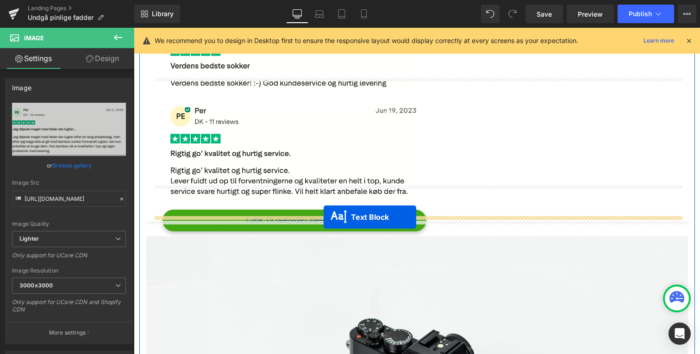
drag, startPoint x: 395, startPoint y: 139, endPoint x: 324, endPoint y: 217, distance: 105.2
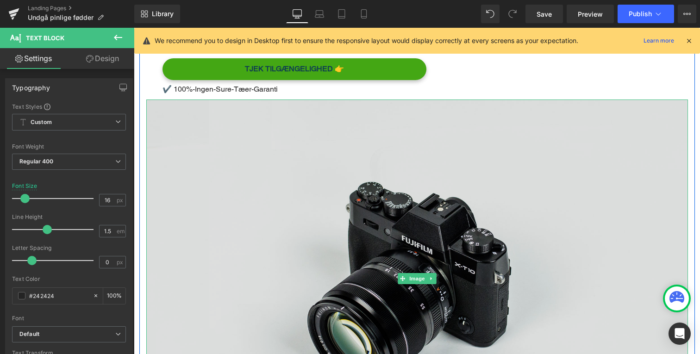
click at [327, 240] on img "Main content" at bounding box center [417, 279] width 542 height 359
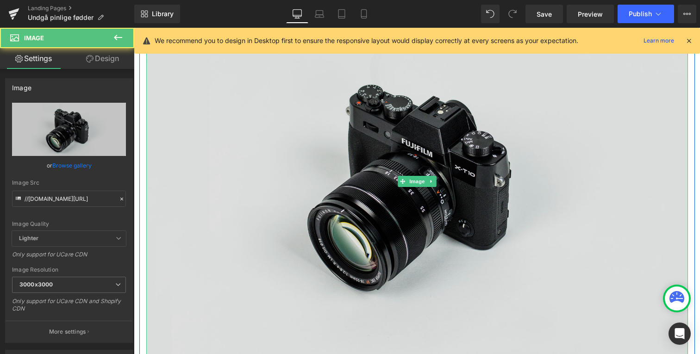
scroll to position [4265, 0]
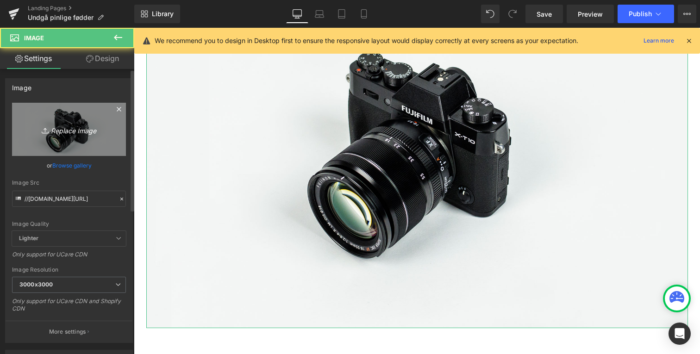
click at [63, 142] on link "Replace Image" at bounding box center [69, 129] width 114 height 53
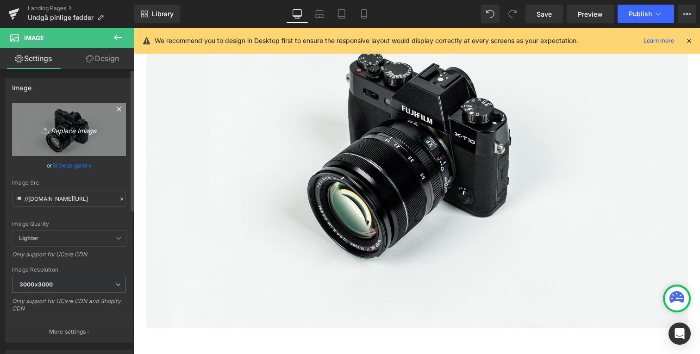
type input "C:\fakepath\Design uden navn (1).png"
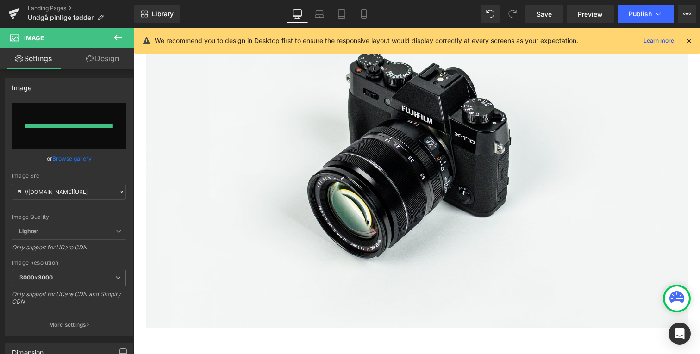
type input "https://ucarecdn.com/a12b239a-fa48-447f-9ad8-1d082356a9e9/-/format/auto/-/previ…"
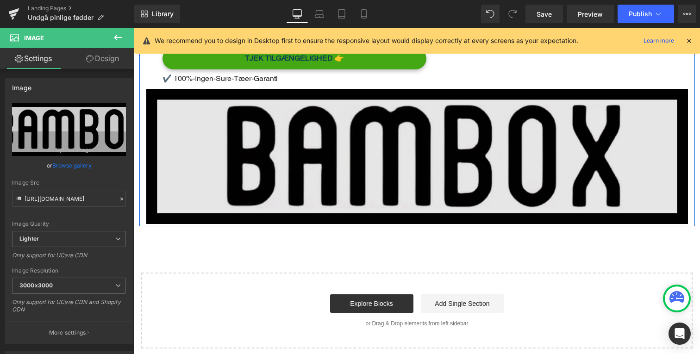
scroll to position [4094, 0]
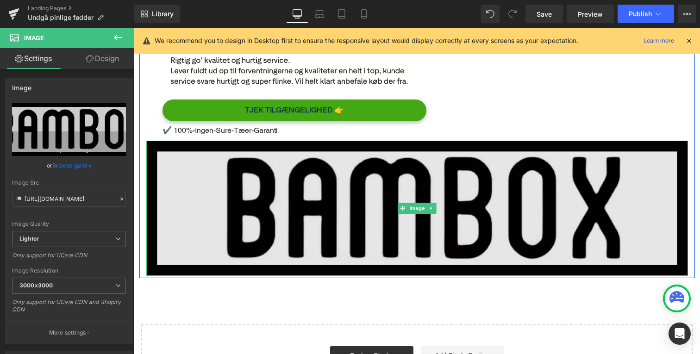
click at [269, 185] on img "Main content" at bounding box center [417, 209] width 542 height 136
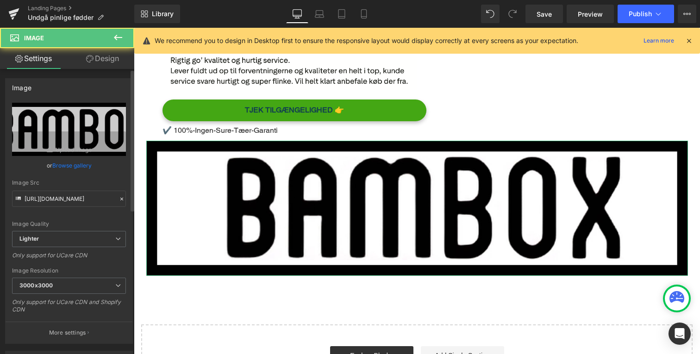
click at [87, 74] on div "Image https://ucarecdn.com/a12b239a-fa48-447f-9ad8-1d082356a9e9/-/format/auto/-…" at bounding box center [69, 207] width 138 height 273
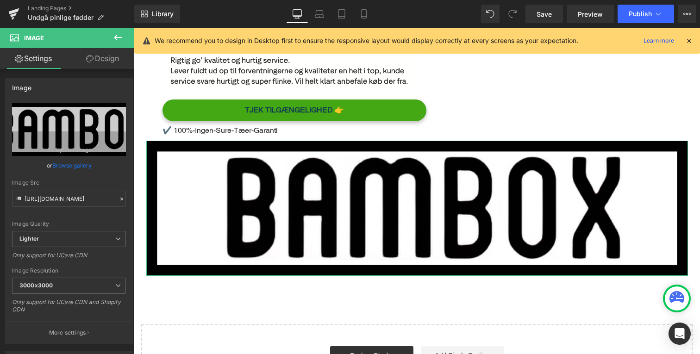
click at [91, 68] on link "Design" at bounding box center [102, 58] width 67 height 21
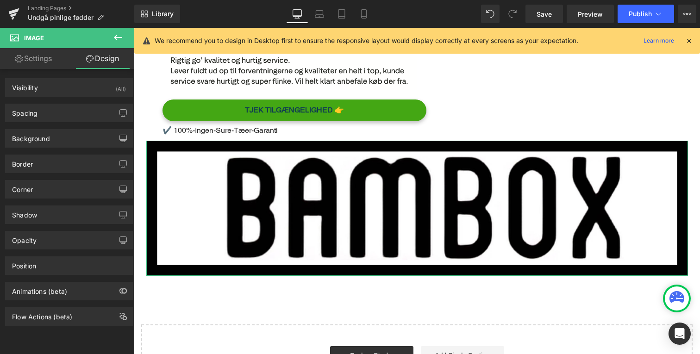
click at [42, 65] on link "Settings" at bounding box center [33, 58] width 67 height 21
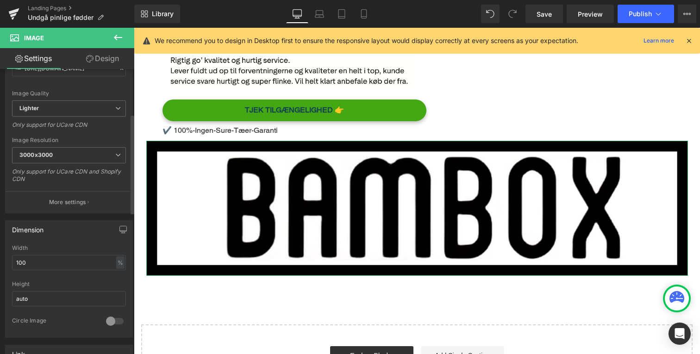
scroll to position [133, 0]
click at [69, 268] on div "Width 100 % % px" at bounding box center [69, 260] width 114 height 36
click at [69, 264] on input "100" at bounding box center [69, 259] width 114 height 15
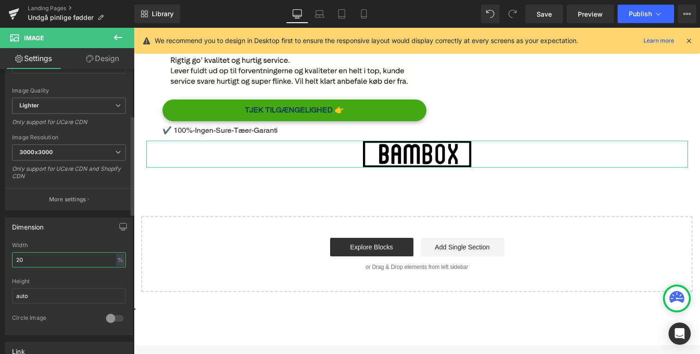
click at [41, 260] on input "20" at bounding box center [69, 259] width 114 height 15
type input "100"
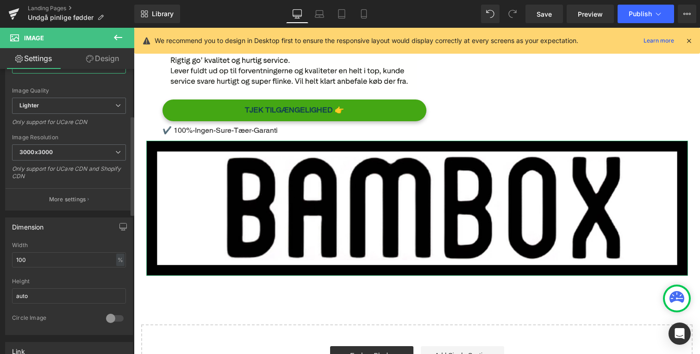
click at [102, 73] on input "https://ucarecdn.com/a12b239a-fa48-447f-9ad8-1d082356a9e9/-/format/auto/-/previ…" at bounding box center [69, 65] width 114 height 16
click at [102, 58] on link "Design" at bounding box center [102, 58] width 67 height 21
type input "0"
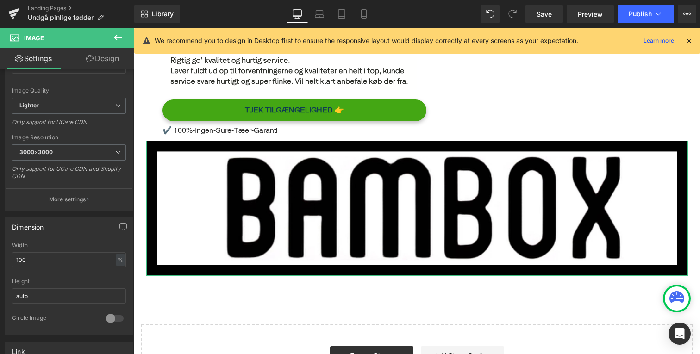
type input "0"
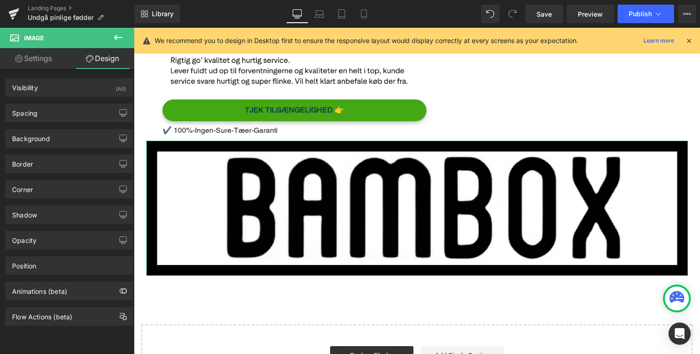
click at [74, 125] on div "Background Color & Image color transparent Color transparent 0 % Image Replace …" at bounding box center [69, 134] width 138 height 25
click at [75, 106] on div "Spacing" at bounding box center [69, 113] width 127 height 18
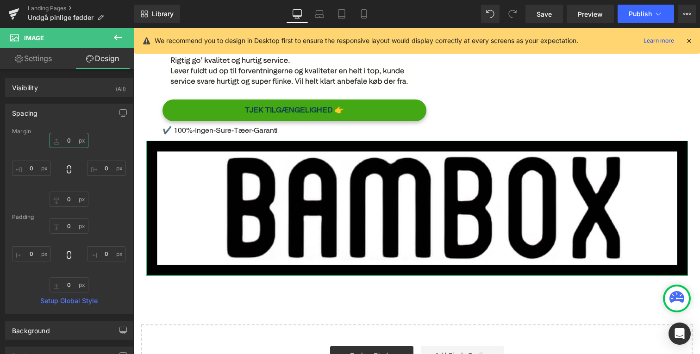
click at [74, 138] on input "0" at bounding box center [69, 140] width 39 height 15
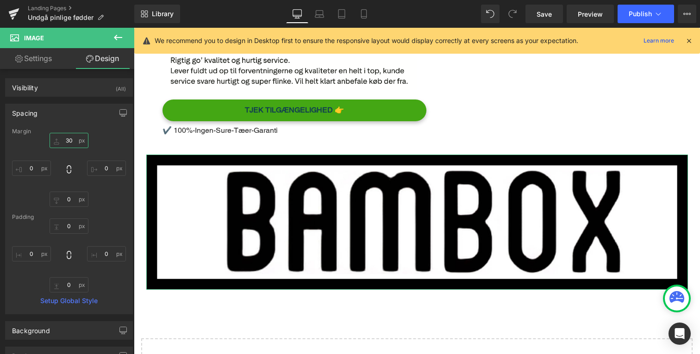
click at [74, 137] on input "30" at bounding box center [69, 140] width 39 height 15
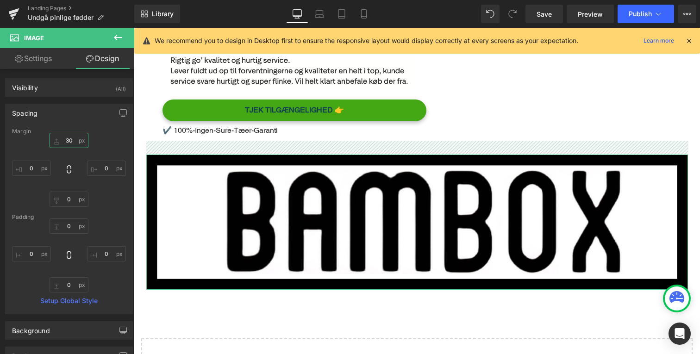
click at [74, 137] on input "30" at bounding box center [69, 140] width 39 height 15
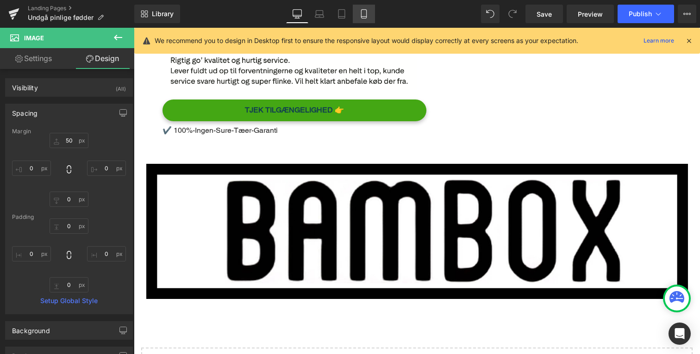
click at [362, 19] on link "Mobile" at bounding box center [364, 14] width 22 height 19
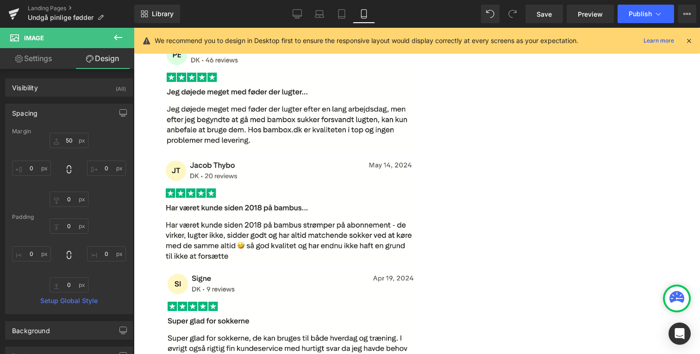
type input "50"
type input "0"
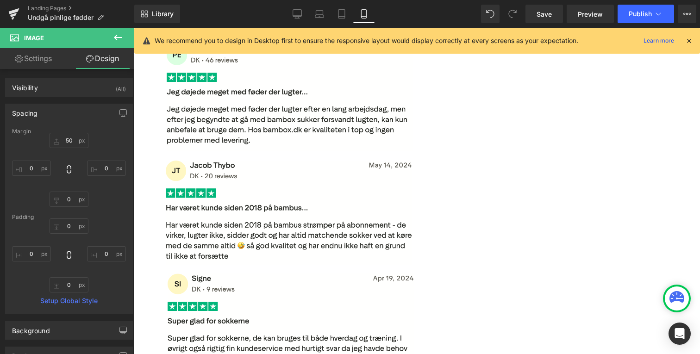
type input "0"
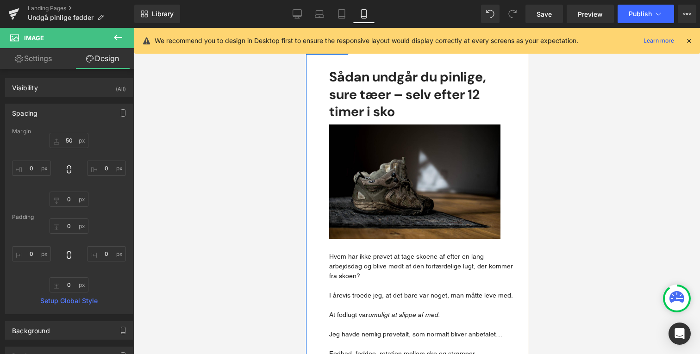
scroll to position [0, 0]
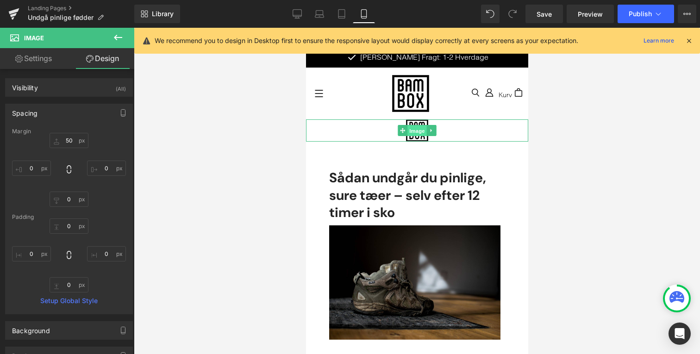
click at [416, 131] on span "Image" at bounding box center [416, 131] width 19 height 11
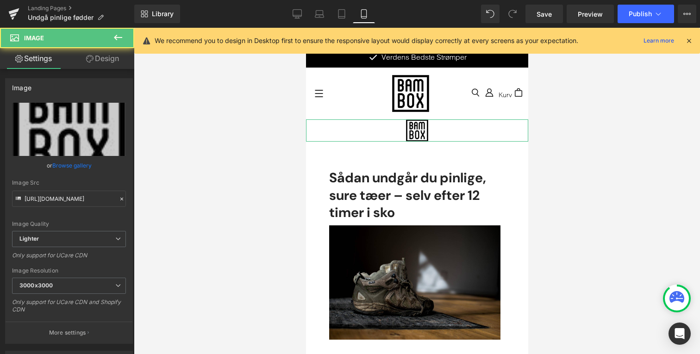
click at [108, 65] on link "Design" at bounding box center [102, 58] width 67 height 21
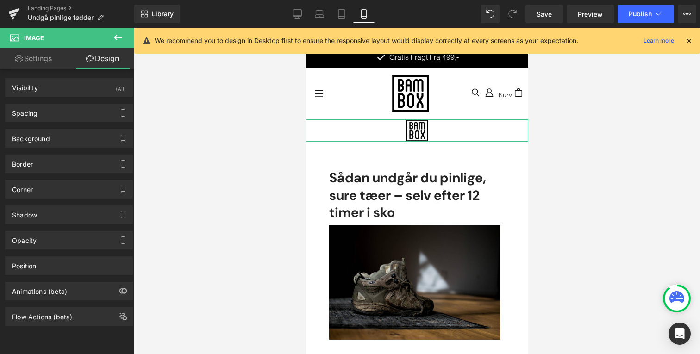
click at [48, 55] on link "Settings" at bounding box center [33, 58] width 67 height 21
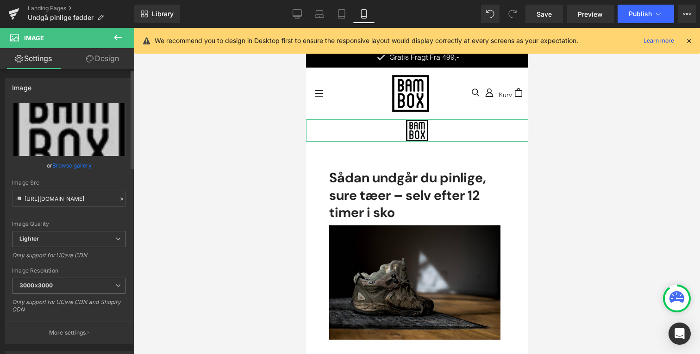
scroll to position [150, 0]
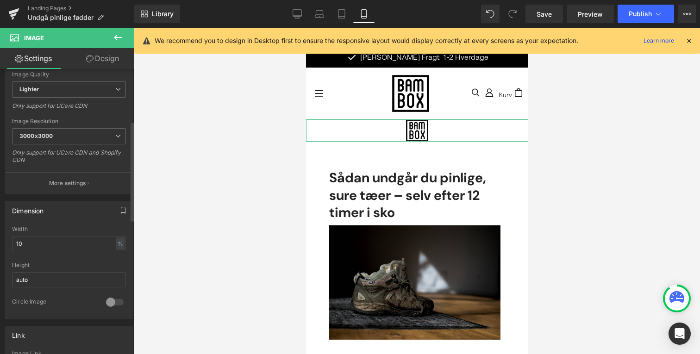
click at [122, 210] on icon "button" at bounding box center [122, 210] width 7 height 7
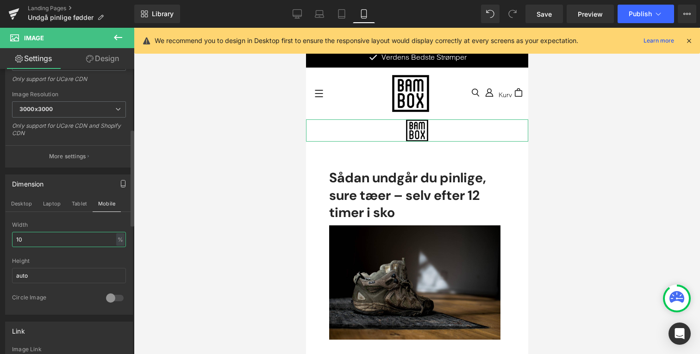
click at [76, 233] on input "10" at bounding box center [69, 239] width 114 height 15
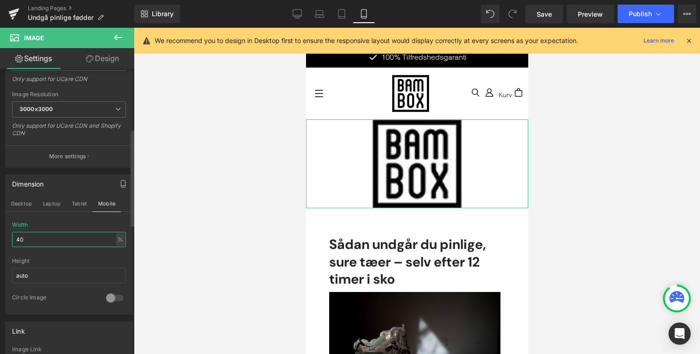
type input "4"
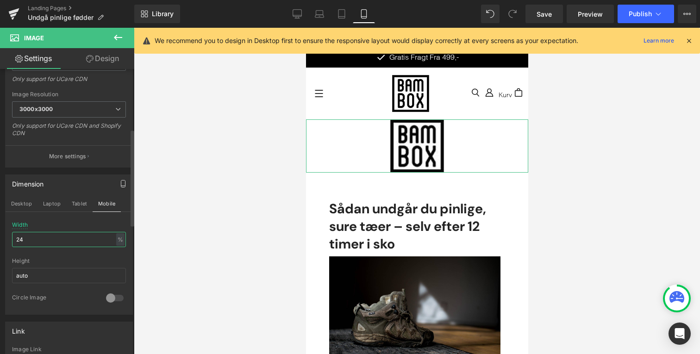
click at [75, 234] on input "24" at bounding box center [69, 239] width 114 height 15
type input "15"
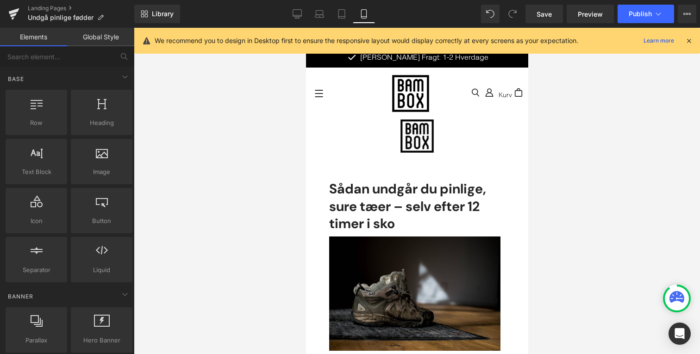
click at [248, 215] on div at bounding box center [417, 191] width 566 height 327
click at [634, 17] on span "Publish" at bounding box center [640, 13] width 23 height 7
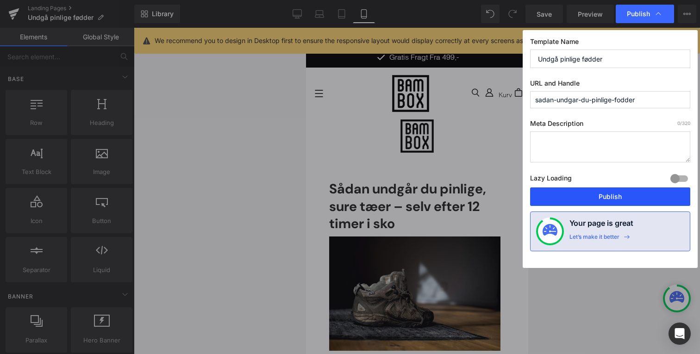
click at [593, 198] on button "Publish" at bounding box center [610, 197] width 160 height 19
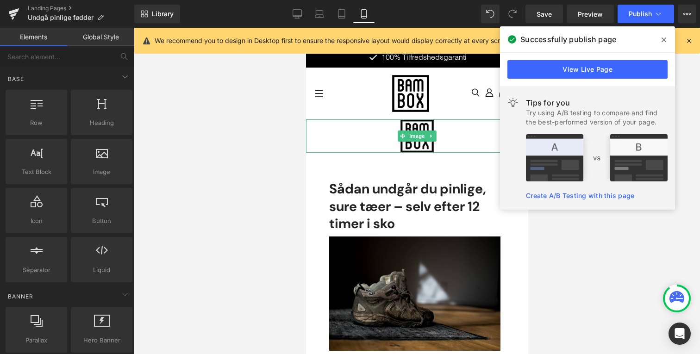
click at [314, 125] on div "Main content" at bounding box center [417, 135] width 222 height 33
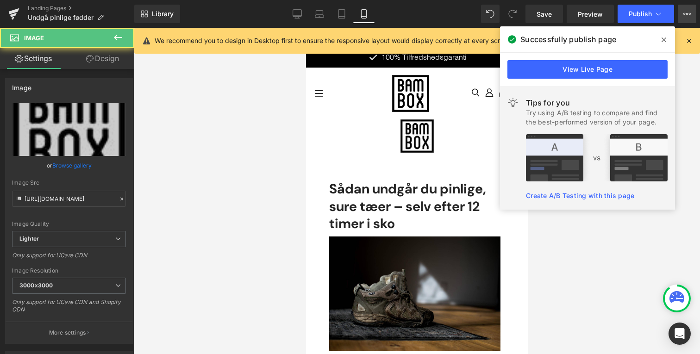
click at [686, 19] on button "View Live Page View with current Template Save Template to Library Schedule Pub…" at bounding box center [687, 14] width 19 height 19
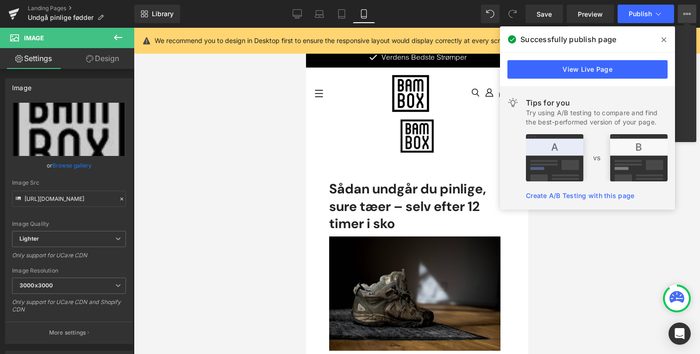
click at [666, 40] on icon at bounding box center [664, 39] width 5 height 7
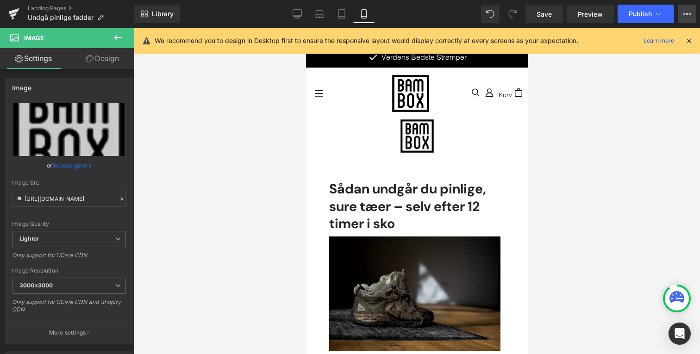
click at [678, 17] on button "View Live Page View with current Template Save Template to Library Schedule Pub…" at bounding box center [687, 14] width 19 height 19
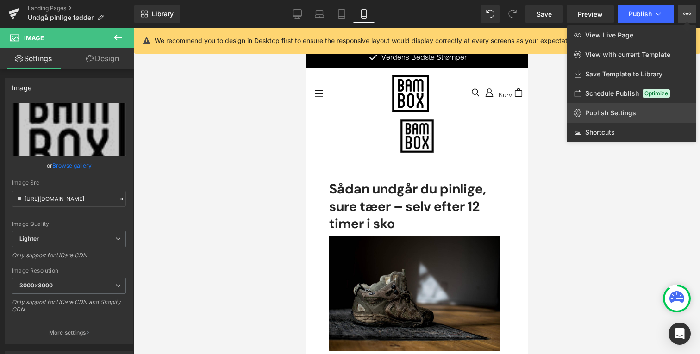
click at [631, 117] on span "Publish Settings" at bounding box center [610, 113] width 51 height 8
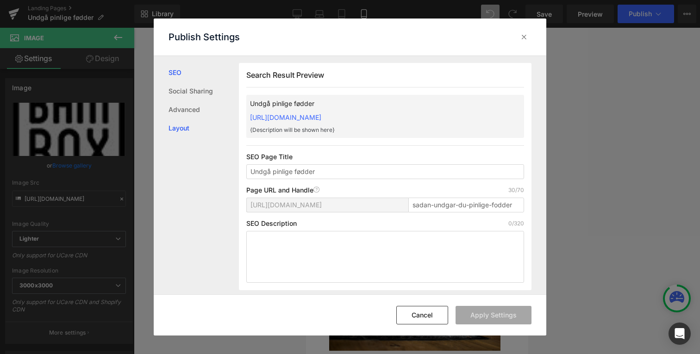
click at [207, 128] on link "Layout" at bounding box center [204, 128] width 70 height 19
click at [197, 73] on link "SEO" at bounding box center [204, 72] width 70 height 19
click at [194, 85] on link "Social Sharing" at bounding box center [204, 91] width 70 height 19
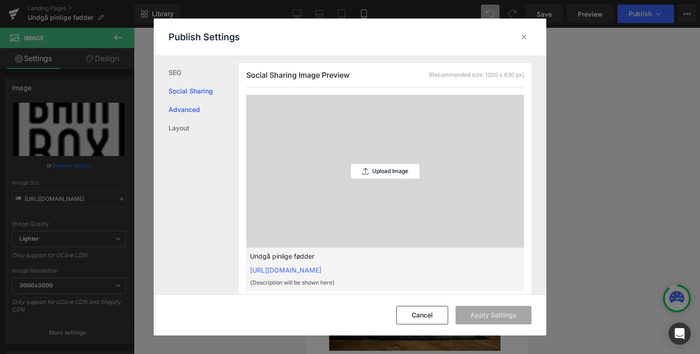
click at [190, 109] on link "Advanced" at bounding box center [204, 110] width 70 height 19
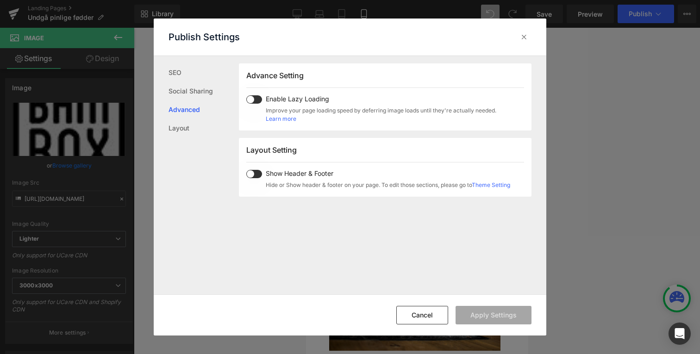
scroll to position [478, 0]
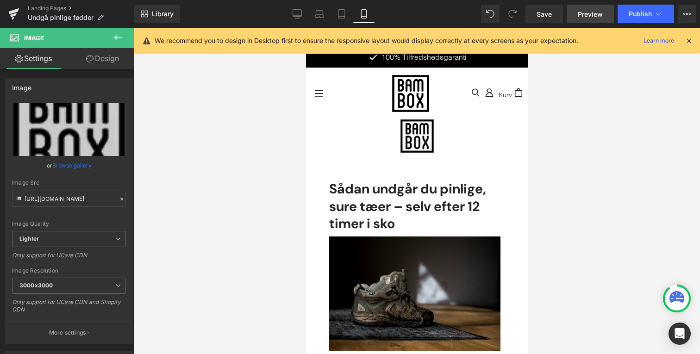
click at [594, 16] on span "Preview" at bounding box center [590, 14] width 25 height 10
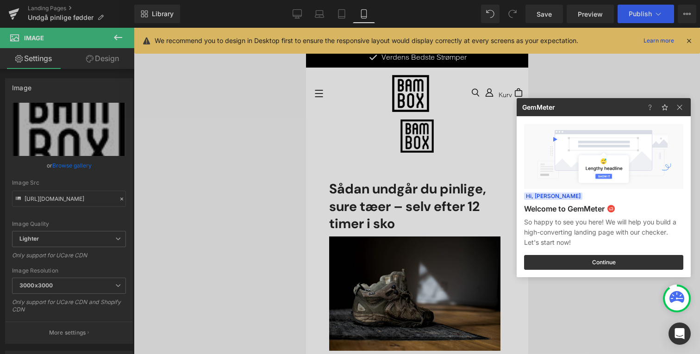
click at [642, 17] on div at bounding box center [350, 177] width 700 height 354
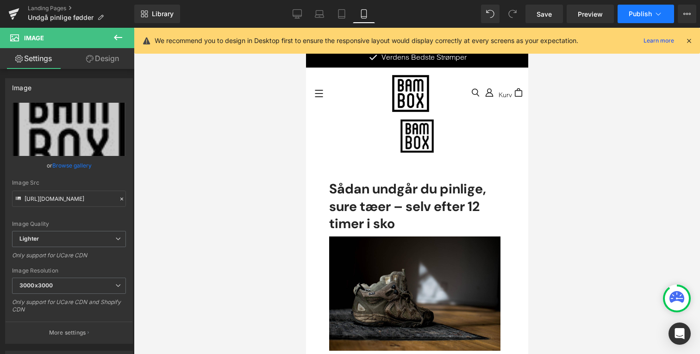
click at [647, 17] on span "Publish" at bounding box center [640, 13] width 23 height 7
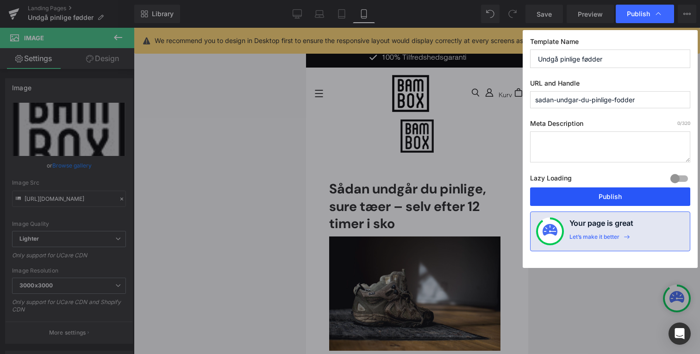
click at [600, 201] on button "Publish" at bounding box center [610, 197] width 160 height 19
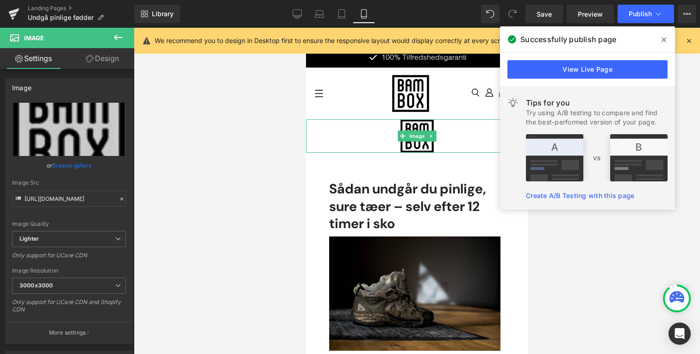
click at [375, 137] on div "Main content" at bounding box center [417, 135] width 222 height 33
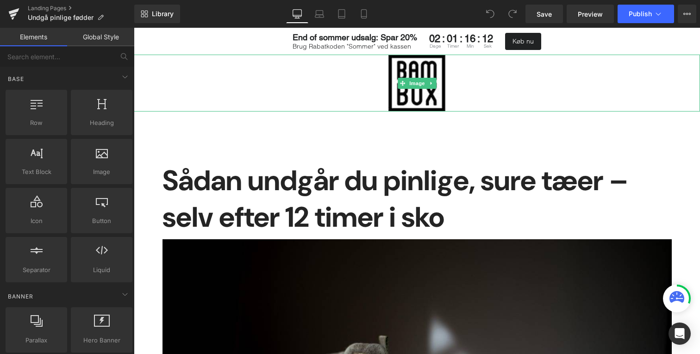
click at [359, 98] on div at bounding box center [417, 83] width 566 height 57
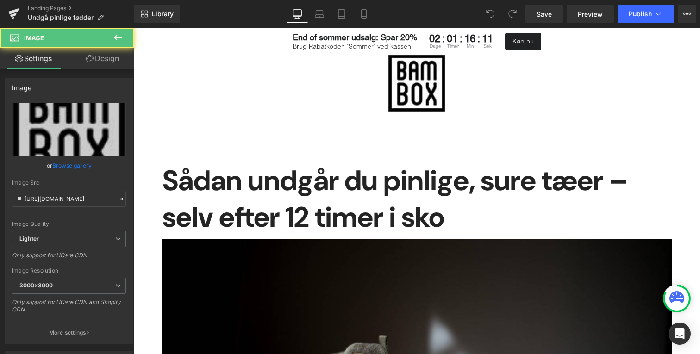
click at [313, 38] on p "End of sommer udsalg: Spar 20%" at bounding box center [355, 37] width 125 height 10
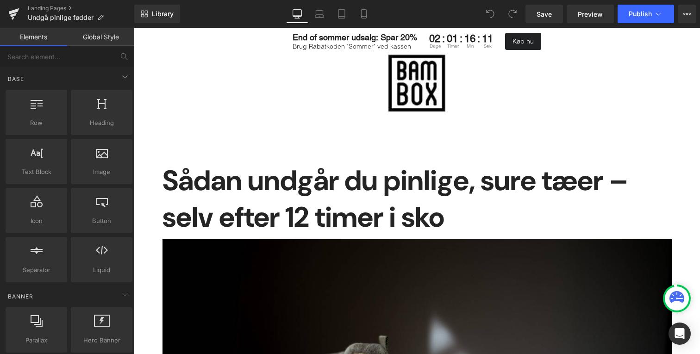
click at [313, 80] on div at bounding box center [417, 83] width 566 height 57
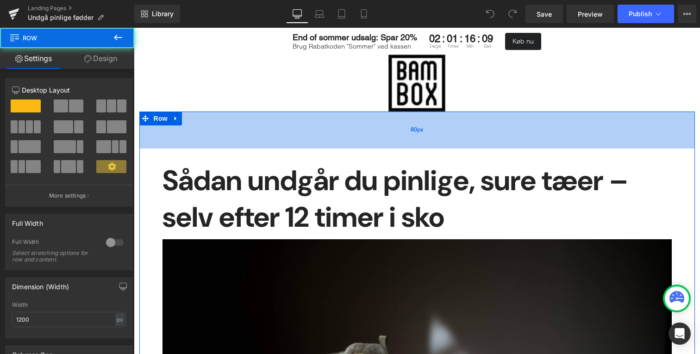
click at [229, 136] on div "80px" at bounding box center [417, 130] width 556 height 37
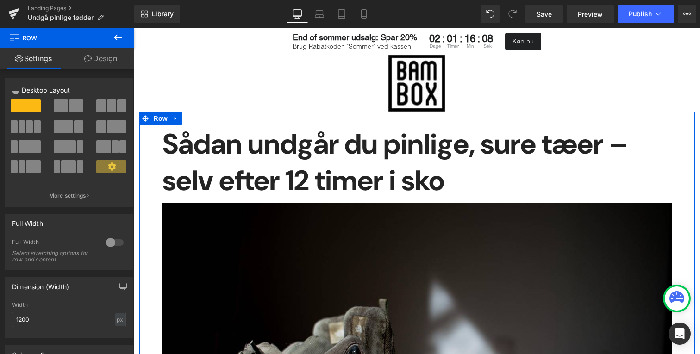
drag, startPoint x: 287, startPoint y: 143, endPoint x: 289, endPoint y: 105, distance: 37.6
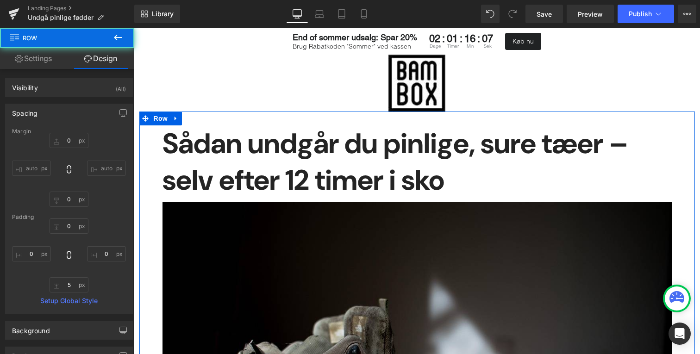
click at [317, 89] on div at bounding box center [417, 83] width 566 height 57
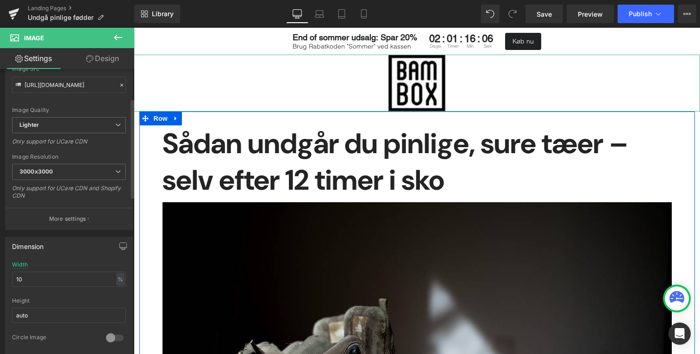
scroll to position [117, 0]
click at [56, 279] on input "10" at bounding box center [69, 276] width 114 height 15
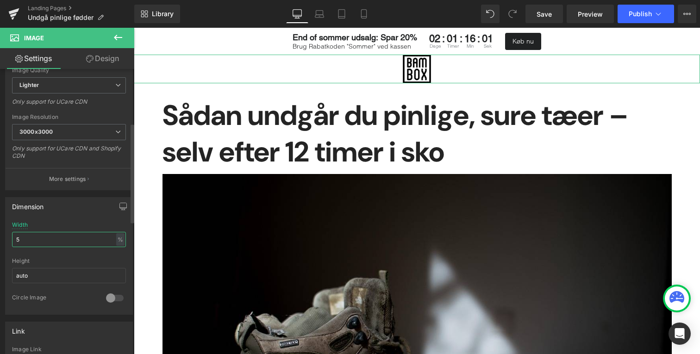
scroll to position [155, 0]
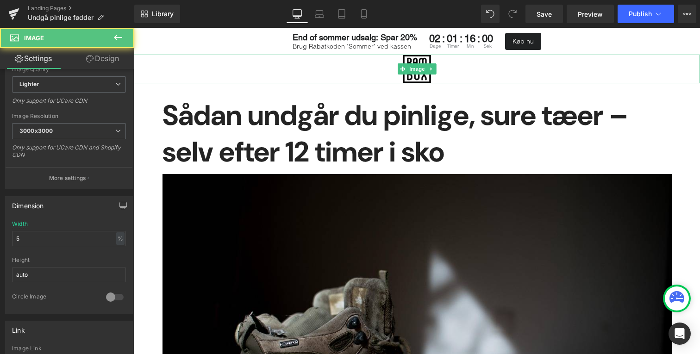
click at [350, 67] on div at bounding box center [417, 69] width 566 height 28
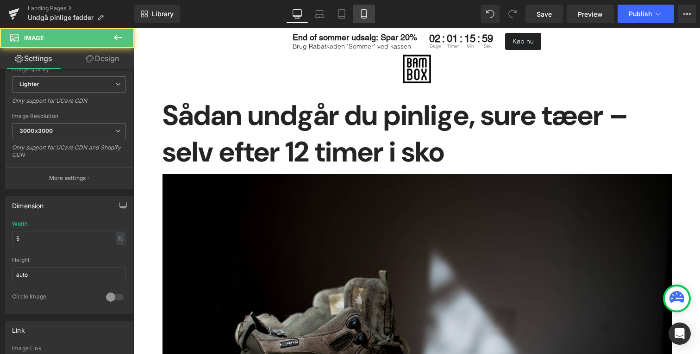
click at [366, 13] on icon at bounding box center [363, 13] width 9 height 9
type input "15"
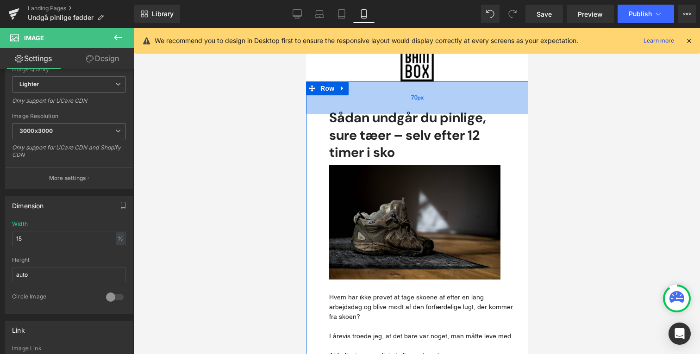
click at [358, 99] on div "70px" at bounding box center [417, 98] width 222 height 32
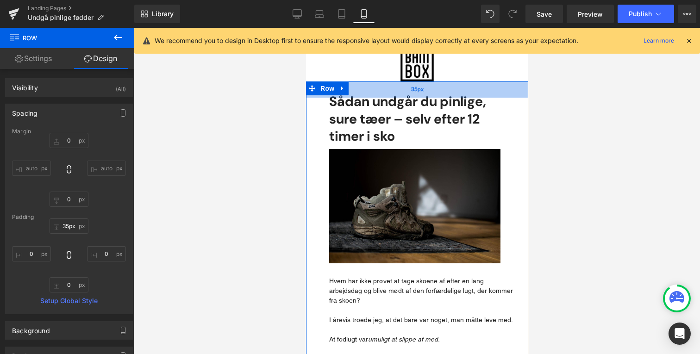
type input "34px"
drag, startPoint x: 377, startPoint y: 107, endPoint x: 382, endPoint y: 90, distance: 17.4
click at [382, 90] on div "35px" at bounding box center [417, 90] width 222 height 16
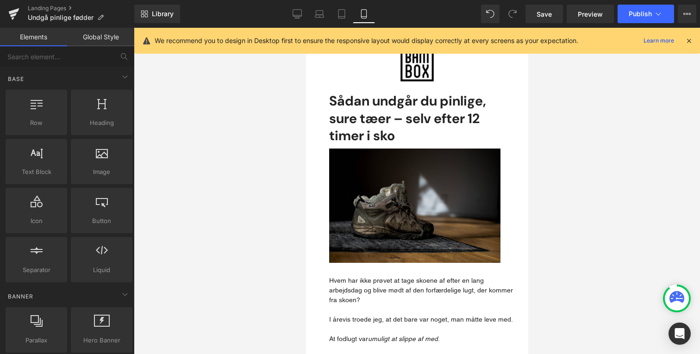
click at [265, 128] on div at bounding box center [417, 191] width 566 height 327
click at [642, 12] on span "Publish" at bounding box center [640, 13] width 23 height 7
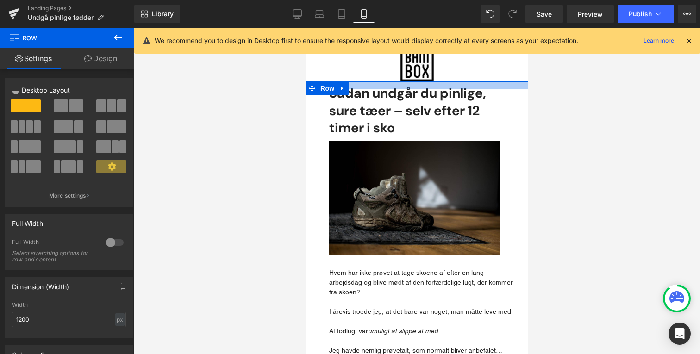
drag, startPoint x: 425, startPoint y: 91, endPoint x: 435, endPoint y: 83, distance: 12.9
click at [435, 83] on div at bounding box center [417, 86] width 222 height 8
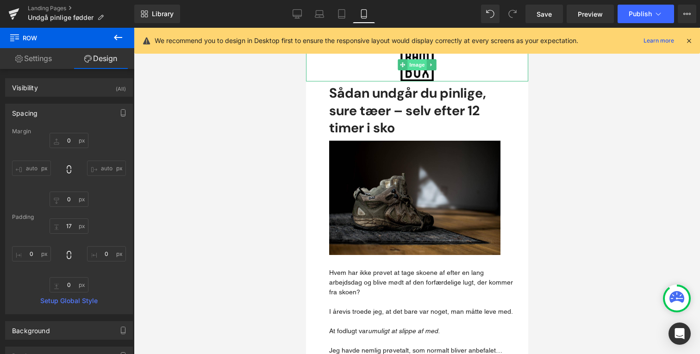
click at [421, 64] on span "Image" at bounding box center [416, 64] width 19 height 11
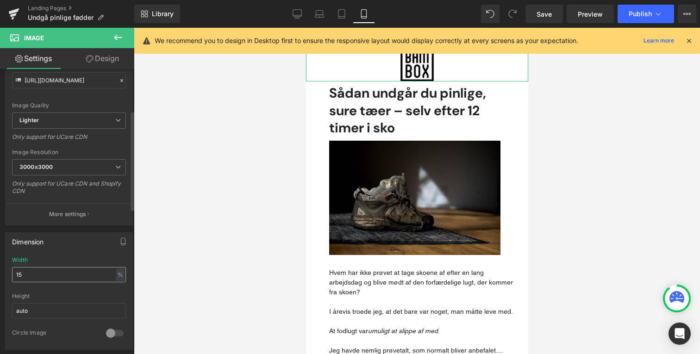
scroll to position [119, 0]
click at [69, 268] on input "15" at bounding box center [69, 274] width 114 height 15
type input "10"
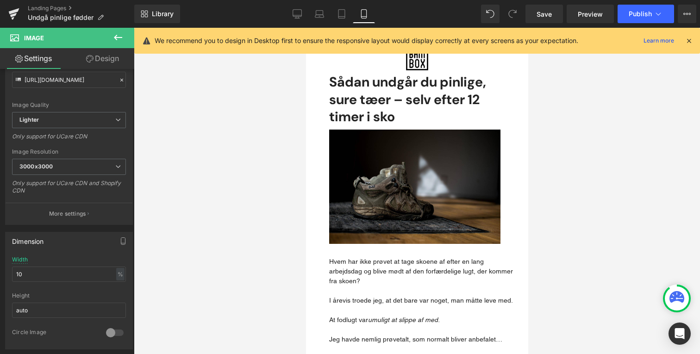
click at [198, 213] on div at bounding box center [417, 191] width 566 height 327
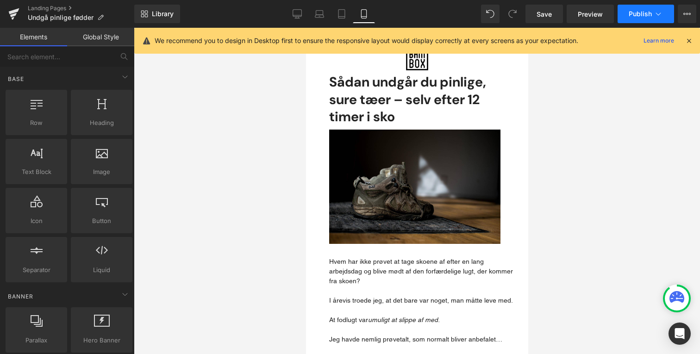
click at [637, 17] on span "Publish" at bounding box center [640, 13] width 23 height 7
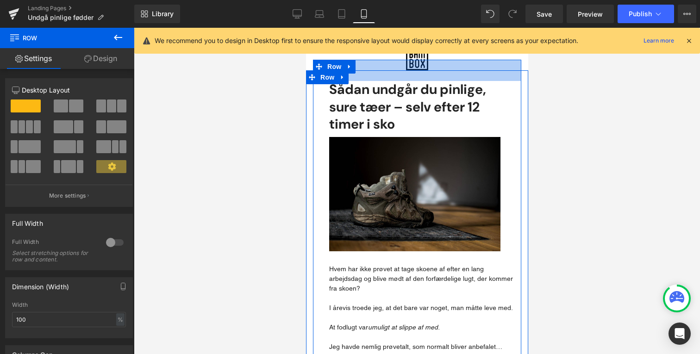
drag, startPoint x: 398, startPoint y: 70, endPoint x: 428, endPoint y: 74, distance: 29.5
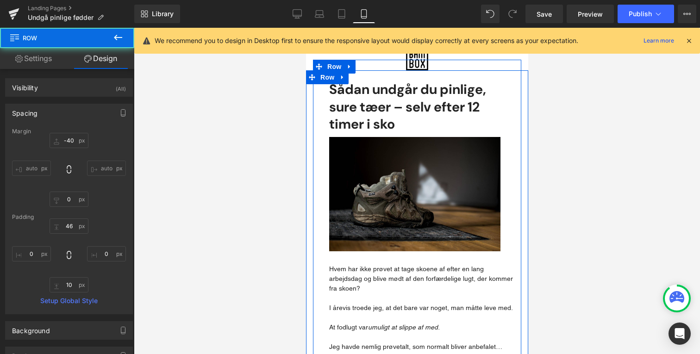
click at [593, 83] on div at bounding box center [417, 191] width 566 height 327
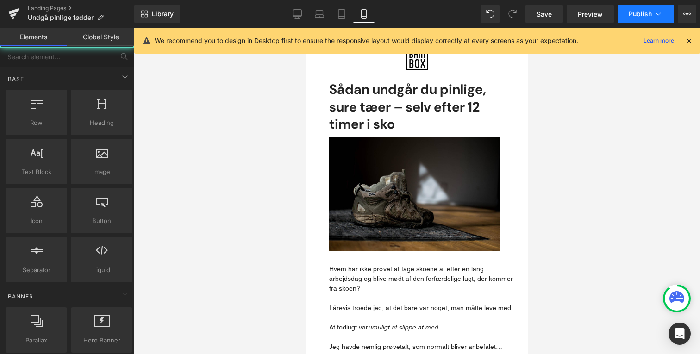
click at [641, 10] on span "Publish" at bounding box center [640, 13] width 23 height 7
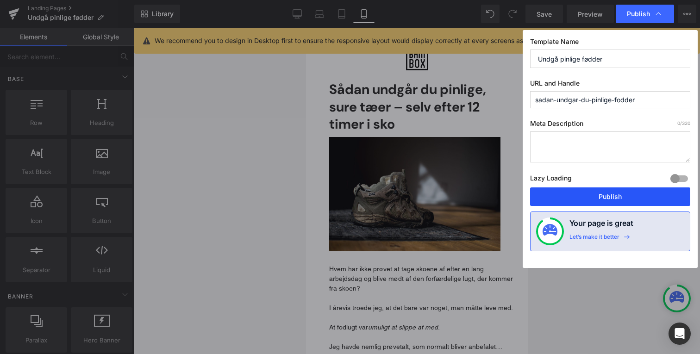
click at [572, 192] on button "Publish" at bounding box center [610, 197] width 160 height 19
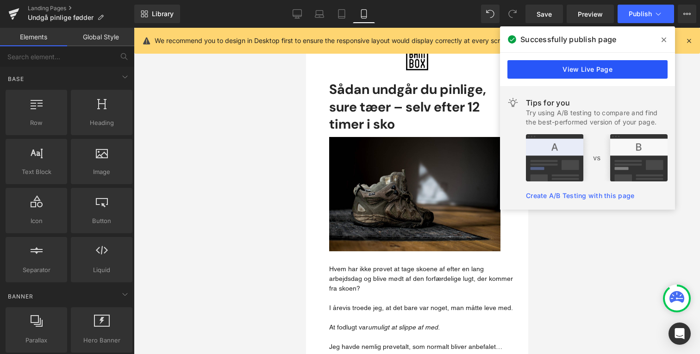
click at [549, 71] on link "View Live Page" at bounding box center [588, 69] width 160 height 19
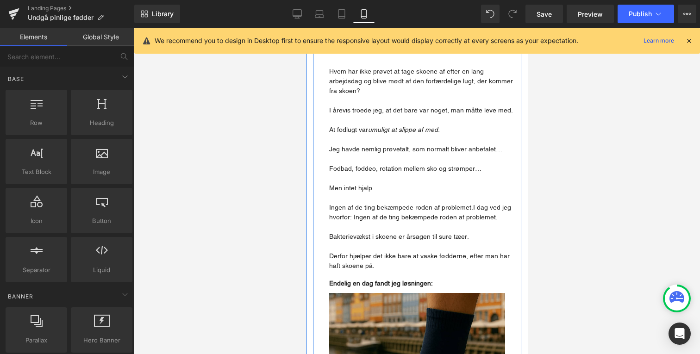
scroll to position [197, 0]
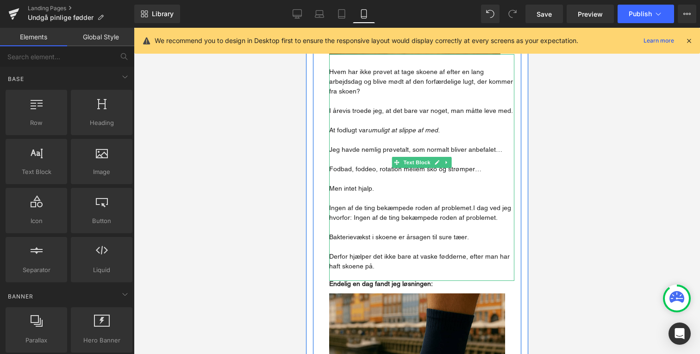
click at [353, 184] on p "Men intet hjalp." at bounding box center [421, 189] width 185 height 10
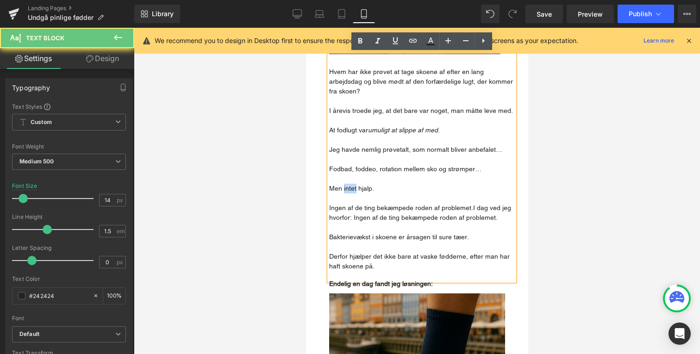
click at [353, 184] on p "Men intet hjalp." at bounding box center [421, 189] width 185 height 10
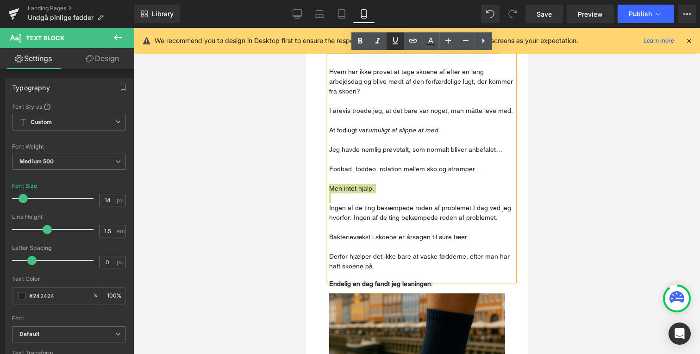
click at [393, 43] on icon at bounding box center [395, 40] width 11 height 11
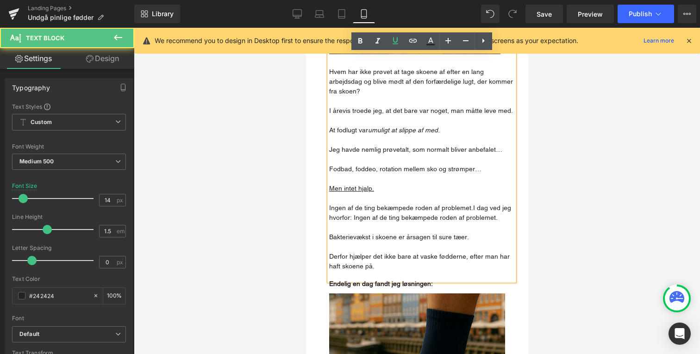
click at [365, 242] on p at bounding box center [421, 247] width 185 height 10
drag, startPoint x: 470, startPoint y: 199, endPoint x: 489, endPoint y: 199, distance: 19.5
click at [470, 203] on p "Ingen af de ting bekæmpede roden af problemet. I dag ved jeg hvorfor: Ingen af …" at bounding box center [421, 212] width 185 height 19
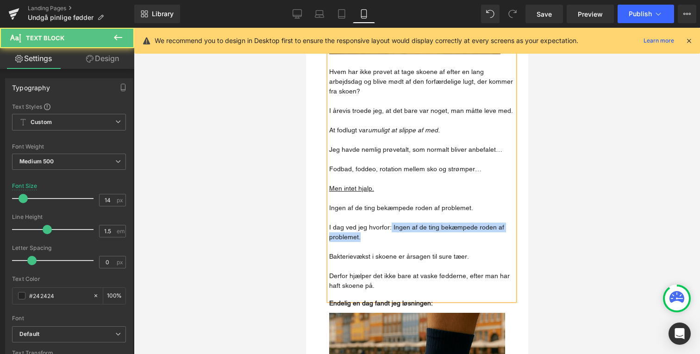
drag, startPoint x: 390, startPoint y: 217, endPoint x: 434, endPoint y: 232, distance: 46.4
click at [434, 232] on p "I dag ved jeg hvorfor: Ingen af de ting bekæmpede roden af problemet." at bounding box center [421, 232] width 185 height 19
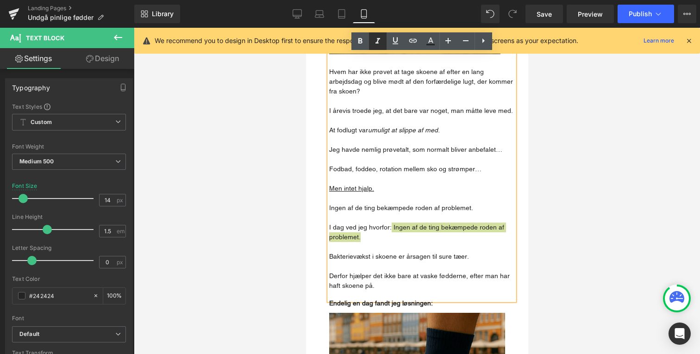
click at [379, 40] on icon at bounding box center [377, 41] width 11 height 11
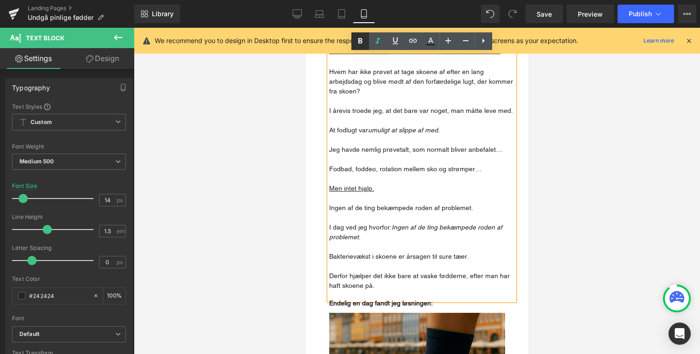
click at [365, 38] on icon at bounding box center [360, 41] width 11 height 11
click at [279, 182] on div at bounding box center [417, 191] width 566 height 327
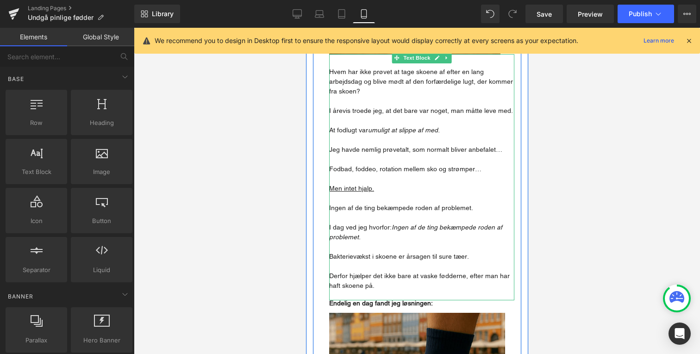
click at [371, 252] on p "Bakterievækst i skoene er årsagen til sure tæer." at bounding box center [421, 257] width 185 height 10
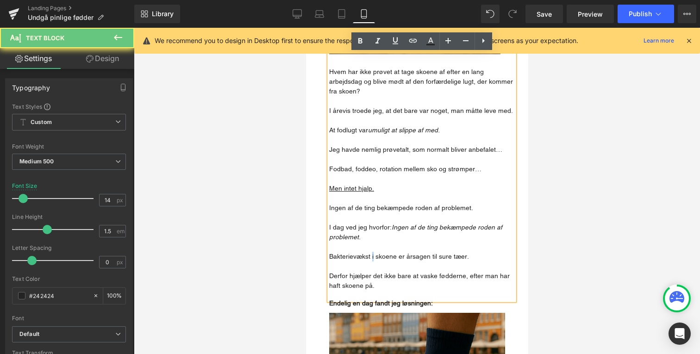
click at [371, 252] on p "Bakterievækst i skoene er årsagen til sure tæer." at bounding box center [421, 257] width 185 height 10
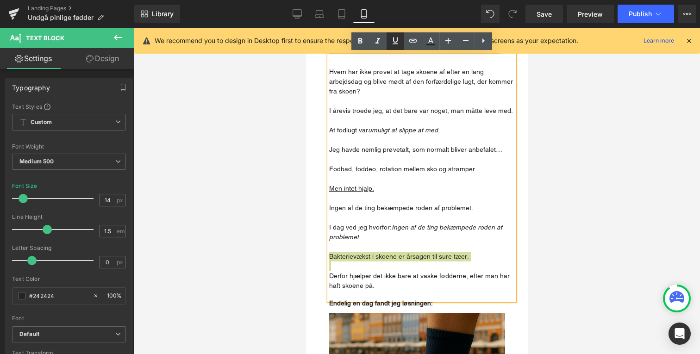
click at [393, 45] on icon at bounding box center [395, 40] width 11 height 11
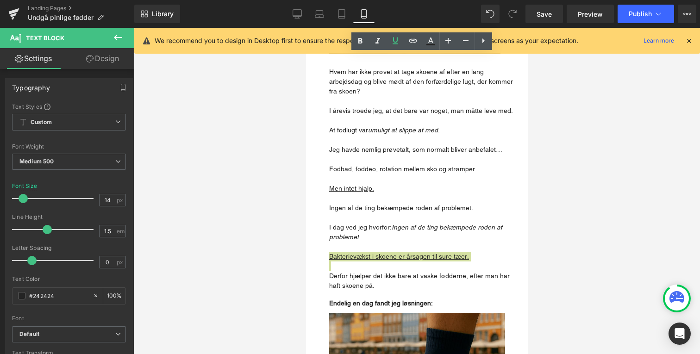
click at [295, 192] on div at bounding box center [417, 191] width 566 height 327
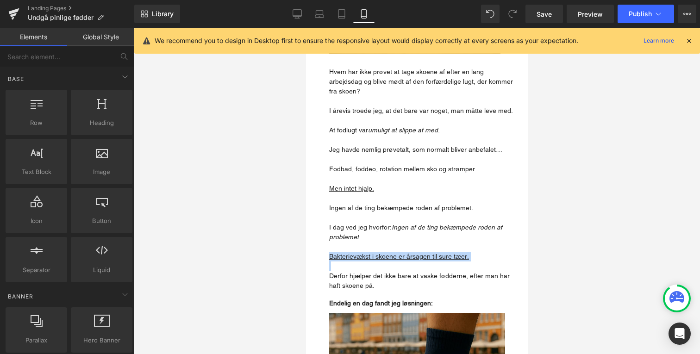
click at [404, 184] on p "Men intet hjalp." at bounding box center [421, 189] width 185 height 10
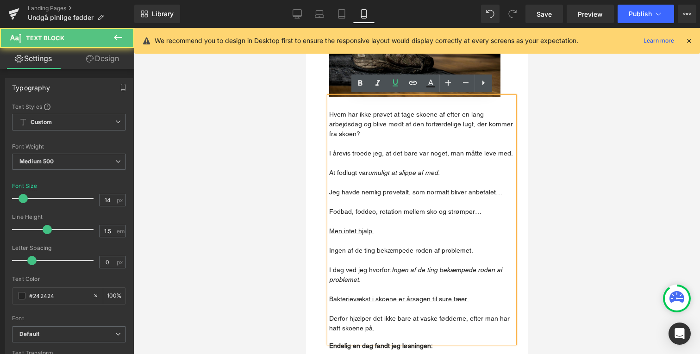
scroll to position [154, 0]
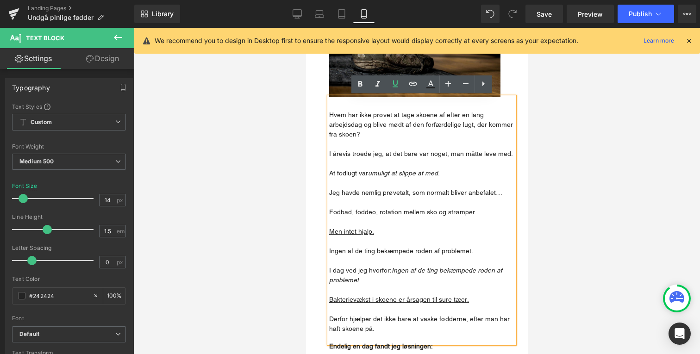
click at [265, 195] on div at bounding box center [417, 191] width 566 height 327
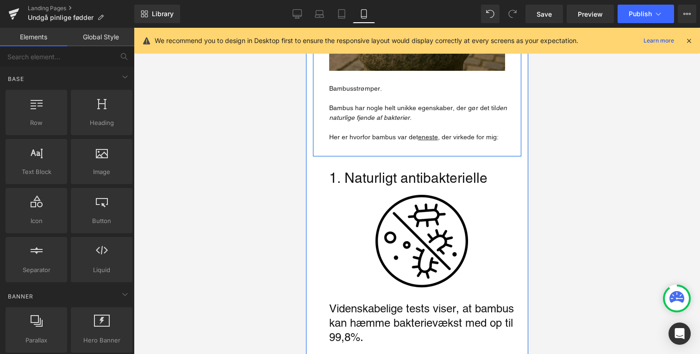
scroll to position [779, 0]
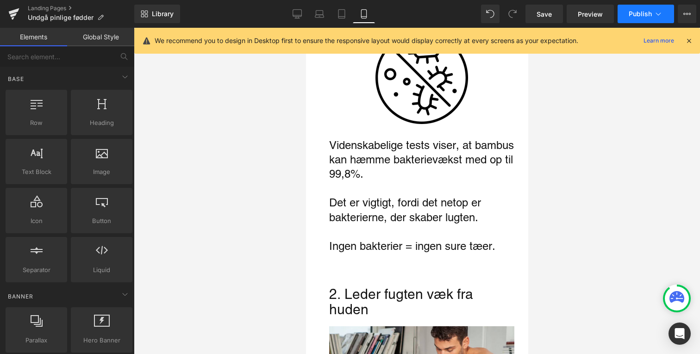
click at [623, 20] on button "Publish" at bounding box center [646, 14] width 57 height 19
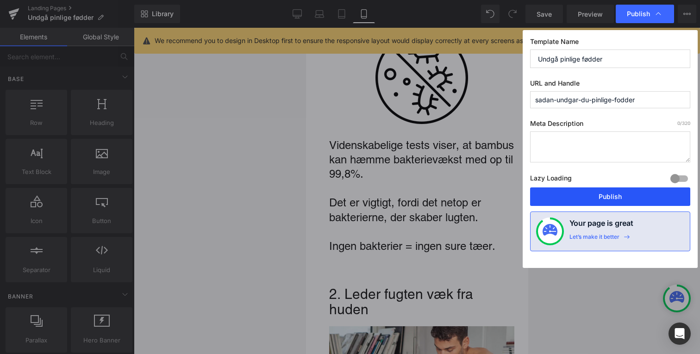
click at [606, 197] on button "Publish" at bounding box center [610, 197] width 160 height 19
